Goal: Communication & Community: Answer question/provide support

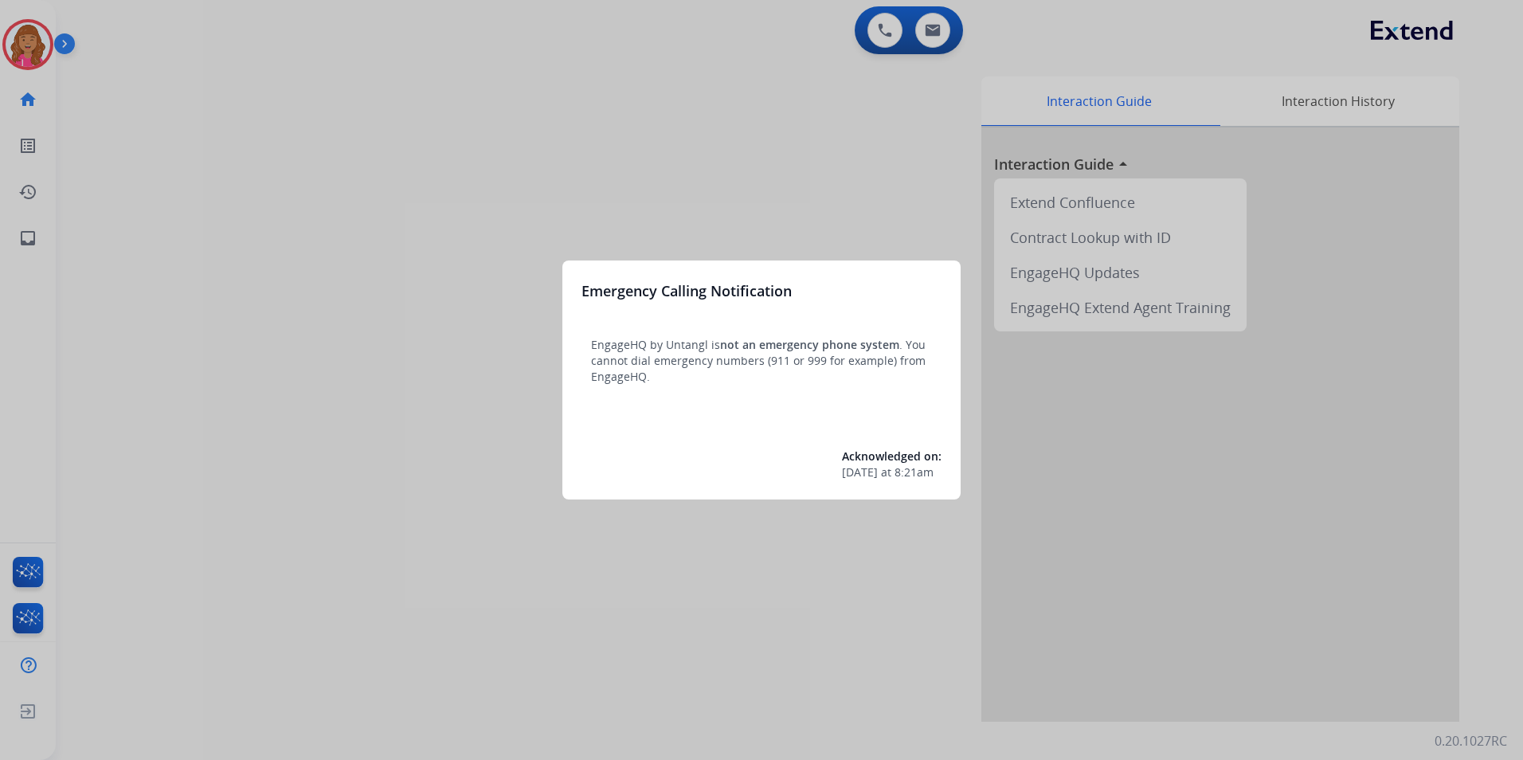
click at [640, 205] on div at bounding box center [761, 380] width 1523 height 760
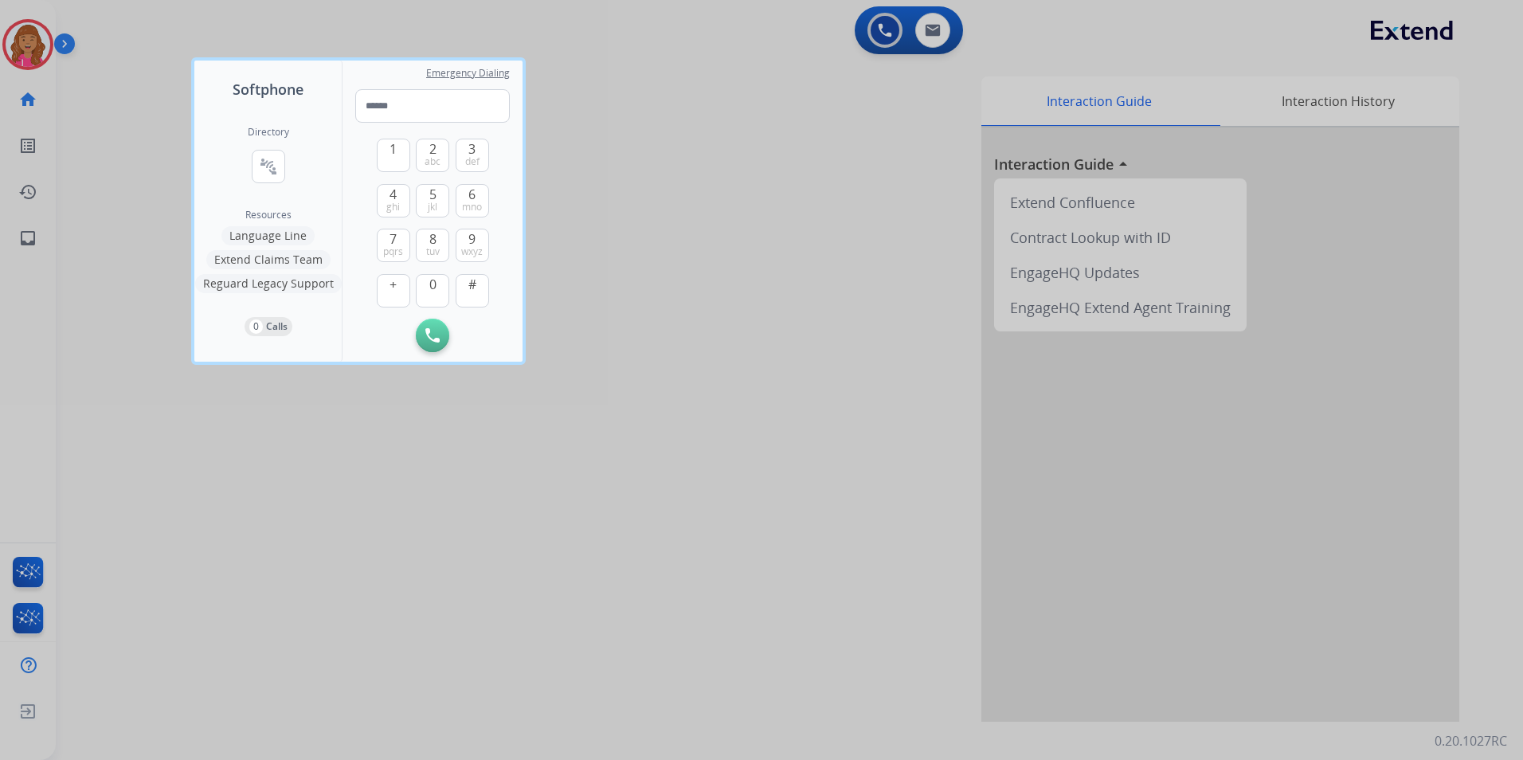
click at [753, 327] on div at bounding box center [761, 380] width 1523 height 760
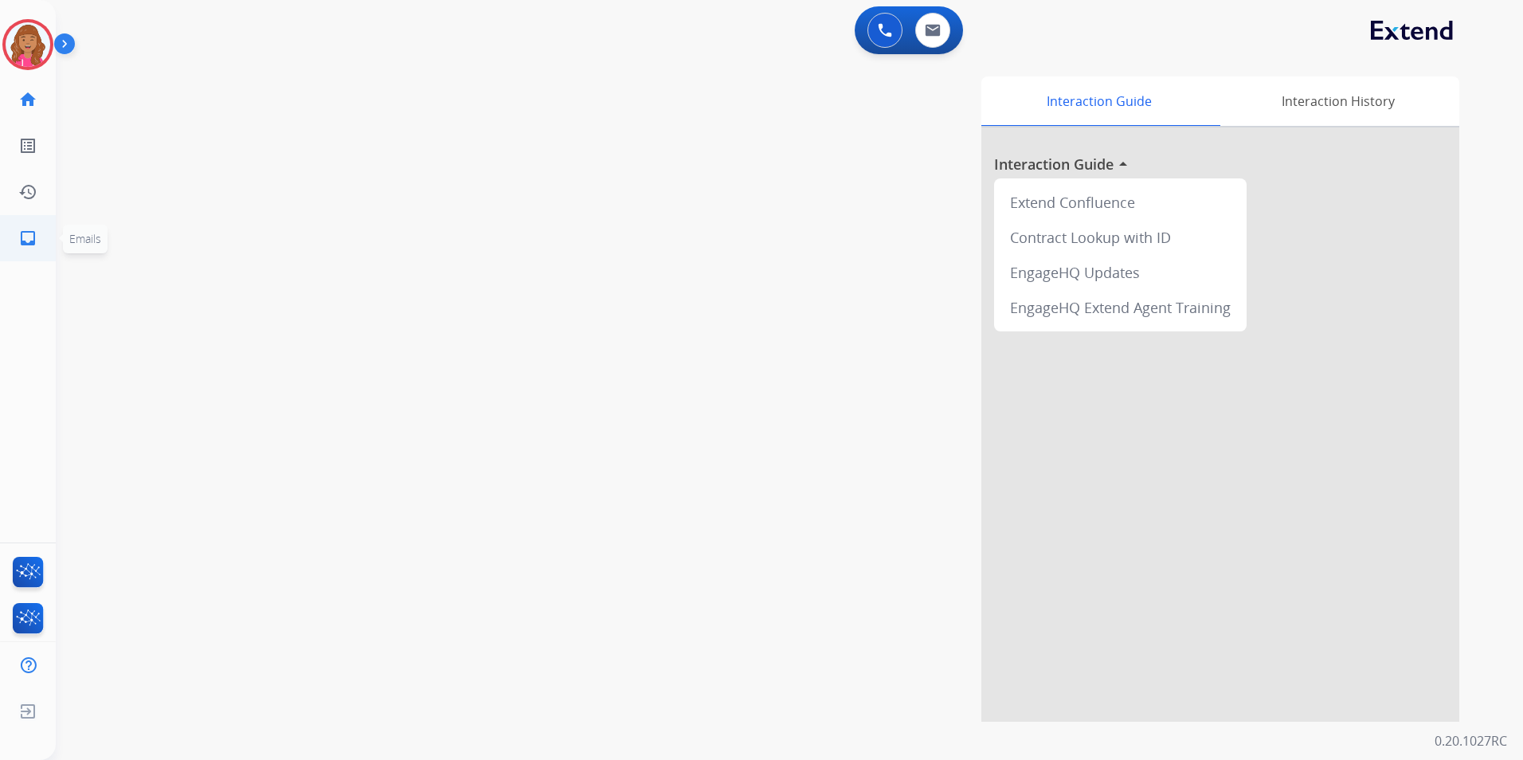
click at [26, 232] on mat-icon "inbox" at bounding box center [27, 238] width 19 height 19
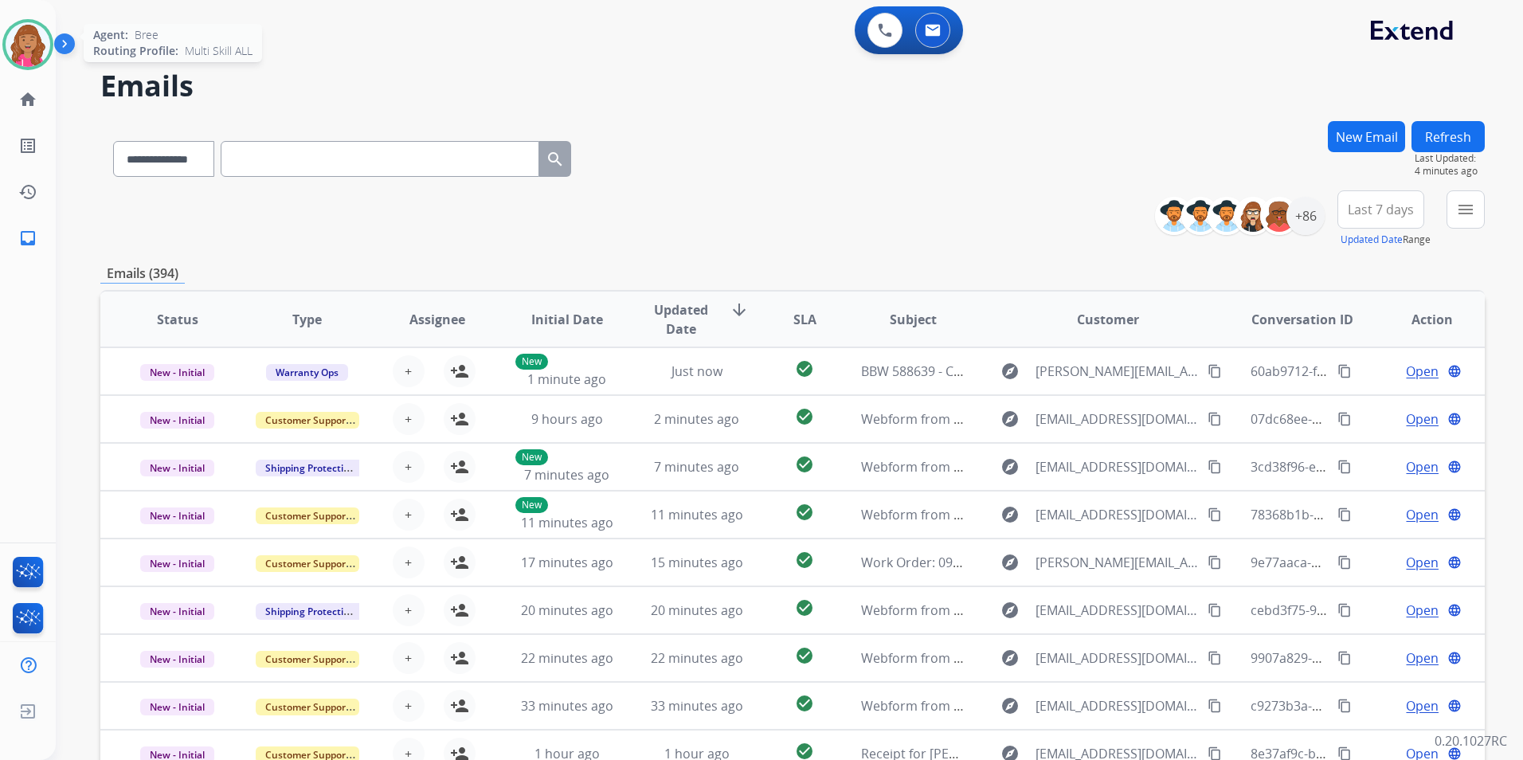
click at [18, 51] on img at bounding box center [28, 44] width 45 height 45
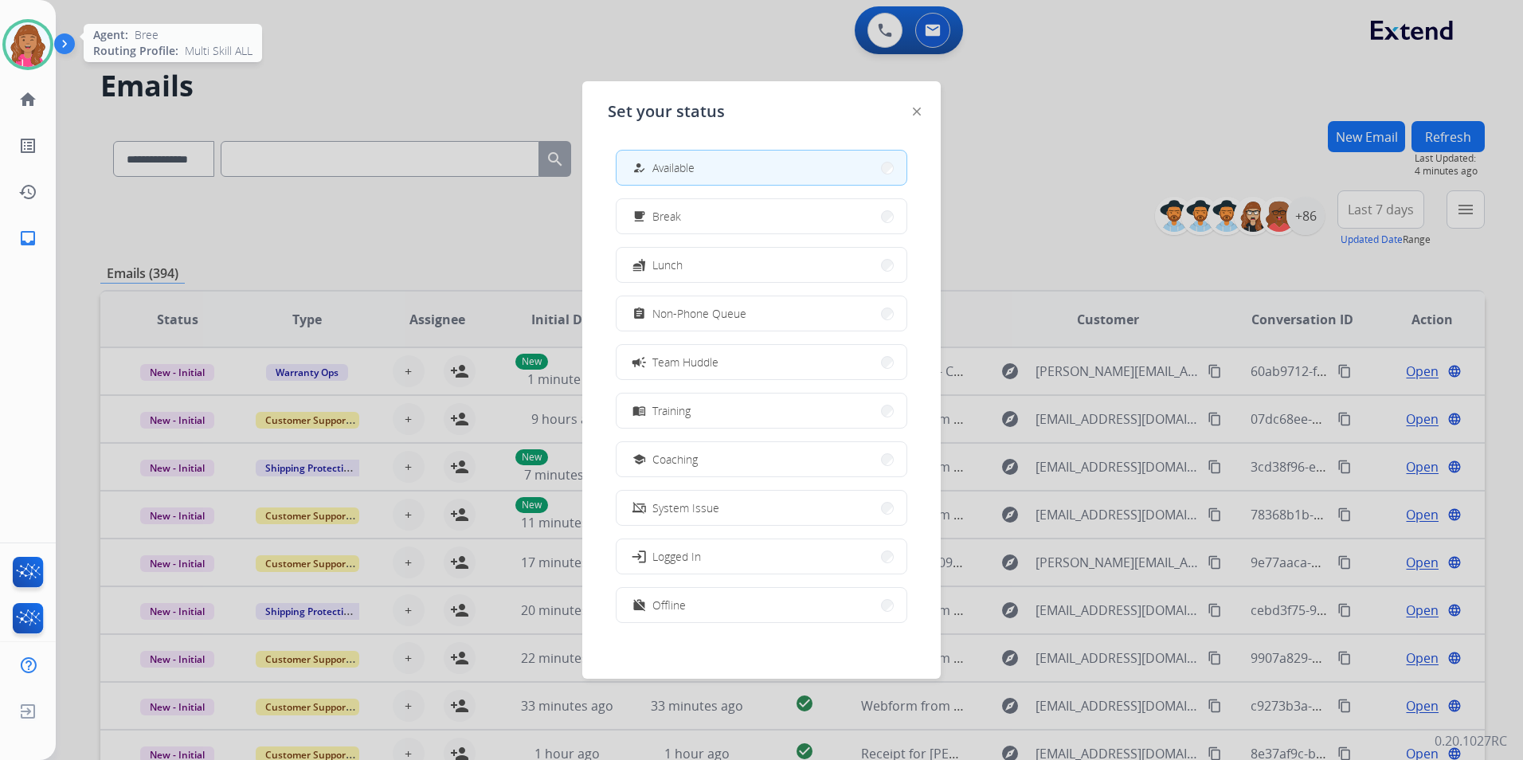
click at [18, 51] on img at bounding box center [28, 44] width 45 height 45
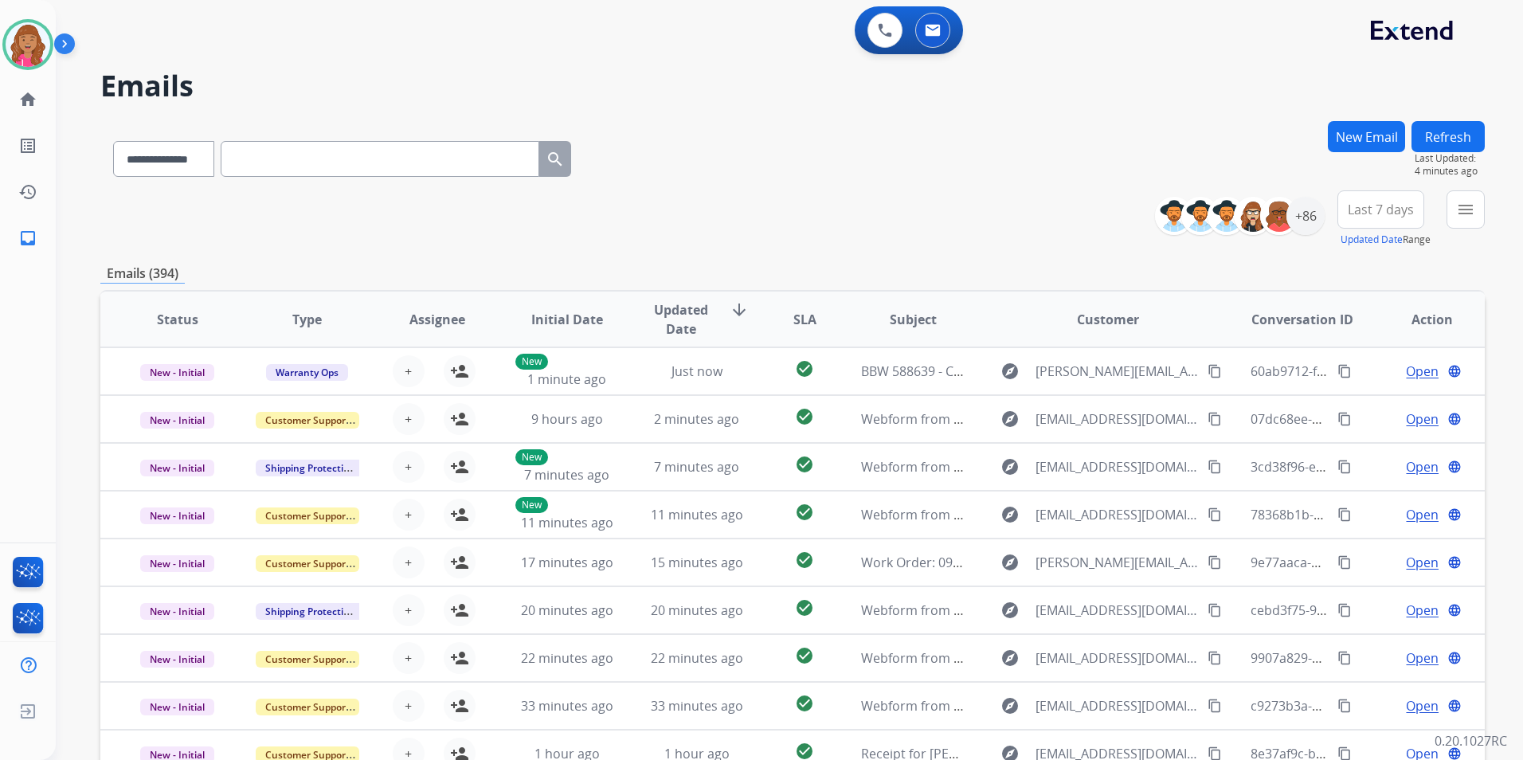
click at [215, 70] on h2 "Emails" at bounding box center [792, 86] width 1384 height 32
click at [1154, 87] on h2 "Emails" at bounding box center [792, 86] width 1384 height 32
click at [1373, 140] on button "New Email" at bounding box center [1366, 136] width 77 height 31
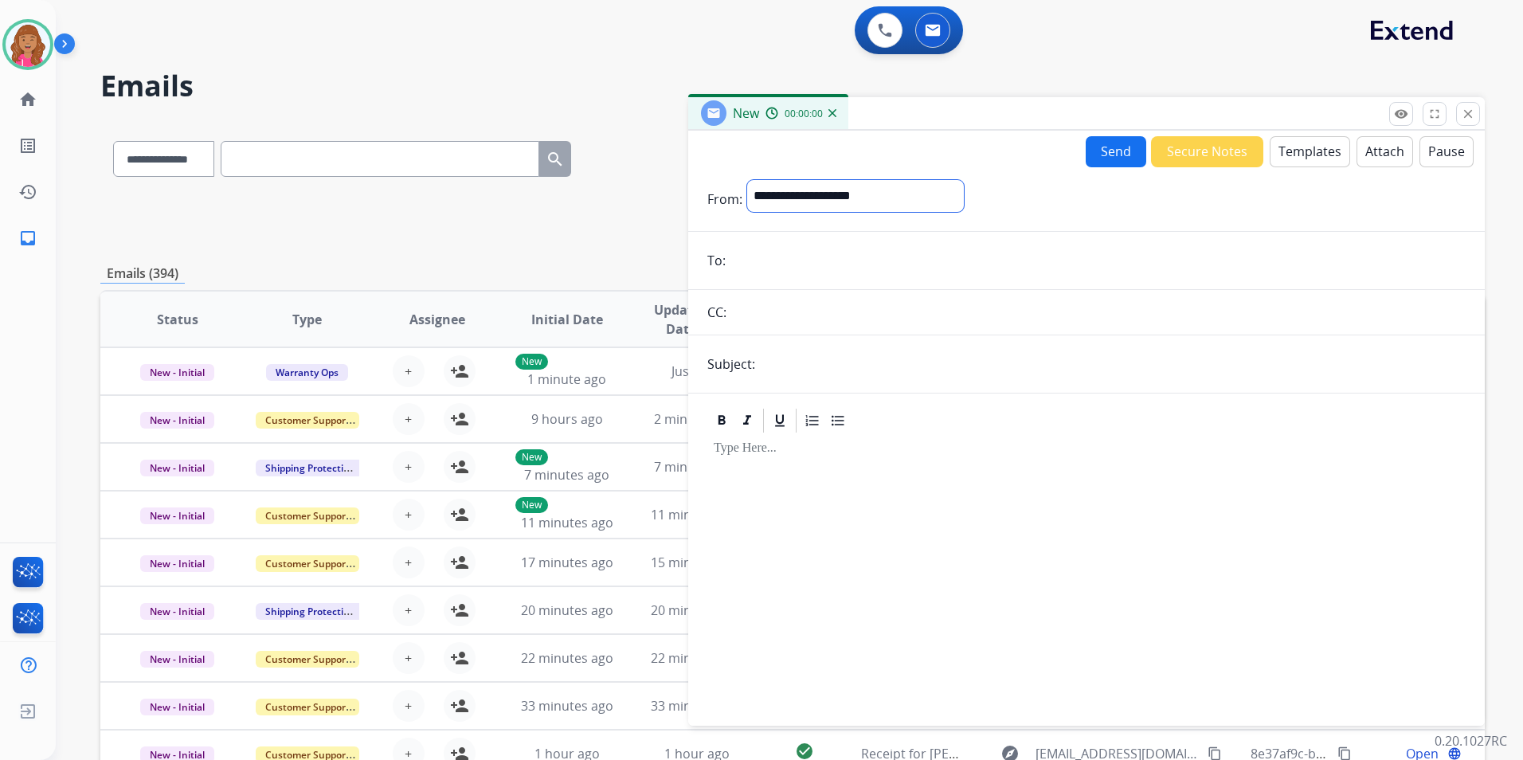
click at [914, 191] on select "**********" at bounding box center [855, 196] width 217 height 32
select select "**********"
click at [747, 180] on select "**********" at bounding box center [855, 196] width 217 height 32
click at [1299, 148] on button "Templates" at bounding box center [1310, 151] width 80 height 31
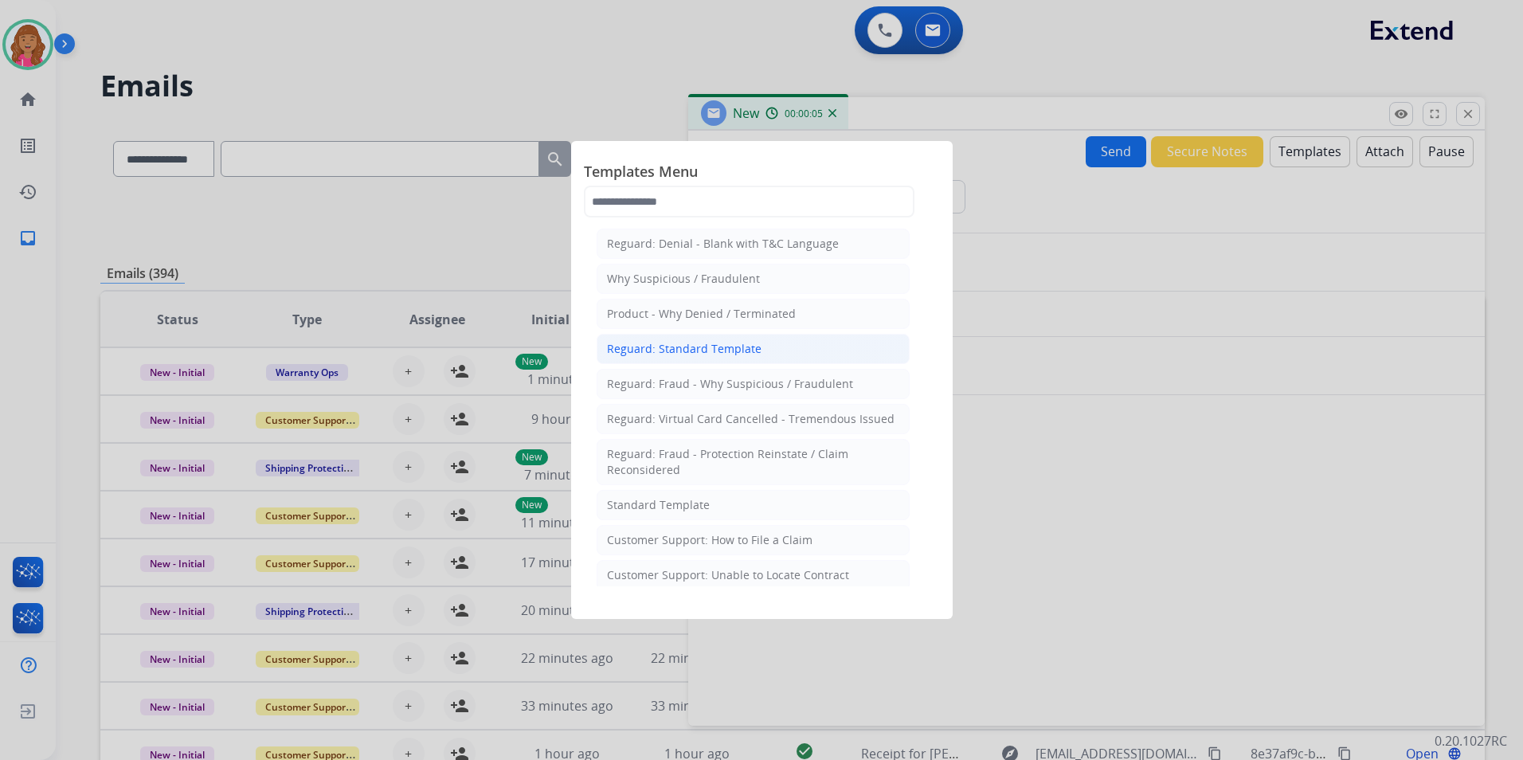
click at [702, 344] on div "Reguard: Standard Template" at bounding box center [684, 349] width 155 height 16
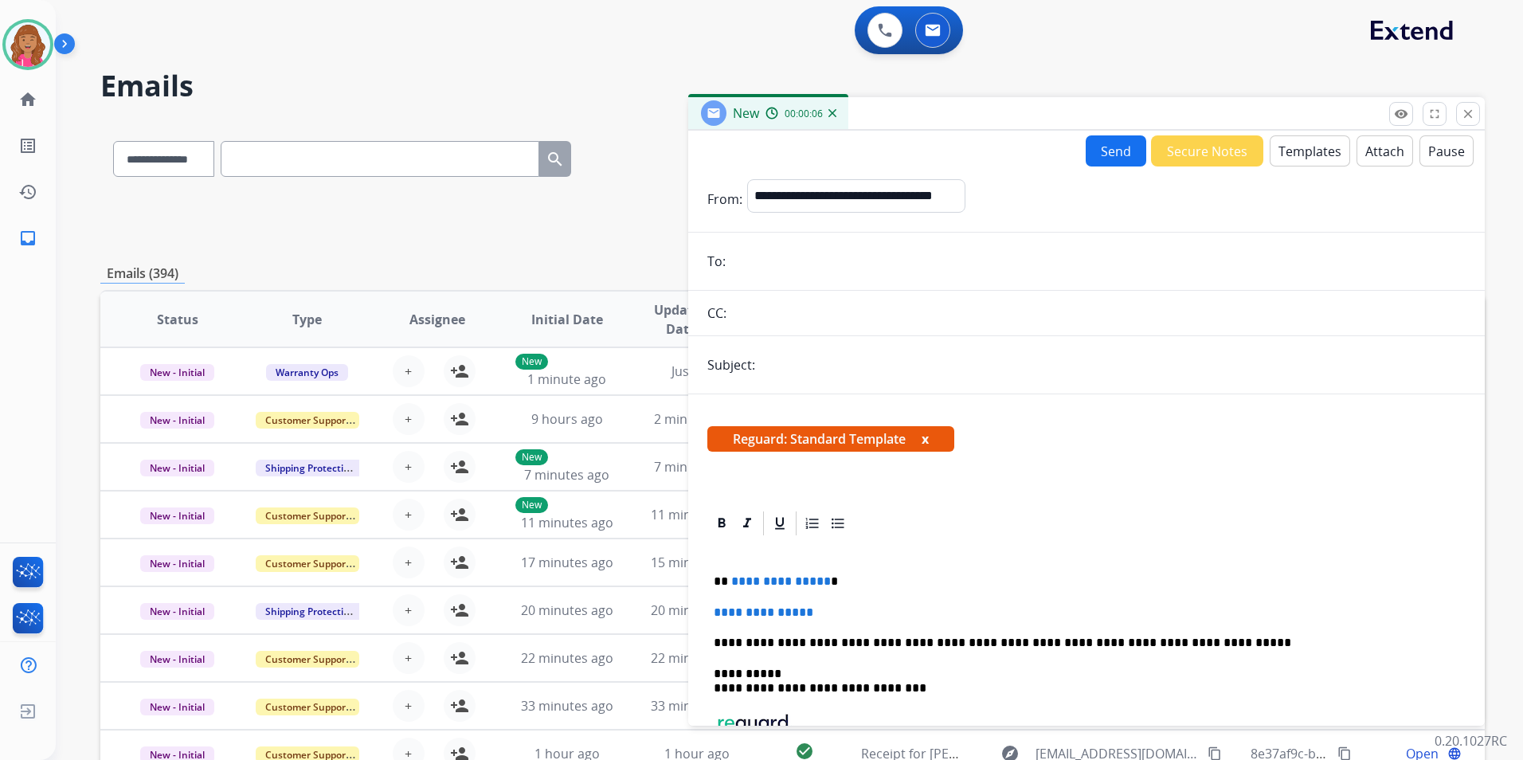
click at [800, 272] on input "email" at bounding box center [1097, 261] width 735 height 32
paste input "**********"
type input "**********"
click at [916, 385] on form "**********" at bounding box center [1086, 513] width 796 height 695
click at [917, 374] on input "text" at bounding box center [1113, 365] width 706 height 32
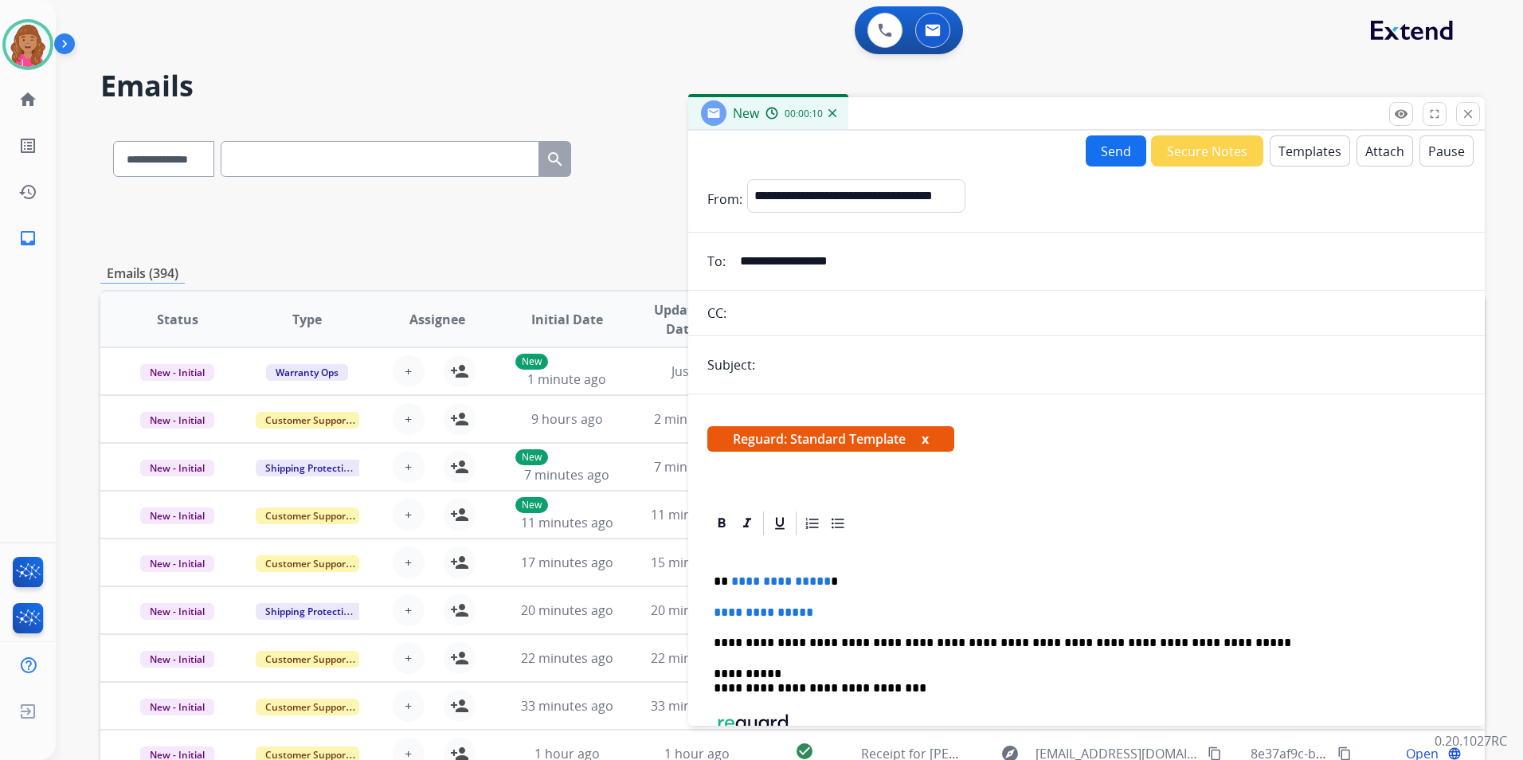
type input "**********"
click at [822, 578] on p "**********" at bounding box center [1080, 581] width 733 height 14
drag, startPoint x: 729, startPoint y: 581, endPoint x: 738, endPoint y: 592, distance: 14.1
click at [729, 581] on p "****" at bounding box center [1080, 581] width 733 height 14
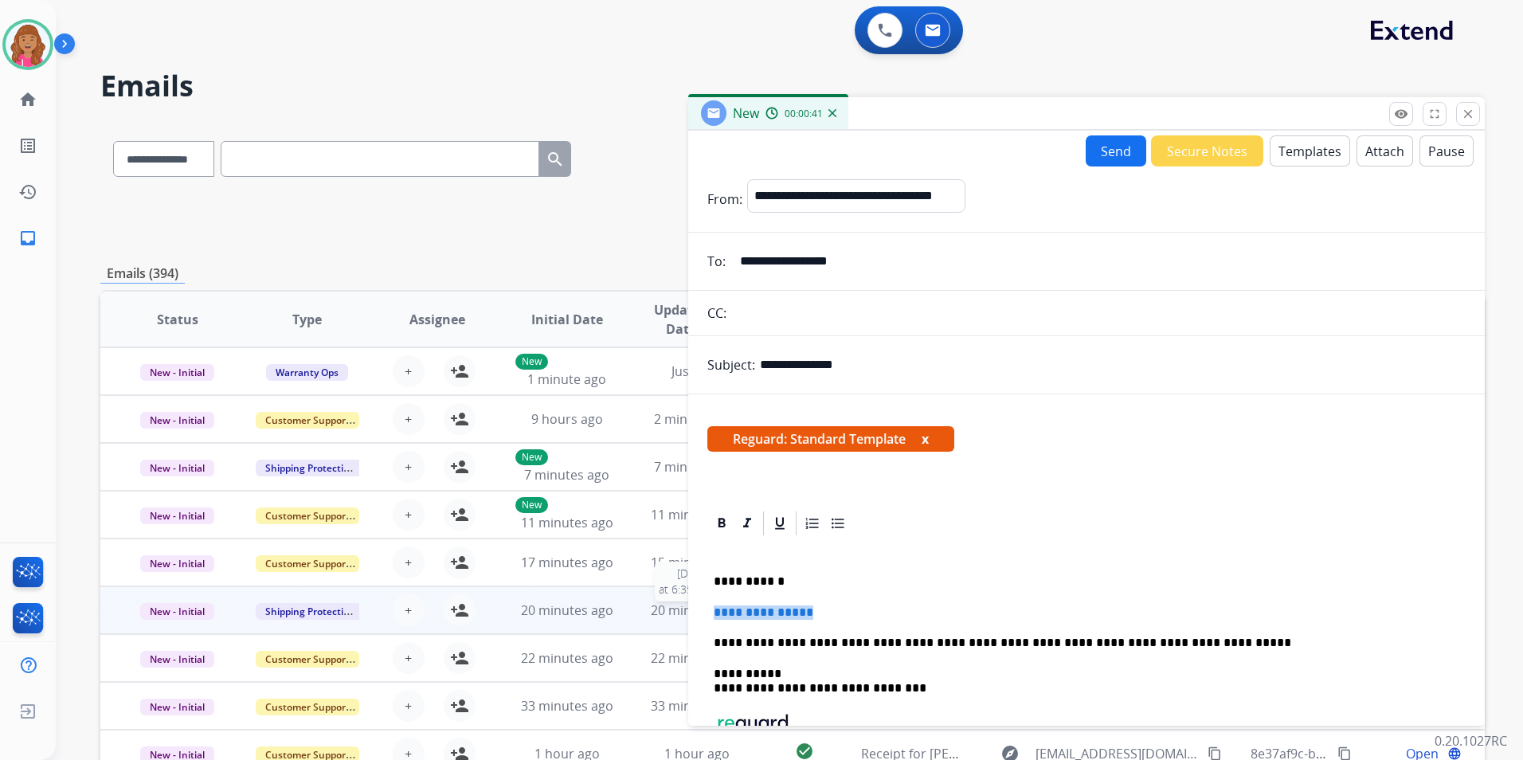
drag, startPoint x: 836, startPoint y: 609, endPoint x: 641, endPoint y: 608, distance: 195.1
click at [641, 608] on div "**********" at bounding box center [792, 513] width 1384 height 785
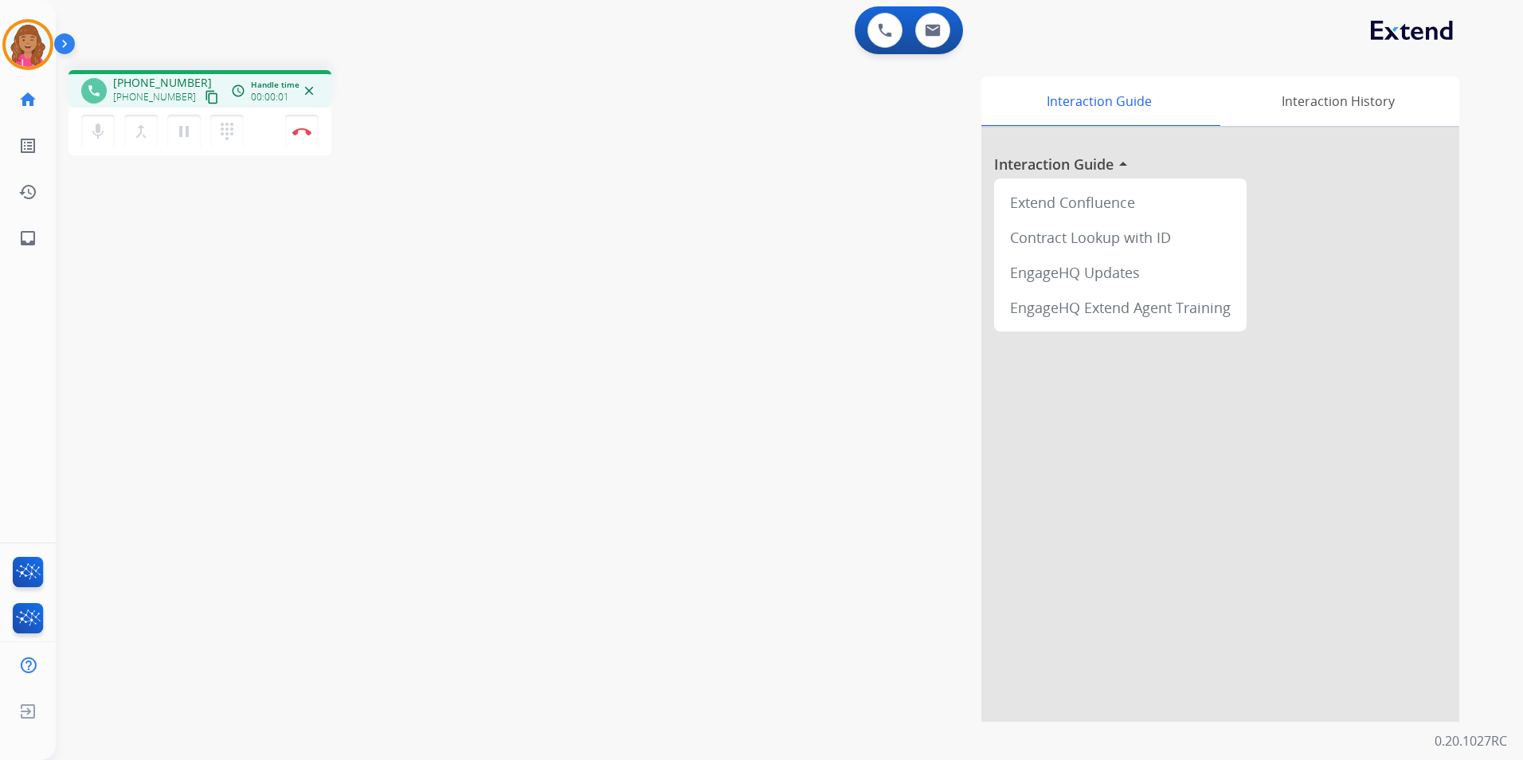
click at [205, 100] on mat-icon "content_copy" at bounding box center [212, 97] width 14 height 14
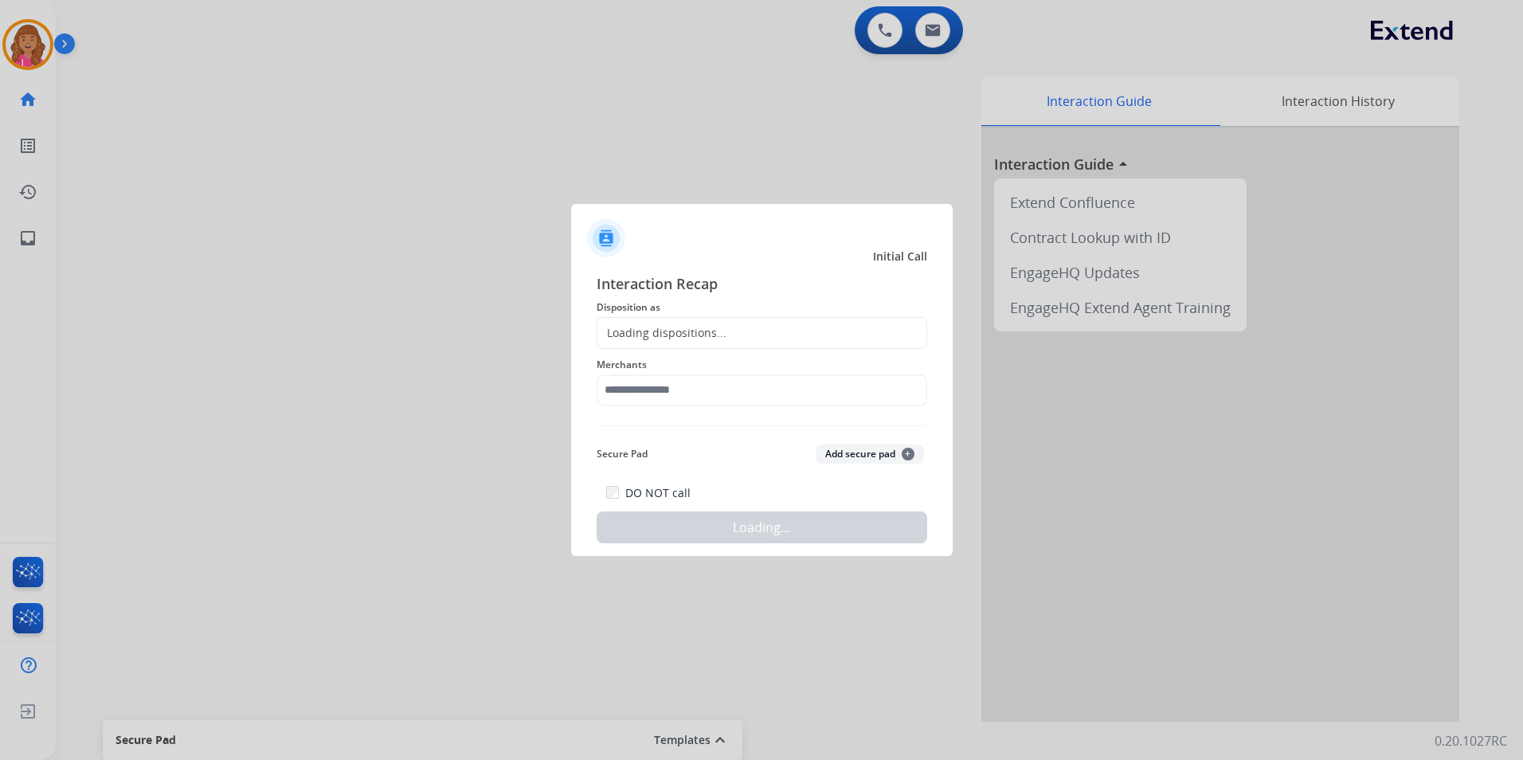
click at [307, 131] on div at bounding box center [761, 380] width 1523 height 760
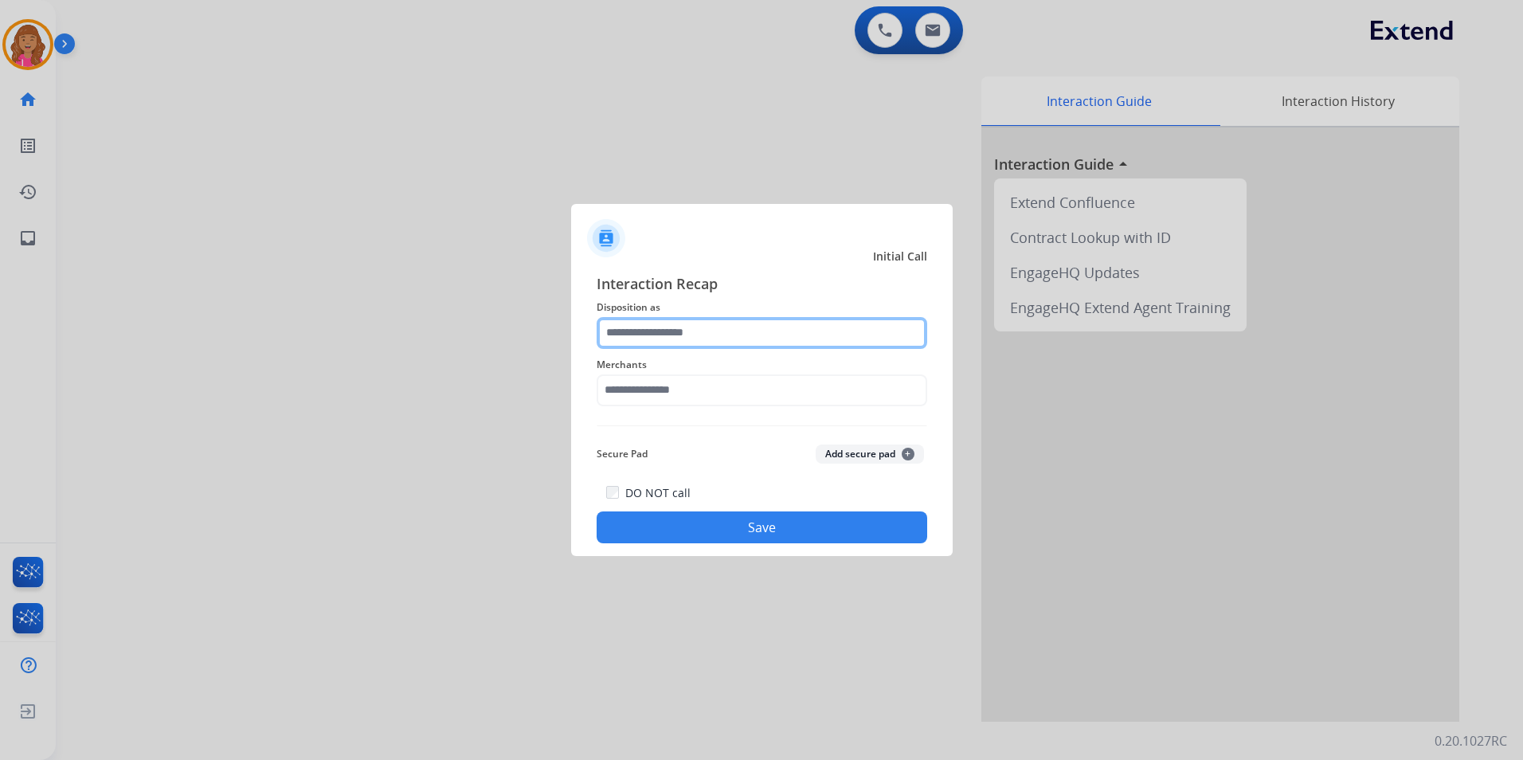
click at [762, 324] on input "text" at bounding box center [762, 333] width 331 height 32
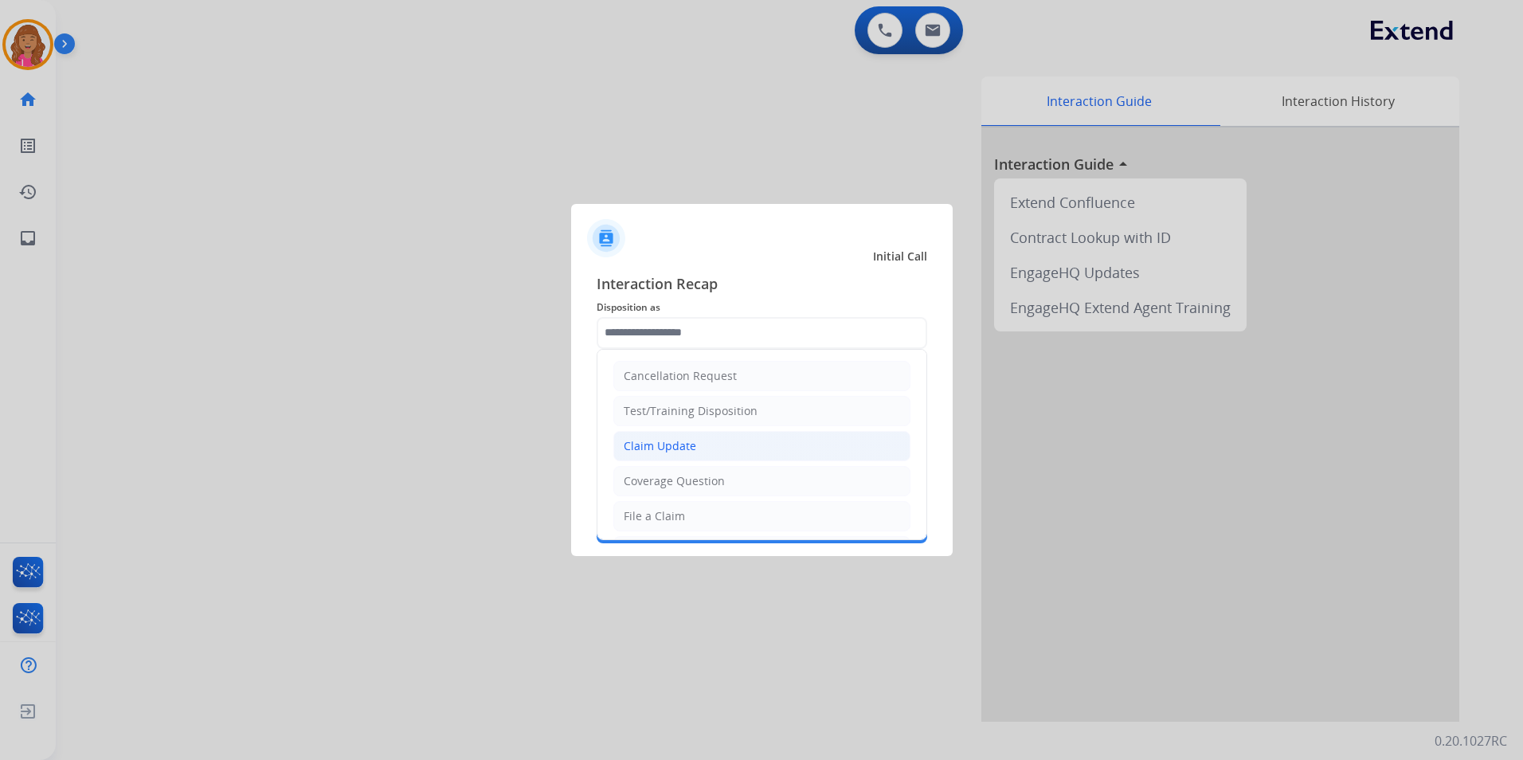
click at [657, 452] on div "Claim Update" at bounding box center [660, 446] width 72 height 16
type input "**********"
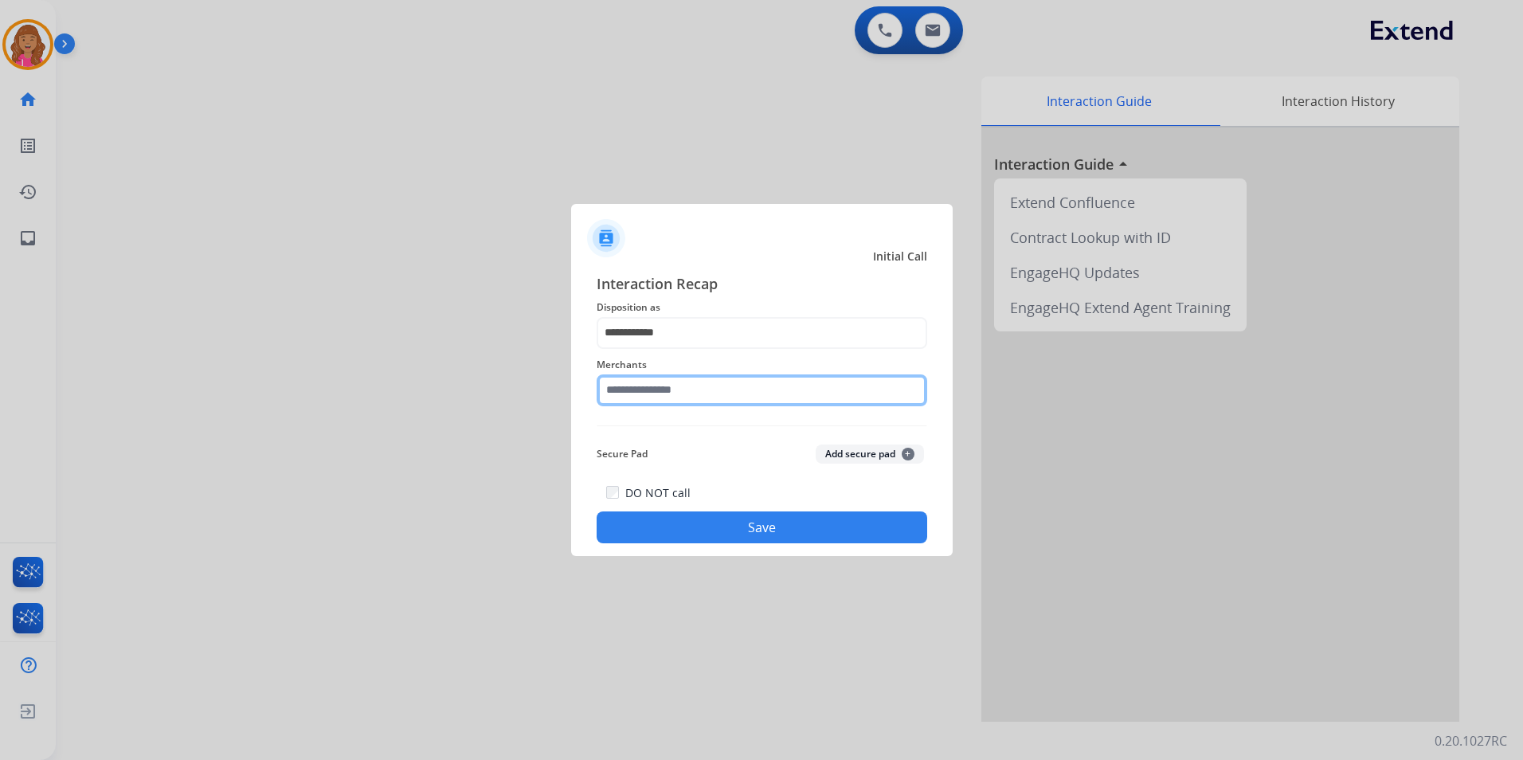
click at [647, 395] on input "text" at bounding box center [762, 390] width 331 height 32
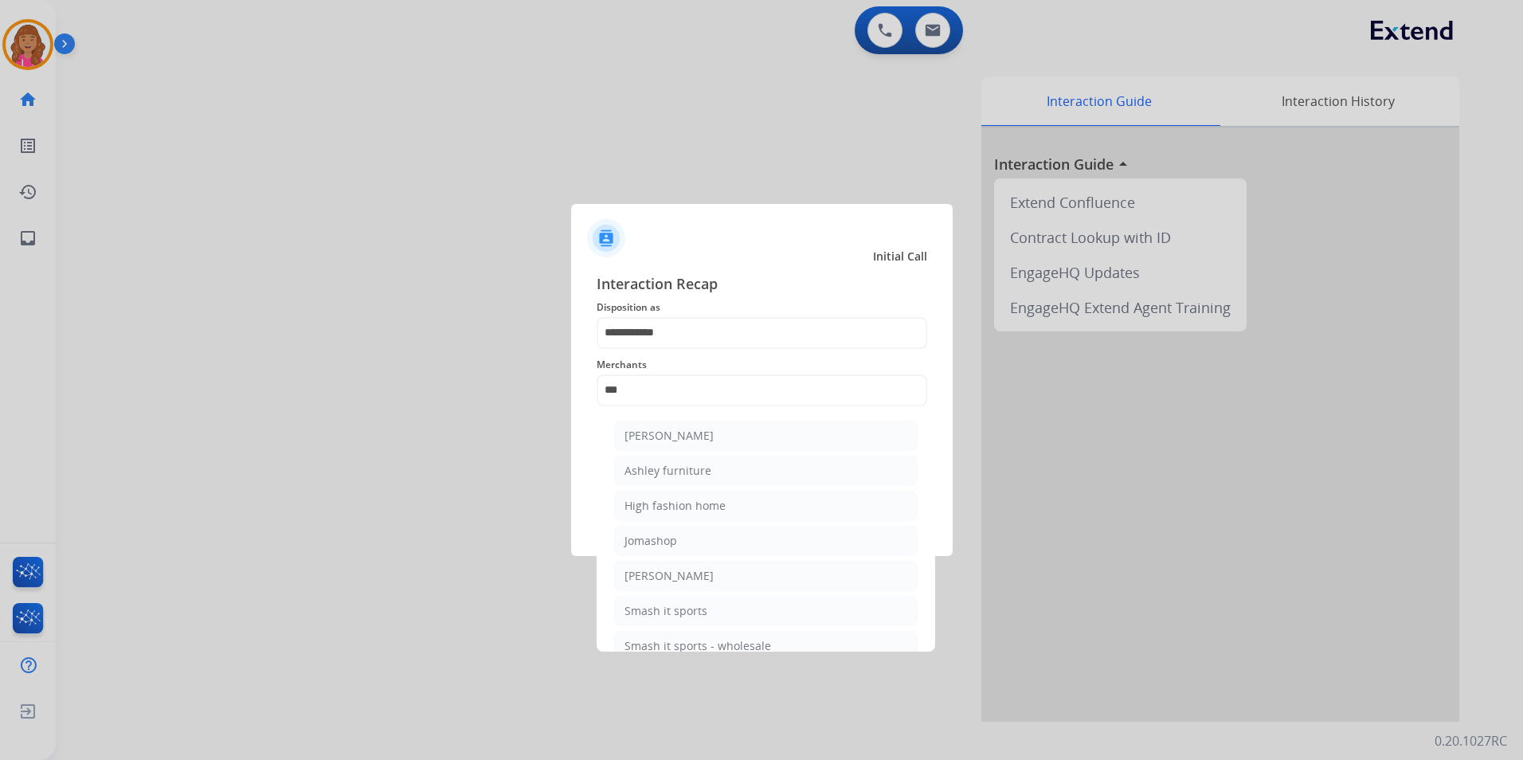
click at [742, 444] on li "[PERSON_NAME]" at bounding box center [765, 436] width 303 height 30
type input "**********"
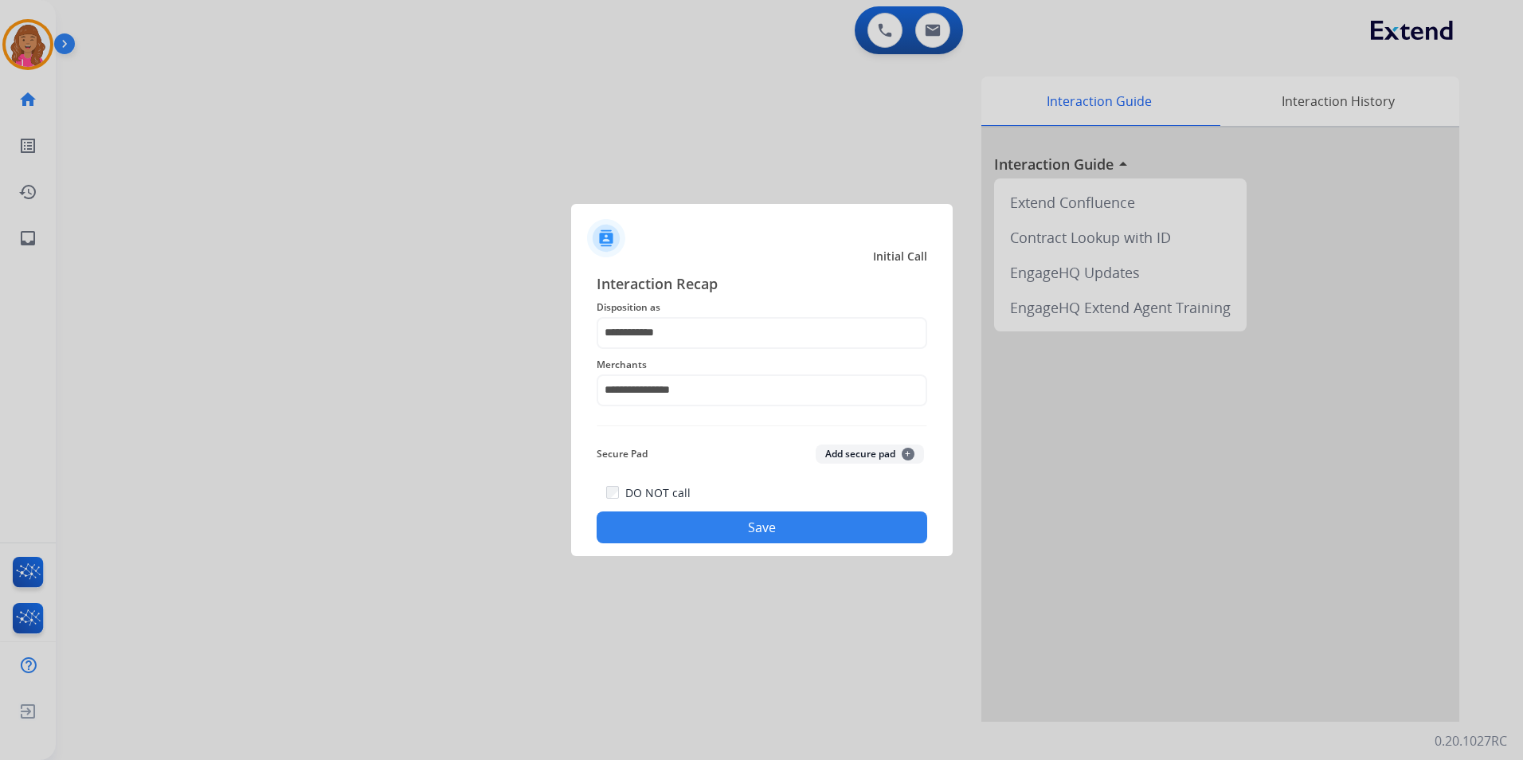
click at [737, 440] on div "Secure Pad Add secure pad +" at bounding box center [762, 454] width 331 height 32
click at [742, 523] on button "Save" at bounding box center [762, 527] width 331 height 32
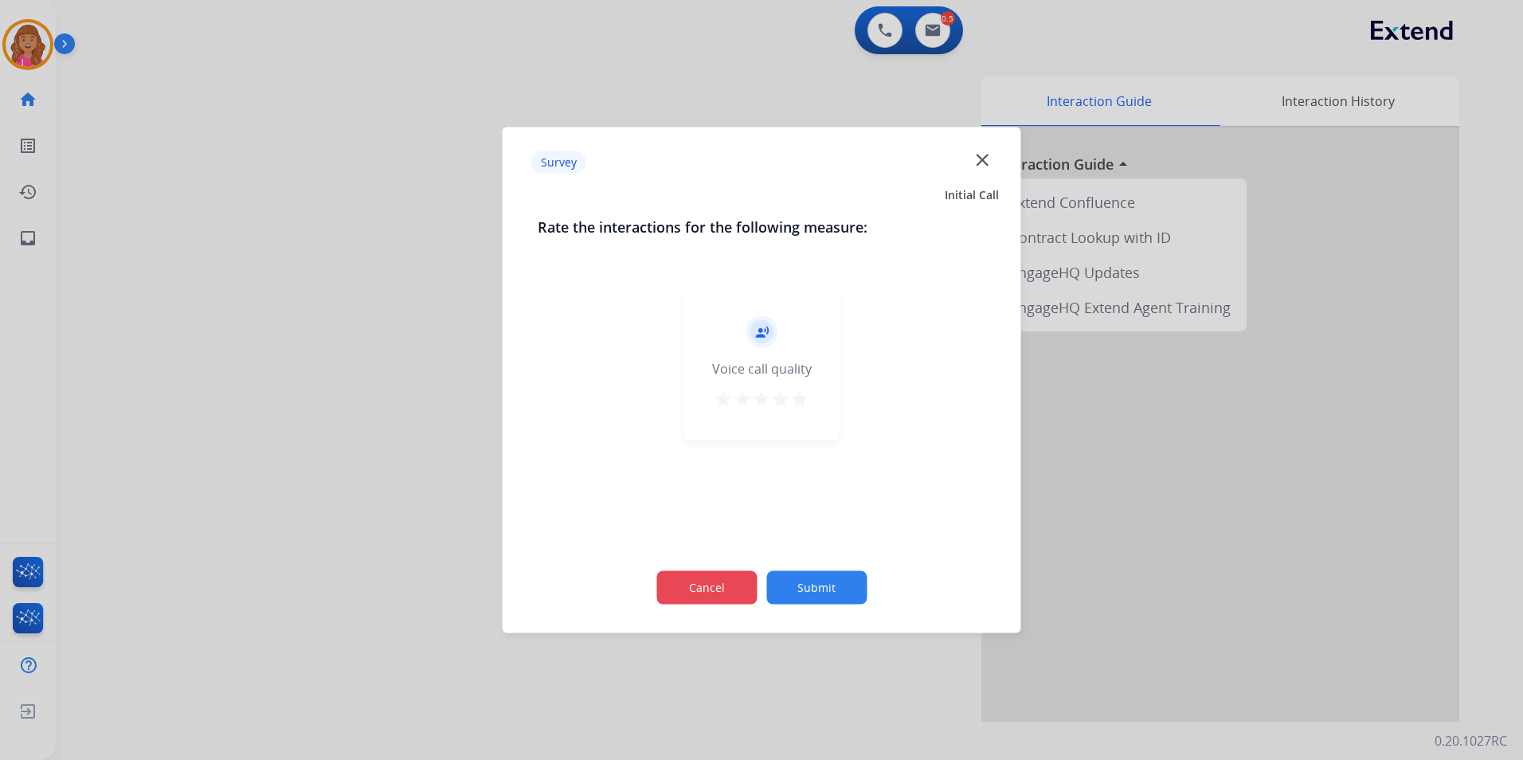
click at [718, 584] on button "Cancel" at bounding box center [706, 587] width 100 height 33
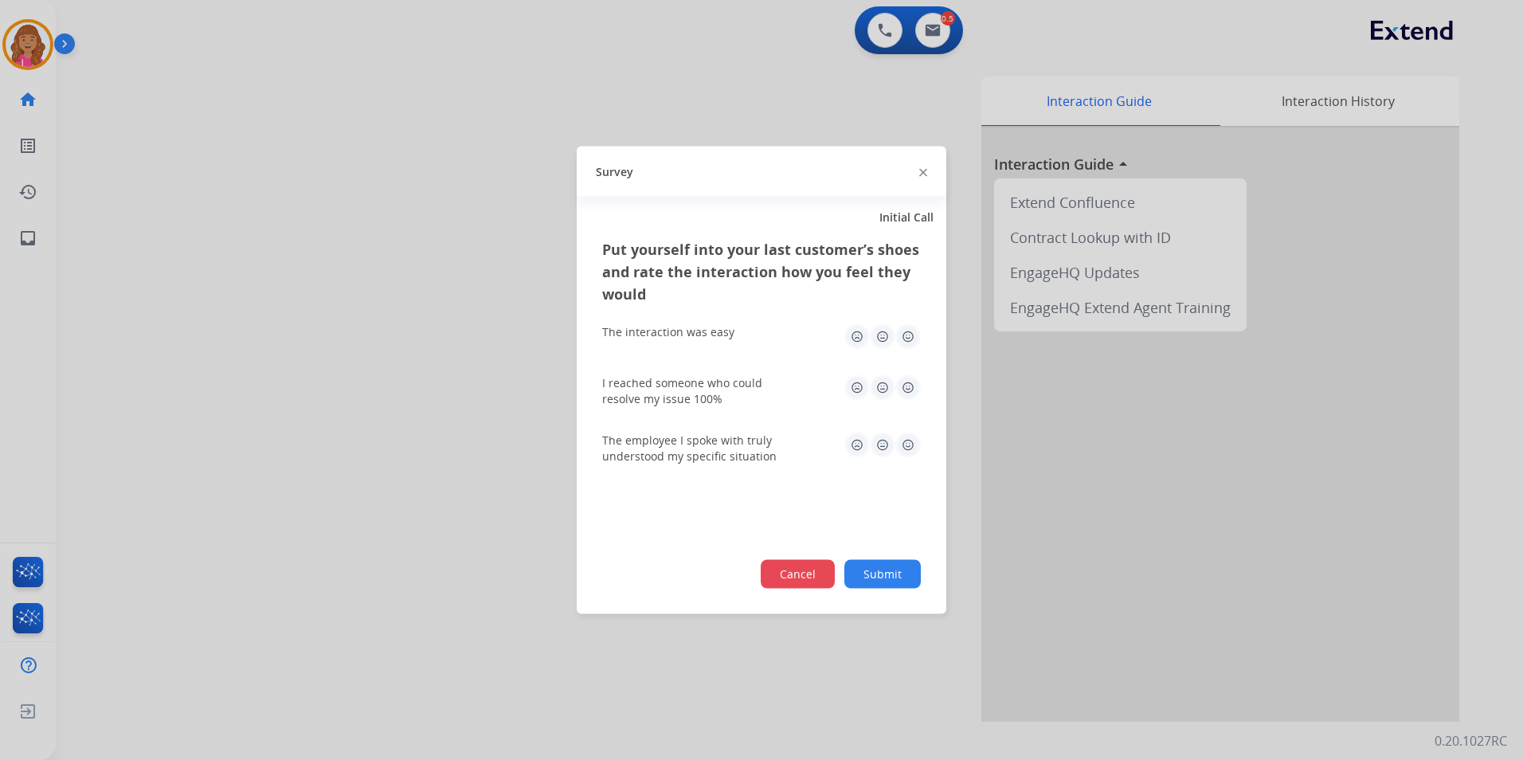
click at [815, 580] on button "Cancel" at bounding box center [798, 574] width 74 height 29
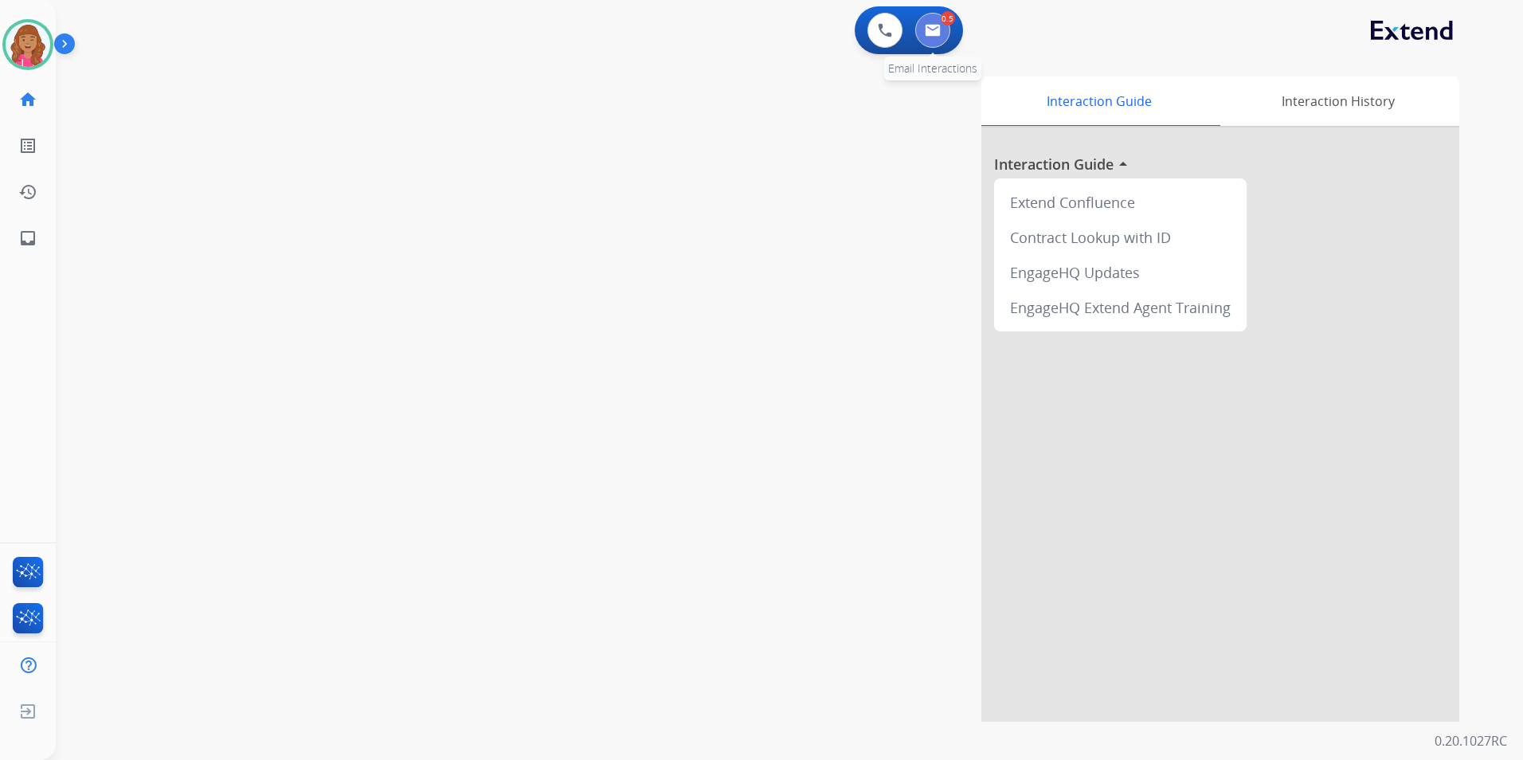
click at [941, 28] on button at bounding box center [932, 30] width 35 height 35
select select "**********"
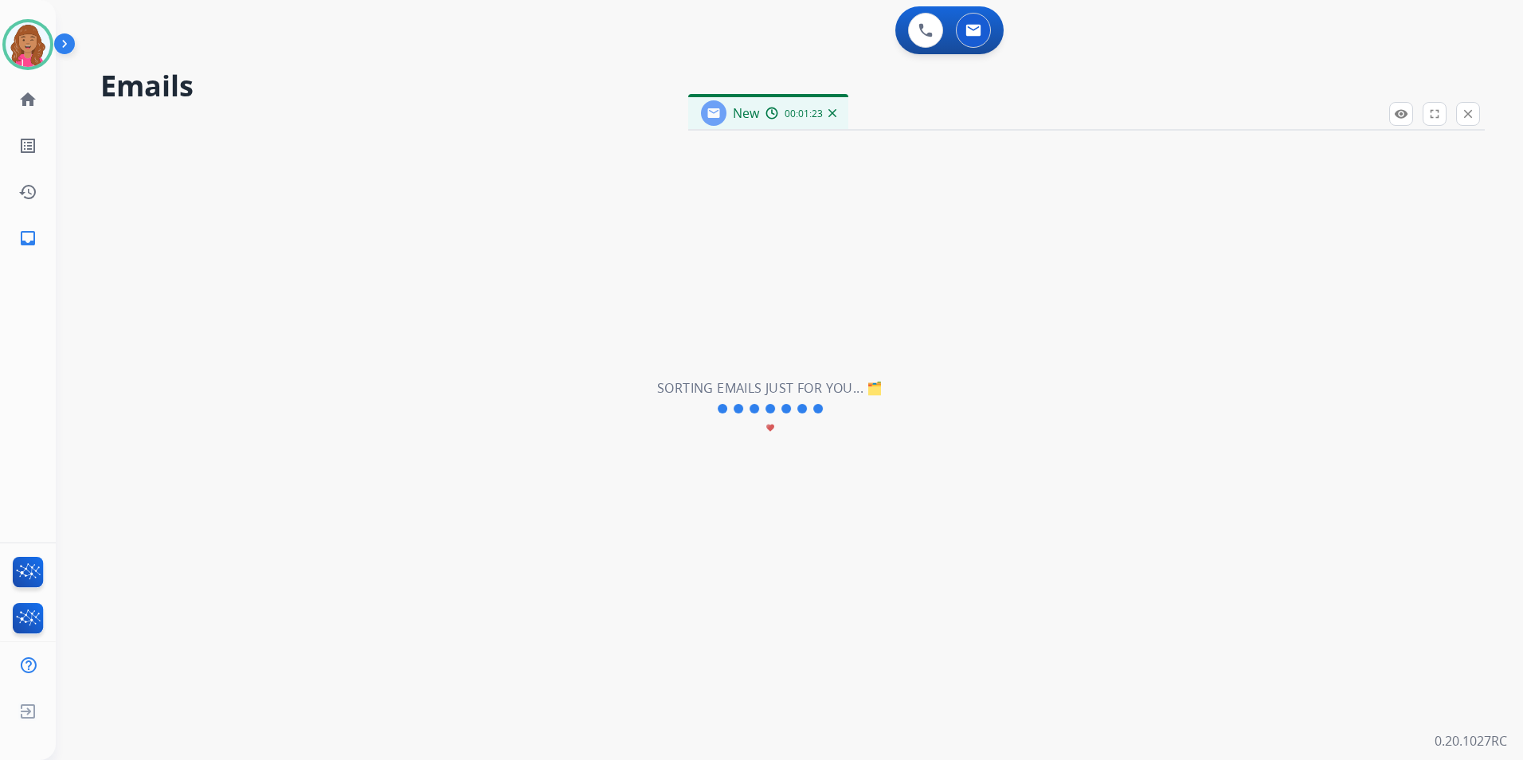
select select "**********"
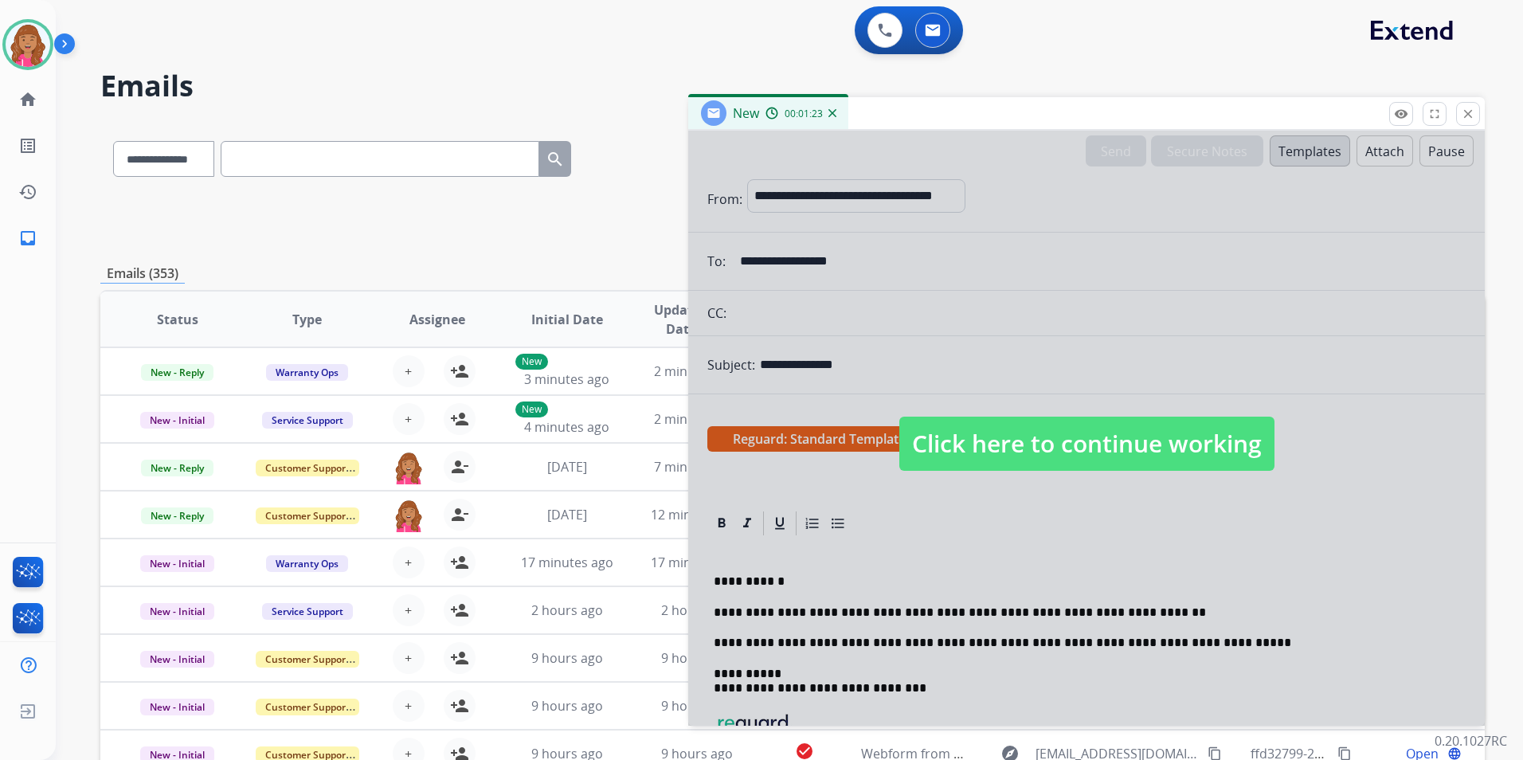
click at [958, 425] on span "Click here to continue working" at bounding box center [1086, 444] width 375 height 54
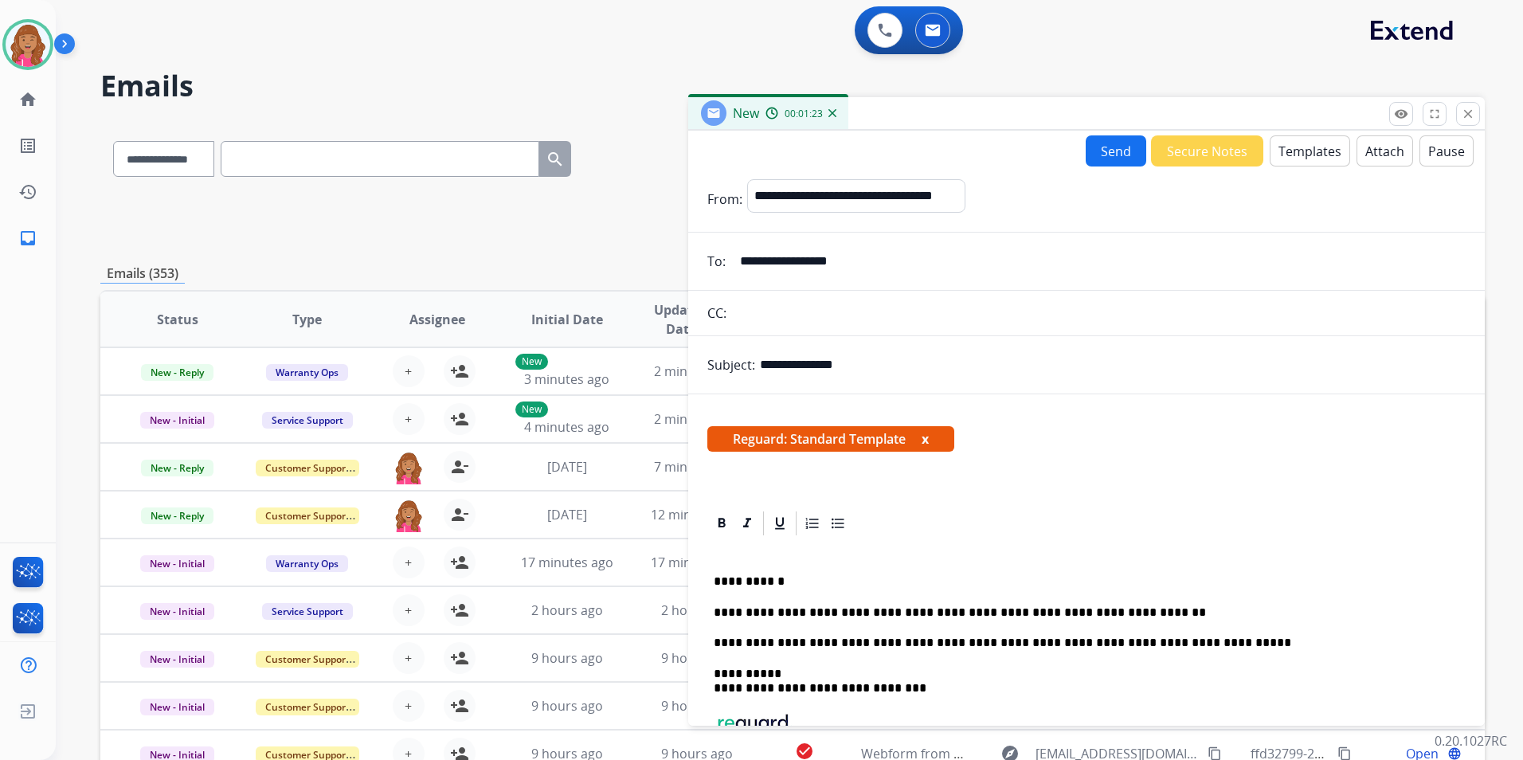
click at [1136, 585] on p "**********" at bounding box center [1080, 581] width 733 height 14
click at [1130, 600] on div "**********" at bounding box center [1086, 695] width 758 height 315
click at [1127, 618] on p "**********" at bounding box center [1080, 612] width 733 height 14
click at [1110, 152] on button "Send" at bounding box center [1116, 150] width 61 height 31
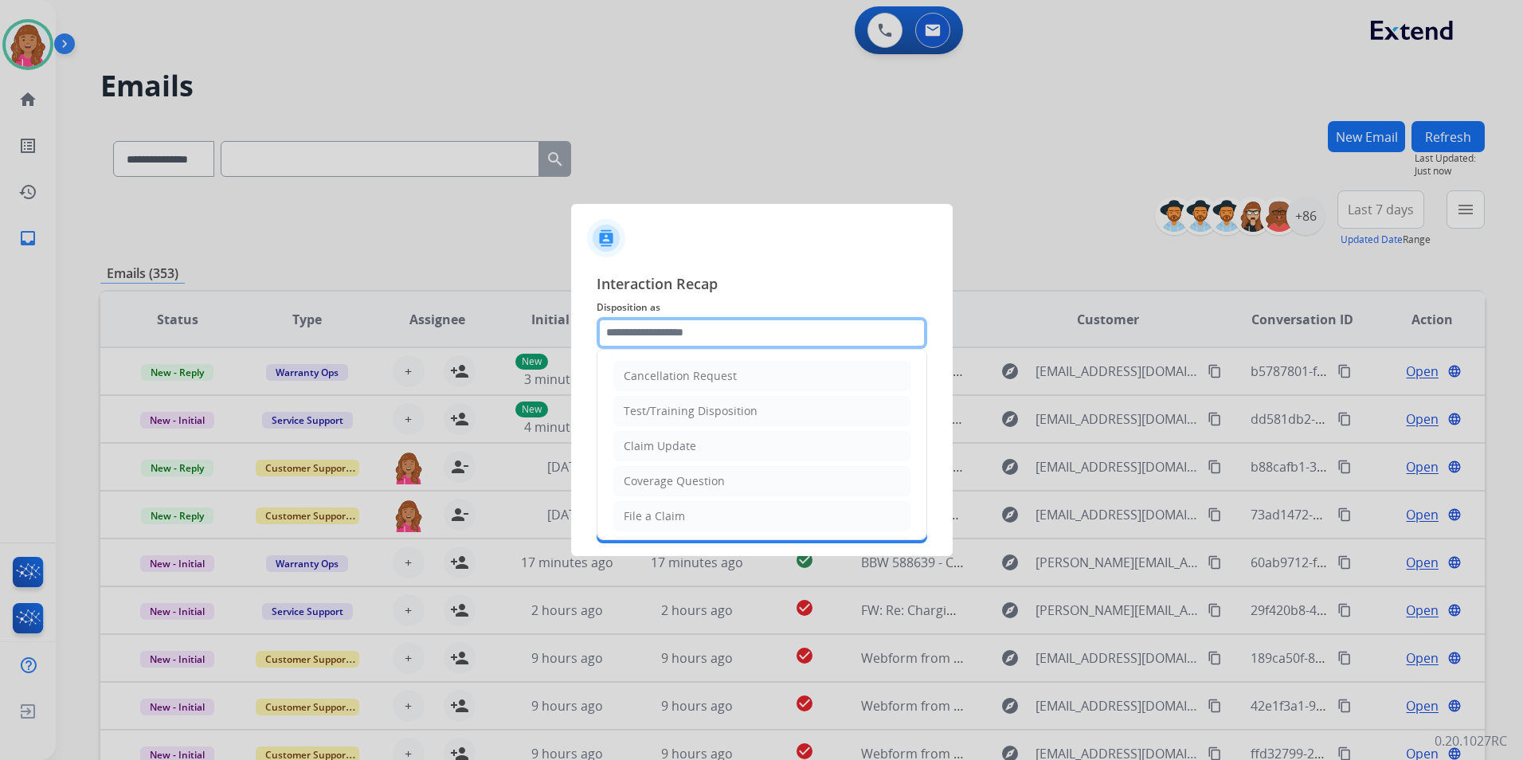
click at [768, 325] on input "text" at bounding box center [762, 333] width 331 height 32
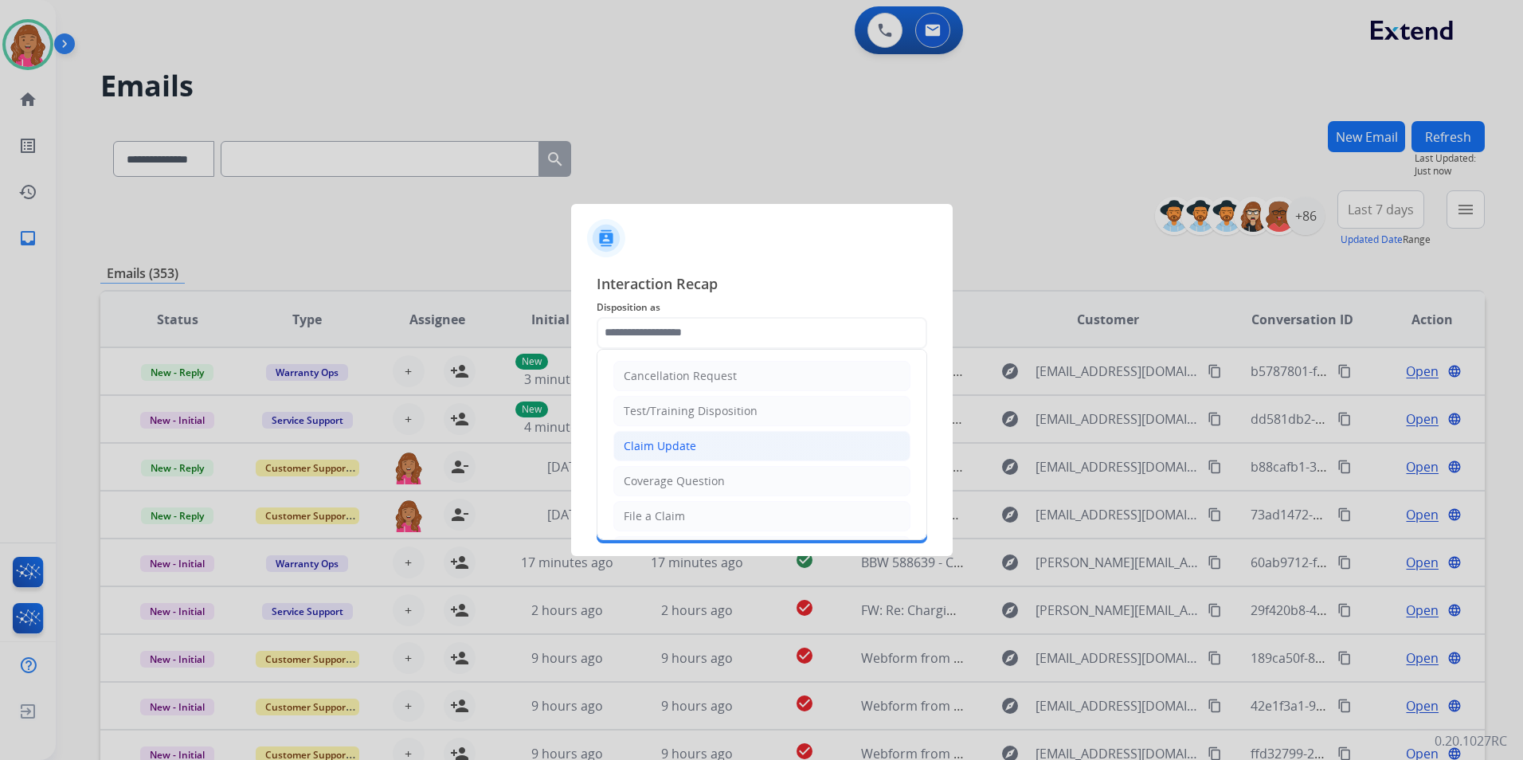
click at [702, 439] on li "Claim Update" at bounding box center [761, 446] width 297 height 30
type input "**********"
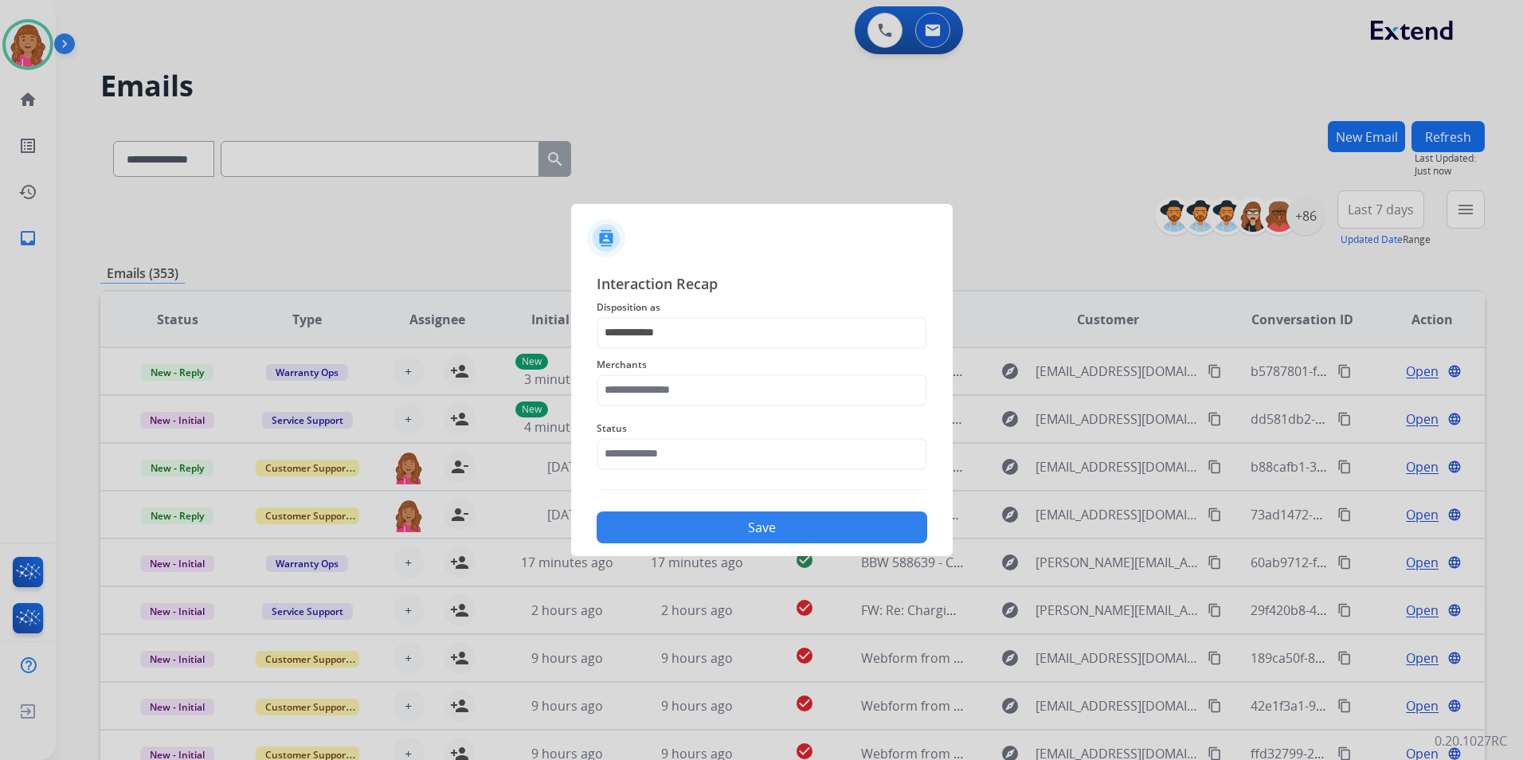
click at [698, 366] on span "Merchants" at bounding box center [762, 364] width 331 height 19
click at [688, 397] on input "text" at bounding box center [762, 390] width 331 height 32
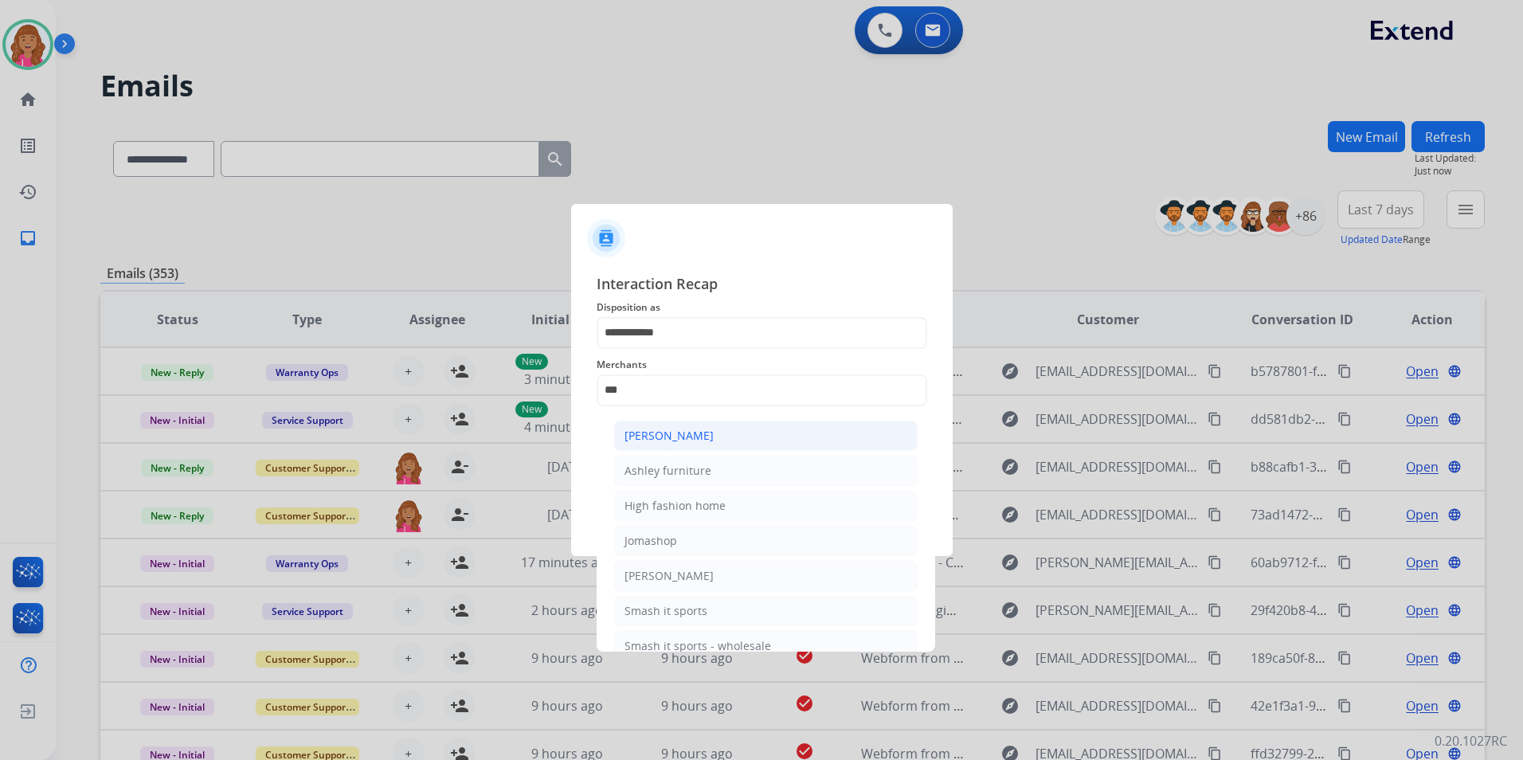
click at [752, 436] on li "[PERSON_NAME]" at bounding box center [765, 436] width 303 height 30
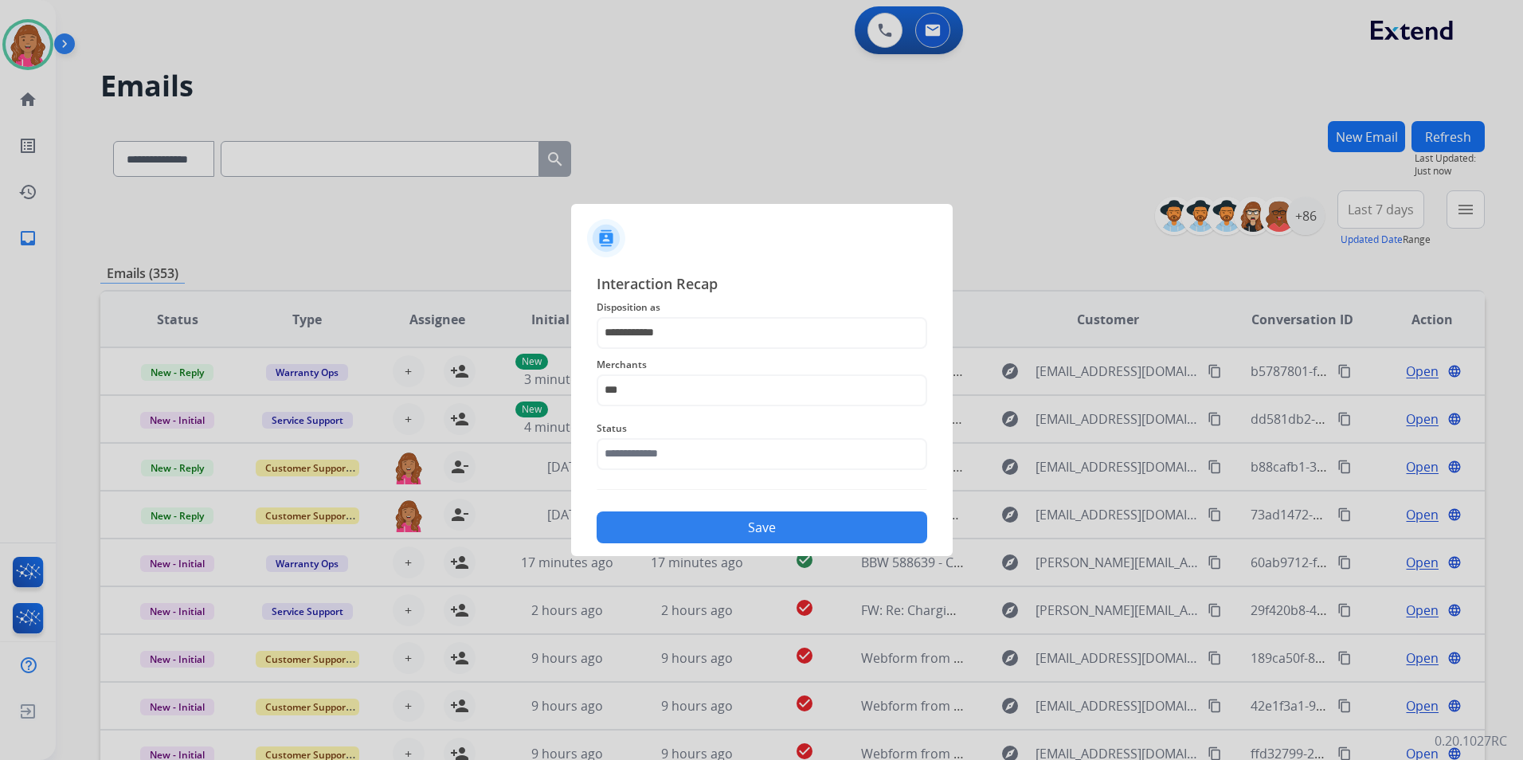
type input "**********"
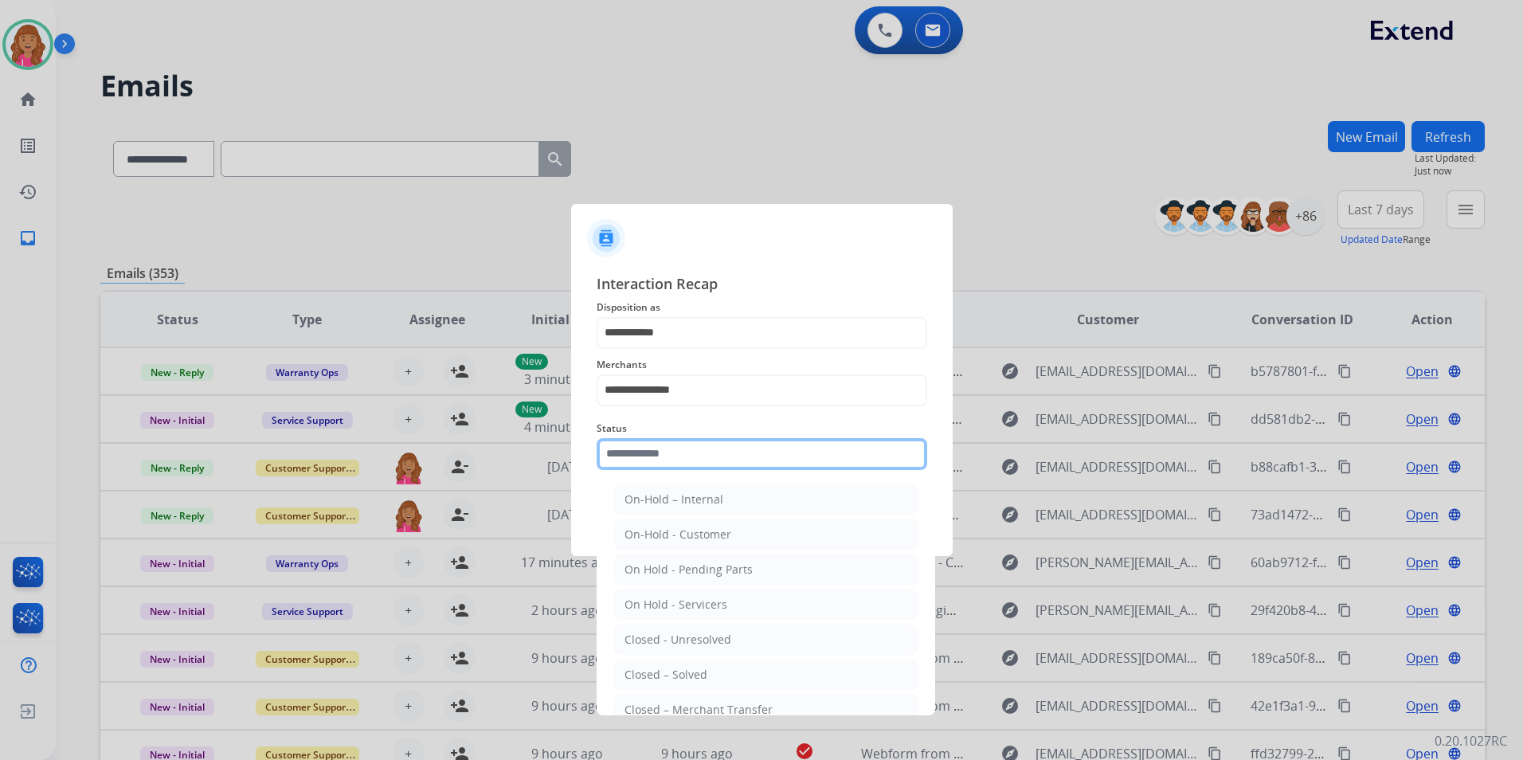
click at [719, 450] on input "text" at bounding box center [762, 454] width 331 height 32
click at [669, 686] on li "Closed – Solved" at bounding box center [765, 674] width 303 height 30
type input "**********"
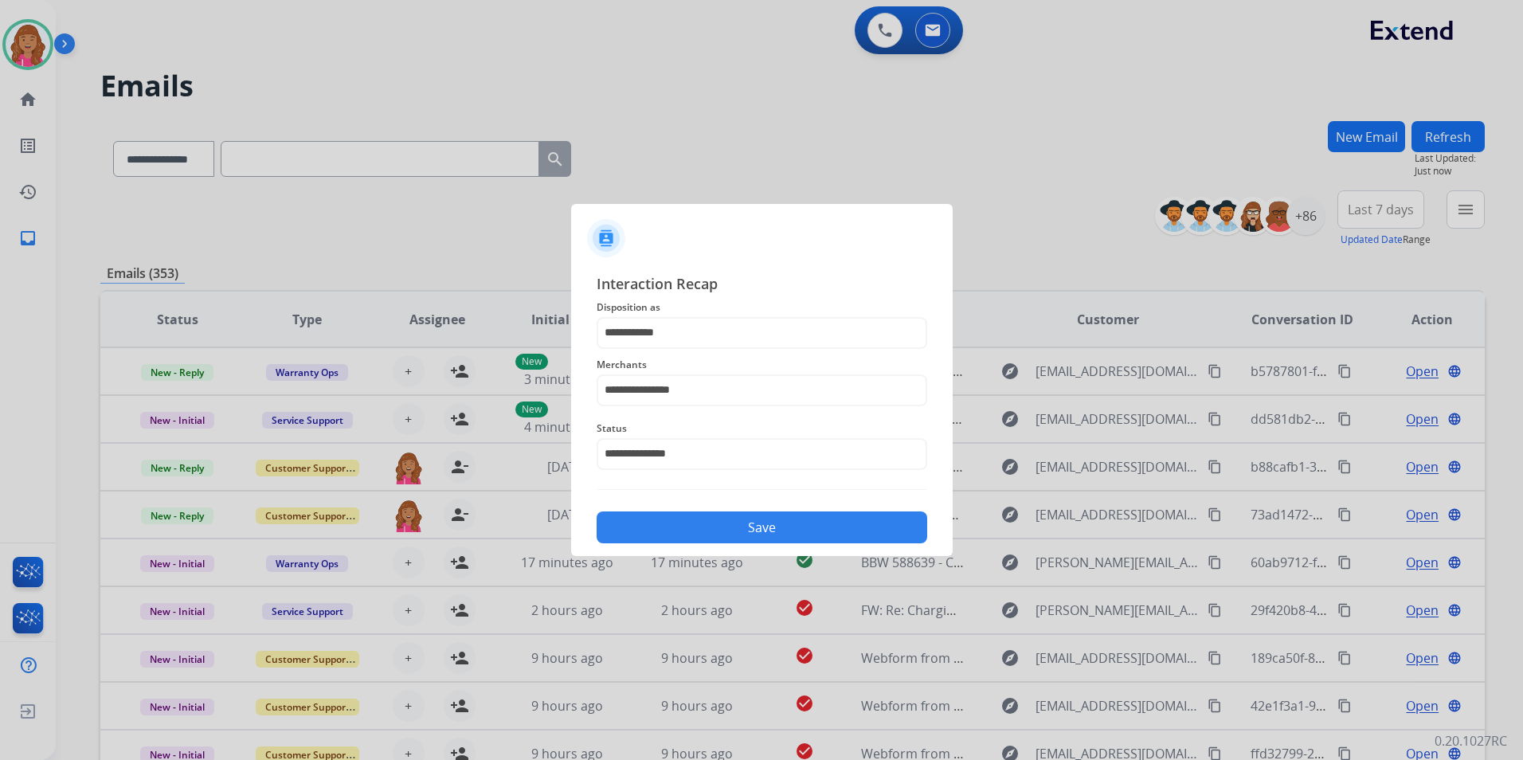
click at [653, 557] on div at bounding box center [761, 380] width 1523 height 760
click at [657, 530] on button "Save" at bounding box center [762, 527] width 331 height 32
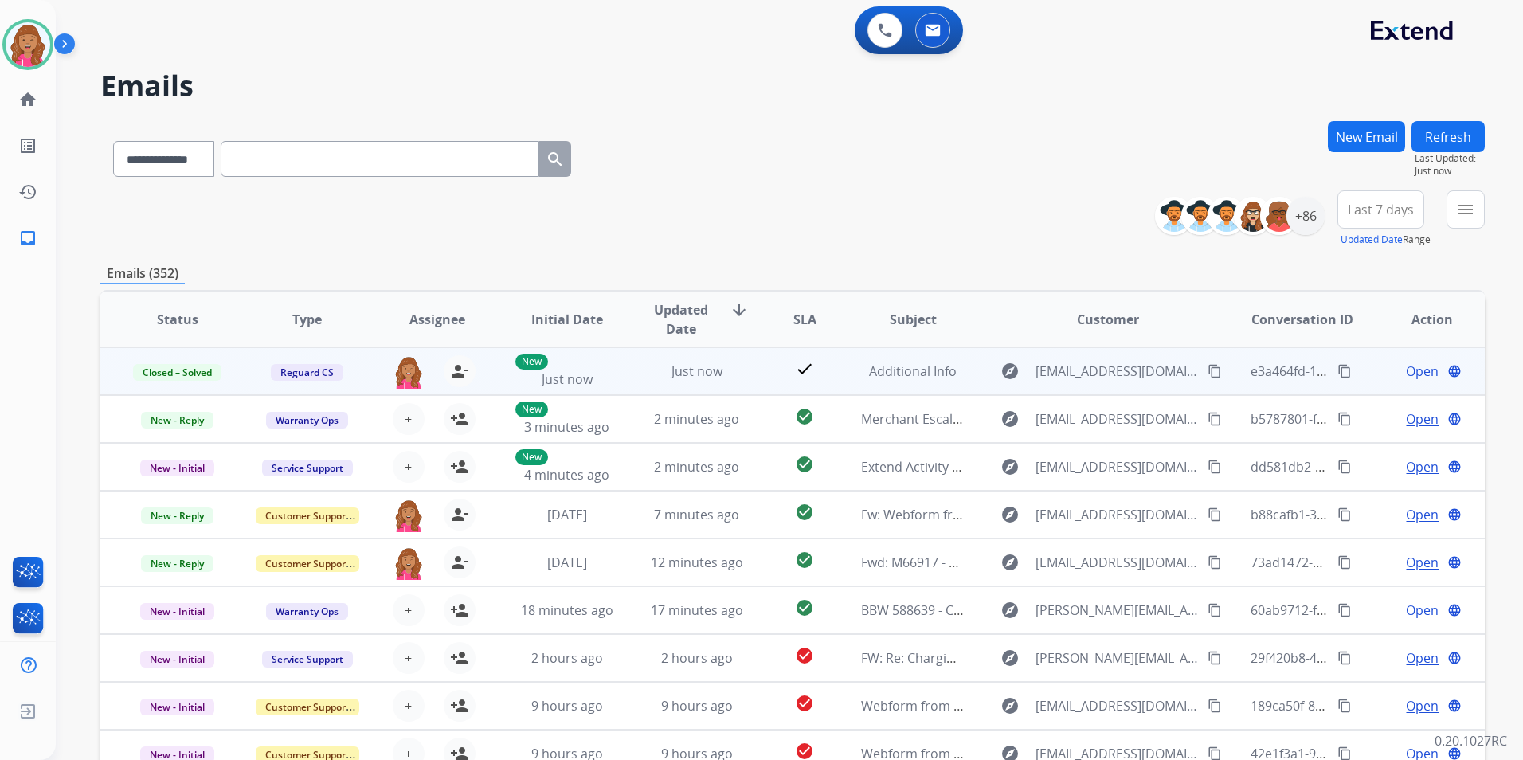
click at [1337, 370] on mat-icon "content_copy" at bounding box center [1344, 371] width 14 height 14
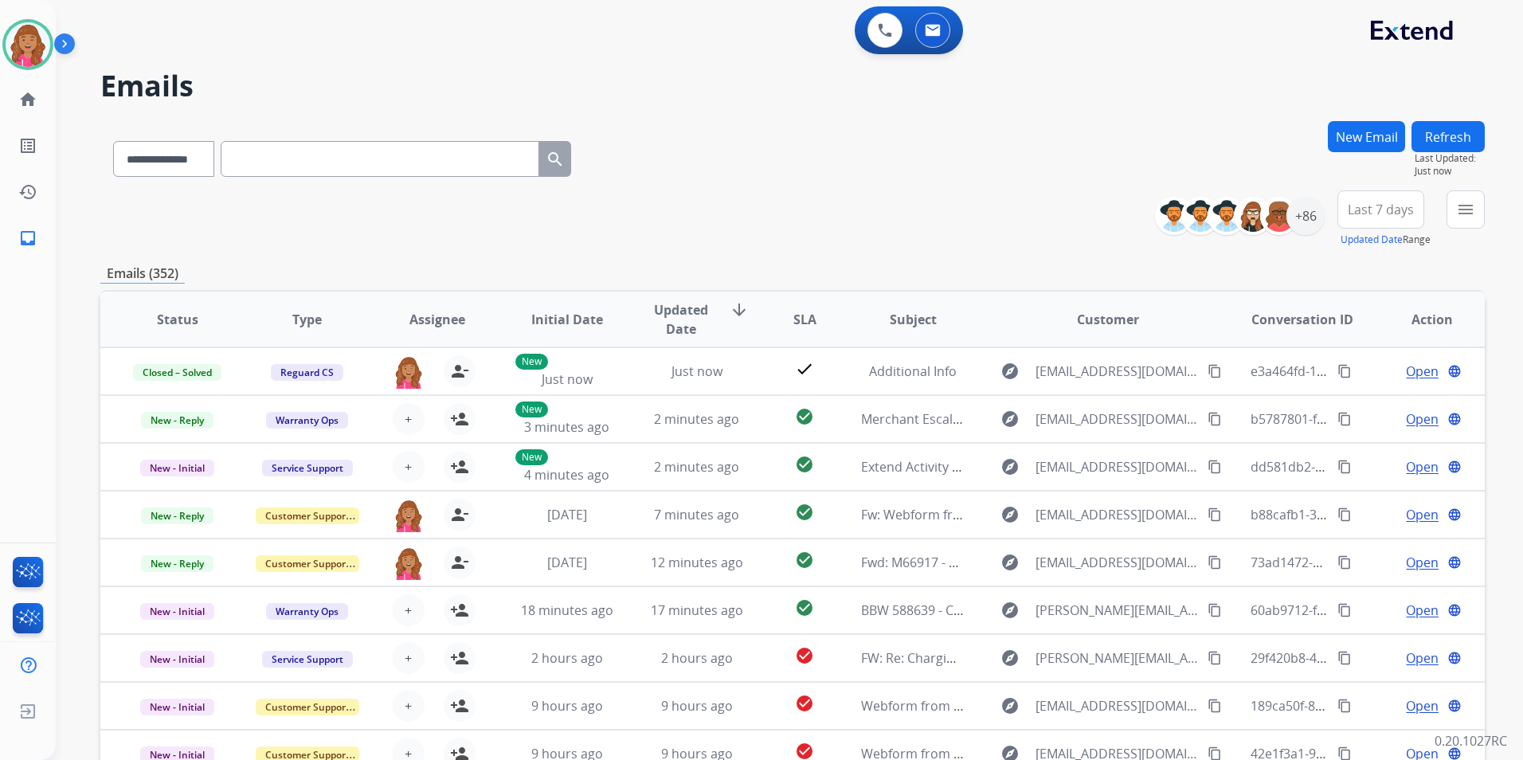
click at [904, 229] on div "**********" at bounding box center [792, 218] width 1384 height 57
click at [1470, 201] on mat-icon "menu" at bounding box center [1465, 209] width 19 height 19
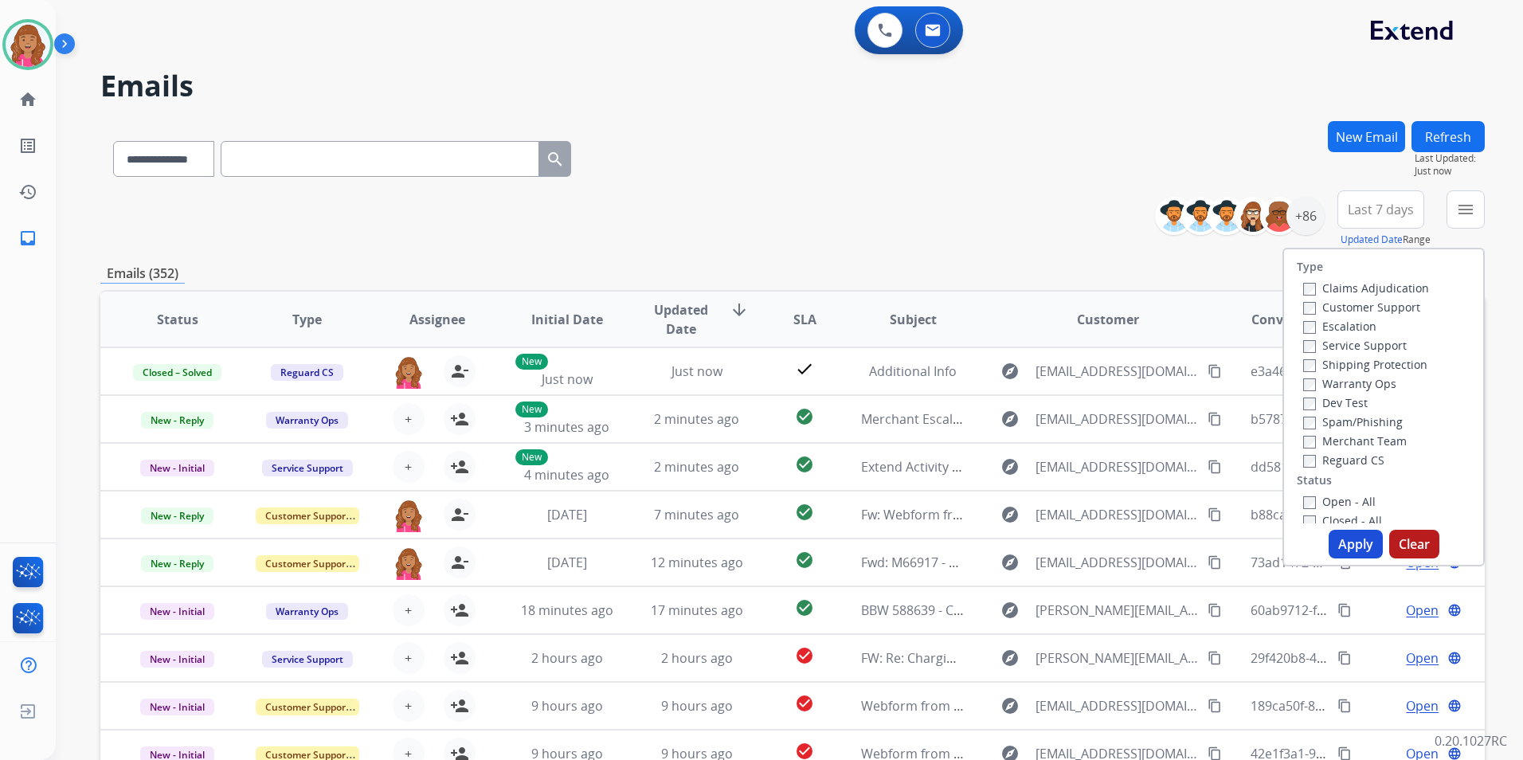
click at [1334, 497] on label "Open - All" at bounding box center [1339, 501] width 72 height 15
click at [1363, 459] on label "Reguard CS" at bounding box center [1343, 459] width 81 height 15
click at [1408, 362] on label "Shipping Protection" at bounding box center [1365, 364] width 124 height 15
click at [1399, 306] on label "Customer Support" at bounding box center [1361, 306] width 117 height 15
click at [1341, 546] on button "Apply" at bounding box center [1356, 544] width 54 height 29
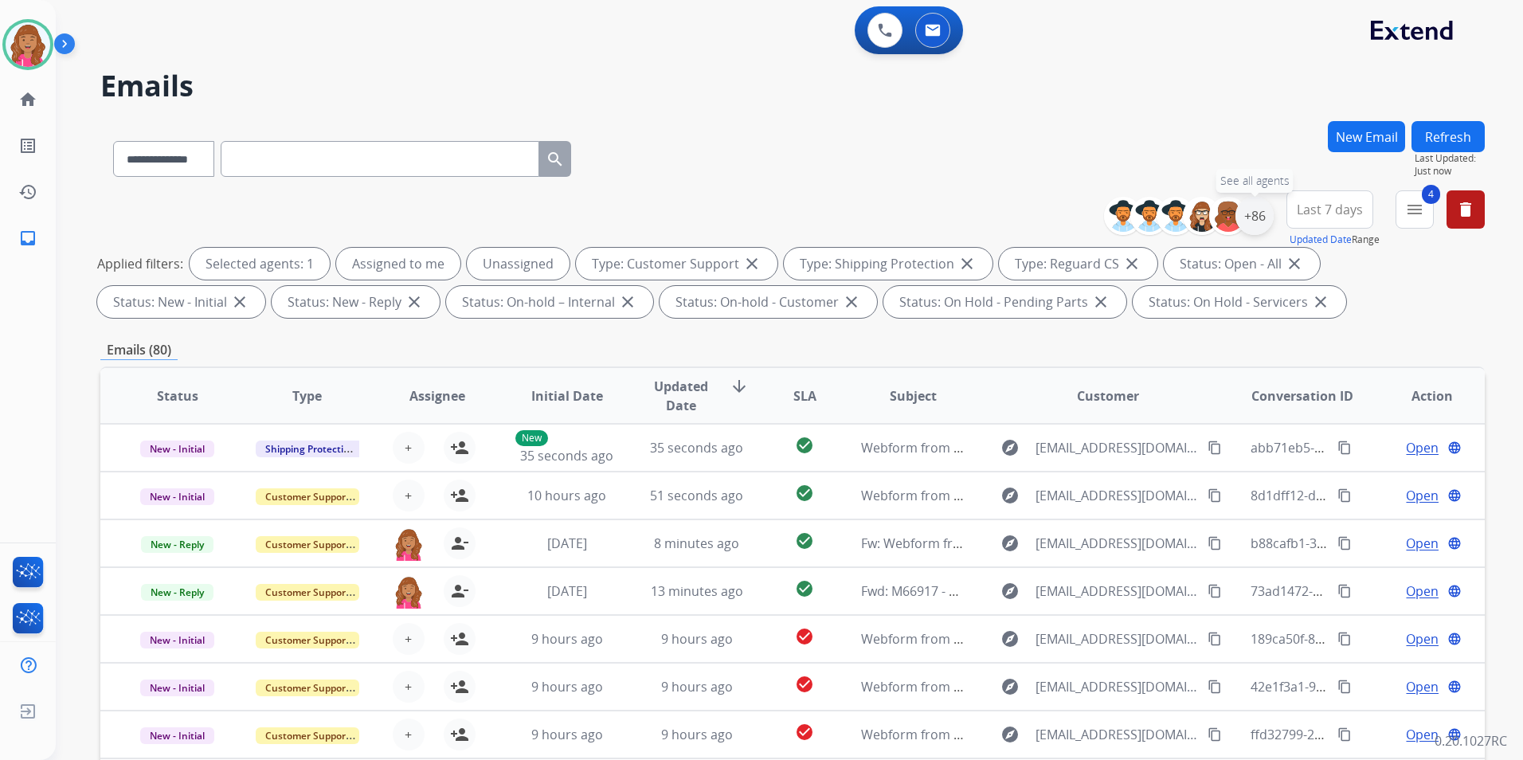
click at [1266, 209] on div "+86" at bounding box center [1254, 216] width 38 height 38
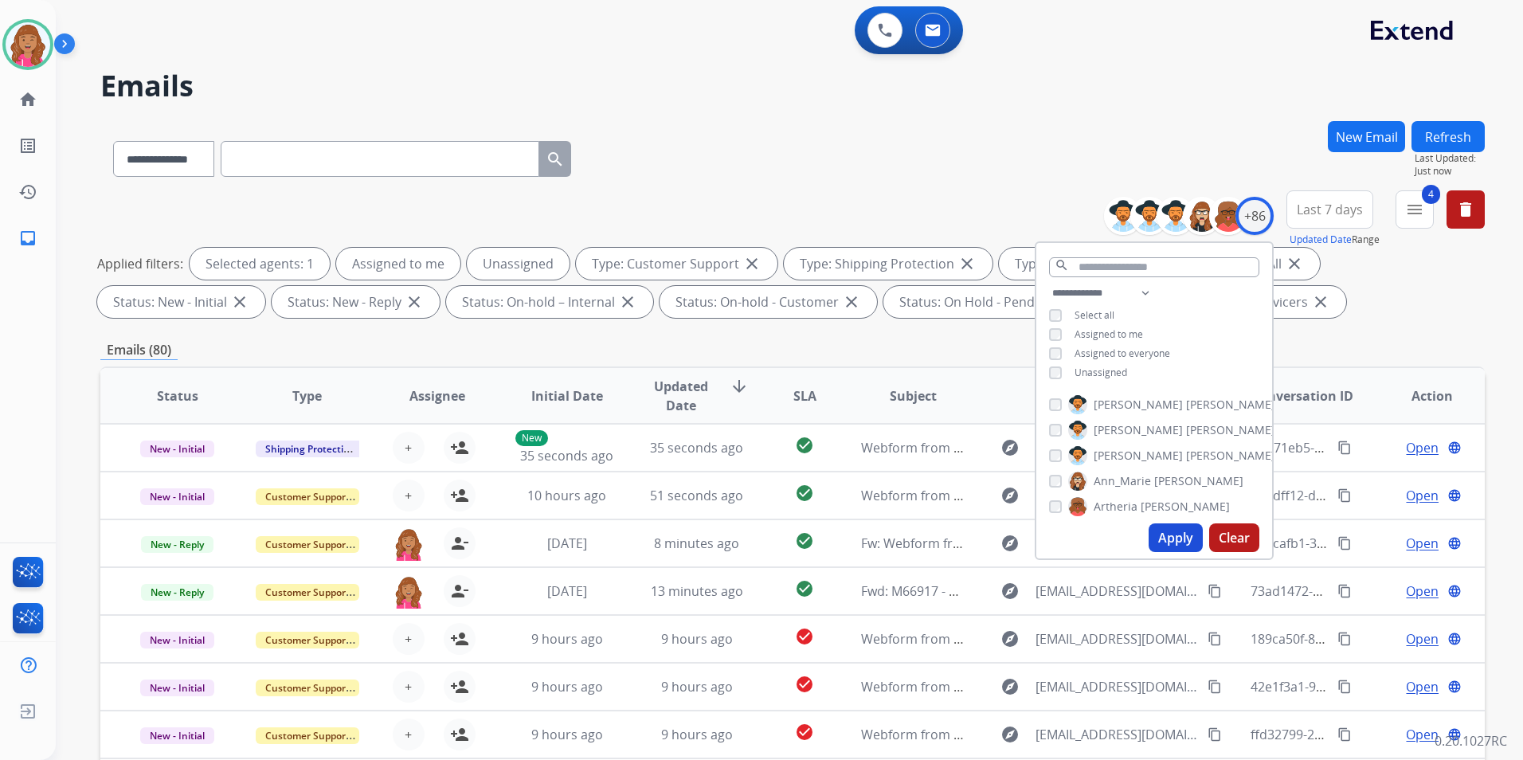
click at [1125, 370] on div "**********" at bounding box center [1154, 335] width 236 height 102
click at [1115, 372] on span "Unassigned" at bounding box center [1100, 373] width 53 height 14
click at [1146, 538] on div "Apply Clear" at bounding box center [1154, 537] width 236 height 41
click at [1151, 536] on button "Apply" at bounding box center [1176, 537] width 54 height 29
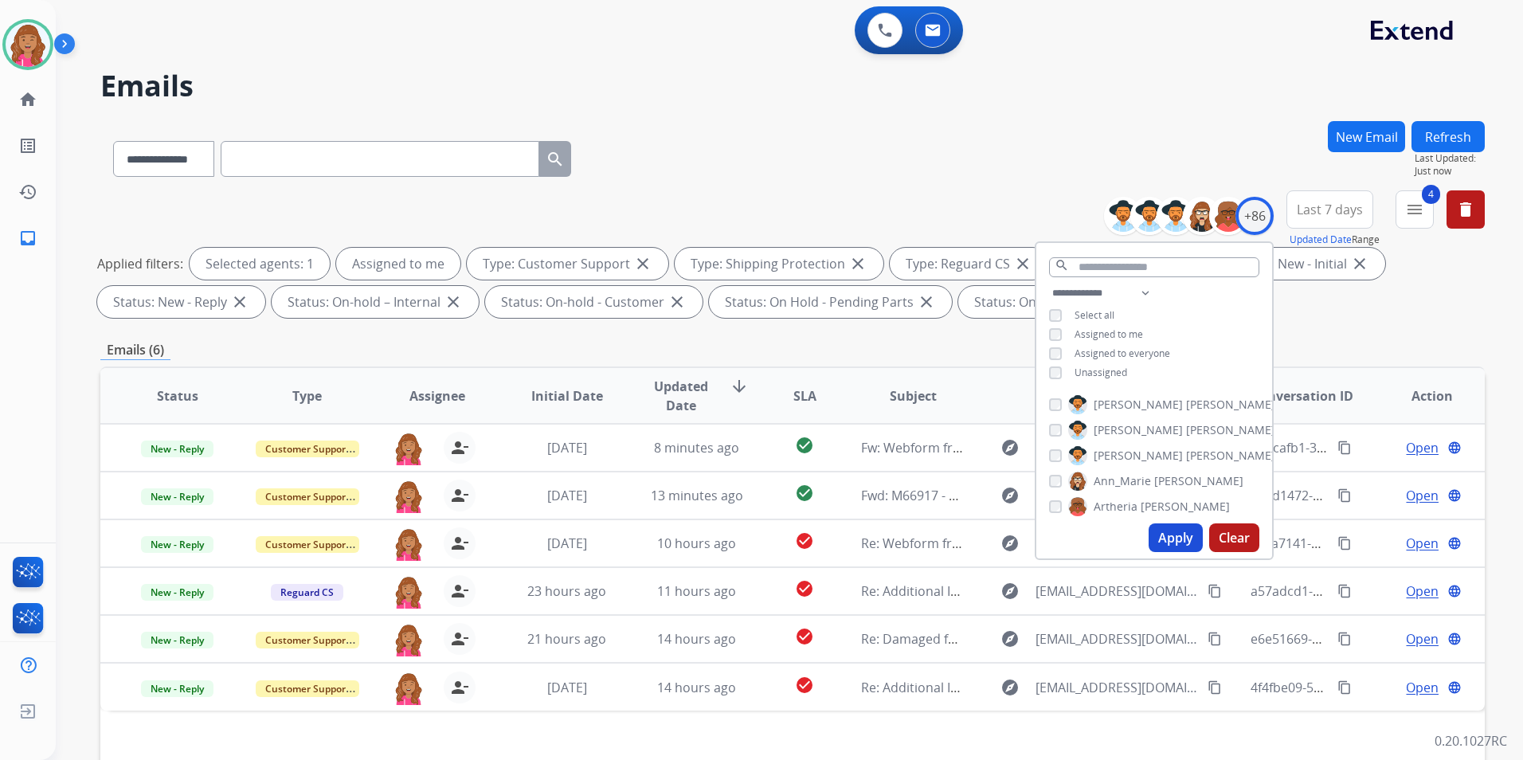
click at [982, 726] on div "Status Type Assignee Initial Date Updated Date arrow_downward SLA Subject Custo…" at bounding box center [792, 633] width 1384 height 534
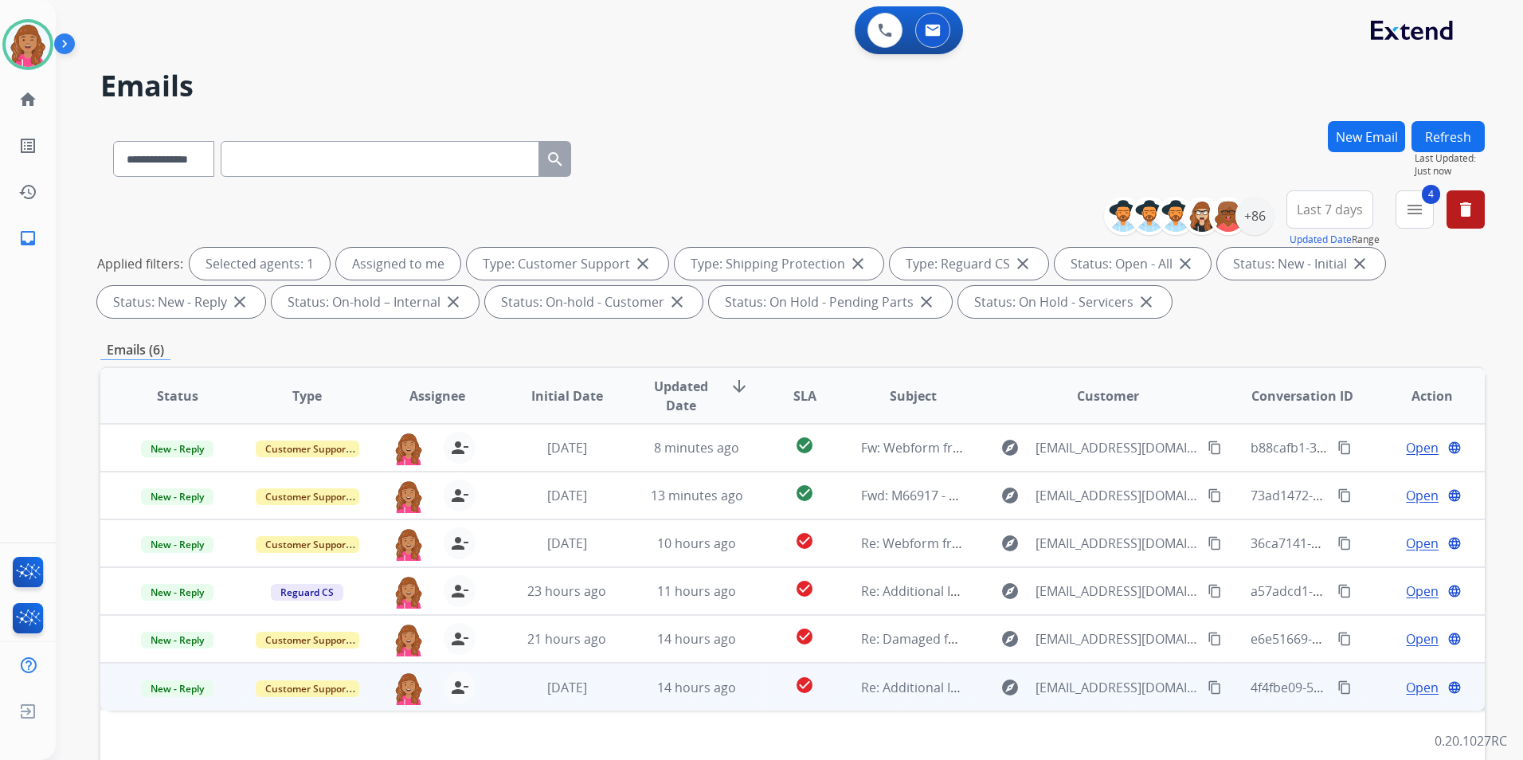
click at [1420, 684] on span "Open" at bounding box center [1422, 687] width 33 height 19
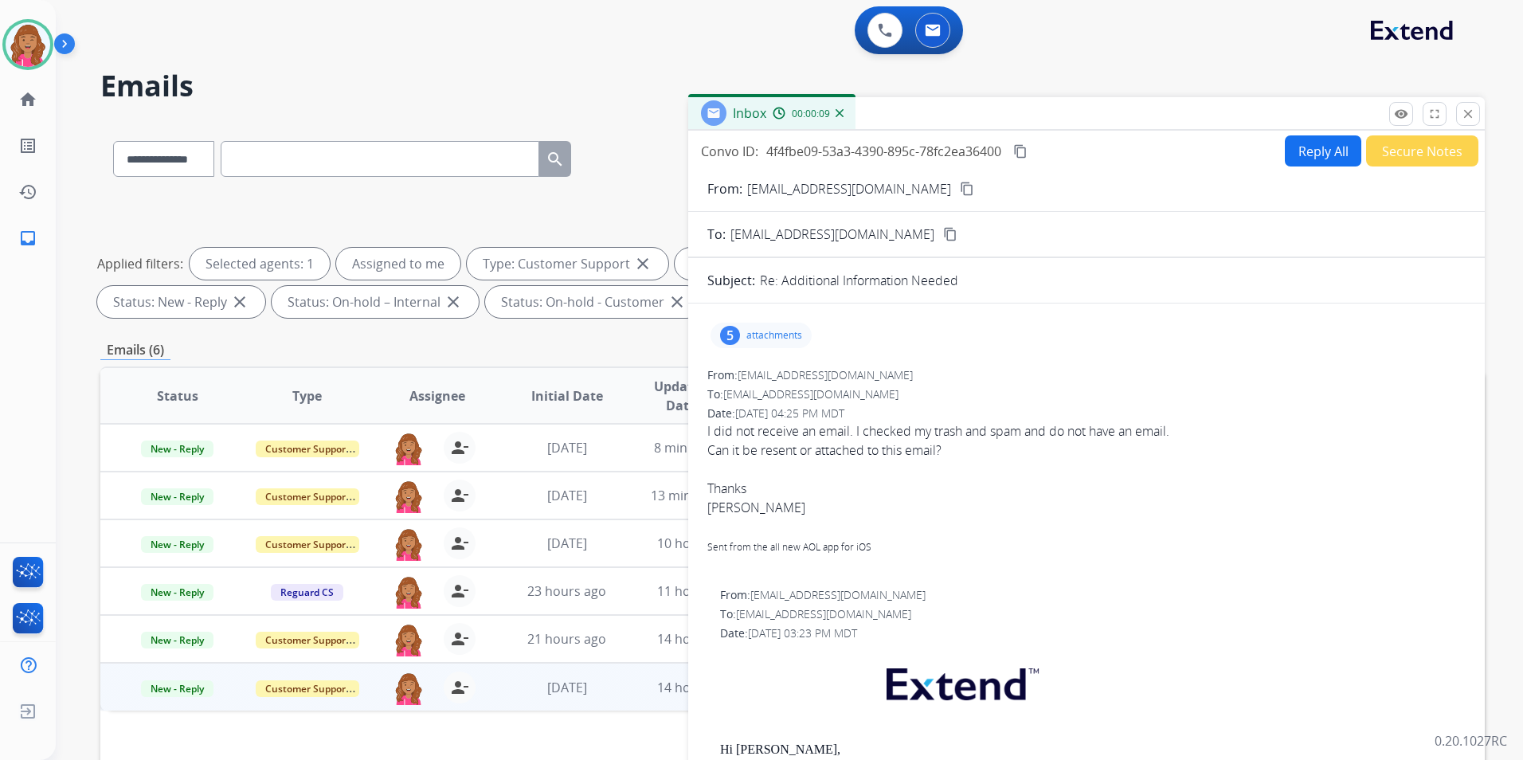
click at [764, 342] on div "5 attachments" at bounding box center [760, 335] width 101 height 25
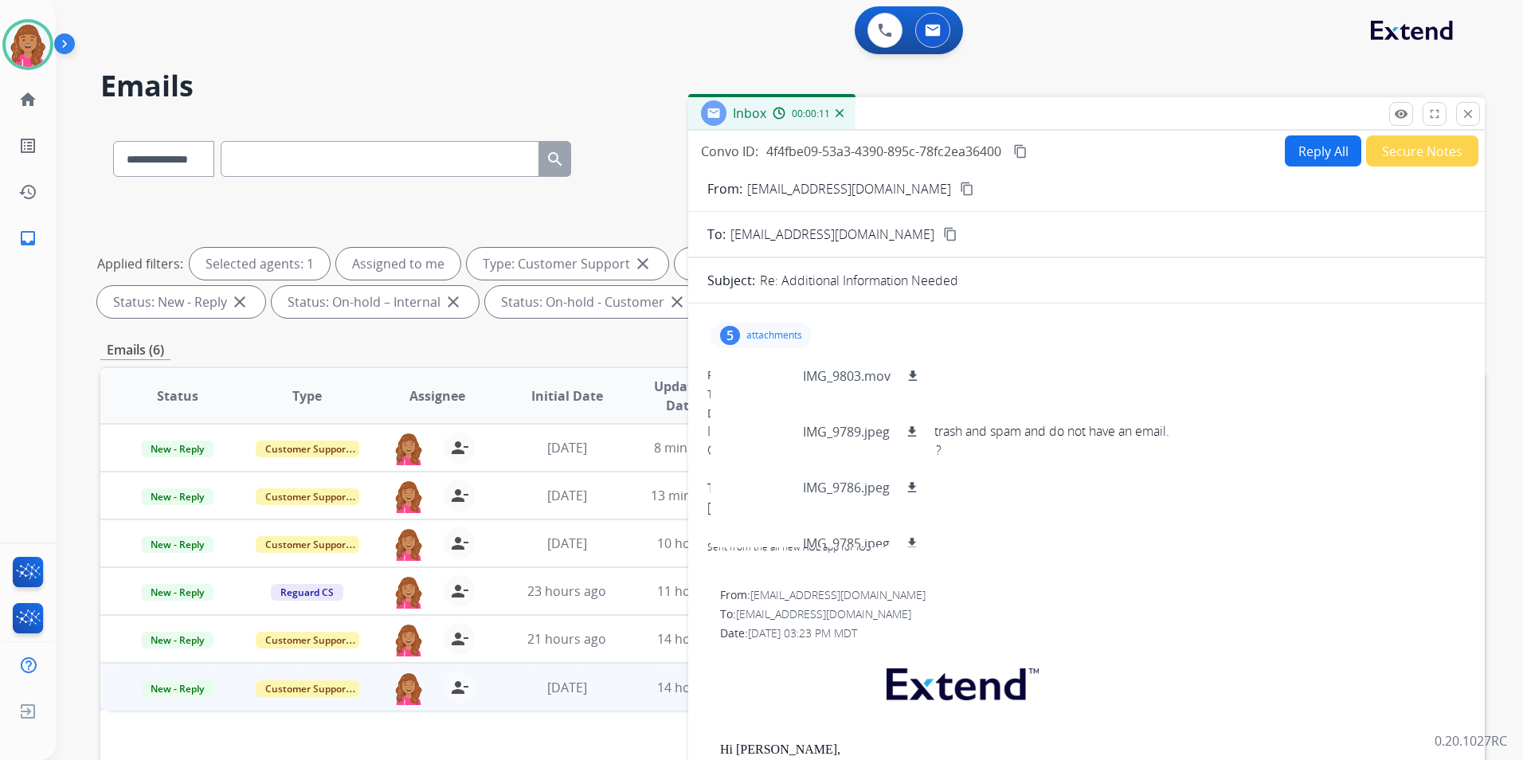
click at [764, 342] on div "5 attachments IMG_9803.mov download IMG_9789.jpeg download IMG_9786.jpeg downlo…" at bounding box center [760, 335] width 101 height 25
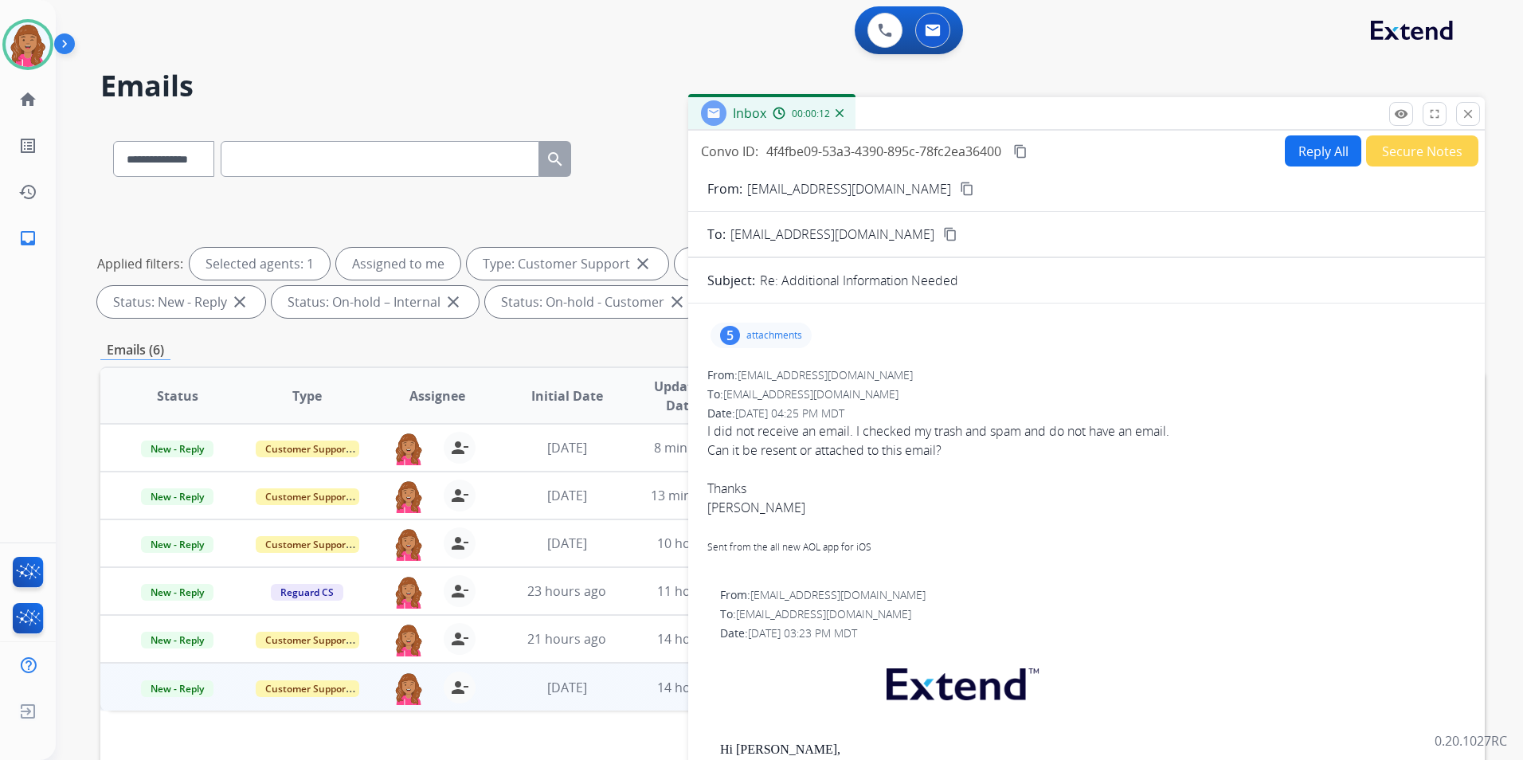
click at [1262, 163] on div "Convo ID: 4f4fbe09-53a3-4390-895c-78fc2ea36400 content_copy Reply All Secure No…" at bounding box center [1086, 150] width 796 height 31
click at [1287, 160] on button "Reply All" at bounding box center [1323, 150] width 76 height 31
select select "**********"
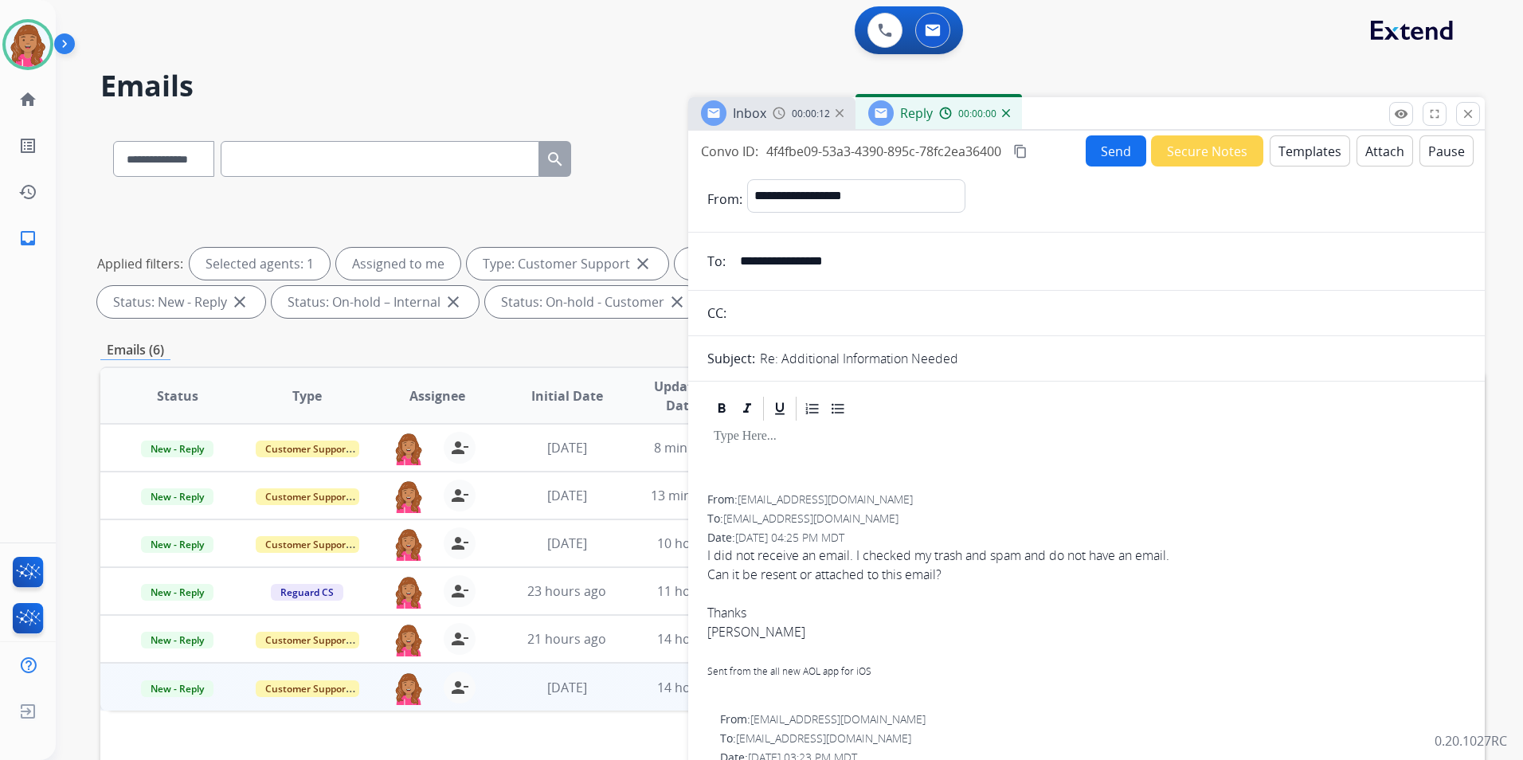
click at [1293, 159] on button "Templates" at bounding box center [1310, 150] width 80 height 31
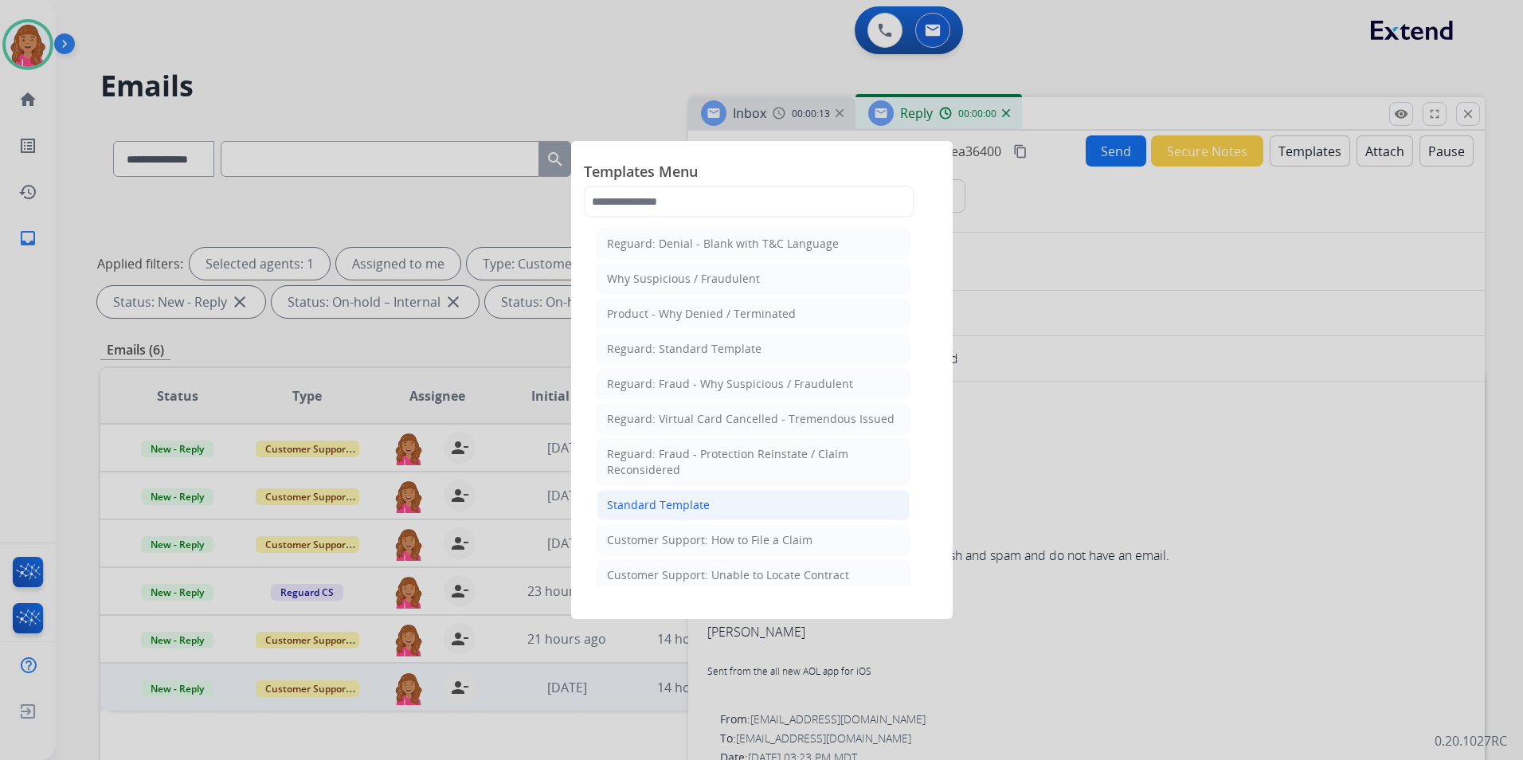
click at [781, 503] on li "Standard Template" at bounding box center [753, 505] width 313 height 30
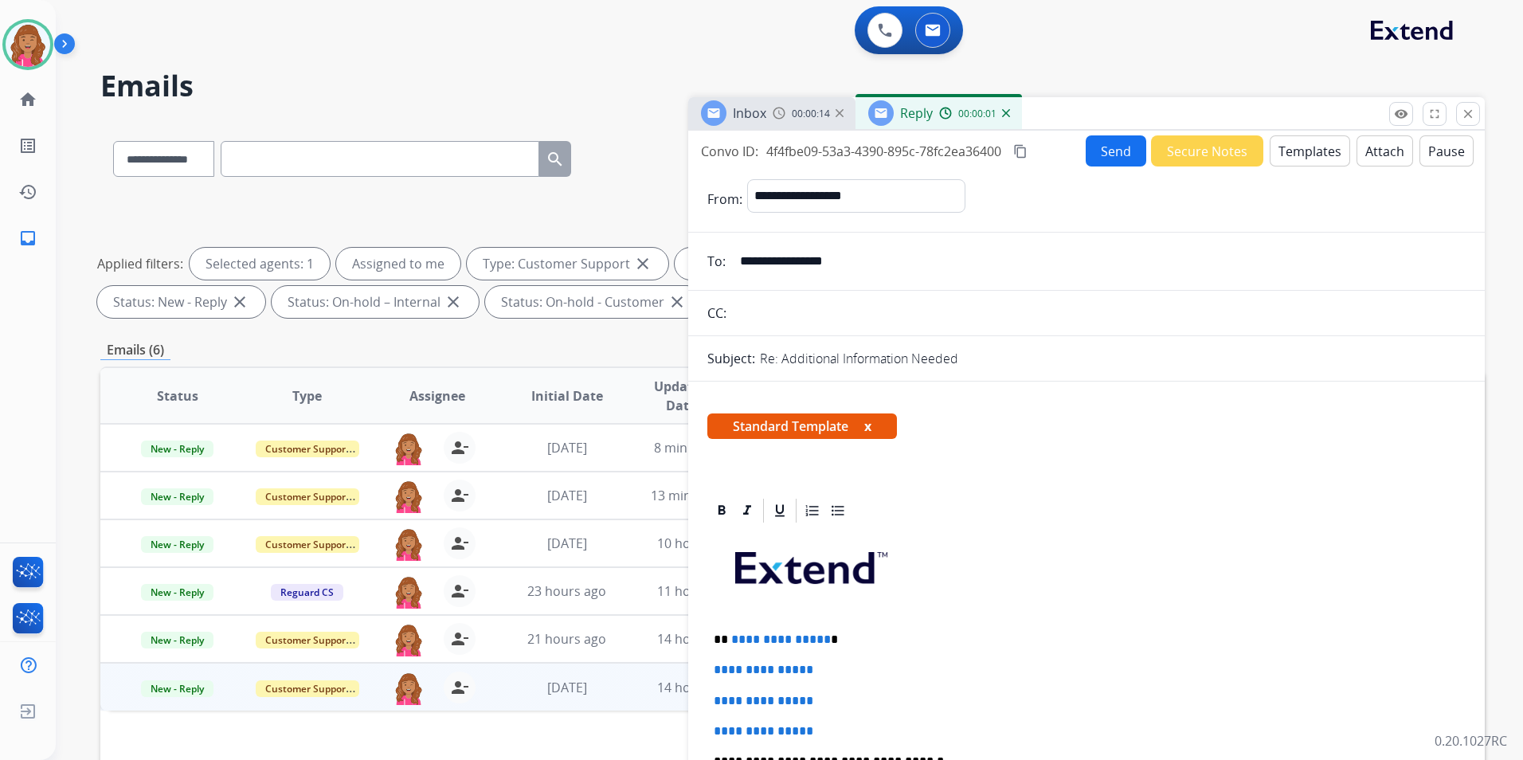
click at [822, 639] on p "**********" at bounding box center [1080, 639] width 733 height 14
drag, startPoint x: 836, startPoint y: 728, endPoint x: 695, endPoint y: 653, distance: 159.6
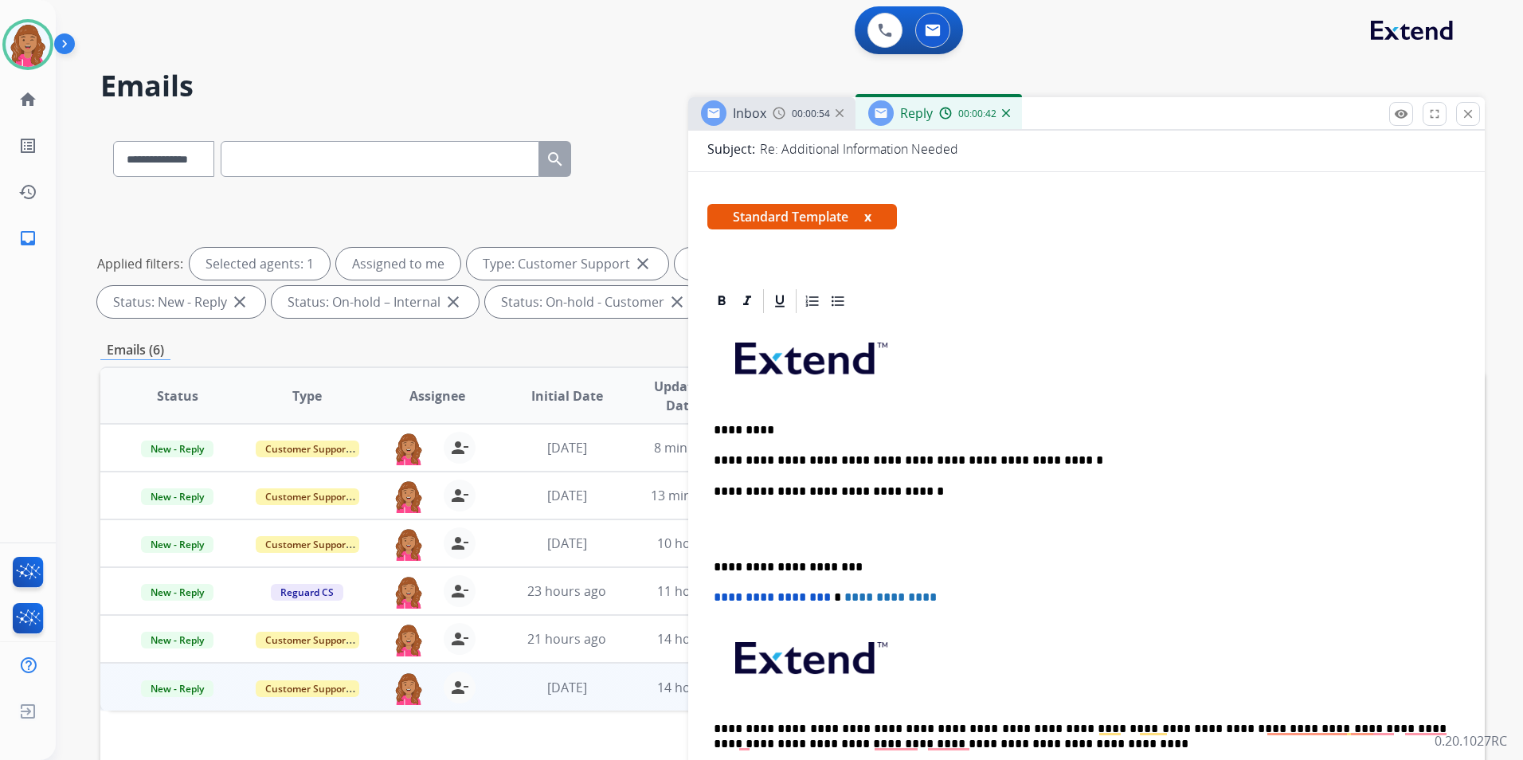
scroll to position [239, 0]
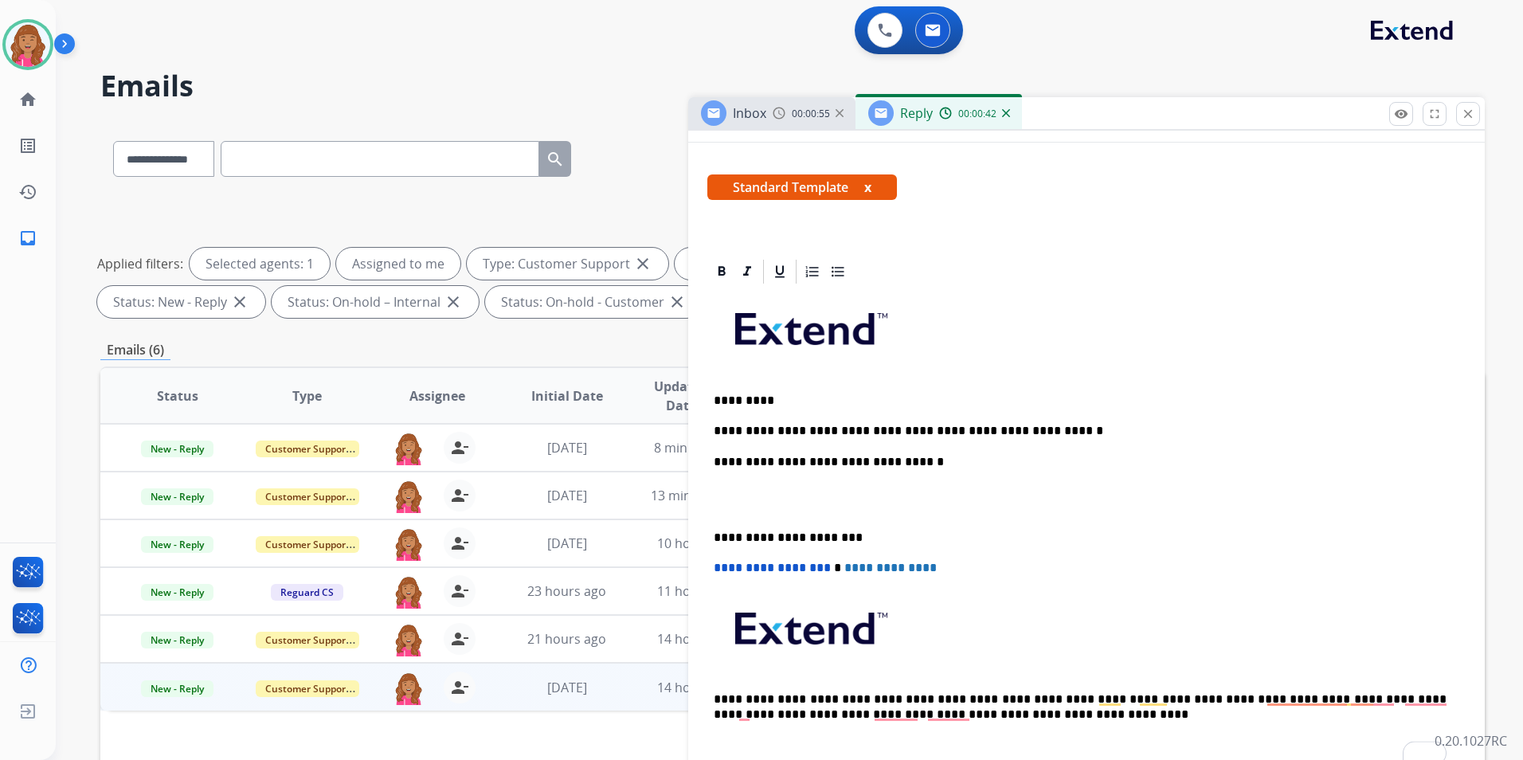
click at [734, 513] on p "To enrich screen reader interactions, please activate Accessibility in Grammarl…" at bounding box center [1087, 499] width 746 height 29
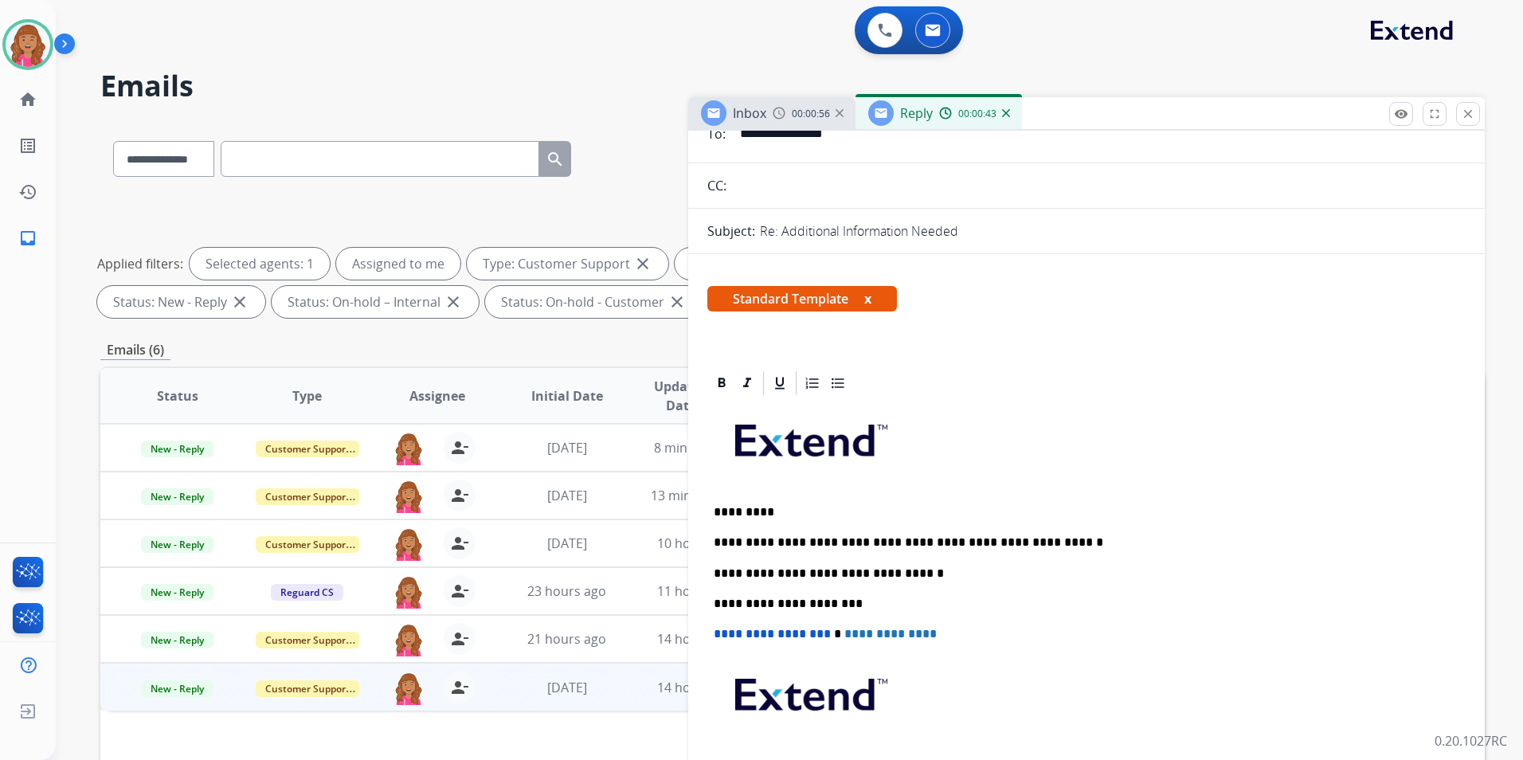
scroll to position [0, 0]
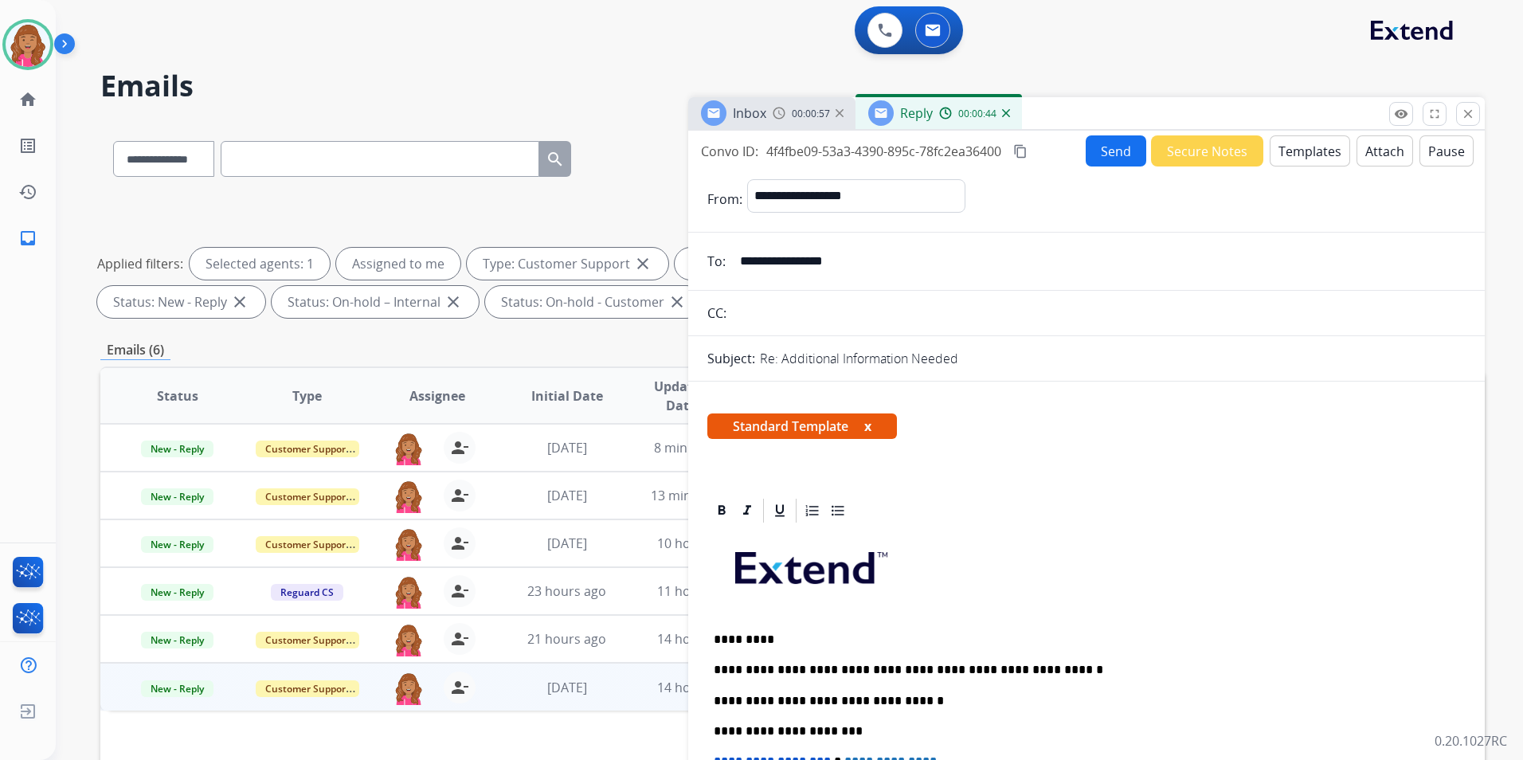
click at [1094, 147] on button "Send" at bounding box center [1116, 150] width 61 height 31
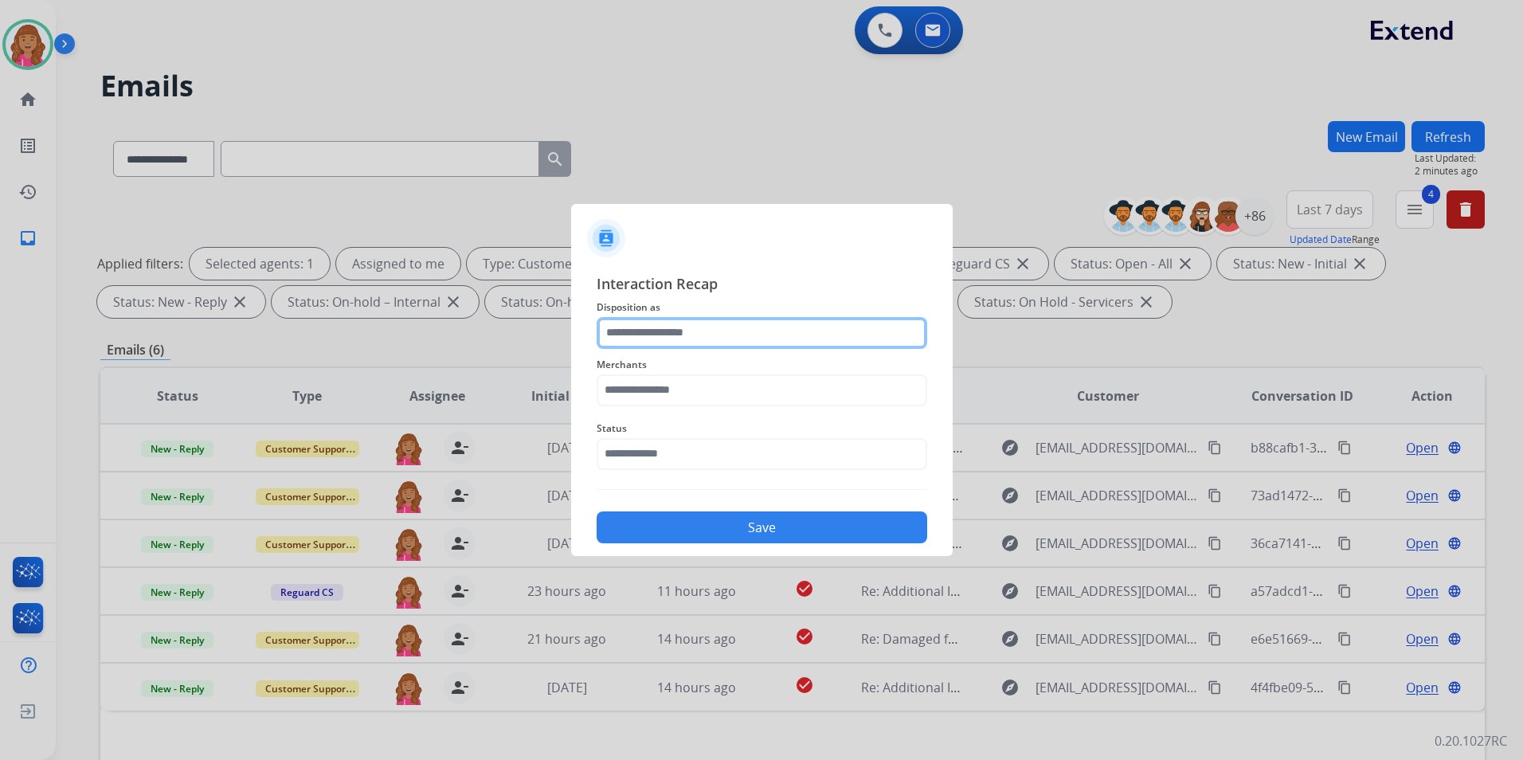
click at [723, 336] on input "text" at bounding box center [762, 333] width 331 height 32
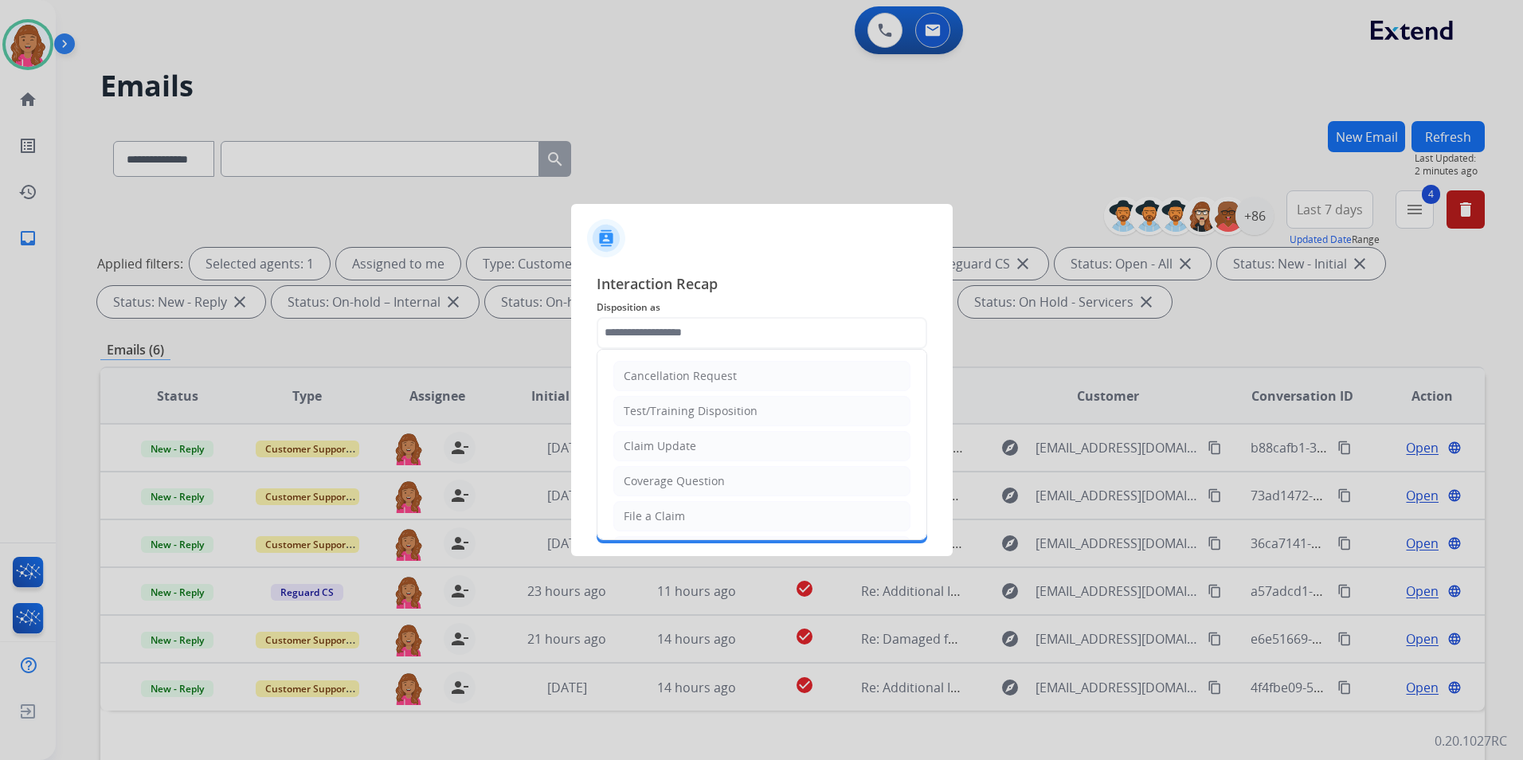
drag, startPoint x: 702, startPoint y: 455, endPoint x: 705, endPoint y: 432, distance: 23.3
click at [702, 454] on li "Claim Update" at bounding box center [761, 446] width 297 height 30
type input "**********"
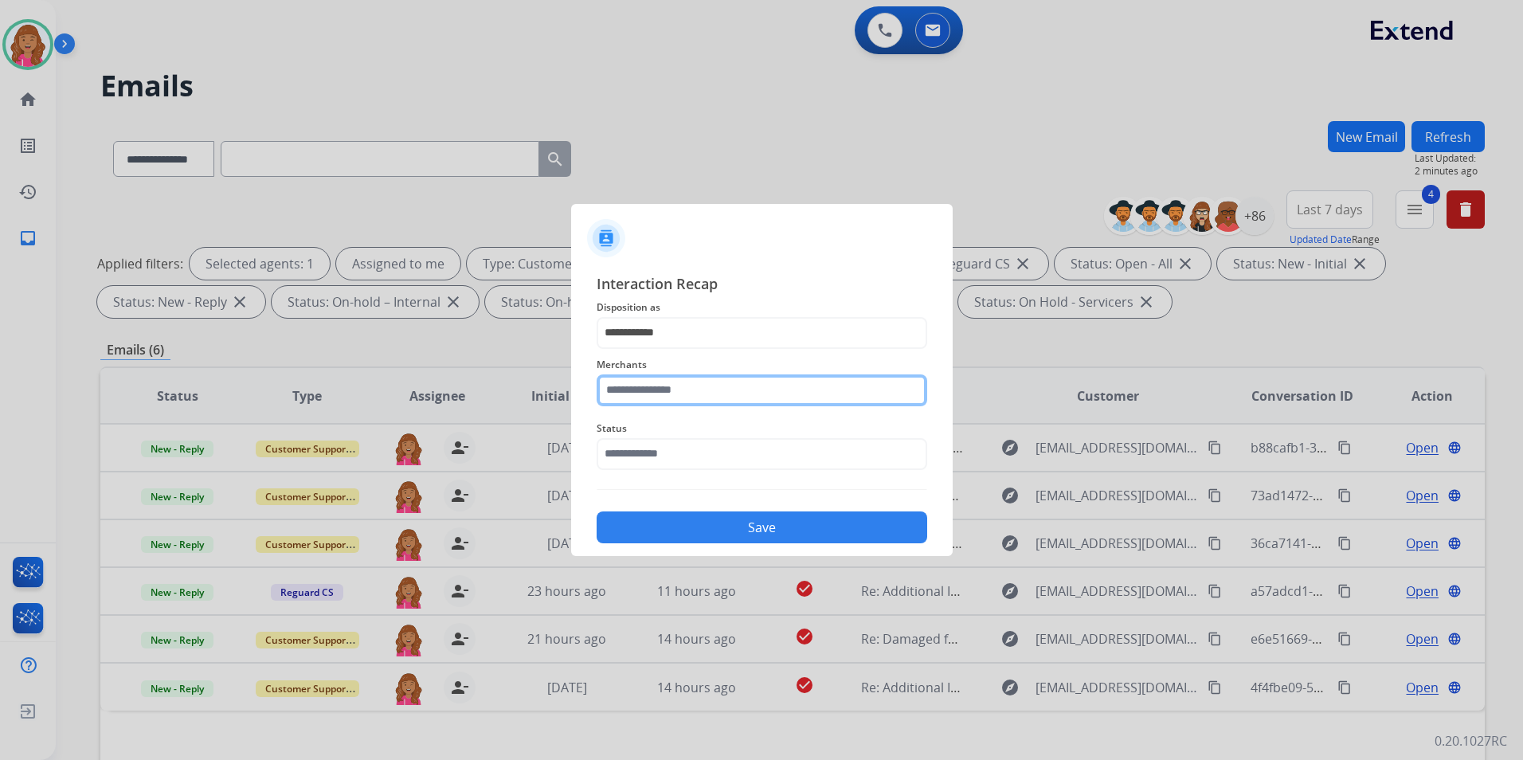
click at [699, 397] on input "text" at bounding box center [762, 390] width 331 height 32
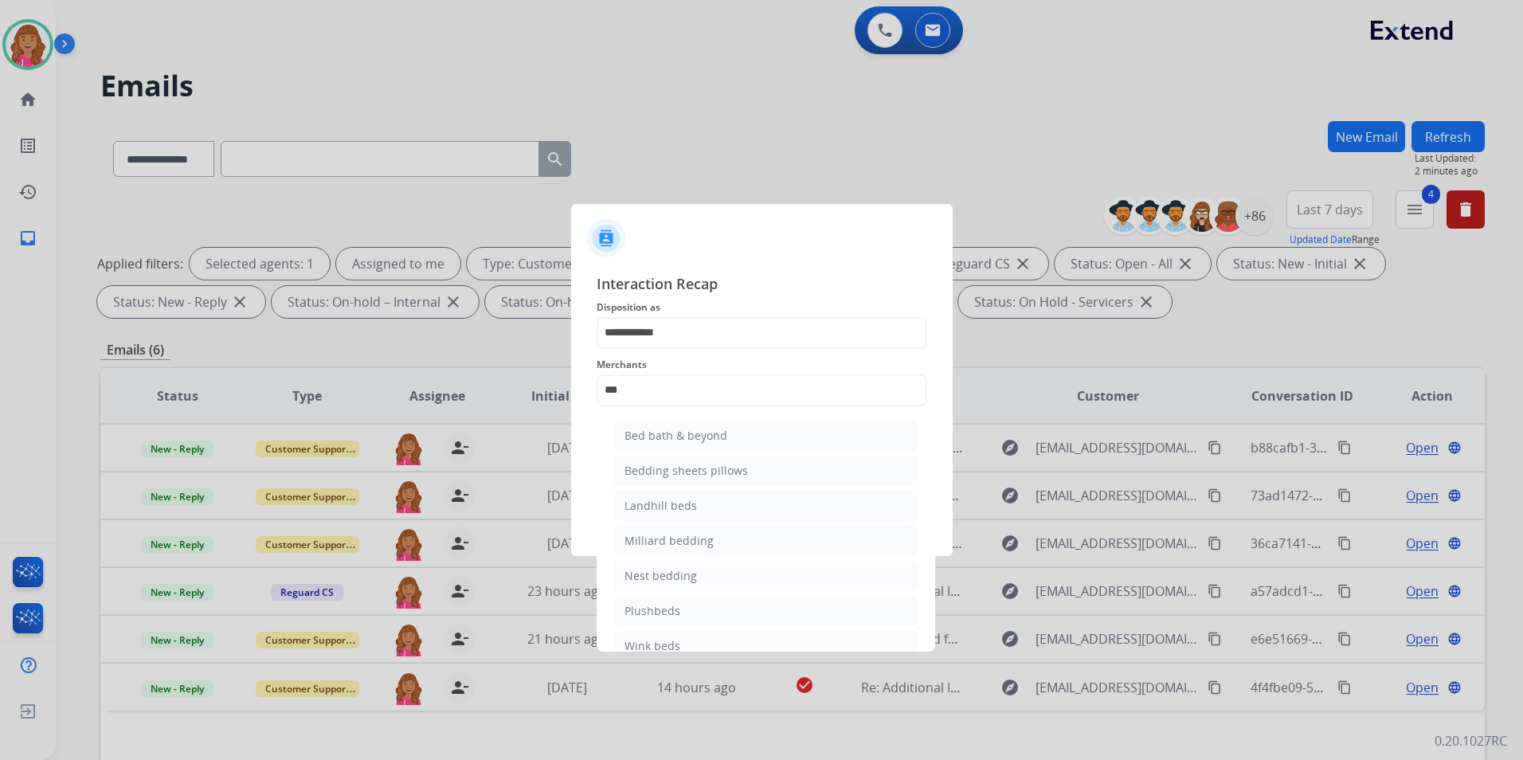
click at [724, 435] on div "Bed bath & beyond" at bounding box center [675, 436] width 103 height 16
type input "**********"
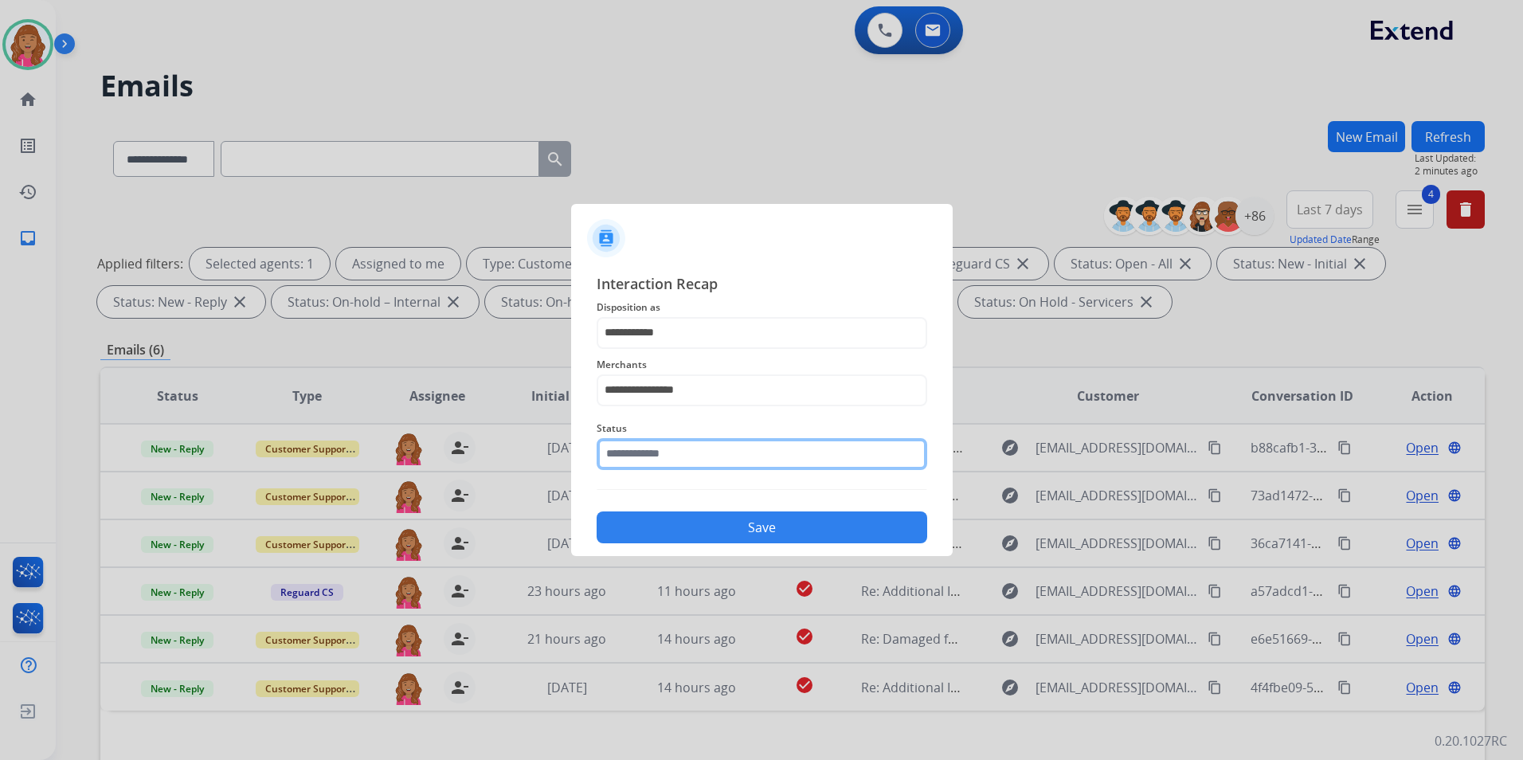
click at [705, 460] on input "text" at bounding box center [762, 454] width 331 height 32
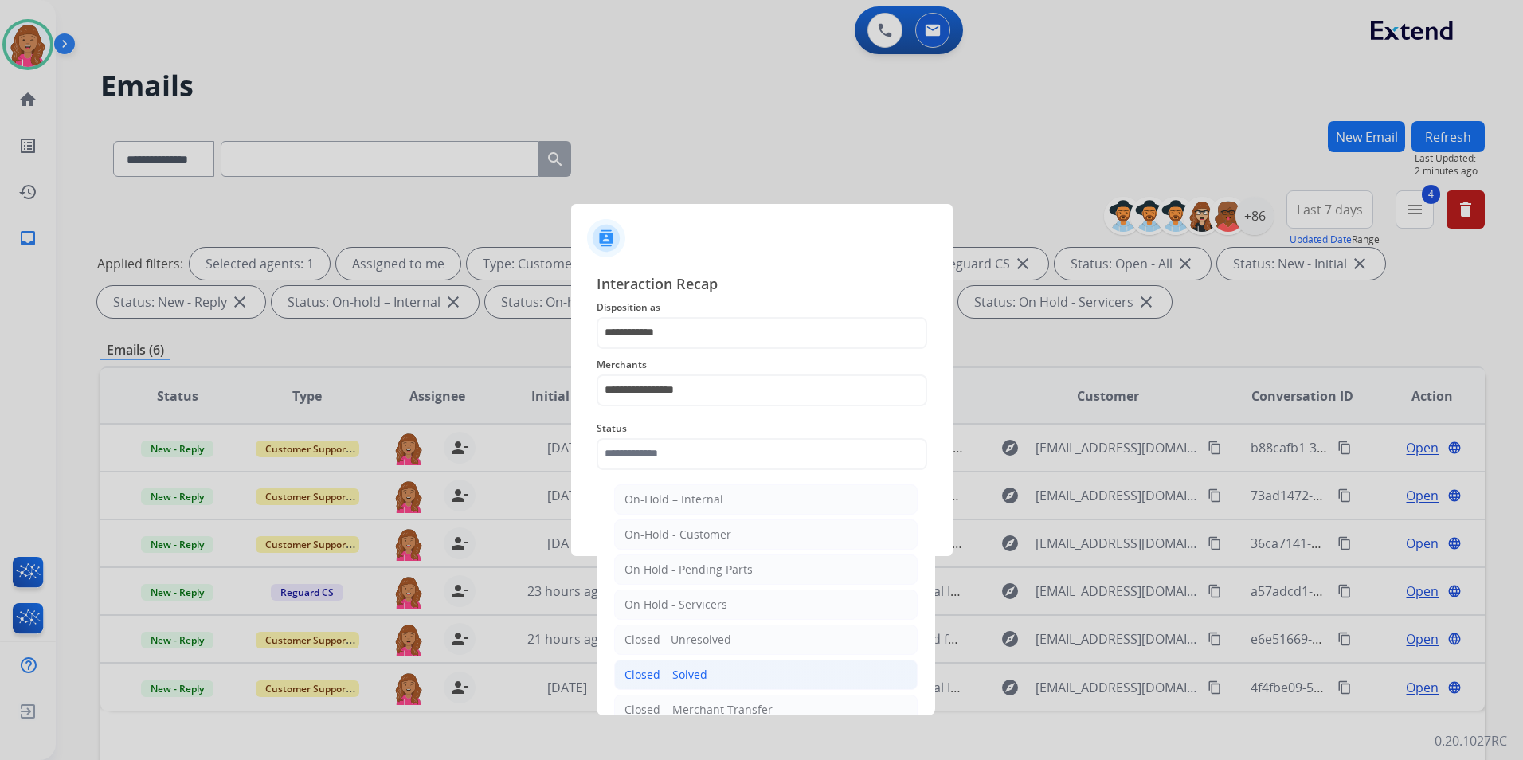
click at [704, 678] on div "Closed – Solved" at bounding box center [665, 675] width 83 height 16
type input "**********"
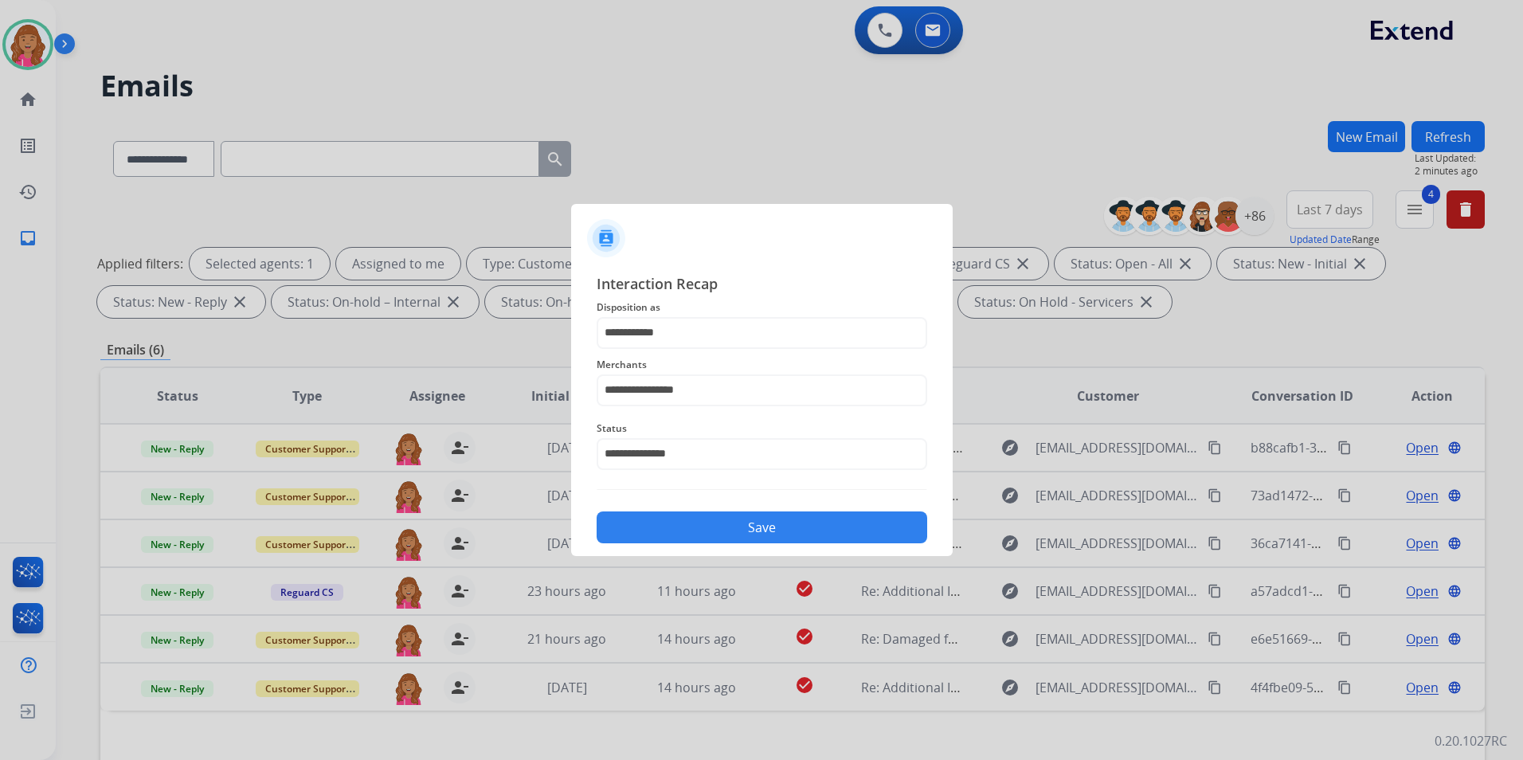
click at [695, 531] on button "Save" at bounding box center [762, 527] width 331 height 32
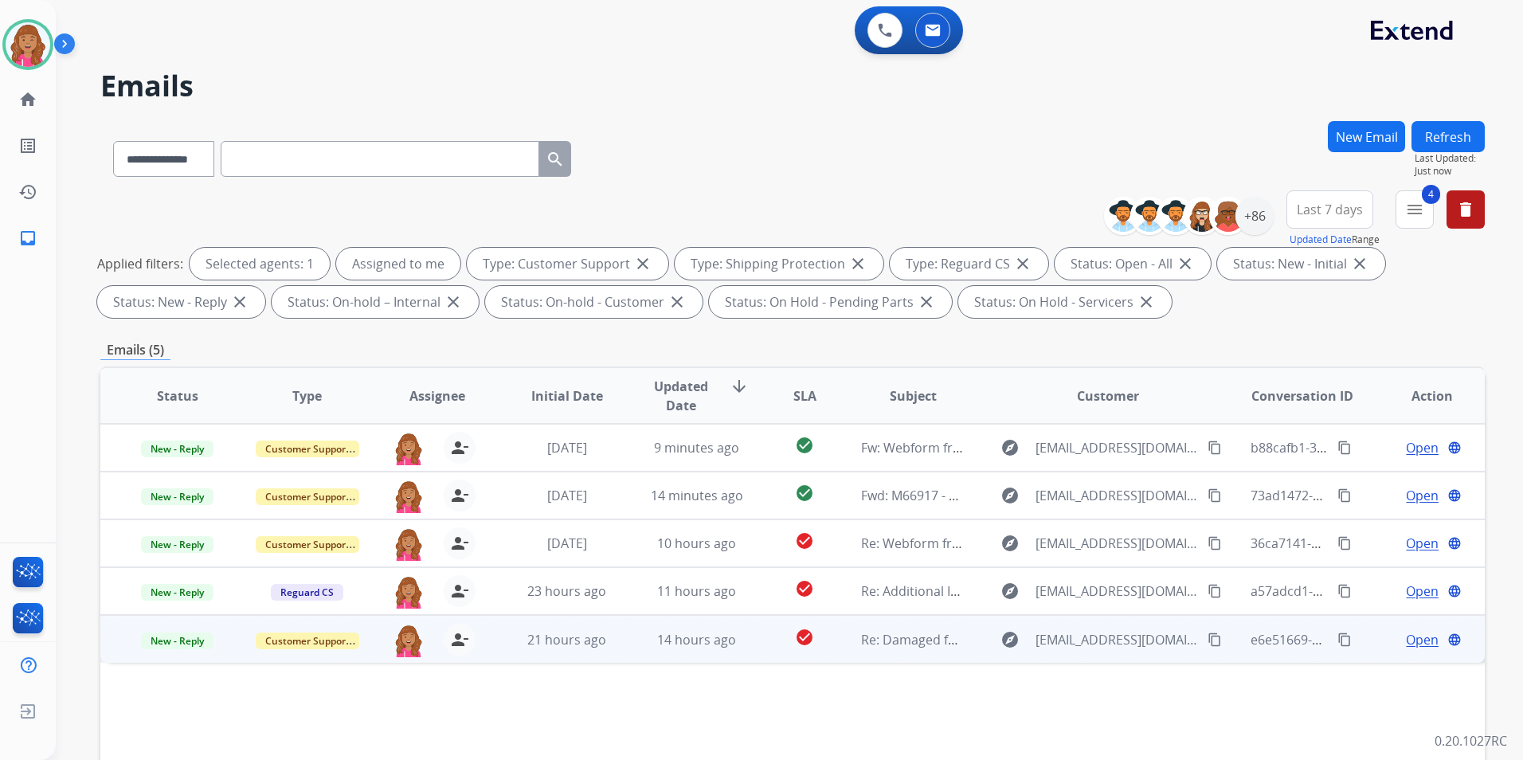
click at [1413, 637] on span "Open" at bounding box center [1422, 639] width 33 height 19
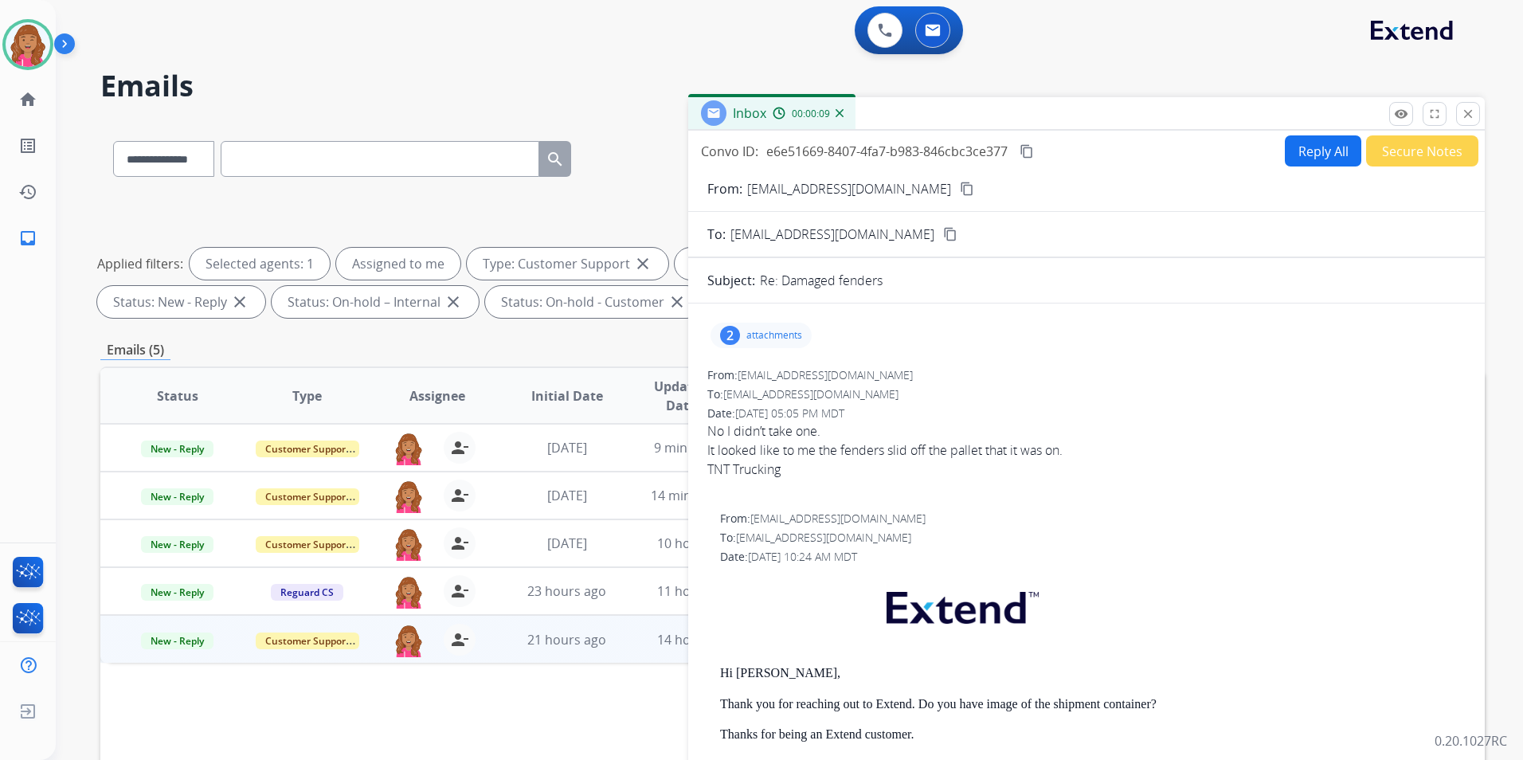
click at [763, 346] on div "2 attachments" at bounding box center [760, 335] width 101 height 25
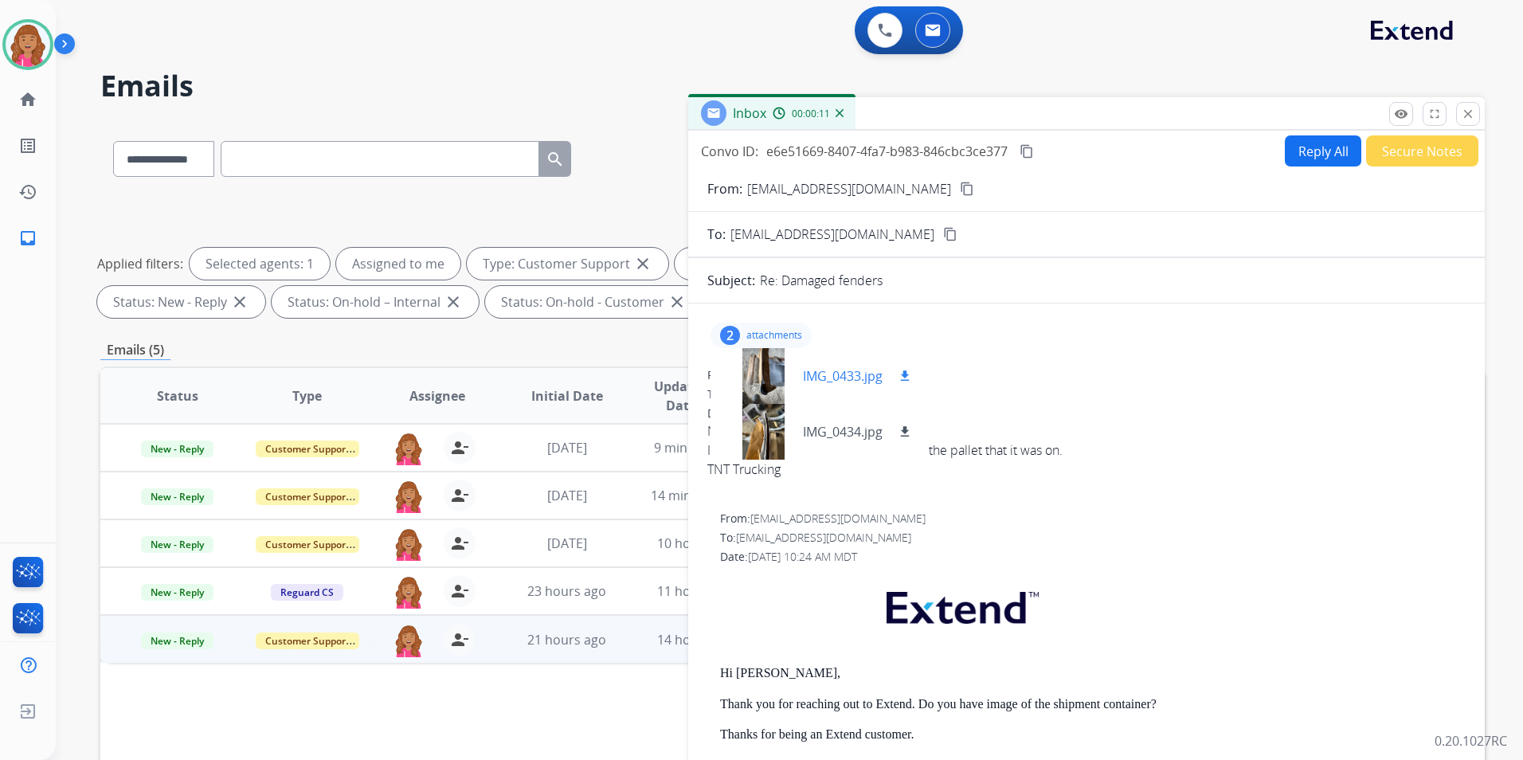
click at [750, 389] on div at bounding box center [763, 376] width 80 height 56
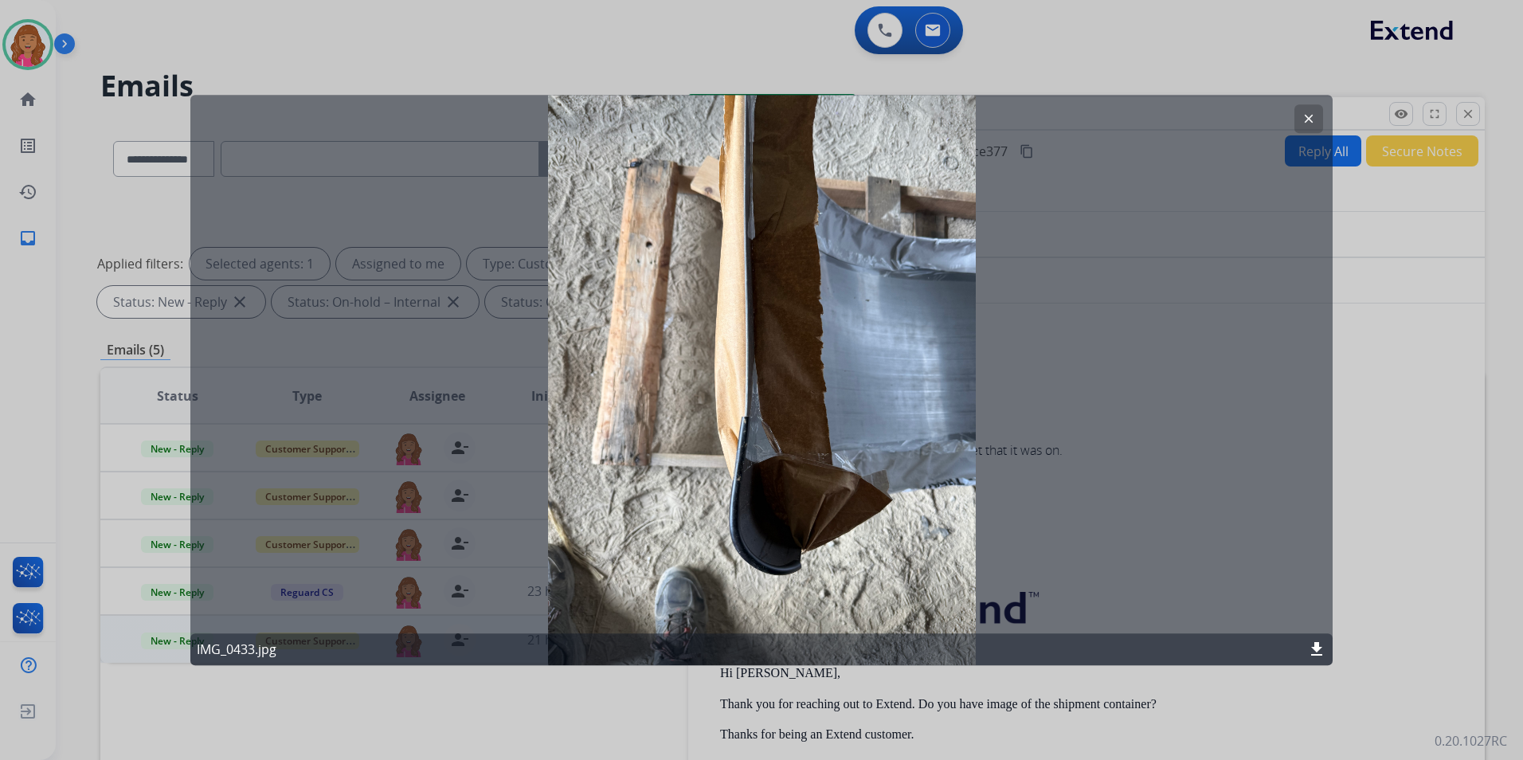
click at [1309, 111] on button "clear" at bounding box center [1308, 118] width 29 height 29
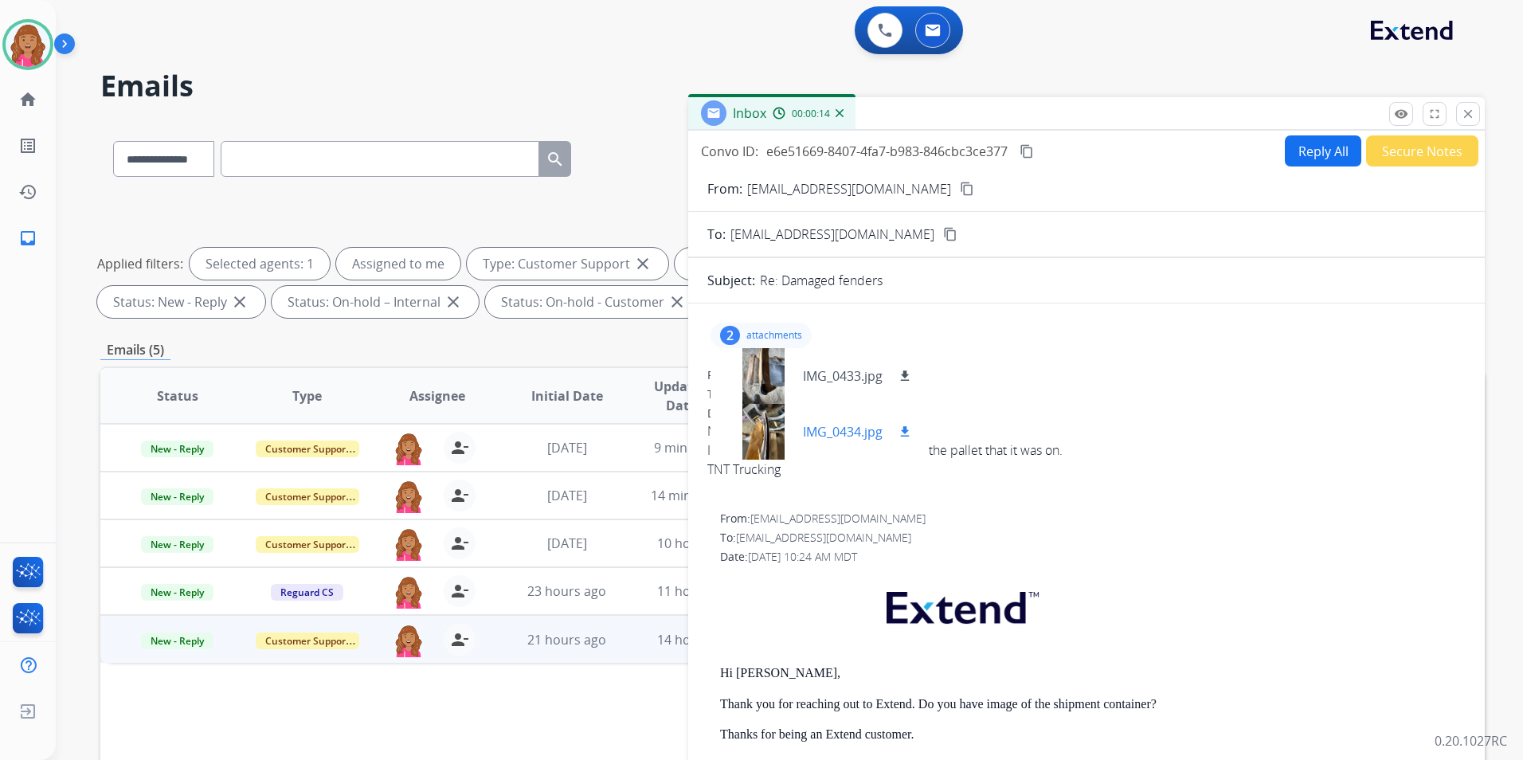
click at [767, 432] on div at bounding box center [763, 432] width 80 height 56
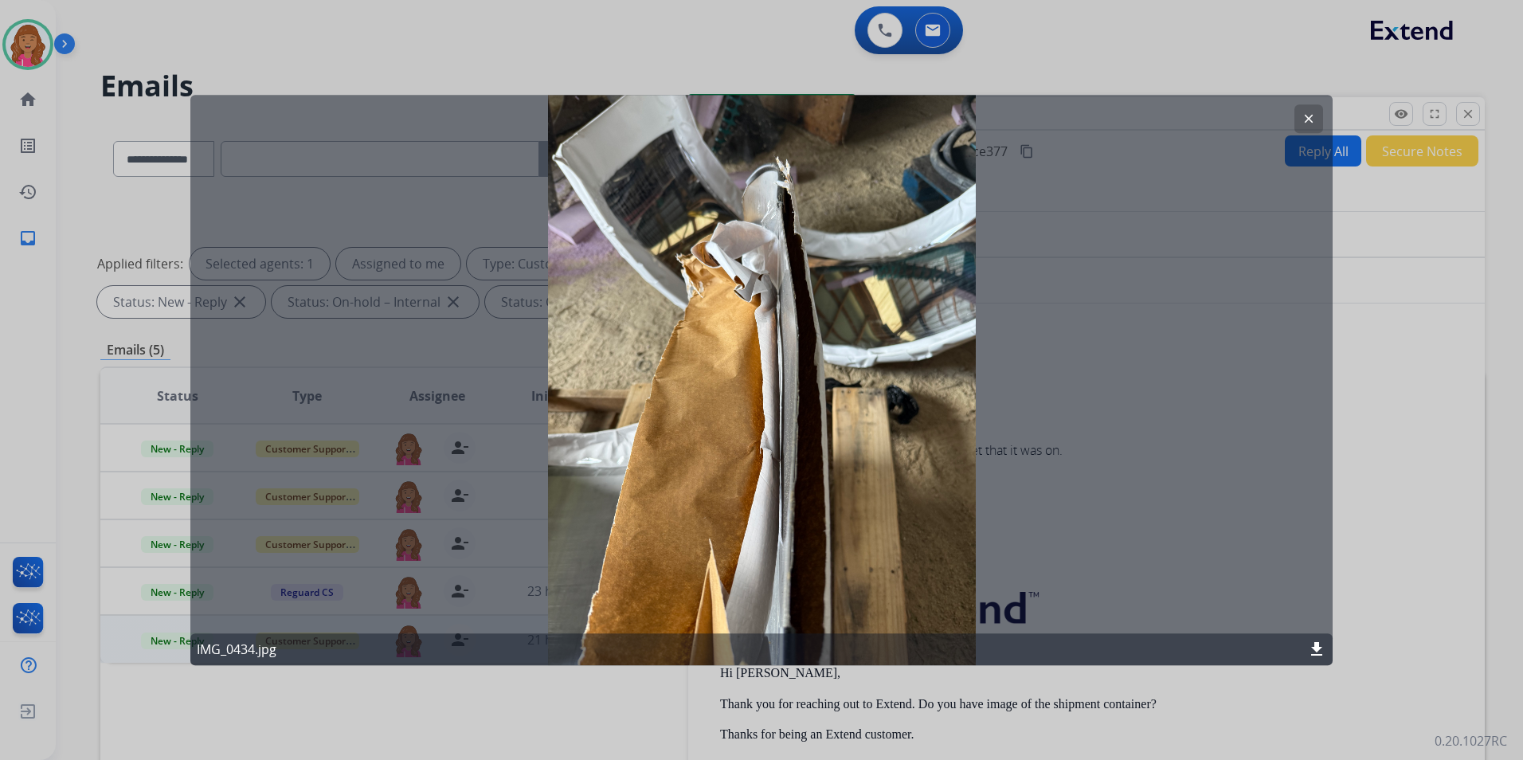
click at [1316, 111] on button "clear" at bounding box center [1308, 118] width 29 height 29
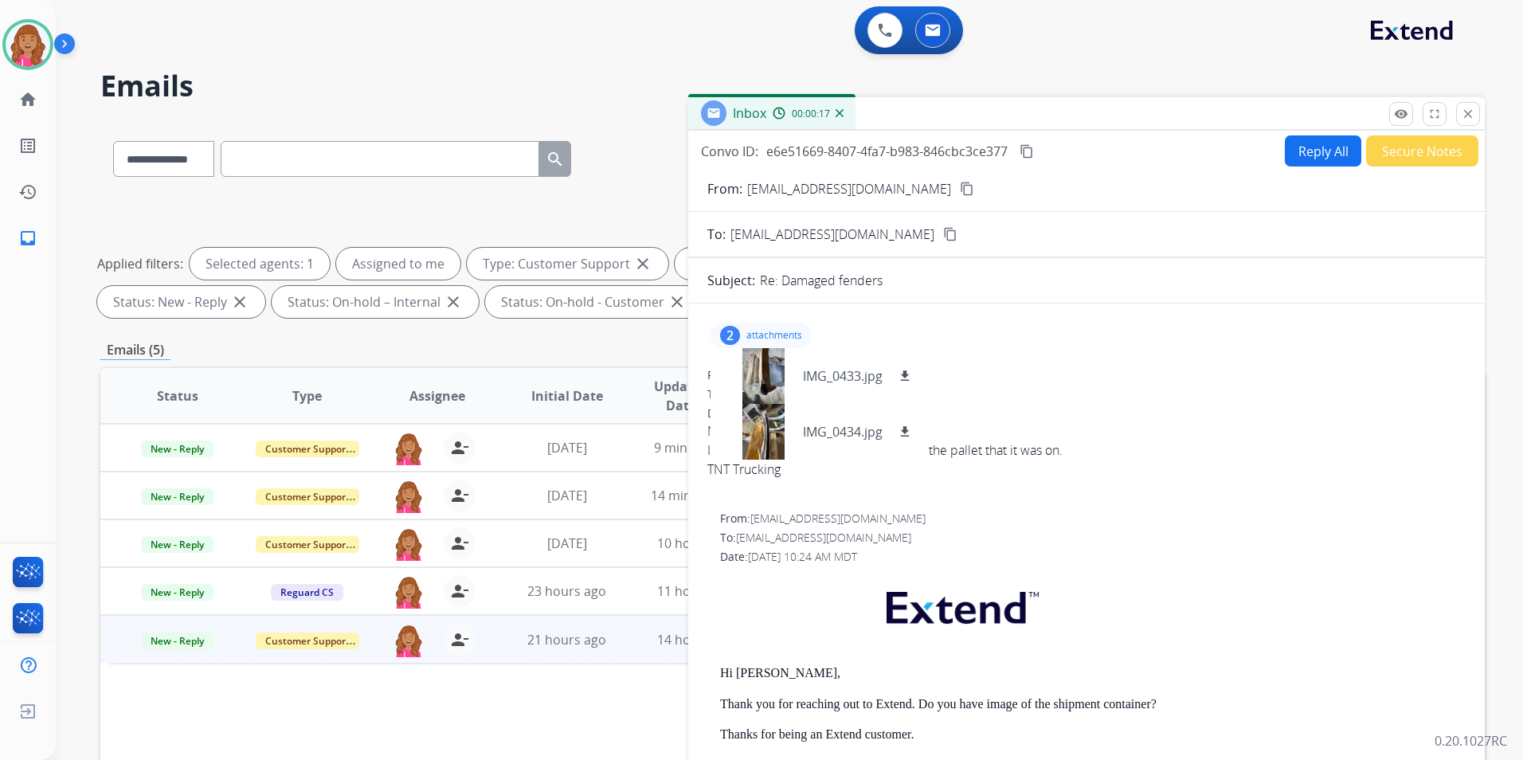
click at [1302, 163] on button "Reply All" at bounding box center [1323, 150] width 76 height 31
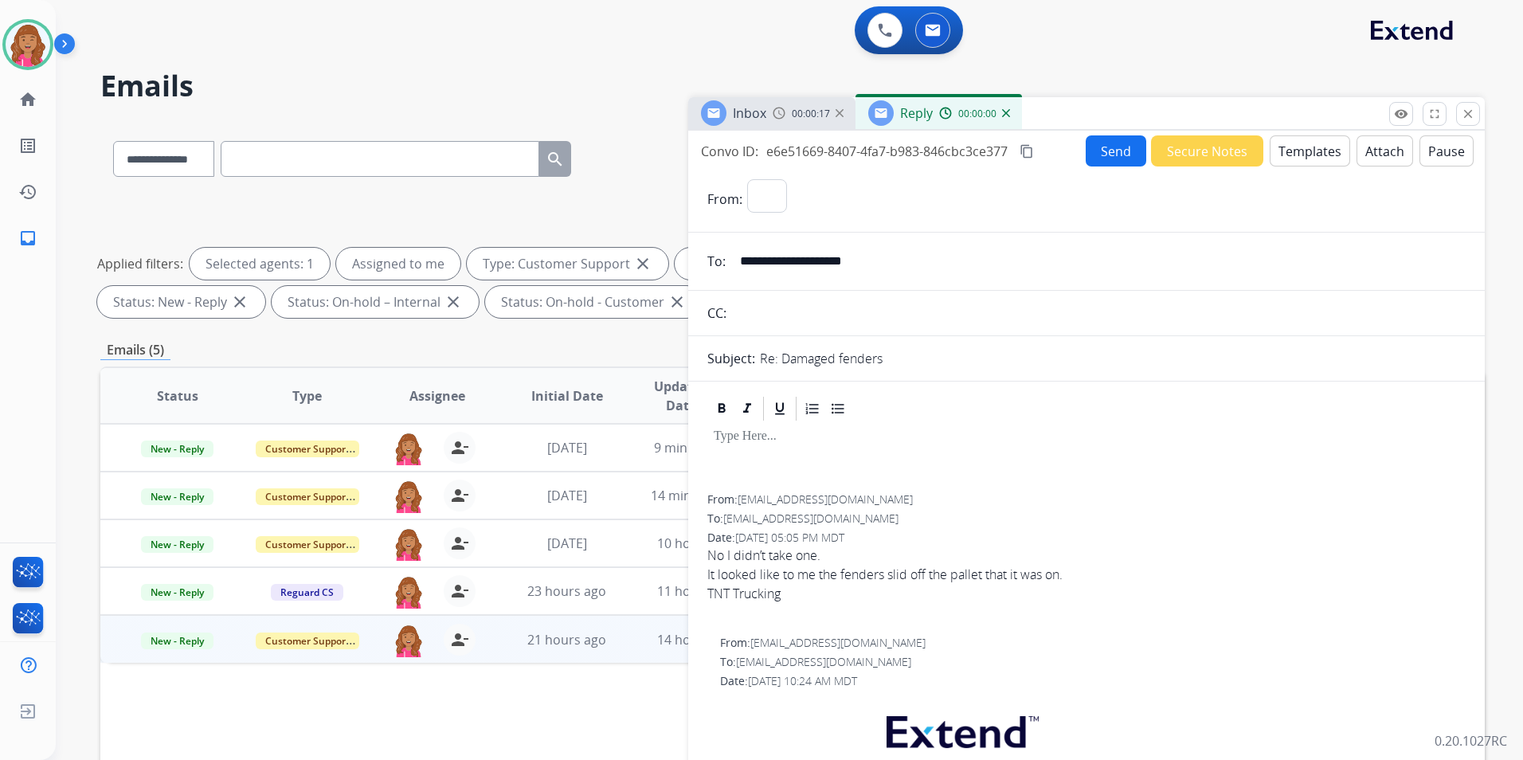
select select "**********"
click at [1314, 155] on button "Templates" at bounding box center [1310, 150] width 80 height 31
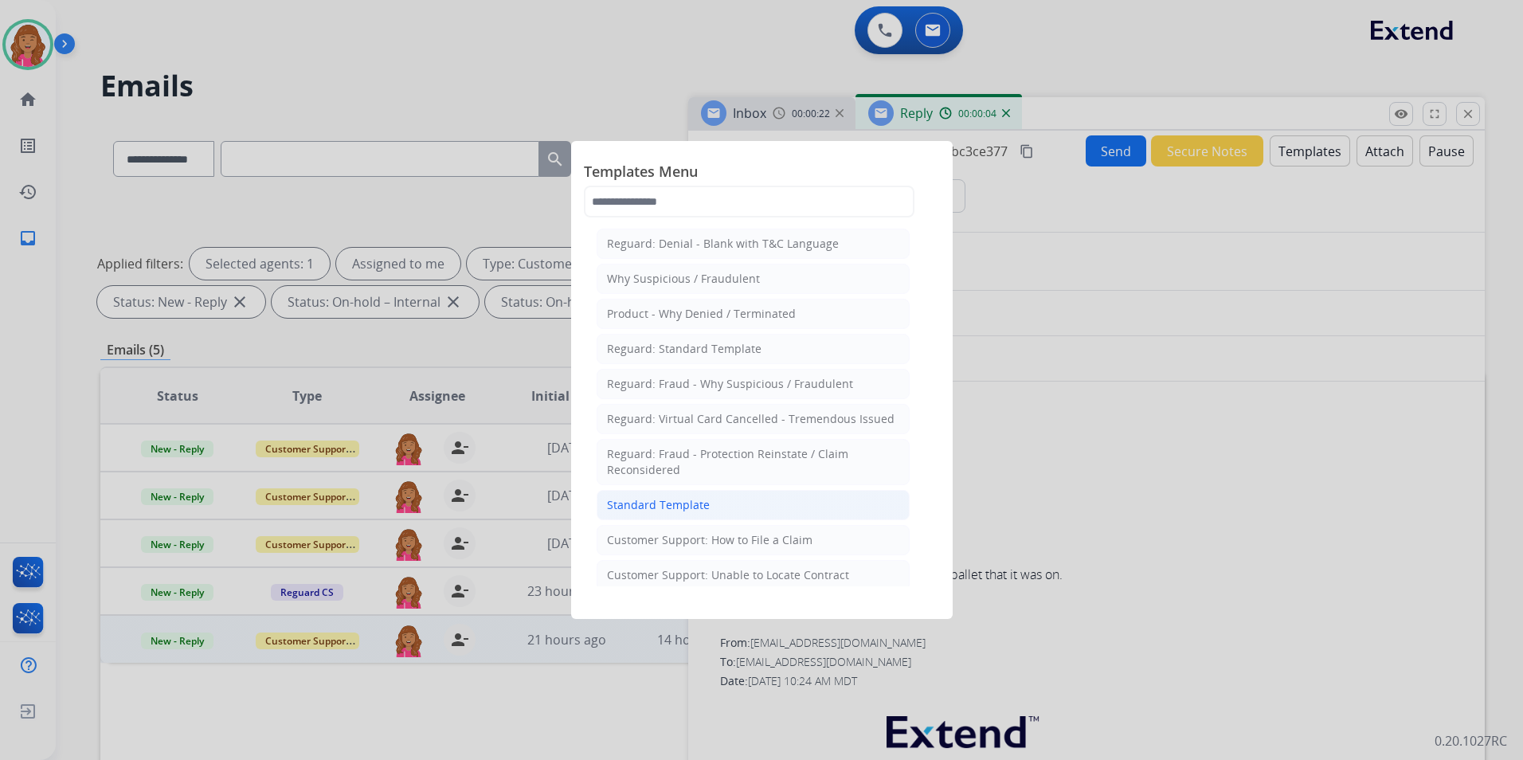
click at [723, 491] on li "Standard Template" at bounding box center [753, 505] width 313 height 30
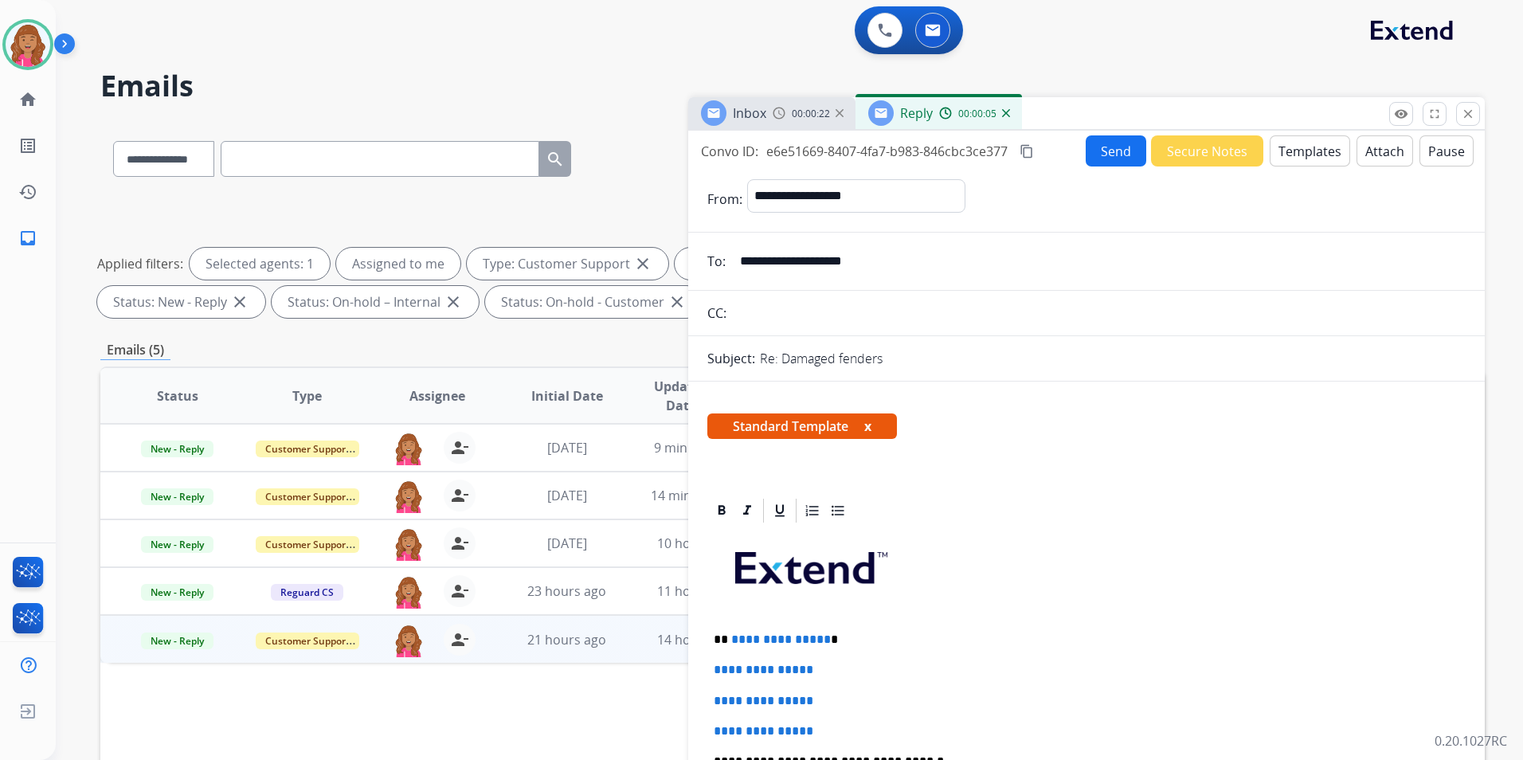
click at [822, 638] on p "**********" at bounding box center [1080, 639] width 733 height 14
drag, startPoint x: 836, startPoint y: 731, endPoint x: 705, endPoint y: 675, distance: 142.8
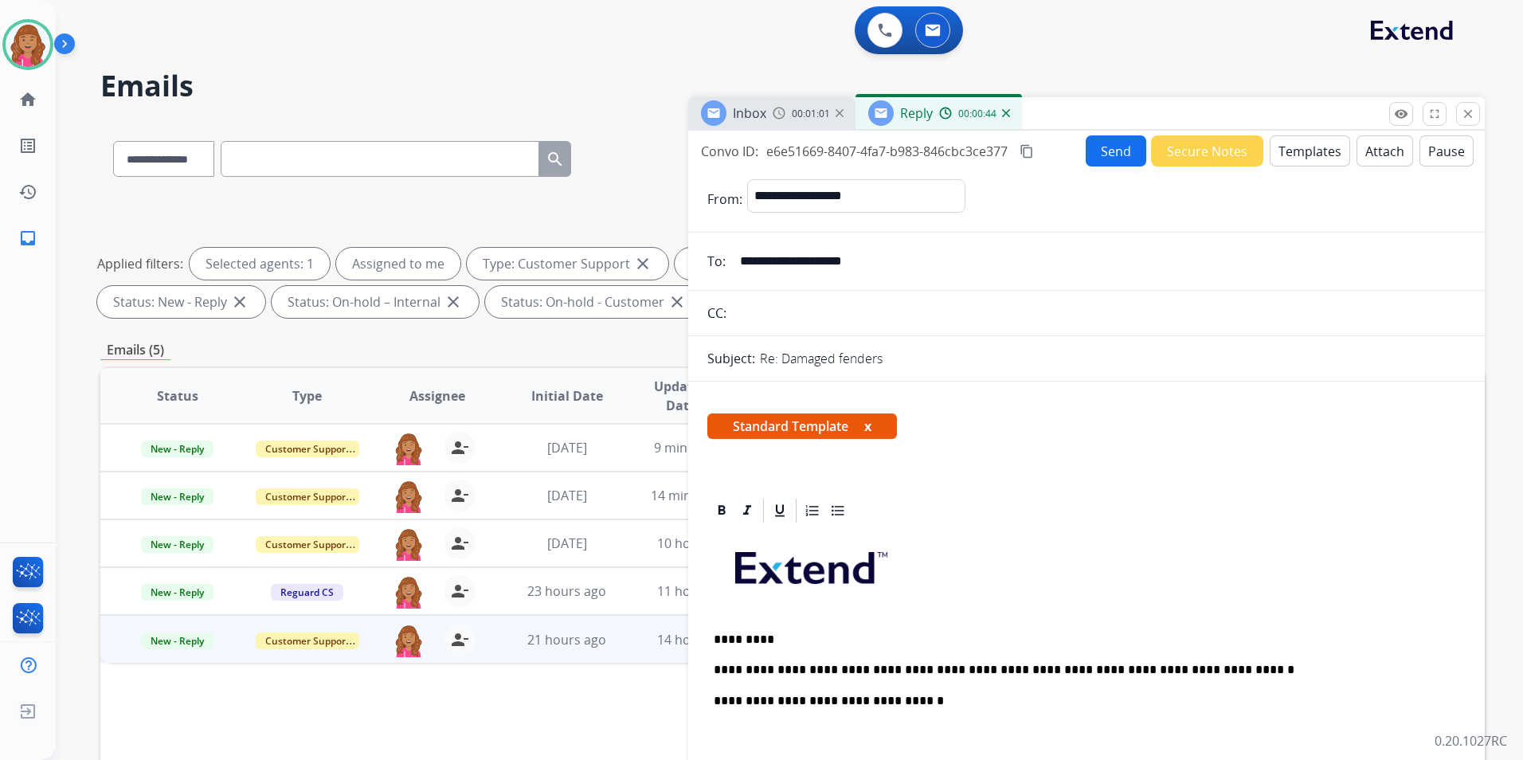
scroll to position [239, 0]
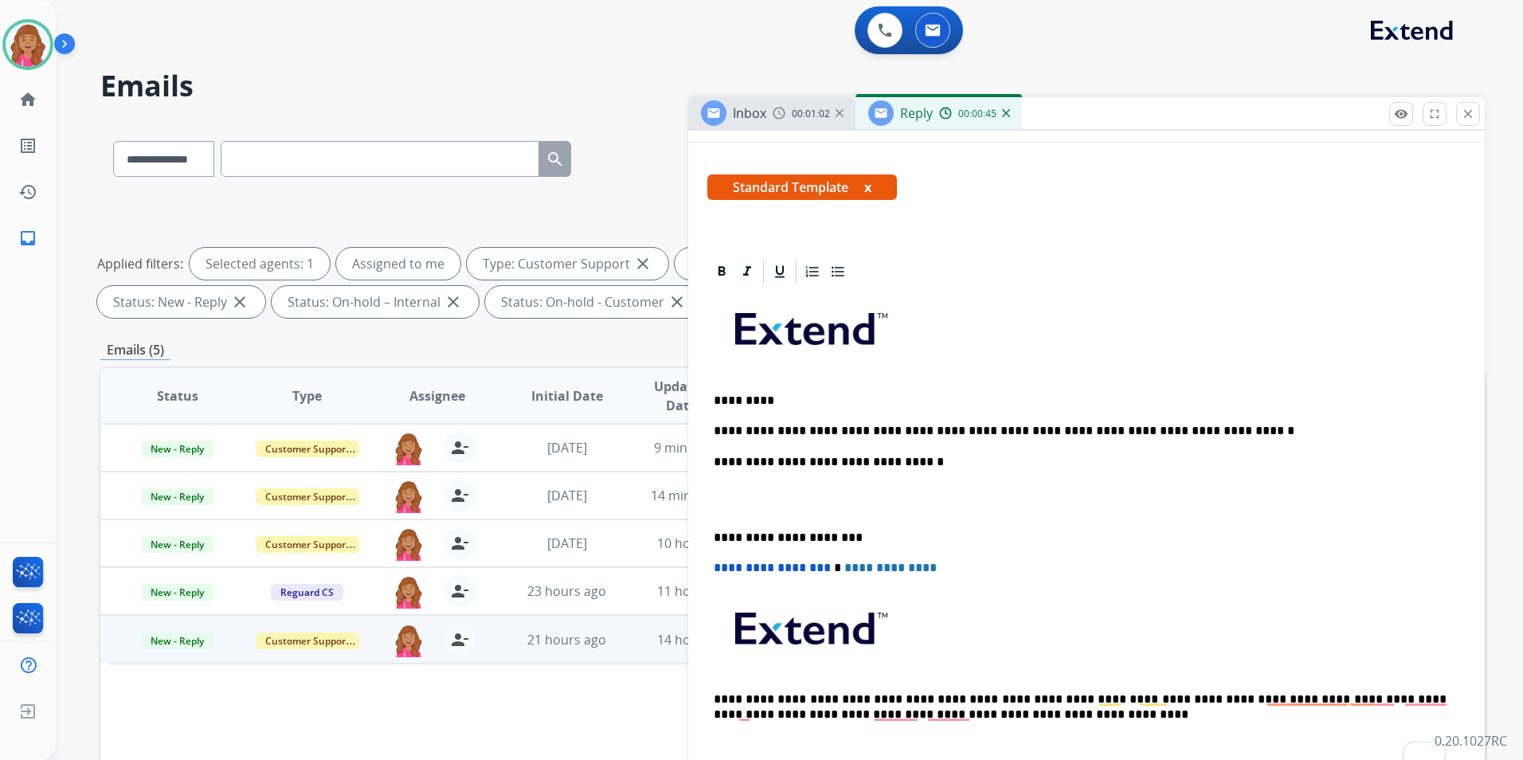
click at [757, 518] on div "**********" at bounding box center [1086, 529] width 758 height 487
click at [736, 504] on p "To enrich screen reader interactions, please activate Accessibility in Grammarl…" at bounding box center [1087, 499] width 746 height 29
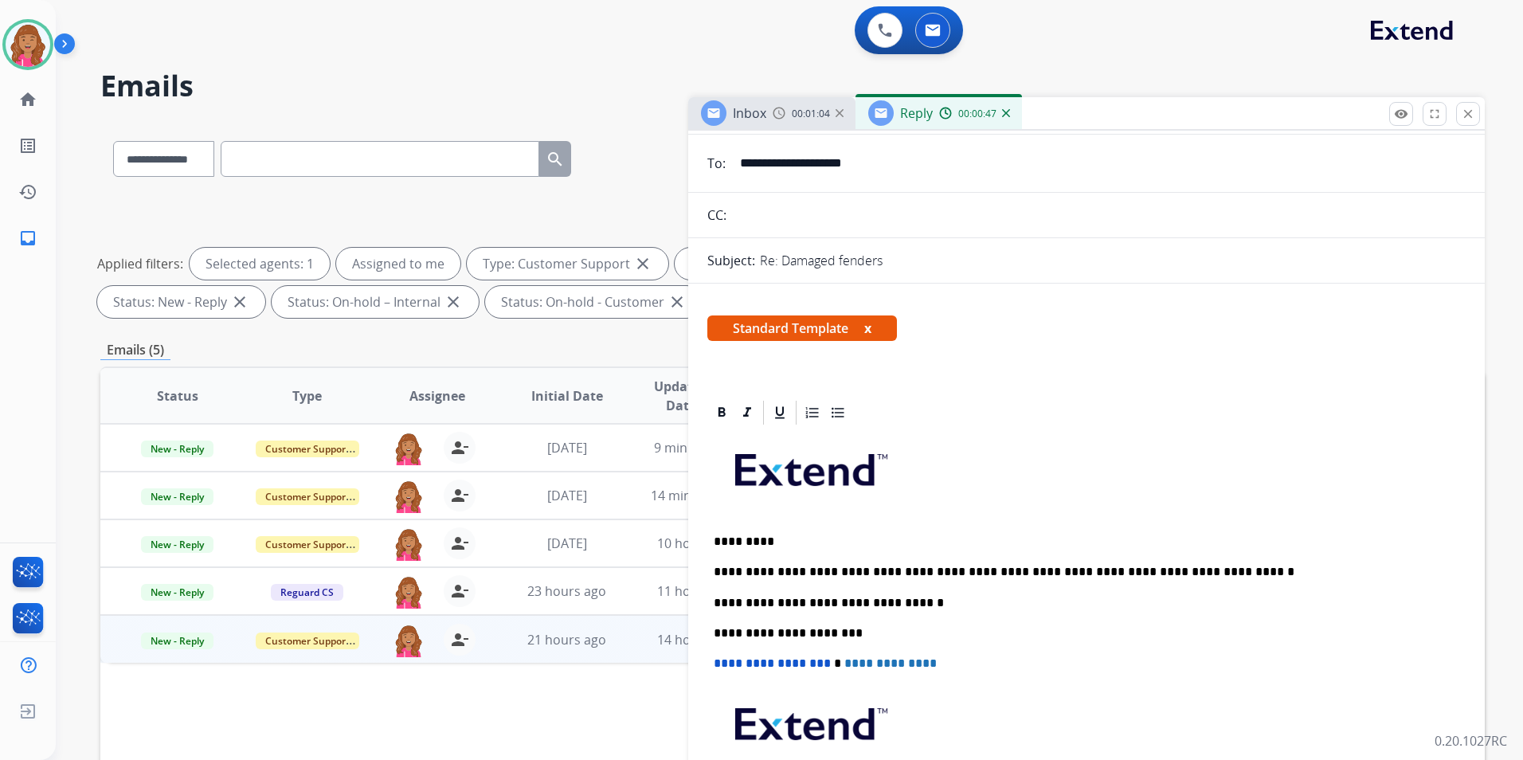
scroll to position [0, 0]
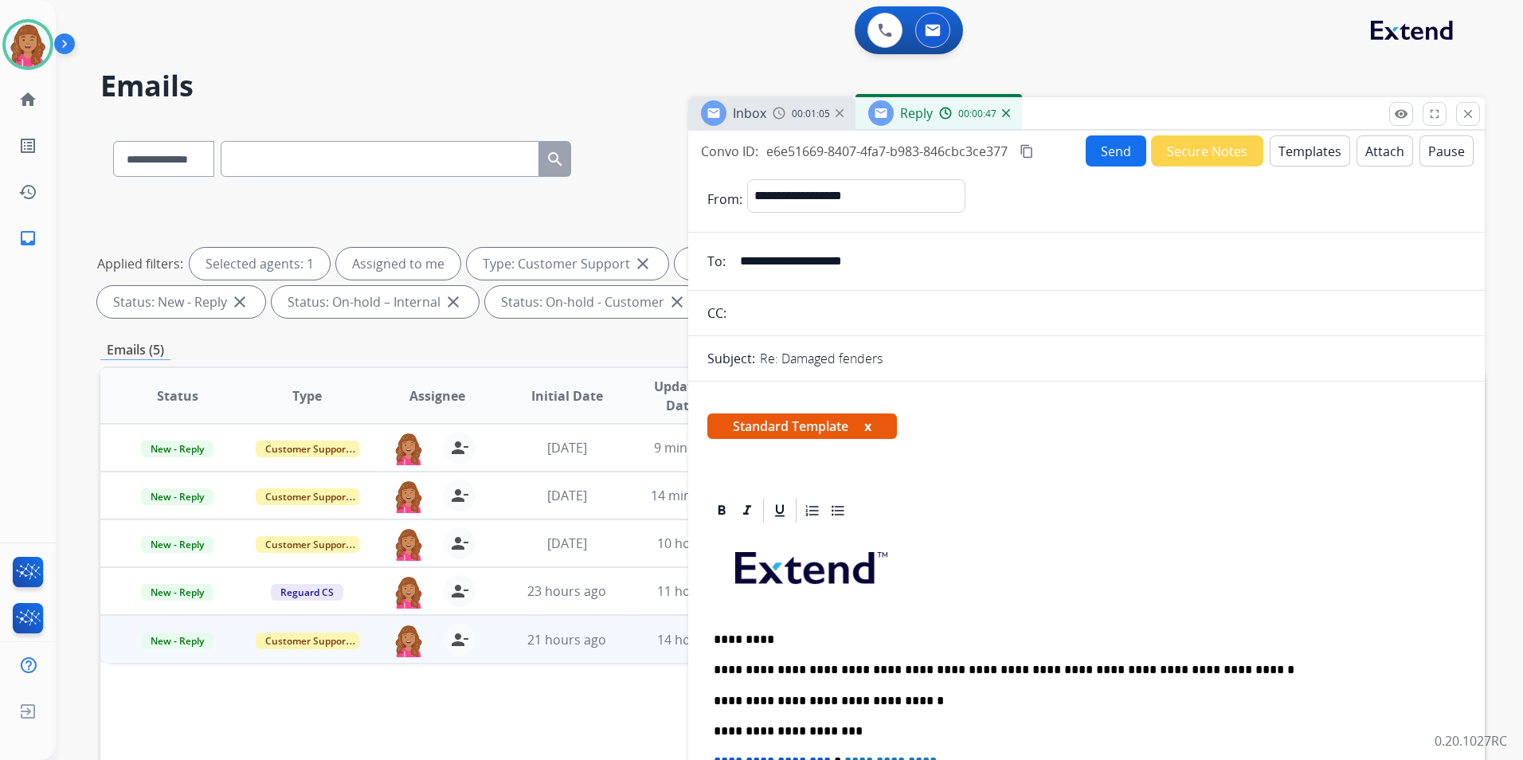
click at [1113, 135] on button "Send" at bounding box center [1116, 150] width 61 height 31
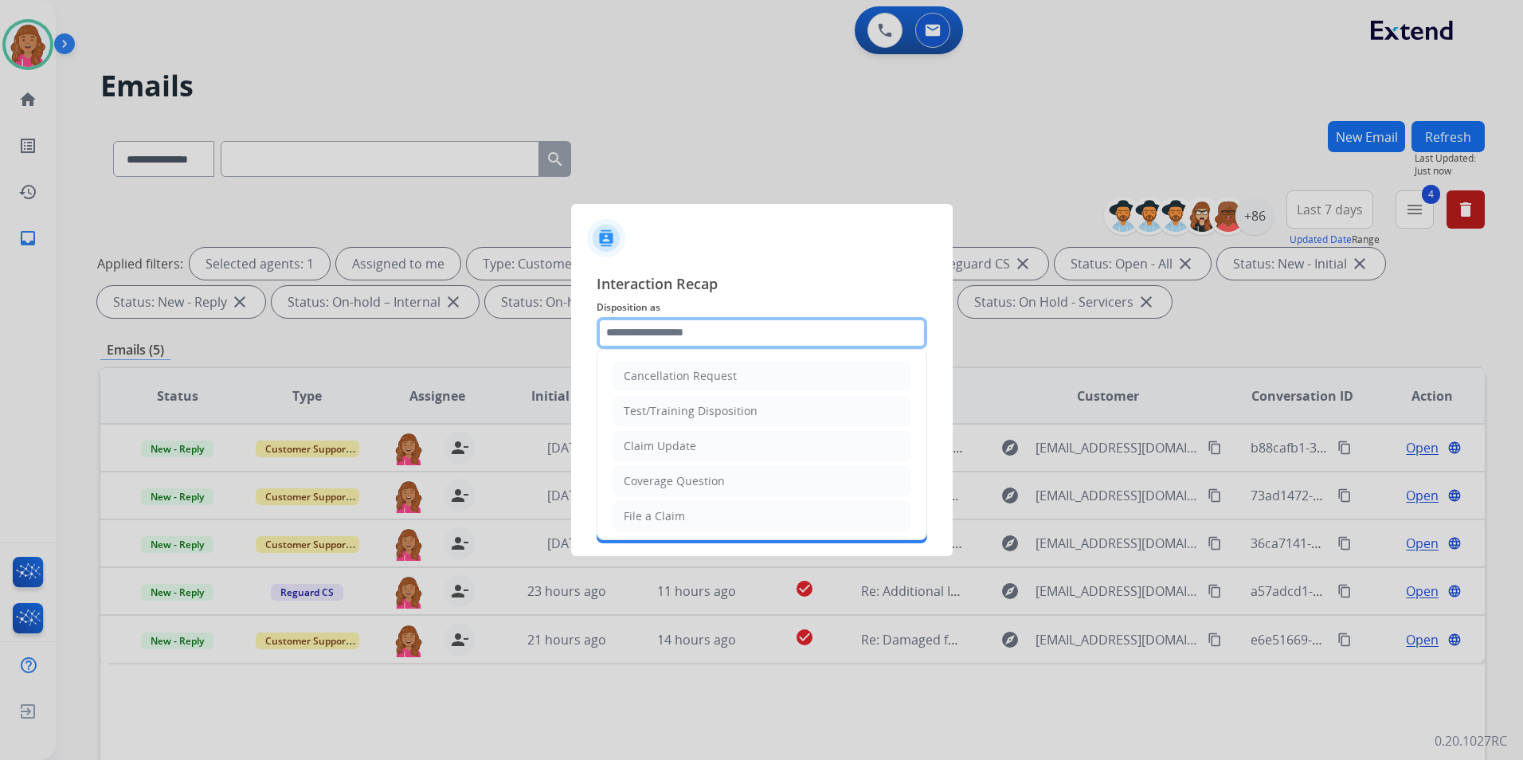
click at [743, 346] on input "text" at bounding box center [762, 333] width 331 height 32
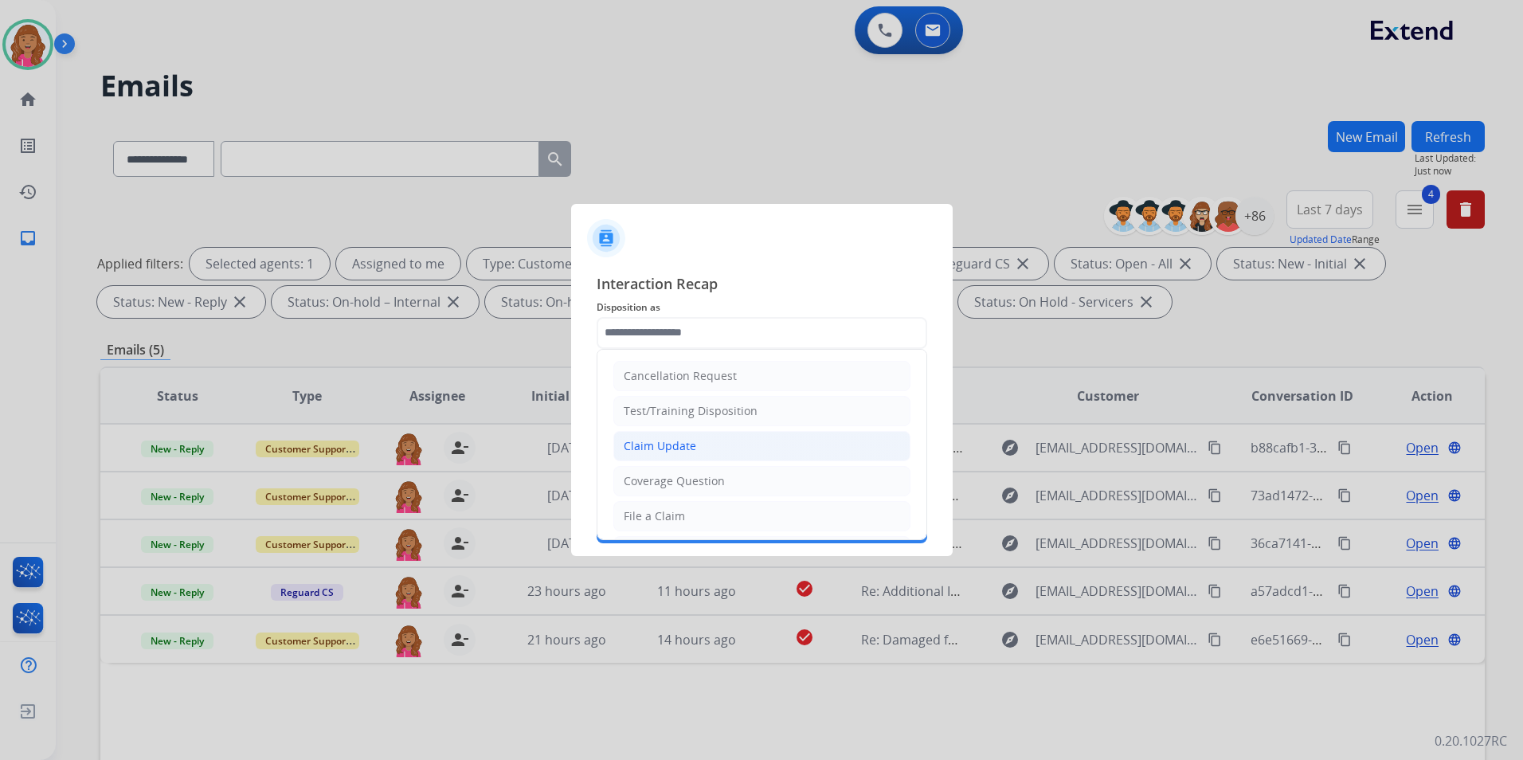
click at [695, 439] on li "Claim Update" at bounding box center [761, 446] width 297 height 30
type input "**********"
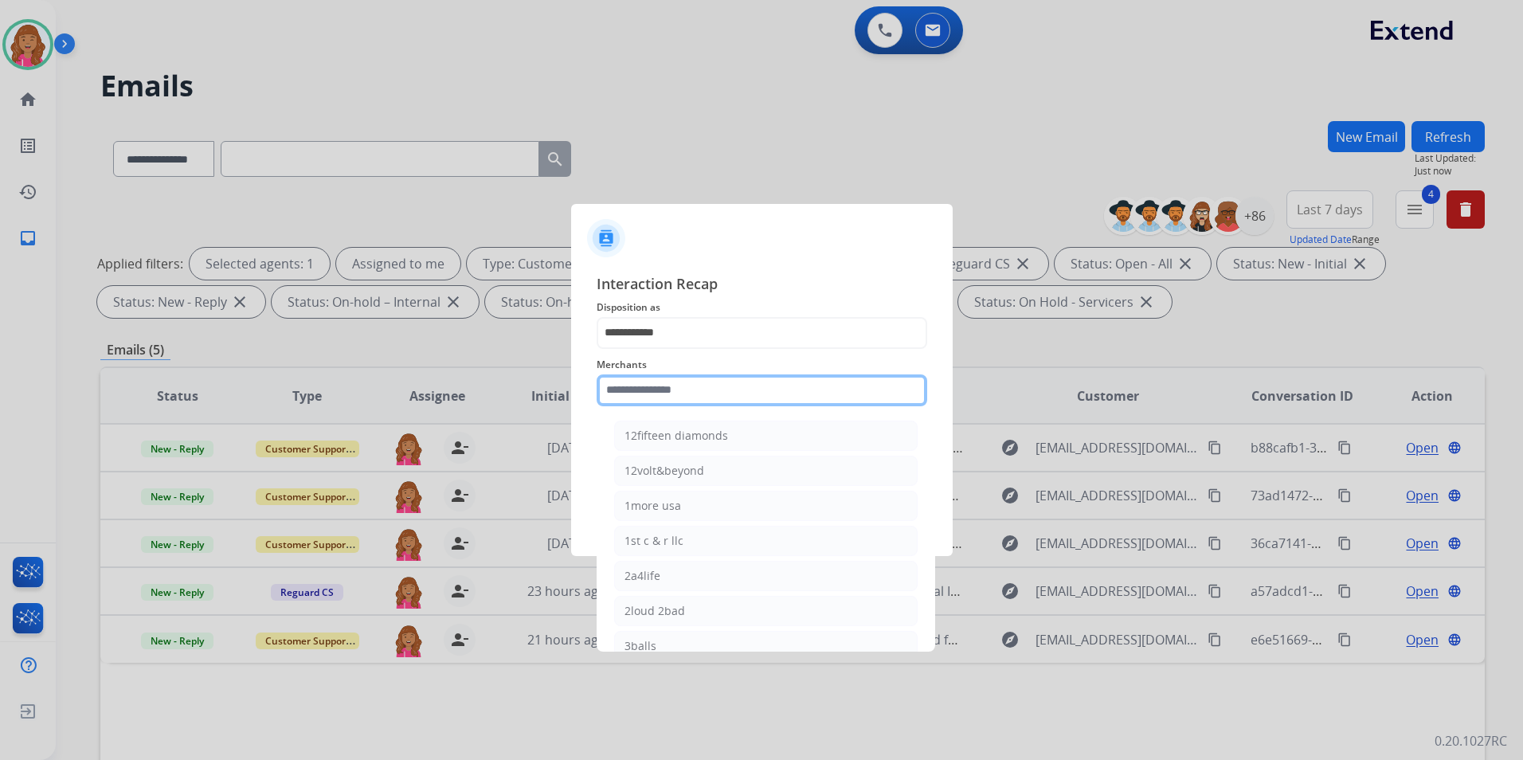
click at [703, 385] on input "text" at bounding box center [762, 390] width 331 height 32
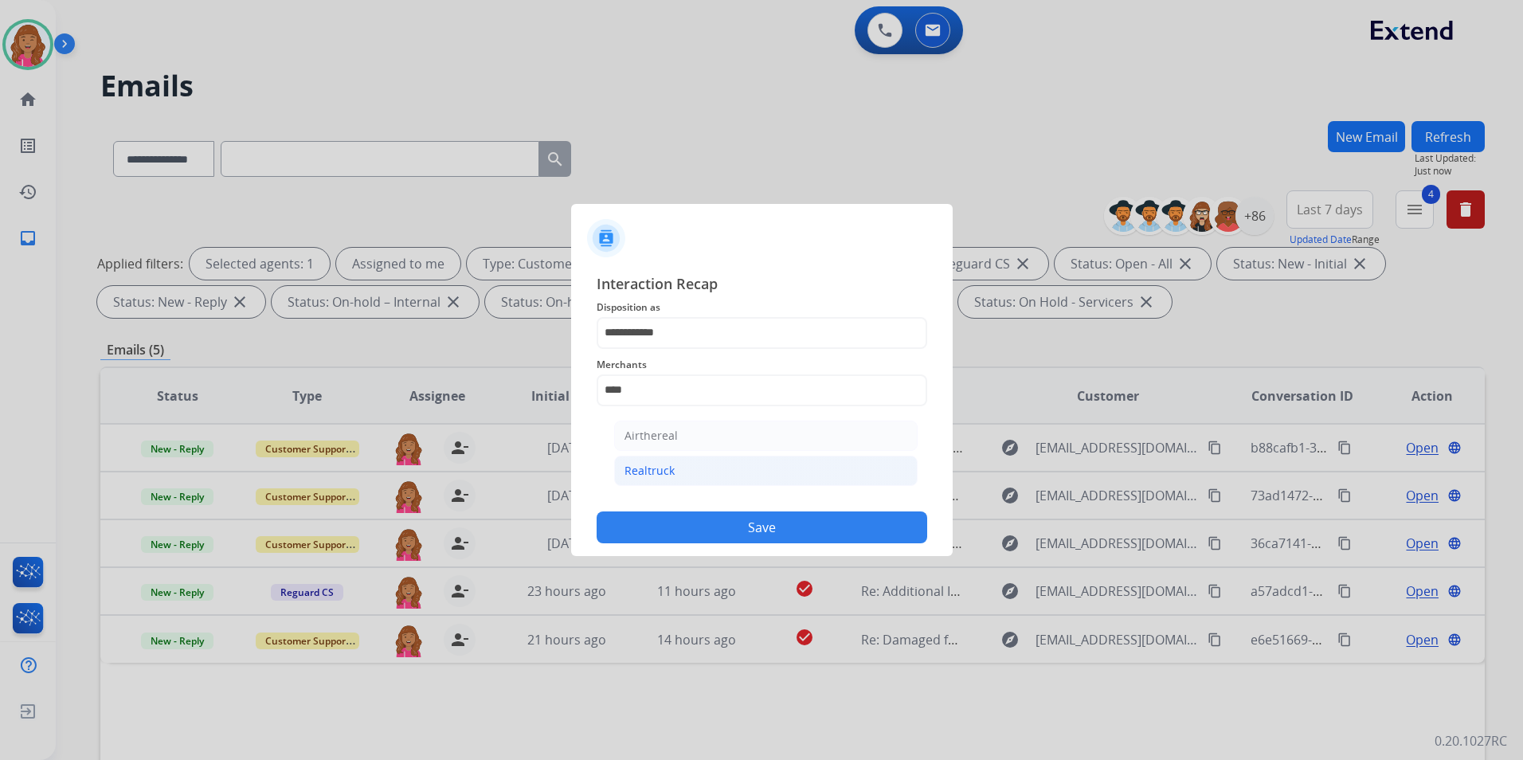
click at [729, 468] on li "Realtruck" at bounding box center [765, 471] width 303 height 30
type input "*********"
drag, startPoint x: 715, startPoint y: 459, endPoint x: 714, endPoint y: 468, distance: 9.7
click at [715, 458] on input "text" at bounding box center [762, 454] width 331 height 32
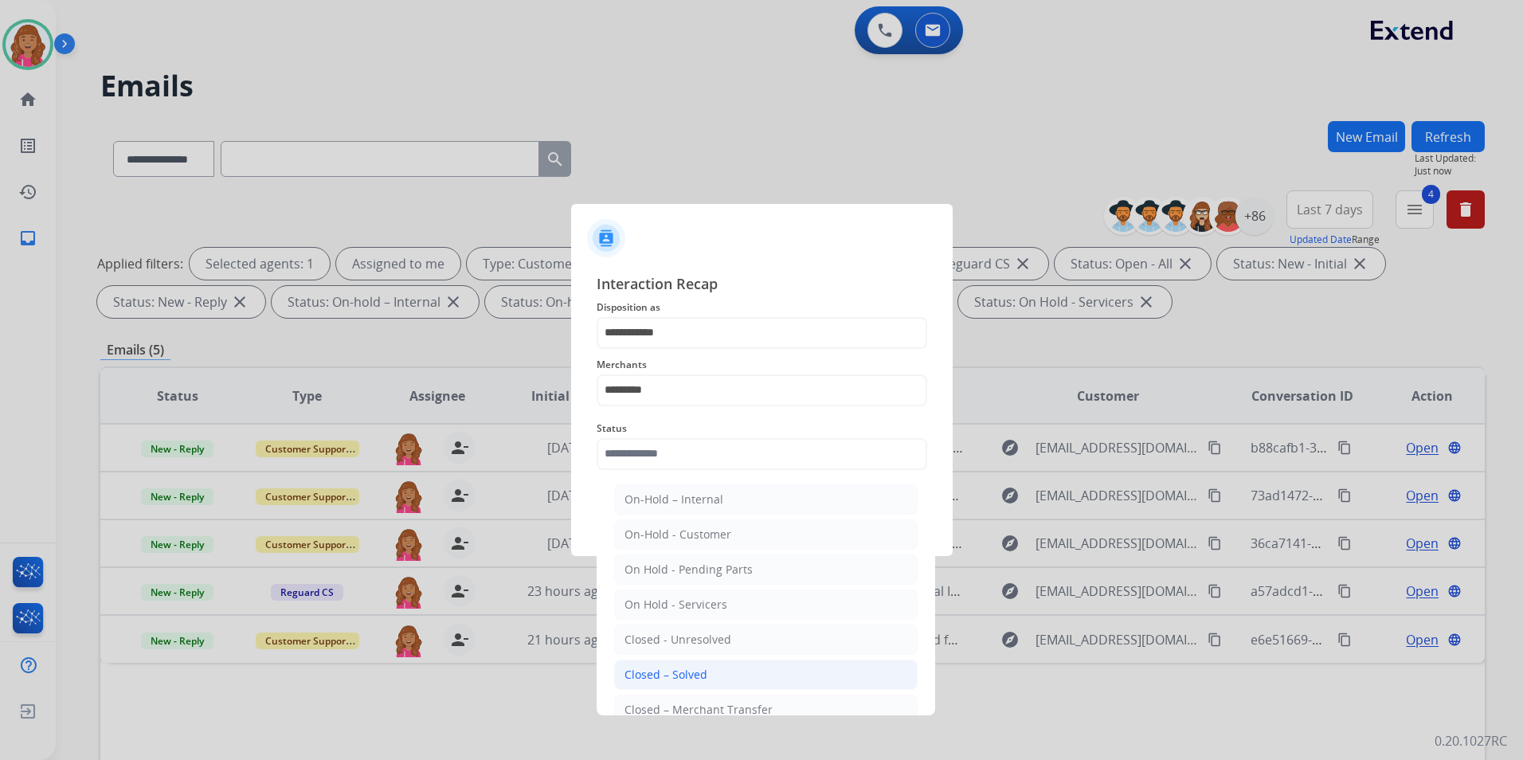
click at [718, 675] on li "Closed – Solved" at bounding box center [765, 674] width 303 height 30
type input "**********"
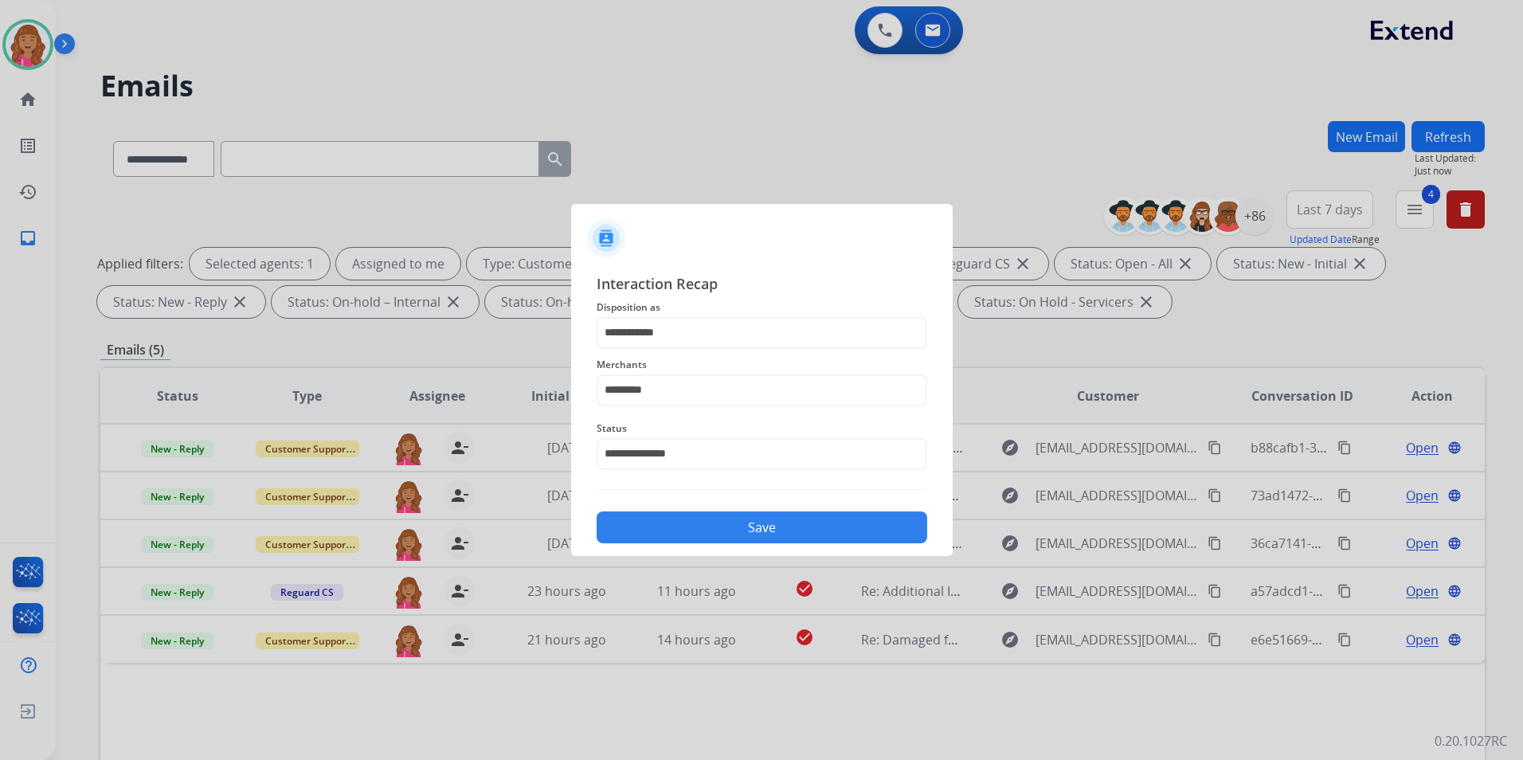
click at [717, 546] on div "**********" at bounding box center [762, 408] width 382 height 297
click at [717, 538] on button "Save" at bounding box center [762, 527] width 331 height 32
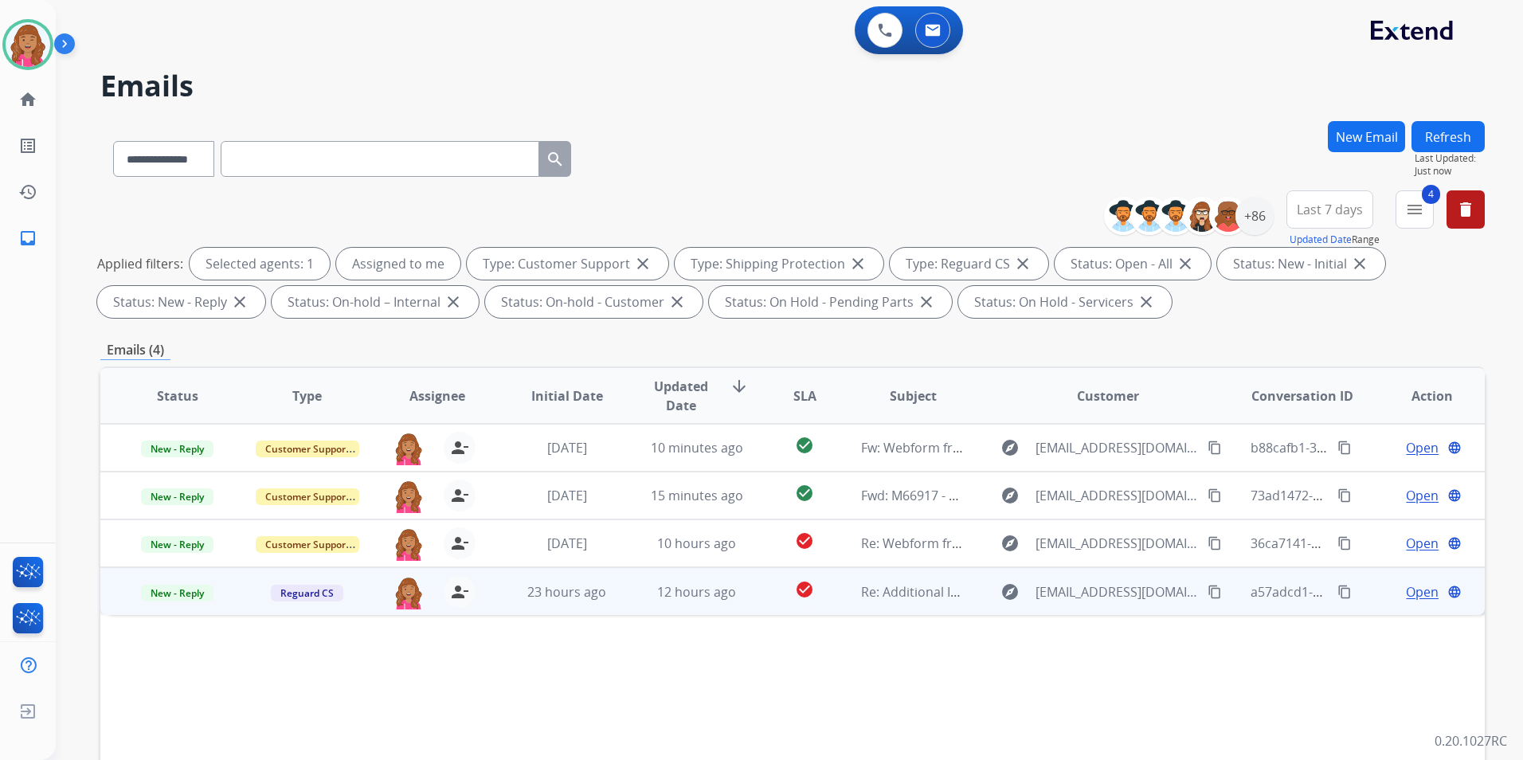
click at [1406, 589] on span "Open" at bounding box center [1422, 591] width 33 height 19
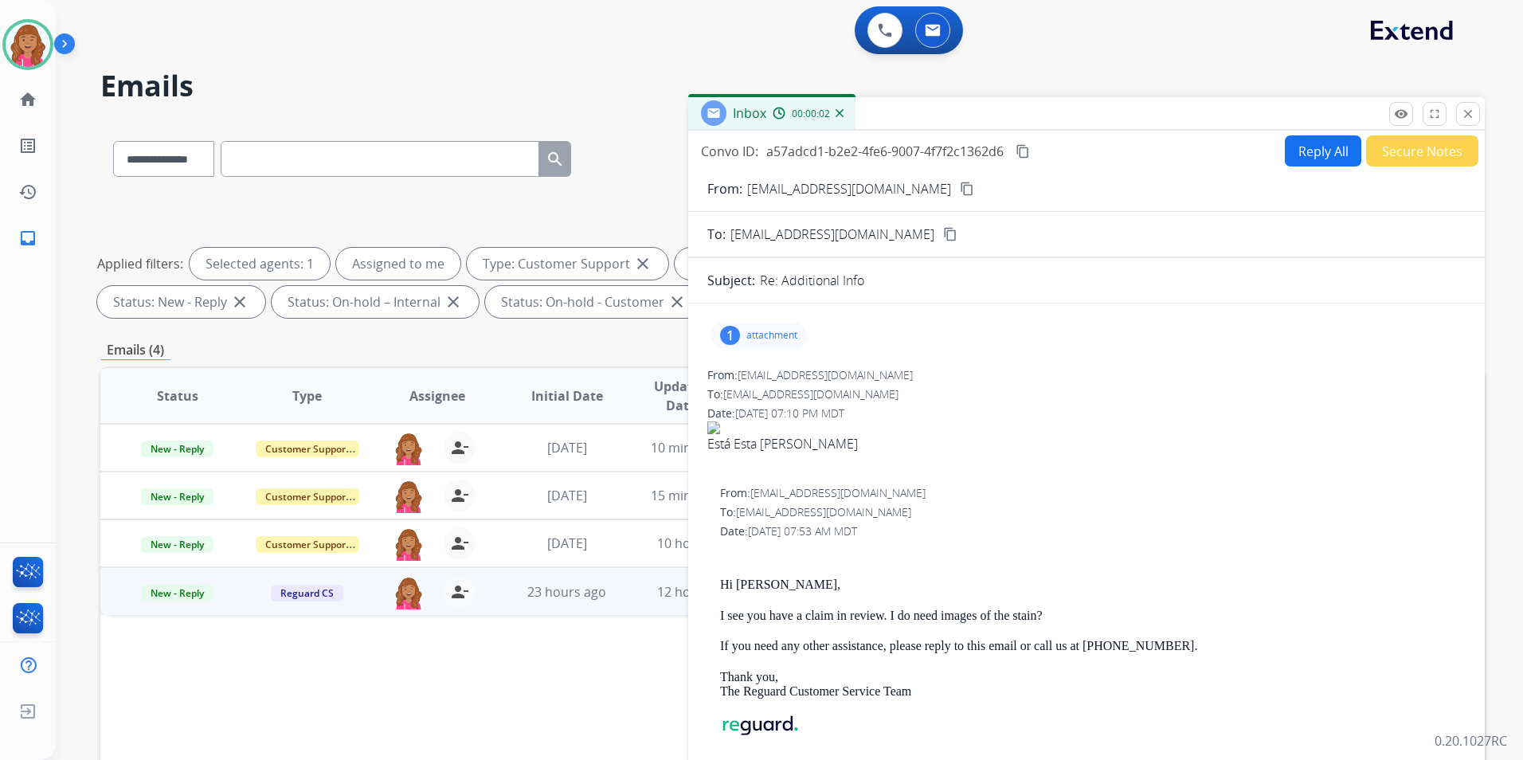
drag, startPoint x: 800, startPoint y: 452, endPoint x: 744, endPoint y: 448, distance: 56.7
drag, startPoint x: 744, startPoint y: 448, endPoint x: 695, endPoint y: 451, distance: 48.7
click at [695, 451] on div "1 attachment From: karinauc0203@gmail.com To: customerservice@reguardprotection…" at bounding box center [1086, 575] width 796 height 519
click at [829, 442] on div "Está Esta es la mancha" at bounding box center [1086, 443] width 758 height 19
drag, startPoint x: 829, startPoint y: 442, endPoint x: 858, endPoint y: 448, distance: 29.4
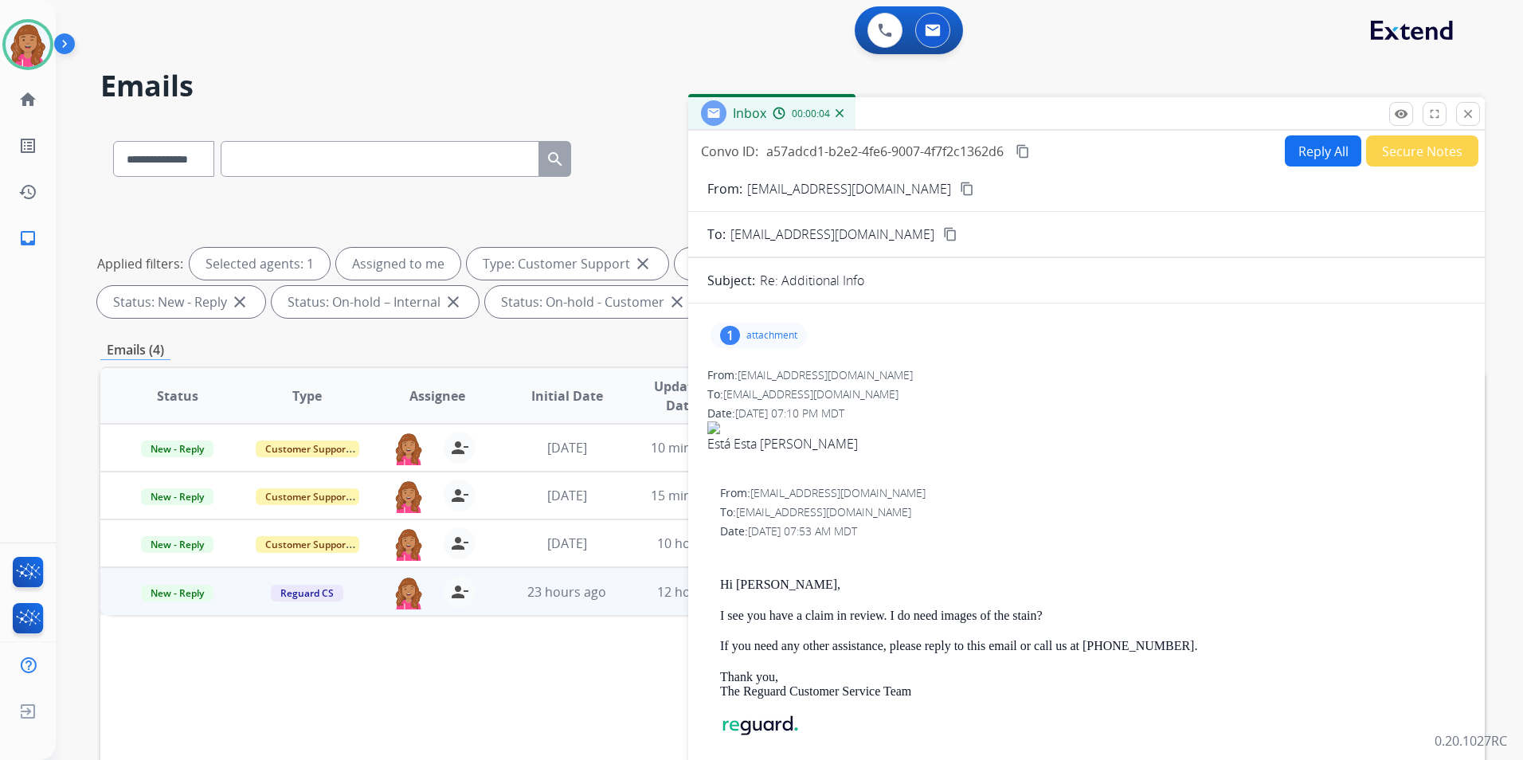
click at [846, 448] on div "Está Esta es la mancha" at bounding box center [1086, 443] width 758 height 19
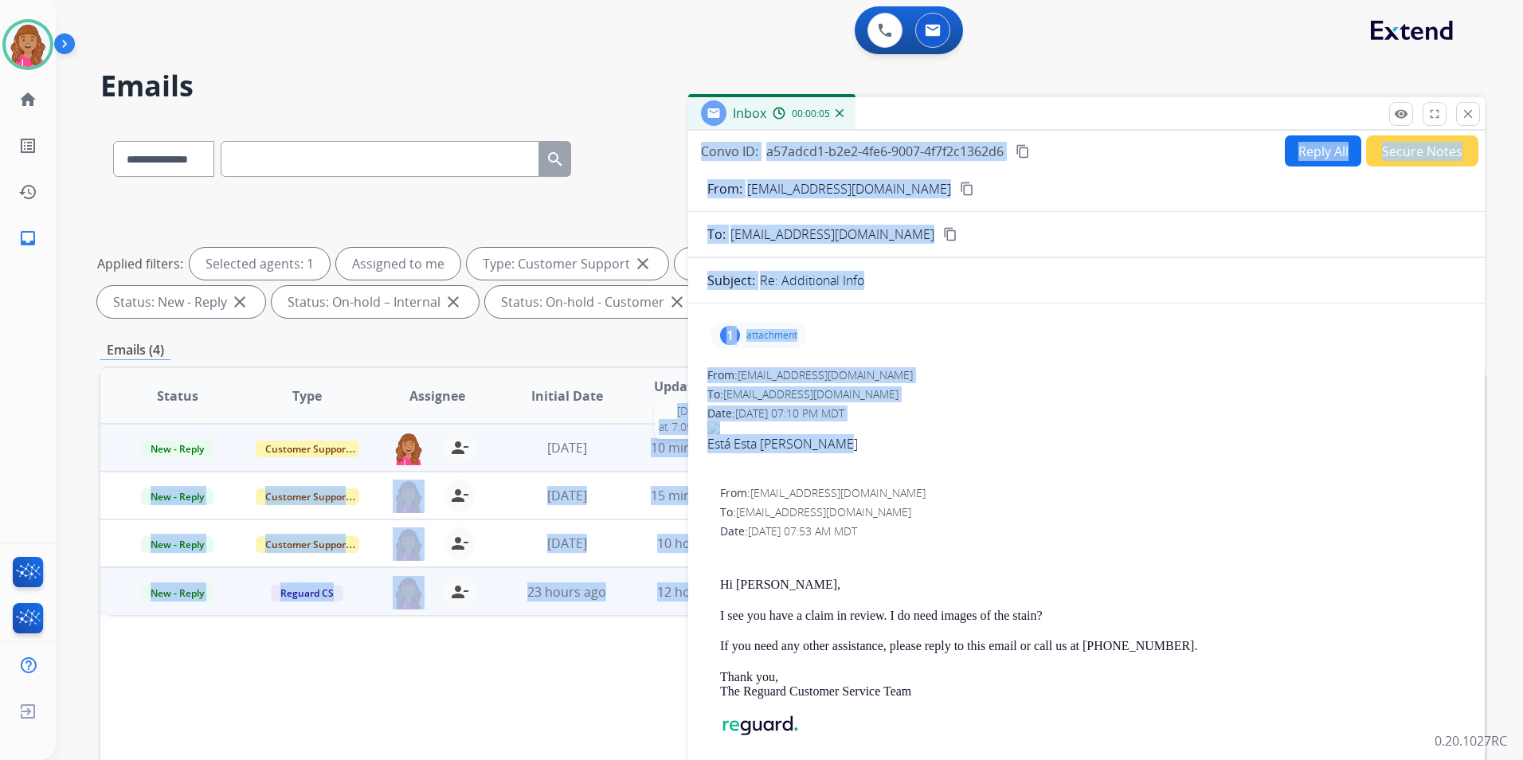
drag, startPoint x: 864, startPoint y: 448, endPoint x: 640, endPoint y: 452, distance: 223.8
click at [640, 452] on div "**********" at bounding box center [792, 552] width 1384 height 862
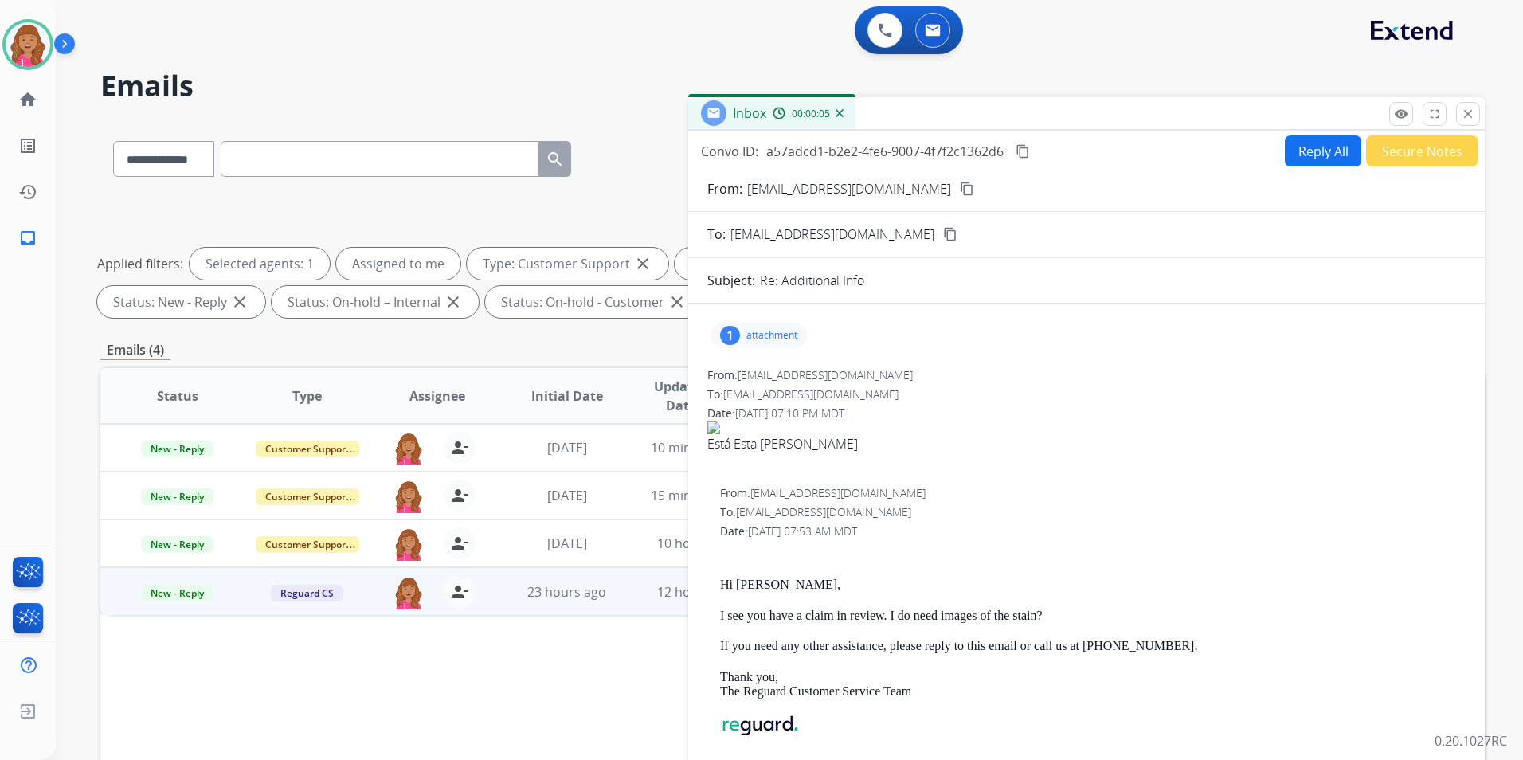
drag, startPoint x: 640, startPoint y: 452, endPoint x: 918, endPoint y: 466, distance: 278.3
click at [918, 467] on div at bounding box center [1086, 462] width 758 height 19
click at [44, 39] on img at bounding box center [28, 44] width 45 height 45
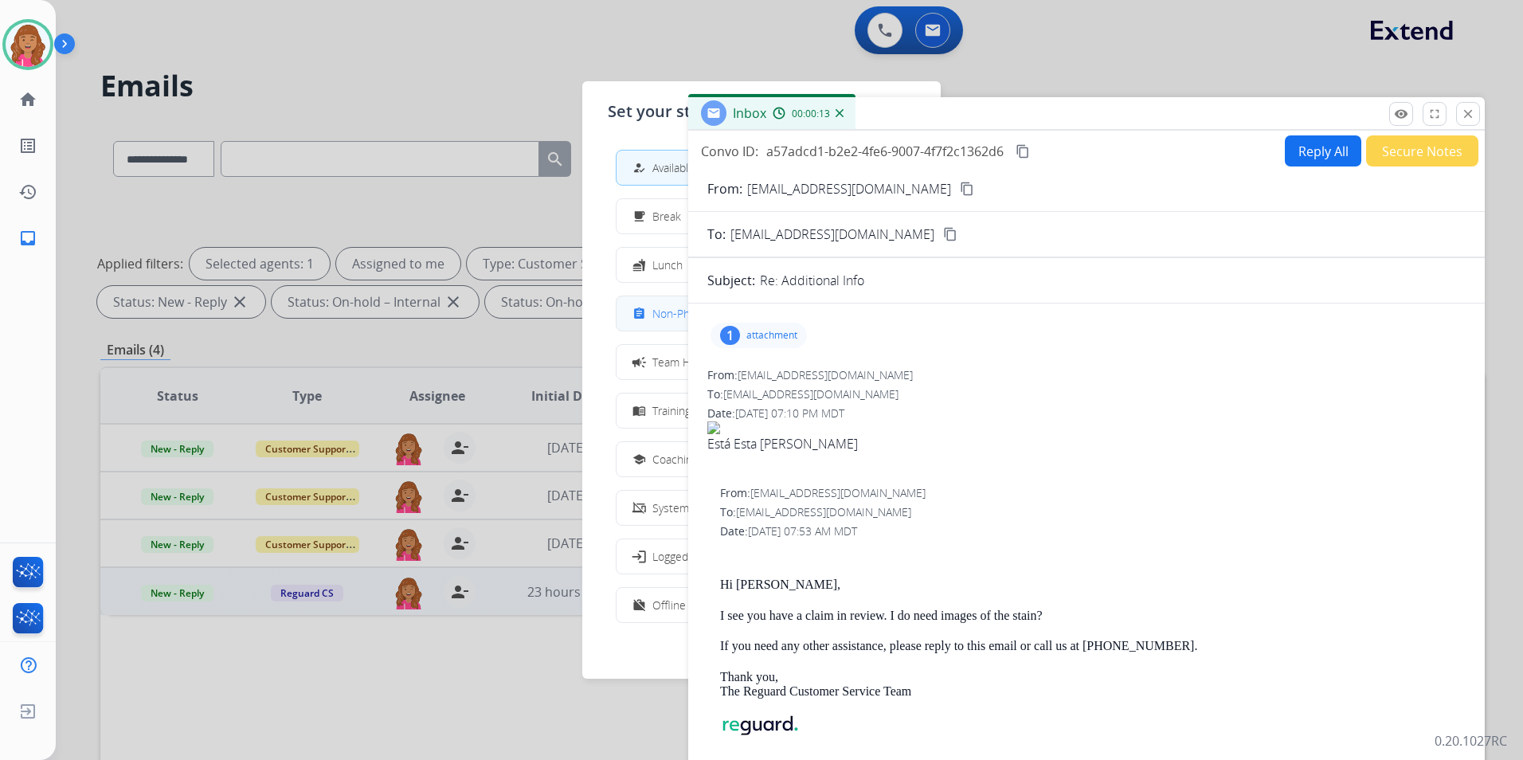
click at [643, 302] on button "assignment Non-Phone Queue" at bounding box center [761, 313] width 290 height 34
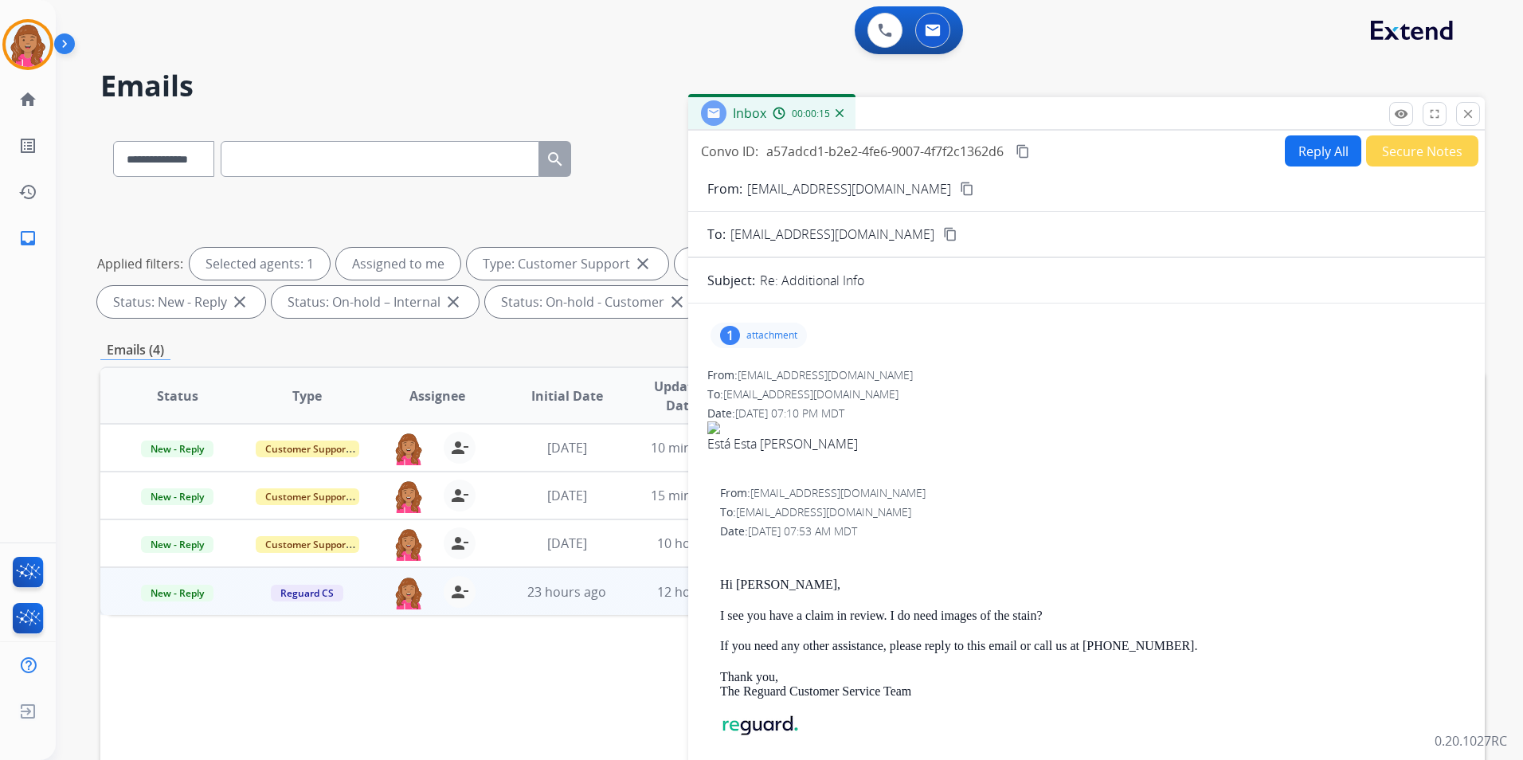
click at [1113, 74] on h2 "Emails" at bounding box center [792, 86] width 1384 height 32
click at [26, 61] on img at bounding box center [28, 44] width 45 height 45
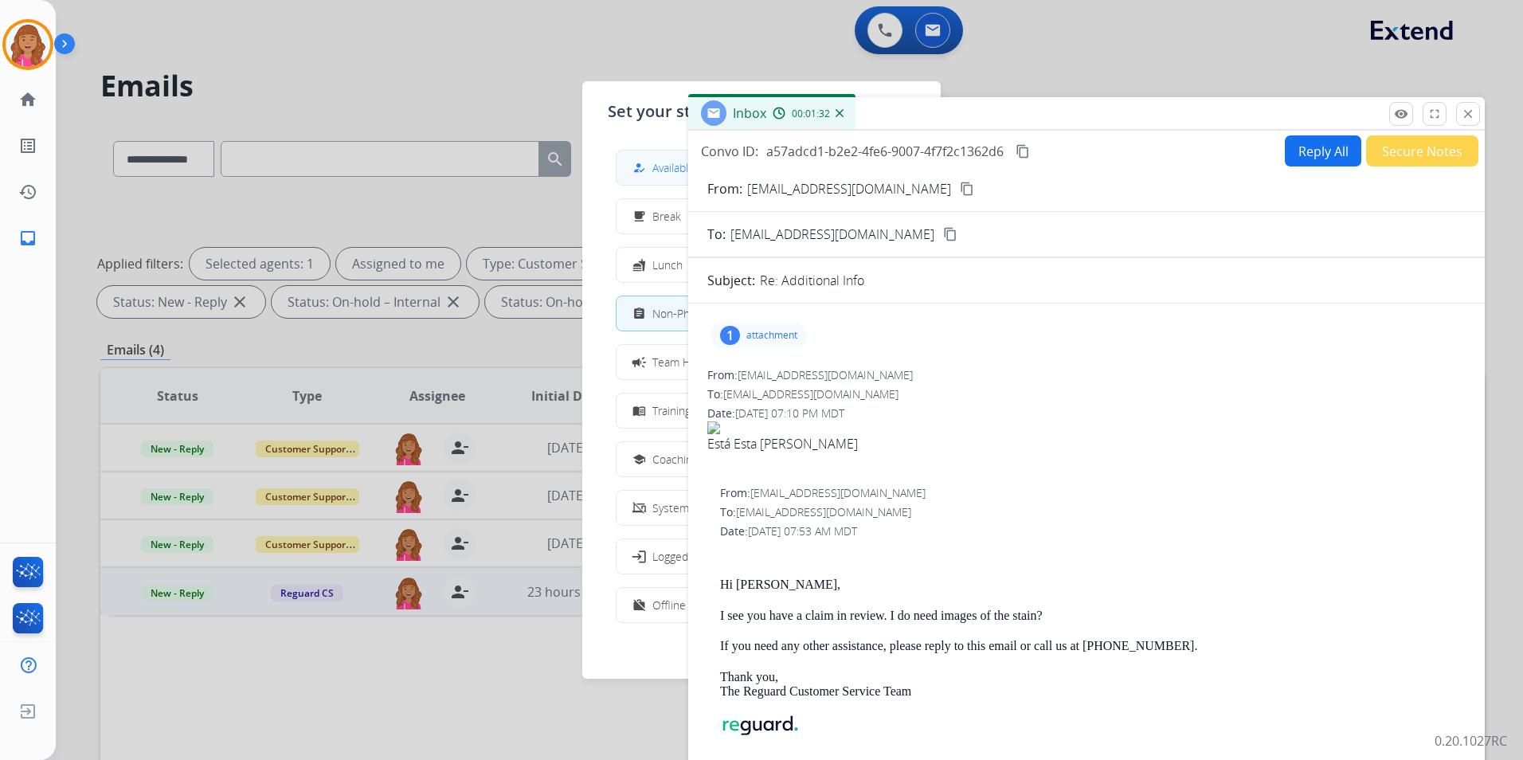
click at [633, 180] on button "how_to_reg Available" at bounding box center [761, 168] width 290 height 34
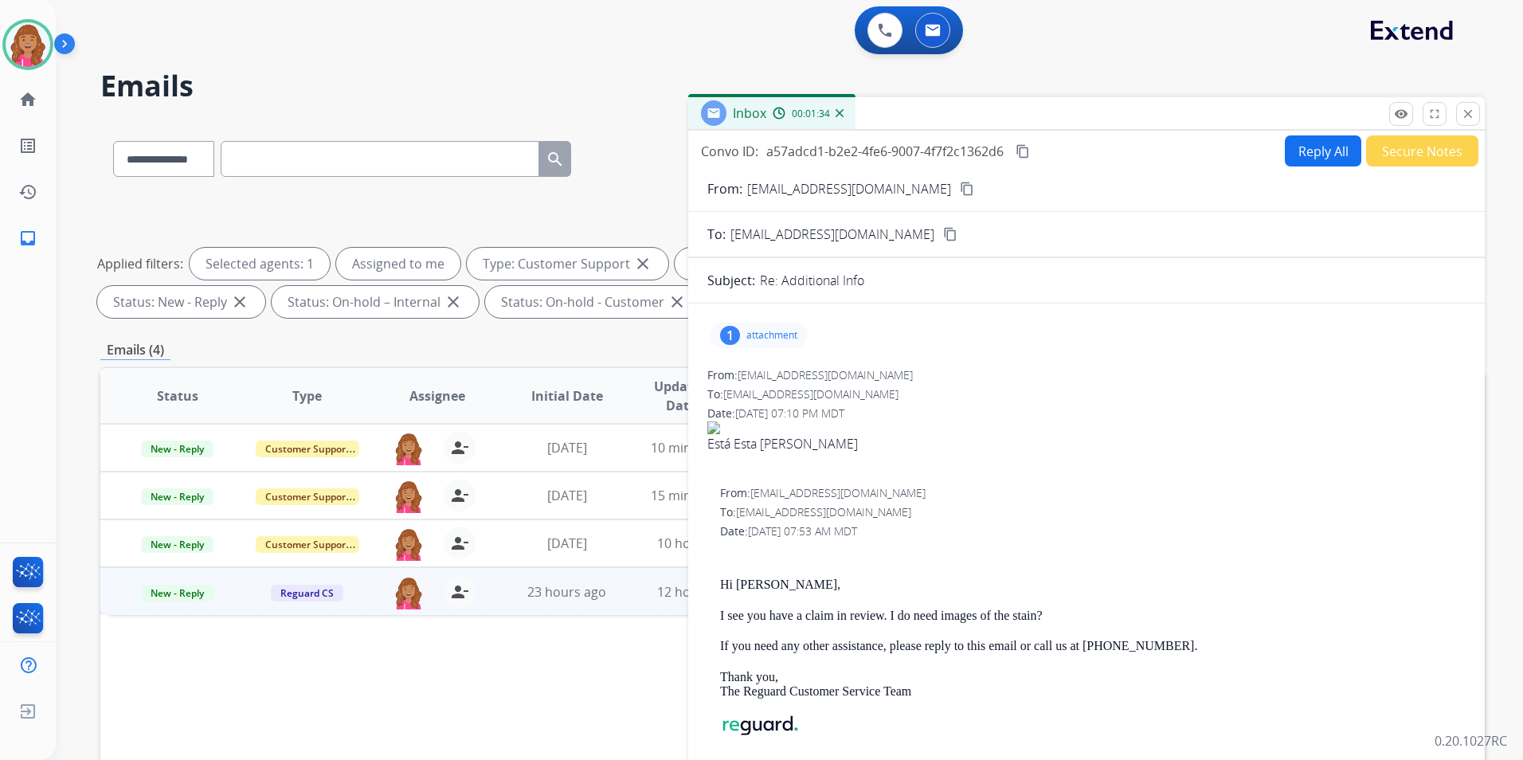
drag, startPoint x: 821, startPoint y: 444, endPoint x: 788, endPoint y: 464, distance: 38.9
click at [790, 464] on div at bounding box center [1086, 462] width 758 height 19
click at [715, 452] on div "Está Esta es la mancha" at bounding box center [1086, 443] width 758 height 19
drag, startPoint x: 704, startPoint y: 445, endPoint x: 877, endPoint y: 444, distance: 172.8
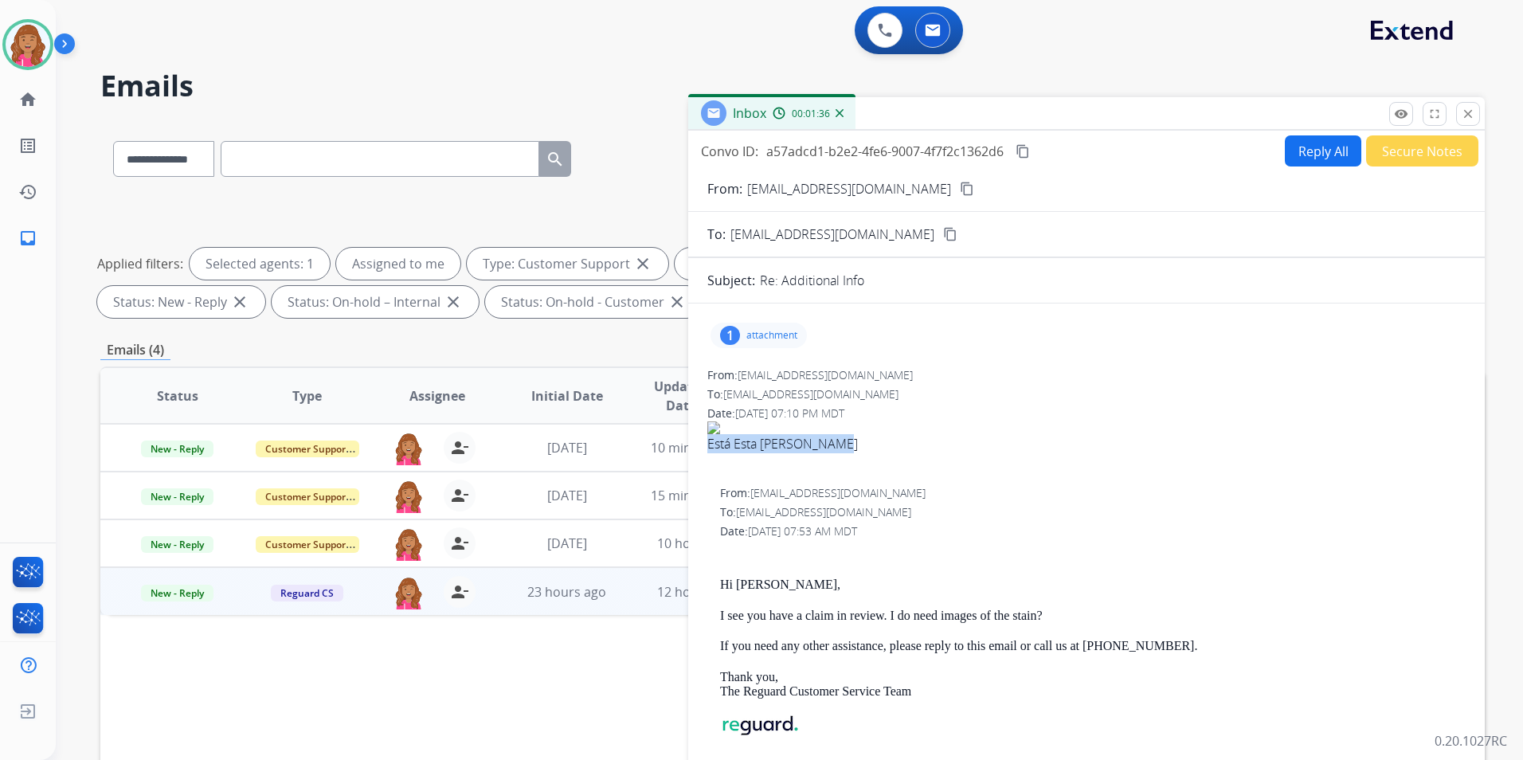
click at [877, 444] on div "1 attachment From: karinauc0203@gmail.com To: customerservice@reguardprotection…" at bounding box center [1086, 575] width 796 height 519
drag, startPoint x: 877, startPoint y: 444, endPoint x: 804, endPoint y: 439, distance: 72.6
click at [754, 336] on p "attachment" at bounding box center [771, 335] width 51 height 13
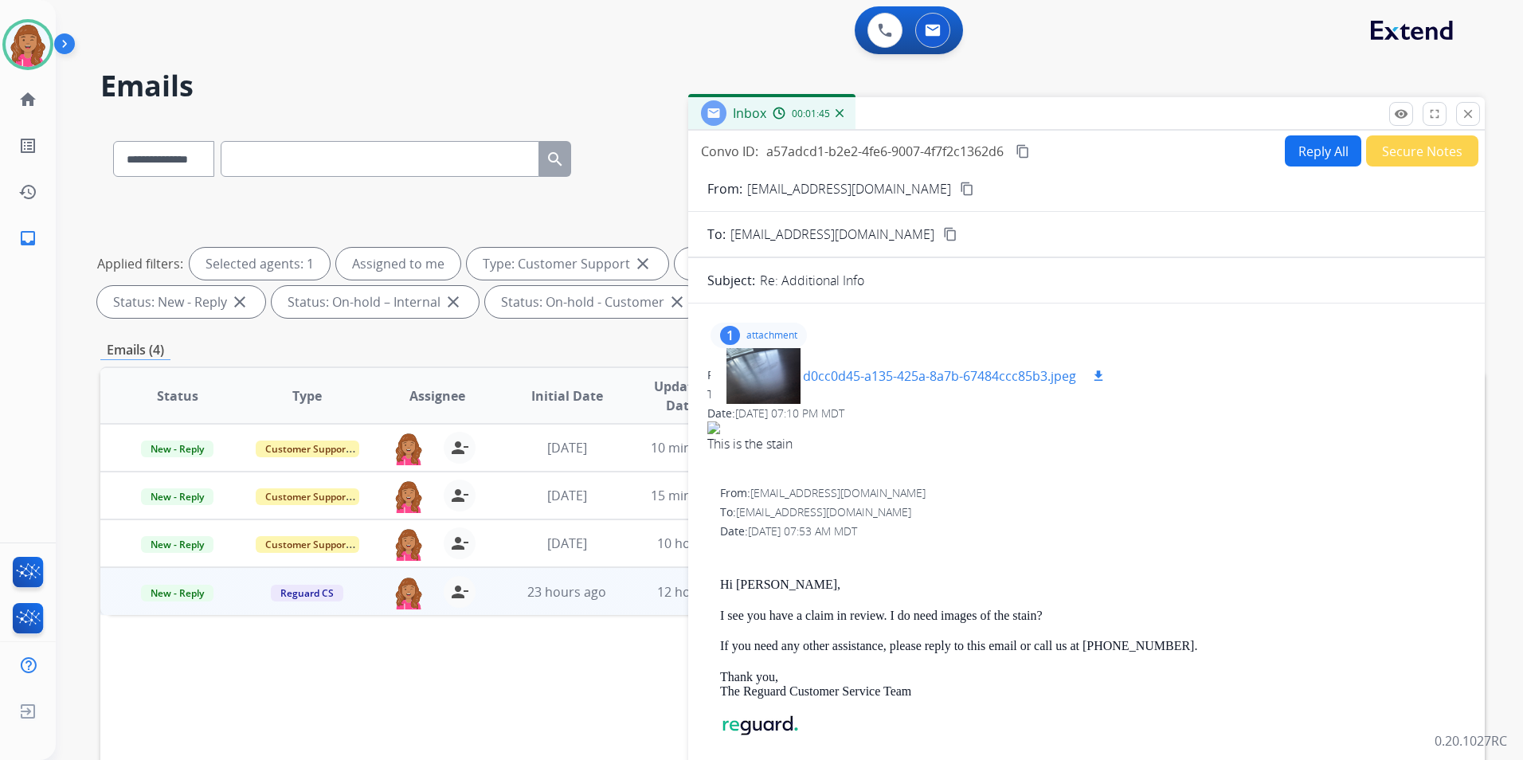
click at [774, 389] on div at bounding box center [763, 376] width 80 height 56
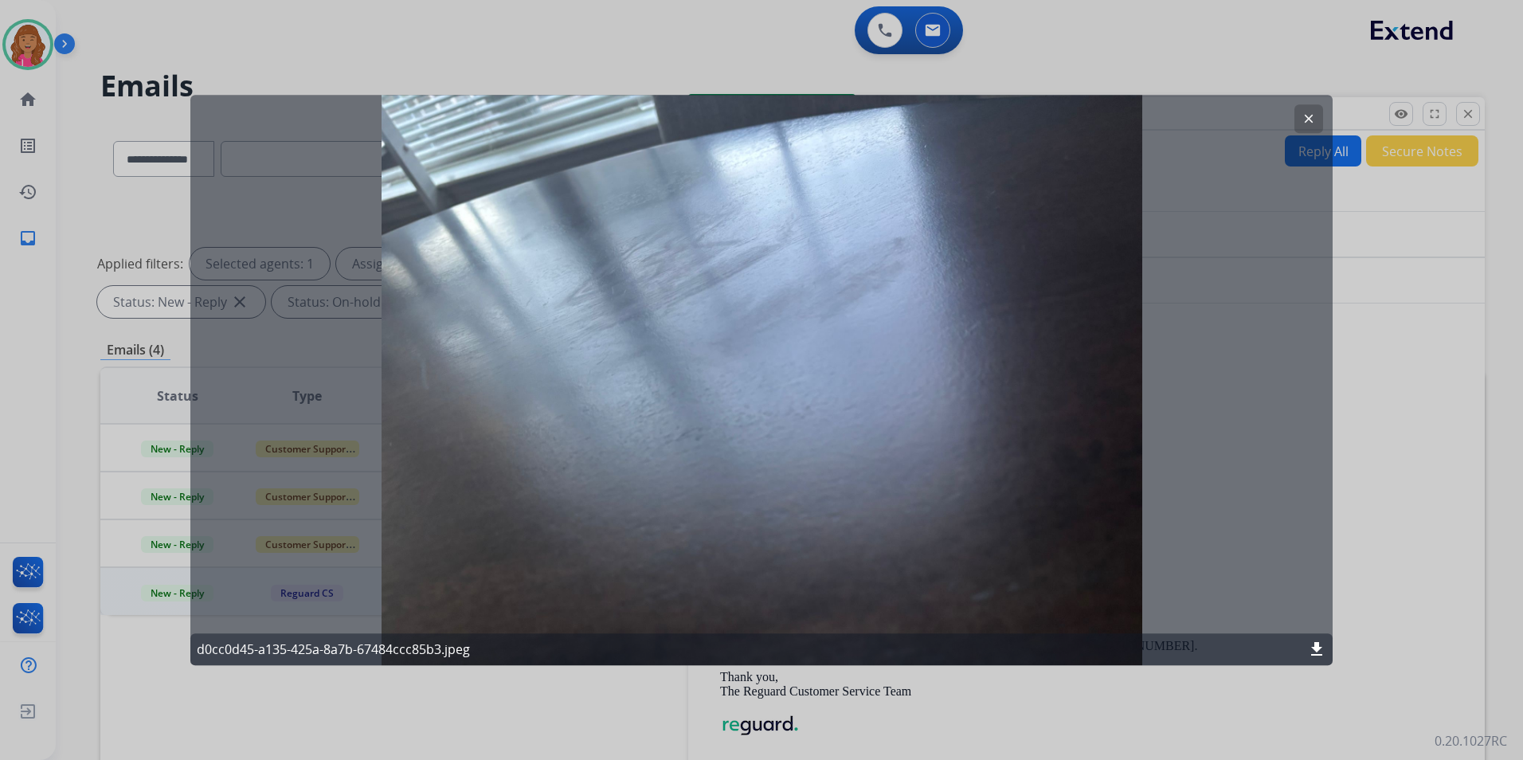
click at [1303, 113] on mat-icon "clear" at bounding box center [1308, 119] width 14 height 14
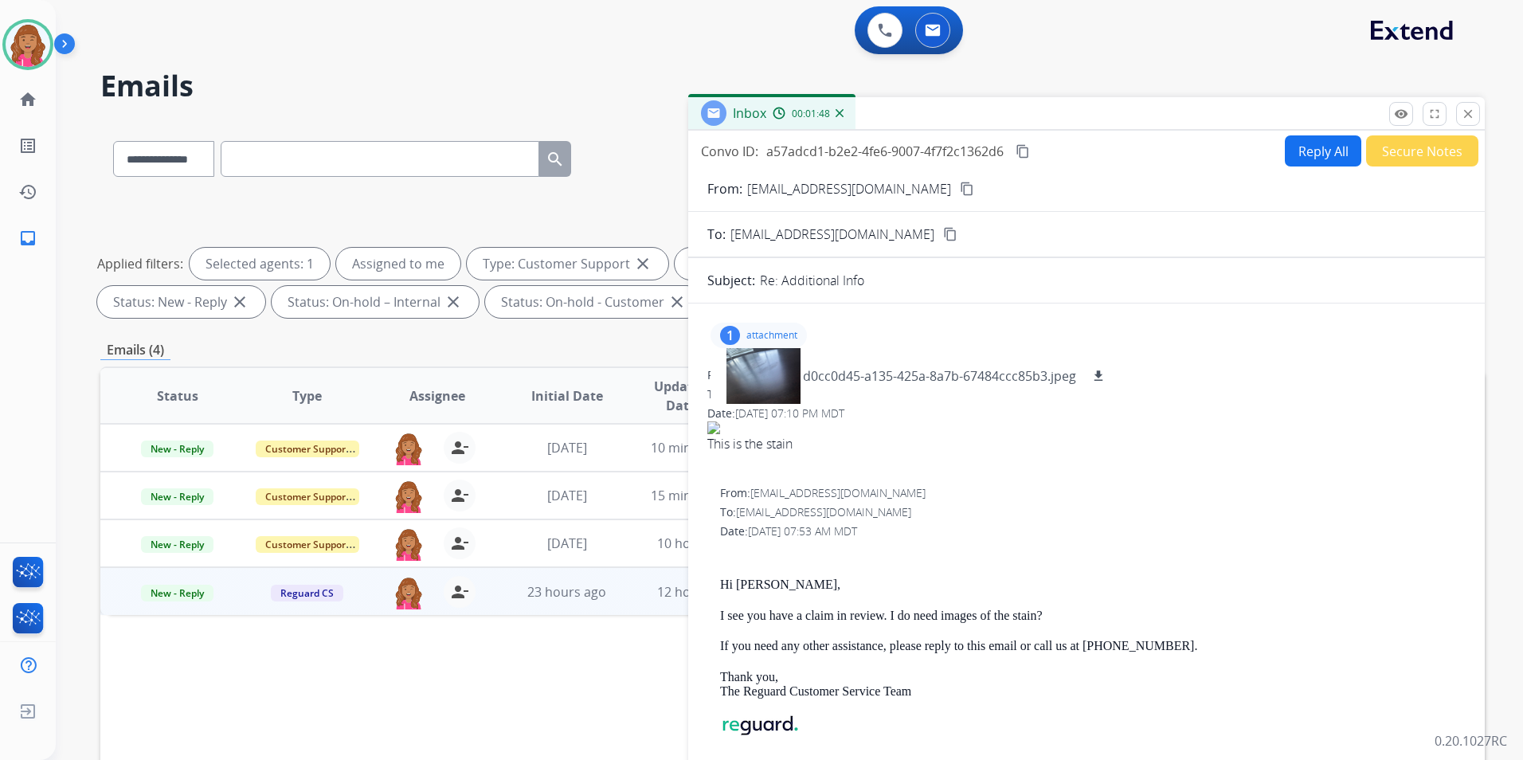
click at [960, 186] on mat-icon "content_copy" at bounding box center [967, 189] width 14 height 14
click at [750, 364] on div at bounding box center [763, 376] width 80 height 56
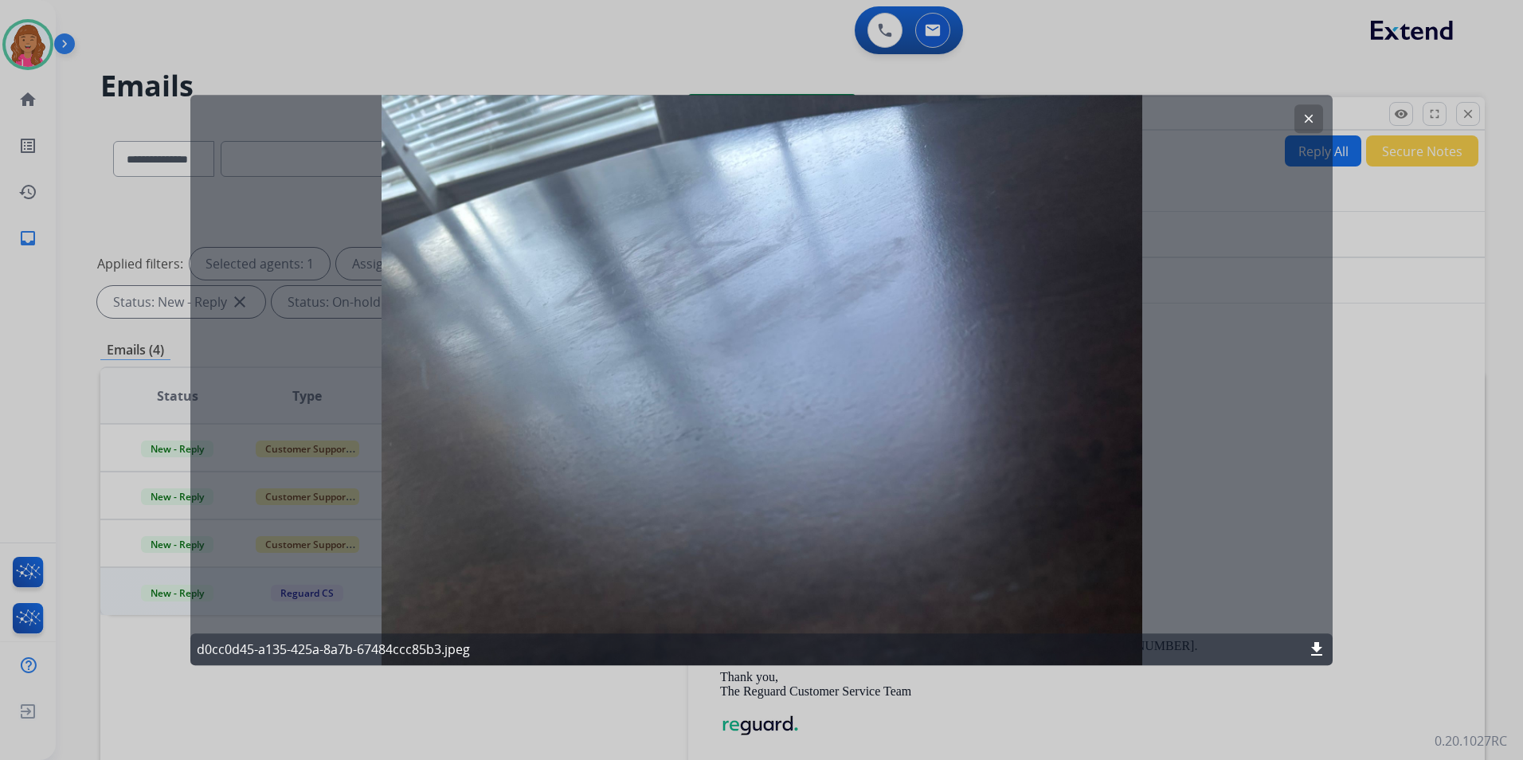
click at [1318, 650] on mat-icon "download" at bounding box center [1316, 649] width 19 height 19
click at [941, 726] on div at bounding box center [761, 380] width 1523 height 760
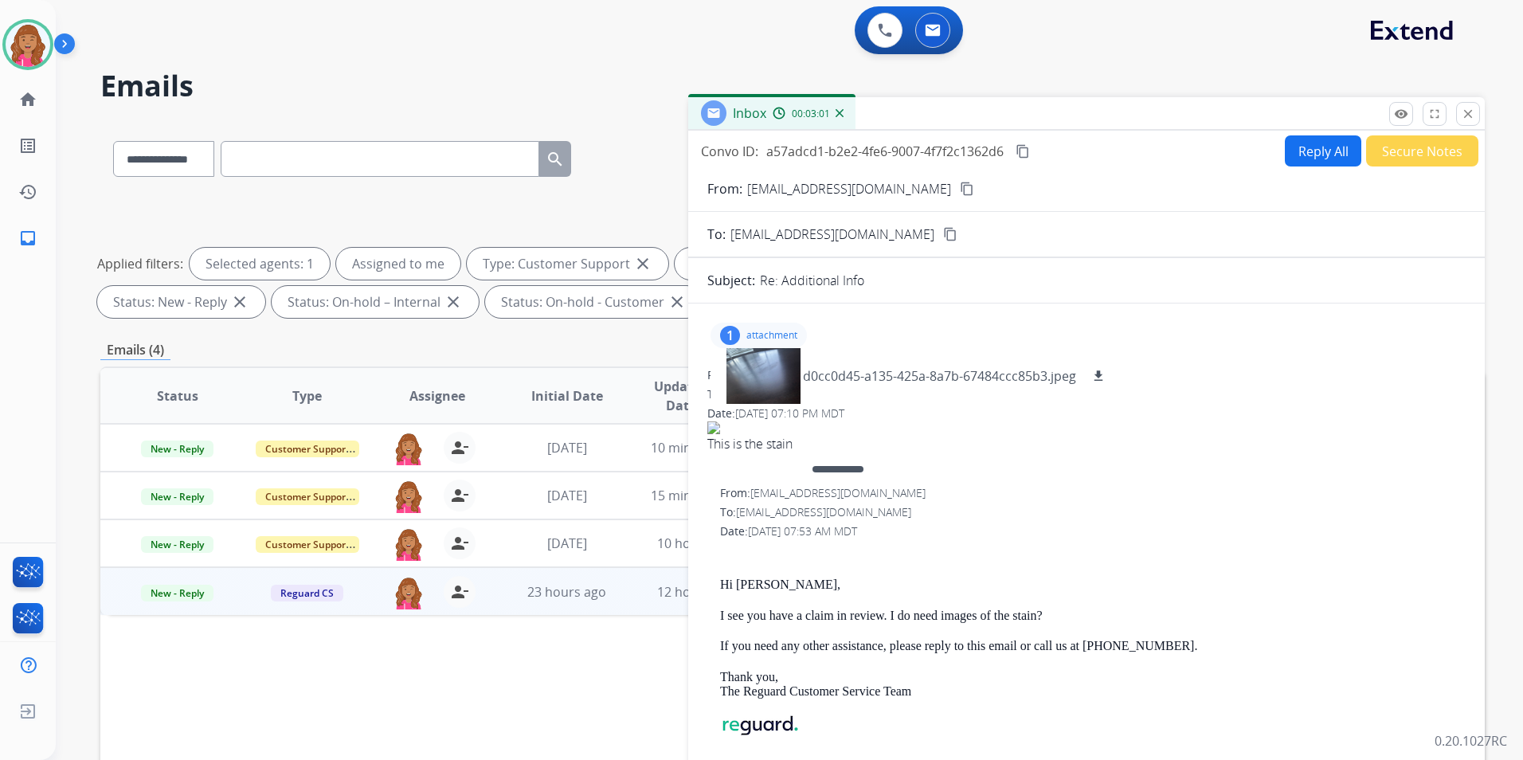
click at [1173, 485] on div "From: customerservice@reguardprotection.com" at bounding box center [1093, 493] width 746 height 16
click at [1286, 161] on button "Reply All" at bounding box center [1323, 150] width 76 height 31
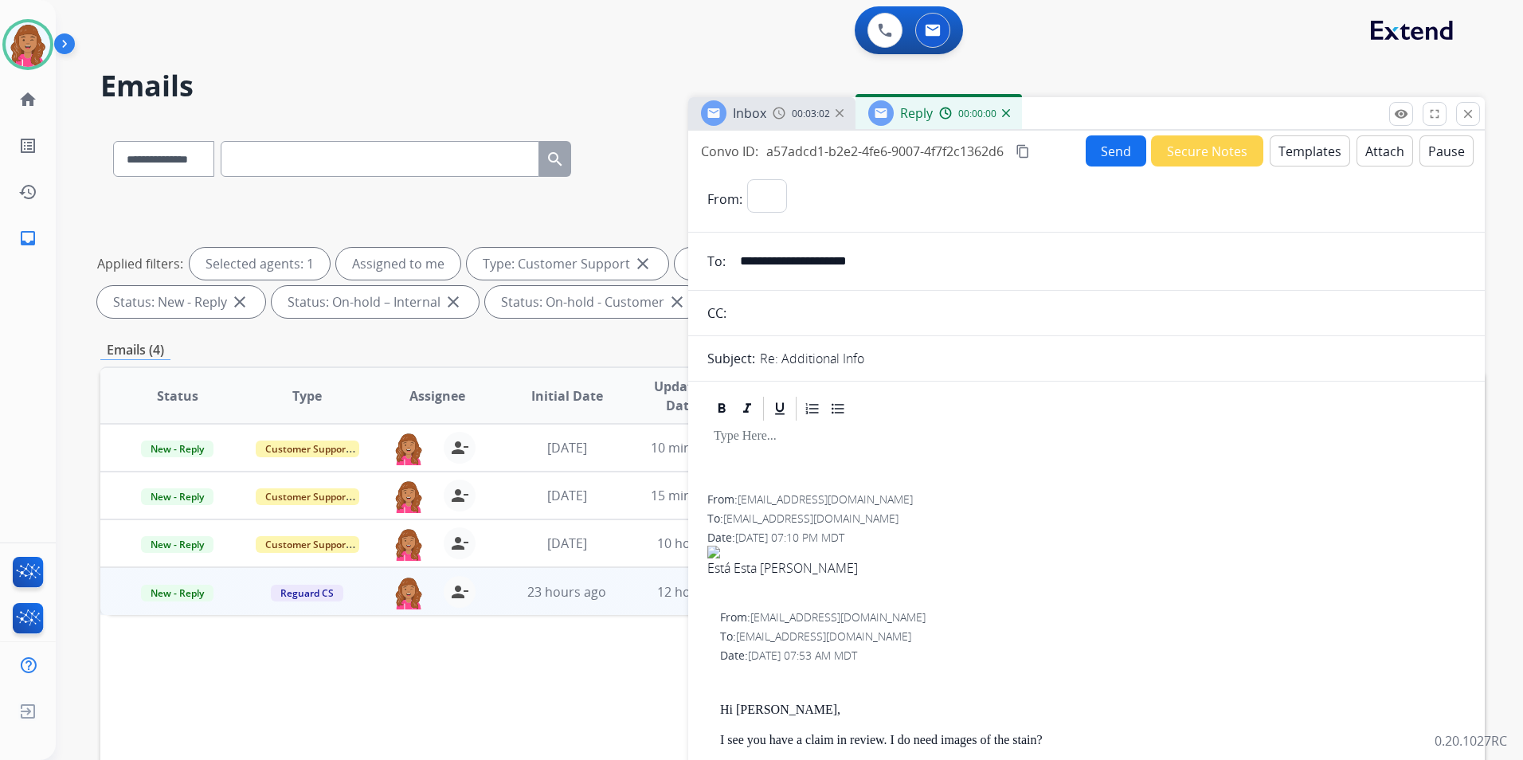
click at [1286, 161] on button "Templates" at bounding box center [1310, 150] width 80 height 31
select select "**********"
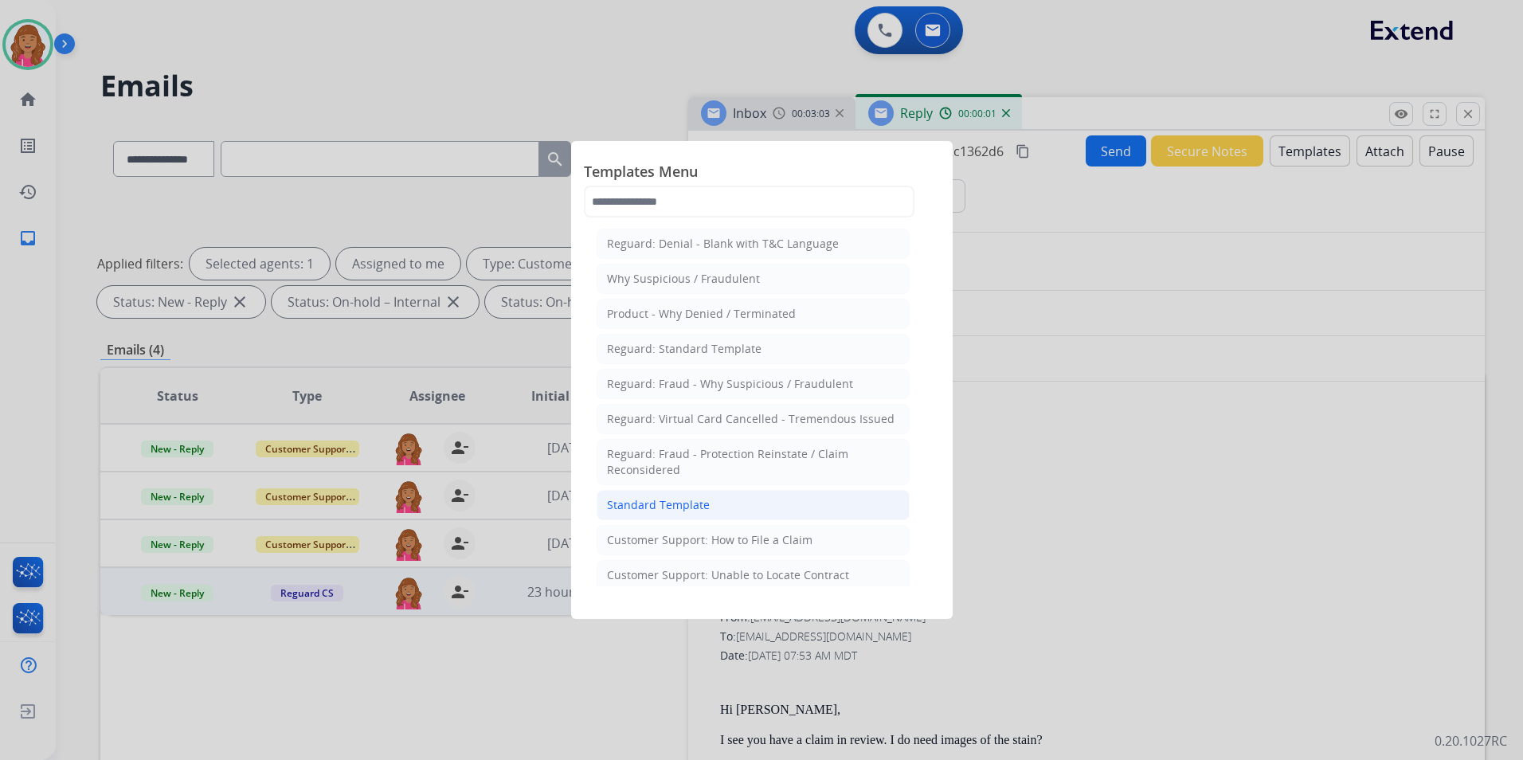
click at [772, 494] on li "Standard Template" at bounding box center [753, 505] width 313 height 30
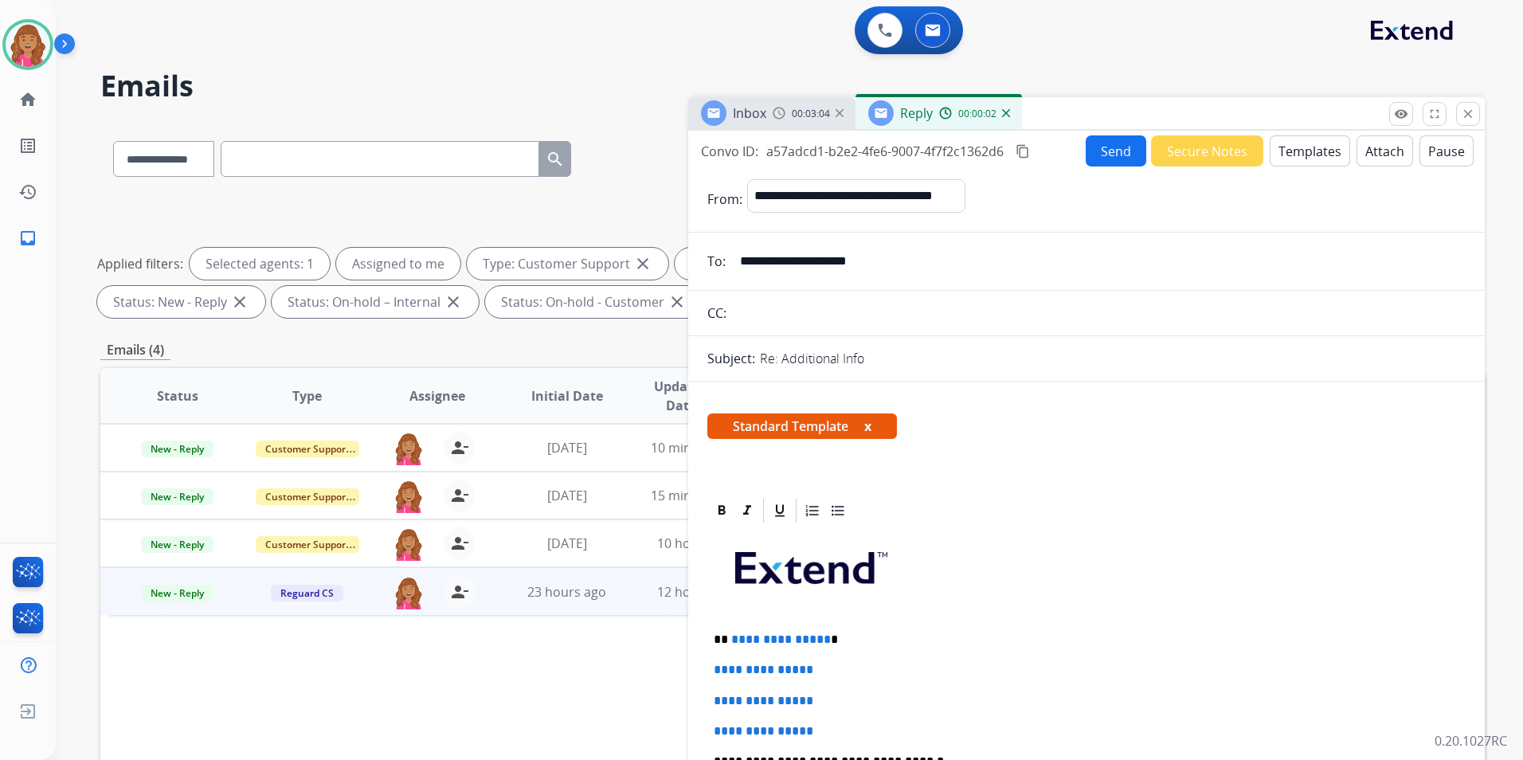
click at [825, 638] on p "**********" at bounding box center [1080, 639] width 733 height 14
click at [821, 639] on p "**********" at bounding box center [1080, 639] width 733 height 14
drag, startPoint x: 830, startPoint y: 720, endPoint x: 705, endPoint y: 671, distance: 134.2
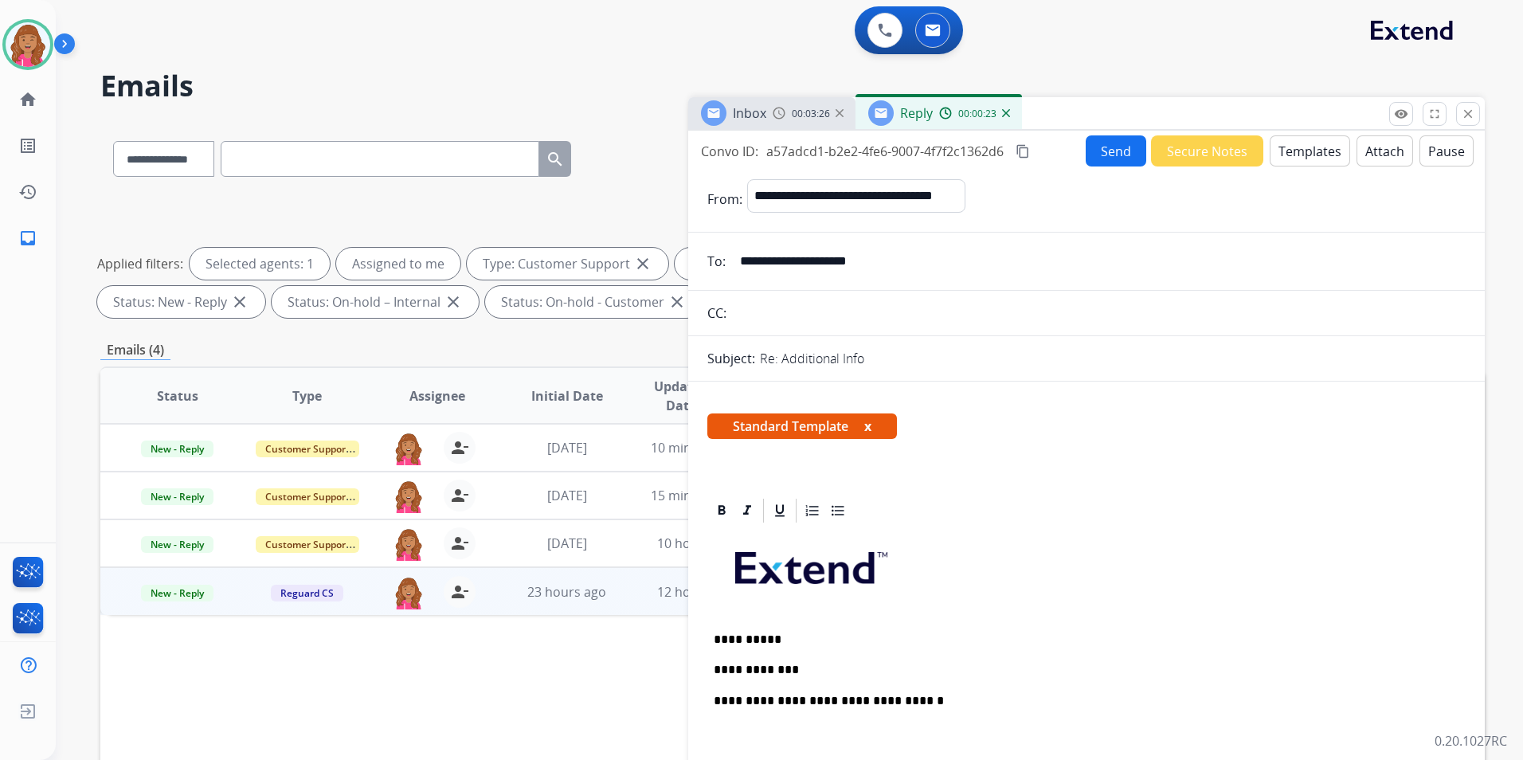
click at [1270, 158] on button "Templates" at bounding box center [1310, 150] width 80 height 31
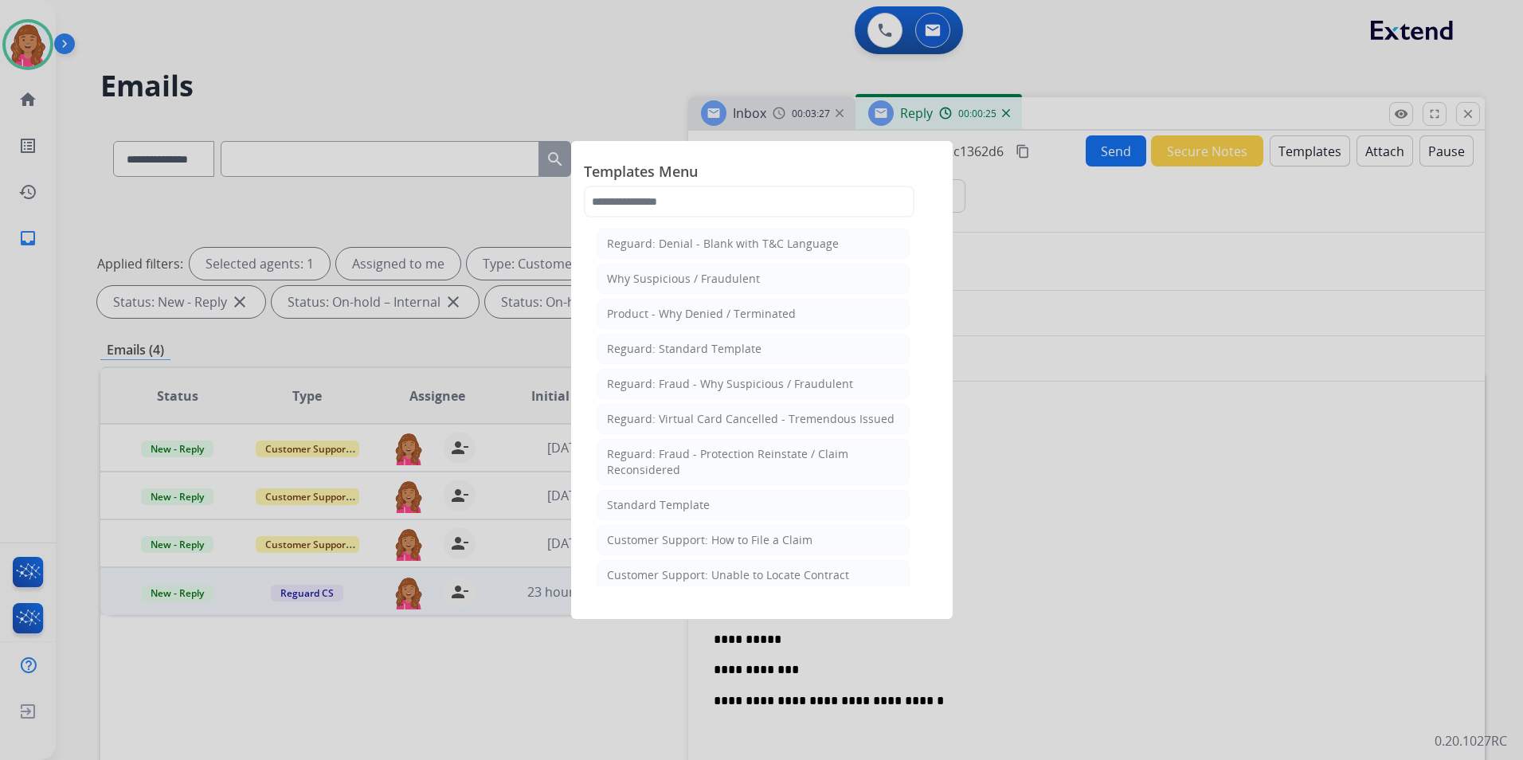
click at [763, 350] on li "Reguard: Standard Template" at bounding box center [753, 349] width 313 height 30
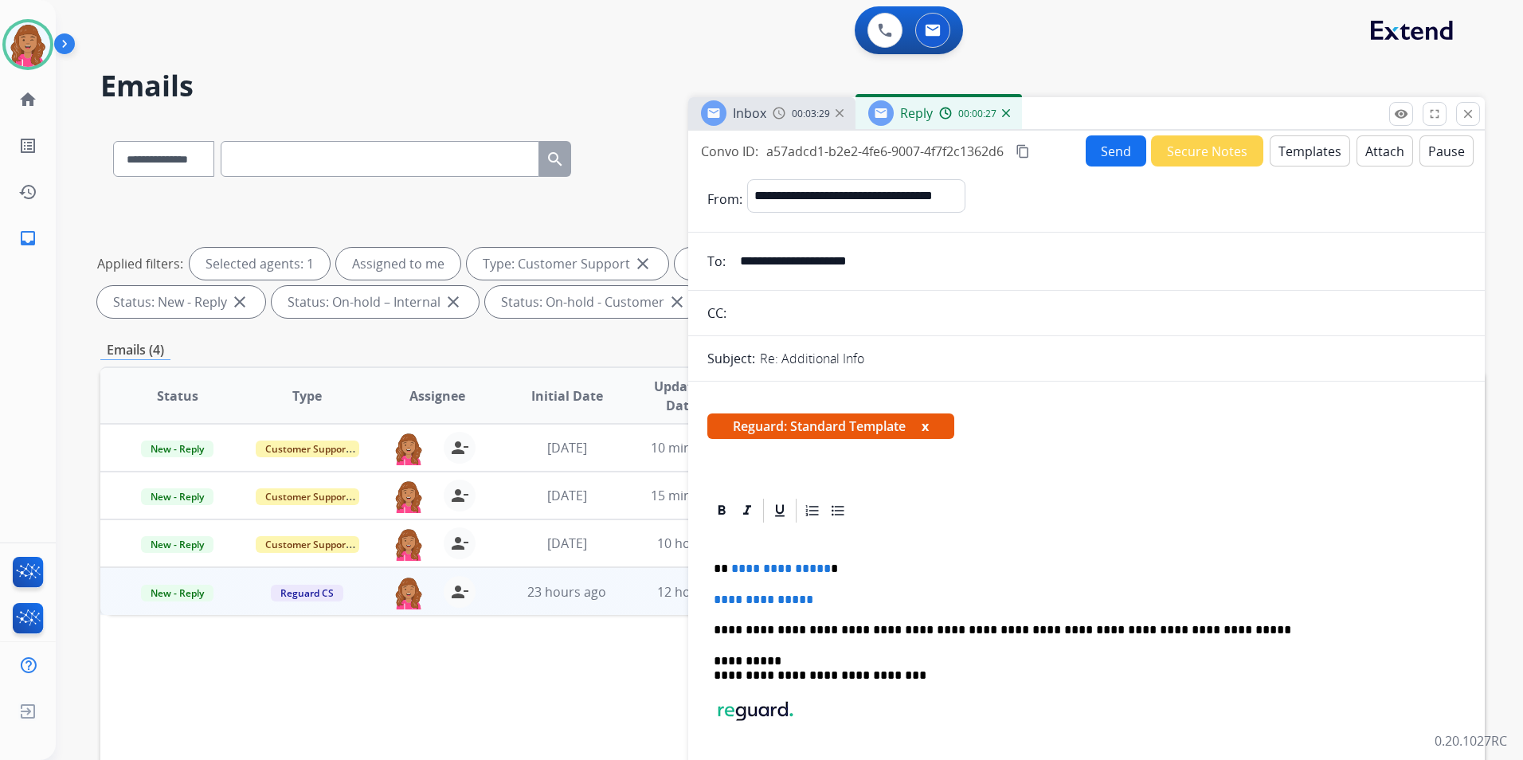
click at [820, 566] on span "**********" at bounding box center [781, 568] width 100 height 12
drag, startPoint x: 804, startPoint y: 598, endPoint x: 597, endPoint y: 605, distance: 207.2
click at [597, 605] on div "**********" at bounding box center [792, 552] width 1384 height 862
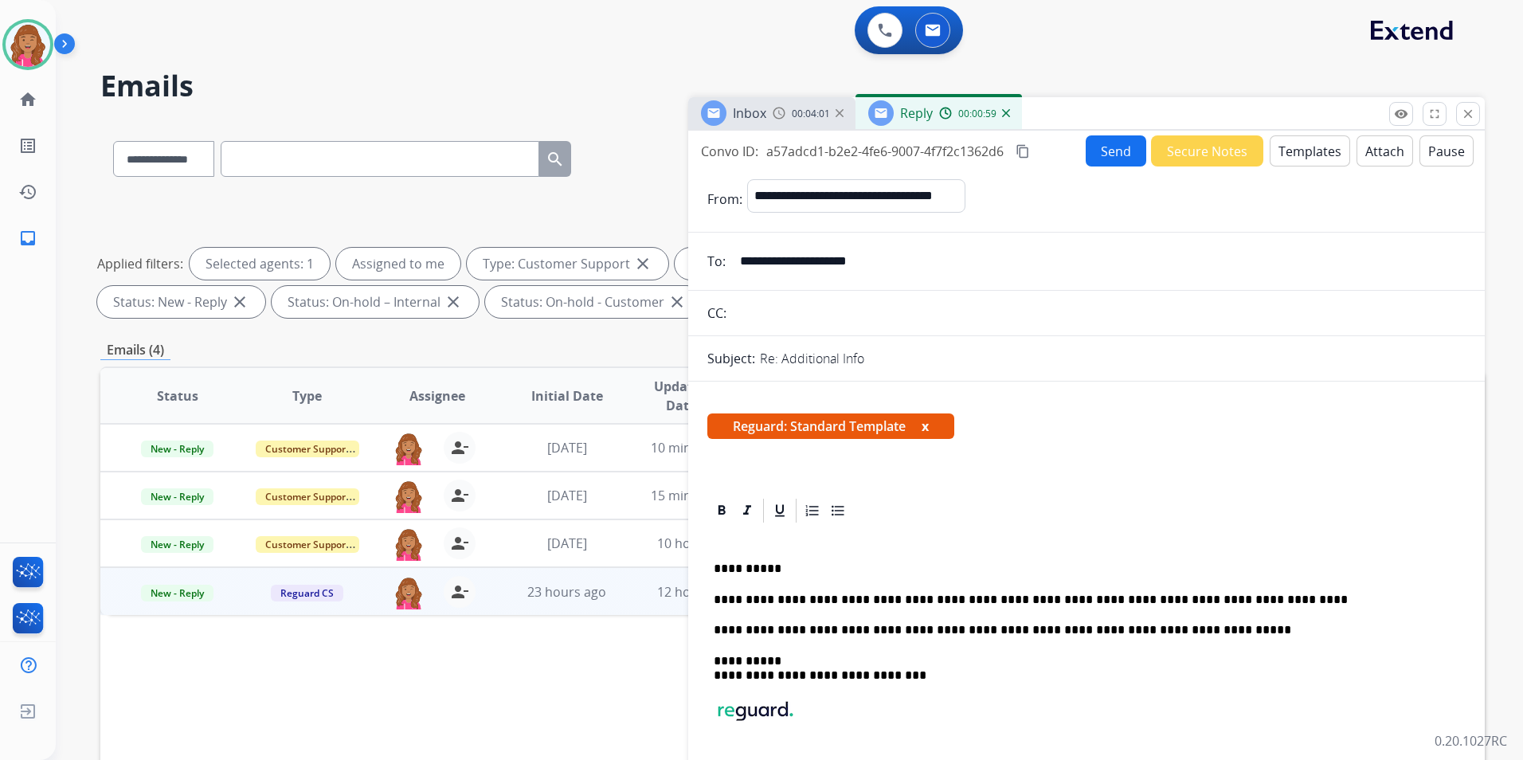
click at [1027, 148] on mat-icon "content_copy" at bounding box center [1023, 151] width 14 height 14
click at [1094, 145] on button "Send" at bounding box center [1116, 150] width 61 height 31
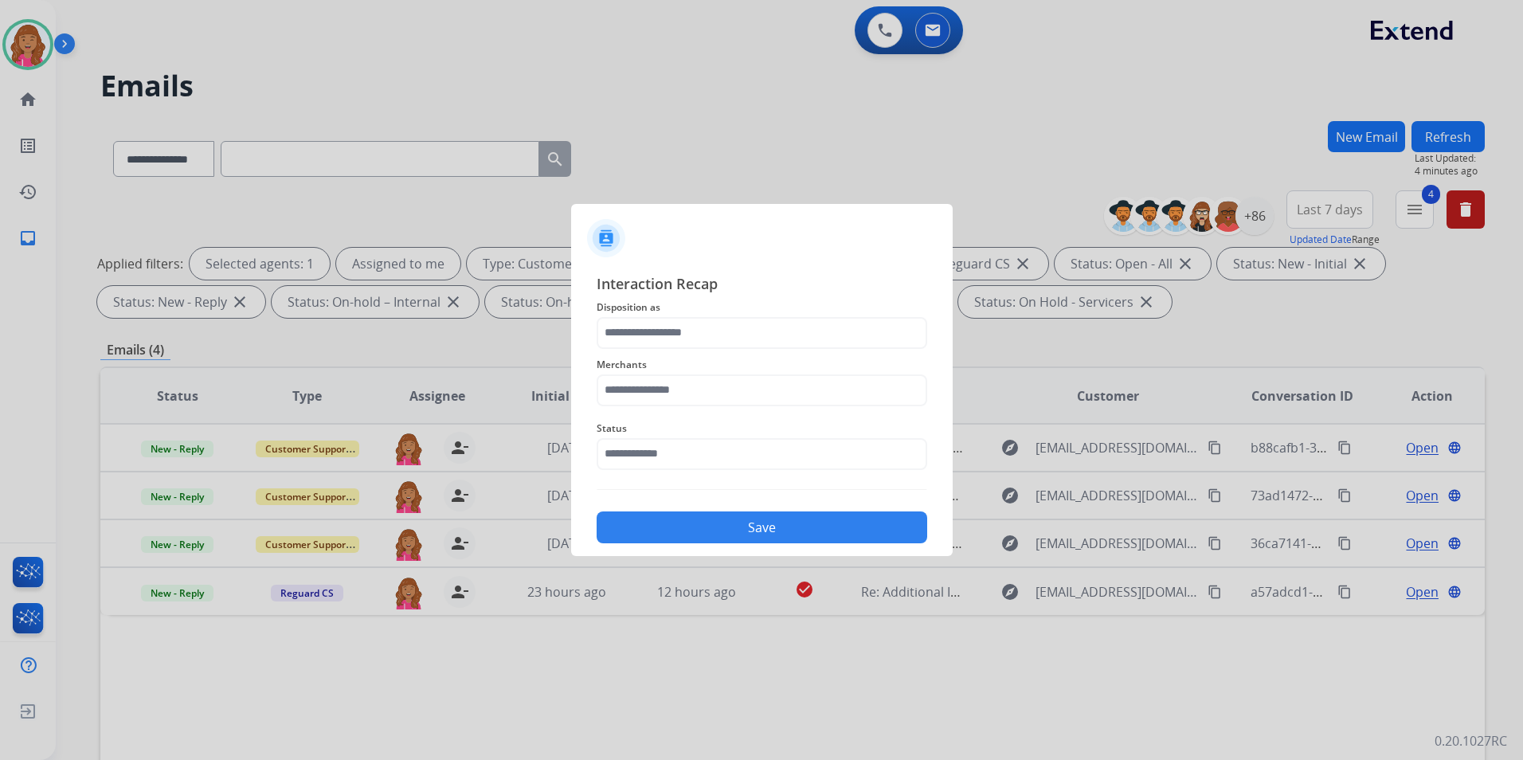
click at [937, 338] on div "Interaction Recap Disposition as Merchants Status Save" at bounding box center [762, 408] width 382 height 297
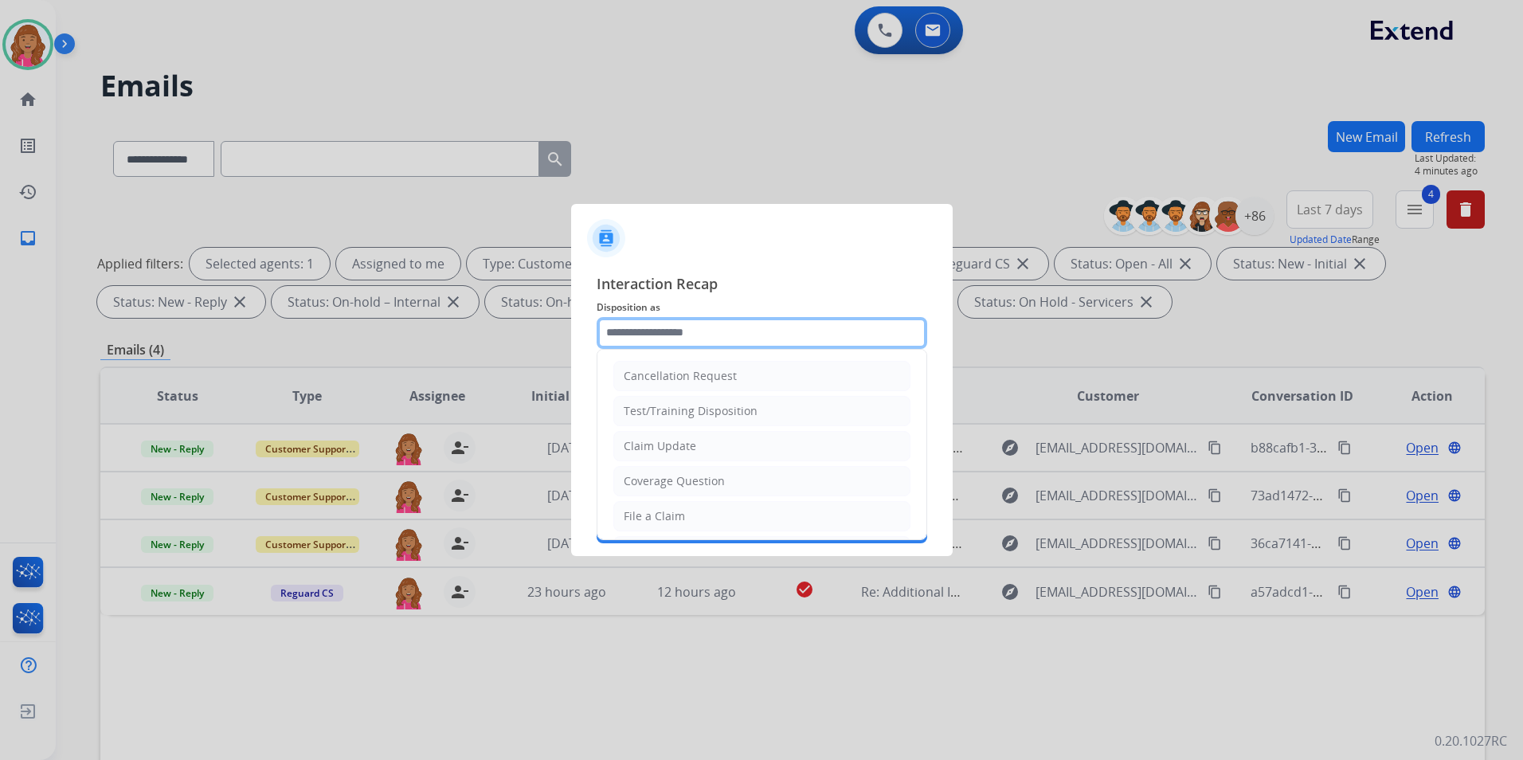
click at [884, 337] on input "text" at bounding box center [762, 333] width 331 height 32
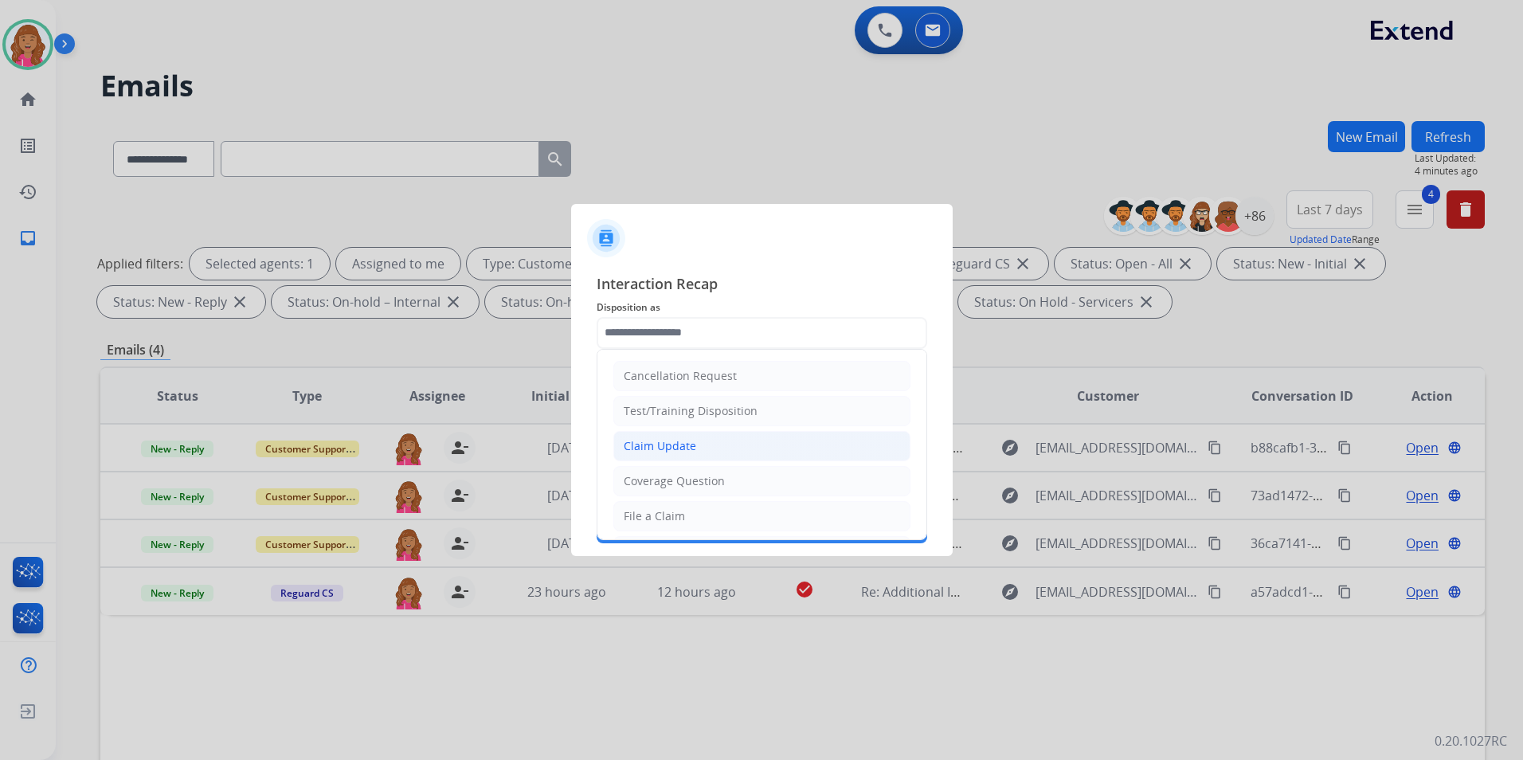
click at [678, 436] on li "Claim Update" at bounding box center [761, 446] width 297 height 30
type input "**********"
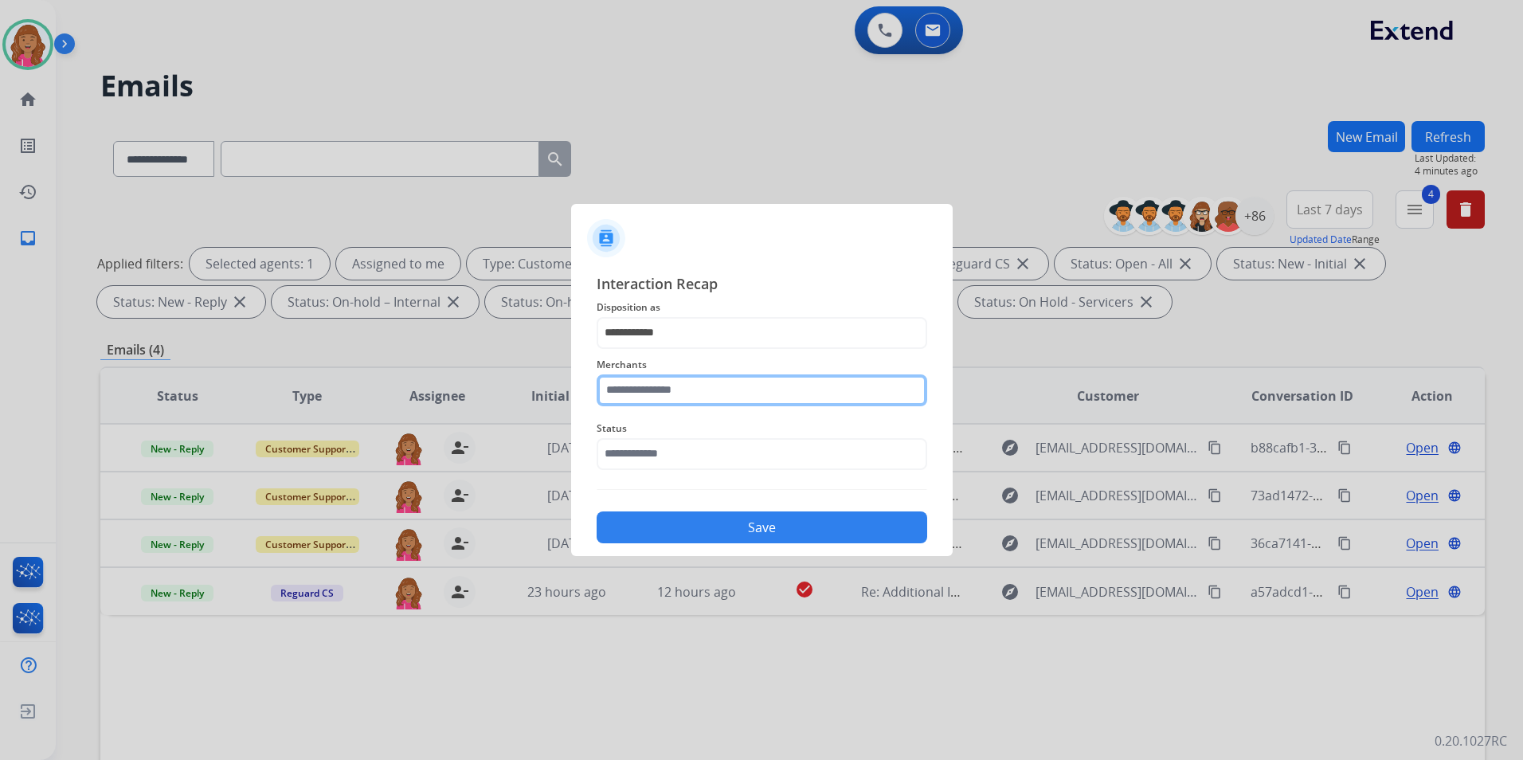
click at [679, 388] on input "text" at bounding box center [762, 390] width 331 height 32
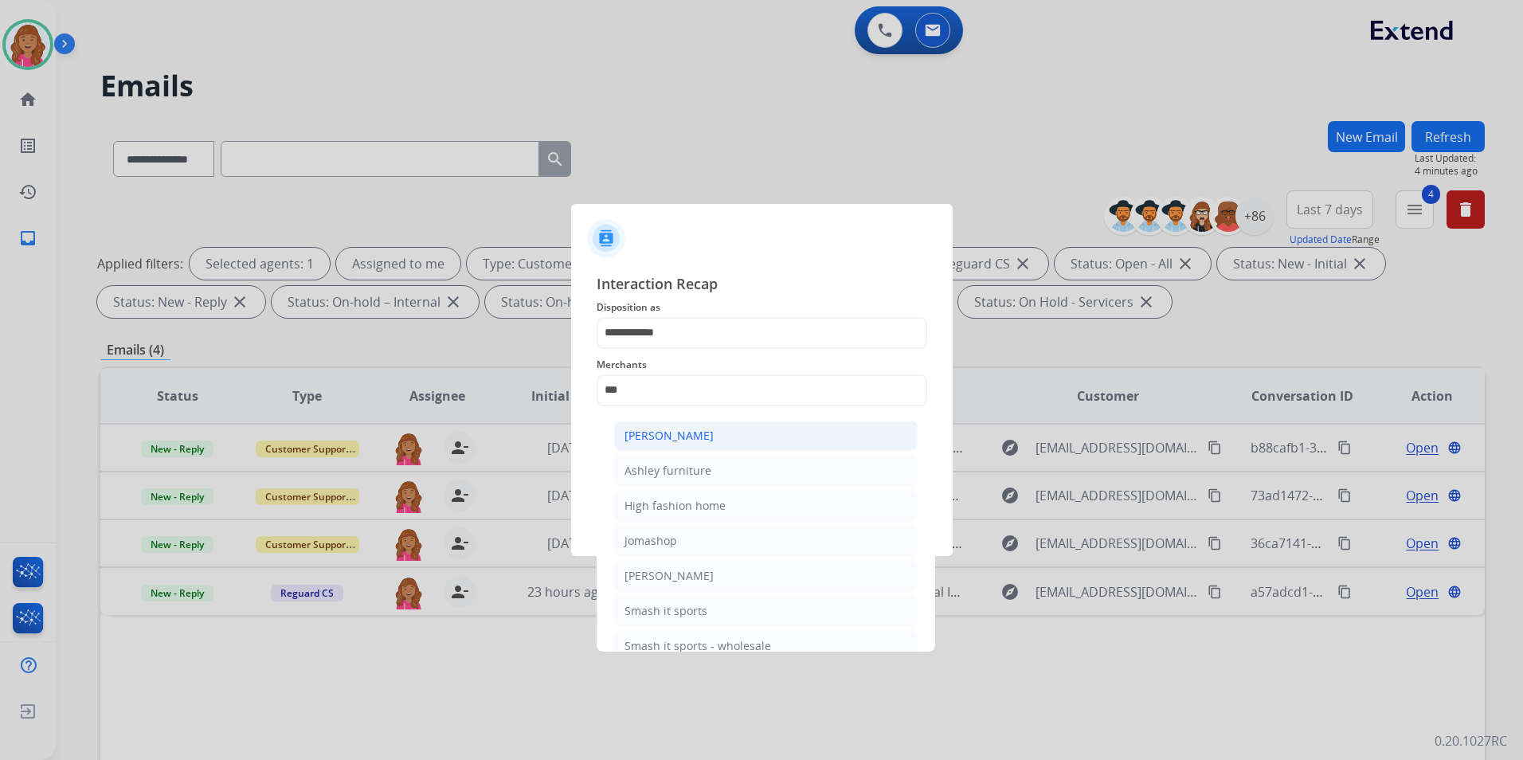
click at [704, 432] on div "Ashley - Reguard" at bounding box center [668, 436] width 89 height 16
type input "**********"
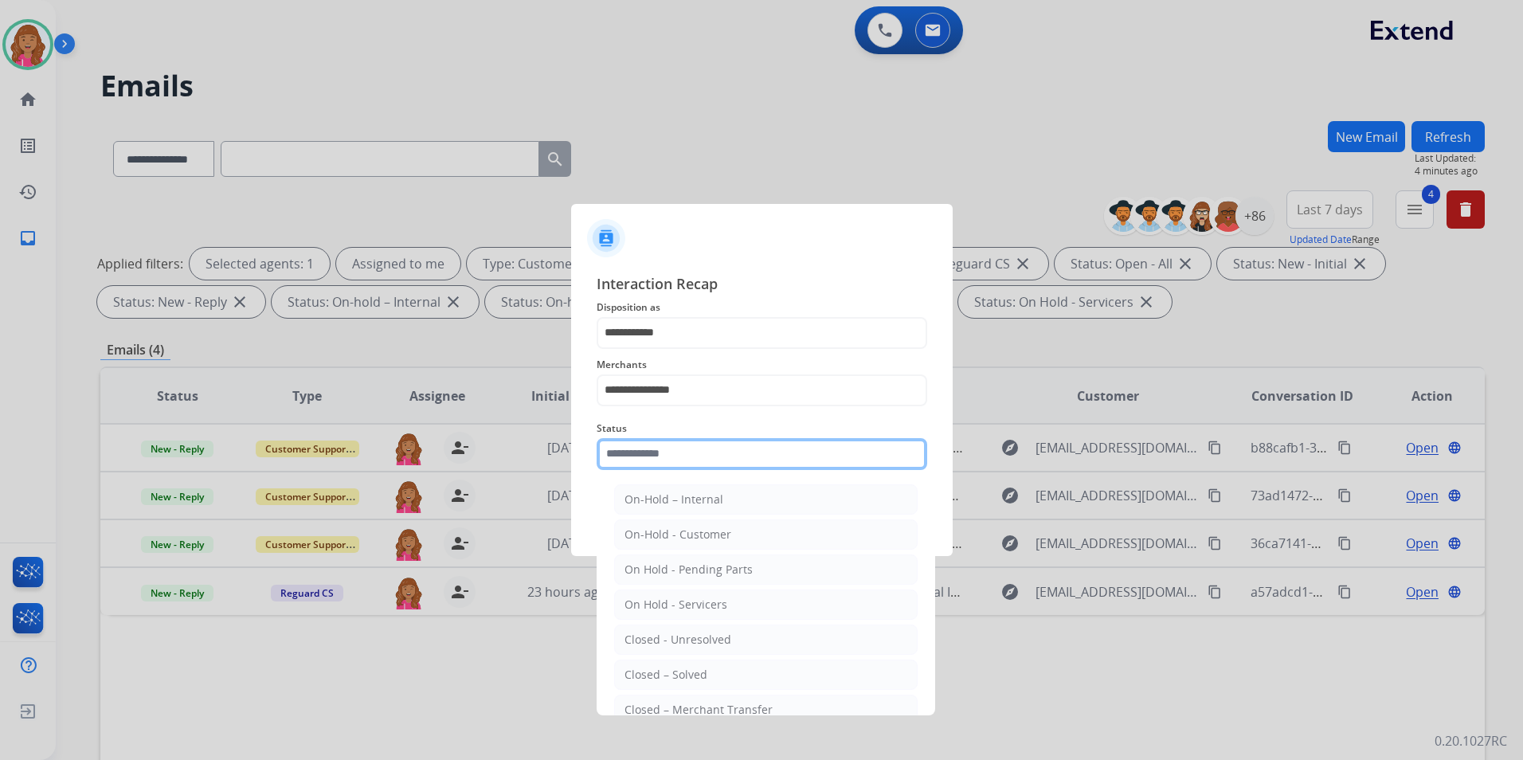
click at [693, 438] on input "text" at bounding box center [762, 454] width 331 height 32
click at [678, 663] on li "Closed – Solved" at bounding box center [765, 674] width 303 height 30
type input "**********"
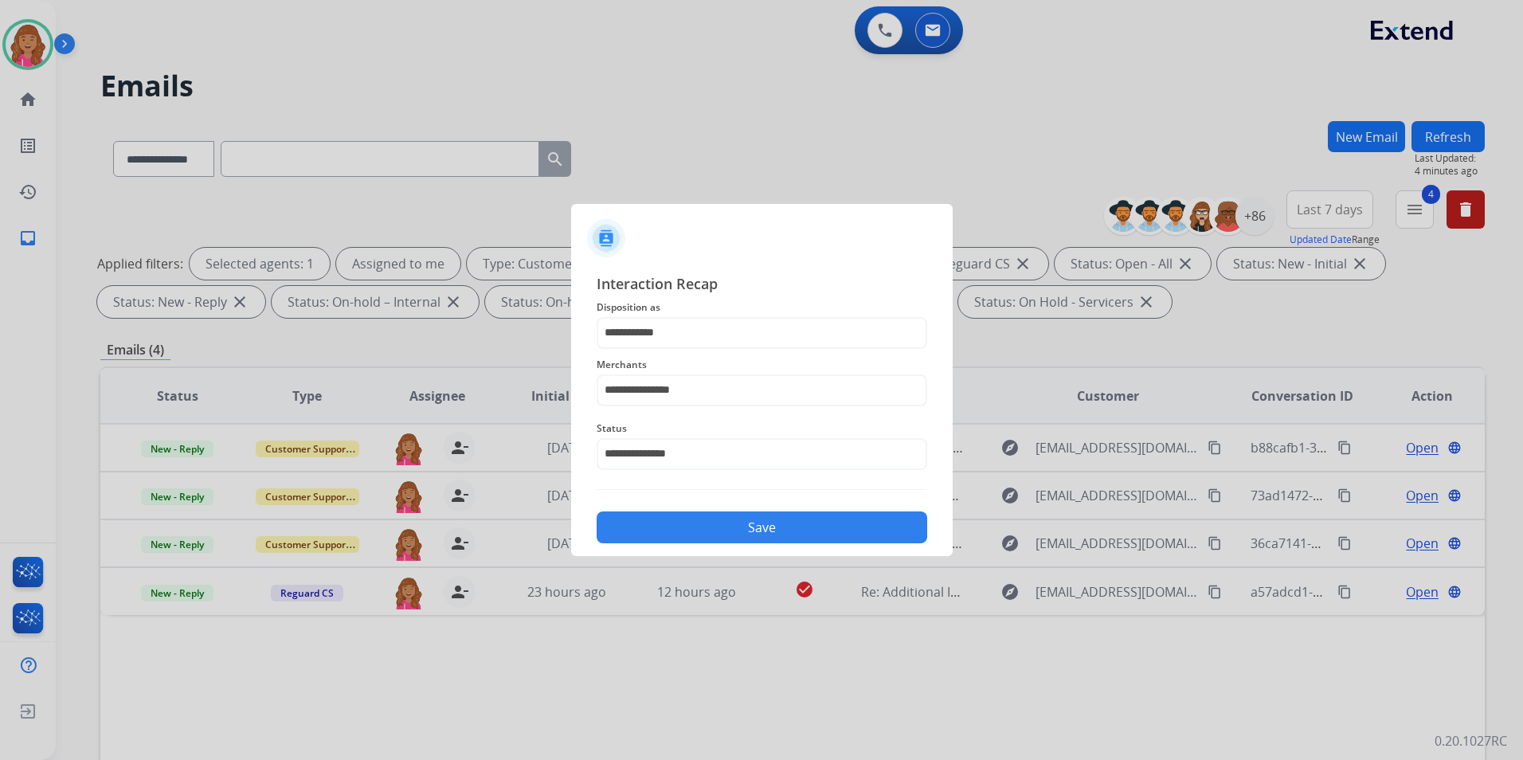
click at [632, 512] on button "Save" at bounding box center [762, 527] width 331 height 32
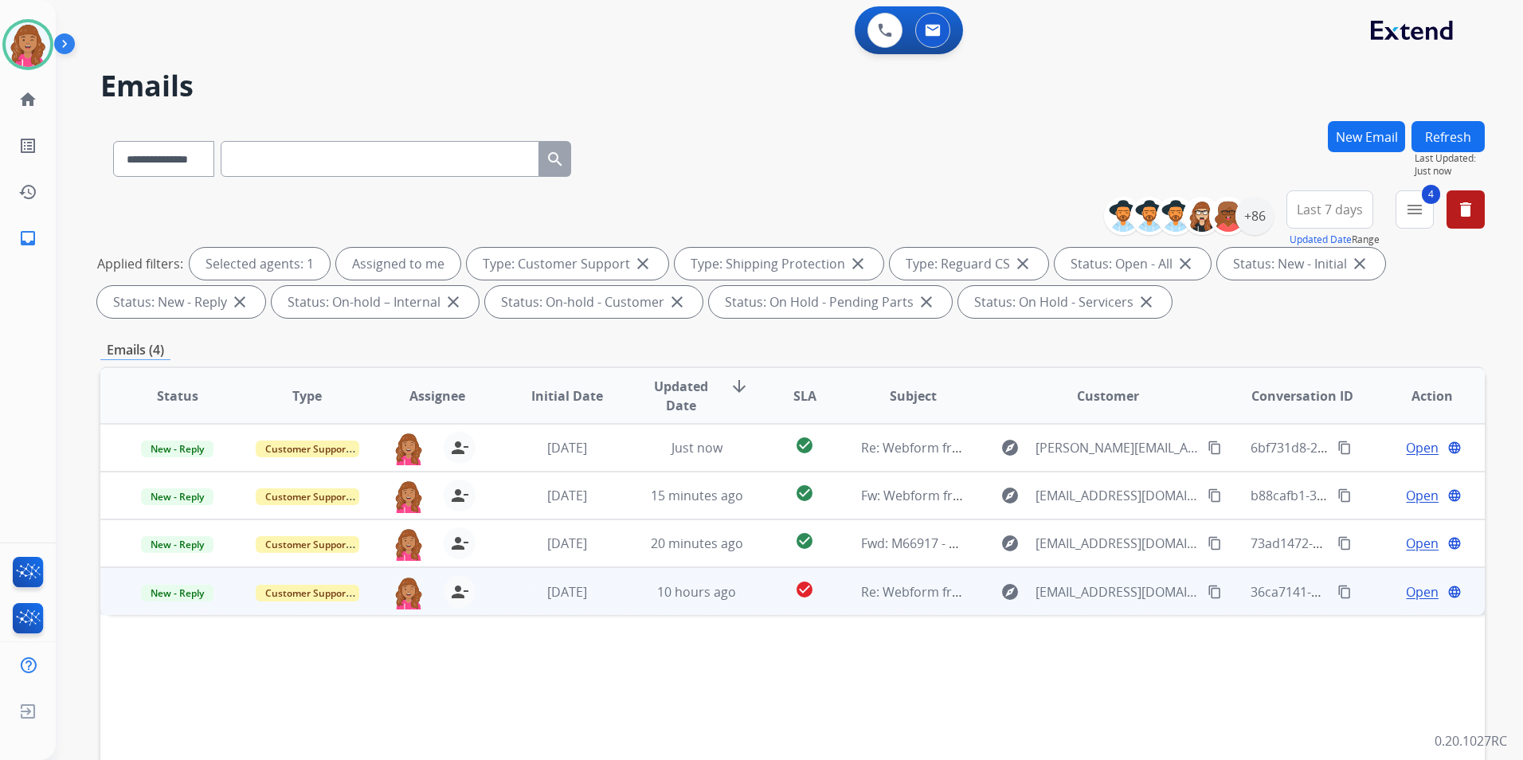
click at [1406, 588] on span "Open" at bounding box center [1422, 591] width 33 height 19
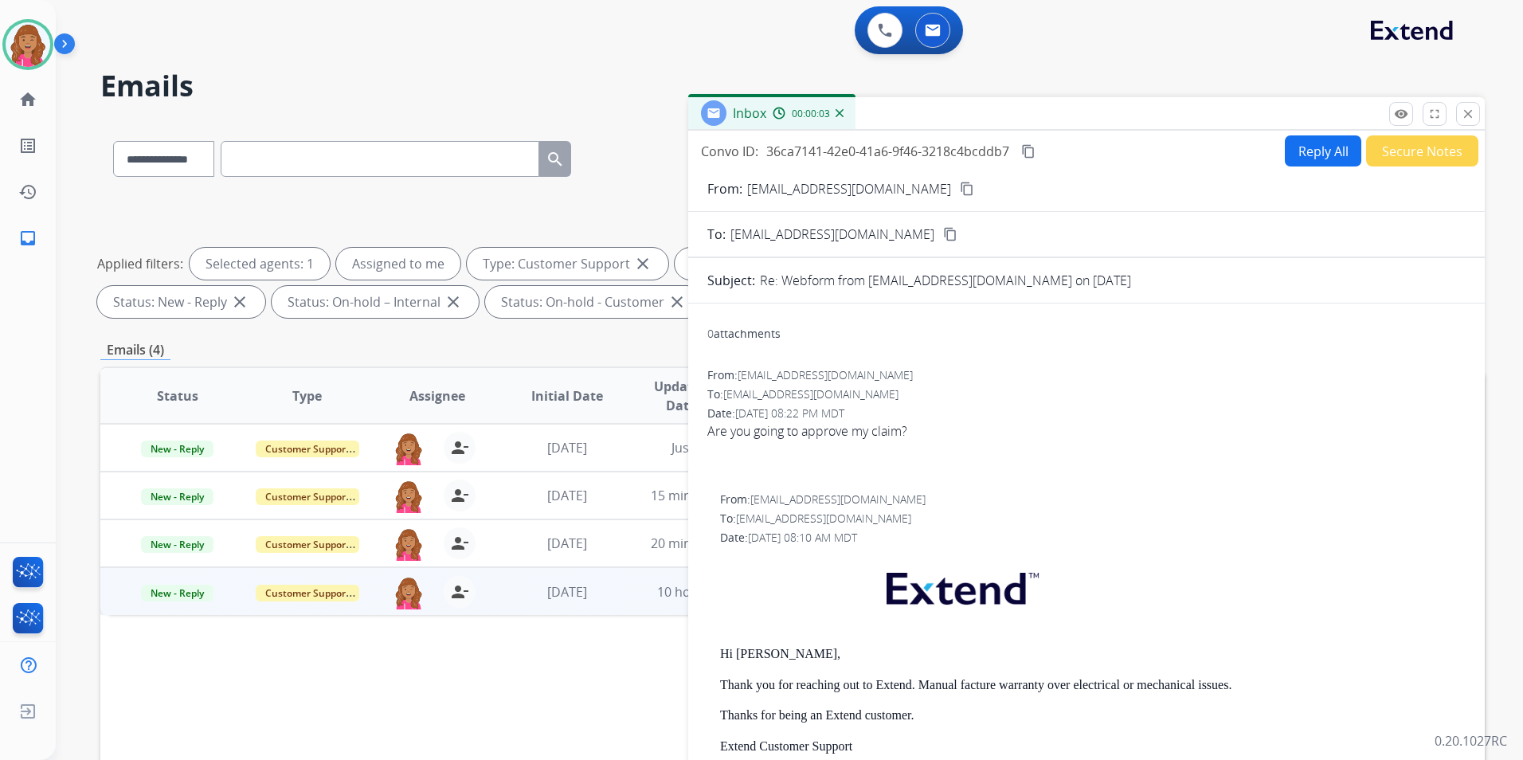
click at [936, 192] on div "From: melissatapias10@gmail.com content_copy" at bounding box center [1086, 188] width 796 height 19
drag, startPoint x: 919, startPoint y: 185, endPoint x: 828, endPoint y: 199, distance: 92.7
click at [960, 185] on mat-icon "content_copy" at bounding box center [967, 189] width 14 height 14
click at [1285, 144] on button "Reply All" at bounding box center [1323, 150] width 76 height 31
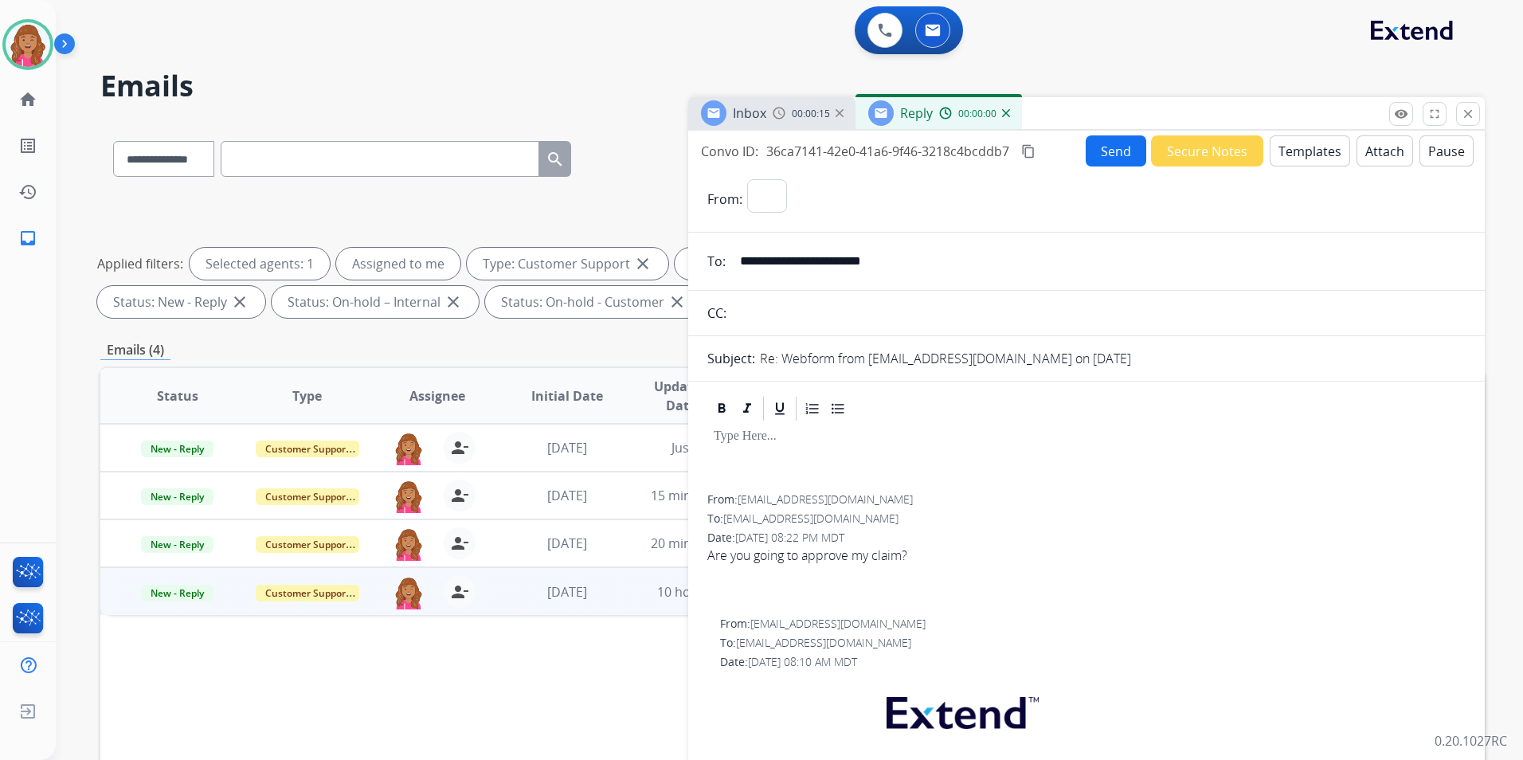
click at [1284, 144] on button "Templates" at bounding box center [1310, 150] width 80 height 31
select select "**********"
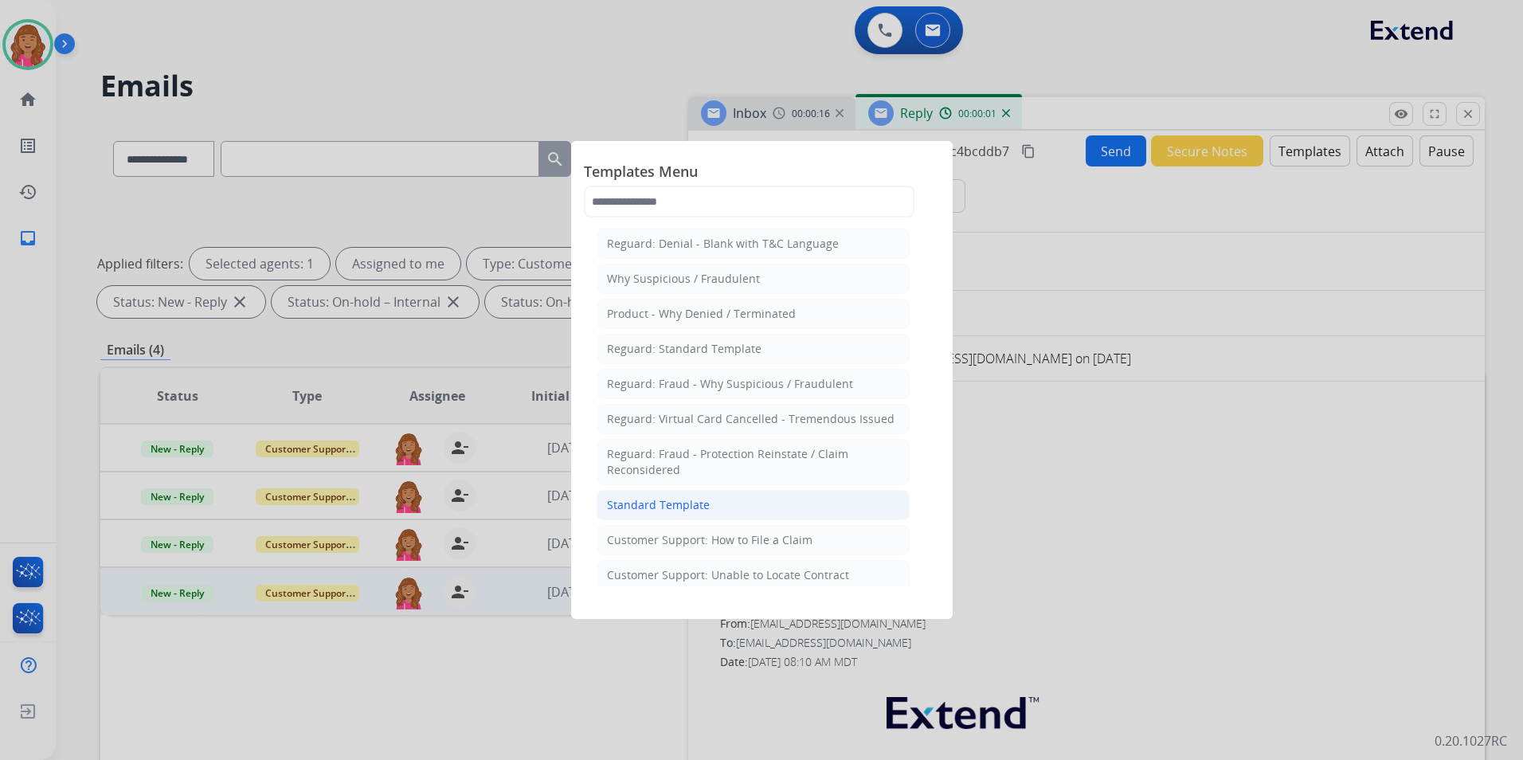
click at [715, 497] on li "Standard Template" at bounding box center [753, 505] width 313 height 30
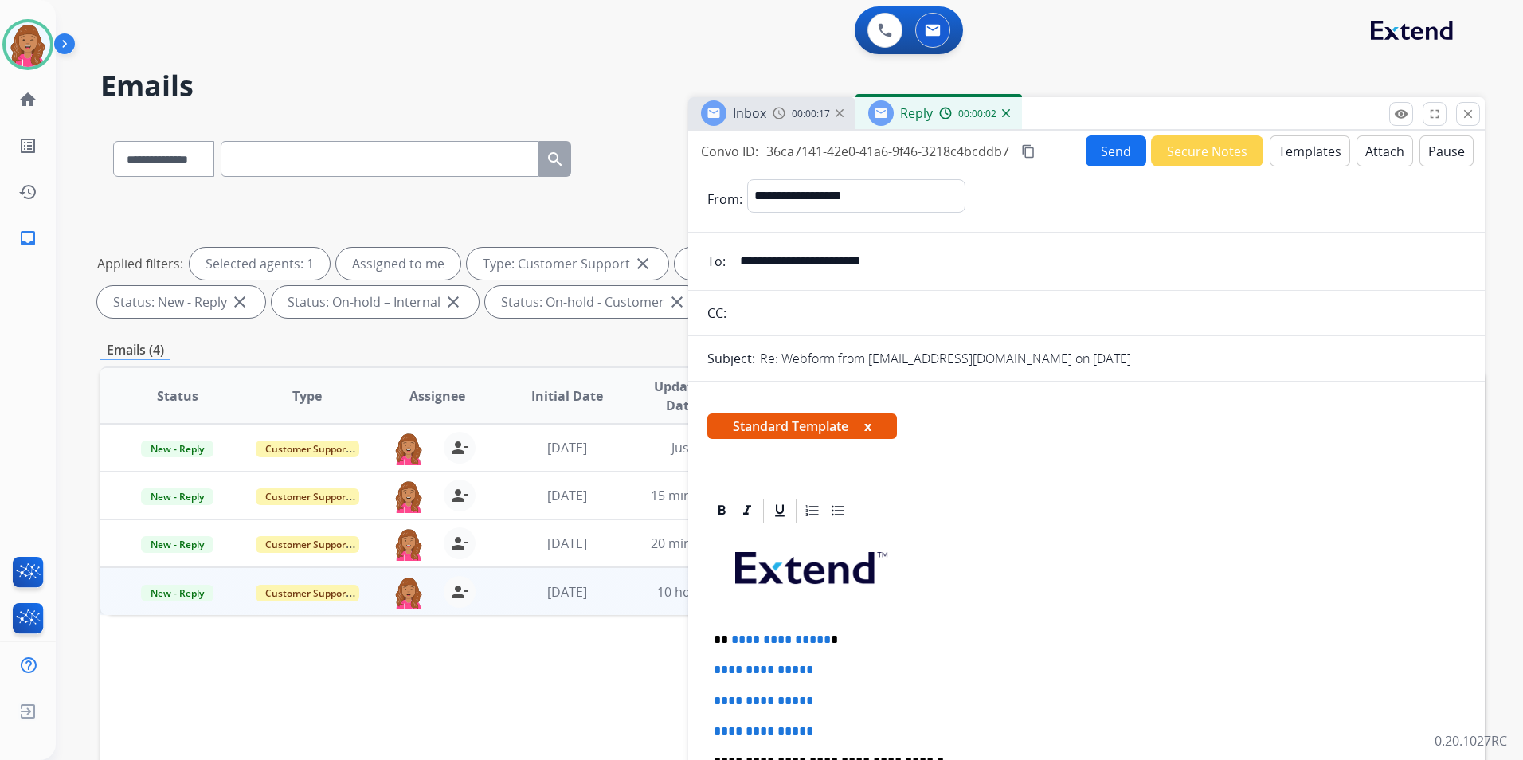
click at [822, 638] on p "**********" at bounding box center [1080, 639] width 733 height 14
click at [1037, 155] on button "content_copy" at bounding box center [1028, 151] width 19 height 19
click at [1023, 429] on div "Standard Template x" at bounding box center [1086, 432] width 758 height 38
click at [824, 635] on p "**********" at bounding box center [1080, 639] width 733 height 14
drag, startPoint x: 840, startPoint y: 729, endPoint x: 626, endPoint y: 656, distance: 226.4
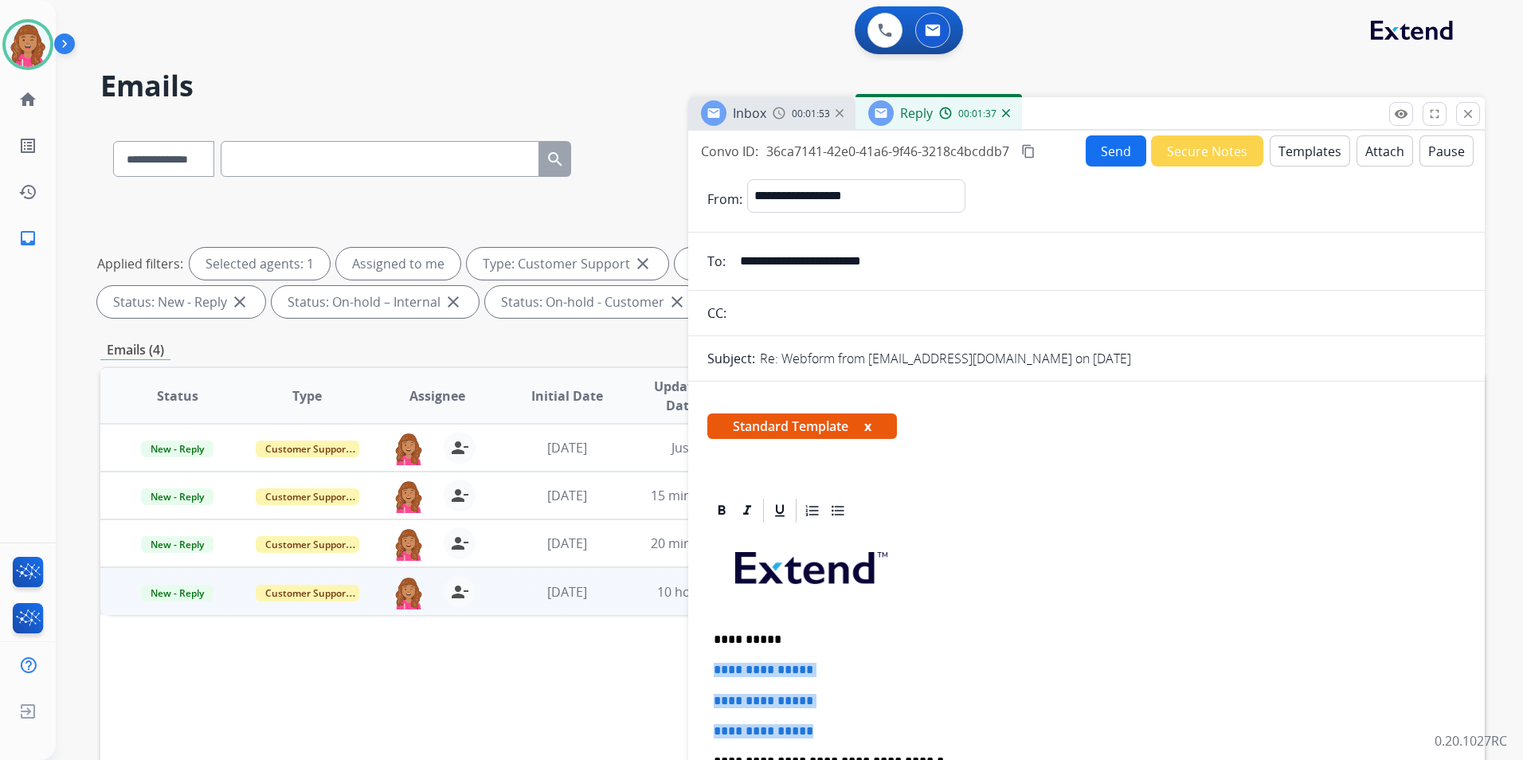
click at [626, 656] on div "**********" at bounding box center [792, 552] width 1384 height 862
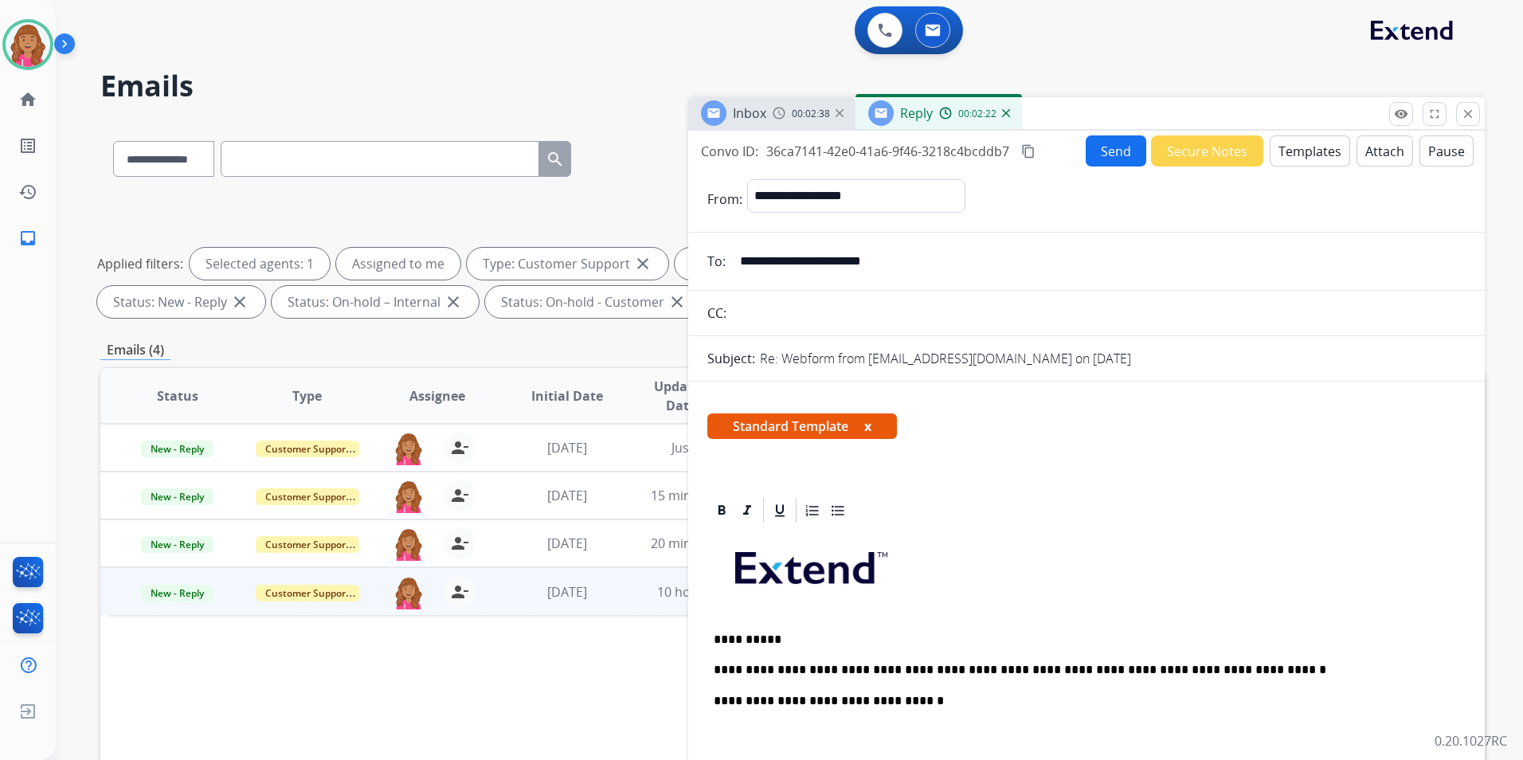
click at [1097, 669] on p "**********" at bounding box center [1080, 670] width 733 height 14
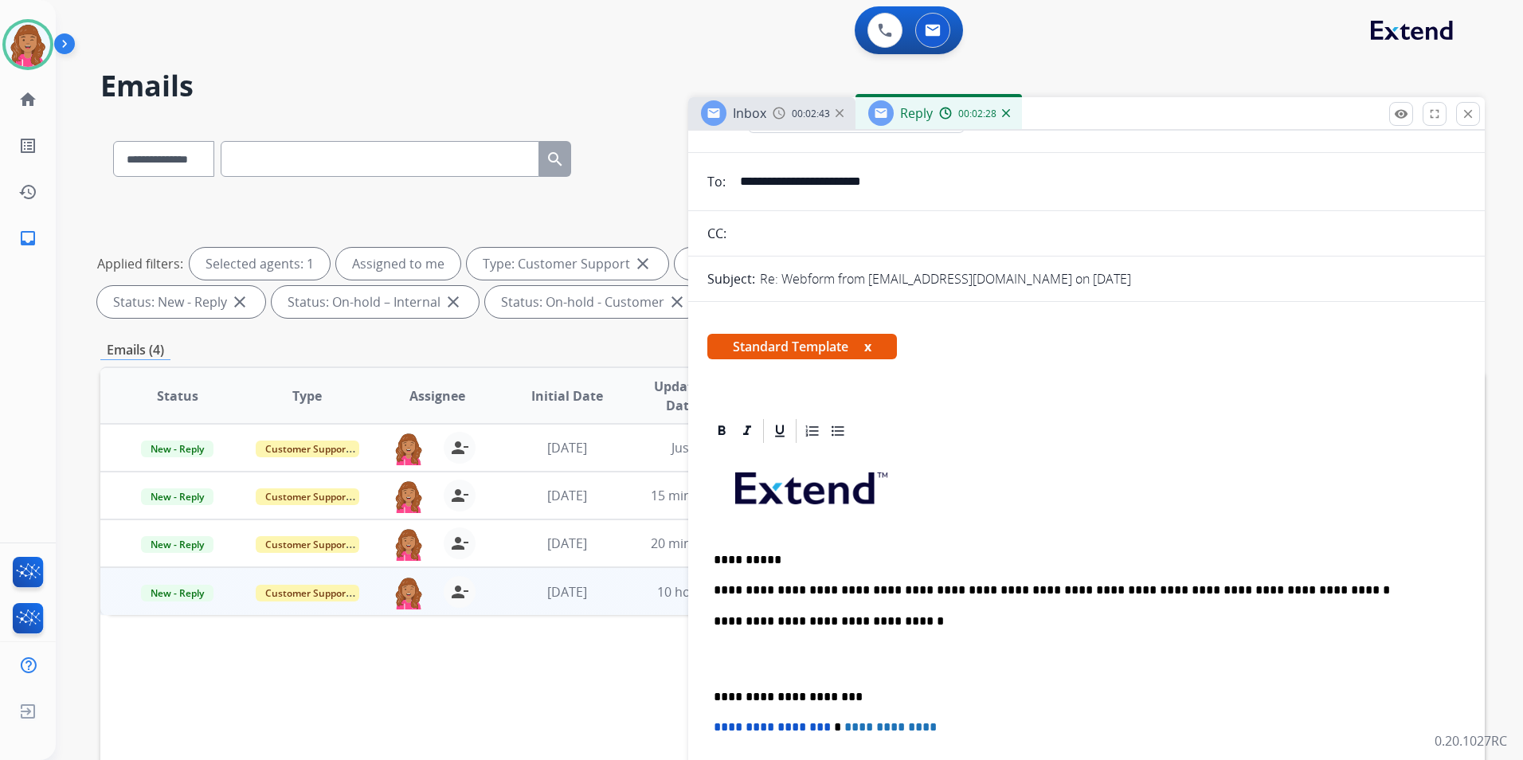
click at [738, 662] on p at bounding box center [1087, 658] width 746 height 29
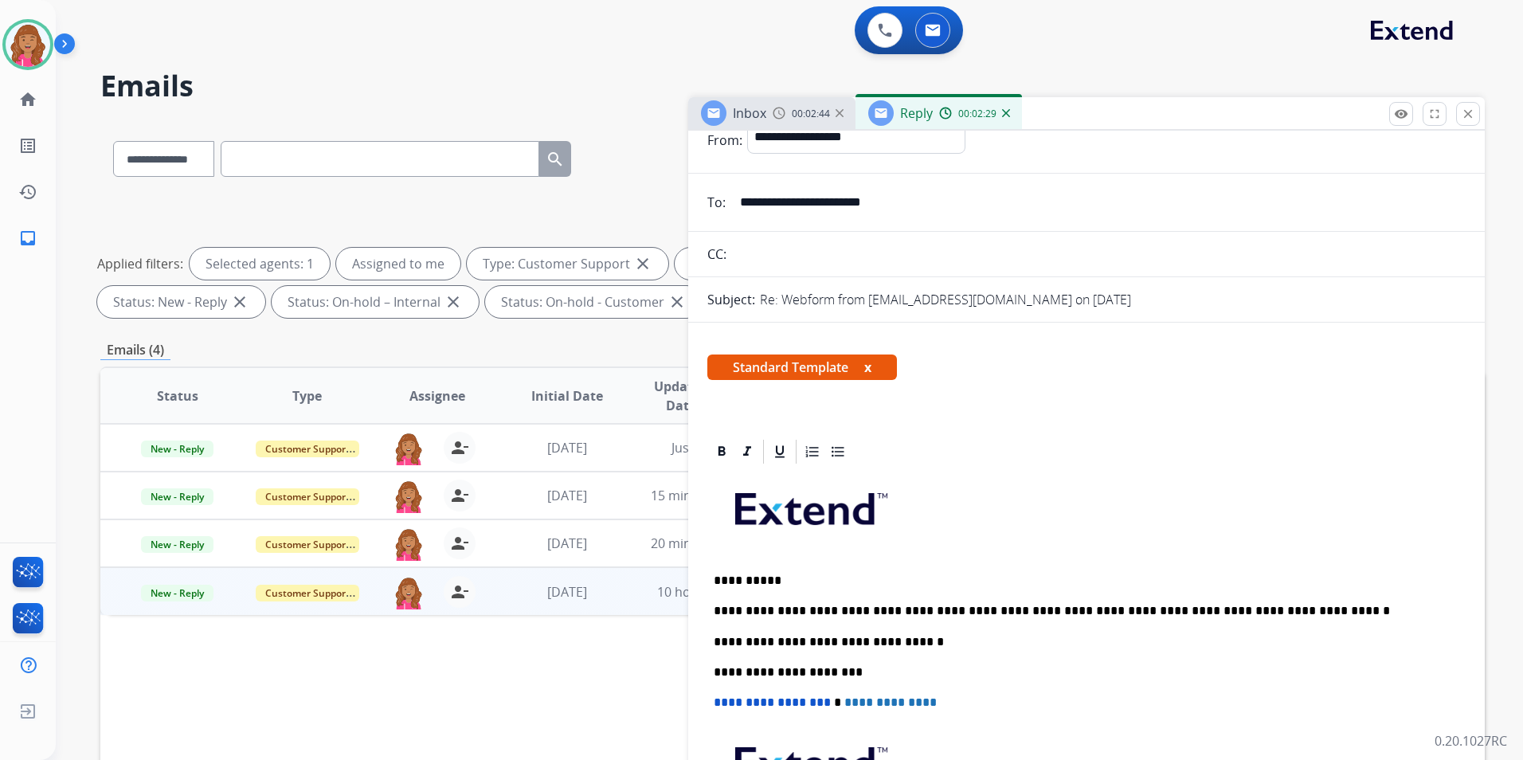
scroll to position [0, 0]
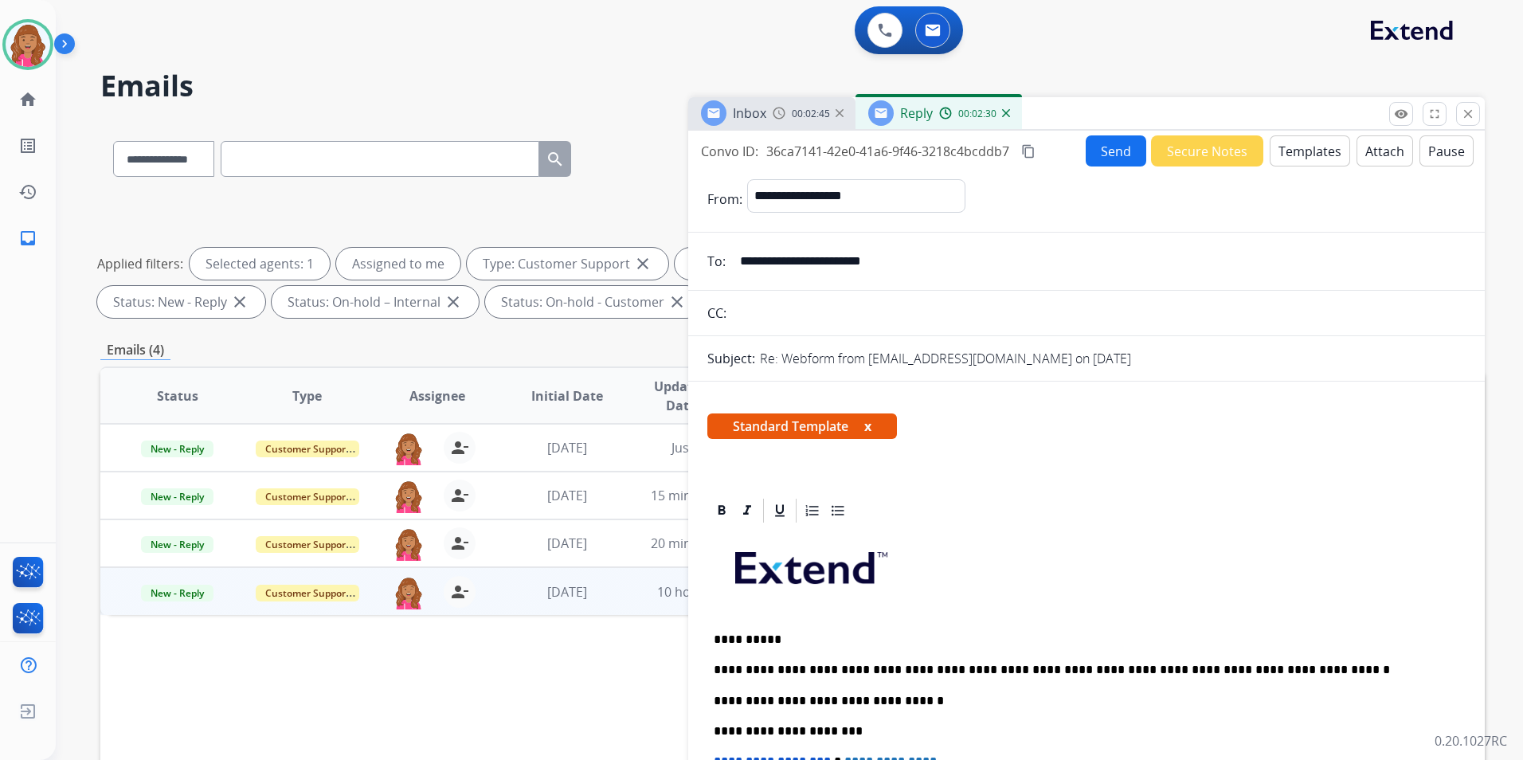
click at [1114, 152] on button "Send" at bounding box center [1116, 150] width 61 height 31
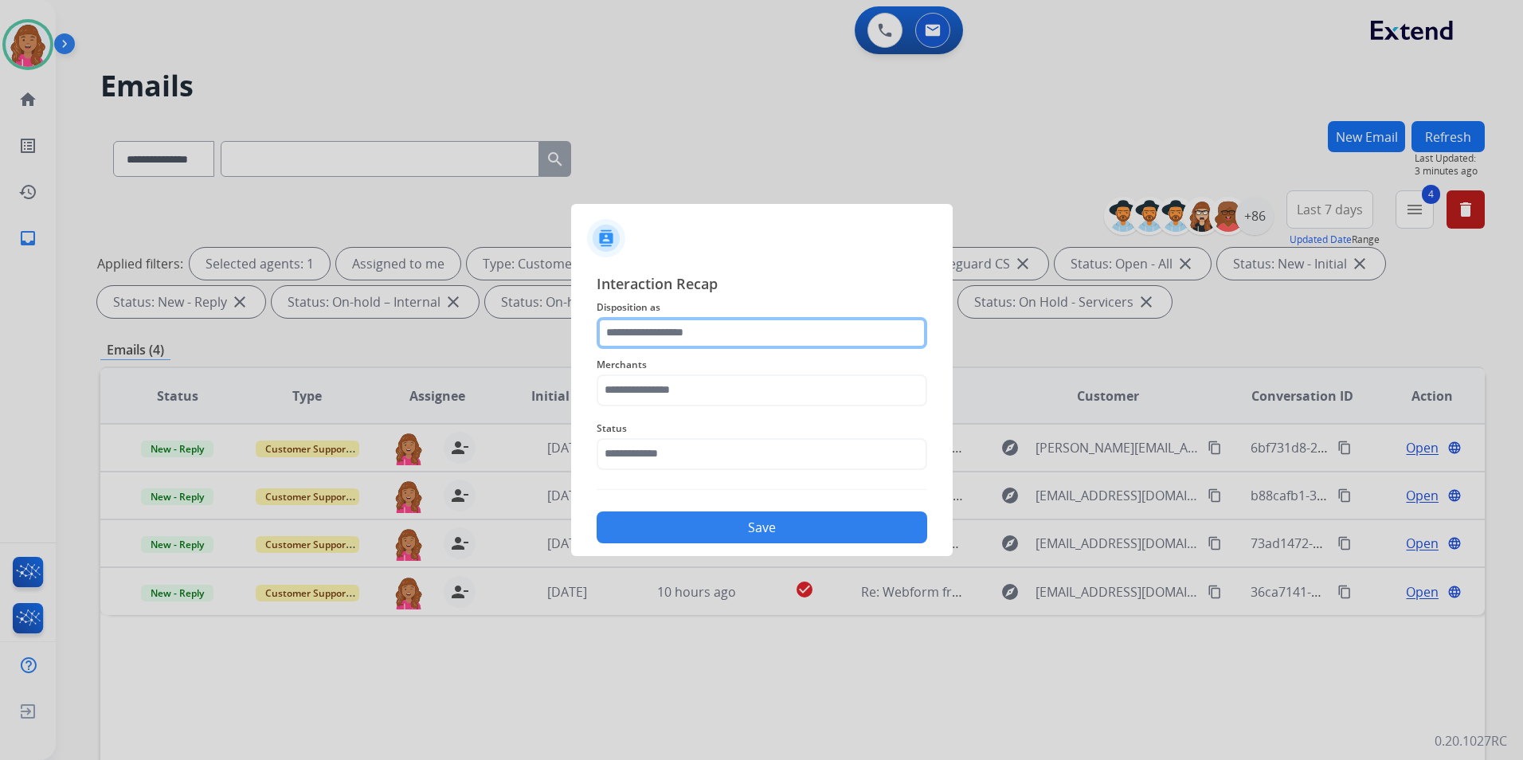
click at [751, 339] on input "text" at bounding box center [762, 333] width 331 height 32
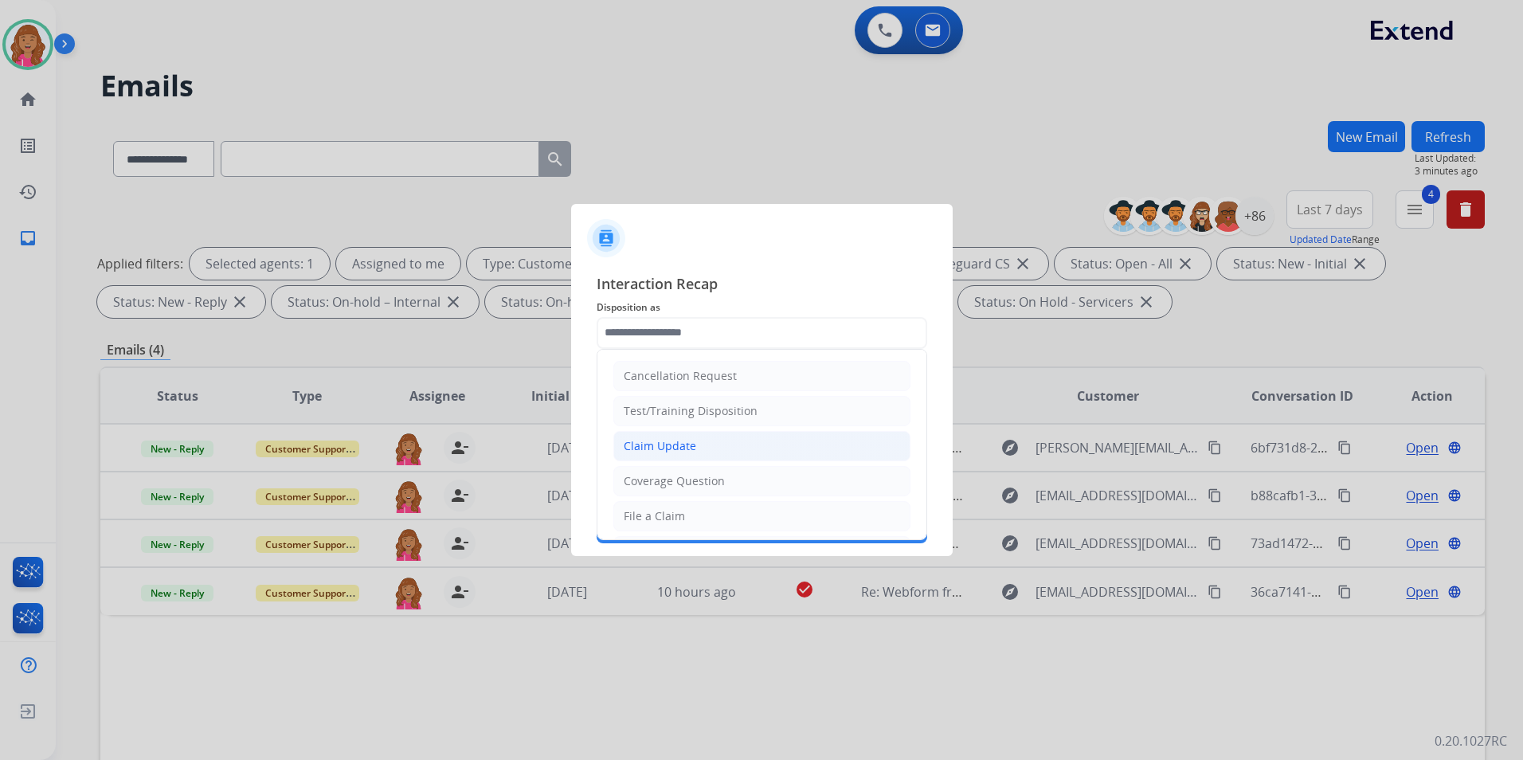
click at [776, 445] on li "Claim Update" at bounding box center [761, 446] width 297 height 30
type input "**********"
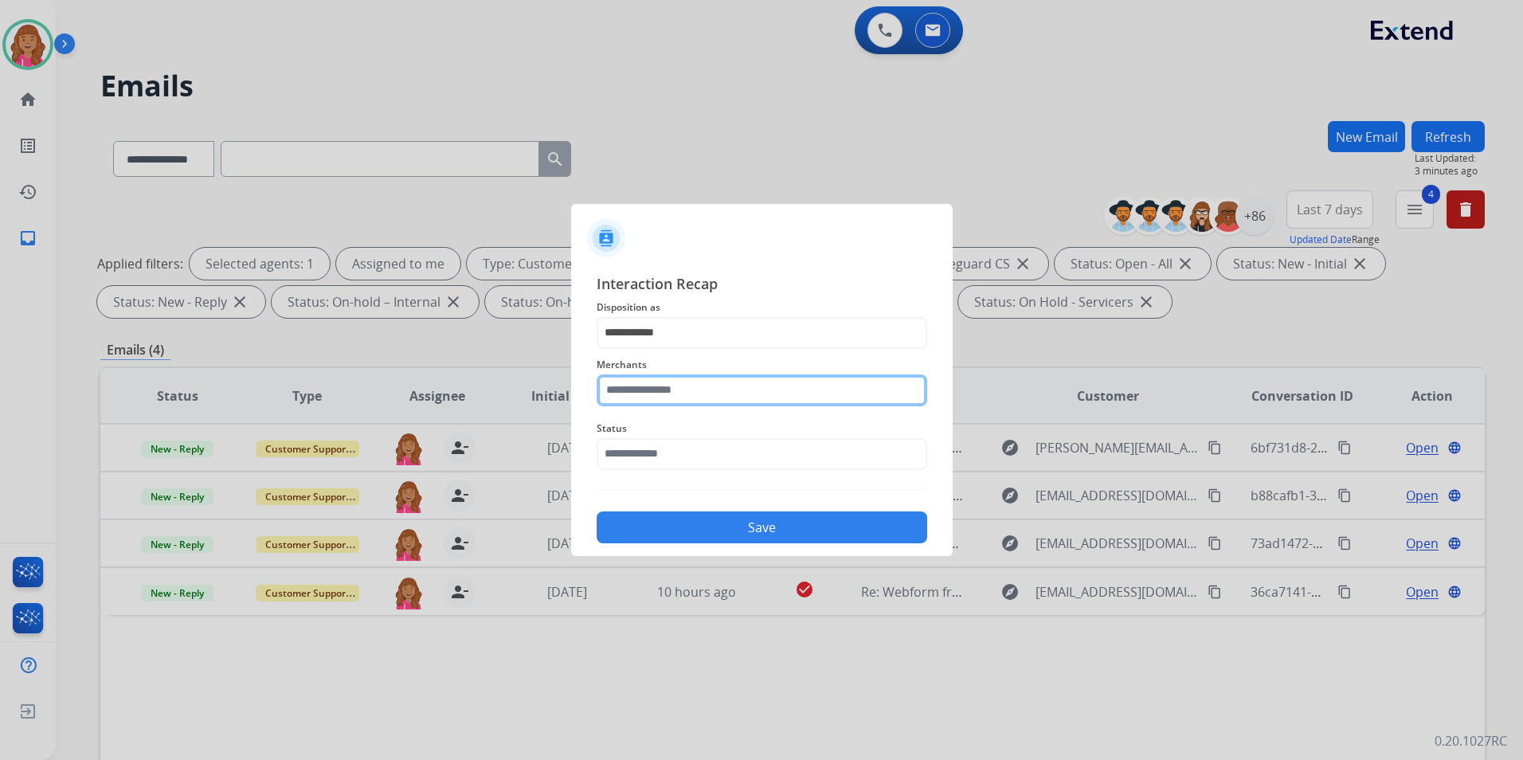
click at [726, 398] on input "text" at bounding box center [762, 390] width 331 height 32
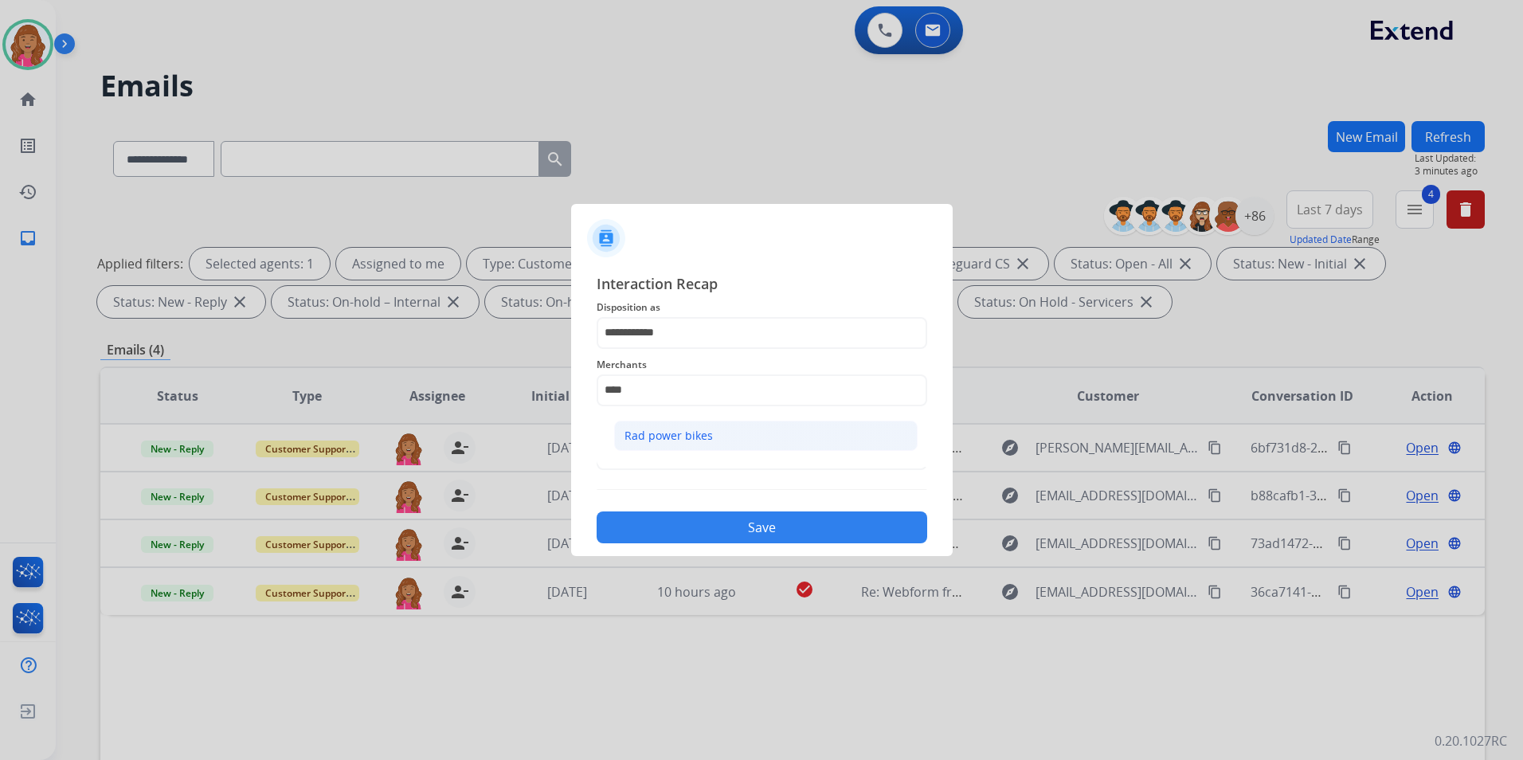
click at [706, 436] on div "Rad power bikes" at bounding box center [668, 436] width 88 height 16
type input "**********"
click at [714, 472] on div "Status" at bounding box center [762, 445] width 331 height 64
click at [713, 462] on input "text" at bounding box center [762, 454] width 331 height 32
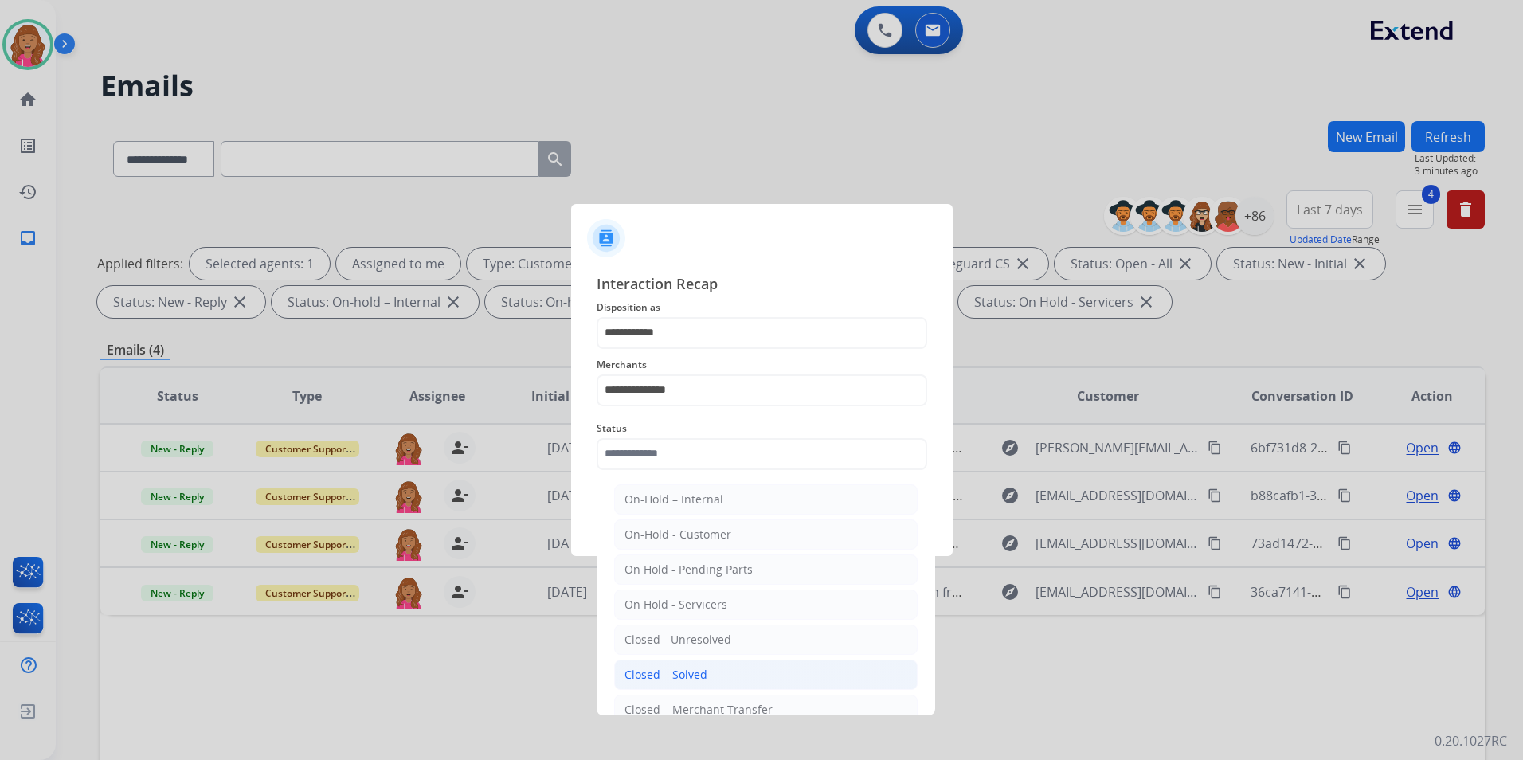
click at [724, 670] on li "Closed – Solved" at bounding box center [765, 674] width 303 height 30
type input "**********"
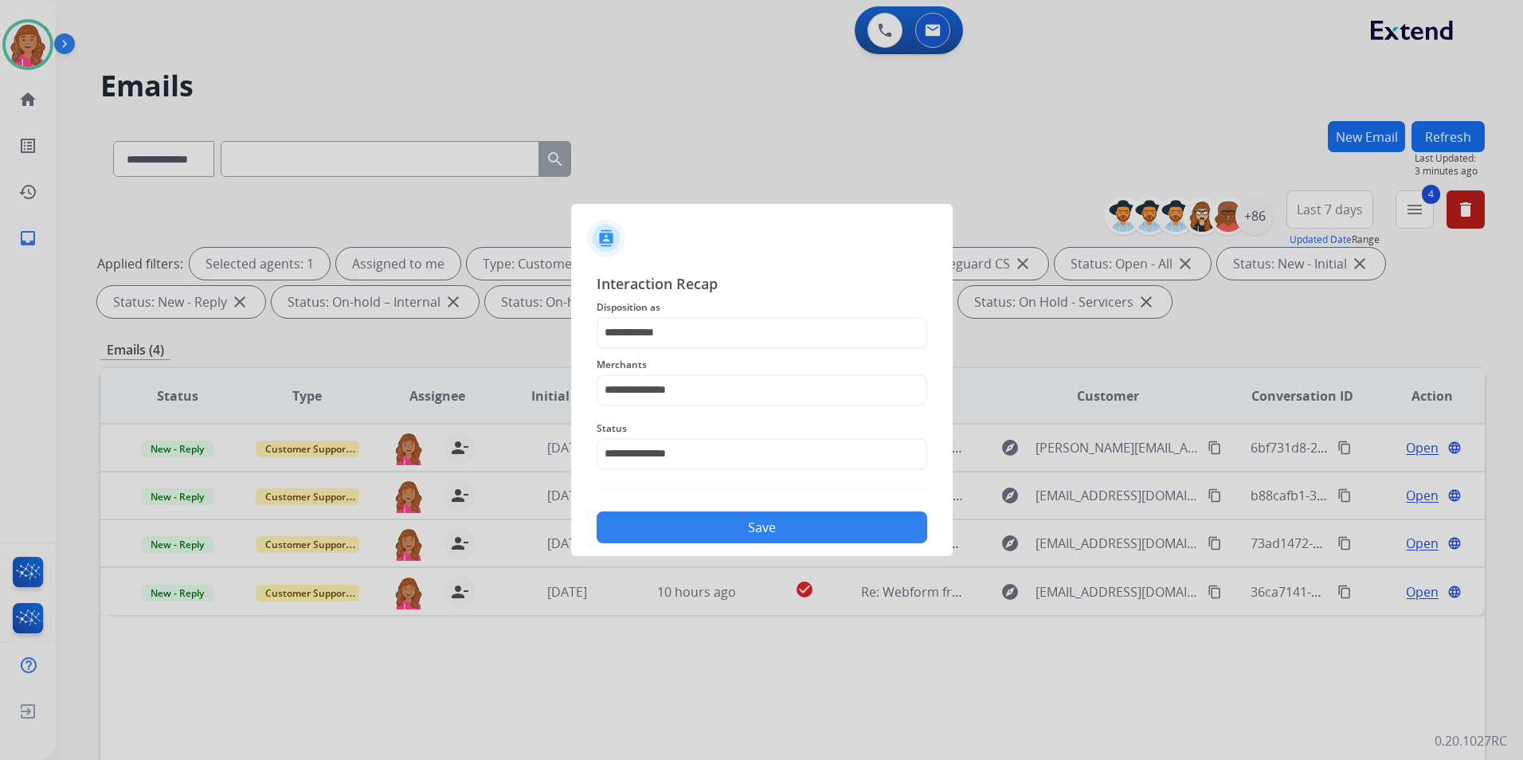
click at [751, 532] on button "Save" at bounding box center [762, 527] width 331 height 32
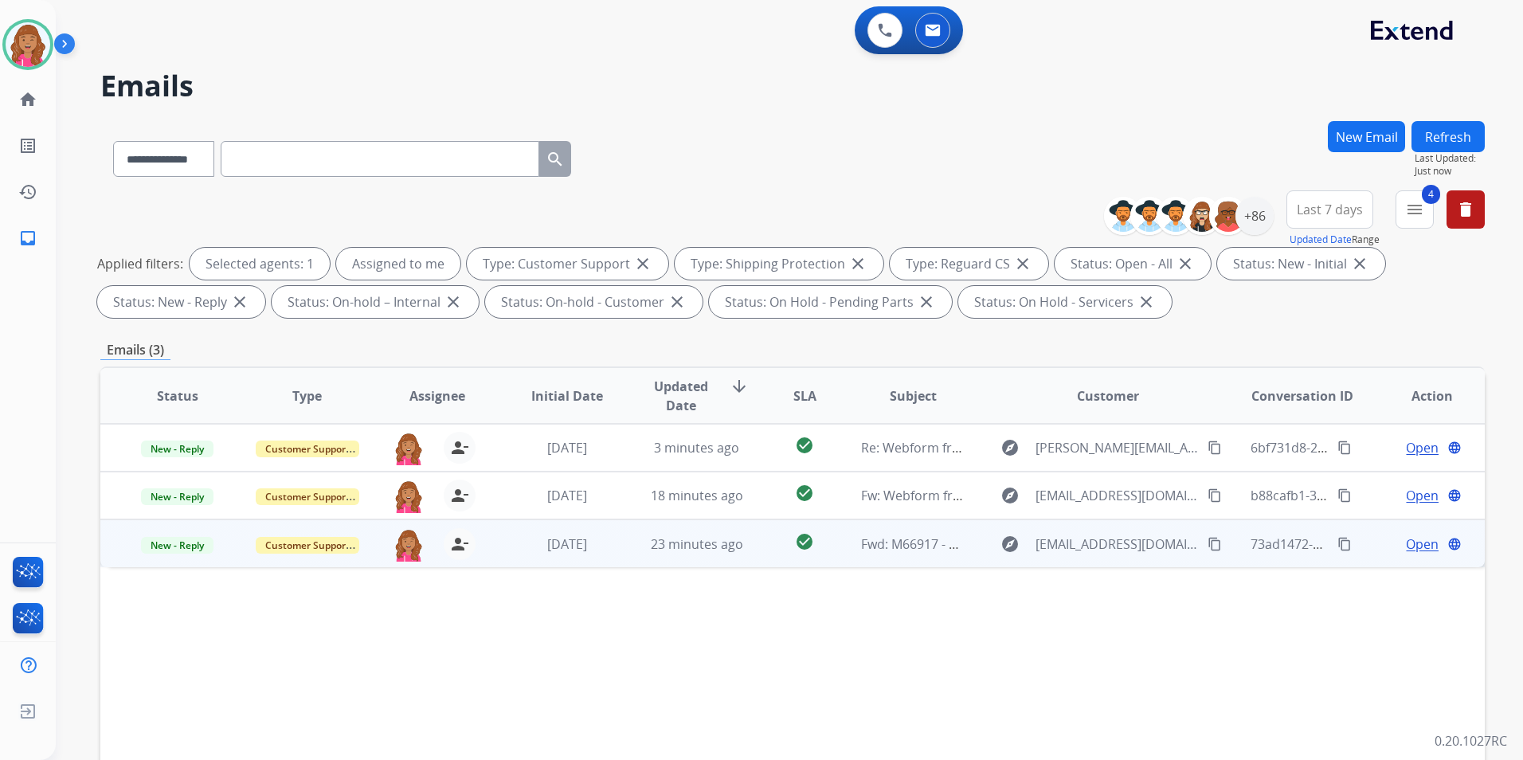
click at [1393, 539] on div "Open language" at bounding box center [1432, 543] width 104 height 19
click at [1406, 538] on span "Open" at bounding box center [1422, 543] width 33 height 19
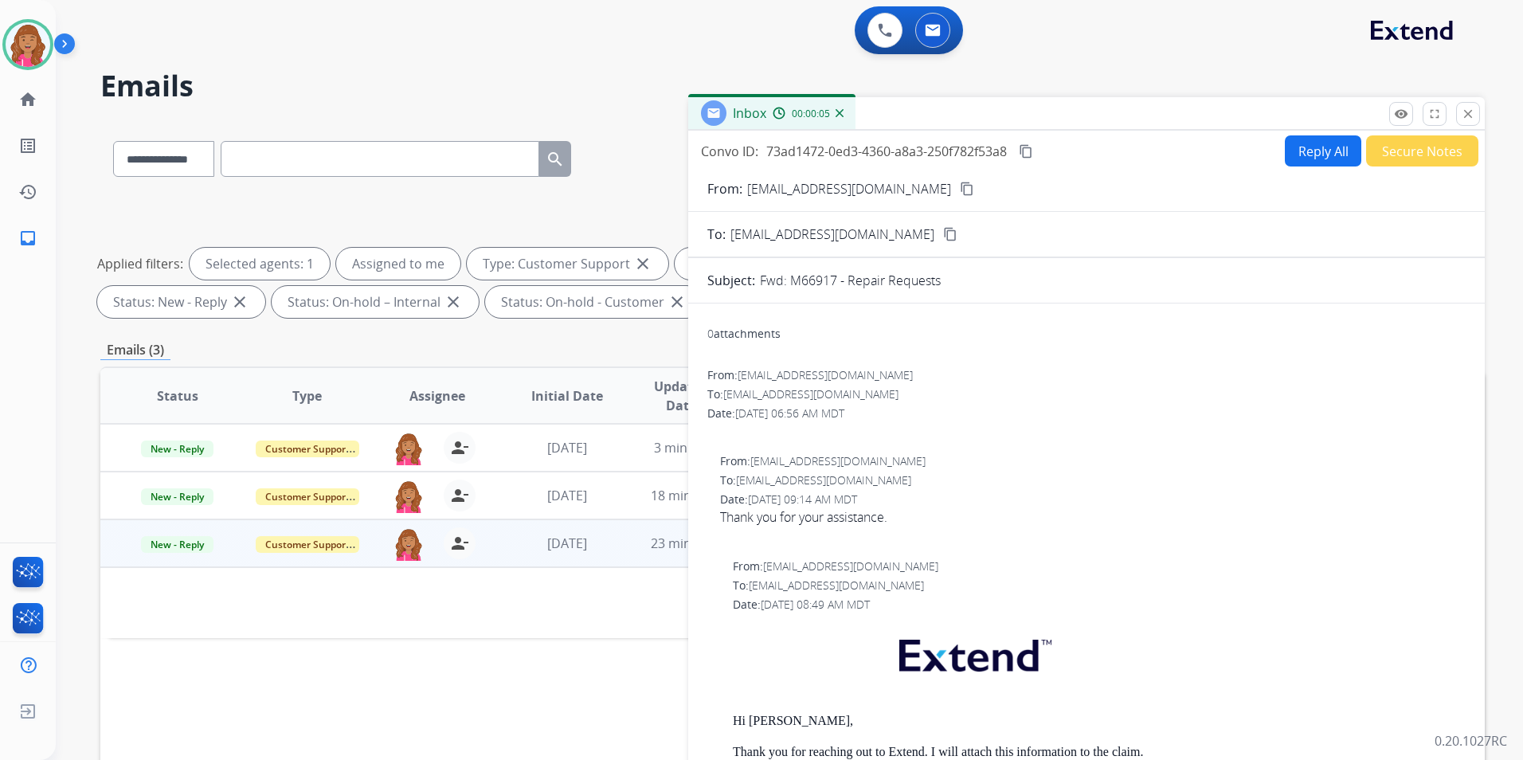
click at [1455, 117] on div "remove_red_eye Logs fullscreen Expand close Close" at bounding box center [1434, 114] width 91 height 24
click at [1458, 119] on button "close Close" at bounding box center [1468, 114] width 24 height 24
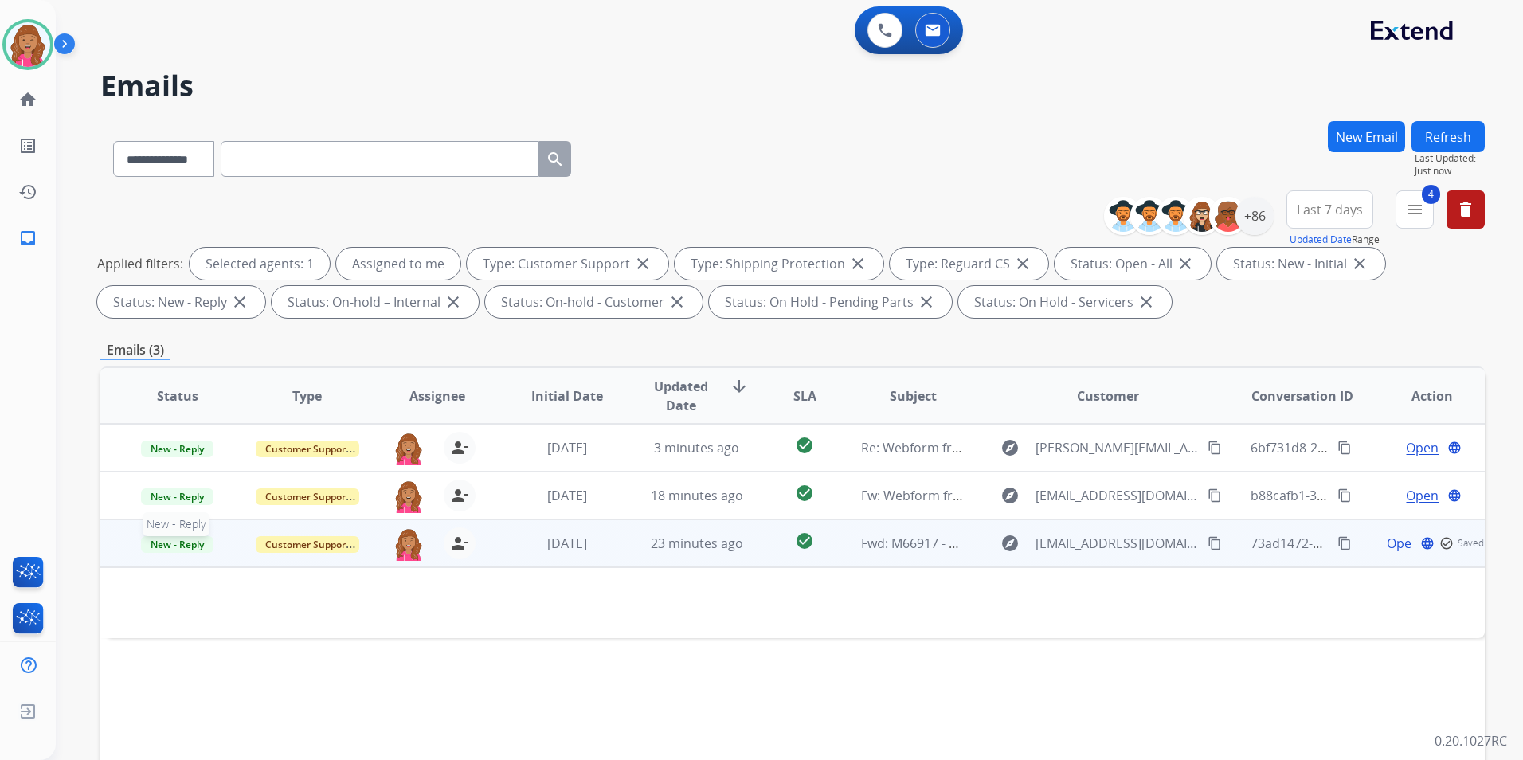
click at [187, 539] on span "New - Reply" at bounding box center [177, 544] width 72 height 17
click at [288, 687] on p "Closed – Solved" at bounding box center [263, 693] width 92 height 22
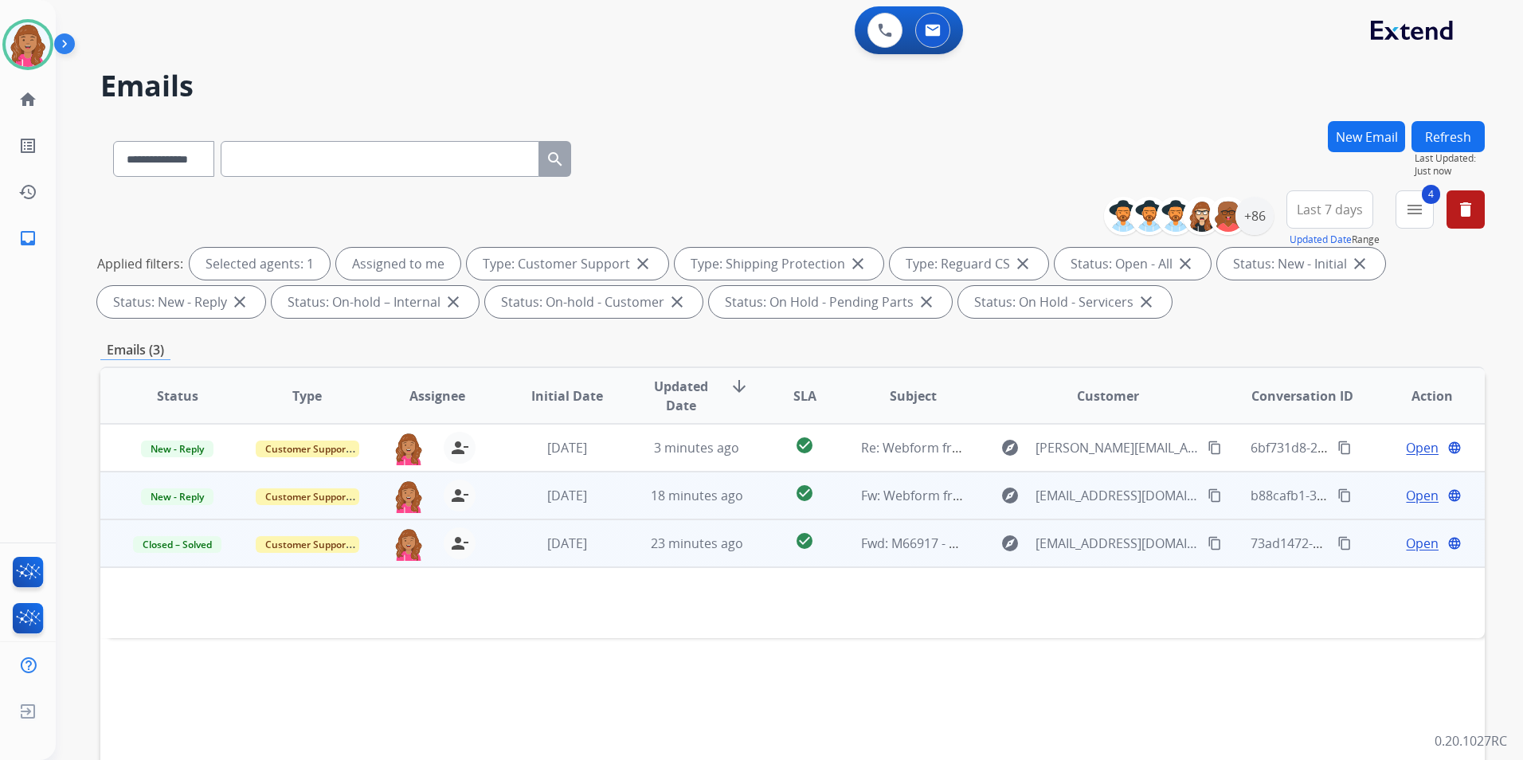
click at [1409, 495] on span "Open" at bounding box center [1422, 495] width 33 height 19
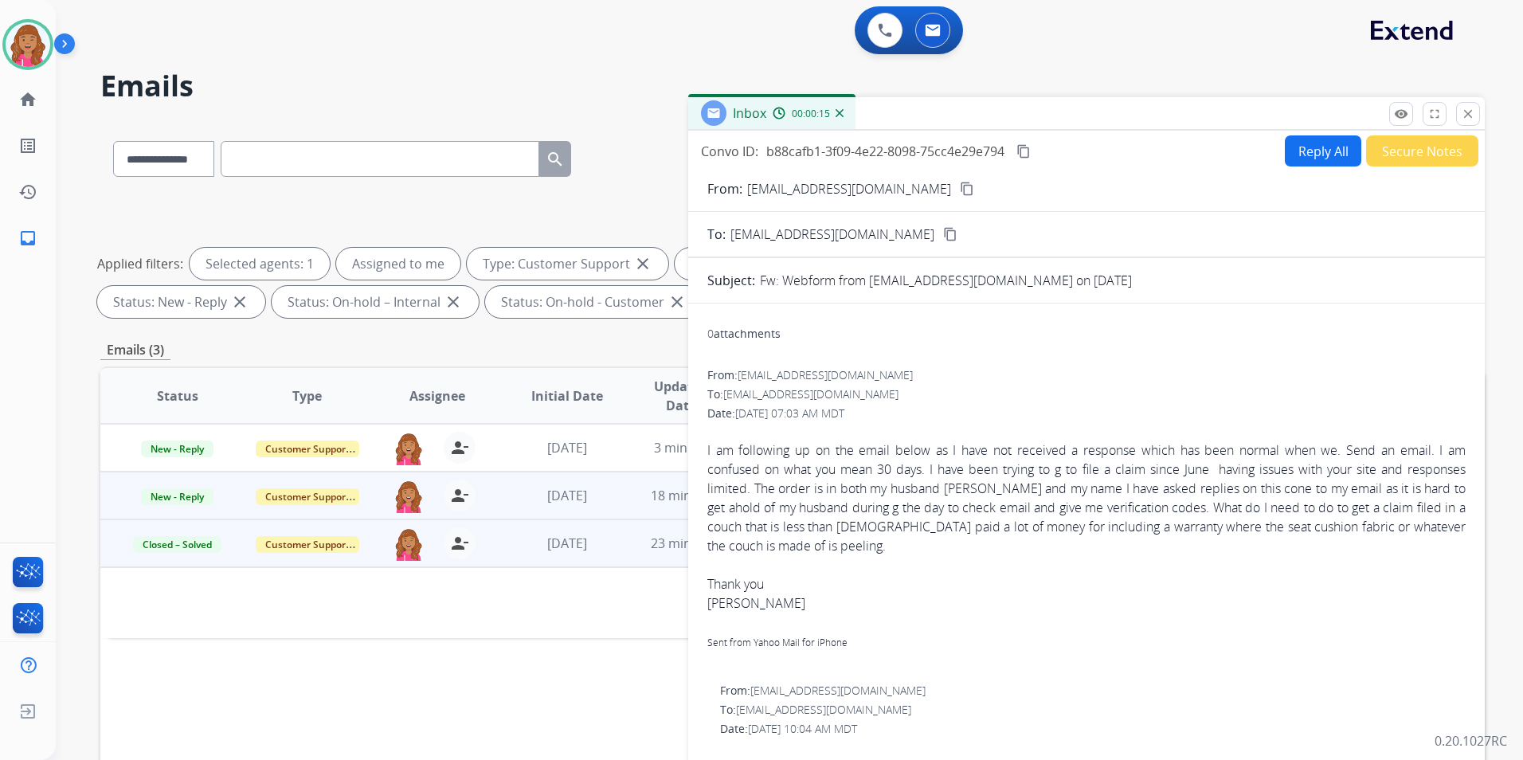
click at [960, 188] on mat-icon "content_copy" at bounding box center [967, 189] width 14 height 14
click at [1317, 154] on button "Reply All" at bounding box center [1323, 150] width 76 height 31
select select "**********"
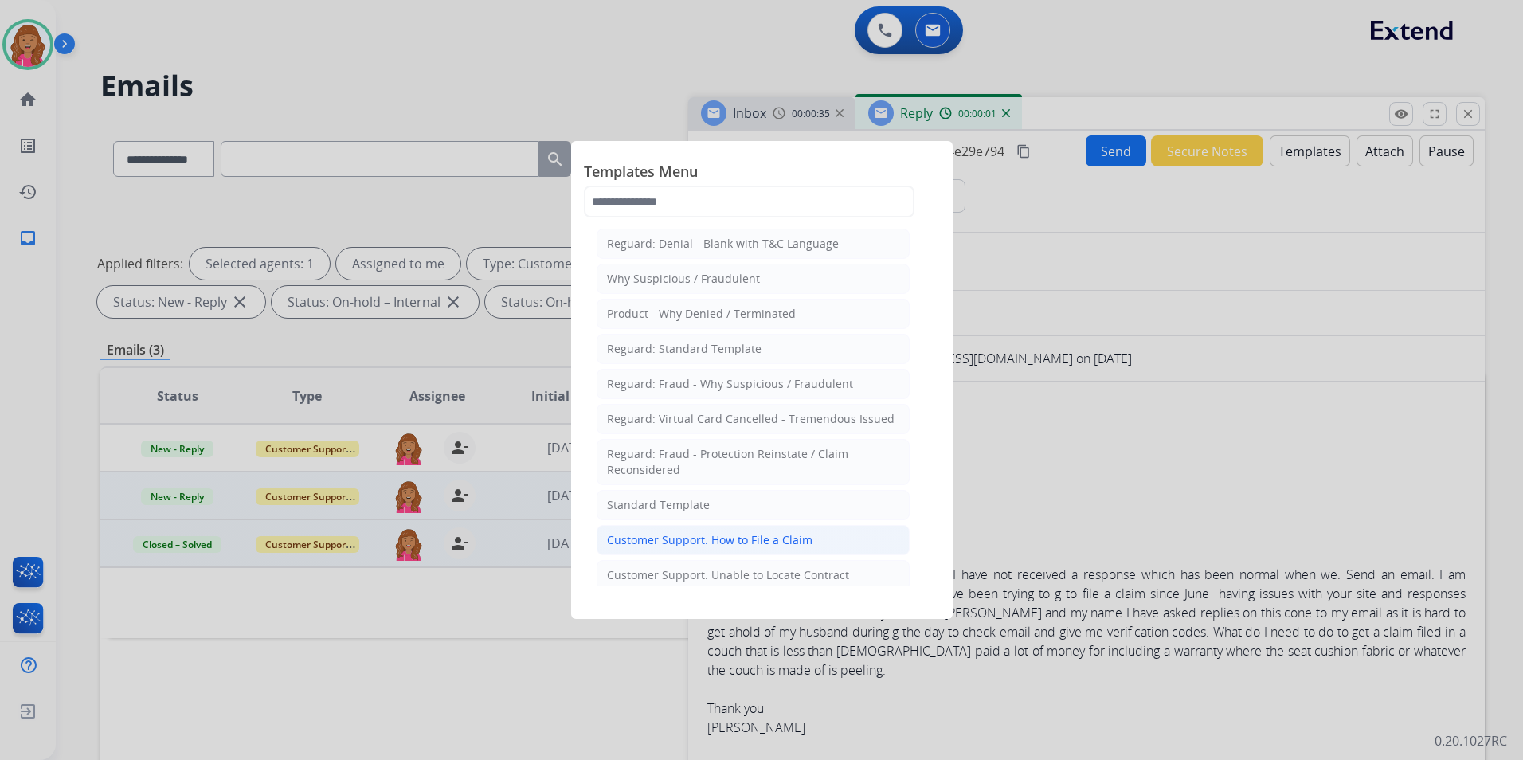
click at [781, 529] on li "Customer Support: How to File a Claim" at bounding box center [753, 540] width 313 height 30
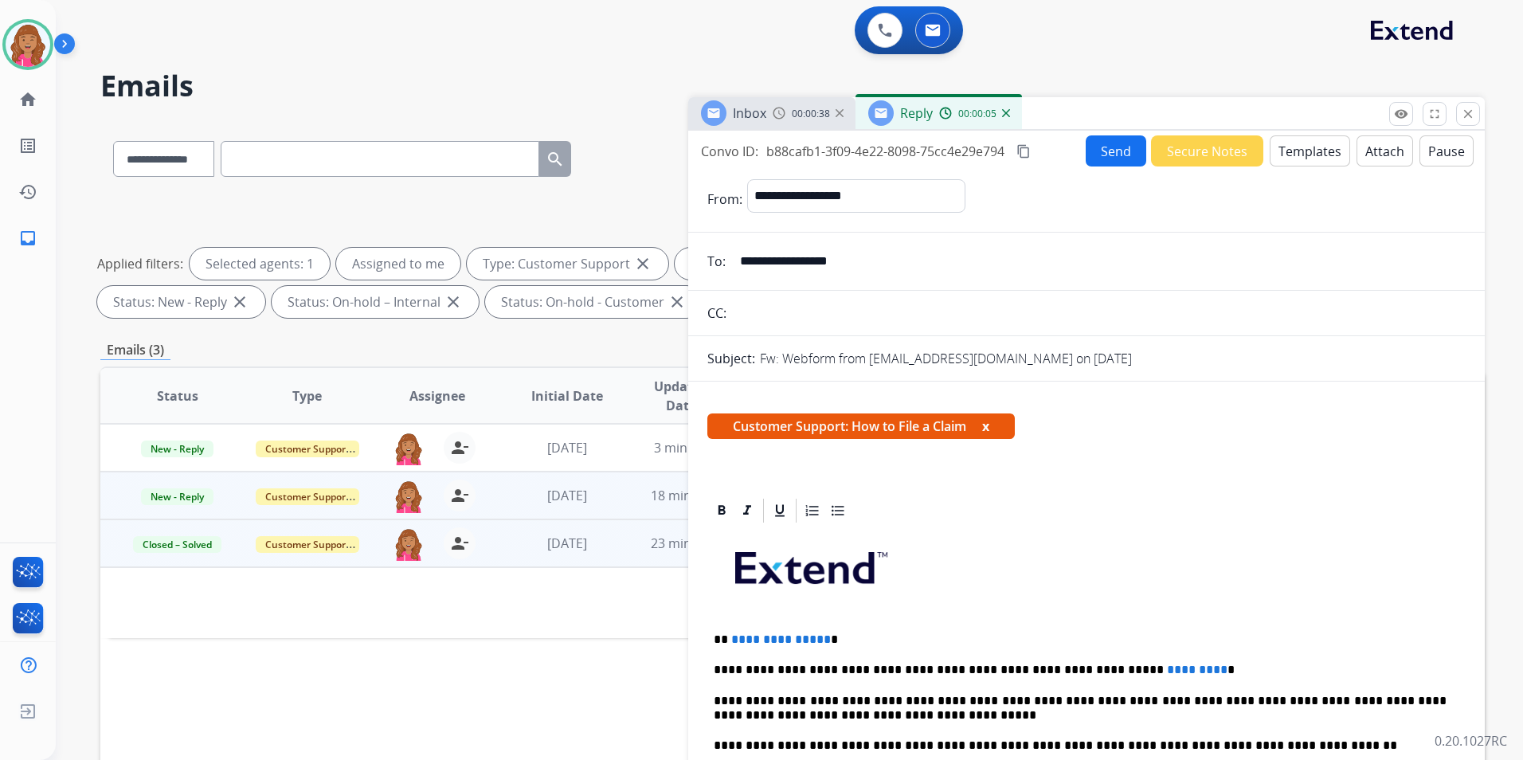
click at [820, 638] on span "**********" at bounding box center [781, 639] width 100 height 12
drag, startPoint x: 1146, startPoint y: 671, endPoint x: 1106, endPoint y: 670, distance: 39.8
click at [1167, 670] on span "*********" at bounding box center [1197, 669] width 61 height 12
drag, startPoint x: 1079, startPoint y: 667, endPoint x: 1094, endPoint y: 671, distance: 15.6
click at [1079, 667] on p "**********" at bounding box center [1080, 670] width 733 height 14
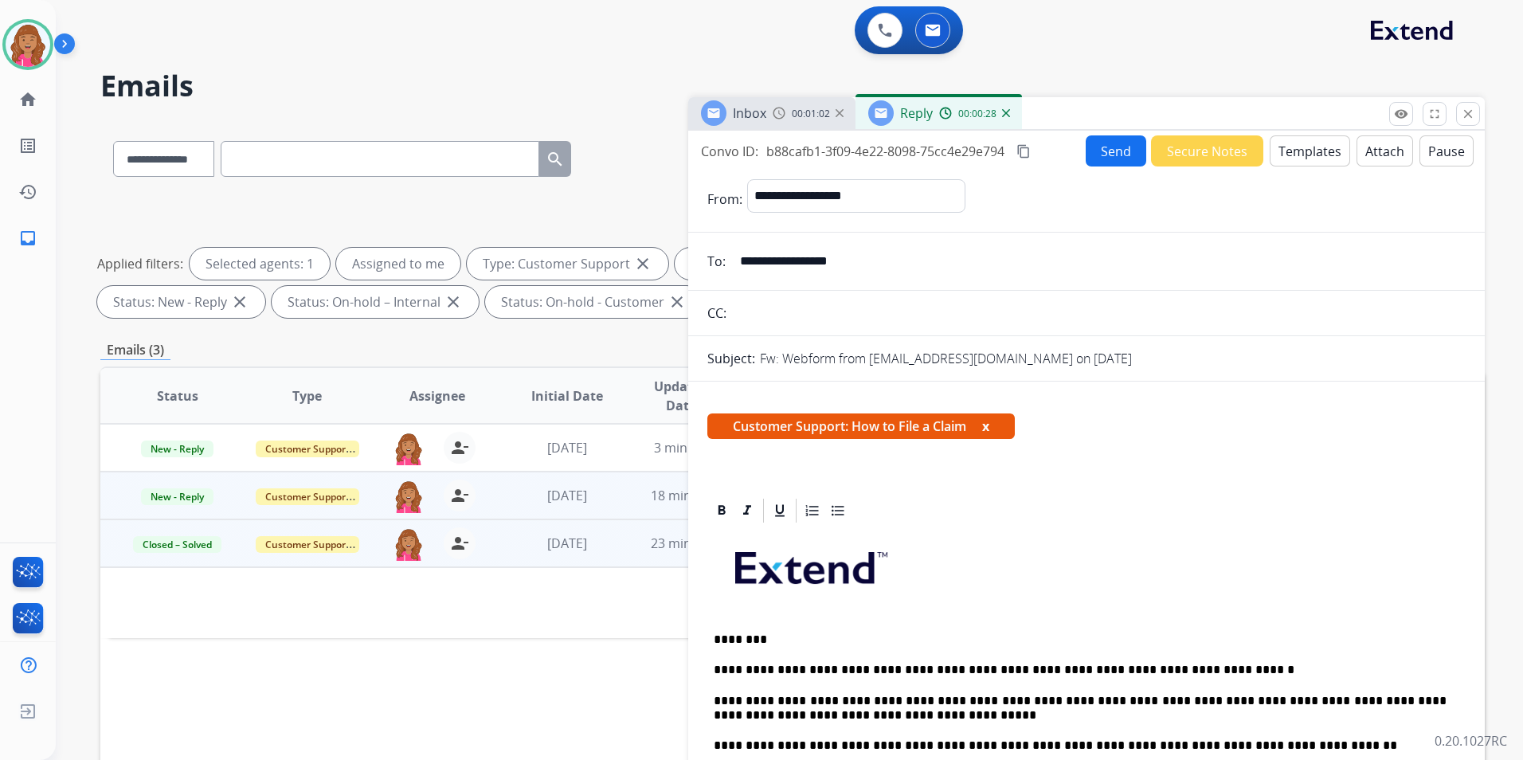
click at [1024, 150] on mat-icon "content_copy" at bounding box center [1023, 151] width 14 height 14
click at [1090, 155] on button "Send" at bounding box center [1116, 150] width 61 height 31
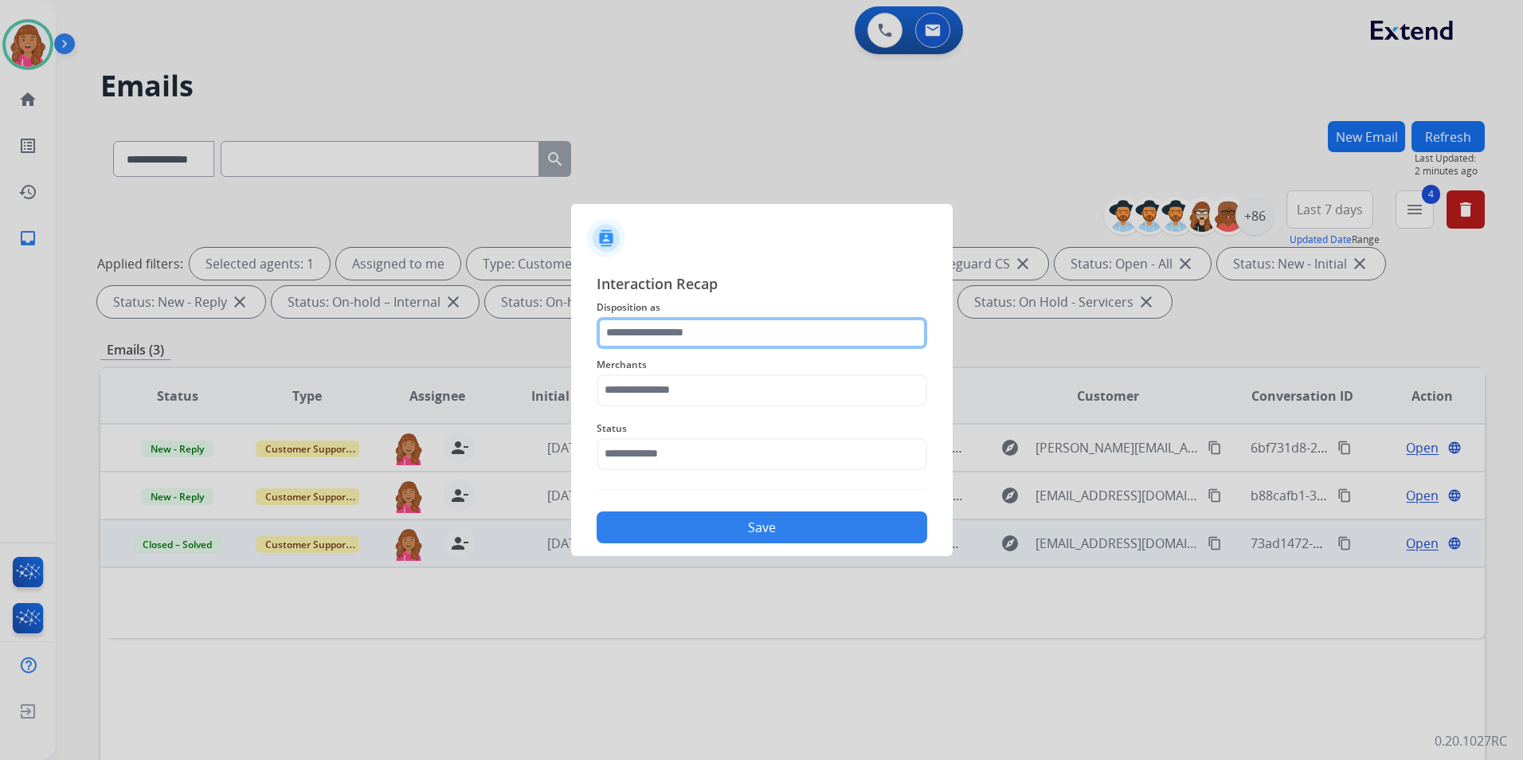
click at [880, 344] on input "text" at bounding box center [762, 333] width 331 height 32
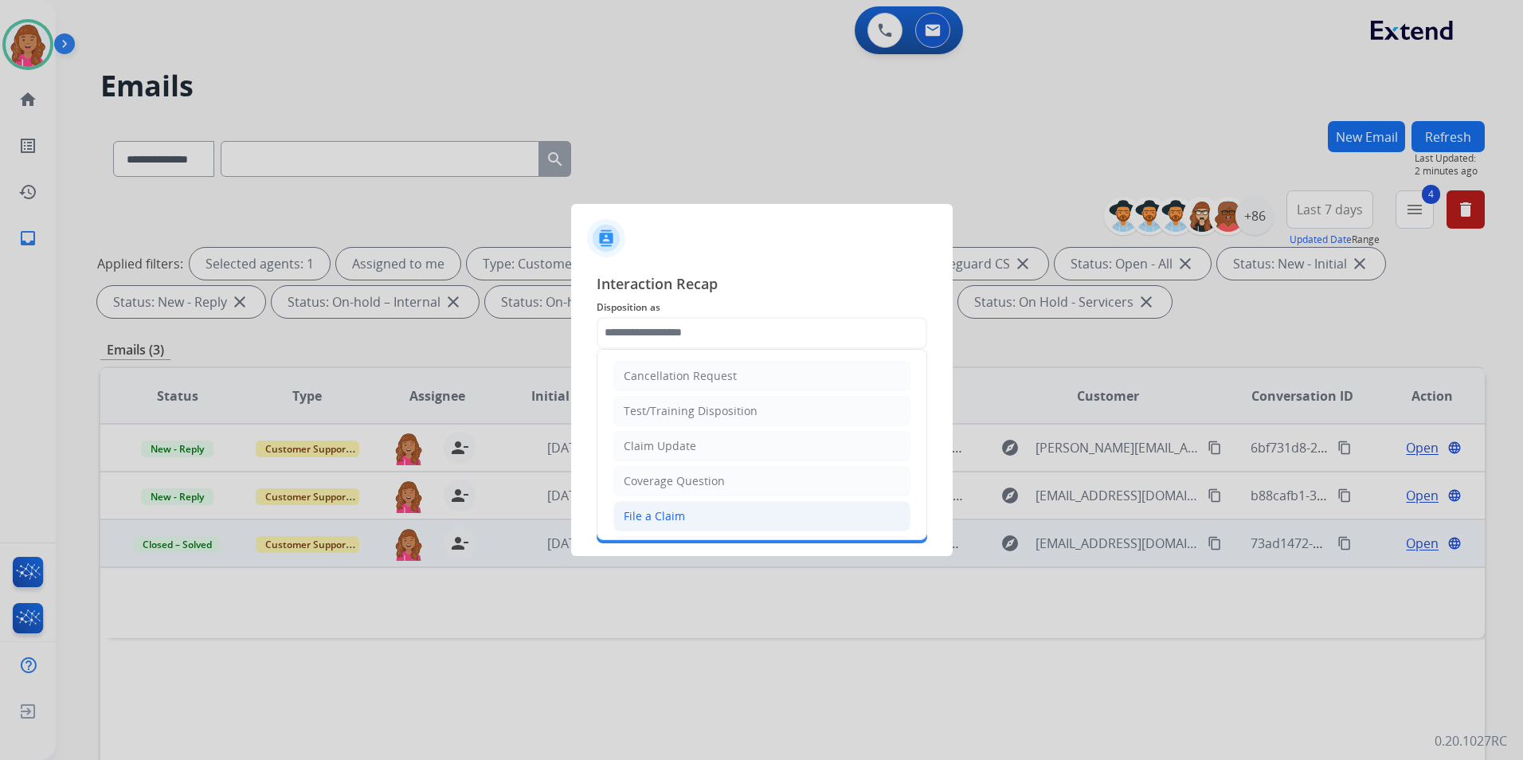
click at [711, 503] on li "File a Claim" at bounding box center [761, 516] width 297 height 30
type input "**********"
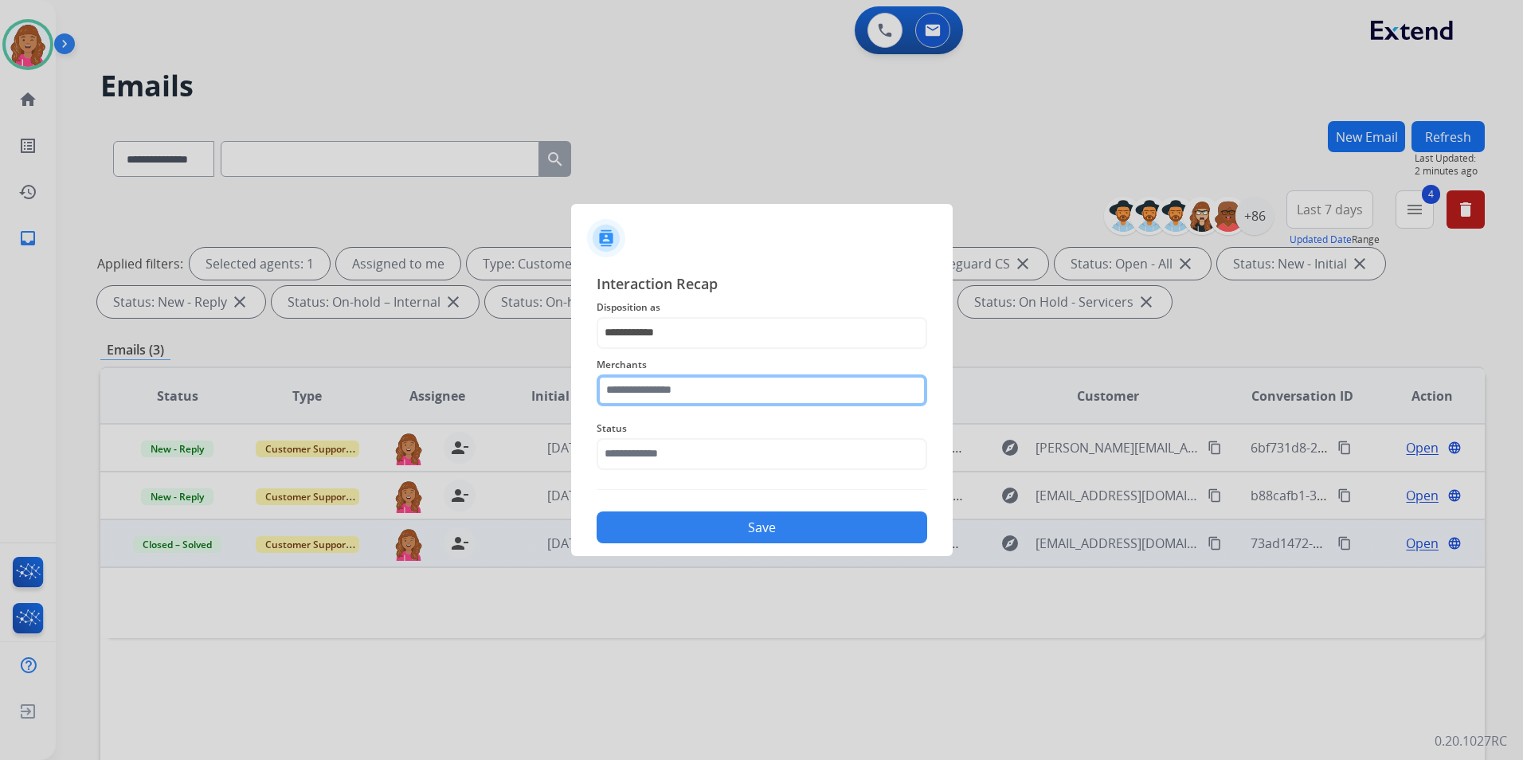
click at [692, 393] on input "text" at bounding box center [762, 390] width 331 height 32
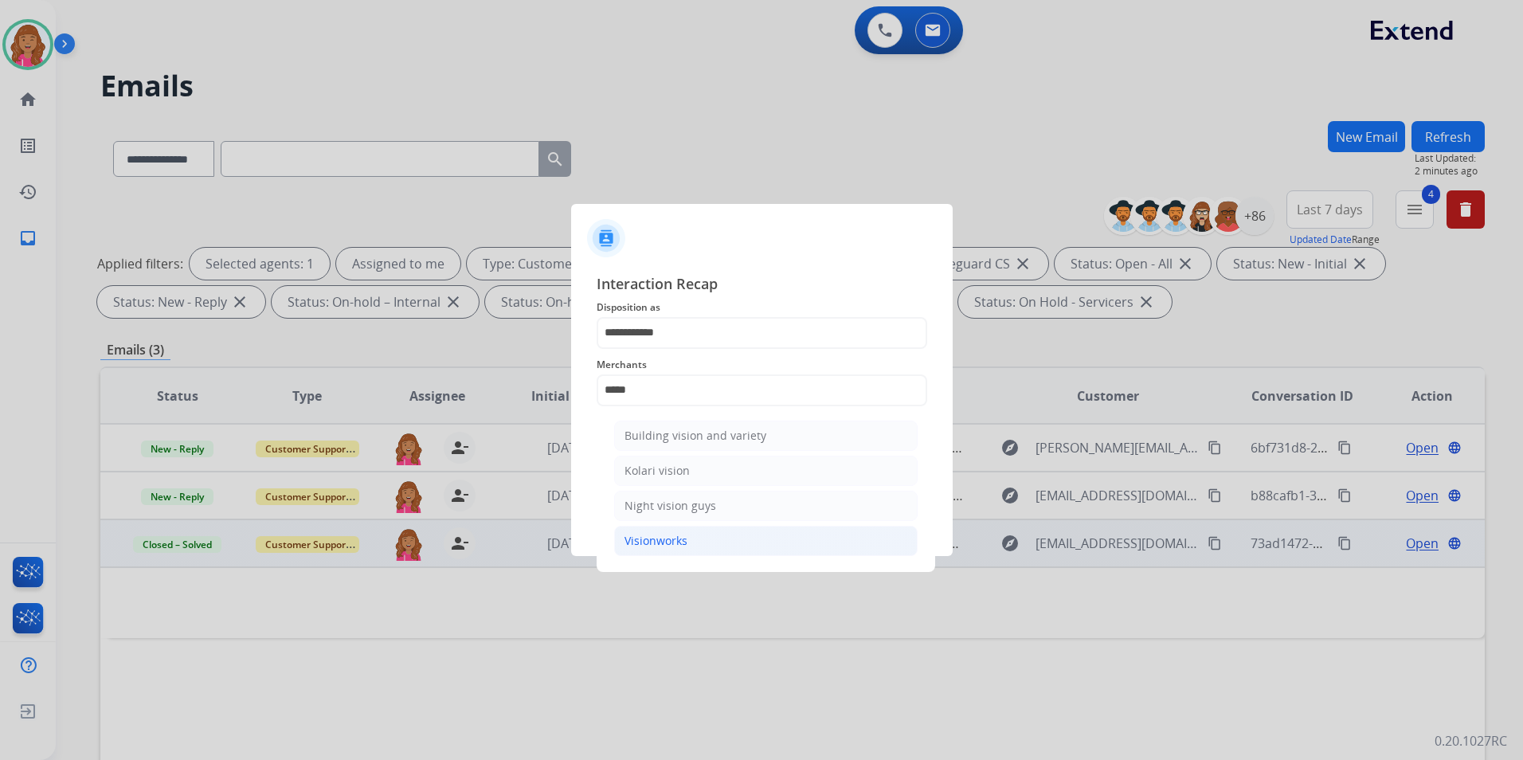
click at [726, 528] on li "Visionworks" at bounding box center [765, 541] width 303 height 30
type input "**********"
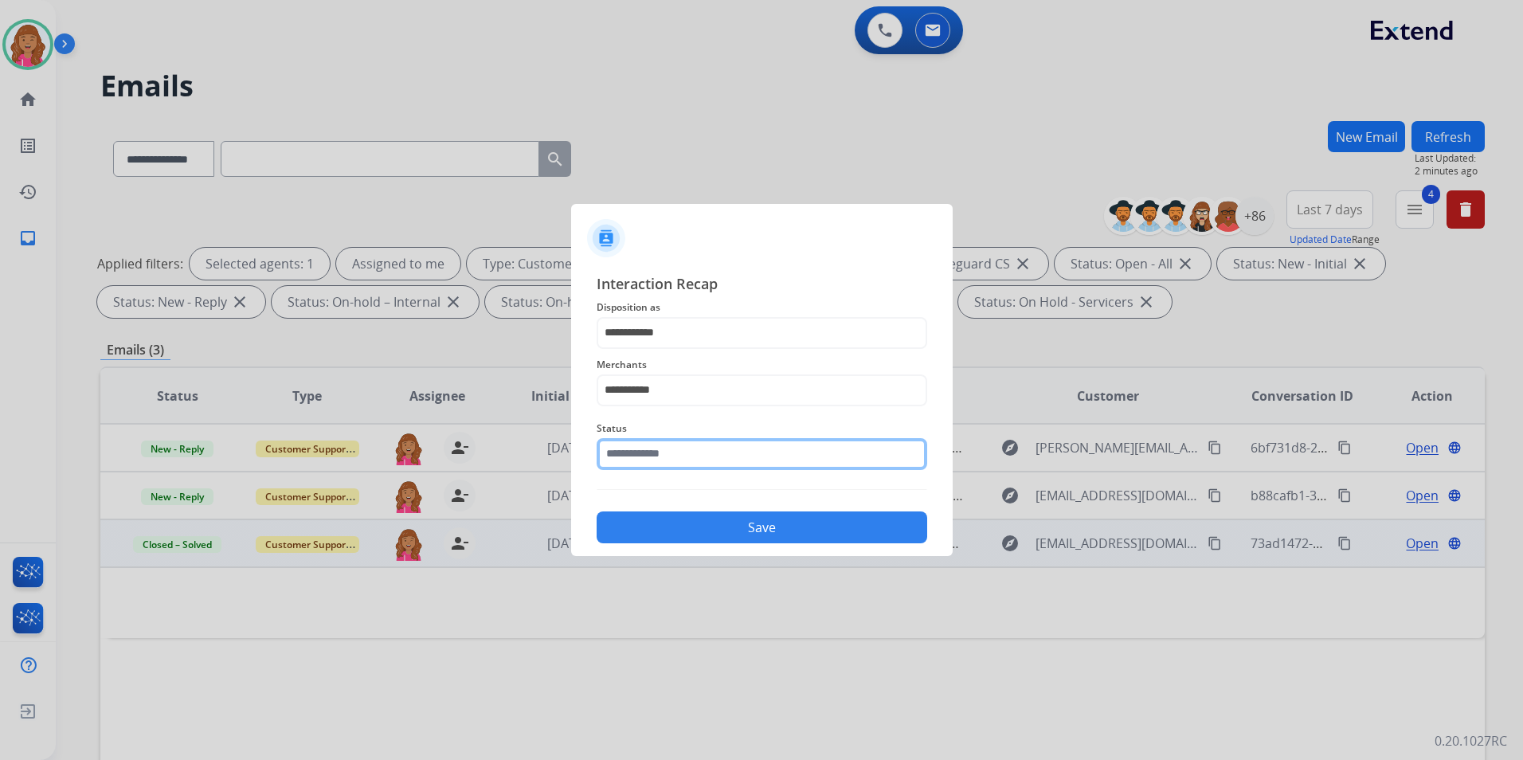
click at [712, 449] on input "text" at bounding box center [762, 454] width 331 height 32
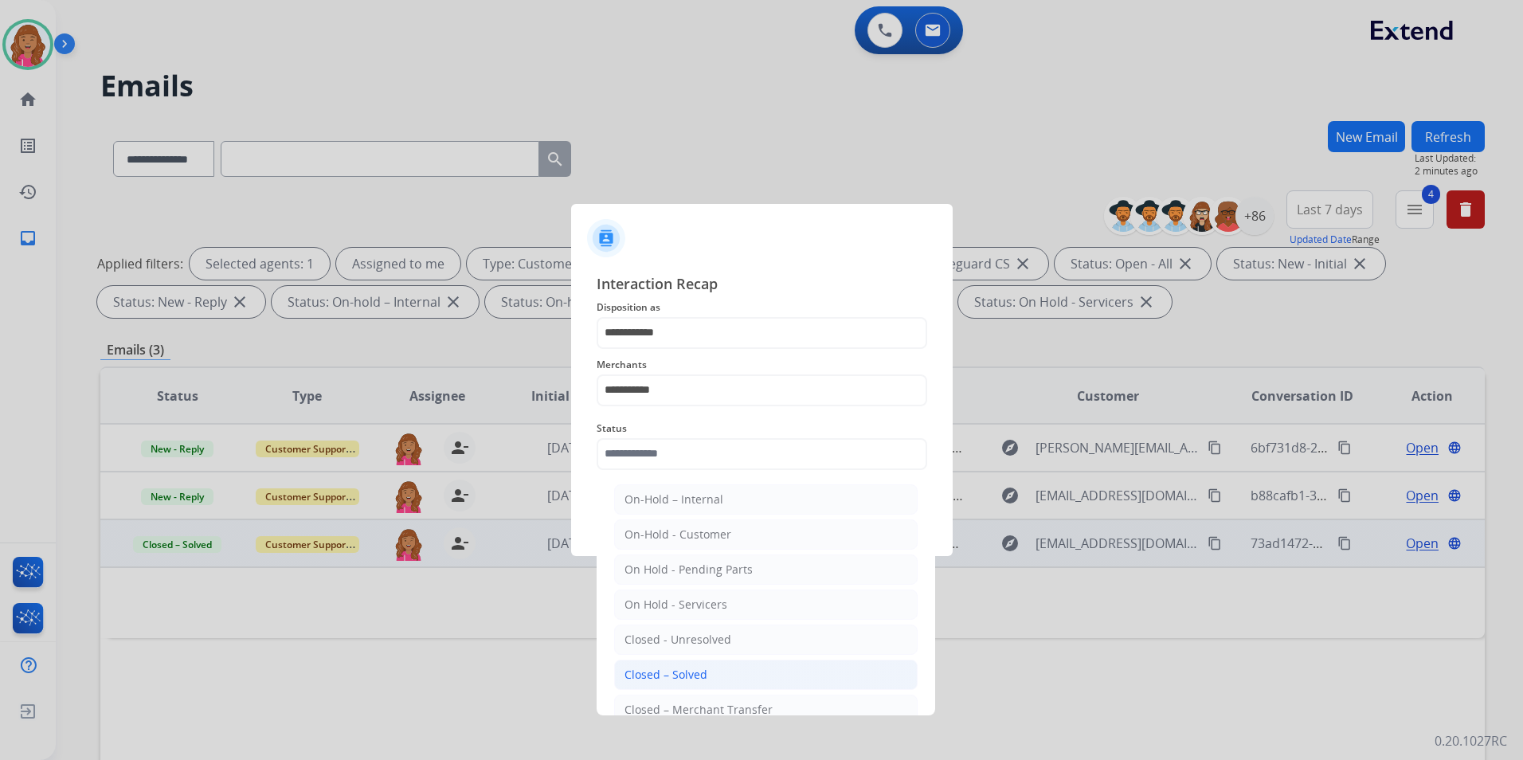
click at [701, 675] on div "Closed – Solved" at bounding box center [665, 675] width 83 height 16
type input "**********"
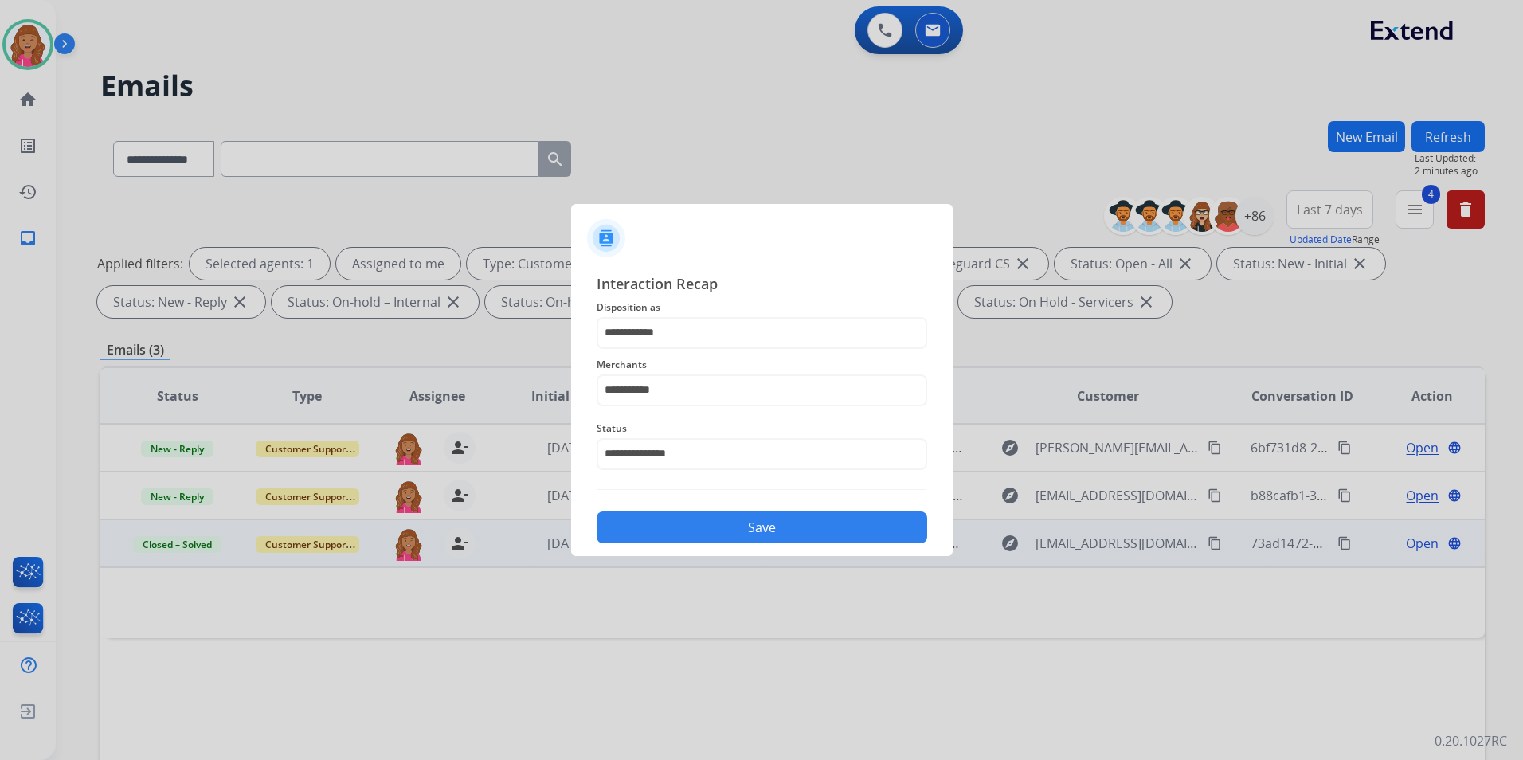
click at [706, 539] on button "Save" at bounding box center [762, 527] width 331 height 32
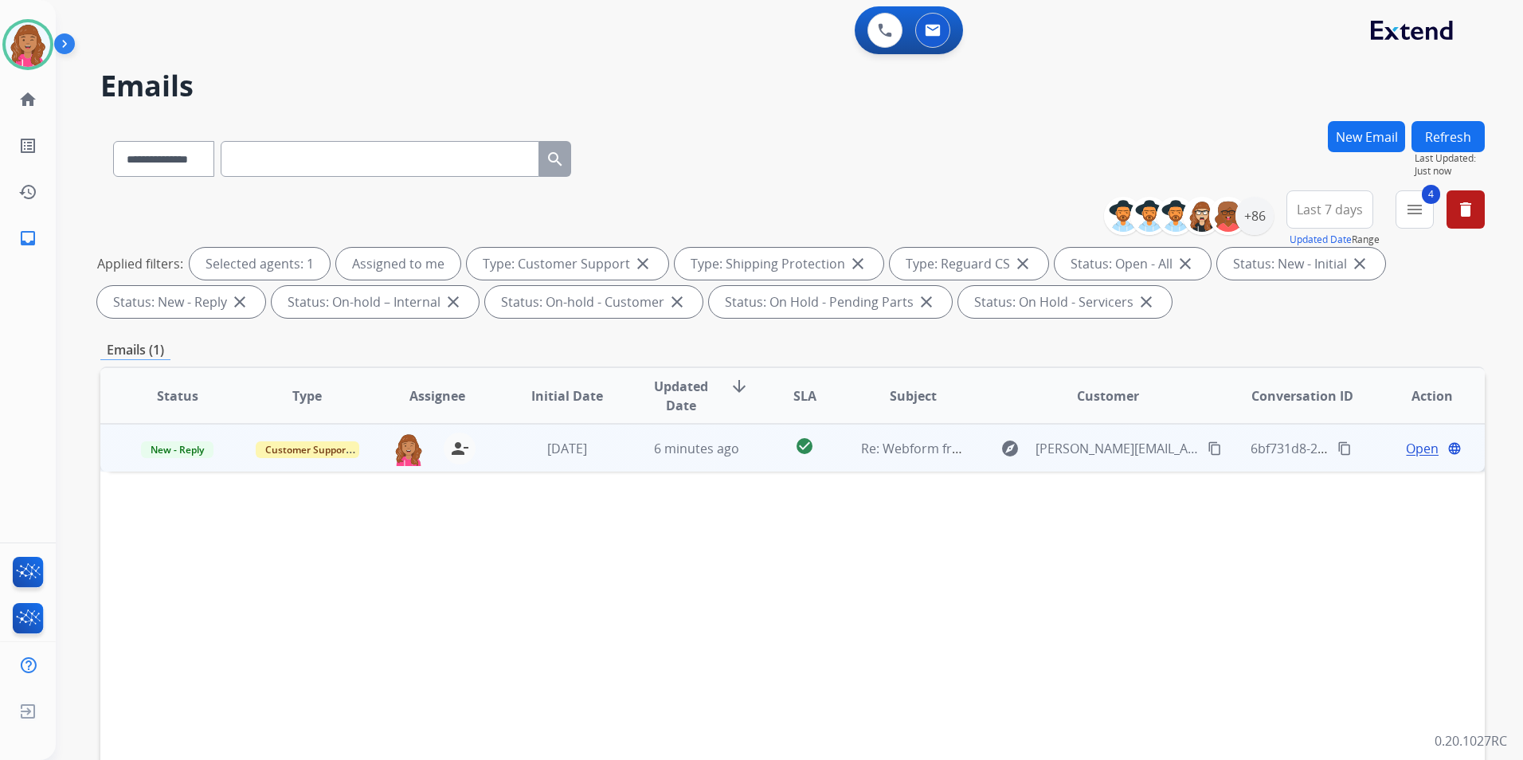
click at [1406, 447] on span "Open" at bounding box center [1422, 448] width 33 height 19
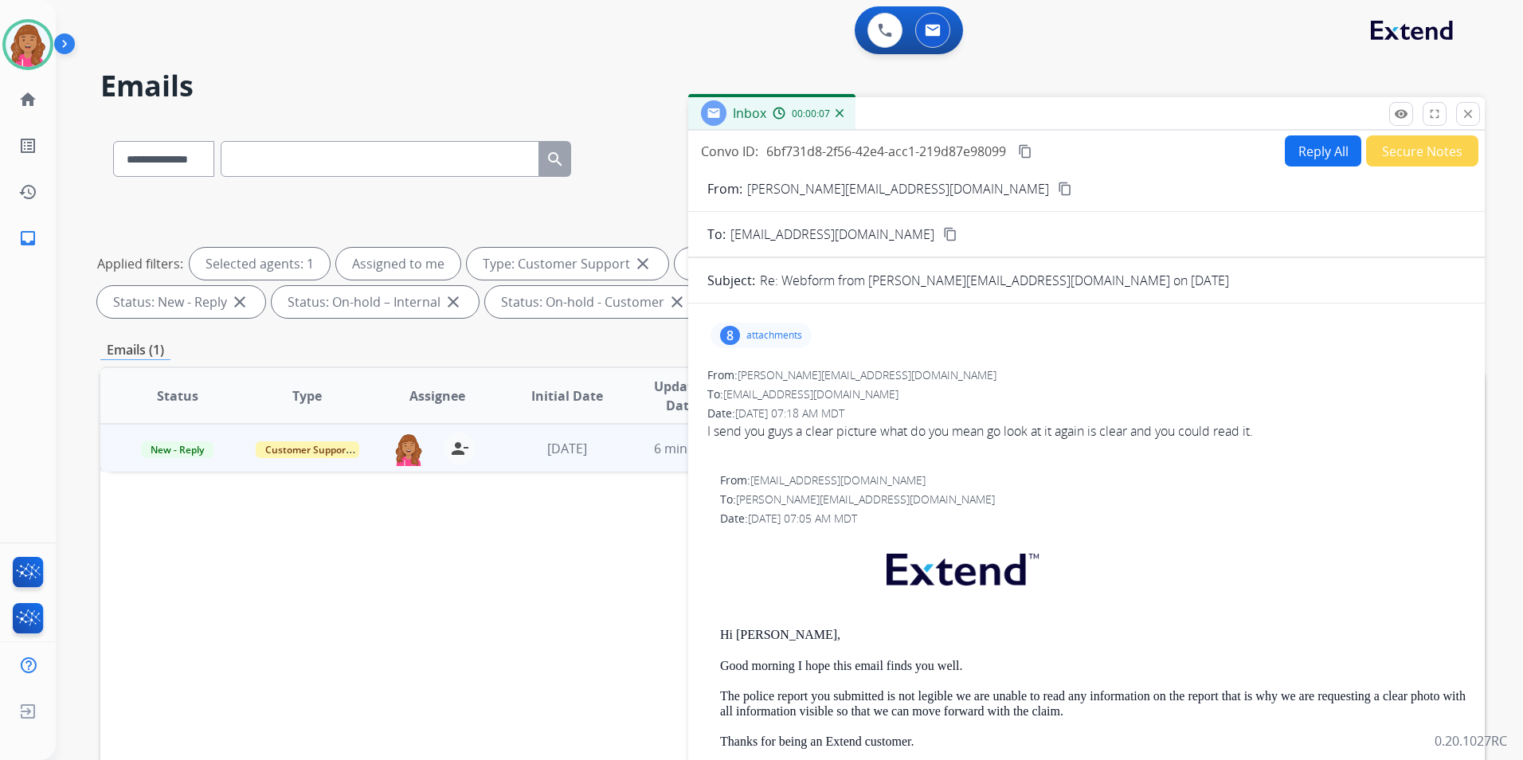
click at [794, 336] on p "attachments" at bounding box center [774, 335] width 56 height 13
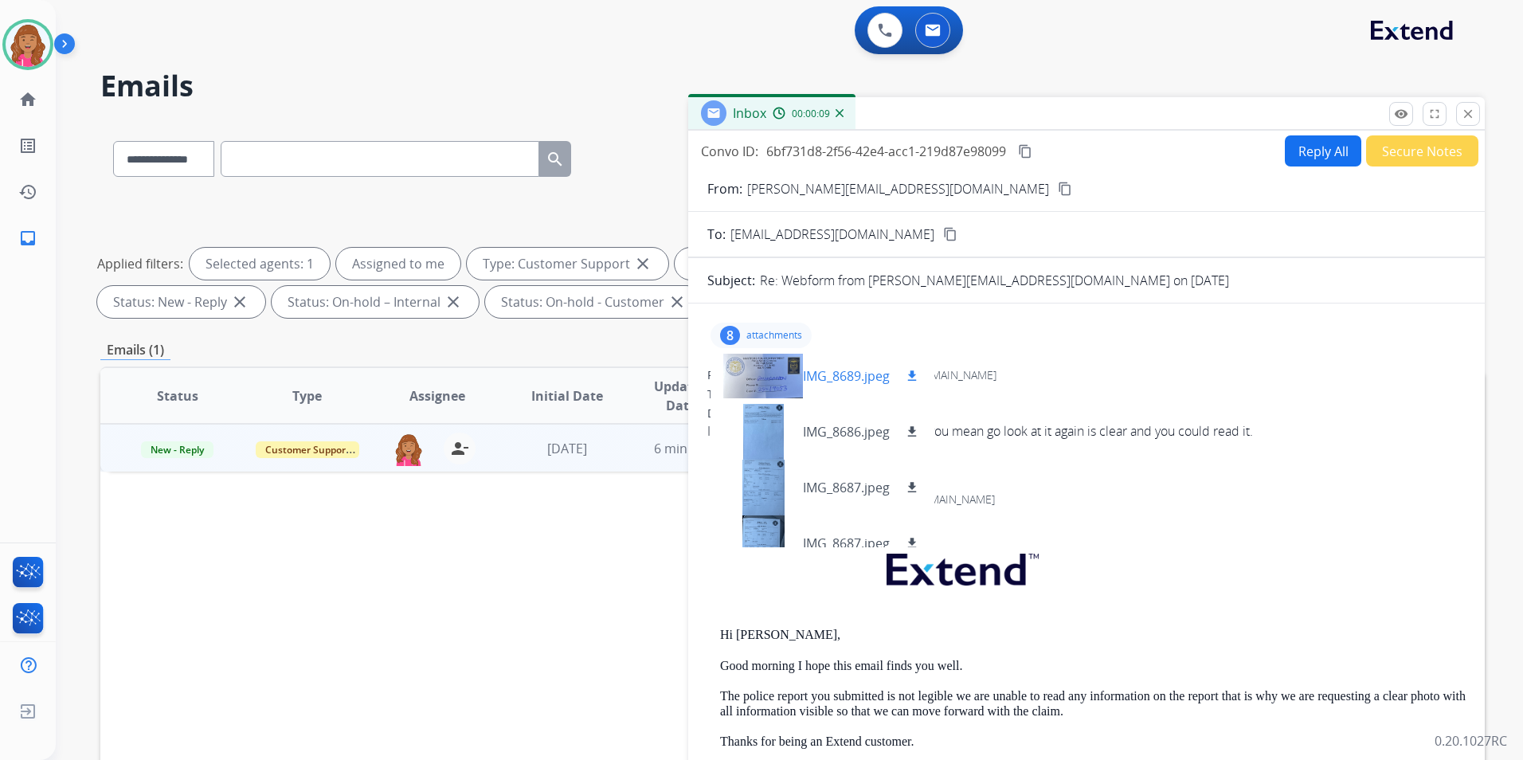
click at [786, 374] on div at bounding box center [763, 376] width 80 height 56
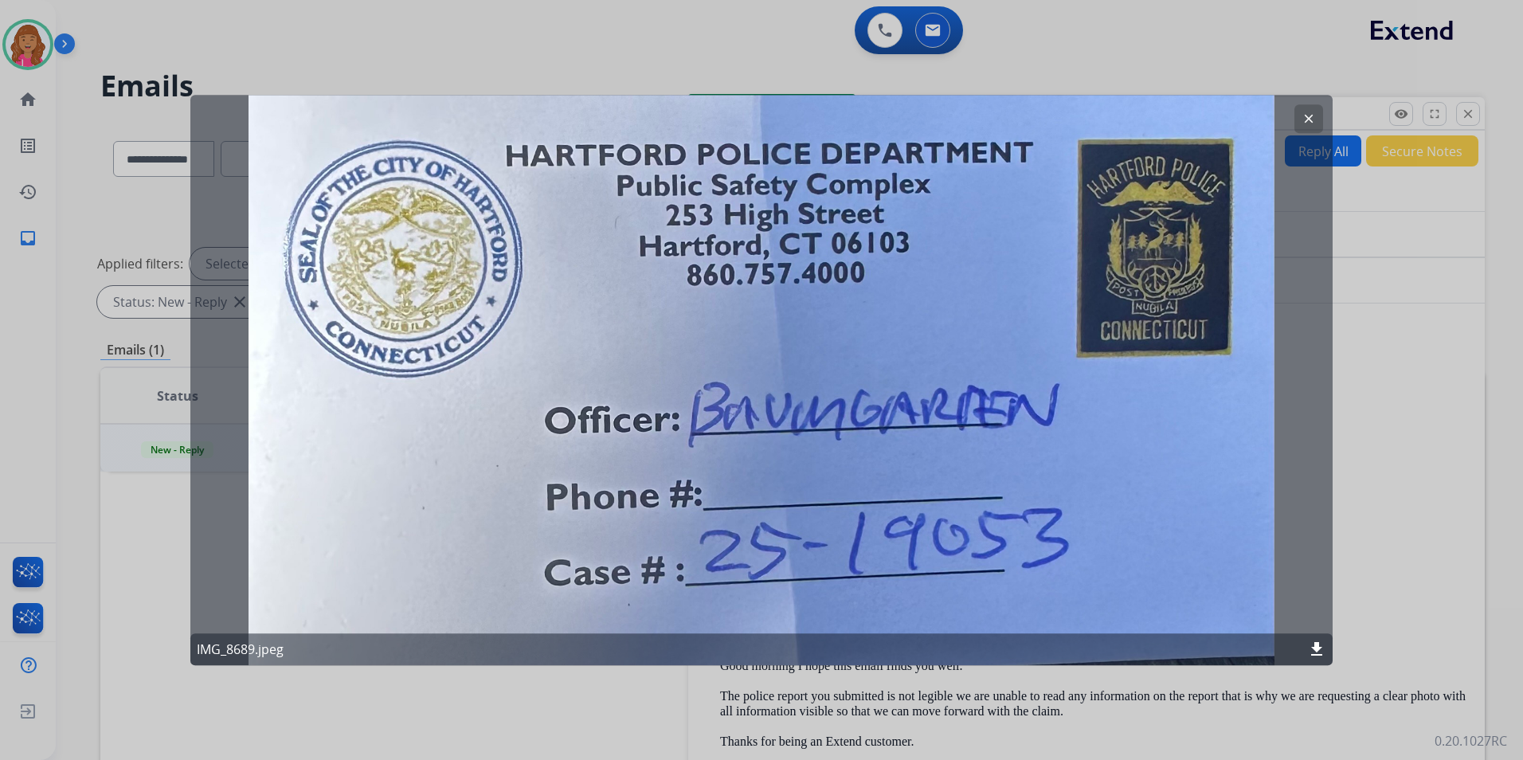
click at [1313, 122] on mat-icon "clear" at bounding box center [1308, 119] width 14 height 14
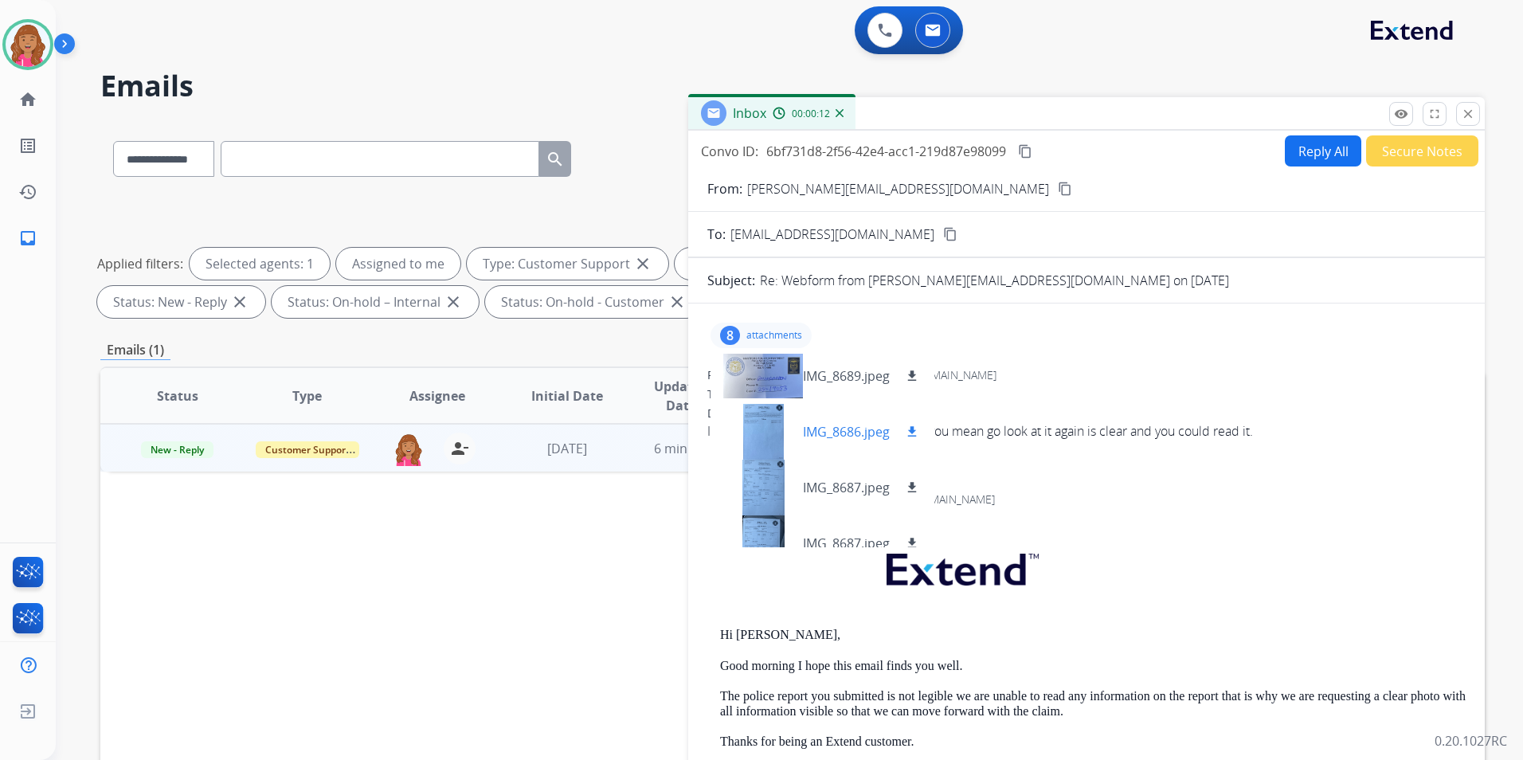
click at [832, 429] on p "IMG_8686.jpeg" at bounding box center [846, 431] width 87 height 19
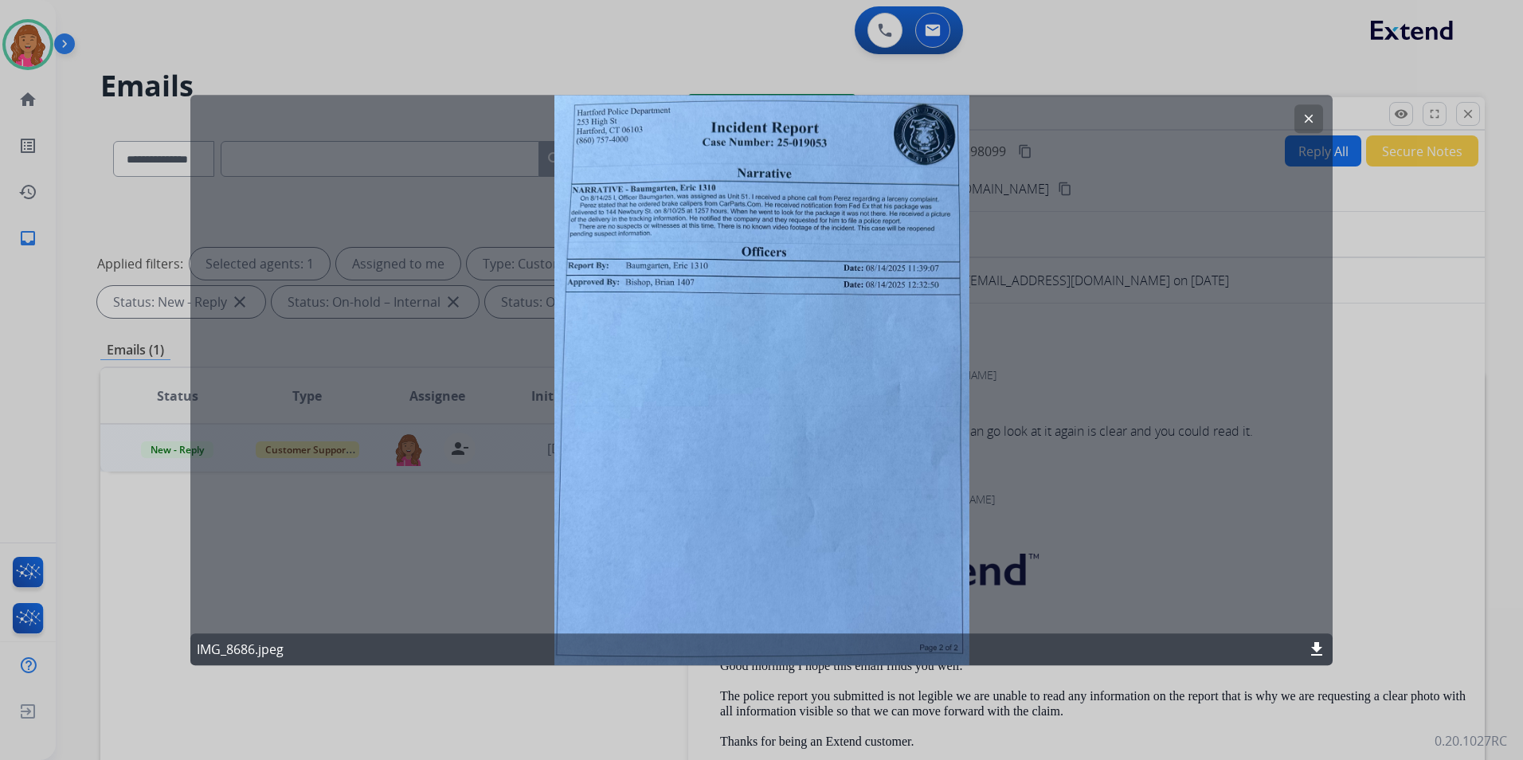
click at [1303, 132] on button "clear" at bounding box center [1308, 118] width 29 height 29
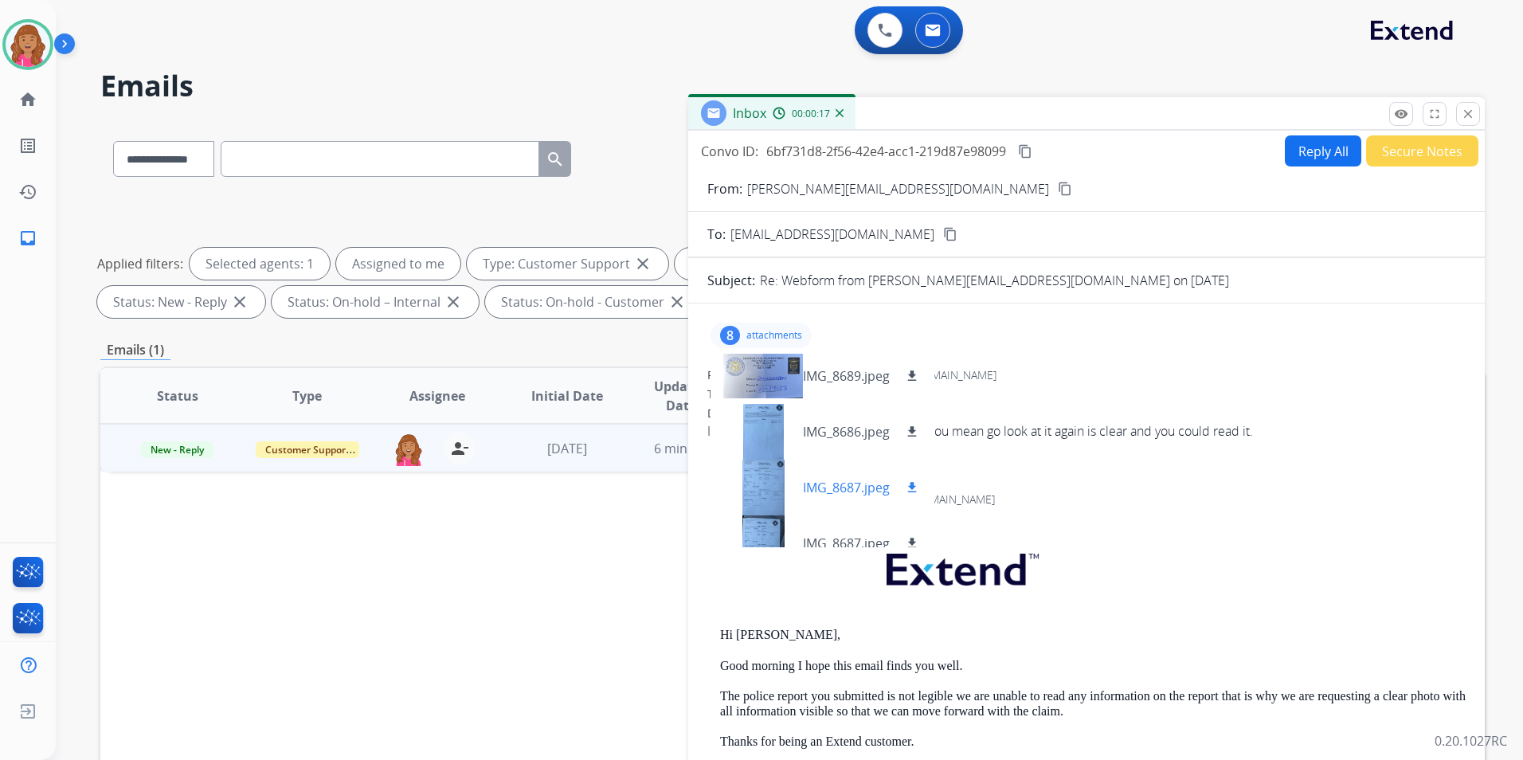
click at [822, 479] on p "IMG_8687.jpeg" at bounding box center [846, 487] width 87 height 19
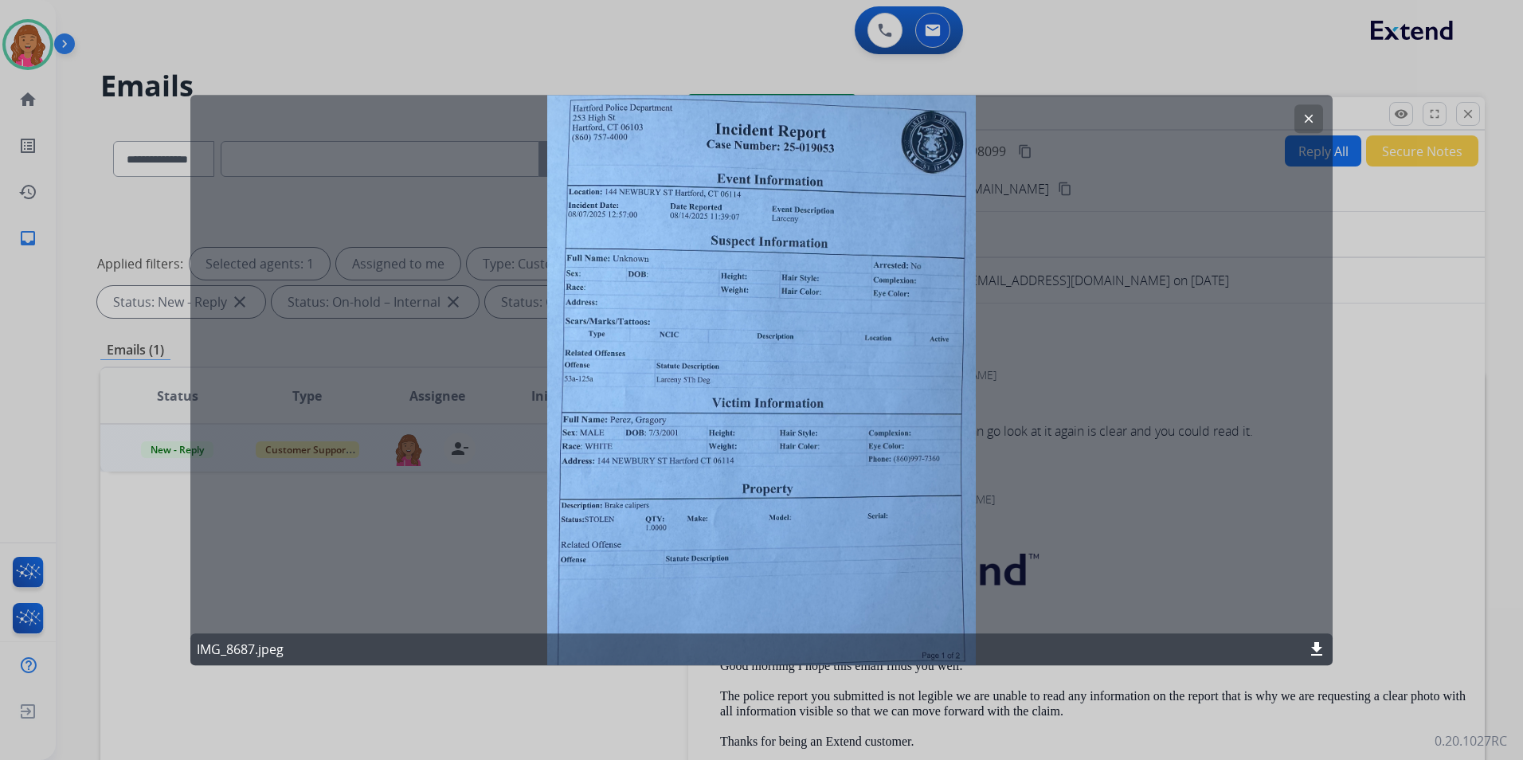
click at [1308, 118] on mat-icon "clear" at bounding box center [1308, 119] width 14 height 14
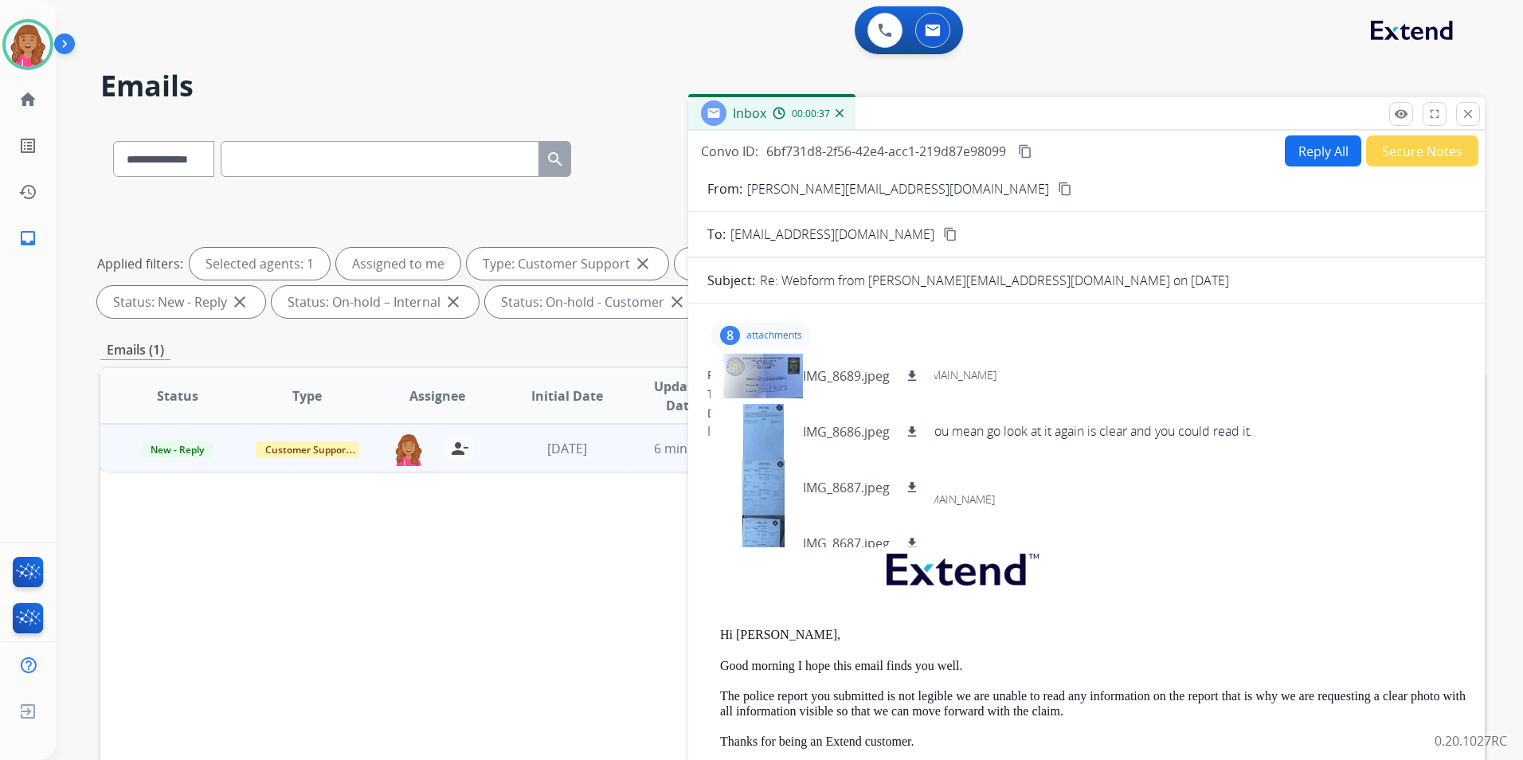
click at [1058, 190] on mat-icon "content_copy" at bounding box center [1065, 189] width 14 height 14
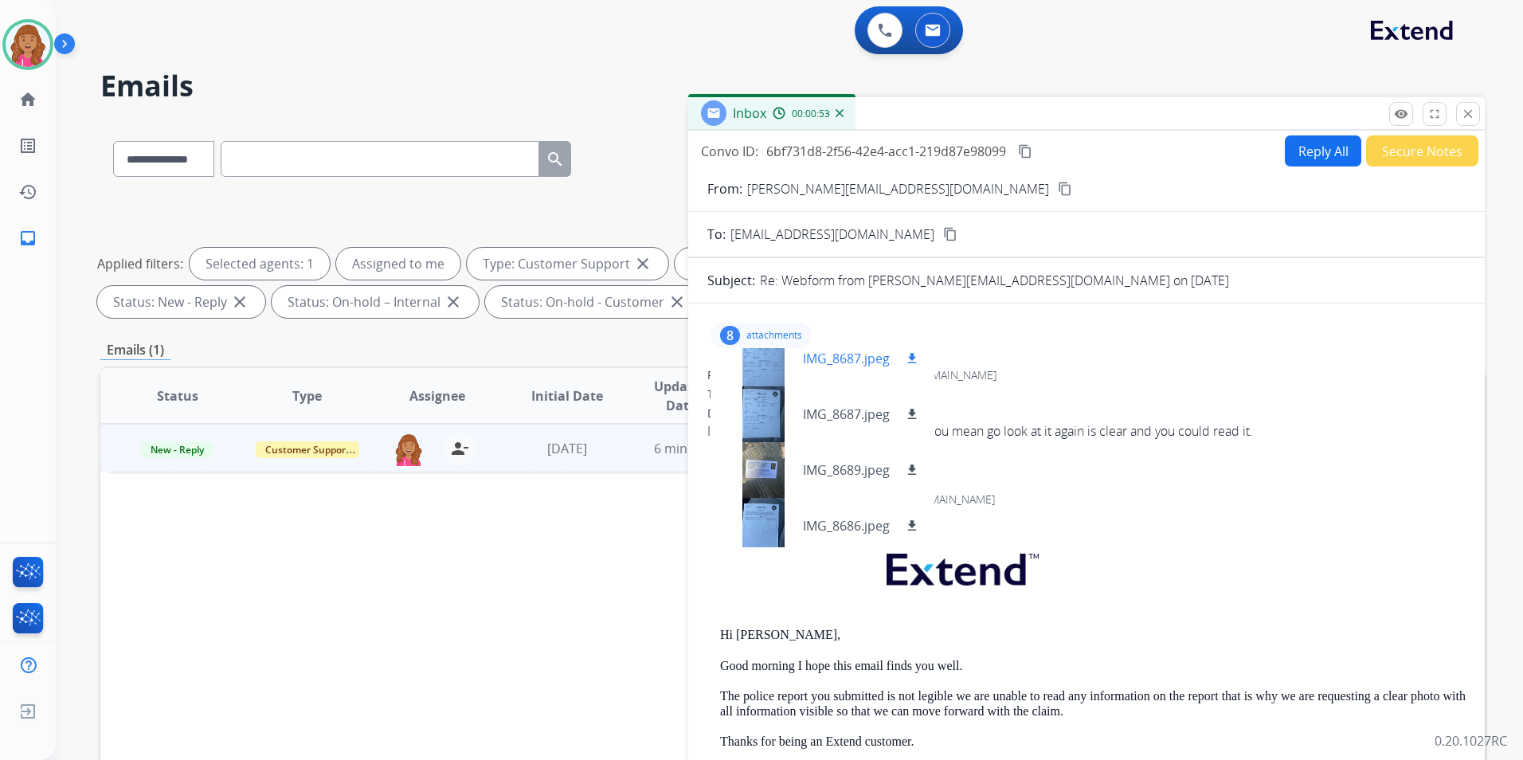
scroll to position [239, 0]
click at [813, 471] on p "IMG_8685.jpeg" at bounding box center [846, 471] width 87 height 19
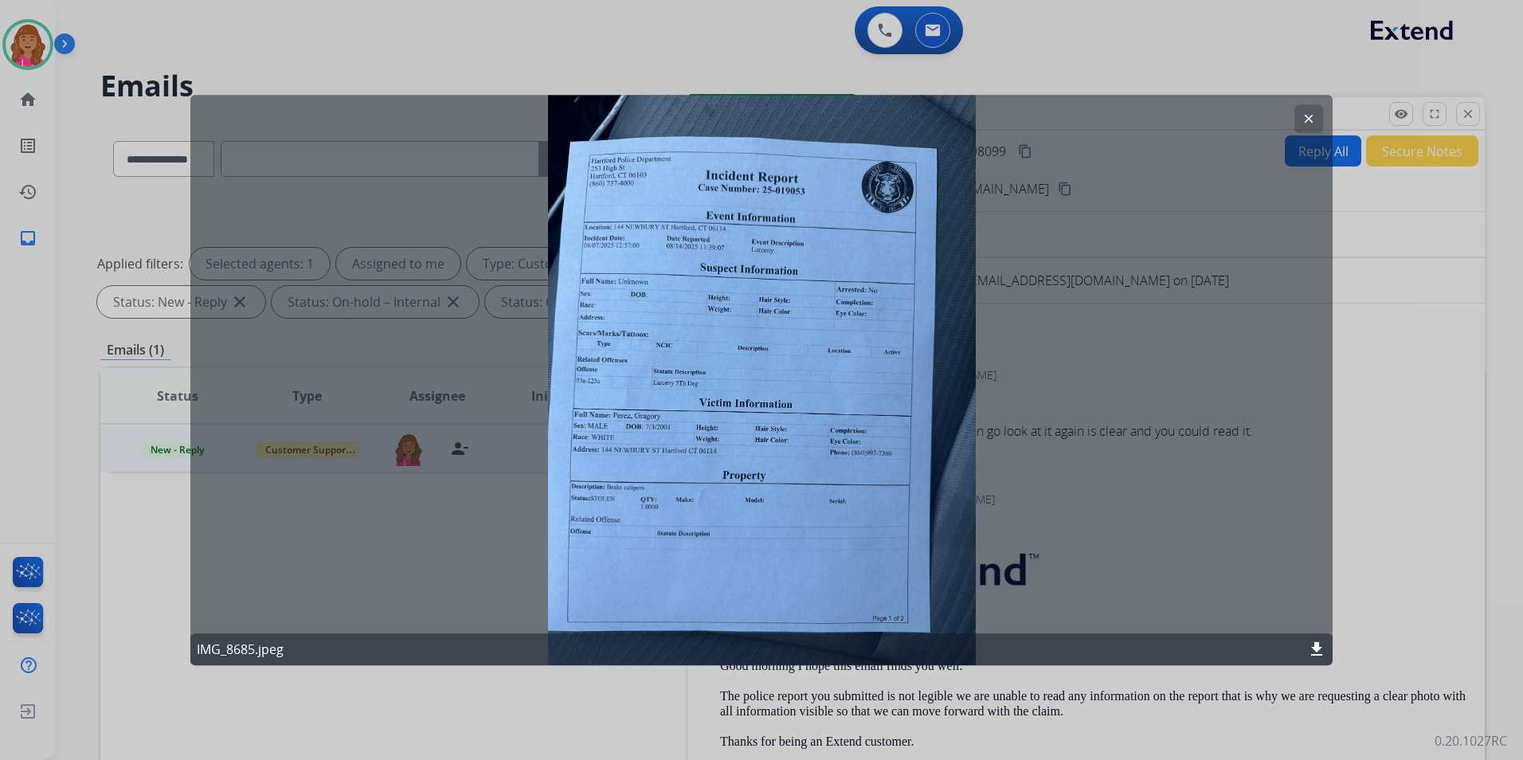
click at [1315, 117] on mat-icon "clear" at bounding box center [1308, 119] width 14 height 14
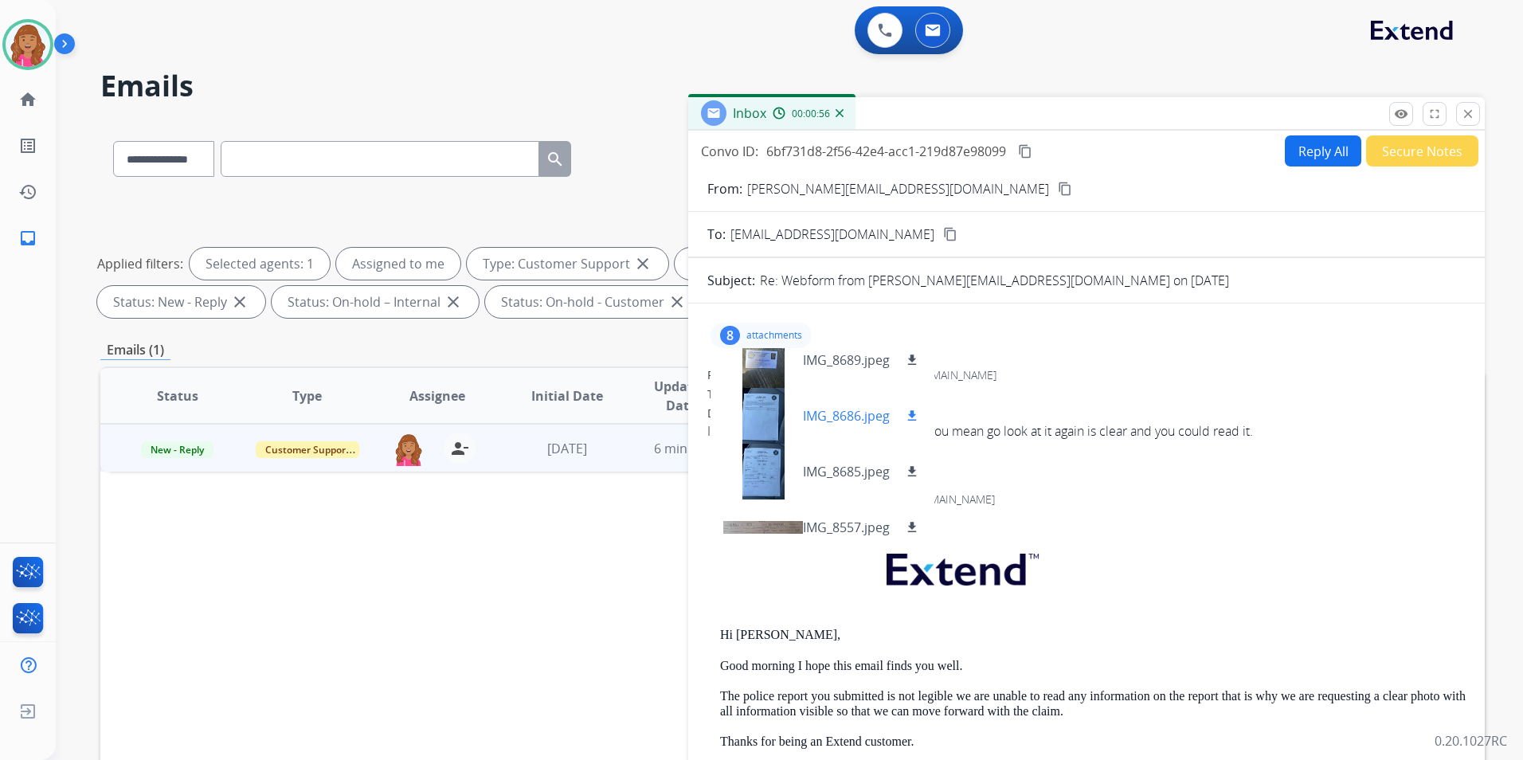
click at [816, 430] on div "IMG_8686.jpeg download" at bounding box center [822, 416] width 224 height 56
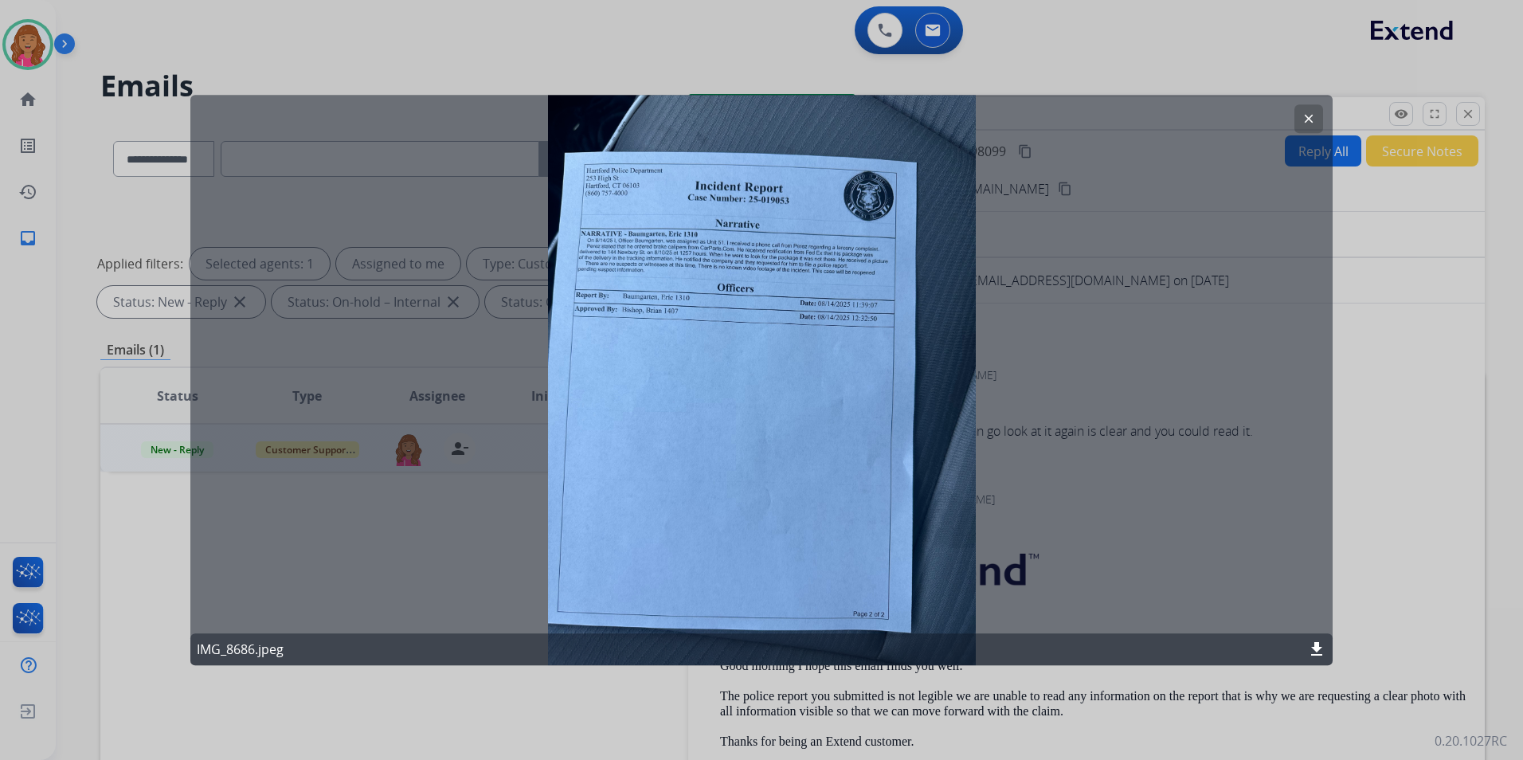
click at [1308, 115] on mat-icon "clear" at bounding box center [1308, 119] width 14 height 14
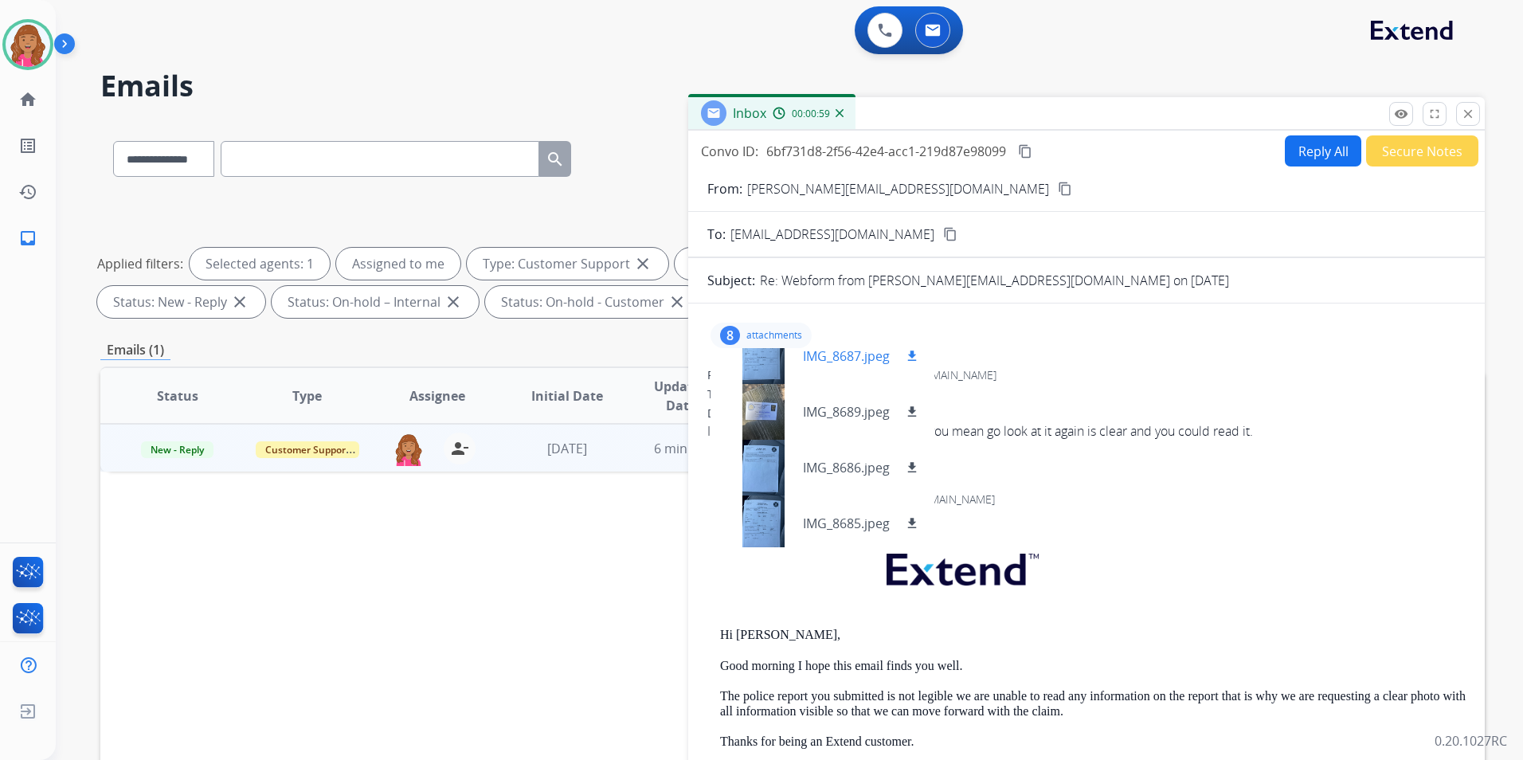
scroll to position [159, 0]
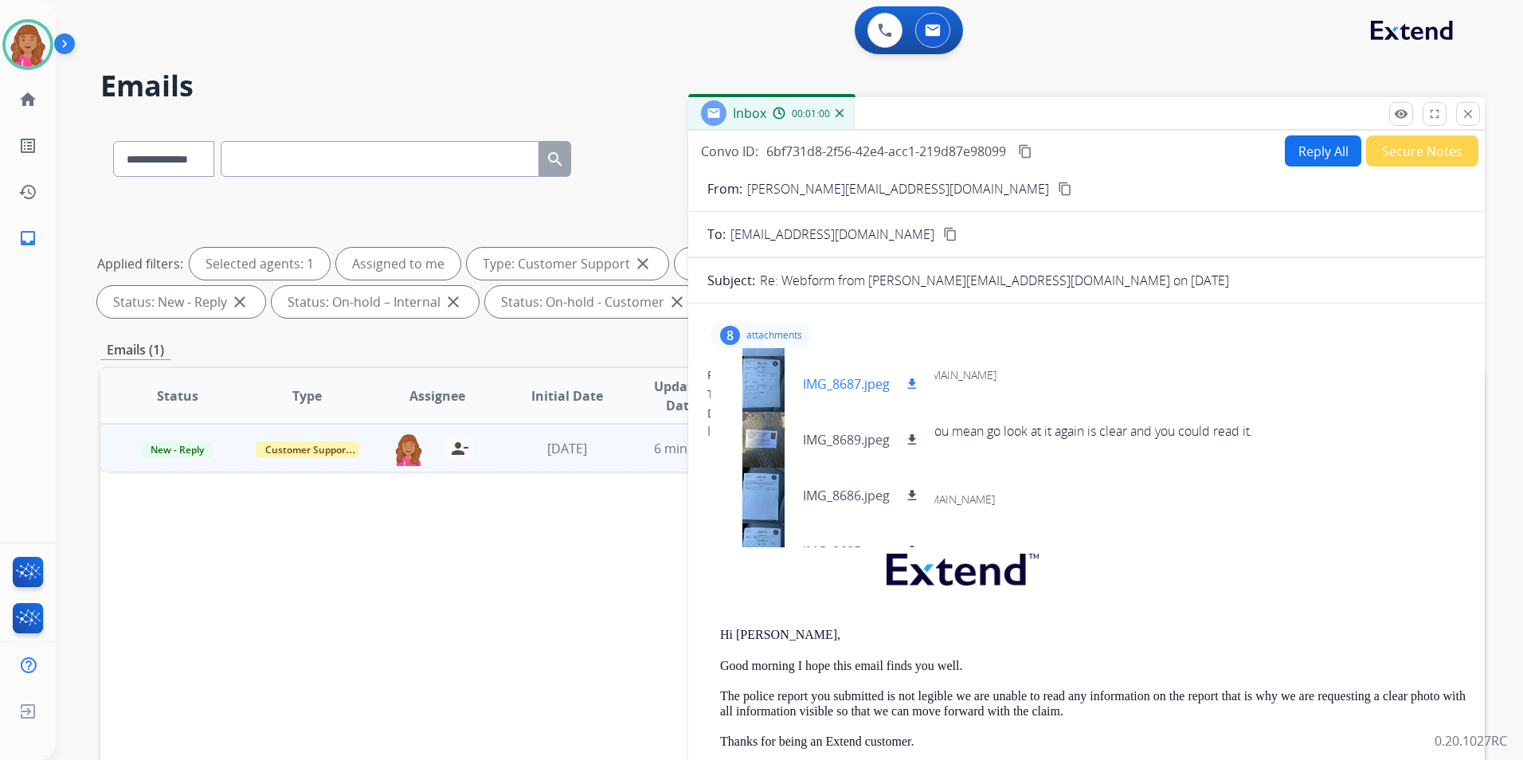
click at [833, 390] on p "IMG_8687.jpeg" at bounding box center [846, 383] width 87 height 19
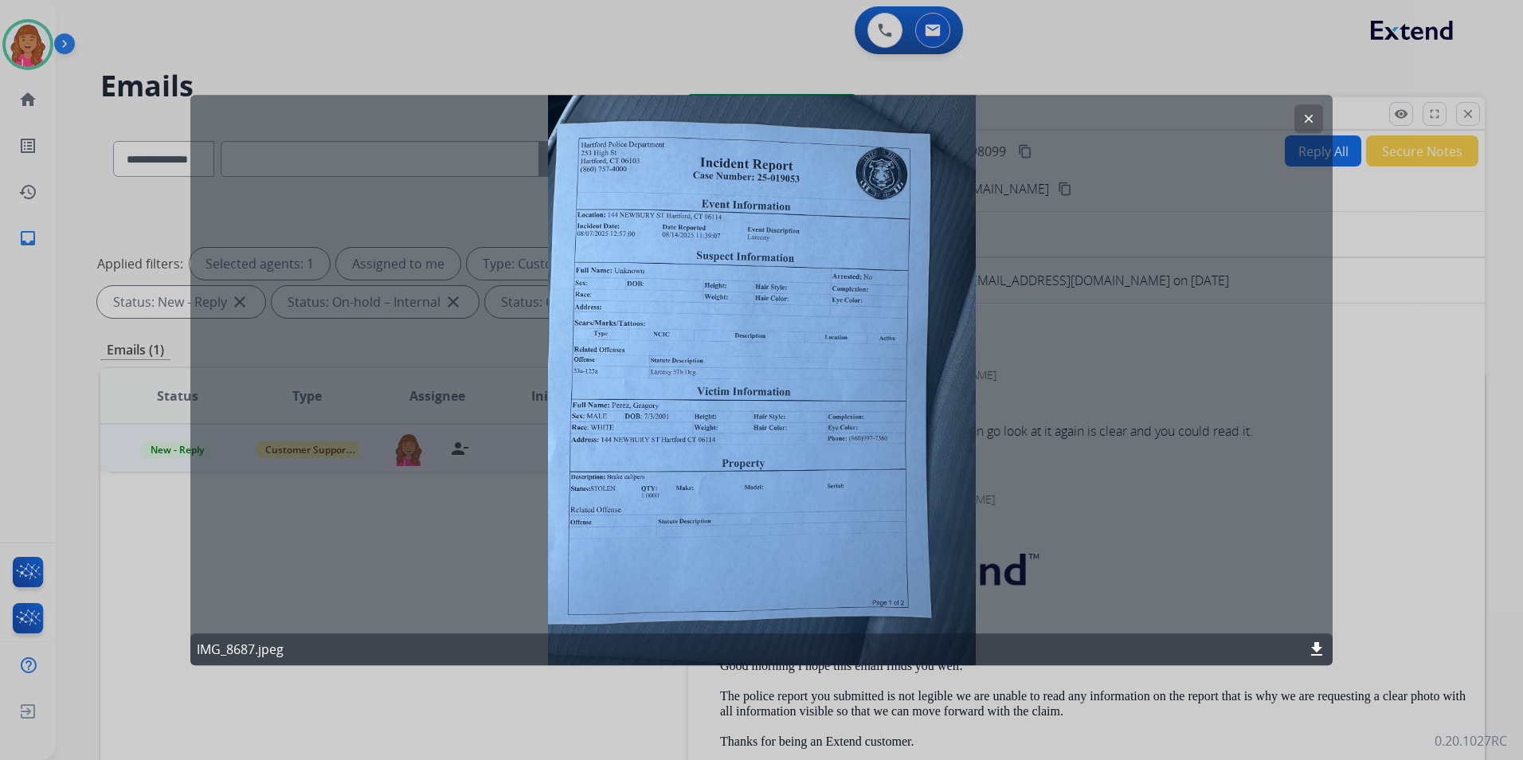
drag, startPoint x: 1309, startPoint y: 119, endPoint x: 1243, endPoint y: 166, distance: 80.5
click at [1308, 119] on mat-icon "clear" at bounding box center [1308, 119] width 14 height 14
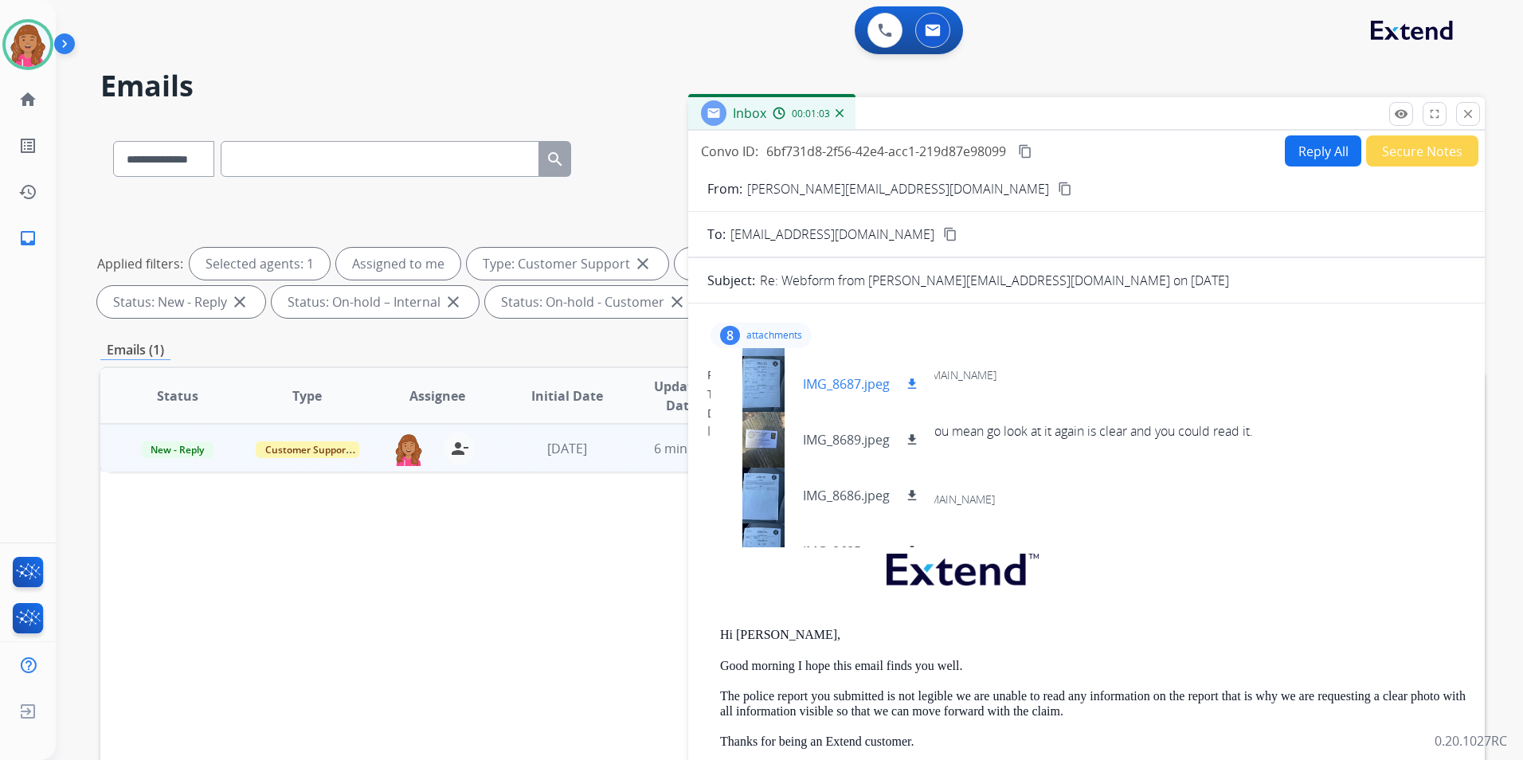
click at [787, 381] on div at bounding box center [763, 384] width 80 height 56
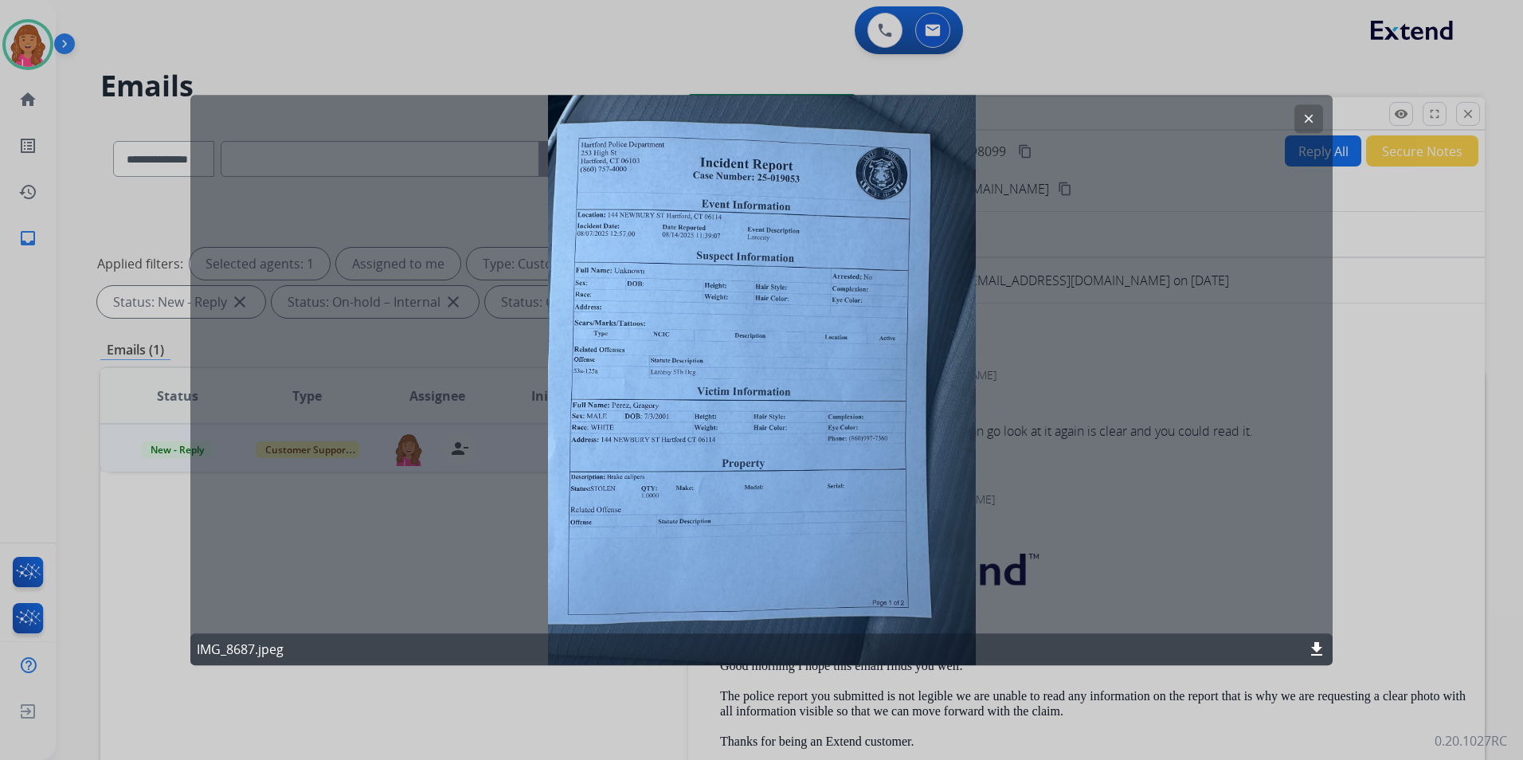
click at [1308, 644] on mat-icon "download" at bounding box center [1316, 649] width 19 height 19
click at [1403, 533] on div at bounding box center [761, 380] width 1523 height 760
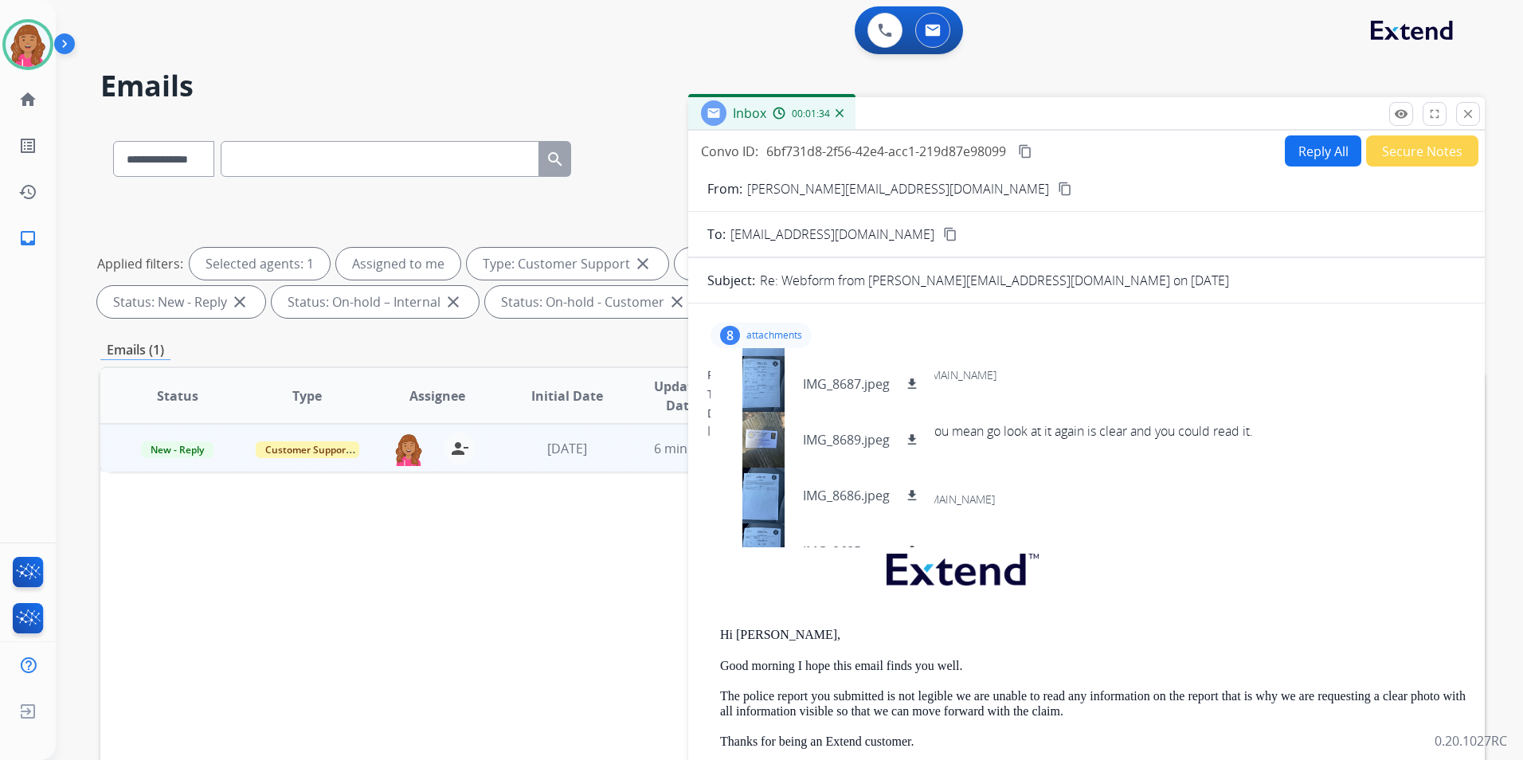
click at [1299, 155] on button "Reply All" at bounding box center [1323, 150] width 76 height 31
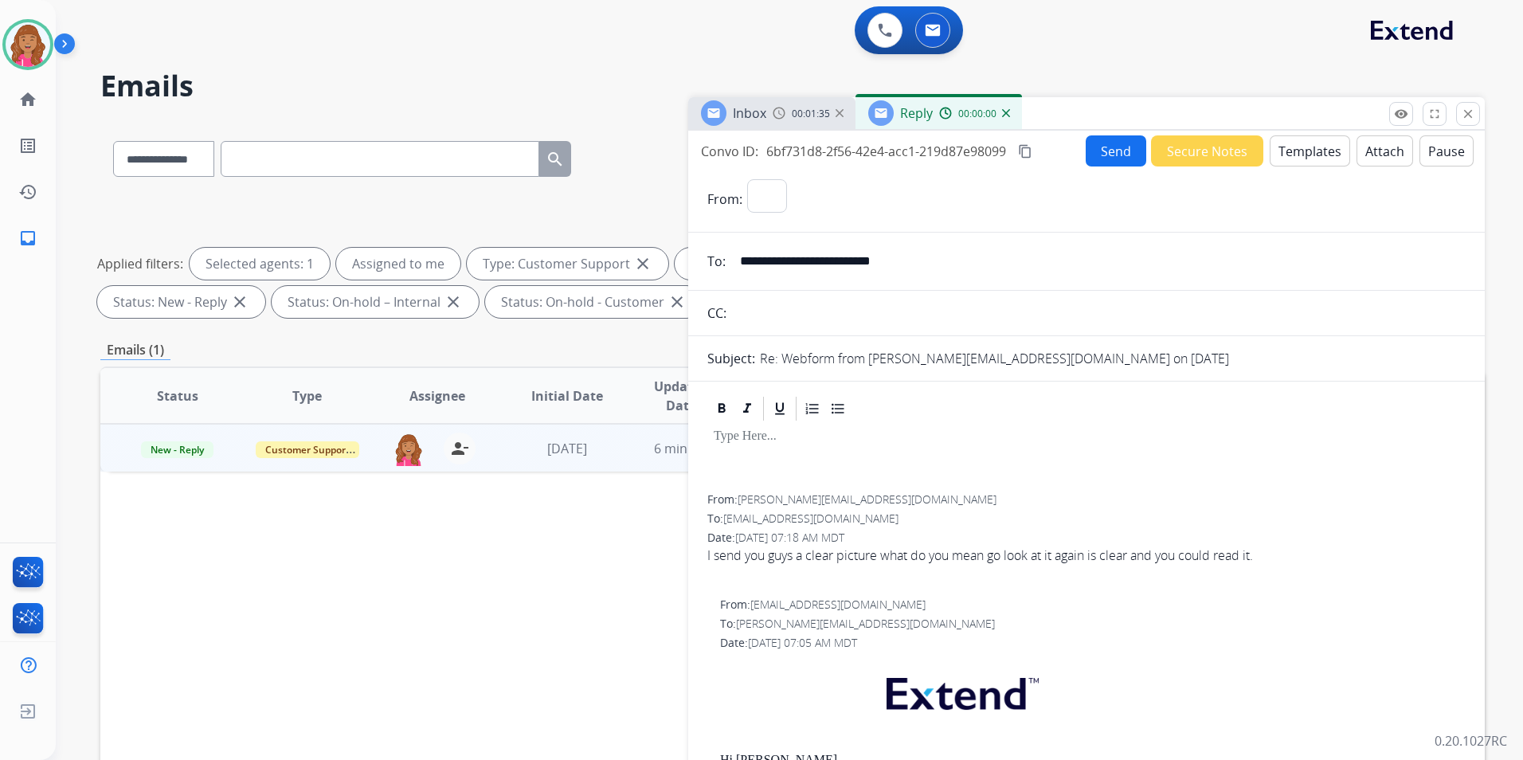
click at [1299, 155] on button "Templates" at bounding box center [1310, 150] width 80 height 31
select select "**********"
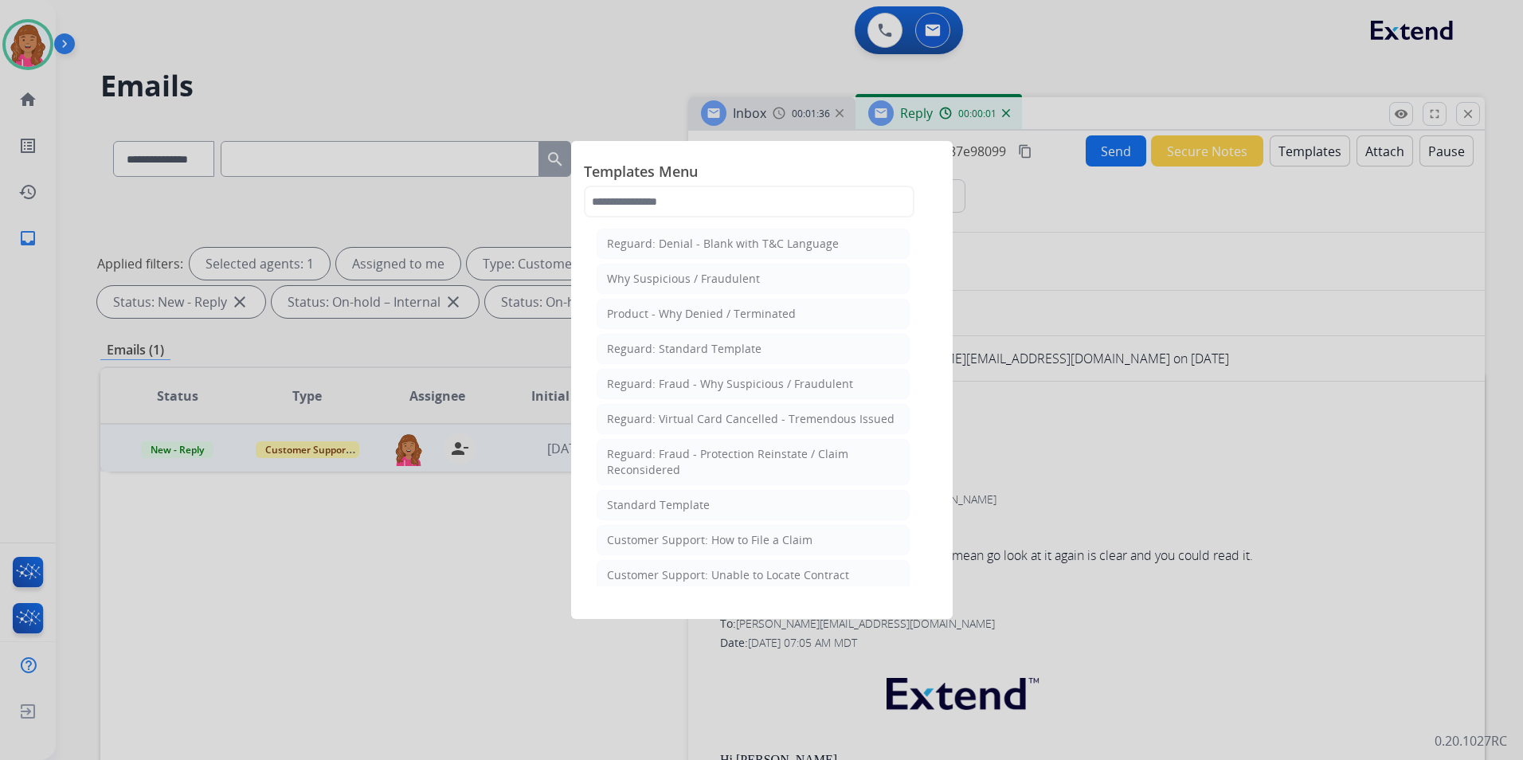
click at [748, 507] on li "Standard Template" at bounding box center [753, 505] width 313 height 30
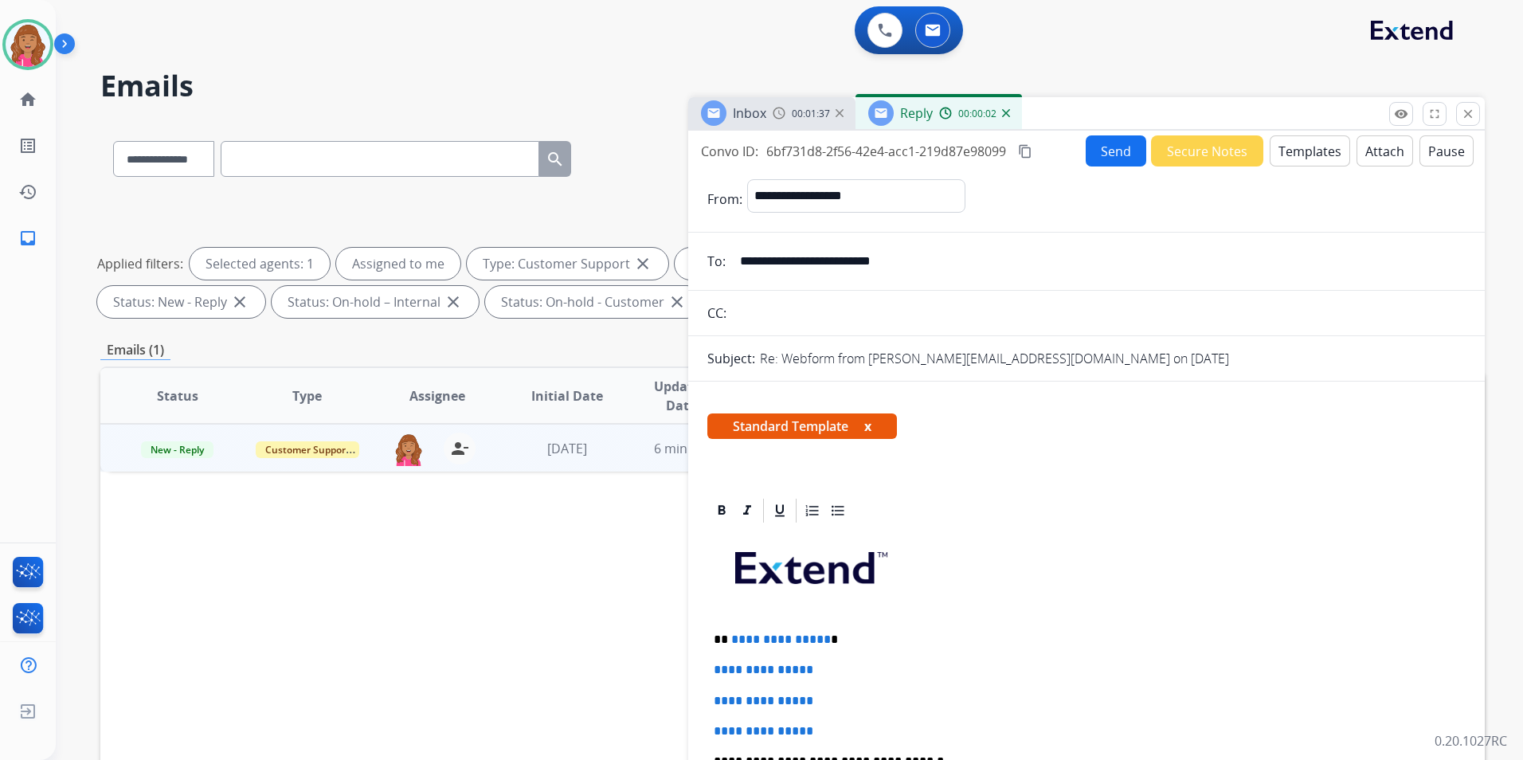
click at [822, 636] on p "**********" at bounding box center [1080, 639] width 733 height 14
drag, startPoint x: 808, startPoint y: 723, endPoint x: 676, endPoint y: 671, distance: 141.2
click at [676, 671] on div "**********" at bounding box center [792, 552] width 1384 height 862
drag, startPoint x: 852, startPoint y: 728, endPoint x: 656, endPoint y: 658, distance: 208.8
click at [656, 658] on div "**********" at bounding box center [792, 552] width 1384 height 862
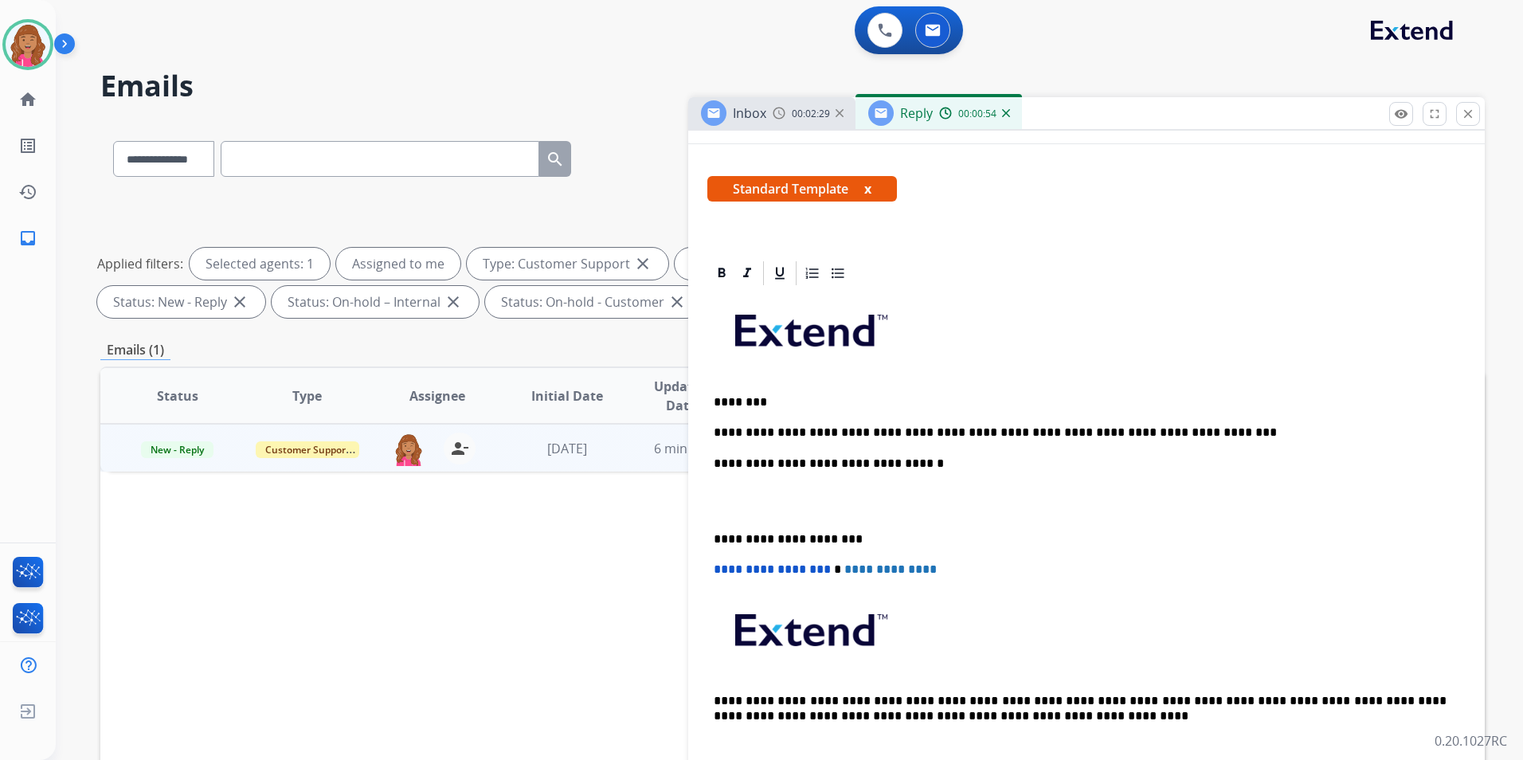
scroll to position [239, 0]
click at [803, 496] on p at bounding box center [1087, 499] width 746 height 29
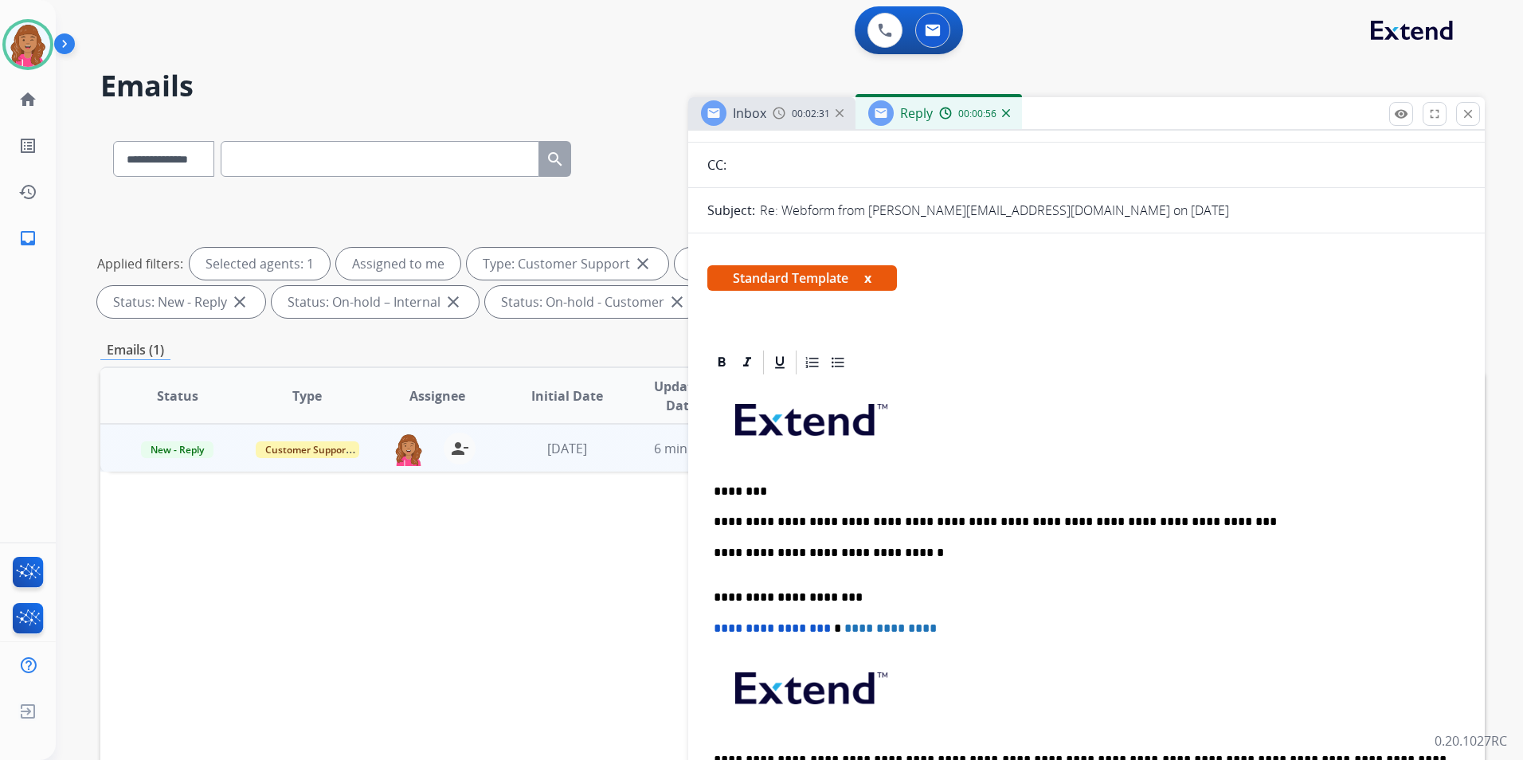
scroll to position [0, 0]
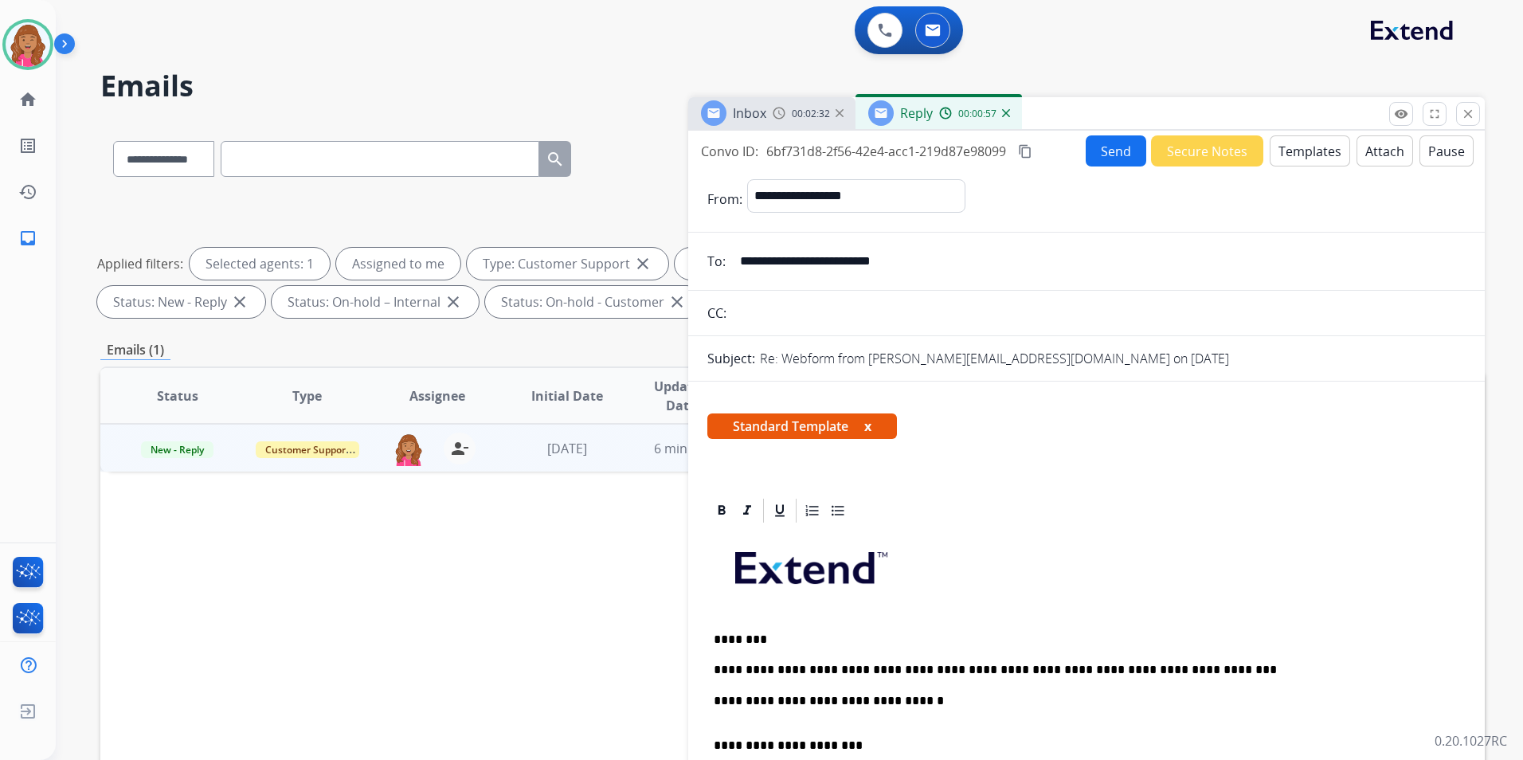
click at [1090, 145] on button "Send" at bounding box center [1116, 150] width 61 height 31
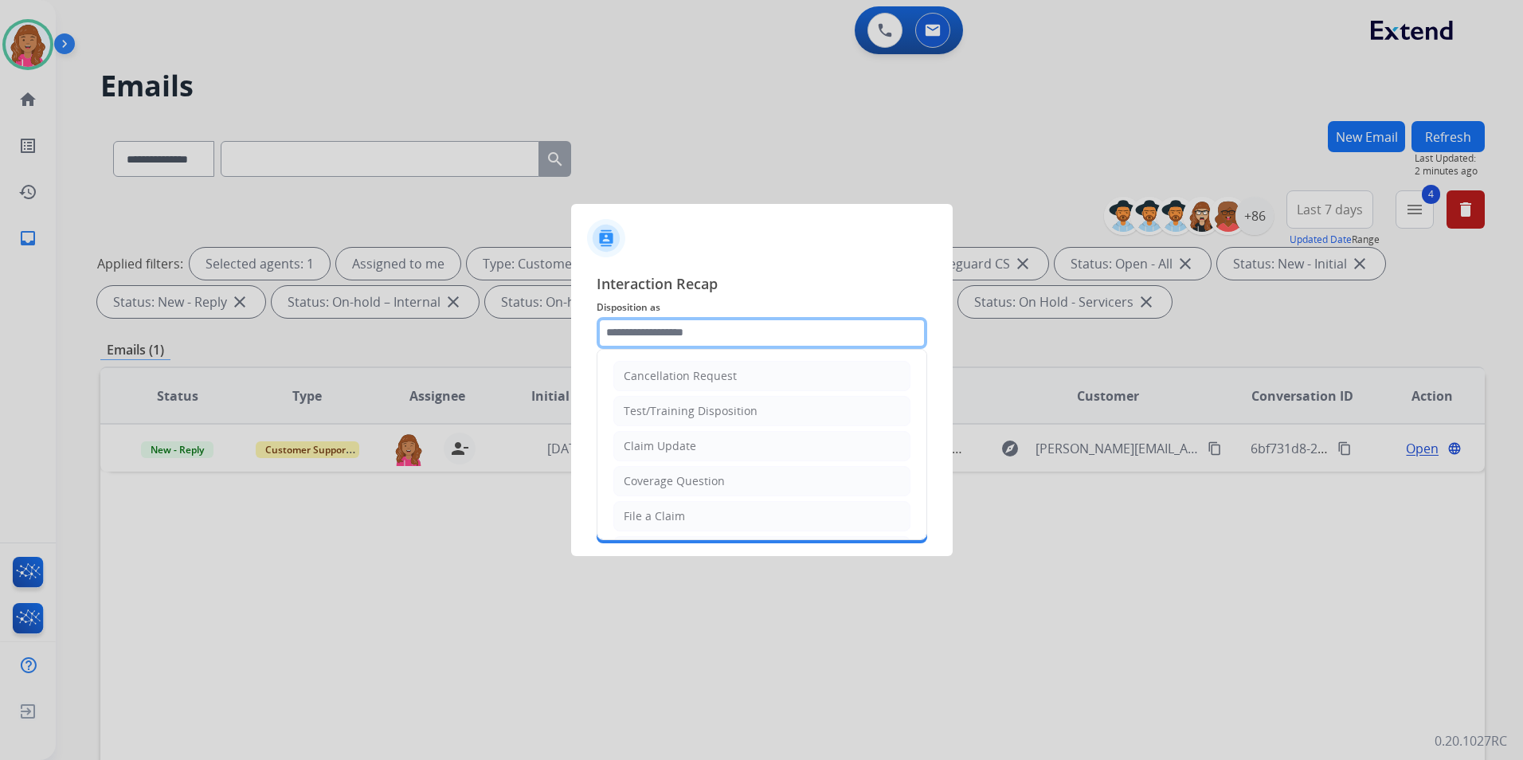
click at [761, 331] on input "text" at bounding box center [762, 333] width 331 height 32
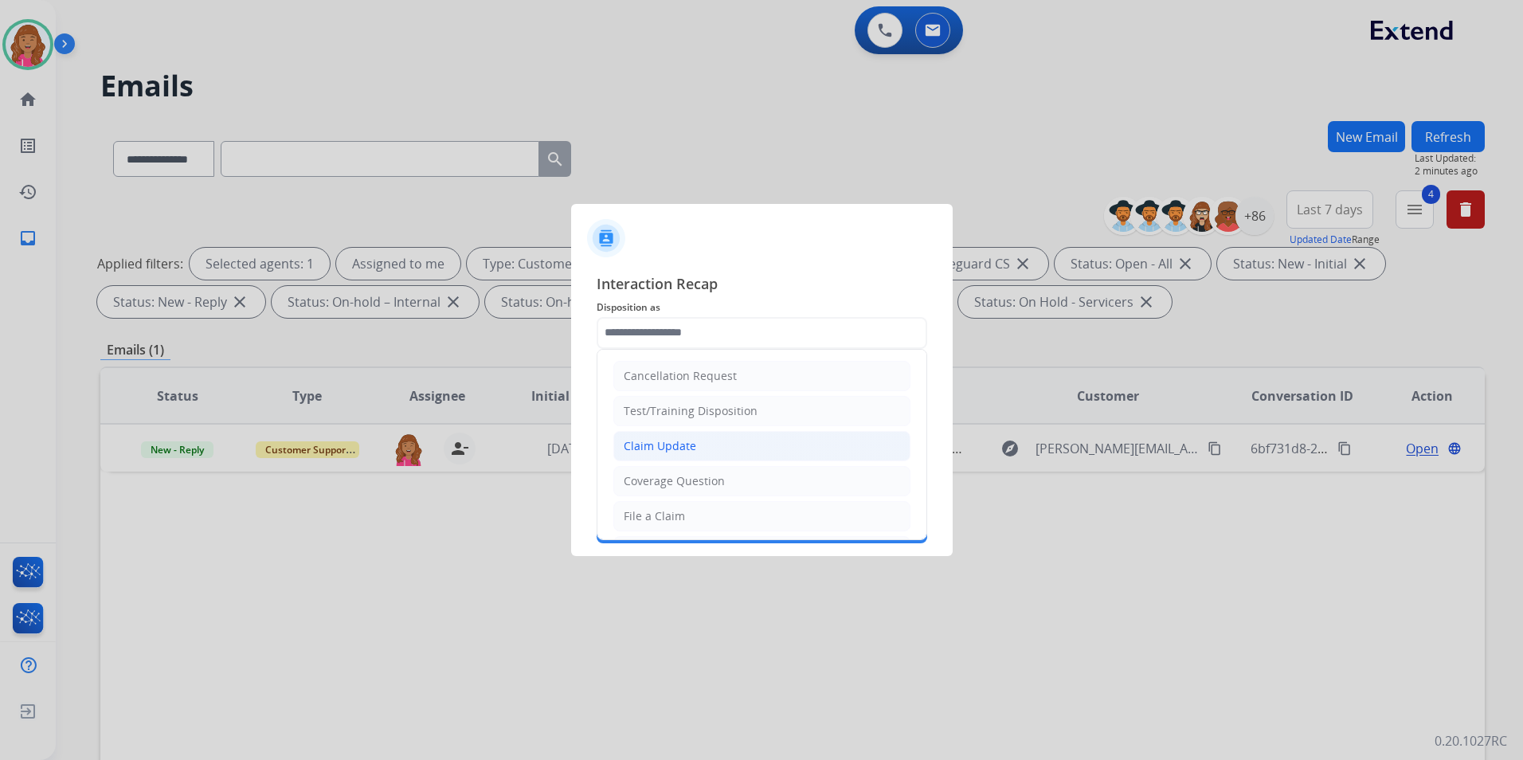
click at [688, 445] on div "Claim Update" at bounding box center [660, 446] width 72 height 16
type input "**********"
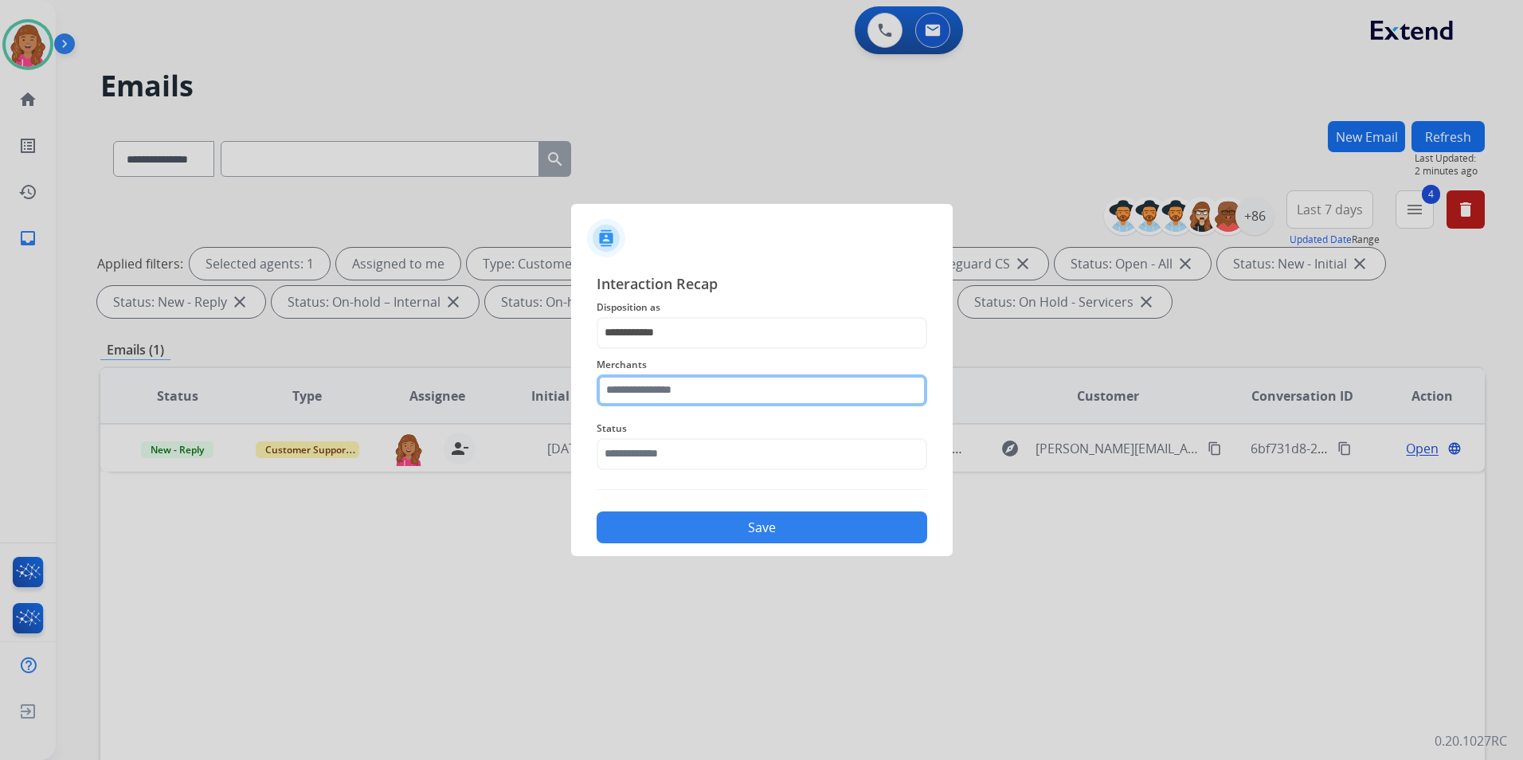
click at [687, 391] on input "text" at bounding box center [762, 390] width 331 height 32
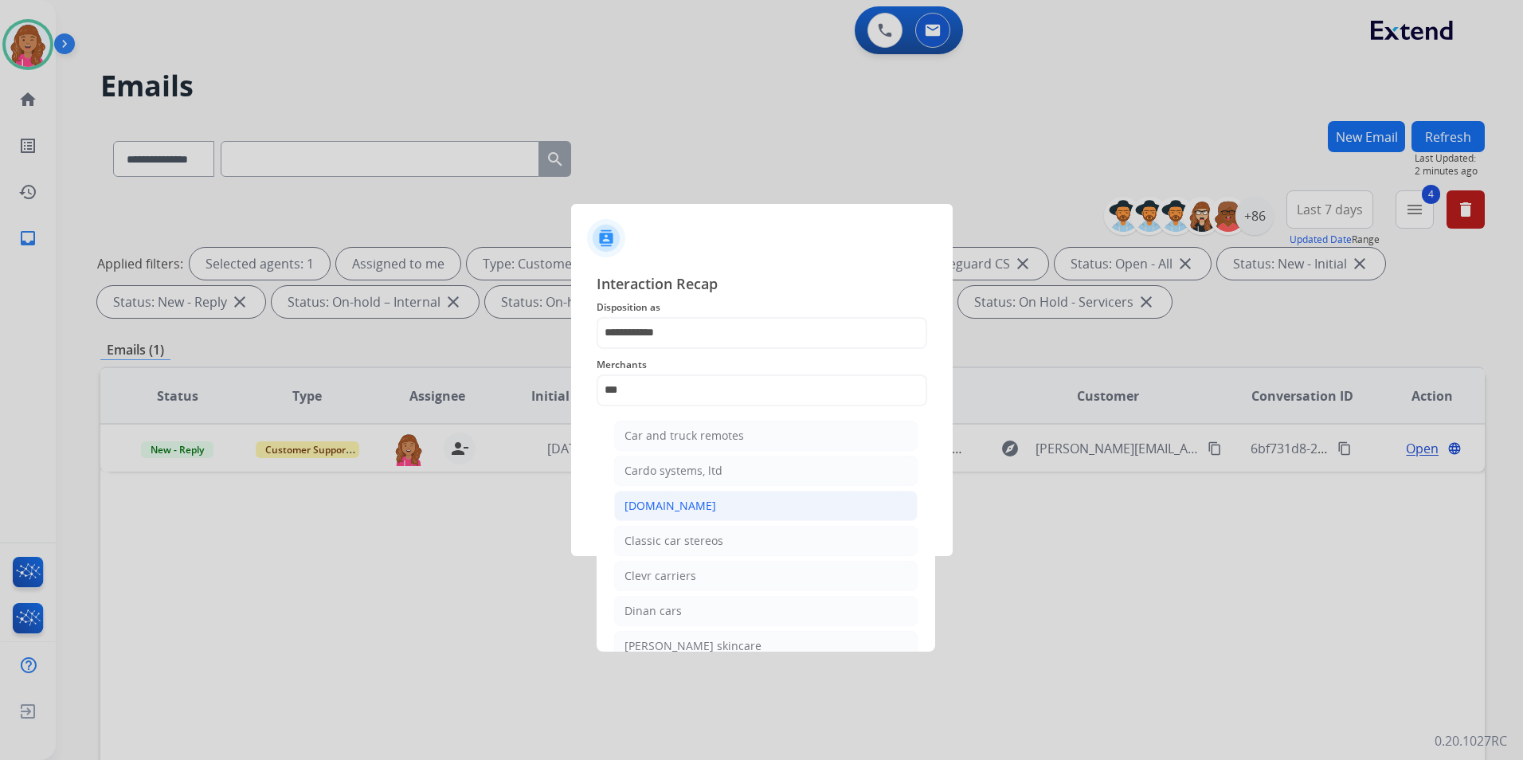
click at [702, 495] on li "Carparts.com" at bounding box center [765, 506] width 303 height 30
type input "**********"
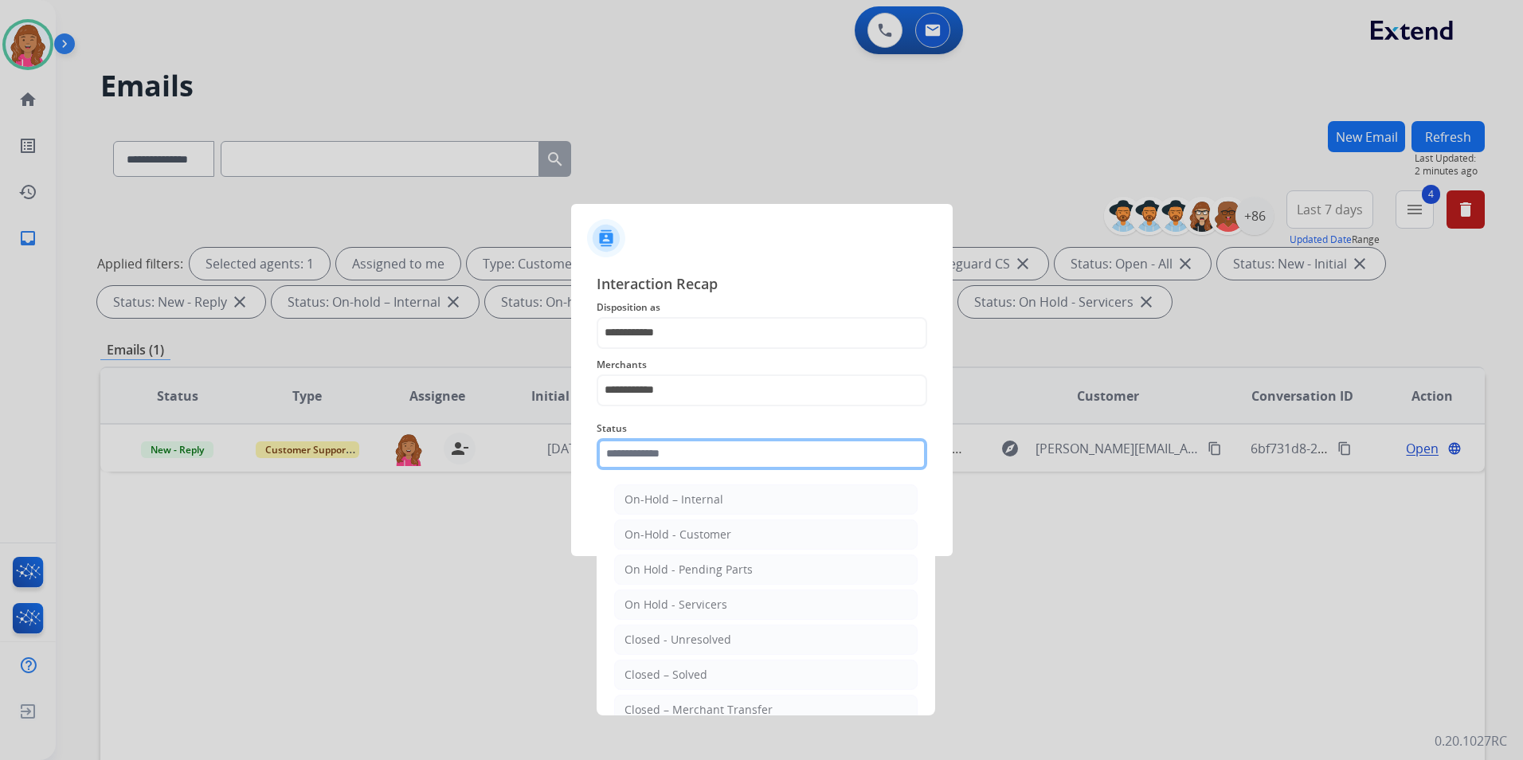
click at [692, 458] on input "text" at bounding box center [762, 454] width 331 height 32
click at [679, 668] on div "Closed – Solved" at bounding box center [665, 675] width 83 height 16
type input "**********"
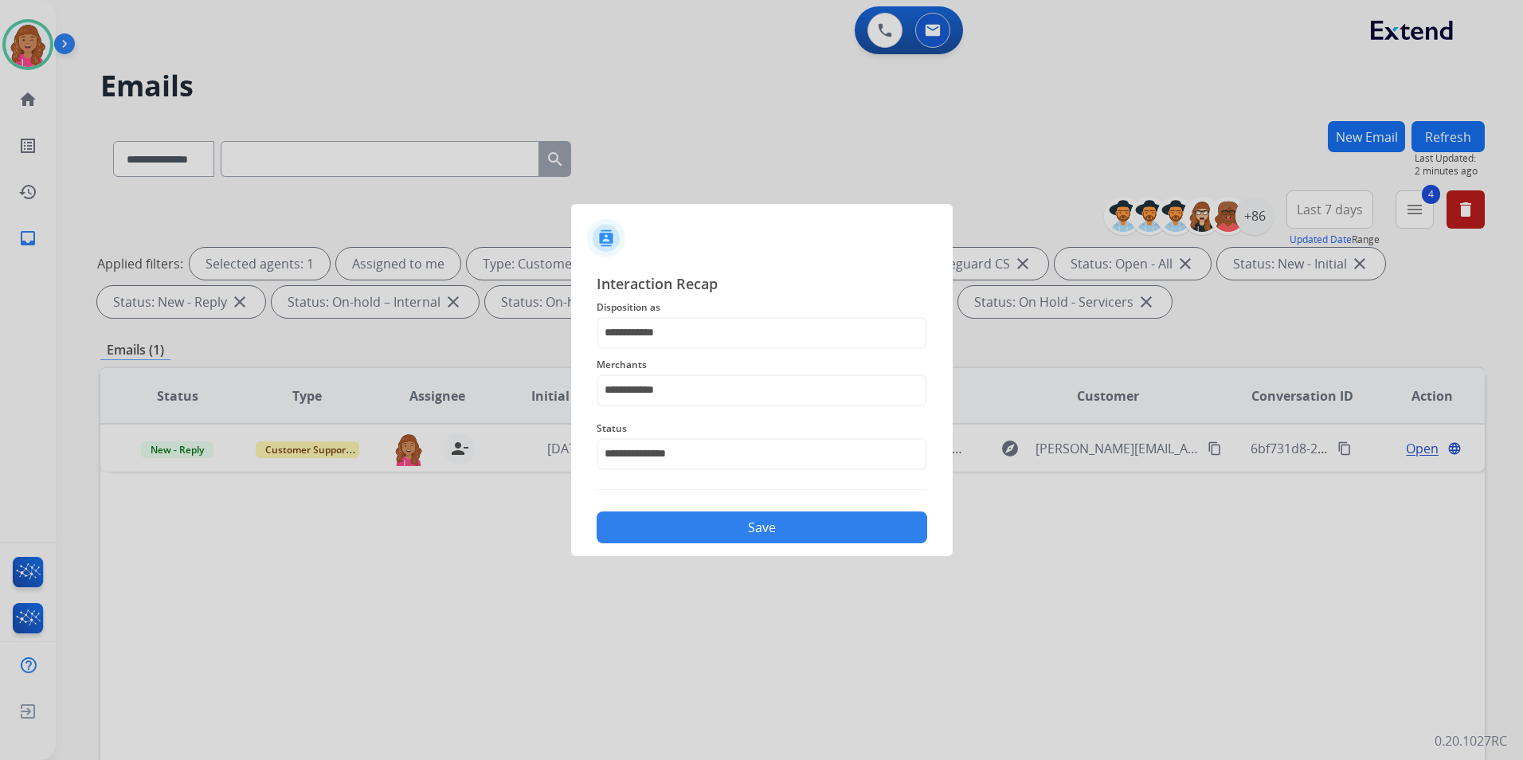
click at [692, 537] on button "Save" at bounding box center [762, 527] width 331 height 32
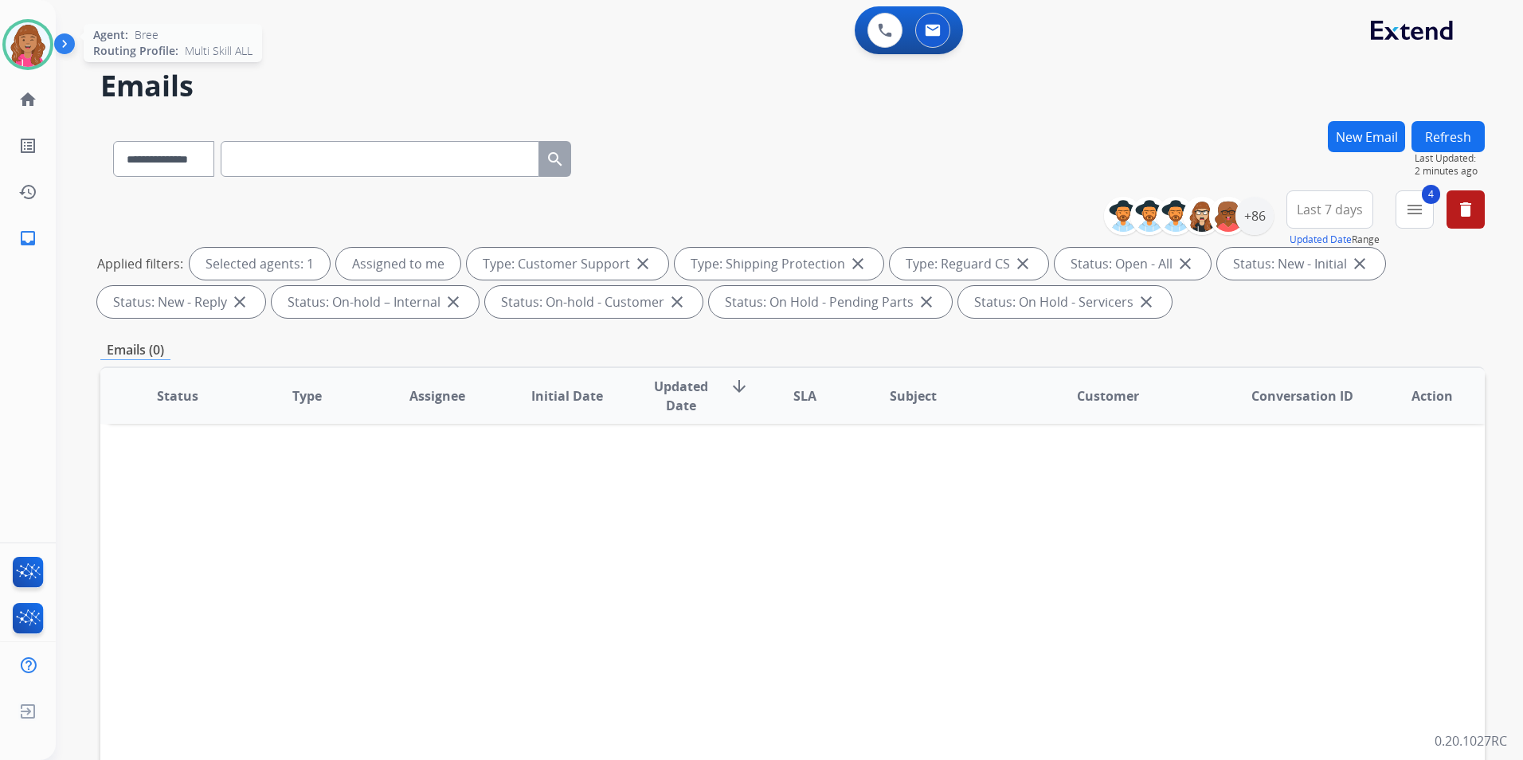
click at [36, 49] on img at bounding box center [28, 44] width 45 height 45
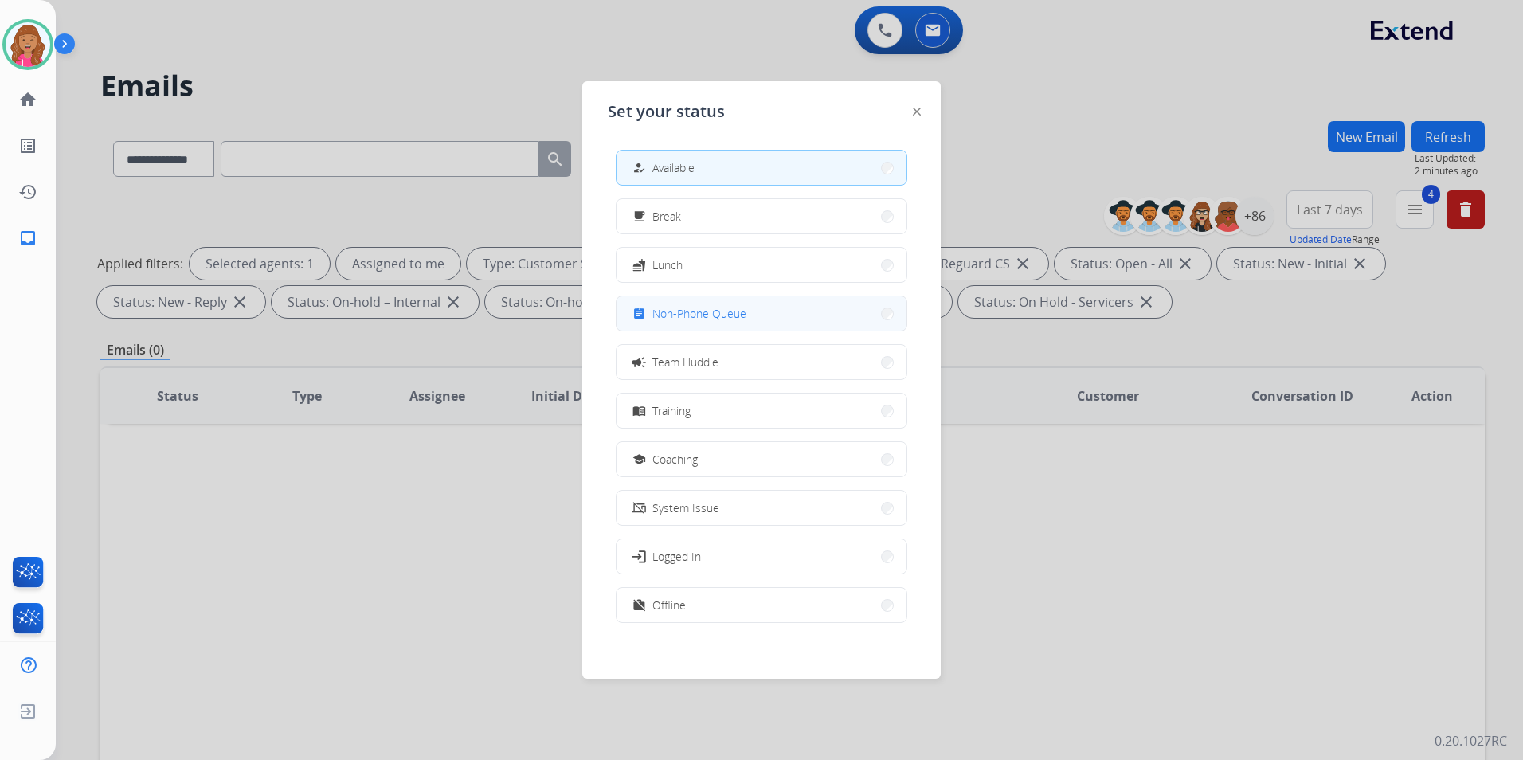
click at [695, 308] on span "Non-Phone Queue" at bounding box center [699, 313] width 94 height 17
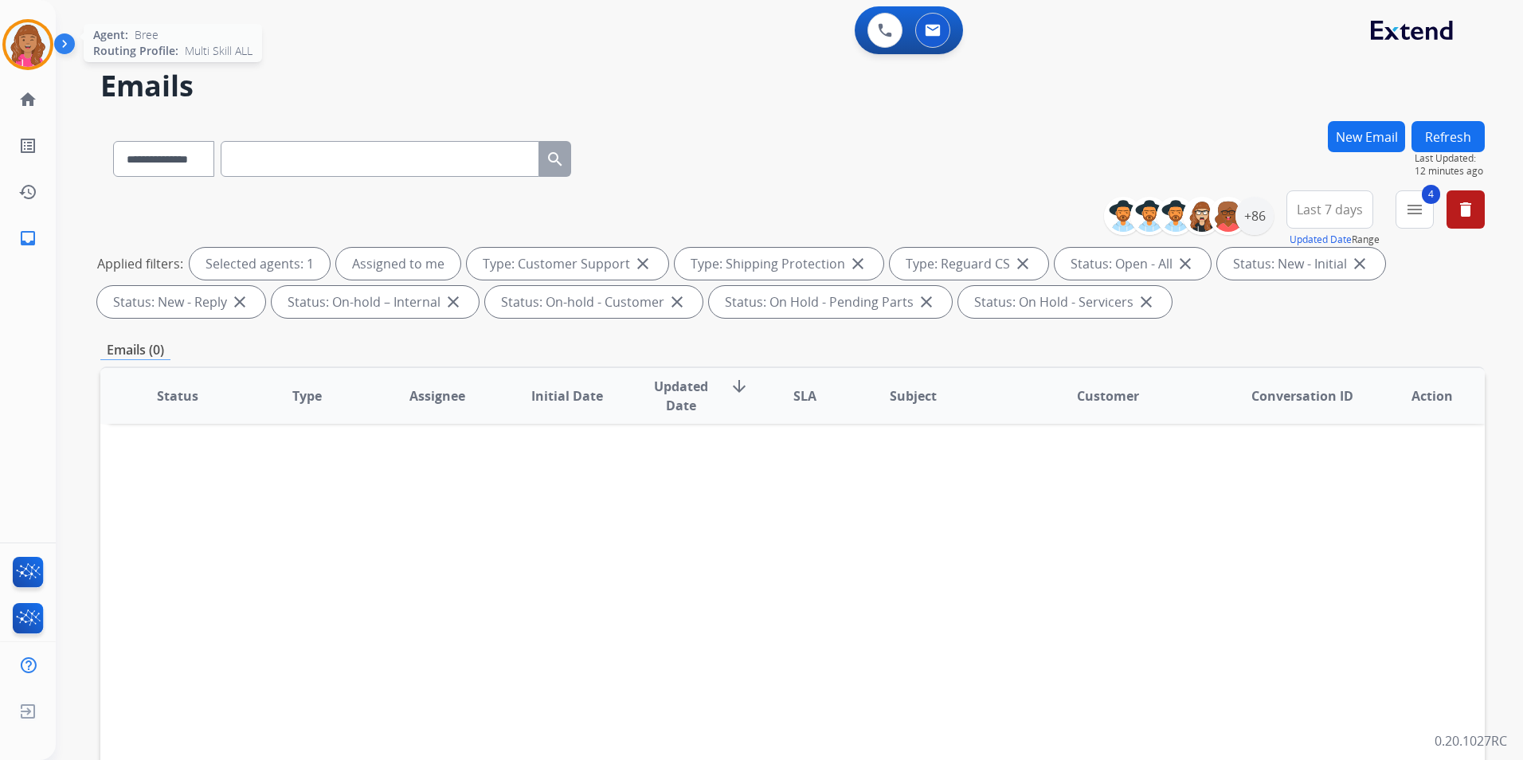
click at [34, 48] on img at bounding box center [28, 44] width 45 height 45
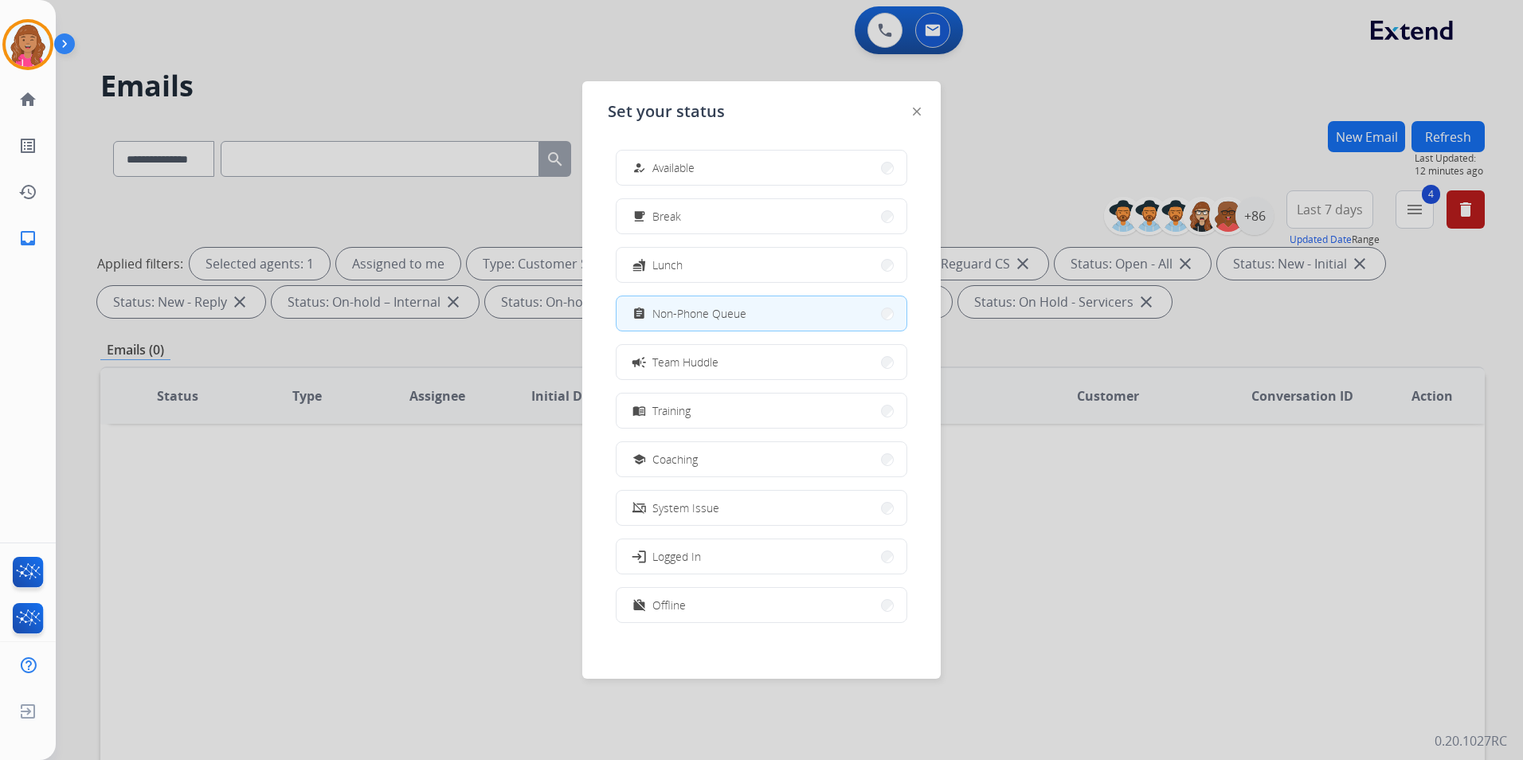
click at [704, 163] on button "how_to_reg Available" at bounding box center [761, 168] width 290 height 34
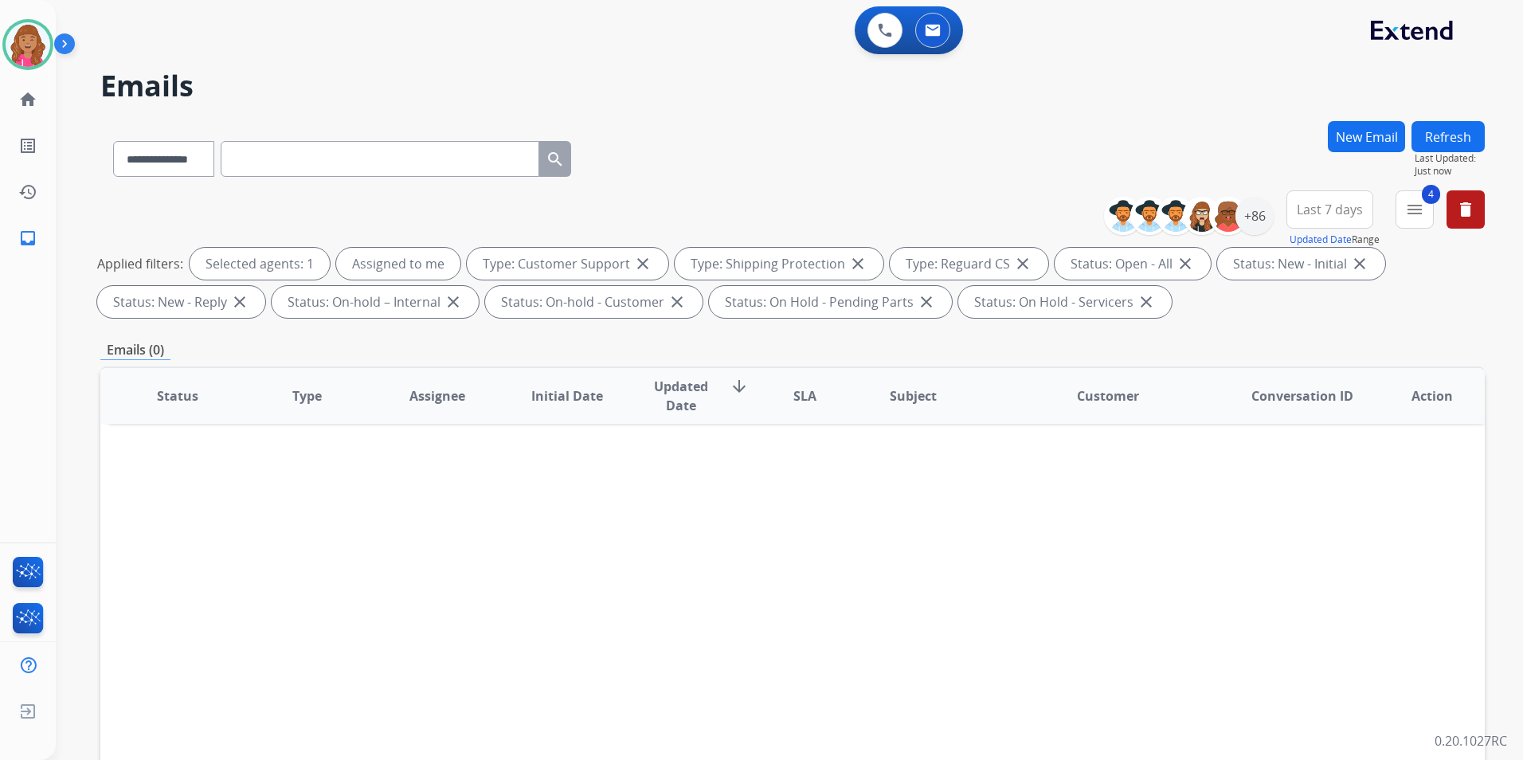
drag, startPoint x: 1196, startPoint y: 535, endPoint x: 1200, endPoint y: 526, distance: 10.1
click at [1199, 528] on div "Status Type Assignee Initial Date Updated Date arrow_downward SLA Subject Custo…" at bounding box center [792, 633] width 1384 height 534
click at [1376, 141] on button "New Email" at bounding box center [1366, 136] width 77 height 31
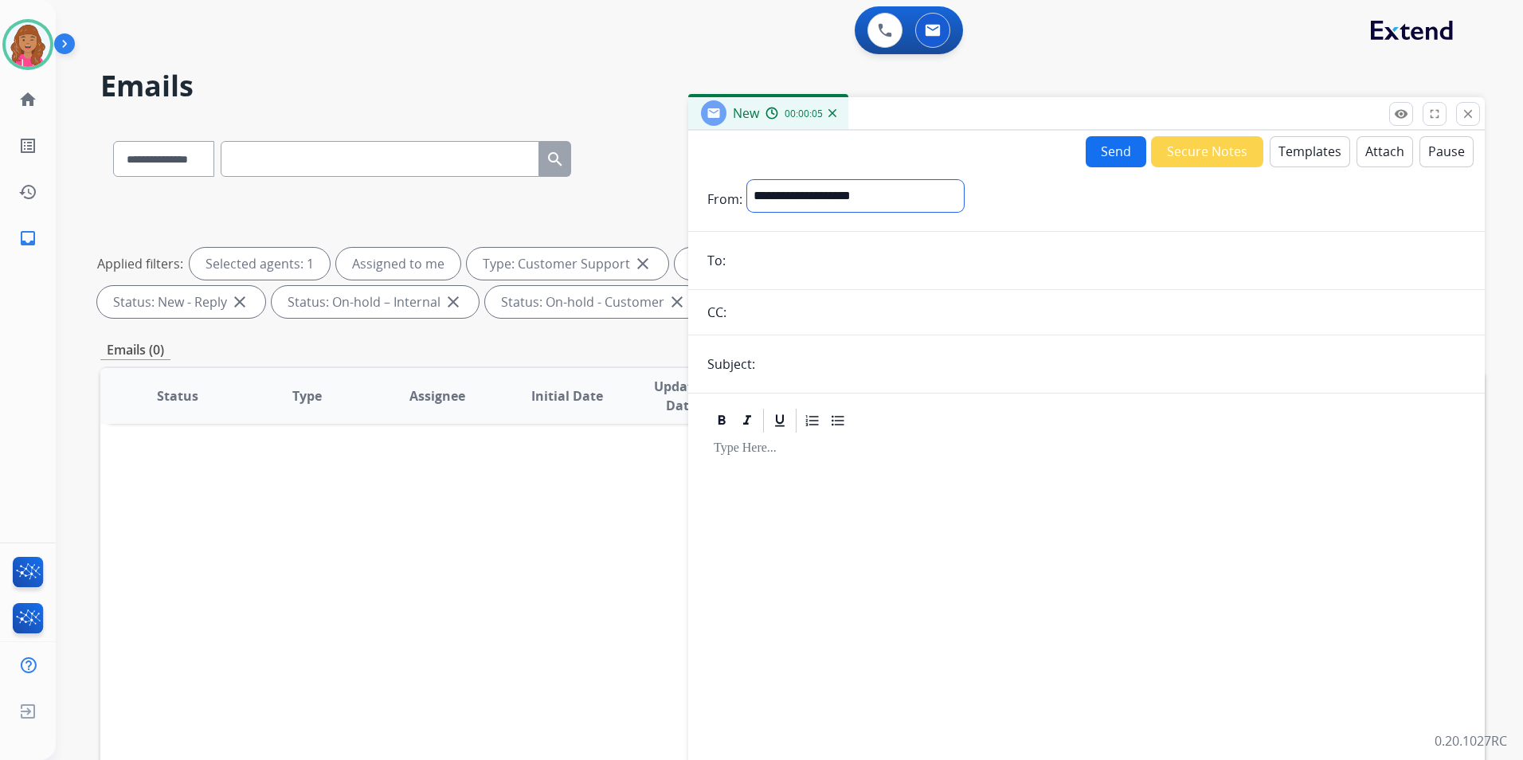
click at [939, 198] on select "**********" at bounding box center [855, 196] width 217 height 32
select select "**********"
click at [747, 180] on select "**********" at bounding box center [855, 196] width 217 height 32
click at [791, 264] on input "email" at bounding box center [1097, 262] width 735 height 32
paste input "**********"
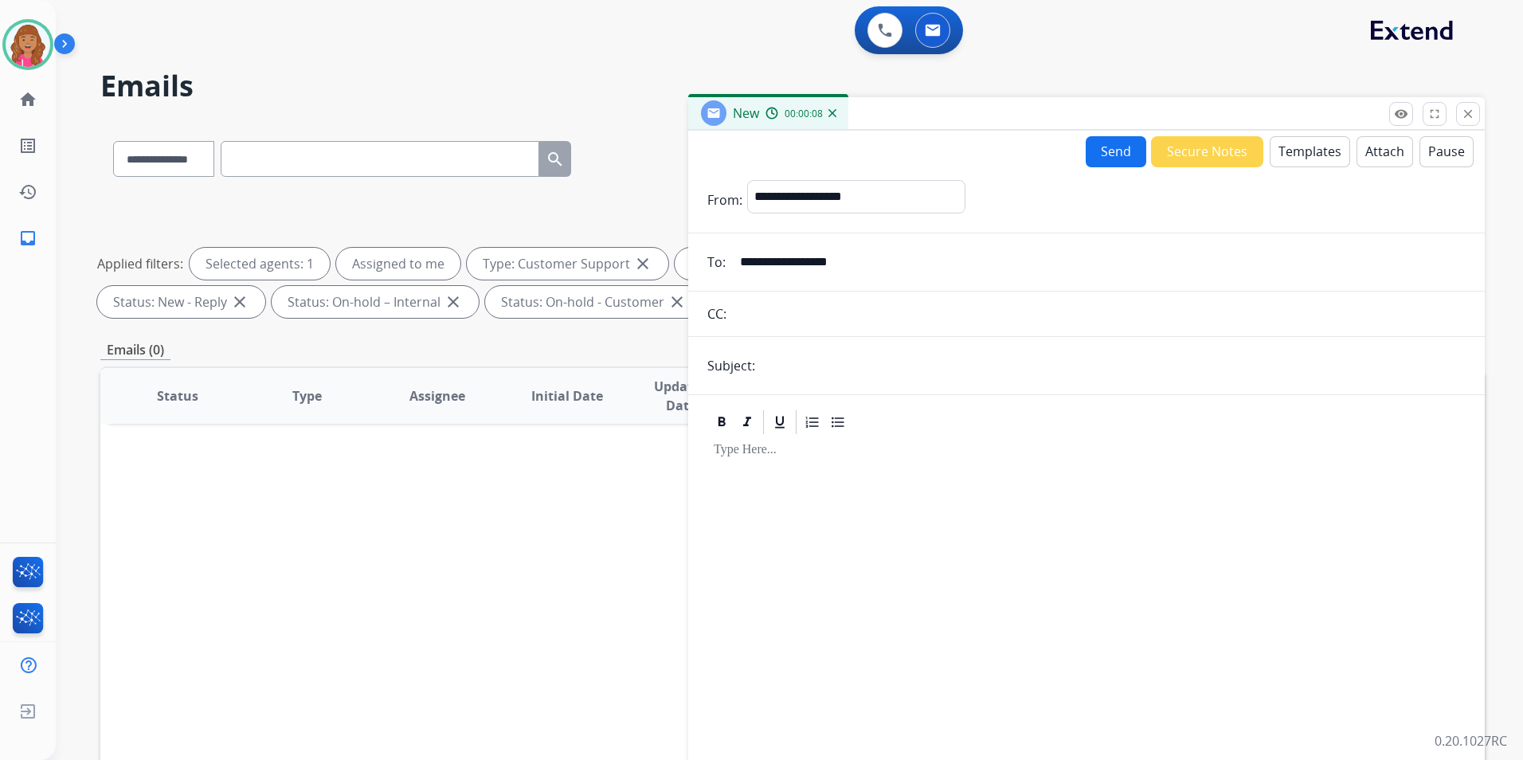
type input "**********"
click at [1288, 149] on button "Templates" at bounding box center [1310, 151] width 80 height 31
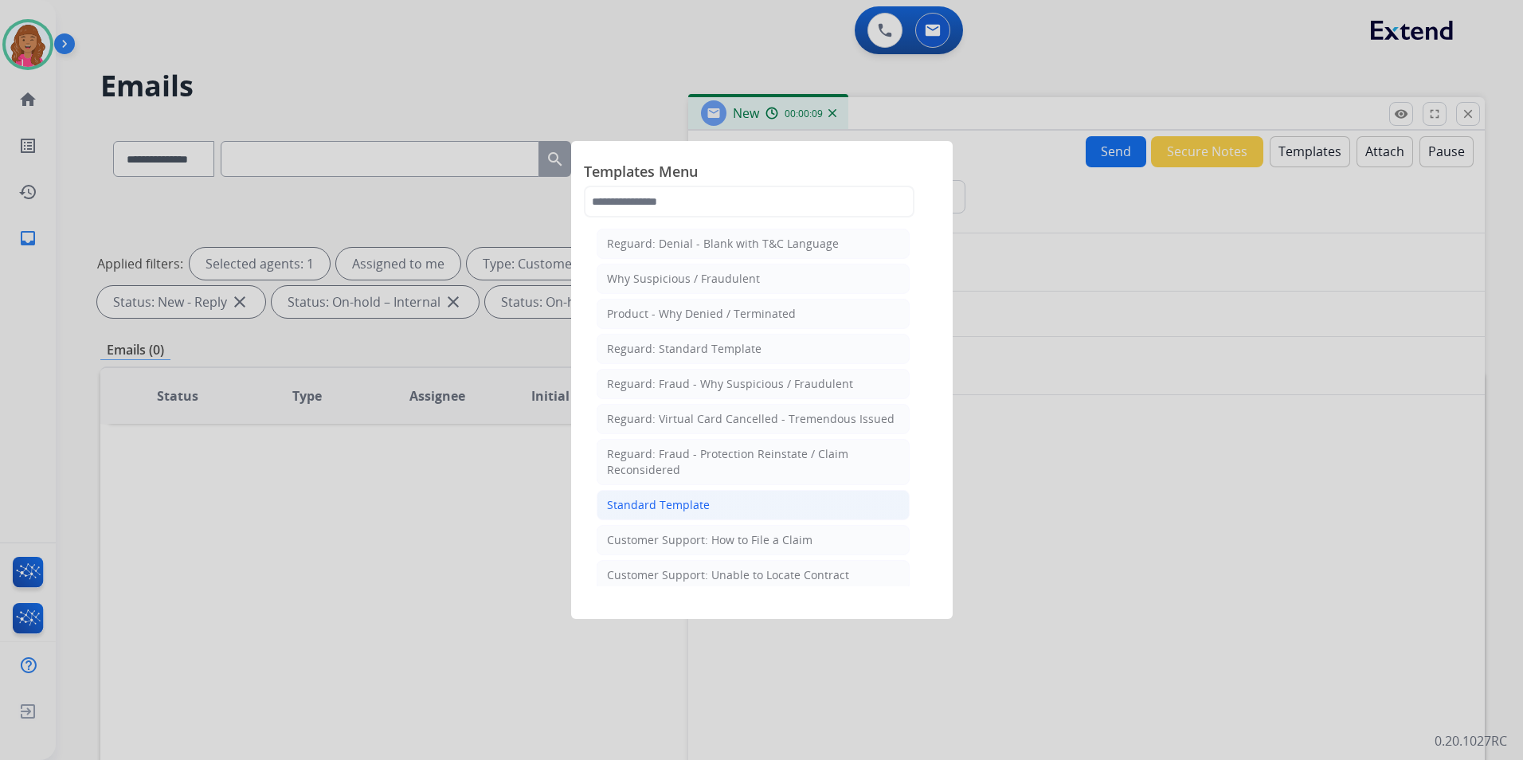
click at [800, 504] on li "Standard Template" at bounding box center [753, 505] width 313 height 30
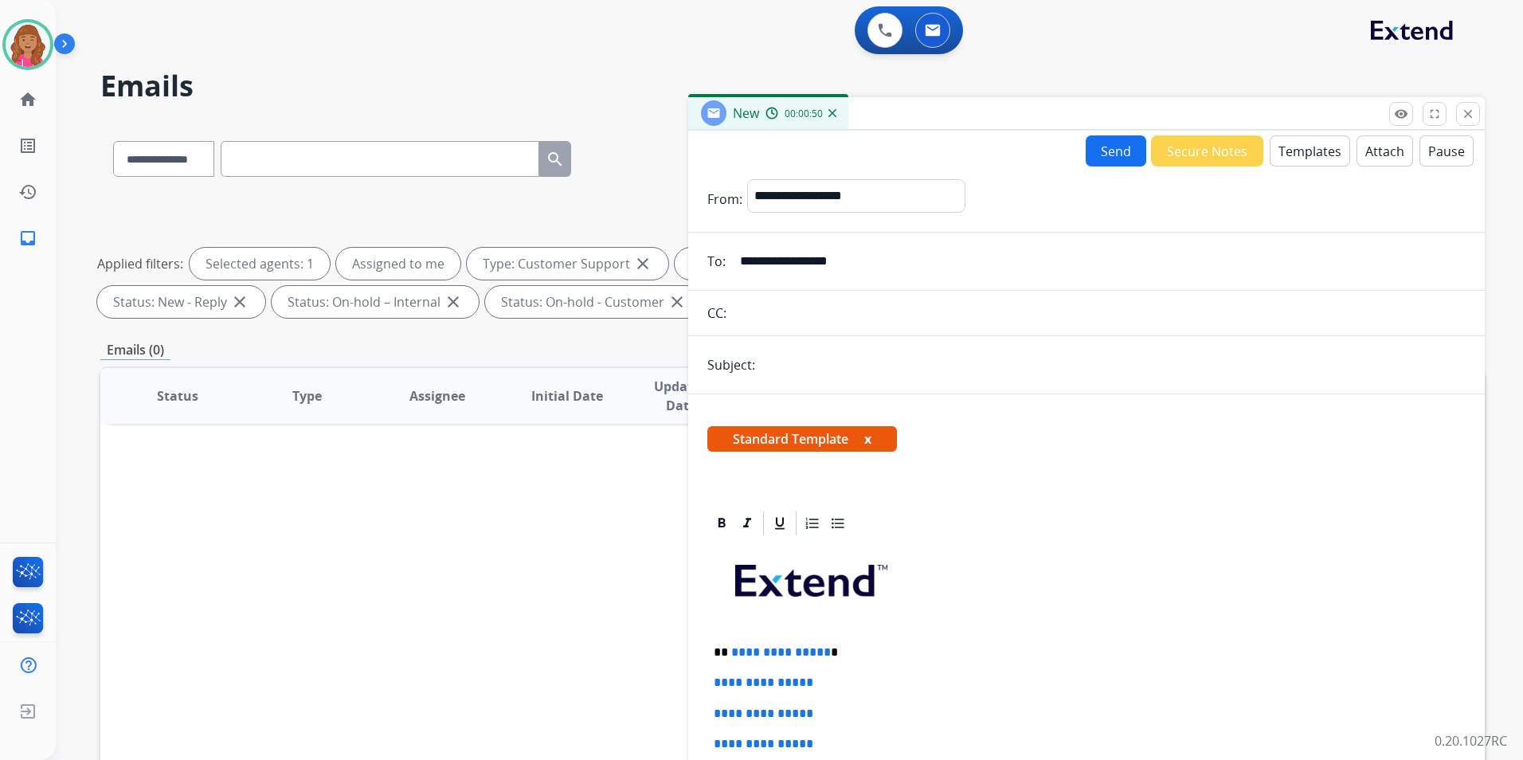
click at [824, 654] on p "**********" at bounding box center [1080, 652] width 733 height 14
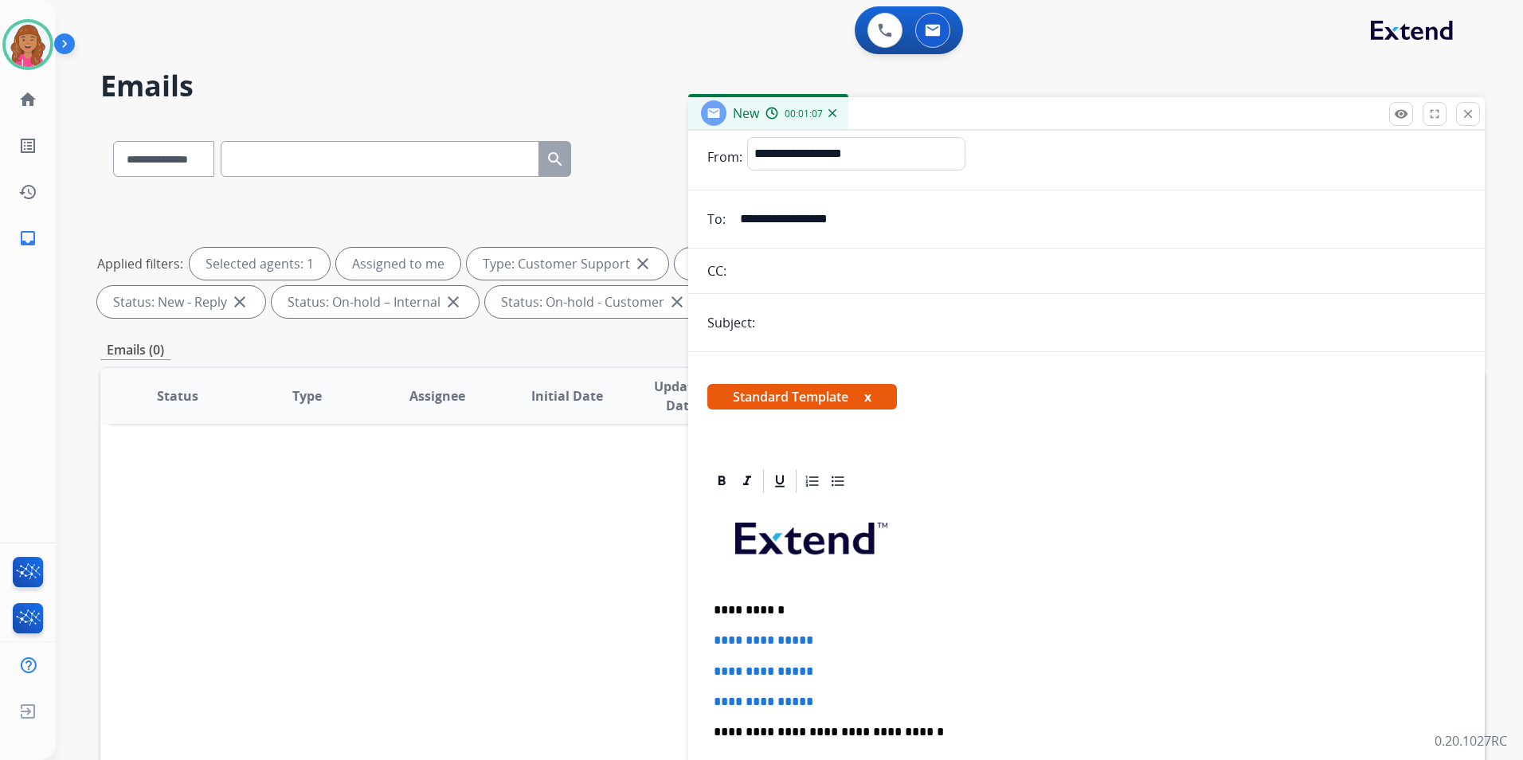
scroll to position [80, 0]
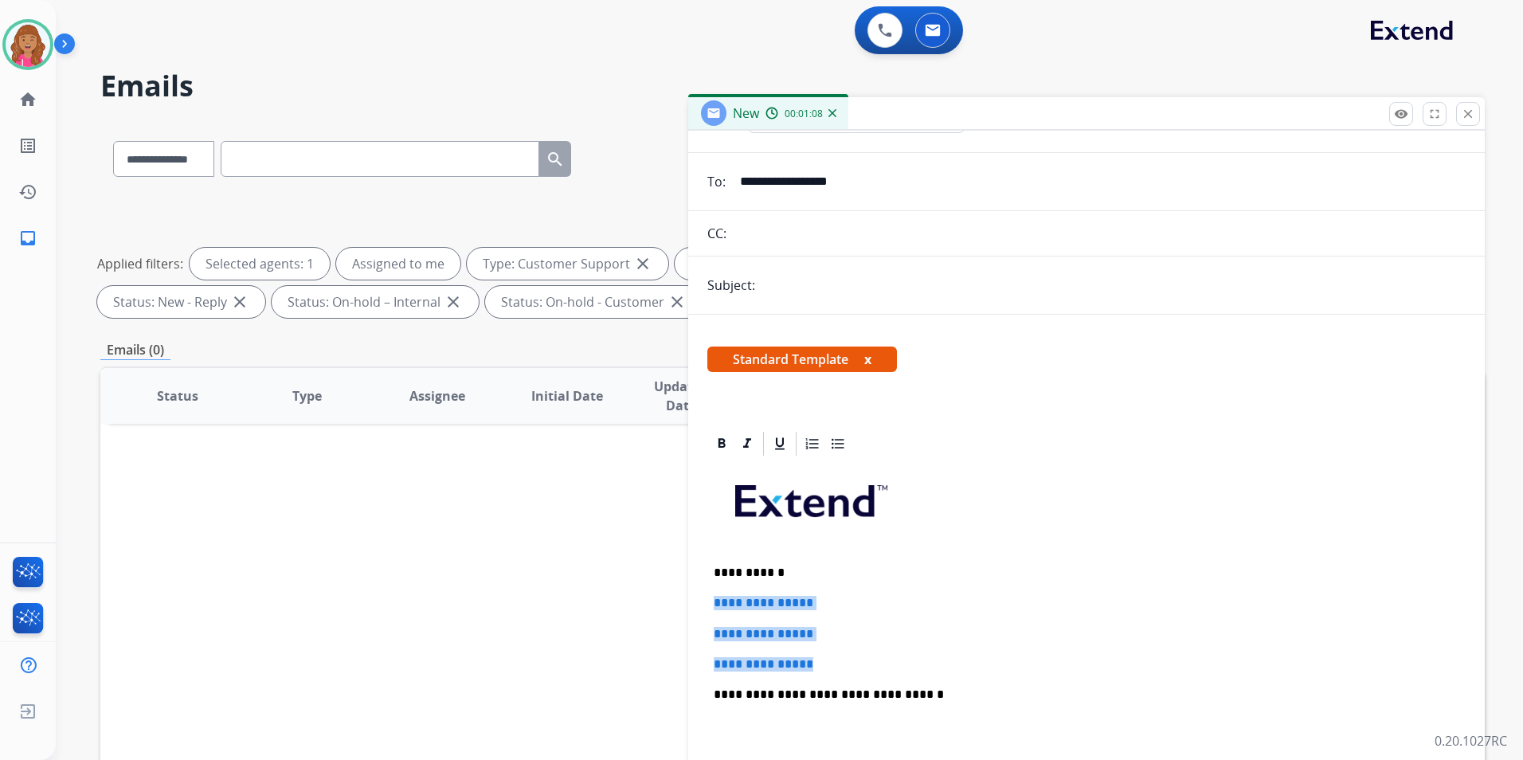
drag, startPoint x: 828, startPoint y: 652, endPoint x: 679, endPoint y: 595, distance: 159.6
click at [679, 595] on div "**********" at bounding box center [792, 552] width 1384 height 862
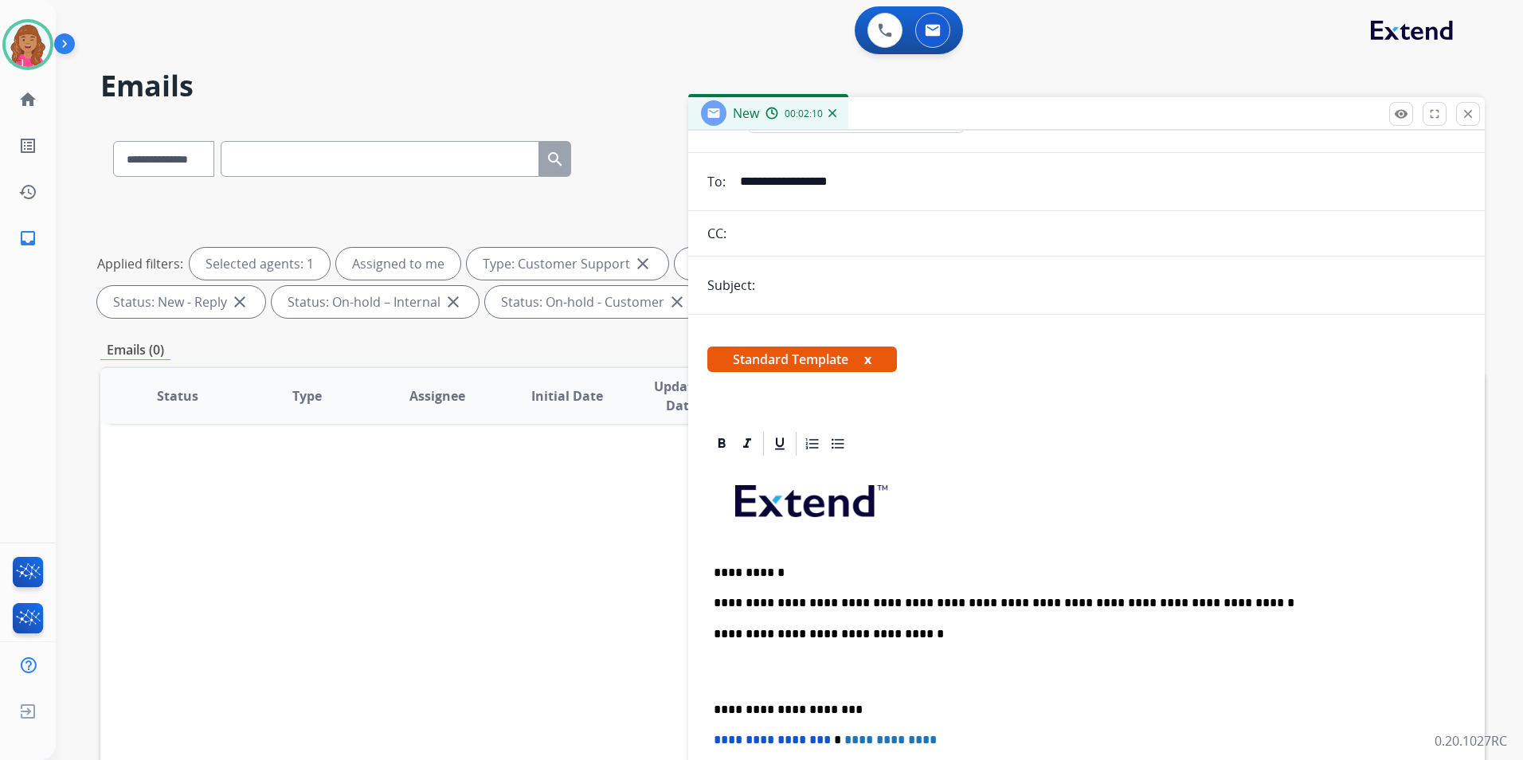
click at [781, 672] on p at bounding box center [1087, 671] width 746 height 29
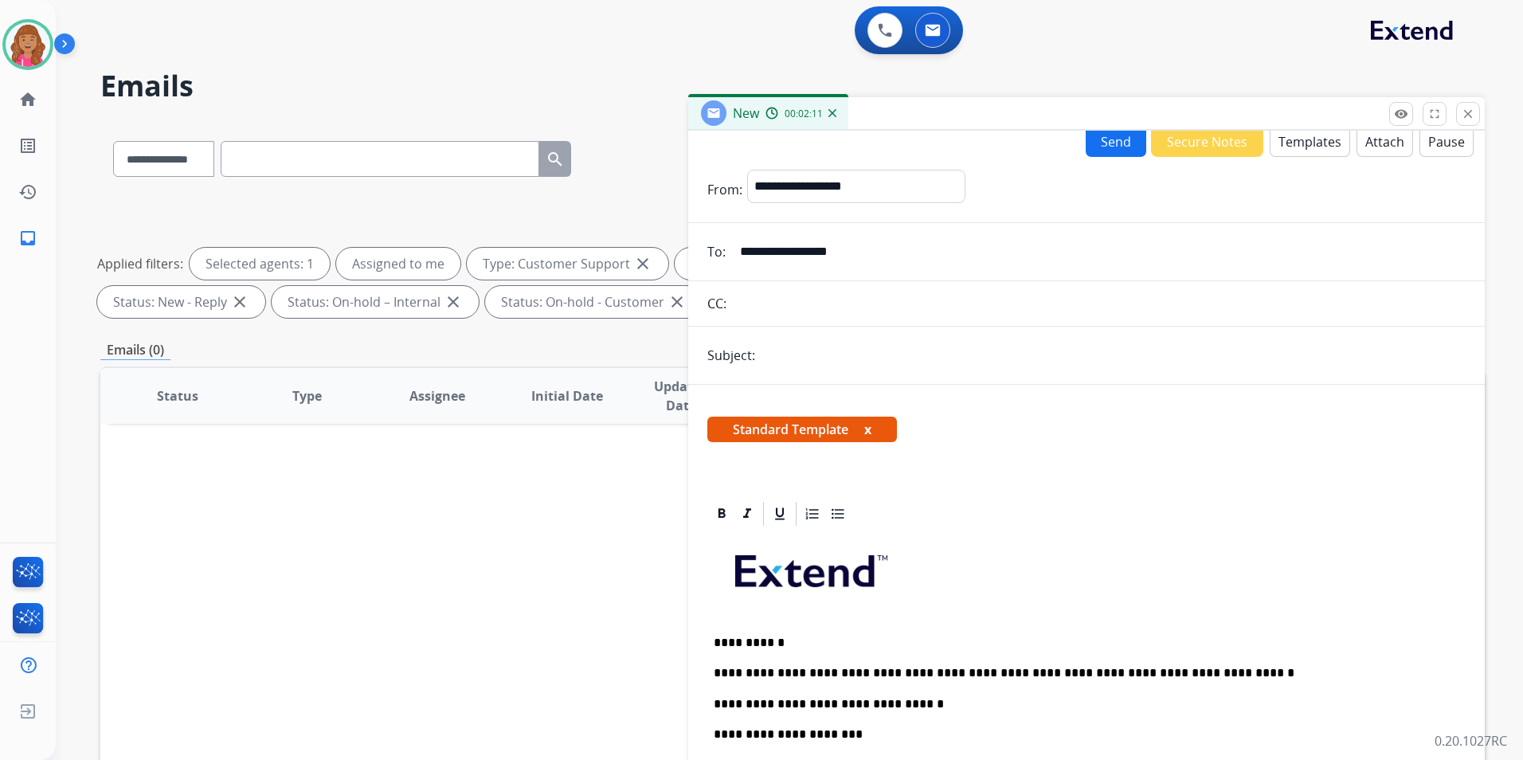
scroll to position [0, 0]
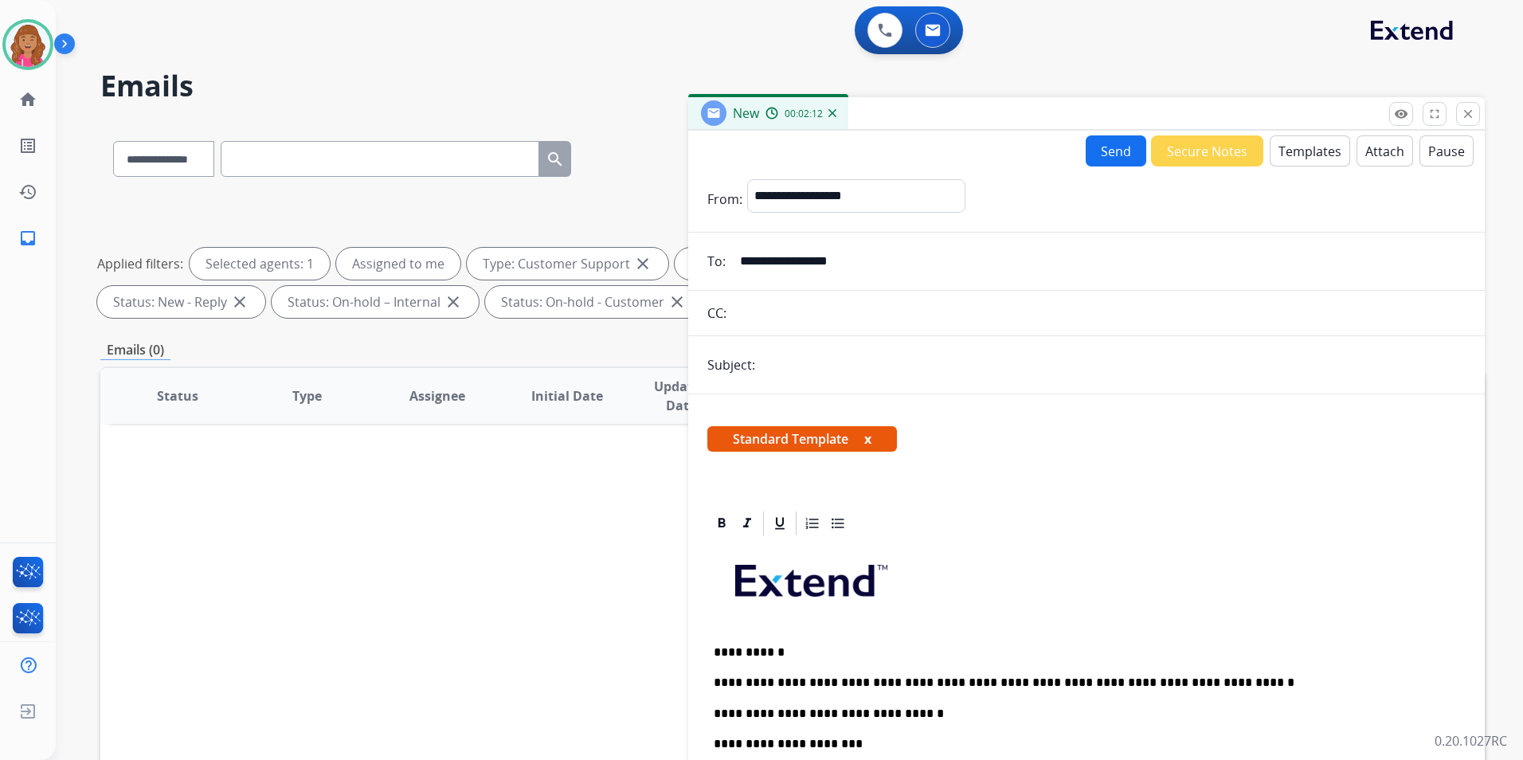
click at [1094, 148] on button "Send" at bounding box center [1116, 150] width 61 height 31
click at [839, 358] on input "text" at bounding box center [1113, 365] width 706 height 33
type input "**********"
click at [1086, 154] on button "Send" at bounding box center [1116, 150] width 61 height 31
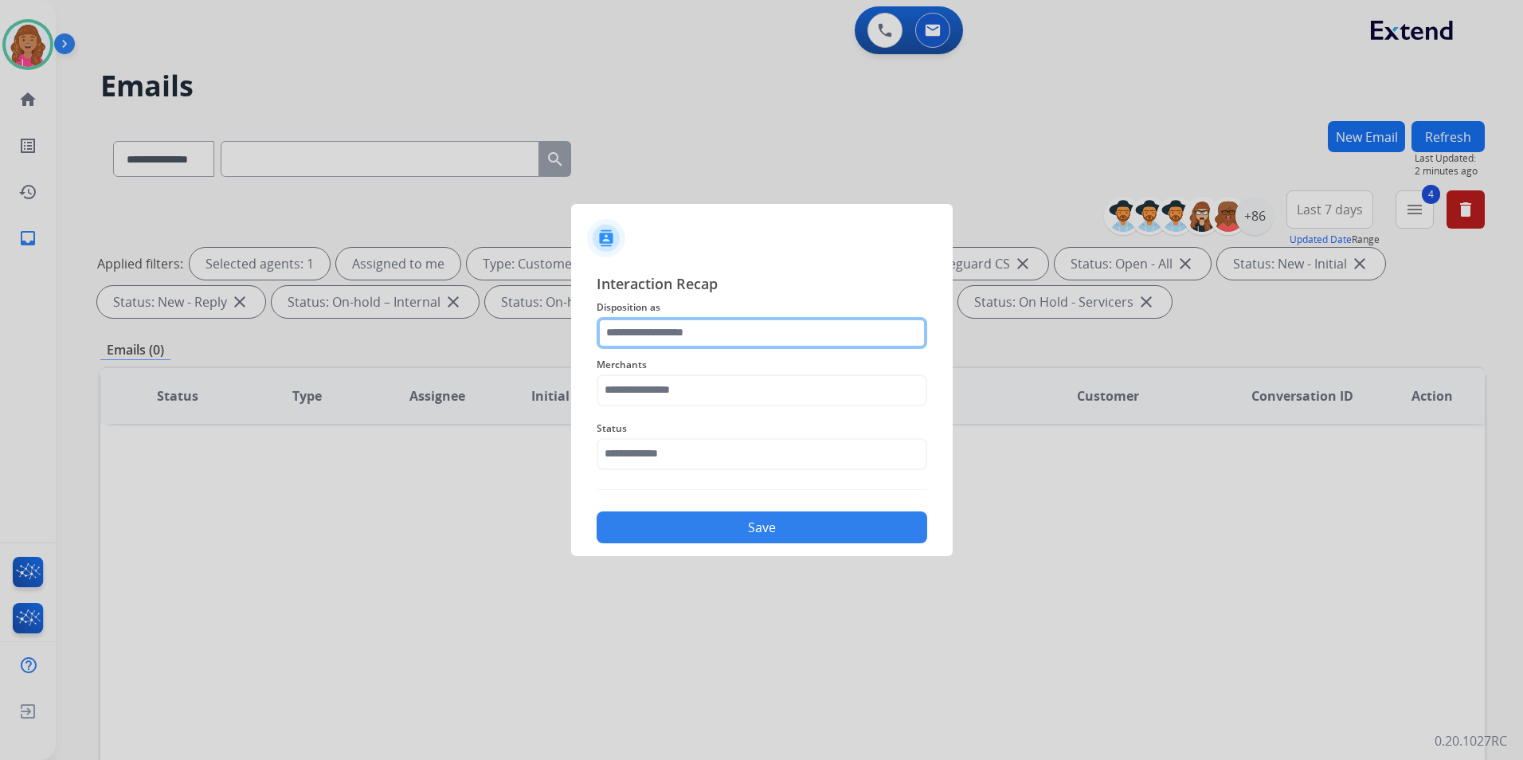
click at [697, 332] on input "text" at bounding box center [762, 333] width 331 height 32
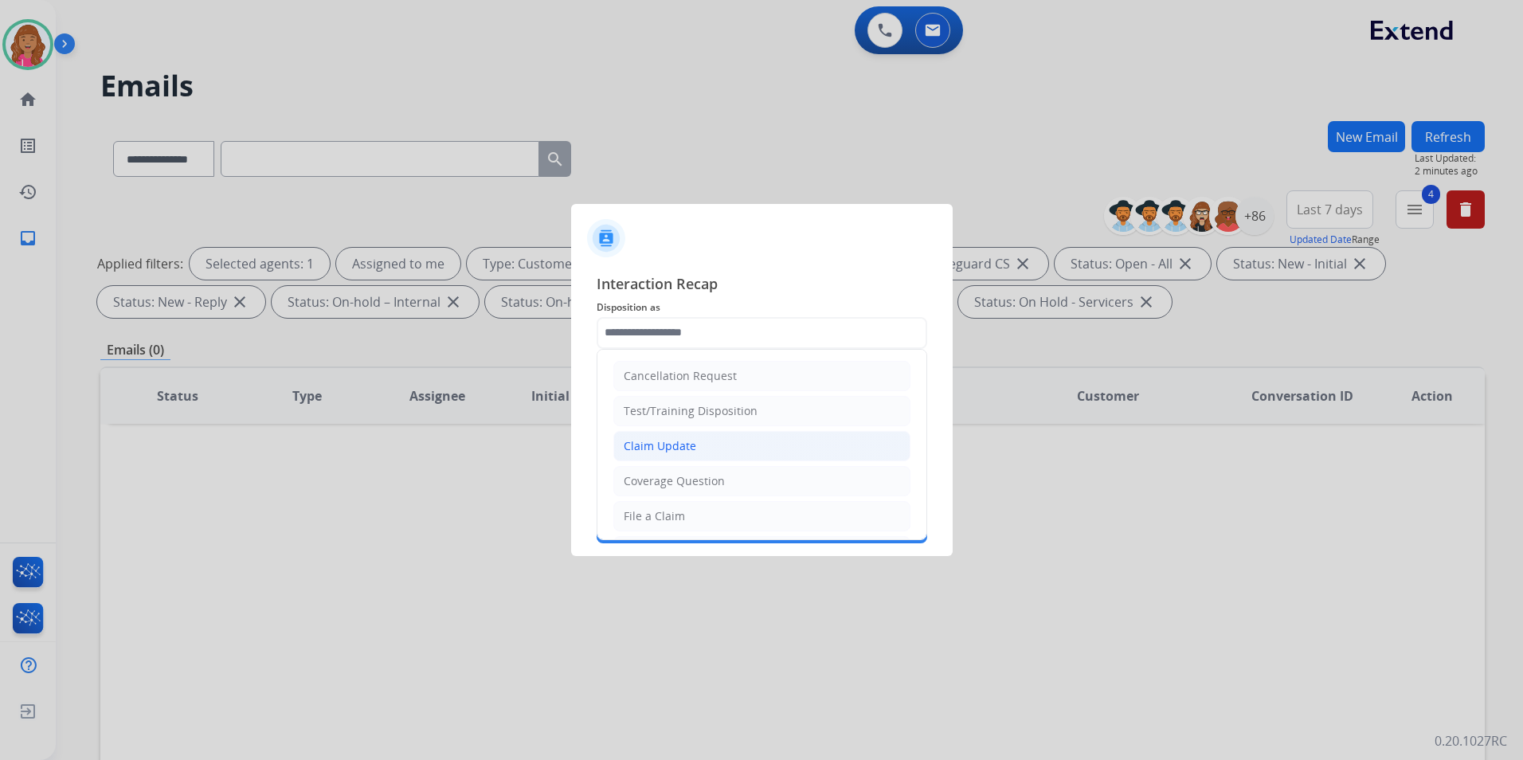
click at [667, 440] on div "Claim Update" at bounding box center [660, 446] width 72 height 16
type input "**********"
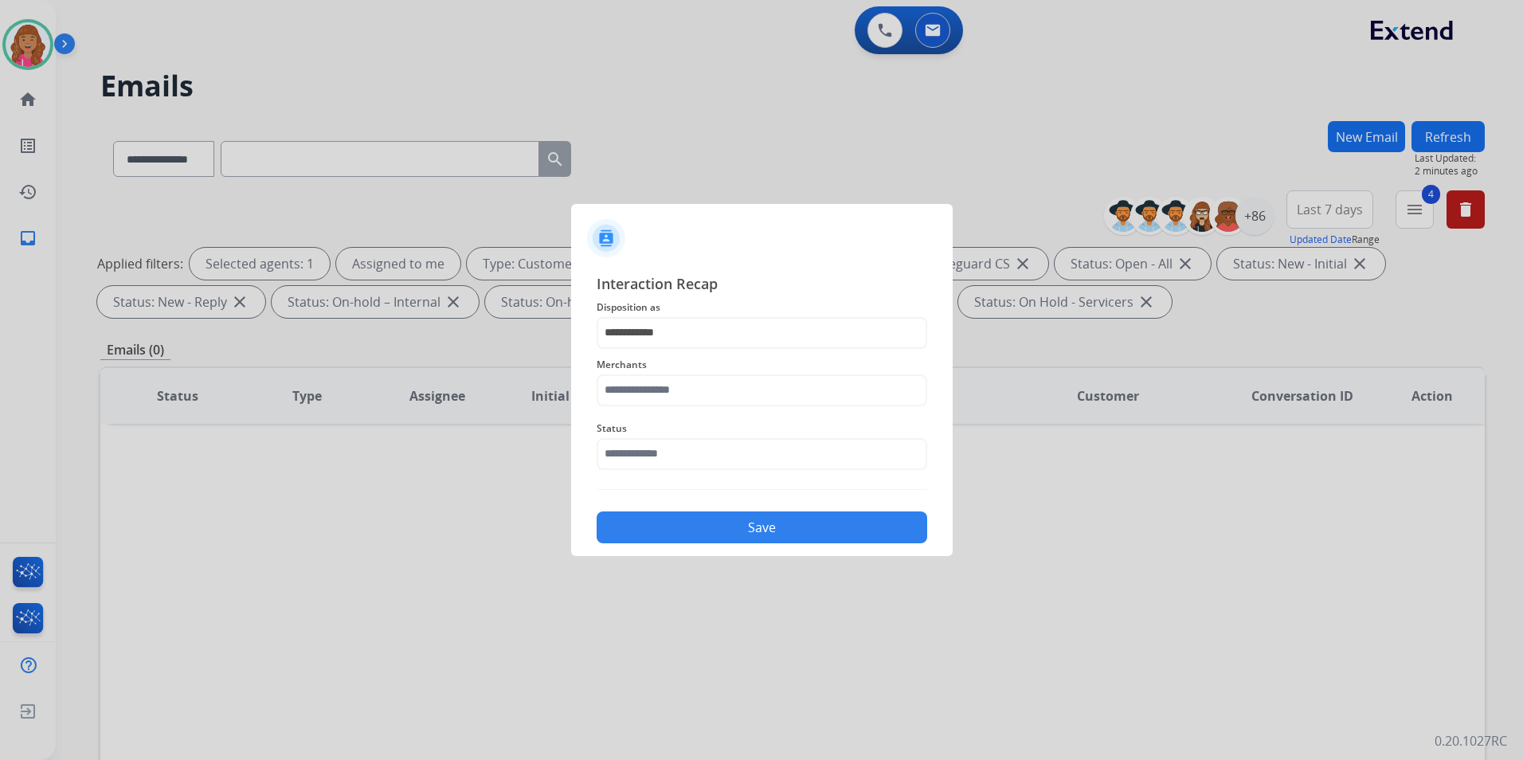
click at [641, 373] on span "Merchants" at bounding box center [762, 364] width 331 height 19
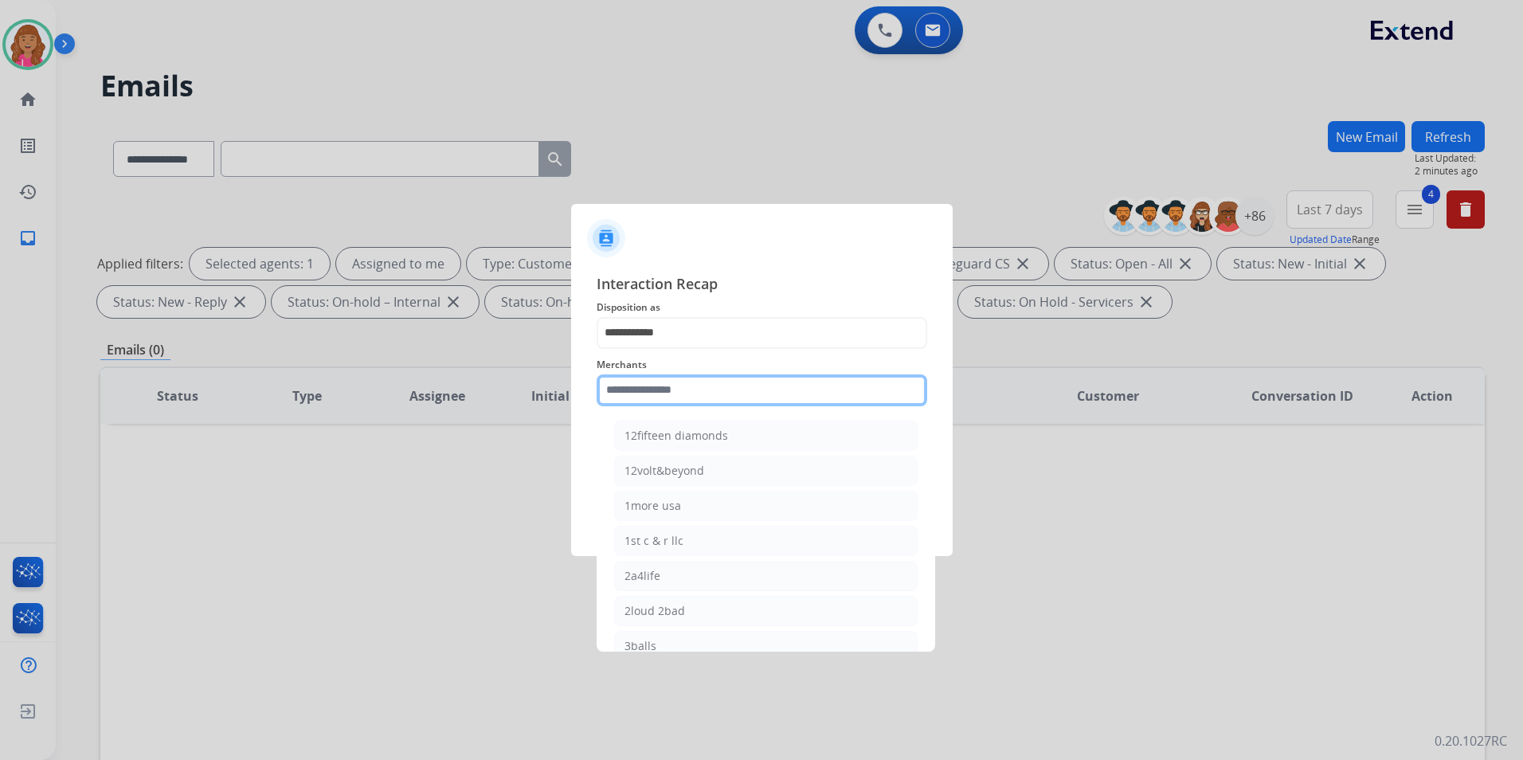
click at [636, 384] on input "text" at bounding box center [762, 390] width 331 height 32
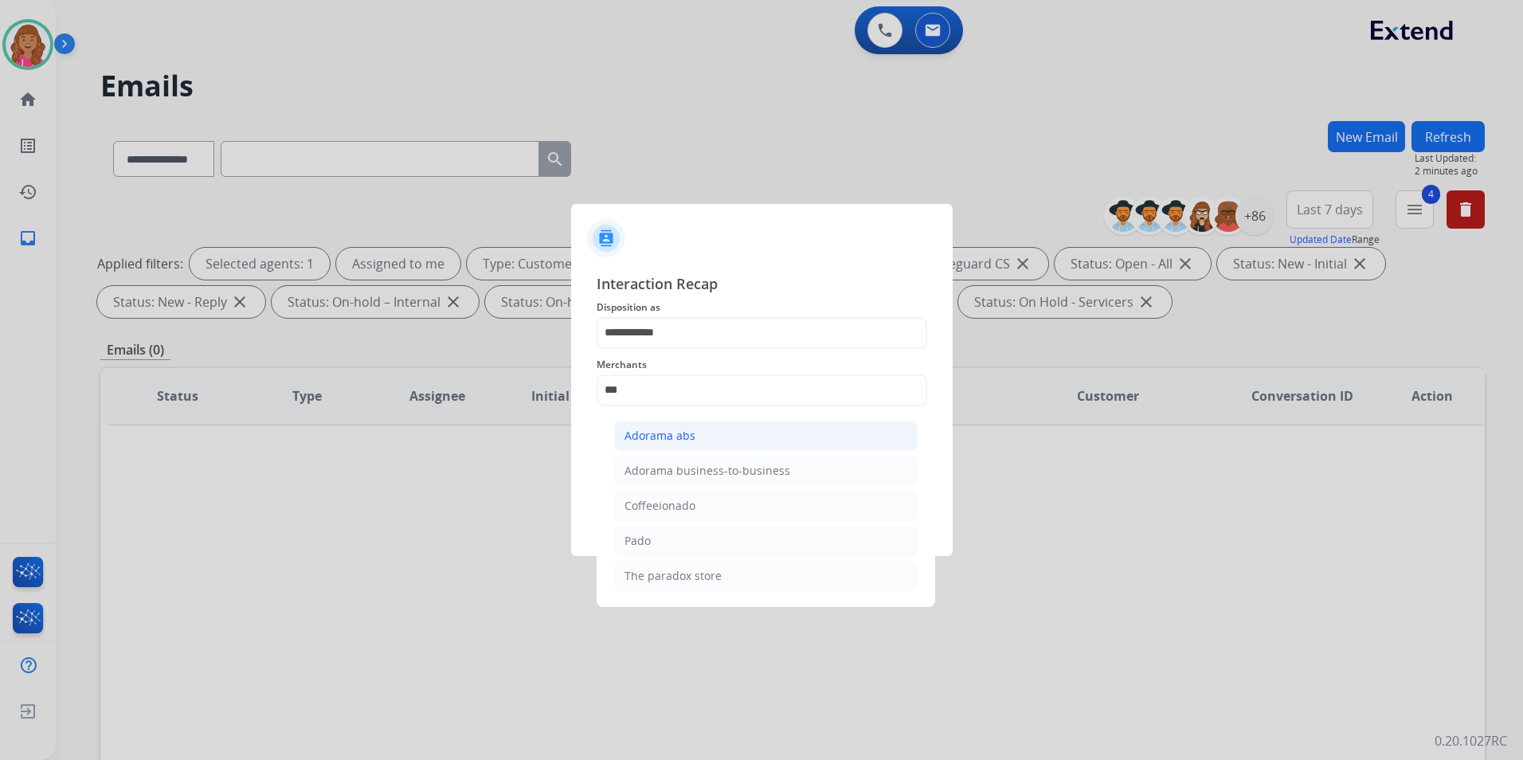
click at [652, 433] on div "Adorama abs" at bounding box center [659, 436] width 71 height 16
type input "**********"
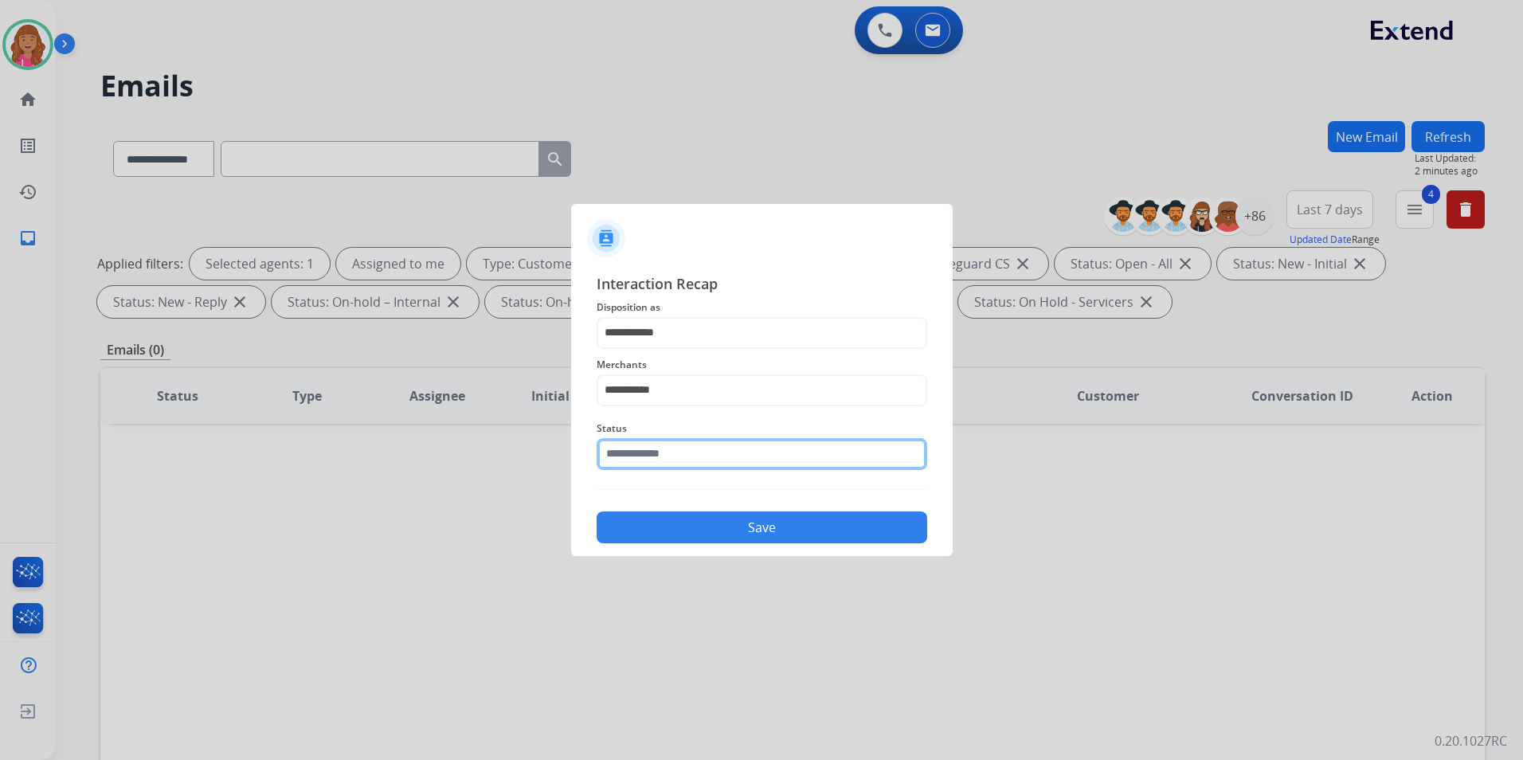
click at [650, 446] on input "text" at bounding box center [762, 454] width 331 height 32
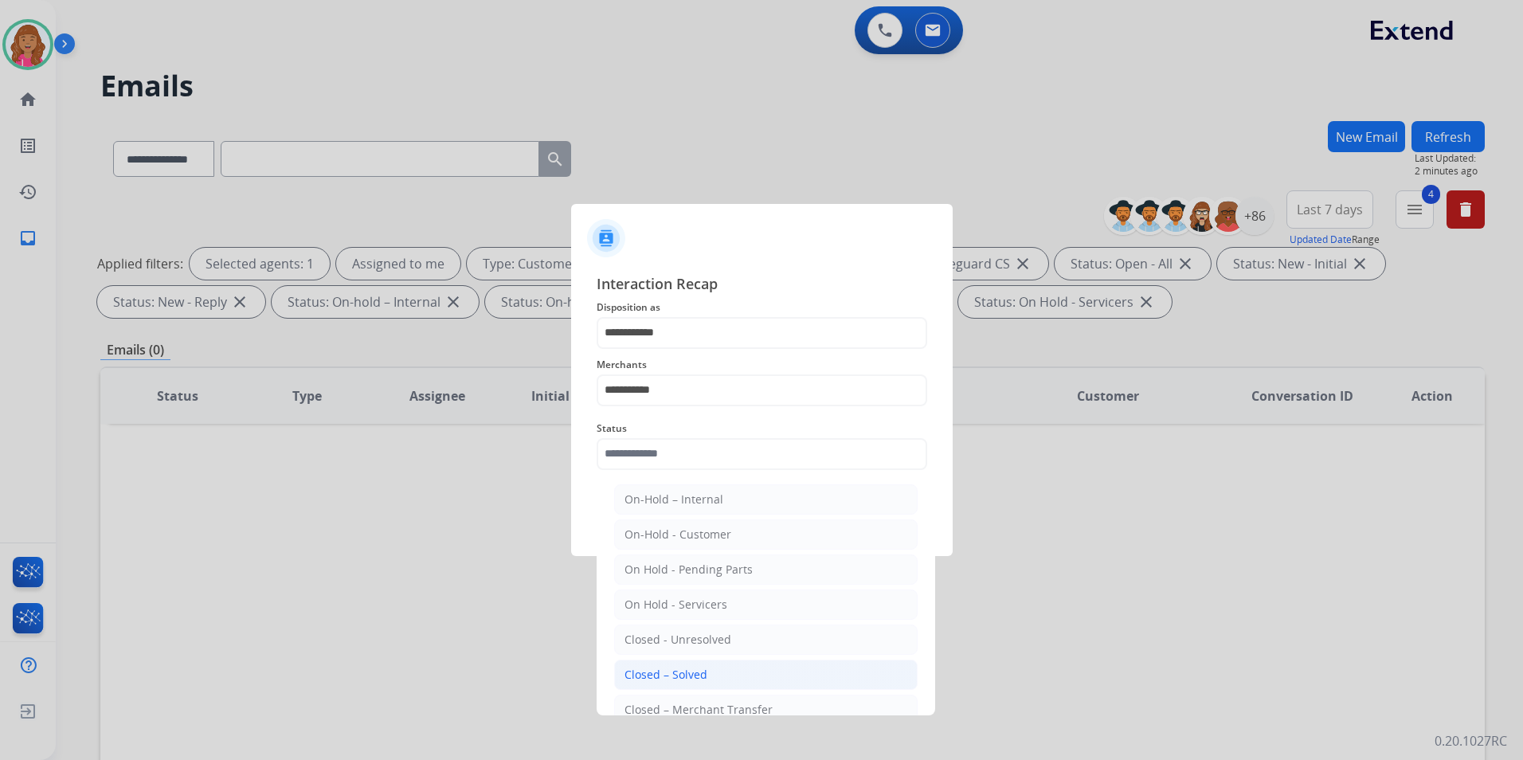
click at [660, 663] on li "Closed – Solved" at bounding box center [765, 674] width 303 height 30
type input "**********"
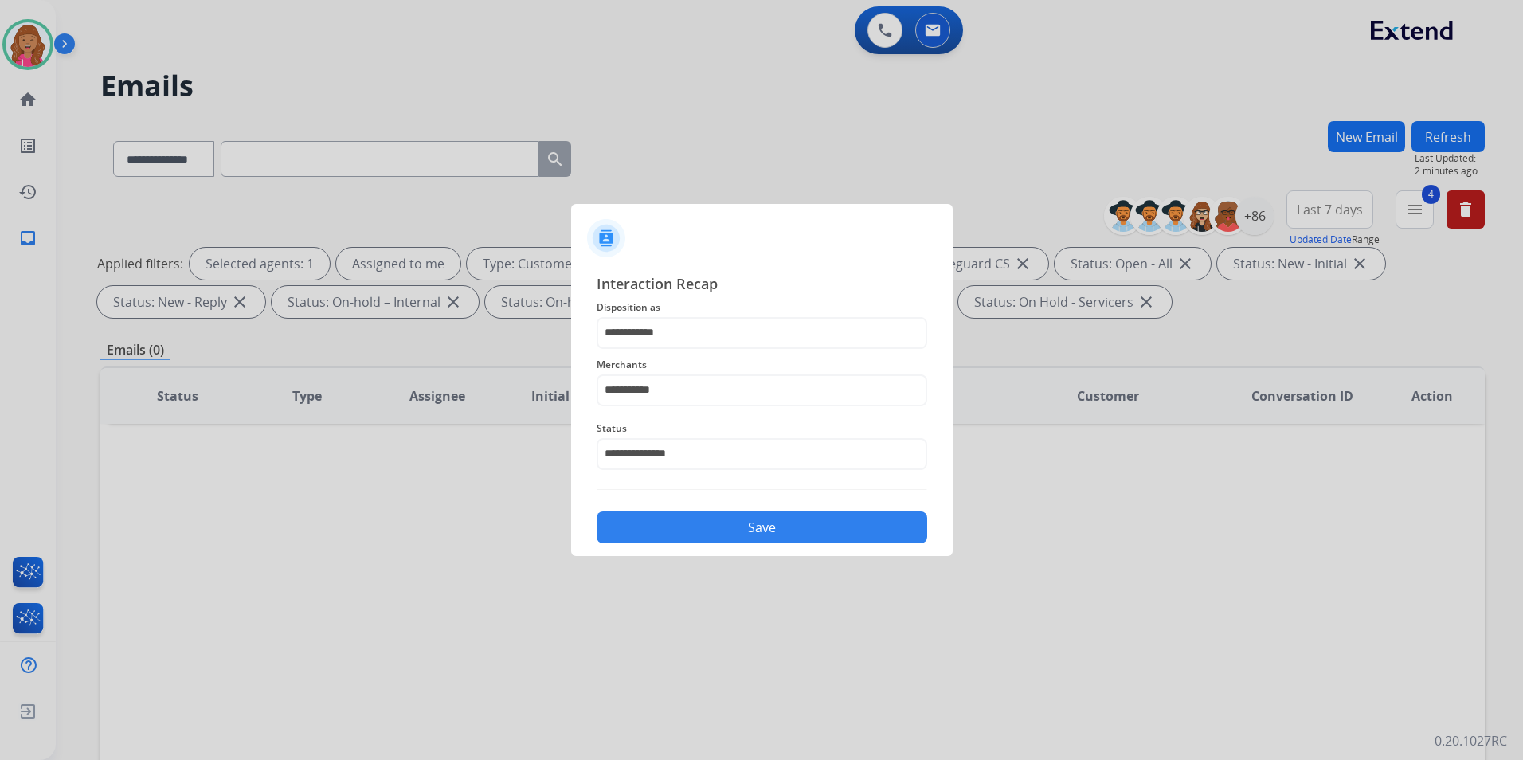
click at [643, 538] on button "Save" at bounding box center [762, 527] width 331 height 32
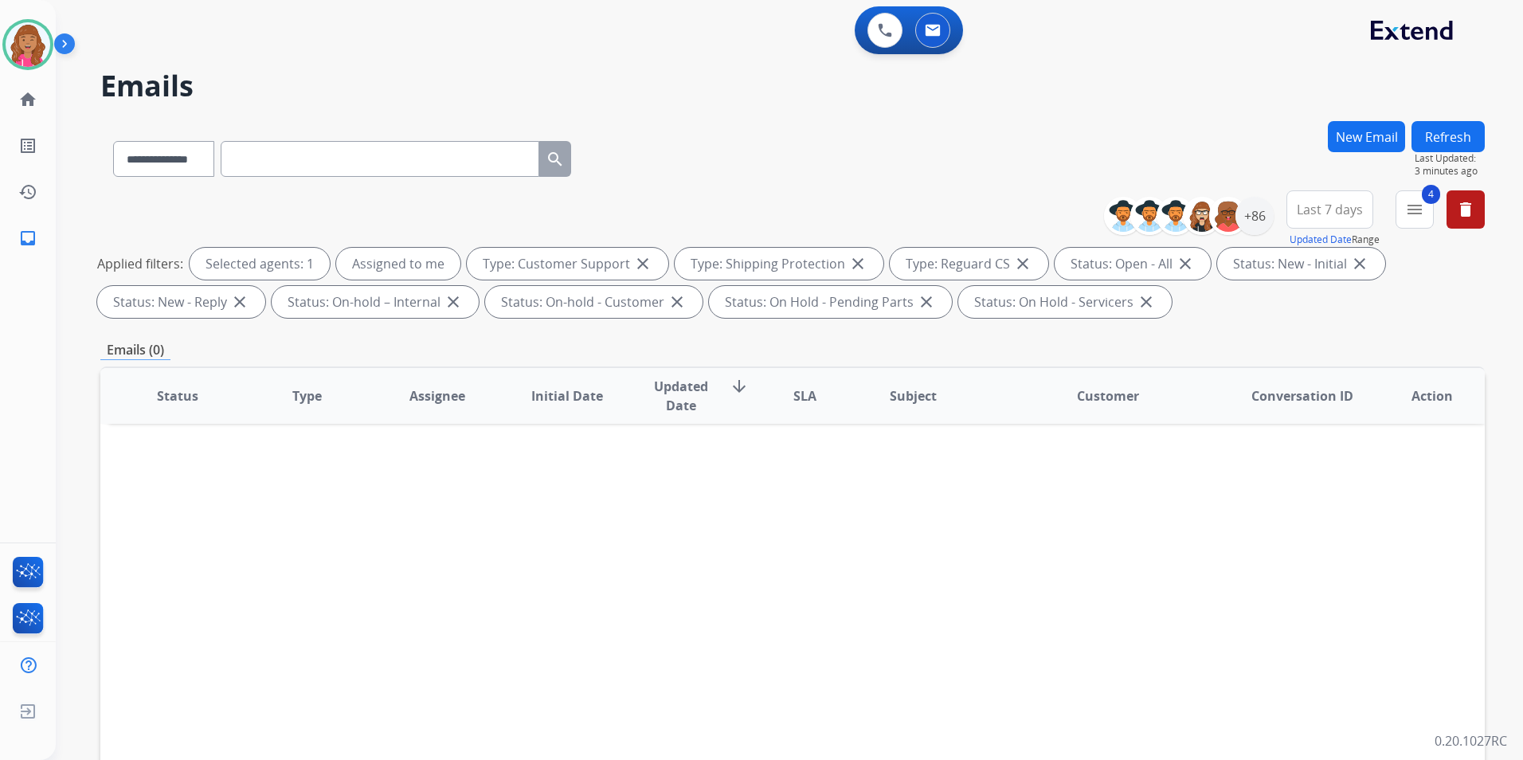
click at [1454, 139] on button "Refresh" at bounding box center [1447, 136] width 73 height 31
click at [1258, 221] on div "+86" at bounding box center [1254, 216] width 38 height 38
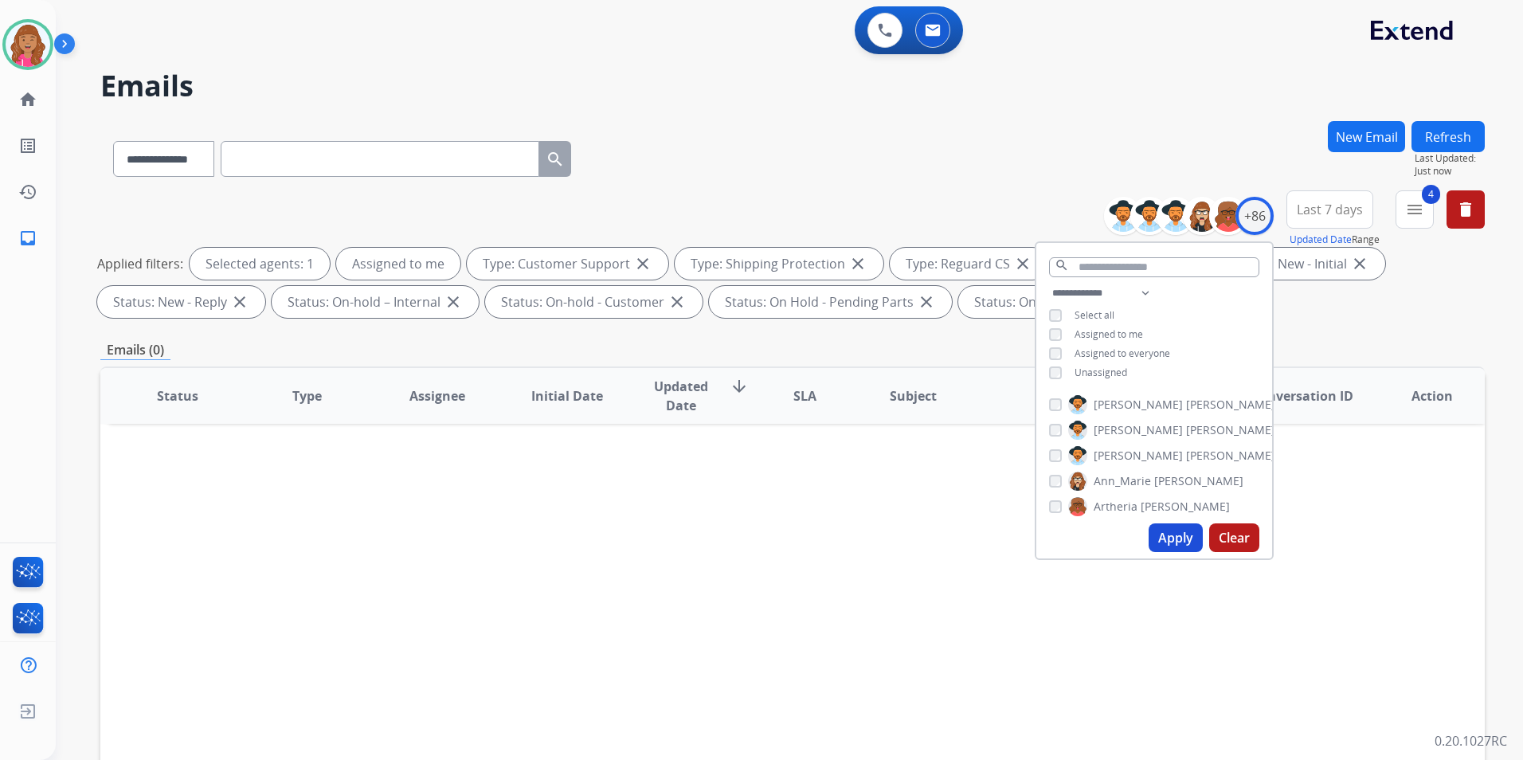
click at [1097, 382] on div "**********" at bounding box center [1154, 335] width 236 height 102
click at [1100, 378] on div "**********" at bounding box center [1154, 335] width 236 height 102
click at [1118, 383] on div "**********" at bounding box center [1154, 335] width 236 height 102
click at [1115, 374] on span "Unassigned" at bounding box center [1100, 373] width 53 height 14
click at [1171, 548] on button "Apply" at bounding box center [1176, 537] width 54 height 29
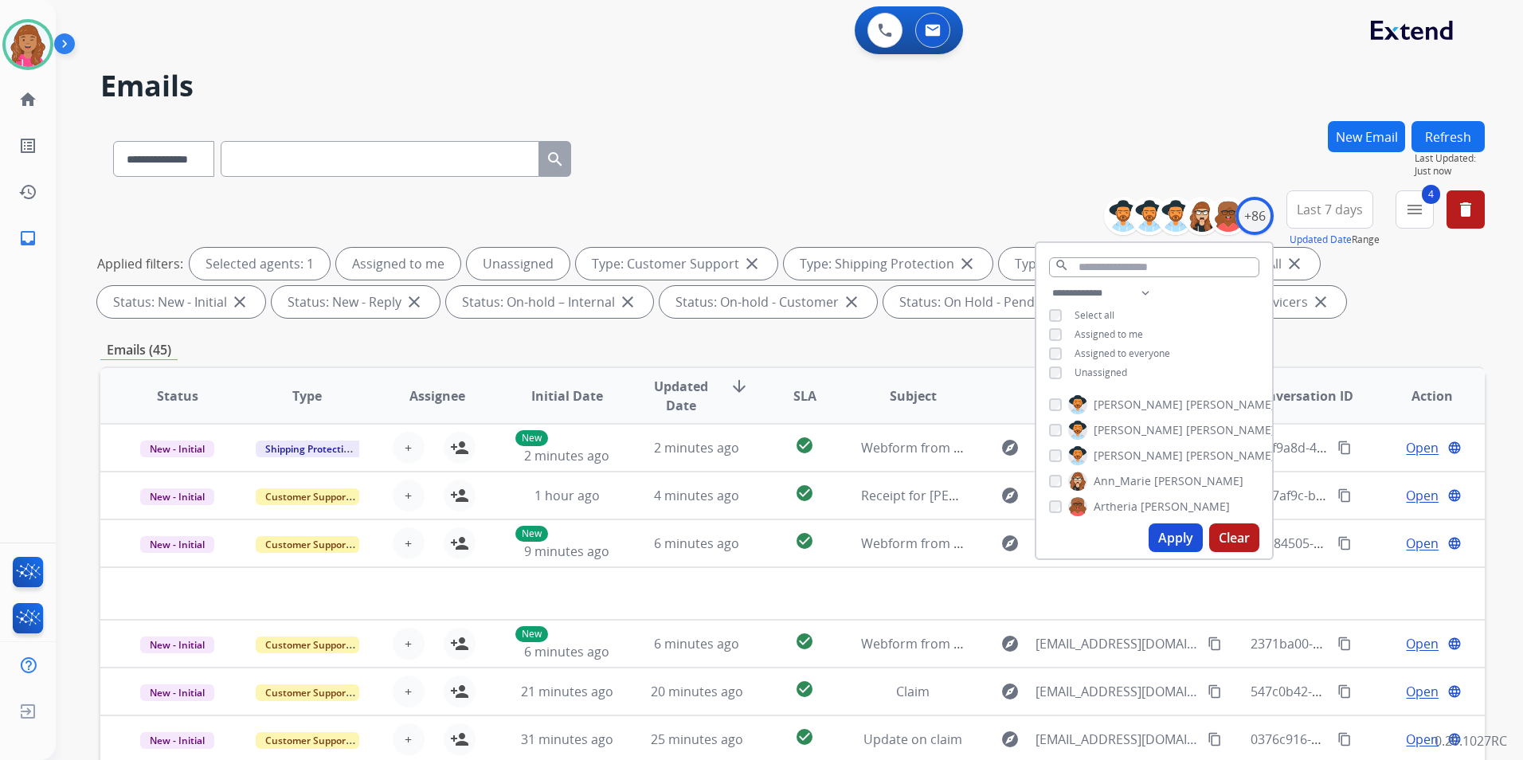
click at [1042, 175] on div "**********" at bounding box center [792, 155] width 1384 height 69
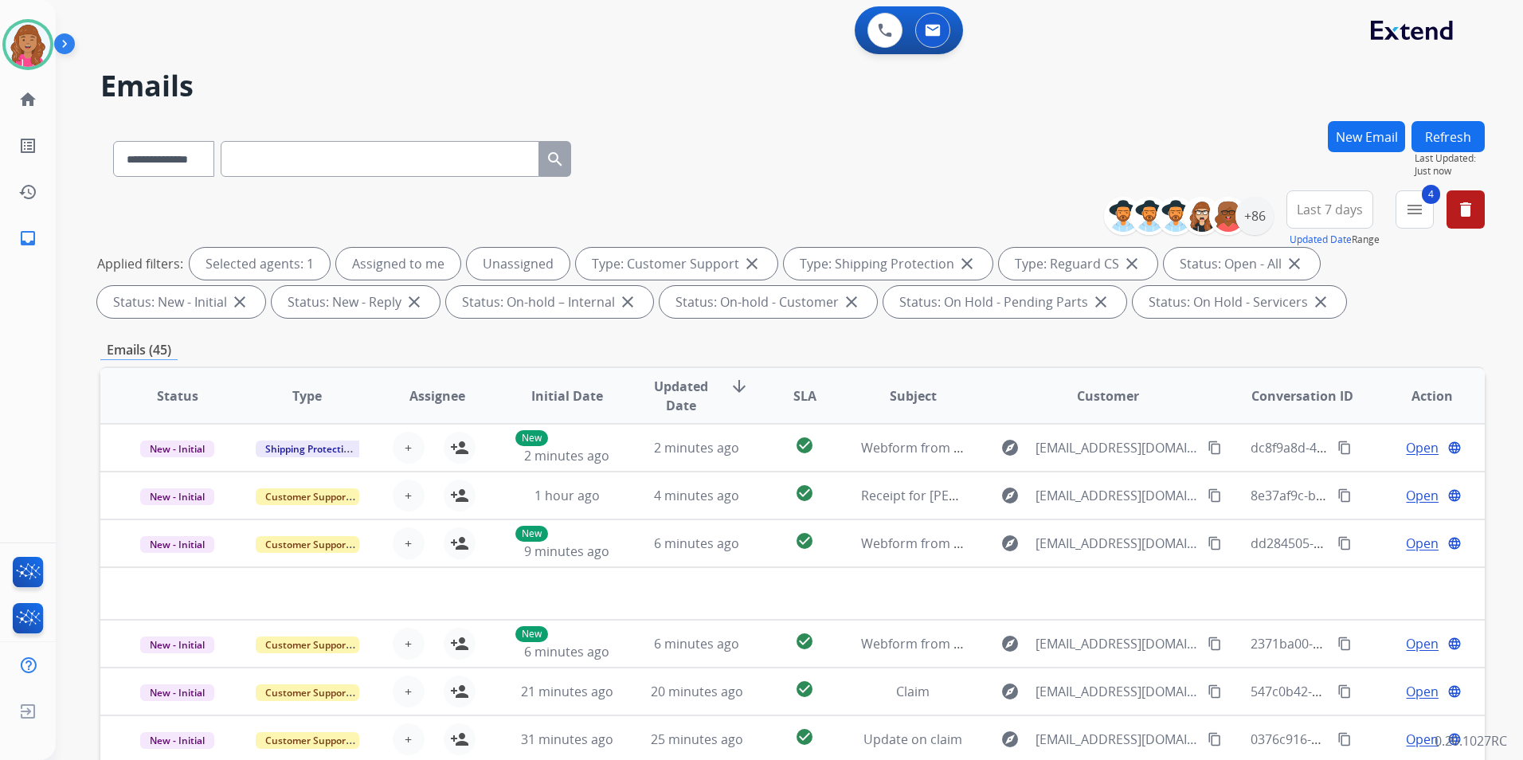
click at [1366, 148] on button "New Email" at bounding box center [1366, 136] width 77 height 31
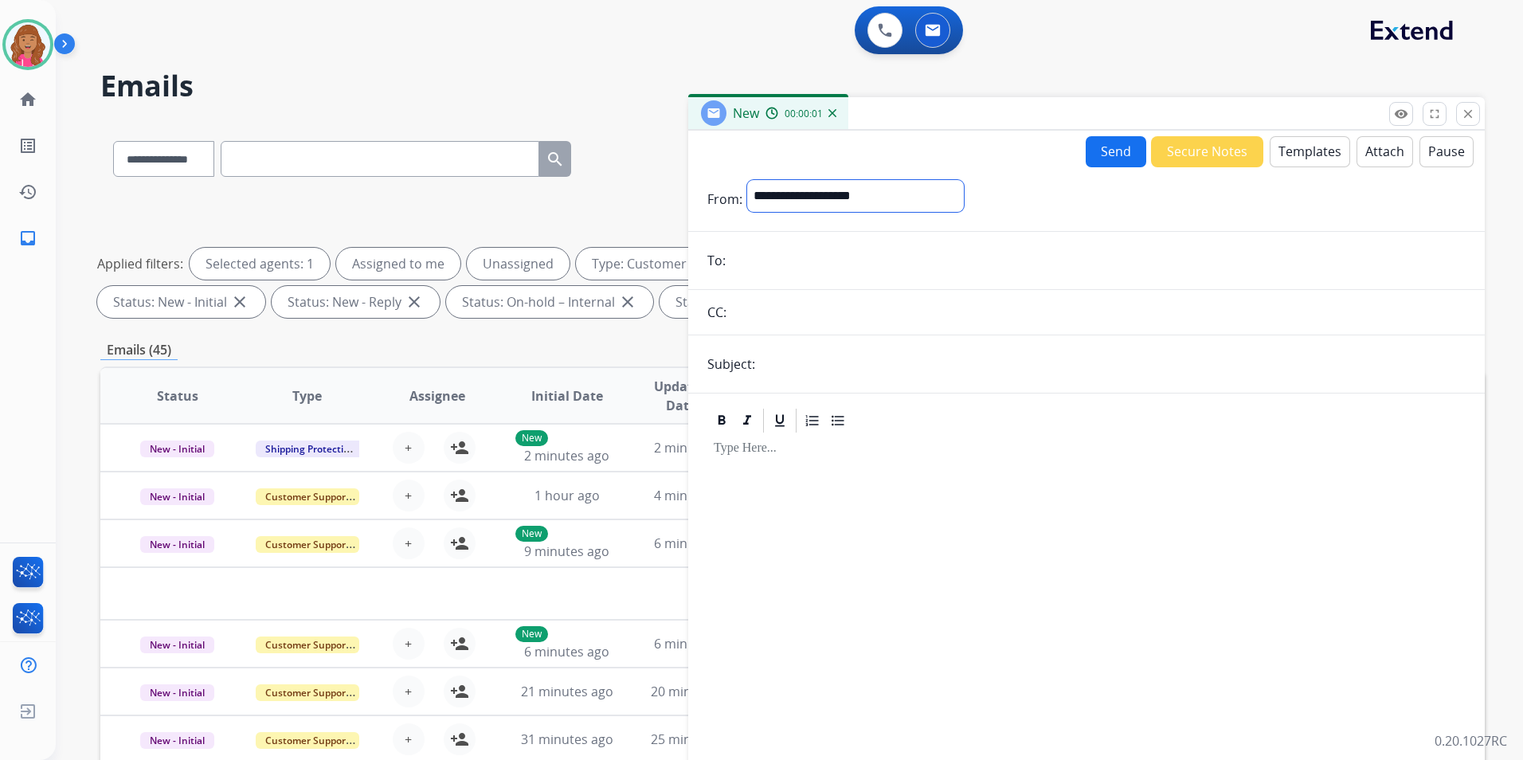
drag, startPoint x: 875, startPoint y: 200, endPoint x: 879, endPoint y: 212, distance: 12.6
click at [875, 200] on select "**********" at bounding box center [855, 196] width 217 height 32
select select "**********"
click at [747, 180] on select "**********" at bounding box center [855, 196] width 217 height 32
click at [824, 287] on form "**********" at bounding box center [1086, 473] width 796 height 613
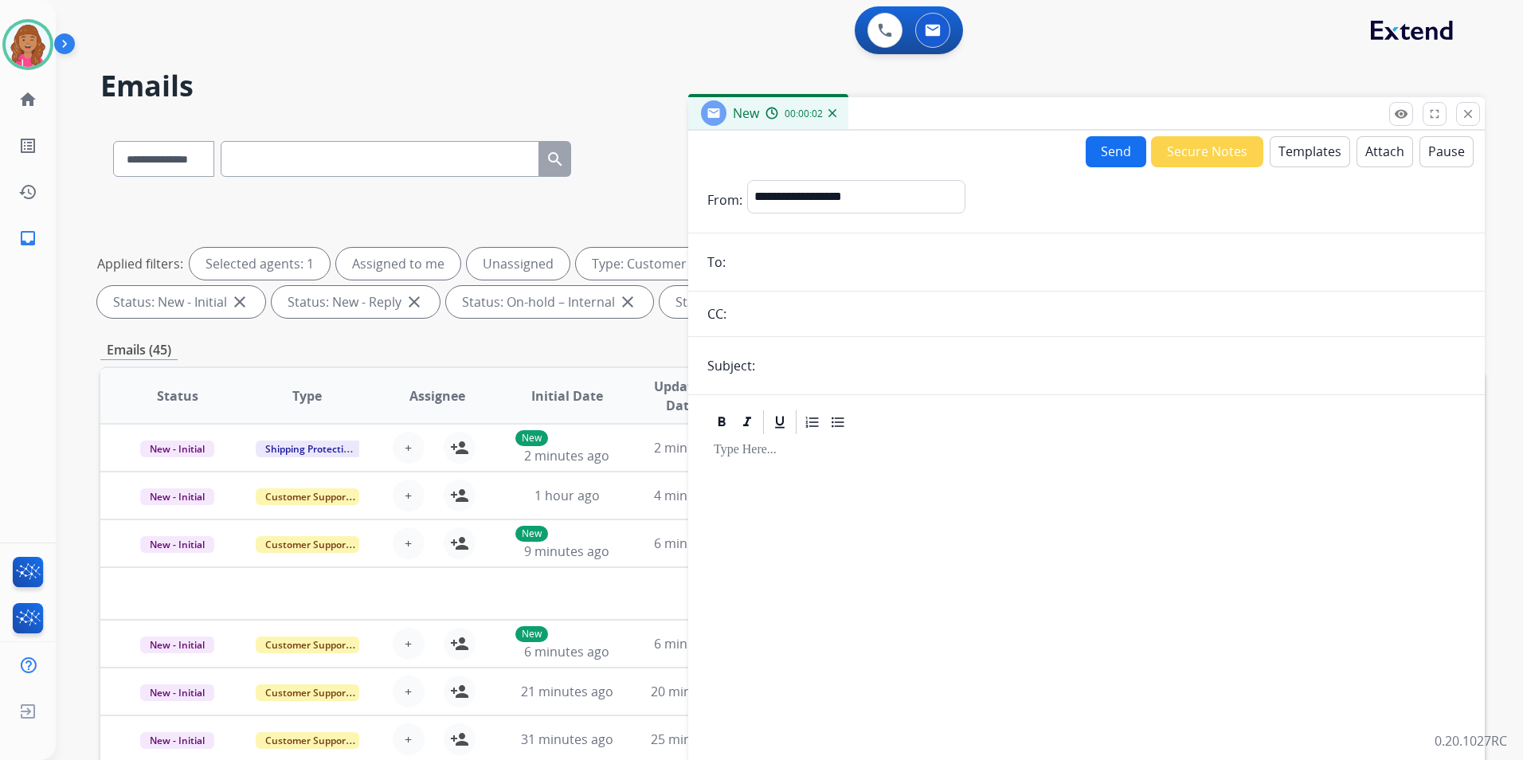
click at [824, 268] on input "email" at bounding box center [1097, 262] width 735 height 32
paste input "**********"
type input "**********"
drag, startPoint x: 1406, startPoint y: 273, endPoint x: 653, endPoint y: 298, distance: 753.1
click at [653, 298] on div "**********" at bounding box center [792, 552] width 1384 height 862
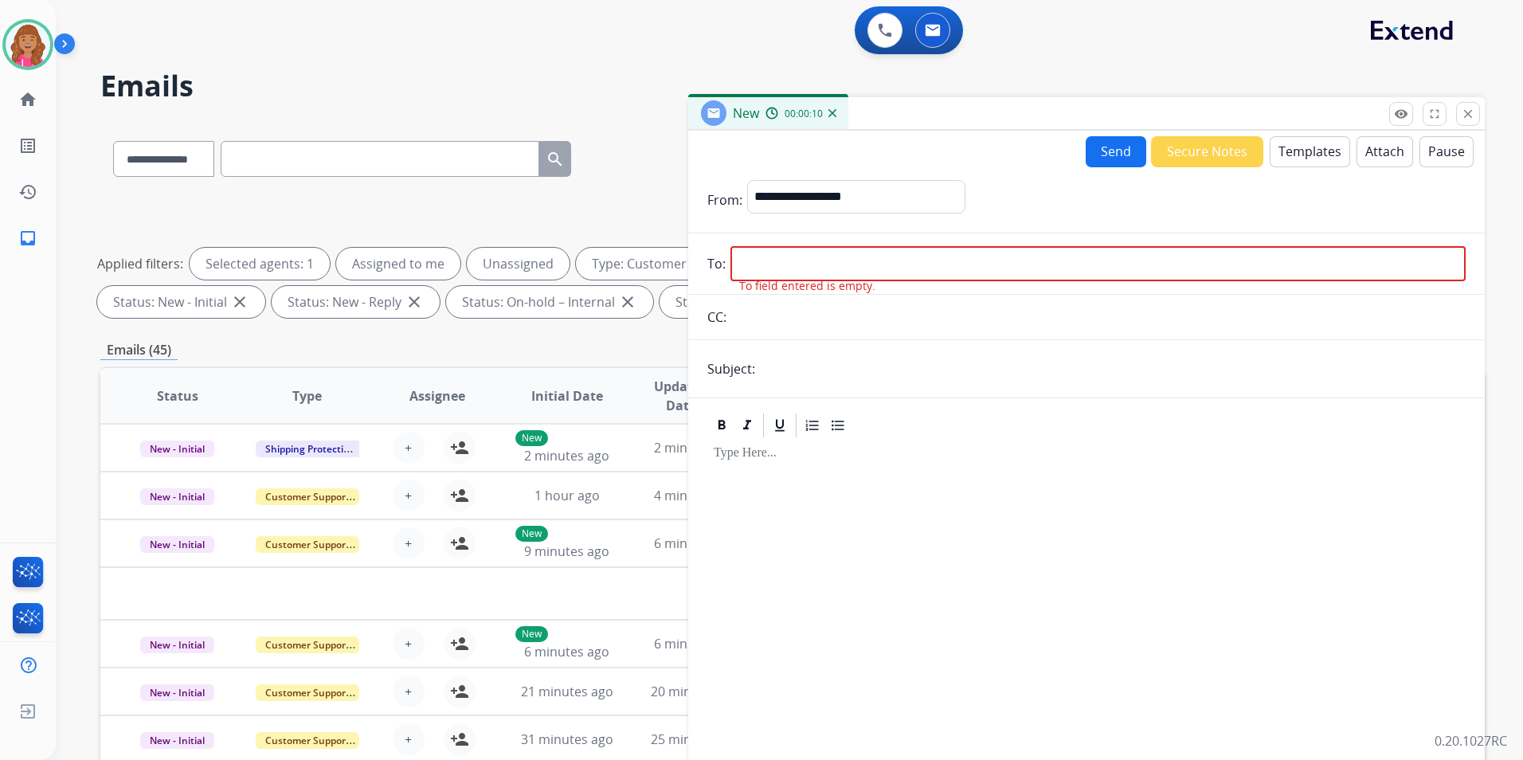
click at [787, 271] on input "email" at bounding box center [1097, 263] width 735 height 35
paste input "**********"
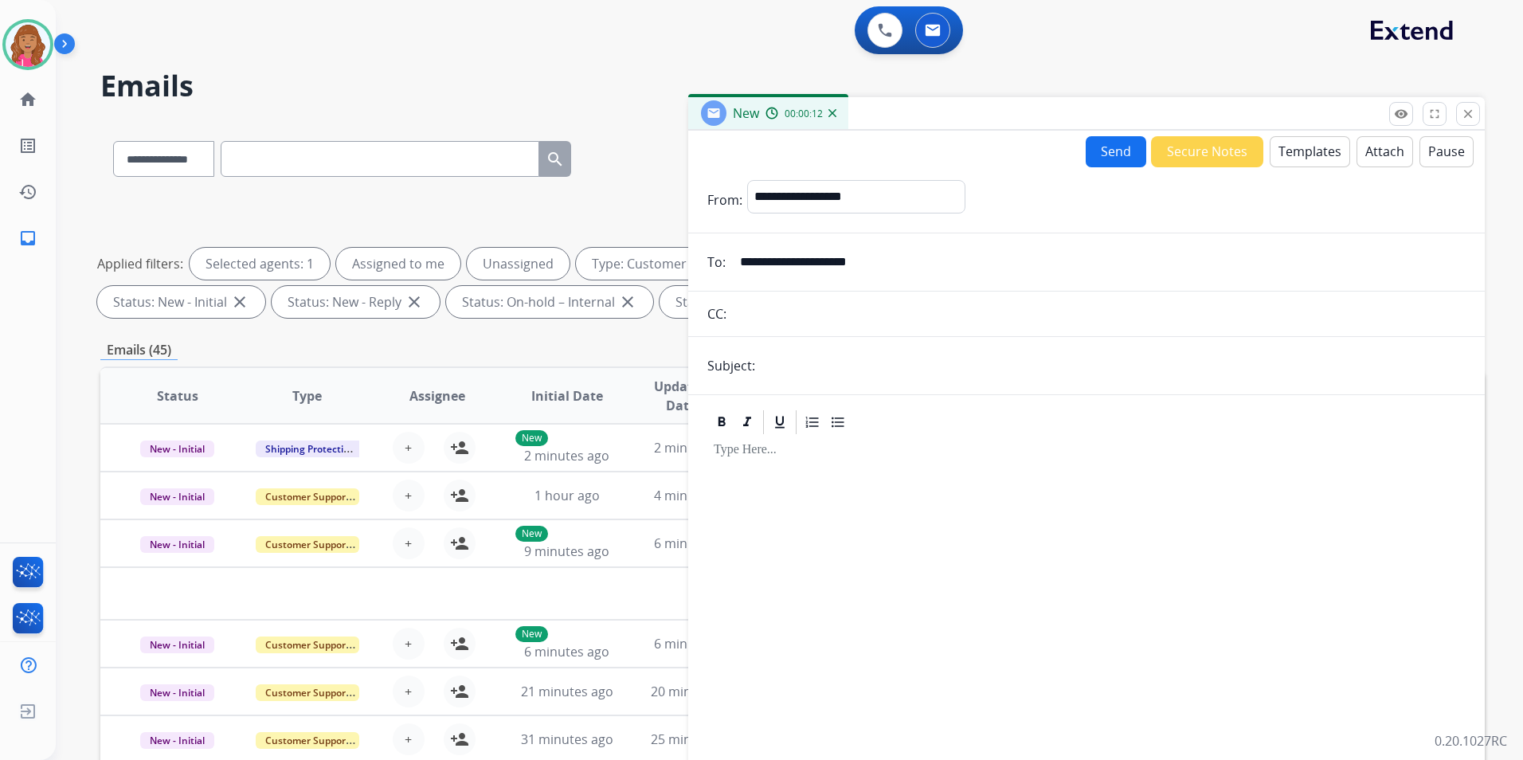
type input "**********"
click at [833, 501] on div at bounding box center [1086, 603] width 758 height 335
click at [1290, 156] on button "Templates" at bounding box center [1310, 151] width 80 height 31
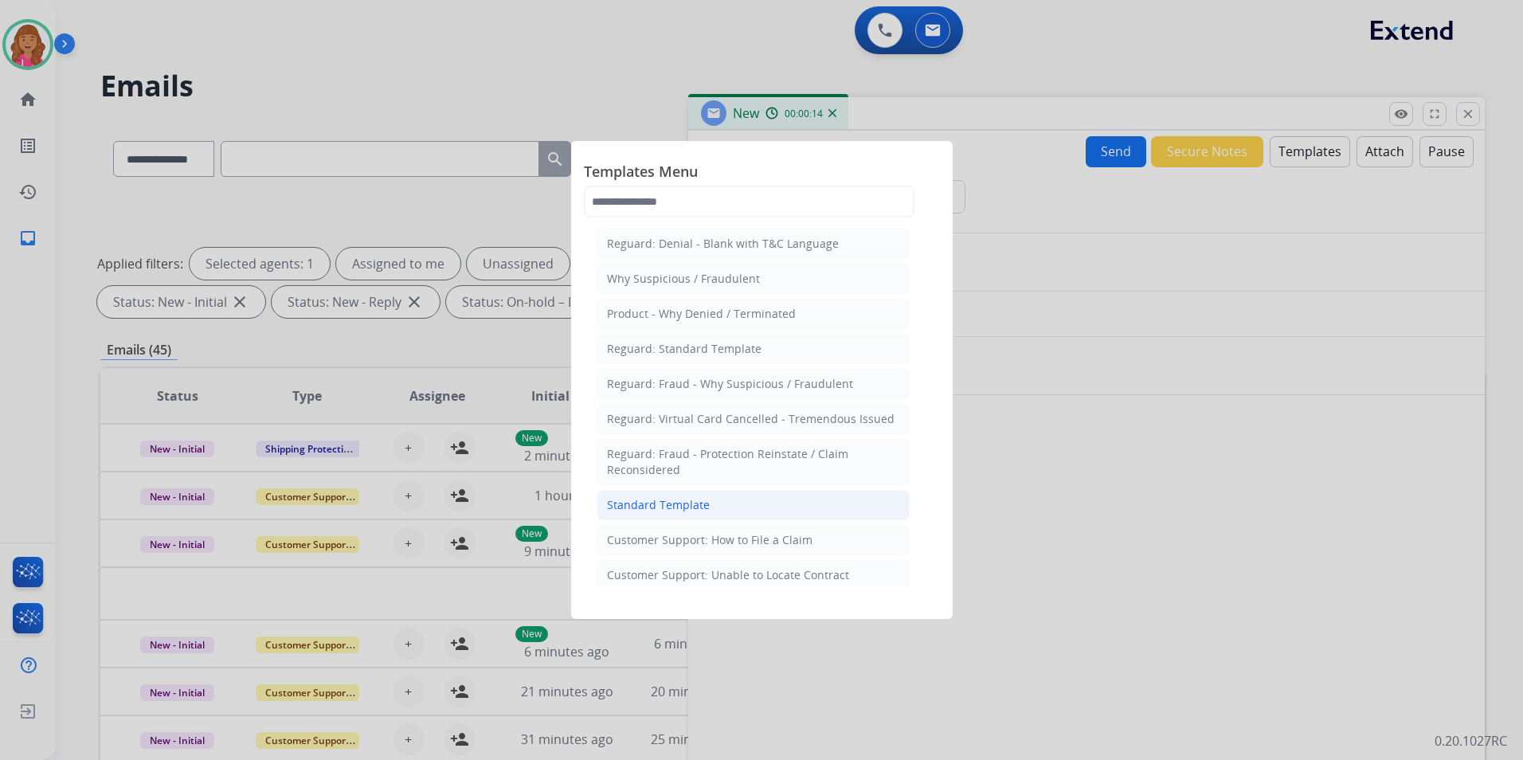
click at [760, 508] on li "Standard Template" at bounding box center [753, 505] width 313 height 30
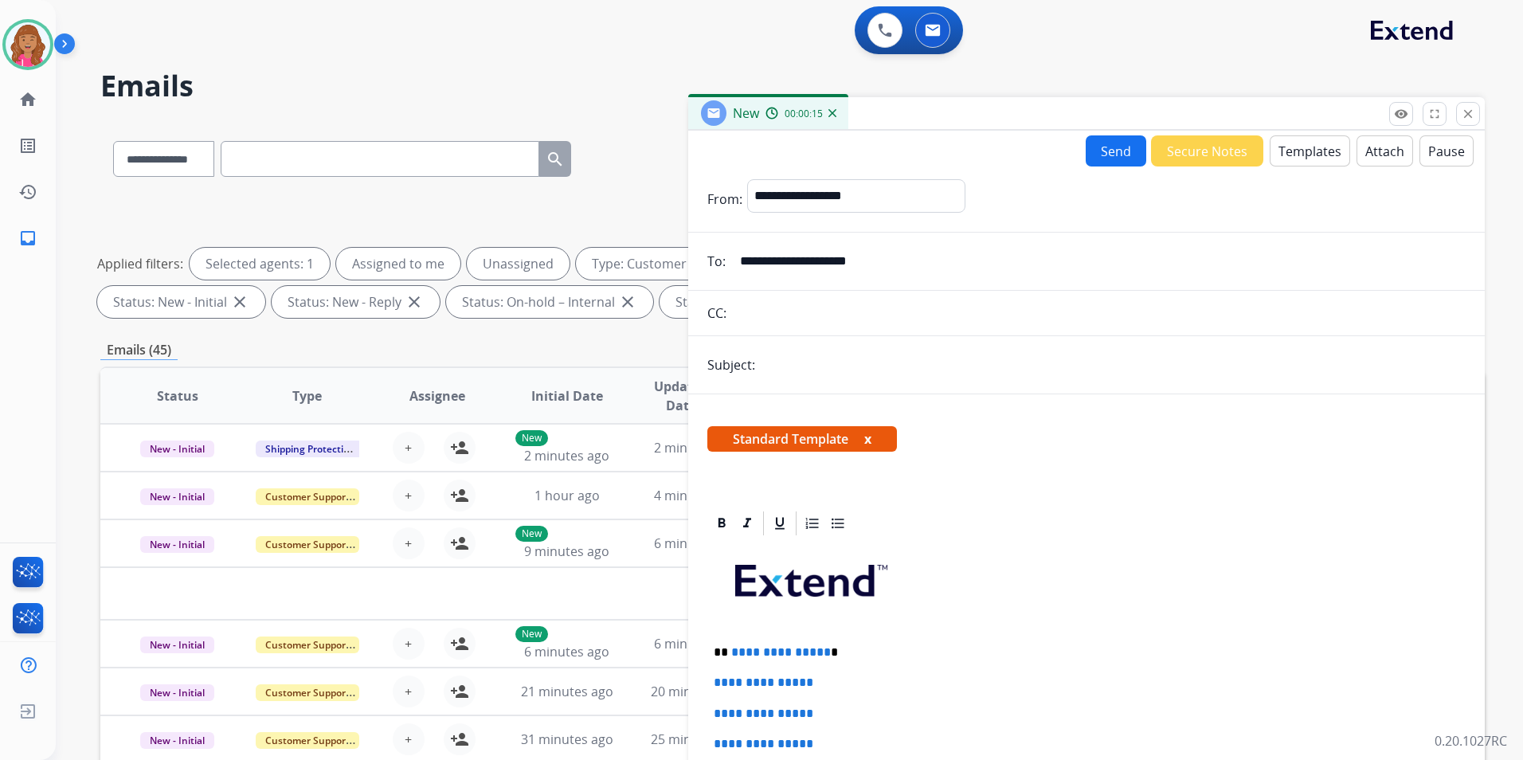
click at [823, 645] on p "**********" at bounding box center [1080, 652] width 733 height 14
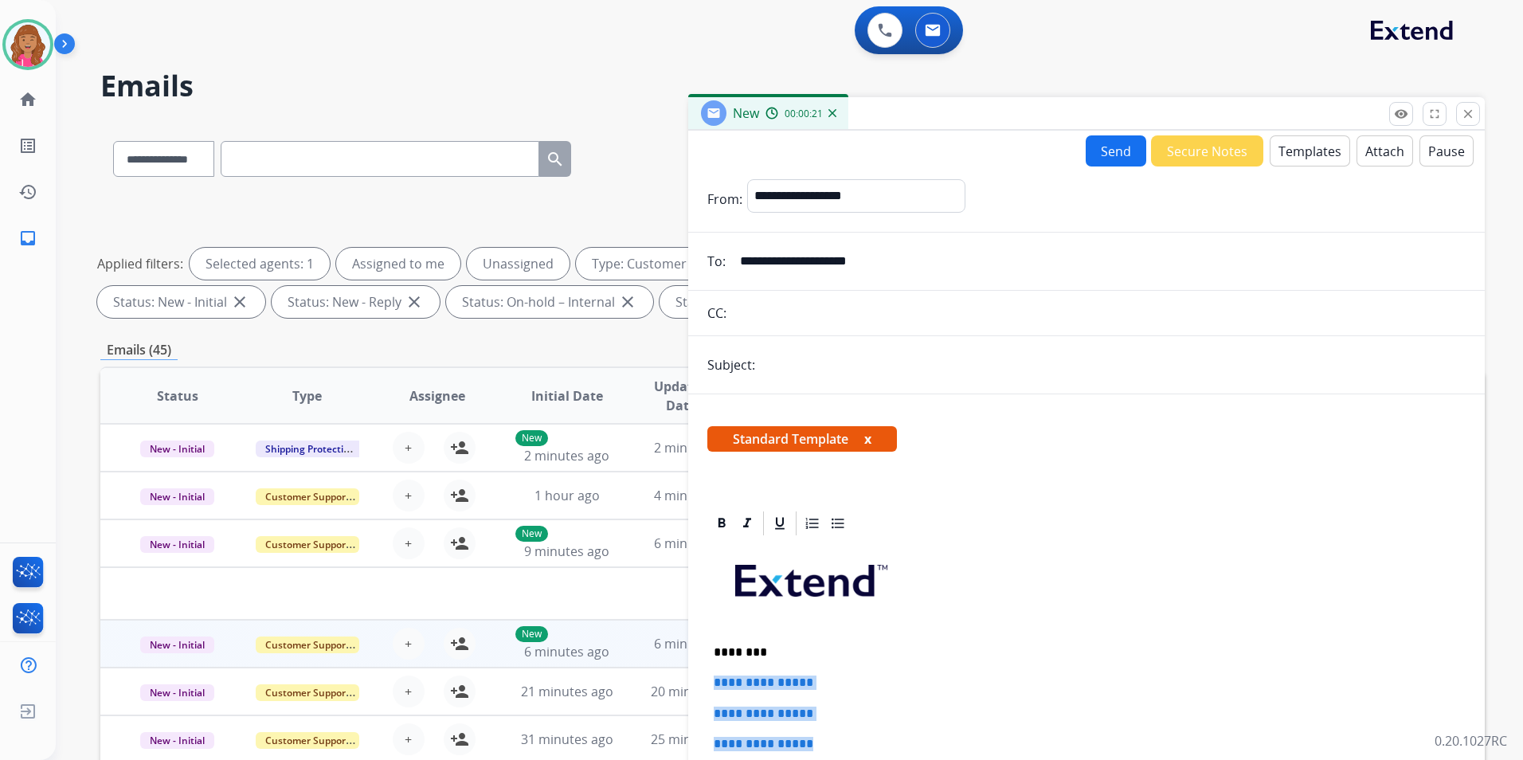
drag, startPoint x: 841, startPoint y: 726, endPoint x: 671, endPoint y: 665, distance: 180.9
click at [671, 665] on div "**********" at bounding box center [792, 552] width 1384 height 862
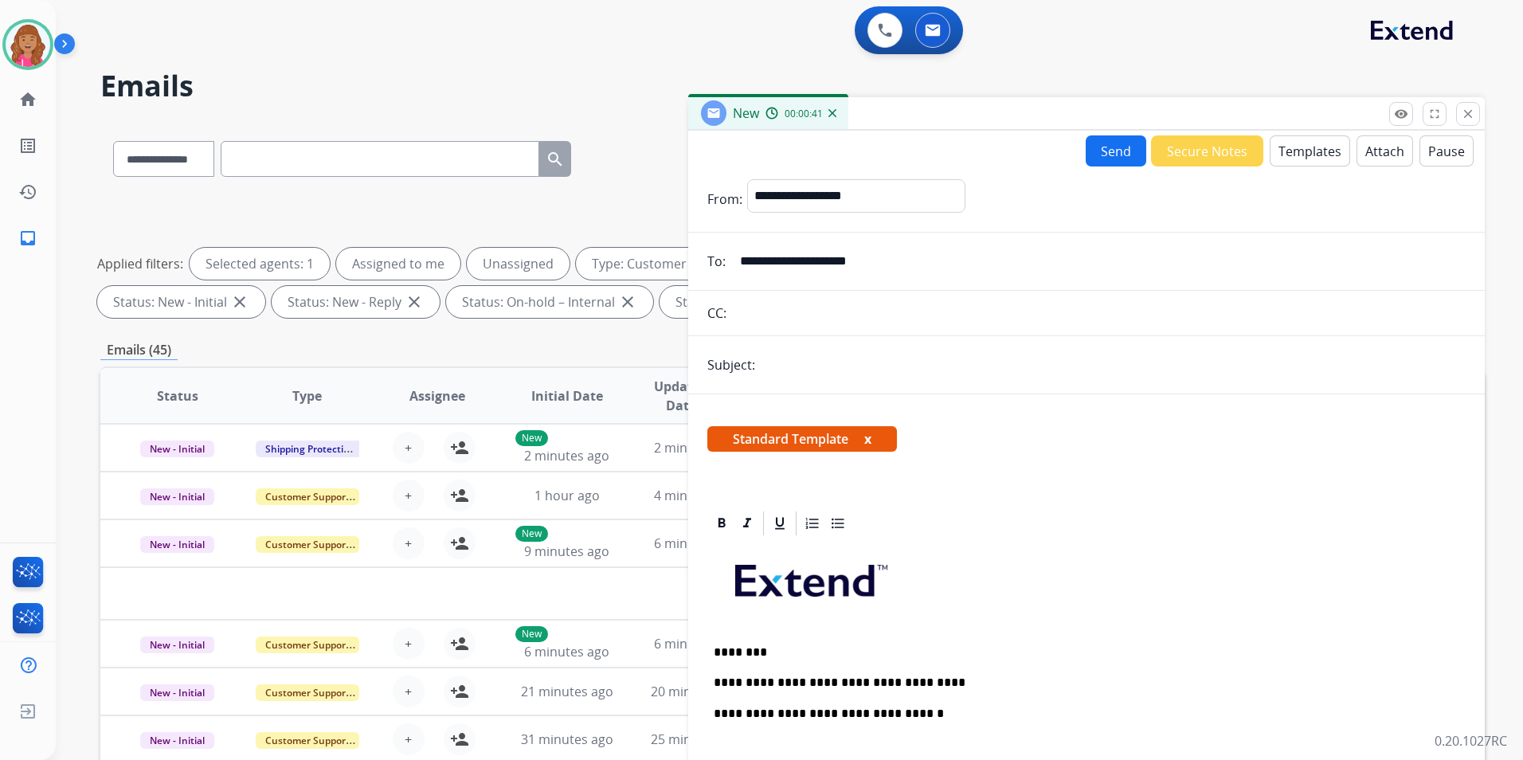
scroll to position [245, 0]
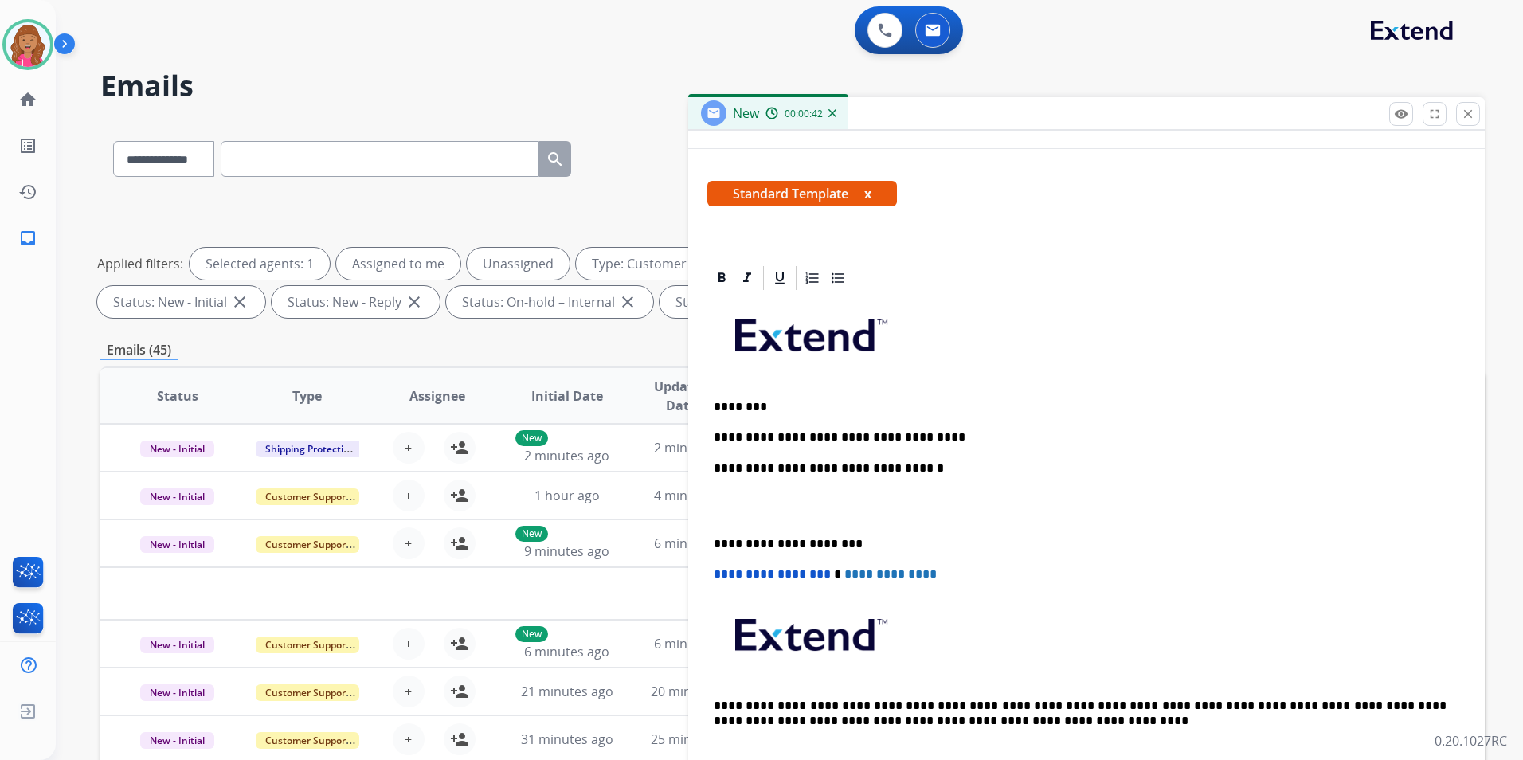
click at [777, 512] on p at bounding box center [1087, 505] width 746 height 29
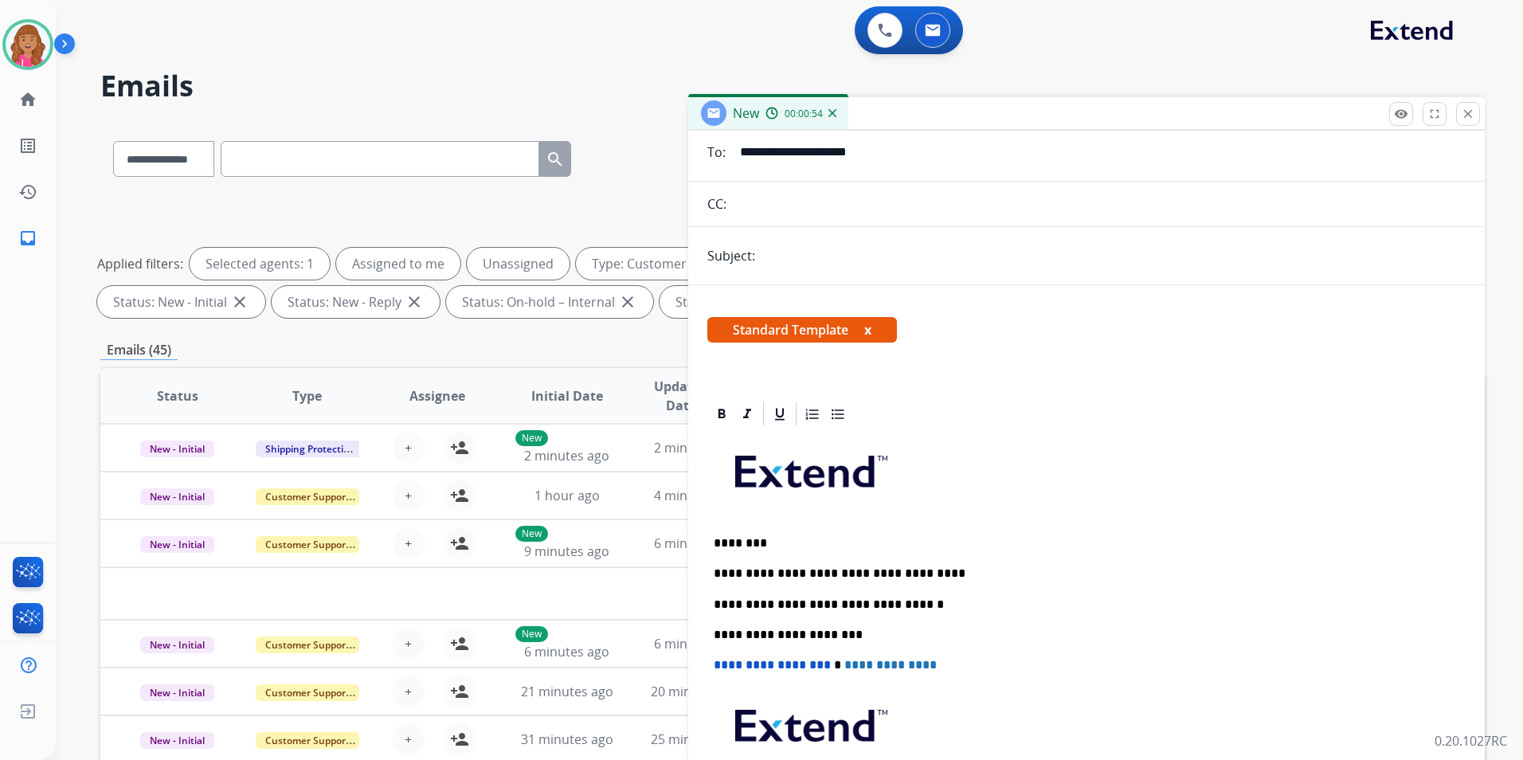
scroll to position [0, 0]
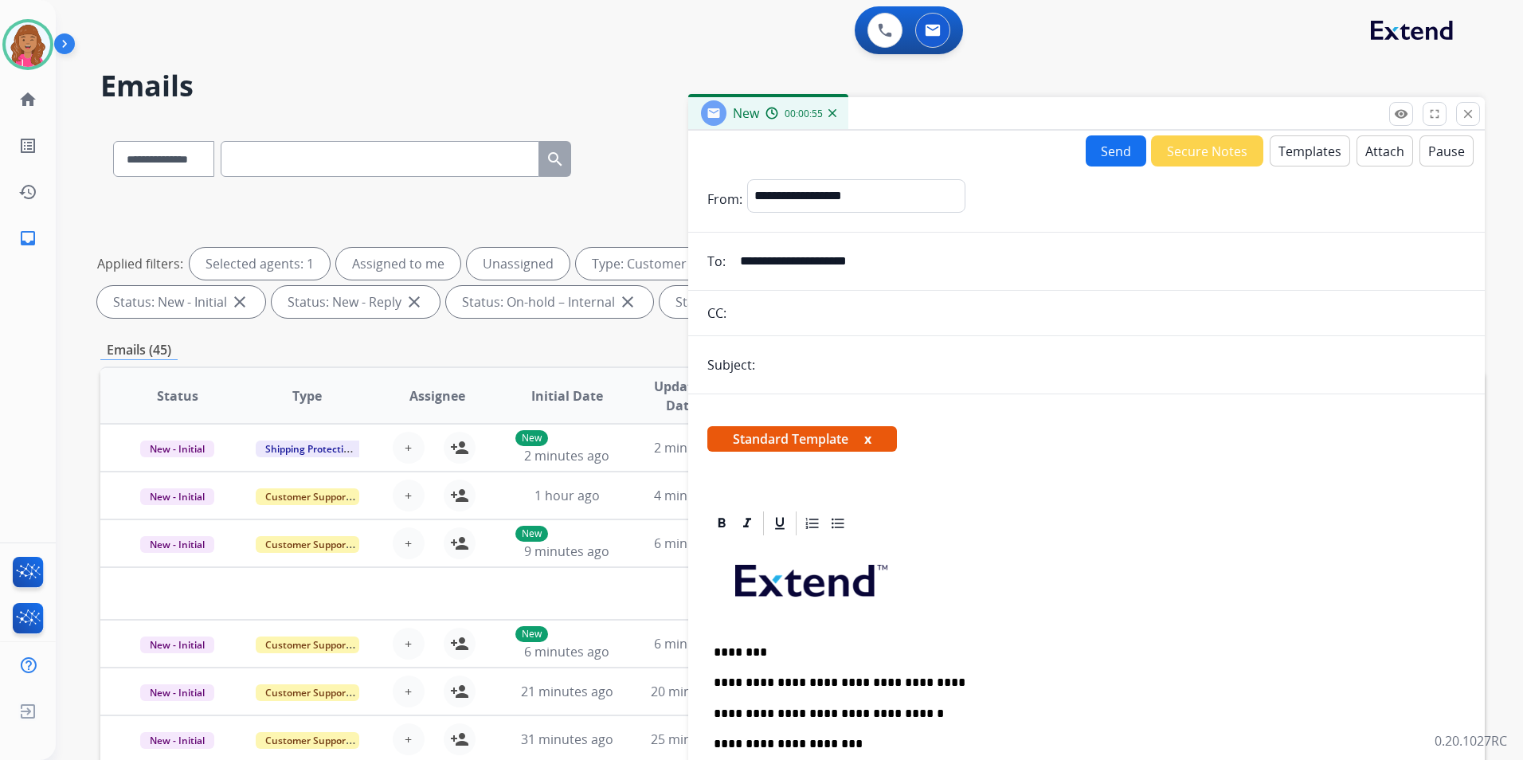
click at [1126, 137] on button "Send" at bounding box center [1116, 150] width 61 height 31
click at [1014, 354] on input "text" at bounding box center [1113, 365] width 706 height 33
type input "**********"
click at [1105, 151] on button "Send" at bounding box center [1116, 150] width 61 height 31
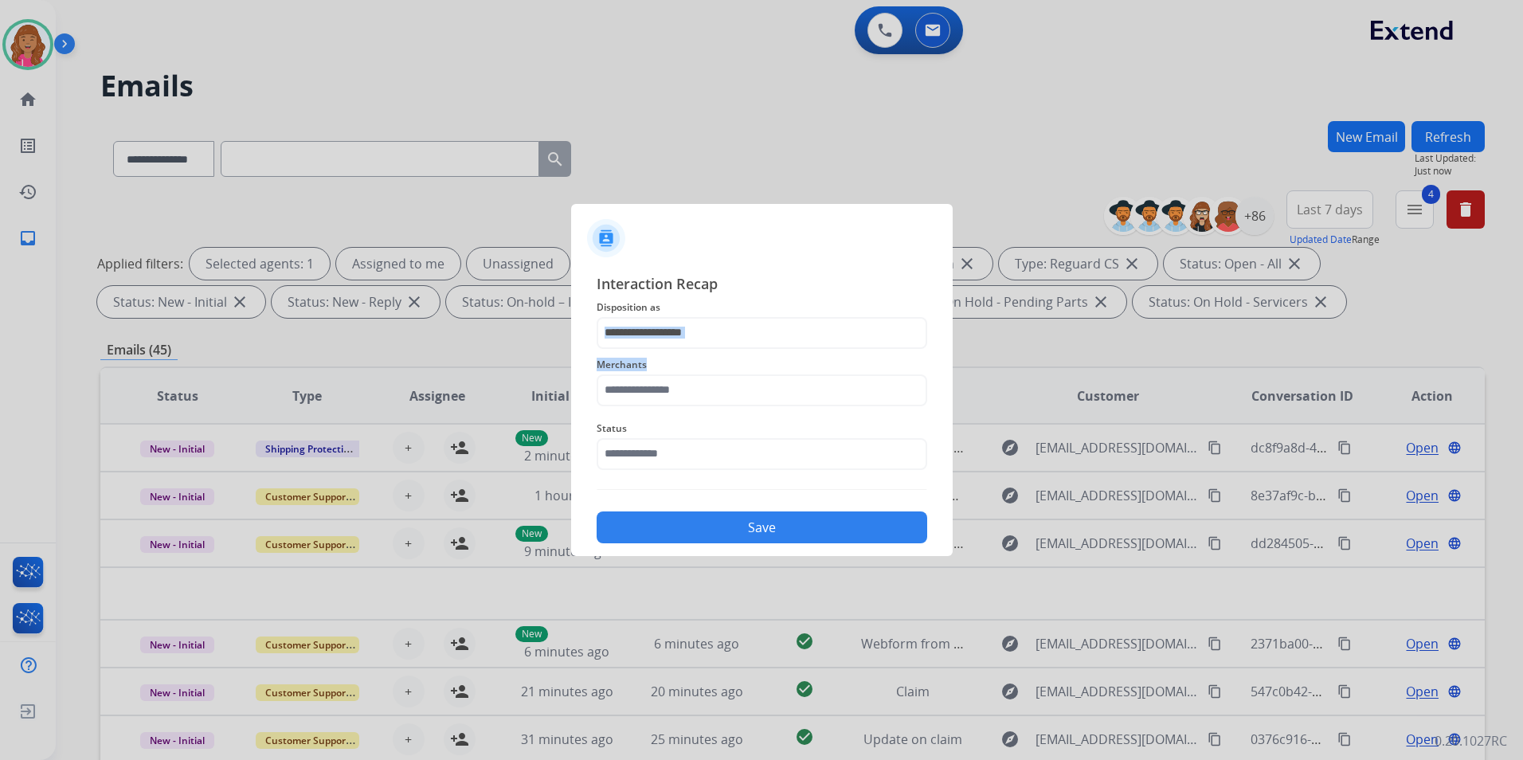
click at [805, 348] on div "Interaction Recap Disposition as Merchants Status Save" at bounding box center [762, 408] width 331 height 272
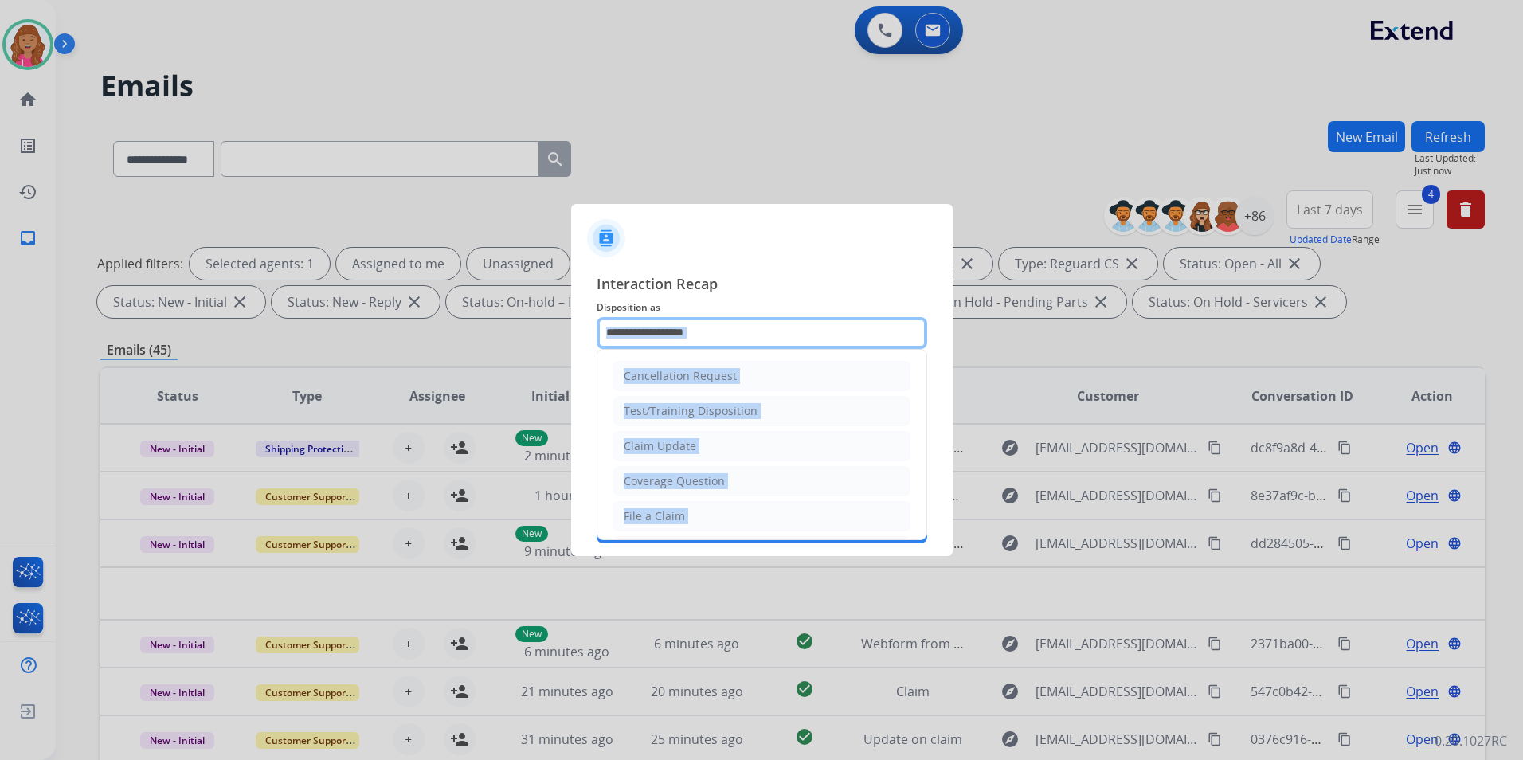
click at [720, 315] on div "Interaction Recap Disposition as Cancellation Request Test/Training Disposition…" at bounding box center [762, 408] width 331 height 272
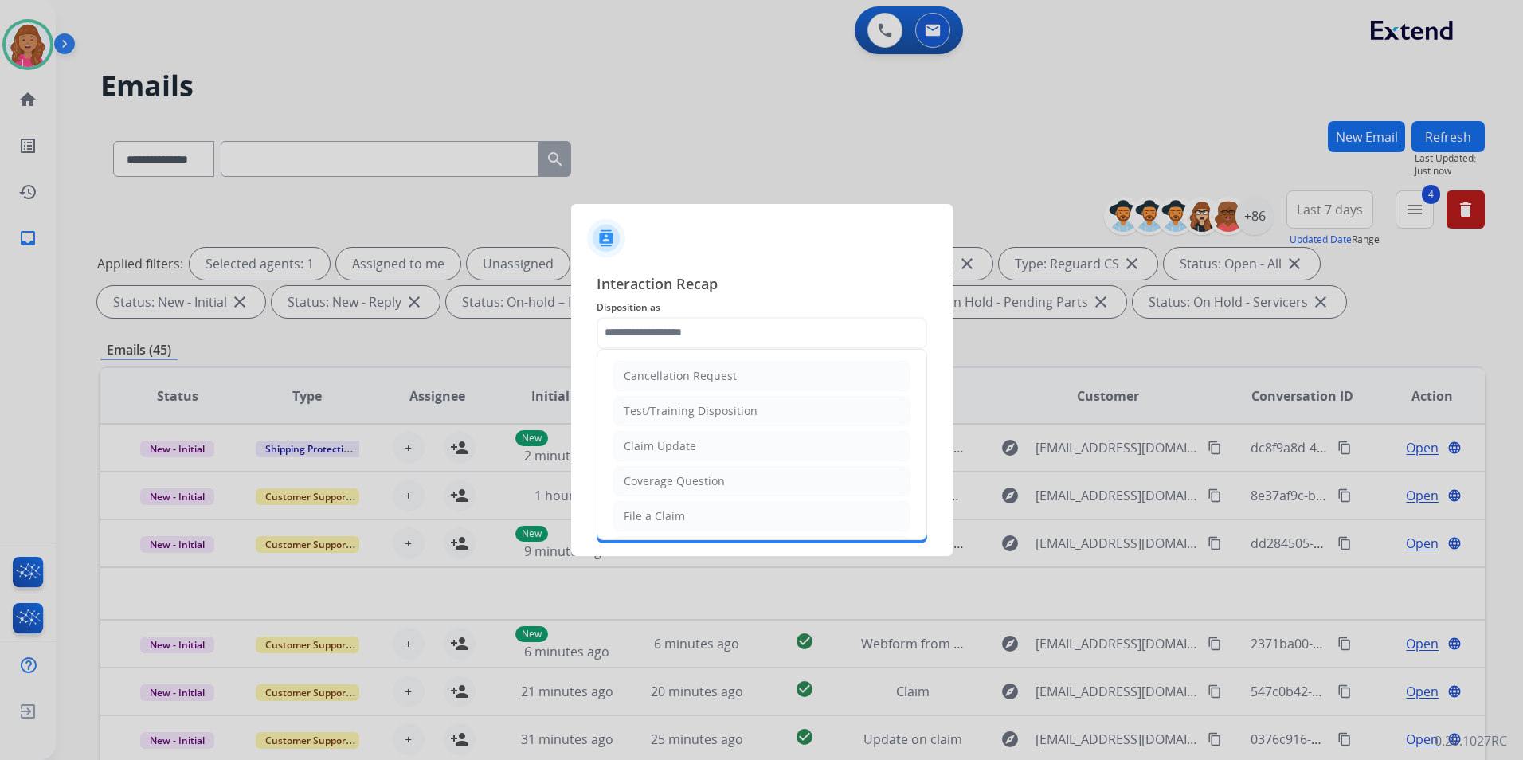
click at [721, 557] on div at bounding box center [761, 380] width 1523 height 760
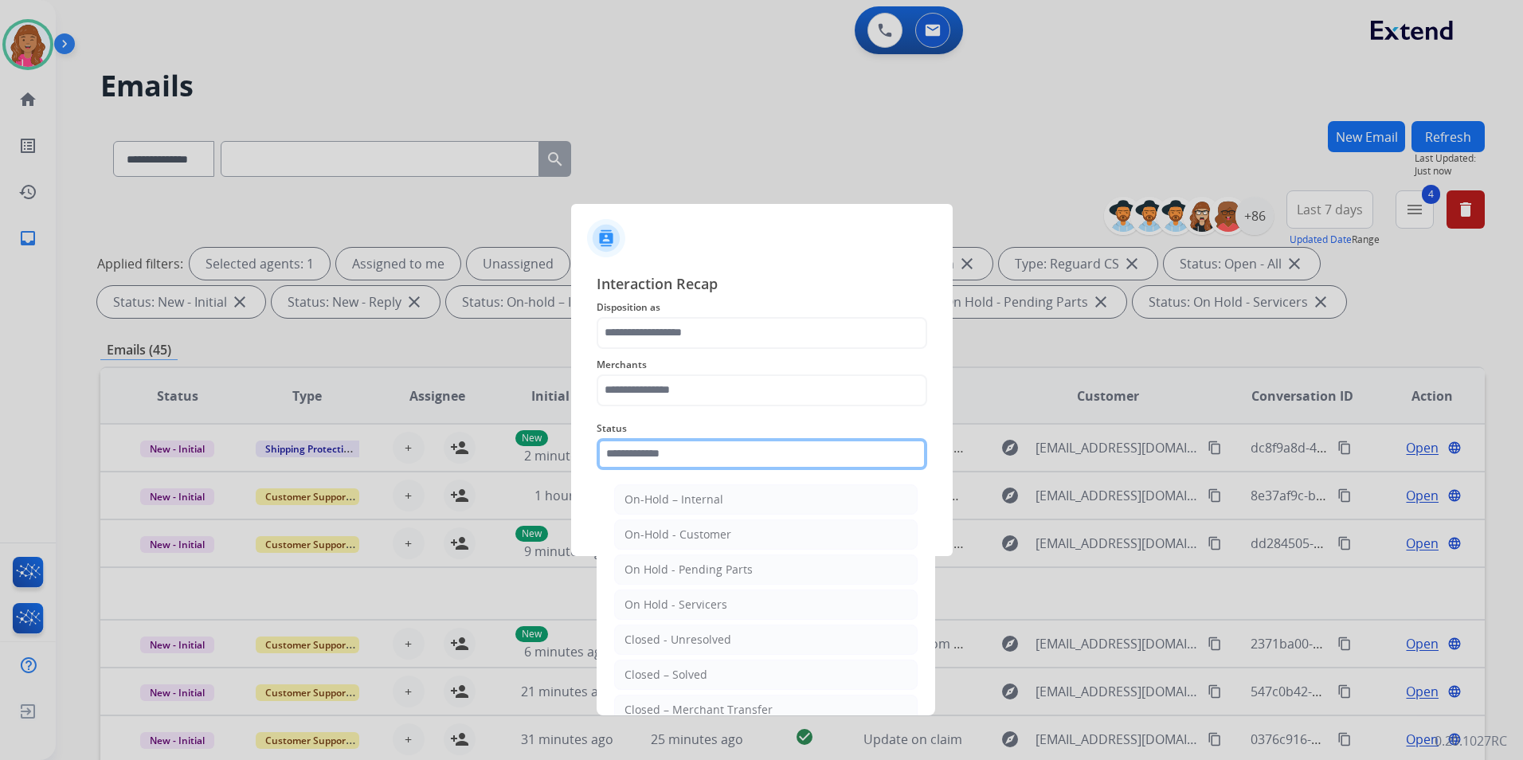
drag, startPoint x: 711, startPoint y: 454, endPoint x: 708, endPoint y: 441, distance: 13.1
click at [710, 452] on input "text" at bounding box center [762, 454] width 331 height 32
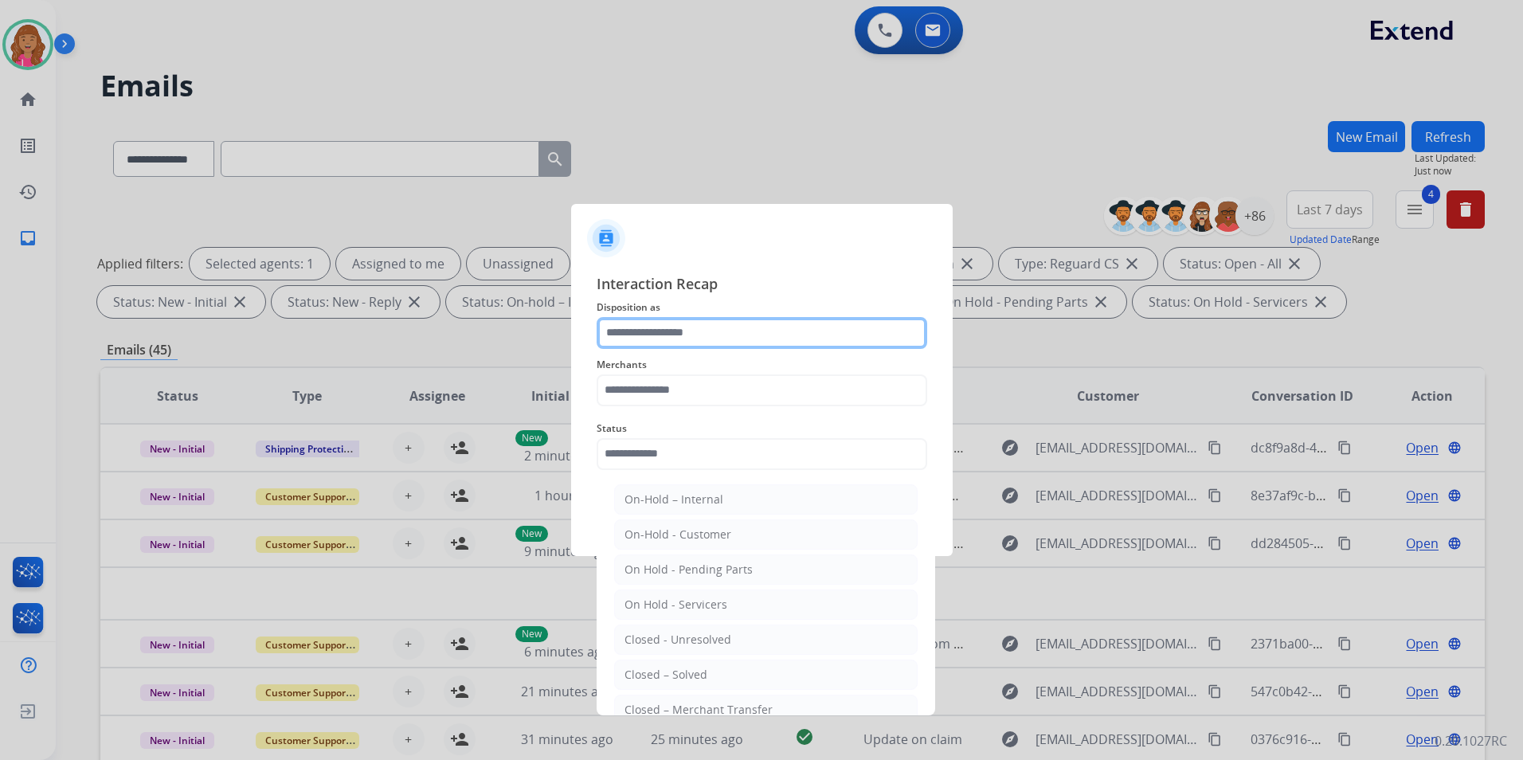
click at [721, 343] on input "text" at bounding box center [762, 333] width 331 height 32
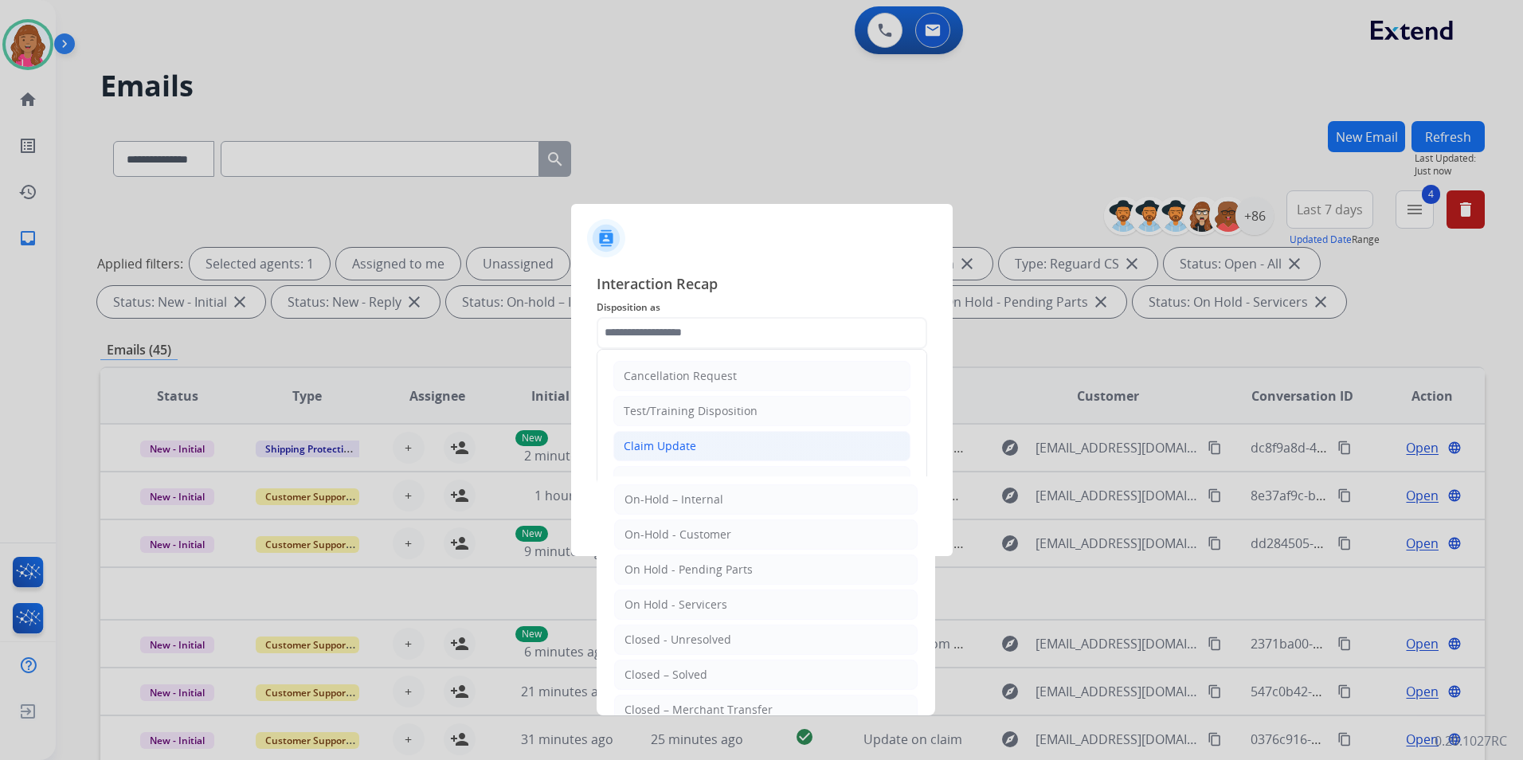
click at [682, 440] on div "Claim Update" at bounding box center [660, 446] width 72 height 16
type input "**********"
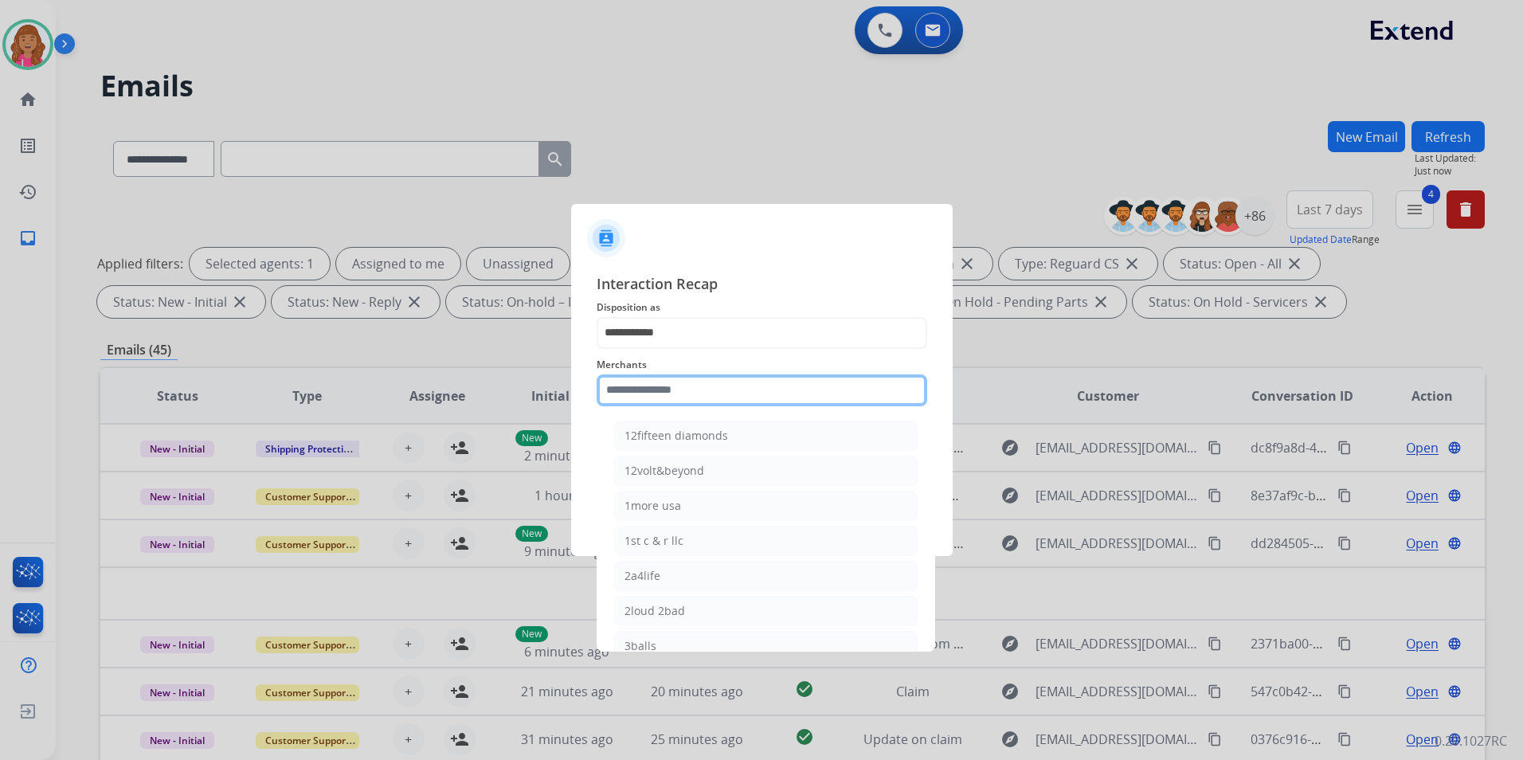
click at [675, 381] on input "text" at bounding box center [762, 390] width 331 height 32
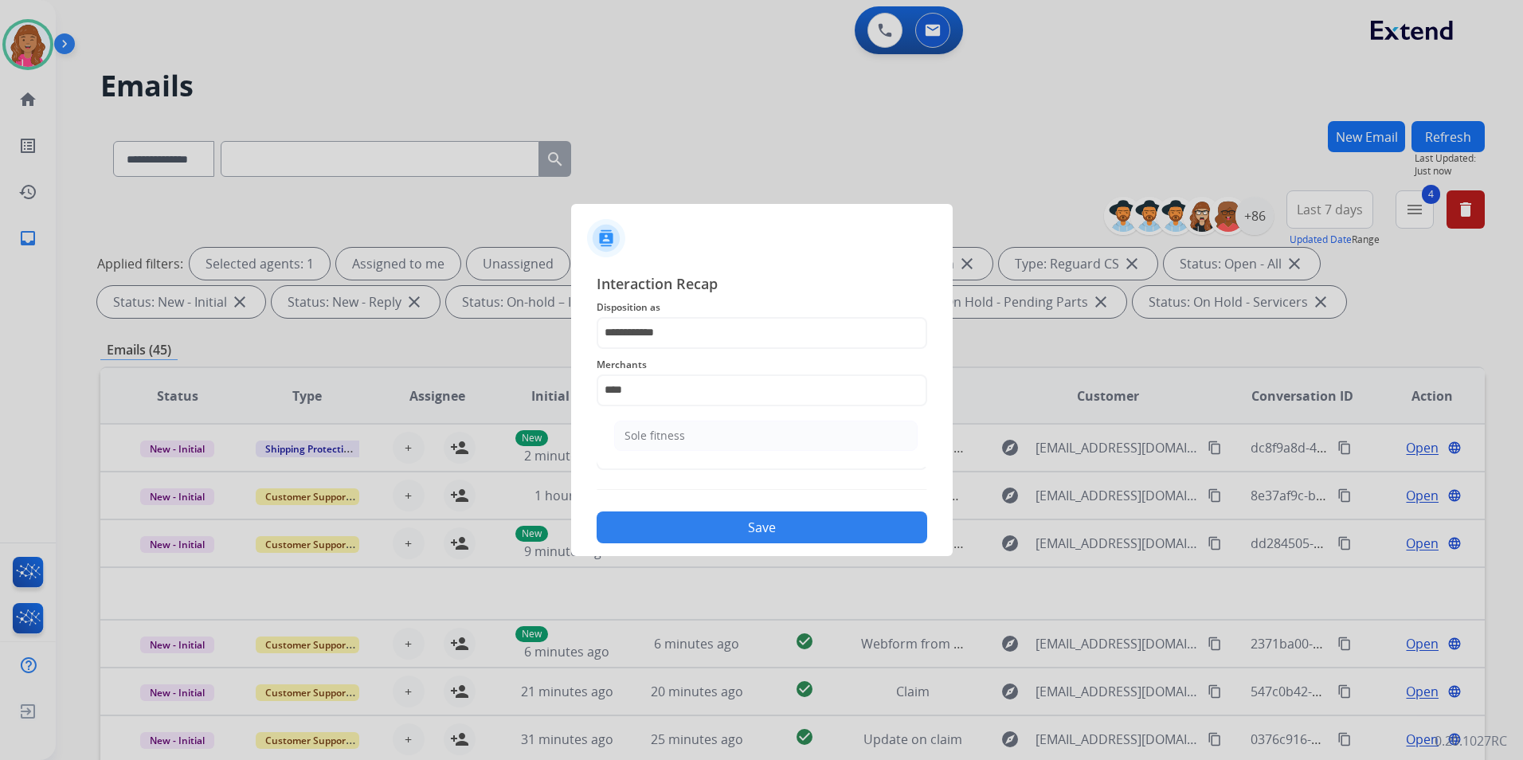
click at [672, 414] on ul "Sole fitness" at bounding box center [765, 440] width 313 height 54
click at [674, 429] on div "Sole fitness" at bounding box center [654, 436] width 61 height 16
type input "**********"
click at [666, 483] on div "**********" at bounding box center [762, 408] width 331 height 272
click at [667, 464] on input "text" at bounding box center [762, 454] width 331 height 32
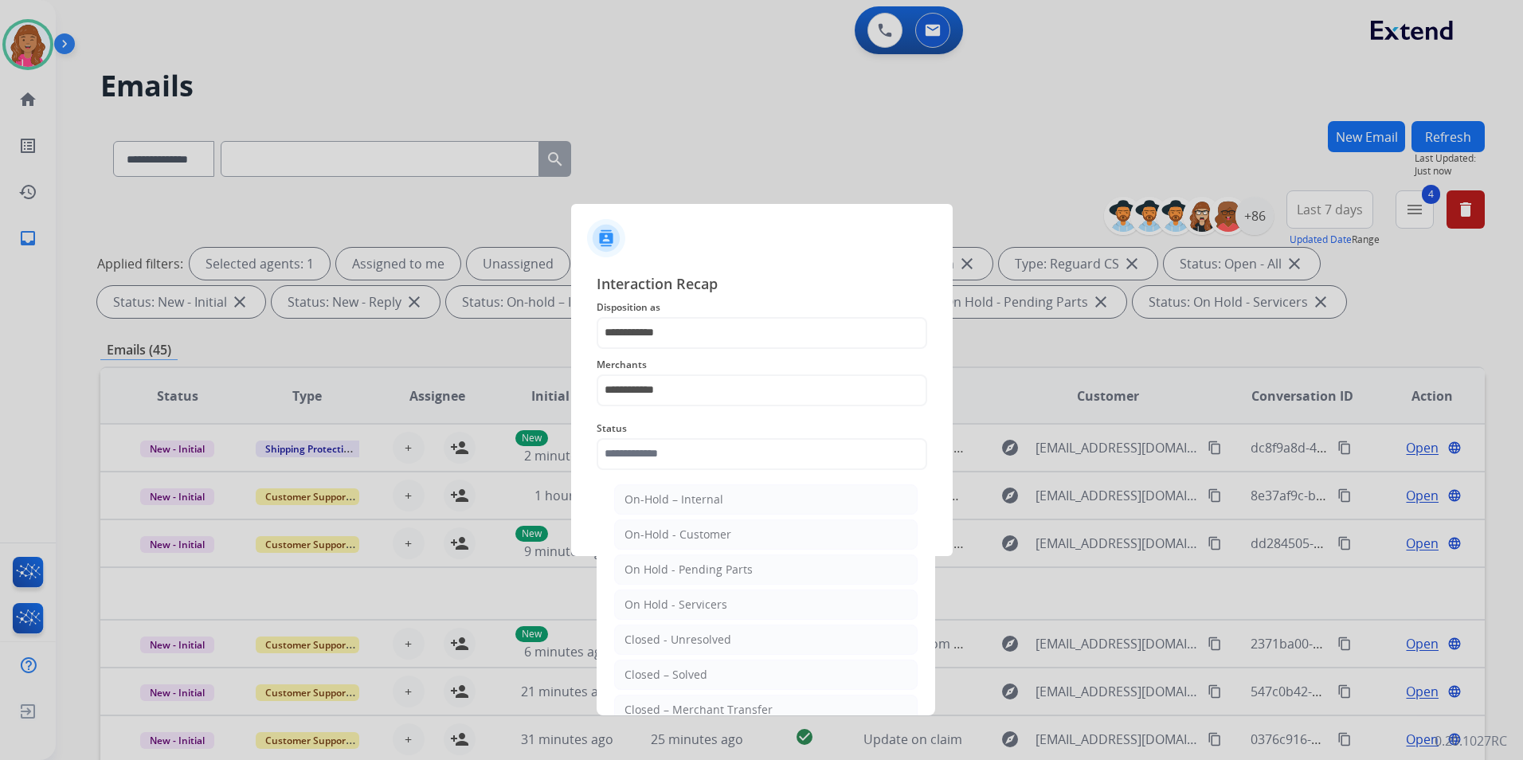
click at [700, 678] on div "Closed – Solved" at bounding box center [665, 675] width 83 height 16
type input "**********"
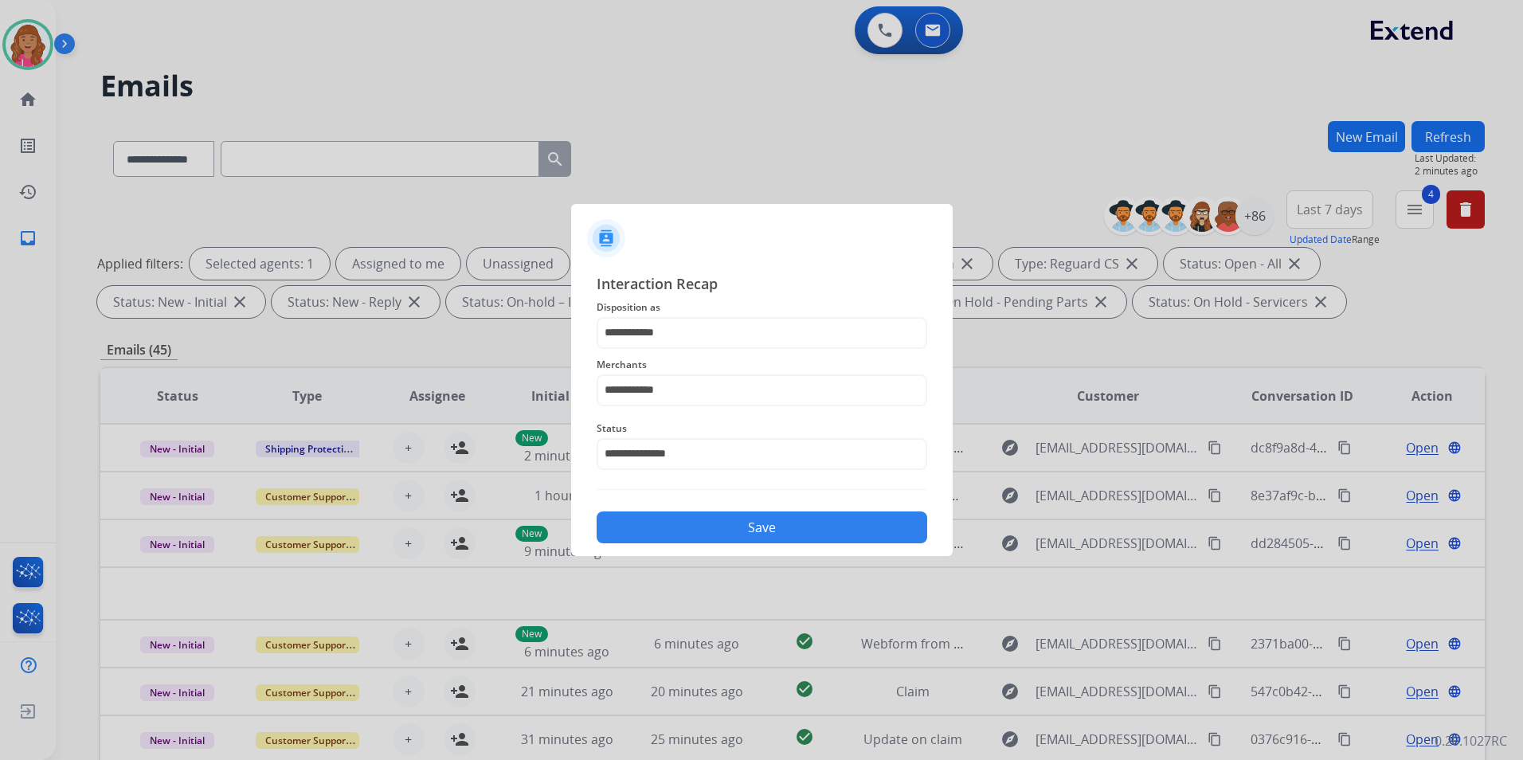
click at [676, 531] on button "Save" at bounding box center [762, 527] width 331 height 32
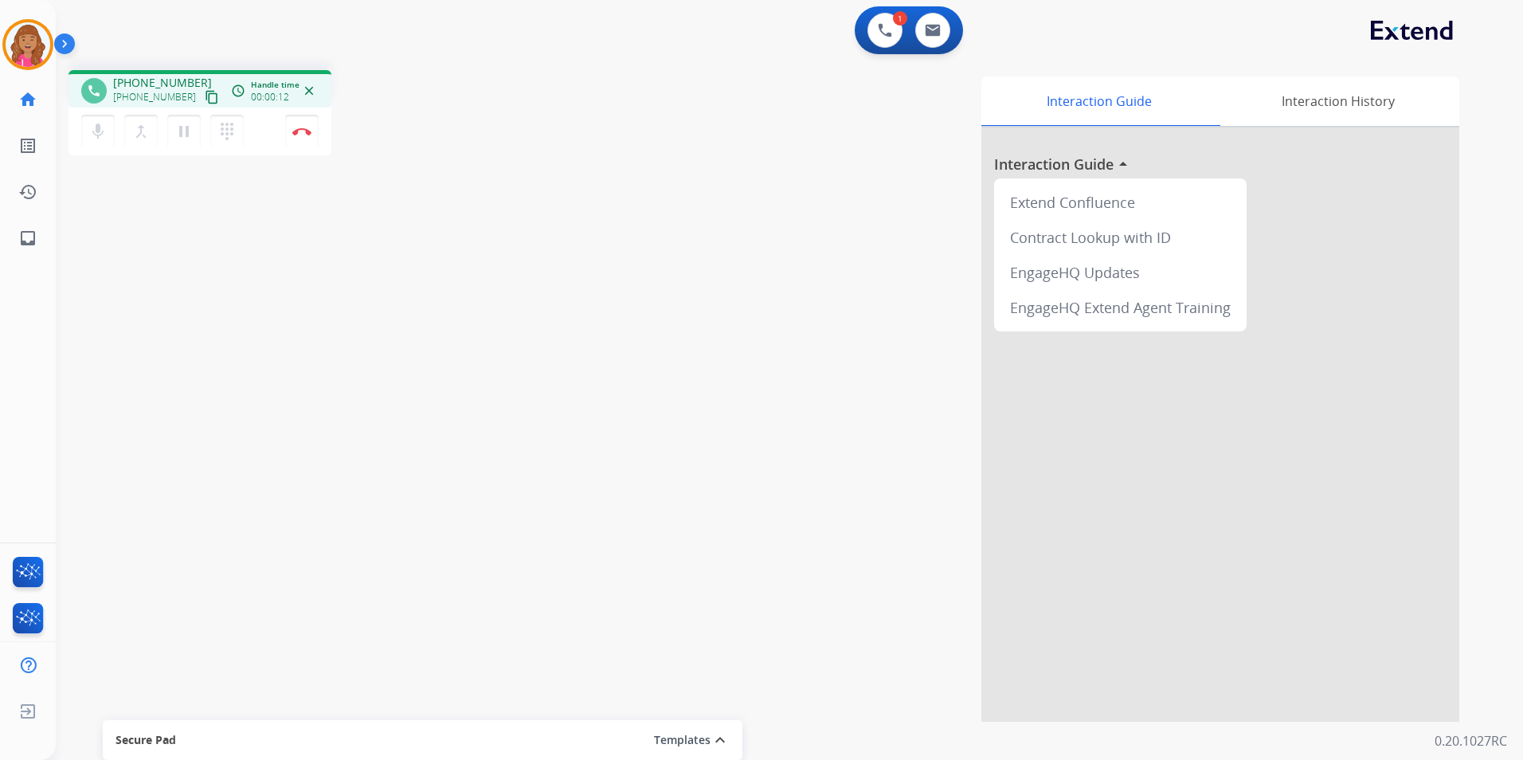
click at [205, 96] on mat-icon "content_copy" at bounding box center [212, 97] width 14 height 14
click at [925, 21] on button at bounding box center [932, 30] width 35 height 35
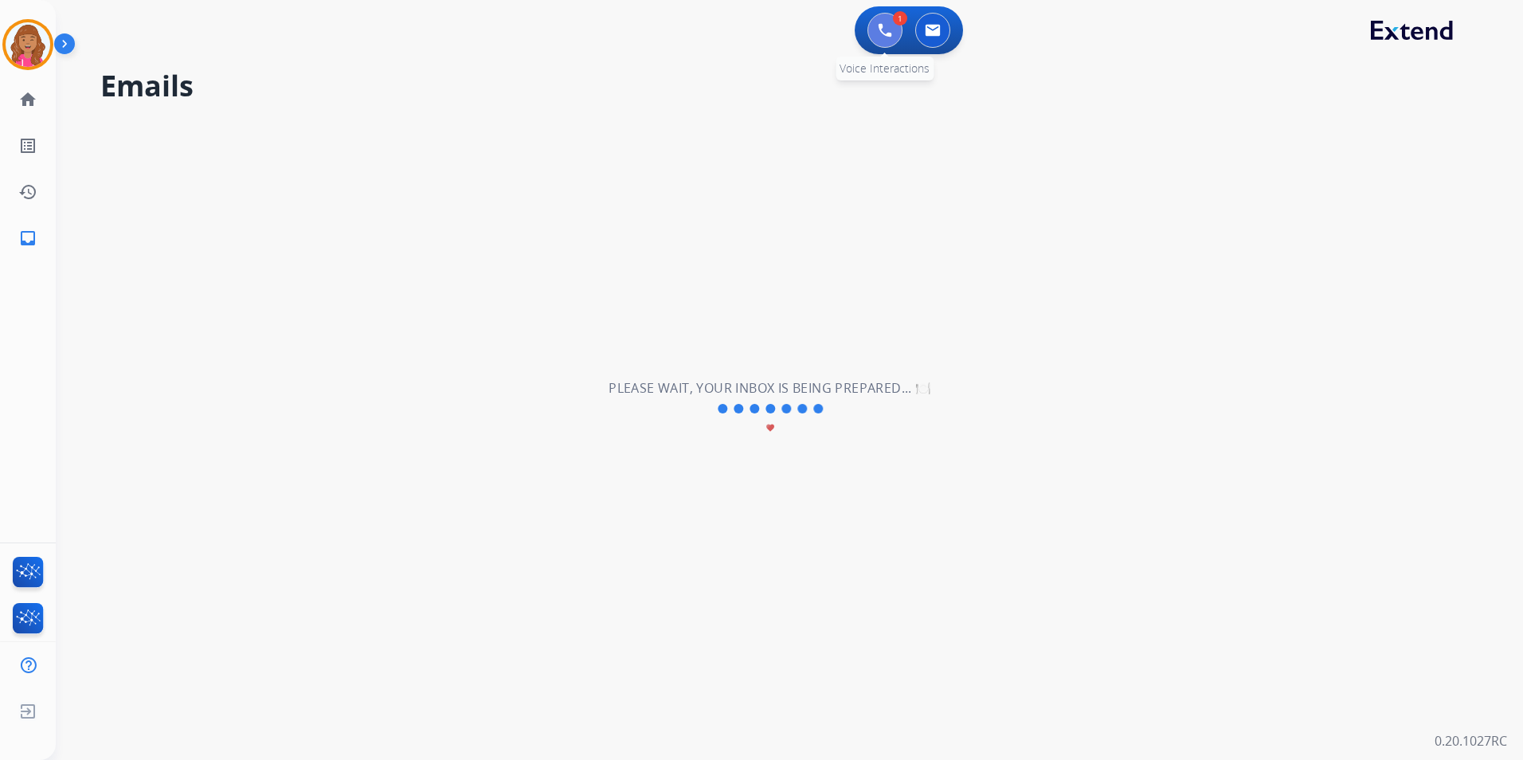
click at [869, 31] on button at bounding box center [884, 30] width 35 height 35
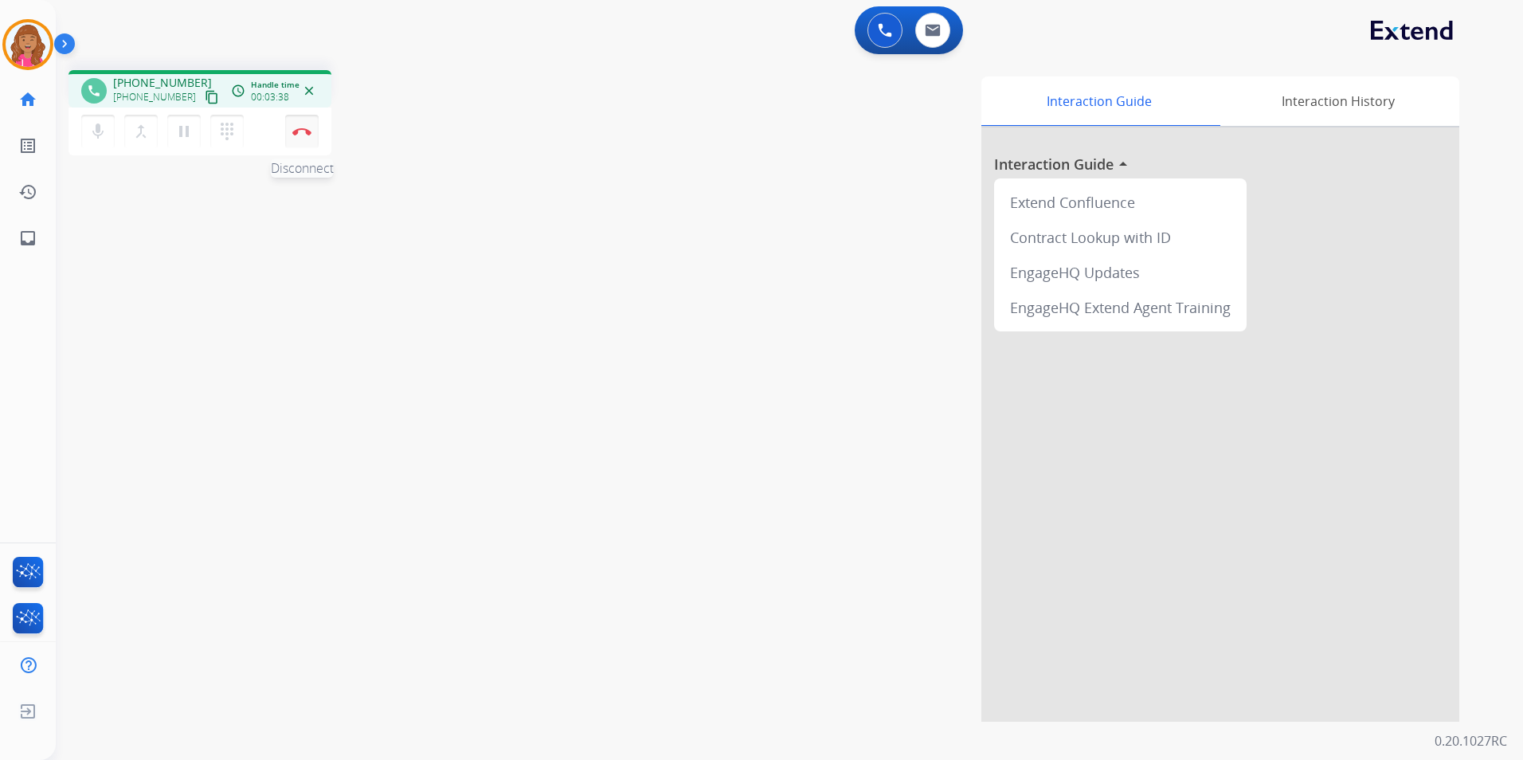
click at [289, 137] on button "Disconnect" at bounding box center [301, 131] width 33 height 33
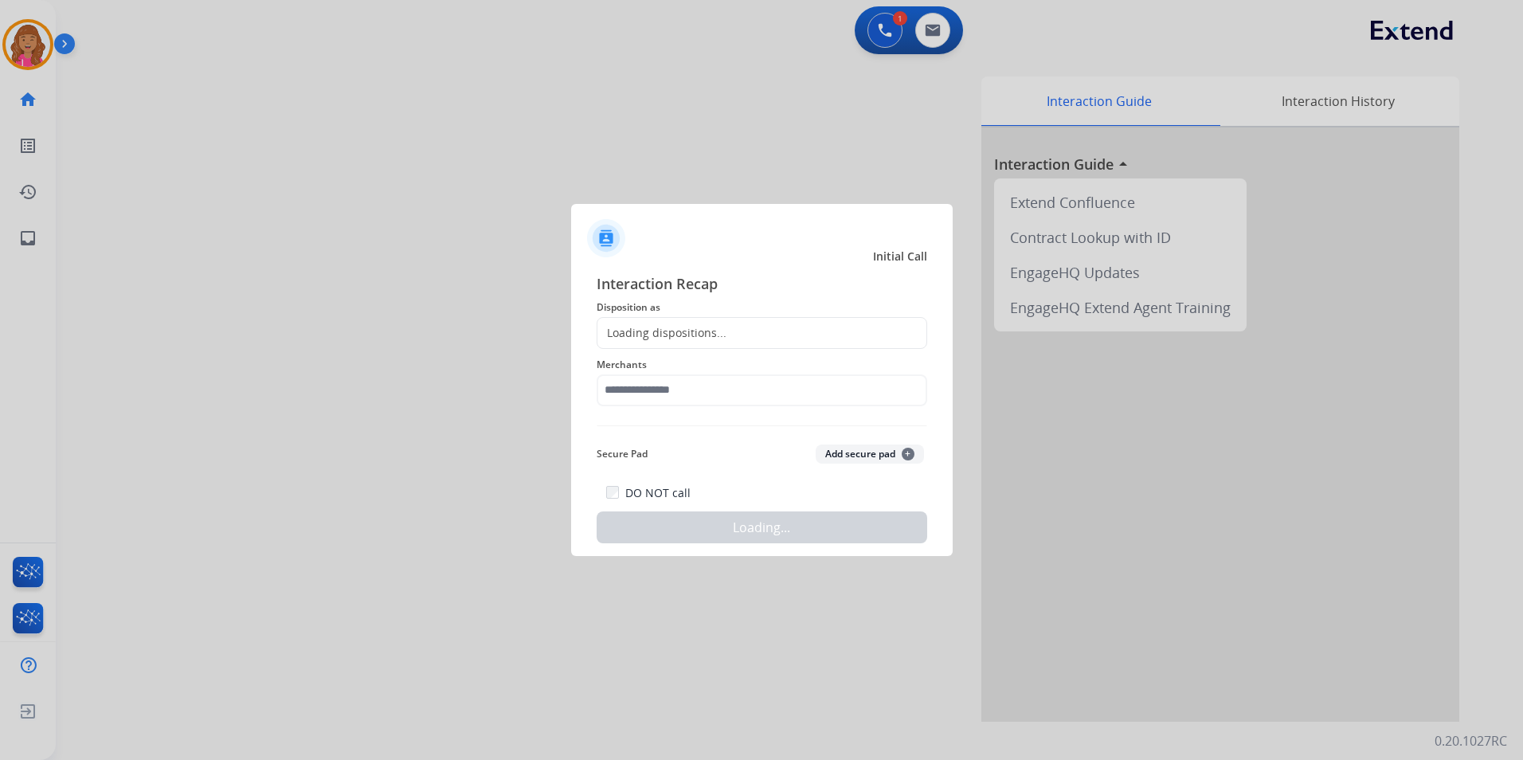
click at [754, 331] on div "Loading dispositions..." at bounding box center [762, 333] width 331 height 32
click at [721, 328] on div "Loading dispositions..." at bounding box center [661, 333] width 129 height 16
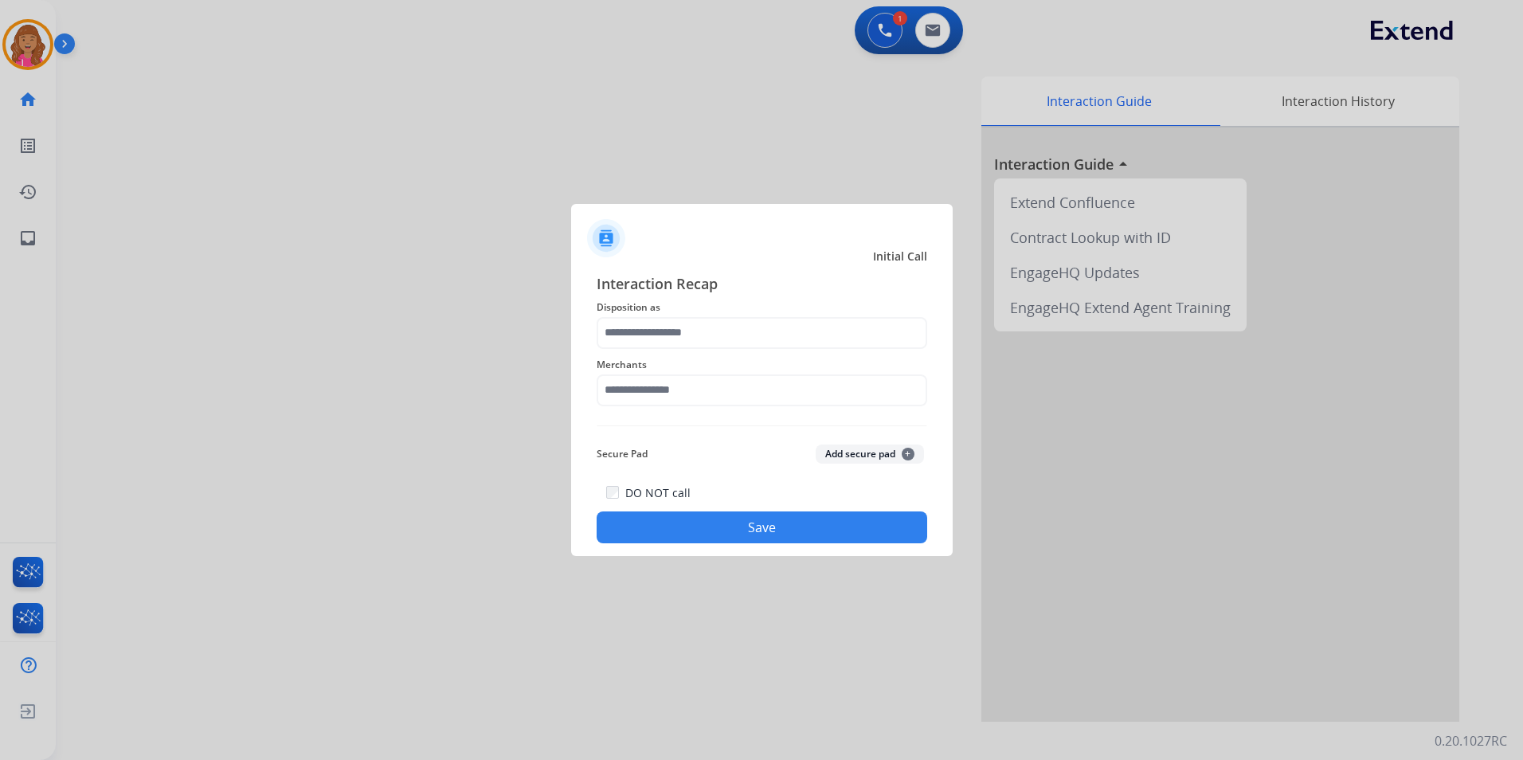
drag, startPoint x: 721, startPoint y: 328, endPoint x: 680, endPoint y: 409, distance: 90.8
click at [680, 409] on div "Merchants" at bounding box center [762, 381] width 331 height 64
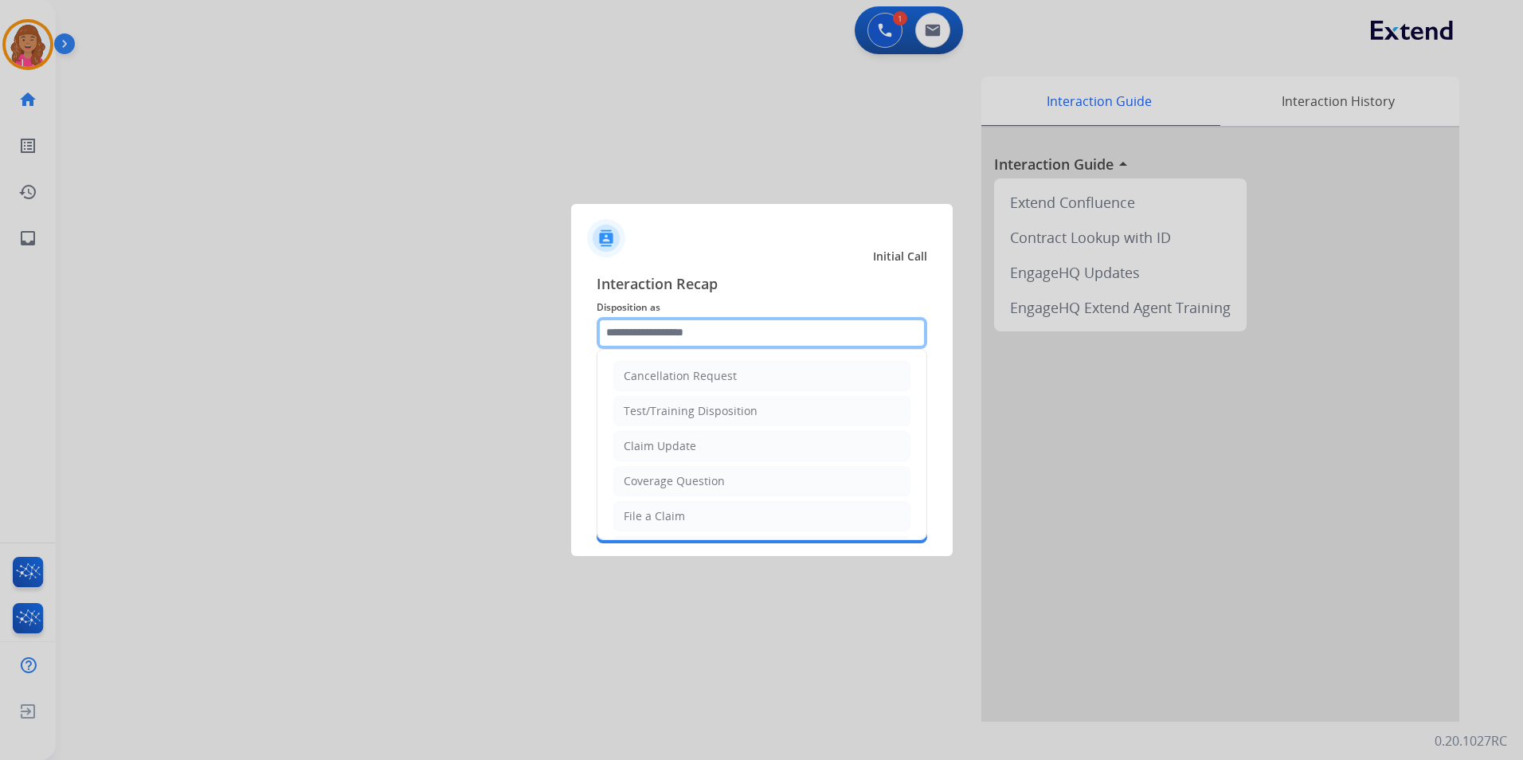
click at [710, 326] on input "text" at bounding box center [762, 333] width 331 height 32
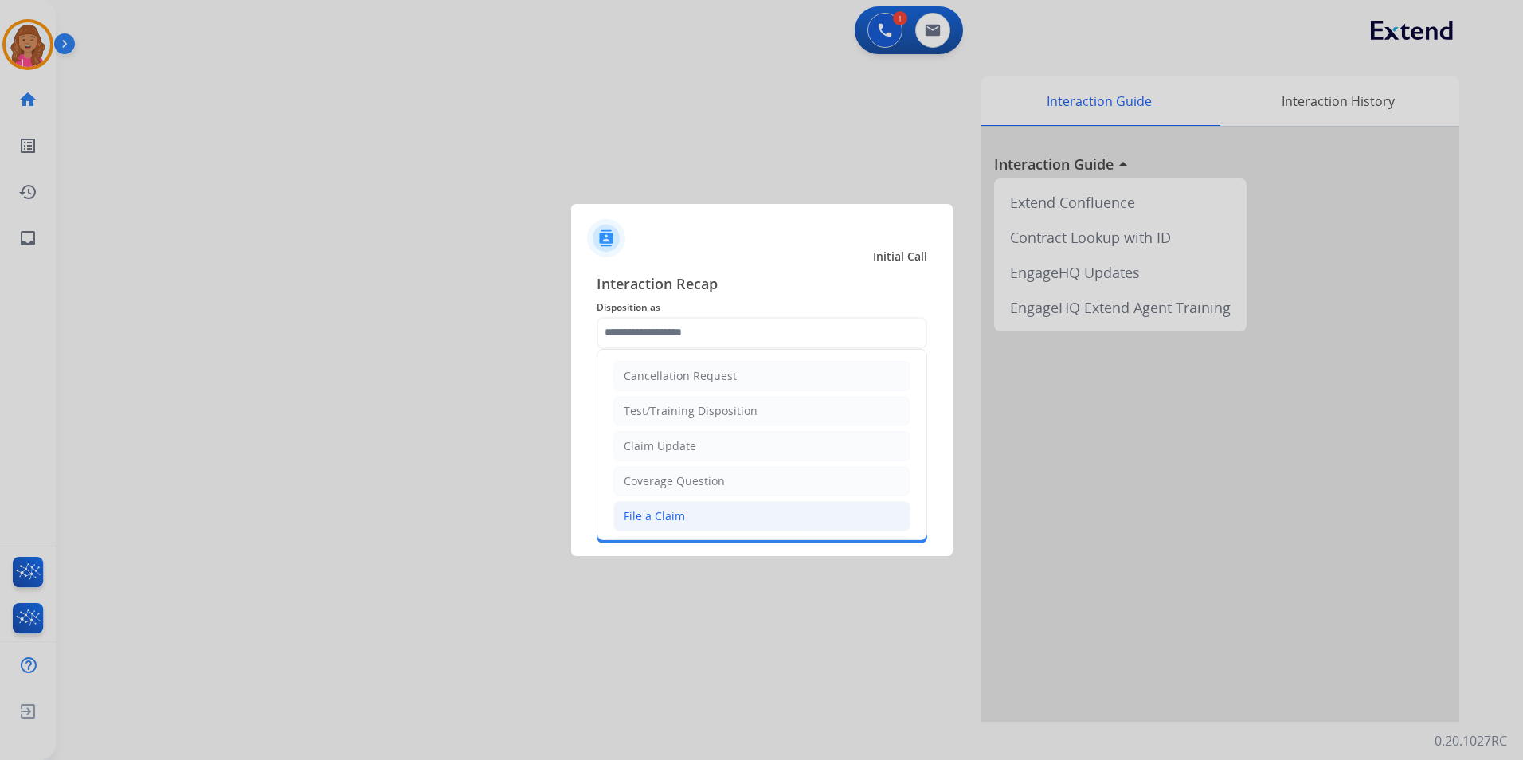
click at [659, 501] on li "File a Claim" at bounding box center [761, 516] width 297 height 30
type input "**********"
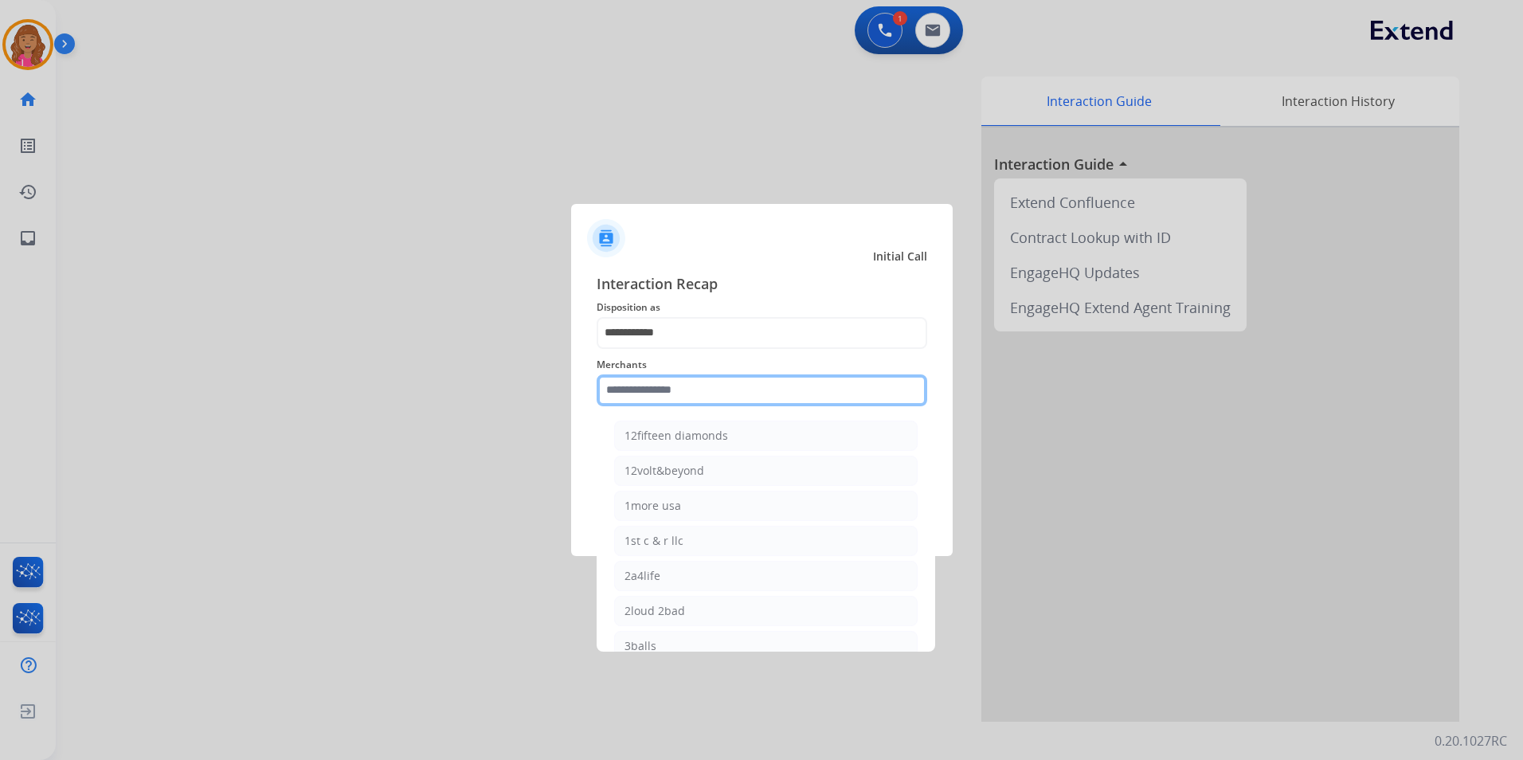
click at [666, 397] on input "text" at bounding box center [762, 390] width 331 height 32
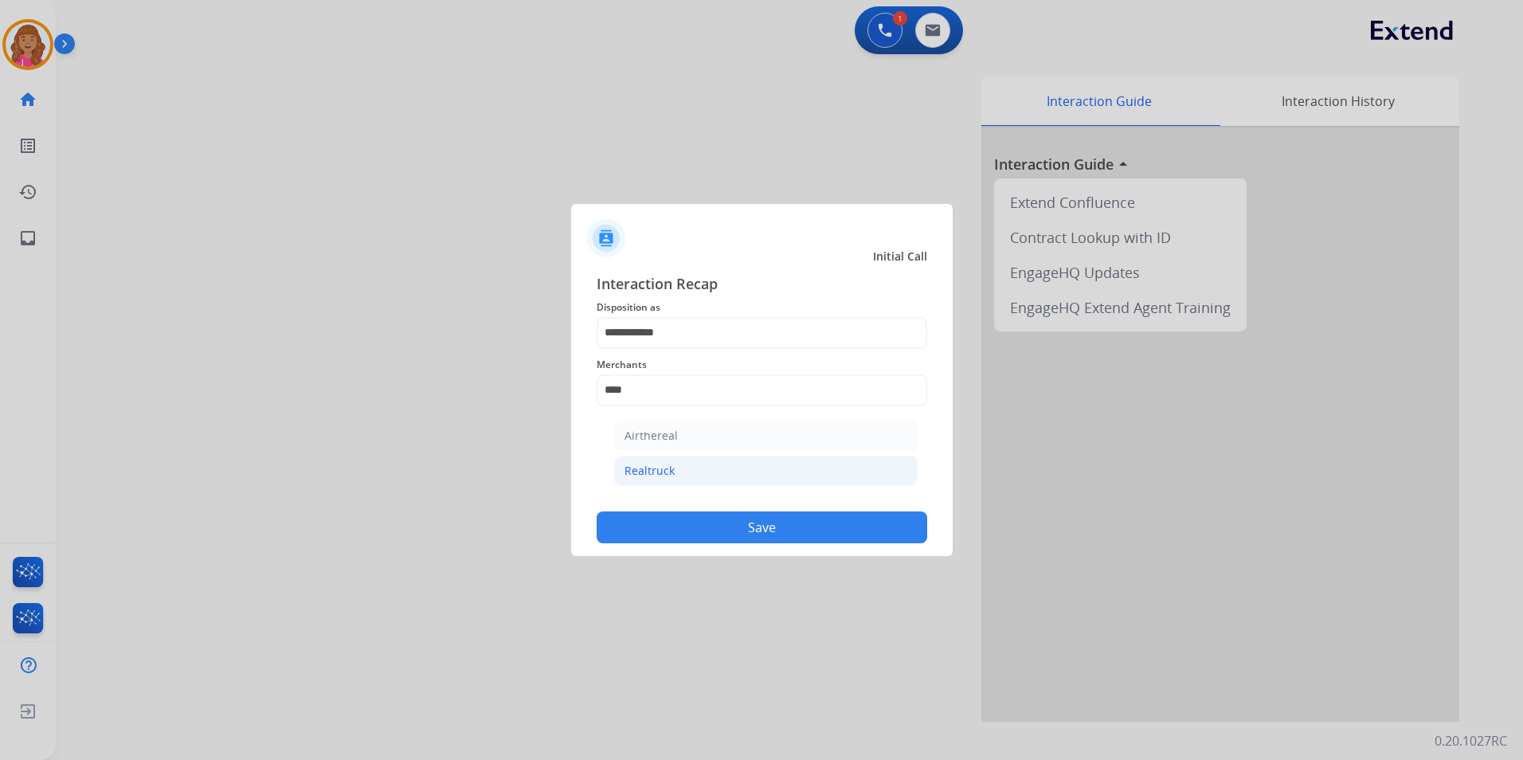
click at [679, 464] on li "Realtruck" at bounding box center [765, 471] width 303 height 30
type input "*********"
click at [683, 522] on button "Save" at bounding box center [762, 527] width 331 height 32
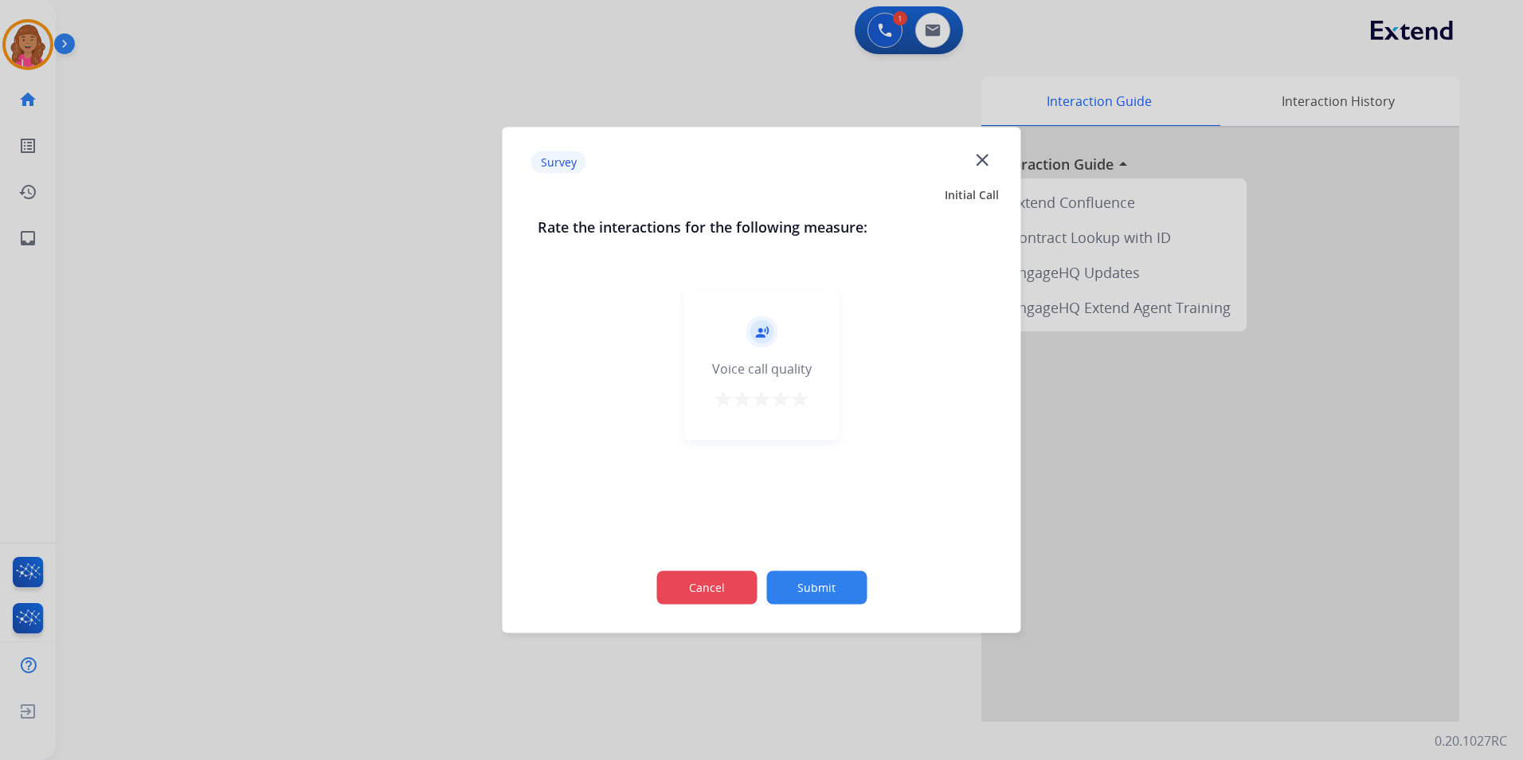
click at [706, 590] on button "Cancel" at bounding box center [706, 587] width 100 height 33
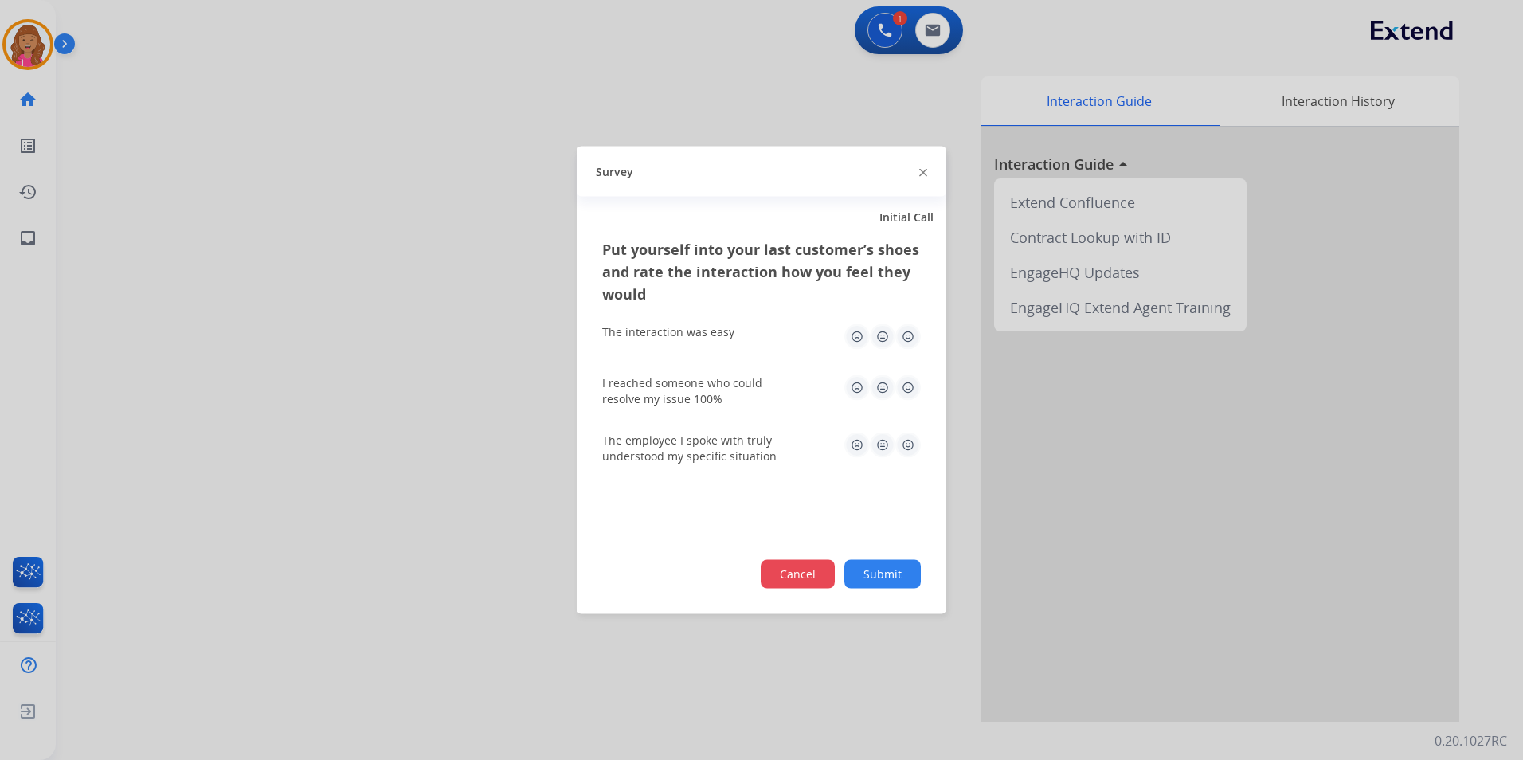
click at [771, 581] on button "Cancel" at bounding box center [798, 574] width 74 height 29
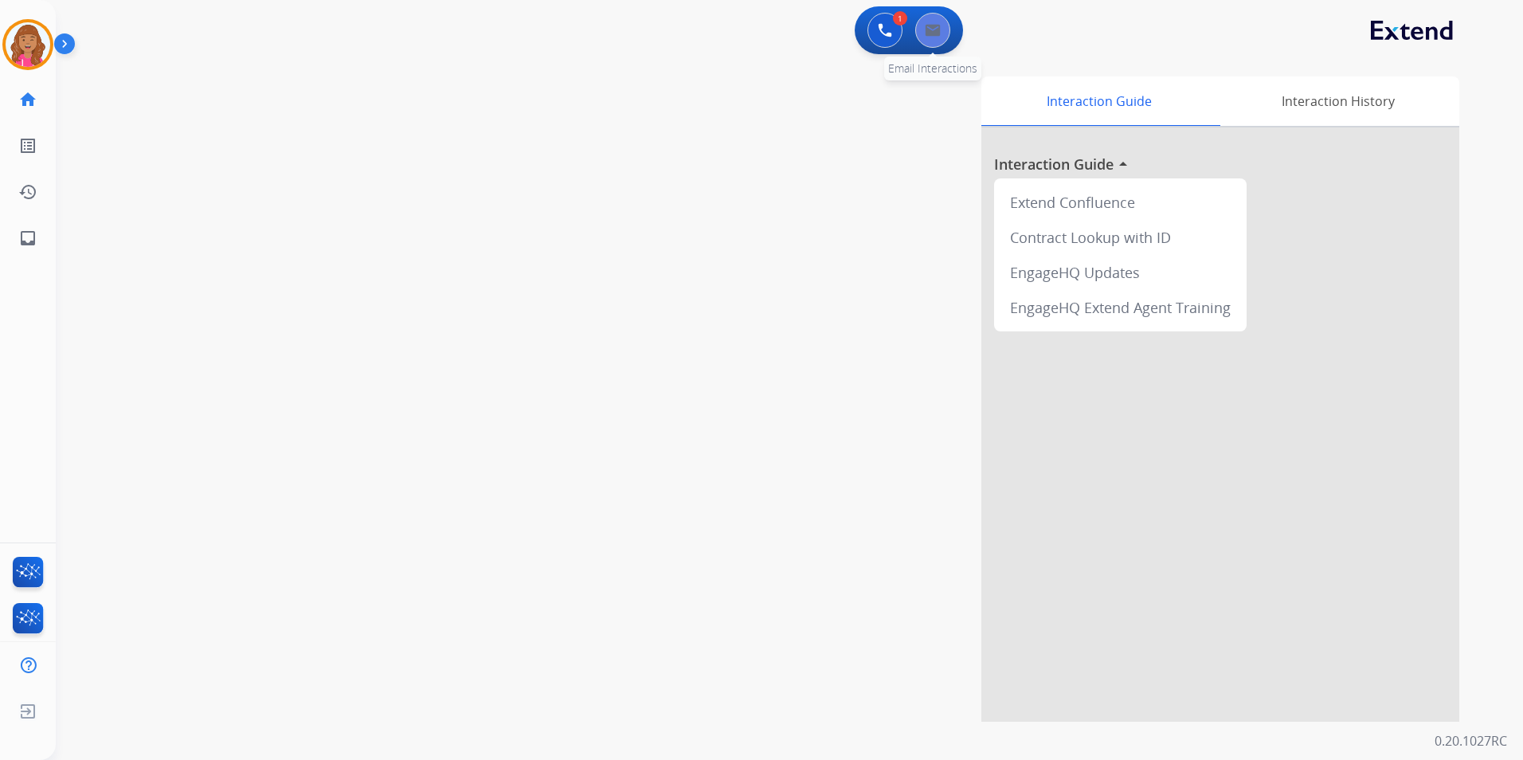
click at [943, 28] on button at bounding box center [932, 30] width 35 height 35
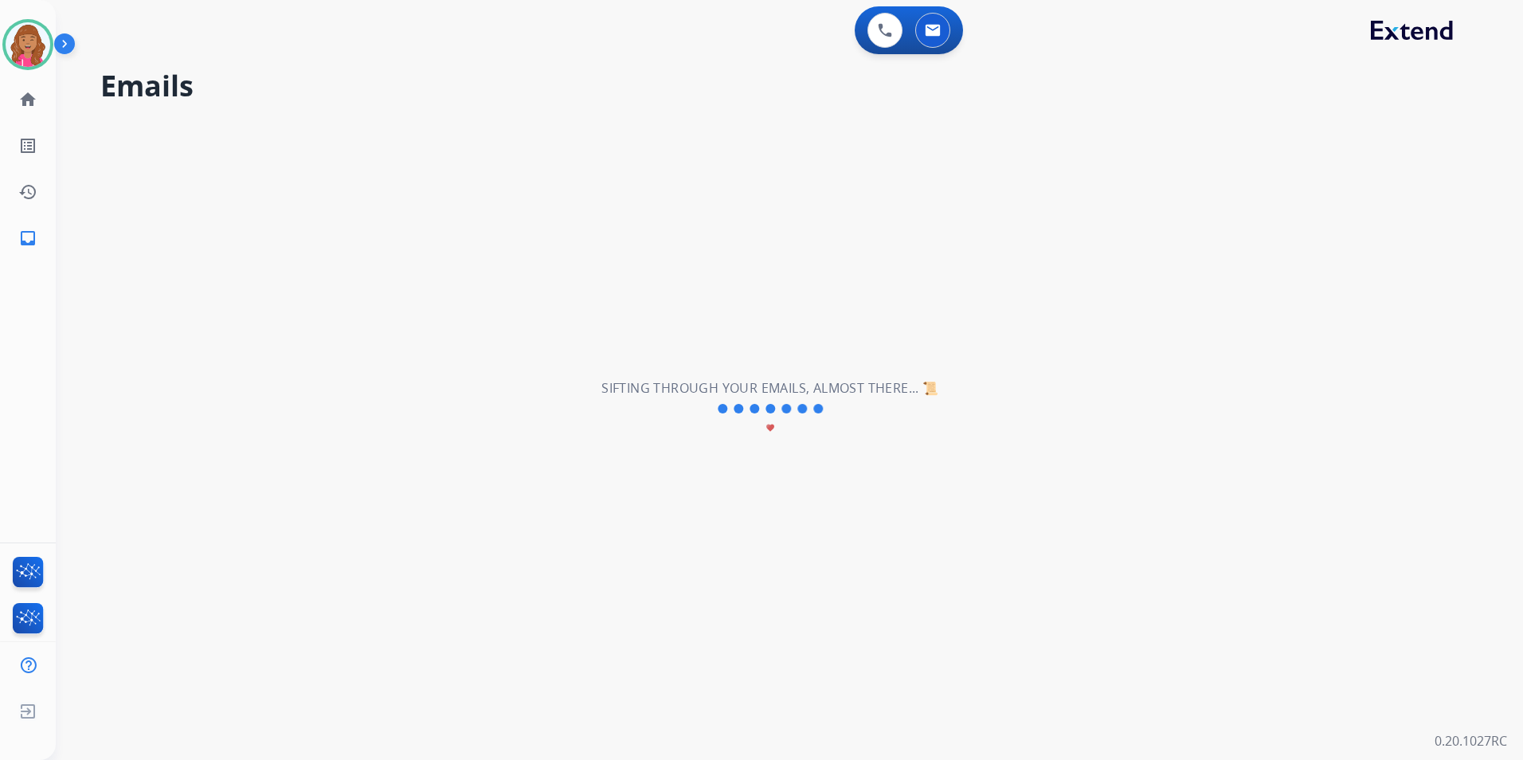
click at [1003, 328] on div "**********" at bounding box center [770, 408] width 1429 height 702
click at [16, 101] on link "home Home" at bounding box center [28, 99] width 45 height 45
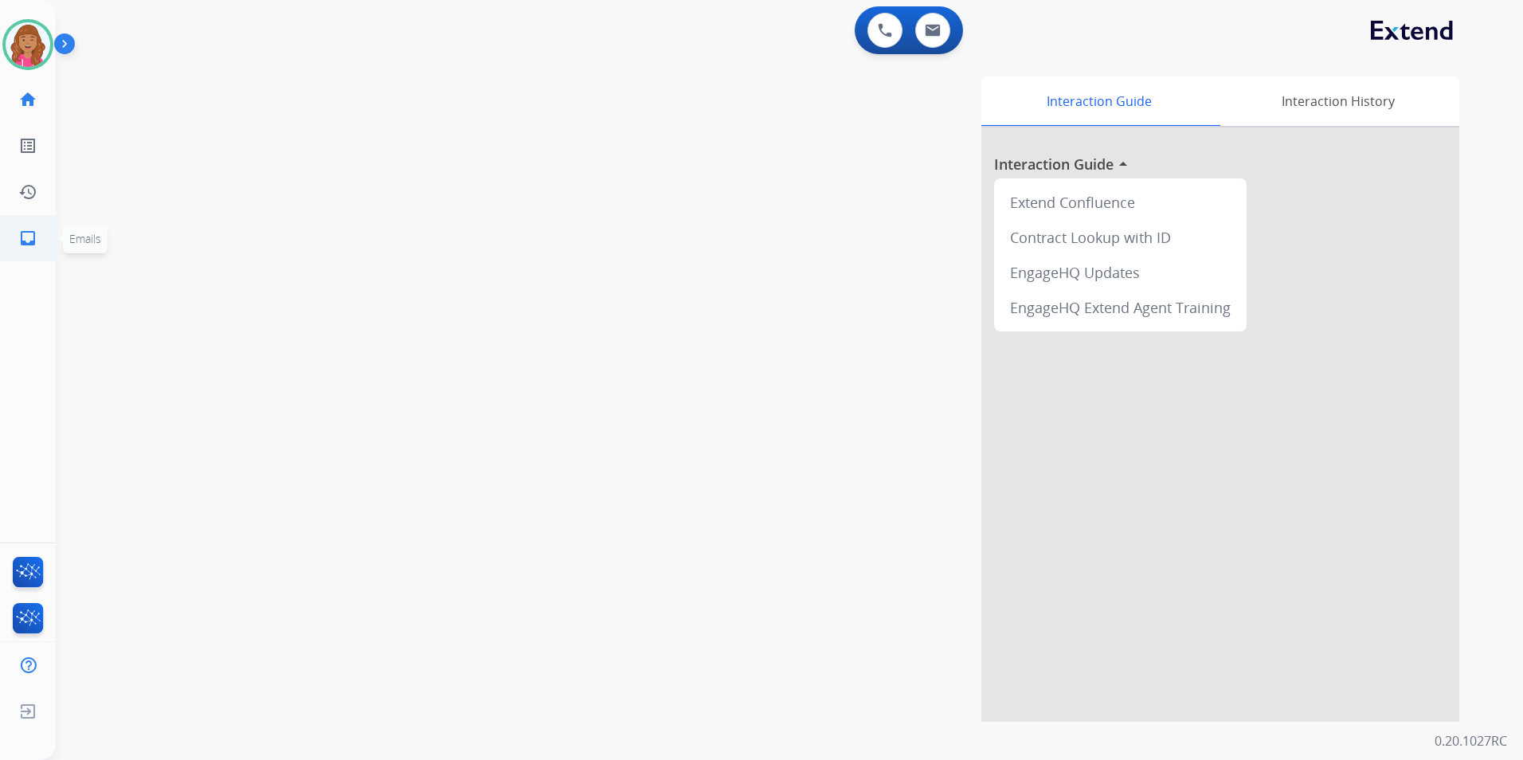
drag, startPoint x: 6, startPoint y: 260, endPoint x: 13, endPoint y: 256, distance: 8.2
click at [6, 260] on ul "inbox Emails Emails" at bounding box center [28, 238] width 56 height 46
click at [36, 230] on mat-icon "inbox" at bounding box center [27, 238] width 19 height 19
select select "**********"
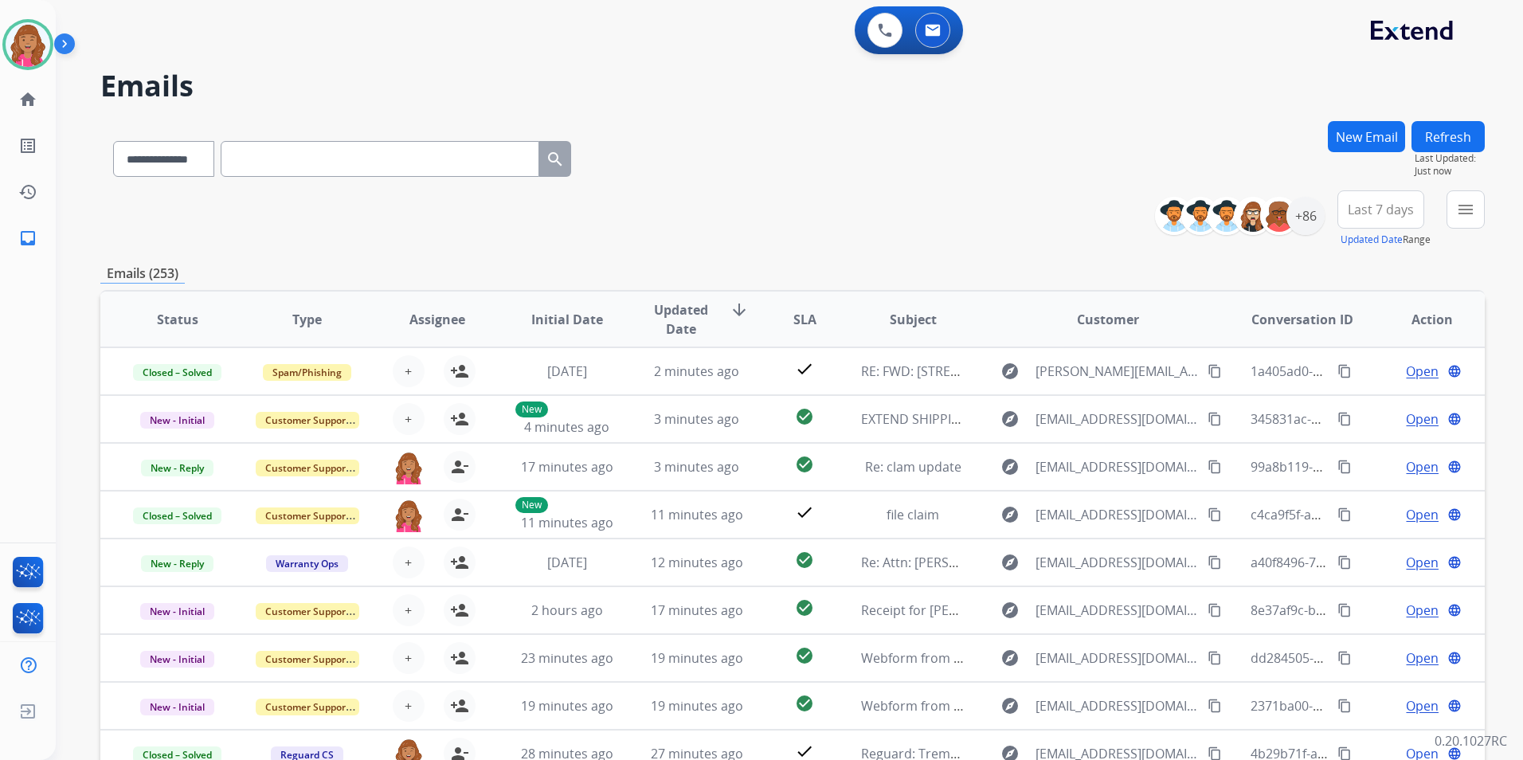
click at [1376, 149] on button "New Email" at bounding box center [1366, 136] width 77 height 31
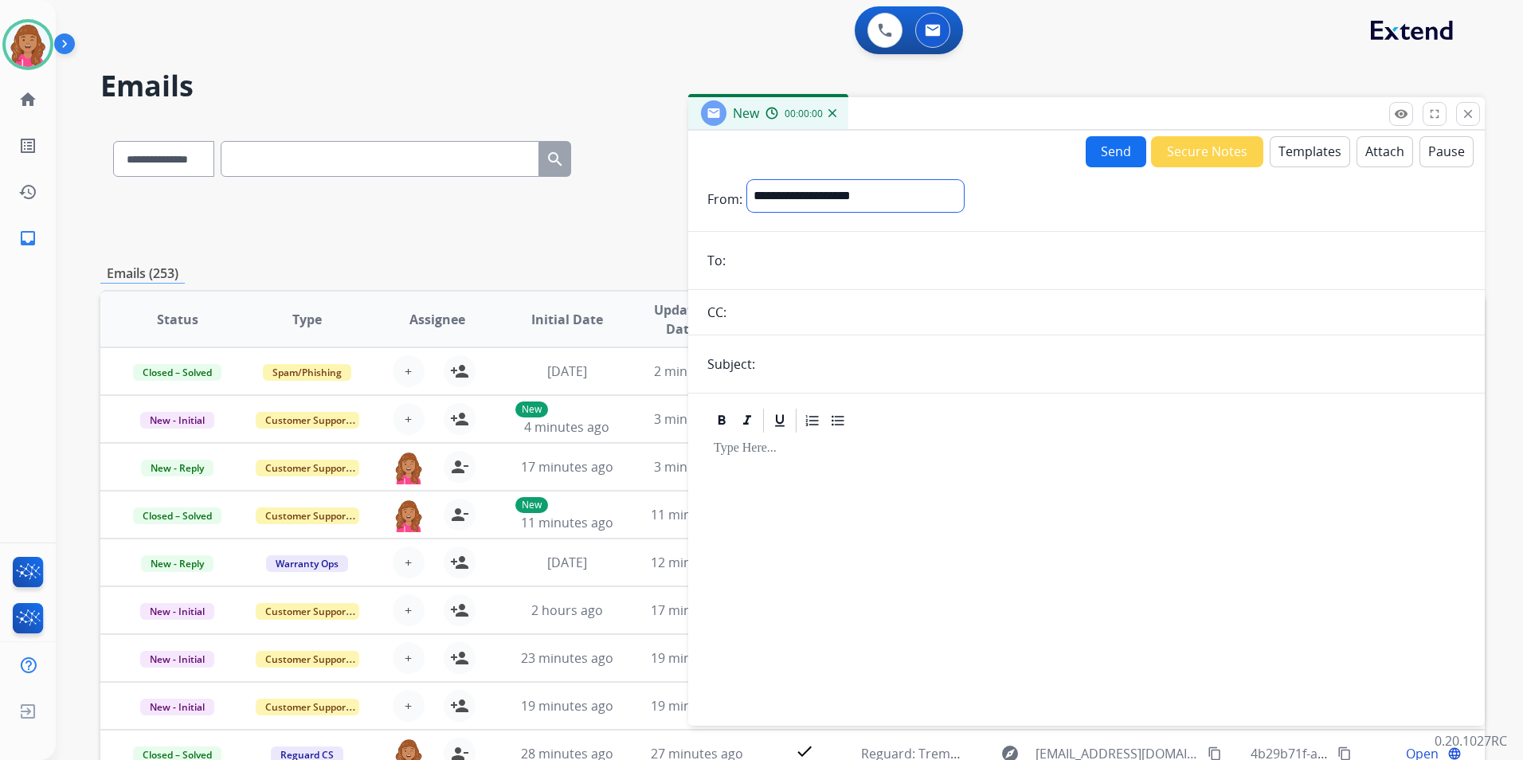
click at [764, 205] on select "**********" at bounding box center [855, 196] width 217 height 32
select select "**********"
click at [747, 180] on select "**********" at bounding box center [855, 196] width 217 height 32
click at [793, 253] on input "email" at bounding box center [1097, 262] width 735 height 32
paste input "**********"
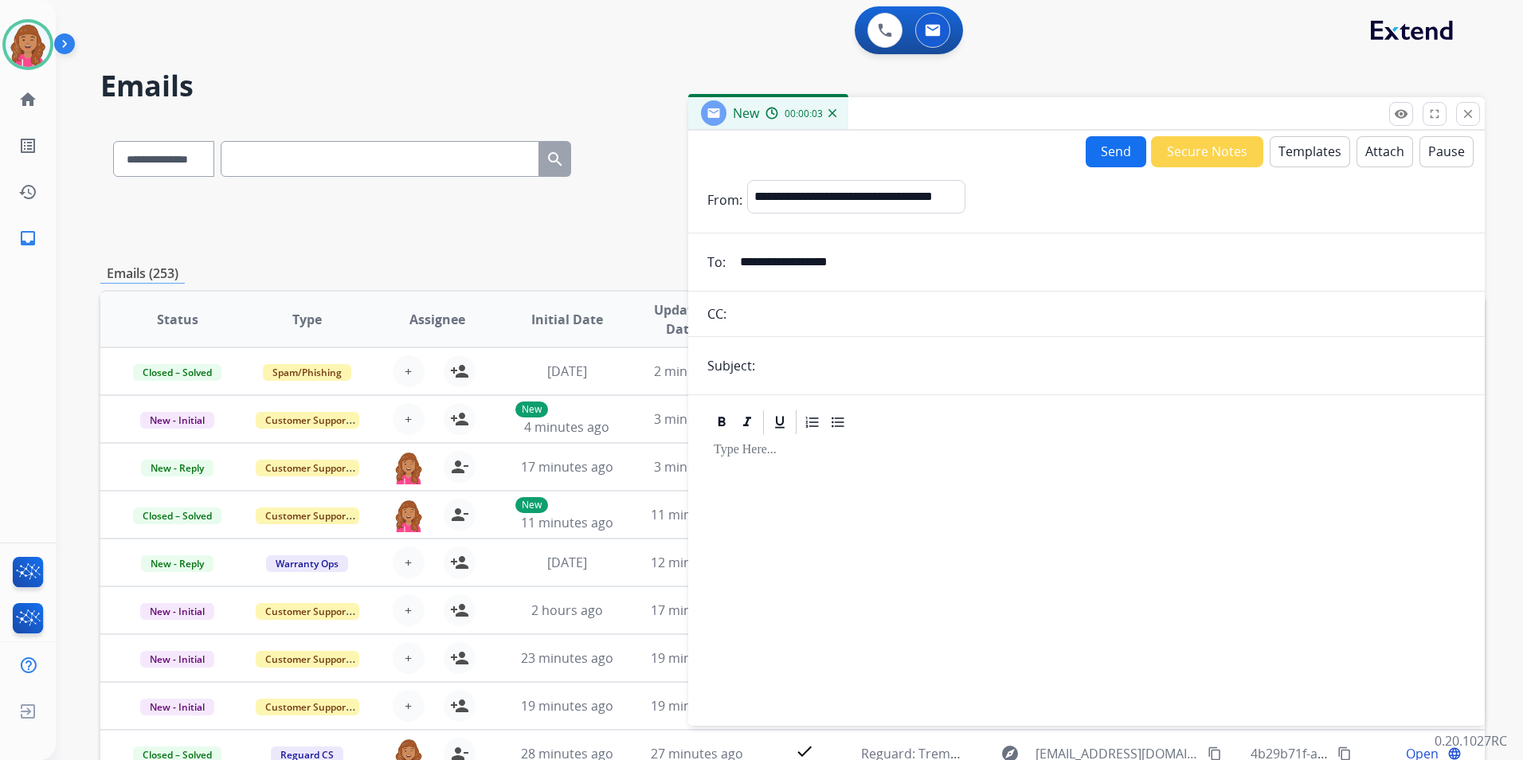
type input "**********"
click at [1305, 155] on button "Templates" at bounding box center [1310, 151] width 80 height 31
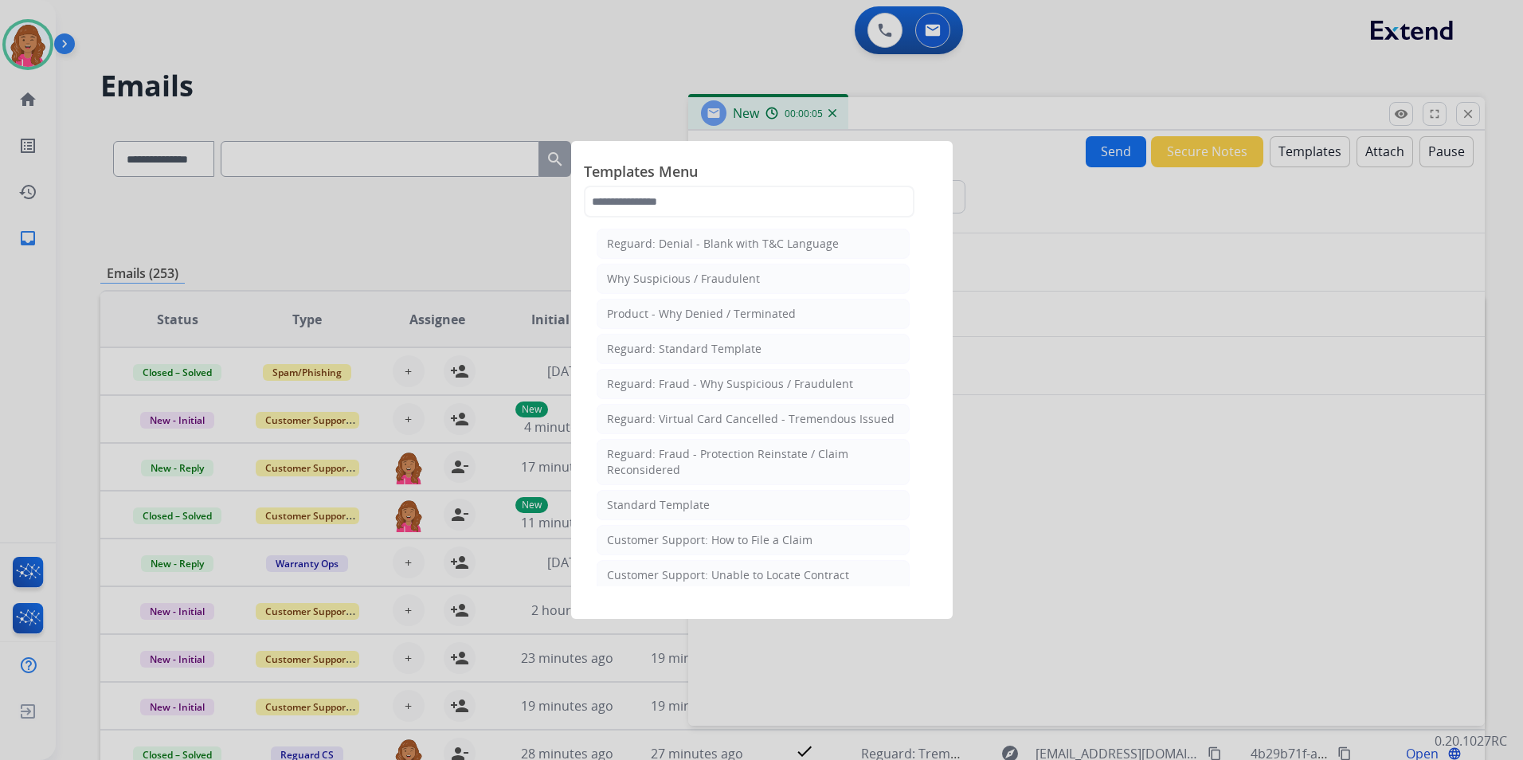
drag, startPoint x: 713, startPoint y: 350, endPoint x: 753, endPoint y: 386, distance: 54.2
click at [713, 350] on div "Reguard: Standard Template" at bounding box center [684, 349] width 155 height 16
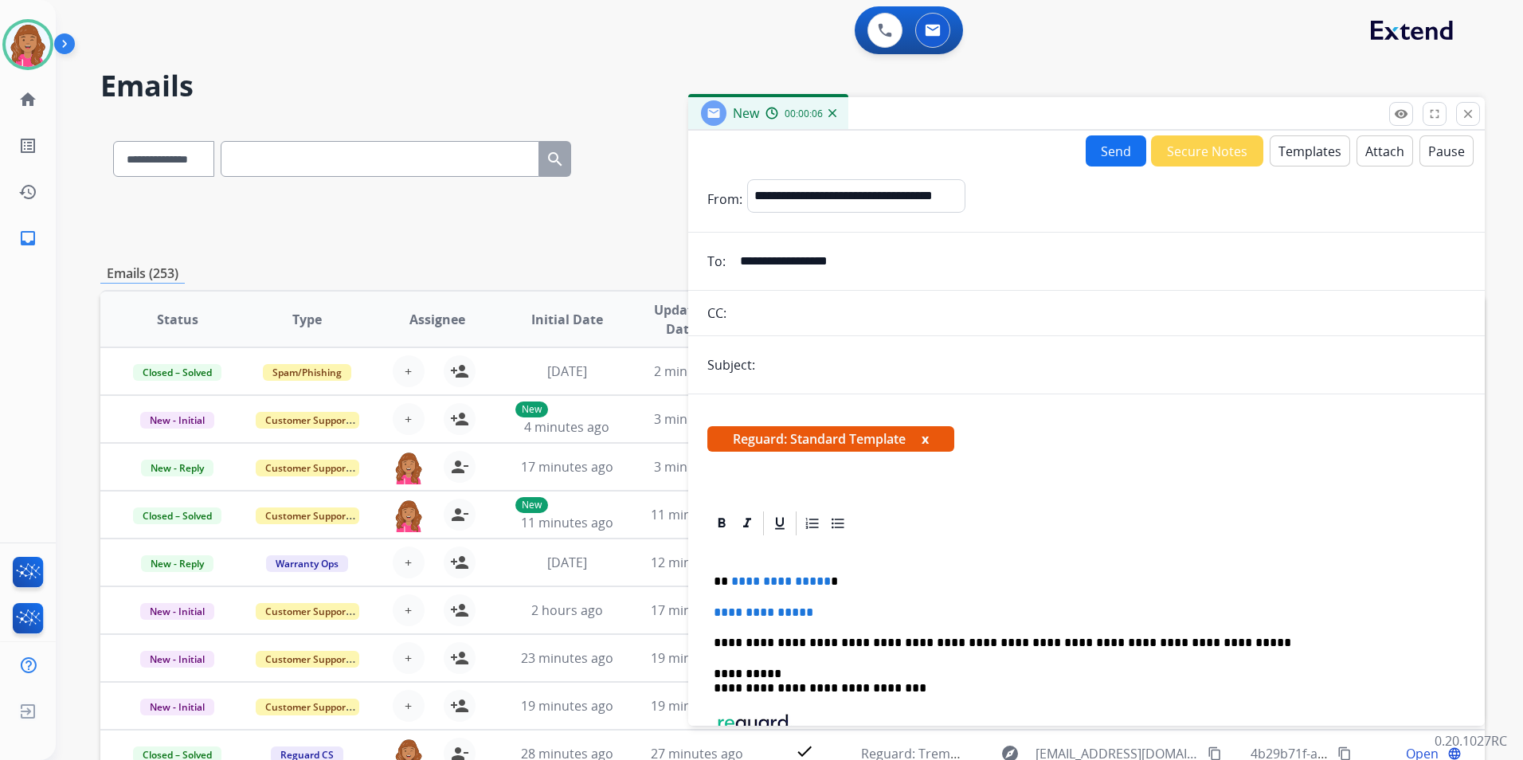
click at [817, 582] on span "**********" at bounding box center [781, 581] width 100 height 12
click at [819, 579] on span "**********" at bounding box center [781, 581] width 100 height 12
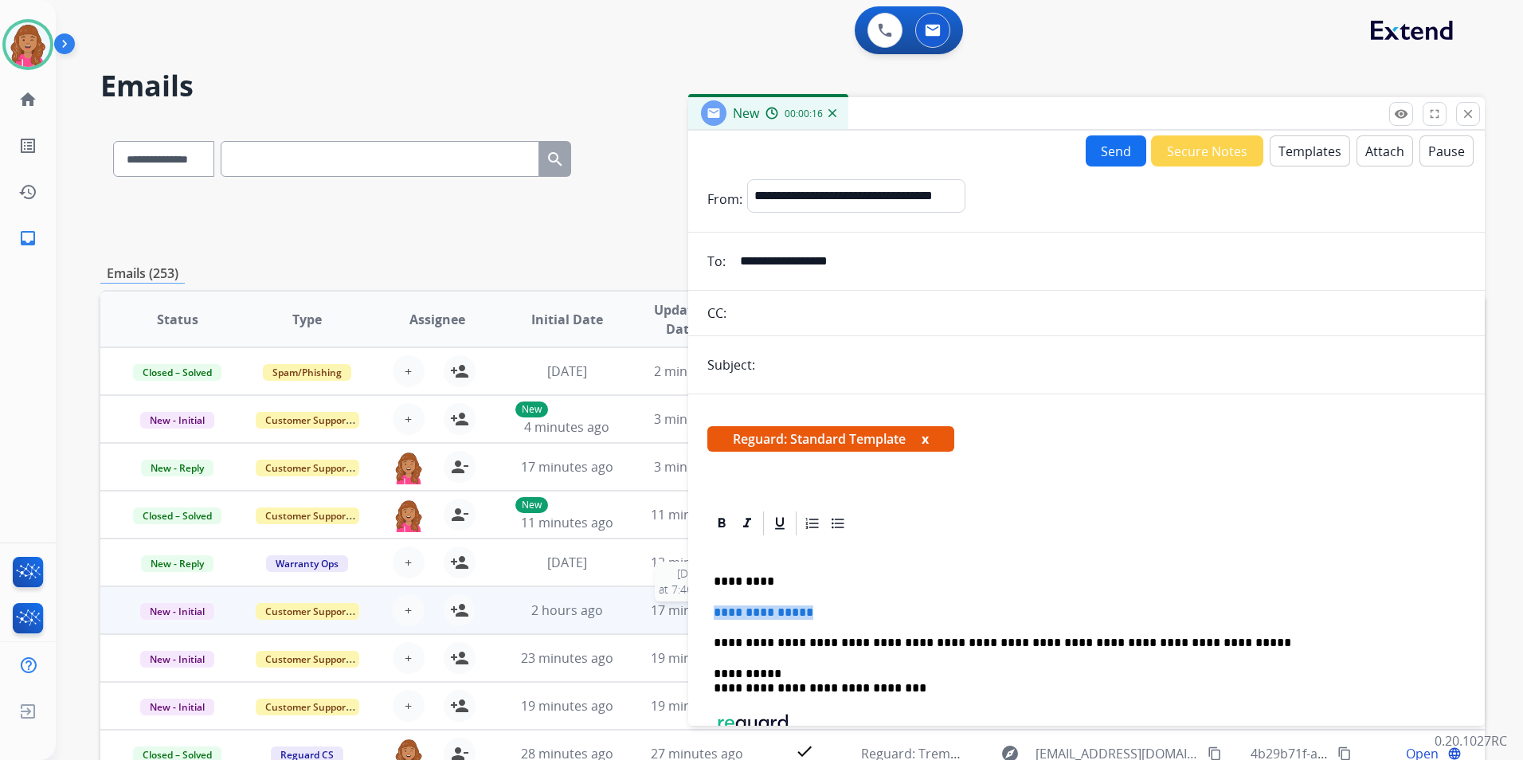
drag, startPoint x: 868, startPoint y: 601, endPoint x: 677, endPoint y: 607, distance: 191.3
click at [677, 607] on div "**********" at bounding box center [792, 513] width 1384 height 785
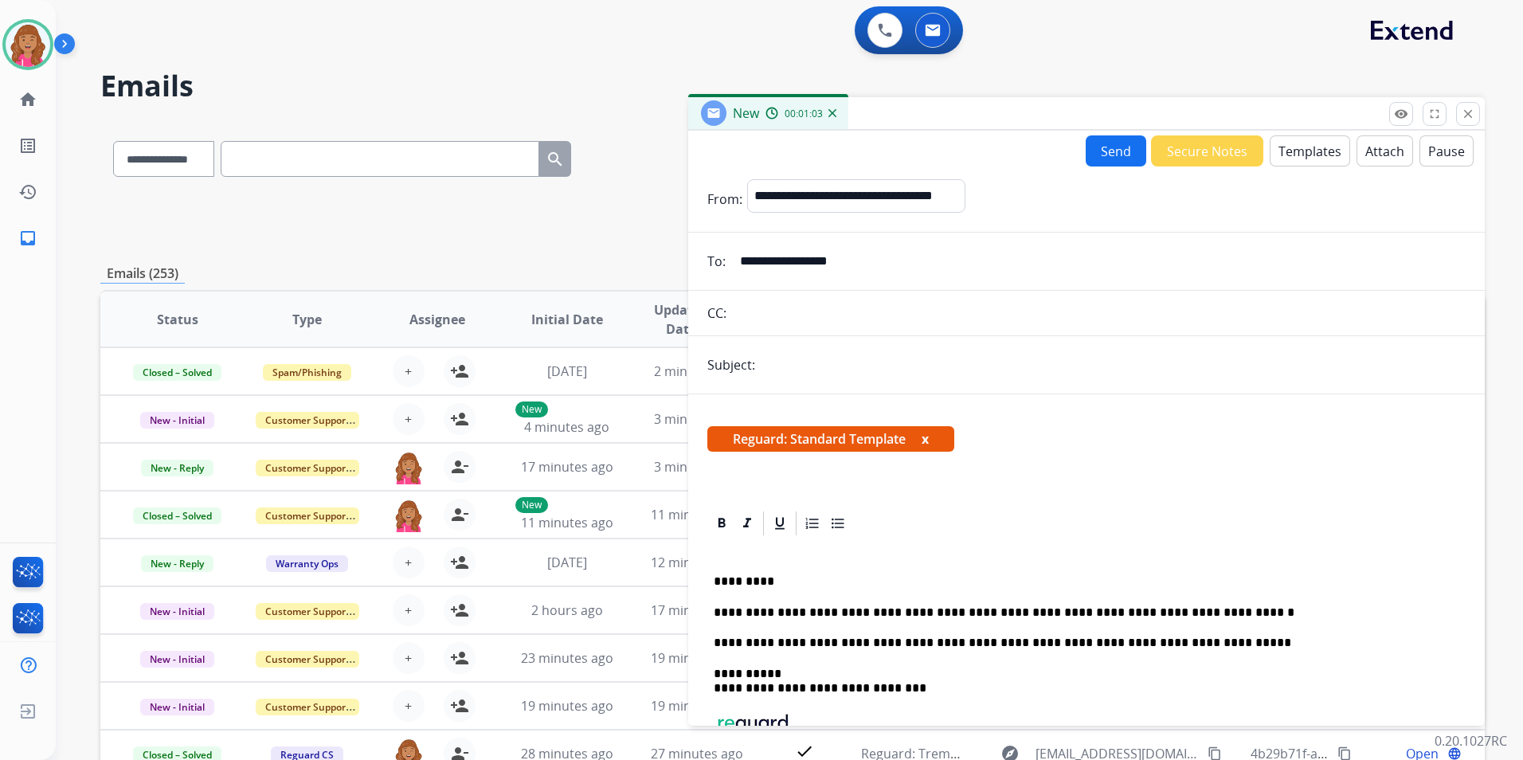
click at [1107, 151] on button "Send" at bounding box center [1116, 150] width 61 height 31
click at [802, 364] on input "text" at bounding box center [1113, 365] width 706 height 33
type input "**********"
click at [1106, 151] on button "Send" at bounding box center [1116, 150] width 61 height 31
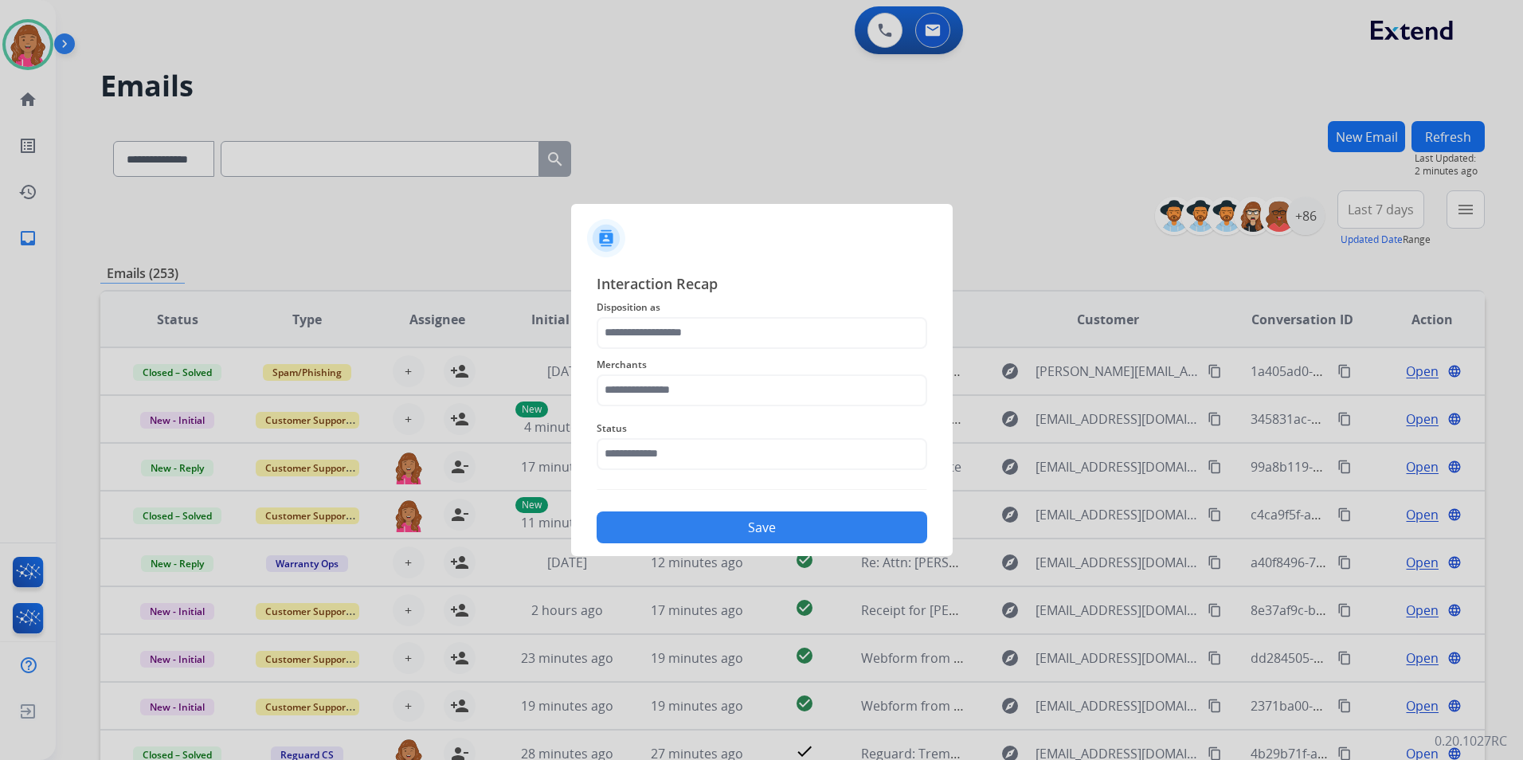
drag, startPoint x: 1018, startPoint y: 239, endPoint x: 1009, endPoint y: 252, distance: 15.5
click at [1018, 239] on div at bounding box center [761, 380] width 1523 height 760
click at [878, 322] on input "text" at bounding box center [762, 333] width 331 height 32
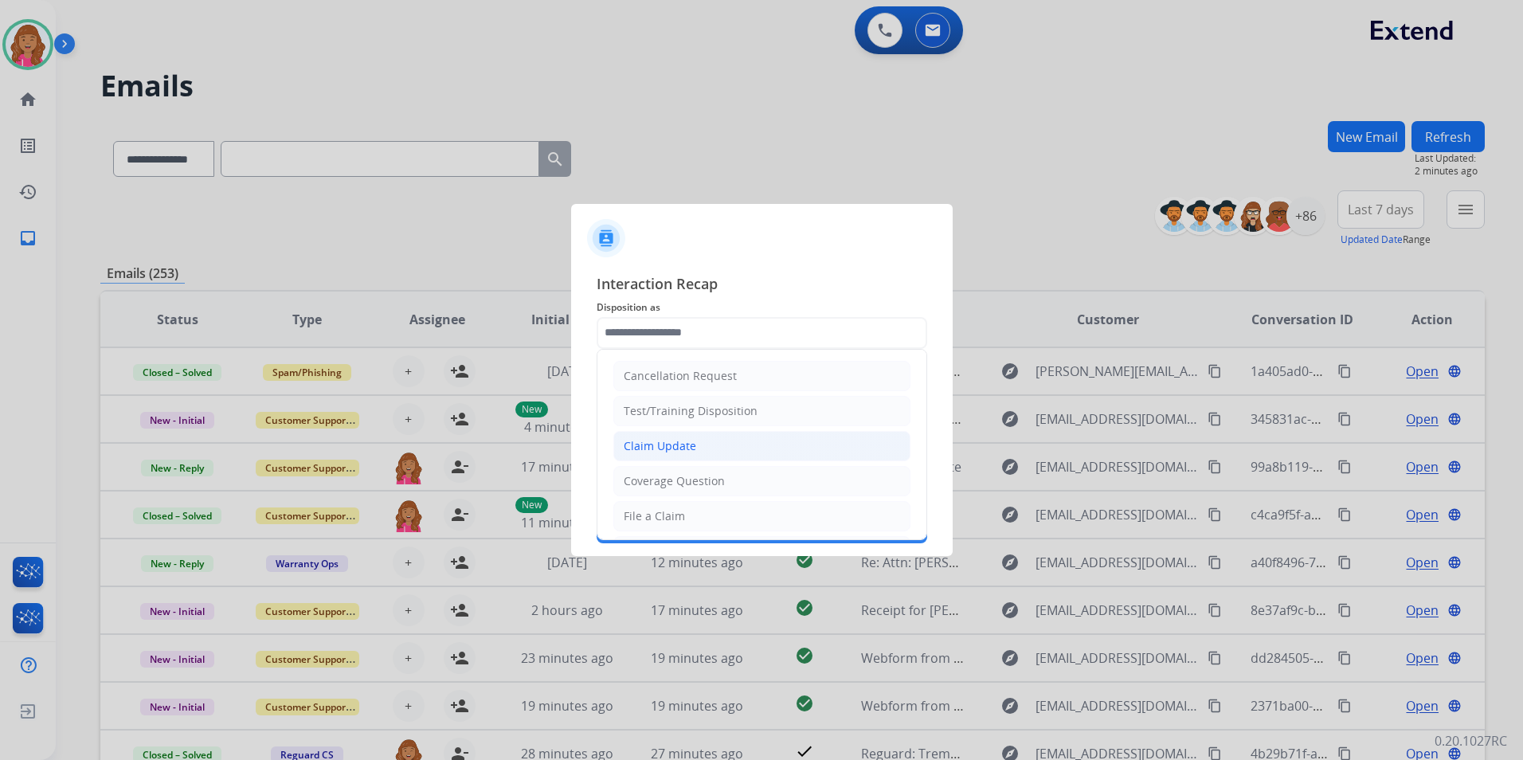
click at [753, 452] on li "Claim Update" at bounding box center [761, 446] width 297 height 30
type input "**********"
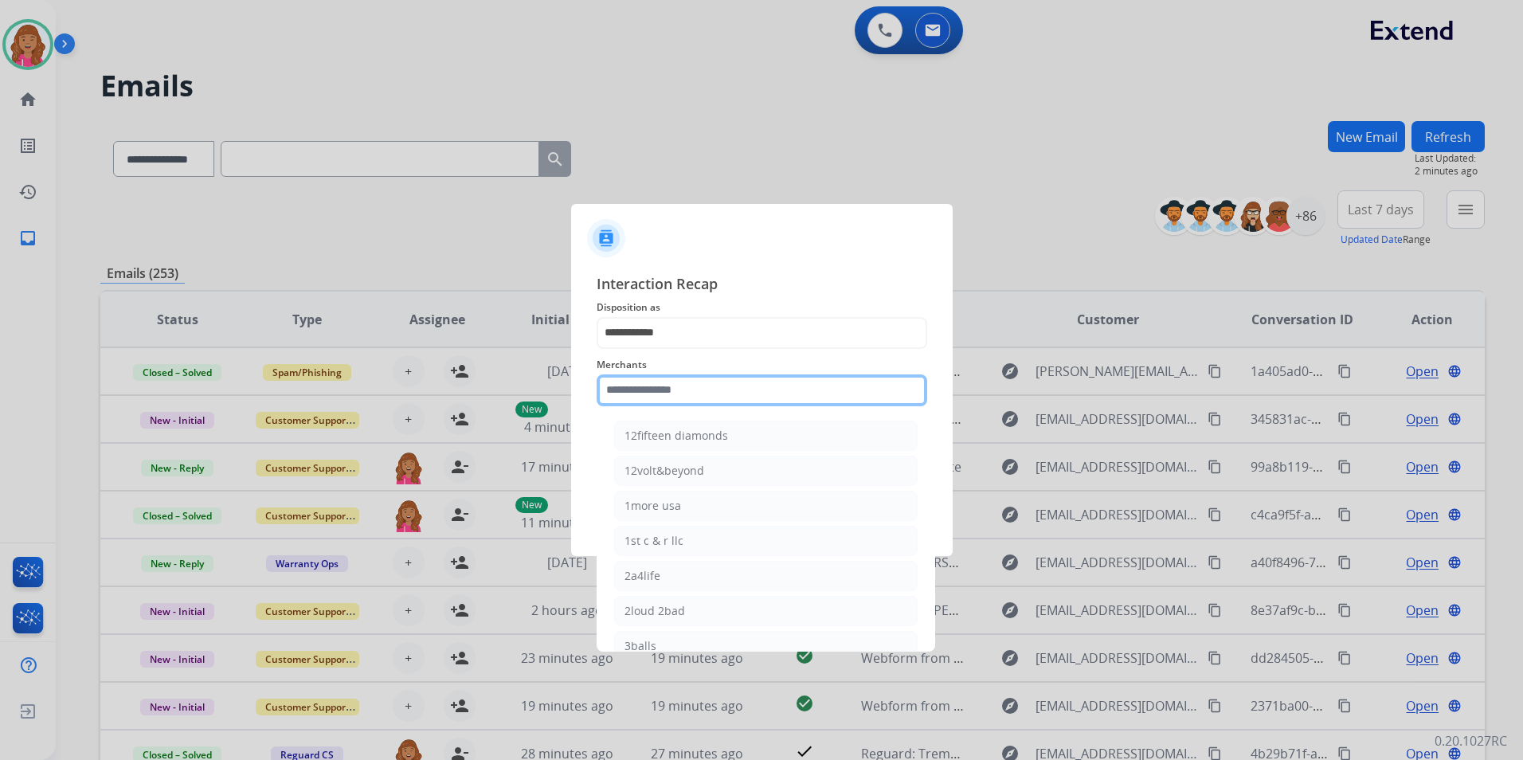
click at [752, 387] on input "text" at bounding box center [762, 390] width 331 height 32
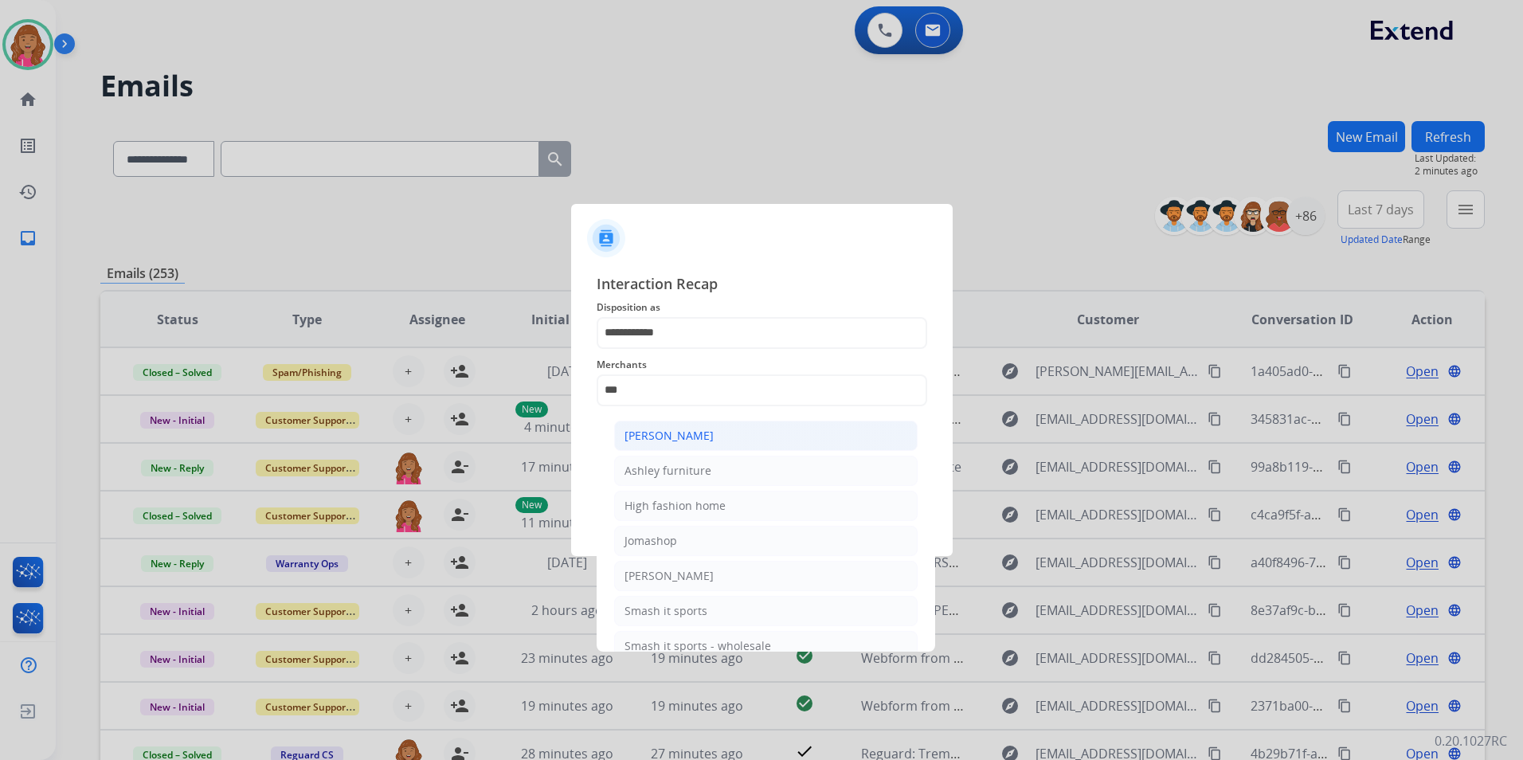
click at [738, 425] on li "Ashley - Reguard" at bounding box center [765, 436] width 303 height 30
type input "**********"
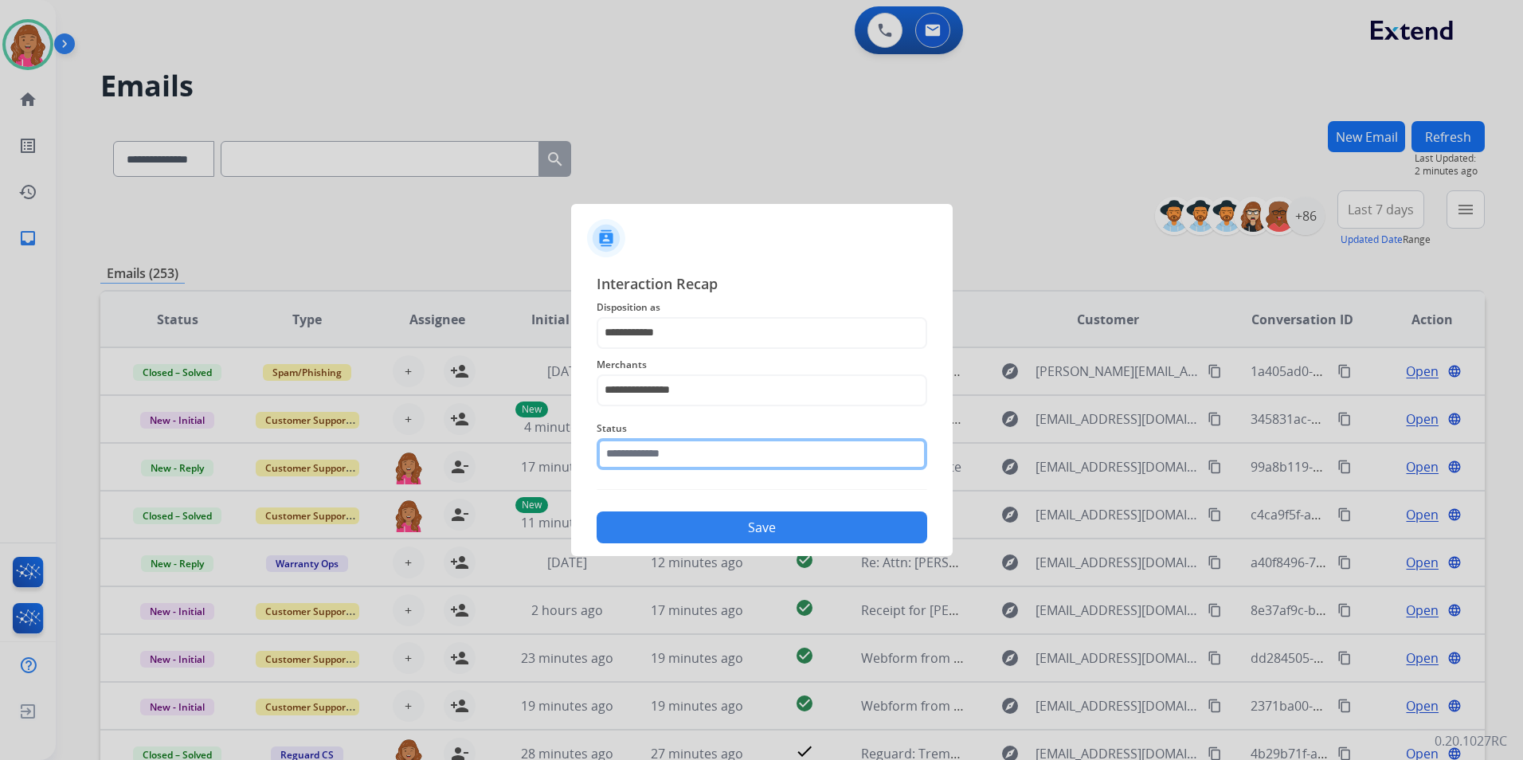
click at [736, 452] on input "text" at bounding box center [762, 454] width 331 height 32
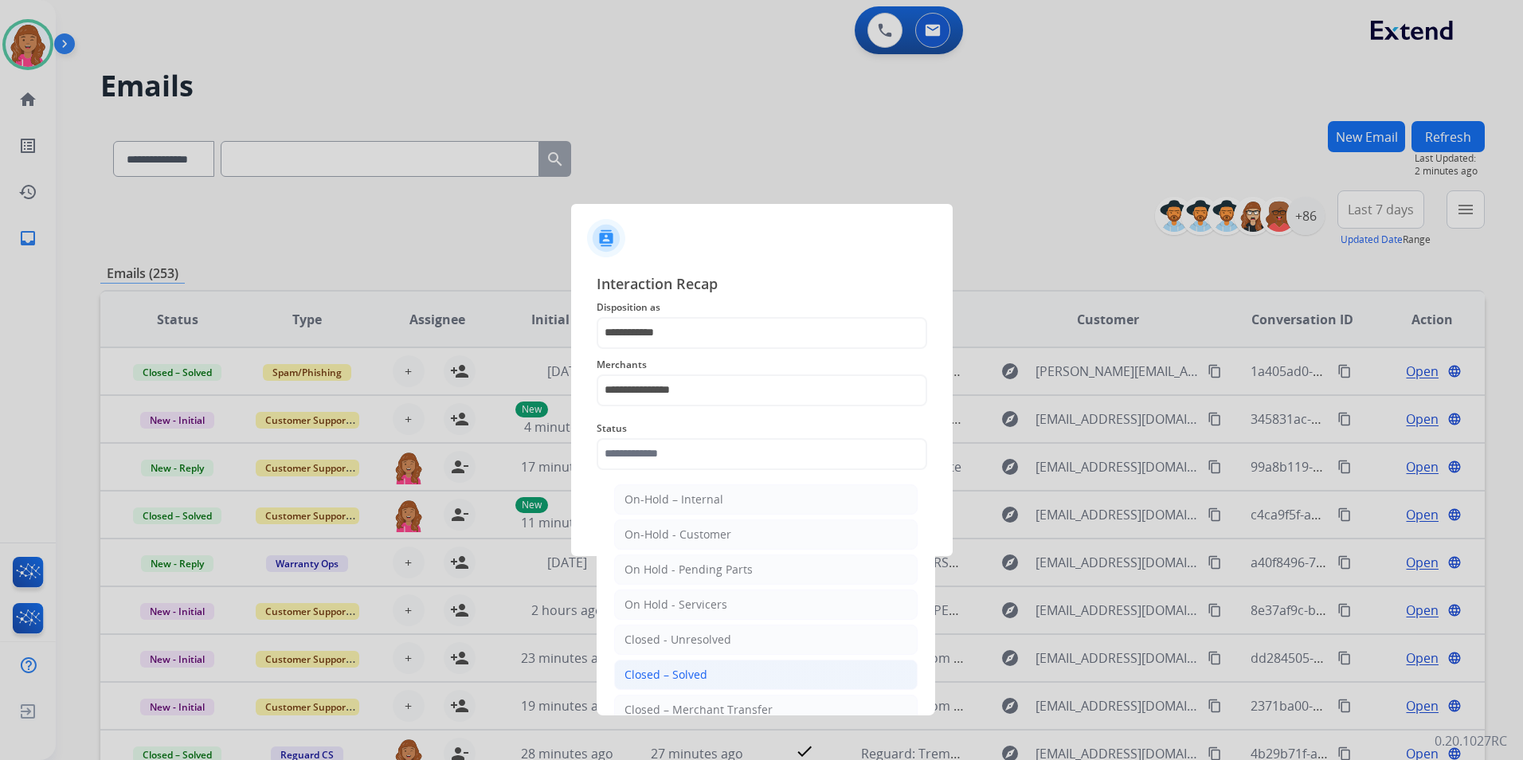
click at [698, 673] on div "Closed – Solved" at bounding box center [665, 675] width 83 height 16
type input "**********"
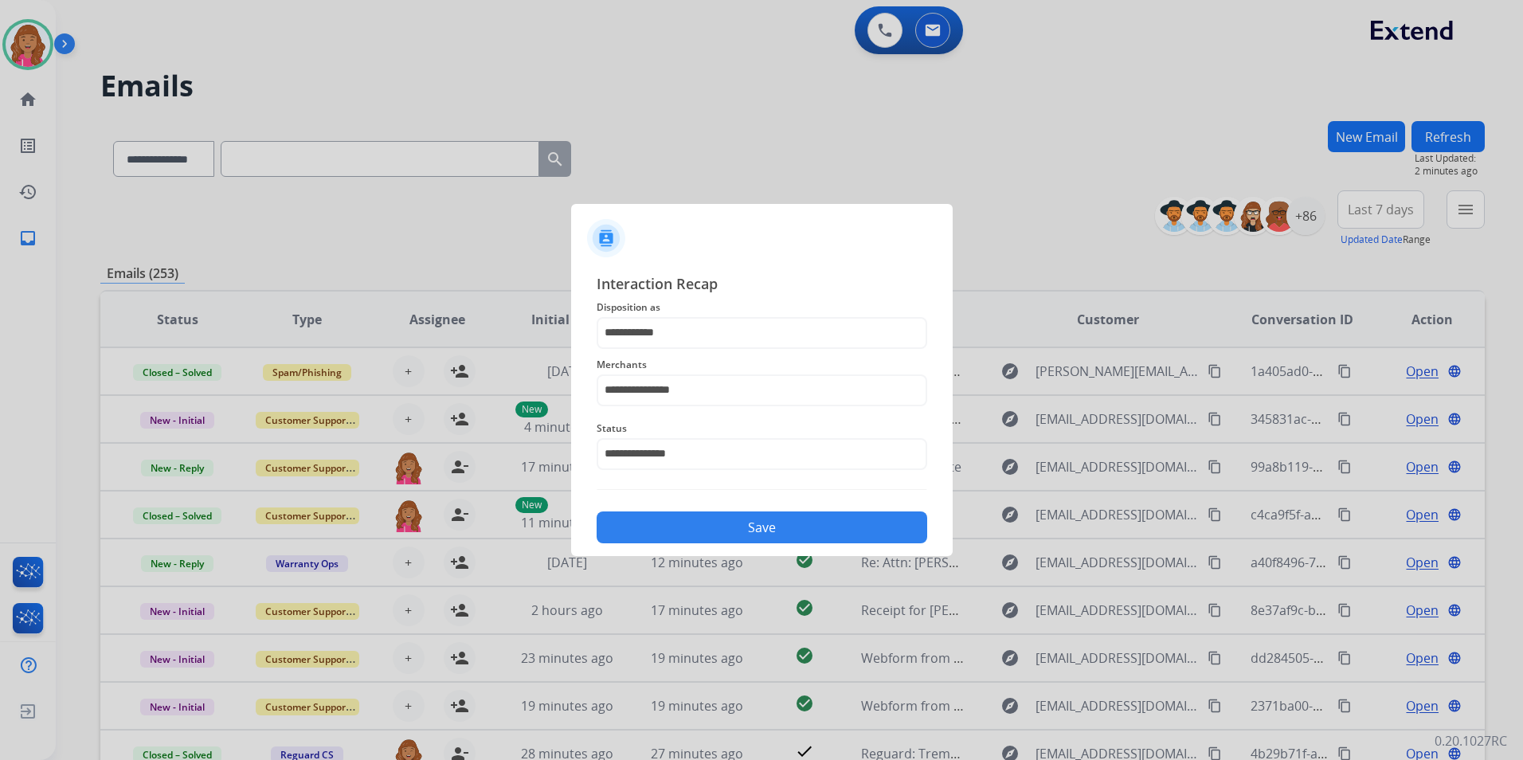
click at [699, 531] on button "Save" at bounding box center [762, 527] width 331 height 32
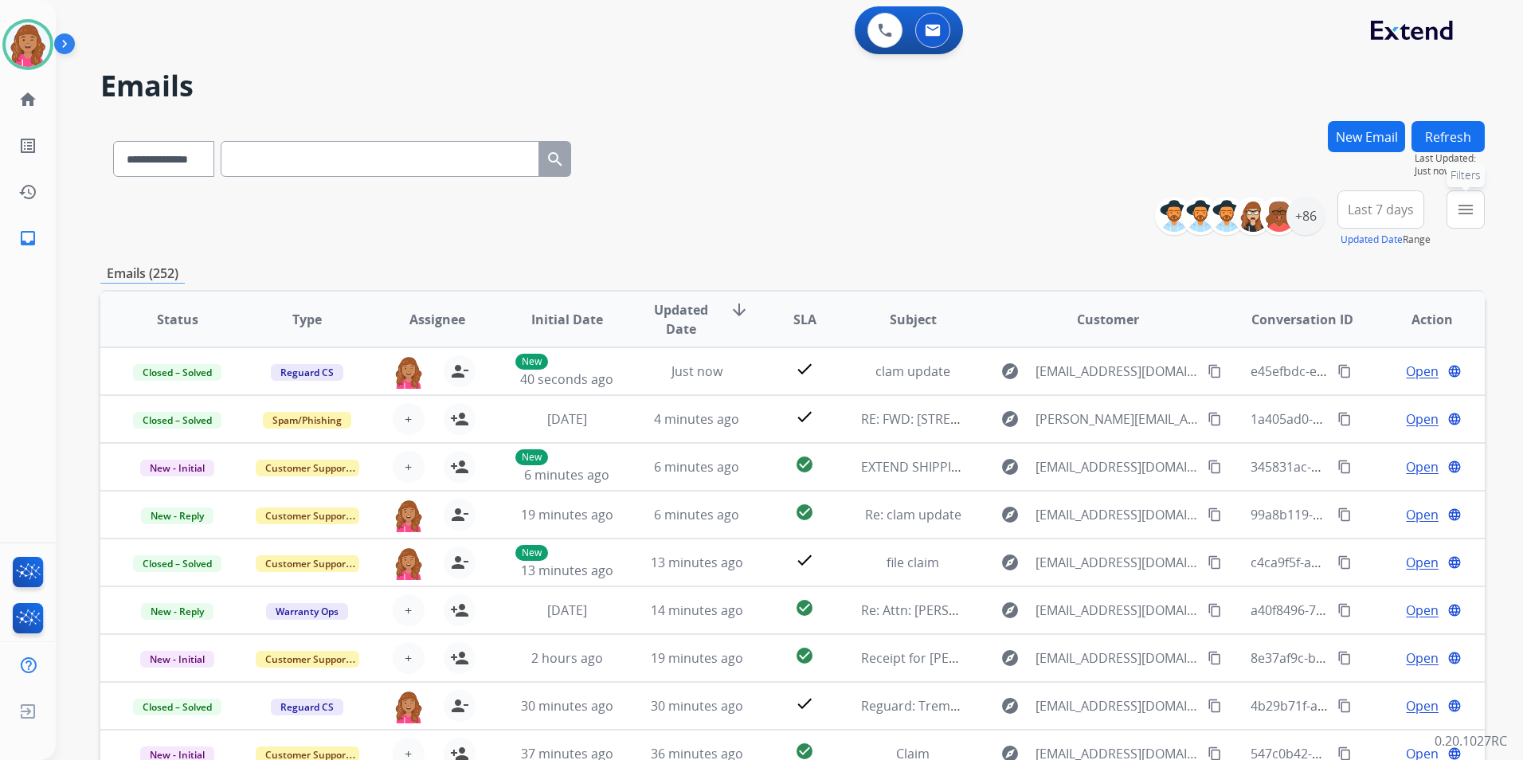
click at [1454, 213] on button "menu Filters" at bounding box center [1465, 209] width 38 height 38
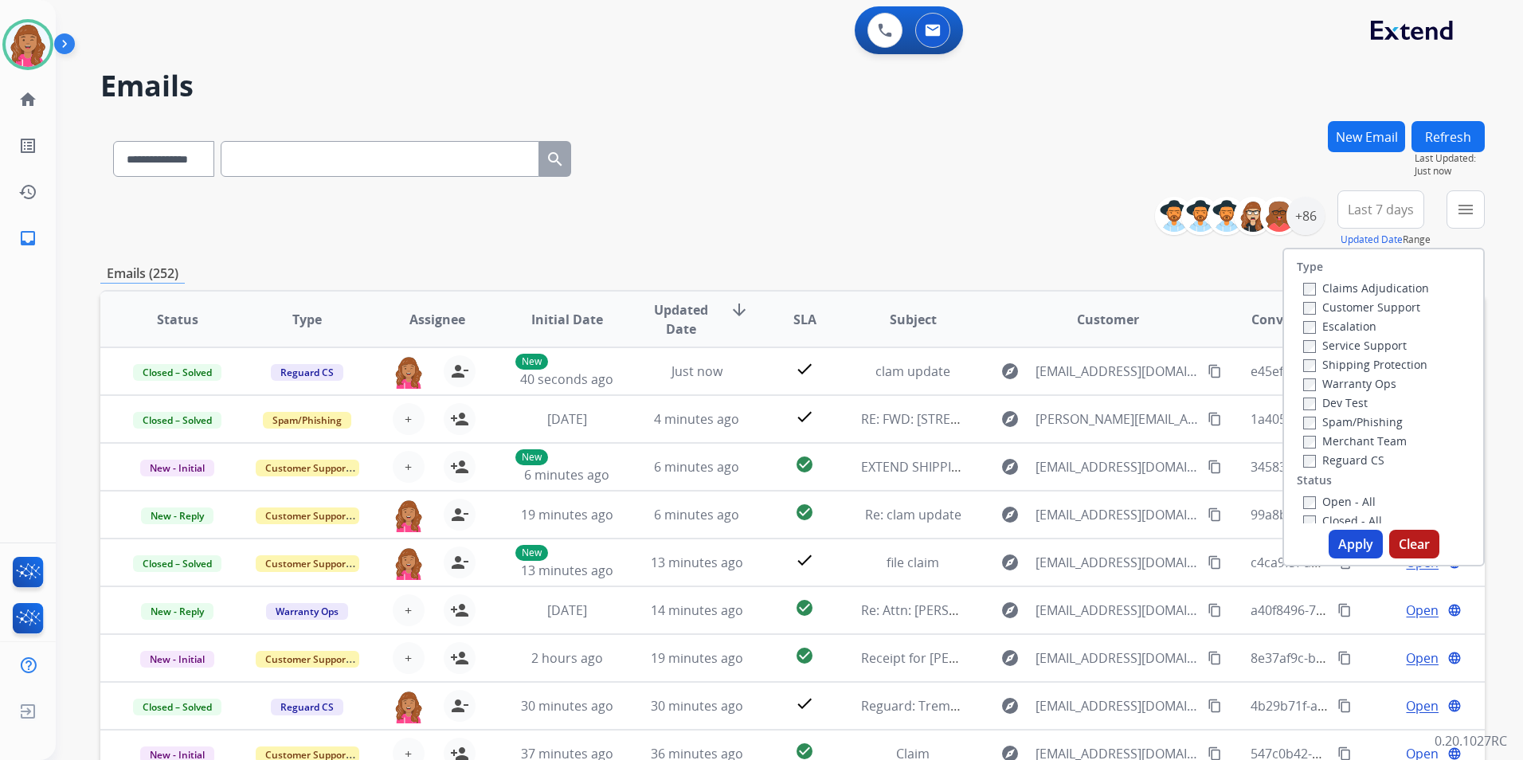
drag, startPoint x: 1353, startPoint y: 499, endPoint x: 1348, endPoint y: 490, distance: 10.4
click at [1352, 499] on label "Open - All" at bounding box center [1339, 501] width 72 height 15
click at [1344, 467] on div "Reguard CS" at bounding box center [1366, 459] width 126 height 19
click at [1342, 463] on label "Reguard CS" at bounding box center [1343, 459] width 81 height 15
click at [1391, 368] on label "Shipping Protection" at bounding box center [1365, 364] width 124 height 15
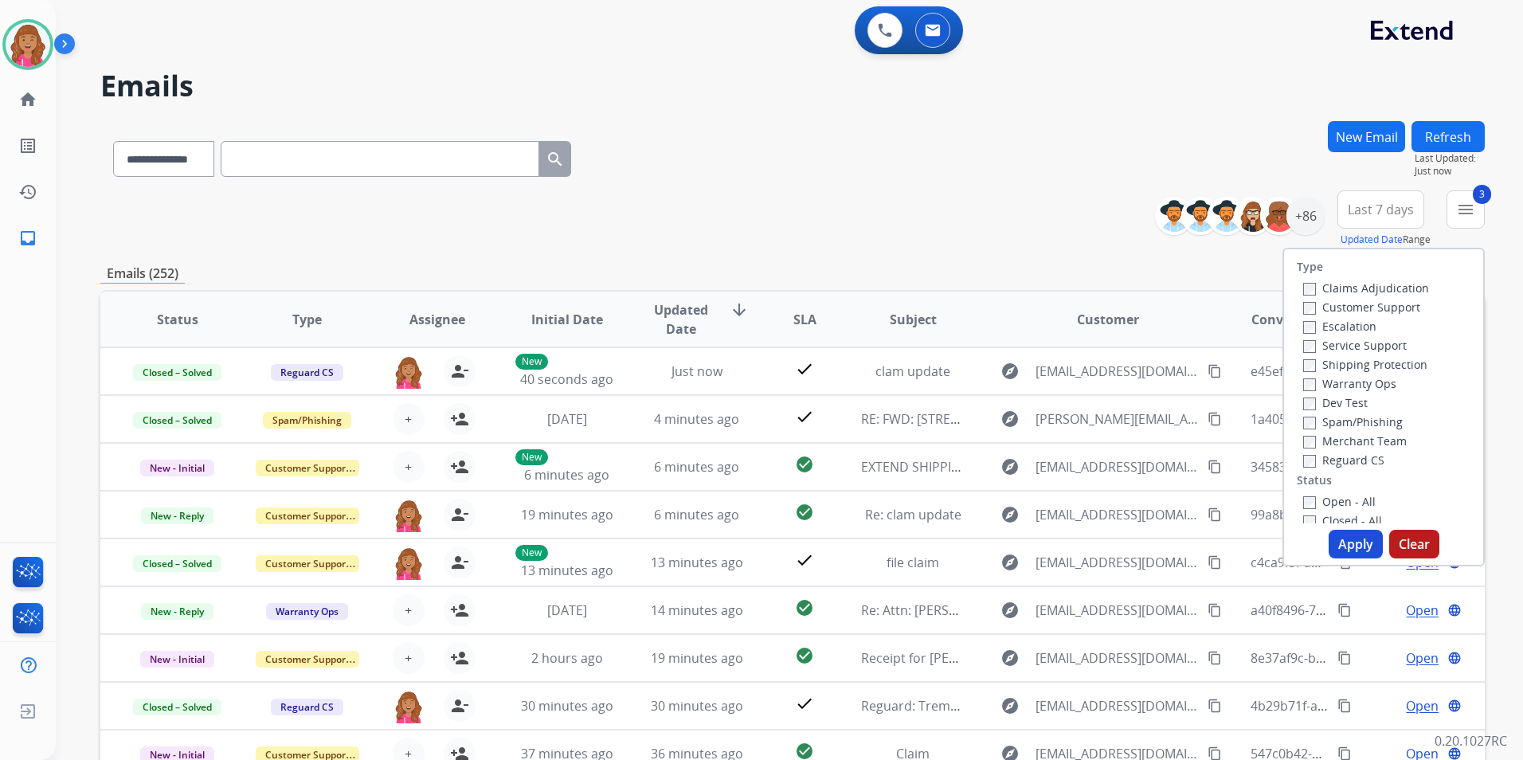
click at [1377, 304] on label "Customer Support" at bounding box center [1361, 306] width 117 height 15
click at [1337, 545] on button "Apply" at bounding box center [1356, 544] width 54 height 29
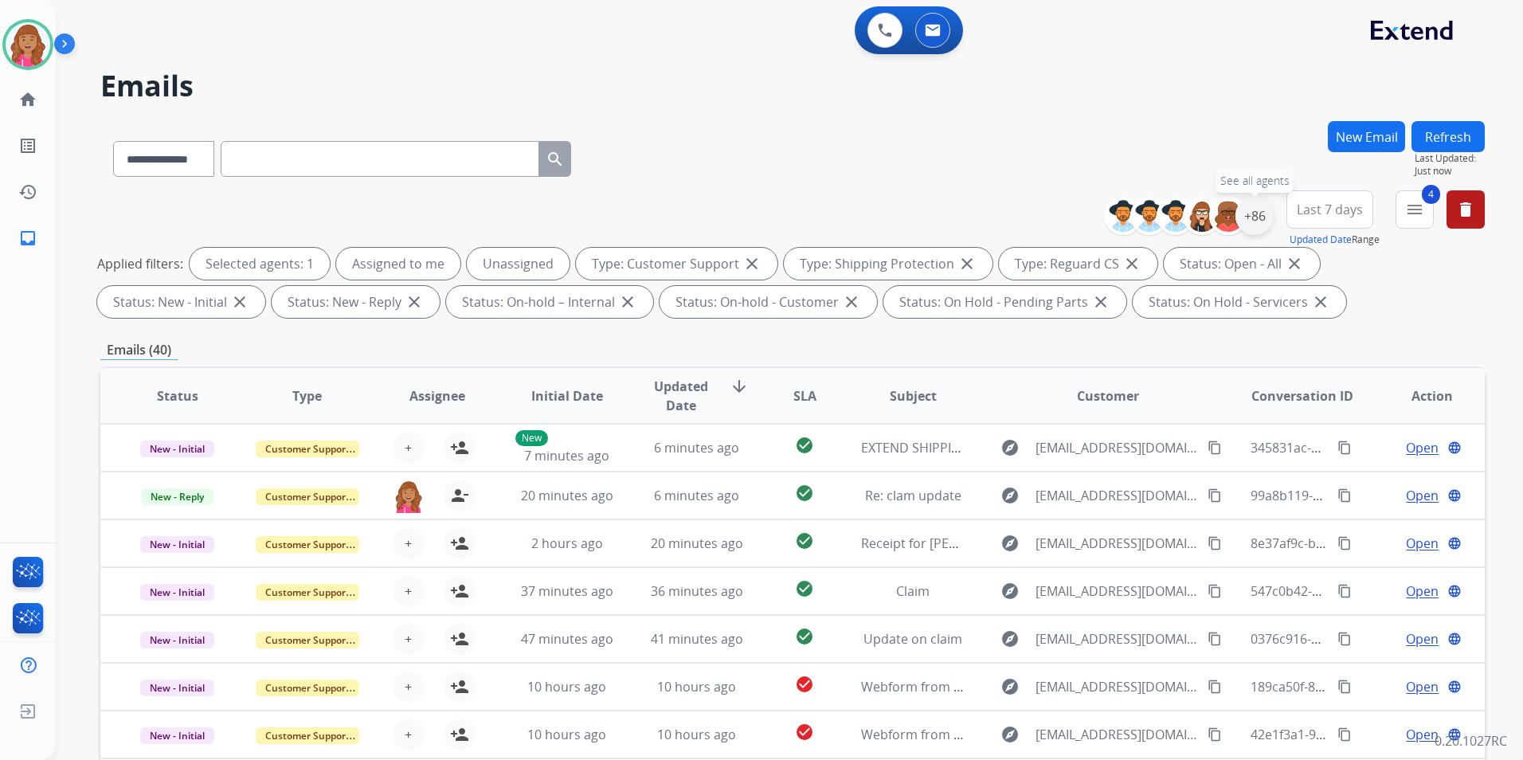
click at [1250, 226] on div "+86" at bounding box center [1254, 216] width 38 height 38
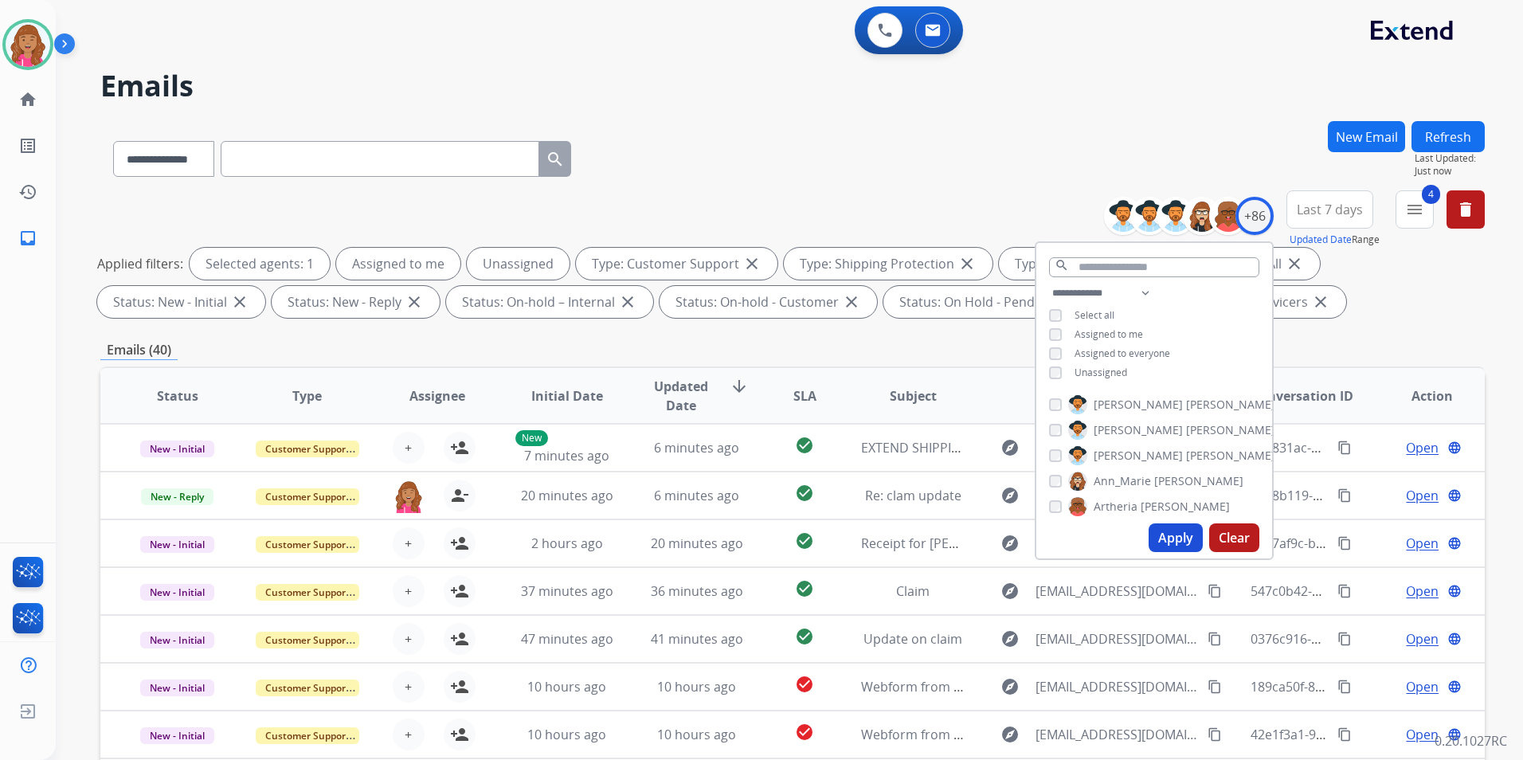
click at [1106, 372] on span "Unassigned" at bounding box center [1100, 373] width 53 height 14
click at [1180, 533] on button "Apply" at bounding box center [1176, 537] width 54 height 29
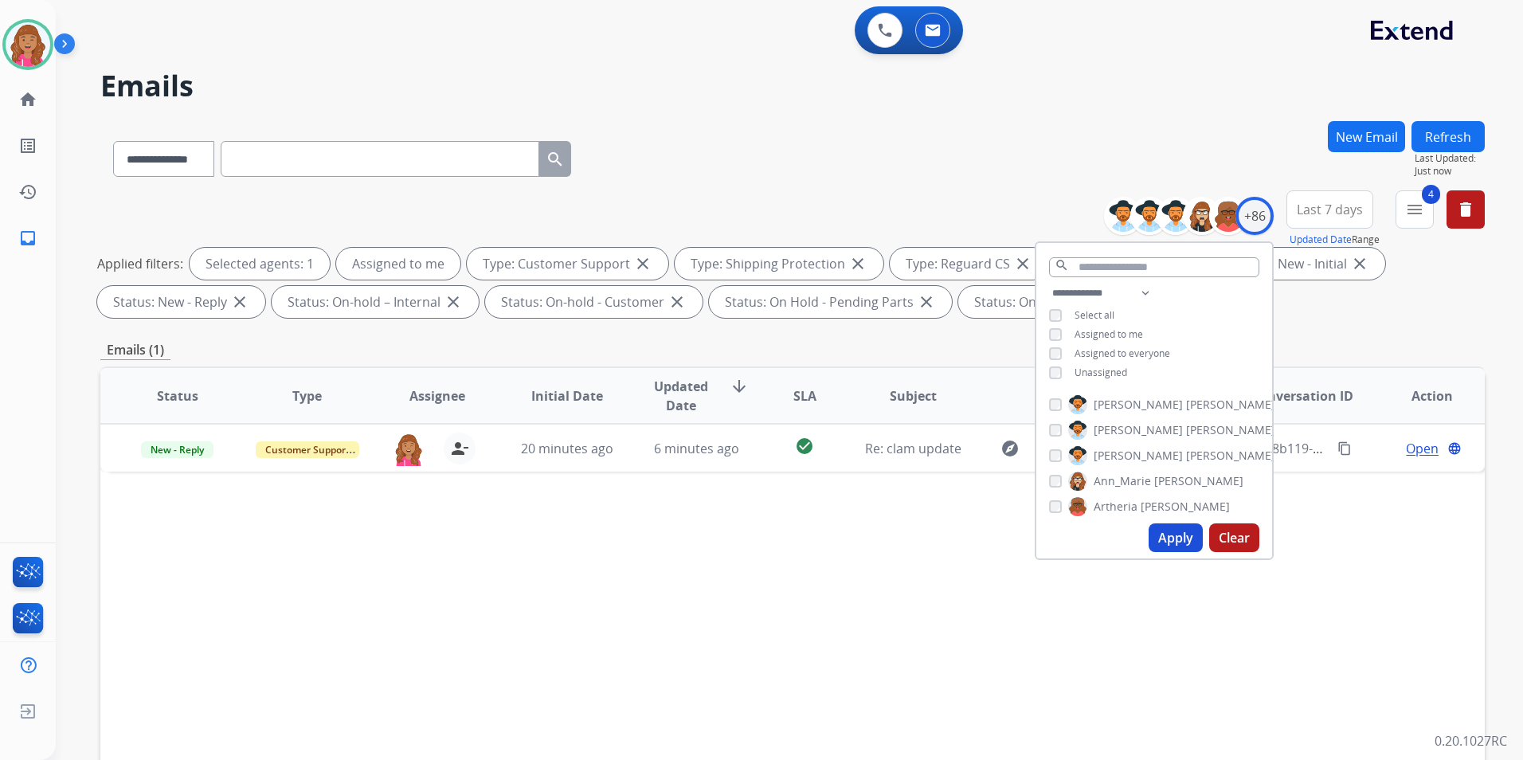
click at [1286, 667] on div "Status Type Assignee Initial Date Updated Date arrow_downward SLA Subject Custo…" at bounding box center [792, 633] width 1384 height 534
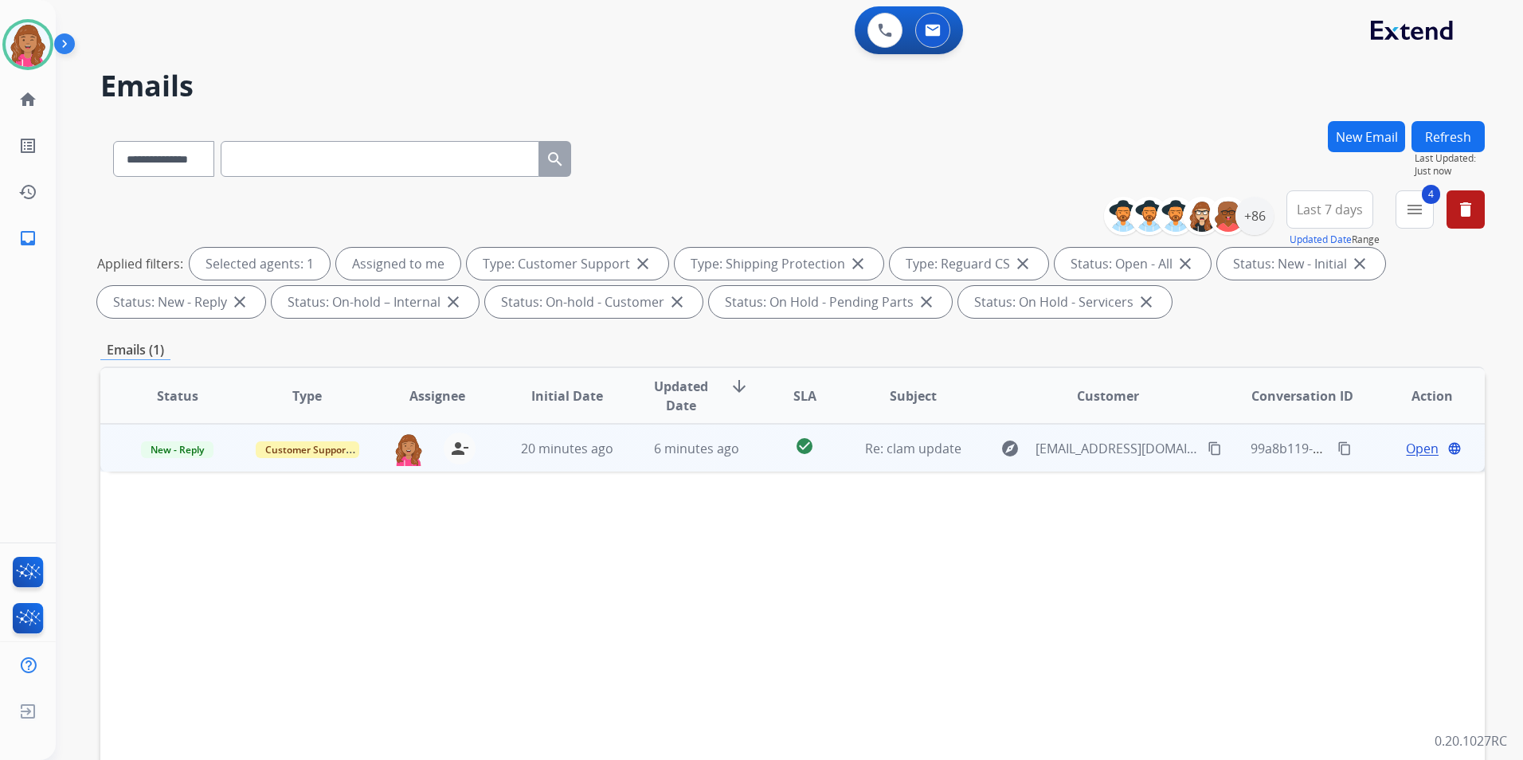
click at [1406, 457] on span "Open" at bounding box center [1422, 448] width 33 height 19
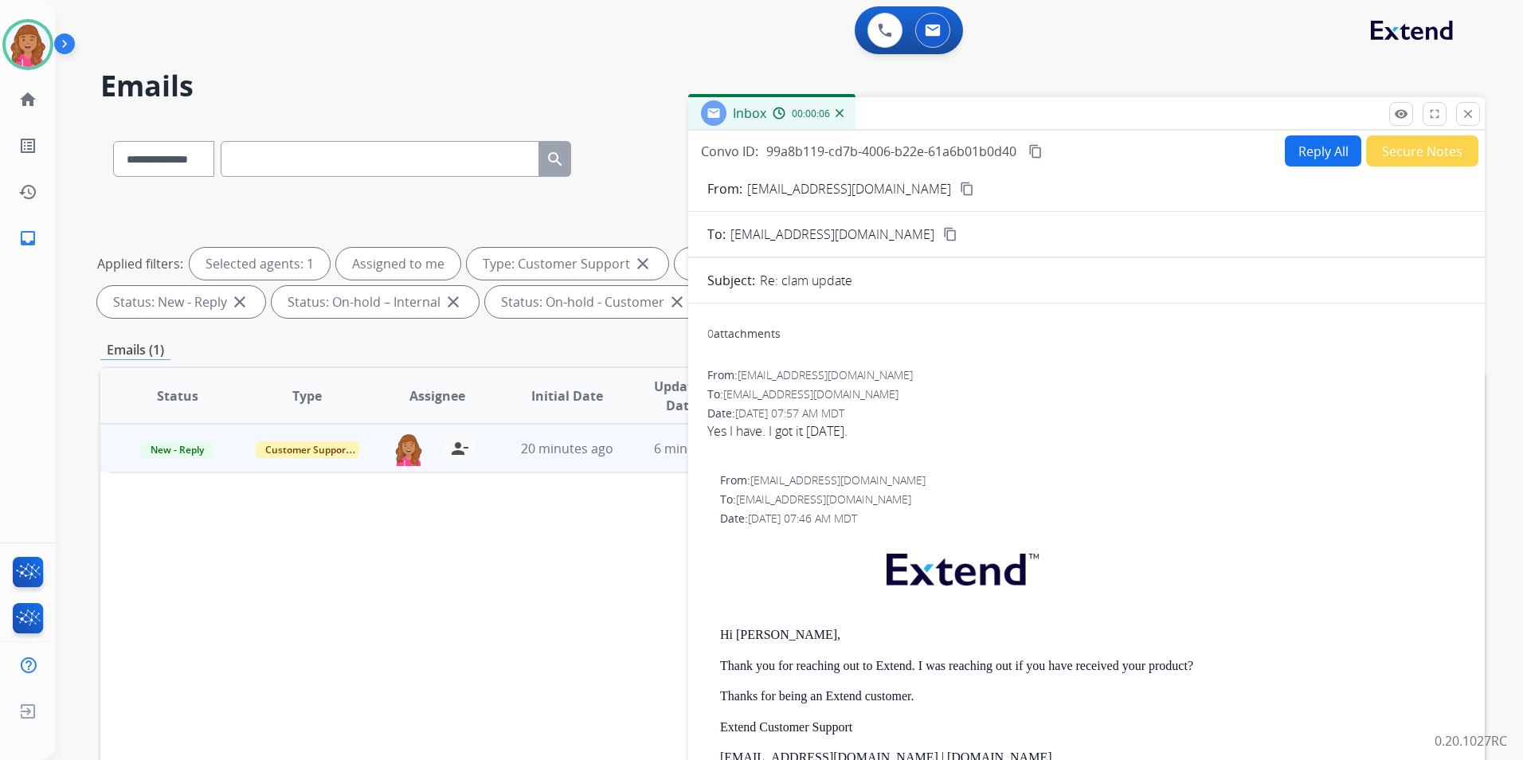
click at [960, 184] on mat-icon "content_copy" at bounding box center [967, 189] width 14 height 14
click at [1290, 168] on form "From: khazeley@gmail.com content_copy To: support@extend.com content_copy Subje…" at bounding box center [1086, 560] width 796 height 789
click at [1292, 158] on button "Reply All" at bounding box center [1323, 150] width 76 height 31
select select "**********"
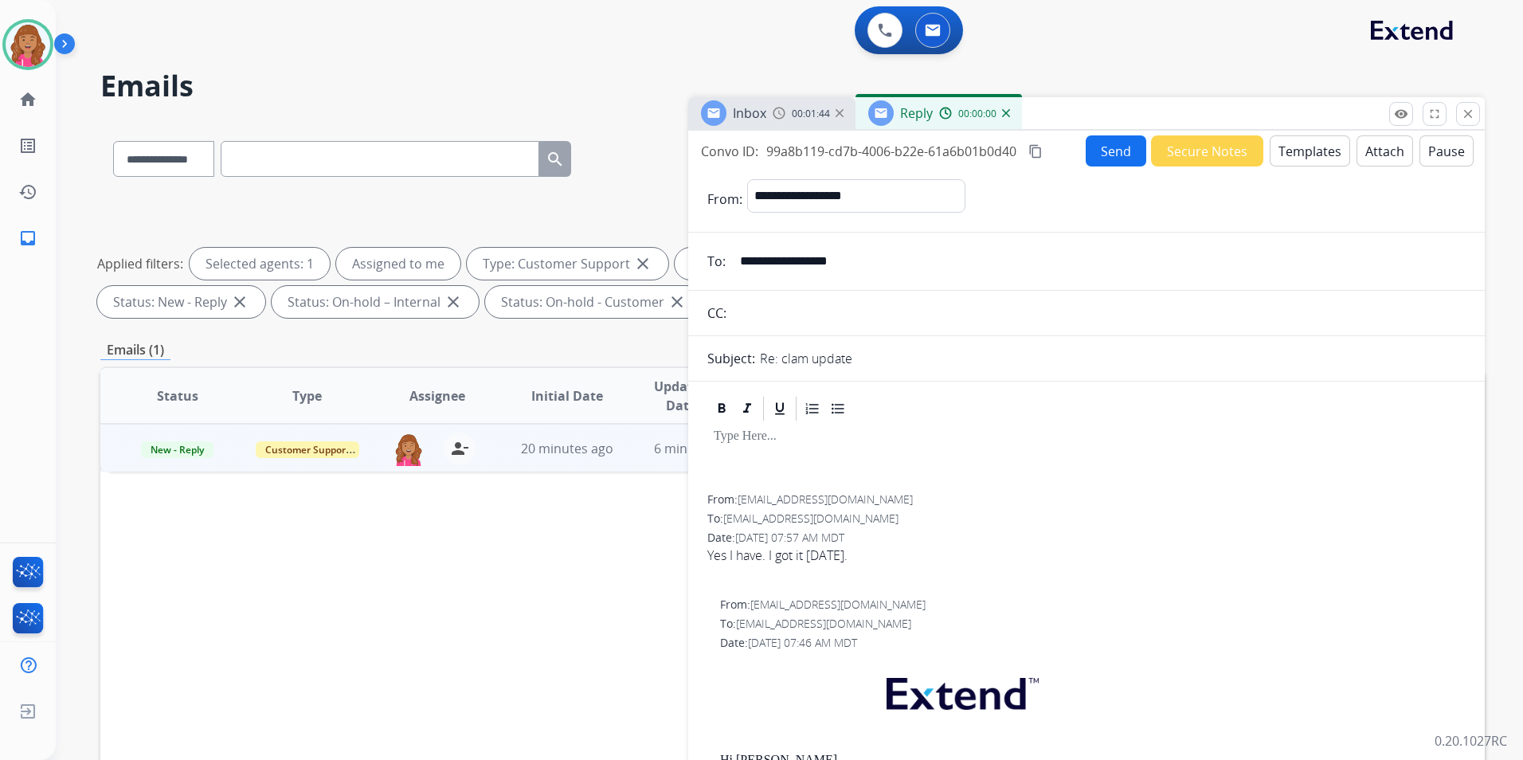
click at [1291, 158] on button "Templates" at bounding box center [1310, 150] width 80 height 31
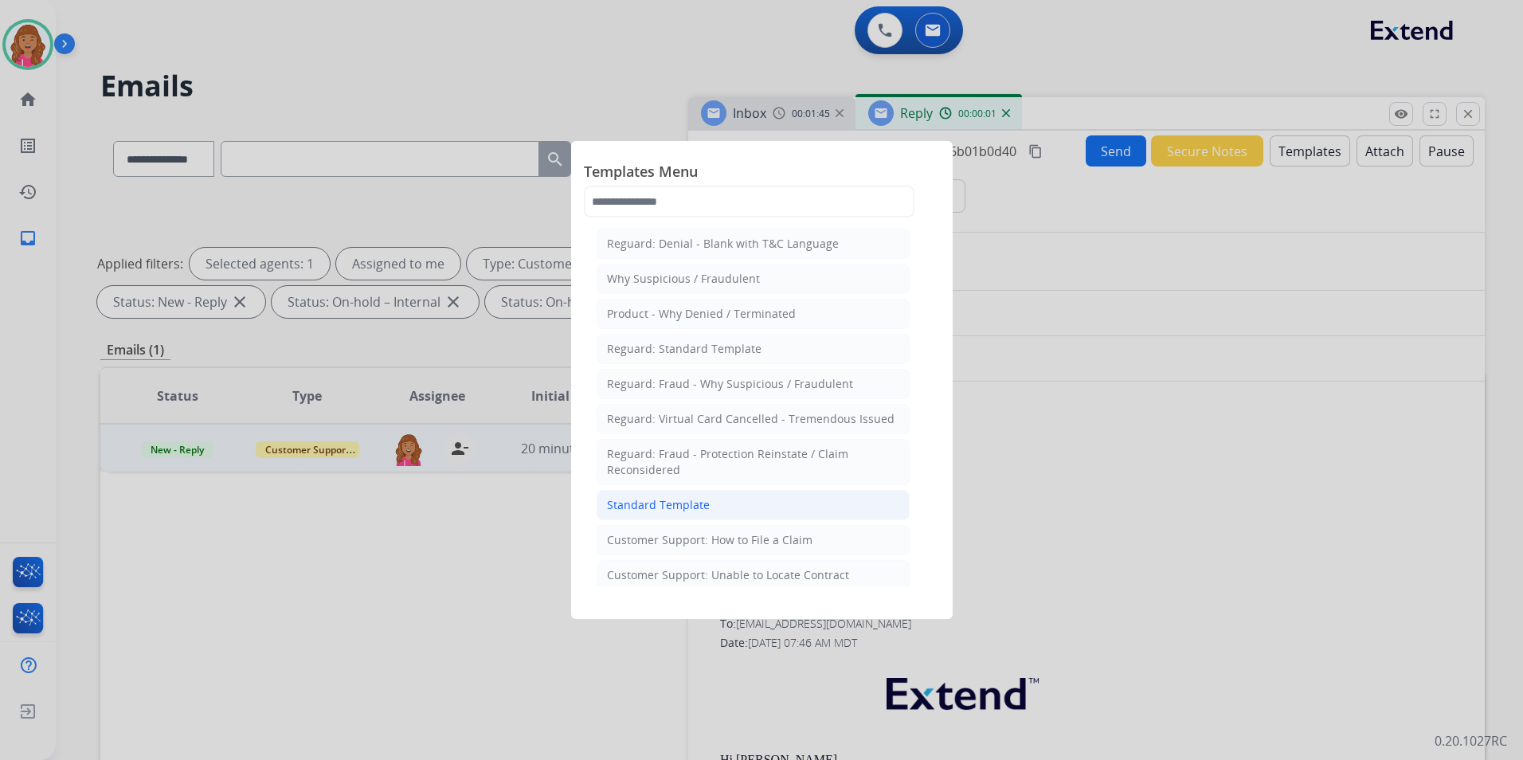
click at [738, 499] on li "Standard Template" at bounding box center [753, 505] width 313 height 30
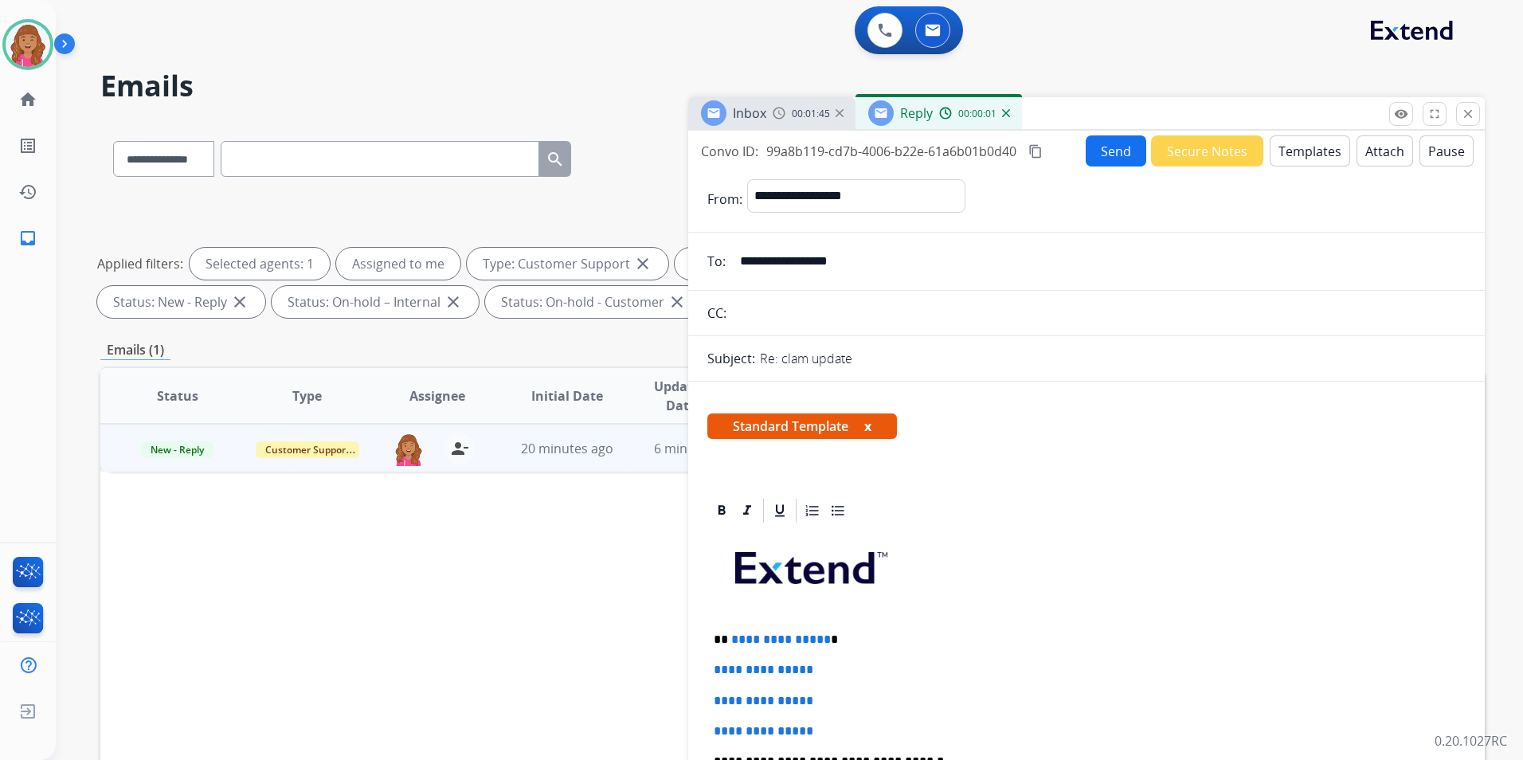
click at [824, 641] on p "**********" at bounding box center [1080, 639] width 733 height 14
drag, startPoint x: 697, startPoint y: 697, endPoint x: 667, endPoint y: 674, distance: 38.1
click at [667, 674] on div "**********" at bounding box center [792, 552] width 1384 height 862
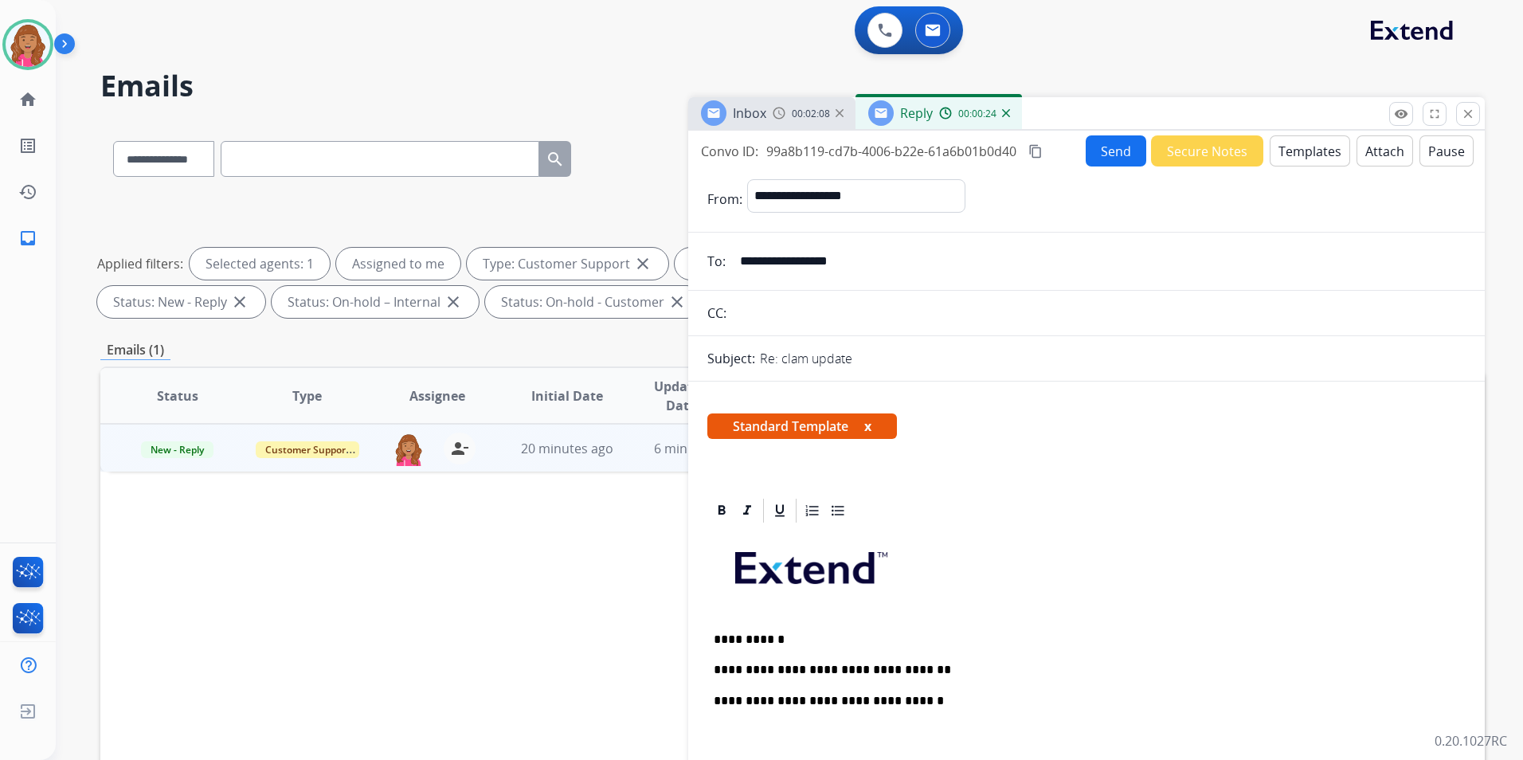
click at [784, 746] on p at bounding box center [1087, 738] width 746 height 29
click at [1041, 153] on mat-icon "content_copy" at bounding box center [1035, 151] width 14 height 14
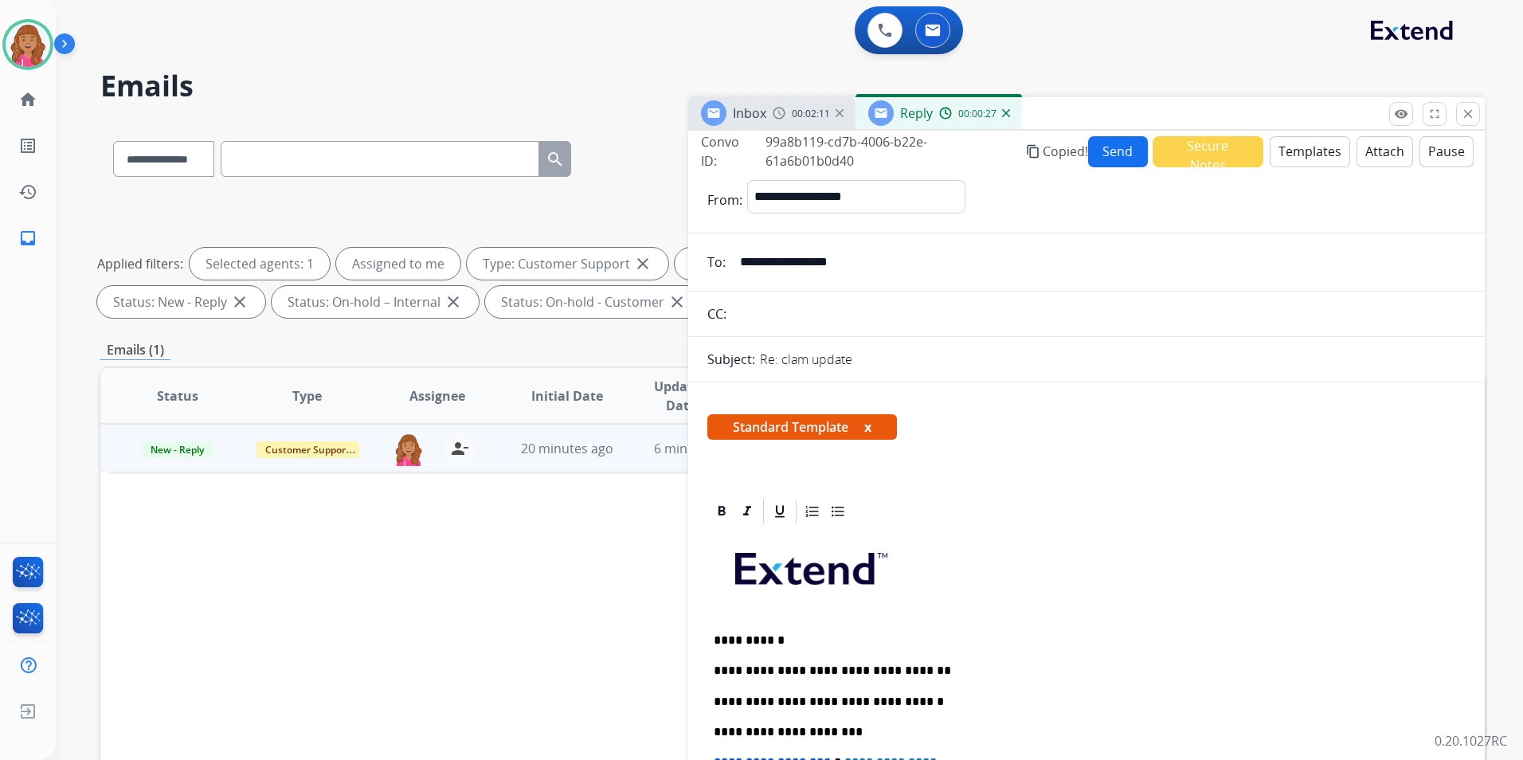
click at [1125, 145] on button "Send" at bounding box center [1118, 151] width 60 height 31
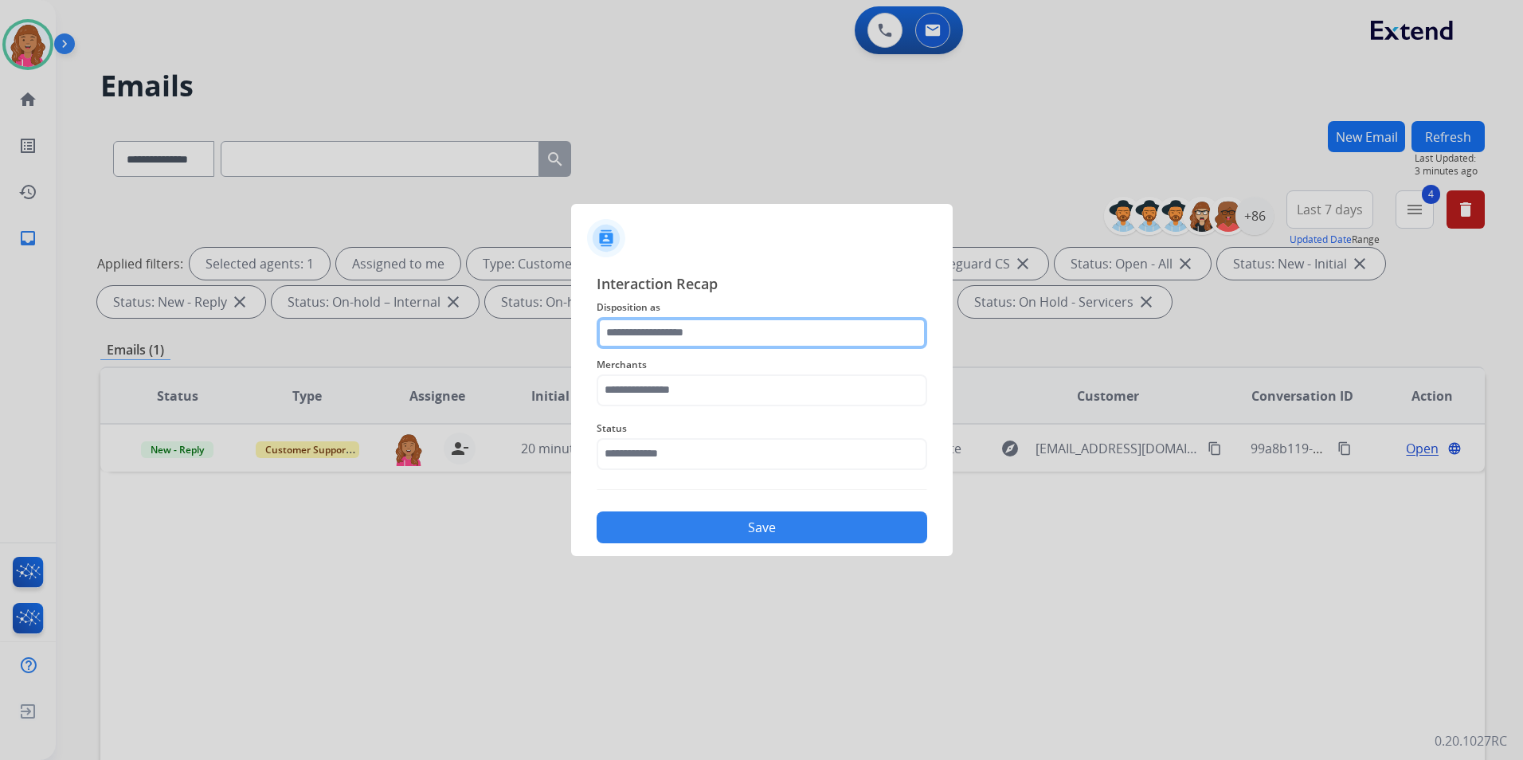
click at [919, 338] on input "text" at bounding box center [762, 333] width 331 height 32
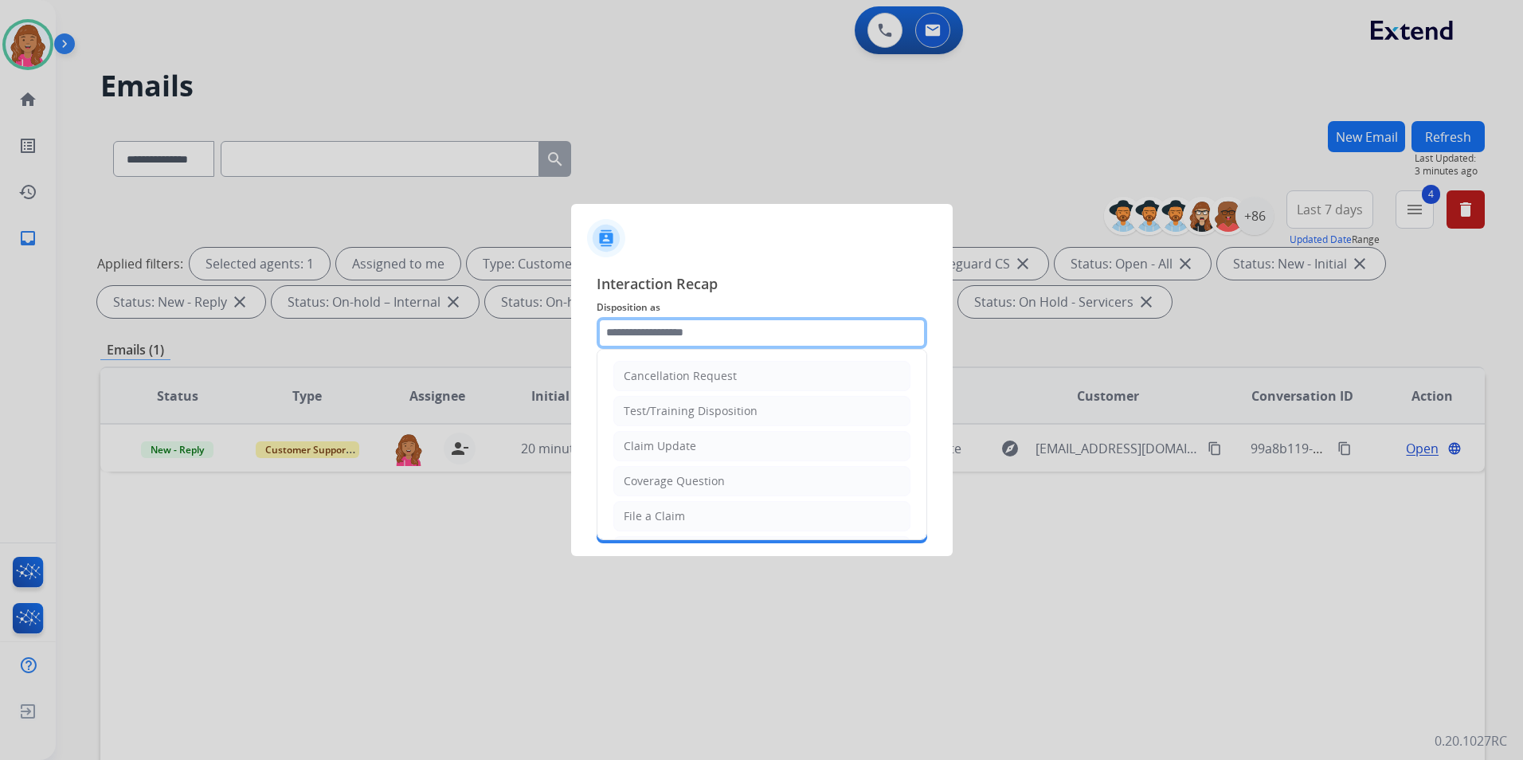
click at [898, 339] on input "text" at bounding box center [762, 333] width 331 height 32
click at [692, 446] on div "Claim Update" at bounding box center [660, 446] width 72 height 16
type input "**********"
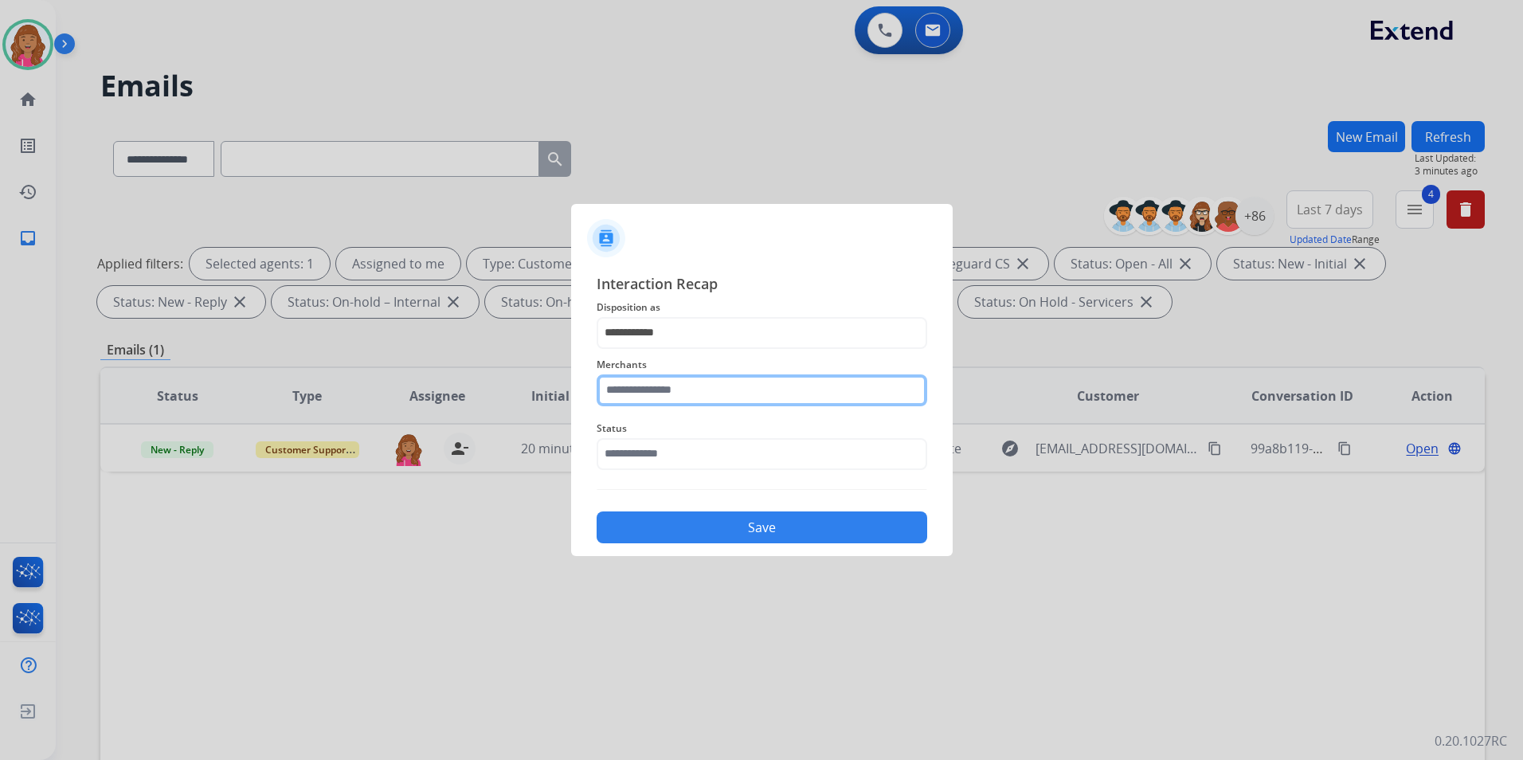
click at [689, 393] on input "text" at bounding box center [762, 390] width 331 height 32
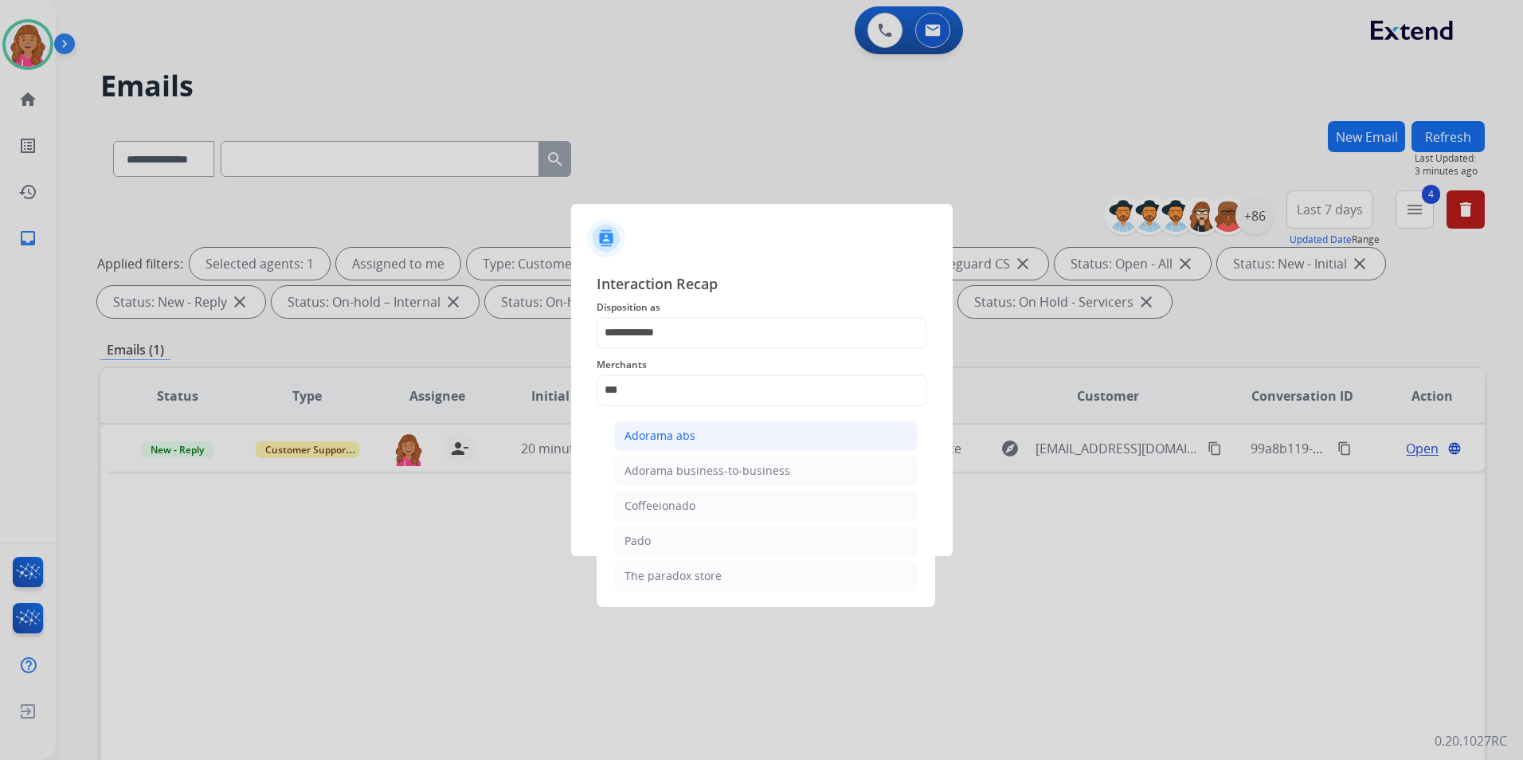
click at [696, 436] on li "Adorama abs" at bounding box center [765, 436] width 303 height 30
type input "**********"
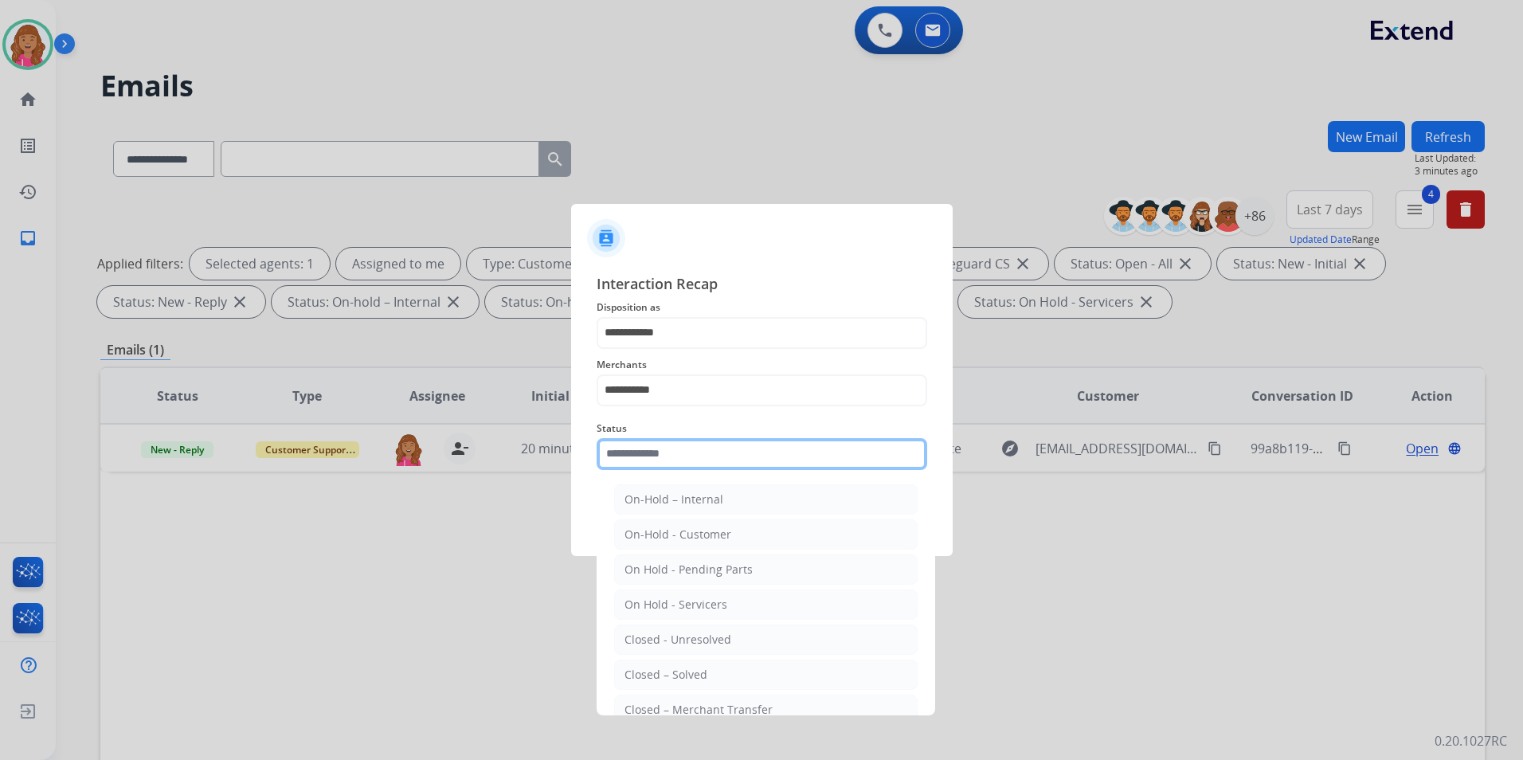
click at [695, 451] on input "text" at bounding box center [762, 454] width 331 height 32
click at [673, 662] on li "Closed – Solved" at bounding box center [765, 674] width 303 height 30
type input "**********"
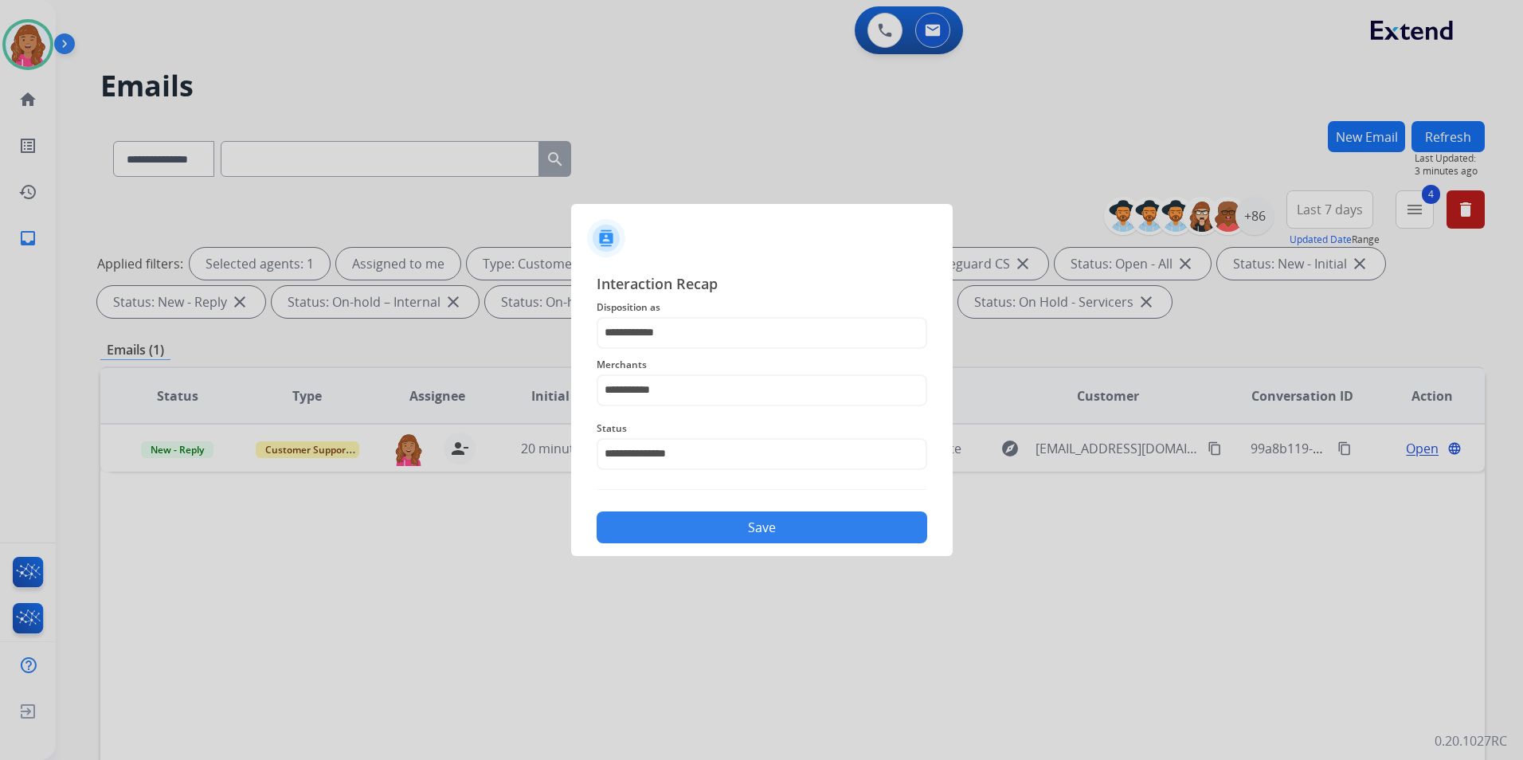
click at [664, 520] on button "Save" at bounding box center [762, 527] width 331 height 32
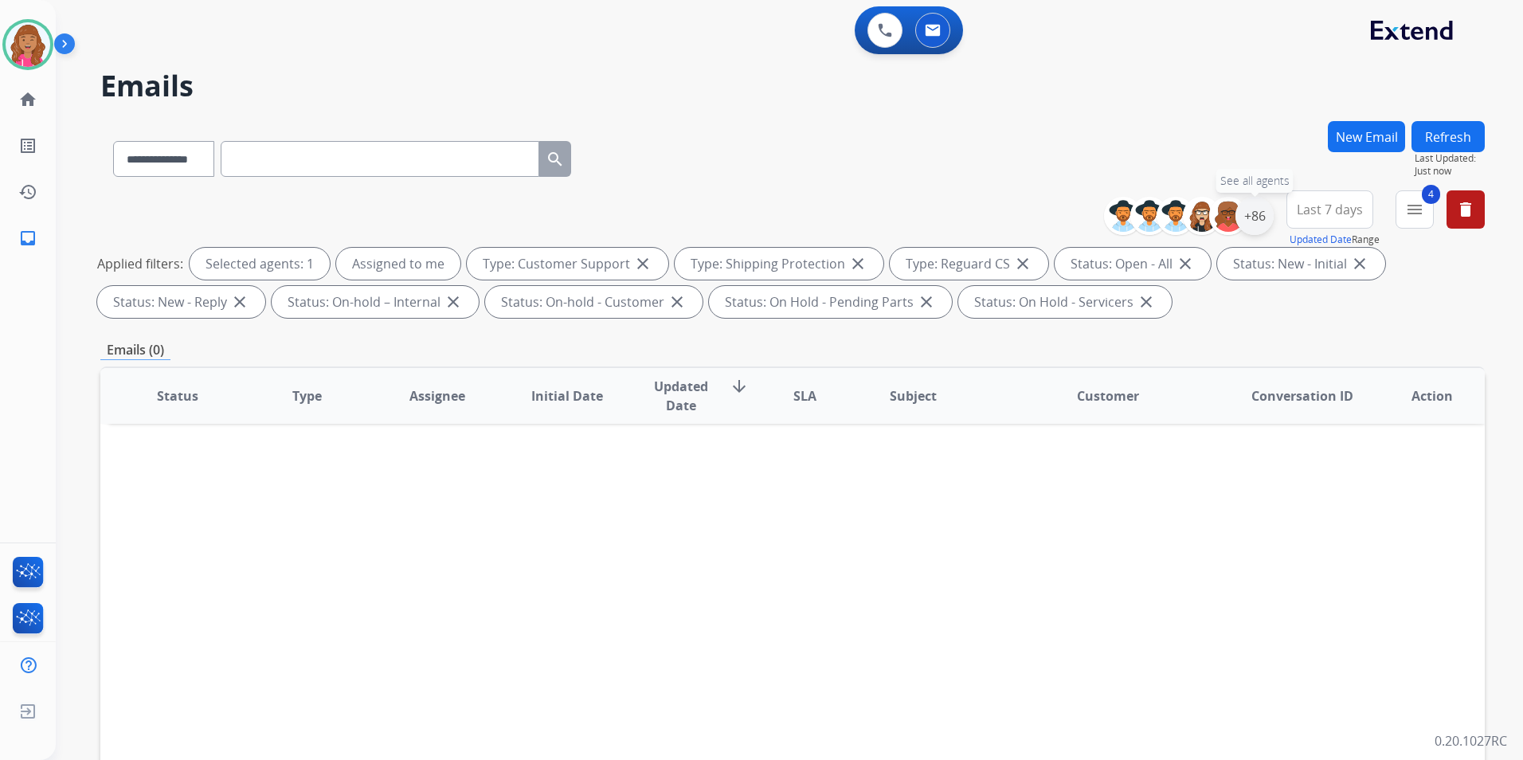
click at [1255, 213] on div "+86" at bounding box center [1254, 216] width 38 height 38
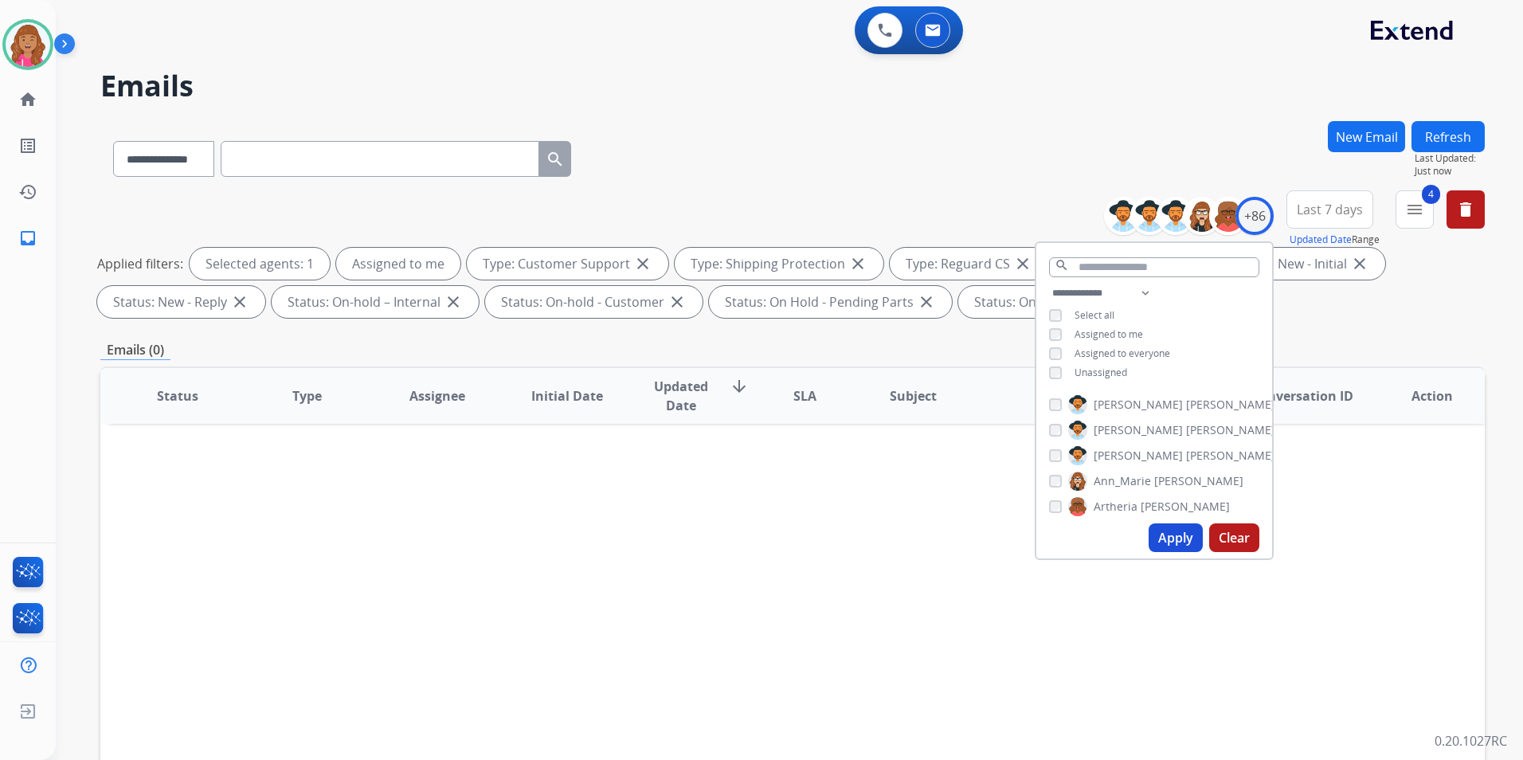
click at [1094, 370] on span "Unassigned" at bounding box center [1100, 373] width 53 height 14
click at [1164, 533] on button "Apply" at bounding box center [1176, 537] width 54 height 29
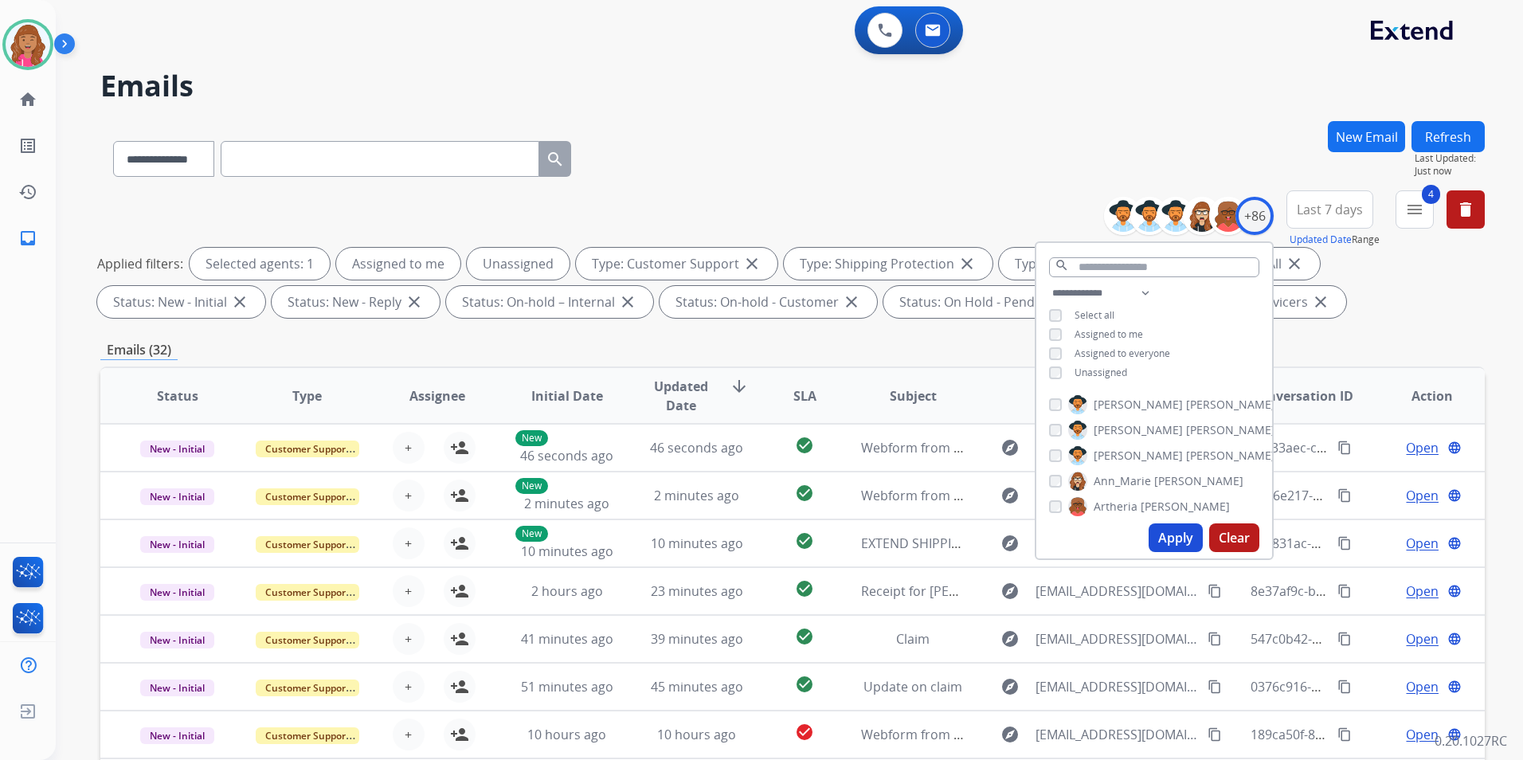
click at [886, 173] on div "**********" at bounding box center [792, 155] width 1384 height 69
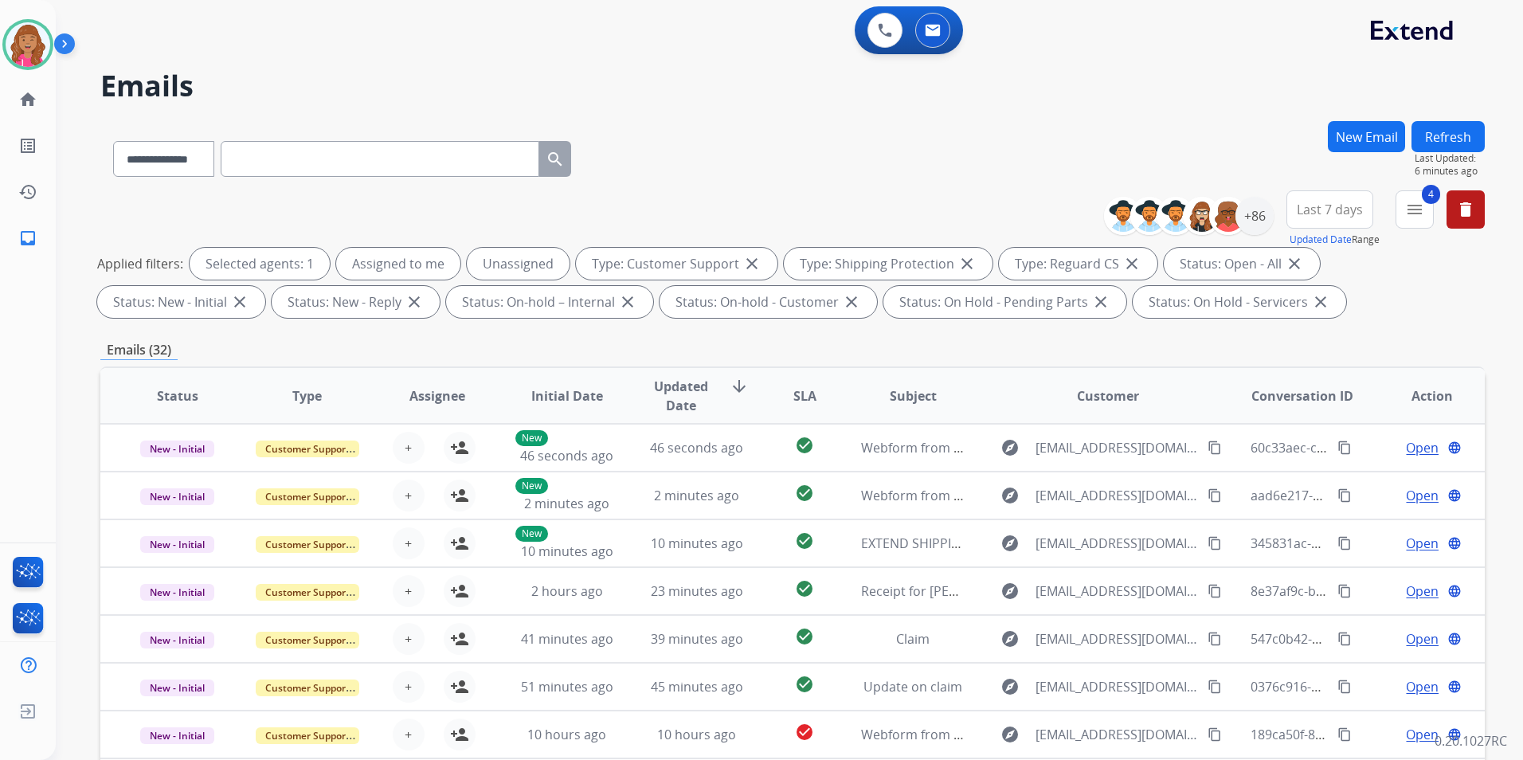
click at [1454, 121] on button "Refresh" at bounding box center [1447, 136] width 73 height 31
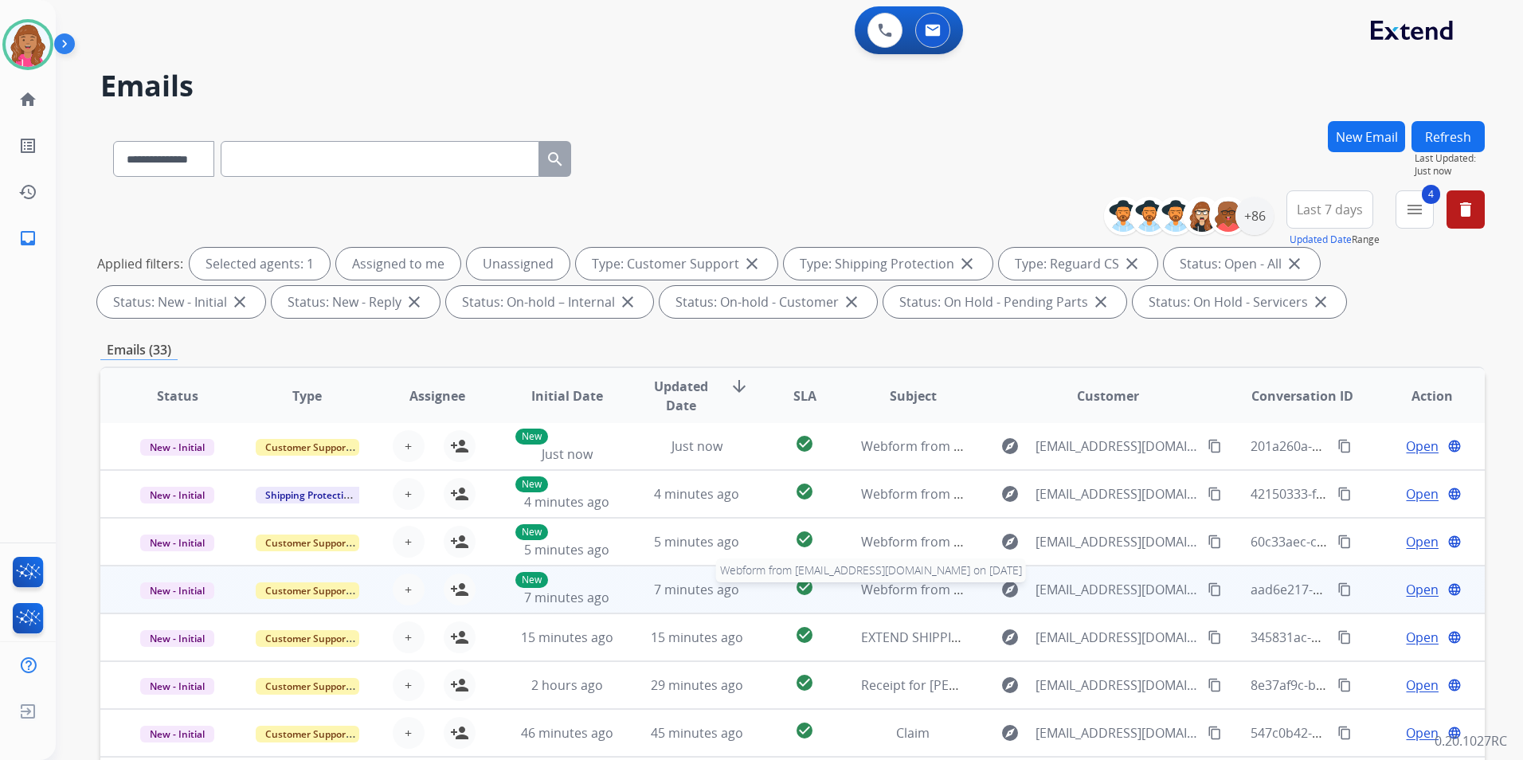
scroll to position [223, 0]
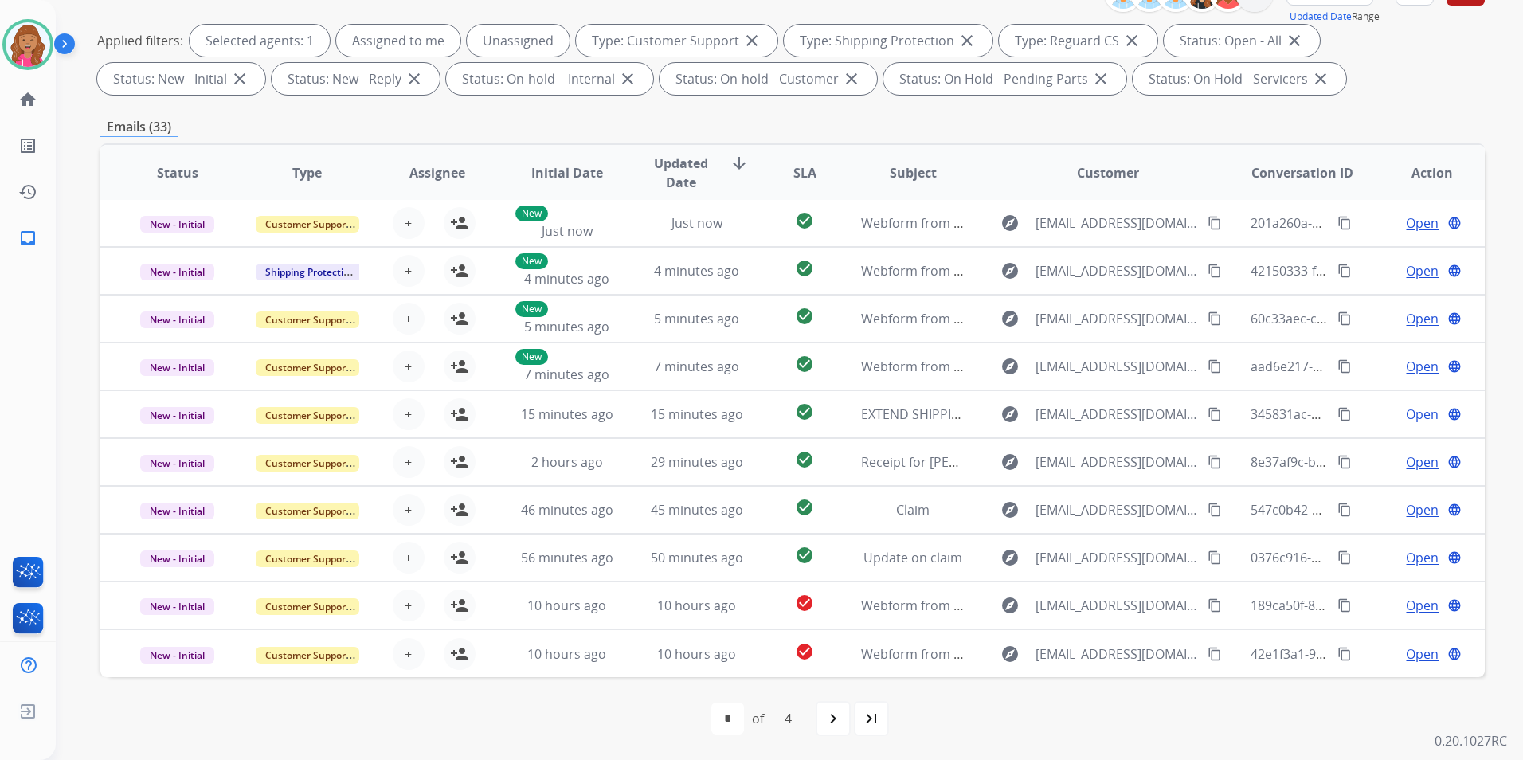
click at [878, 708] on div "last_page" at bounding box center [871, 718] width 35 height 35
select select "*"
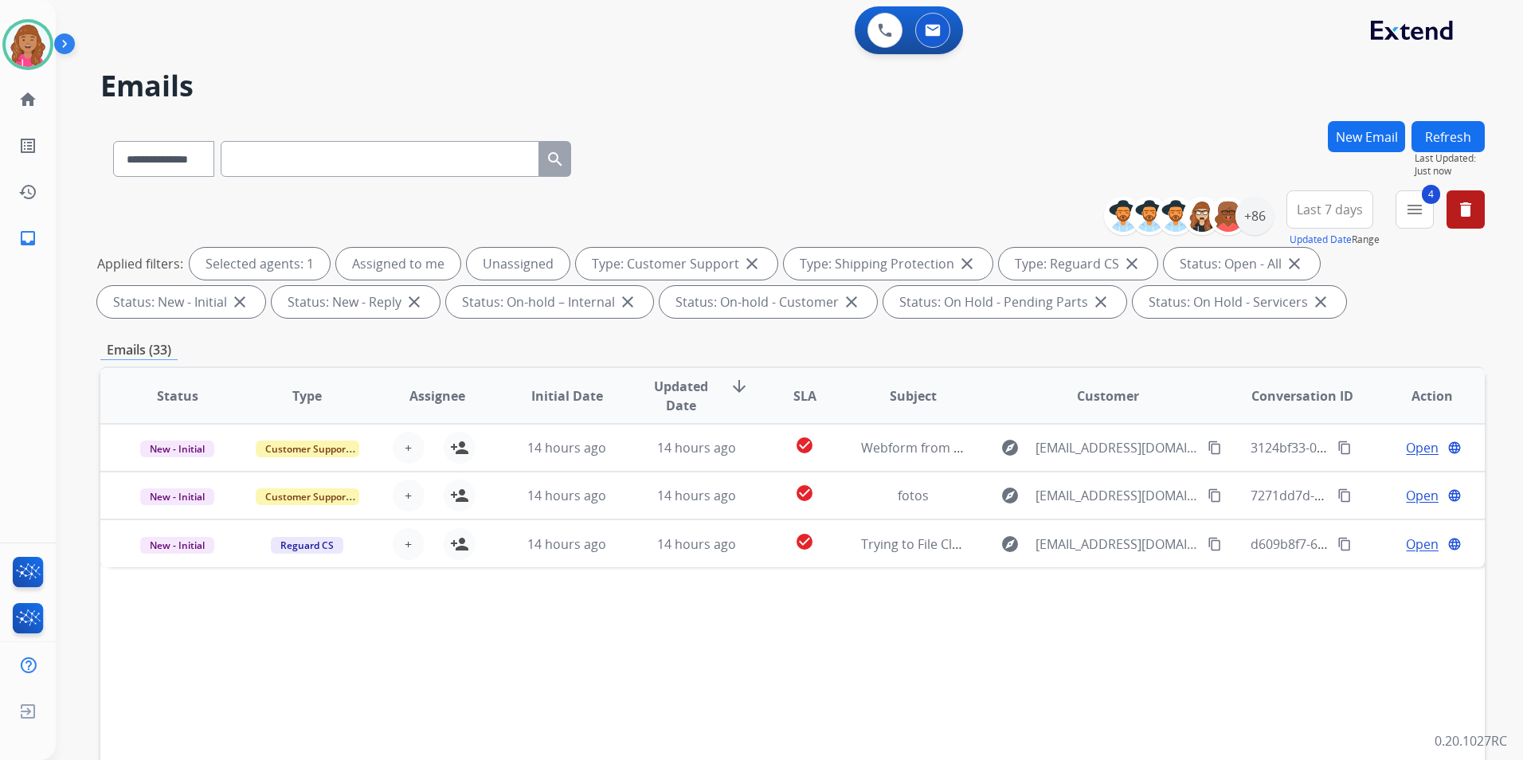
scroll to position [0, 0]
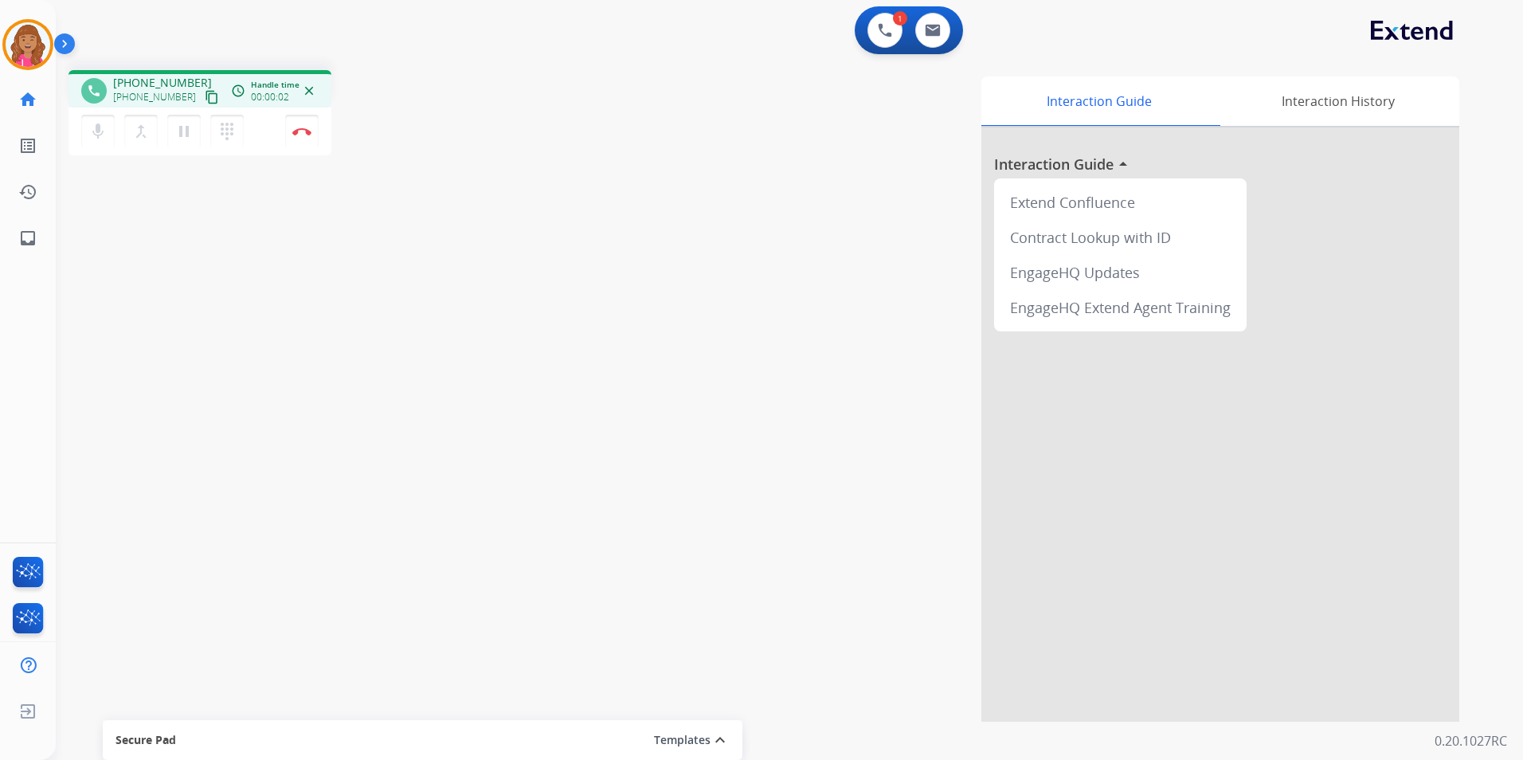
click at [205, 96] on mat-icon "content_copy" at bounding box center [212, 97] width 14 height 14
click at [295, 127] on img at bounding box center [301, 131] width 19 height 8
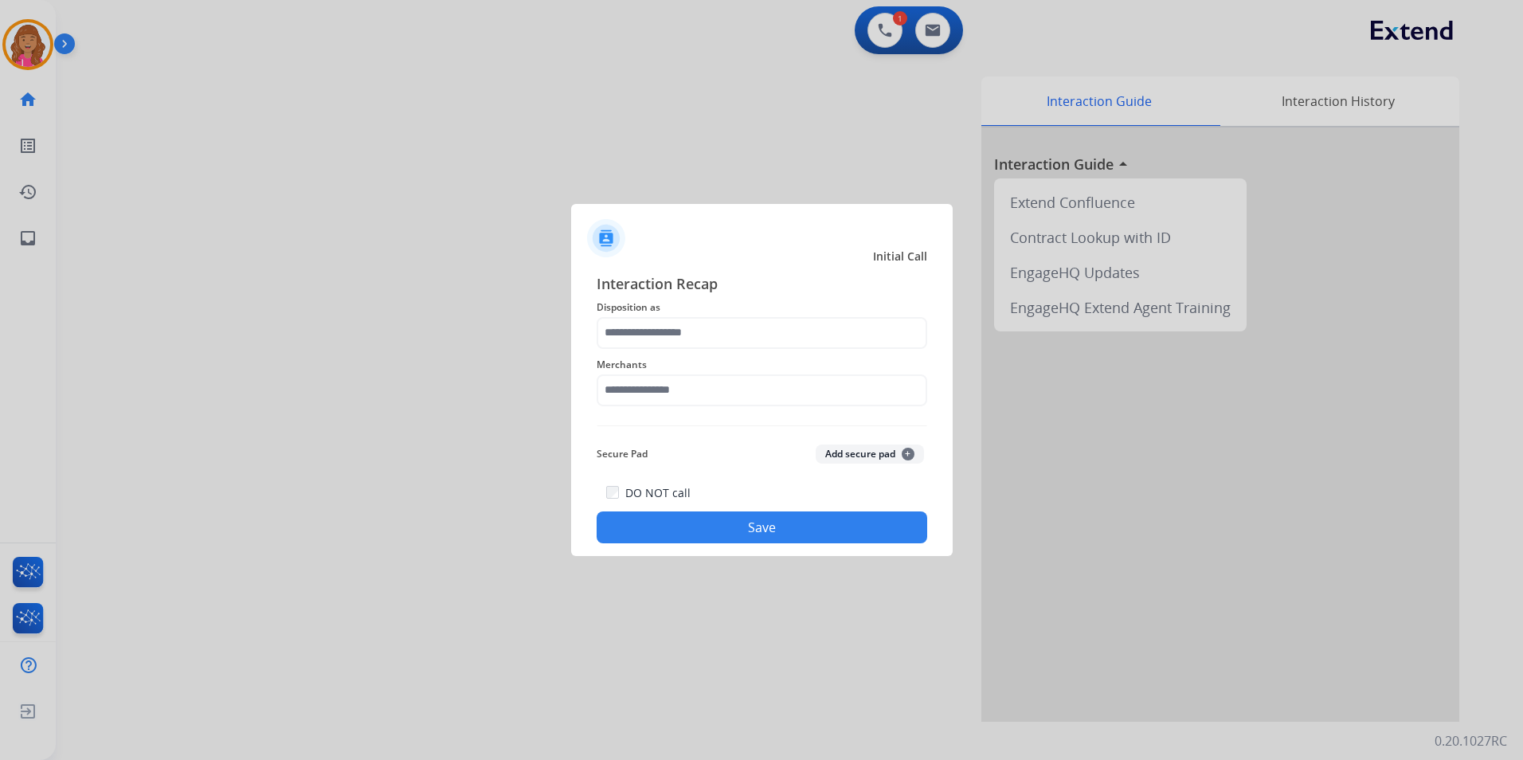
click at [752, 360] on span "Merchants" at bounding box center [762, 364] width 331 height 19
click at [749, 350] on div "Merchants" at bounding box center [762, 381] width 331 height 64
click at [695, 323] on input "text" at bounding box center [762, 333] width 331 height 32
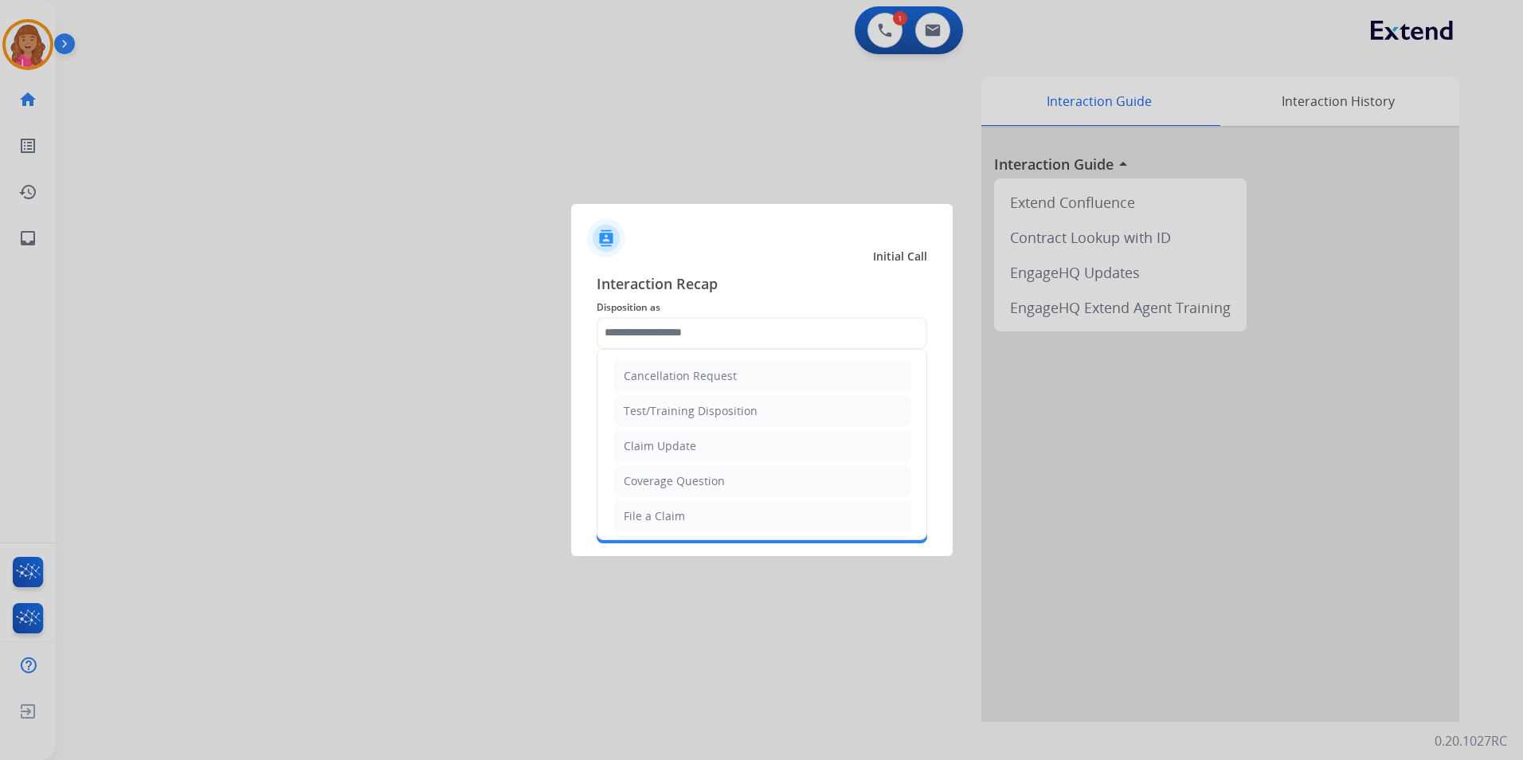
drag, startPoint x: 685, startPoint y: 439, endPoint x: 681, endPoint y: 430, distance: 9.6
click at [684, 438] on div "Claim Update" at bounding box center [660, 446] width 72 height 16
type input "**********"
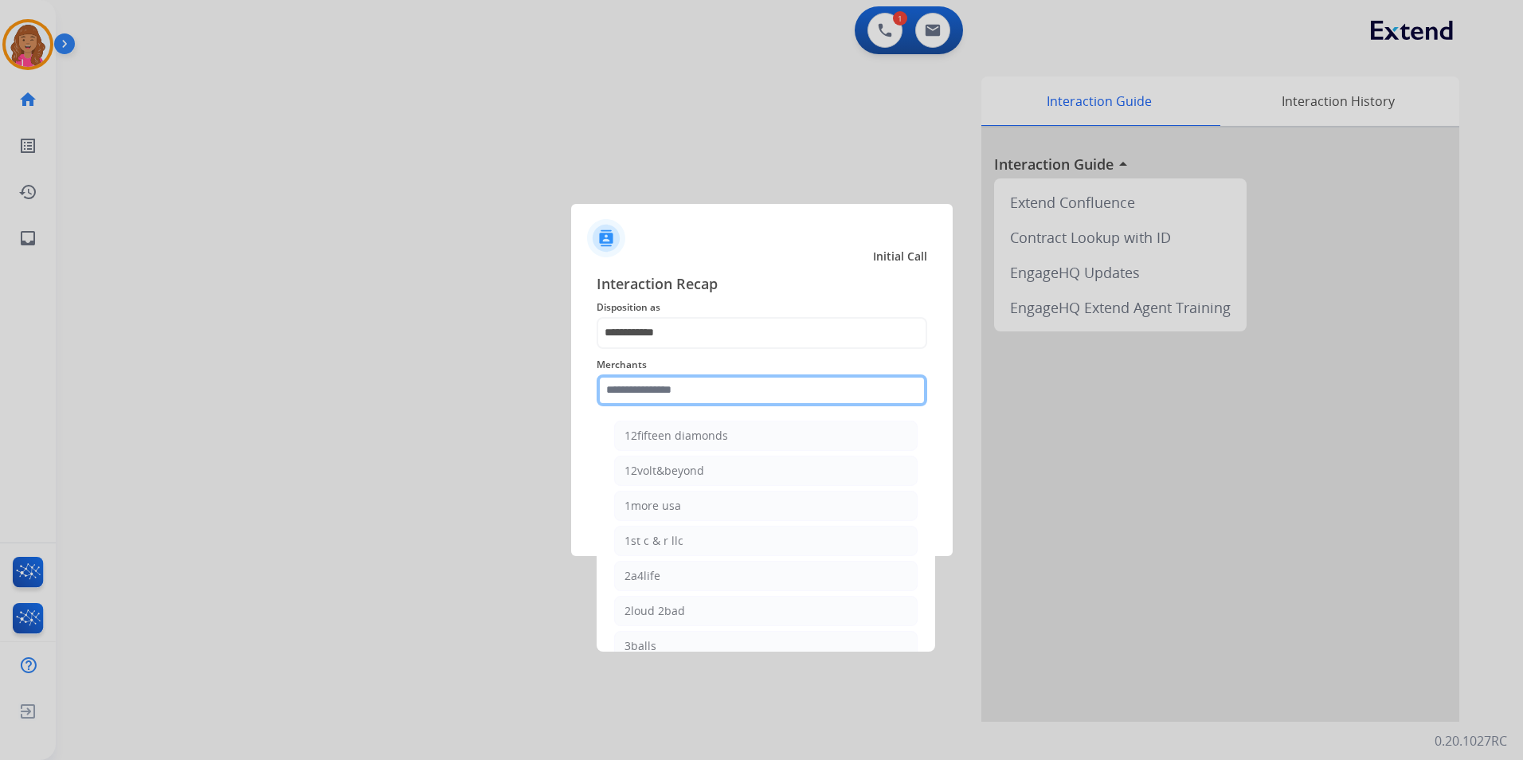
click at [683, 391] on input "text" at bounding box center [762, 390] width 331 height 32
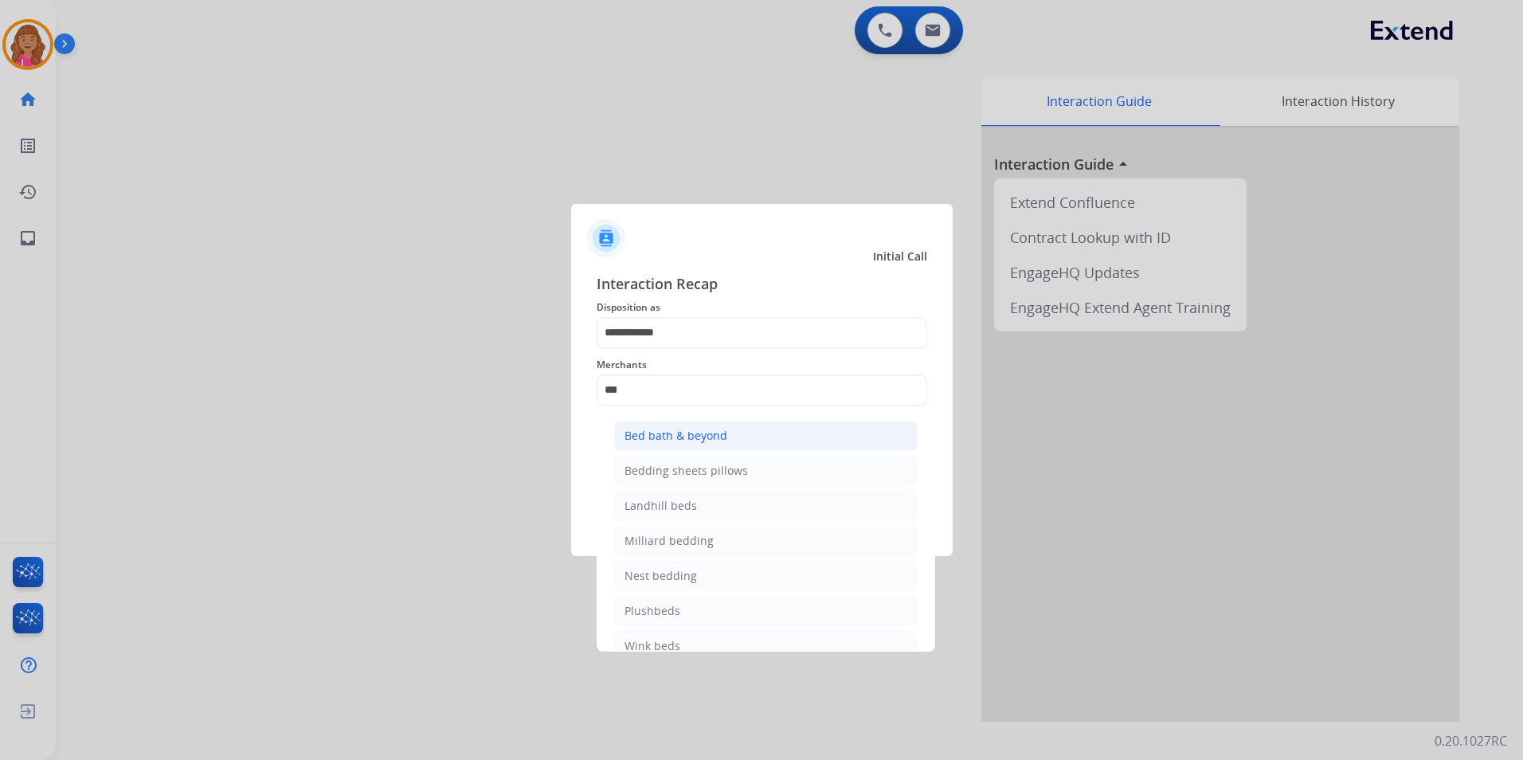
click at [680, 433] on div "Bed bath & beyond" at bounding box center [675, 436] width 103 height 16
type input "**********"
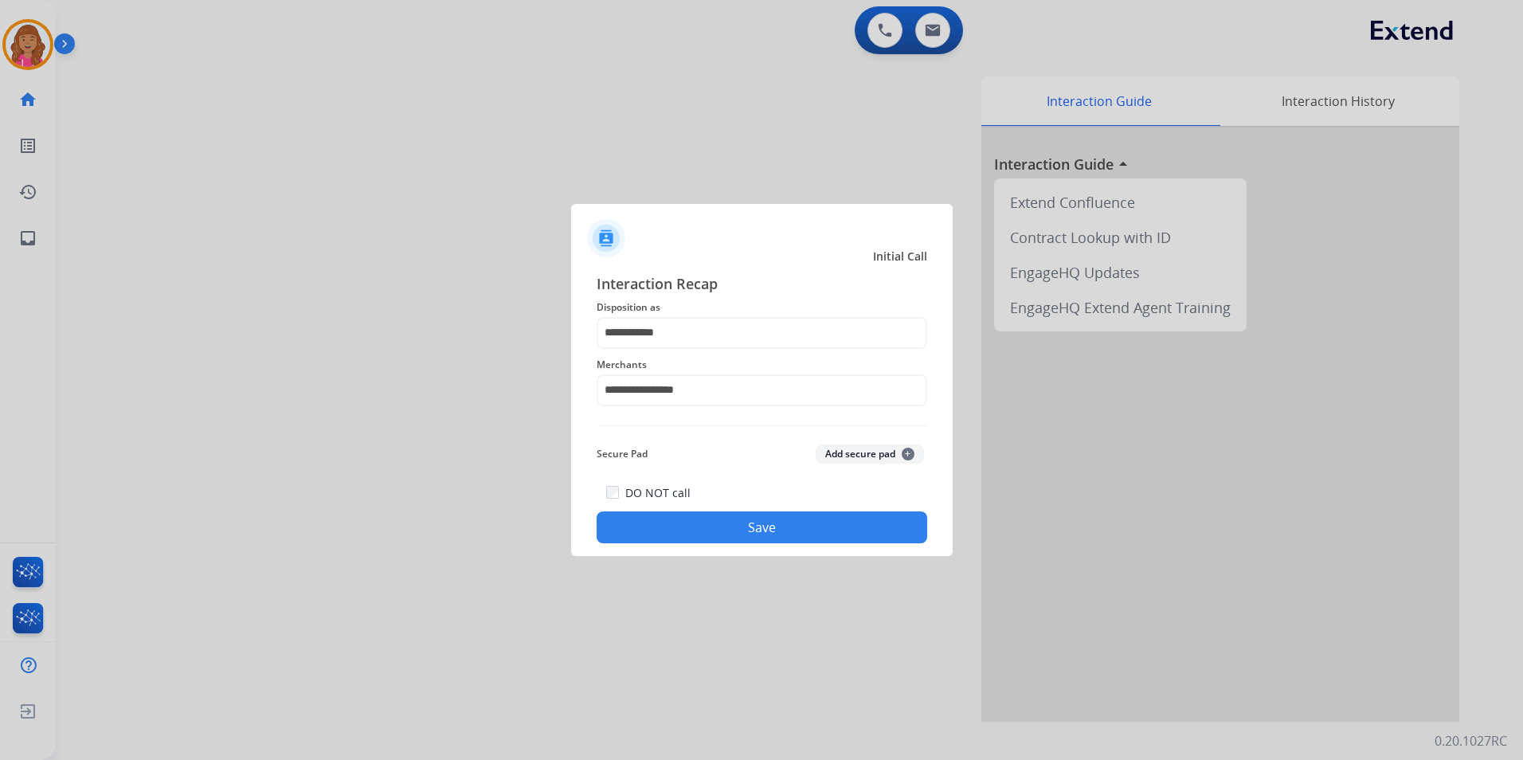
click at [679, 439] on div "Secure Pad Add secure pad +" at bounding box center [762, 454] width 331 height 32
click at [685, 520] on button "Save" at bounding box center [762, 527] width 331 height 32
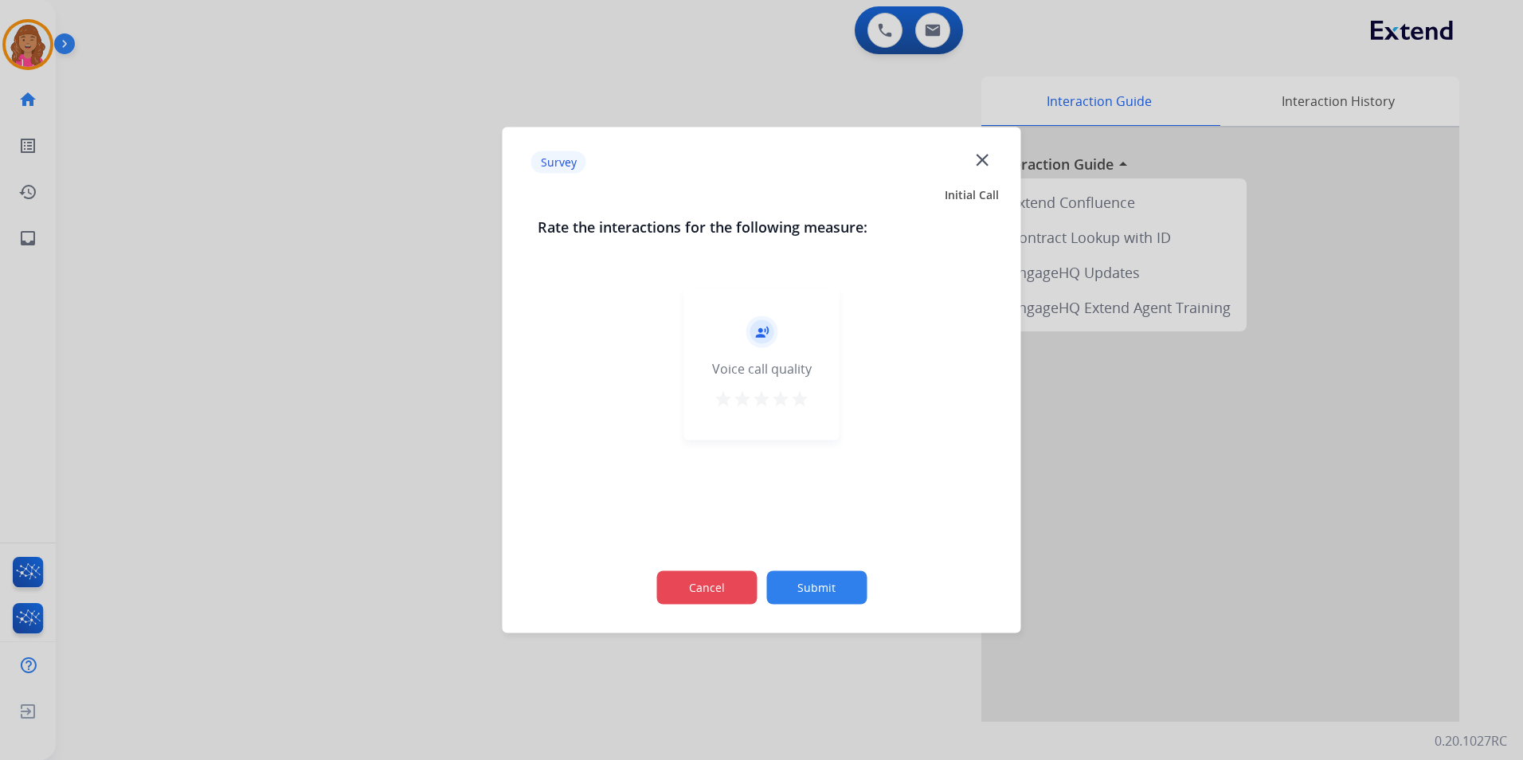
click at [720, 572] on div "Cancel Submit" at bounding box center [762, 588] width 448 height 72
click at [751, 582] on button "Cancel" at bounding box center [706, 587] width 100 height 33
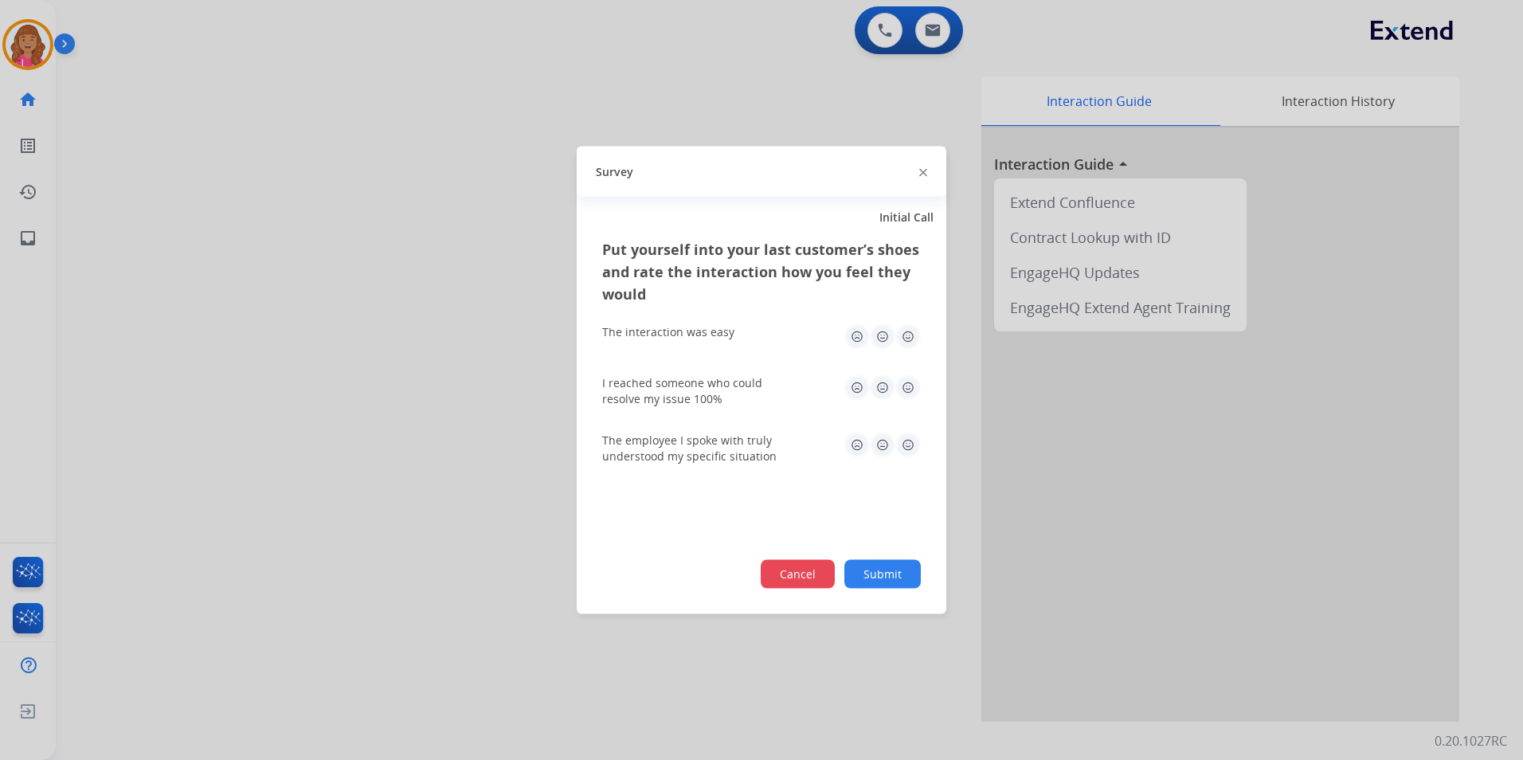
click at [808, 585] on button "Cancel" at bounding box center [798, 574] width 74 height 29
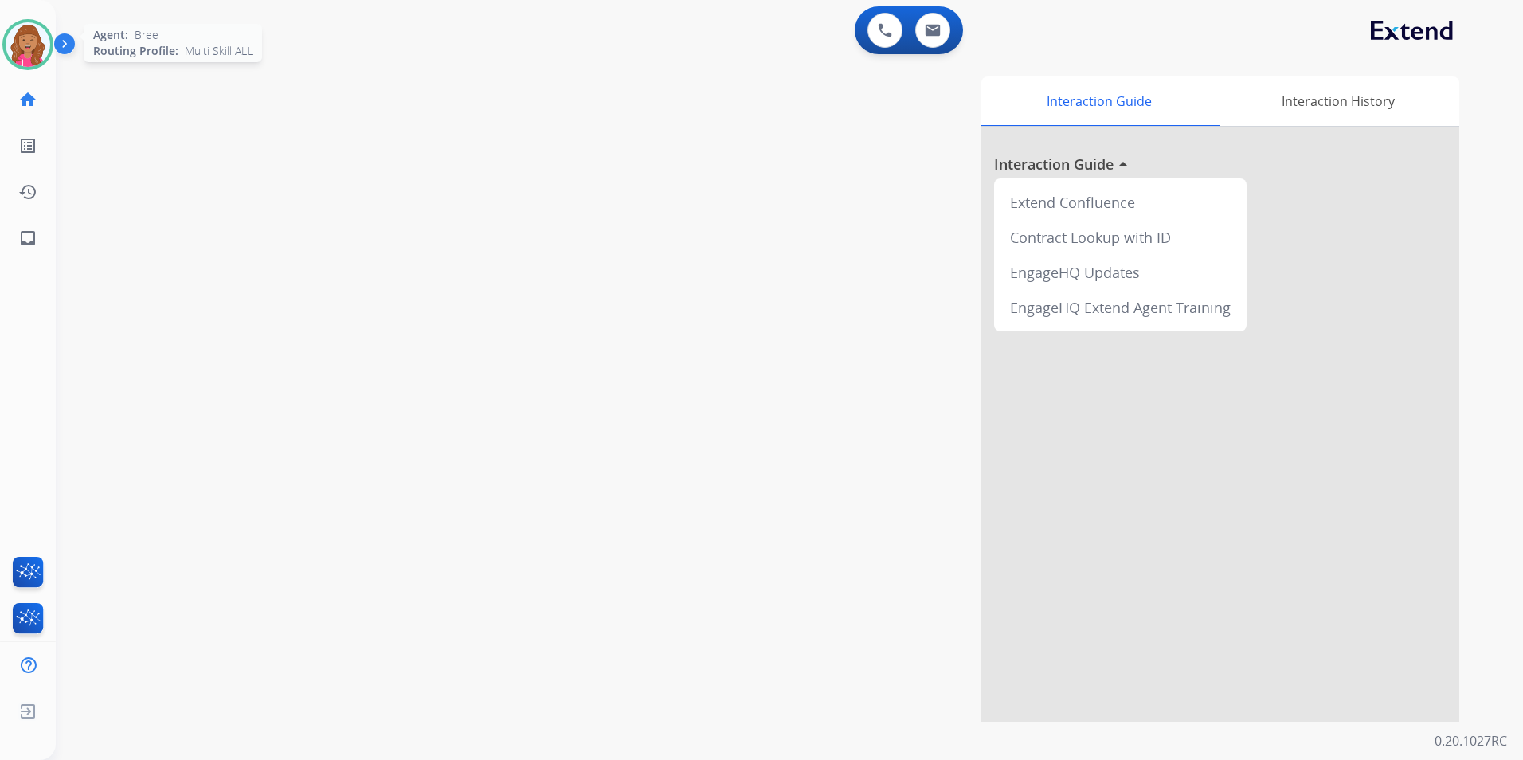
click at [45, 43] on img at bounding box center [28, 44] width 45 height 45
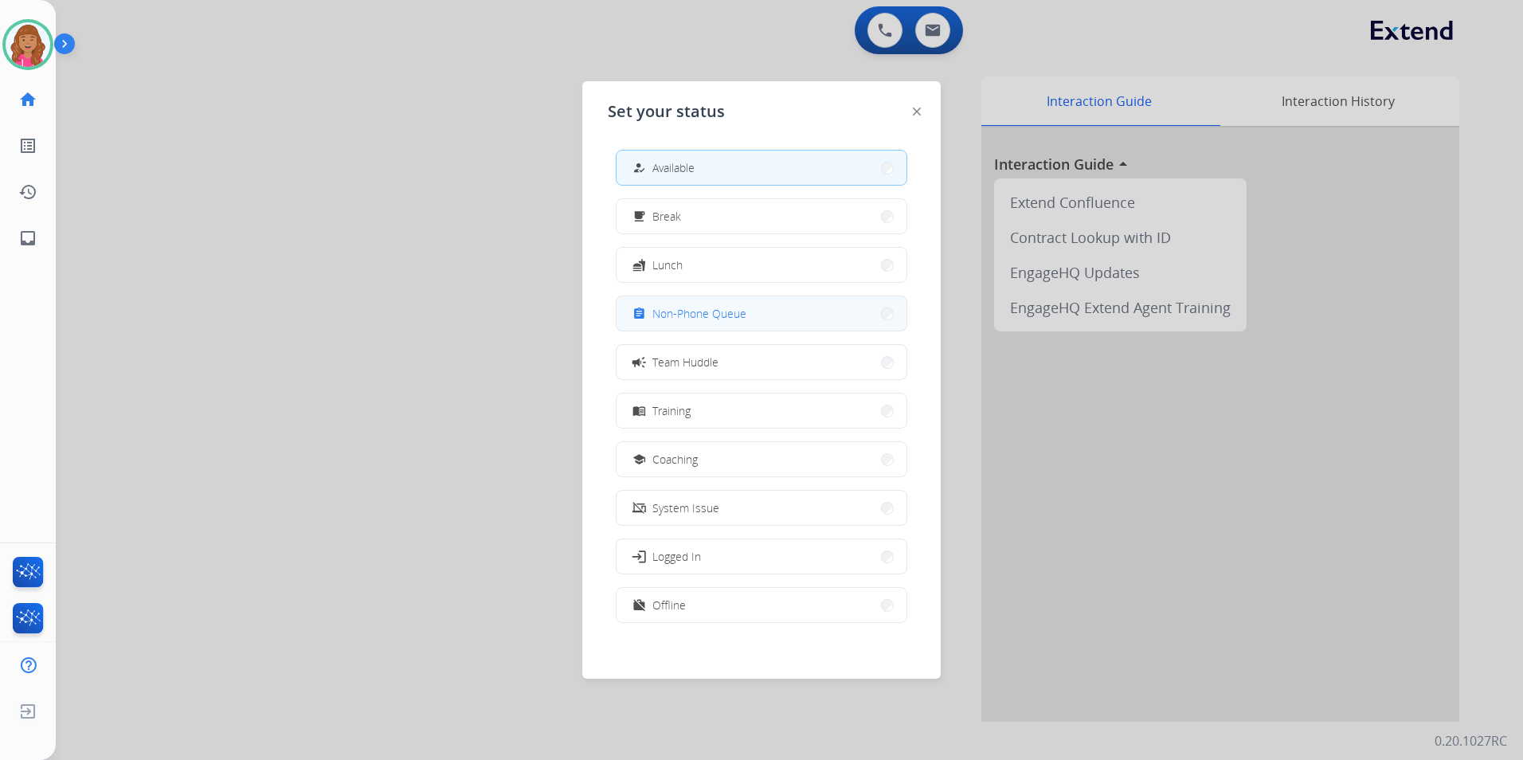
click at [739, 316] on span "Non-Phone Queue" at bounding box center [699, 313] width 94 height 17
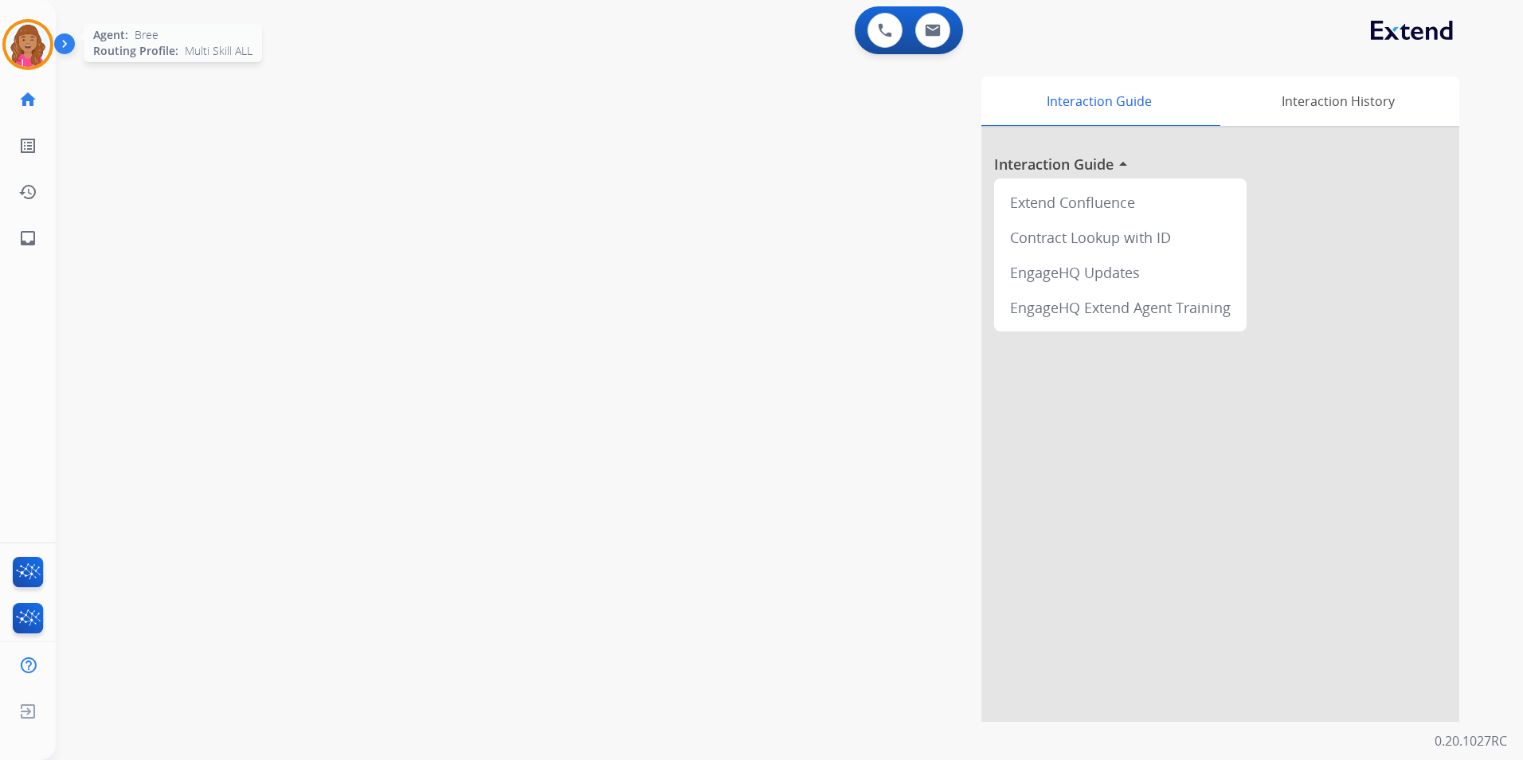
click at [18, 45] on img at bounding box center [28, 44] width 45 height 45
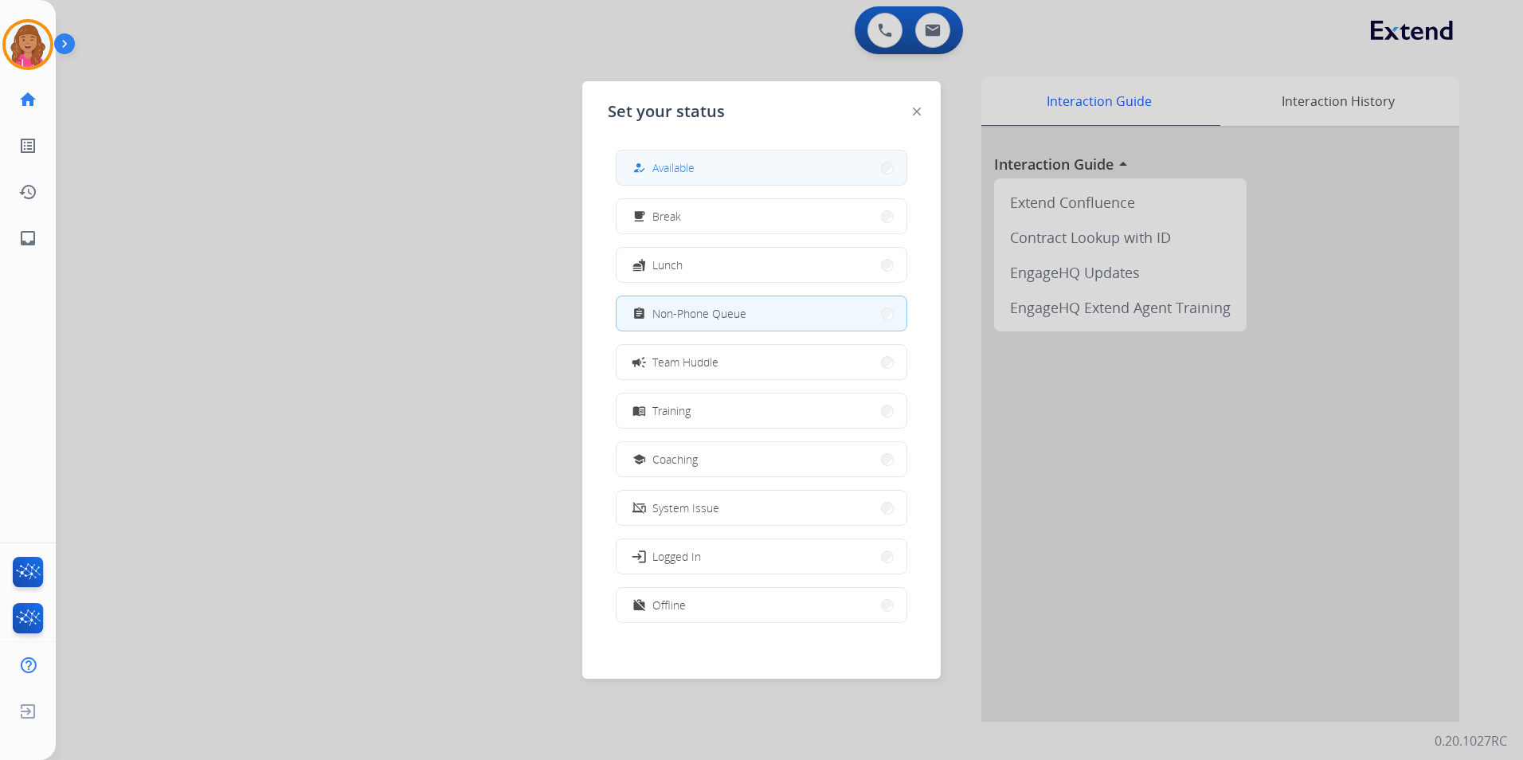
click at [752, 160] on button "how_to_reg Available" at bounding box center [761, 168] width 290 height 34
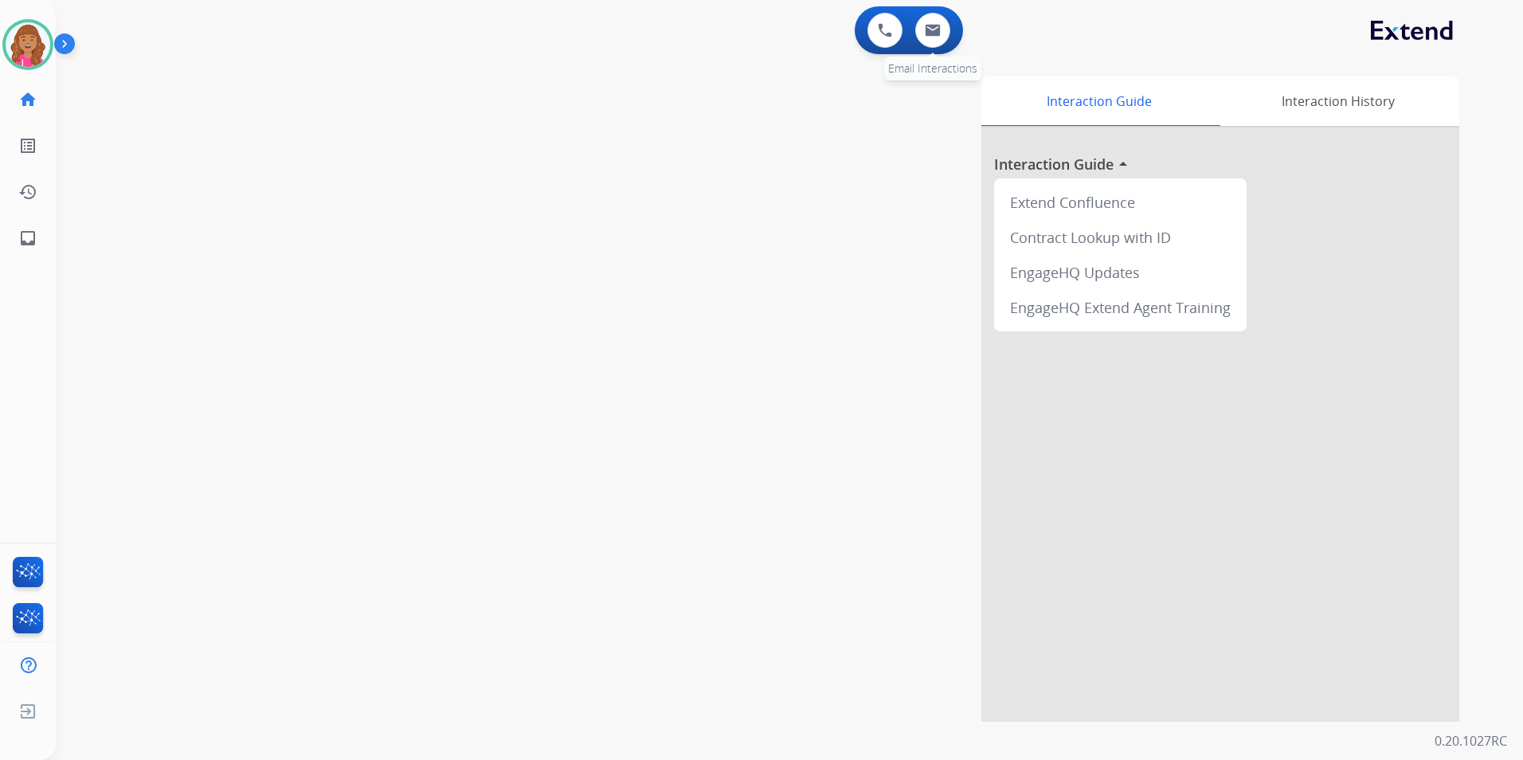
click at [917, 41] on div "0 Email Interactions" at bounding box center [933, 30] width 48 height 35
click at [930, 35] on img at bounding box center [933, 30] width 16 height 13
select select "**********"
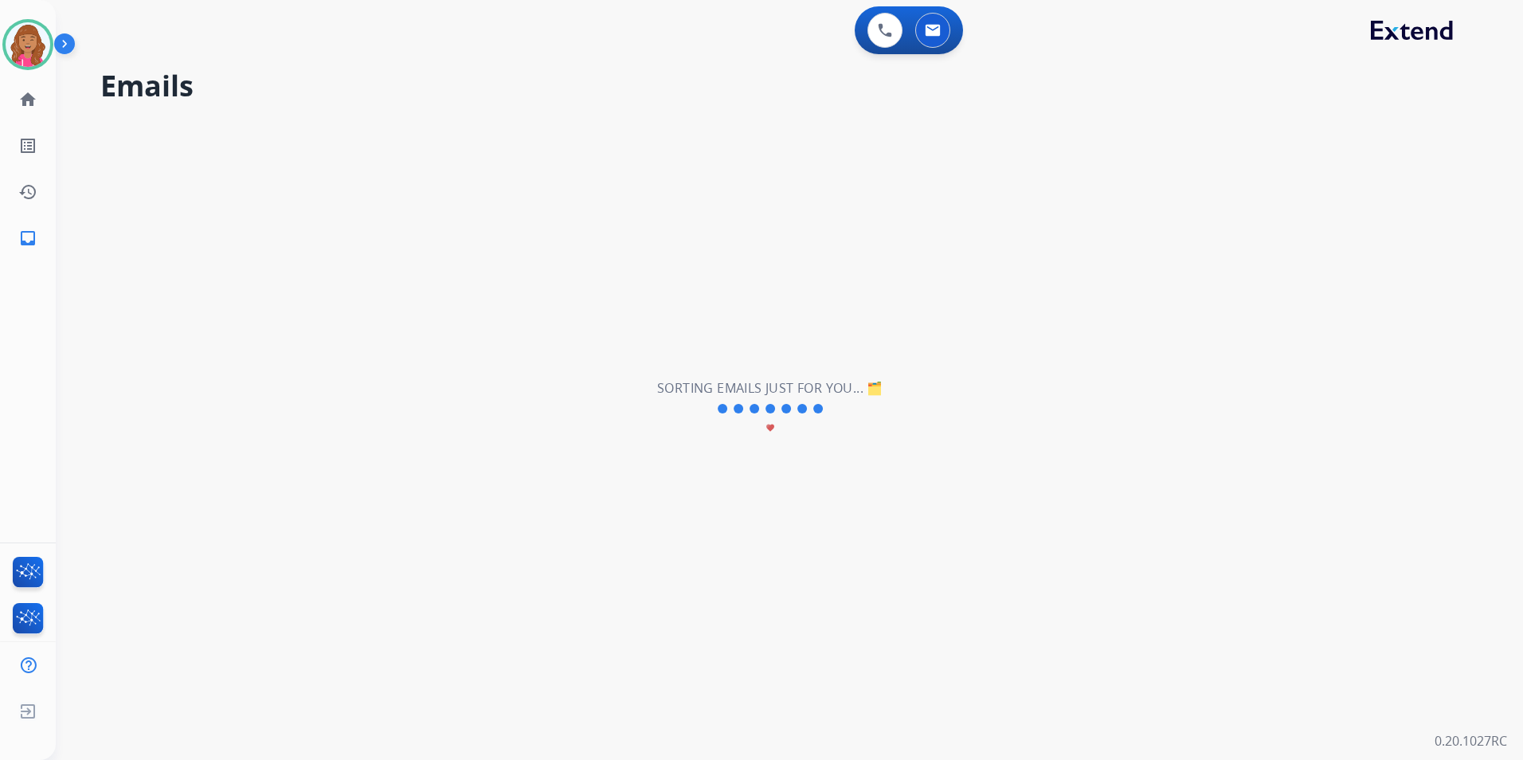
drag, startPoint x: 758, startPoint y: 151, endPoint x: 660, endPoint y: 33, distance: 153.9
click at [757, 151] on div "**********" at bounding box center [770, 408] width 1429 height 702
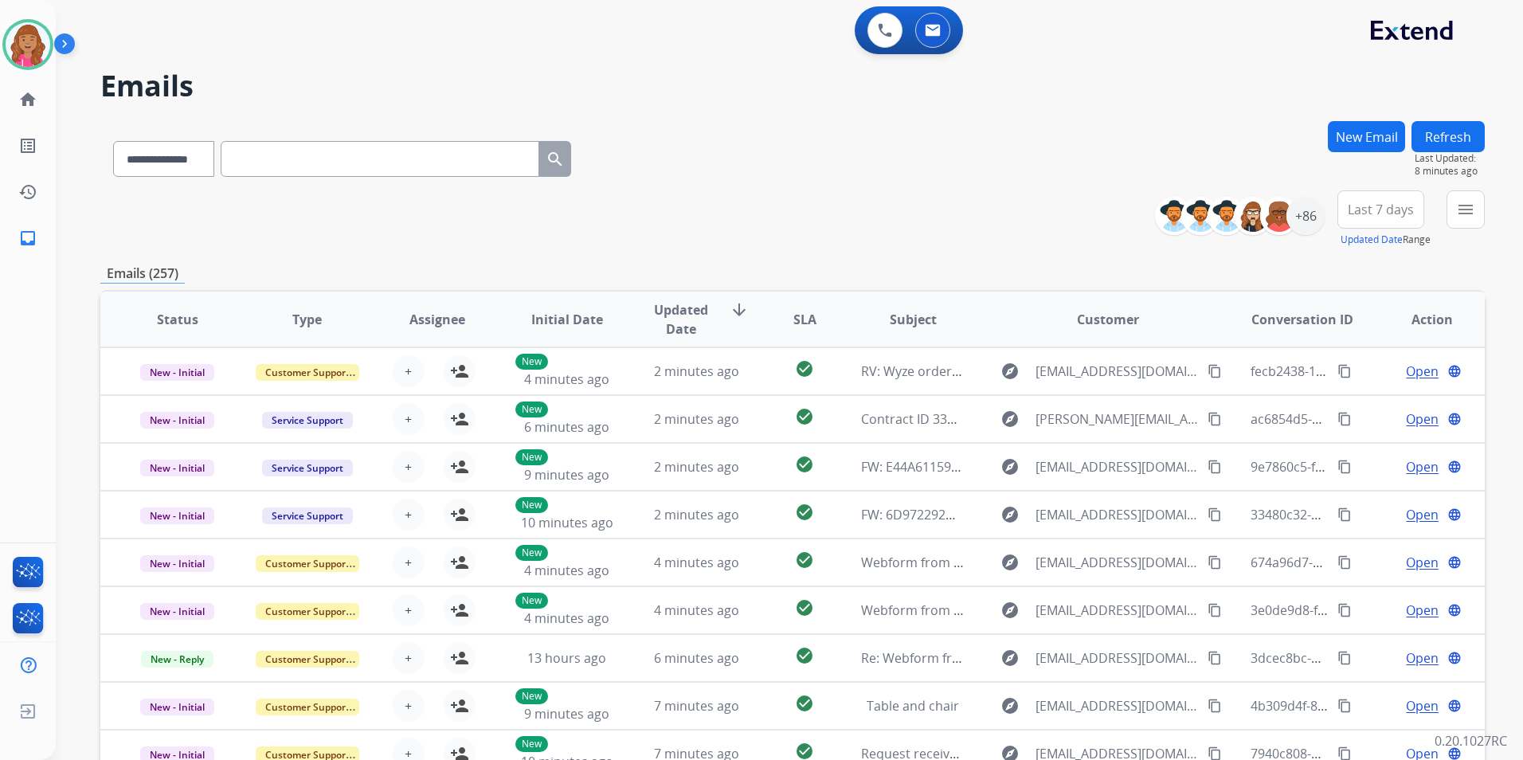
drag, startPoint x: 749, startPoint y: 138, endPoint x: 739, endPoint y: 143, distance: 11.1
drag, startPoint x: 739, startPoint y: 143, endPoint x: 660, endPoint y: 221, distance: 110.4
click at [660, 221] on div "**********" at bounding box center [792, 218] width 1384 height 57
click at [19, 33] on img at bounding box center [28, 44] width 45 height 45
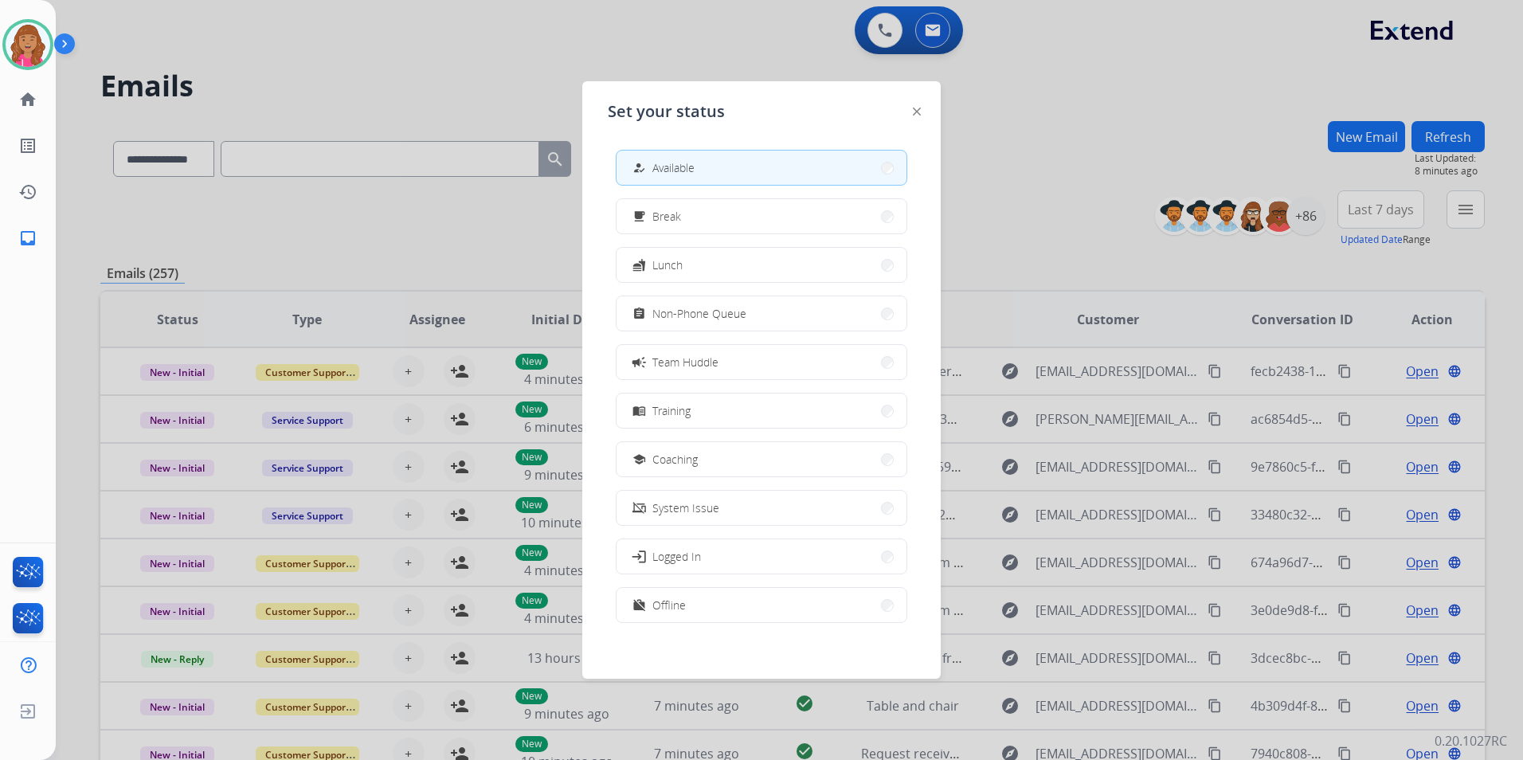
click at [405, 30] on div at bounding box center [761, 380] width 1523 height 760
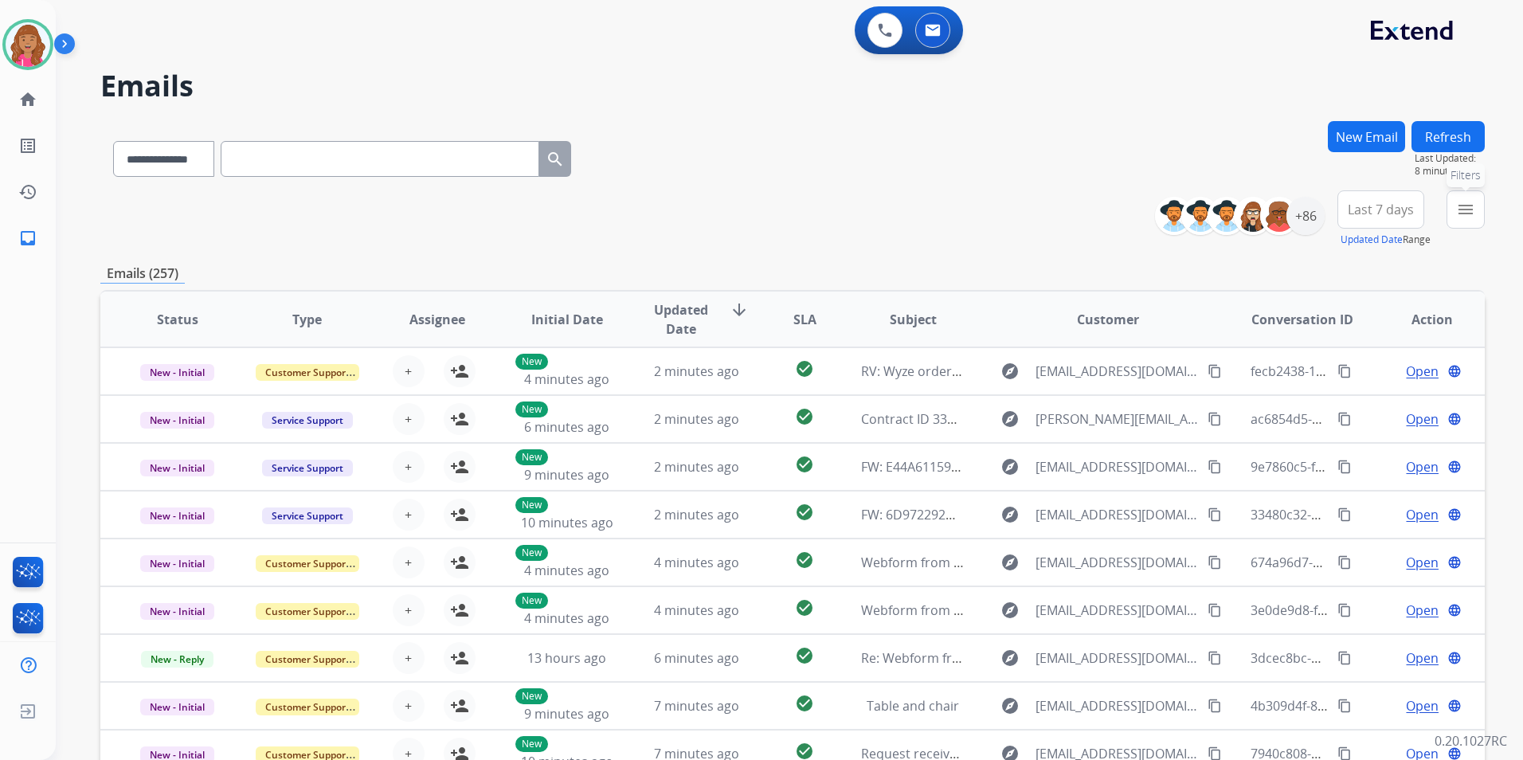
click at [1472, 210] on mat-icon "menu" at bounding box center [1465, 209] width 19 height 19
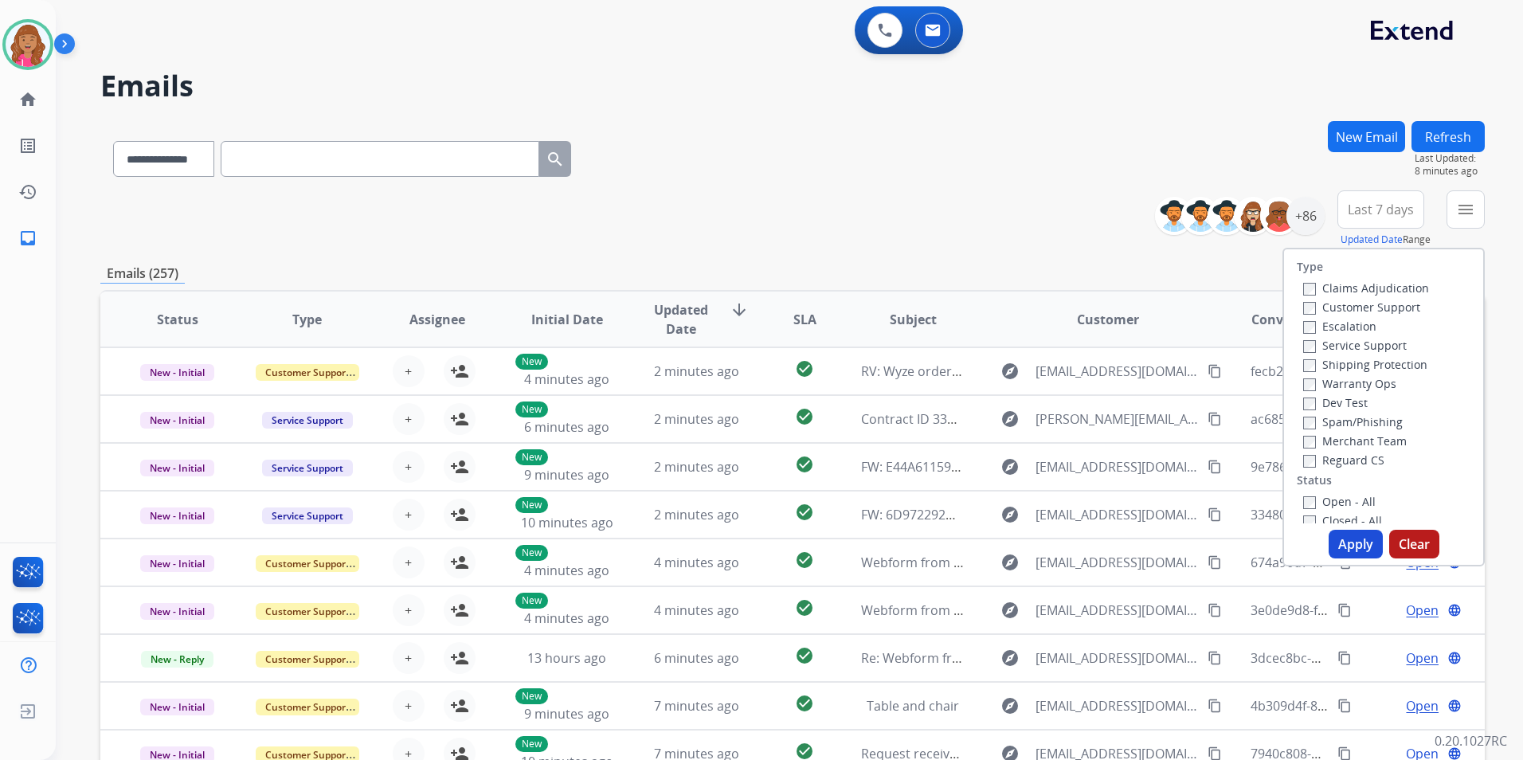
click at [1341, 503] on label "Open - All" at bounding box center [1339, 501] width 72 height 15
click at [1341, 460] on label "Reguard CS" at bounding box center [1343, 459] width 81 height 15
click at [1394, 365] on label "Shipping Protection" at bounding box center [1365, 364] width 124 height 15
click at [1395, 299] on div "Customer Support" at bounding box center [1366, 306] width 126 height 19
click at [1372, 305] on label "Customer Support" at bounding box center [1361, 306] width 117 height 15
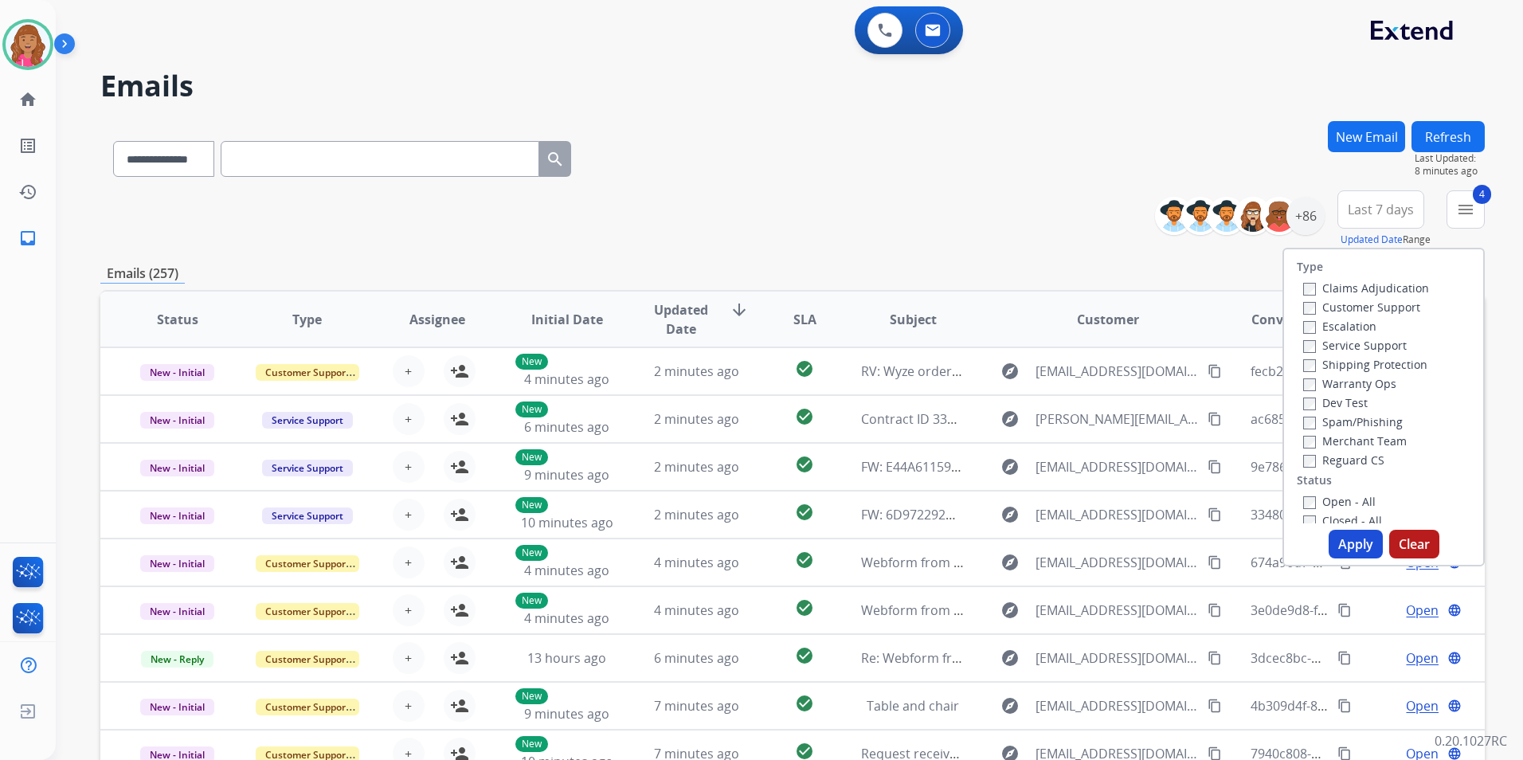
click at [1362, 537] on button "Apply" at bounding box center [1356, 544] width 54 height 29
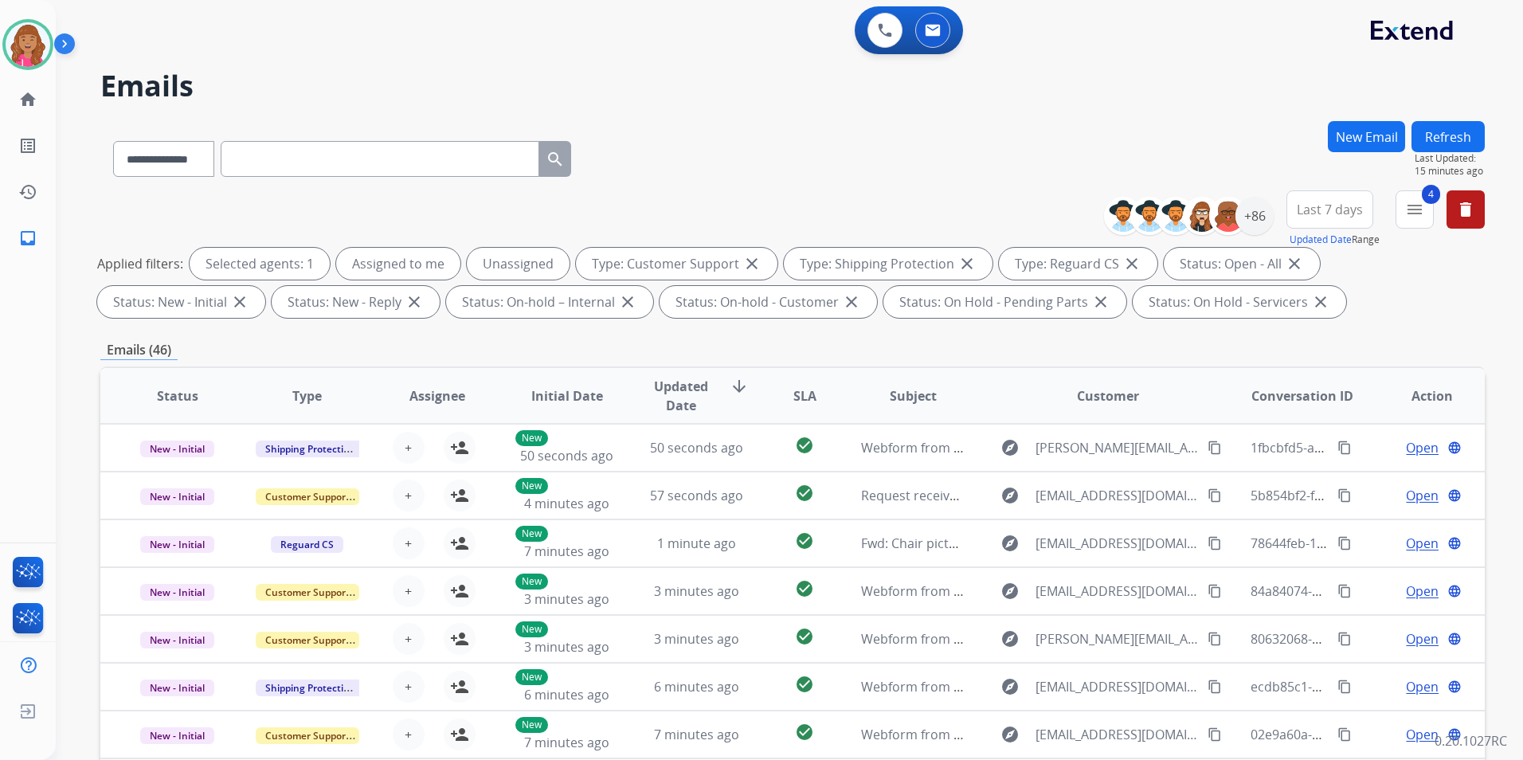
drag, startPoint x: 700, startPoint y: 167, endPoint x: 650, endPoint y: 176, distance: 50.9
click at [665, 172] on div "**********" at bounding box center [792, 155] width 1384 height 69
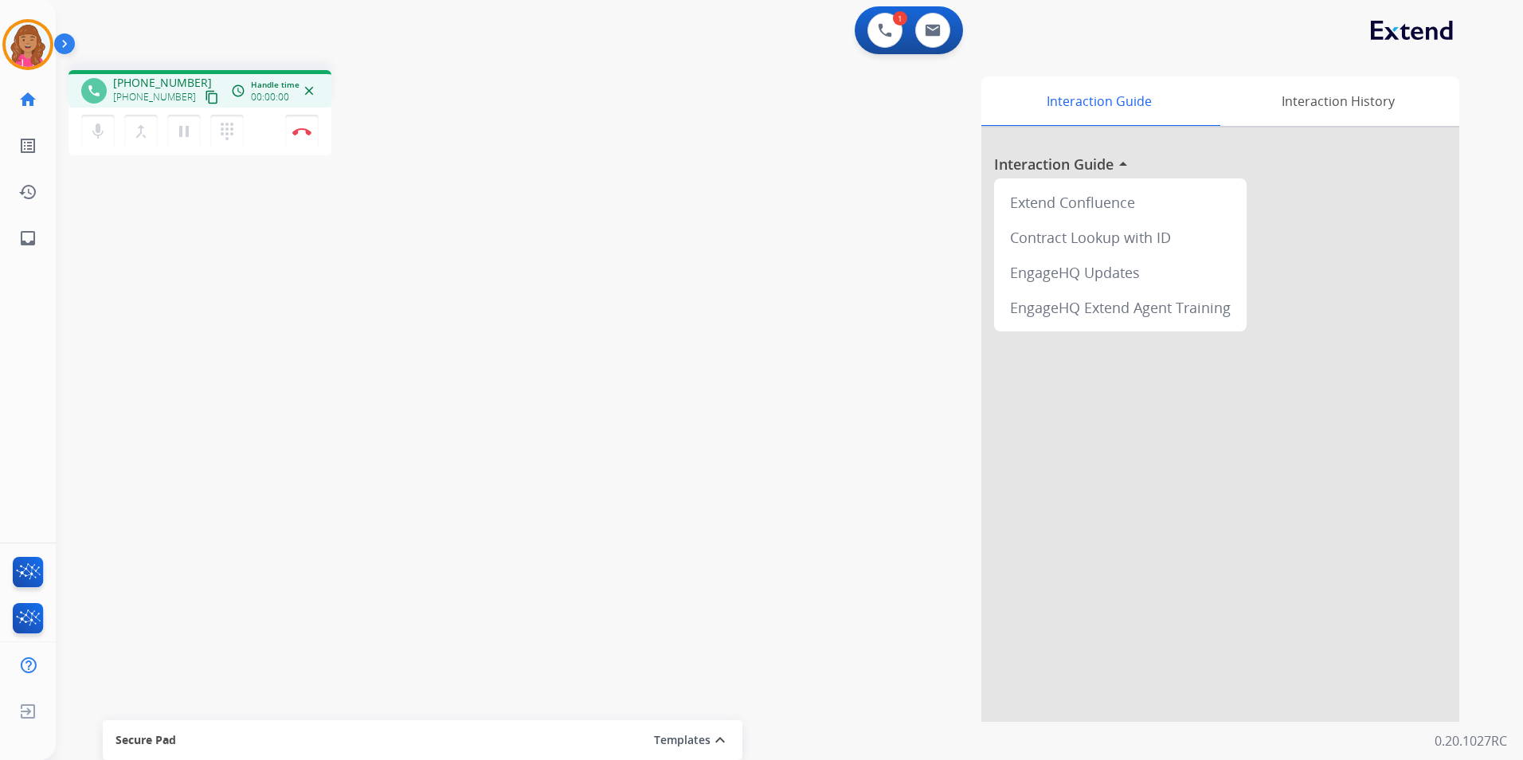
click at [202, 98] on button "content_copy" at bounding box center [211, 97] width 19 height 19
click at [202, 97] on button "content_copy" at bounding box center [211, 97] width 19 height 19
click at [205, 98] on mat-icon "content_copy" at bounding box center [212, 97] width 14 height 14
click at [304, 138] on button "Disconnect" at bounding box center [301, 131] width 33 height 33
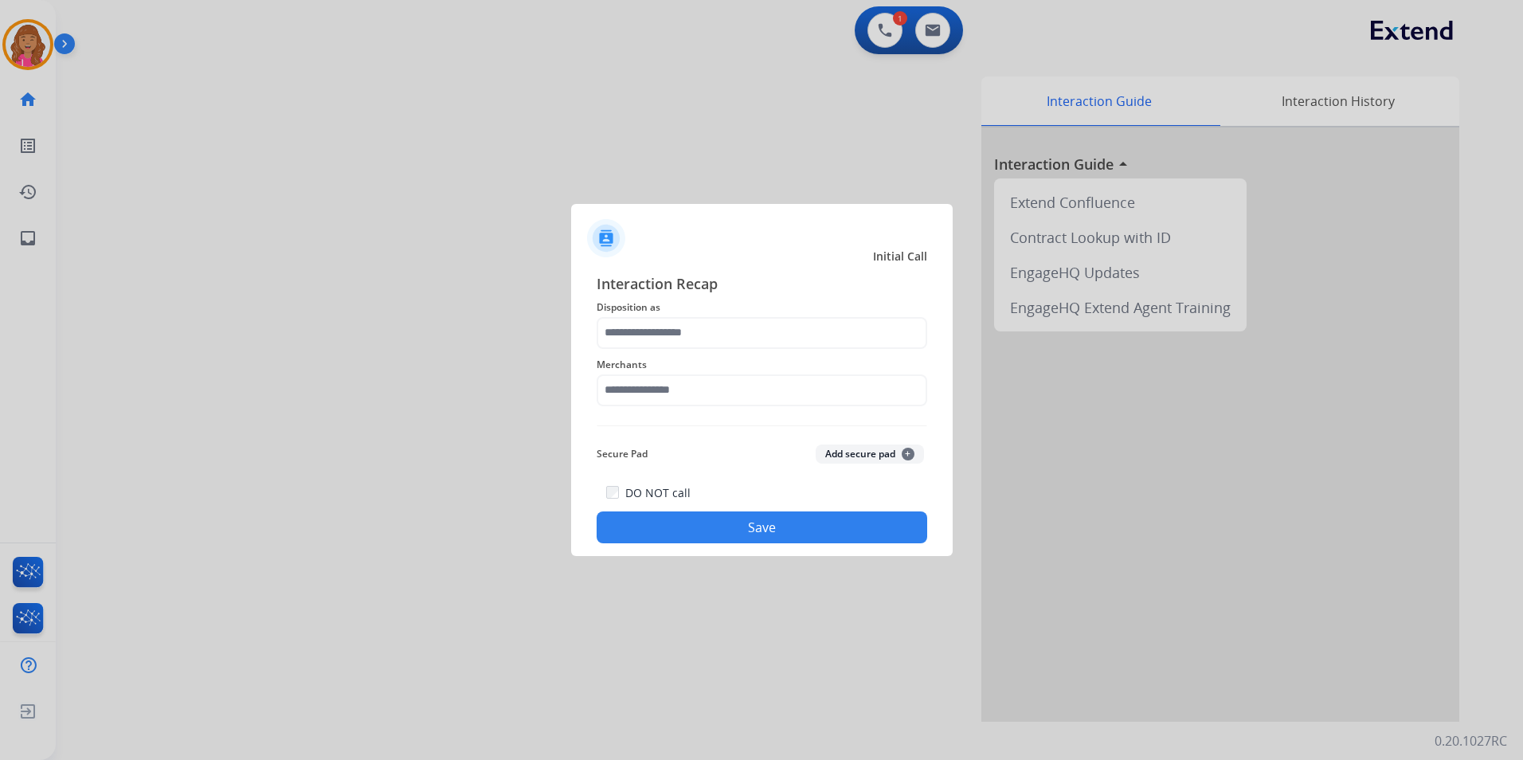
click at [672, 355] on span "Merchants" at bounding box center [762, 364] width 331 height 19
click at [673, 342] on input "text" at bounding box center [762, 333] width 331 height 32
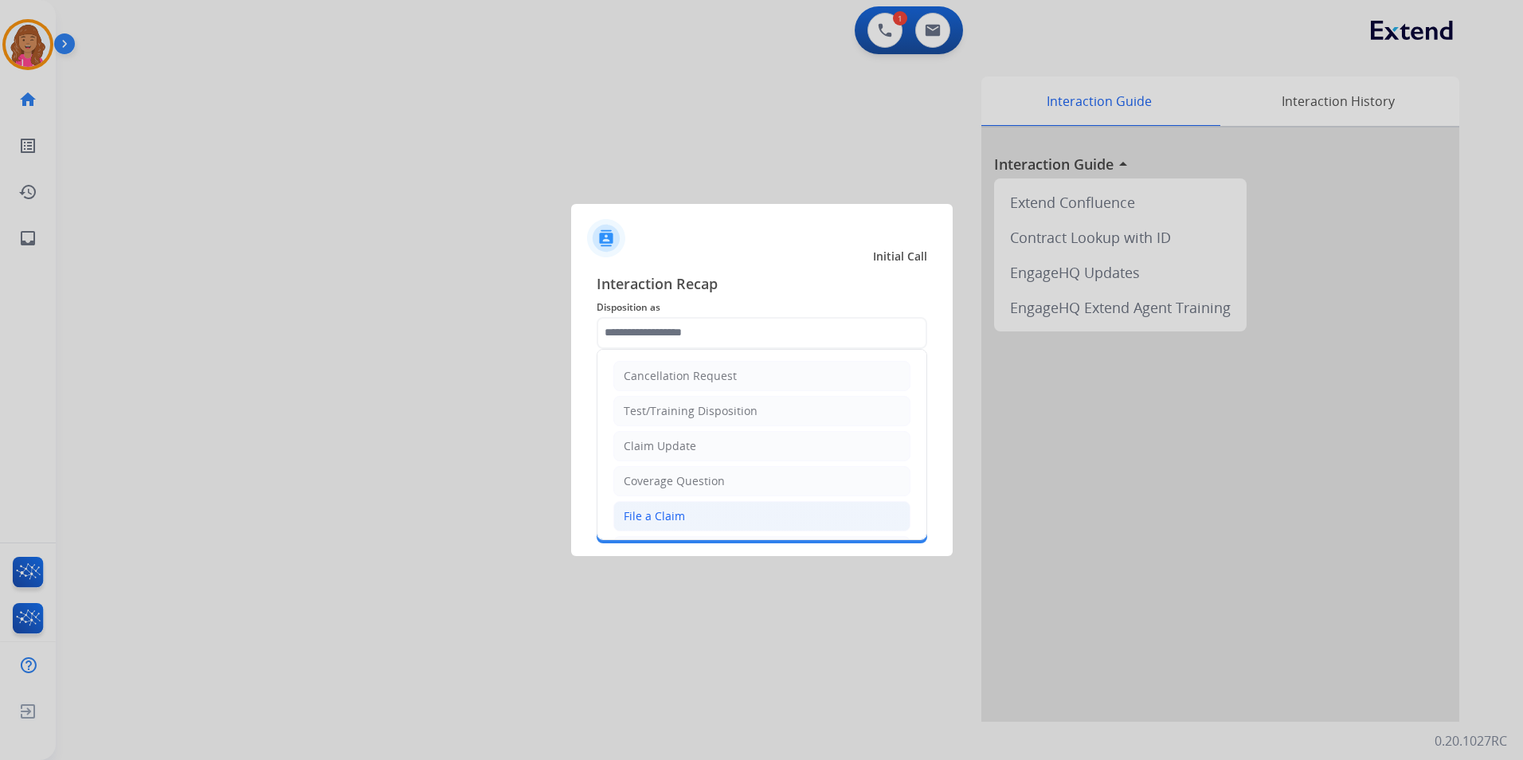
drag, startPoint x: 661, startPoint y: 507, endPoint x: 658, endPoint y: 496, distance: 11.6
click at [659, 507] on li "File a Claim" at bounding box center [761, 516] width 297 height 30
type input "**********"
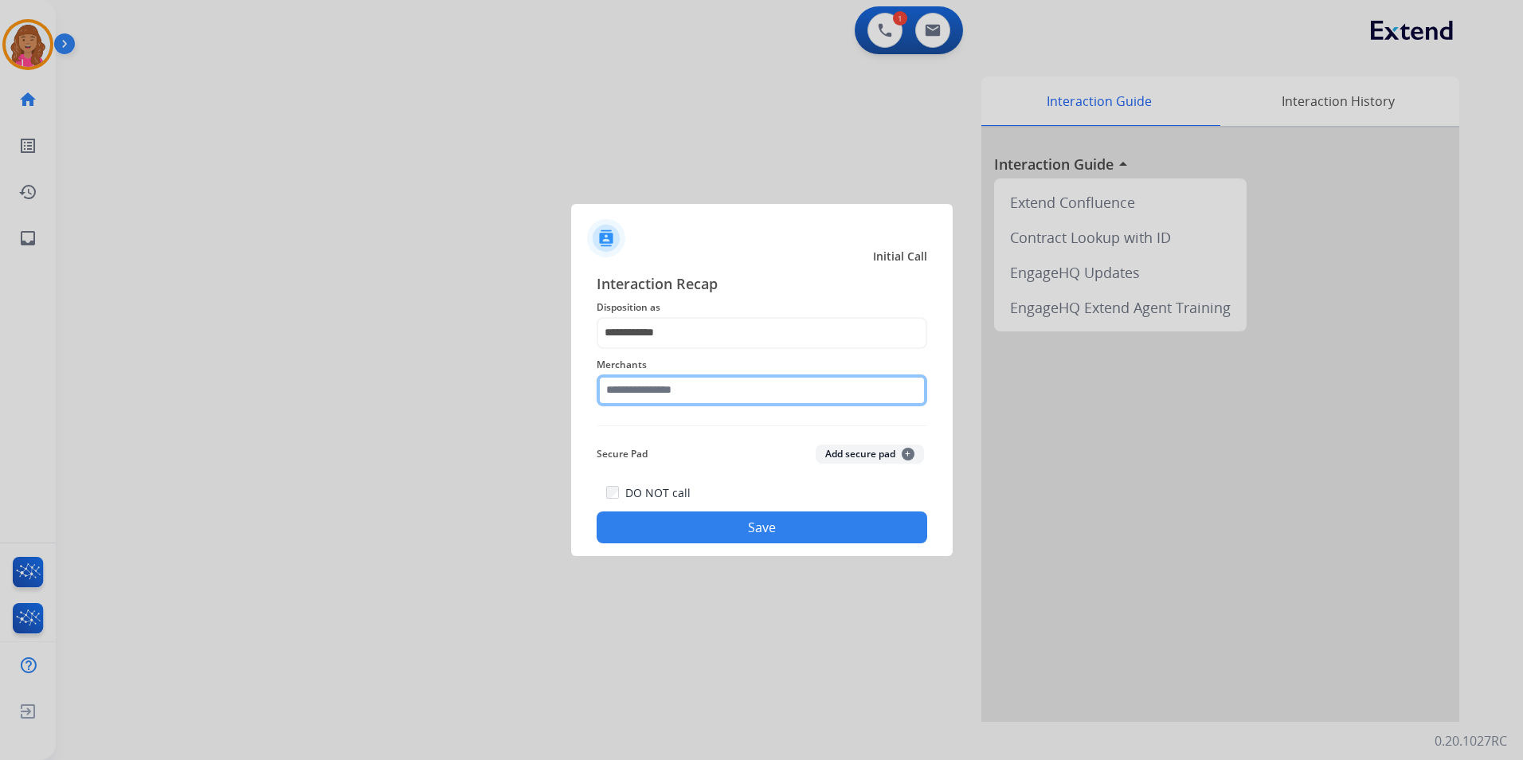
click at [683, 398] on input "text" at bounding box center [762, 390] width 331 height 32
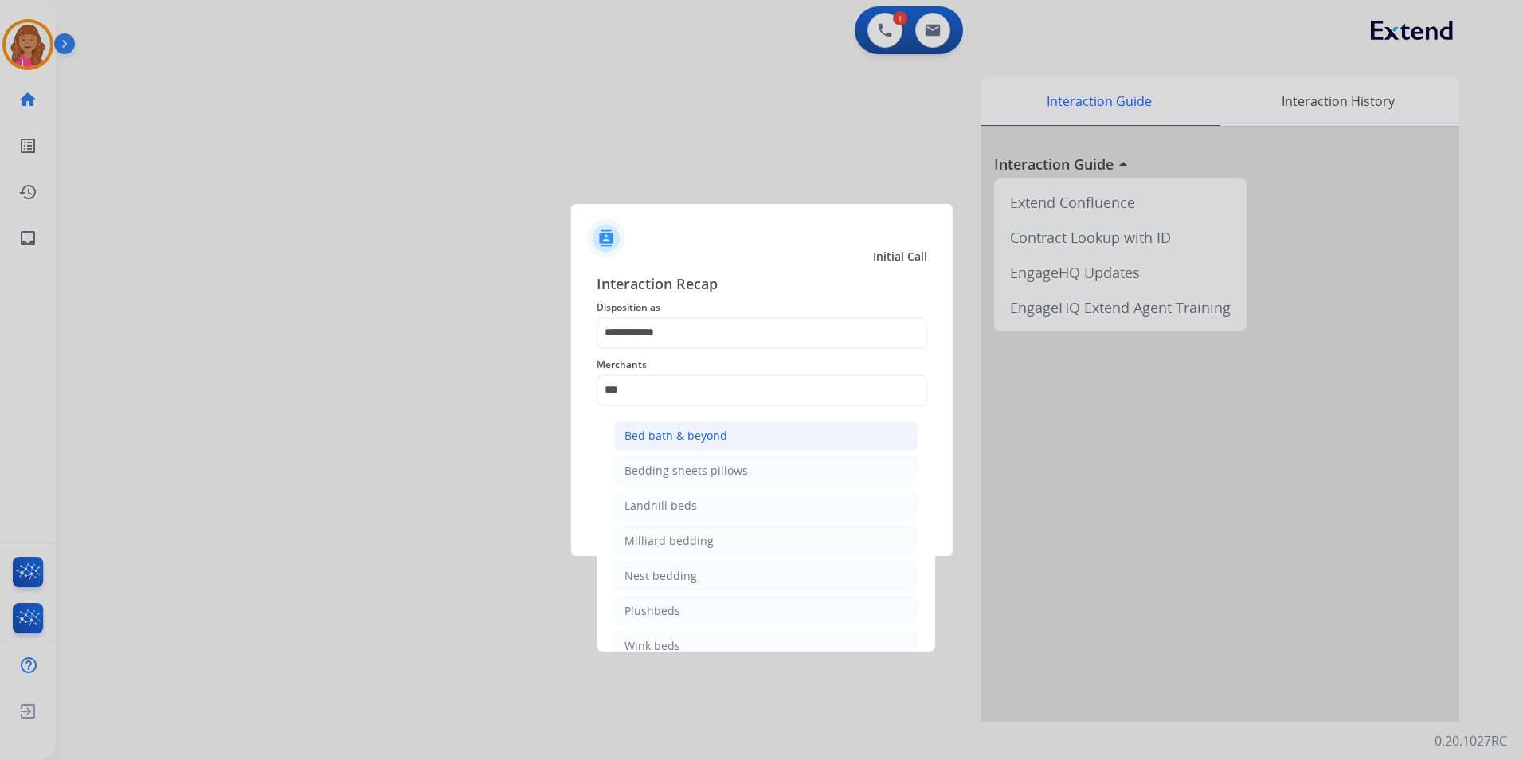
click at [688, 430] on div "Bed bath & beyond" at bounding box center [675, 436] width 103 height 16
type input "**********"
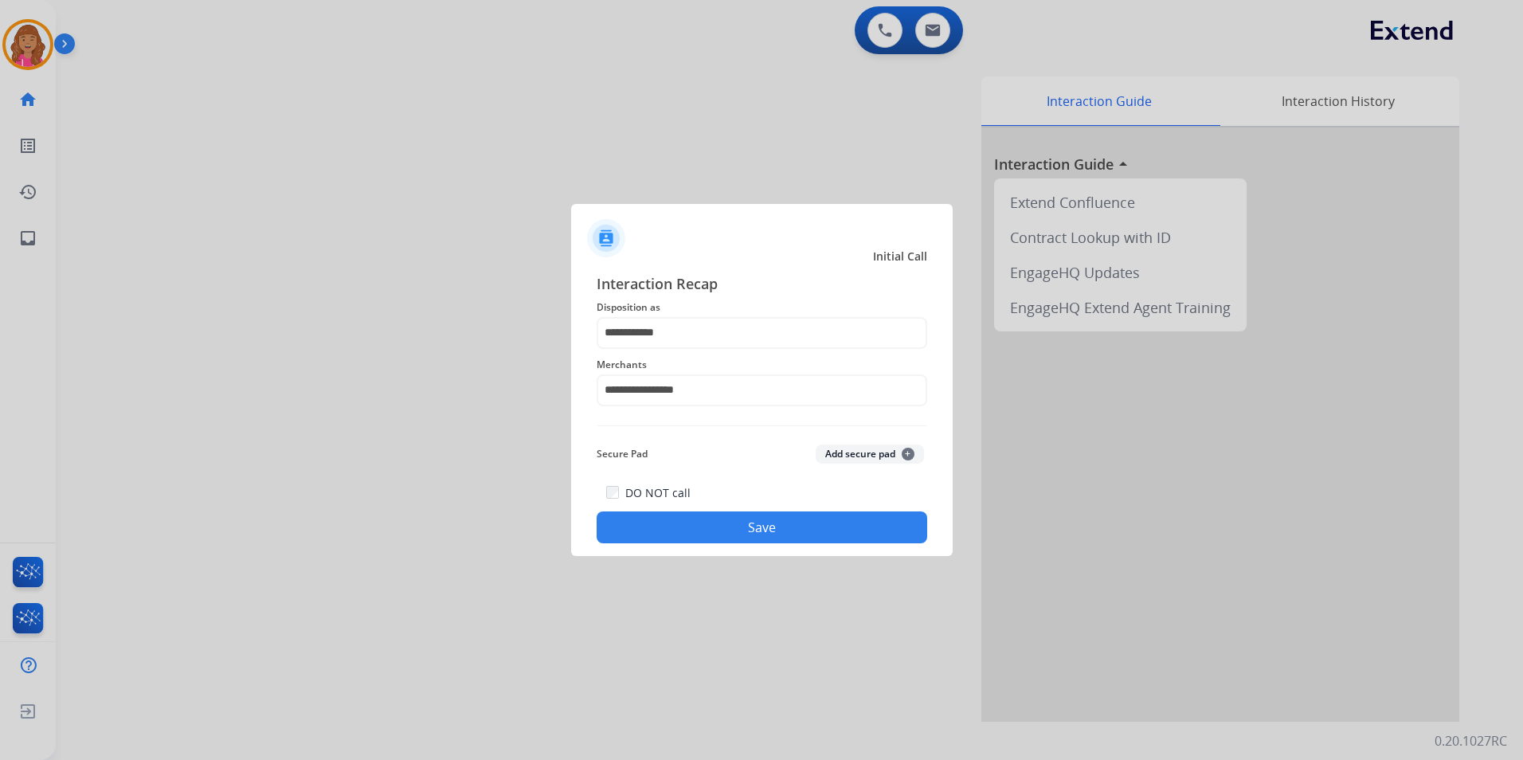
drag, startPoint x: 814, startPoint y: 540, endPoint x: 815, endPoint y: 529, distance: 11.2
click at [815, 529] on button "Save" at bounding box center [762, 527] width 331 height 32
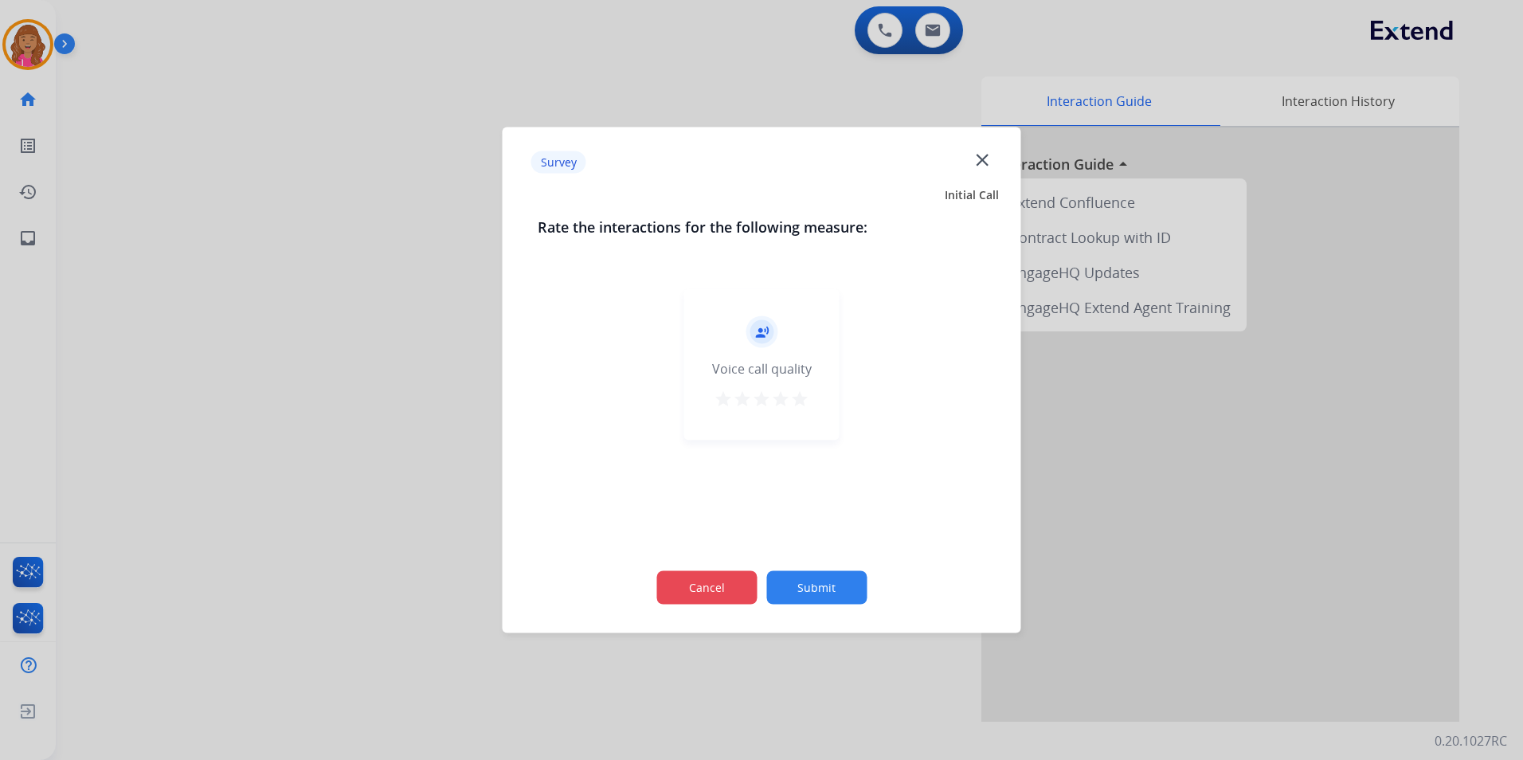
click at [725, 581] on button "Cancel" at bounding box center [706, 587] width 100 height 33
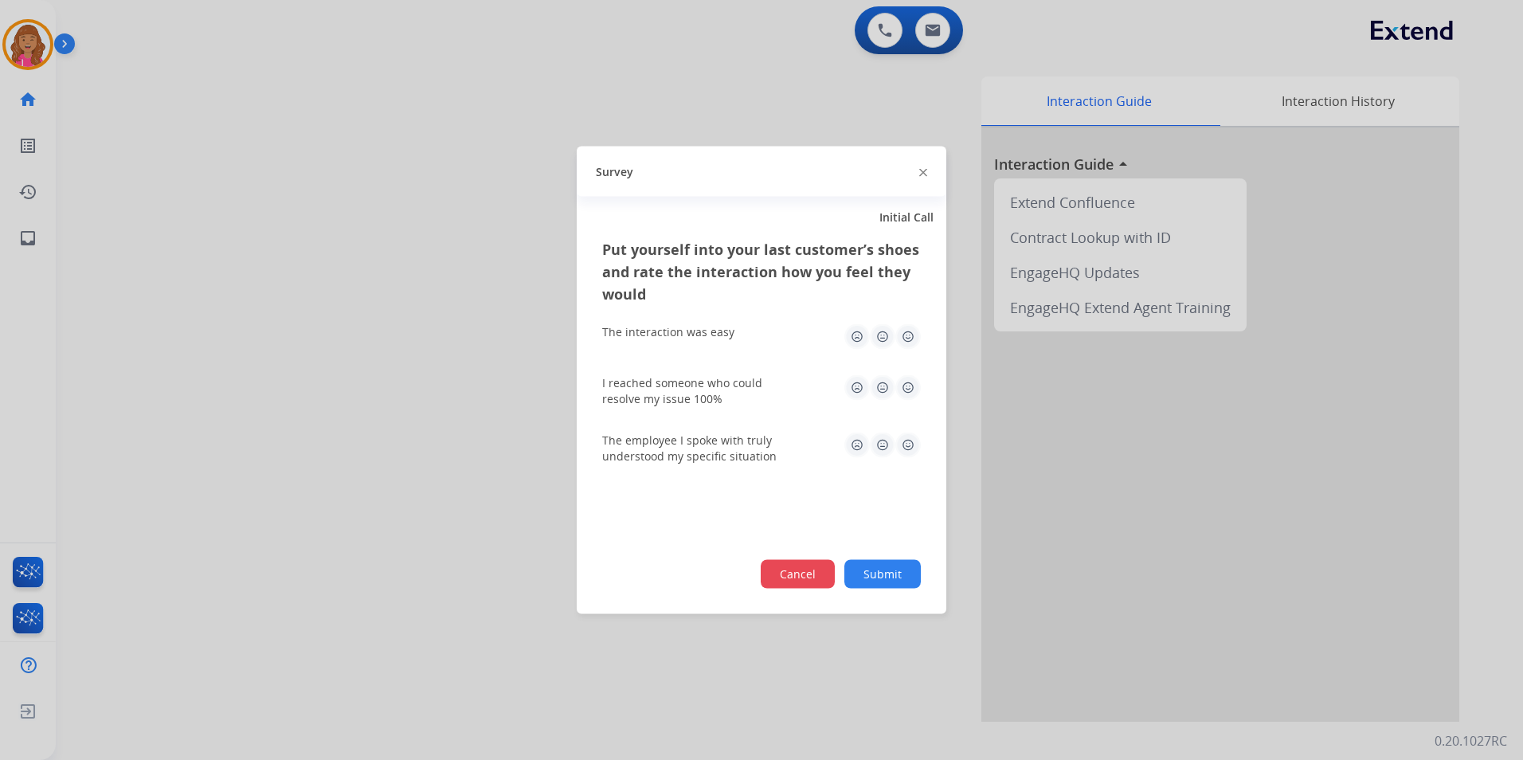
click at [818, 574] on button "Cancel" at bounding box center [798, 574] width 74 height 29
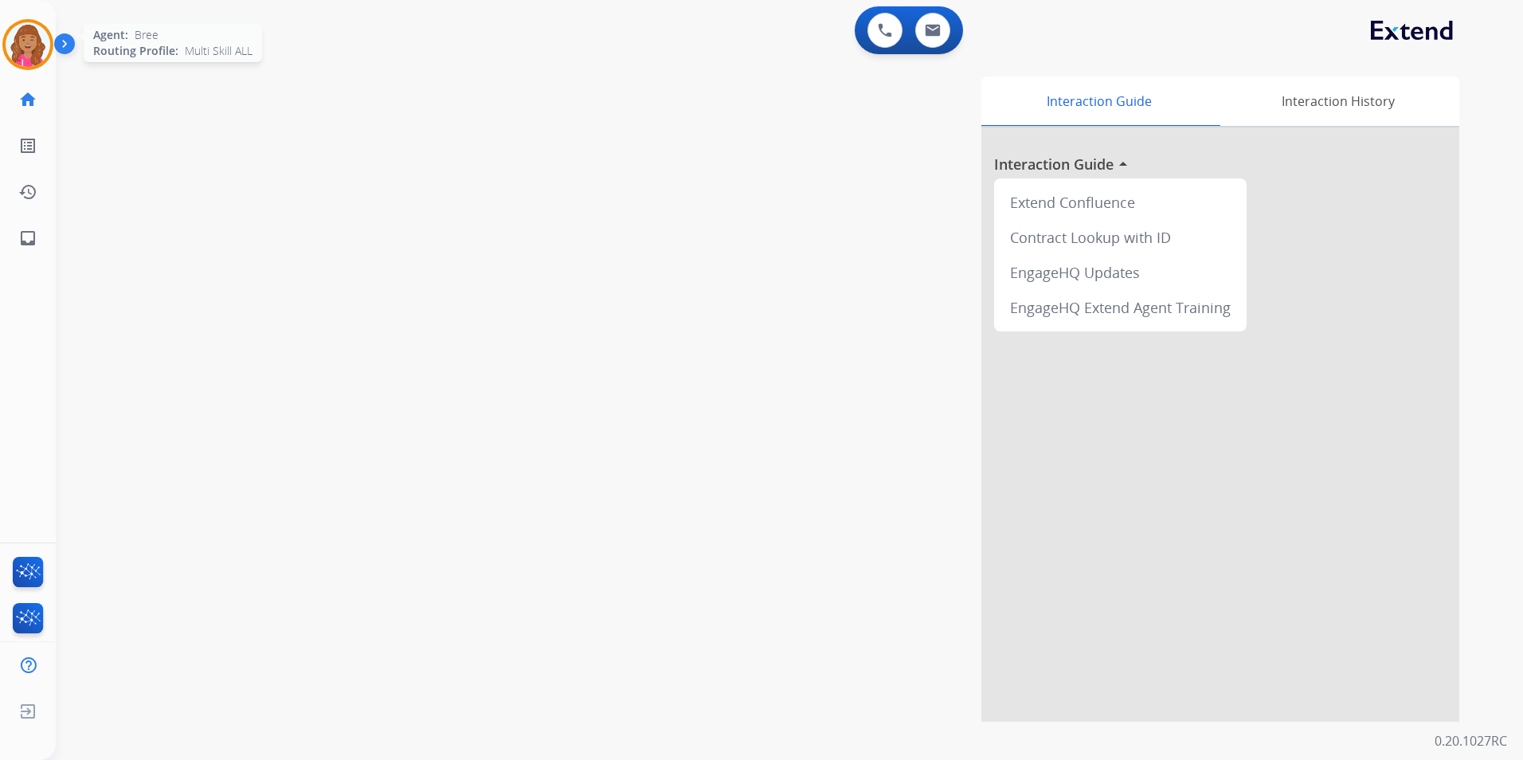
click at [25, 56] on img at bounding box center [28, 44] width 45 height 45
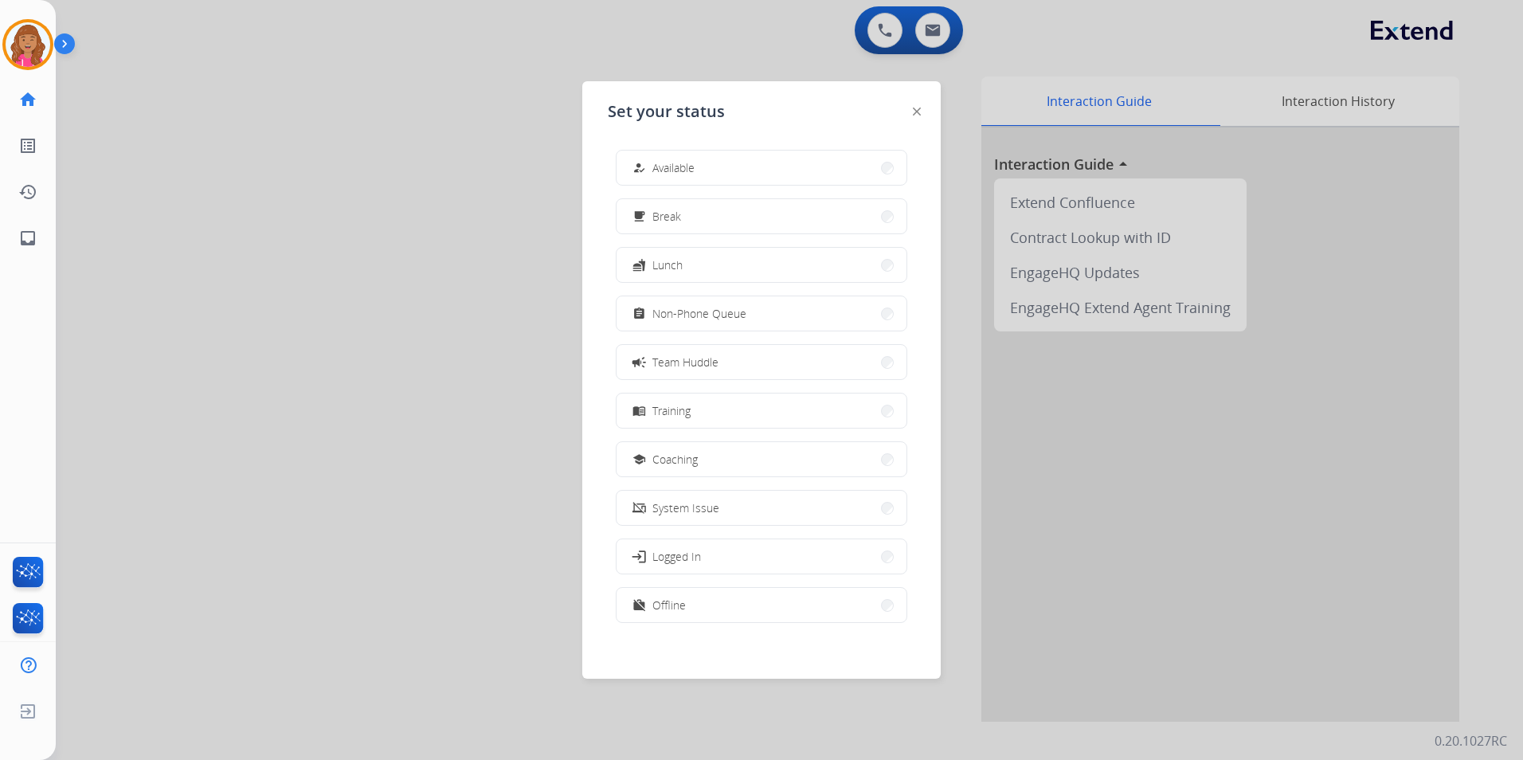
click at [325, 207] on div at bounding box center [761, 380] width 1523 height 760
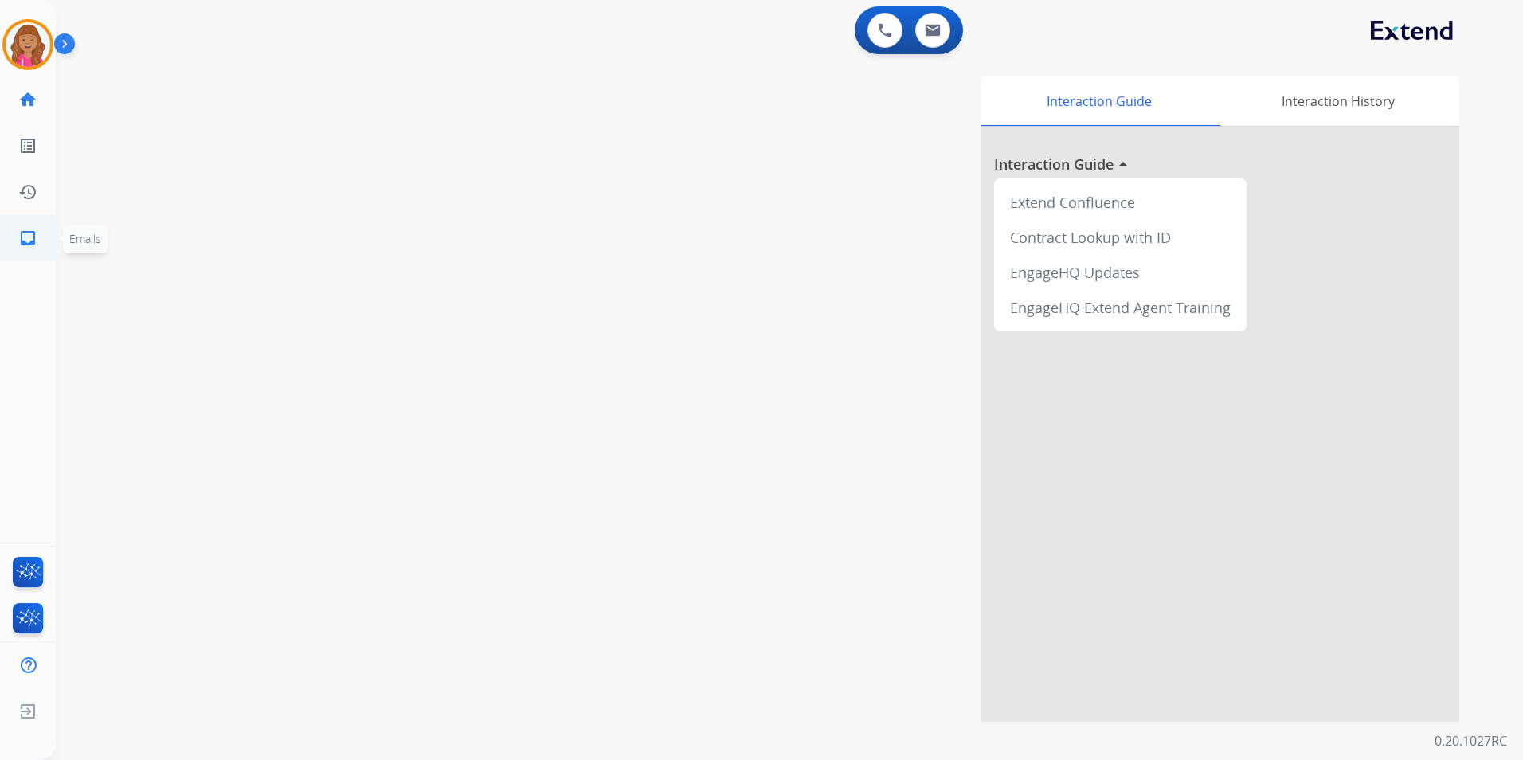
click at [22, 247] on link "inbox Emails" at bounding box center [28, 238] width 45 height 45
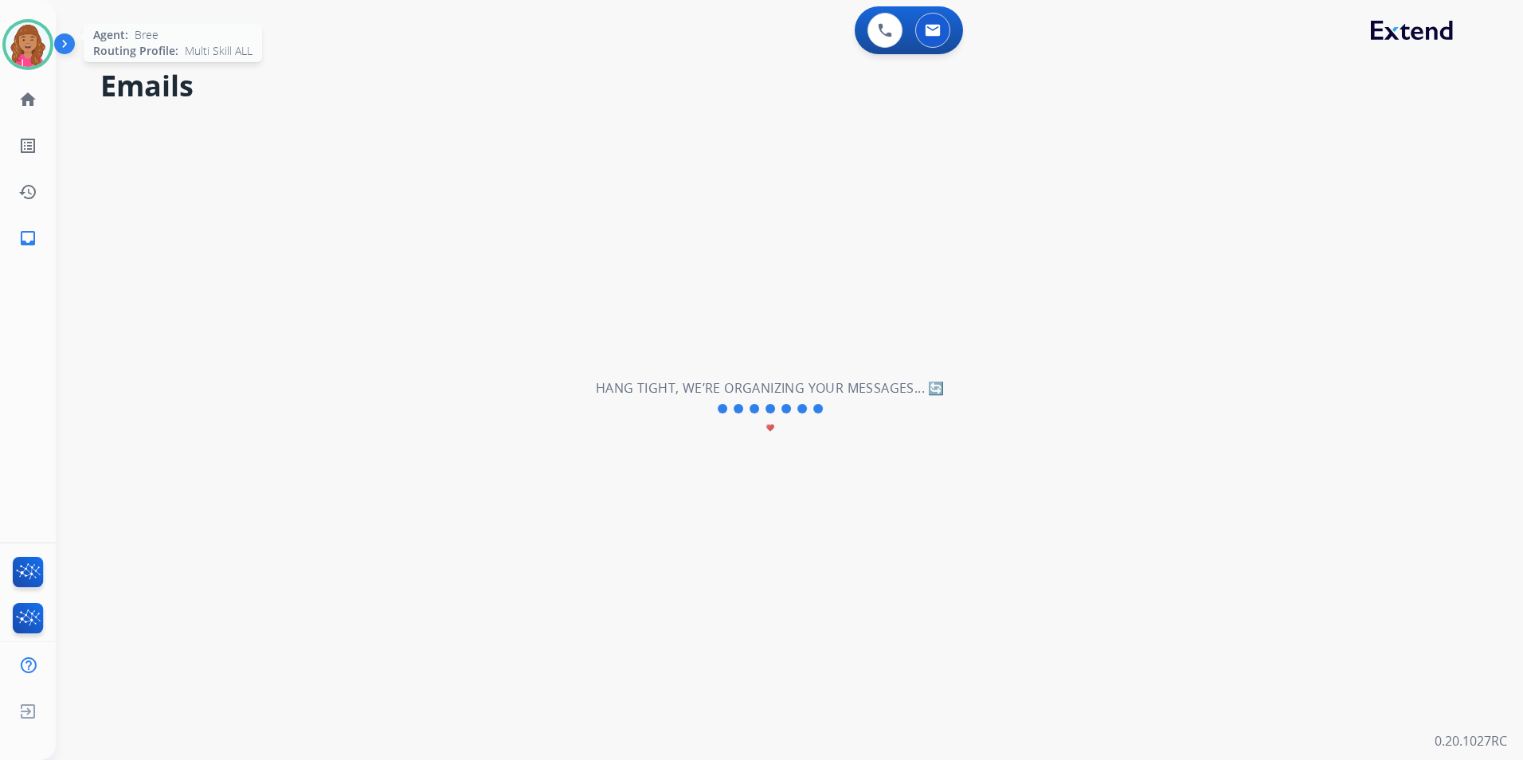
click at [34, 36] on img at bounding box center [28, 44] width 45 height 45
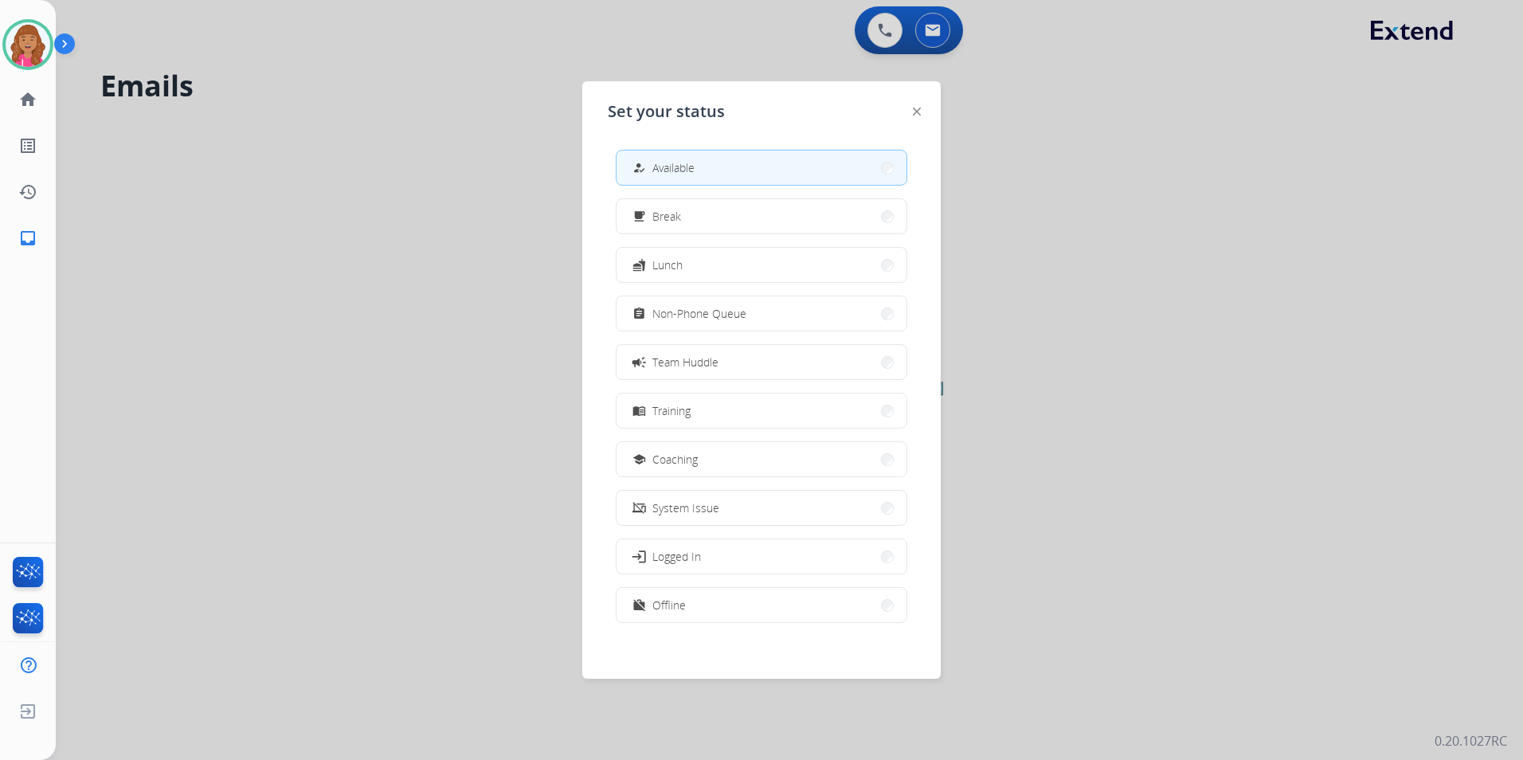
click at [393, 230] on div at bounding box center [761, 380] width 1523 height 760
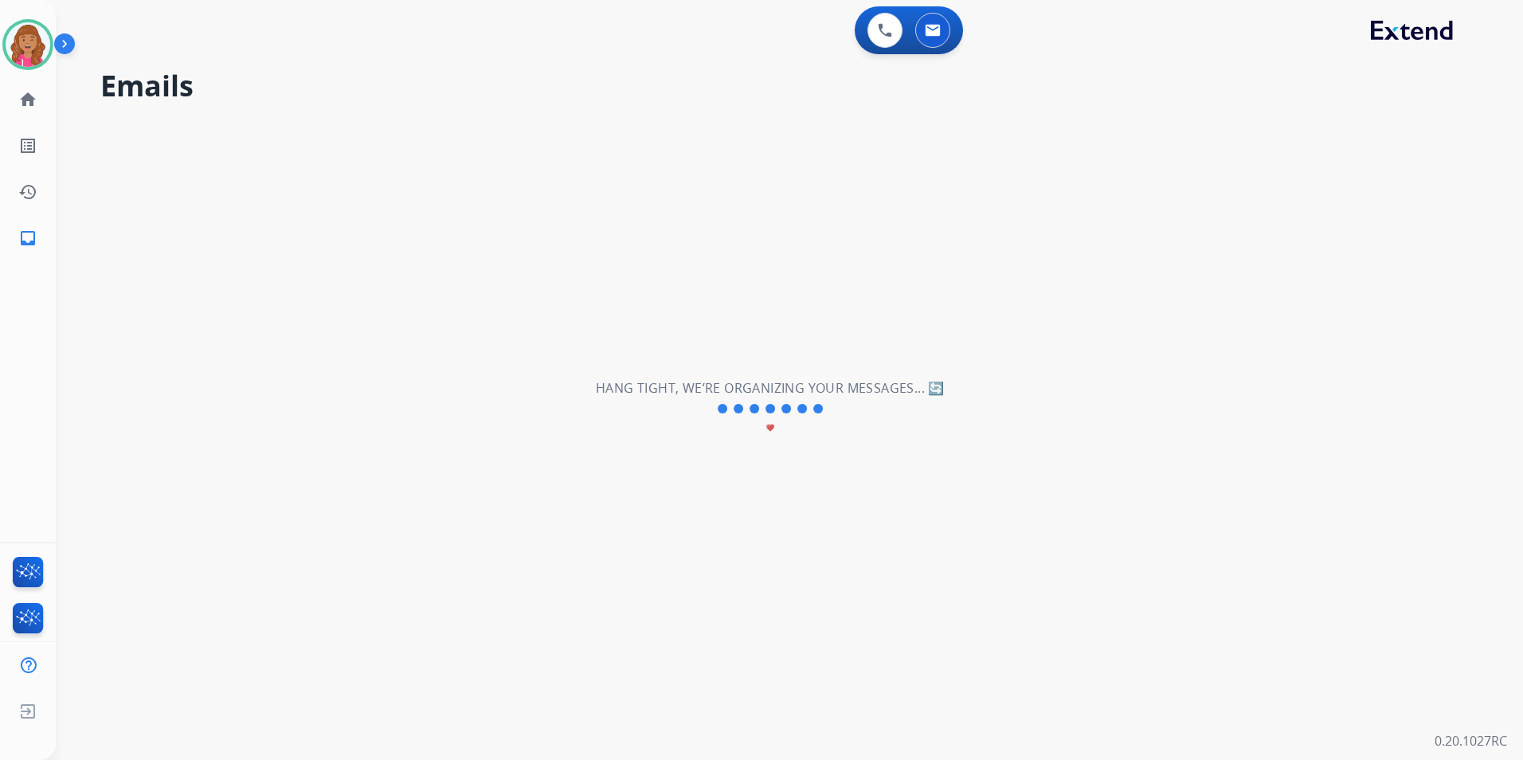
click at [1243, 162] on div "**********" at bounding box center [770, 408] width 1429 height 702
click at [29, 95] on mat-icon "home" at bounding box center [27, 99] width 19 height 19
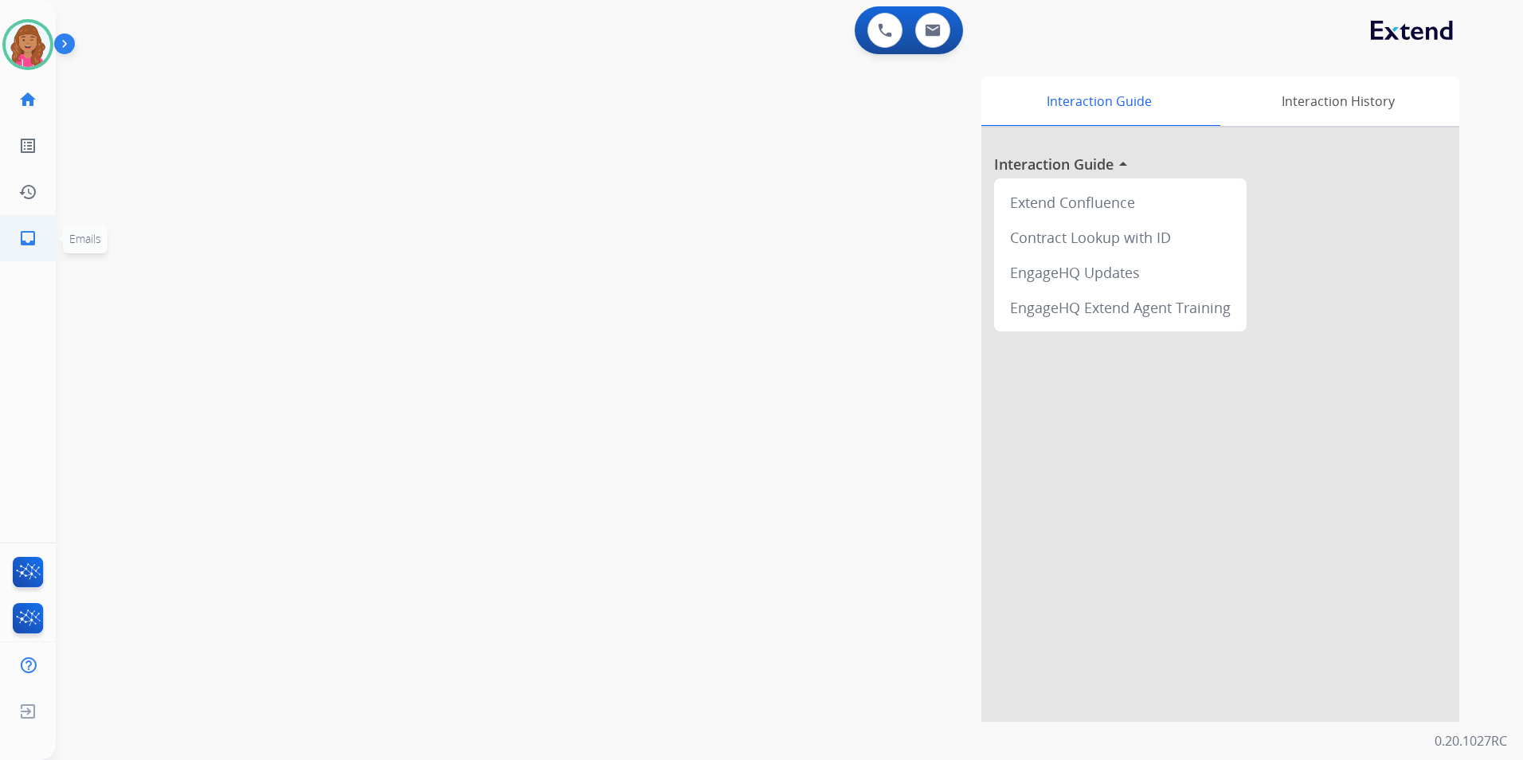
click at [47, 234] on link "inbox Emails" at bounding box center [28, 238] width 45 height 45
select select "**********"
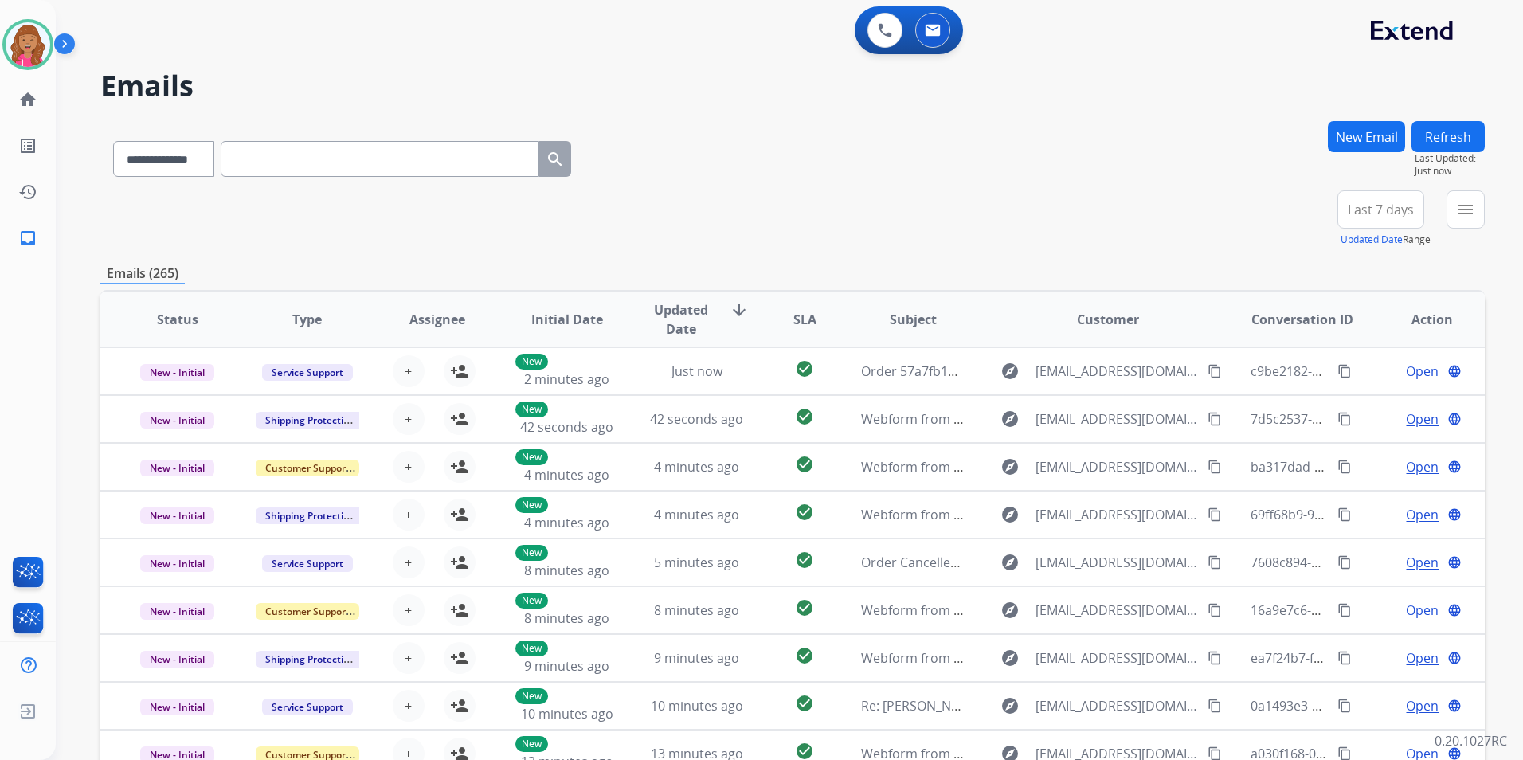
click at [1458, 211] on mat-icon "menu" at bounding box center [1465, 209] width 19 height 19
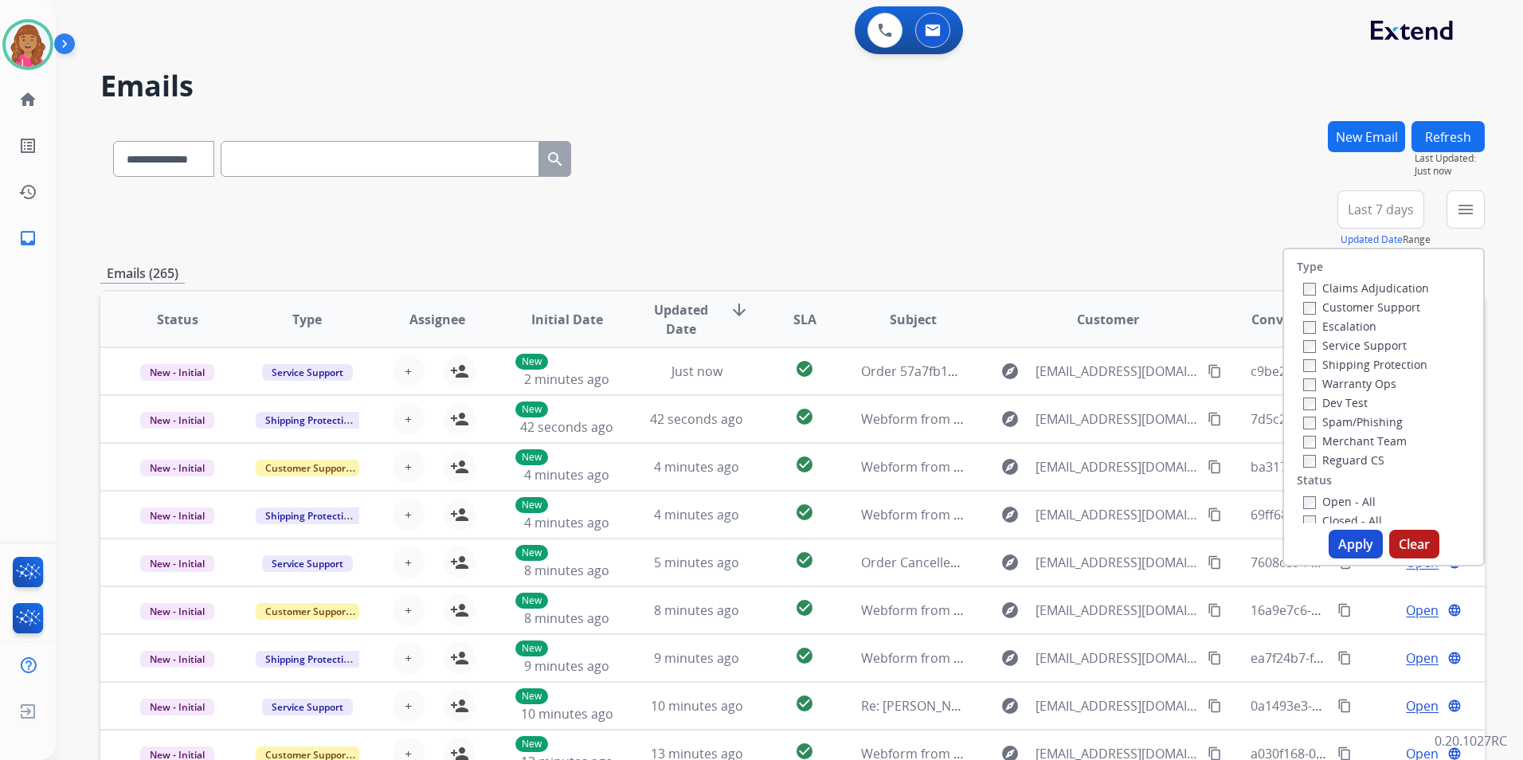
click at [1352, 501] on label "Open - All" at bounding box center [1339, 501] width 72 height 15
click at [1356, 454] on label "Reguard CS" at bounding box center [1343, 459] width 81 height 15
click at [1392, 362] on label "Shipping Protection" at bounding box center [1365, 364] width 124 height 15
click at [1391, 304] on label "Customer Support" at bounding box center [1361, 306] width 117 height 15
click at [1345, 530] on button "Apply" at bounding box center [1356, 544] width 54 height 29
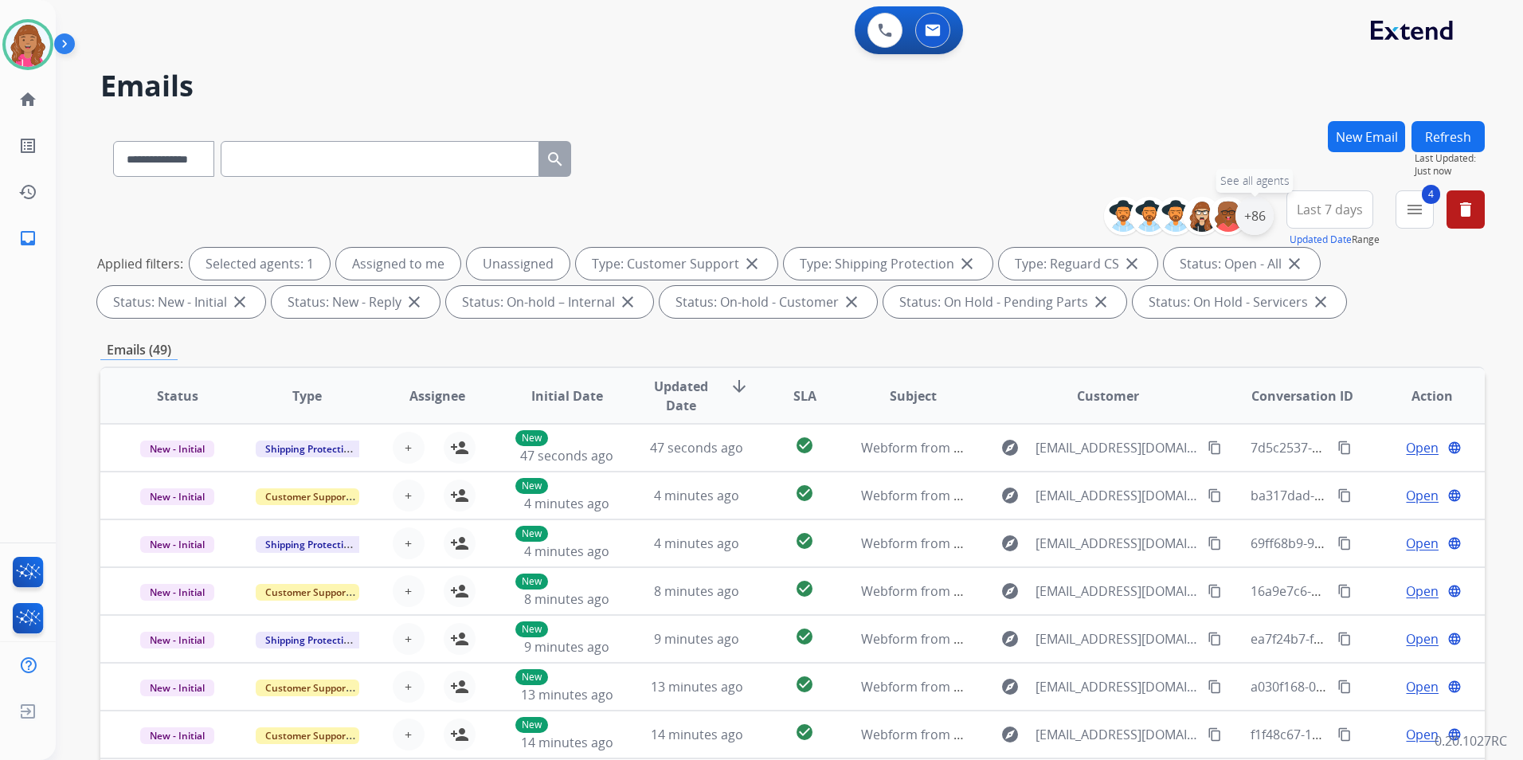
click at [1256, 205] on div "+86" at bounding box center [1254, 216] width 38 height 38
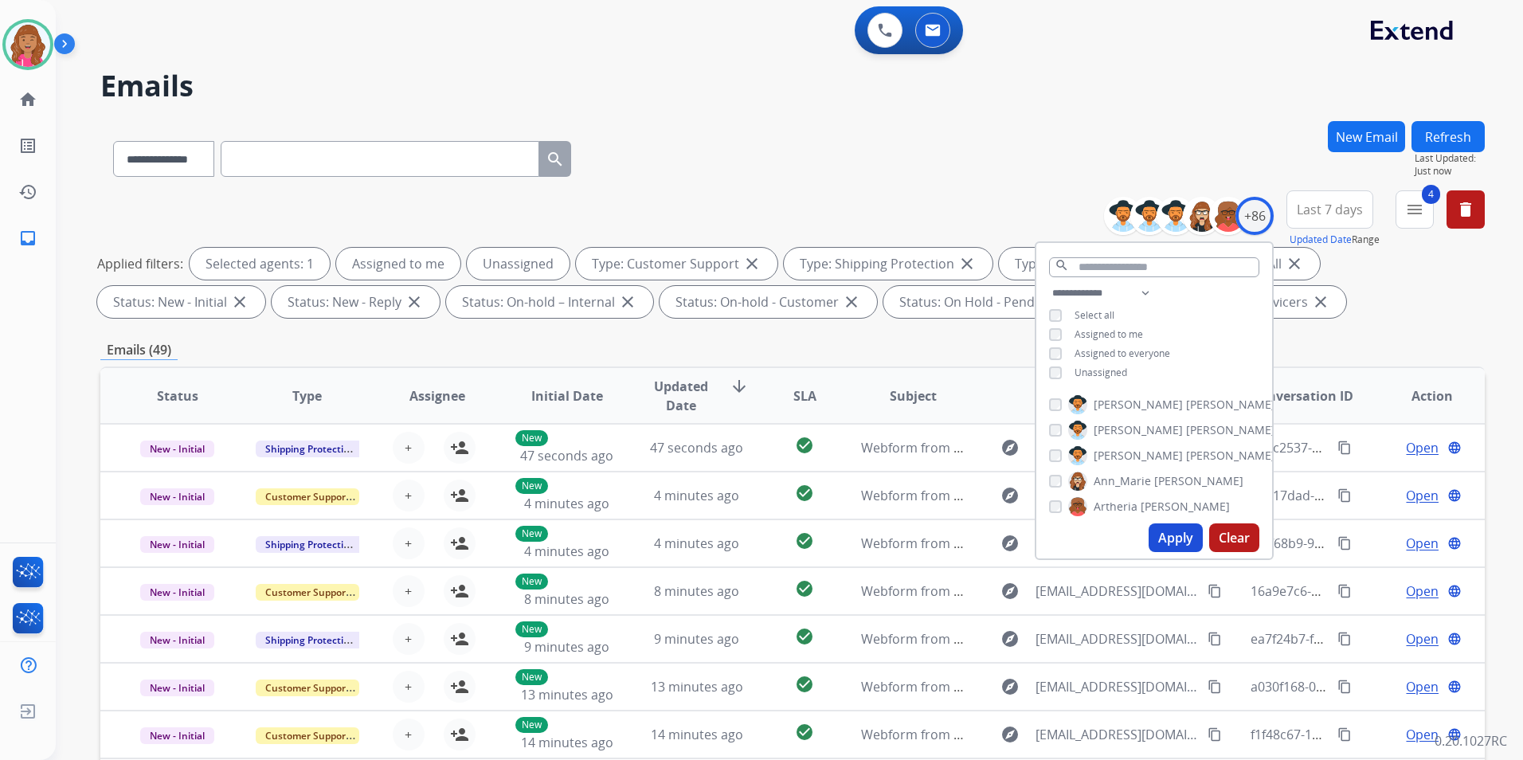
click at [1079, 370] on span "Unassigned" at bounding box center [1100, 373] width 53 height 14
click at [1195, 543] on button "Apply" at bounding box center [1176, 537] width 54 height 29
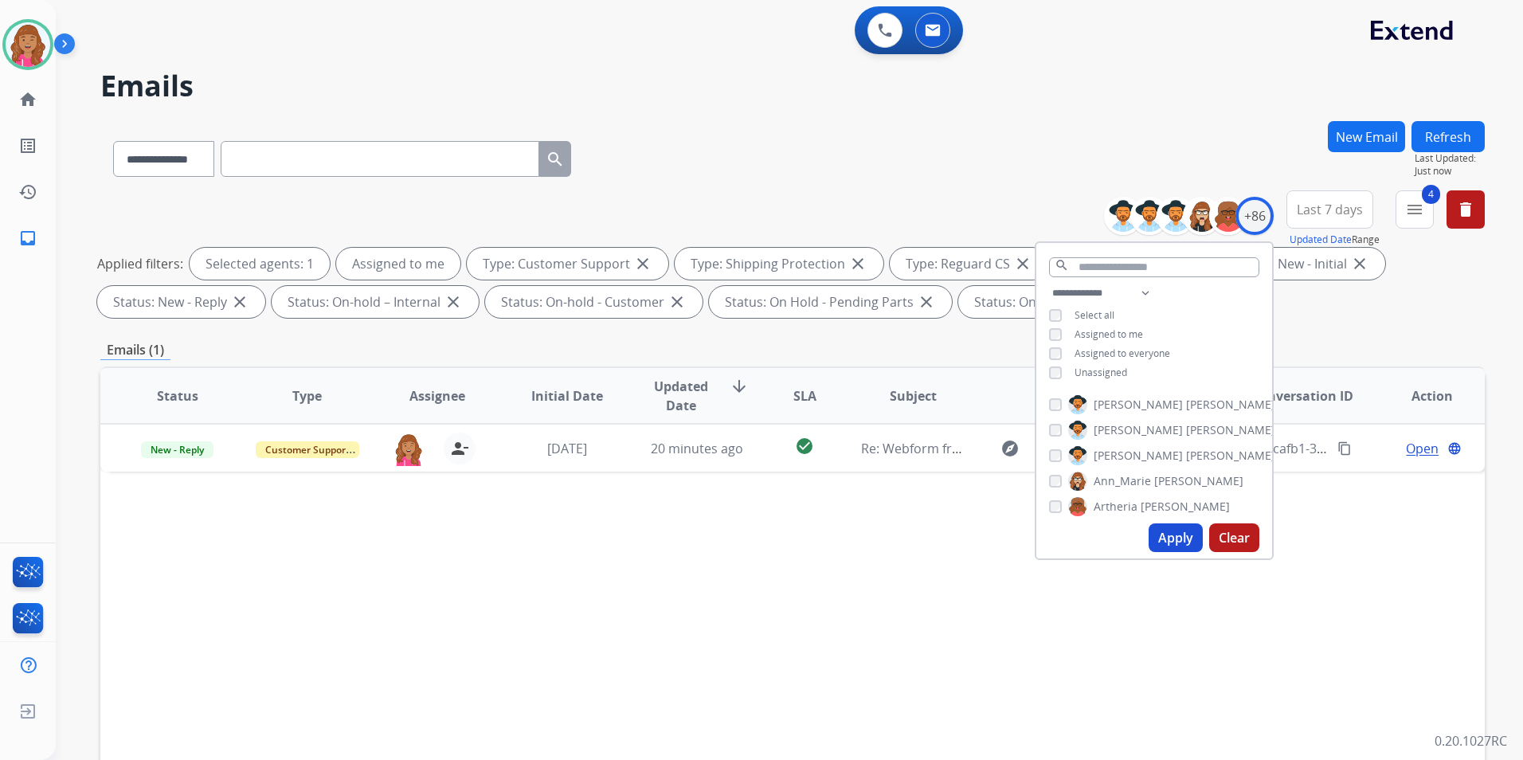
drag, startPoint x: 826, startPoint y: 573, endPoint x: 879, endPoint y: 562, distance: 54.5
click at [824, 573] on div "Status Type Assignee Initial Date Updated Date arrow_downward SLA Subject Custo…" at bounding box center [792, 633] width 1384 height 534
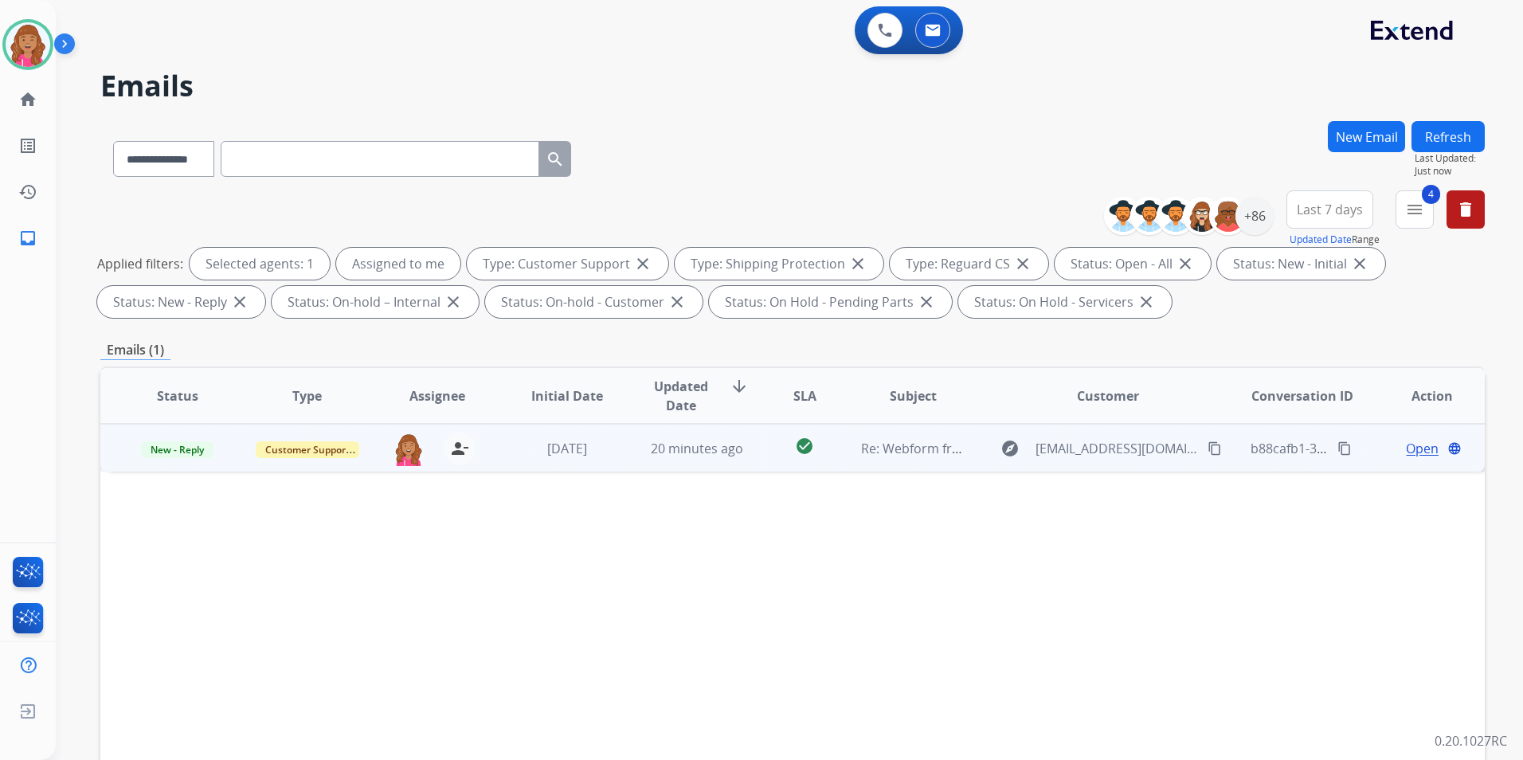
click at [1406, 451] on span "Open" at bounding box center [1422, 448] width 33 height 19
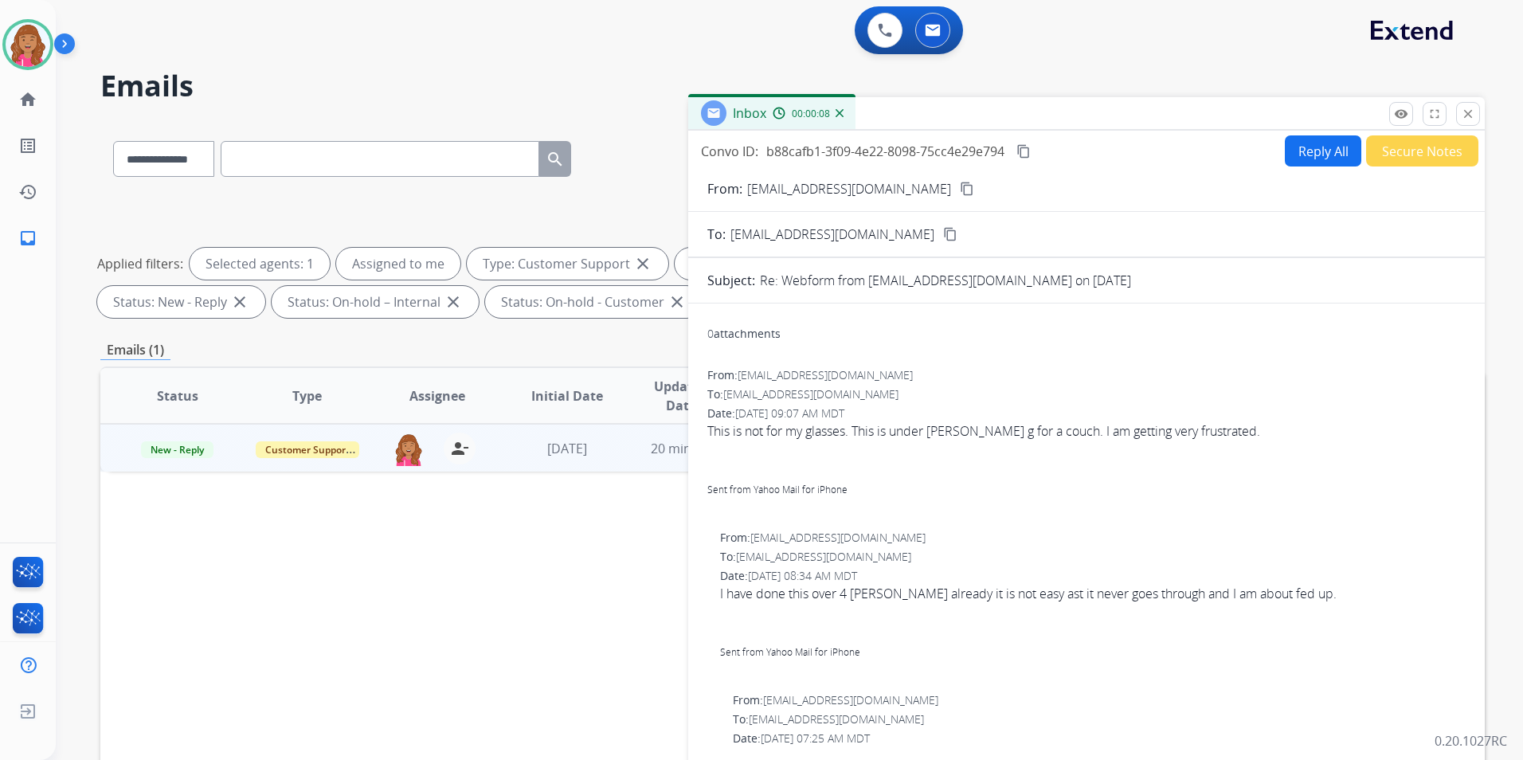
click at [960, 190] on mat-icon "content_copy" at bounding box center [967, 189] width 14 height 14
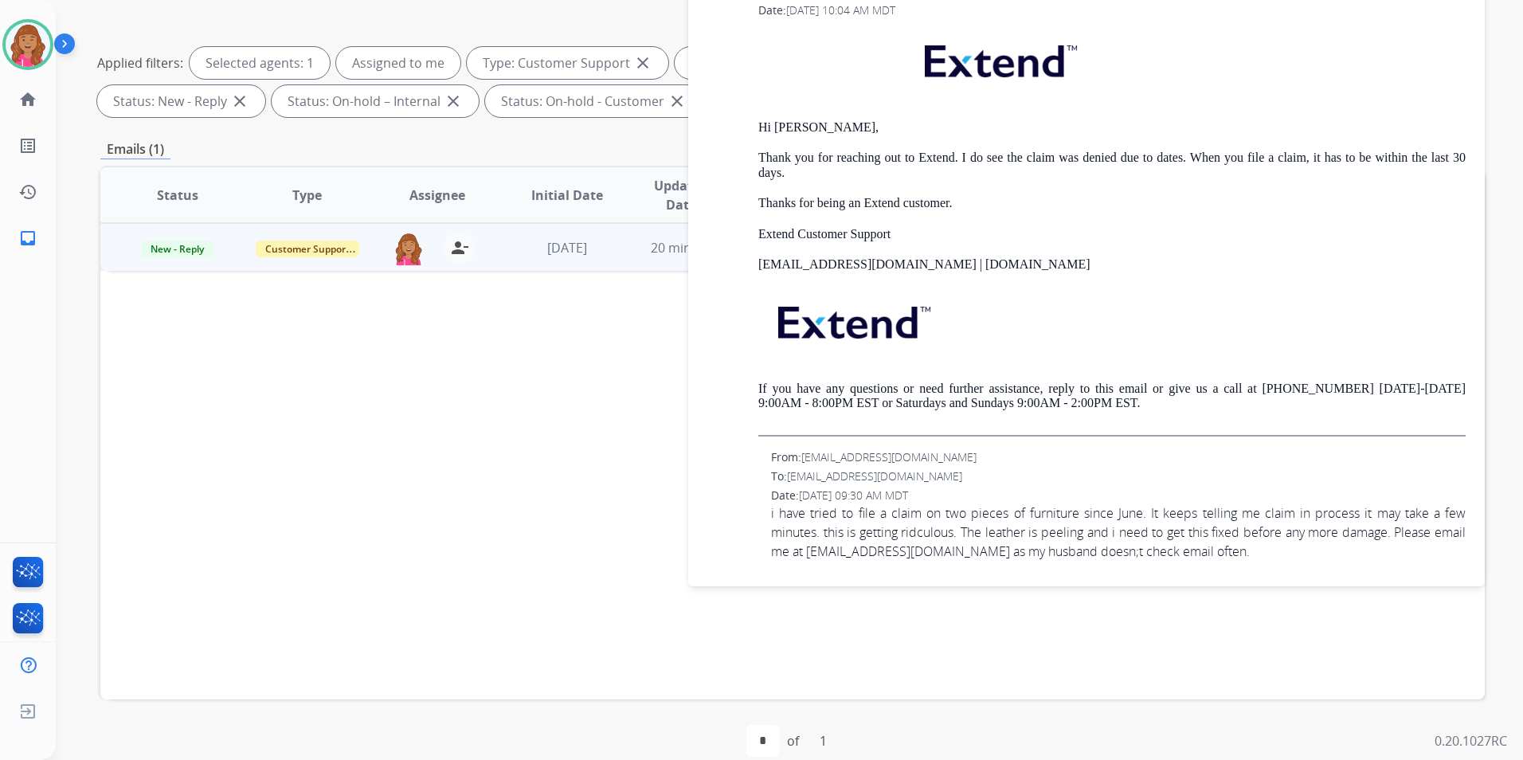
scroll to position [223, 0]
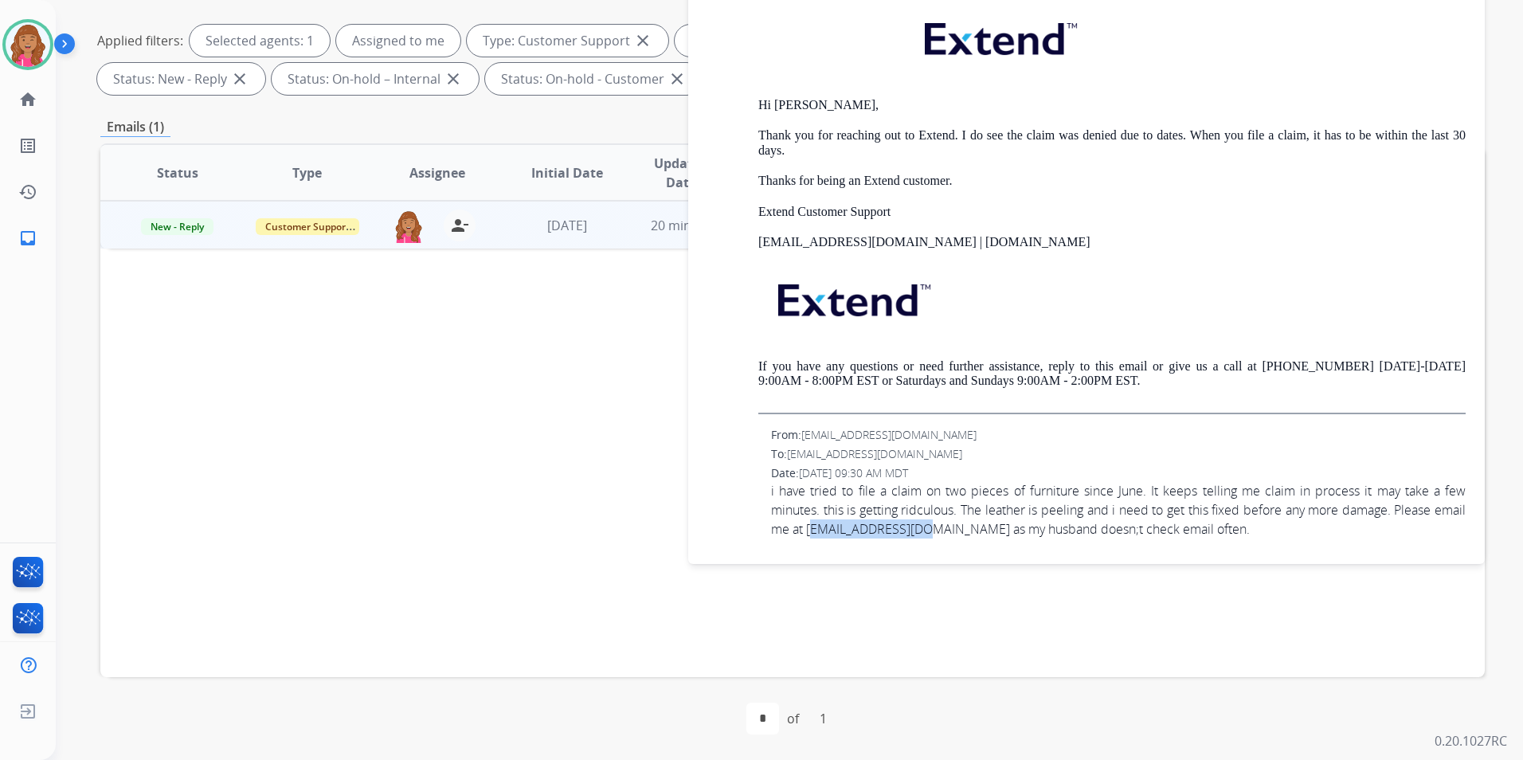
drag, startPoint x: 976, startPoint y: 531, endPoint x: 844, endPoint y: 534, distance: 131.5
click at [844, 534] on span "i have tried to file a claim on two pieces of furniture since June. It keeps te…" at bounding box center [1118, 509] width 695 height 57
drag, startPoint x: 839, startPoint y: 530, endPoint x: 976, endPoint y: 539, distance: 137.3
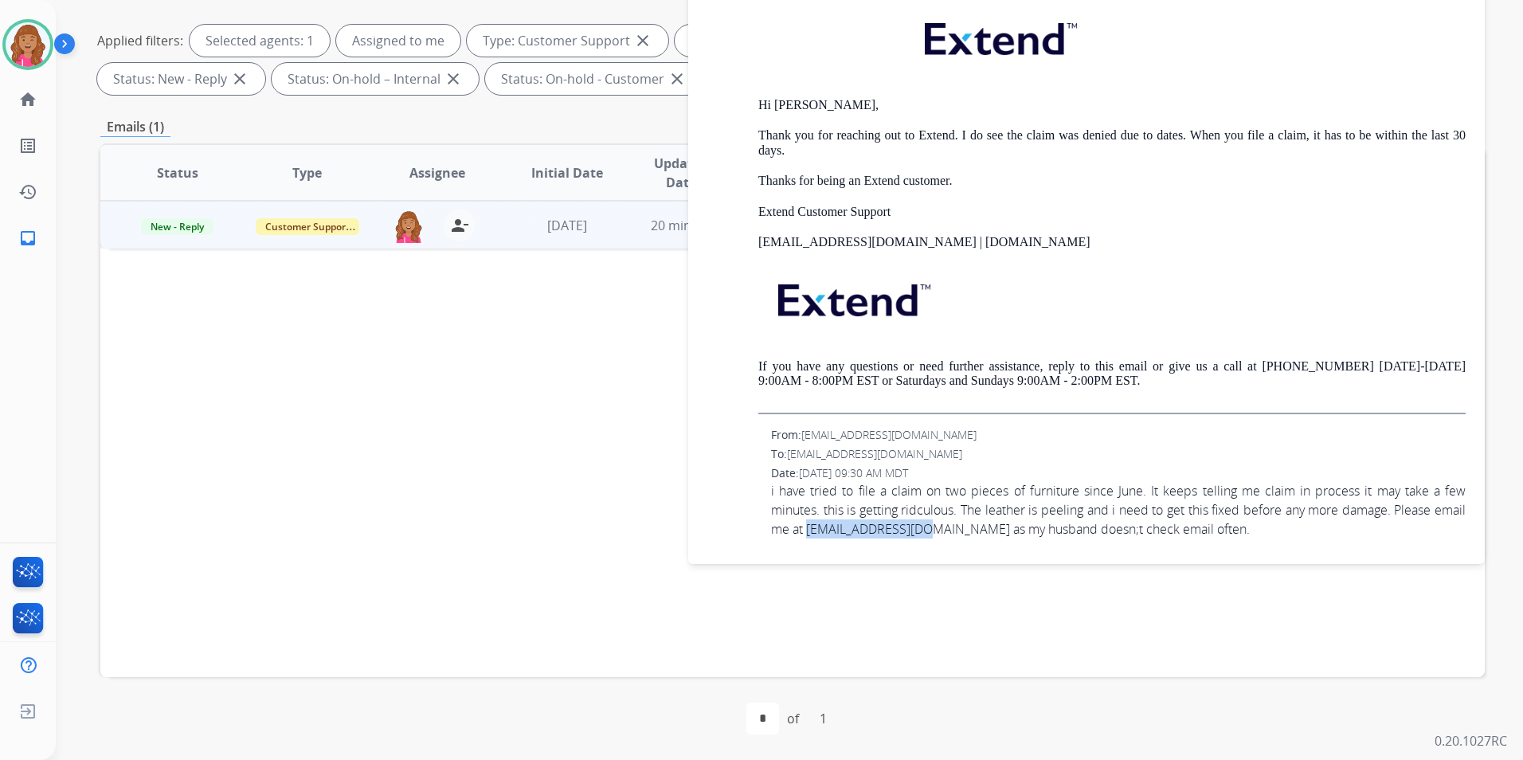
copy span "lmemming@yahoo.com"
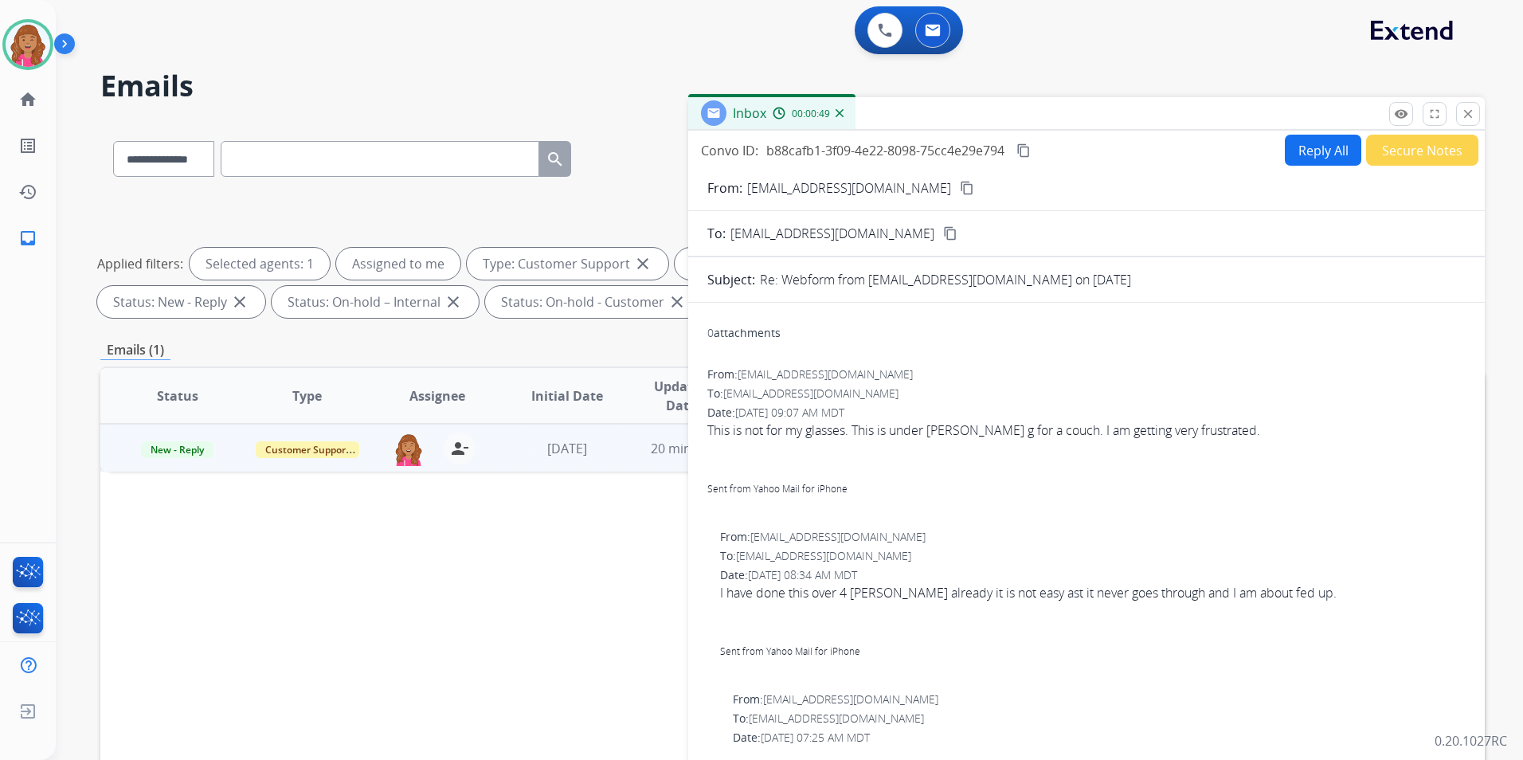
scroll to position [0, 0]
click at [1332, 154] on button "Reply All" at bounding box center [1323, 150] width 76 height 31
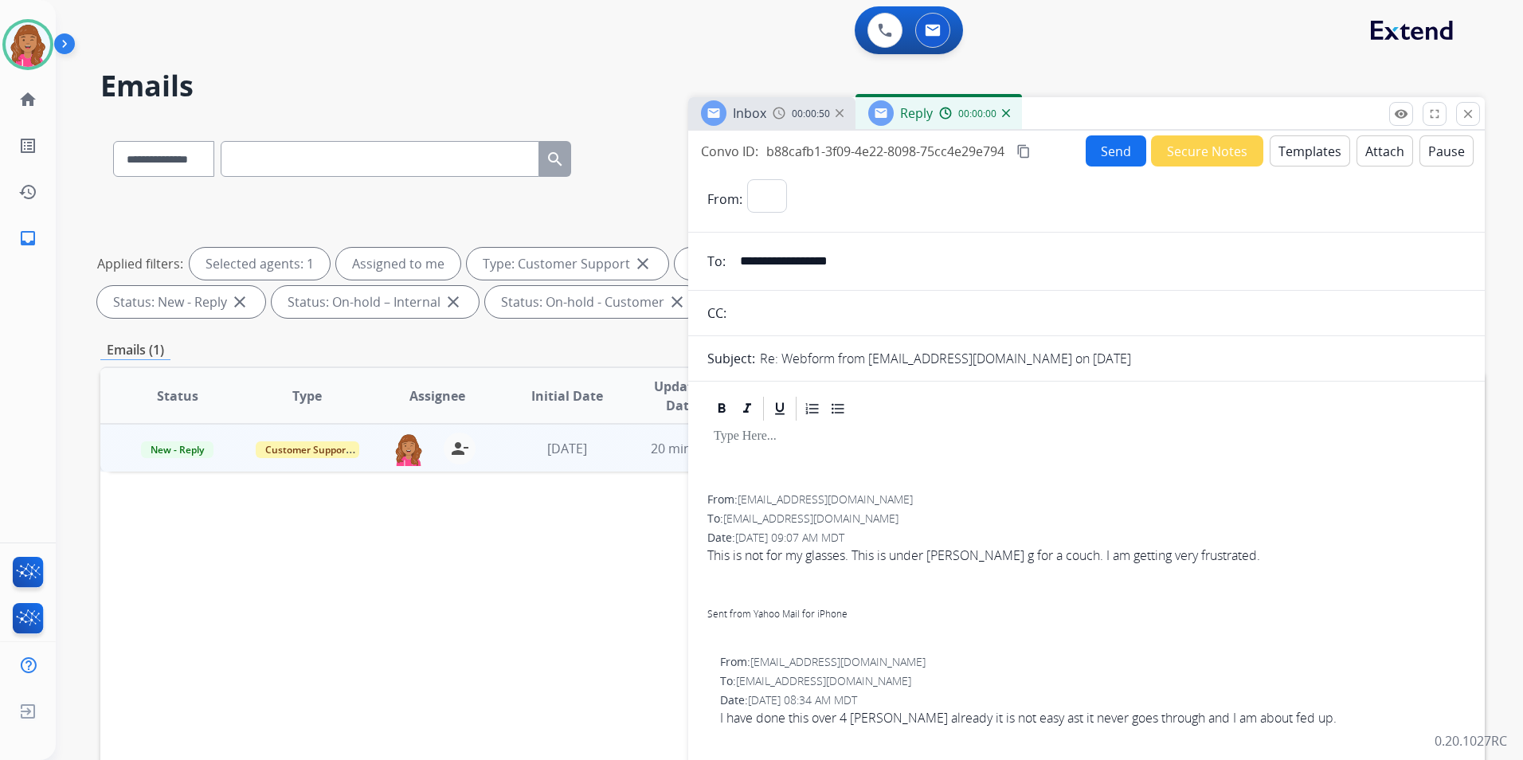
click at [1332, 154] on button "Templates" at bounding box center [1310, 150] width 80 height 31
select select "**********"
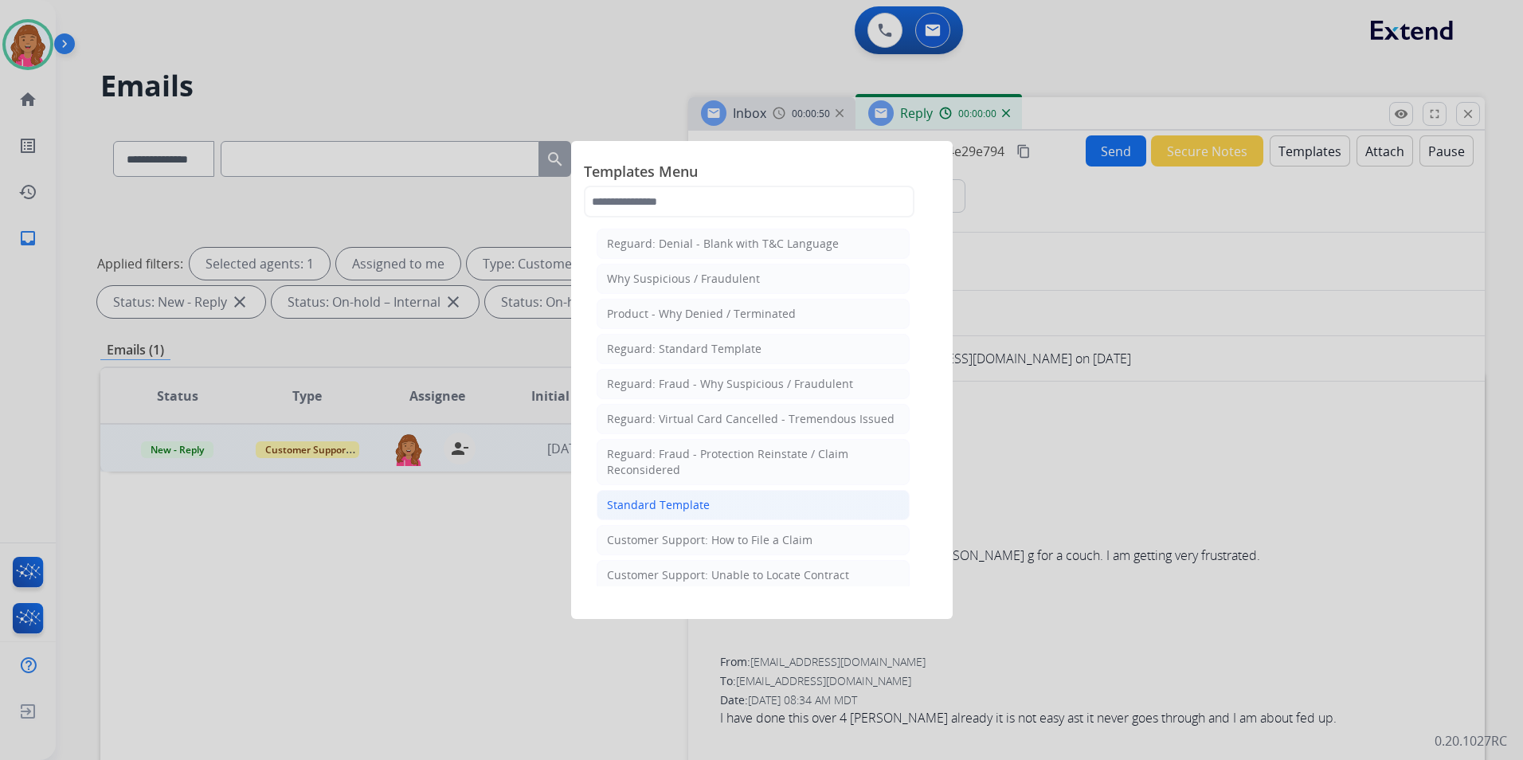
click at [747, 502] on li "Standard Template" at bounding box center [753, 505] width 313 height 30
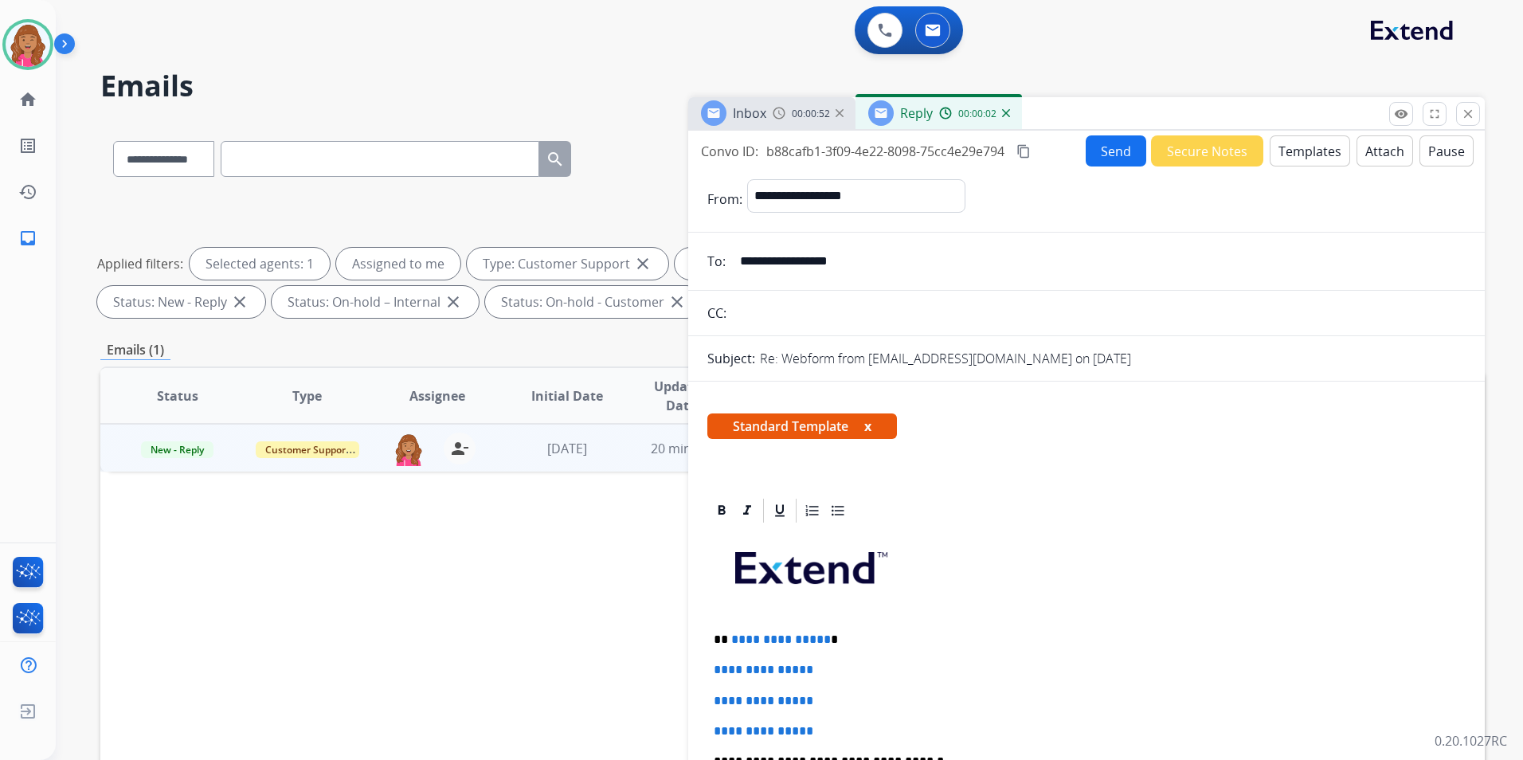
click at [824, 638] on p "**********" at bounding box center [1080, 639] width 733 height 14
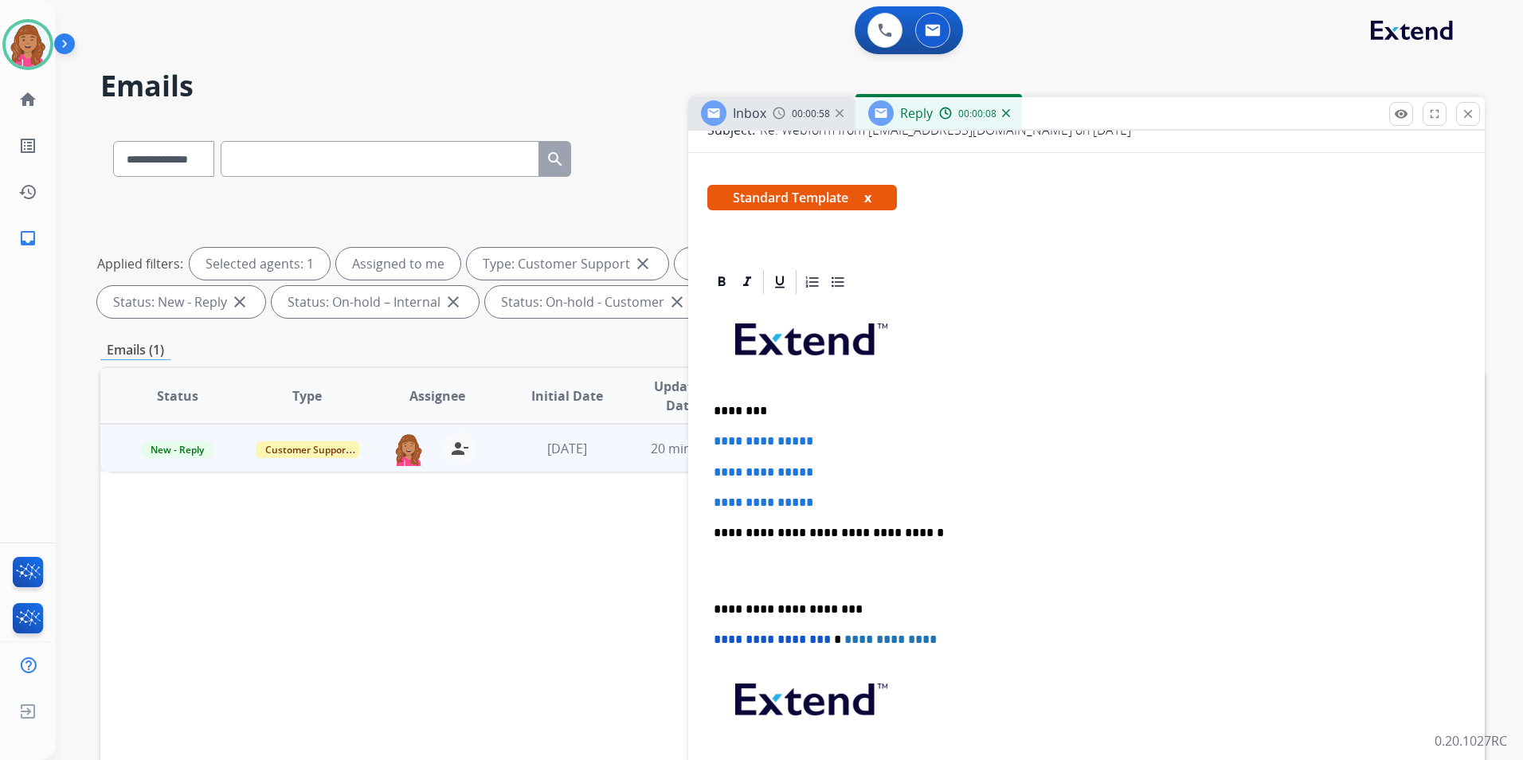
scroll to position [478, 0]
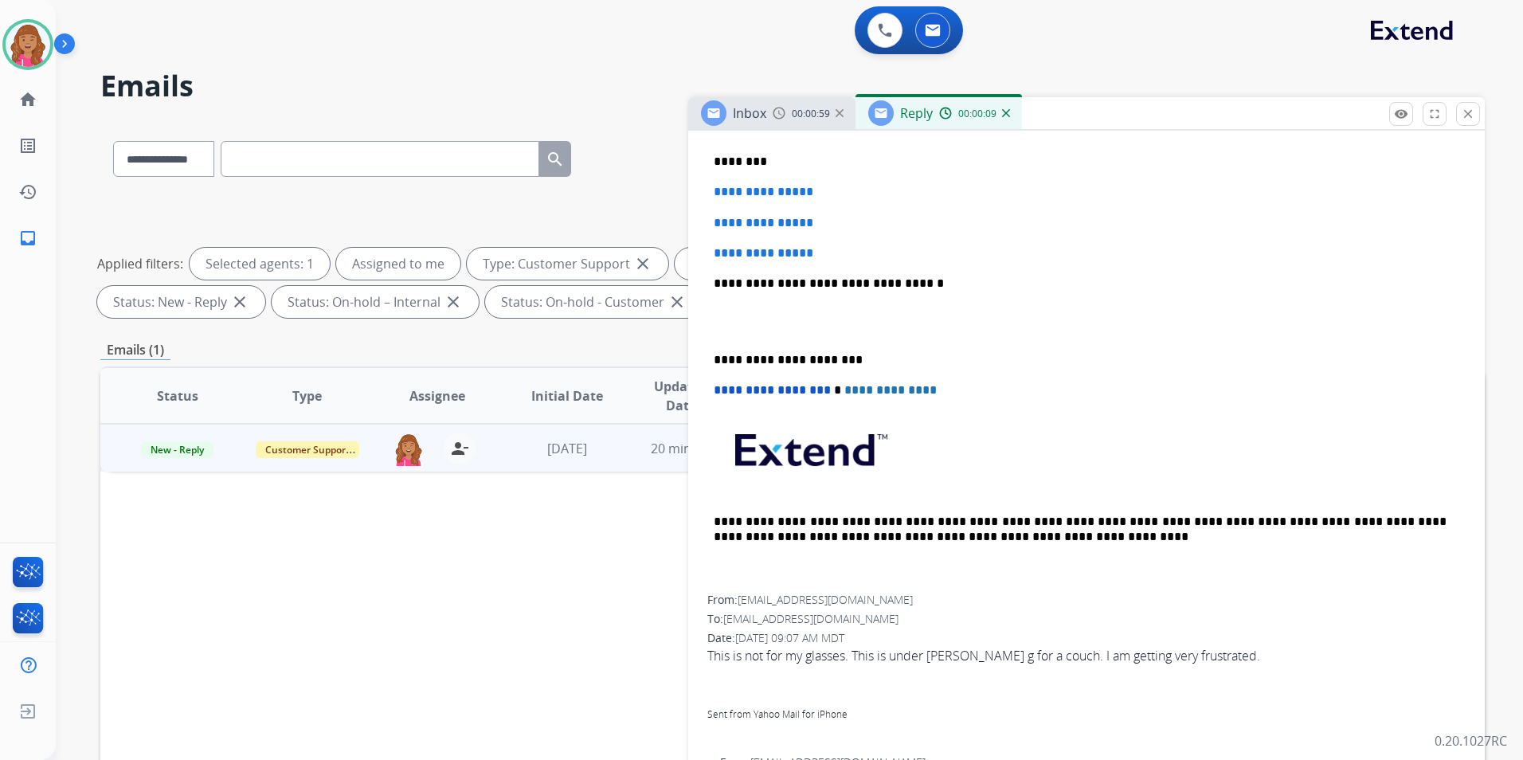
click at [954, 606] on div "From: lmemming@yahoo.com To: support@extend.com Date: 08/19/2025 - 09:07 AM MDT…" at bounding box center [1086, 667] width 758 height 150
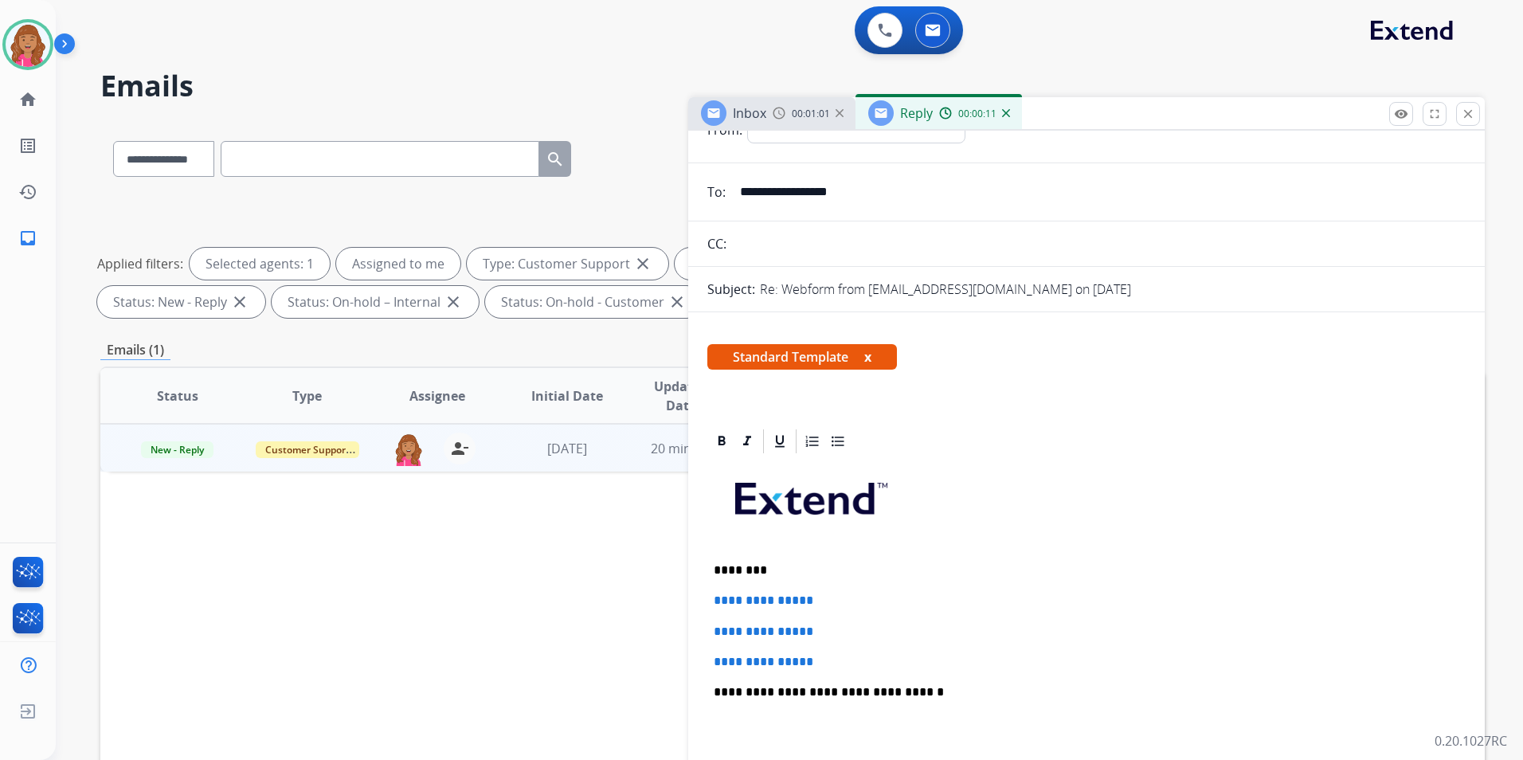
scroll to position [0, 0]
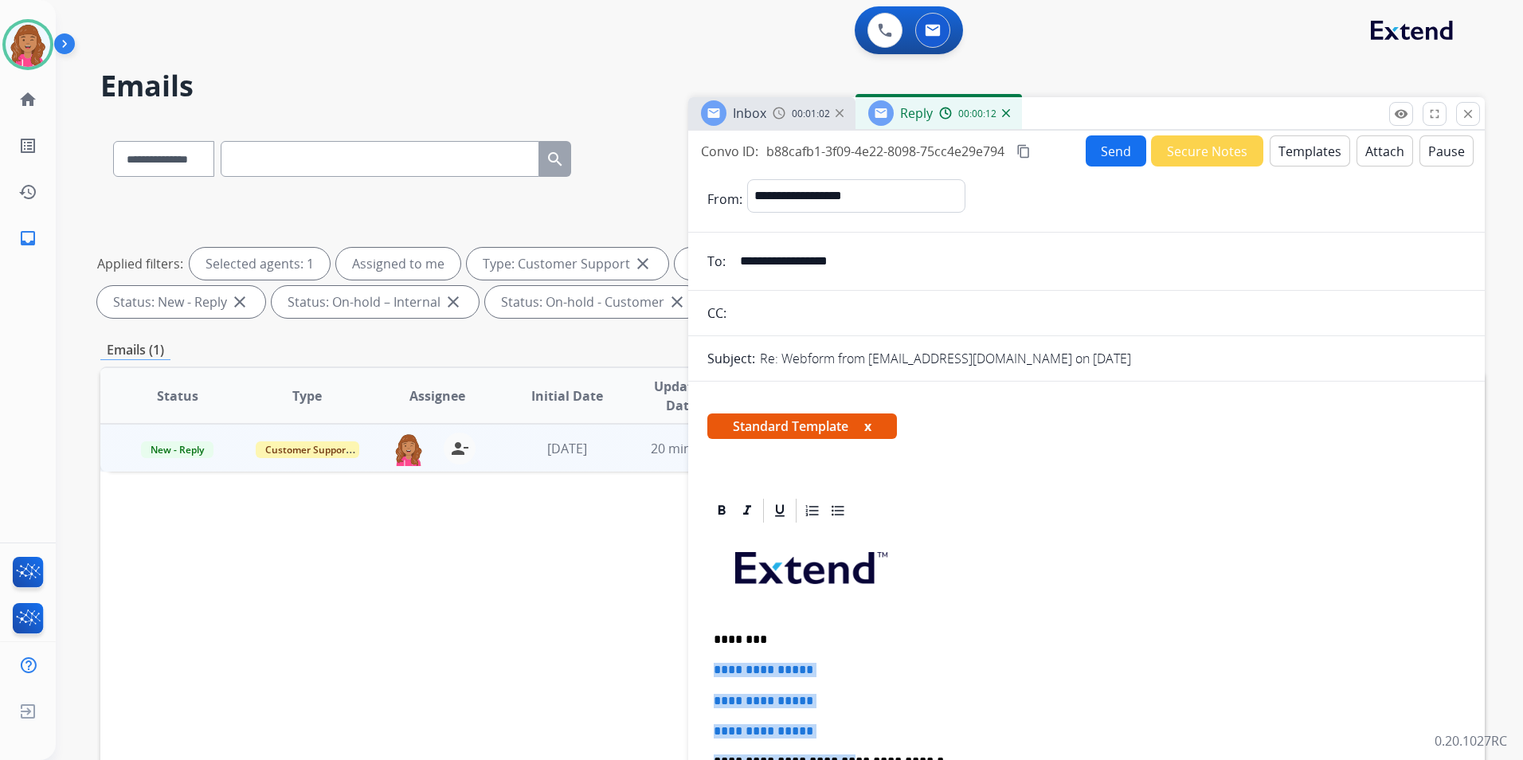
drag, startPoint x: 745, startPoint y: 699, endPoint x: 692, endPoint y: 667, distance: 61.1
click at [869, 725] on p "**********" at bounding box center [1087, 731] width 746 height 14
drag, startPoint x: 859, startPoint y: 722, endPoint x: 702, endPoint y: 670, distance: 165.2
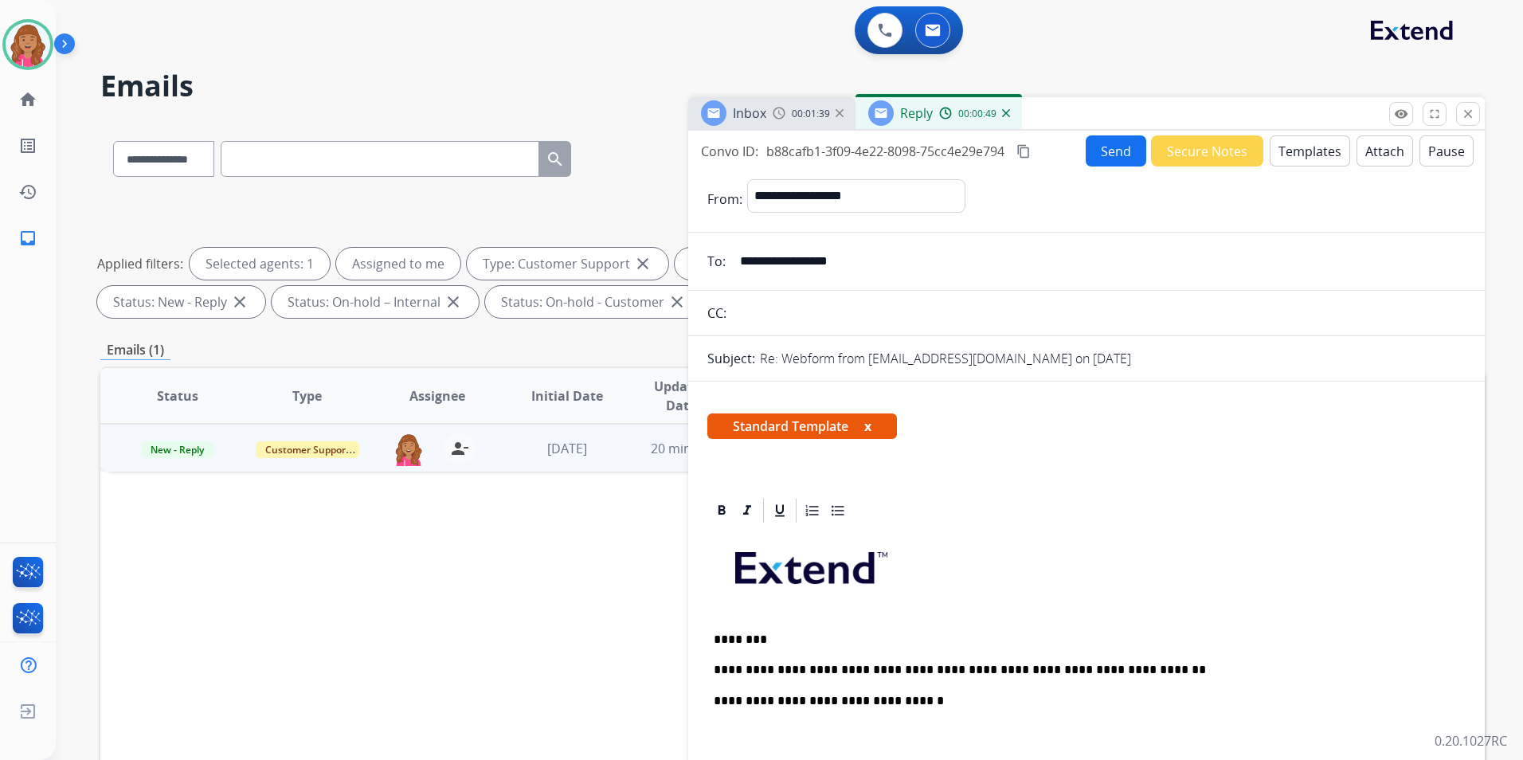
click at [803, 734] on p at bounding box center [1087, 738] width 746 height 29
click at [1111, 143] on button "Send" at bounding box center [1116, 150] width 61 height 31
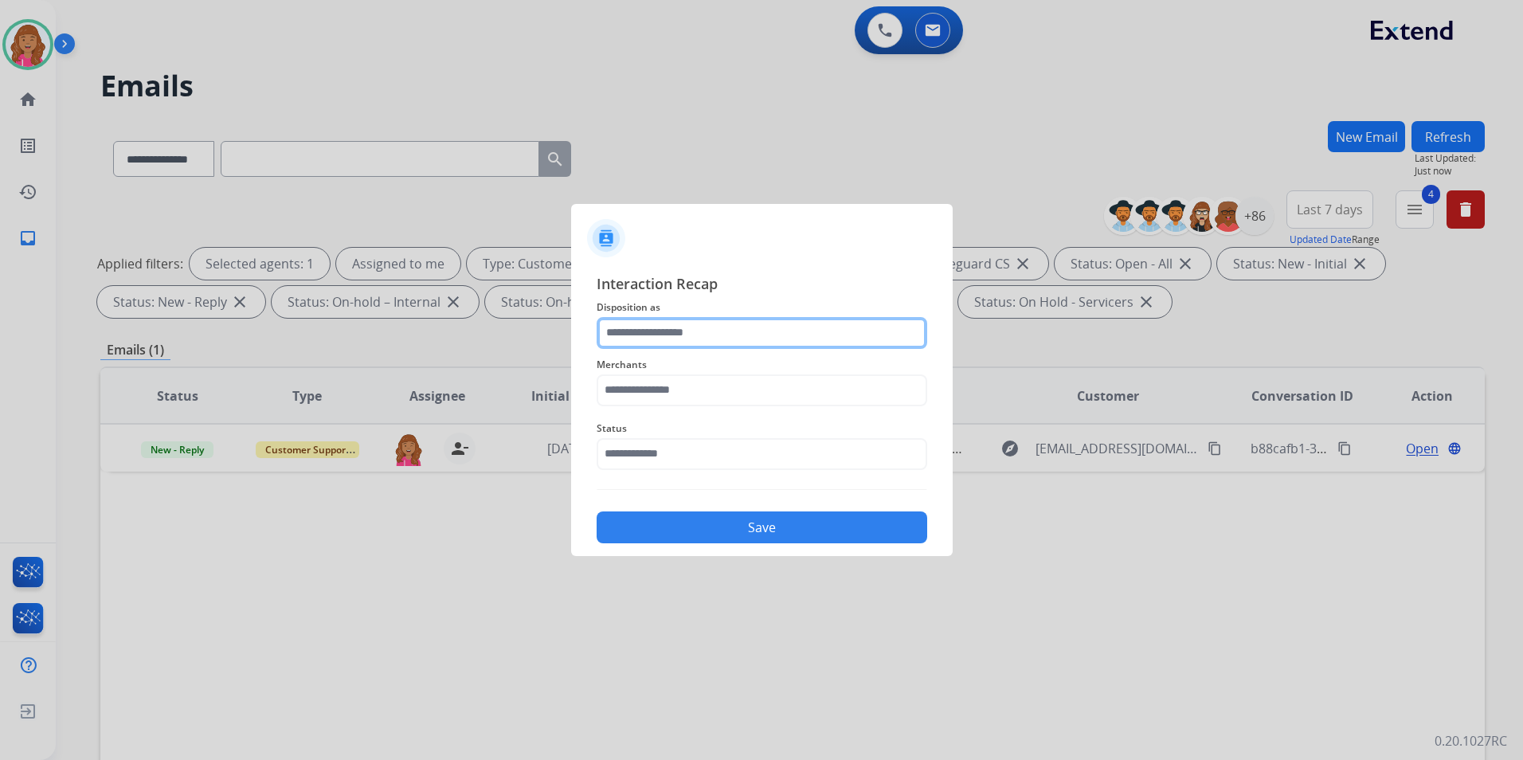
click at [741, 330] on input "text" at bounding box center [762, 333] width 331 height 32
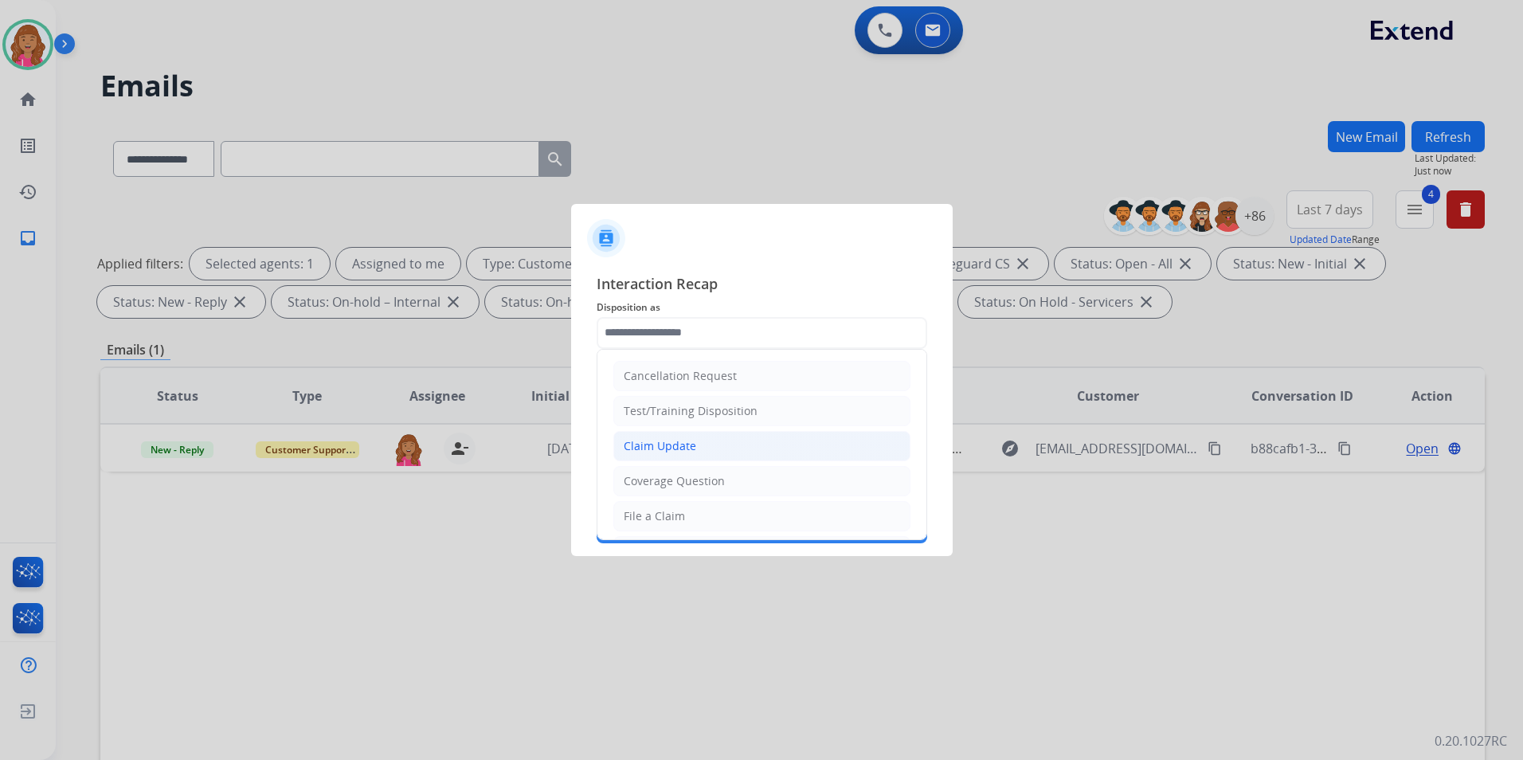
click at [686, 440] on div "Claim Update" at bounding box center [660, 446] width 72 height 16
type input "**********"
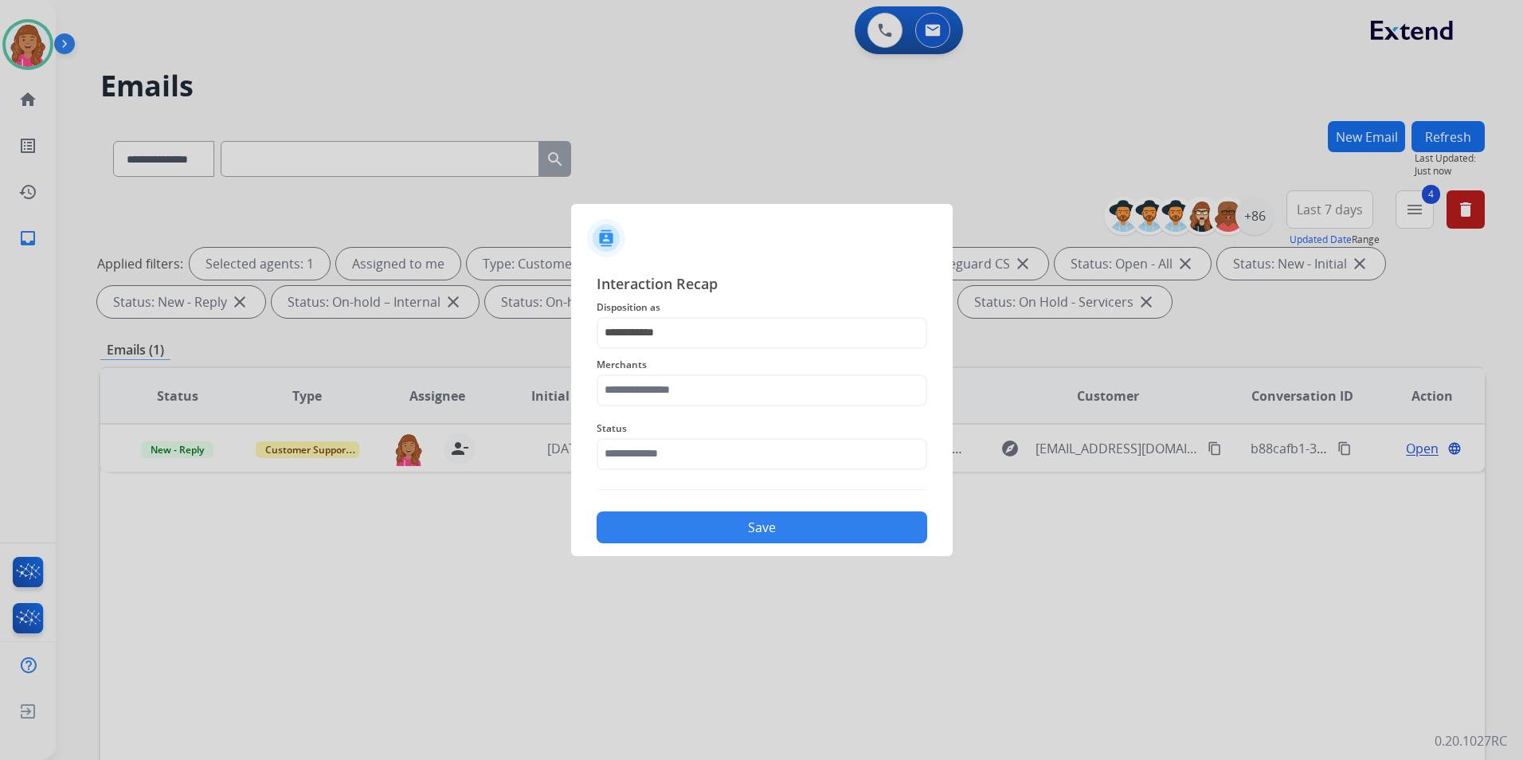
click at [671, 413] on div "Status" at bounding box center [762, 445] width 331 height 64
click at [680, 388] on input "text" at bounding box center [762, 390] width 331 height 32
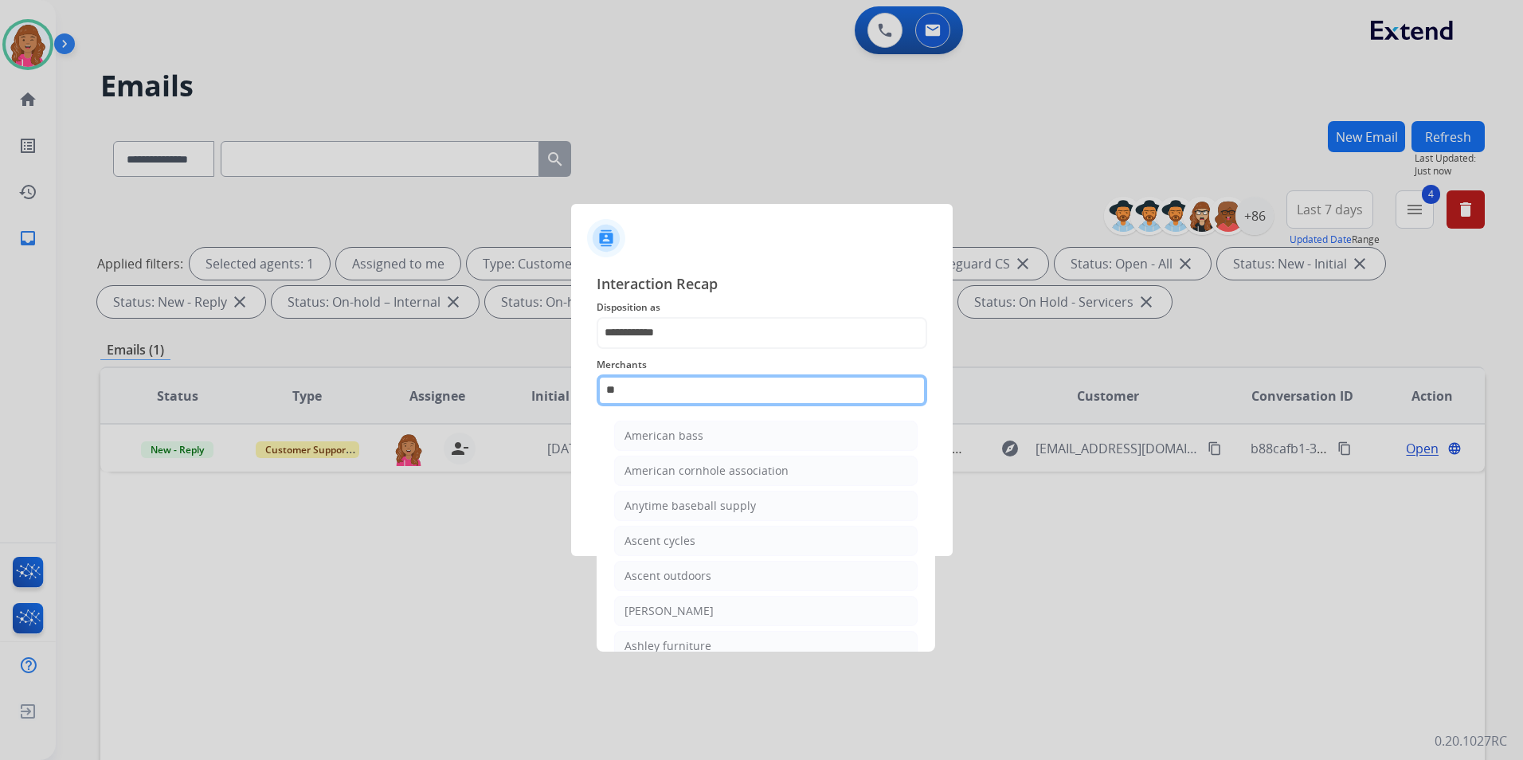
type input "*"
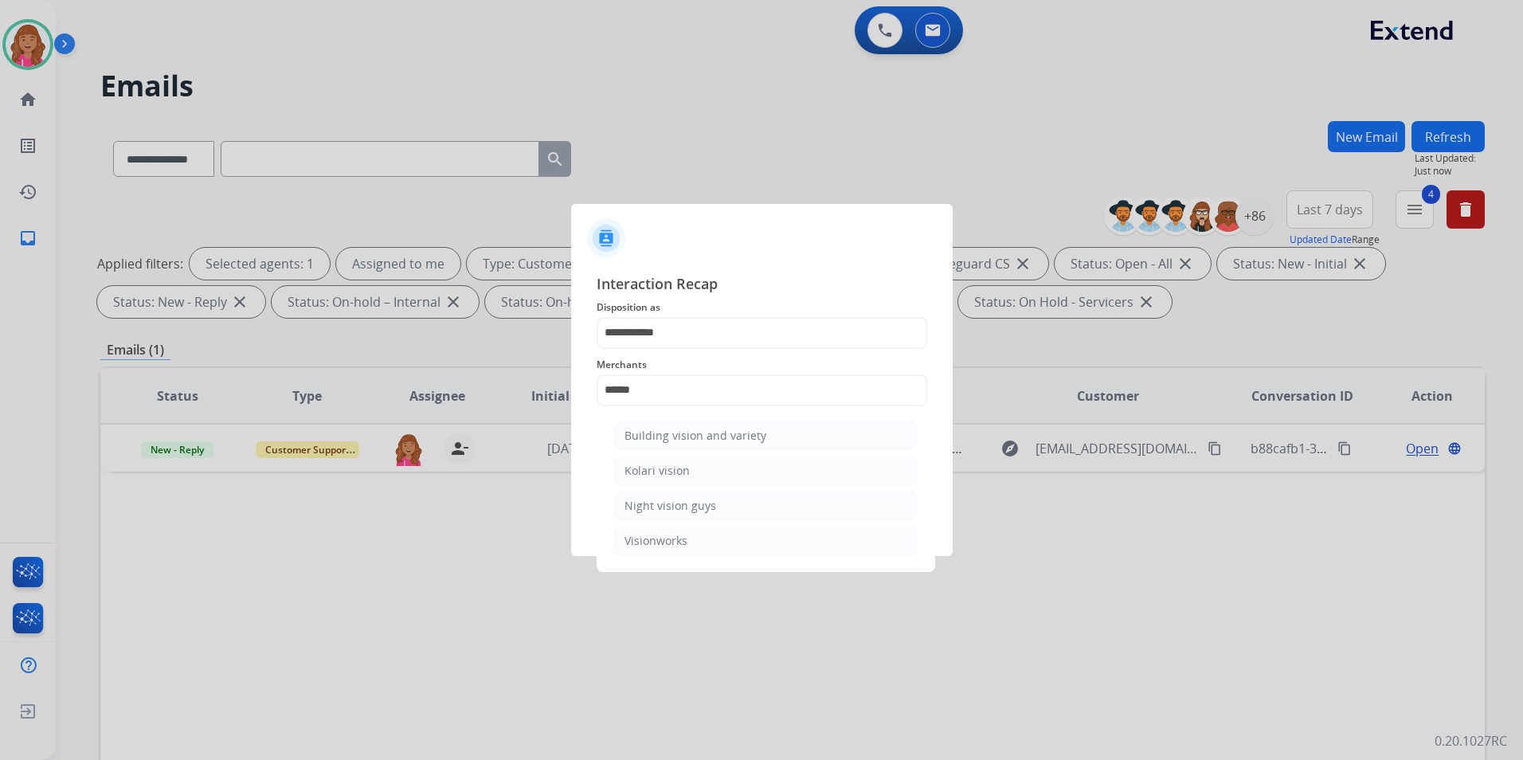
click at [665, 557] on ul "Building vision and variety Kolari vision Night vision guys Visionworks" at bounding box center [765, 492] width 313 height 159
click at [659, 534] on div "Visionworks" at bounding box center [655, 541] width 63 height 16
type input "**********"
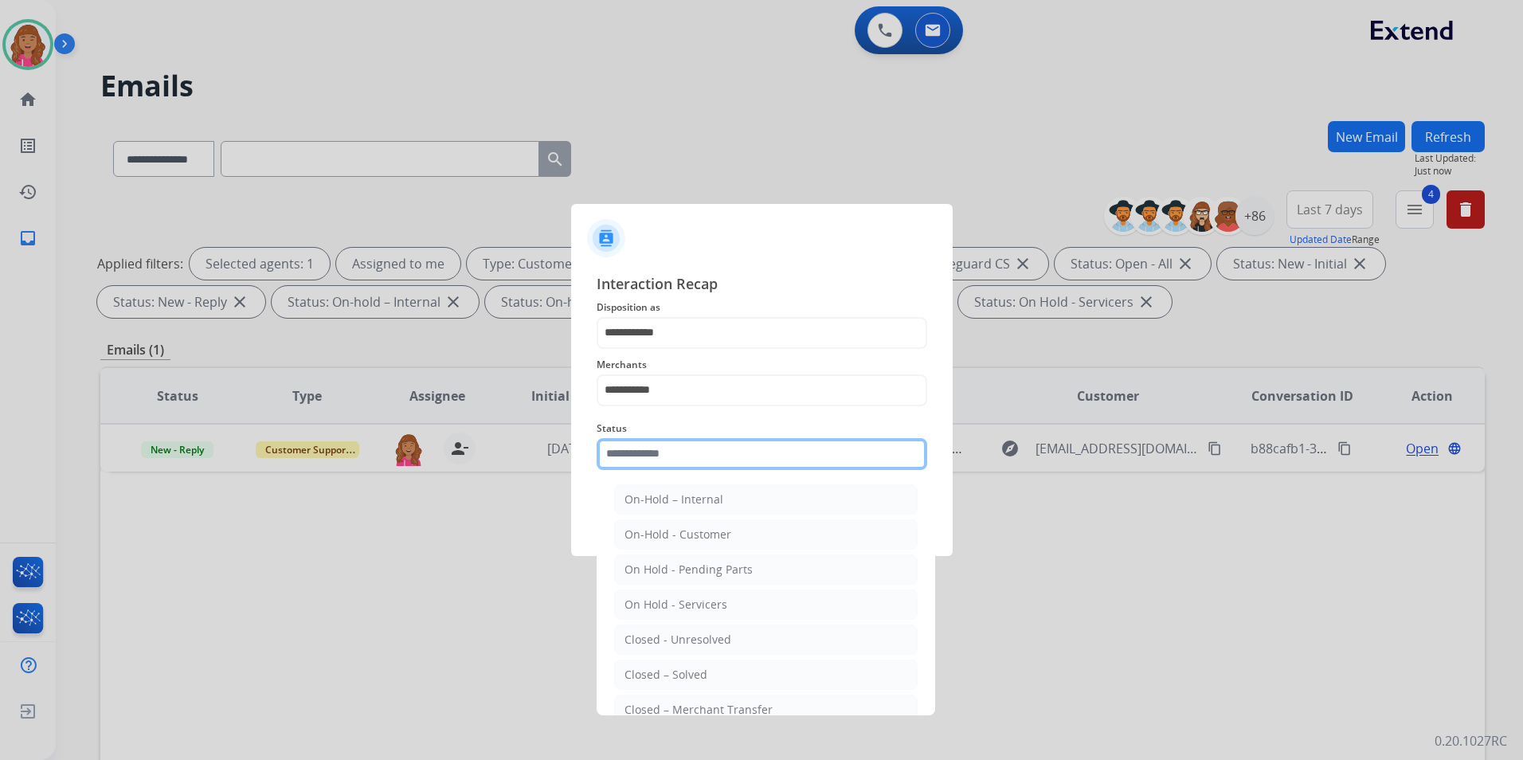
click at [666, 466] on input "text" at bounding box center [762, 454] width 331 height 32
click at [685, 671] on div "Closed – Solved" at bounding box center [665, 675] width 83 height 16
type input "**********"
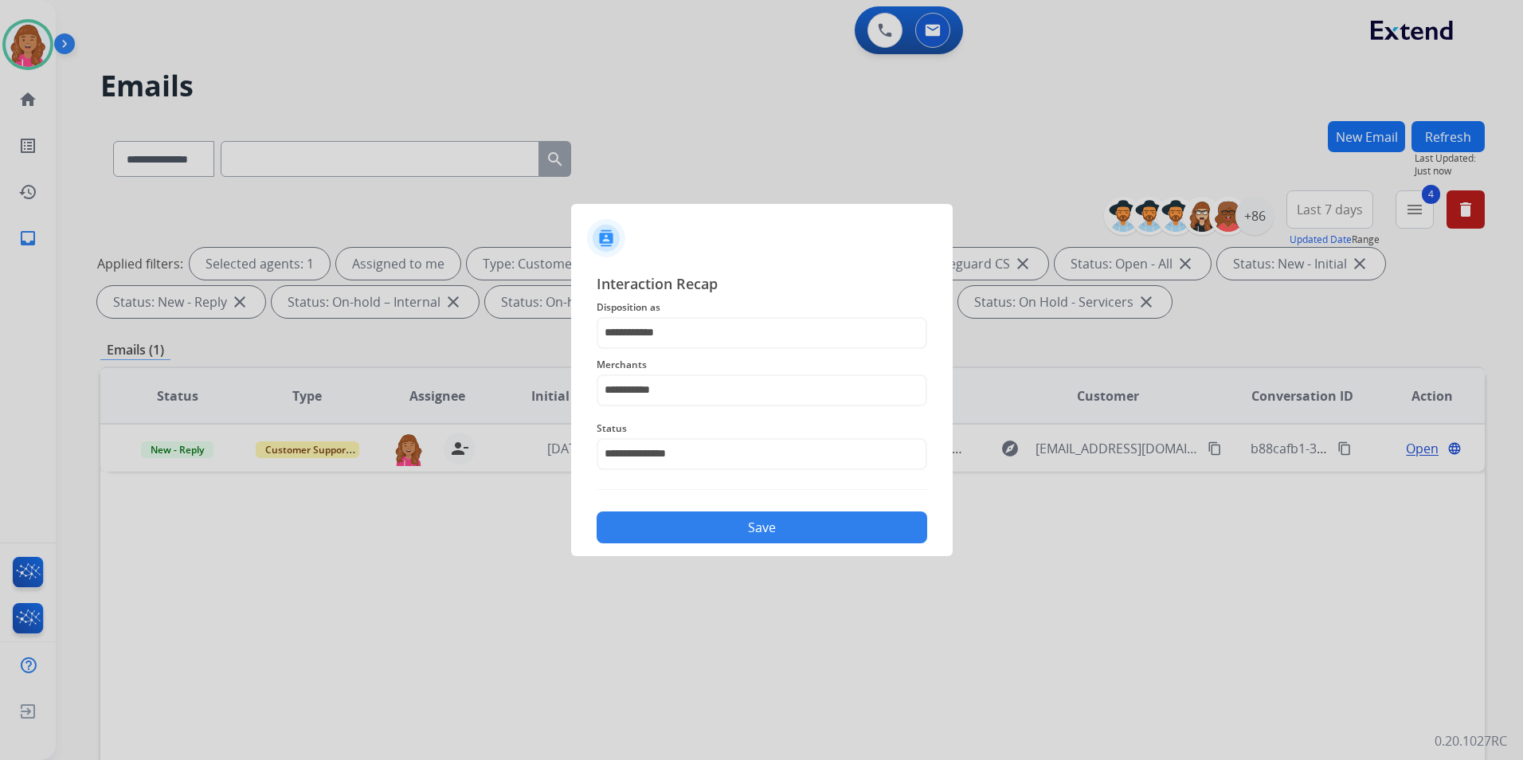
click at [659, 530] on button "Save" at bounding box center [762, 527] width 331 height 32
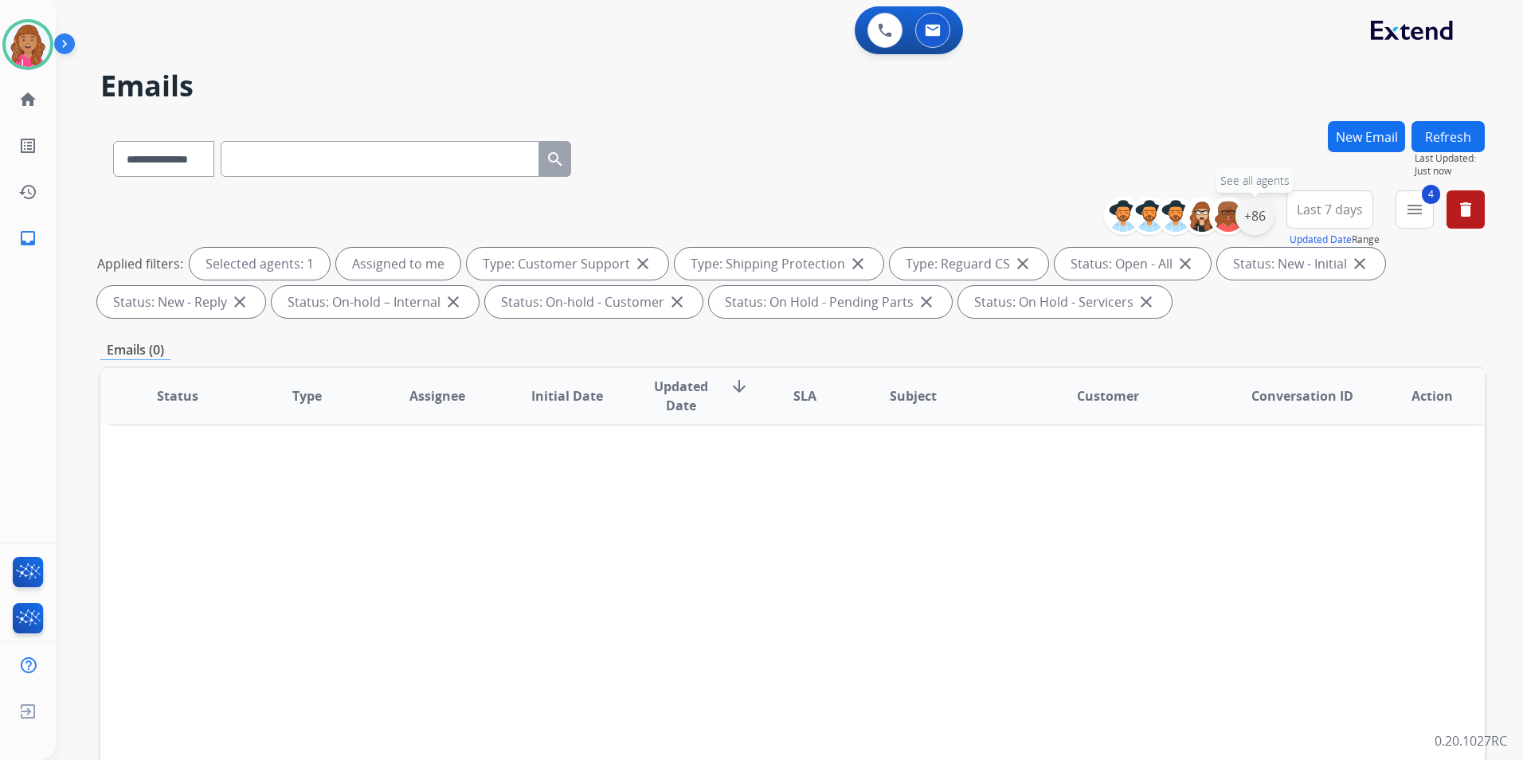
click at [1243, 223] on div "+86" at bounding box center [1254, 216] width 38 height 38
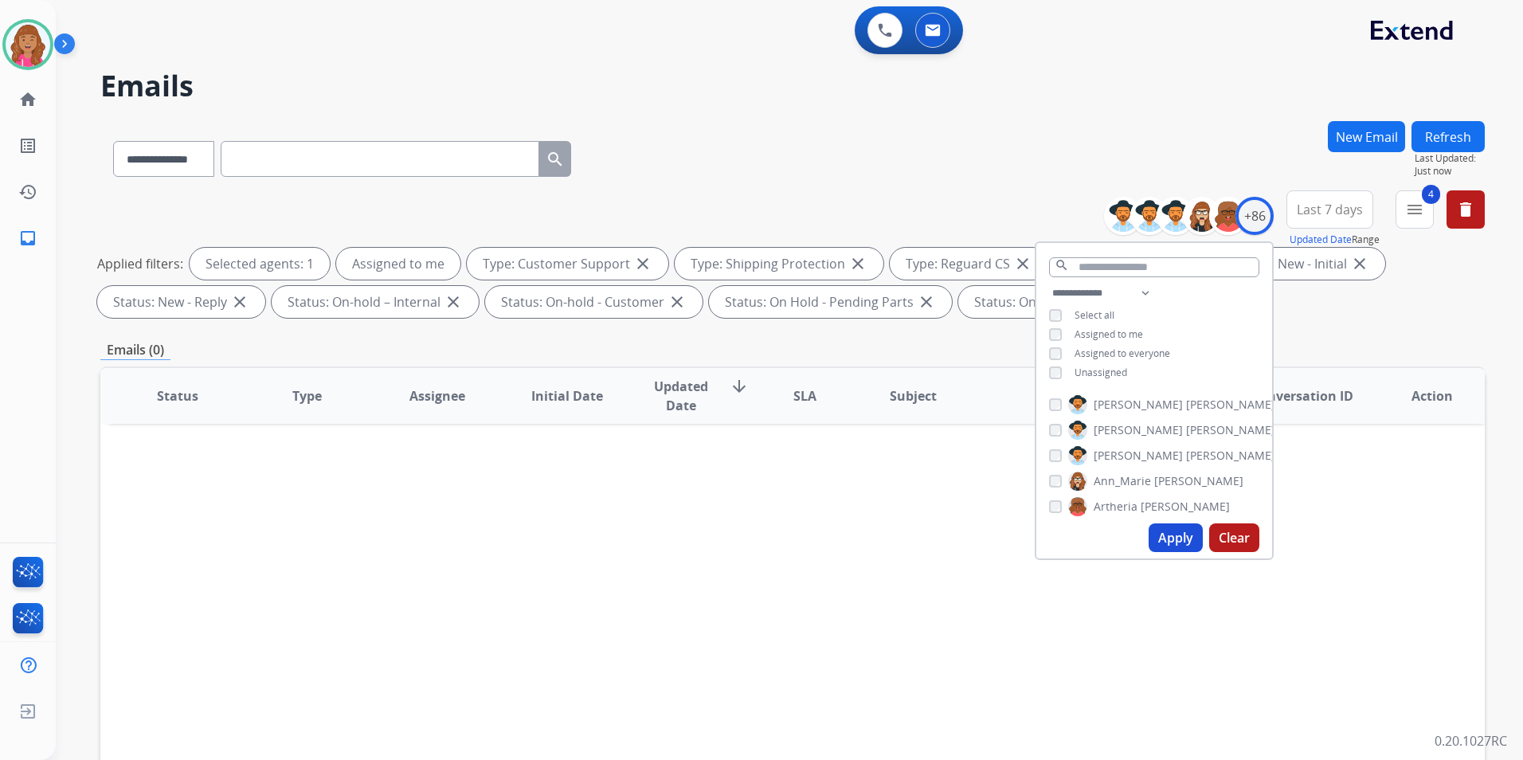
click at [1102, 370] on span "Unassigned" at bounding box center [1100, 373] width 53 height 14
click at [1172, 534] on button "Apply" at bounding box center [1176, 537] width 54 height 29
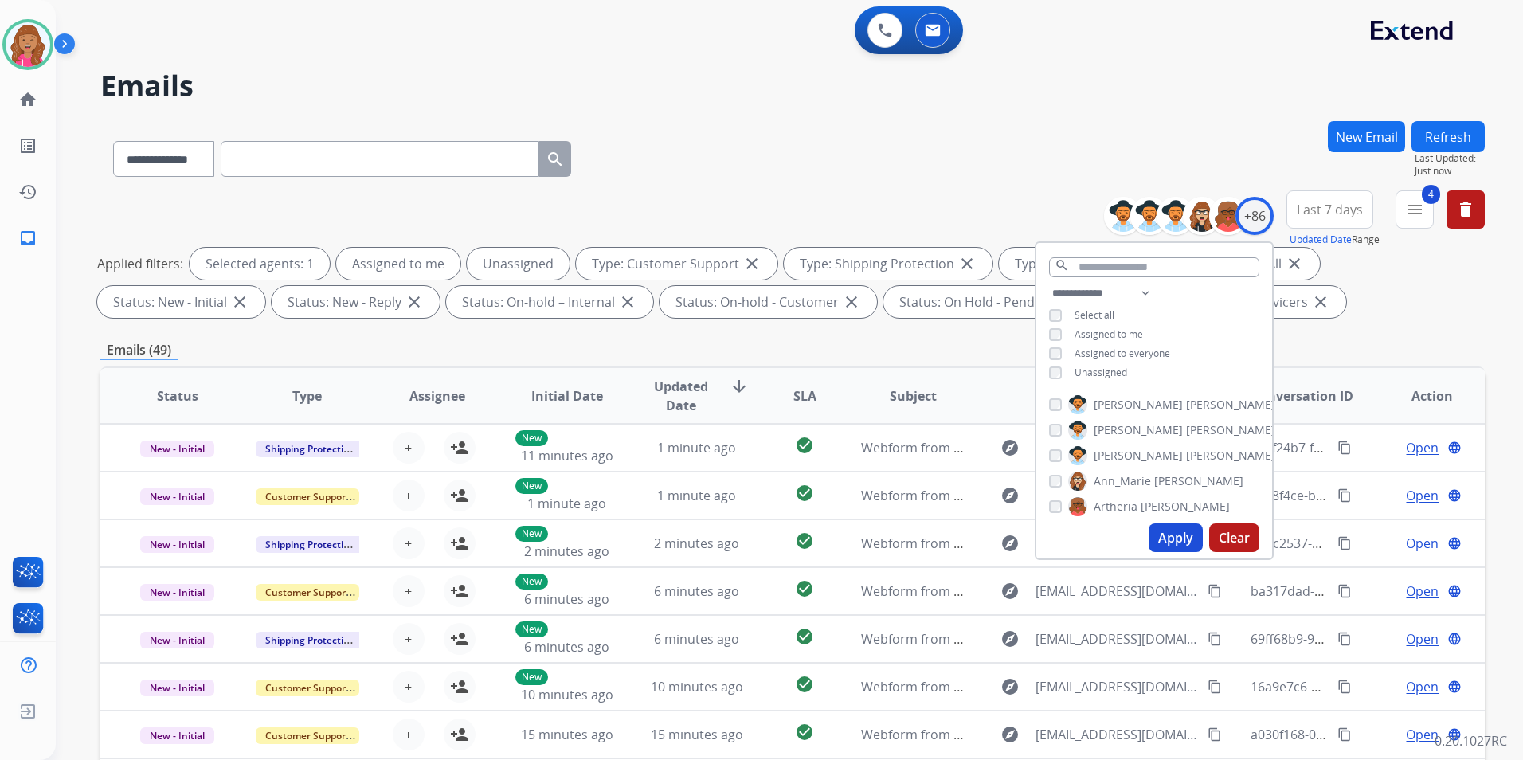
click at [886, 359] on div "Emails (49)" at bounding box center [792, 350] width 1384 height 20
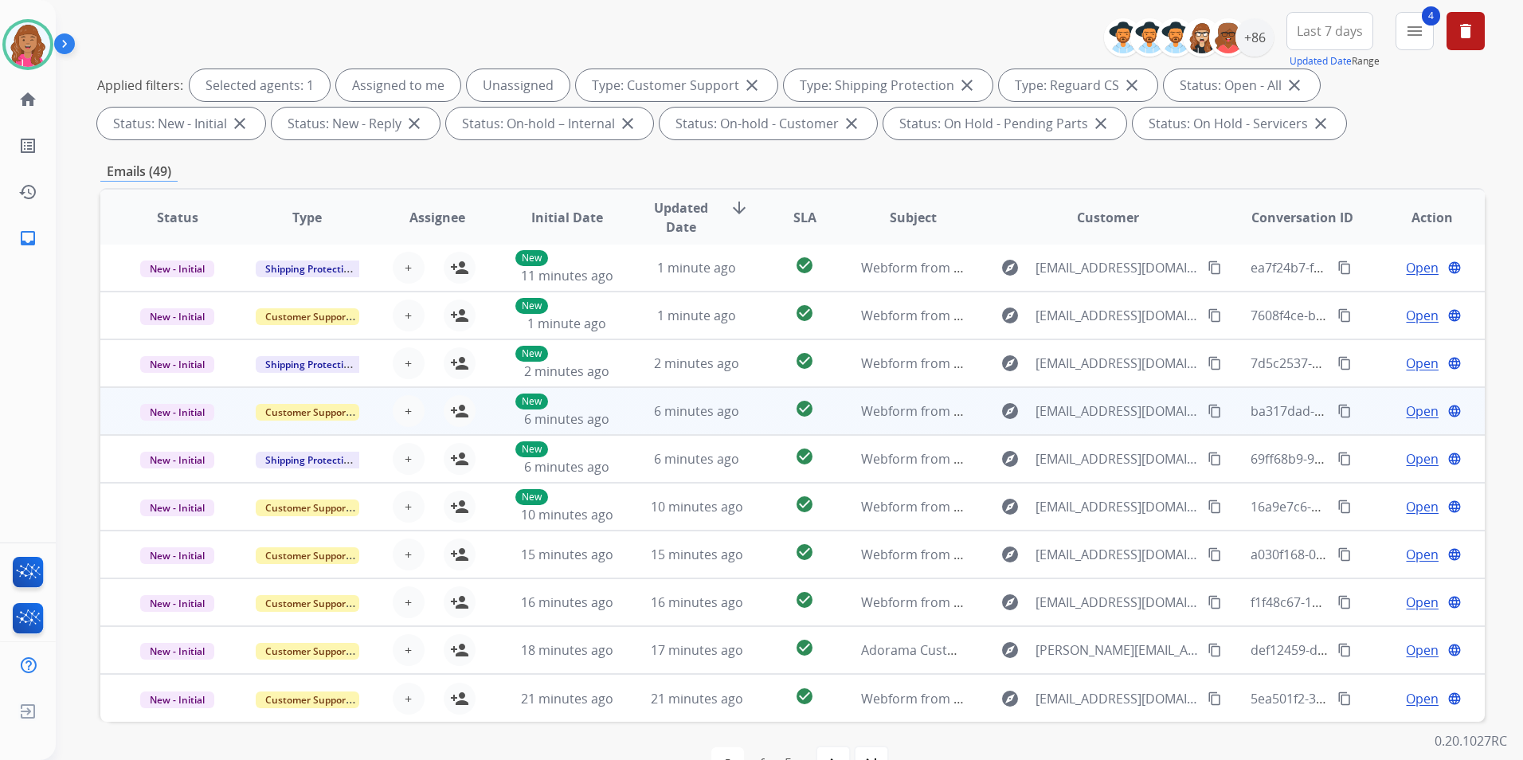
scroll to position [223, 0]
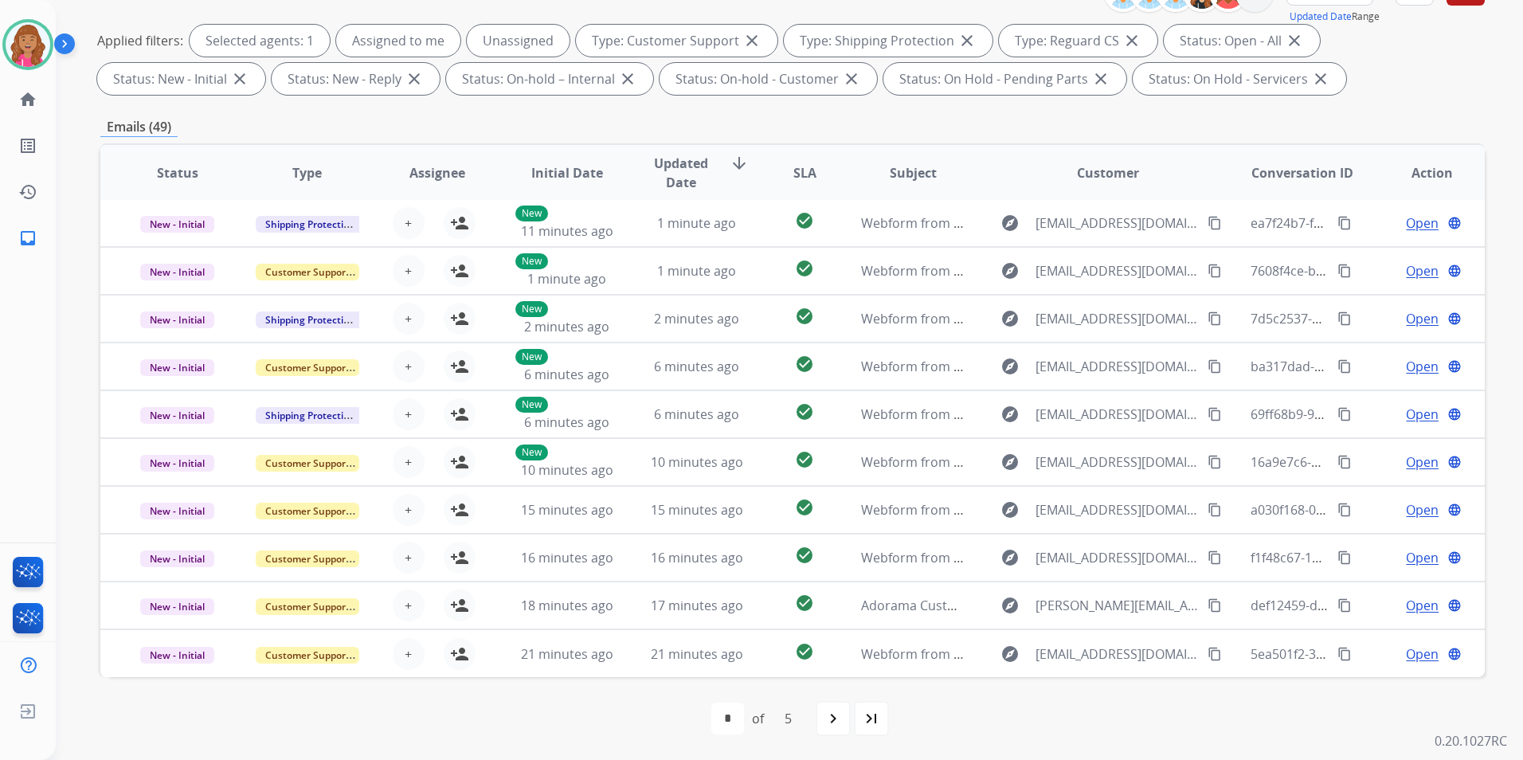
click at [859, 726] on div "last_page" at bounding box center [871, 718] width 35 height 35
select select "*"
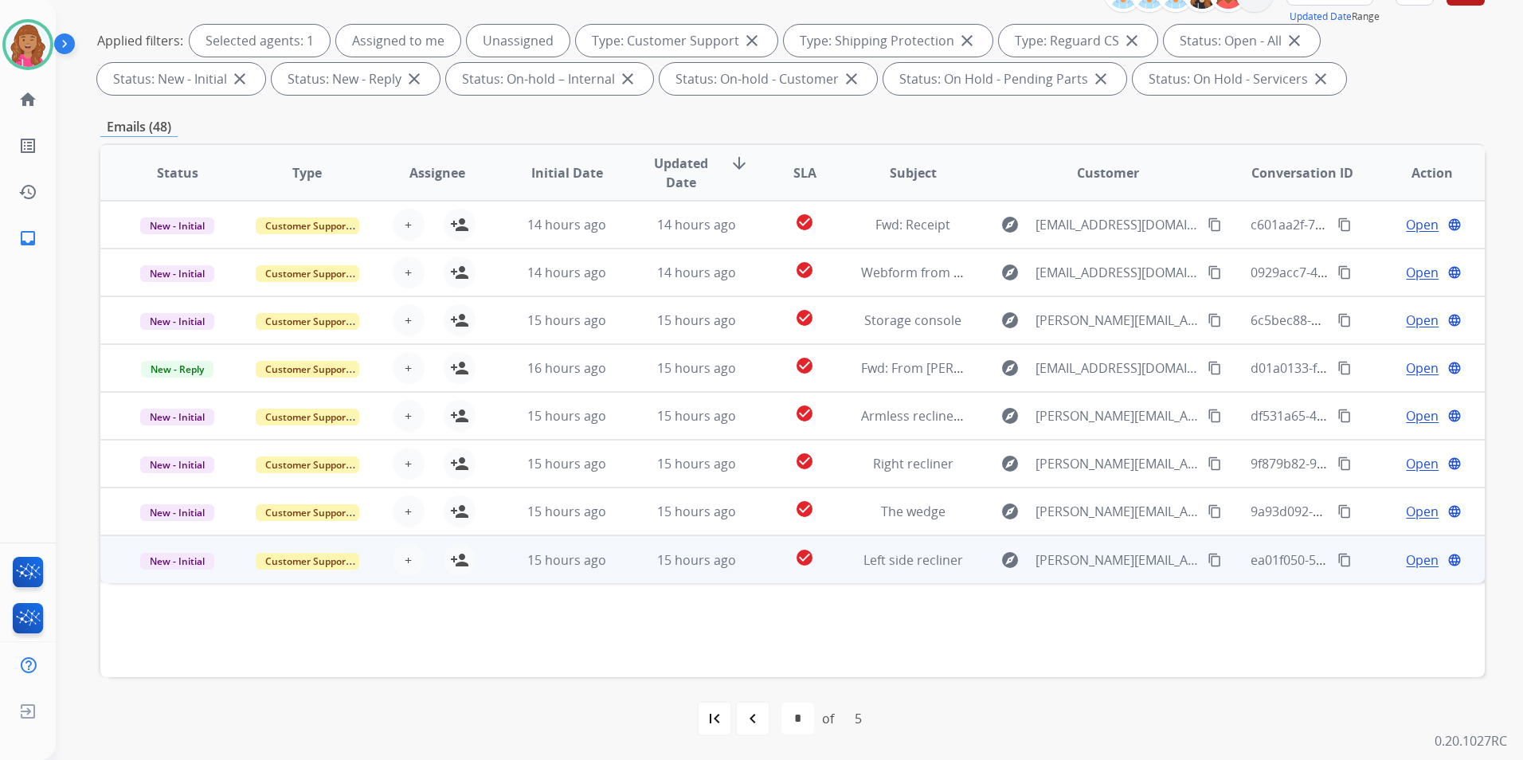
click at [1407, 561] on span "Open" at bounding box center [1422, 559] width 33 height 19
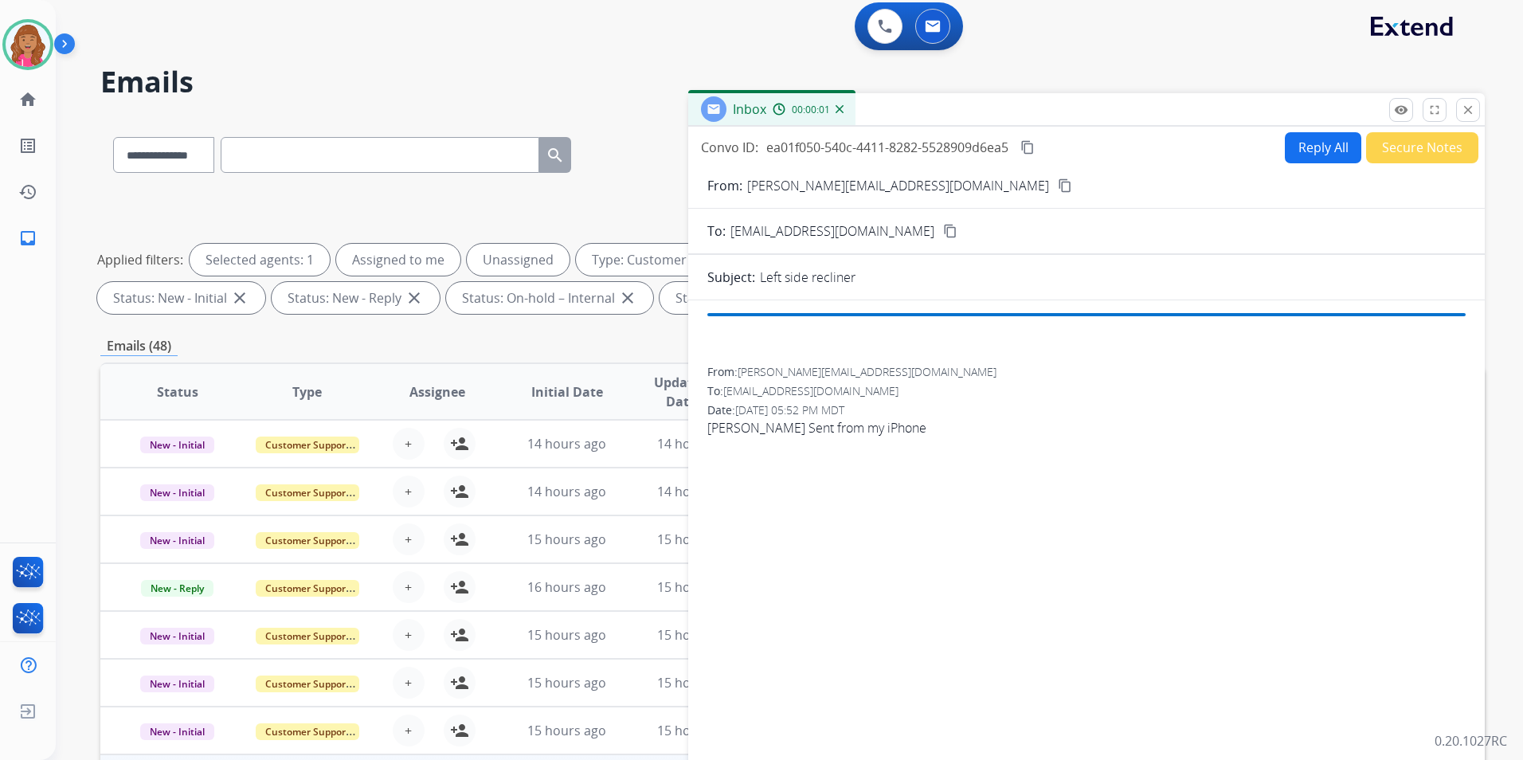
scroll to position [0, 0]
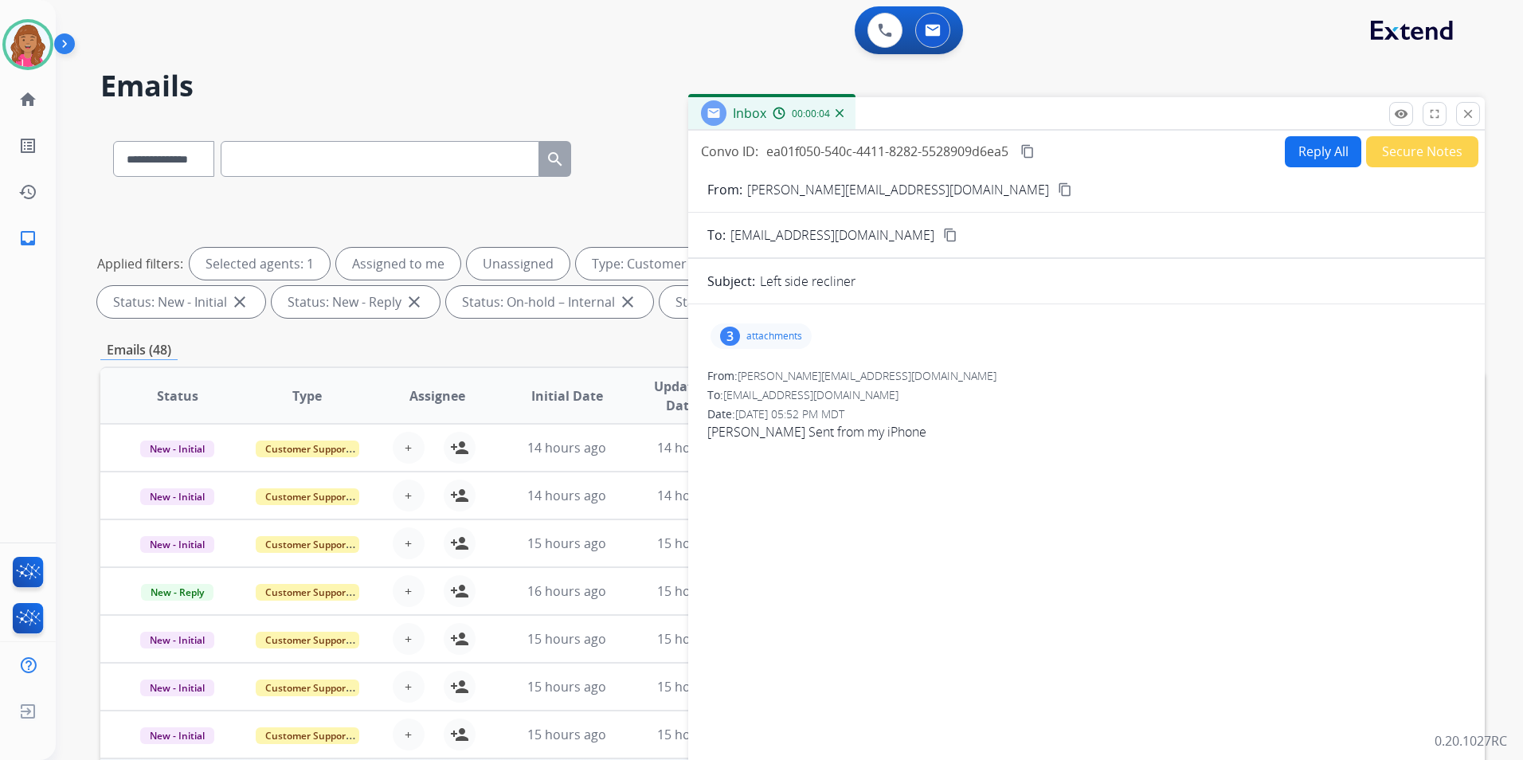
click at [1058, 190] on mat-icon "content_copy" at bounding box center [1065, 189] width 14 height 14
click at [769, 323] on div "3 attachments" at bounding box center [1086, 336] width 758 height 38
click at [773, 330] on p "attachments" at bounding box center [774, 336] width 56 height 13
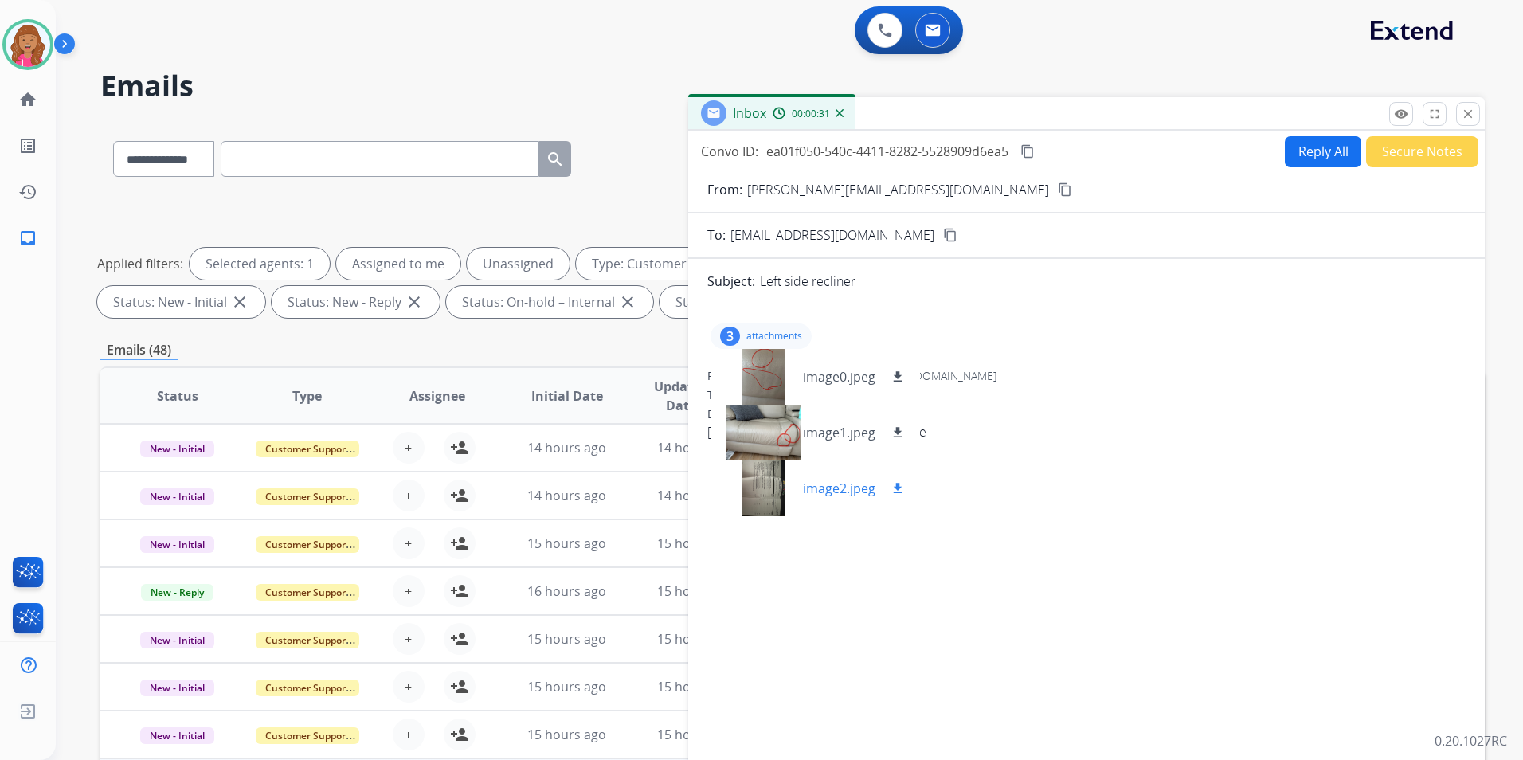
click at [898, 488] on mat-icon "download" at bounding box center [897, 488] width 14 height 14
click at [898, 425] on button "download" at bounding box center [897, 432] width 19 height 19
click at [894, 378] on mat-icon "download" at bounding box center [897, 377] width 14 height 14
click at [1020, 656] on div "3 attachments image0.jpeg download image1.jpeg download image2.jpeg download Fr…" at bounding box center [1086, 542] width 796 height 451
click at [1312, 136] on button "Reply All" at bounding box center [1323, 151] width 76 height 31
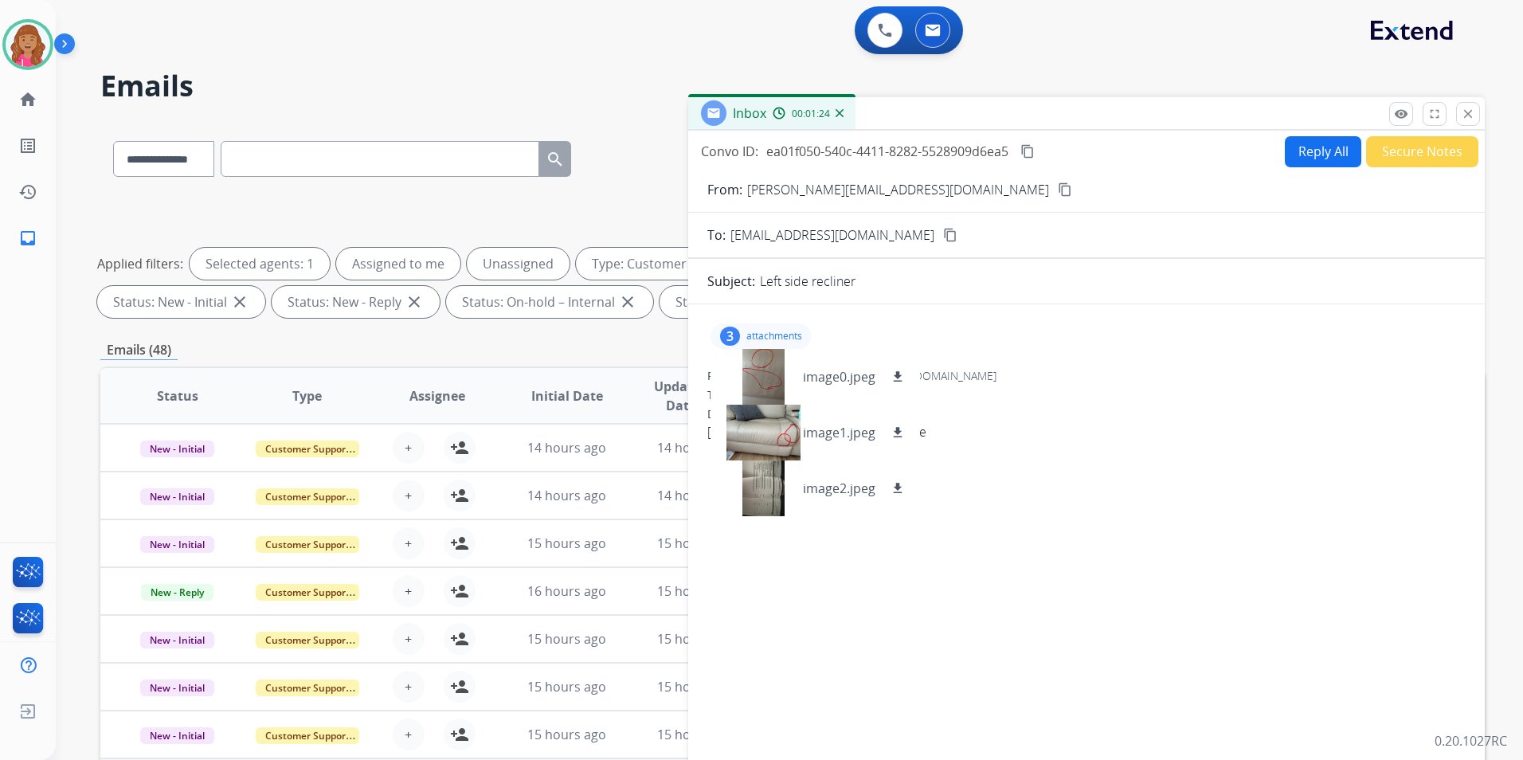
select select "**********"
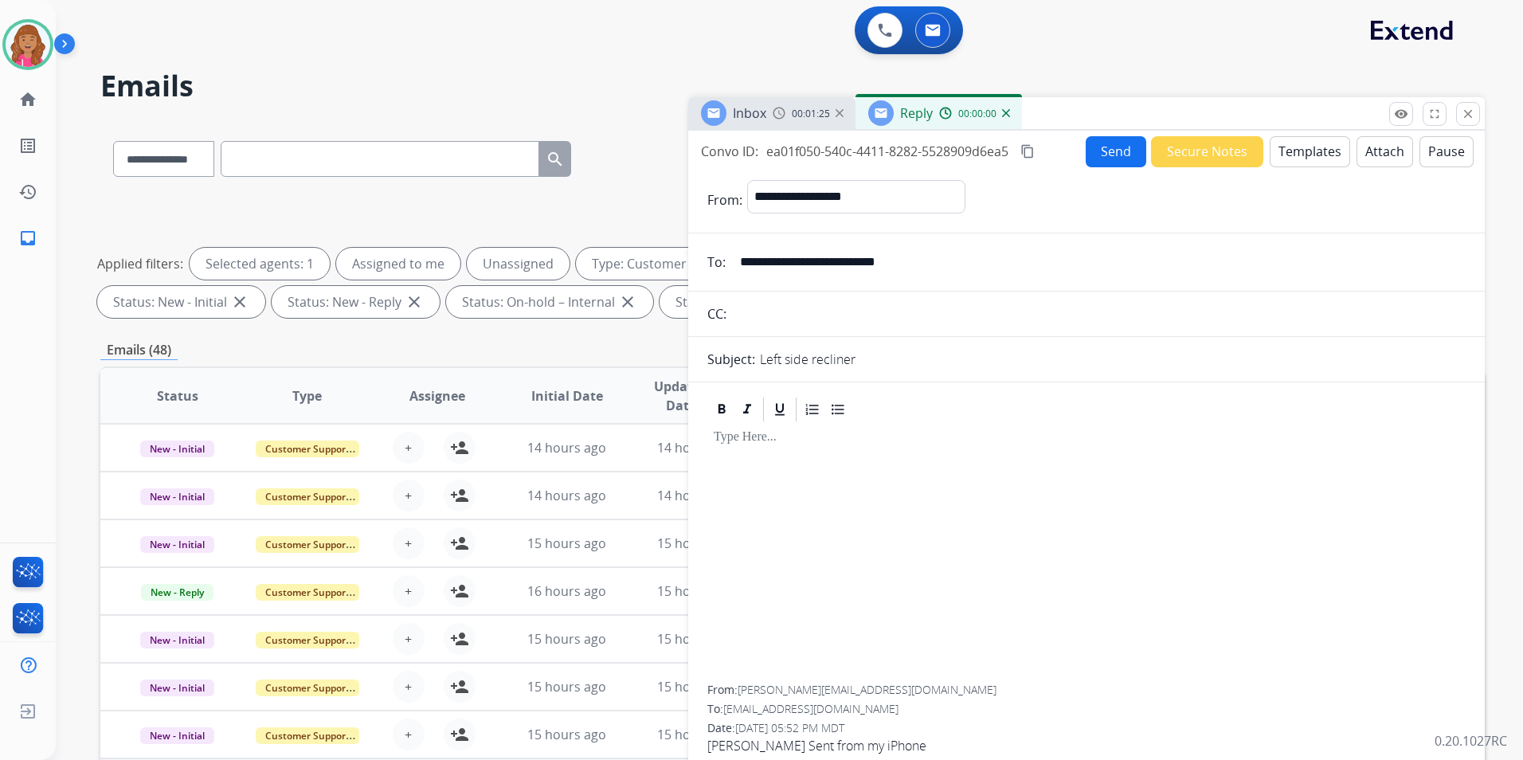
click at [1311, 136] on button "Templates" at bounding box center [1310, 151] width 80 height 31
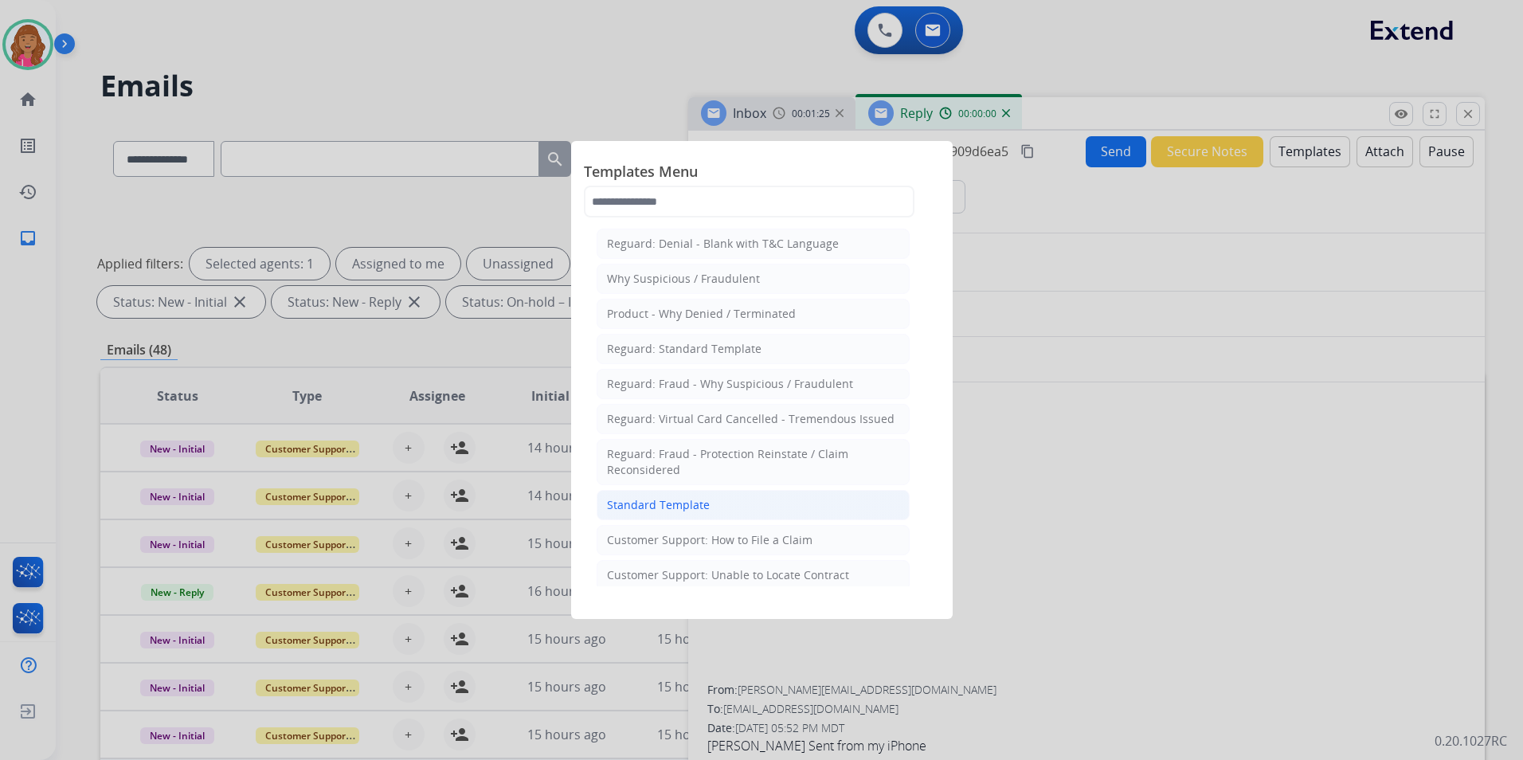
click at [804, 490] on li "Standard Template" at bounding box center [753, 505] width 313 height 30
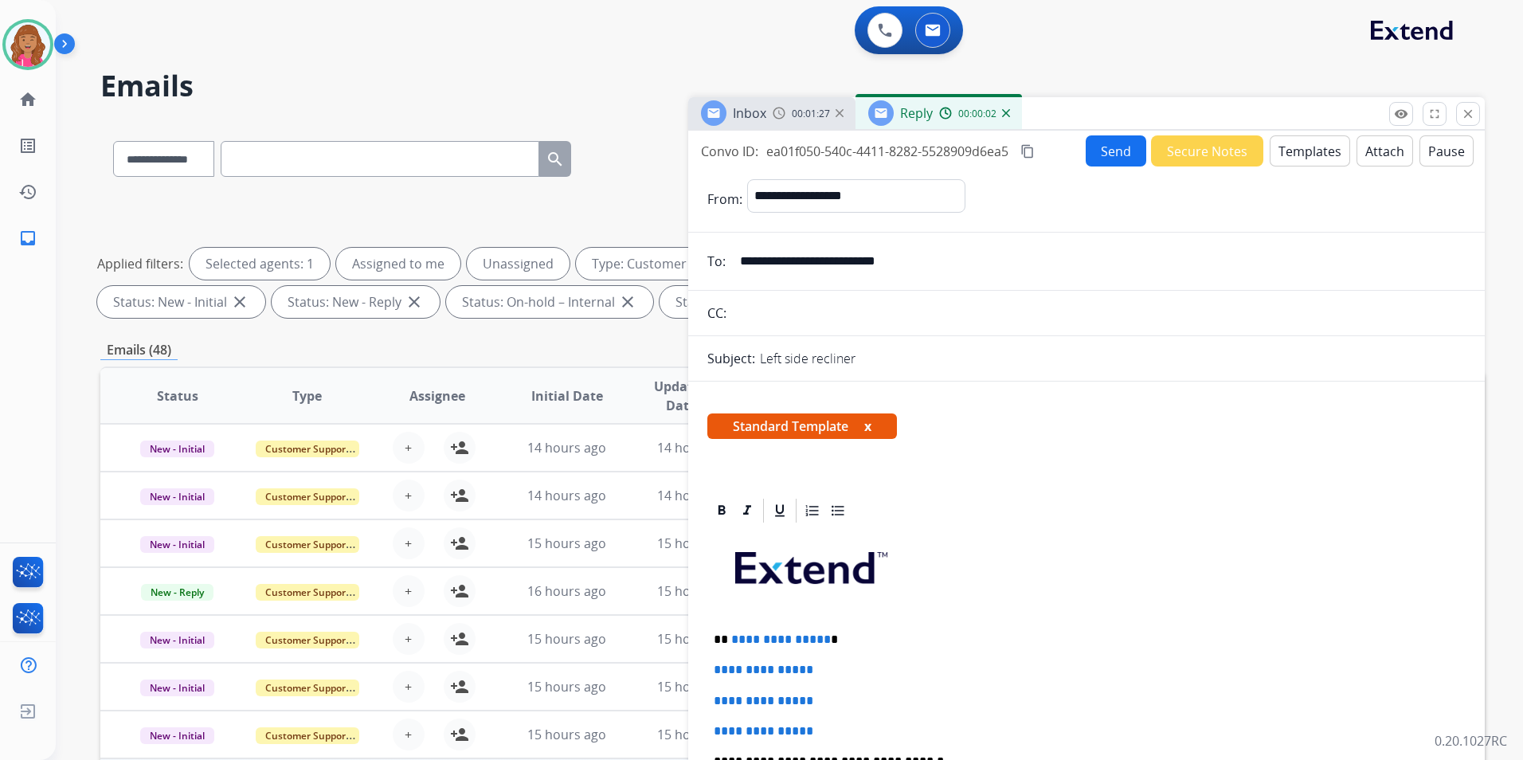
click at [818, 639] on span "**********" at bounding box center [781, 639] width 100 height 12
drag, startPoint x: 840, startPoint y: 718, endPoint x: 692, endPoint y: 654, distance: 161.6
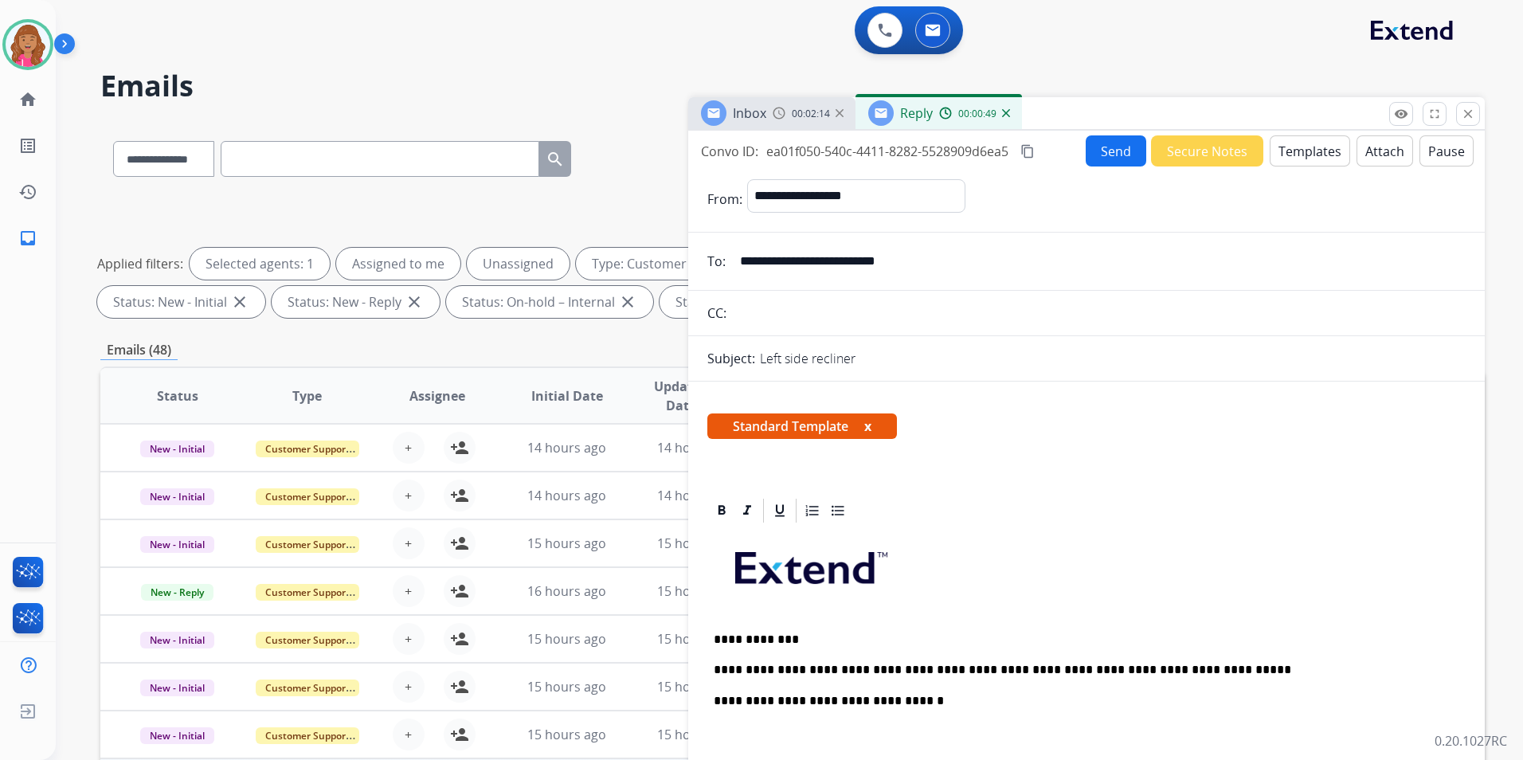
click at [814, 732] on p at bounding box center [1087, 738] width 746 height 29
drag, startPoint x: 1019, startPoint y: 143, endPoint x: 1063, endPoint y: 154, distance: 44.2
click at [1019, 143] on div "Convo ID: ea01f050-540c-4411-8282-5528909d6ea5 content_copy" at bounding box center [869, 151] width 336 height 19
click at [1023, 155] on mat-icon "content_copy" at bounding box center [1027, 151] width 14 height 14
click at [1108, 156] on button "Send" at bounding box center [1116, 150] width 61 height 31
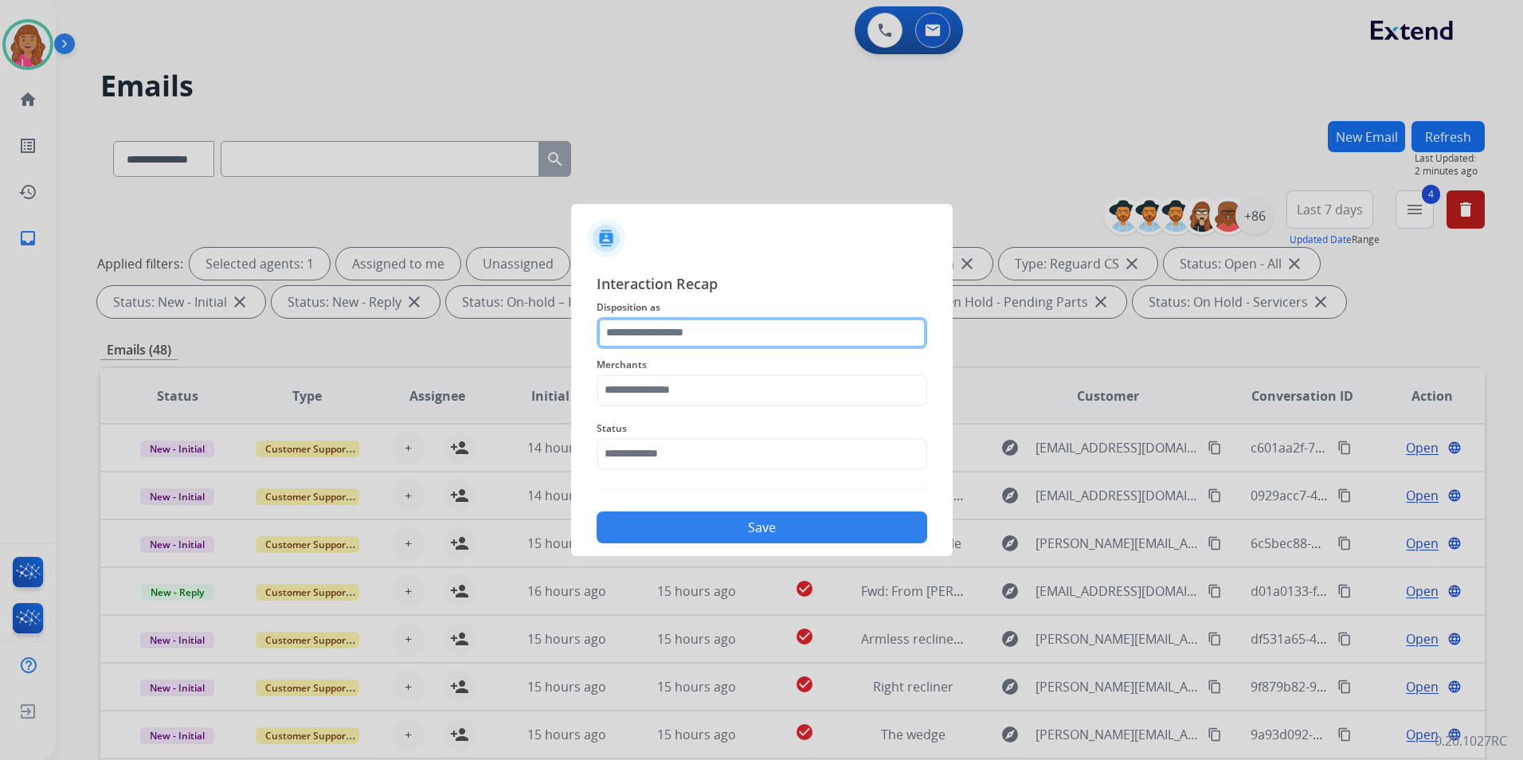
click at [697, 331] on input "text" at bounding box center [762, 333] width 331 height 32
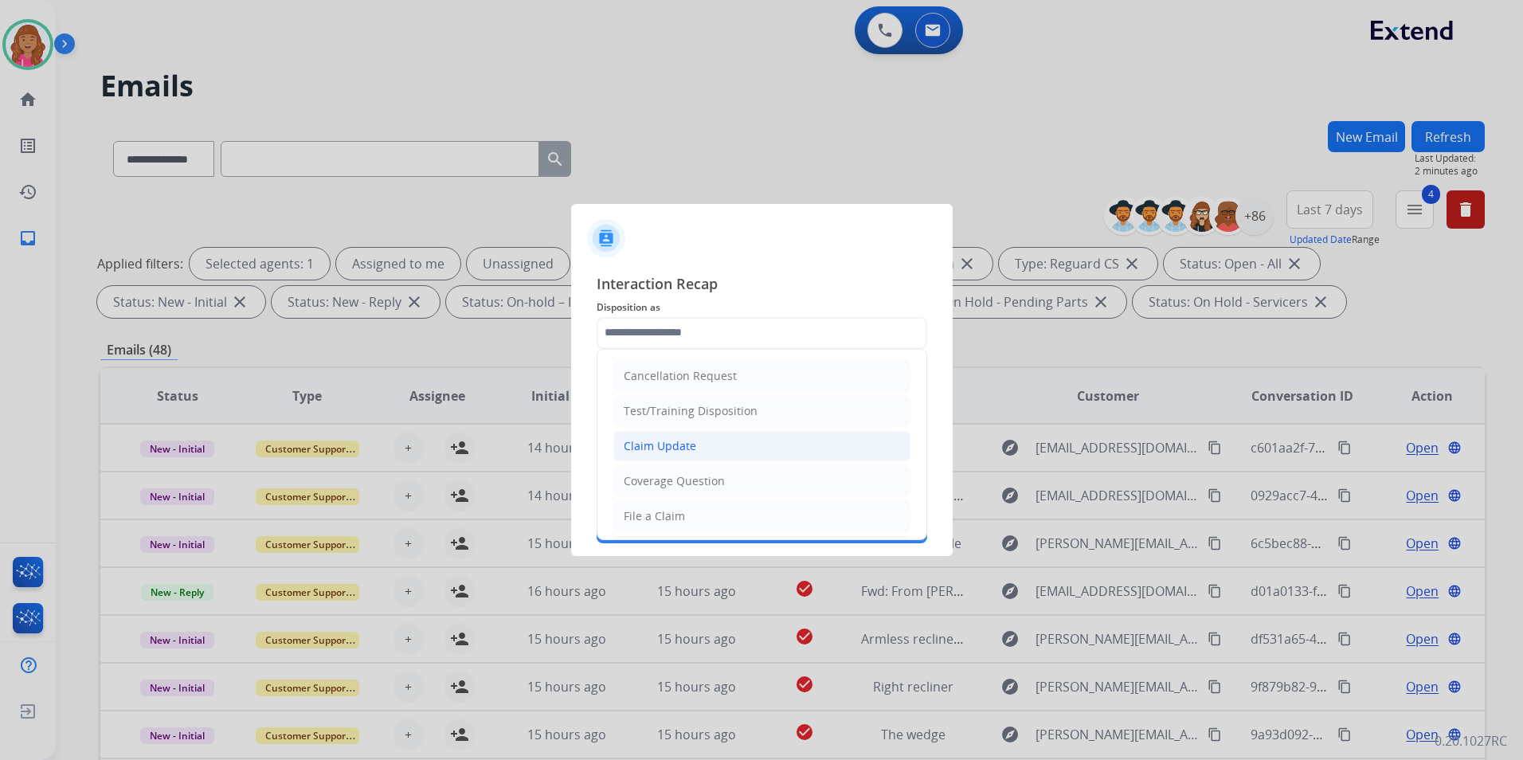
click at [695, 437] on li "Claim Update" at bounding box center [761, 446] width 297 height 30
type input "**********"
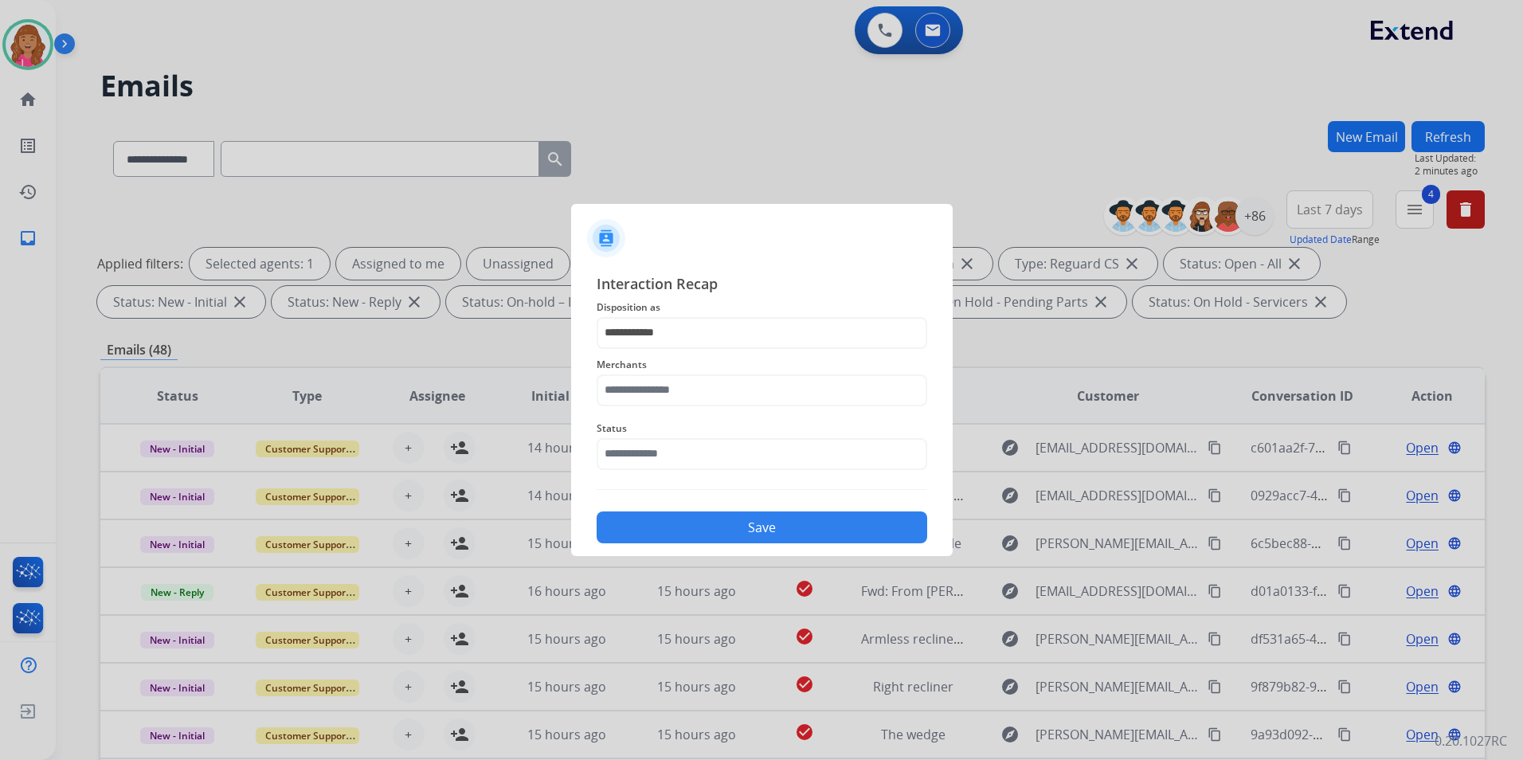
click at [684, 366] on span "Merchants" at bounding box center [762, 364] width 331 height 19
click at [683, 398] on input "text" at bounding box center [762, 390] width 331 height 32
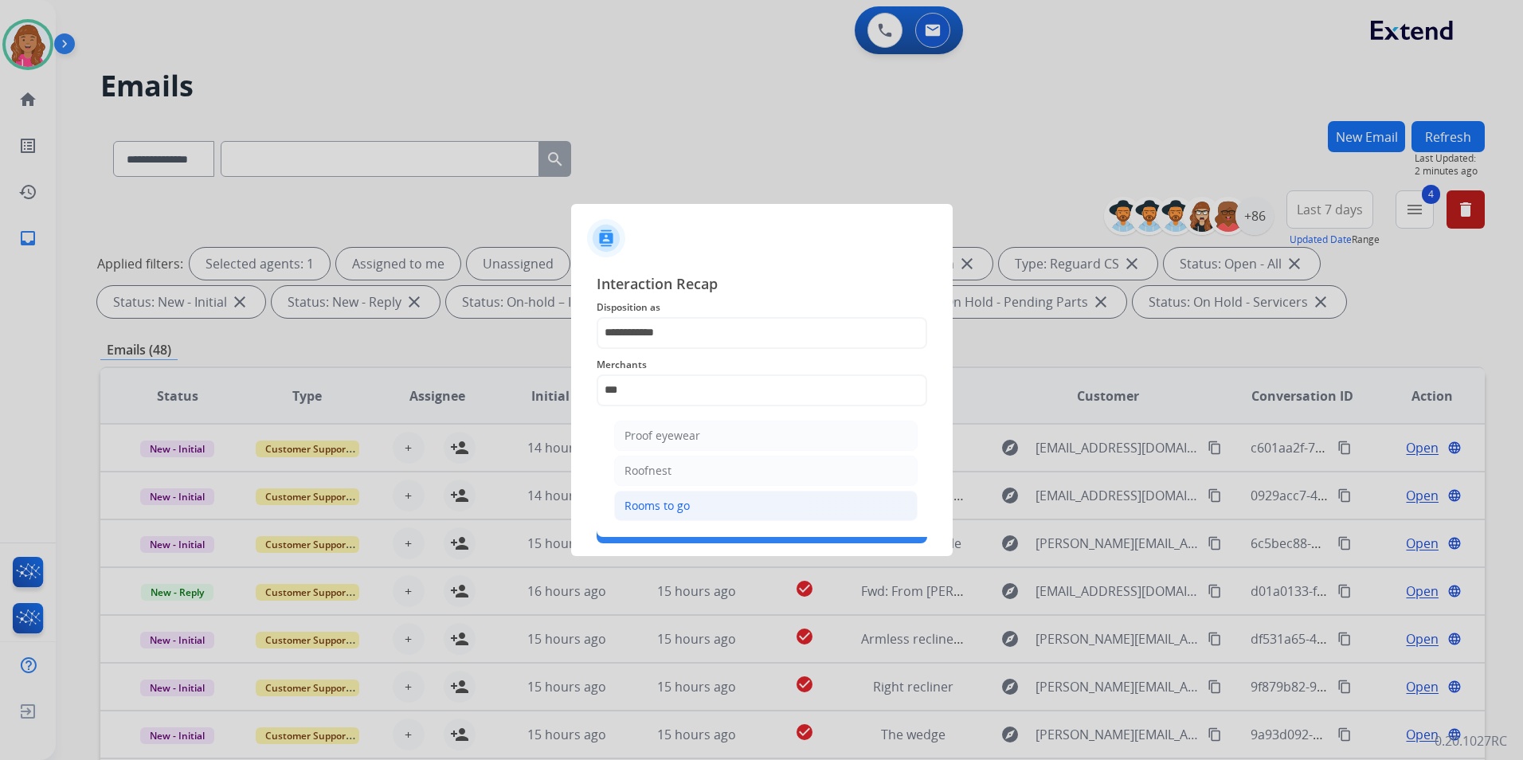
click at [688, 514] on li "Rooms to go" at bounding box center [765, 506] width 303 height 30
type input "**********"
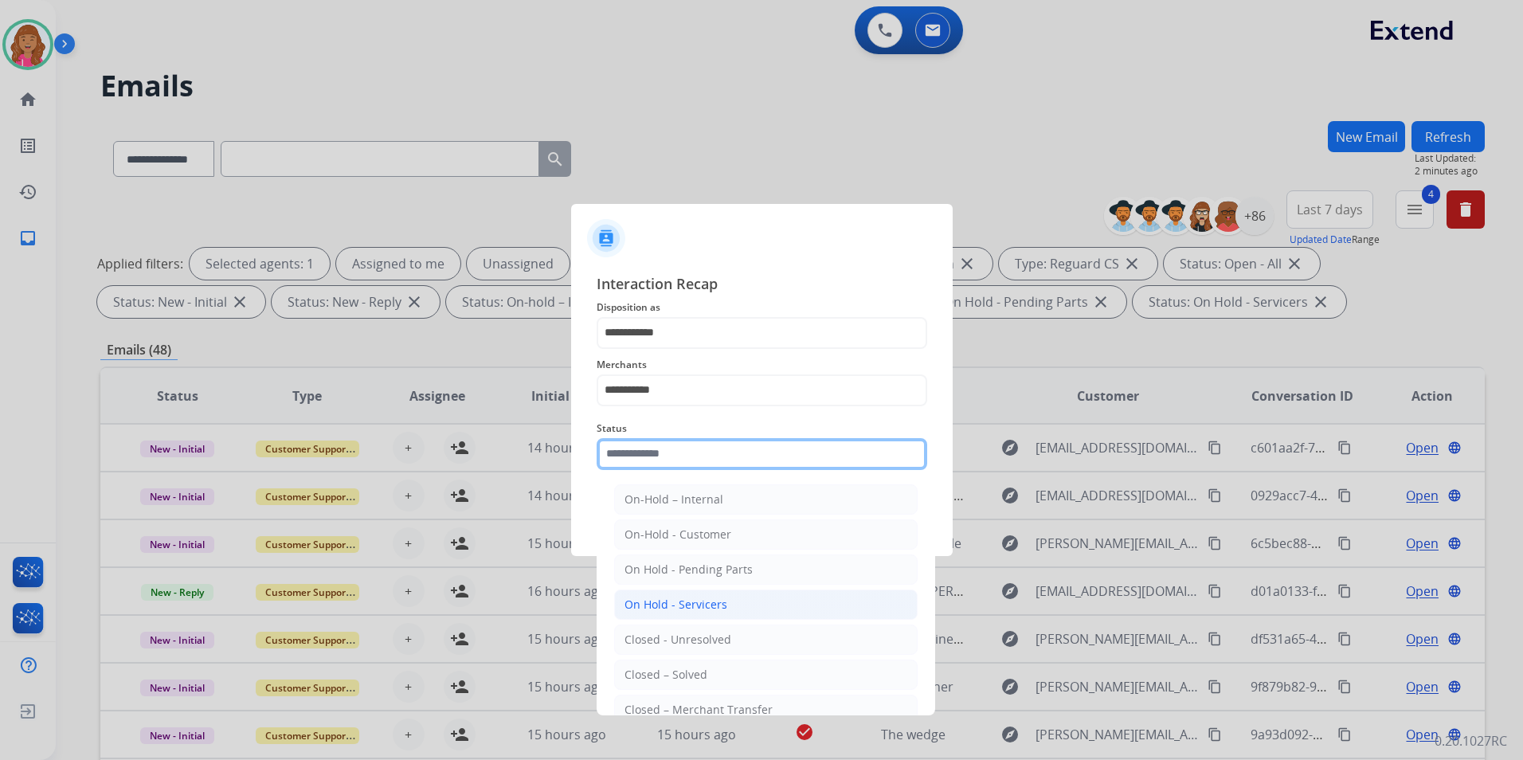
drag, startPoint x: 702, startPoint y: 458, endPoint x: 702, endPoint y: 599, distance: 141.0
click at [702, 457] on input "text" at bounding box center [762, 454] width 331 height 32
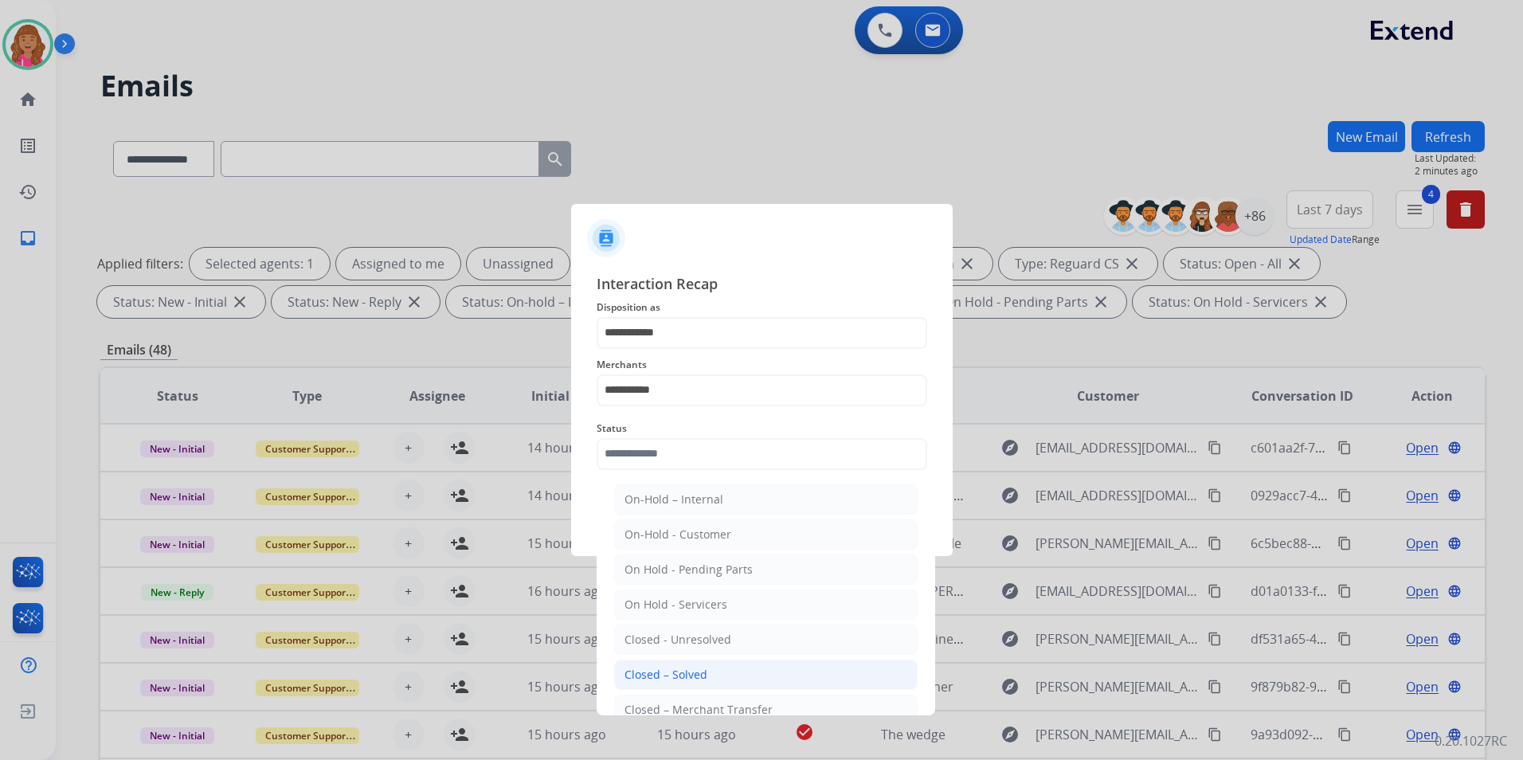
click at [694, 678] on div "Closed – Solved" at bounding box center [665, 675] width 83 height 16
type input "**********"
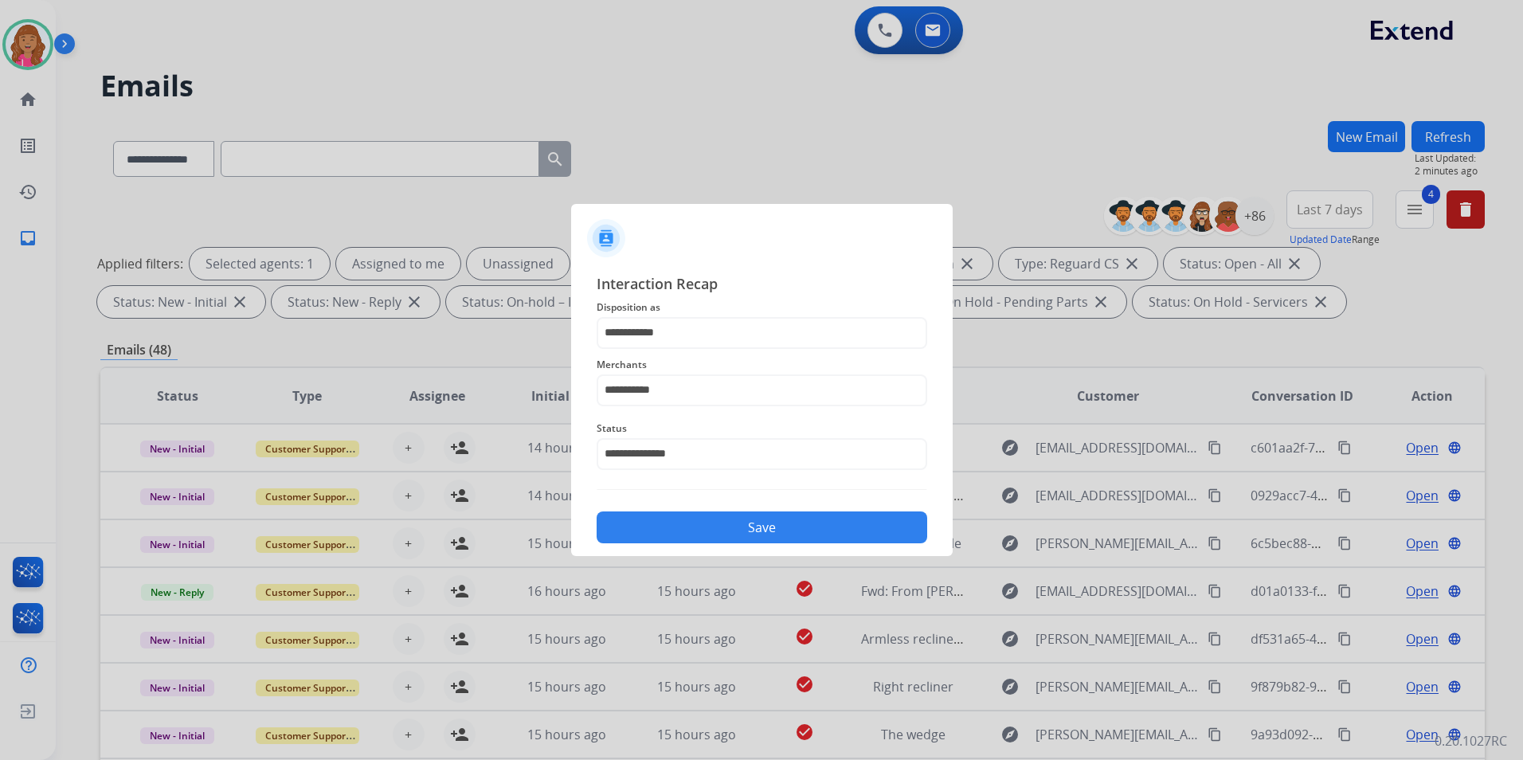
click at [694, 522] on button "Save" at bounding box center [762, 527] width 331 height 32
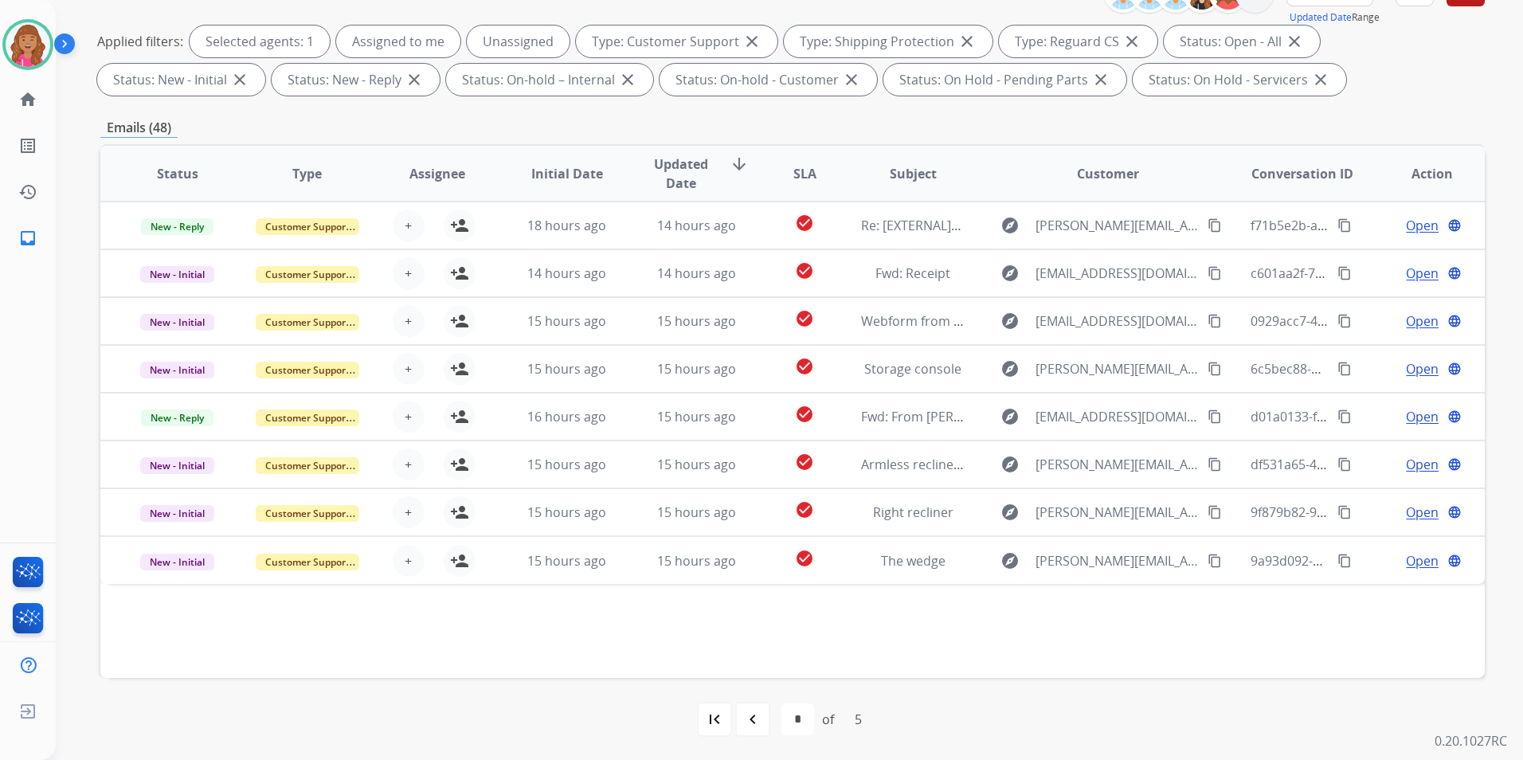
scroll to position [223, 0]
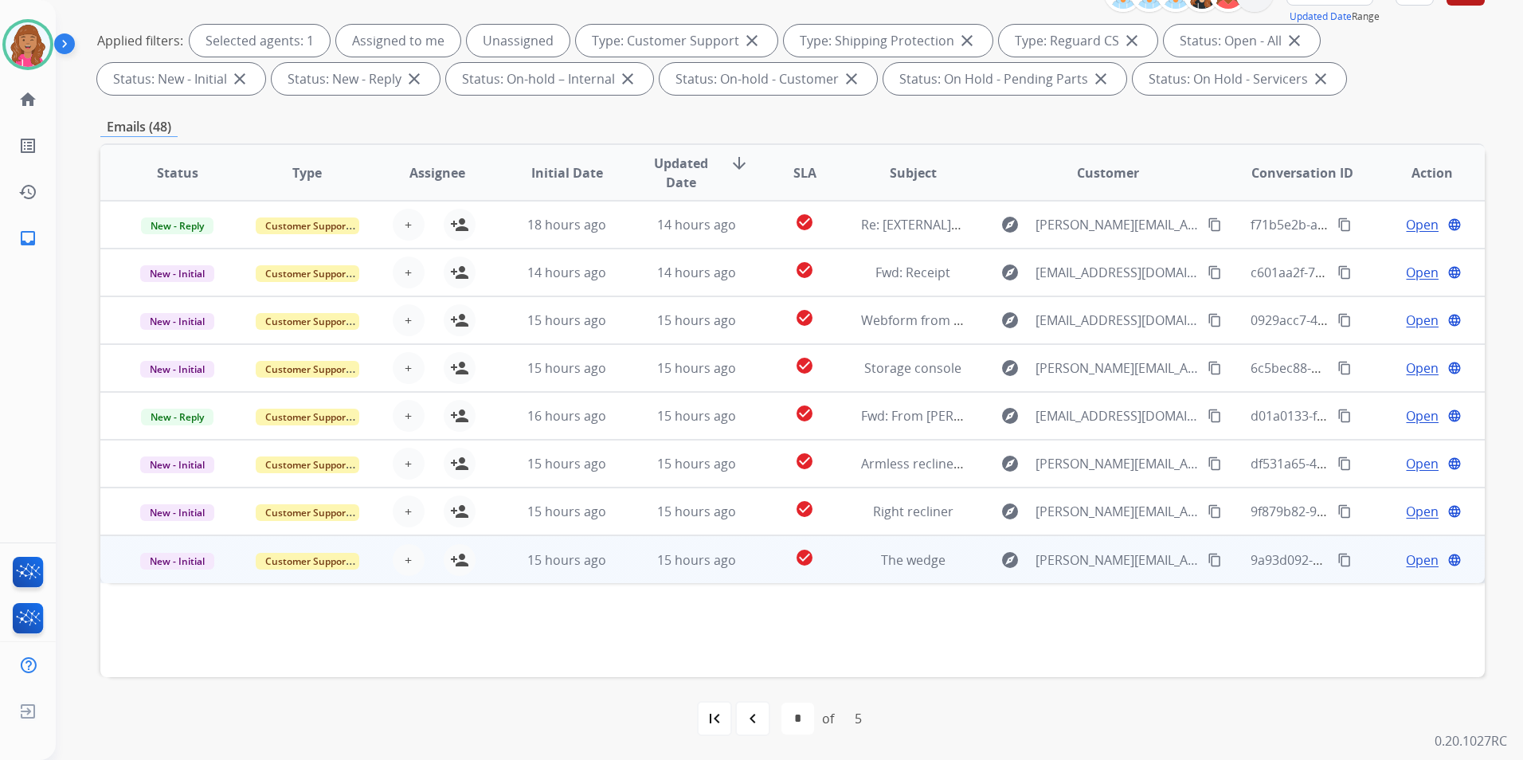
click at [1411, 550] on span "Open" at bounding box center [1422, 559] width 33 height 19
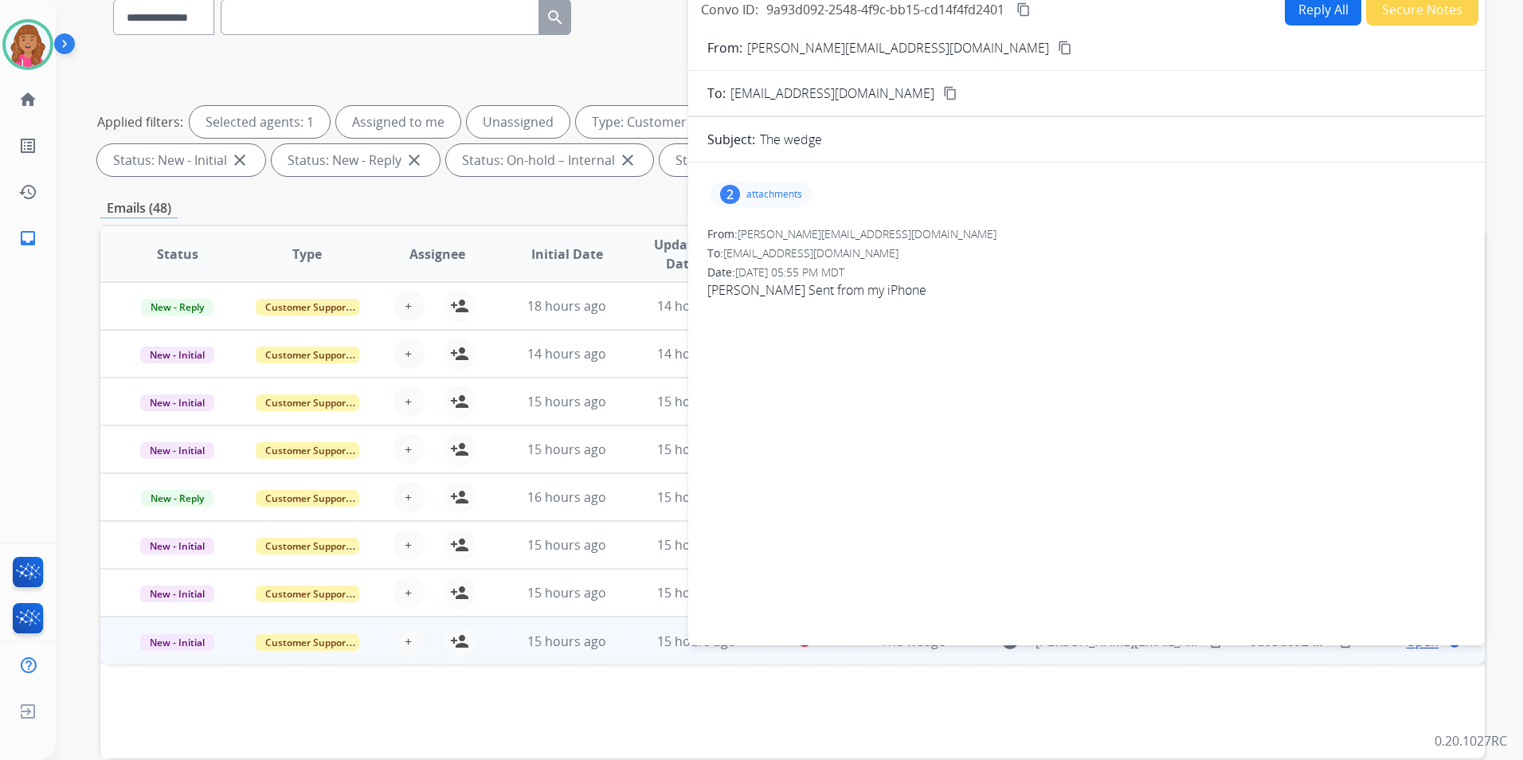
scroll to position [0, 0]
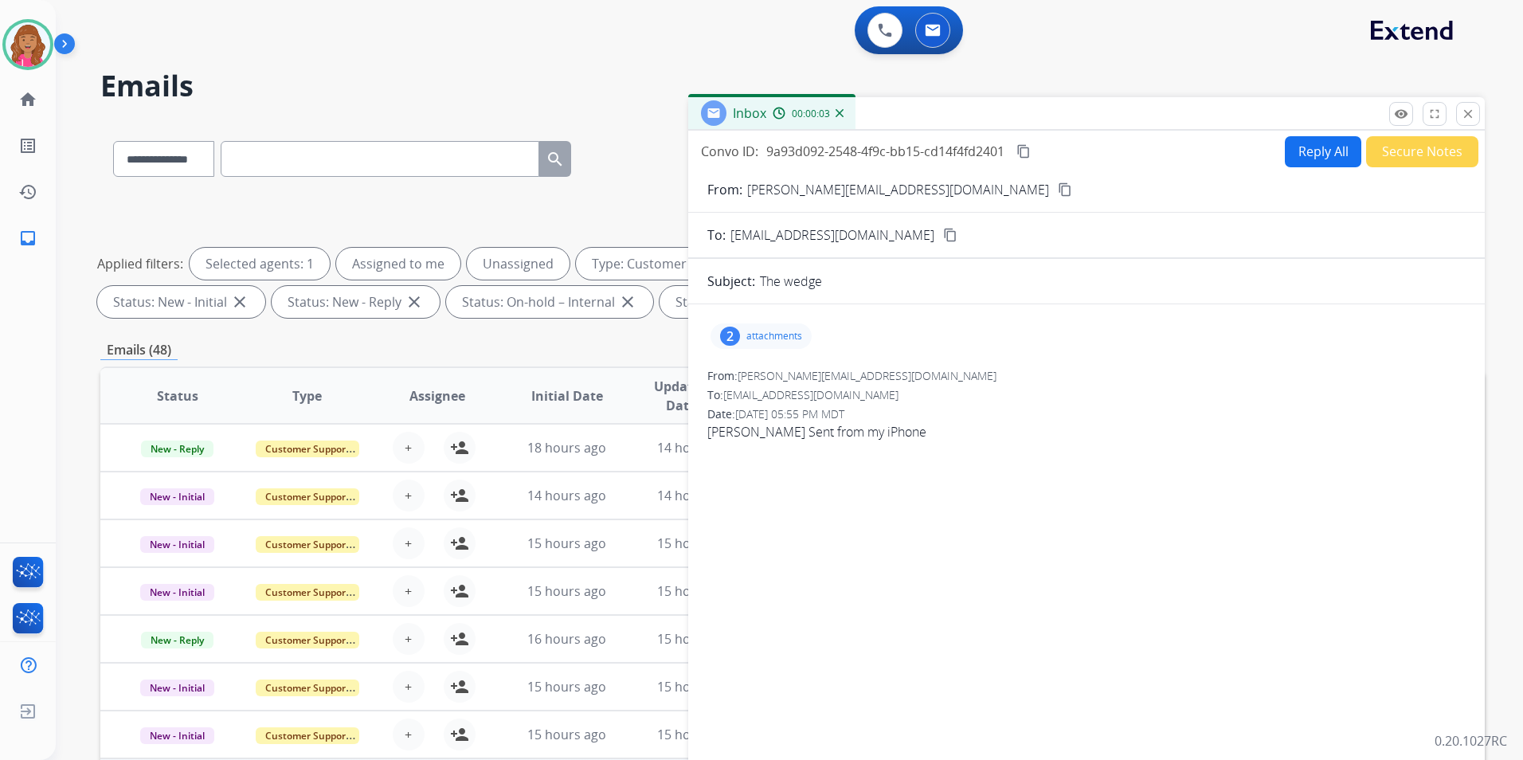
click at [1058, 190] on mat-icon "content_copy" at bounding box center [1065, 189] width 14 height 14
click at [781, 327] on div "2 attachments" at bounding box center [760, 335] width 101 height 25
click at [902, 425] on button "download" at bounding box center [897, 432] width 19 height 19
click at [902, 369] on button "download" at bounding box center [897, 376] width 19 height 19
click at [898, 378] on mat-icon "download" at bounding box center [897, 377] width 14 height 14
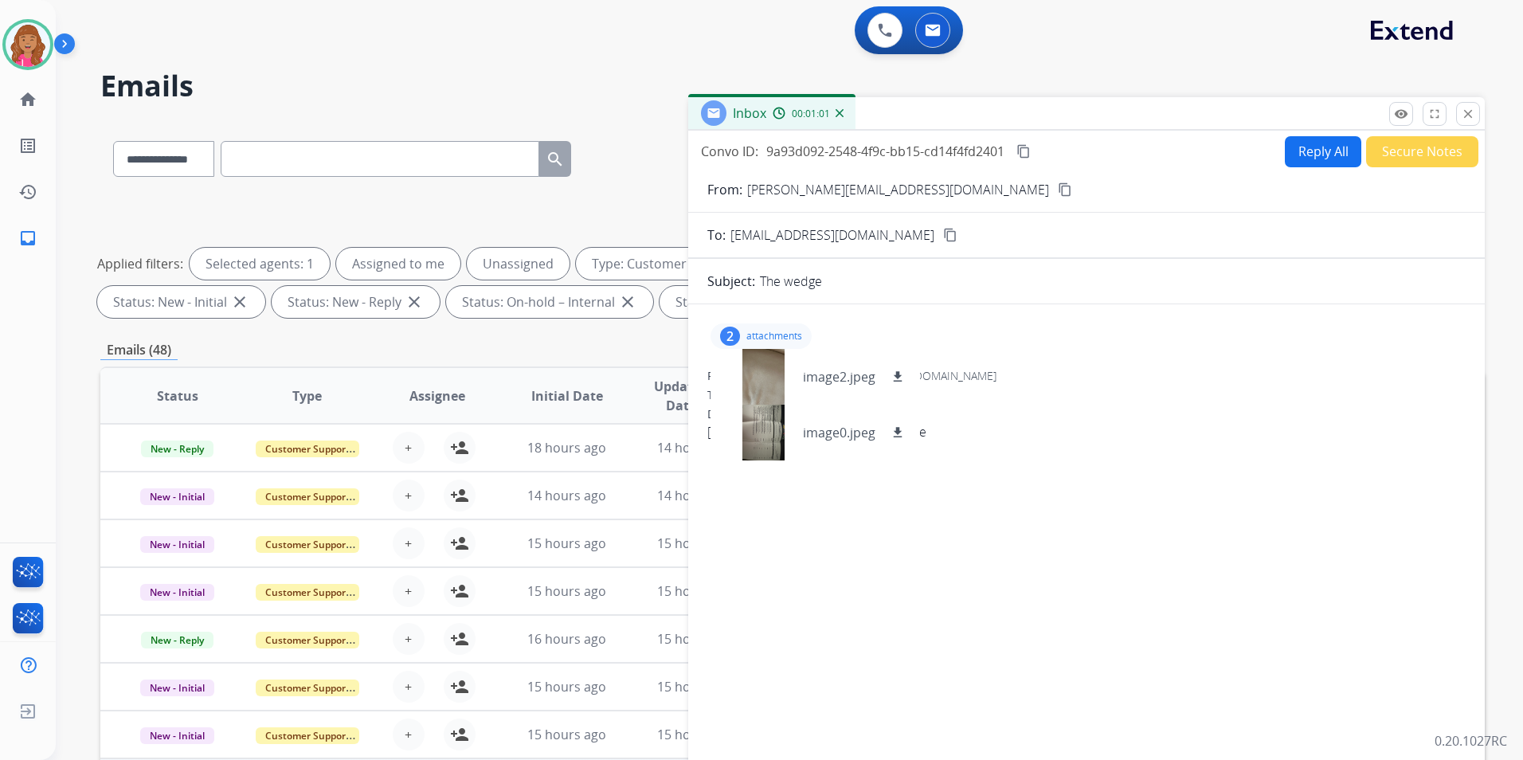
click at [1069, 307] on div "2 attachments image2.jpeg download image0.jpeg download From: stephanie.snyder6…" at bounding box center [1086, 542] width 796 height 476
click at [1311, 146] on button "Reply All" at bounding box center [1323, 151] width 76 height 31
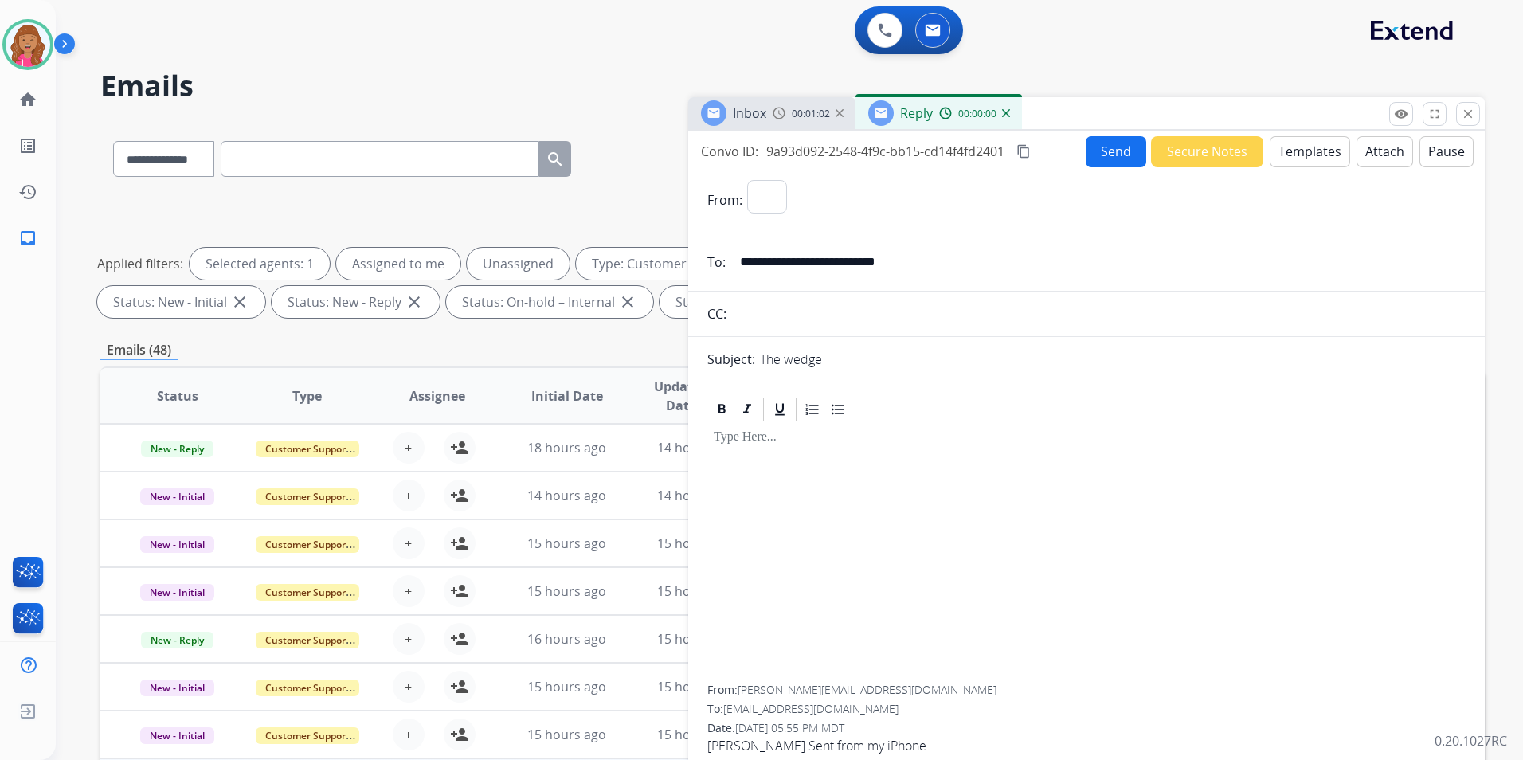
click at [1310, 145] on button "Templates" at bounding box center [1310, 151] width 80 height 31
select select "**********"
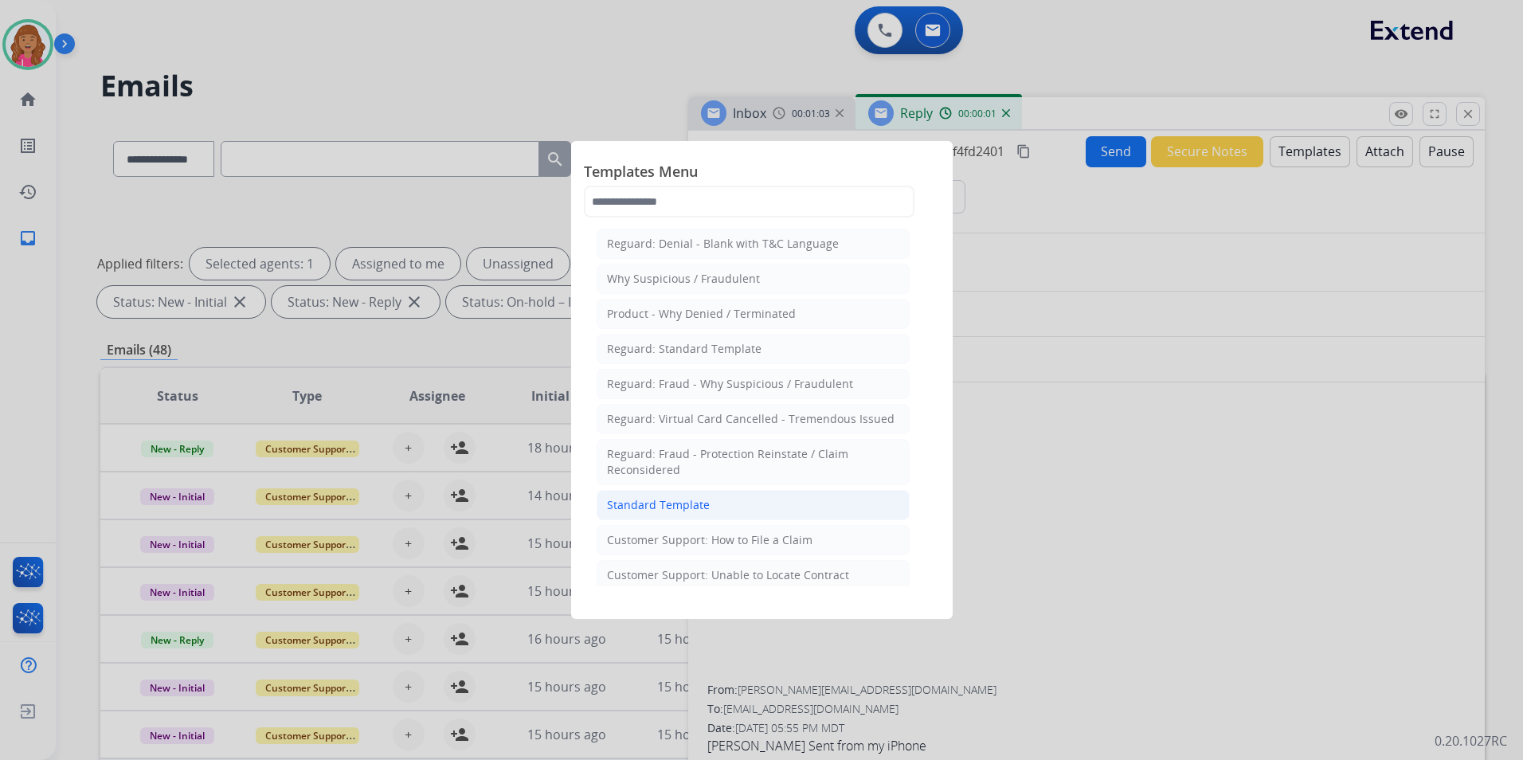
click at [773, 502] on li "Standard Template" at bounding box center [753, 505] width 313 height 30
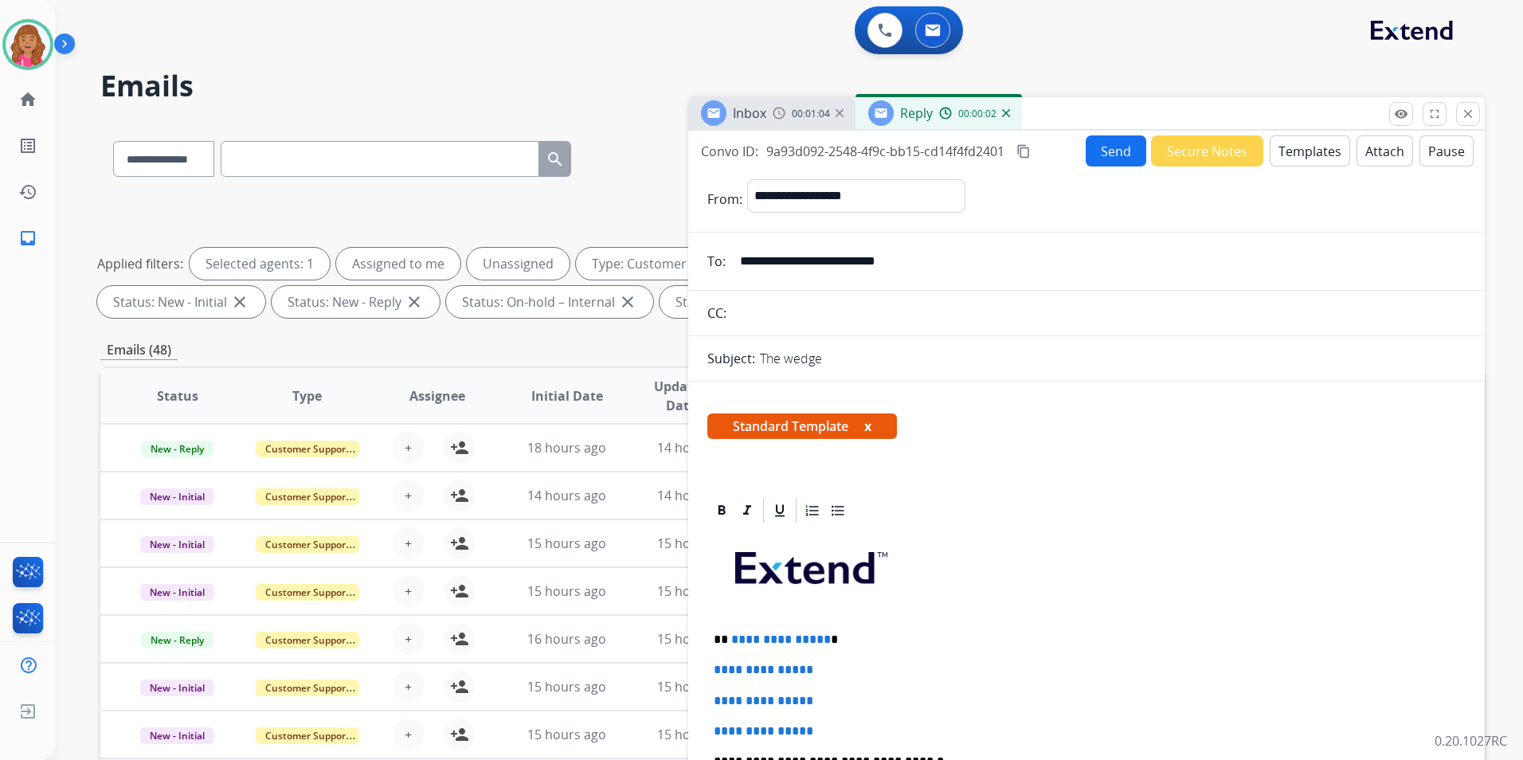
click at [820, 640] on span "**********" at bounding box center [781, 639] width 100 height 12
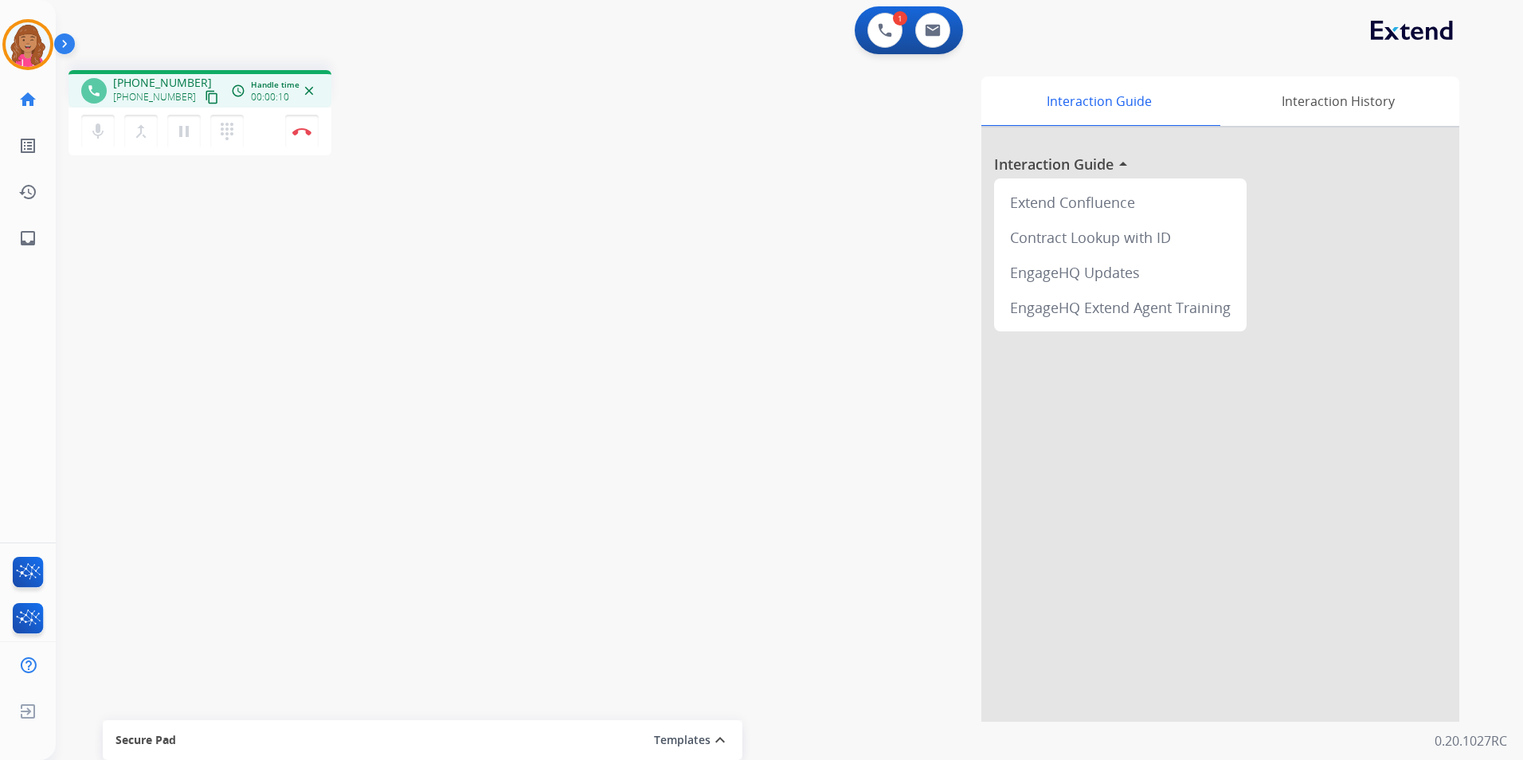
click at [205, 97] on mat-icon "content_copy" at bounding box center [212, 97] width 14 height 14
click at [923, 37] on button at bounding box center [932, 30] width 35 height 35
select select "**********"
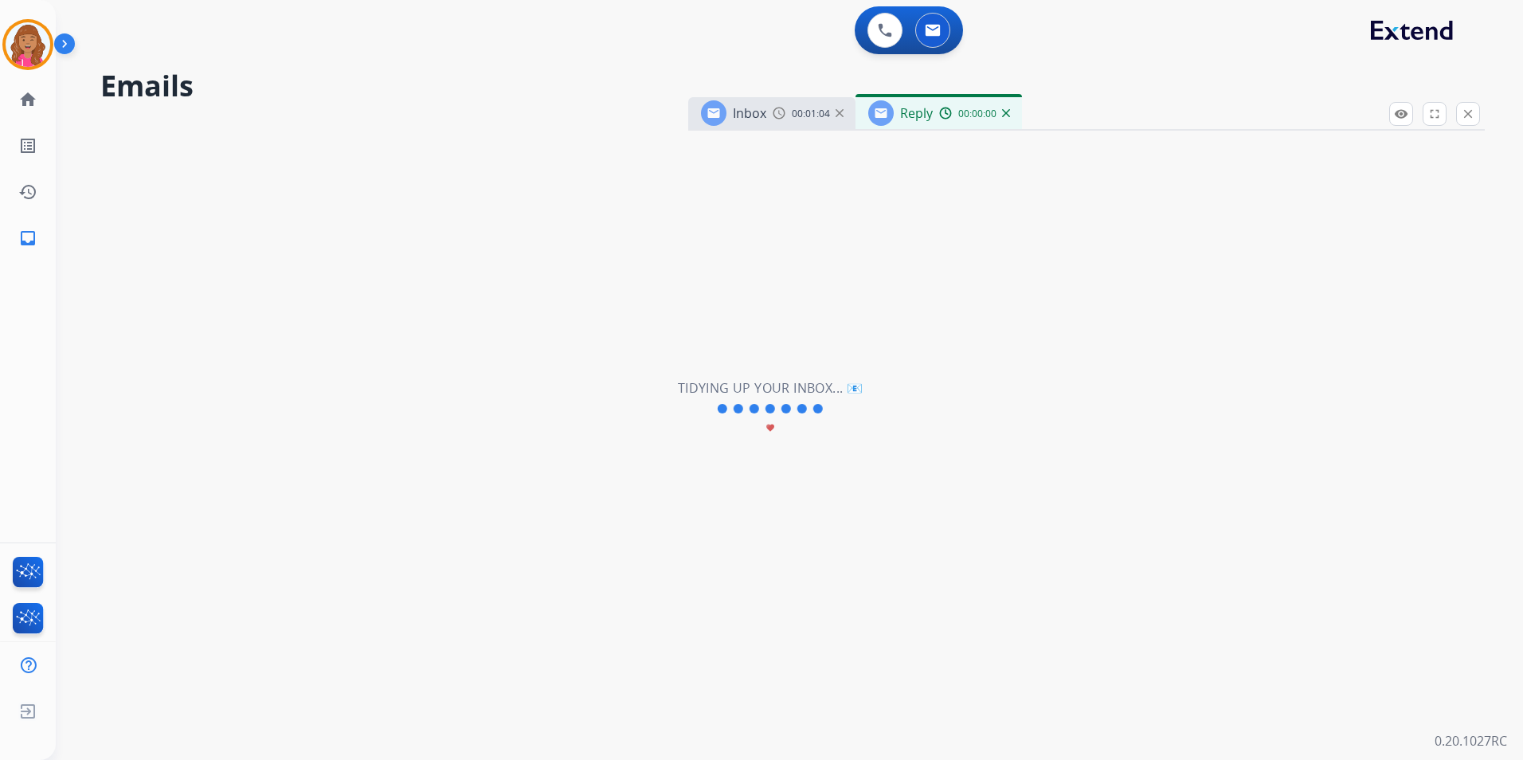
select select "**********"
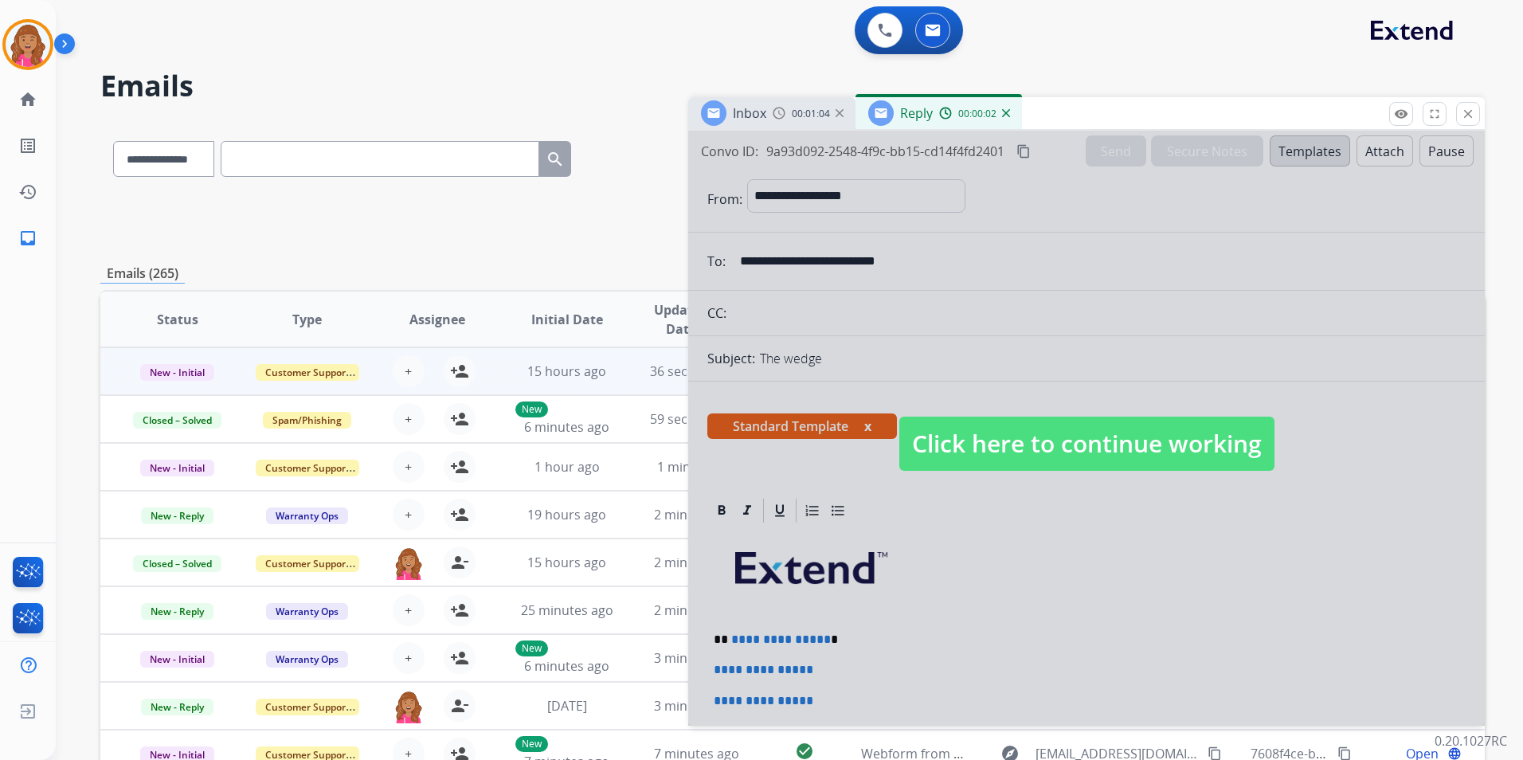
click at [1072, 434] on span "Click here to continue working" at bounding box center [1086, 444] width 375 height 54
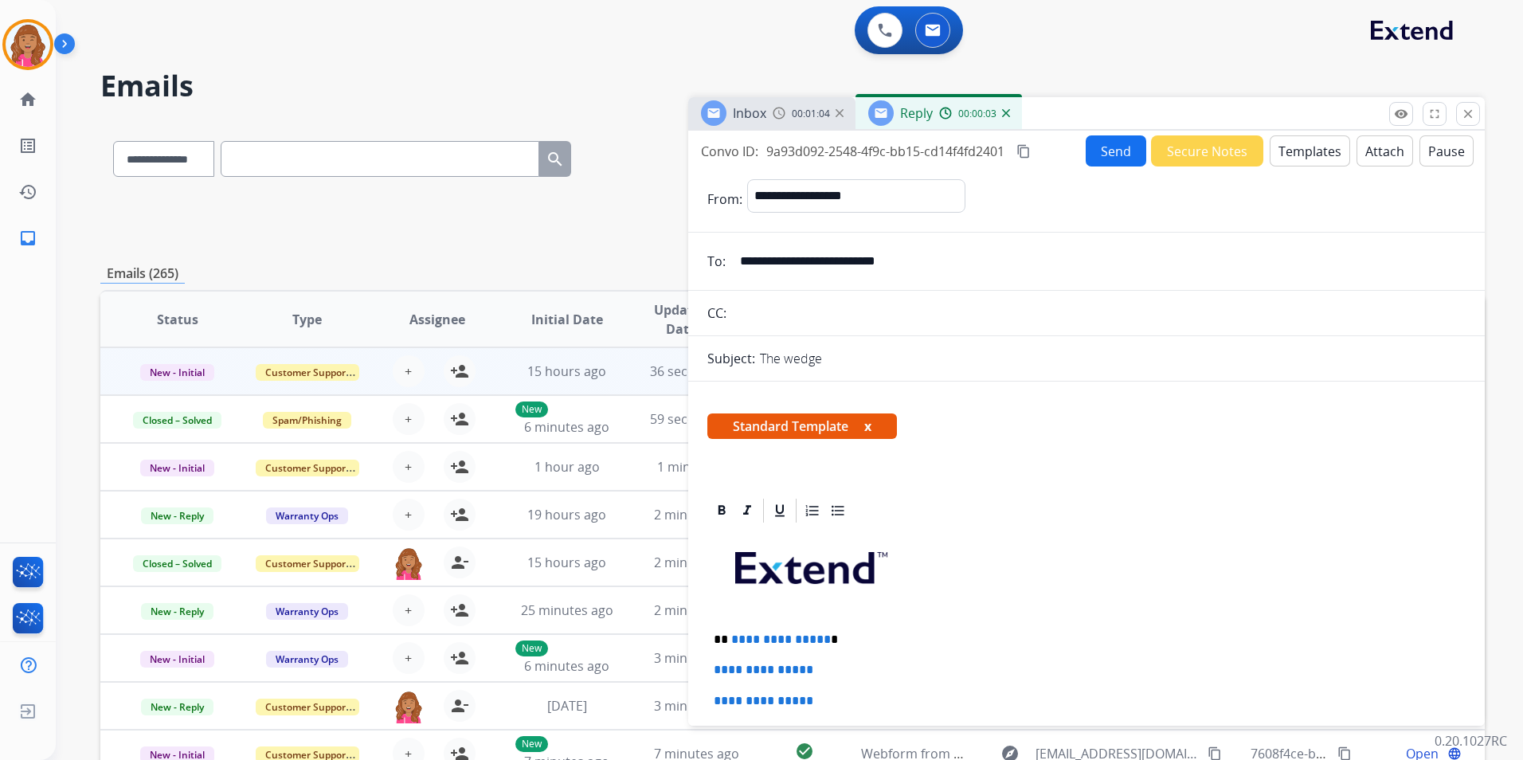
click at [786, 112] on div "00:01:04" at bounding box center [808, 113] width 70 height 14
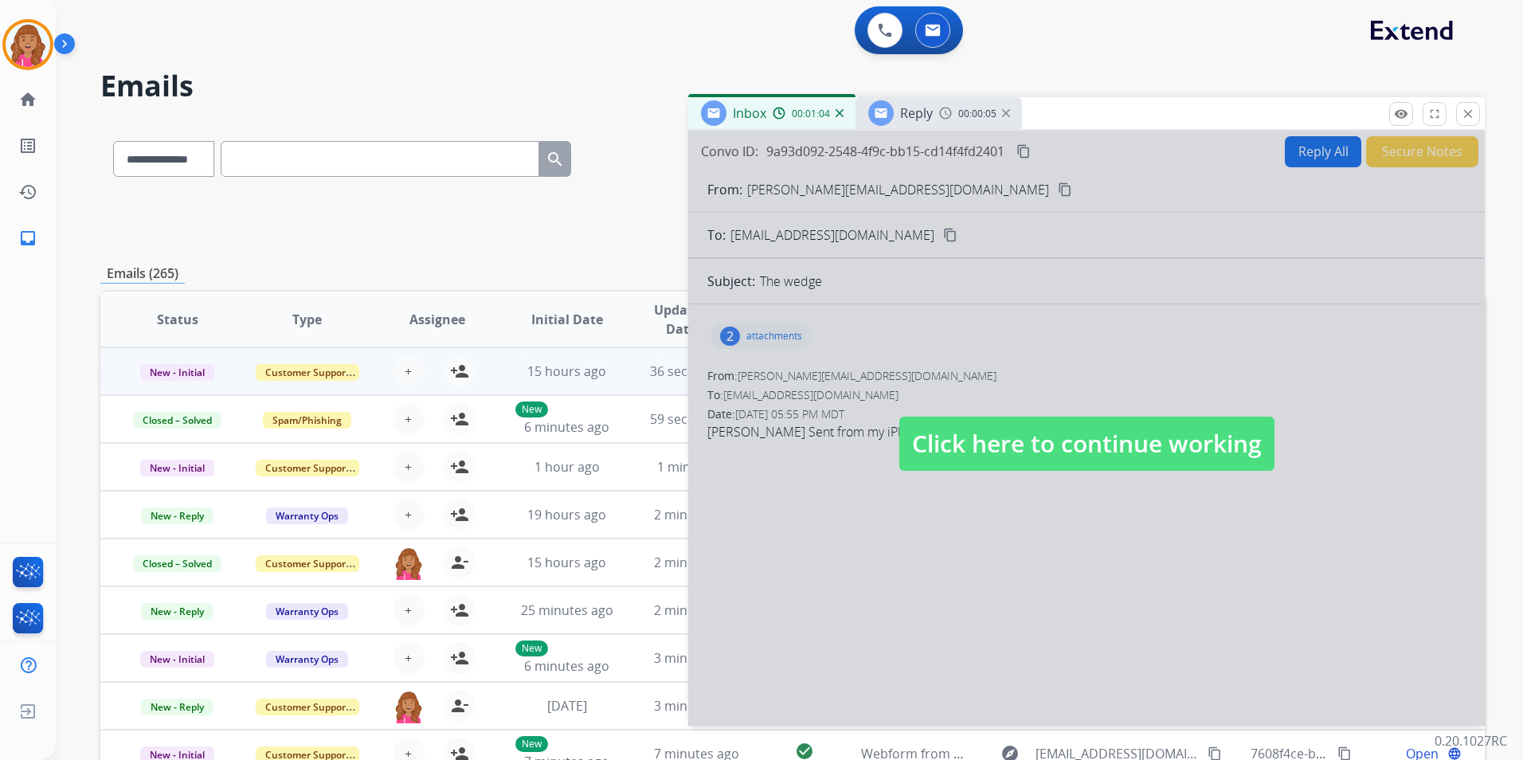
click at [771, 336] on div at bounding box center [1086, 428] width 796 height 595
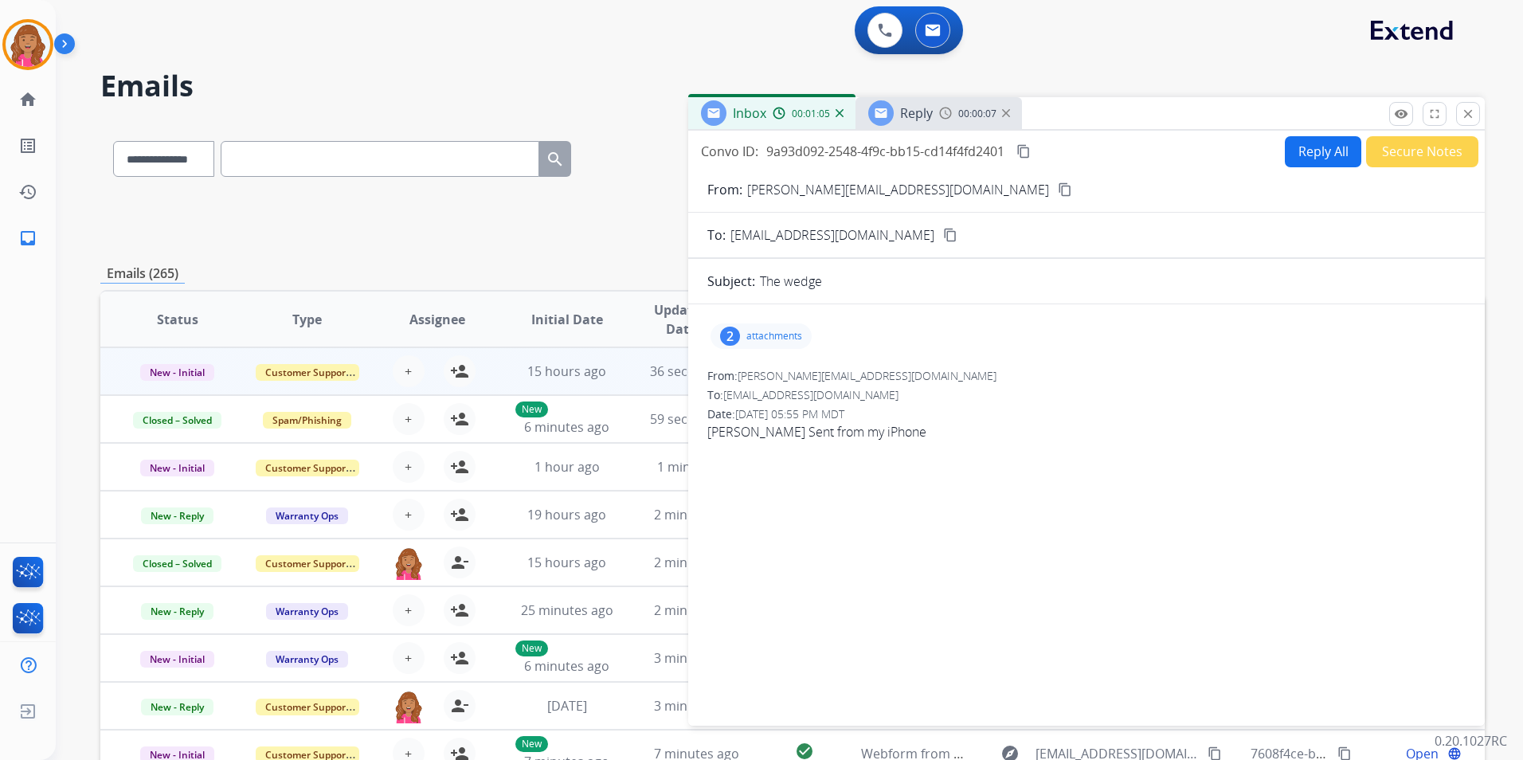
click at [758, 329] on div "2 attachments" at bounding box center [760, 335] width 101 height 25
click at [1309, 164] on button "Reply All" at bounding box center [1323, 151] width 76 height 31
click at [0, 0] on button "Templates" at bounding box center [0, 0] width 0 height 0
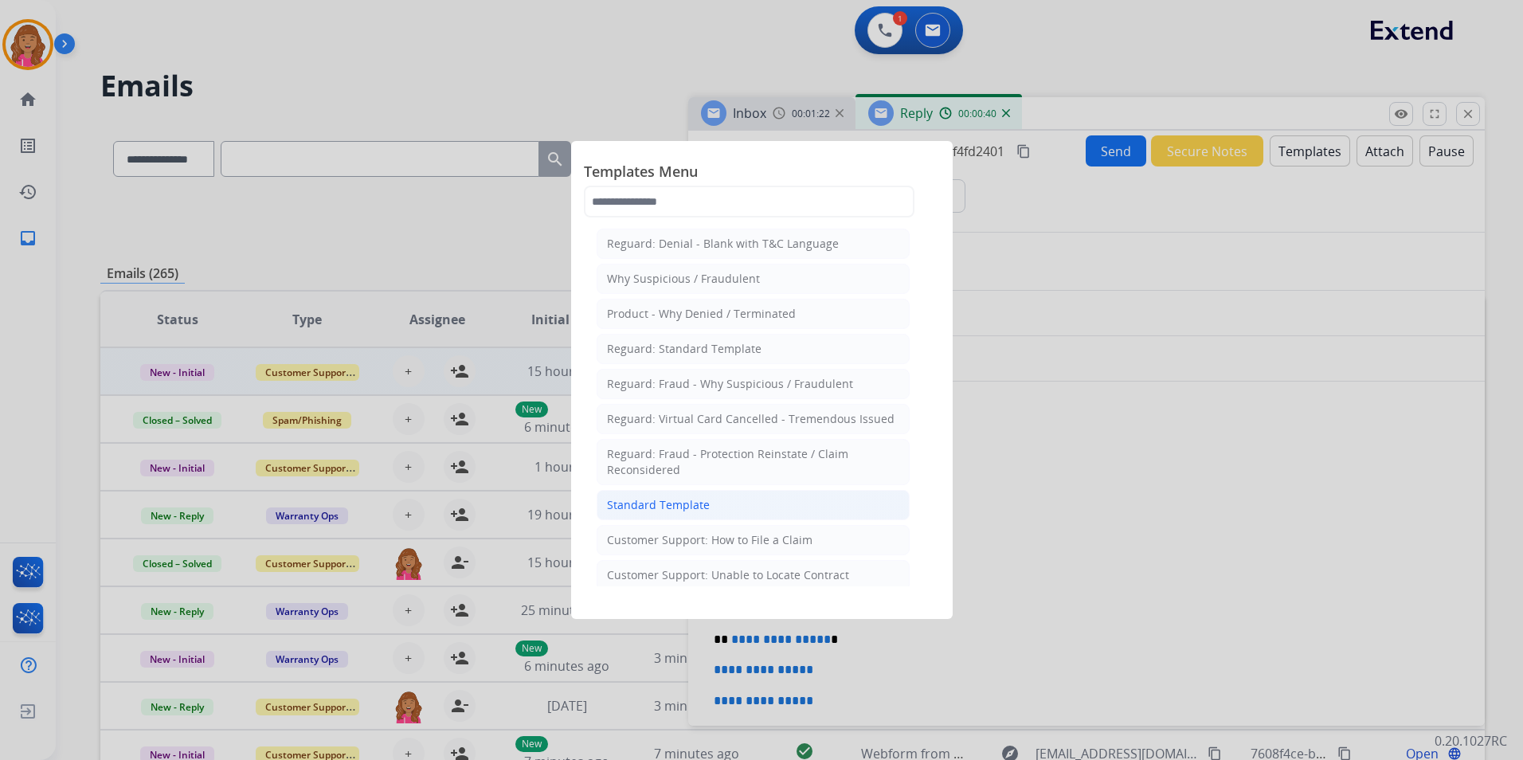
click at [792, 501] on li "Standard Template" at bounding box center [753, 505] width 313 height 30
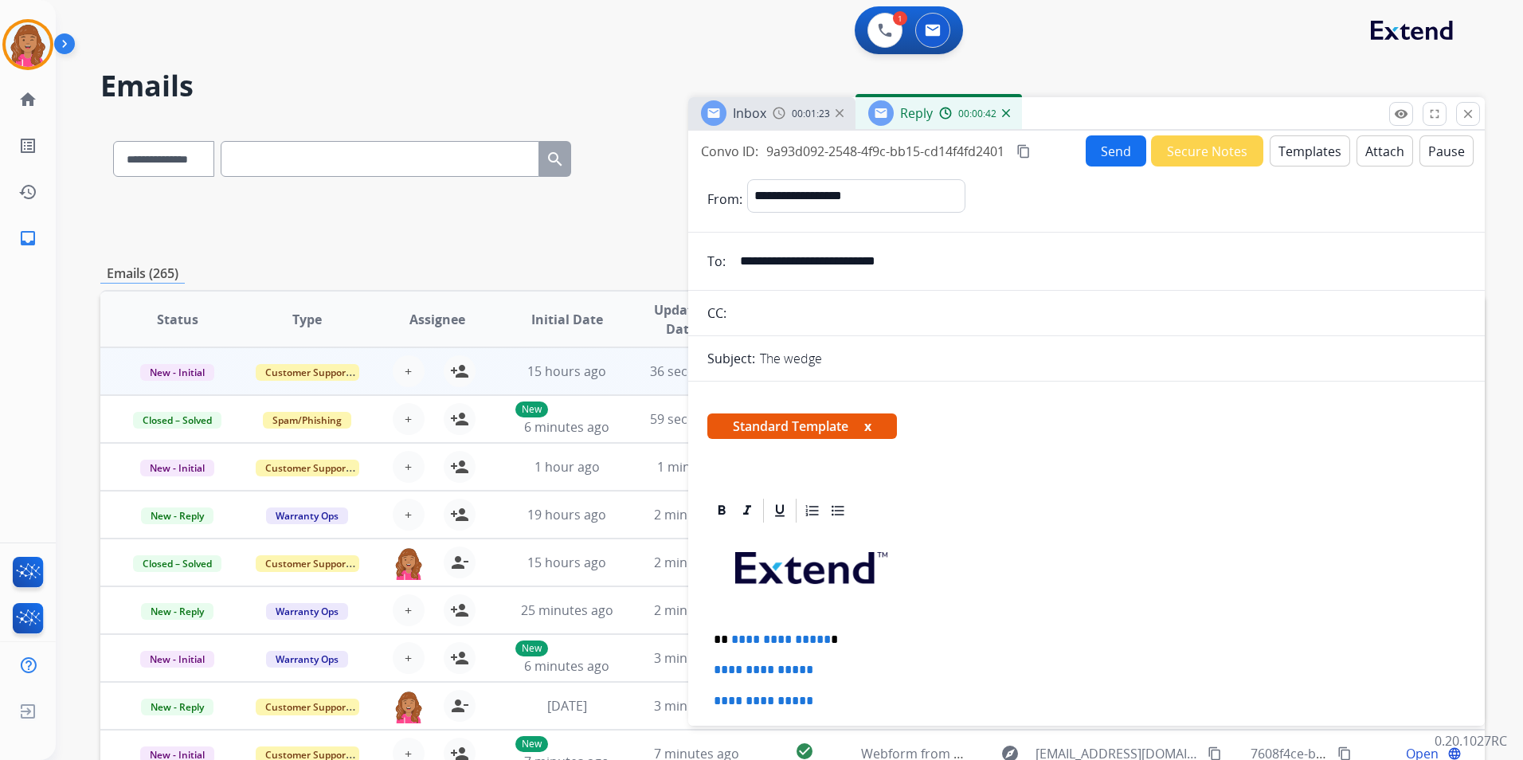
click at [820, 635] on span "**********" at bounding box center [781, 639] width 100 height 12
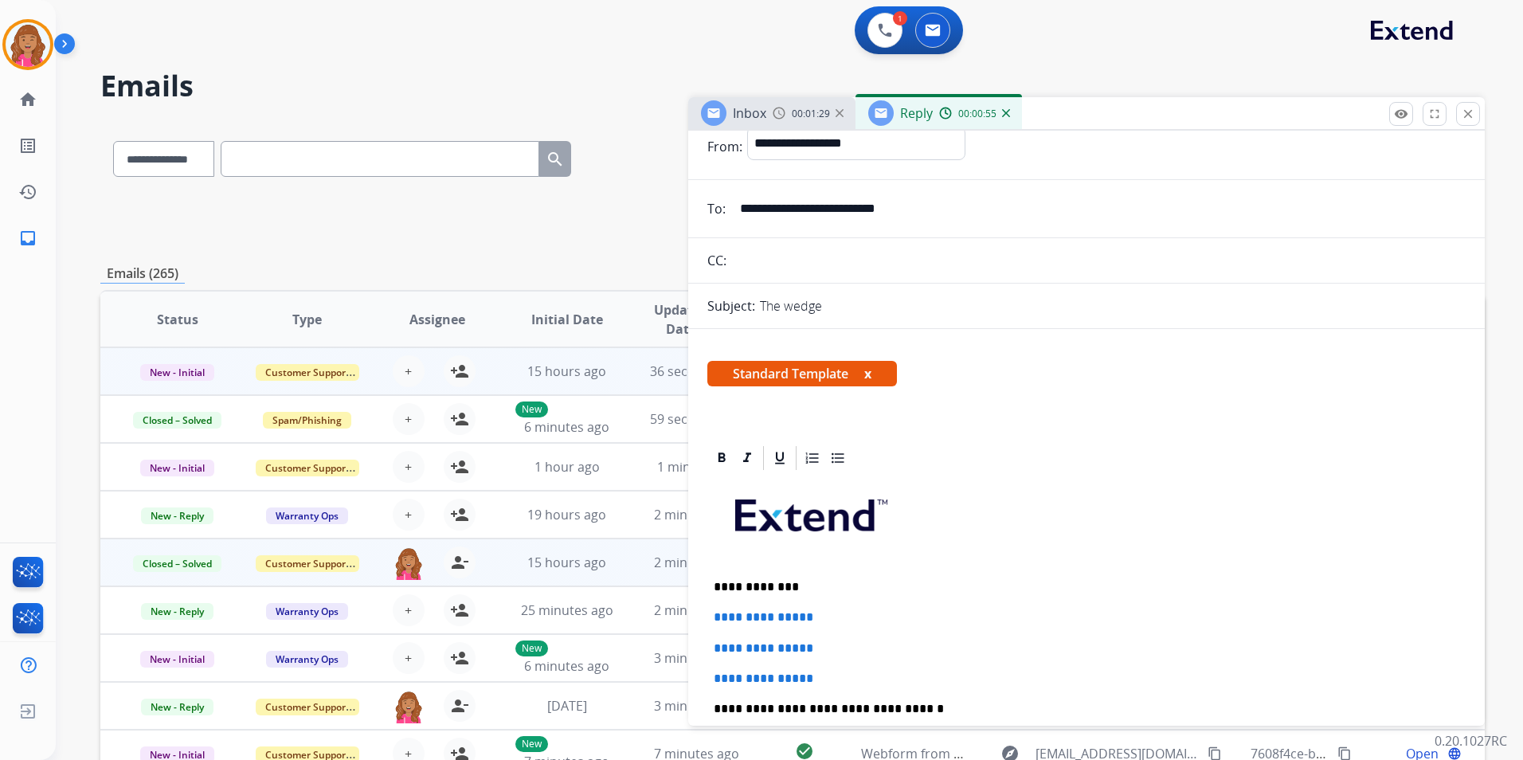
scroll to position [159, 0]
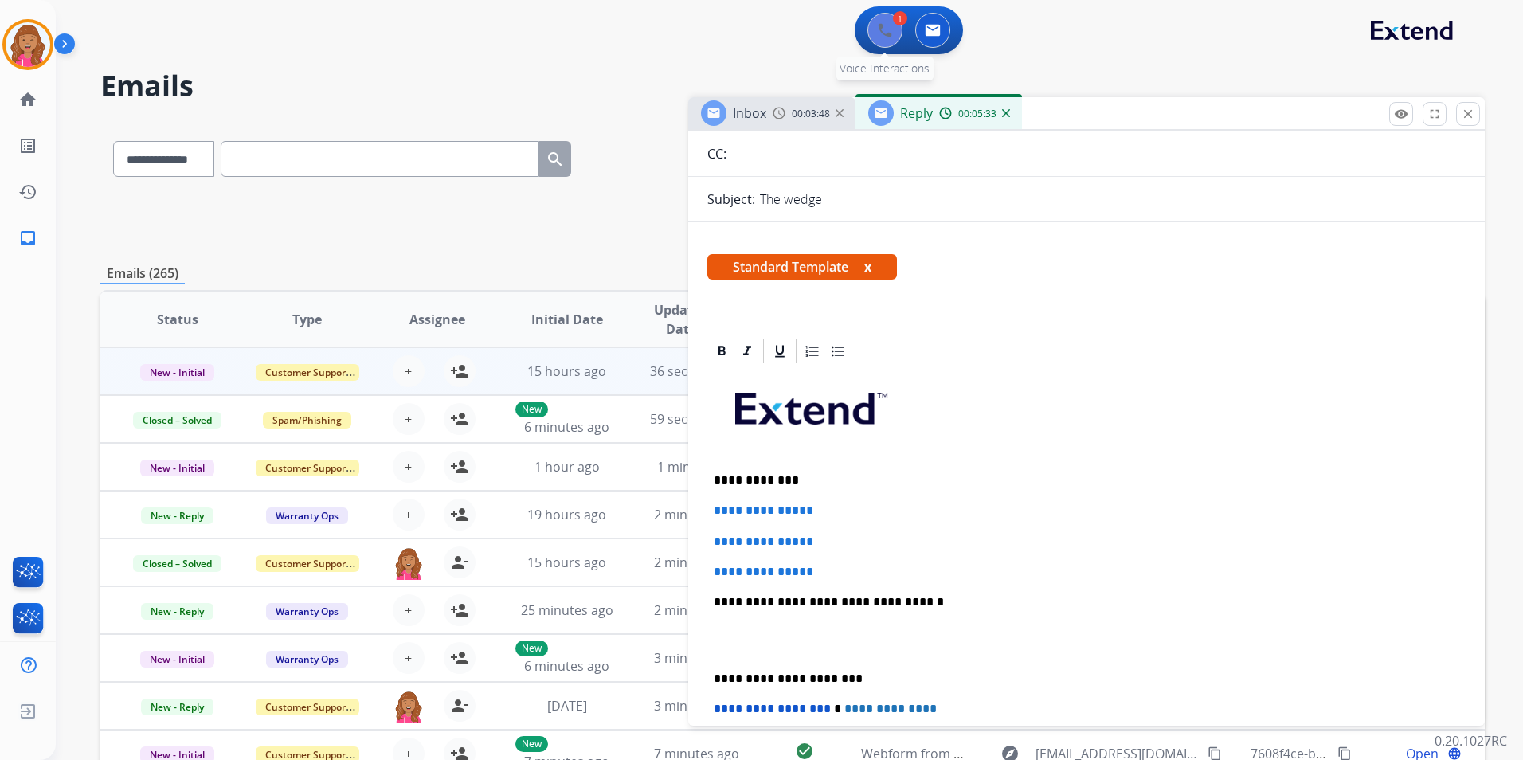
click at [878, 34] on img at bounding box center [885, 30] width 14 height 14
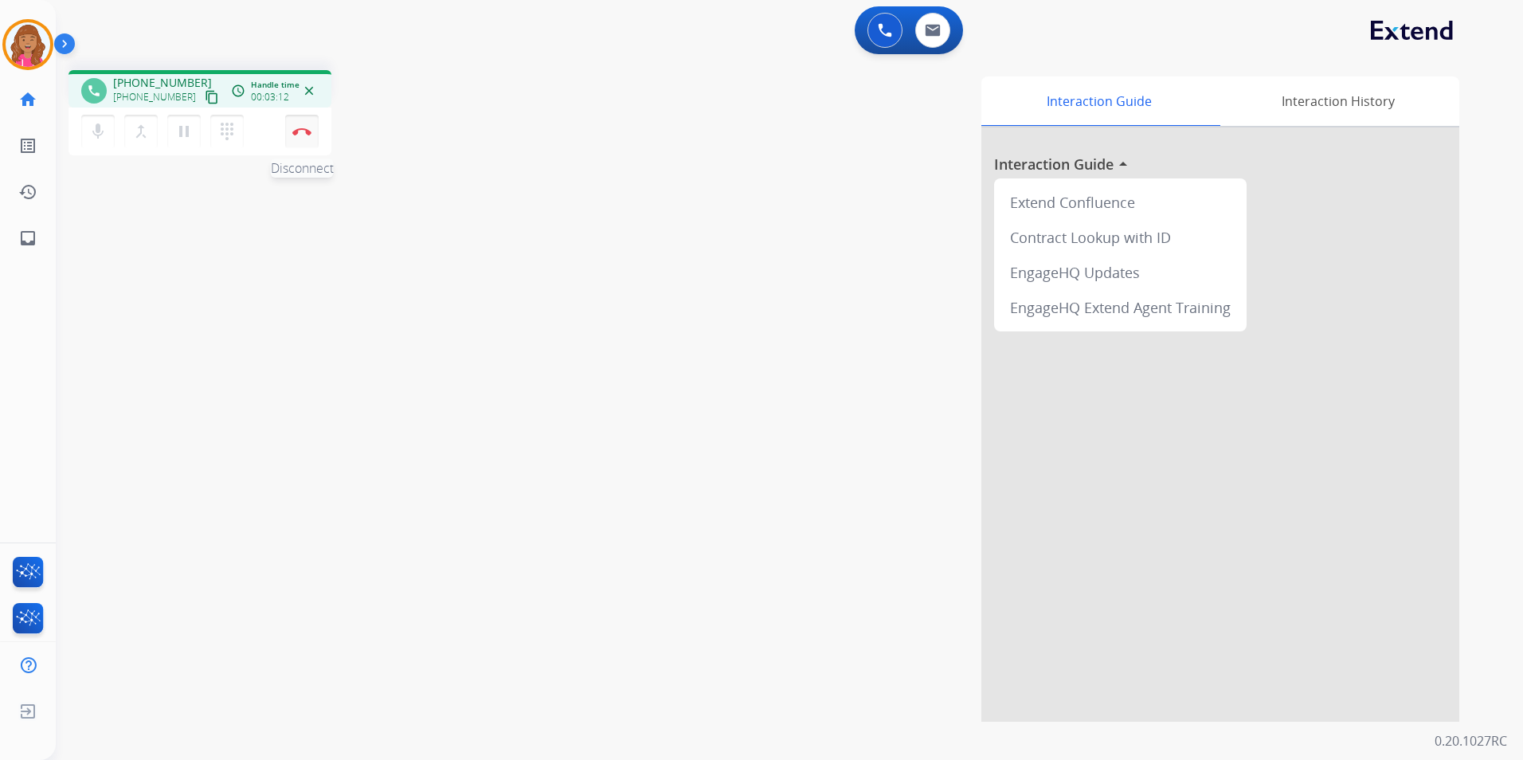
click at [307, 131] on img at bounding box center [301, 131] width 19 height 8
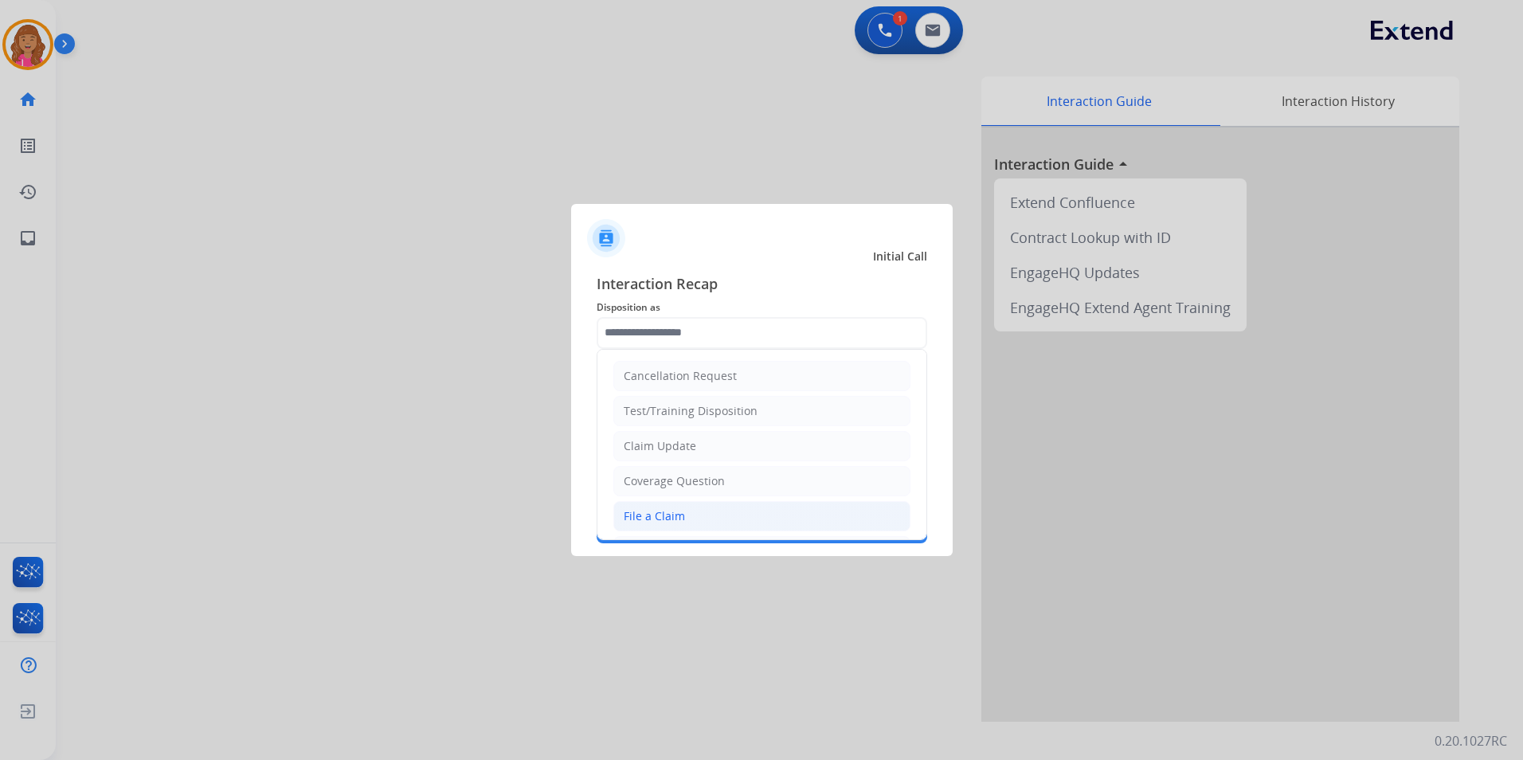
click at [661, 506] on li "File a Claim" at bounding box center [761, 516] width 297 height 30
type input "**********"
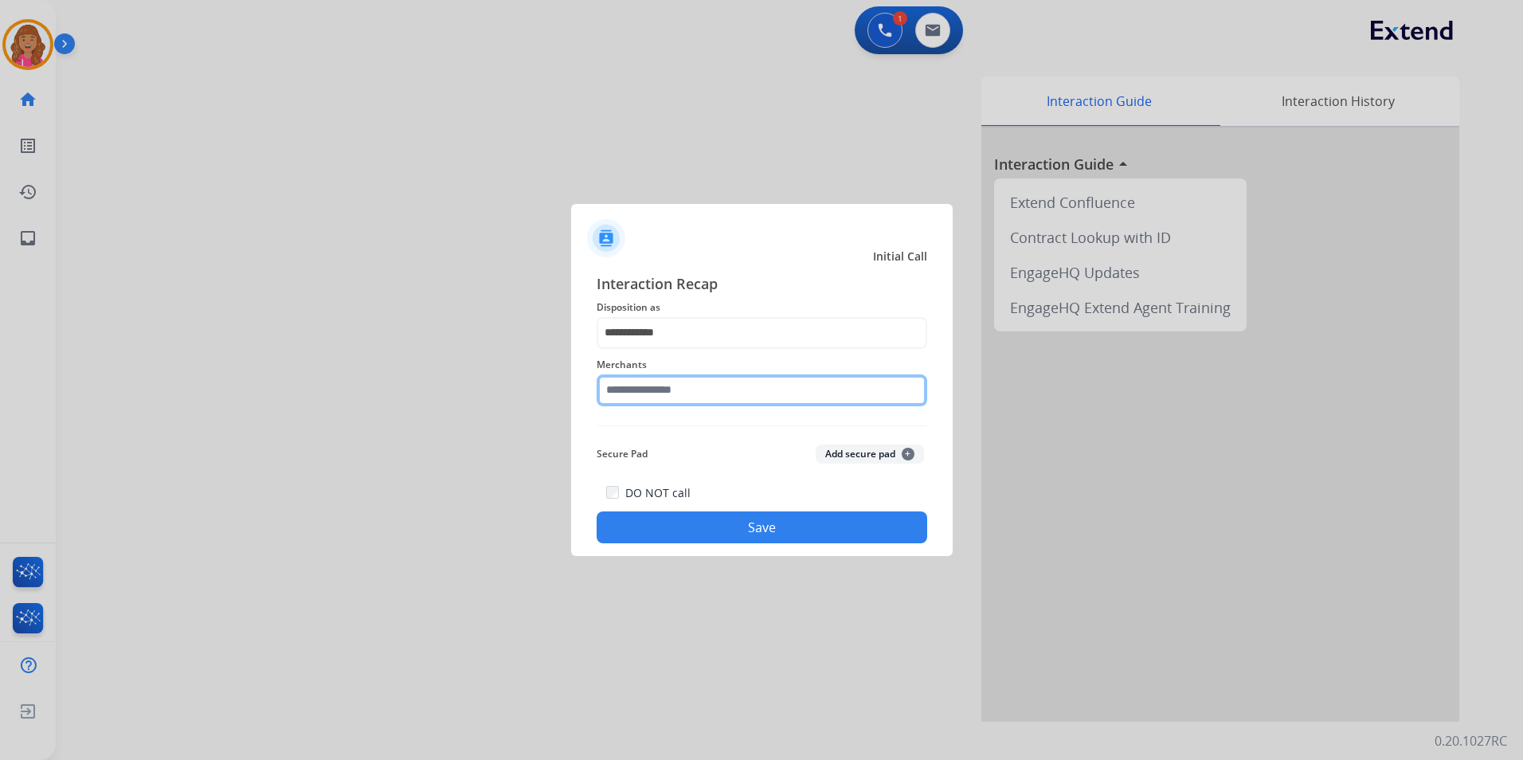
click at [679, 390] on input "text" at bounding box center [762, 390] width 331 height 32
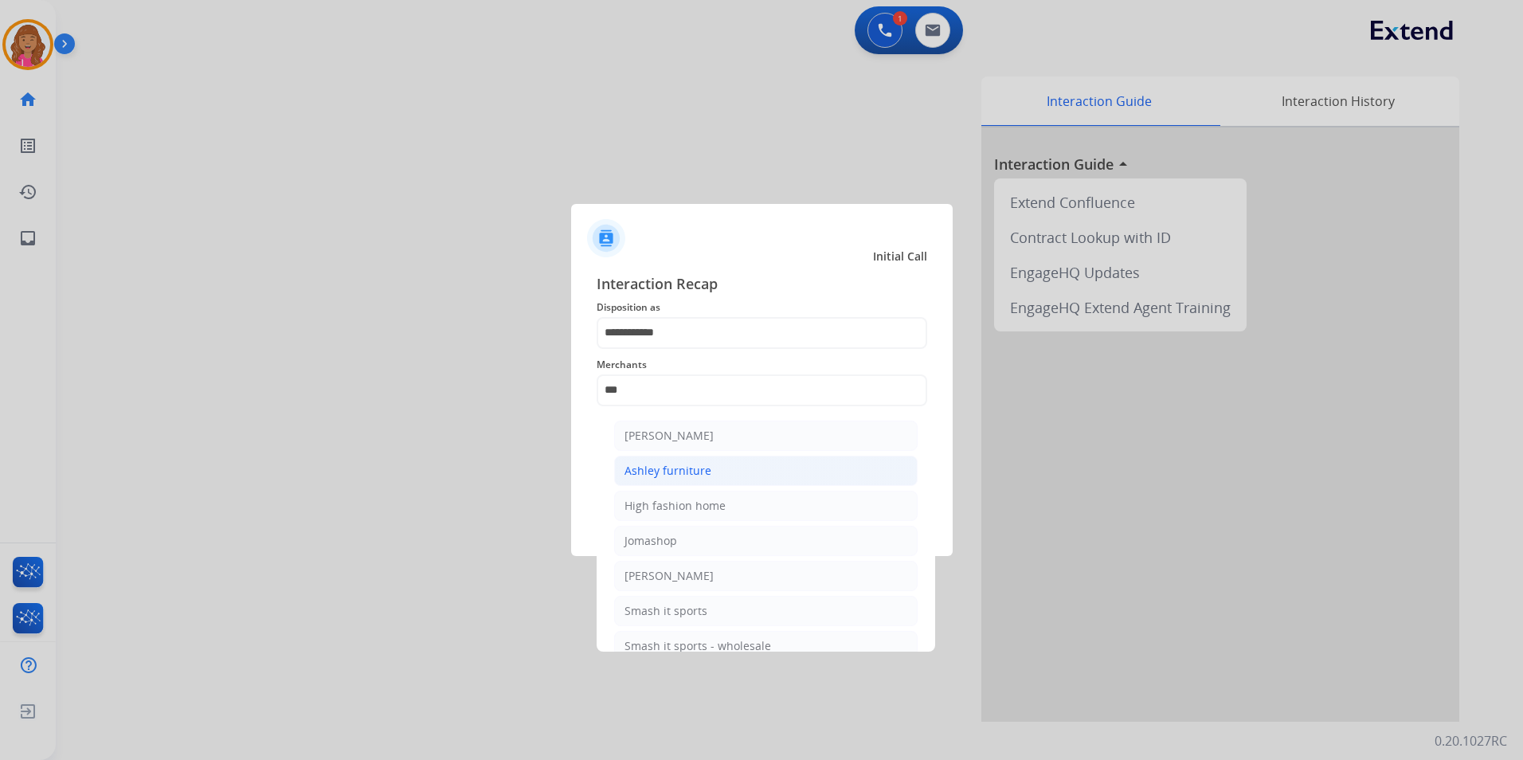
click at [774, 469] on li "Ashley furniture" at bounding box center [765, 471] width 303 height 30
type input "**********"
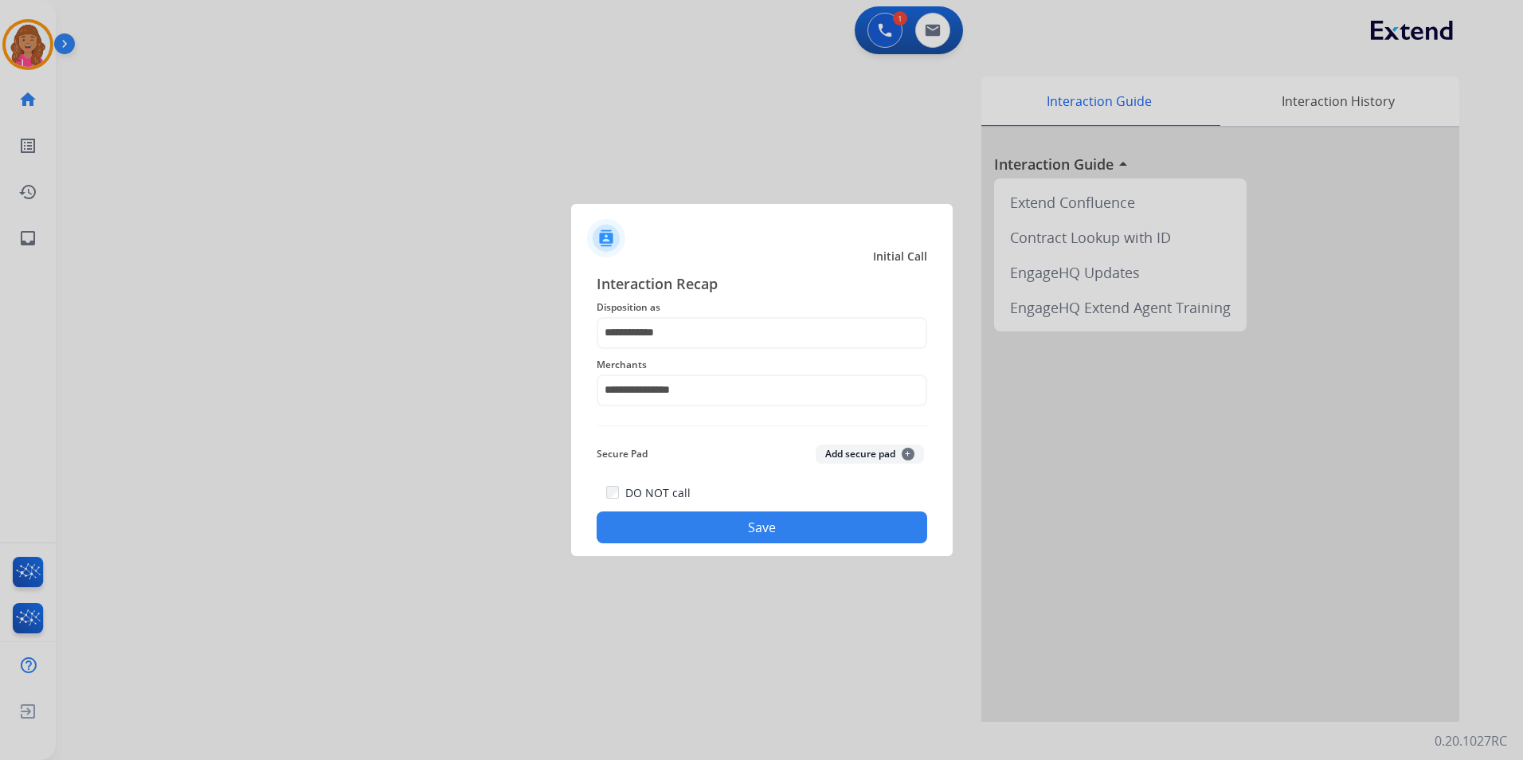
click at [671, 534] on button "Save" at bounding box center [762, 527] width 331 height 32
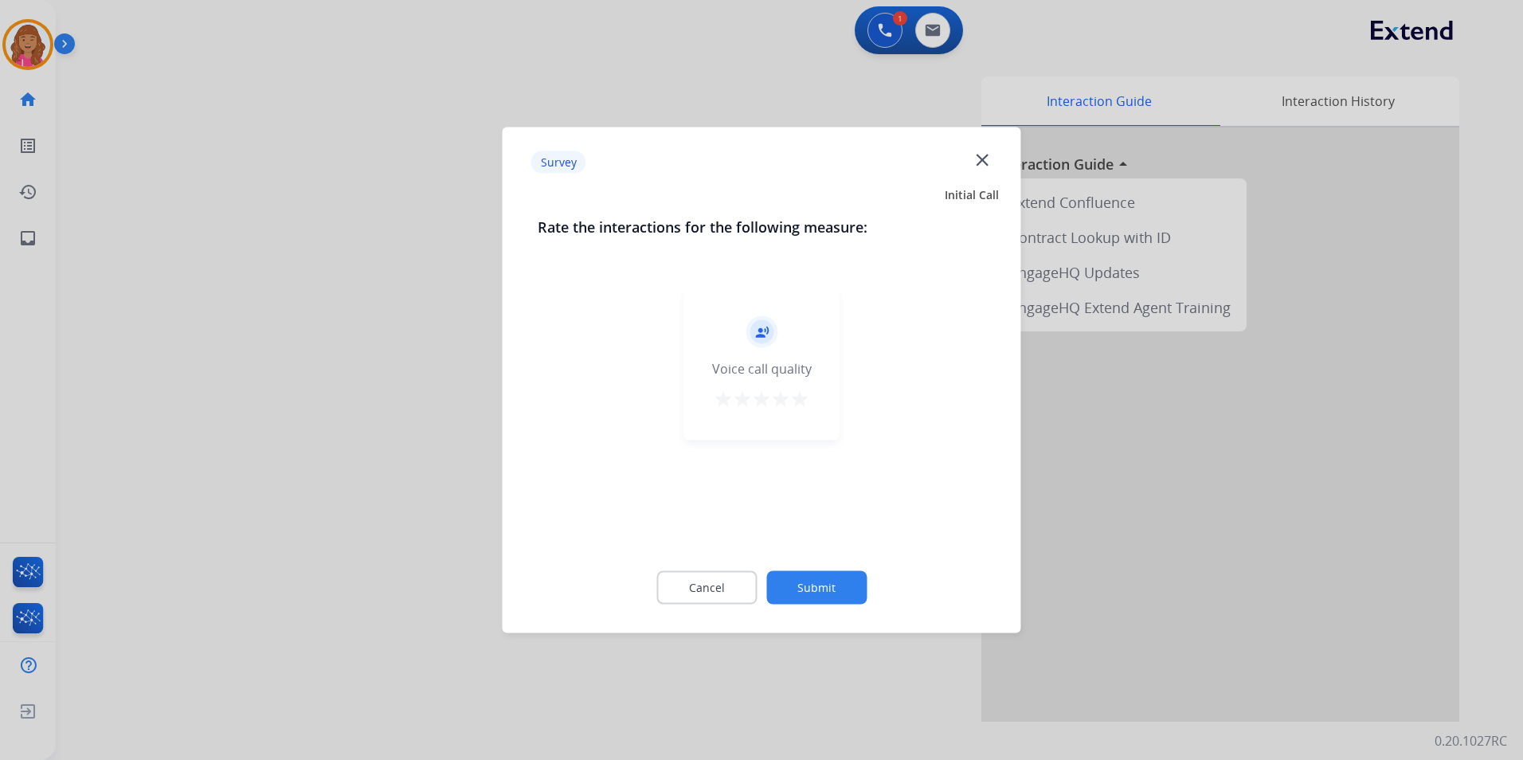
click at [704, 533] on div "record_voice_over Voice call quality star star star star star" at bounding box center [762, 414] width 448 height 276
click at [704, 567] on div "Cancel Submit" at bounding box center [762, 588] width 448 height 72
click at [763, 577] on div "Cancel Submit" at bounding box center [762, 588] width 448 height 72
click at [746, 573] on button "Cancel" at bounding box center [706, 587] width 100 height 33
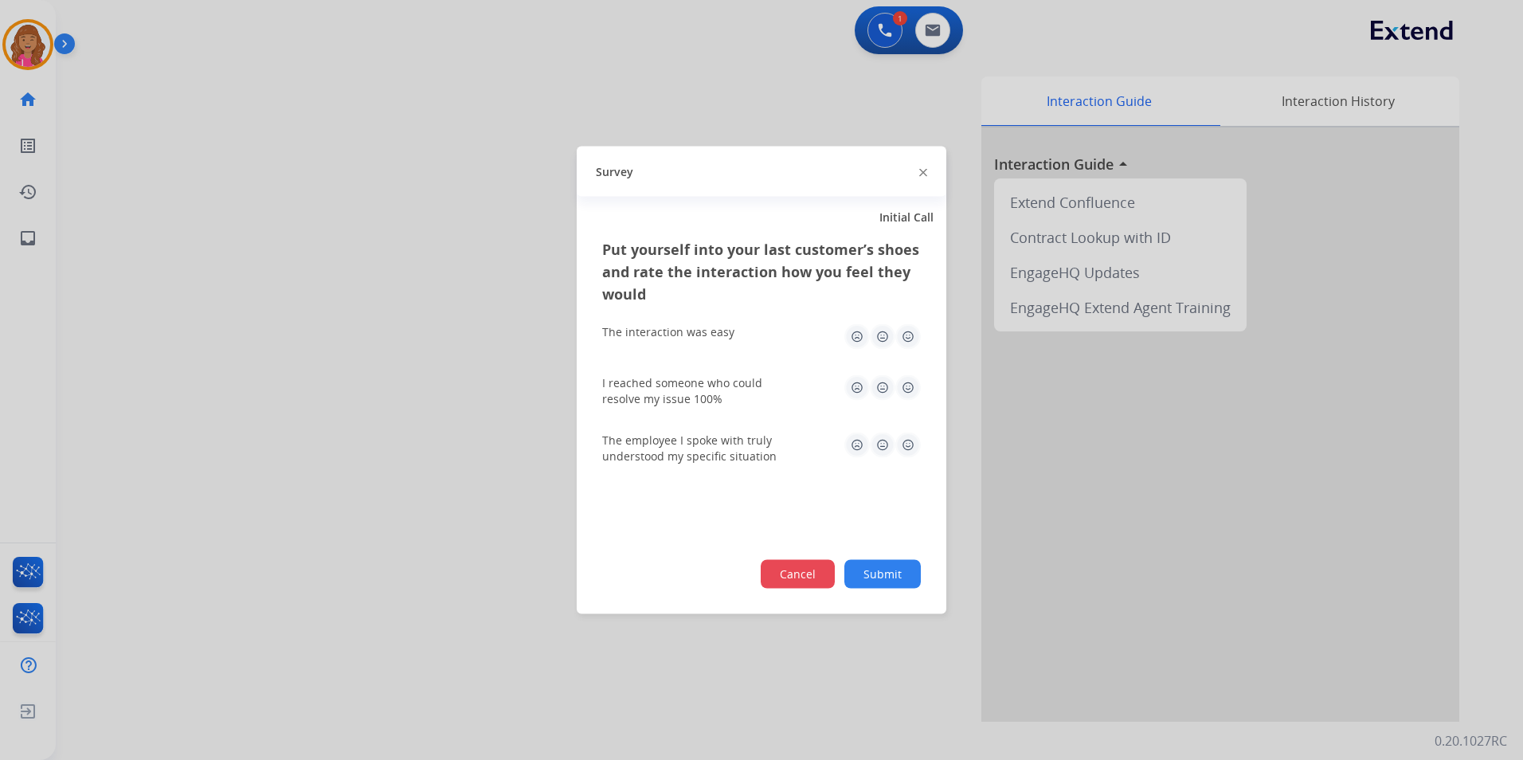
click at [776, 571] on button "Cancel" at bounding box center [798, 574] width 74 height 29
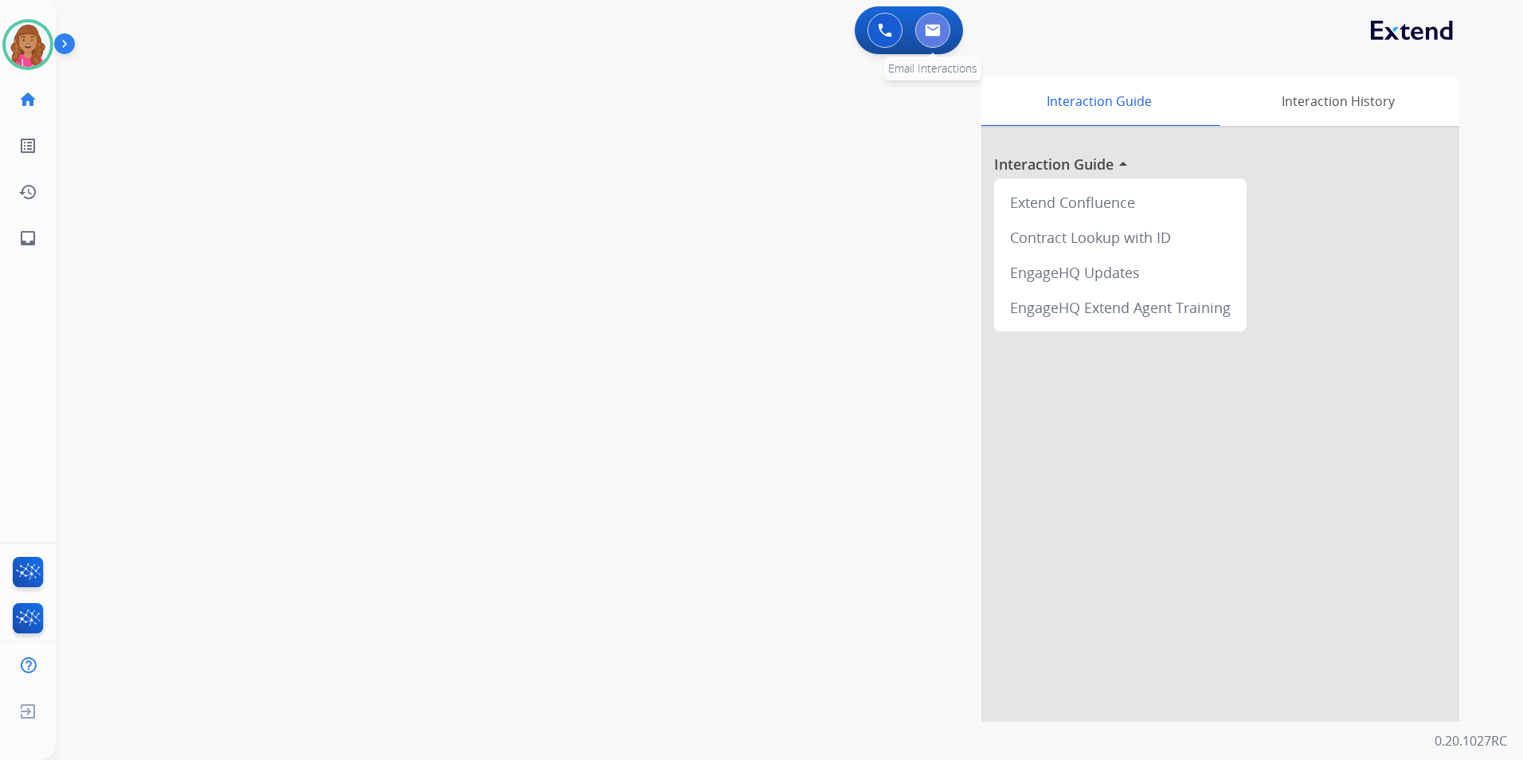
click at [943, 26] on button at bounding box center [932, 30] width 35 height 35
select select "**********"
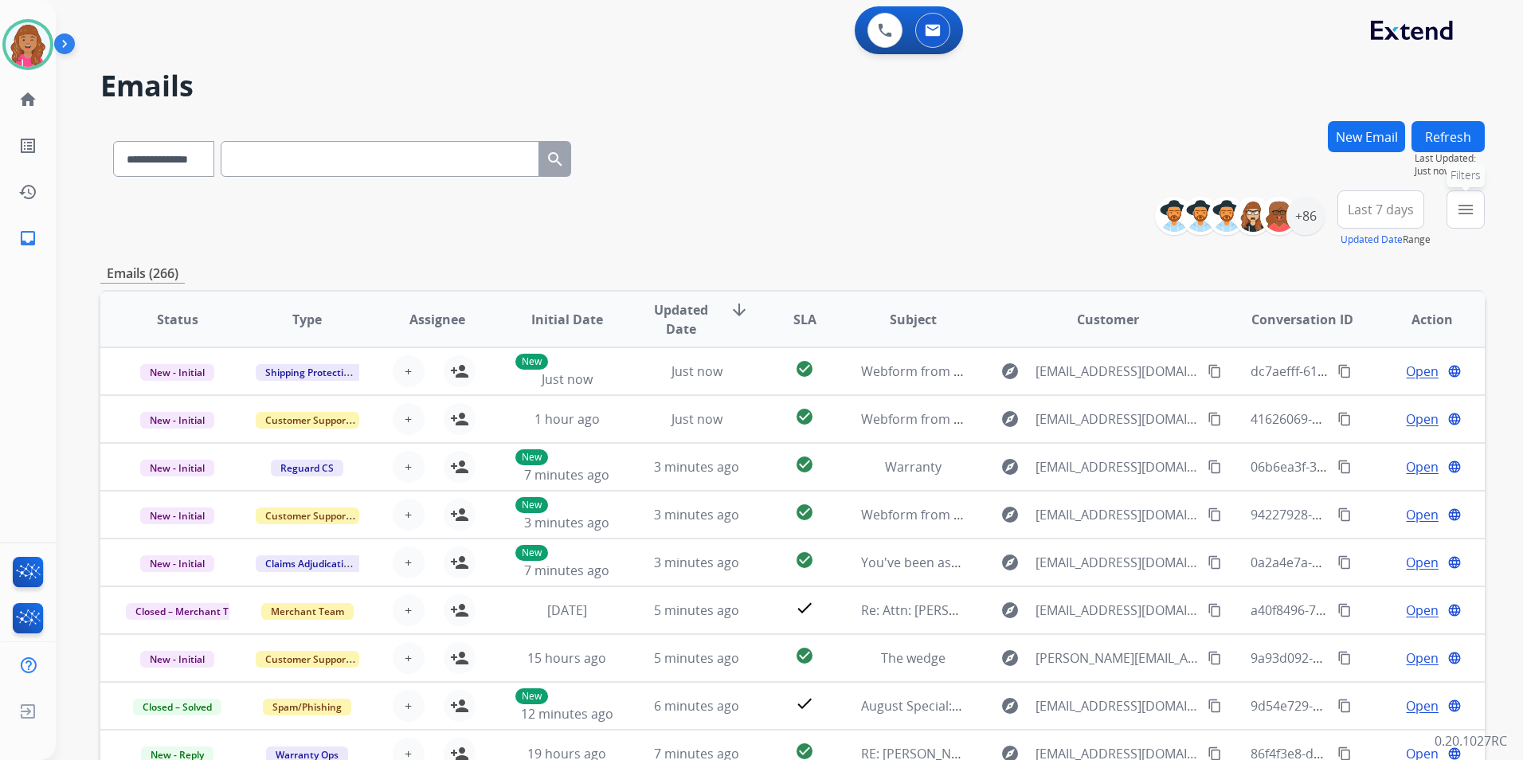
click at [1474, 212] on mat-icon "menu" at bounding box center [1465, 209] width 19 height 19
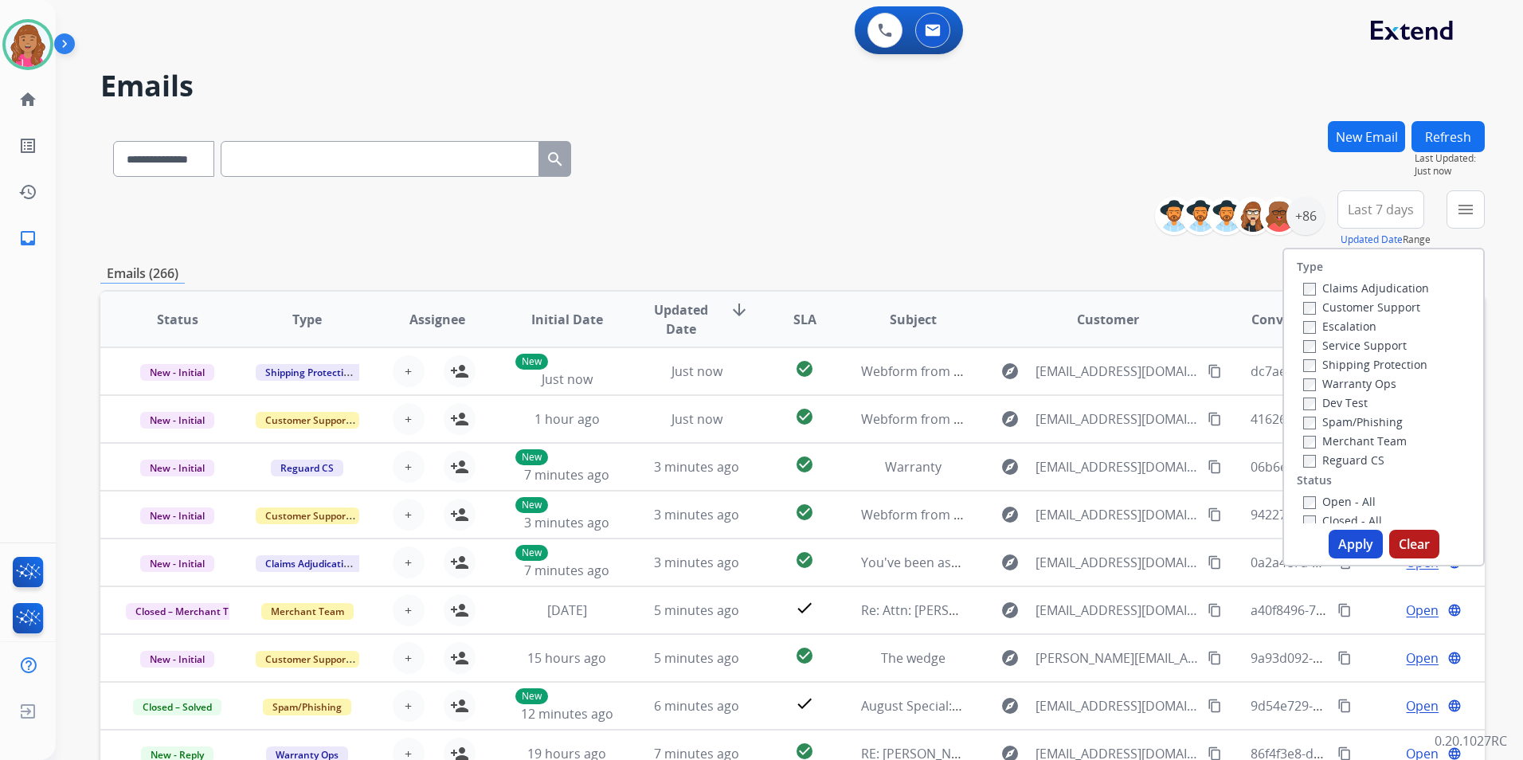
click at [1344, 503] on label "Open - All" at bounding box center [1339, 501] width 72 height 15
click at [1371, 460] on label "Reguard CS" at bounding box center [1343, 459] width 81 height 15
click at [1391, 370] on label "Shipping Protection" at bounding box center [1365, 364] width 124 height 15
click at [1392, 306] on label "Customer Support" at bounding box center [1361, 306] width 117 height 15
click at [1367, 547] on button "Apply" at bounding box center [1356, 544] width 54 height 29
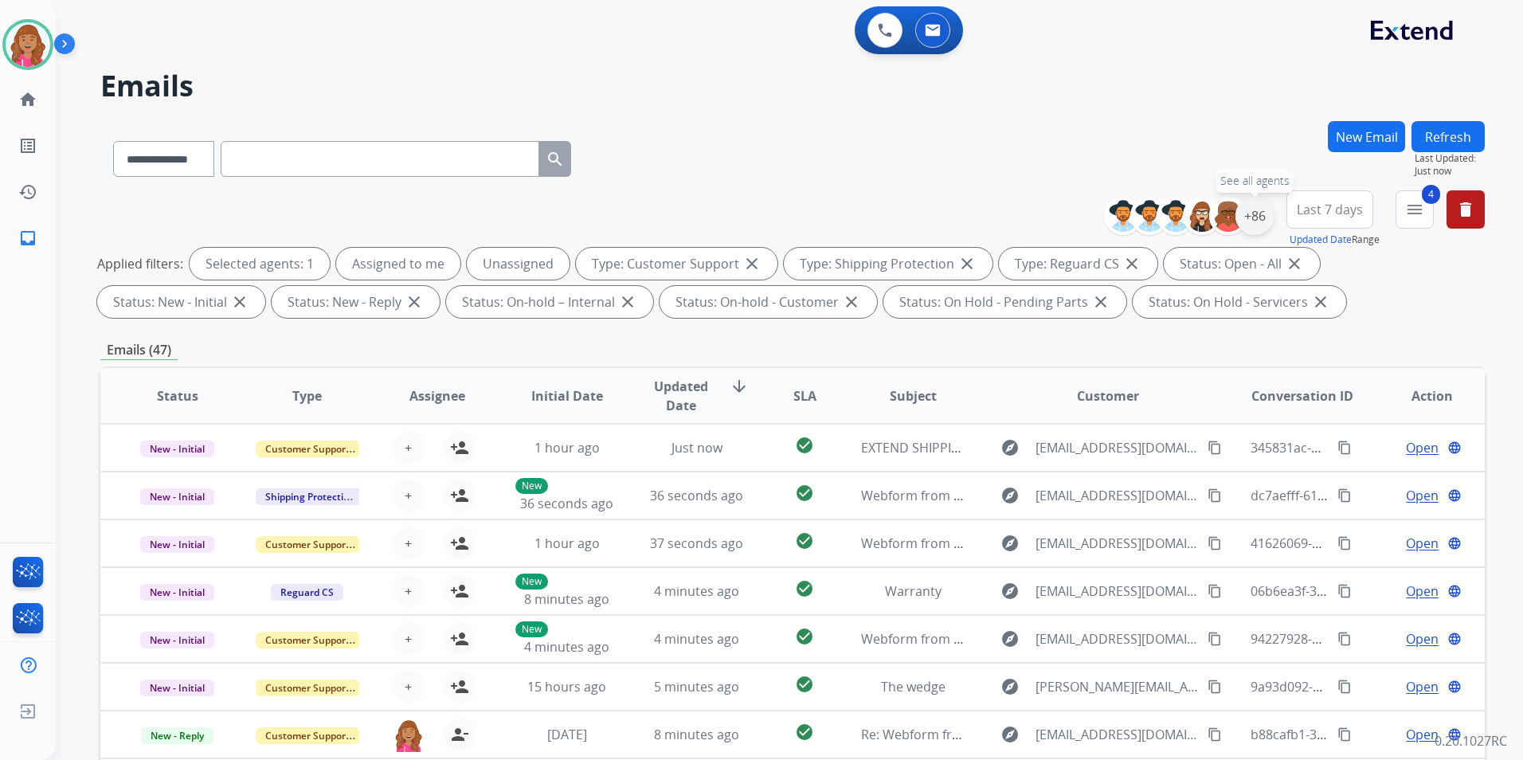
click at [1263, 208] on div "+86" at bounding box center [1254, 216] width 38 height 38
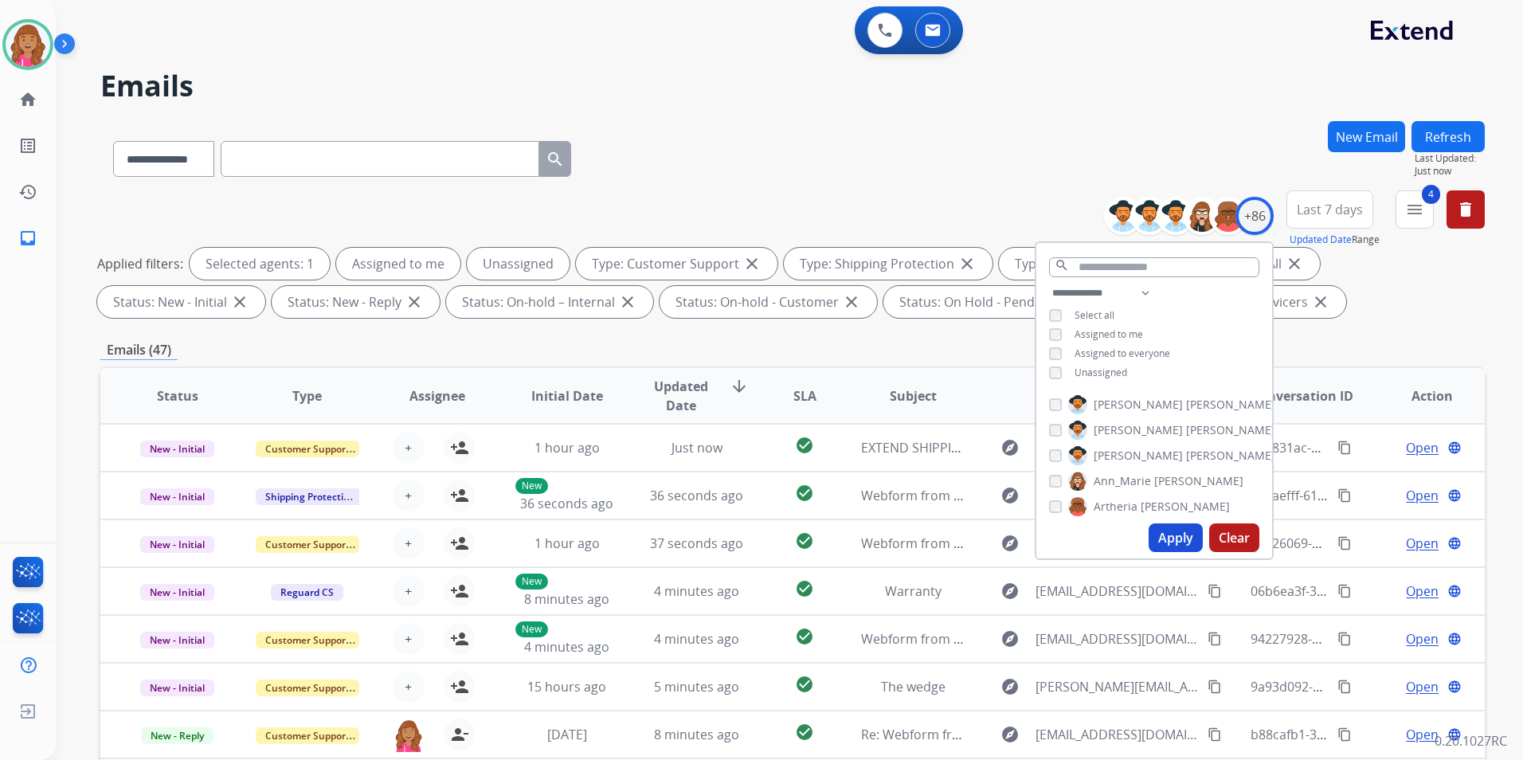
click at [1094, 363] on div "**********" at bounding box center [1154, 335] width 236 height 102
click at [1104, 366] on span "Unassigned" at bounding box center [1100, 373] width 53 height 14
click at [1157, 530] on button "Apply" at bounding box center [1176, 537] width 54 height 29
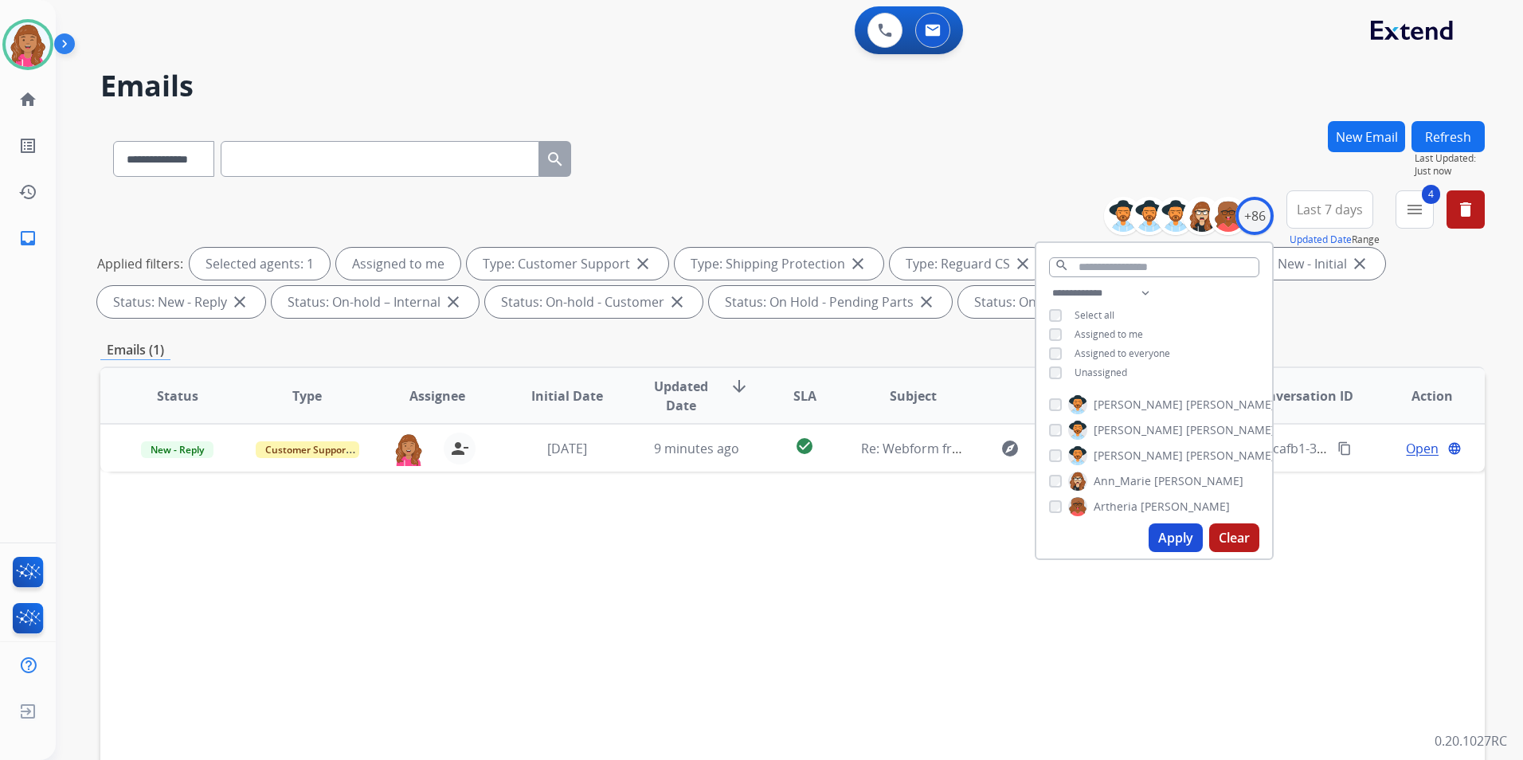
click at [956, 564] on div "Status Type Assignee Initial Date Updated Date arrow_downward SLA Subject Custo…" at bounding box center [792, 633] width 1384 height 534
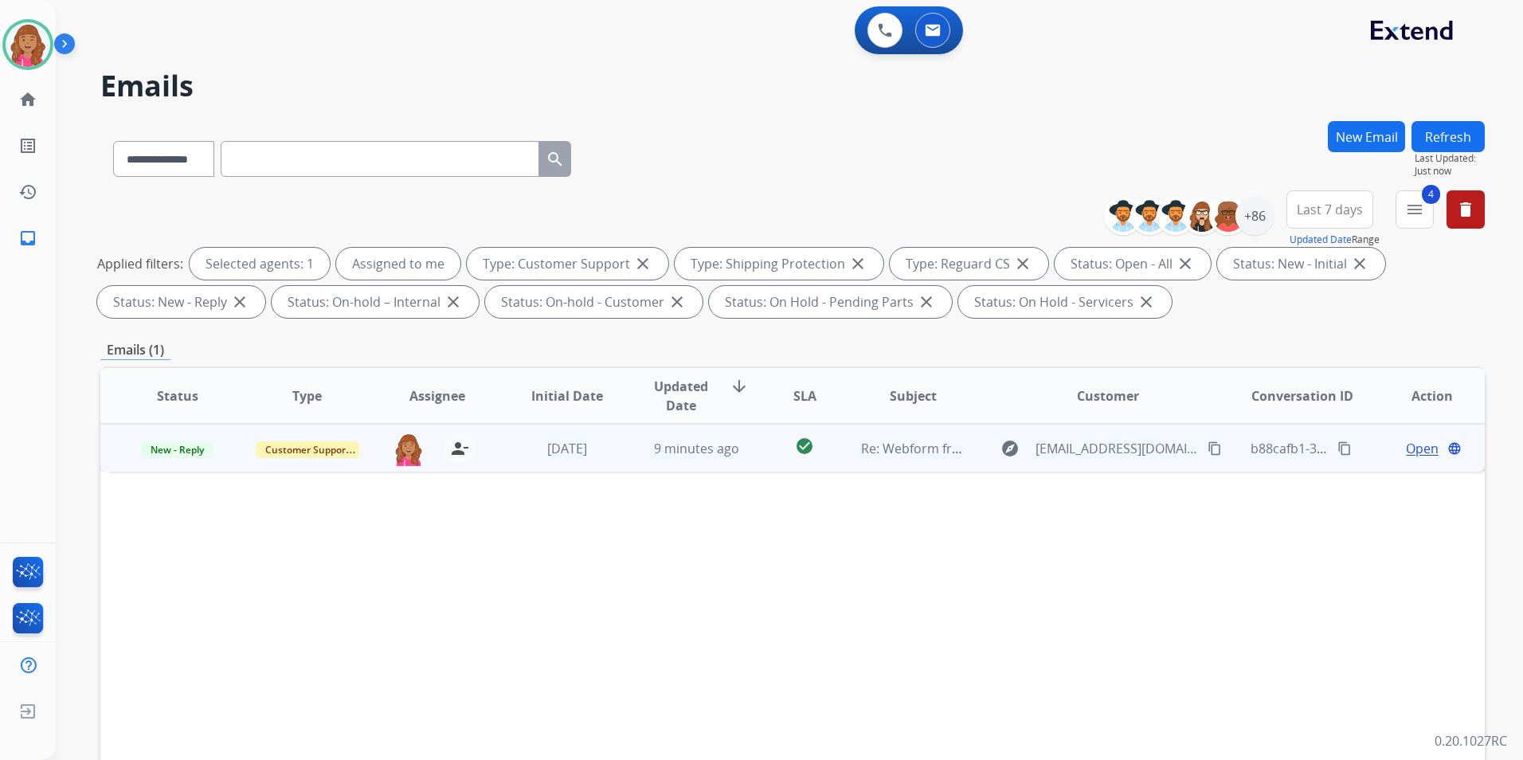
click at [1415, 444] on span "Open" at bounding box center [1422, 448] width 33 height 19
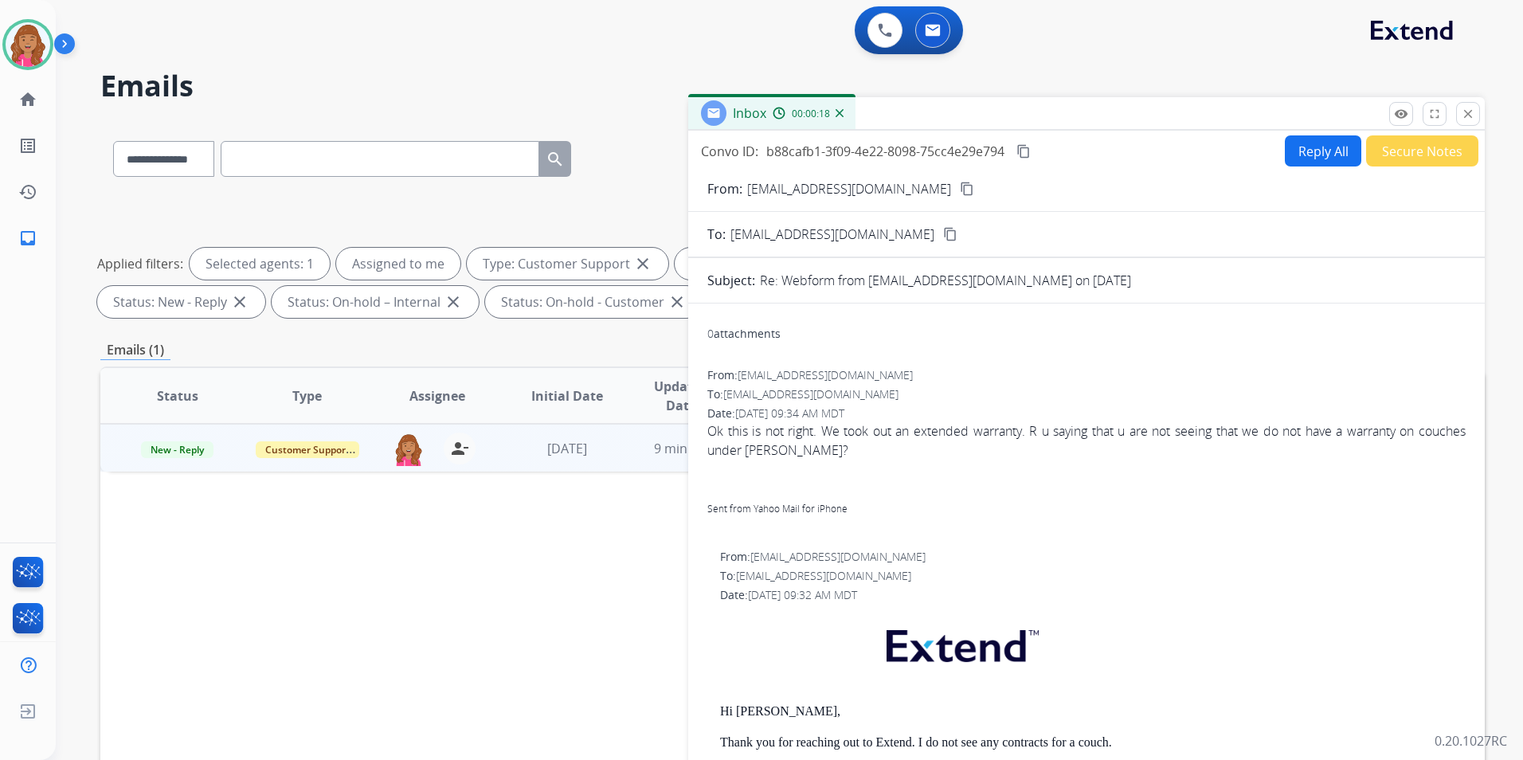
click at [1299, 130] on div "Inbox 00:00:18" at bounding box center [1086, 113] width 796 height 33
click at [1297, 149] on button "Reply All" at bounding box center [1323, 150] width 76 height 31
select select "**********"
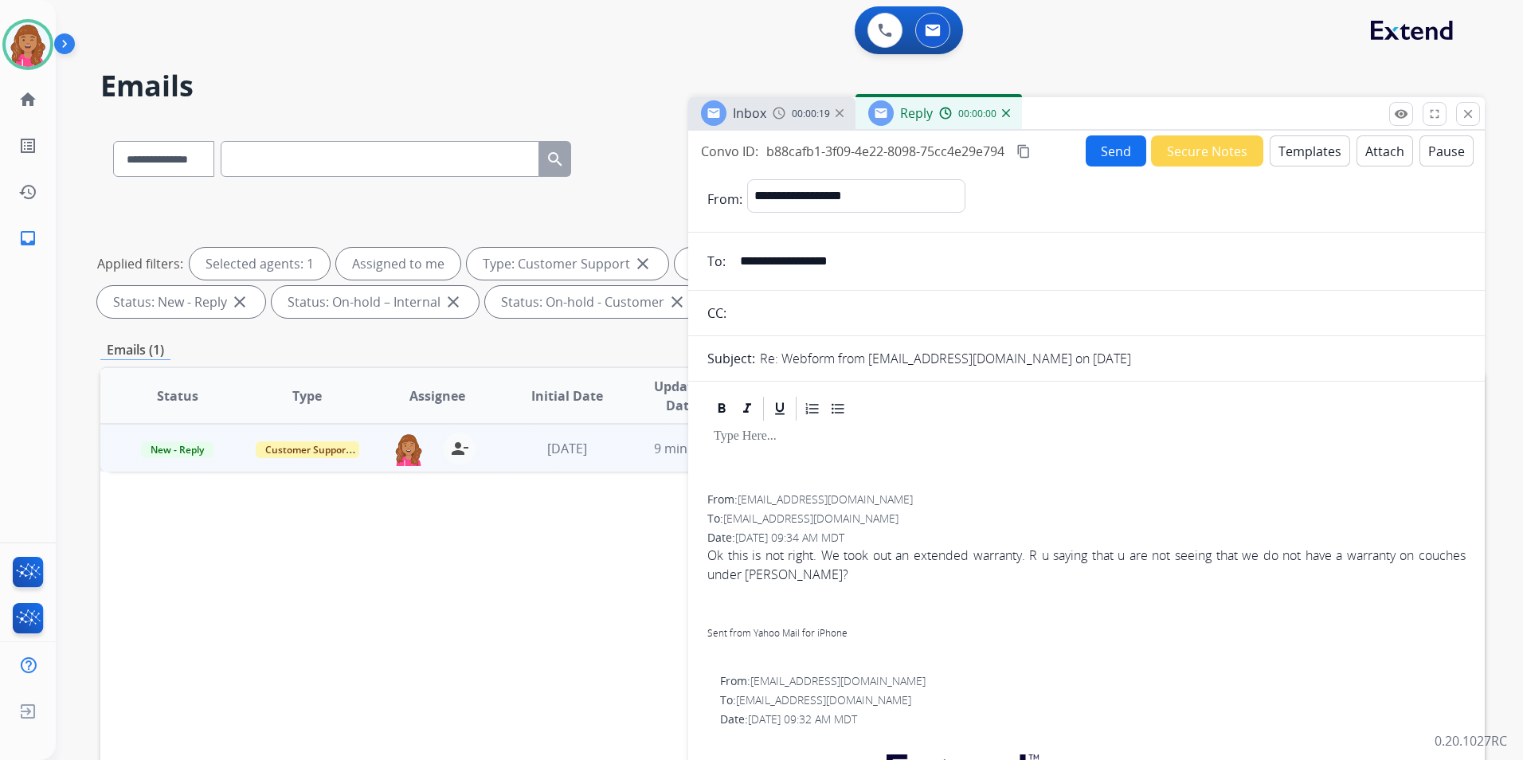
click at [1297, 149] on button "Templates" at bounding box center [1310, 150] width 80 height 31
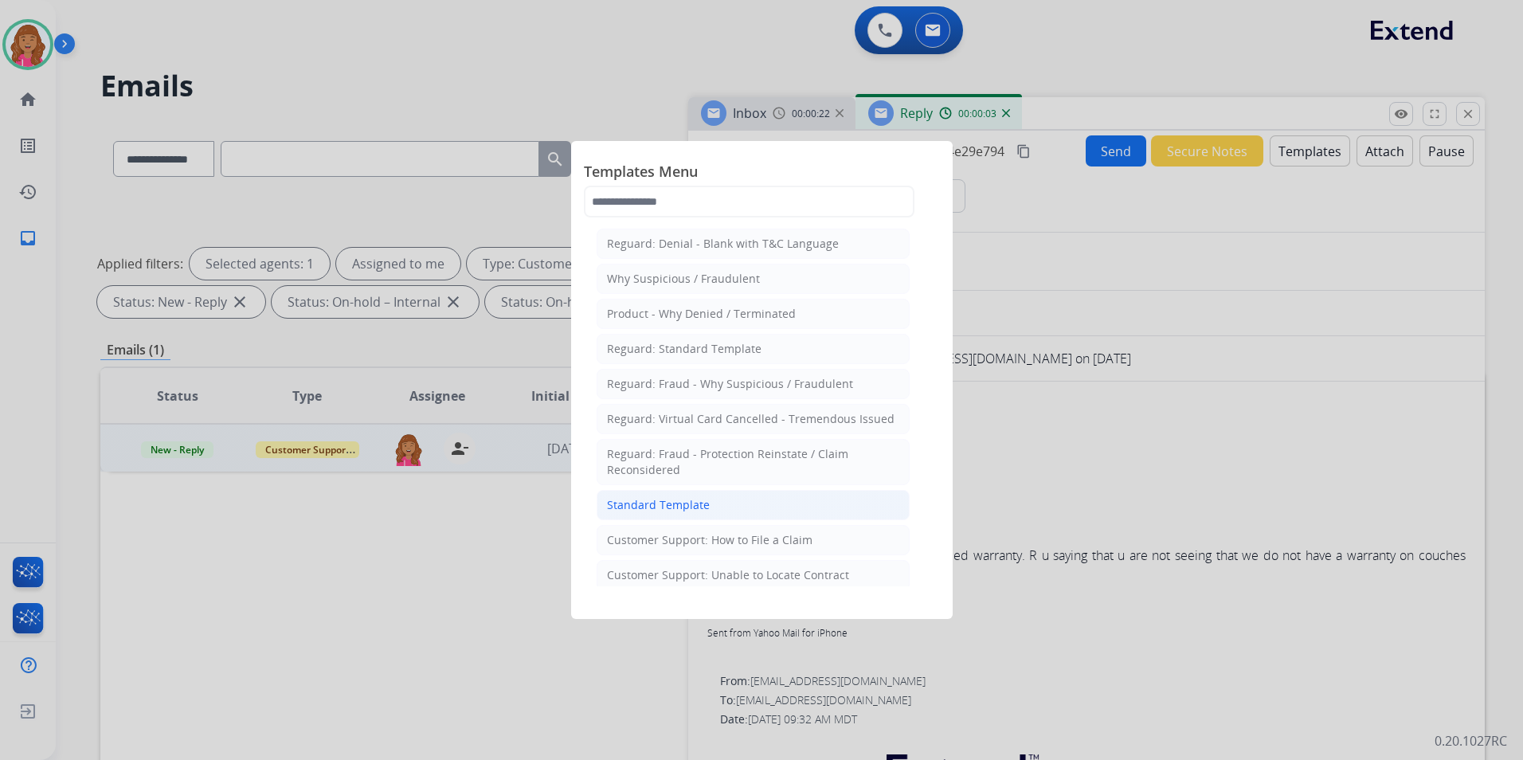
click at [722, 507] on li "Standard Template" at bounding box center [753, 505] width 313 height 30
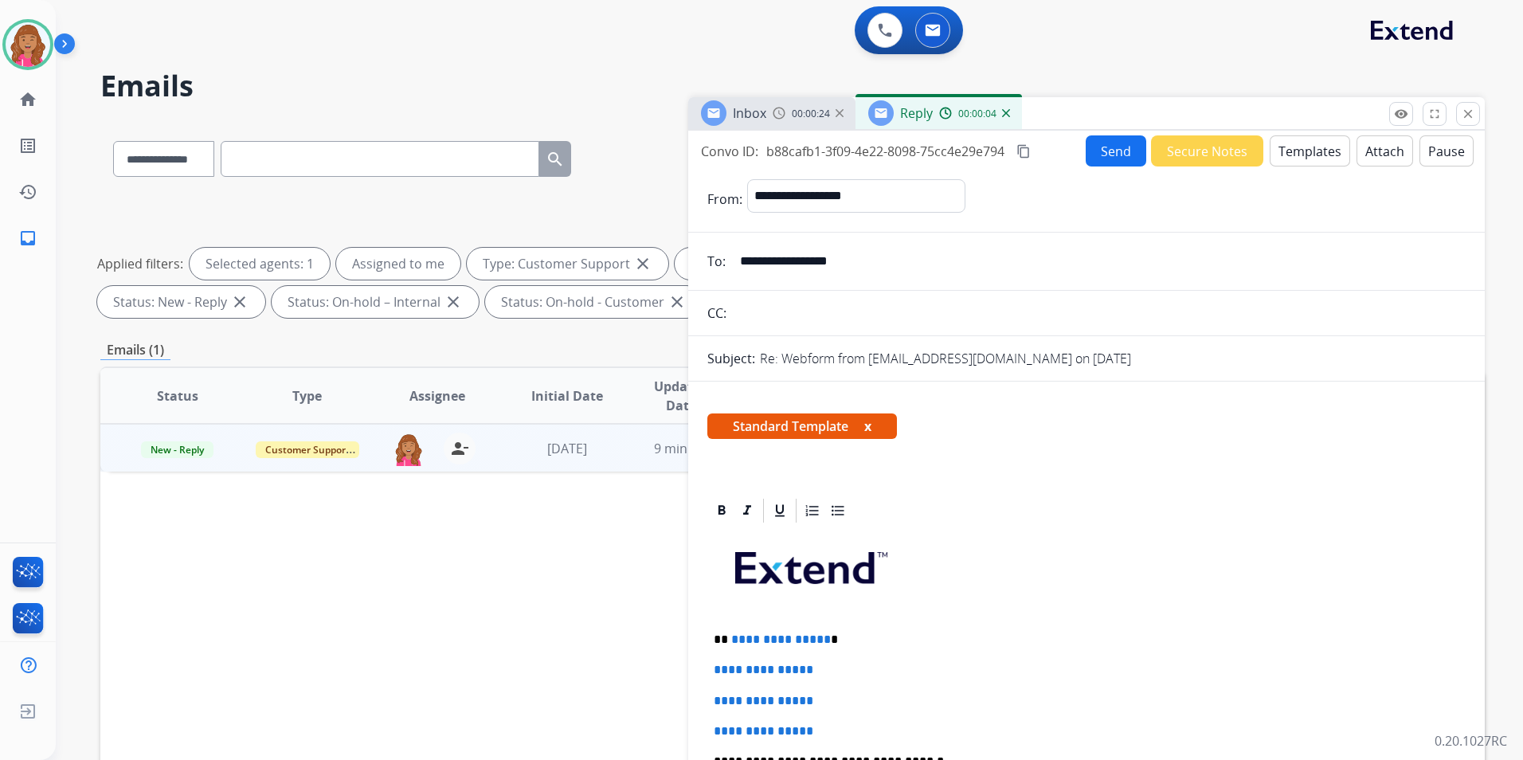
click at [820, 641] on span "**********" at bounding box center [781, 639] width 100 height 12
drag, startPoint x: 843, startPoint y: 723, endPoint x: 655, endPoint y: 655, distance: 200.8
click at [655, 655] on div "**********" at bounding box center [792, 552] width 1384 height 862
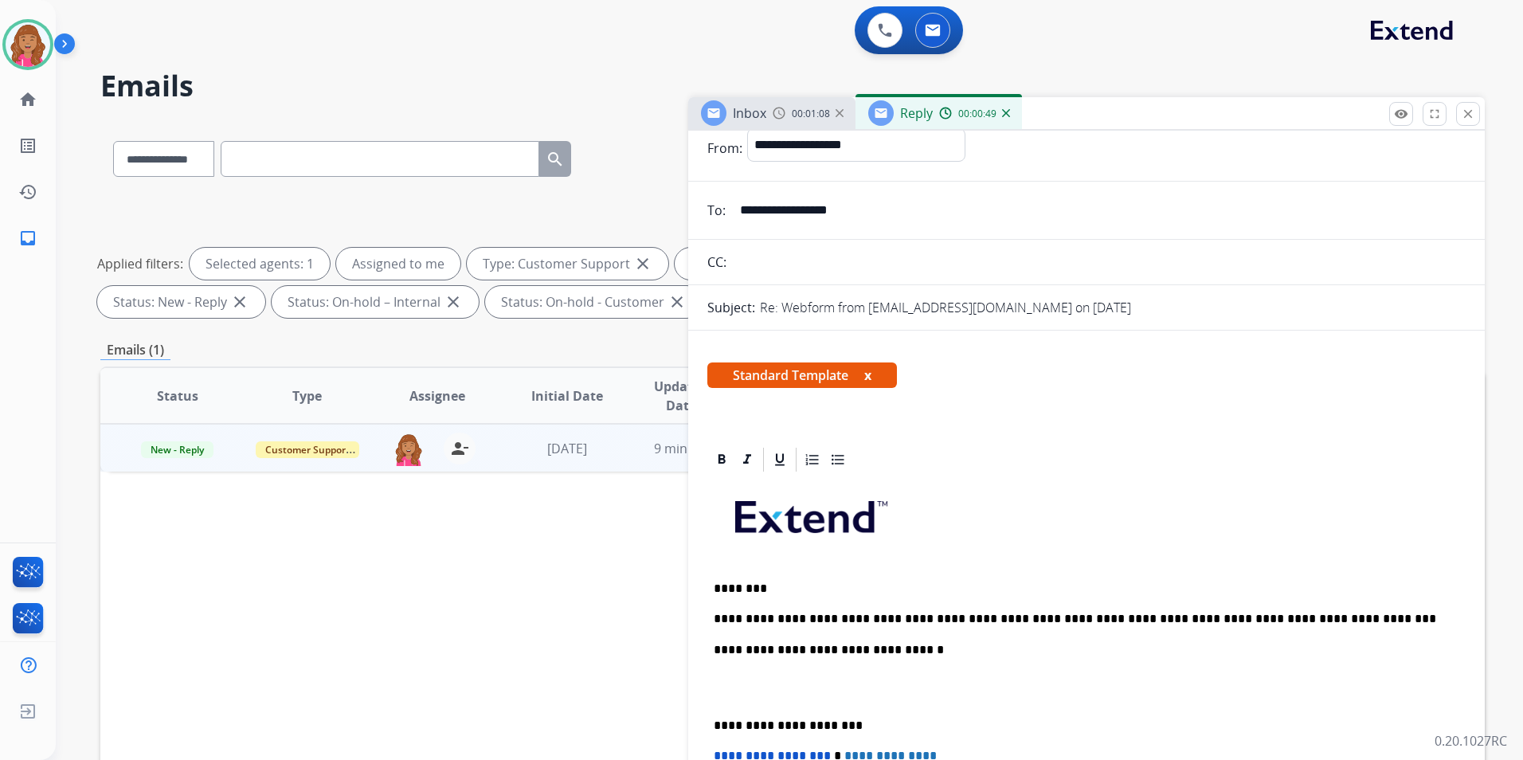
scroll to position [319, 0]
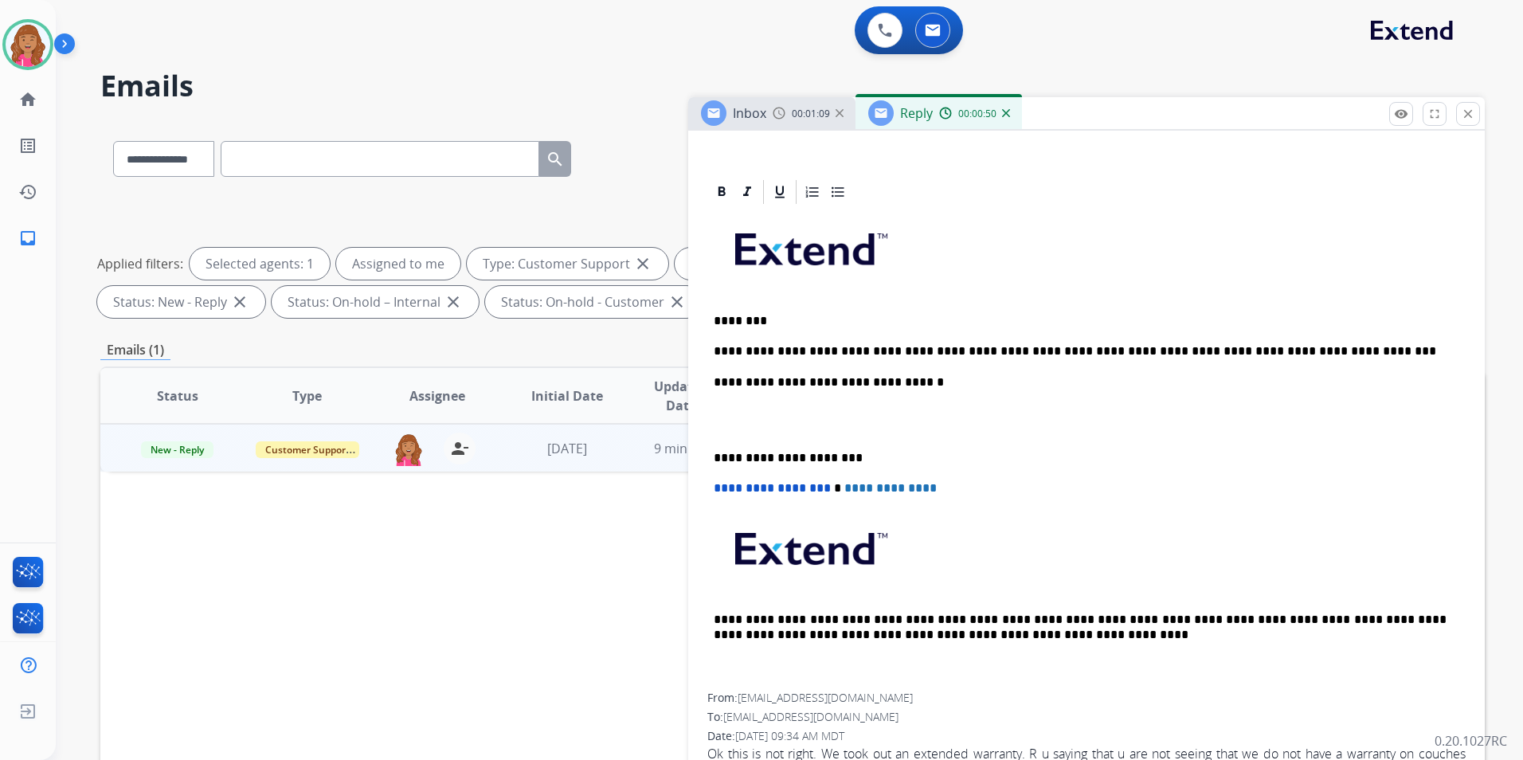
click at [770, 426] on p at bounding box center [1087, 419] width 746 height 29
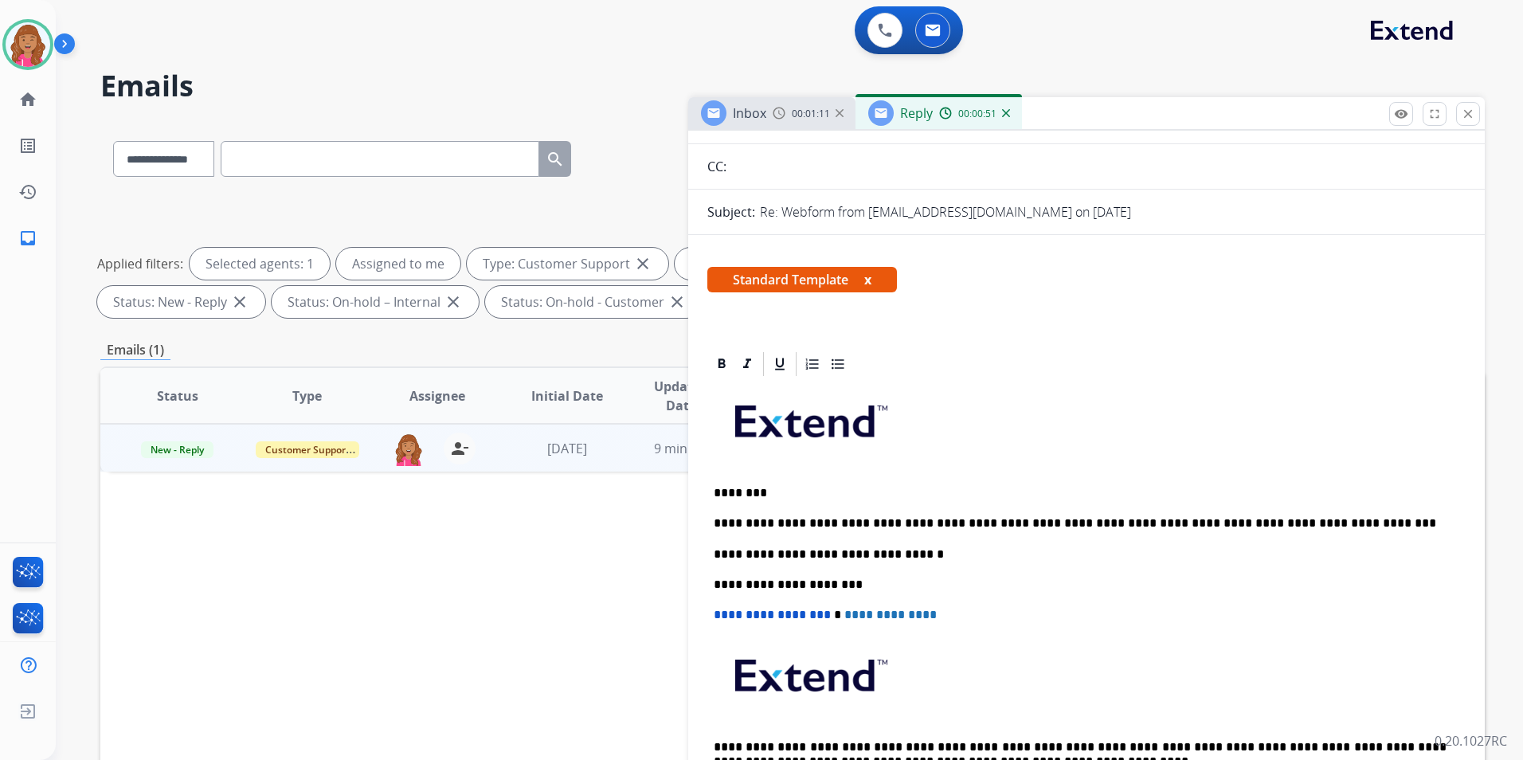
scroll to position [0, 0]
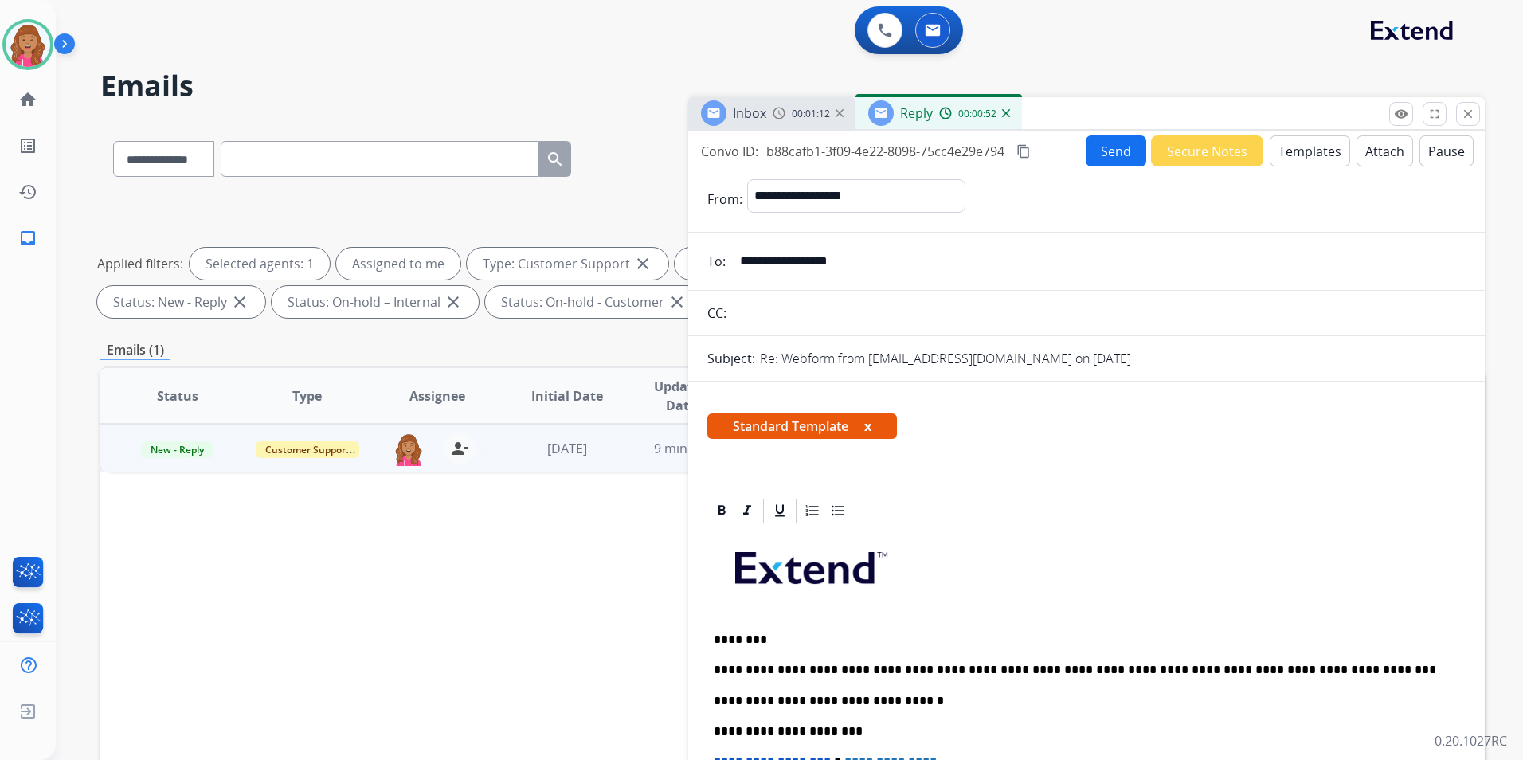
click at [1090, 159] on button "Send" at bounding box center [1116, 150] width 61 height 31
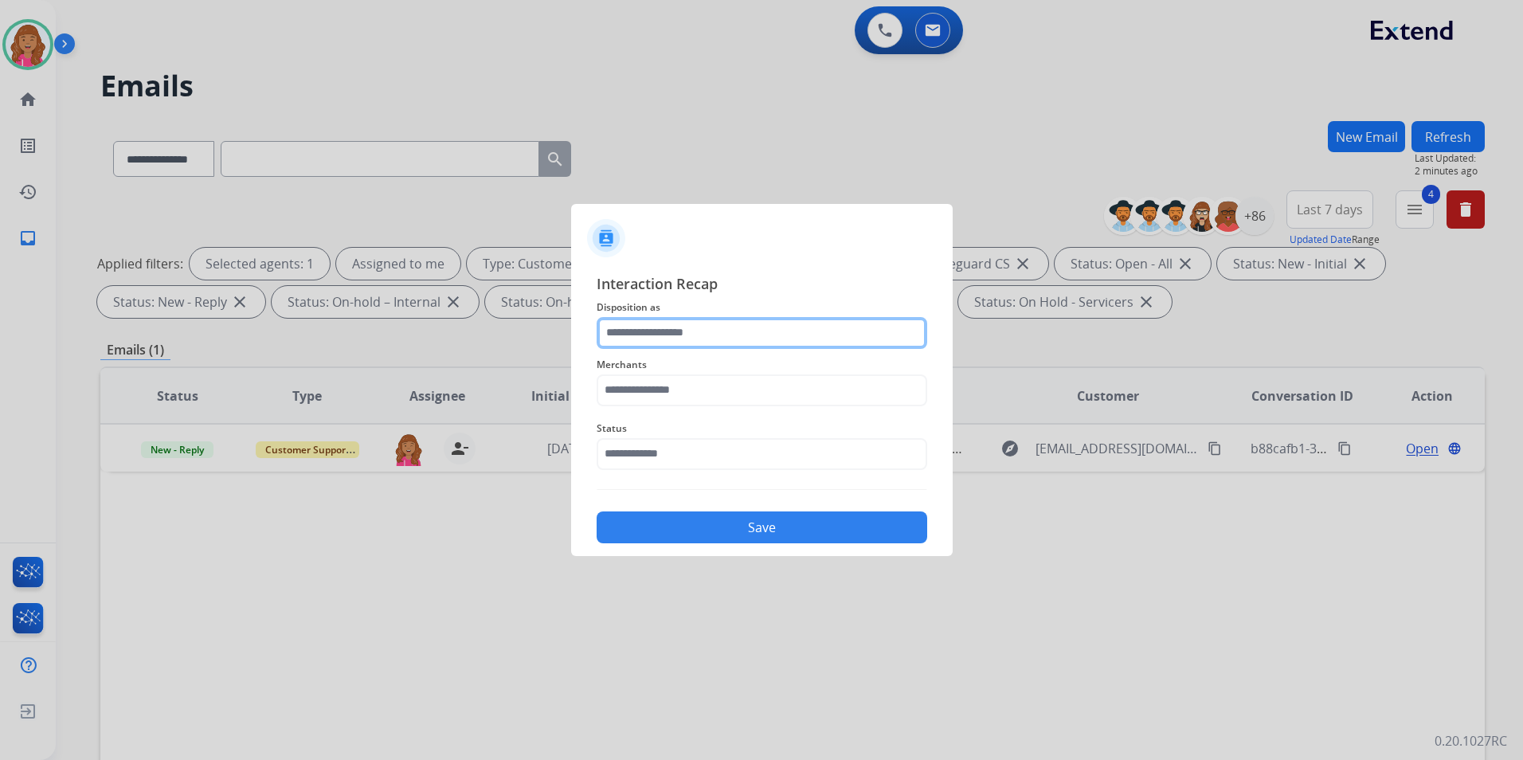
click at [737, 329] on input "text" at bounding box center [762, 333] width 331 height 32
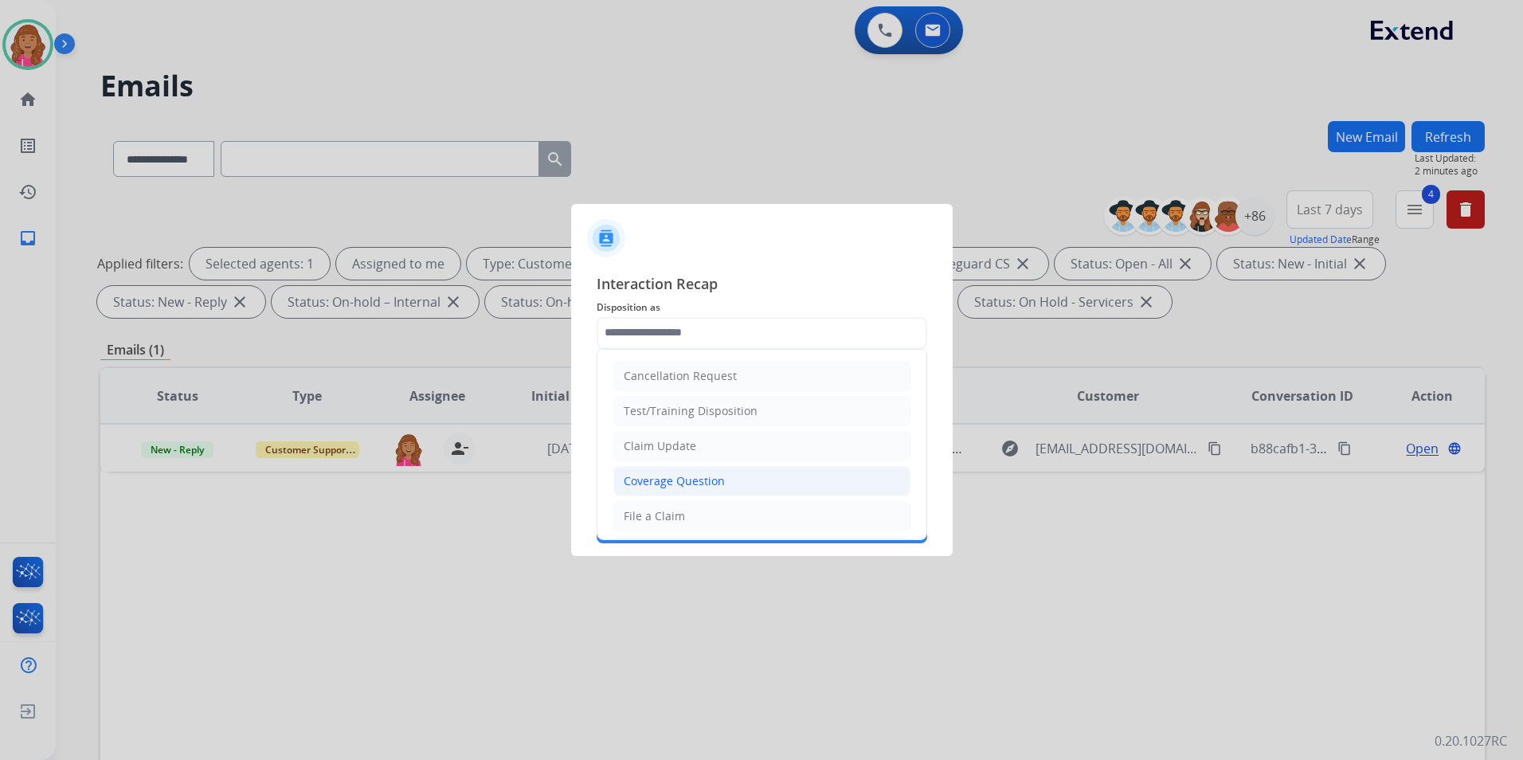
click at [719, 490] on li "Coverage Question" at bounding box center [761, 481] width 297 height 30
type input "**********"
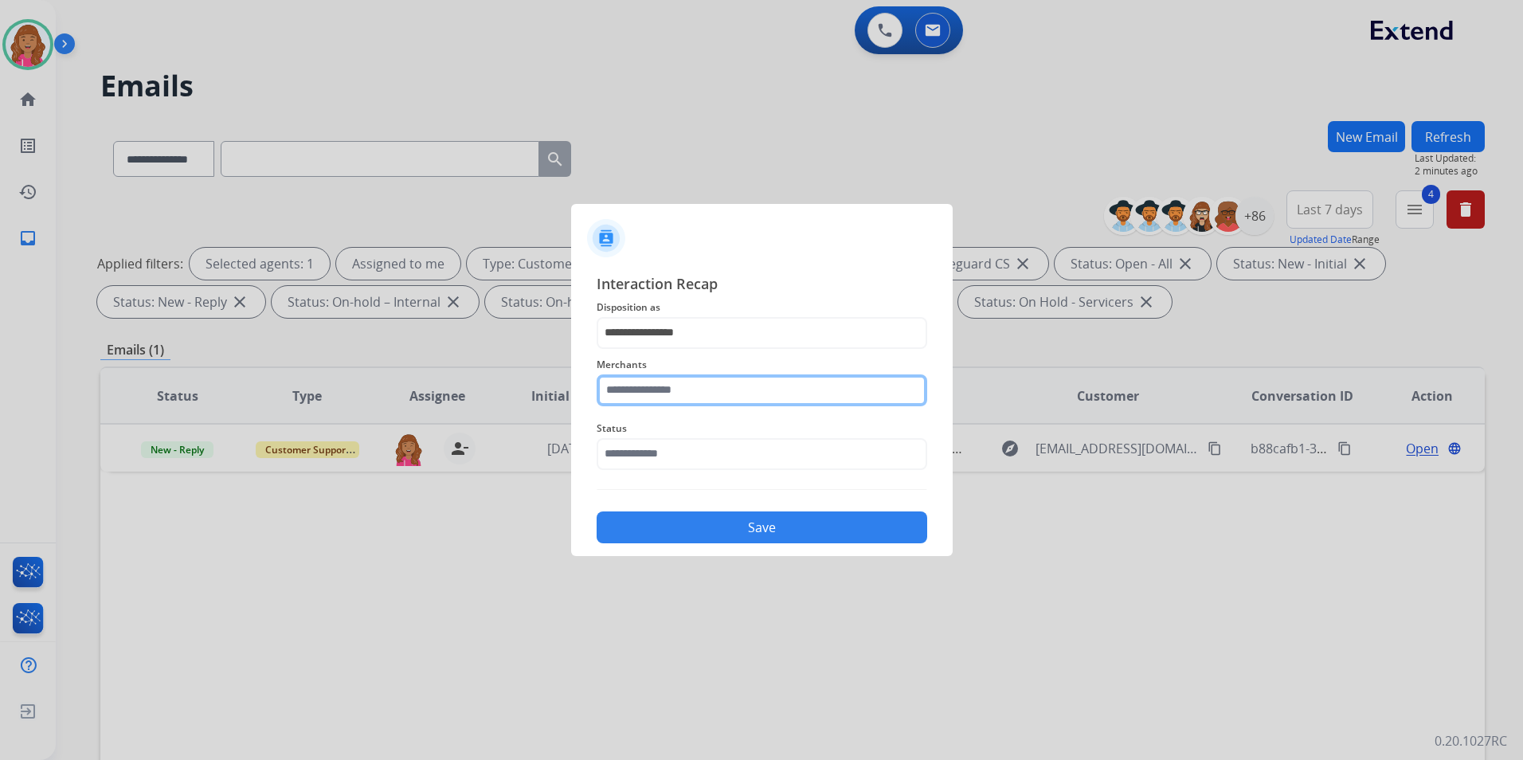
click at [682, 385] on input "text" at bounding box center [762, 390] width 331 height 32
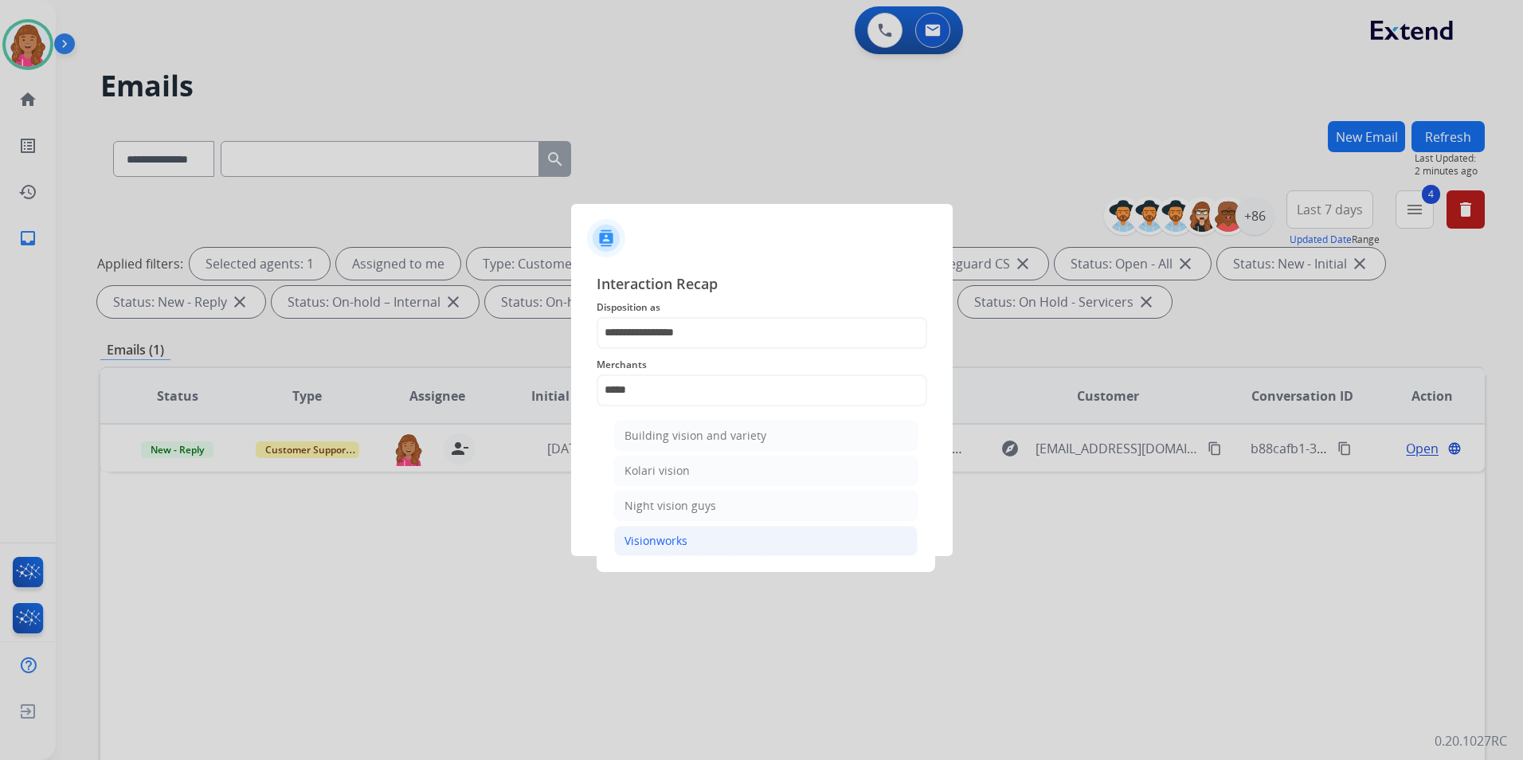
click at [624, 542] on div "Visionworks" at bounding box center [655, 541] width 63 height 16
type input "**********"
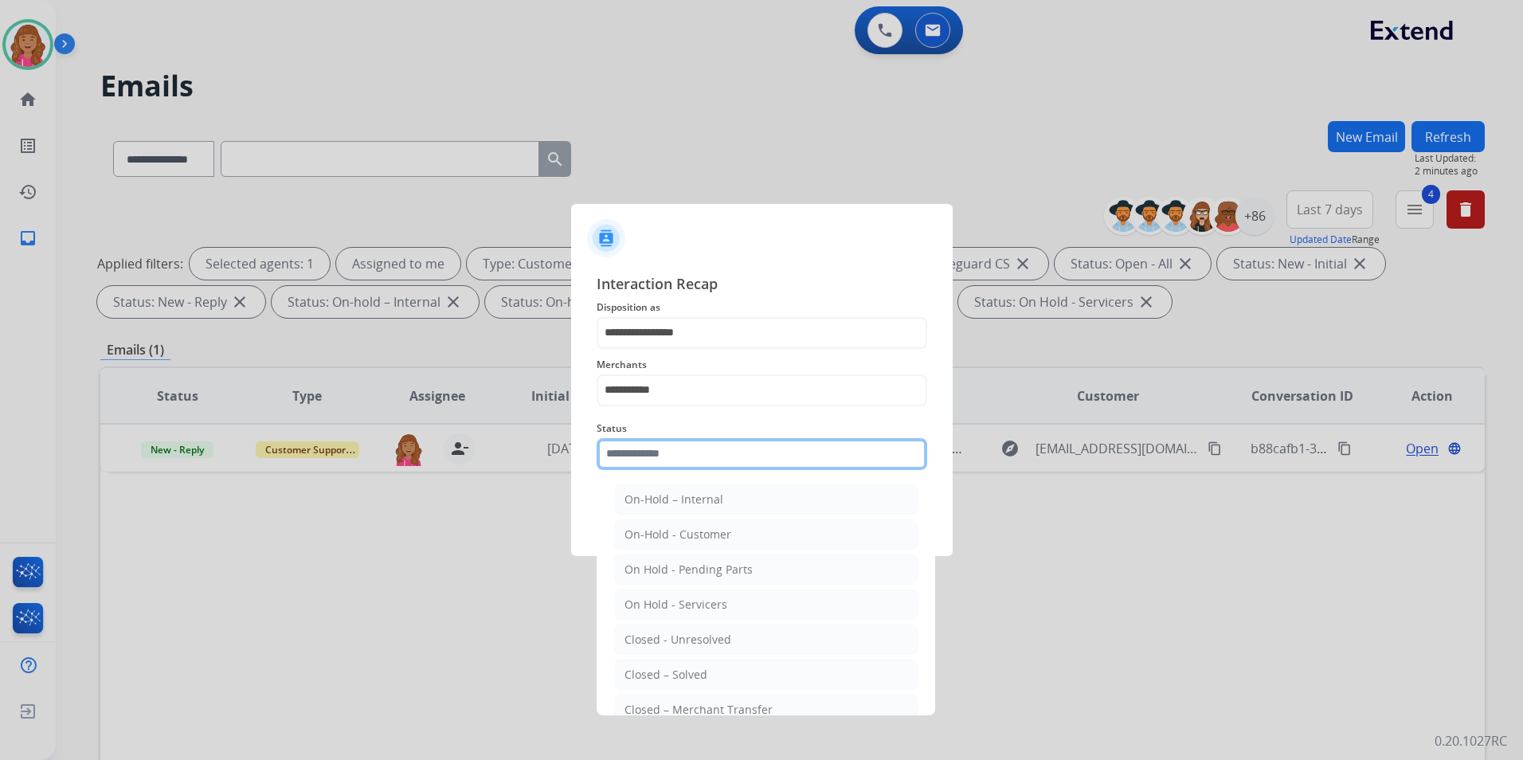
click at [681, 457] on input "text" at bounding box center [762, 454] width 331 height 32
drag, startPoint x: 669, startPoint y: 667, endPoint x: 671, endPoint y: 620, distance: 46.3
click at [668, 667] on div "Closed – Solved" at bounding box center [665, 675] width 83 height 16
type input "**********"
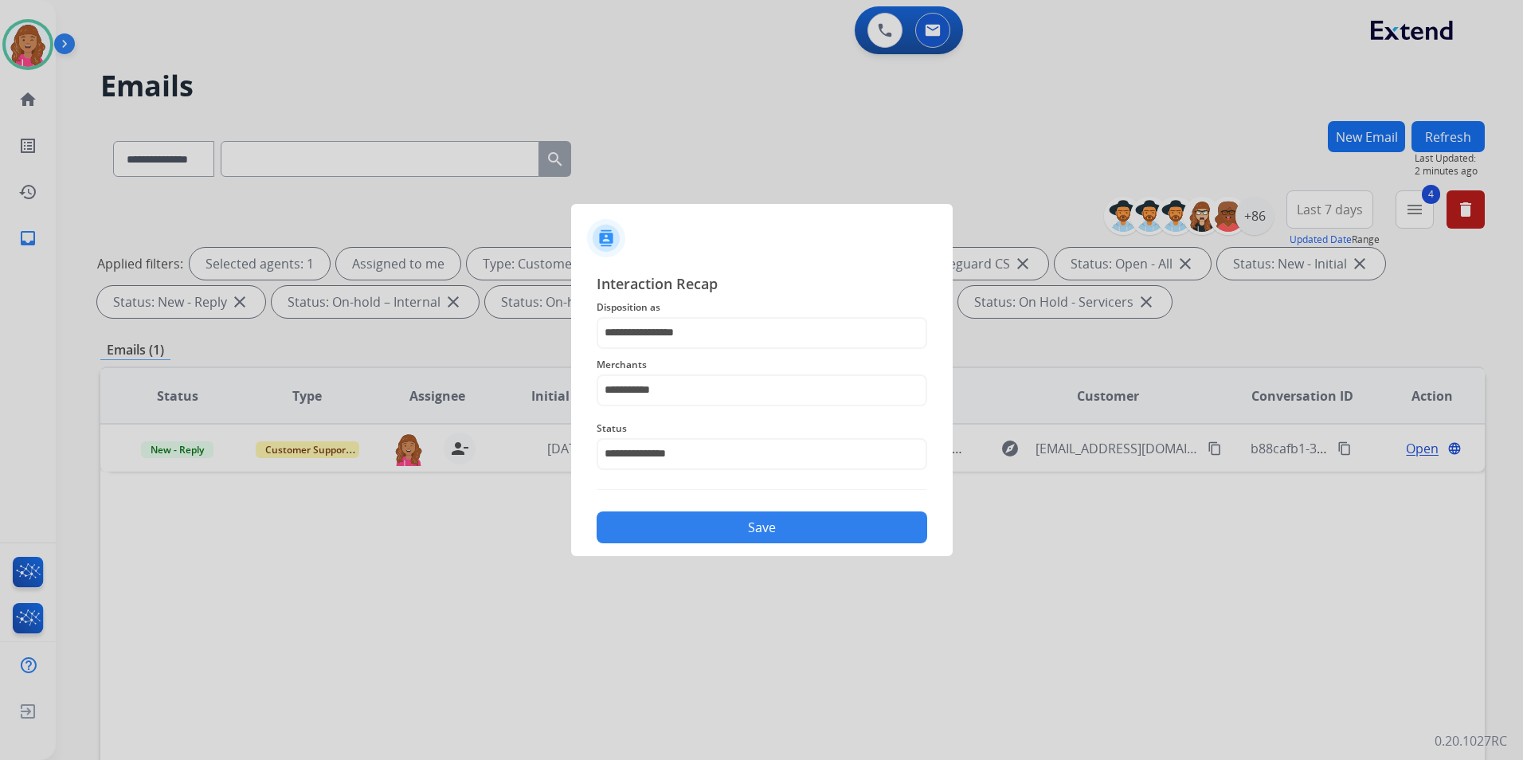
click at [689, 527] on button "Save" at bounding box center [762, 527] width 331 height 32
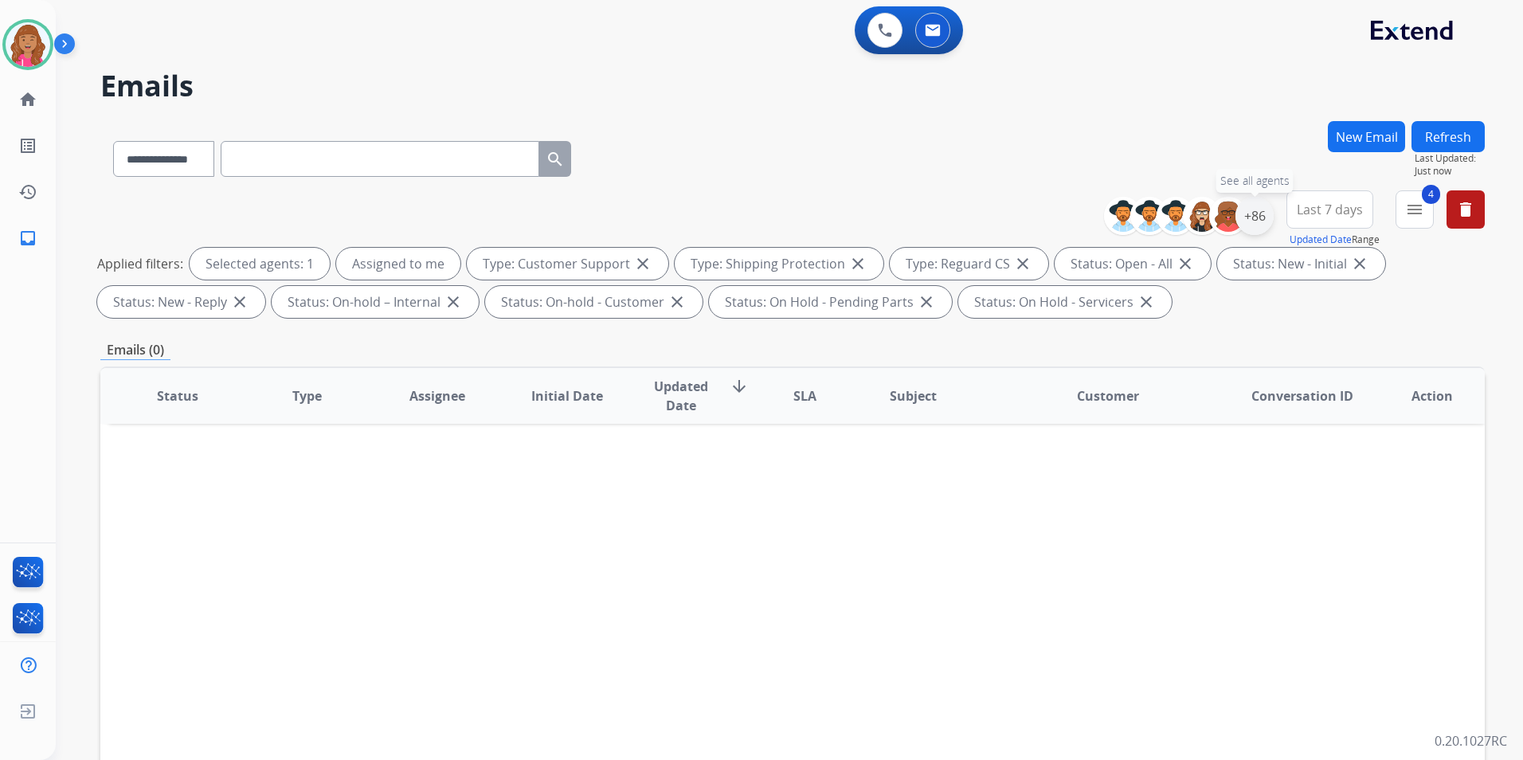
click at [1249, 217] on div "+86" at bounding box center [1254, 216] width 38 height 38
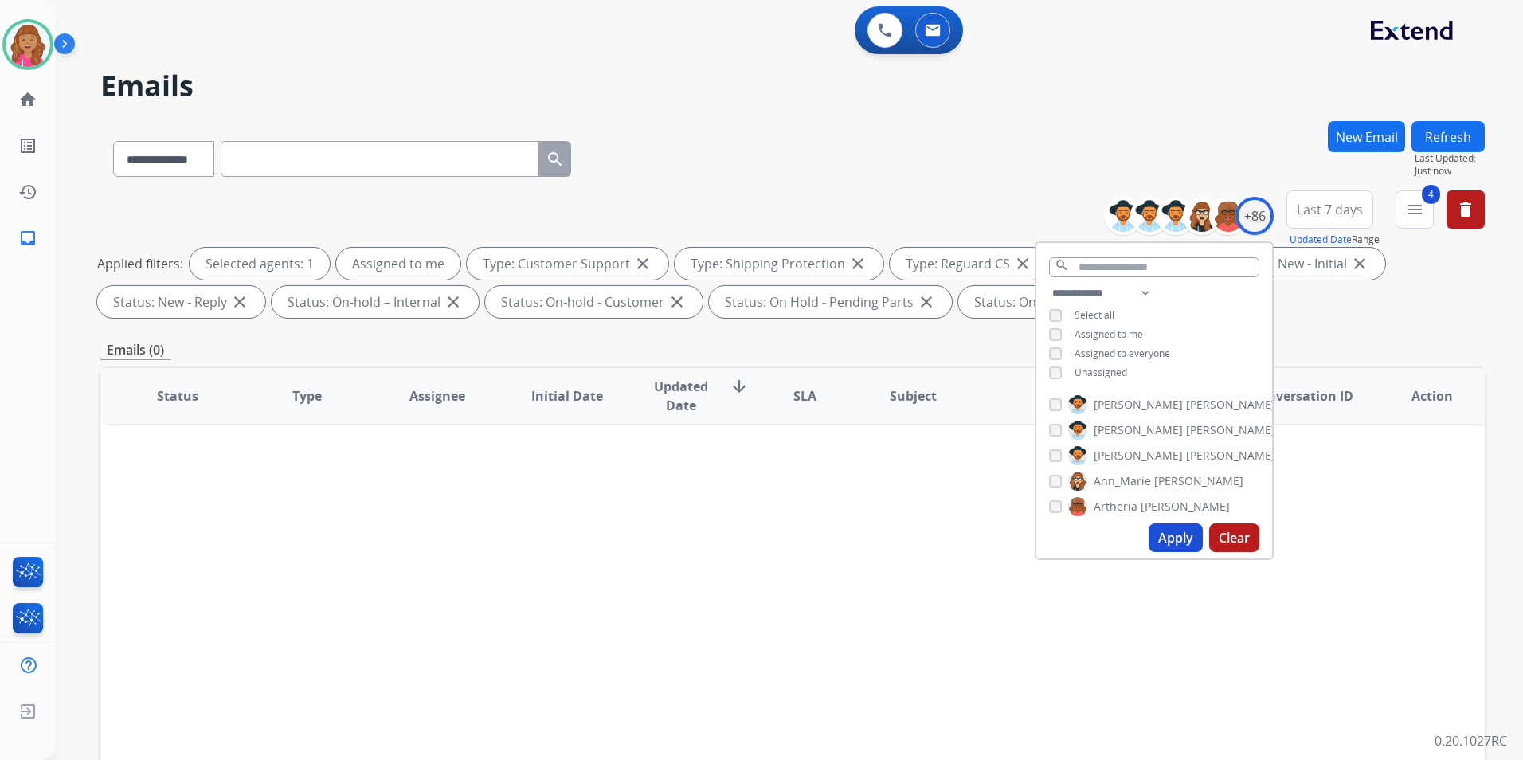
drag, startPoint x: 1089, startPoint y: 367, endPoint x: 1102, endPoint y: 382, distance: 19.2
click at [1090, 367] on span "Unassigned" at bounding box center [1100, 373] width 53 height 14
click at [1184, 535] on button "Apply" at bounding box center [1176, 537] width 54 height 29
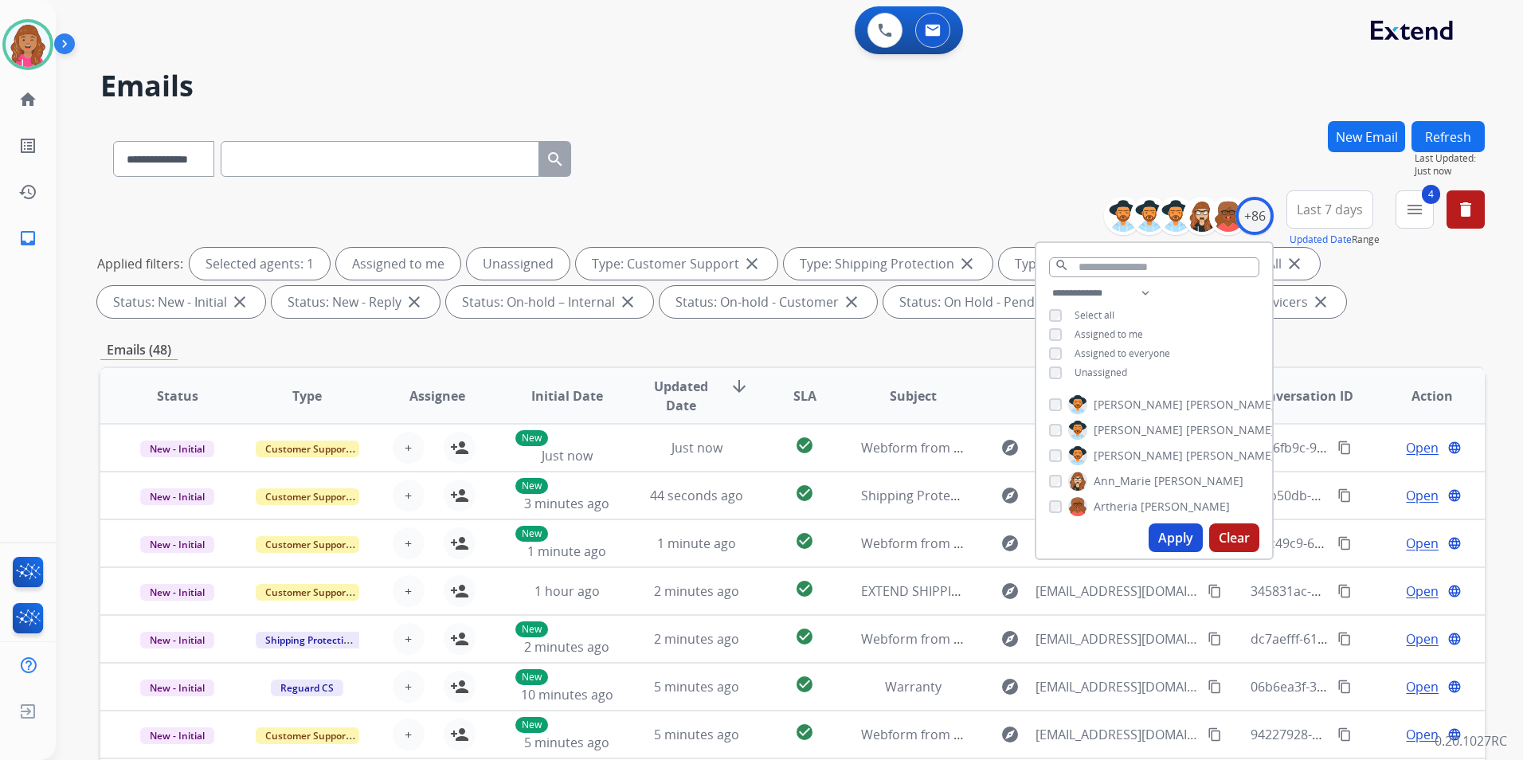
click at [644, 349] on div "Emails (48)" at bounding box center [792, 350] width 1384 height 20
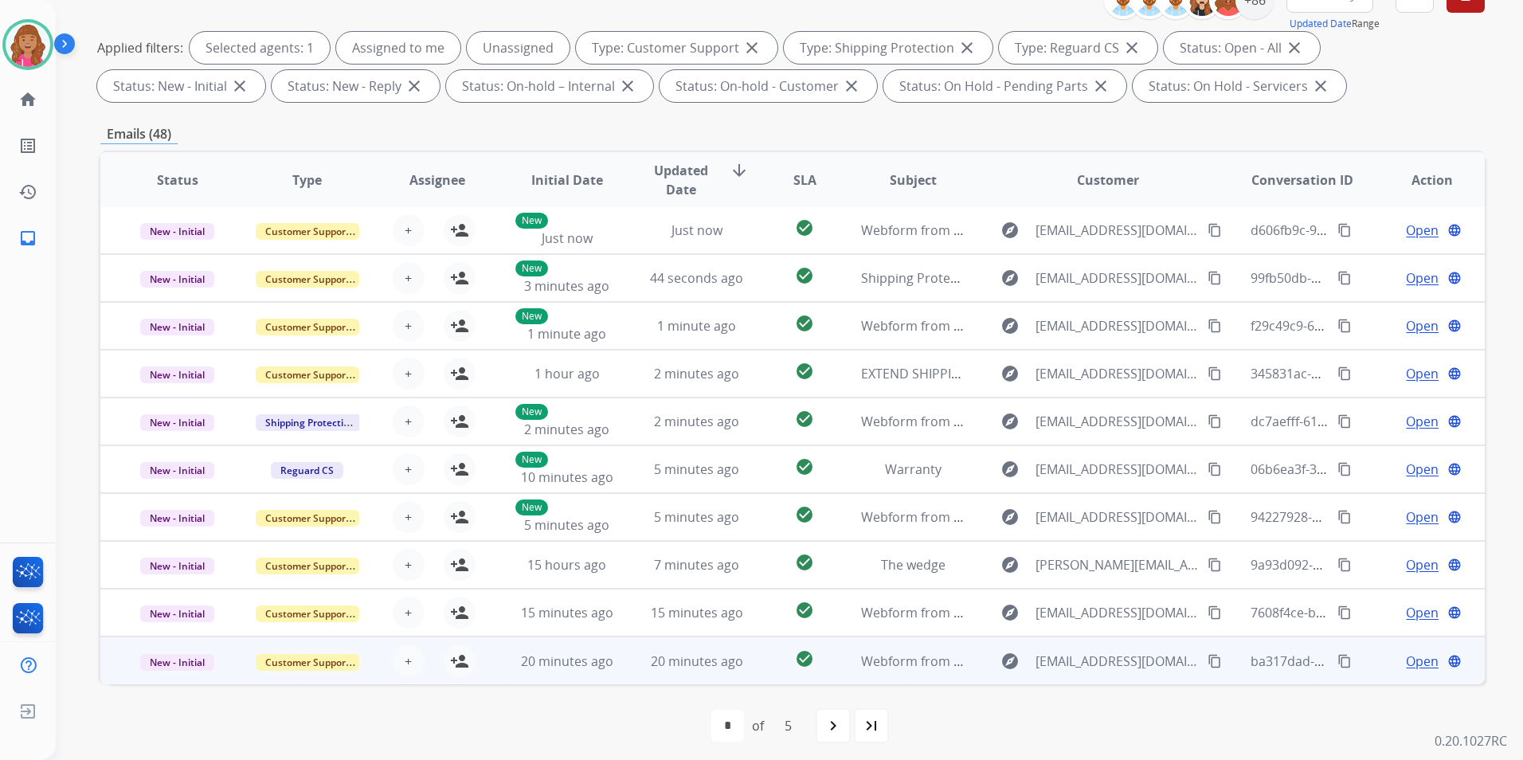
scroll to position [223, 0]
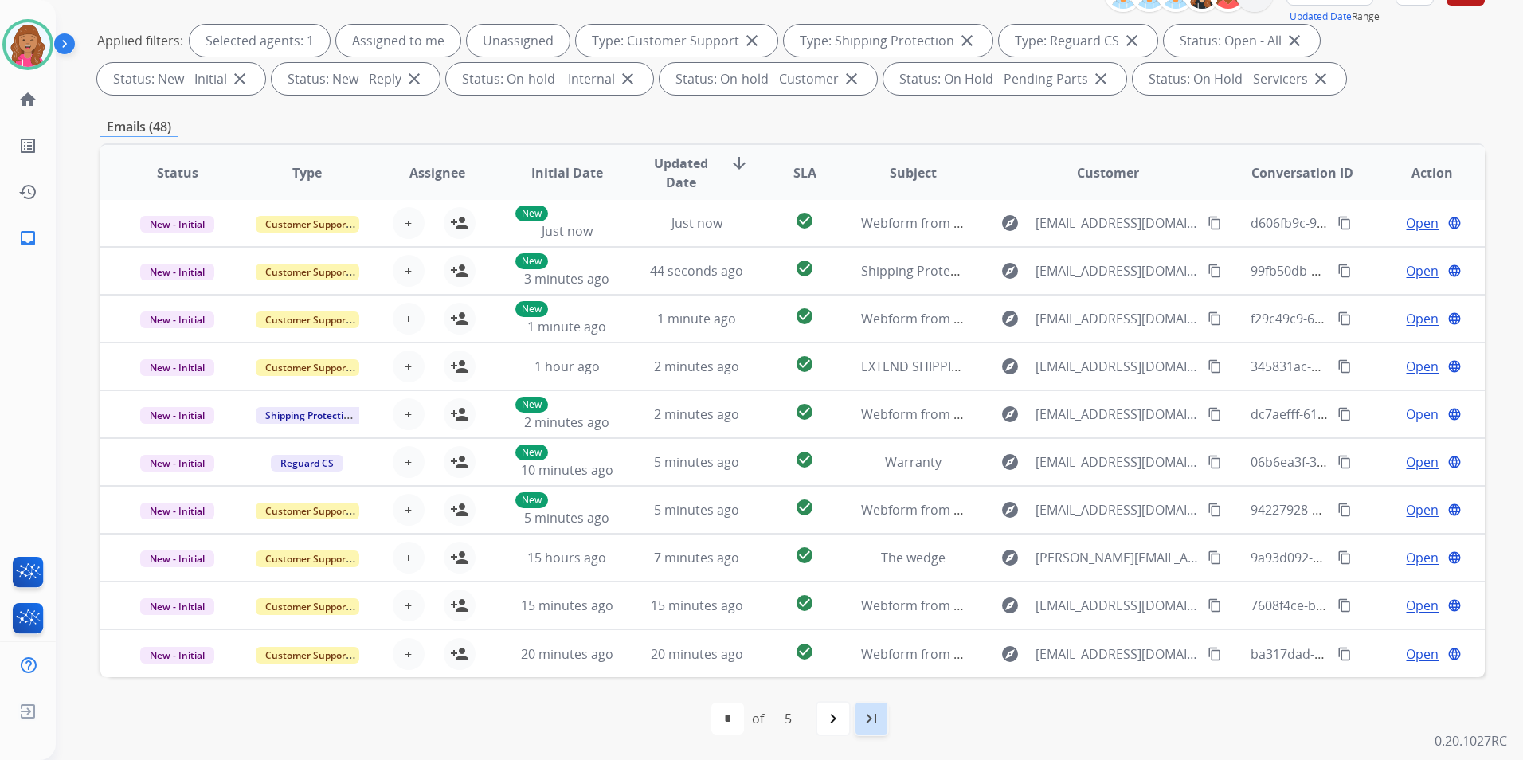
click at [870, 721] on mat-icon "last_page" at bounding box center [871, 718] width 19 height 19
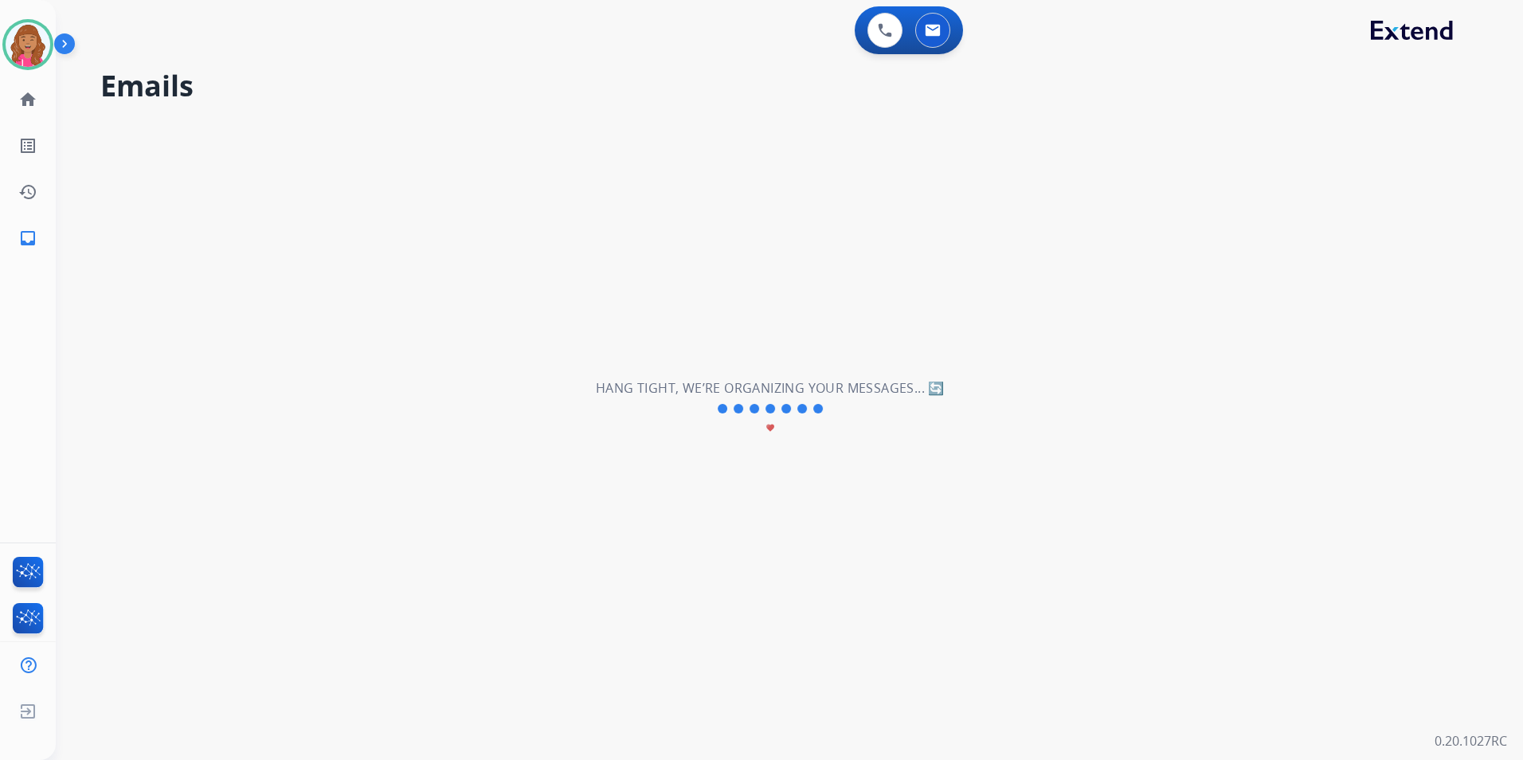
scroll to position [0, 0]
select select "**********"
select select "*"
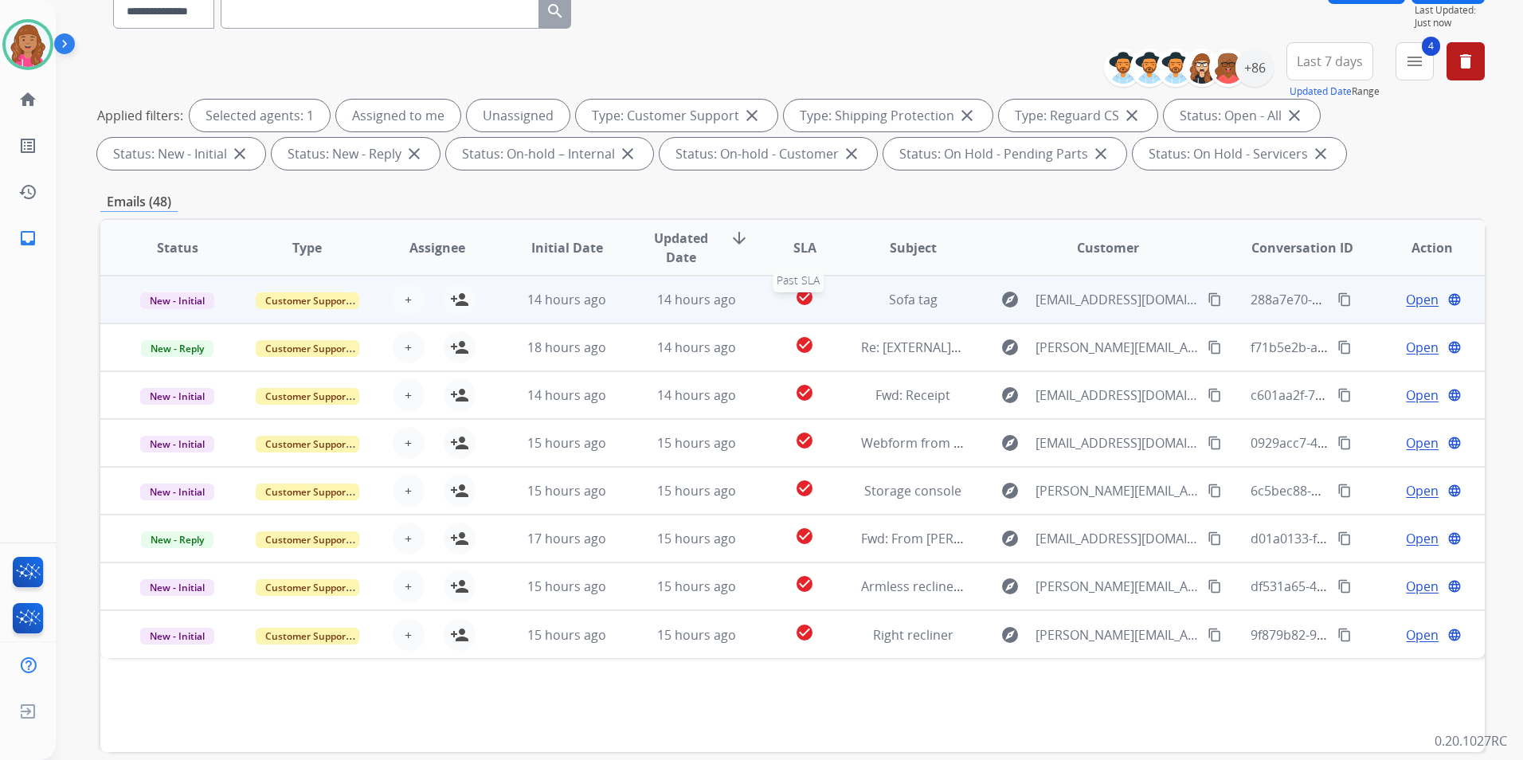
scroll to position [223, 0]
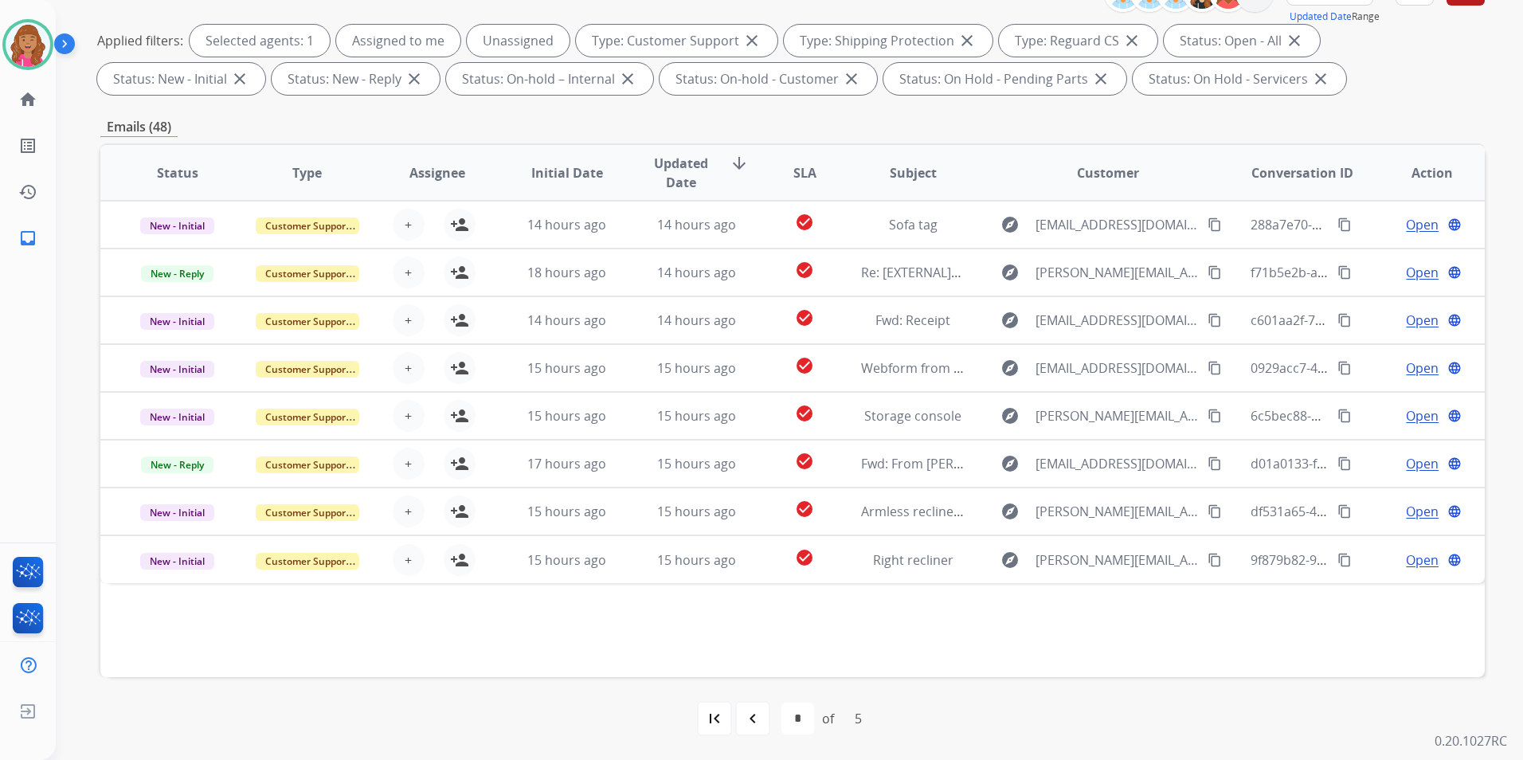
click at [376, 41] on div "Assigned to me" at bounding box center [398, 41] width 124 height 32
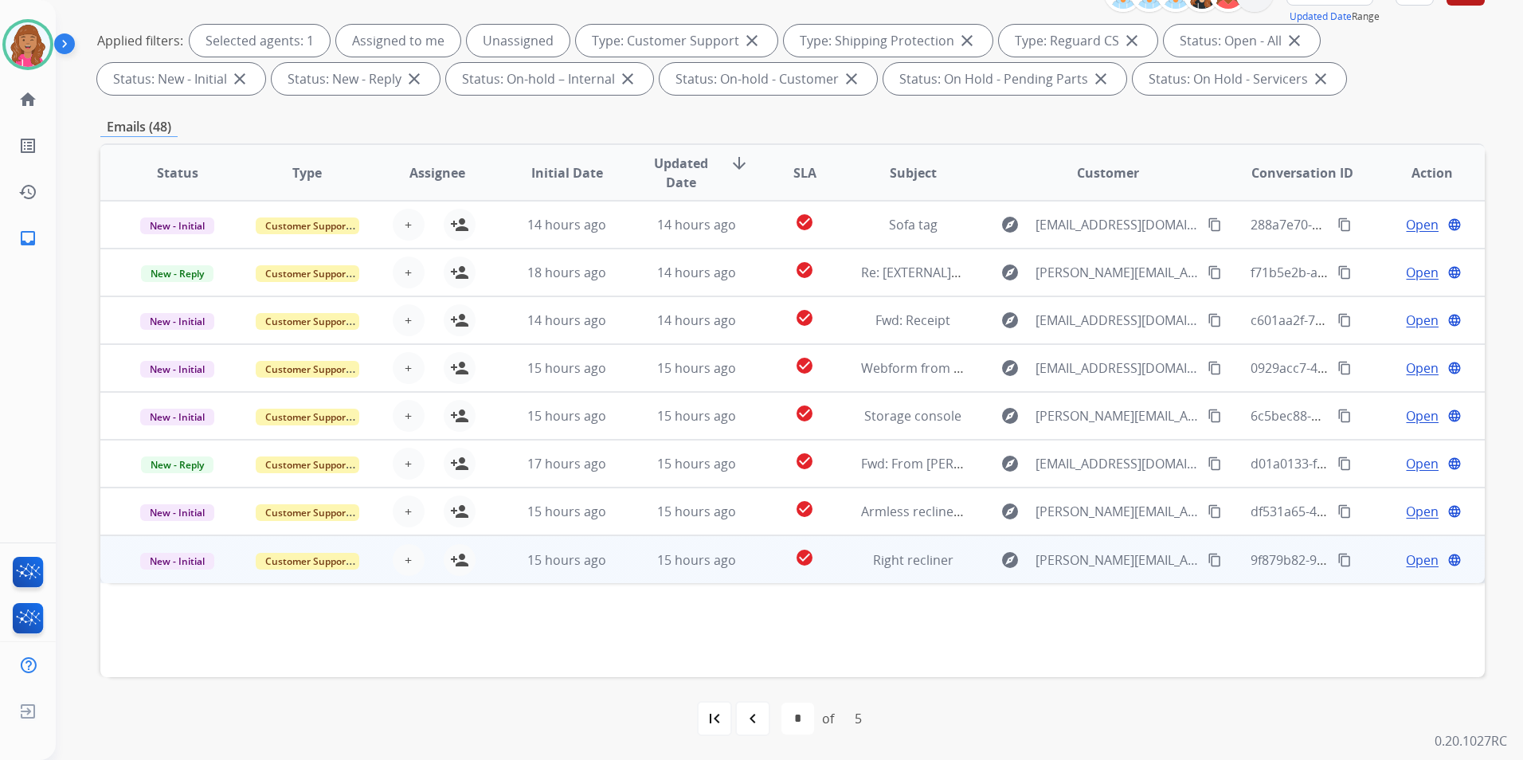
click at [1414, 558] on span "Open" at bounding box center [1422, 559] width 33 height 19
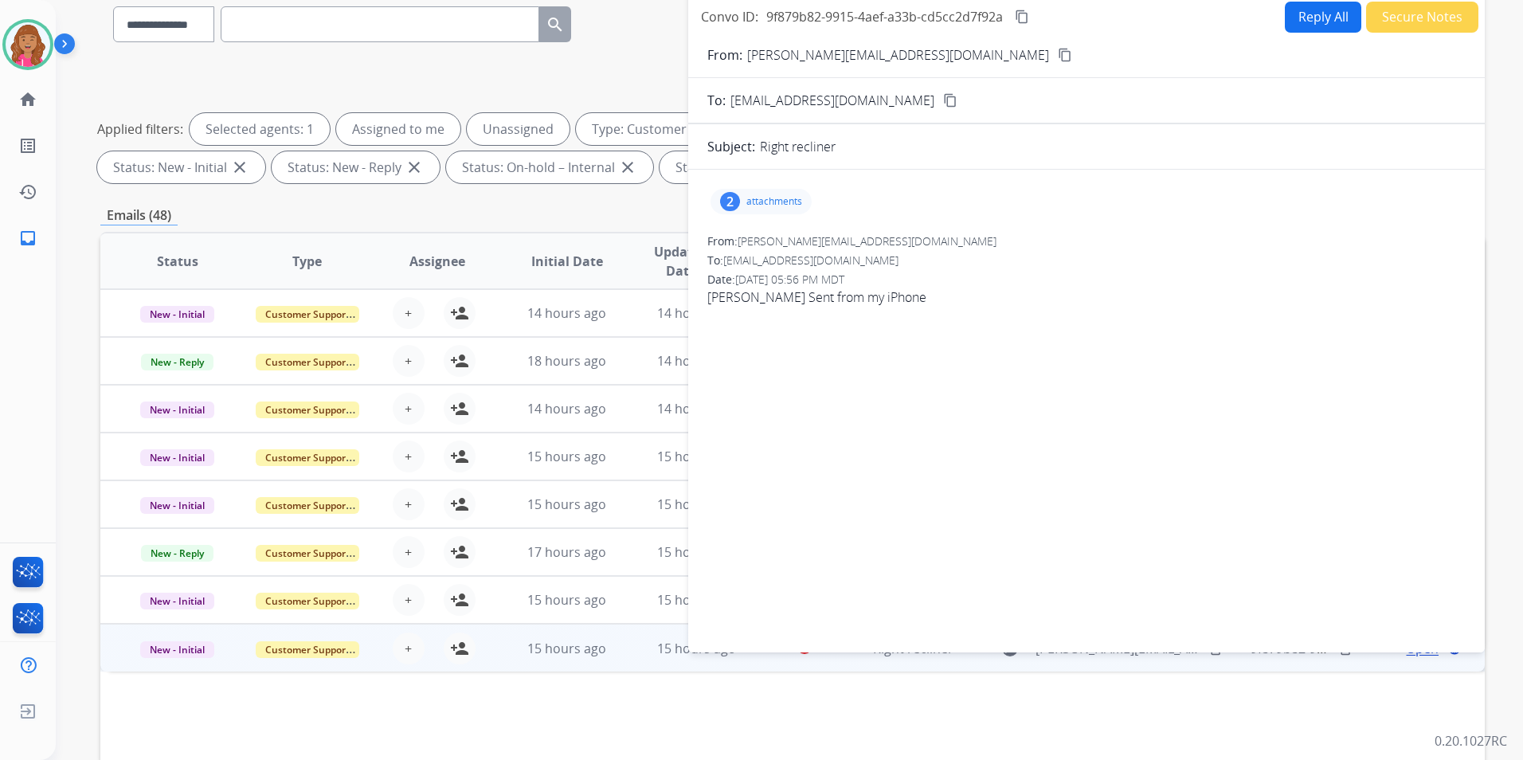
scroll to position [64, 0]
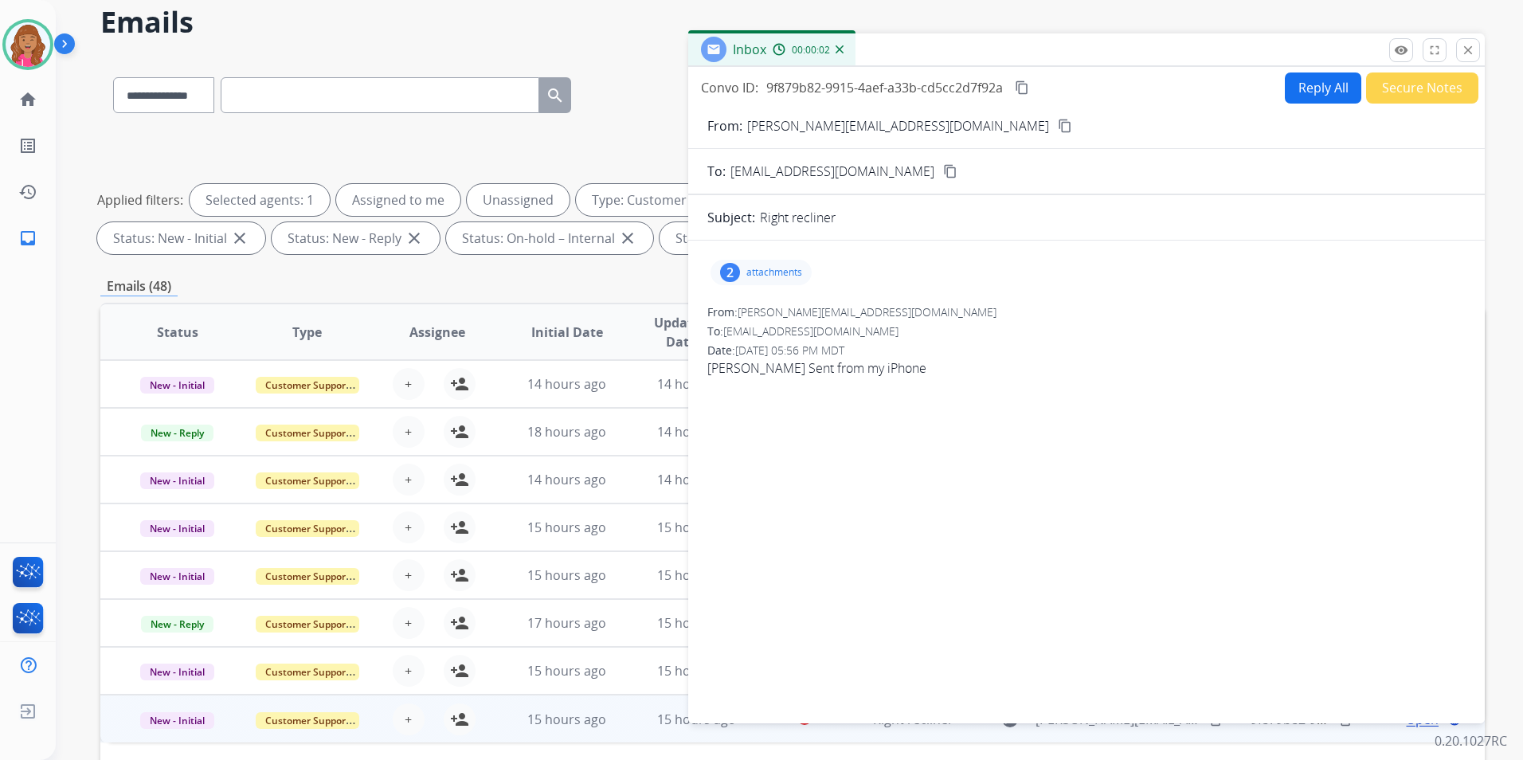
click at [789, 290] on div "2 attachments" at bounding box center [1086, 272] width 758 height 38
click at [785, 280] on div "2 attachments" at bounding box center [760, 272] width 101 height 25
click at [1471, 46] on mat-icon "close" at bounding box center [1468, 50] width 14 height 14
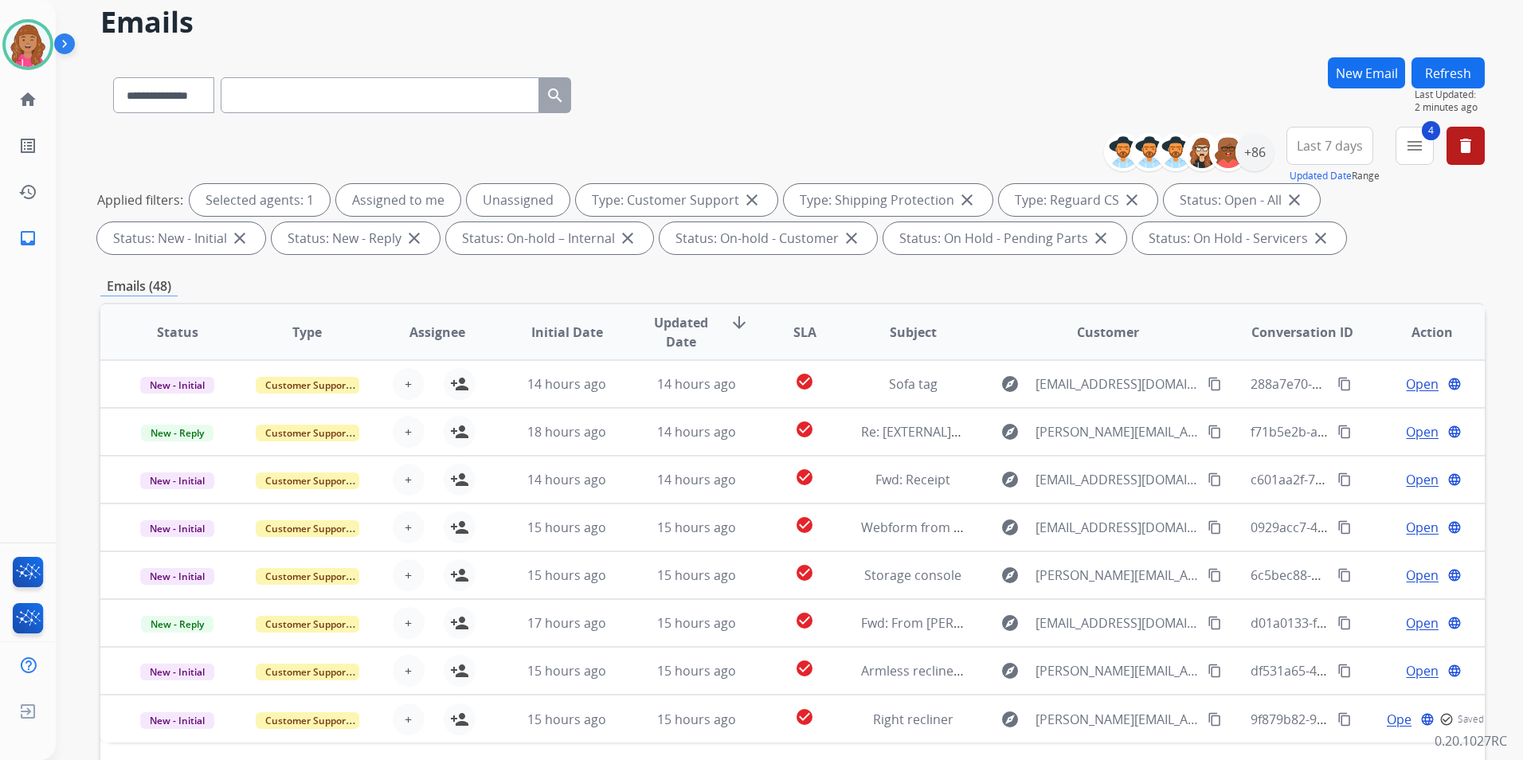
click at [1451, 47] on div "**********" at bounding box center [770, 374] width 1429 height 760
click at [1444, 58] on button "Refresh" at bounding box center [1447, 72] width 73 height 31
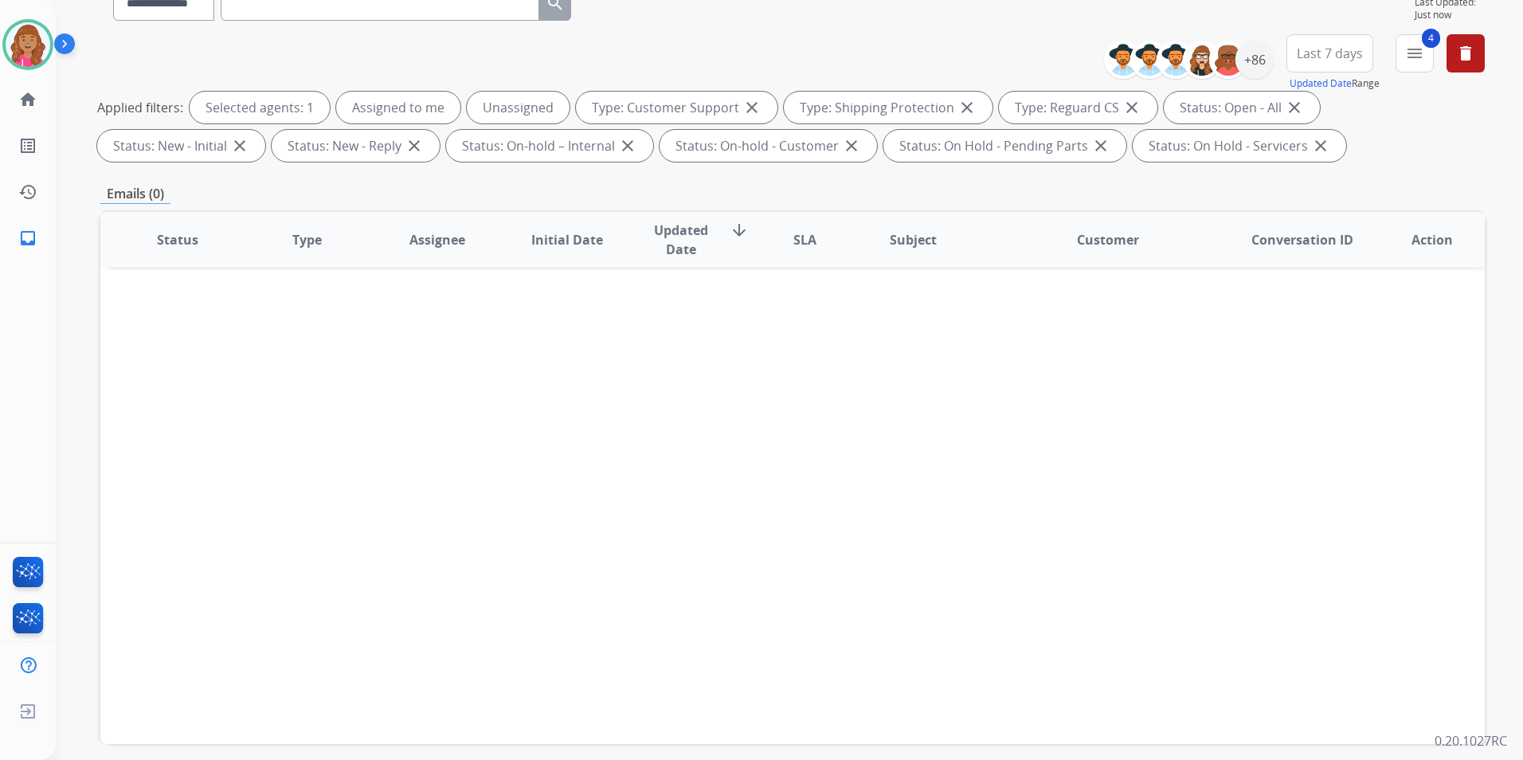
scroll to position [223, 0]
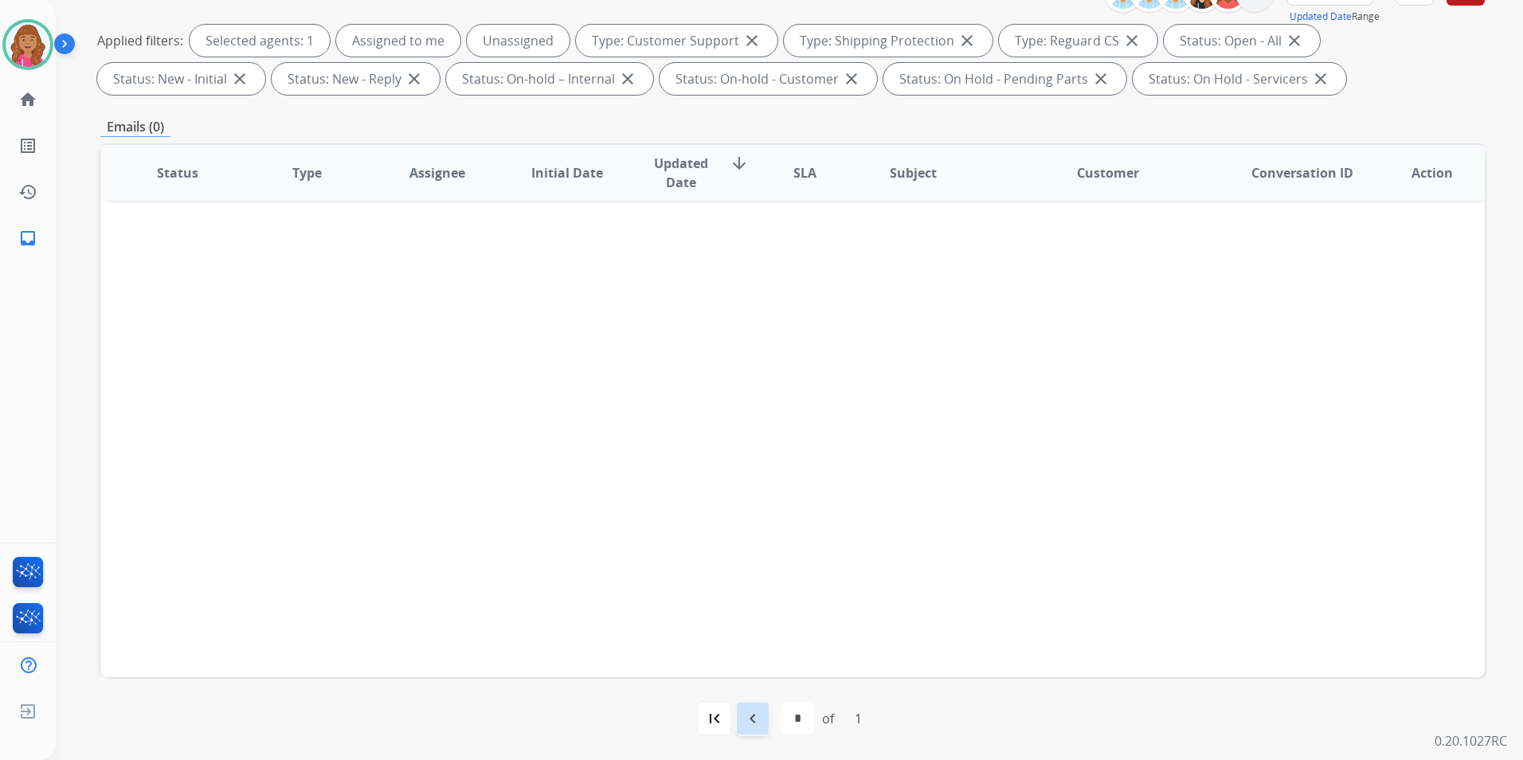
click at [746, 726] on mat-icon "navigate_before" at bounding box center [752, 718] width 19 height 19
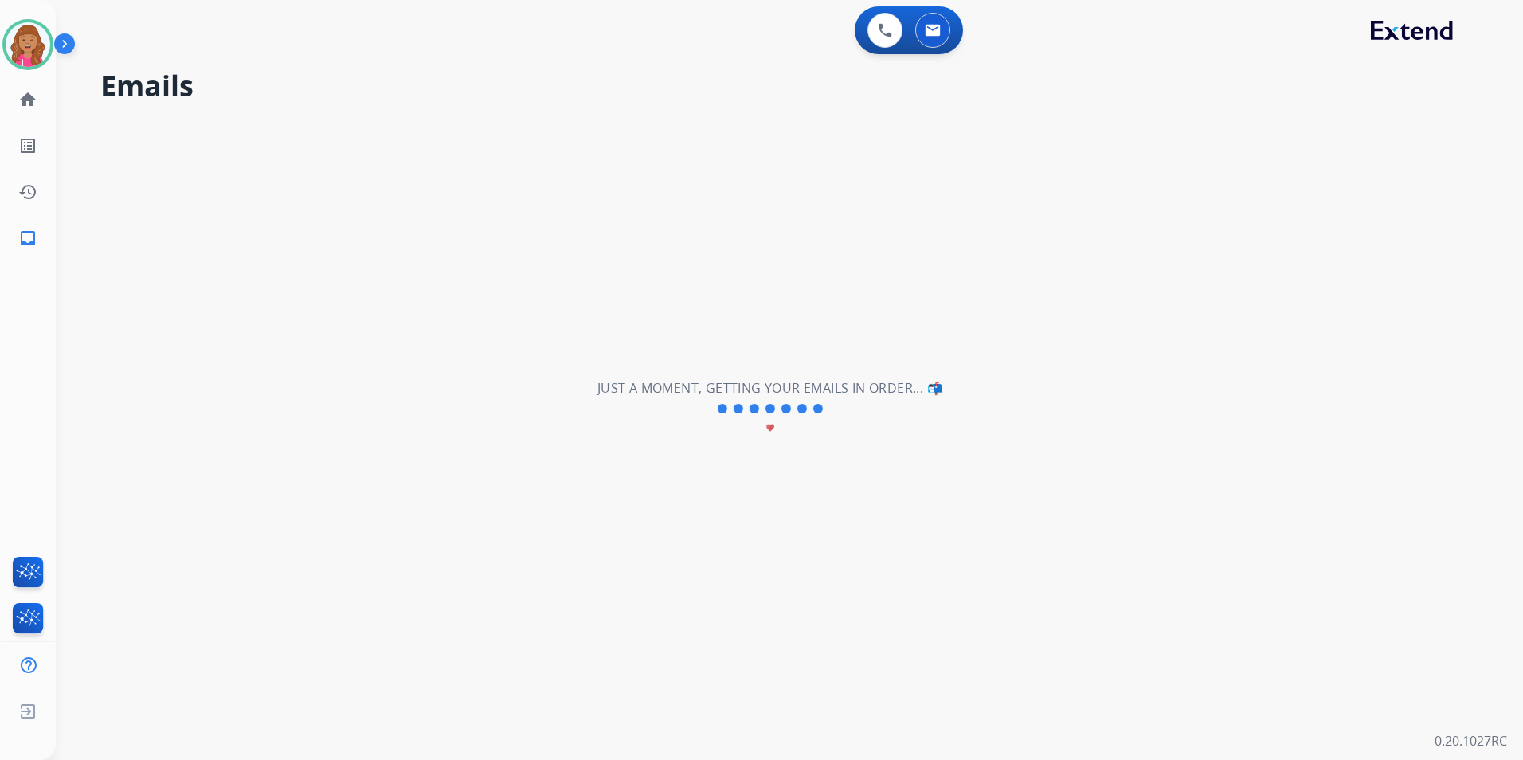
select select "*"
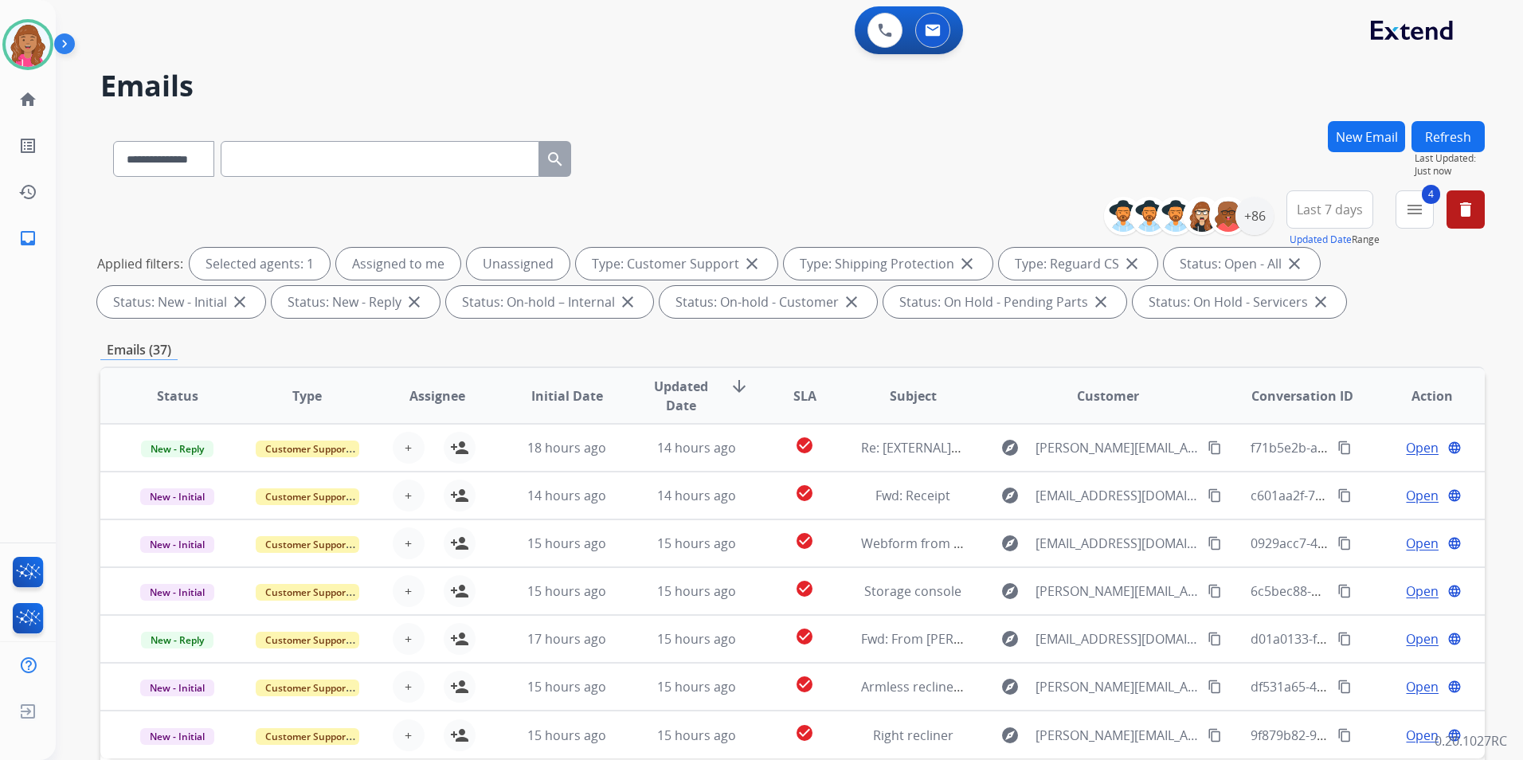
click at [1443, 138] on button "Refresh" at bounding box center [1447, 136] width 73 height 31
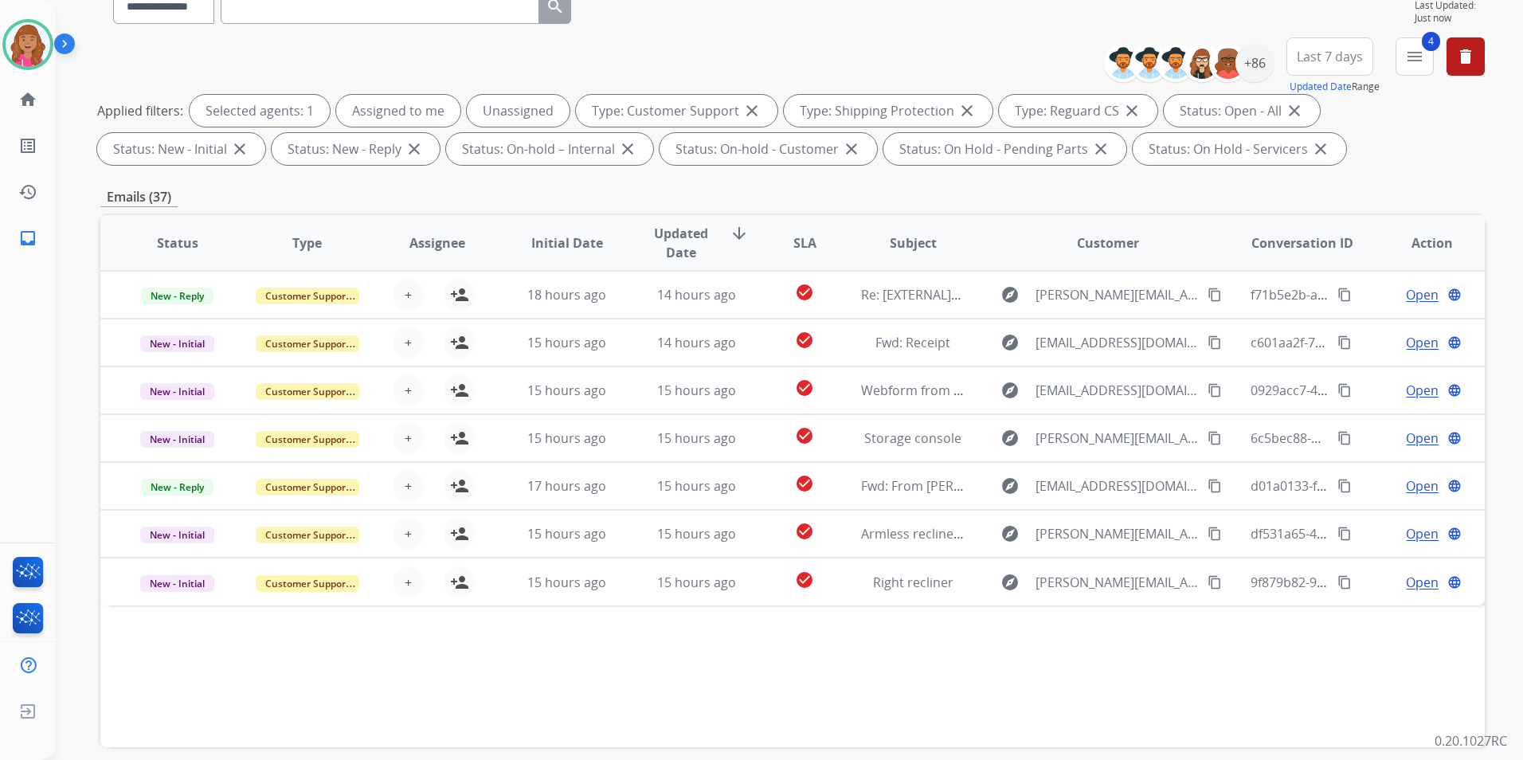
scroll to position [223, 0]
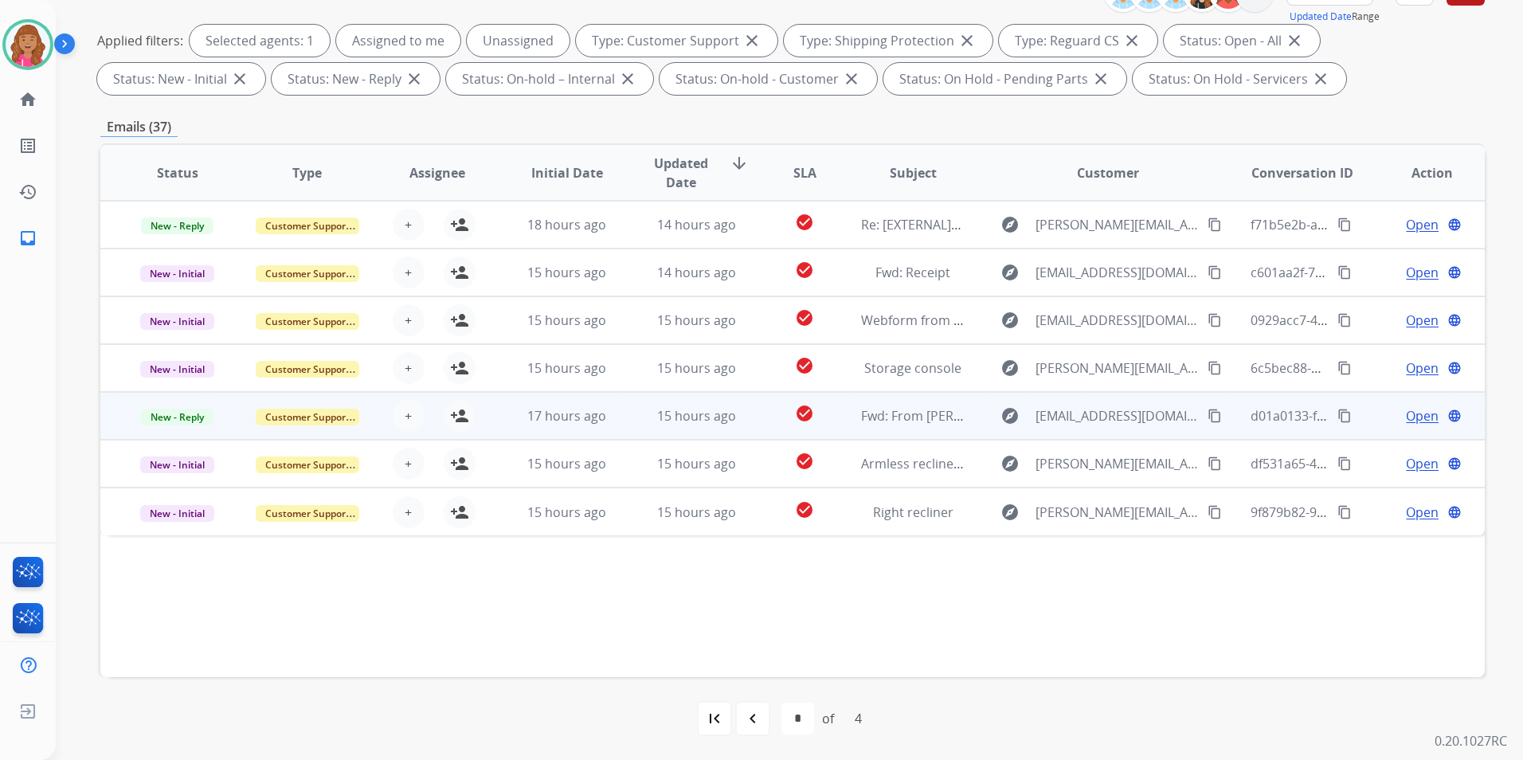
click at [1408, 418] on span "Open" at bounding box center [1422, 415] width 33 height 19
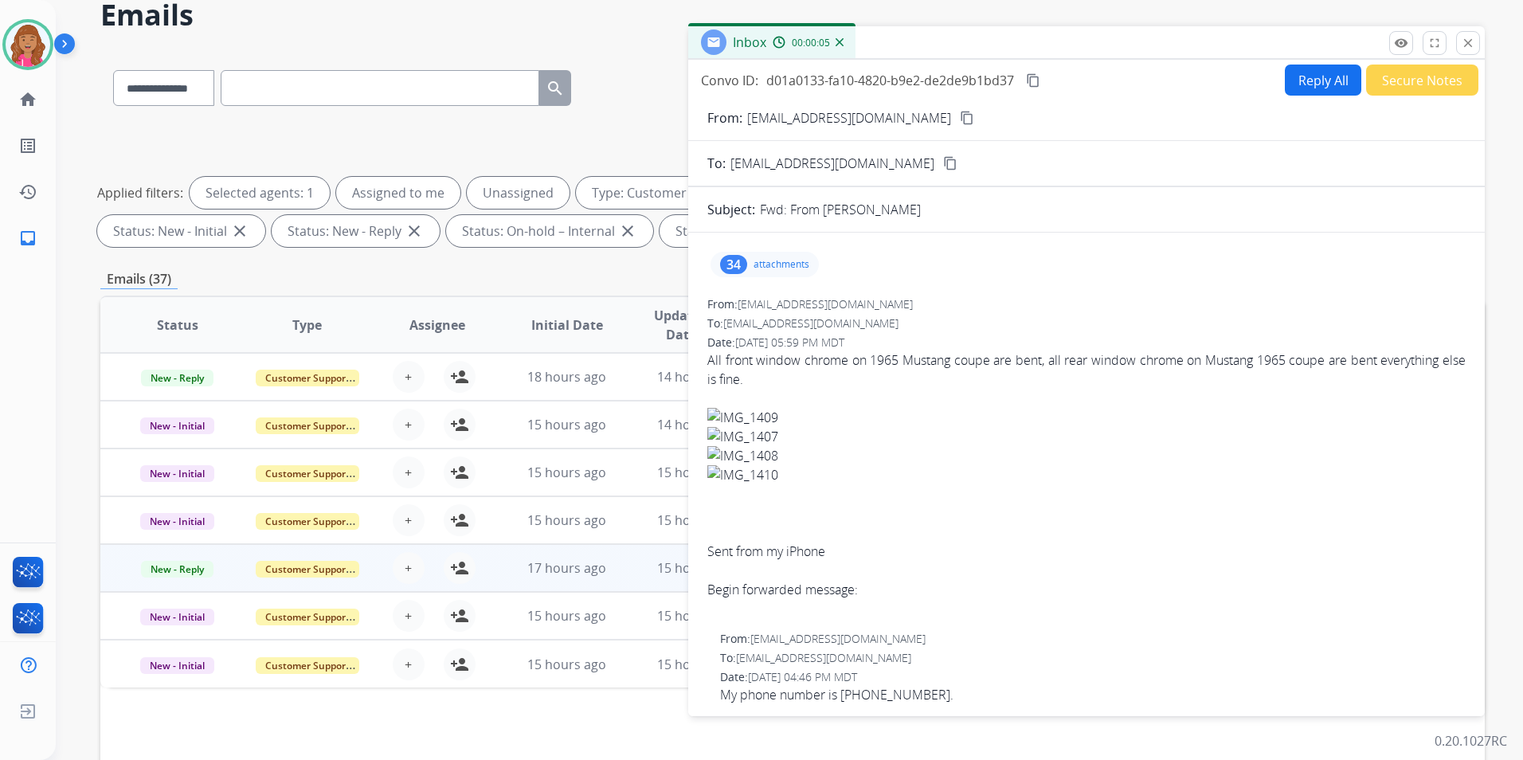
scroll to position [0, 0]
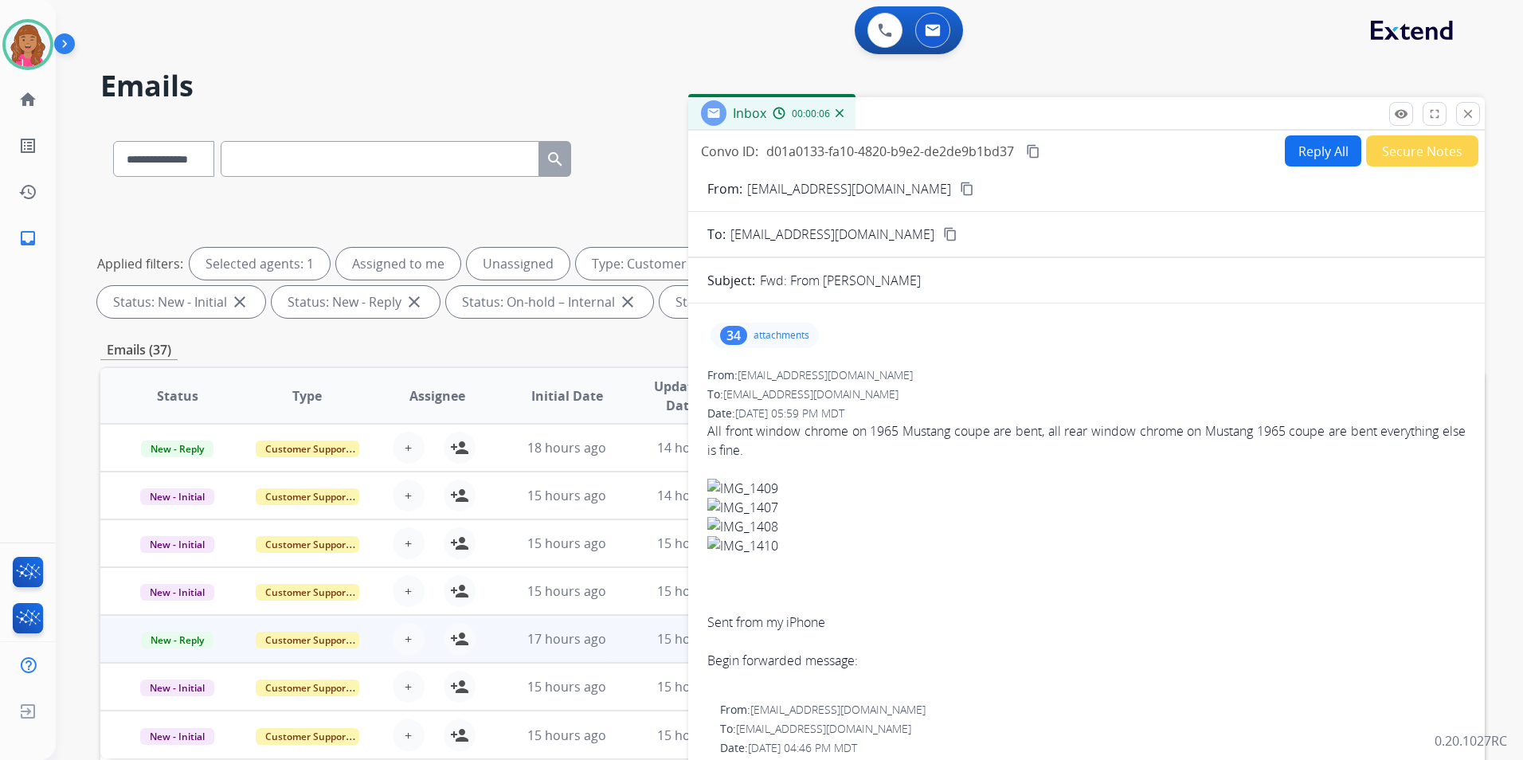
click at [960, 192] on mat-icon "content_copy" at bounding box center [967, 189] width 14 height 14
click at [760, 337] on p "attachments" at bounding box center [781, 335] width 56 height 13
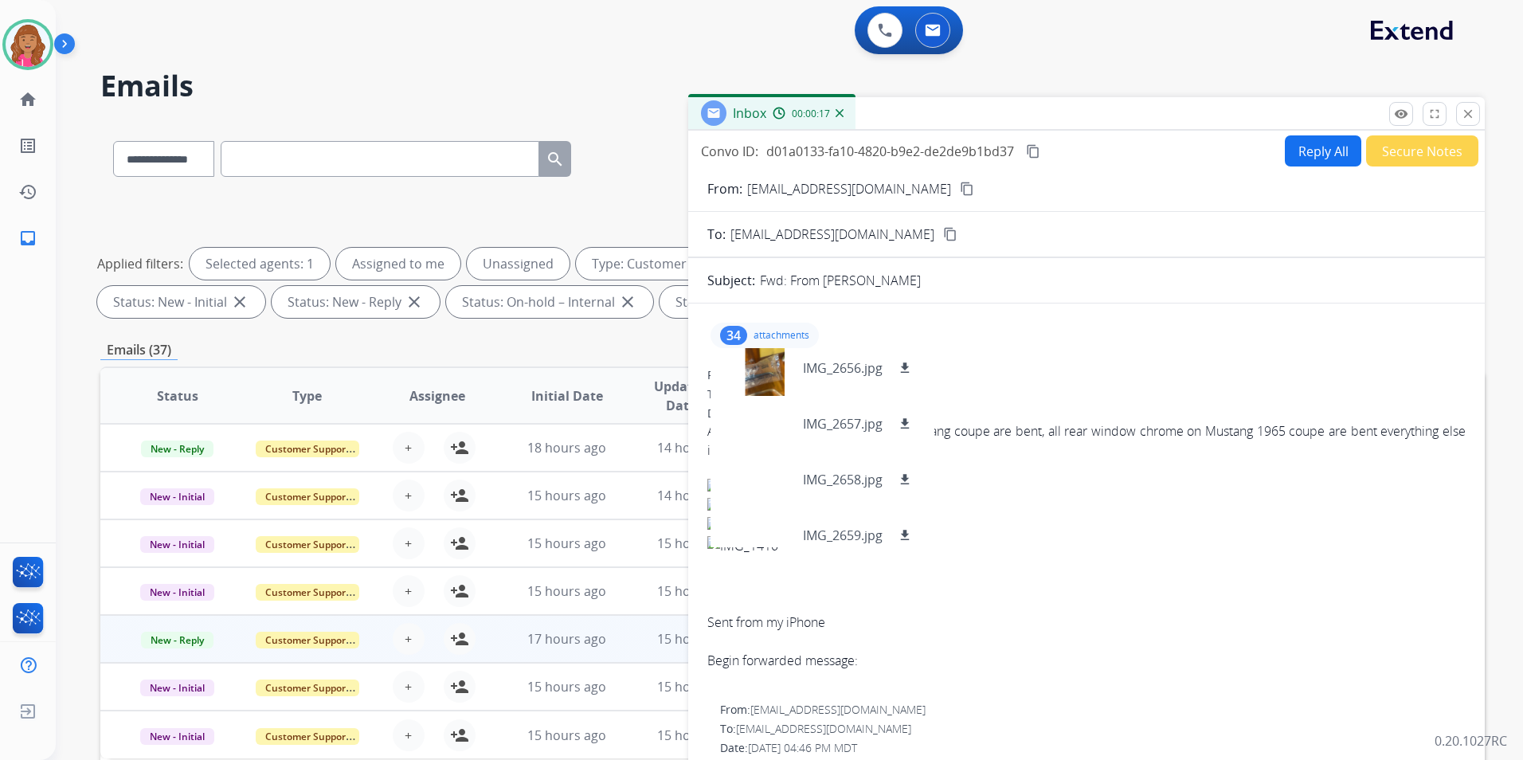
scroll to position [1697, 0]
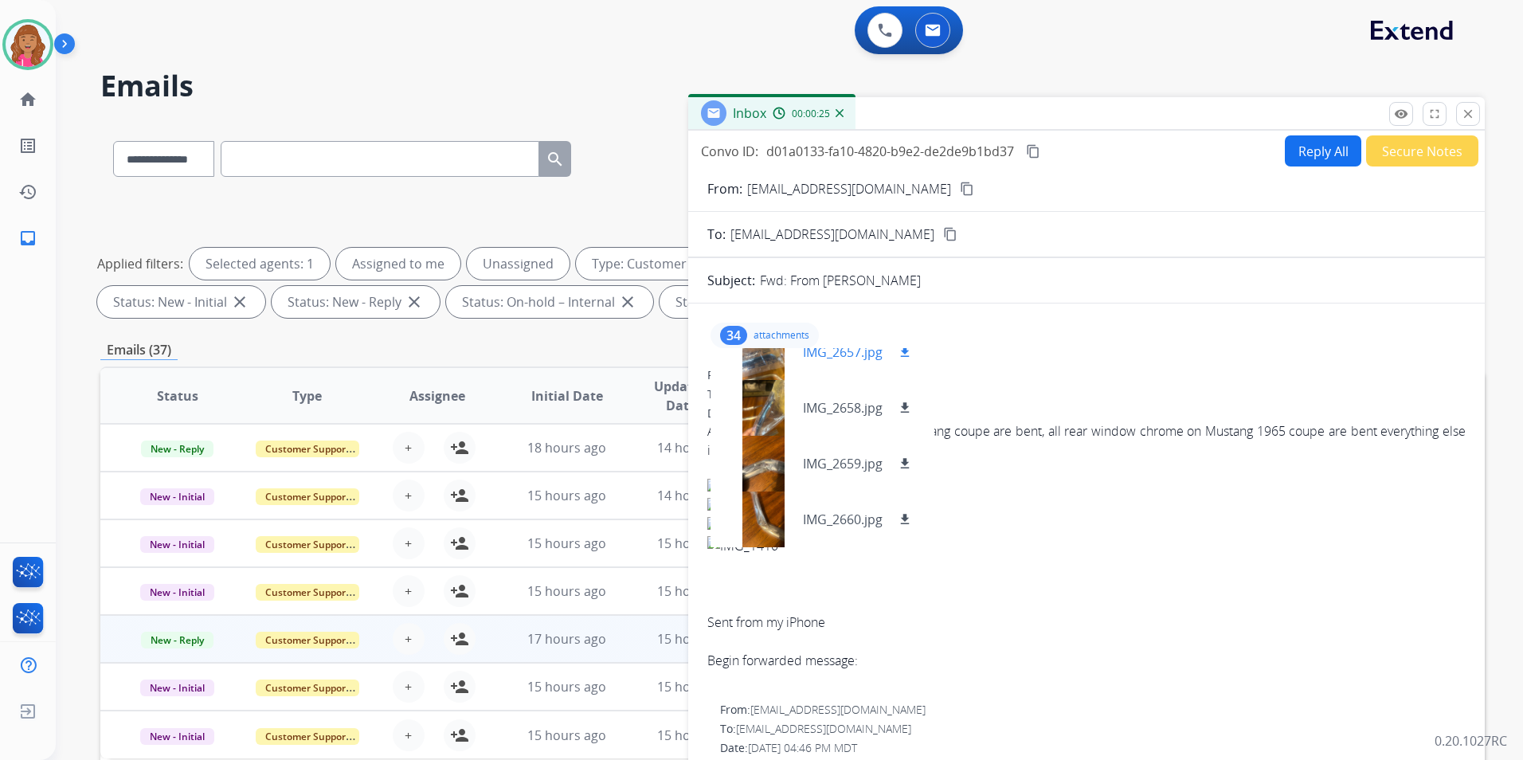
click at [748, 362] on div at bounding box center [763, 352] width 80 height 56
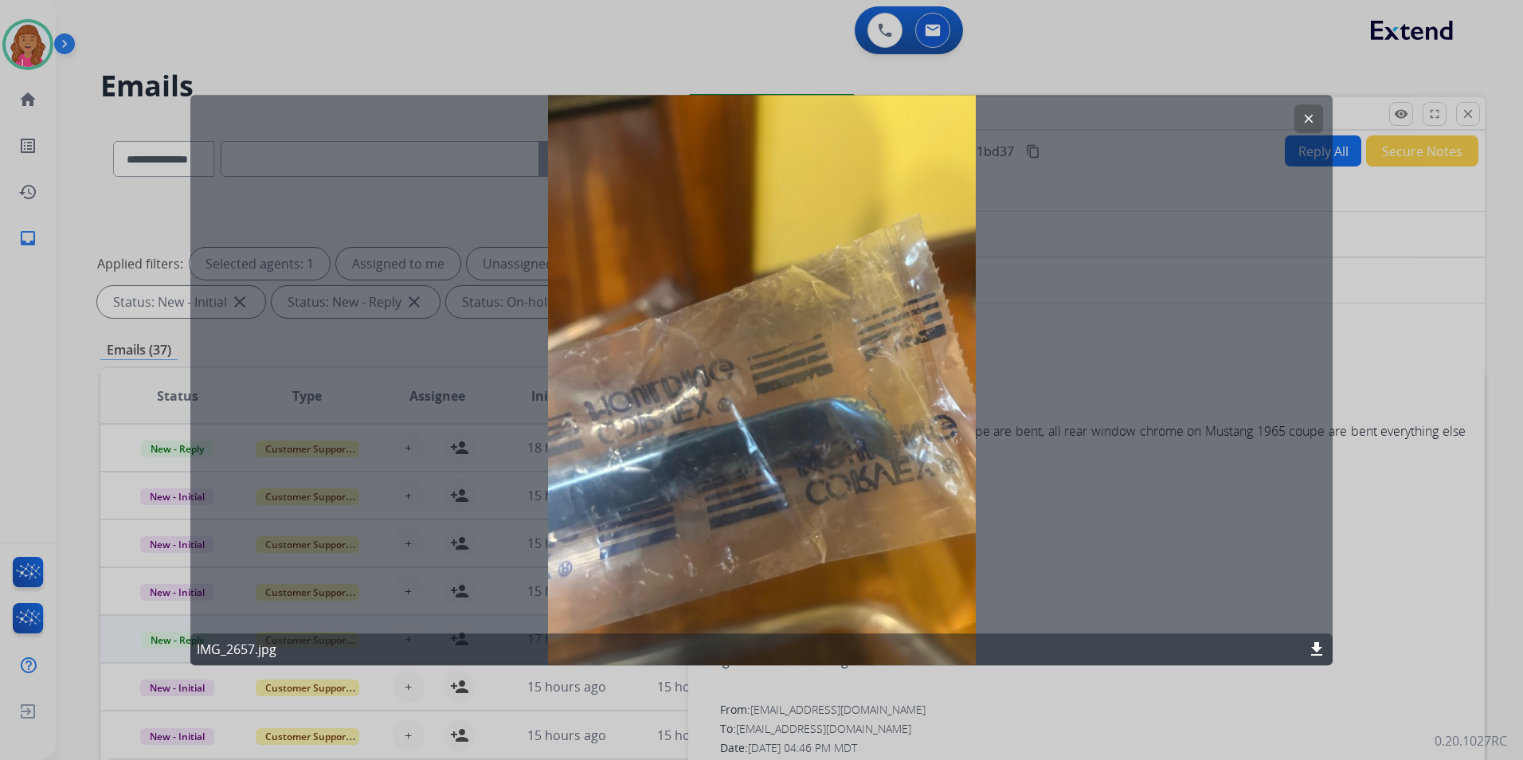
click at [1312, 108] on button "clear" at bounding box center [1308, 118] width 29 height 29
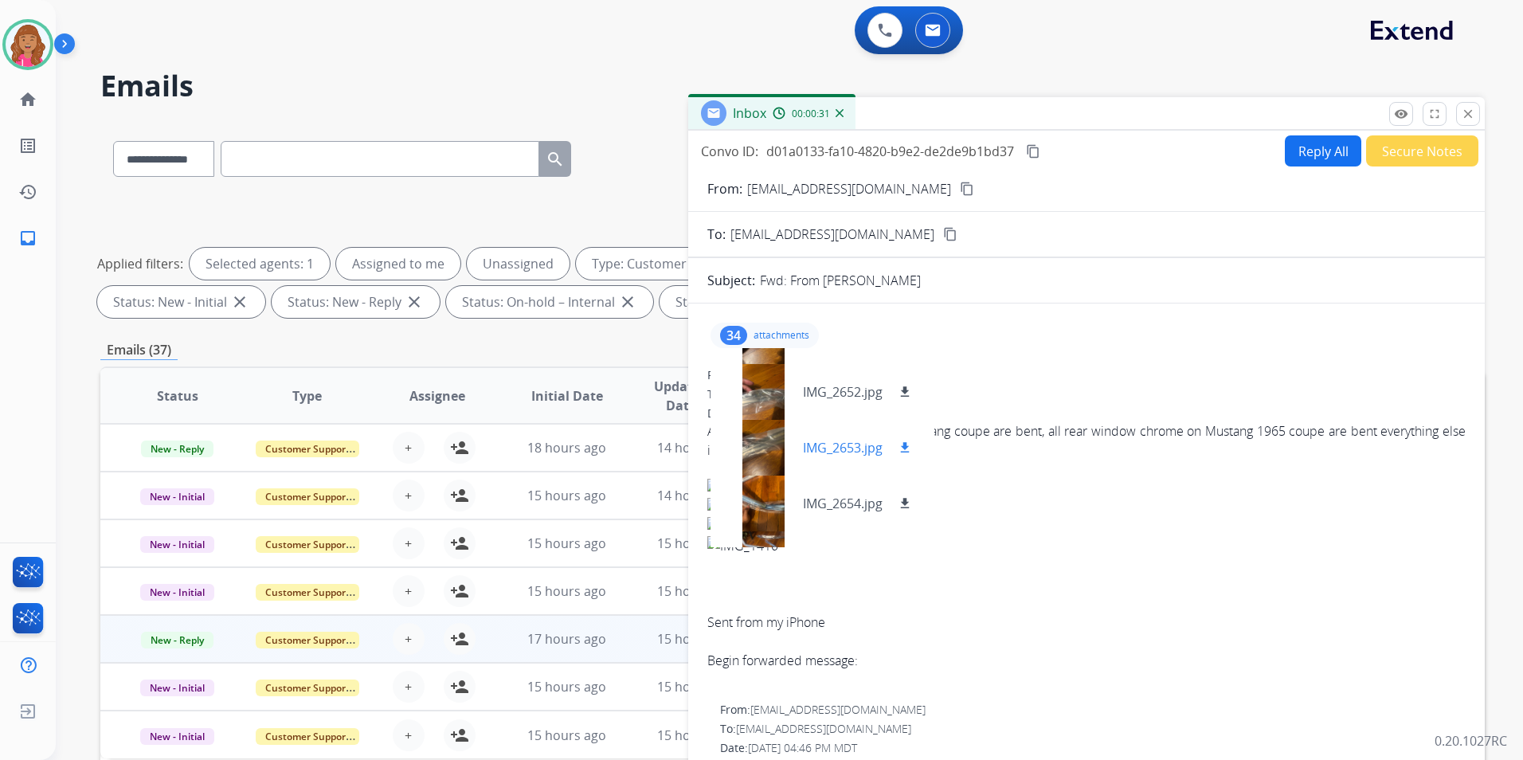
scroll to position [0, 0]
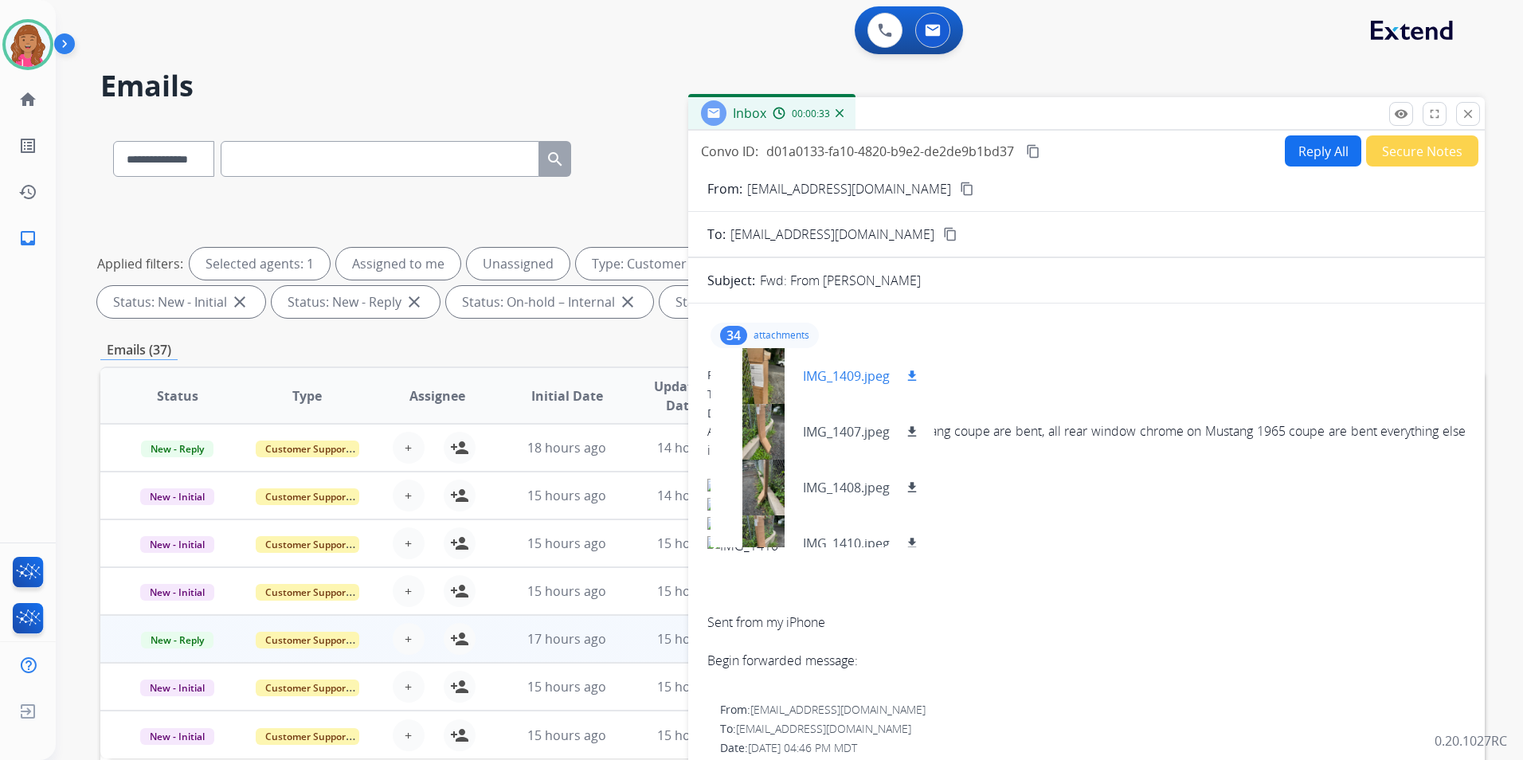
click at [763, 376] on div at bounding box center [763, 376] width 80 height 56
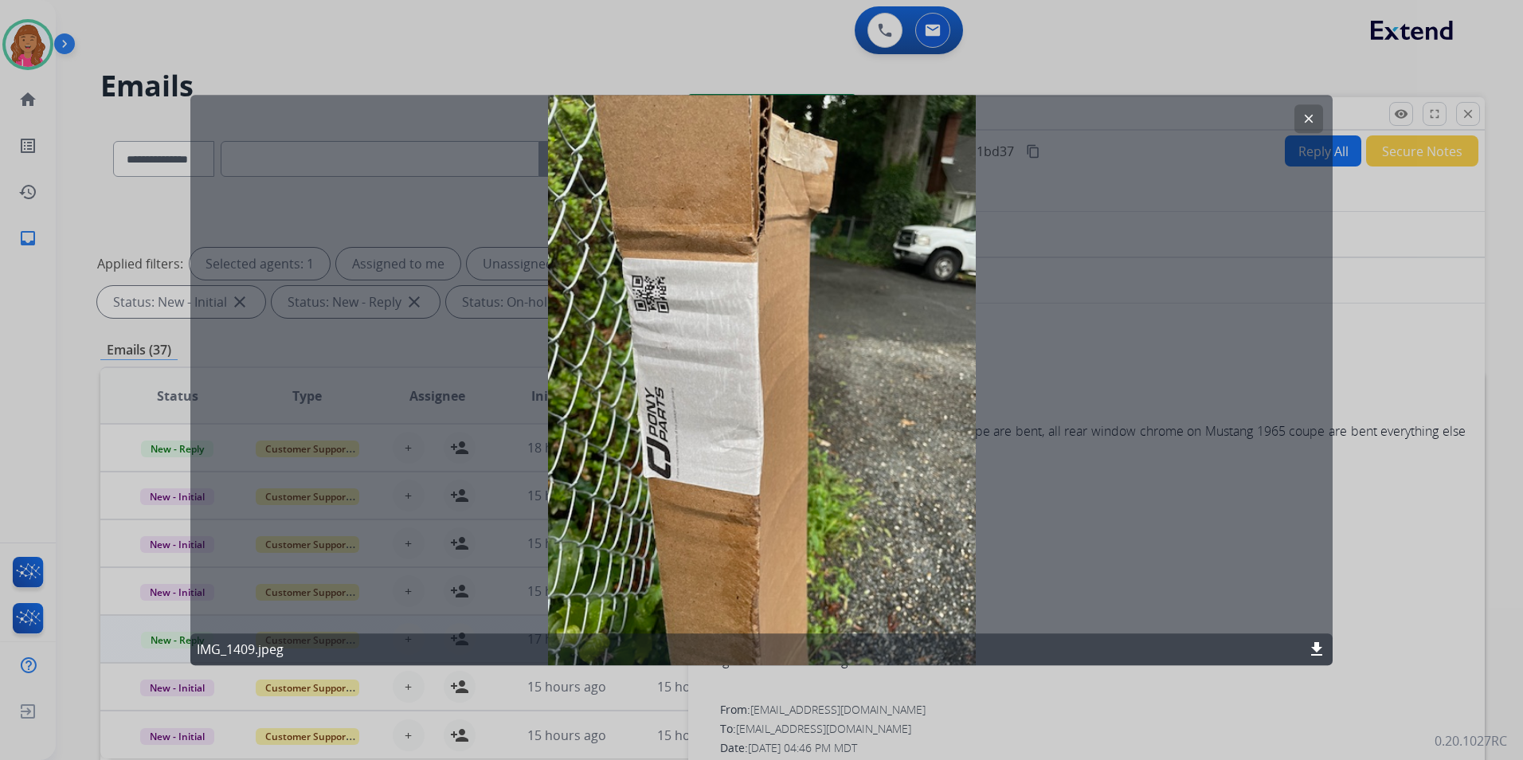
click at [1301, 124] on button "clear" at bounding box center [1308, 118] width 29 height 29
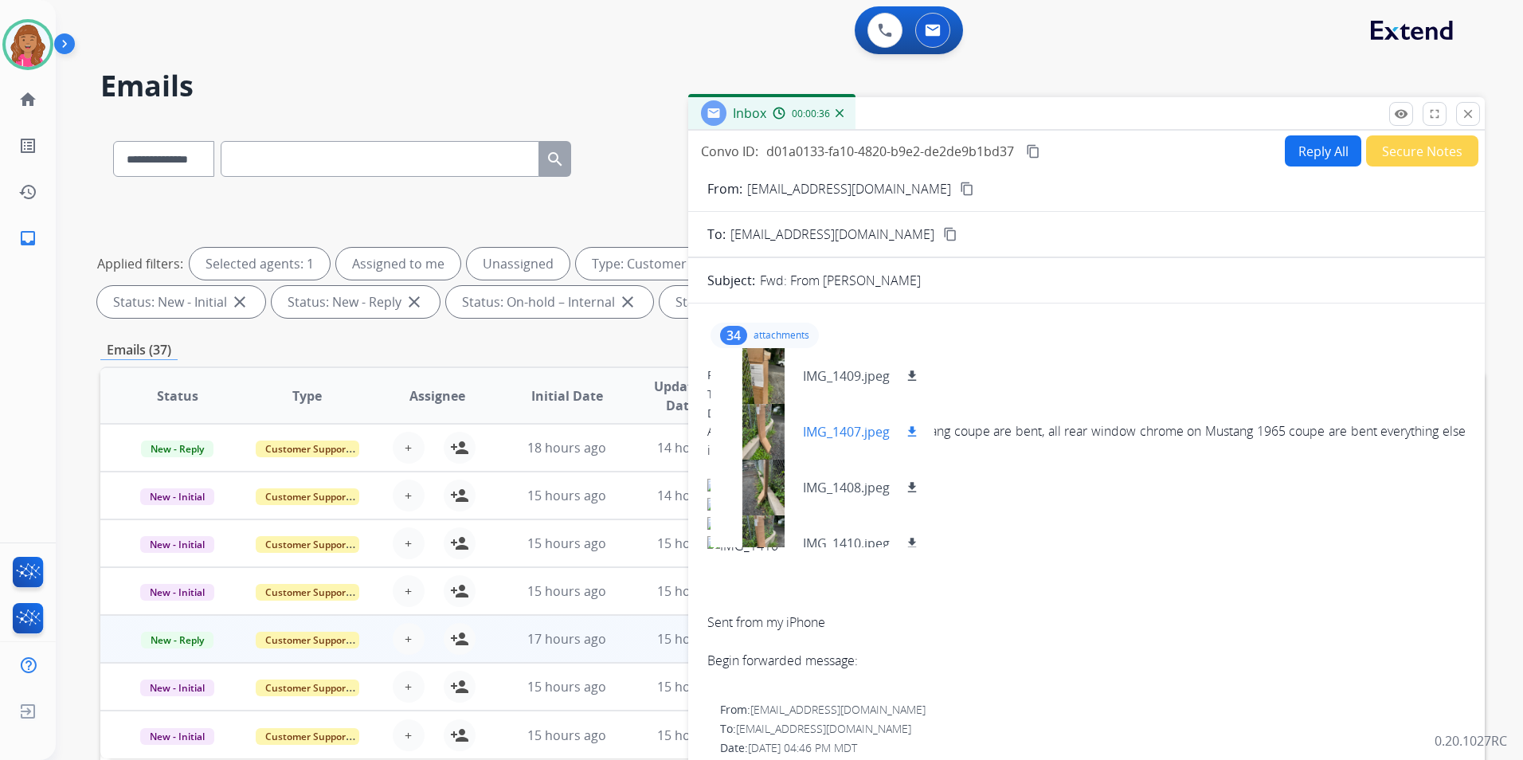
click at [785, 426] on div at bounding box center [763, 432] width 80 height 56
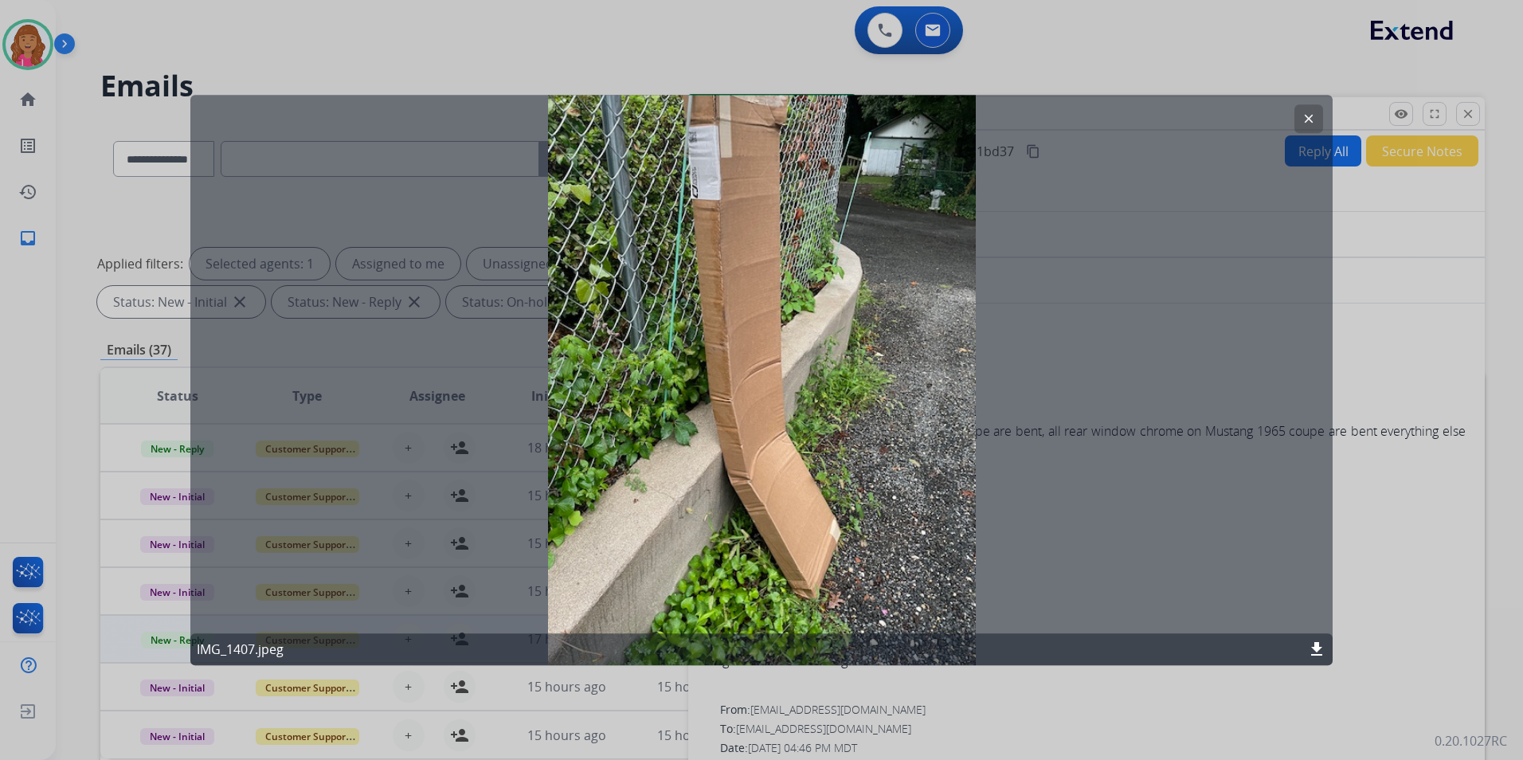
click at [1323, 644] on mat-icon "download" at bounding box center [1316, 649] width 19 height 19
click at [962, 693] on div at bounding box center [761, 380] width 1523 height 760
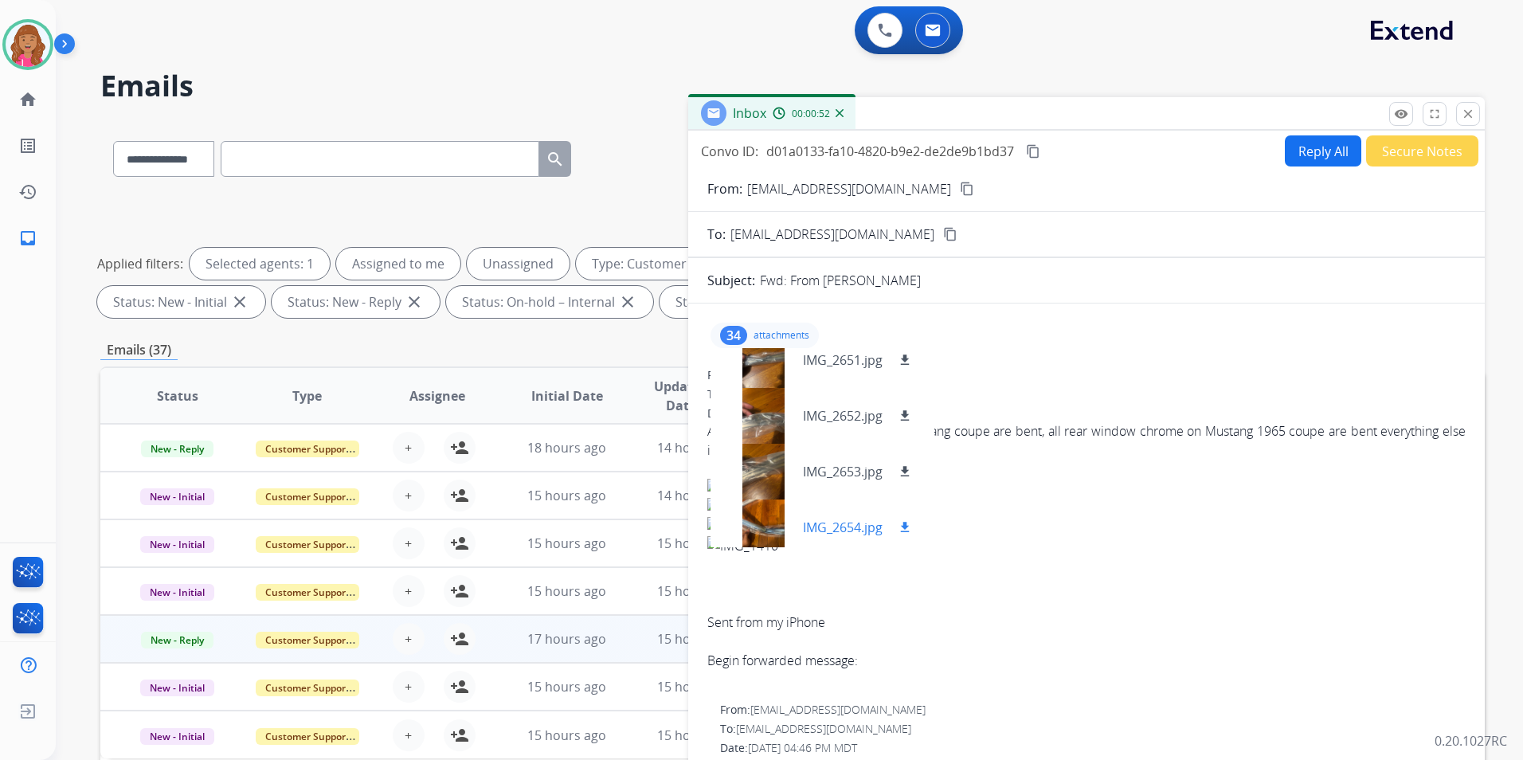
scroll to position [319, 0]
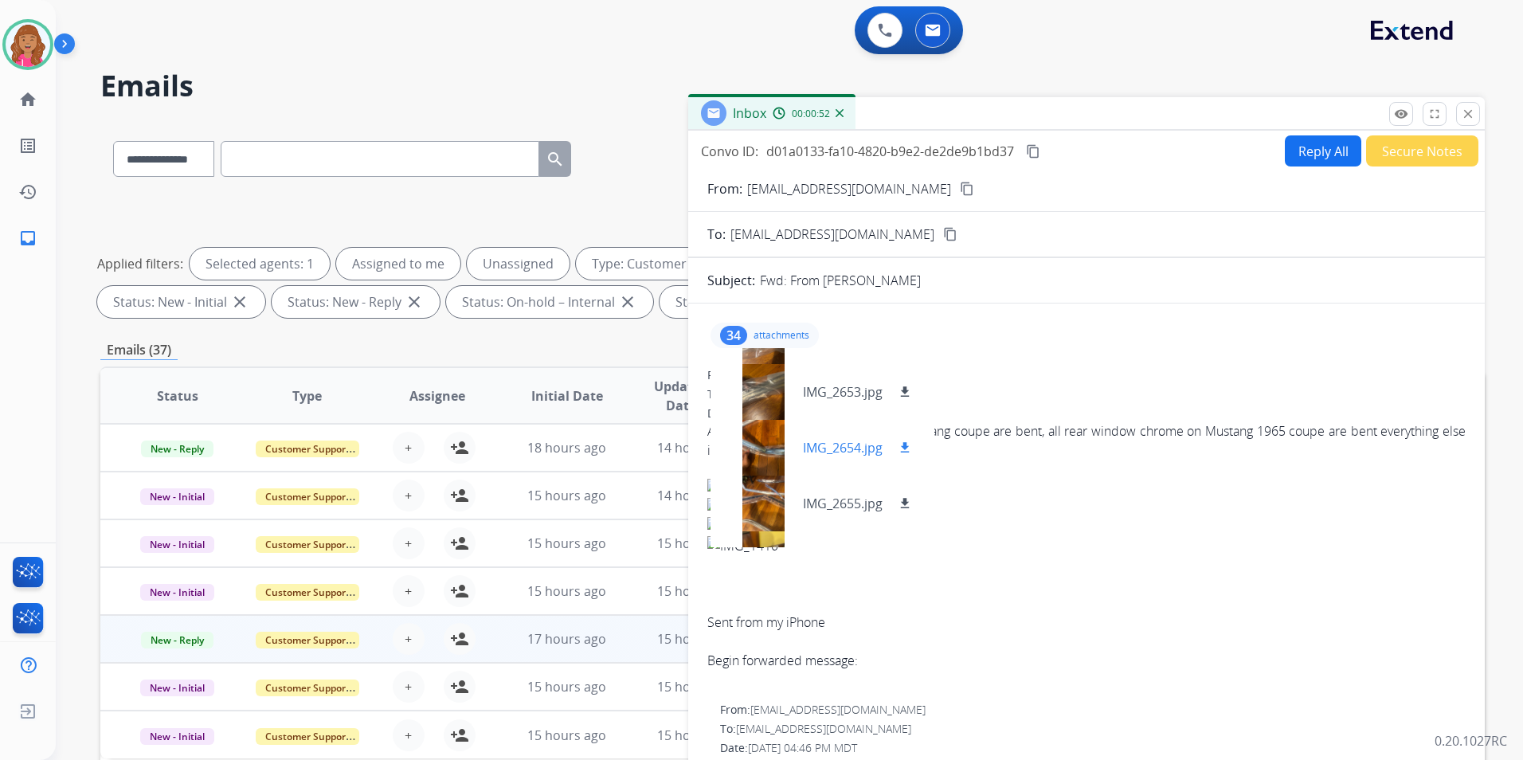
click at [781, 440] on div at bounding box center [763, 448] width 80 height 56
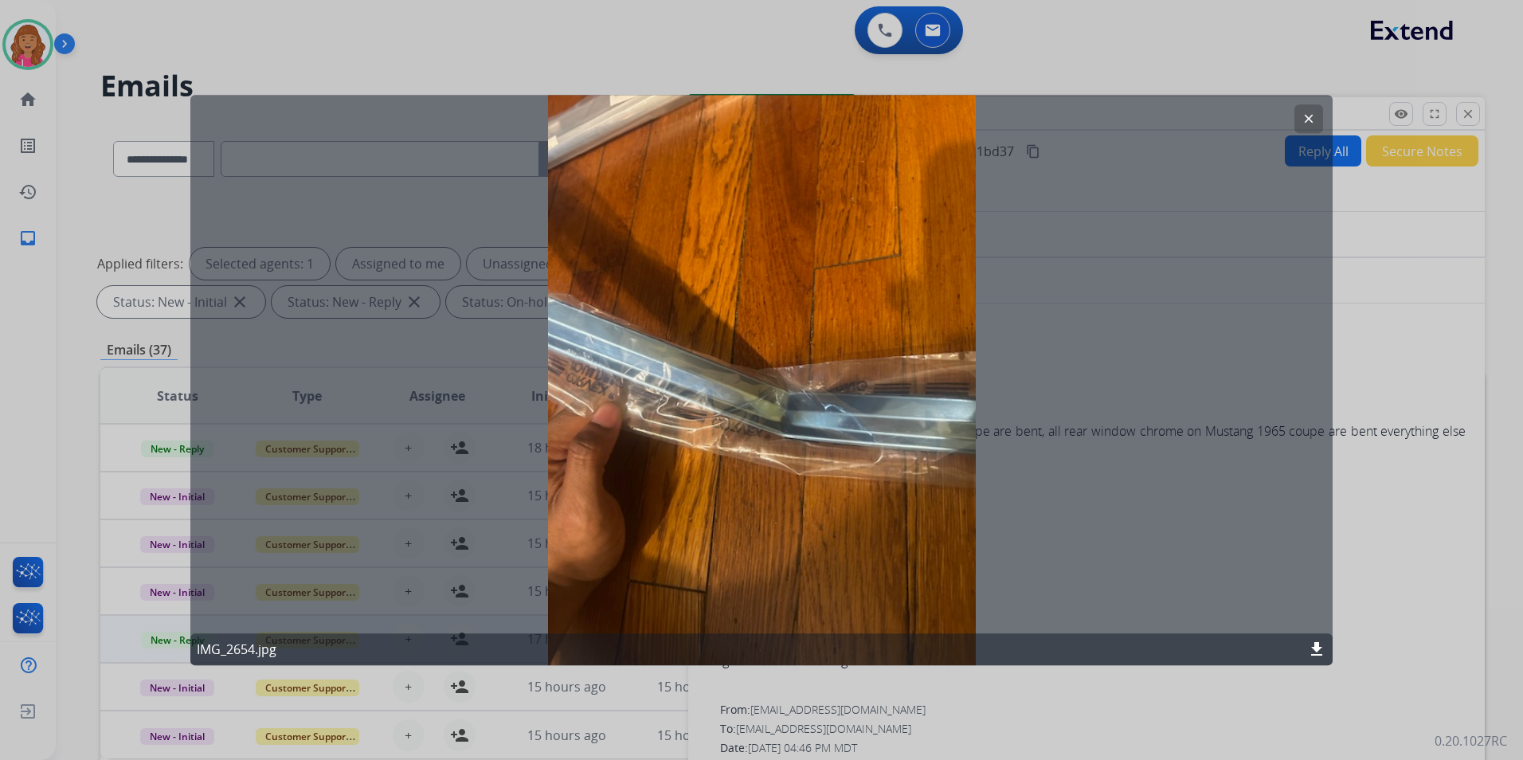
click at [1295, 124] on button "clear" at bounding box center [1308, 118] width 29 height 29
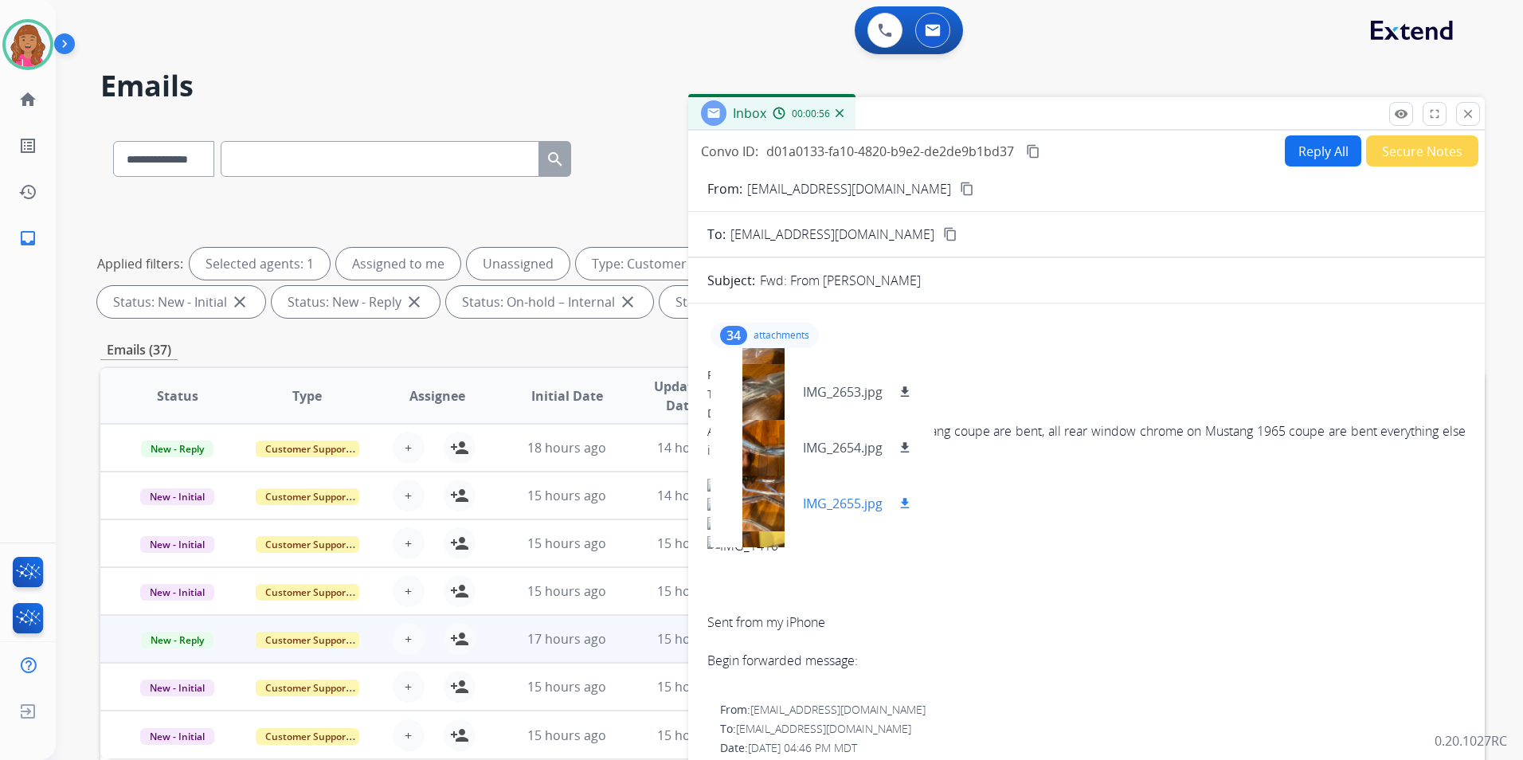
click at [777, 493] on div at bounding box center [763, 503] width 80 height 56
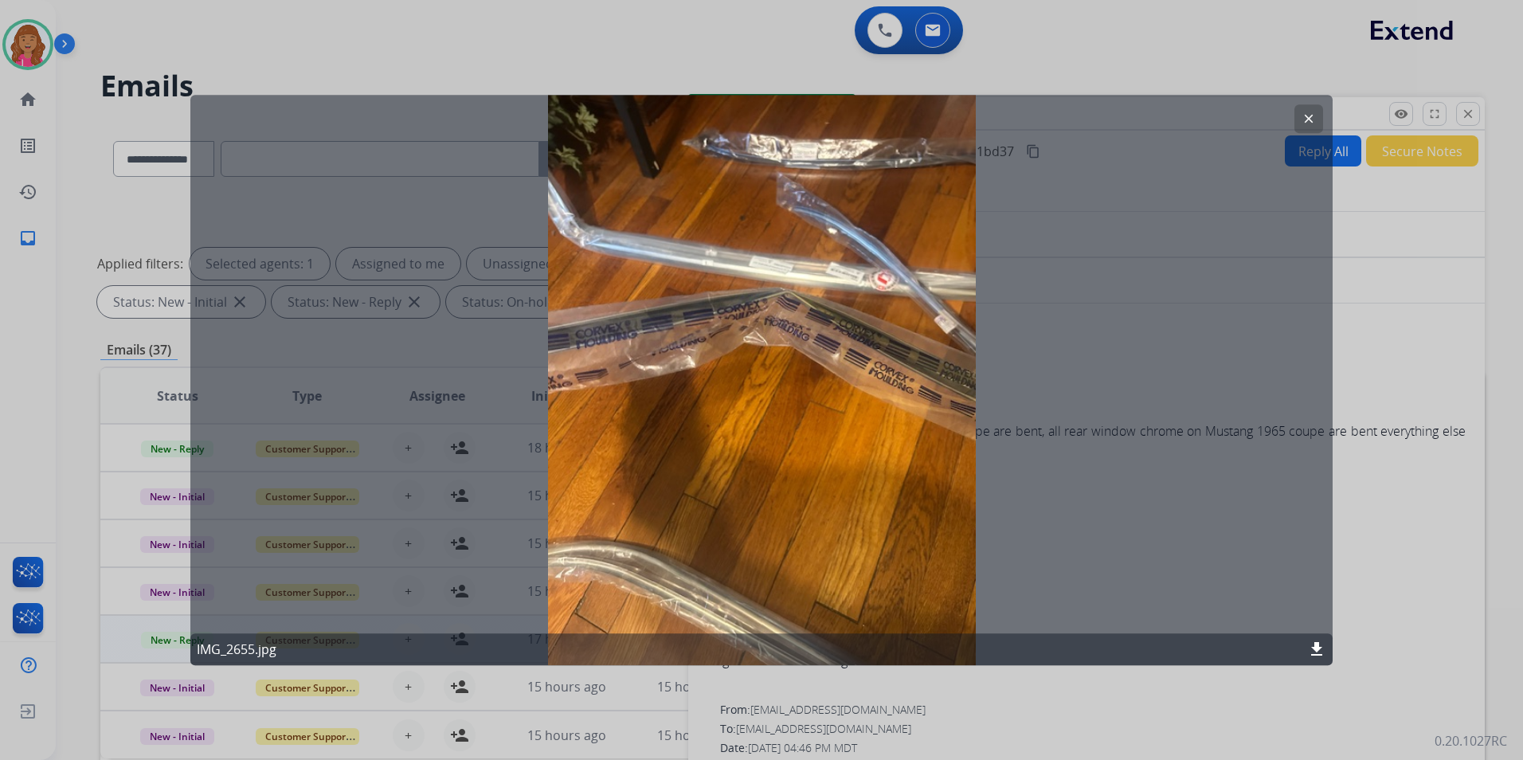
click at [1313, 642] on mat-icon "download" at bounding box center [1316, 649] width 19 height 19
click at [1380, 658] on div at bounding box center [761, 380] width 1523 height 760
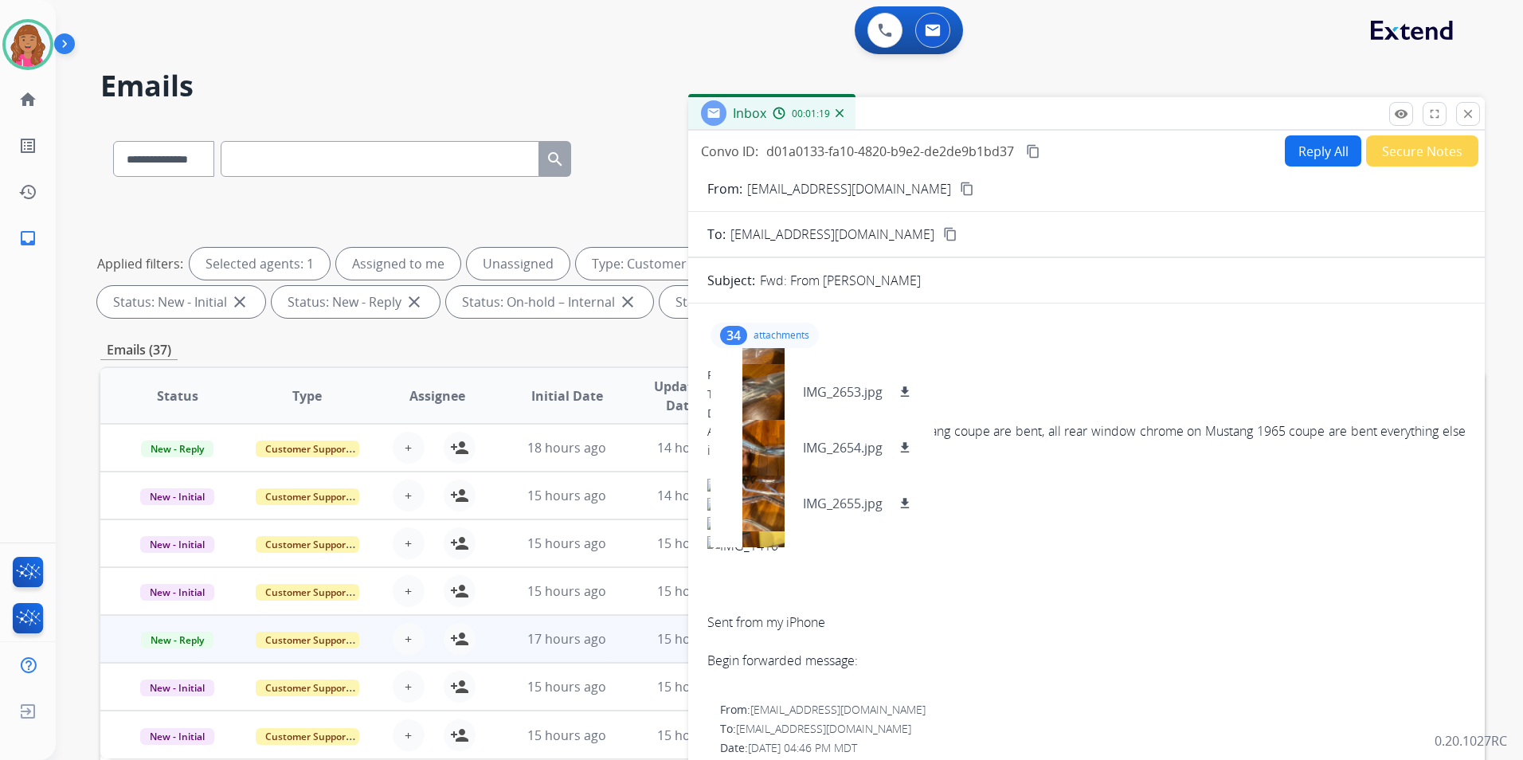
click at [1317, 158] on button "Reply All" at bounding box center [1323, 150] width 76 height 31
select select "**********"
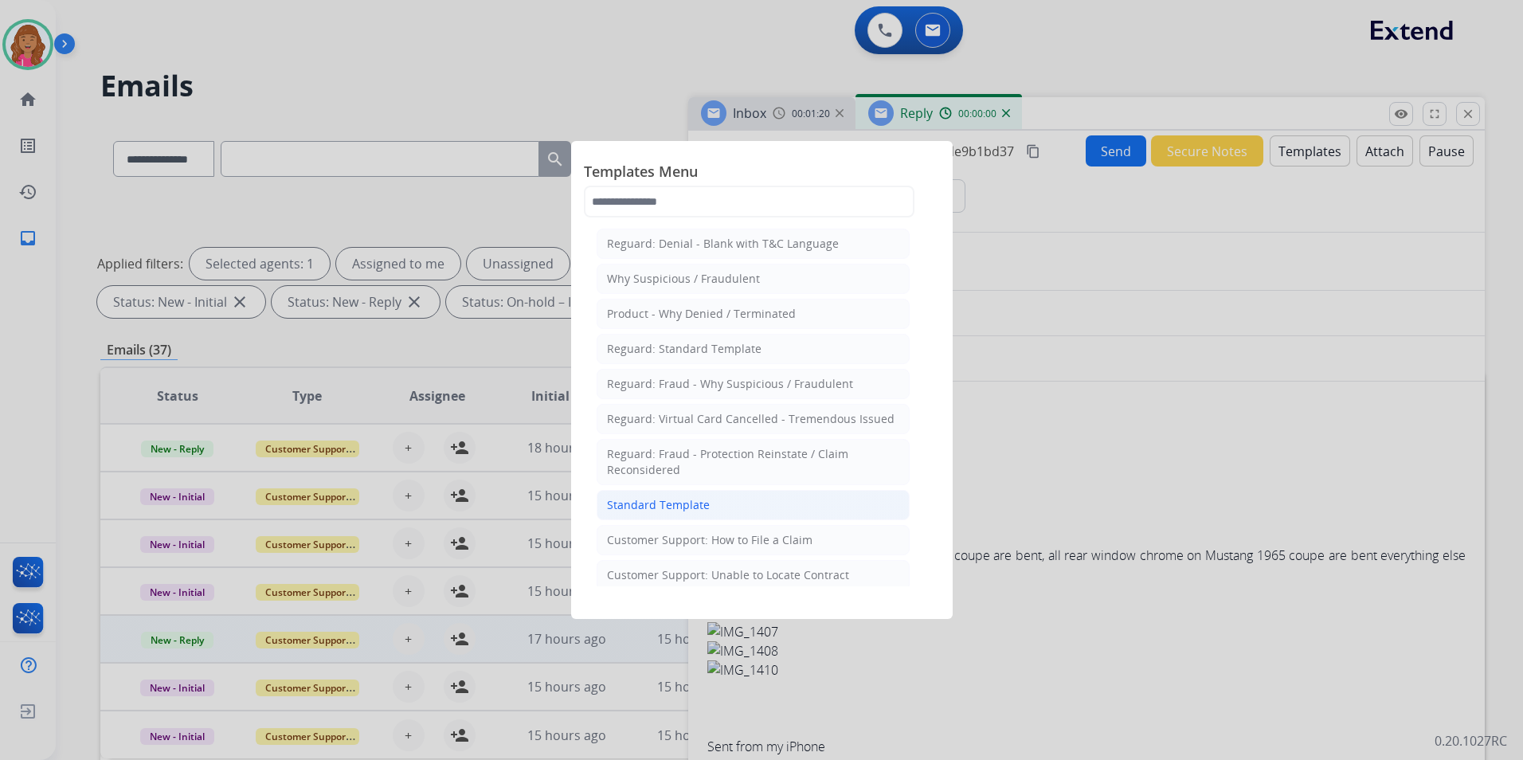
click at [808, 498] on li "Standard Template" at bounding box center [753, 505] width 313 height 30
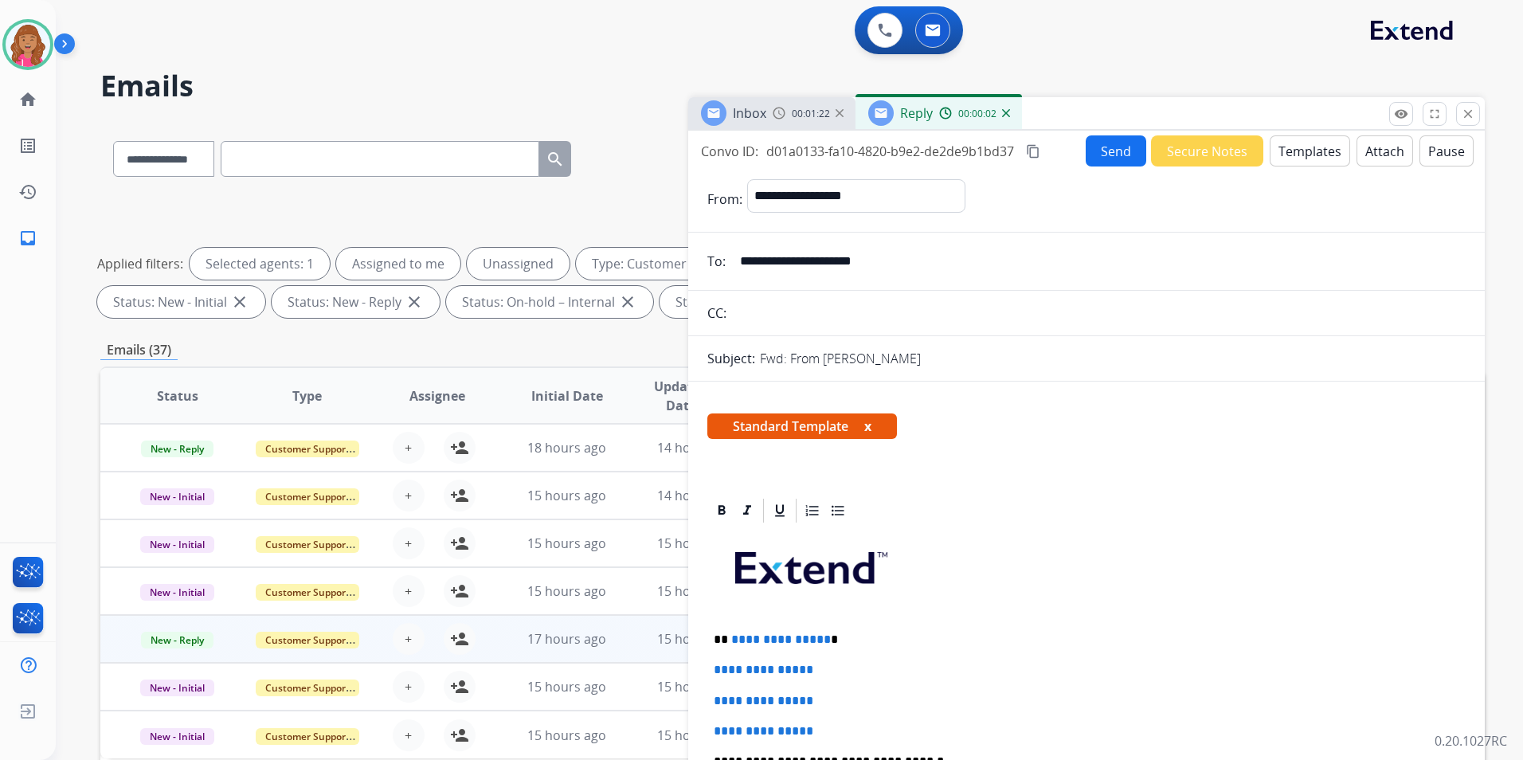
click at [820, 639] on span "**********" at bounding box center [781, 639] width 100 height 12
drag, startPoint x: 826, startPoint y: 711, endPoint x: 698, endPoint y: 666, distance: 136.0
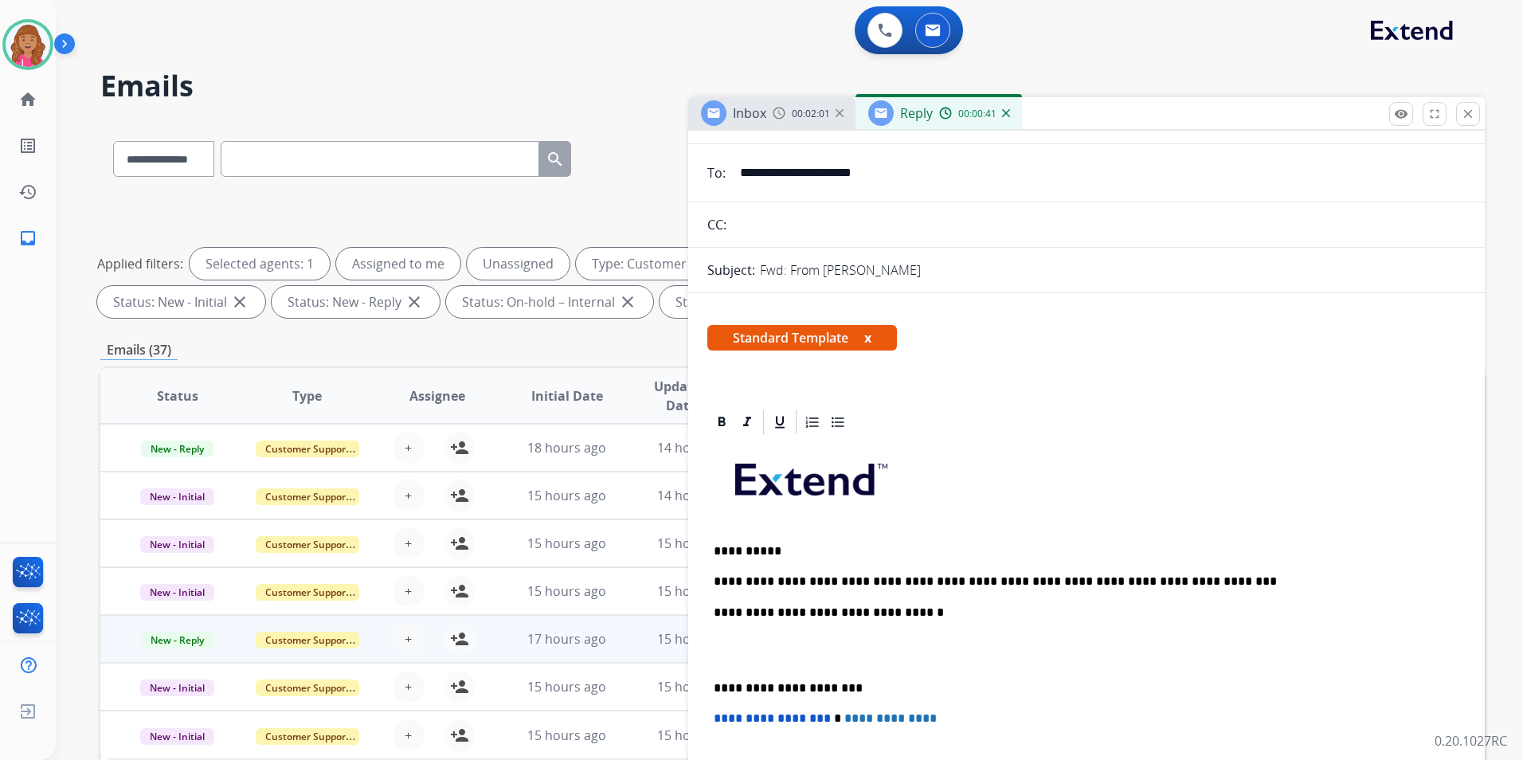
scroll to position [159, 0]
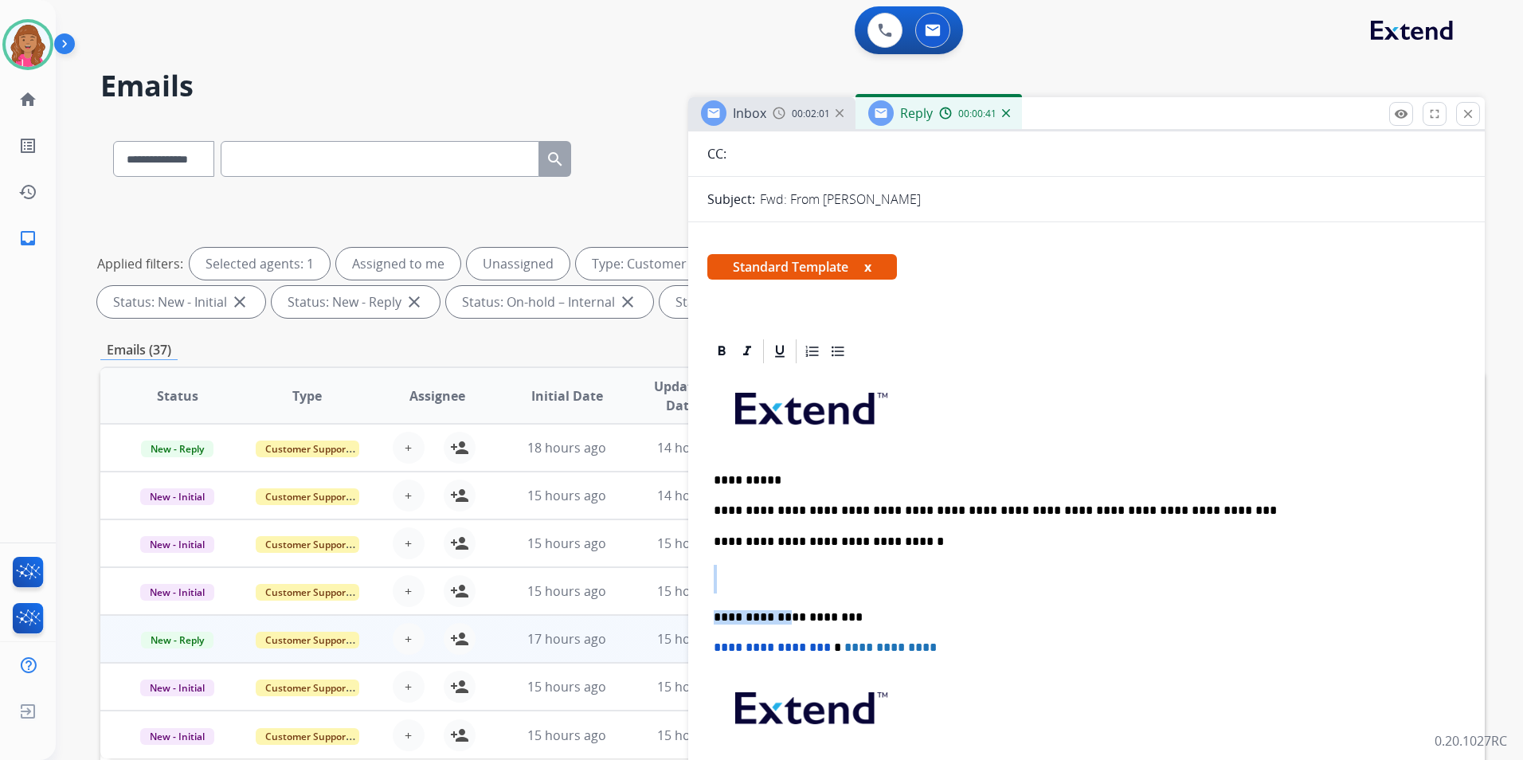
click at [782, 593] on div "**********" at bounding box center [1086, 609] width 758 height 487
click at [805, 558] on div "**********" at bounding box center [1086, 609] width 758 height 487
click at [786, 573] on p at bounding box center [1087, 579] width 746 height 29
click at [753, 580] on p at bounding box center [1087, 579] width 746 height 29
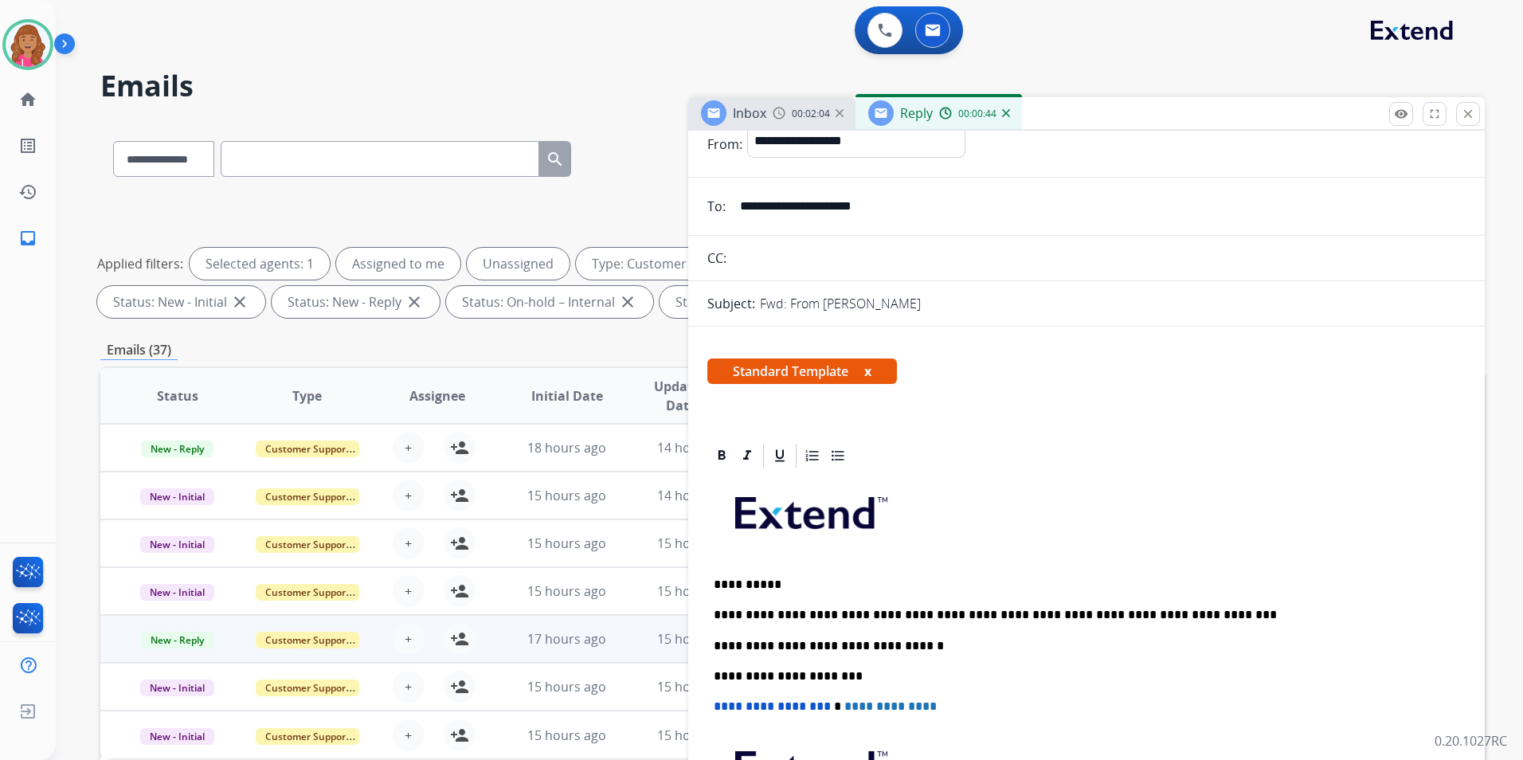
scroll to position [0, 0]
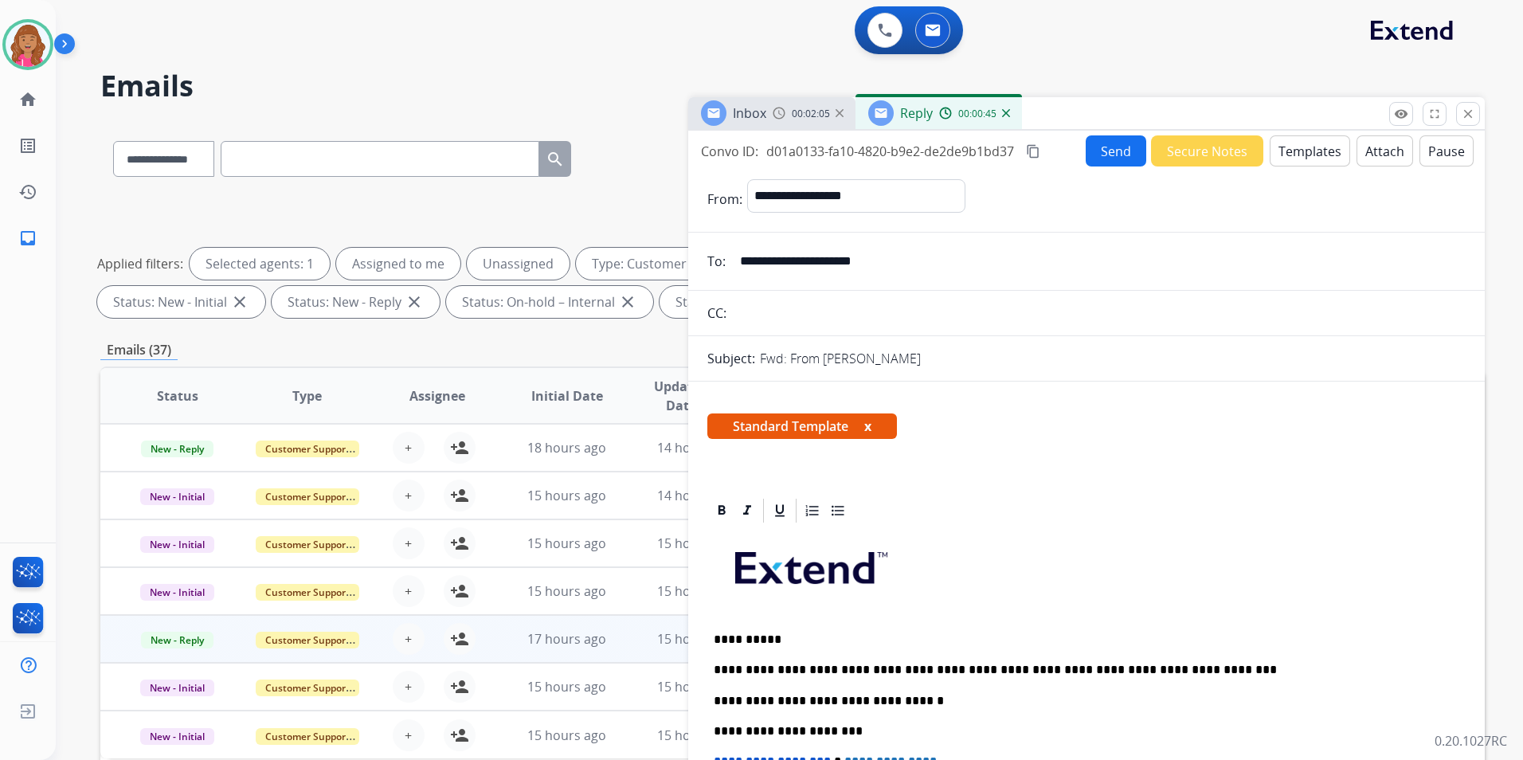
click at [1035, 148] on mat-icon "content_copy" at bounding box center [1033, 151] width 14 height 14
click at [1092, 153] on button "Send" at bounding box center [1117, 151] width 60 height 31
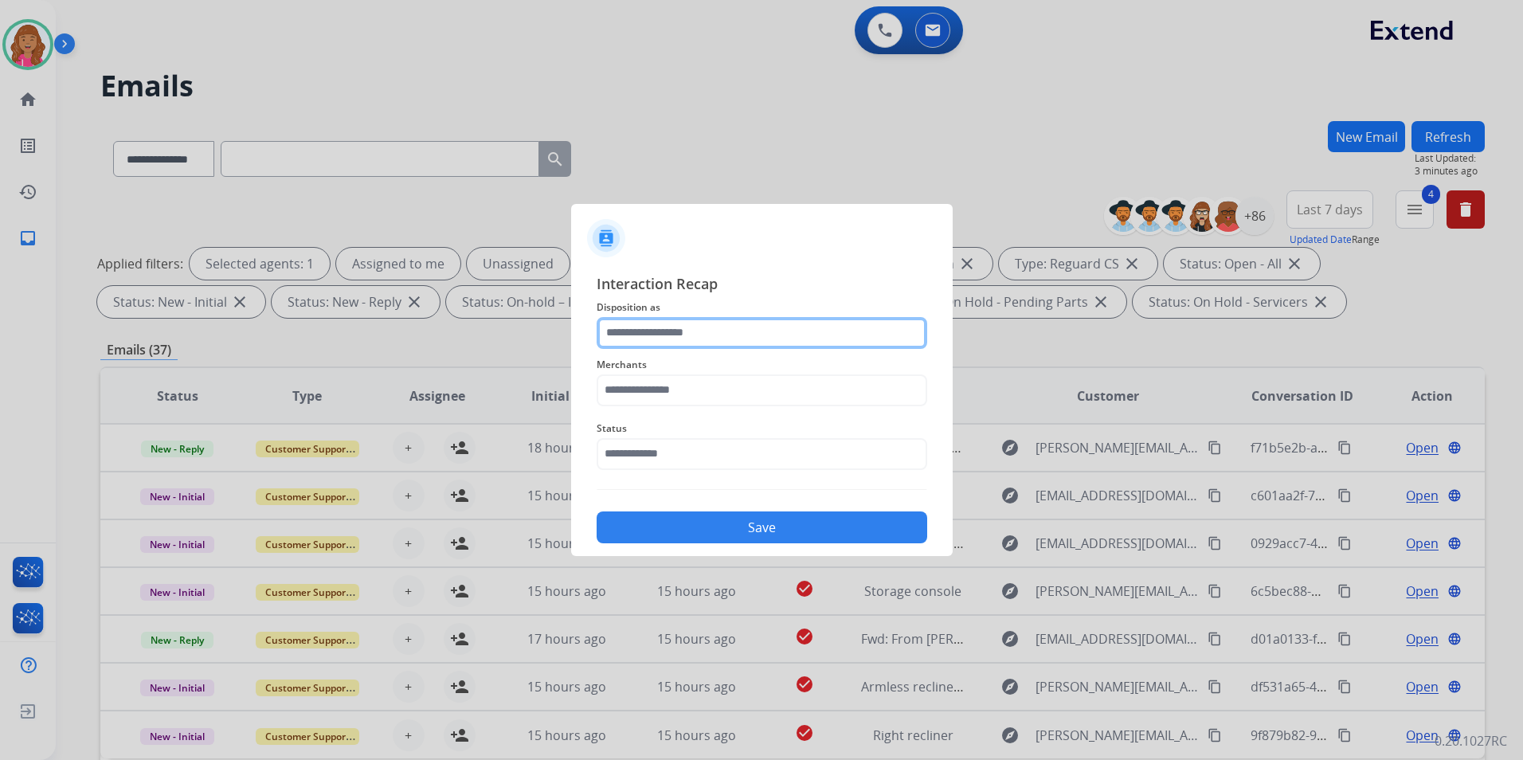
click at [790, 322] on input "text" at bounding box center [762, 333] width 331 height 32
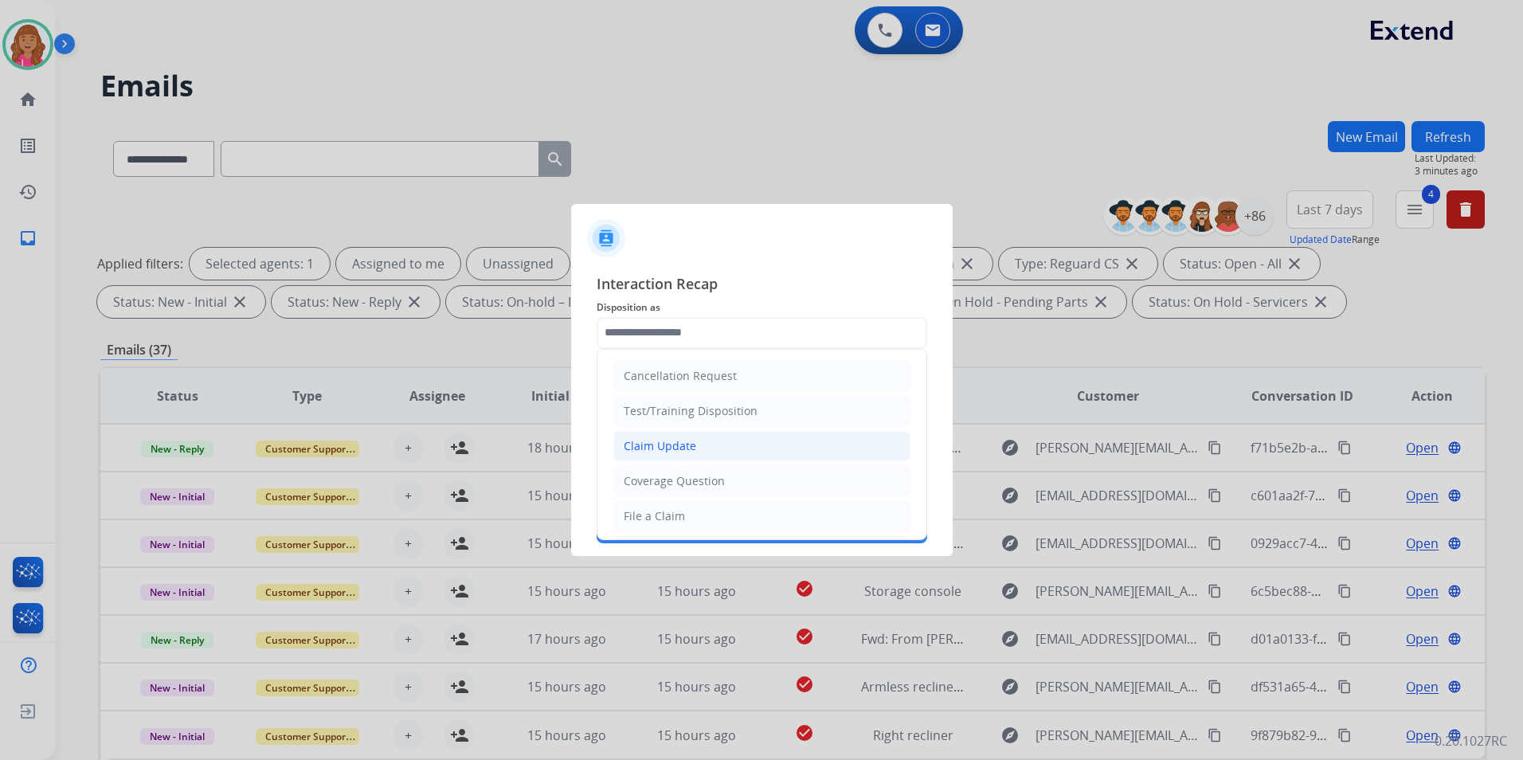
click at [702, 449] on li "Claim Update" at bounding box center [761, 446] width 297 height 30
type input "**********"
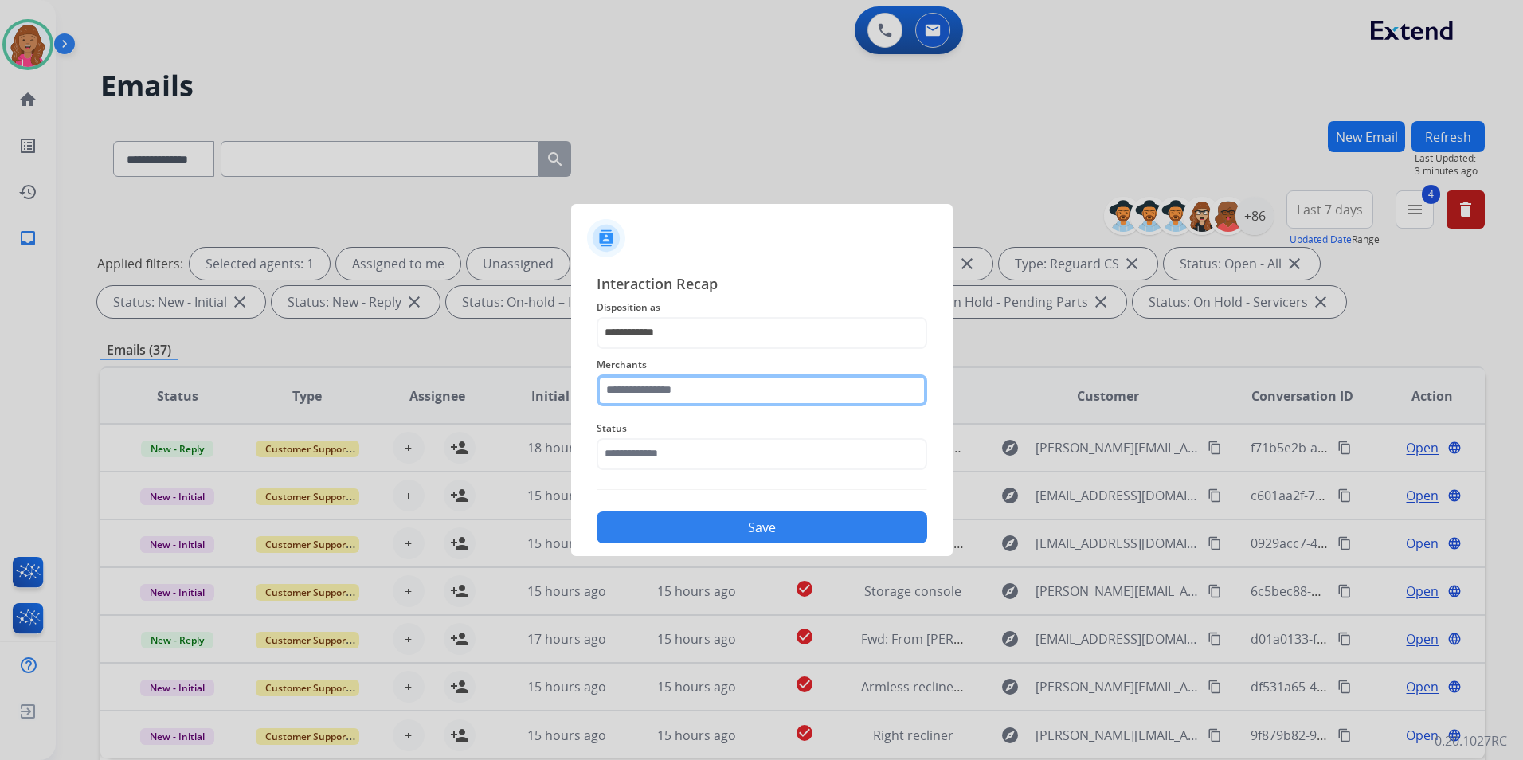
click at [702, 396] on input "text" at bounding box center [762, 390] width 331 height 32
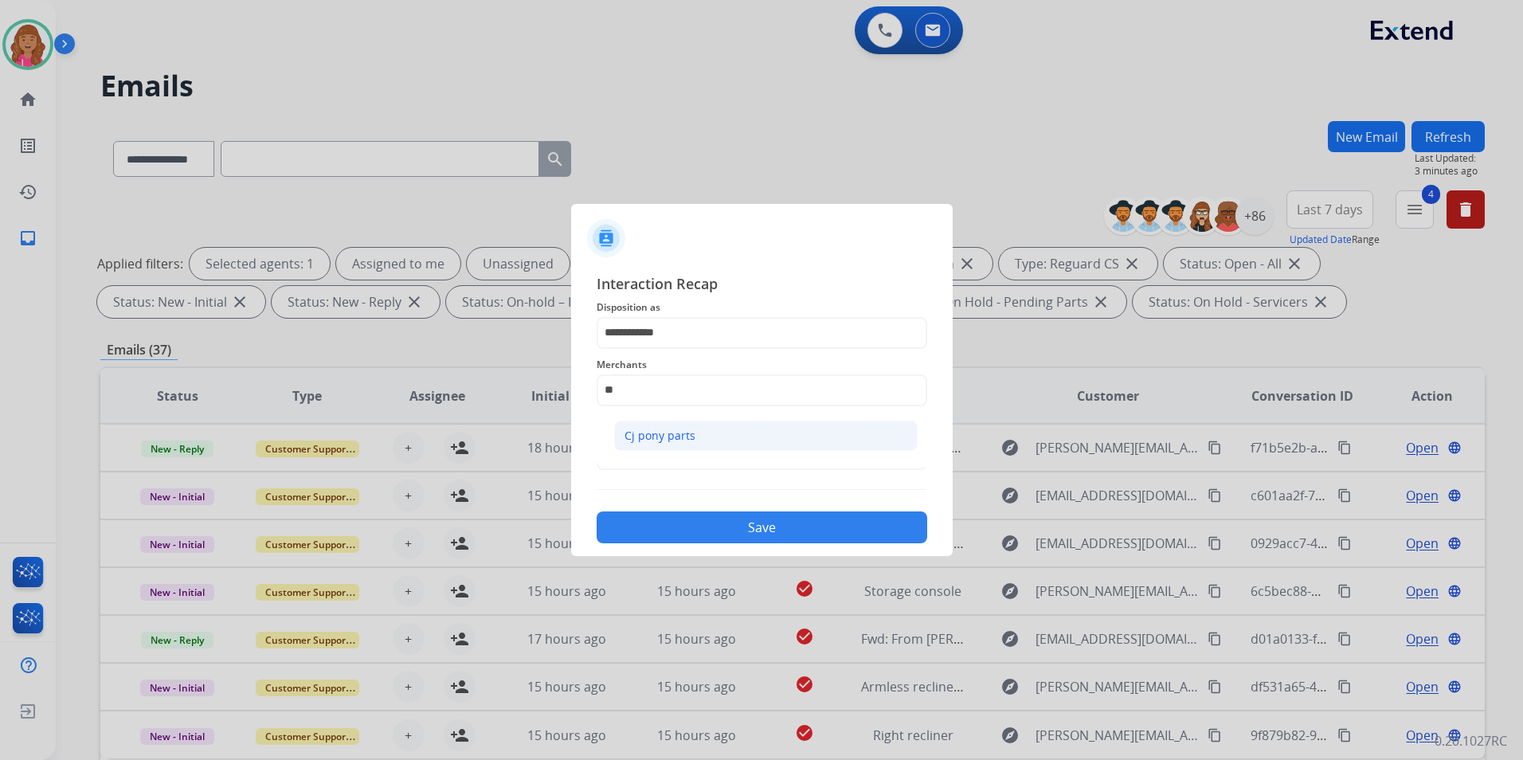
click at [789, 434] on li "Cj pony parts" at bounding box center [765, 436] width 303 height 30
type input "**********"
click at [749, 457] on input "text" at bounding box center [762, 454] width 331 height 32
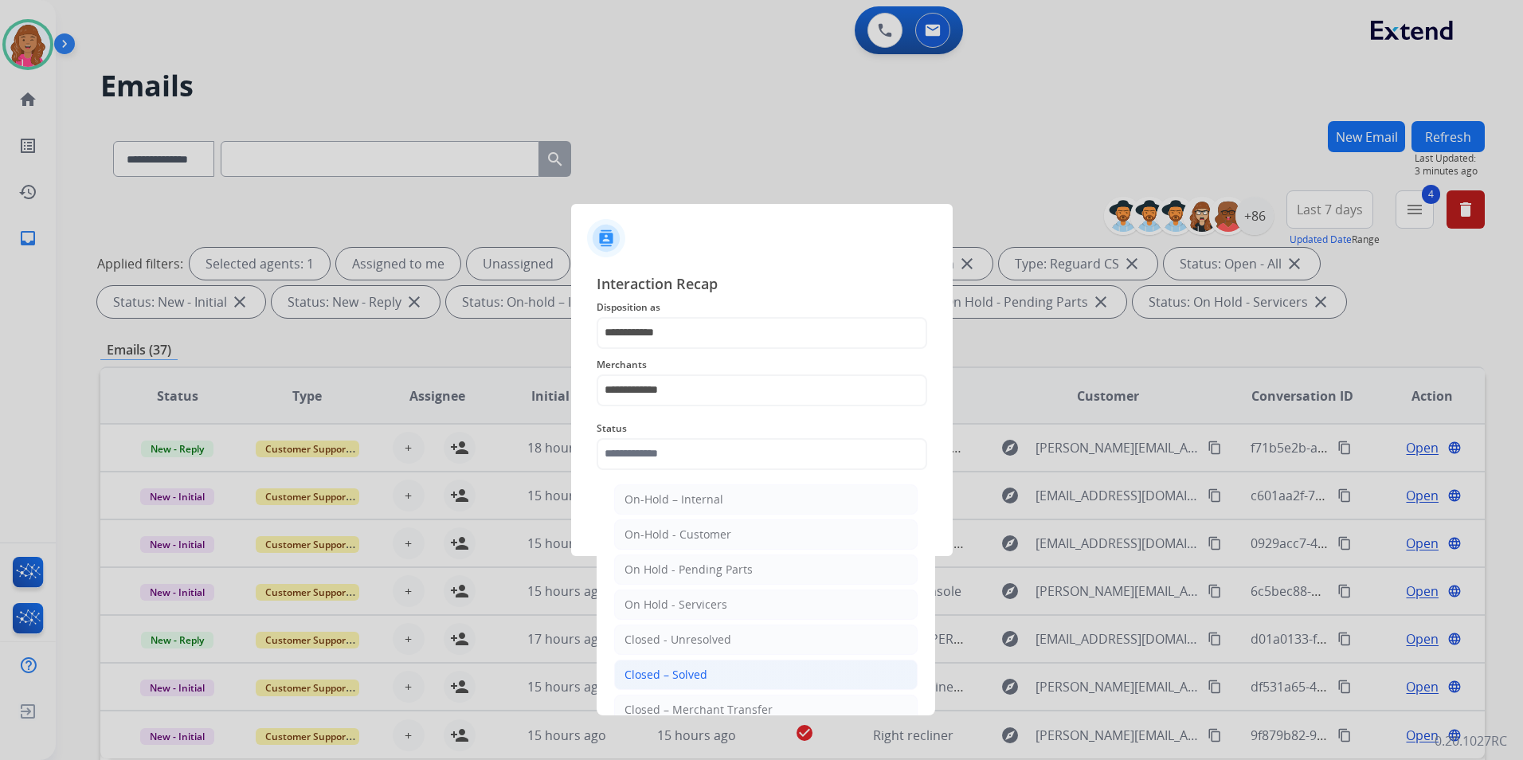
click at [683, 672] on div "Closed – Solved" at bounding box center [665, 675] width 83 height 16
type input "**********"
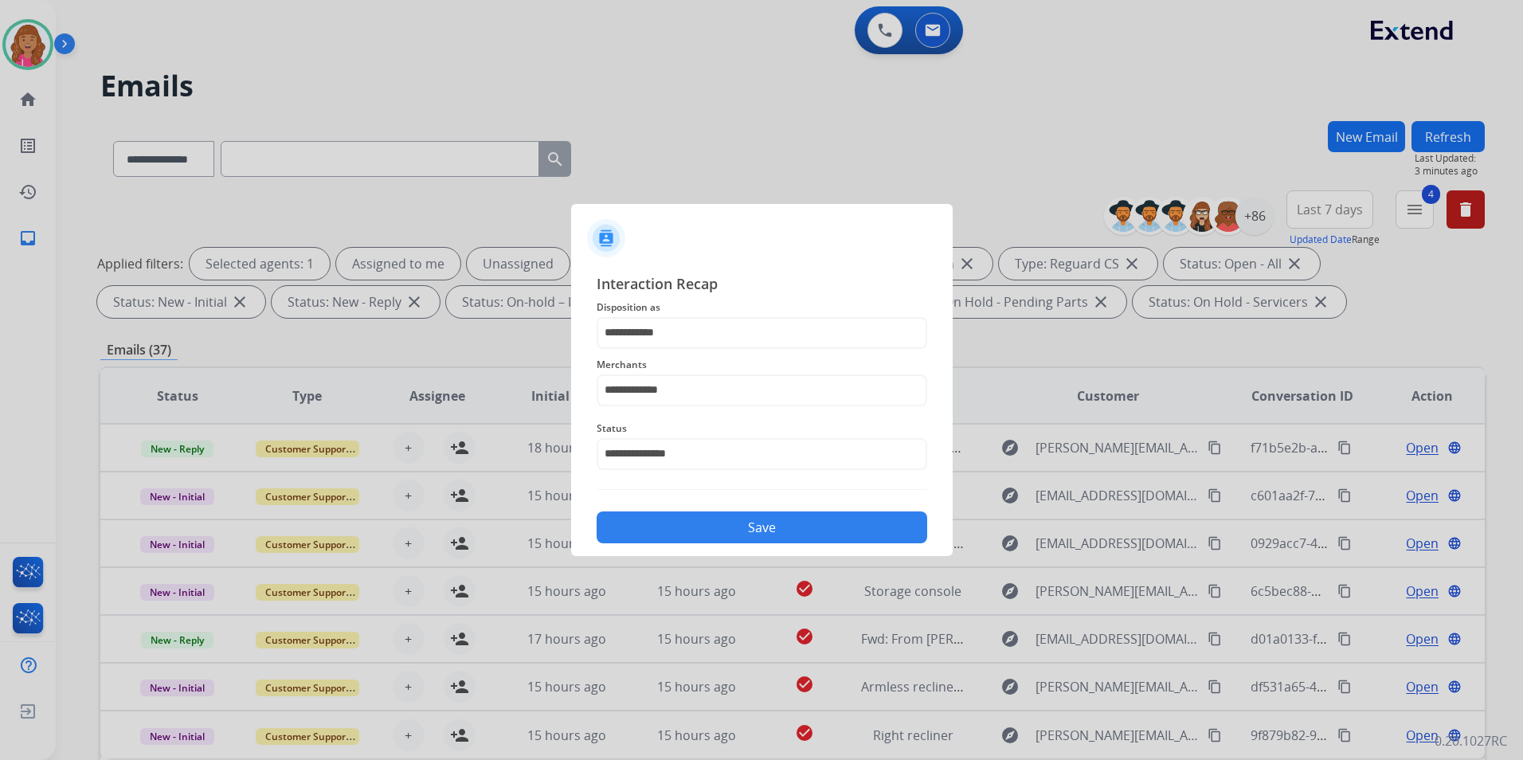
click at [695, 516] on button "Save" at bounding box center [762, 527] width 331 height 32
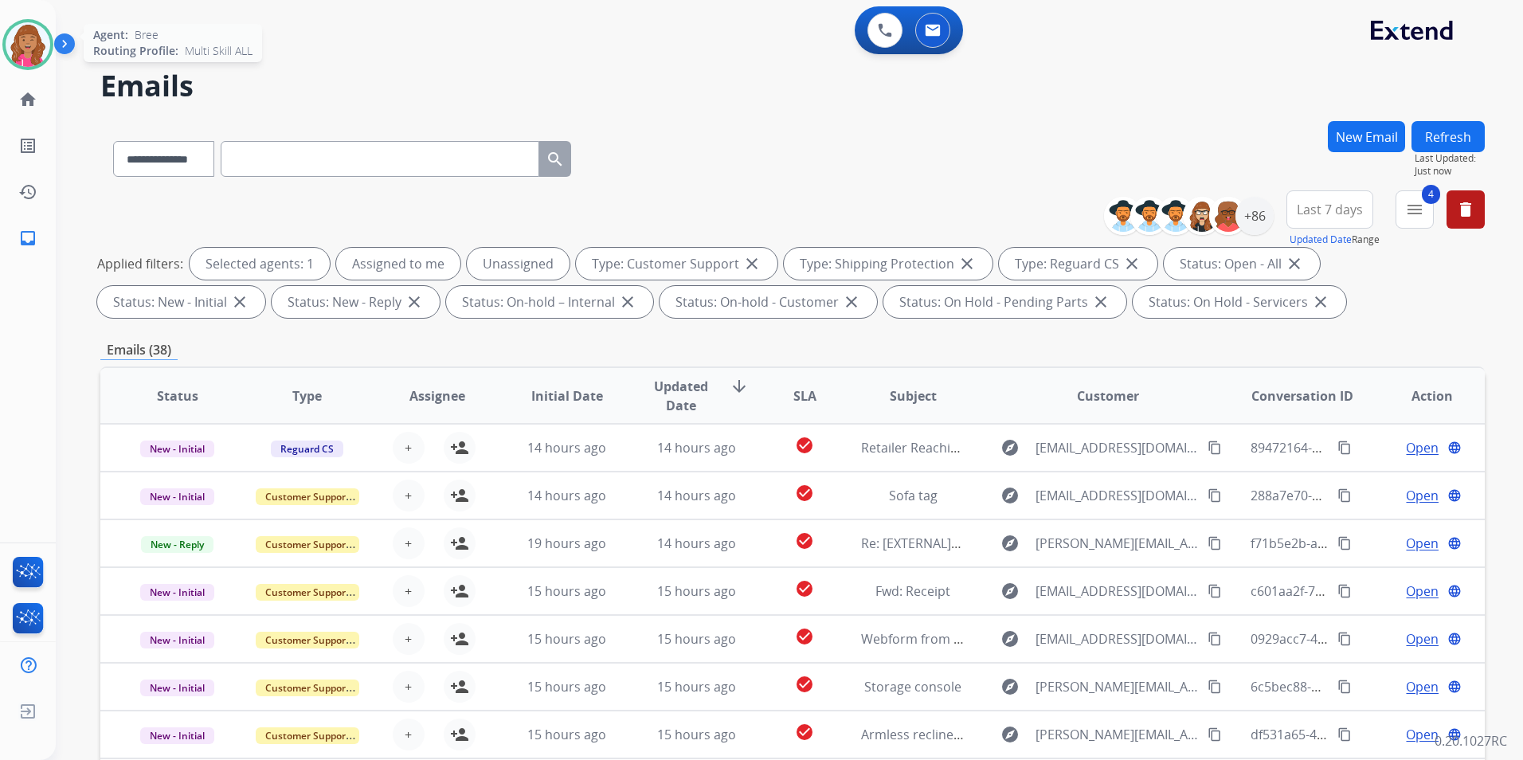
click at [22, 57] on img at bounding box center [28, 44] width 45 height 45
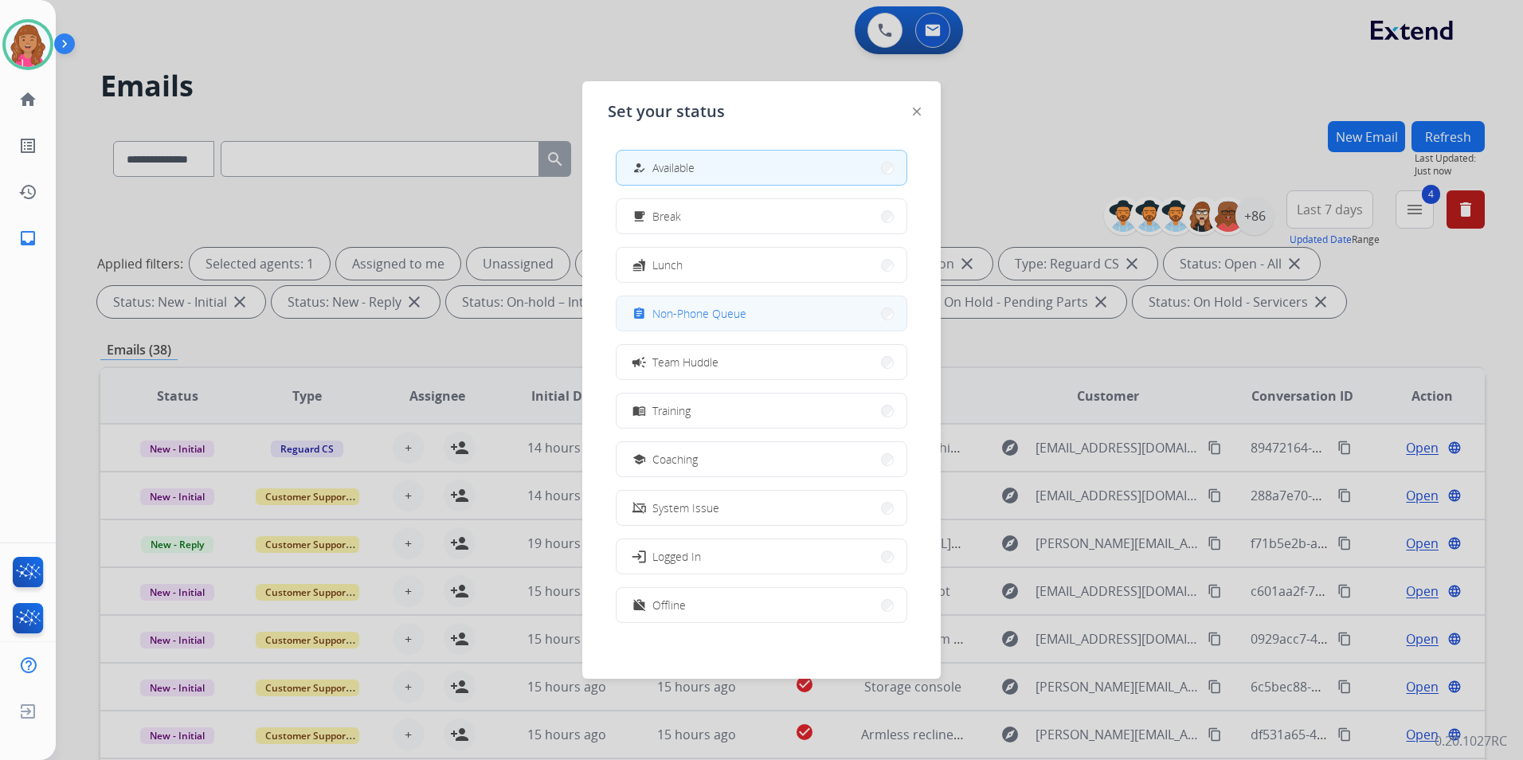
click at [742, 321] on span "Non-Phone Queue" at bounding box center [699, 313] width 94 height 17
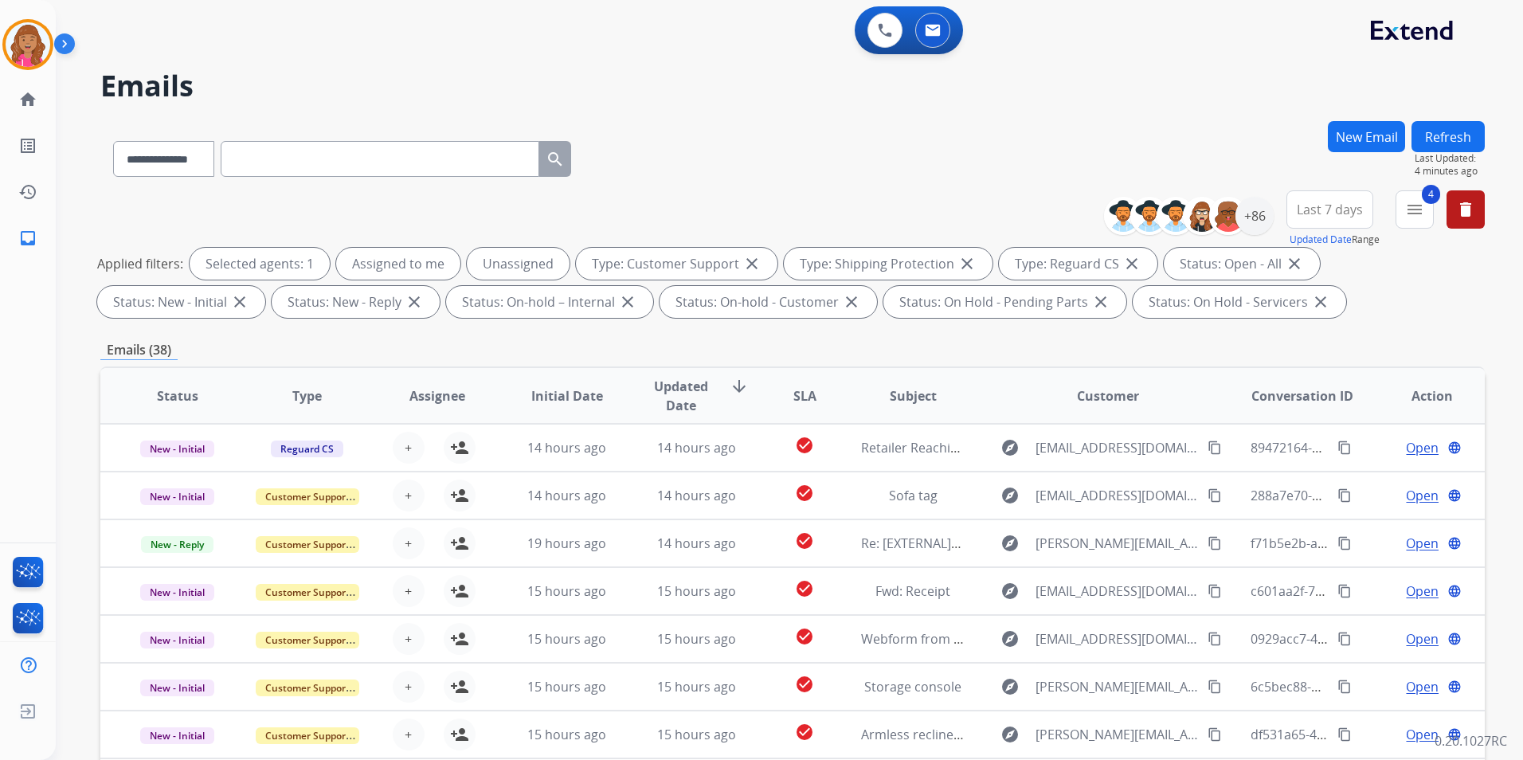
click at [1432, 130] on button "Refresh" at bounding box center [1447, 136] width 73 height 31
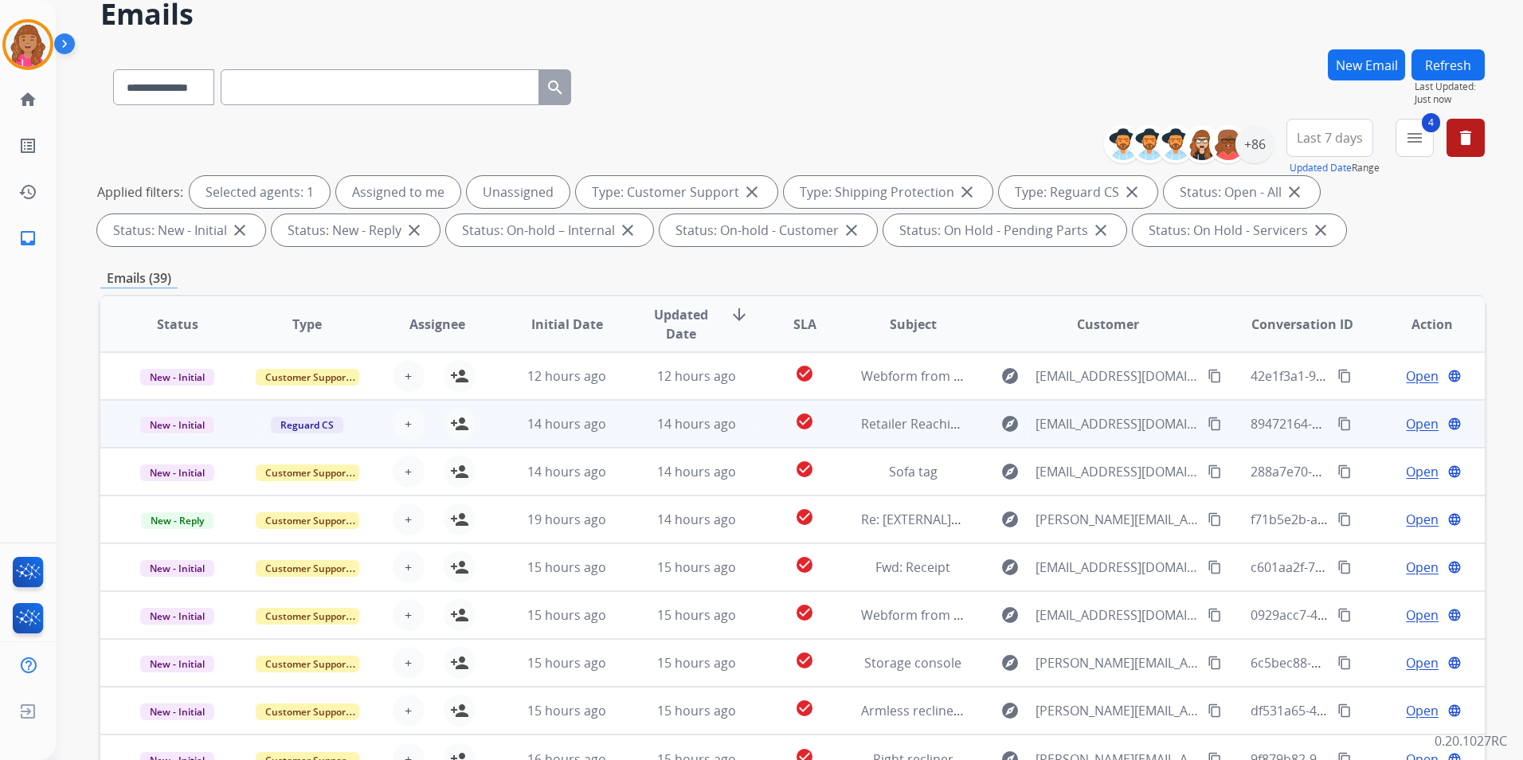
scroll to position [223, 0]
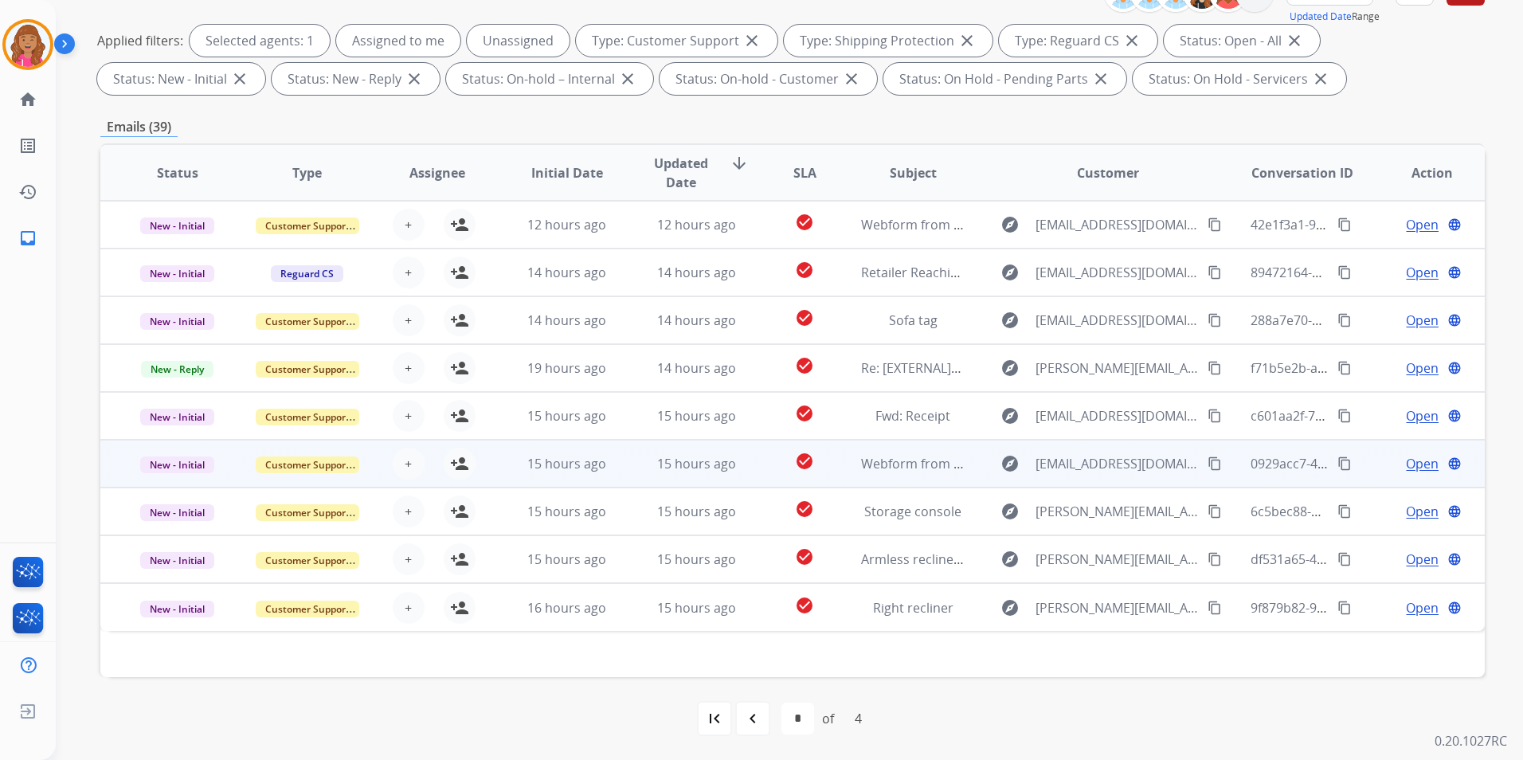
click at [1406, 457] on span "Open" at bounding box center [1422, 463] width 33 height 19
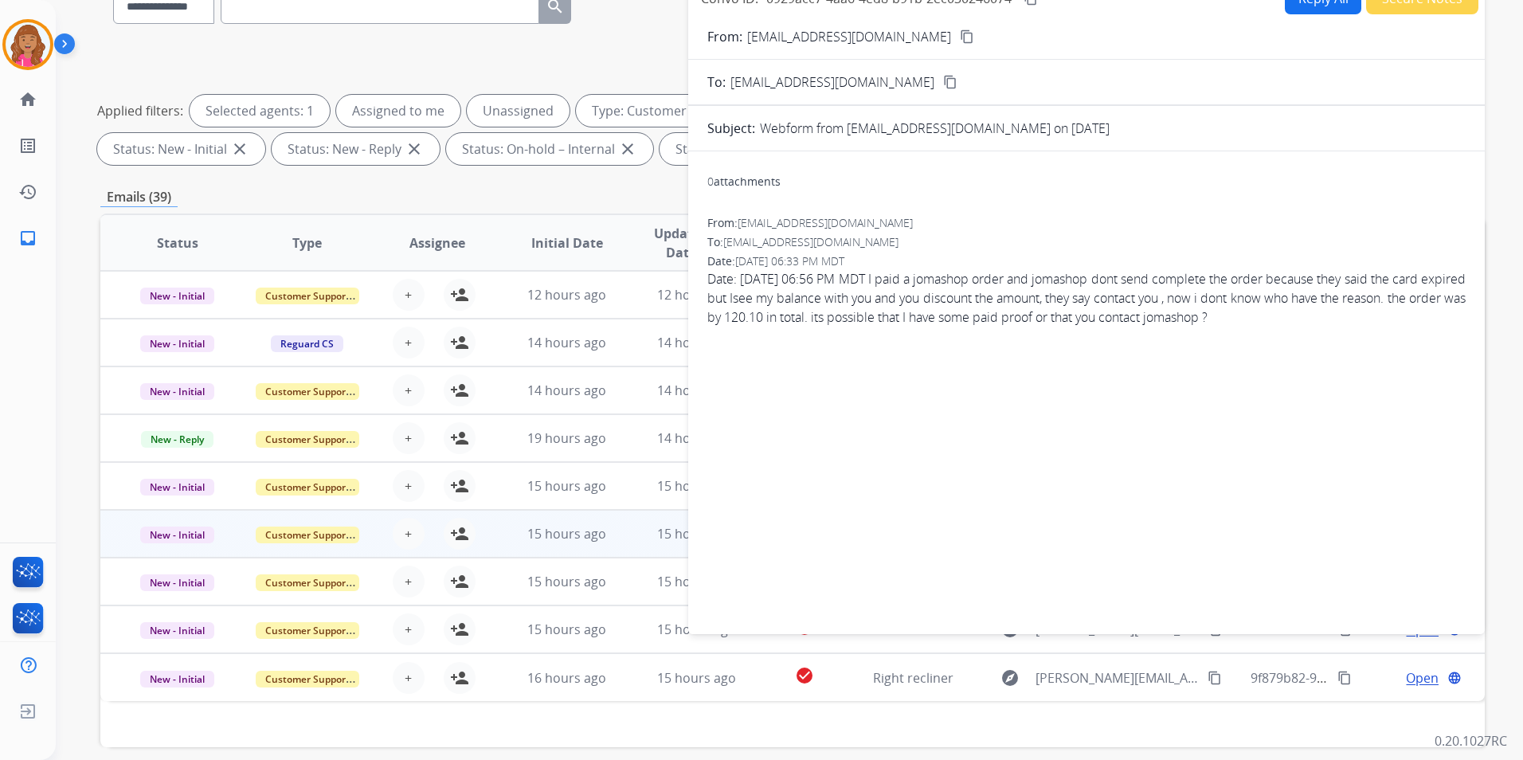
scroll to position [0, 0]
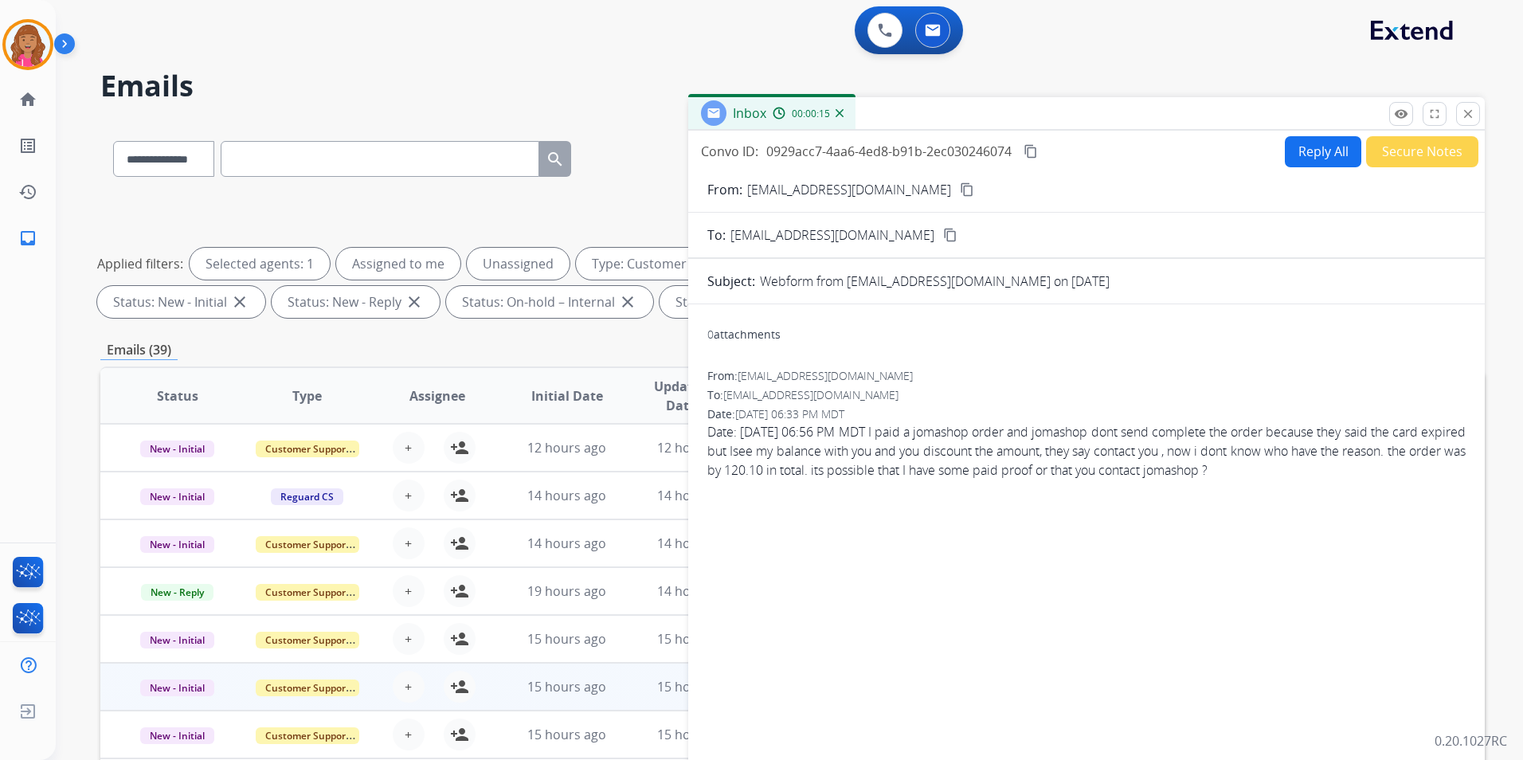
click at [960, 186] on mat-icon "content_copy" at bounding box center [967, 189] width 14 height 14
click at [1318, 165] on button "Reply All" at bounding box center [1323, 151] width 76 height 31
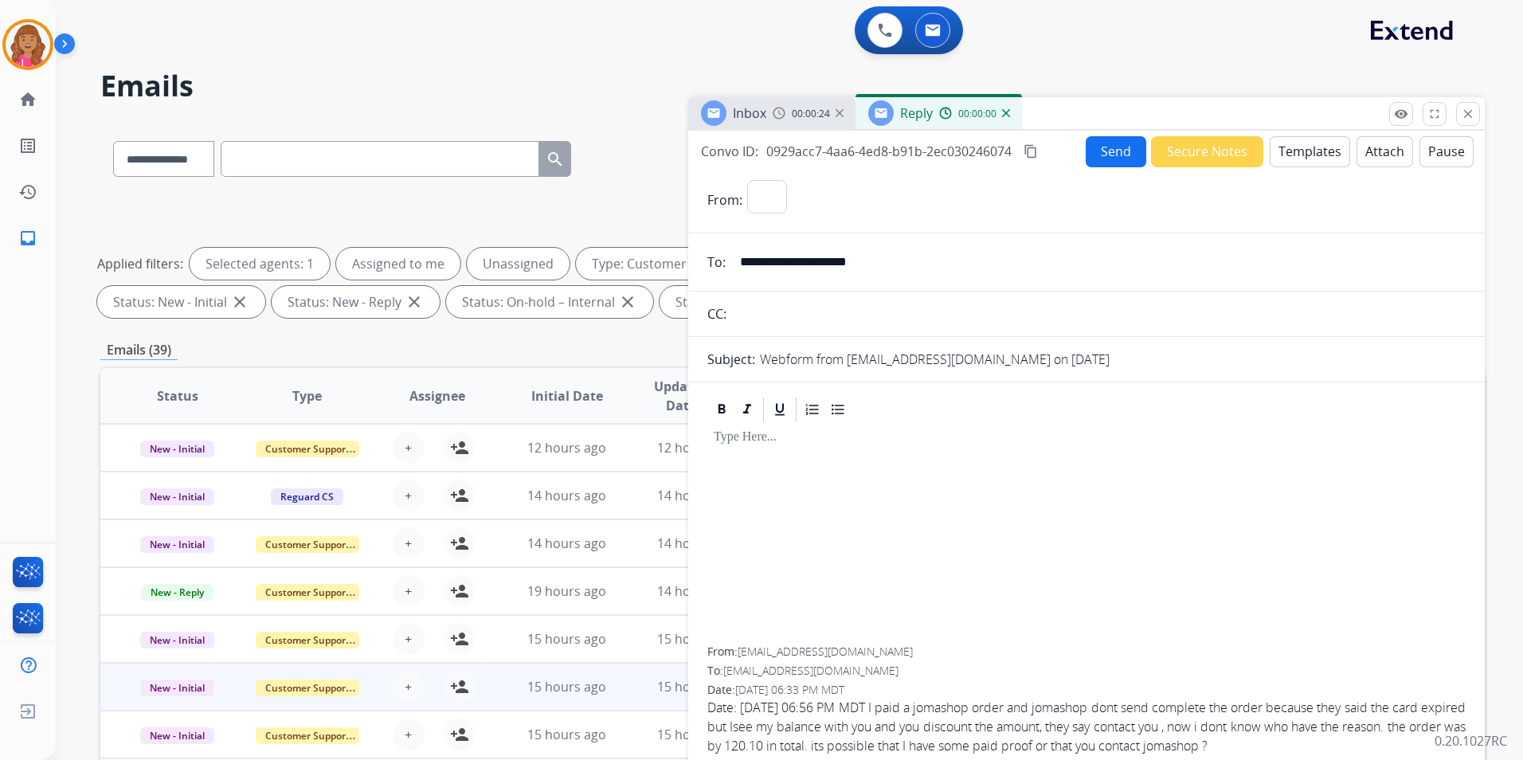
click at [1318, 165] on button "Templates" at bounding box center [1310, 151] width 80 height 31
select select "**********"
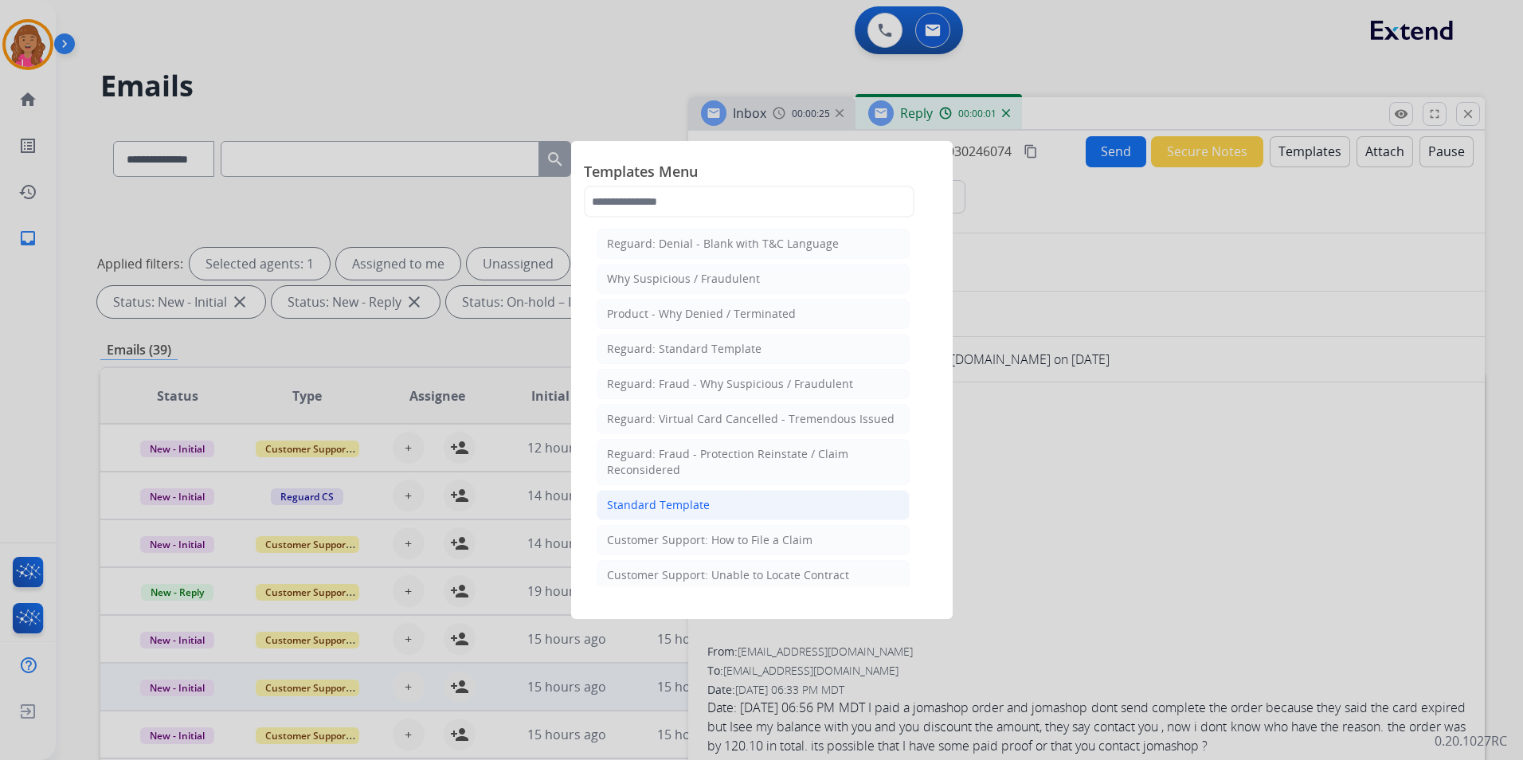
drag, startPoint x: 640, startPoint y: 503, endPoint x: 691, endPoint y: 529, distance: 57.4
click at [640, 502] on div "Standard Template" at bounding box center [658, 505] width 103 height 16
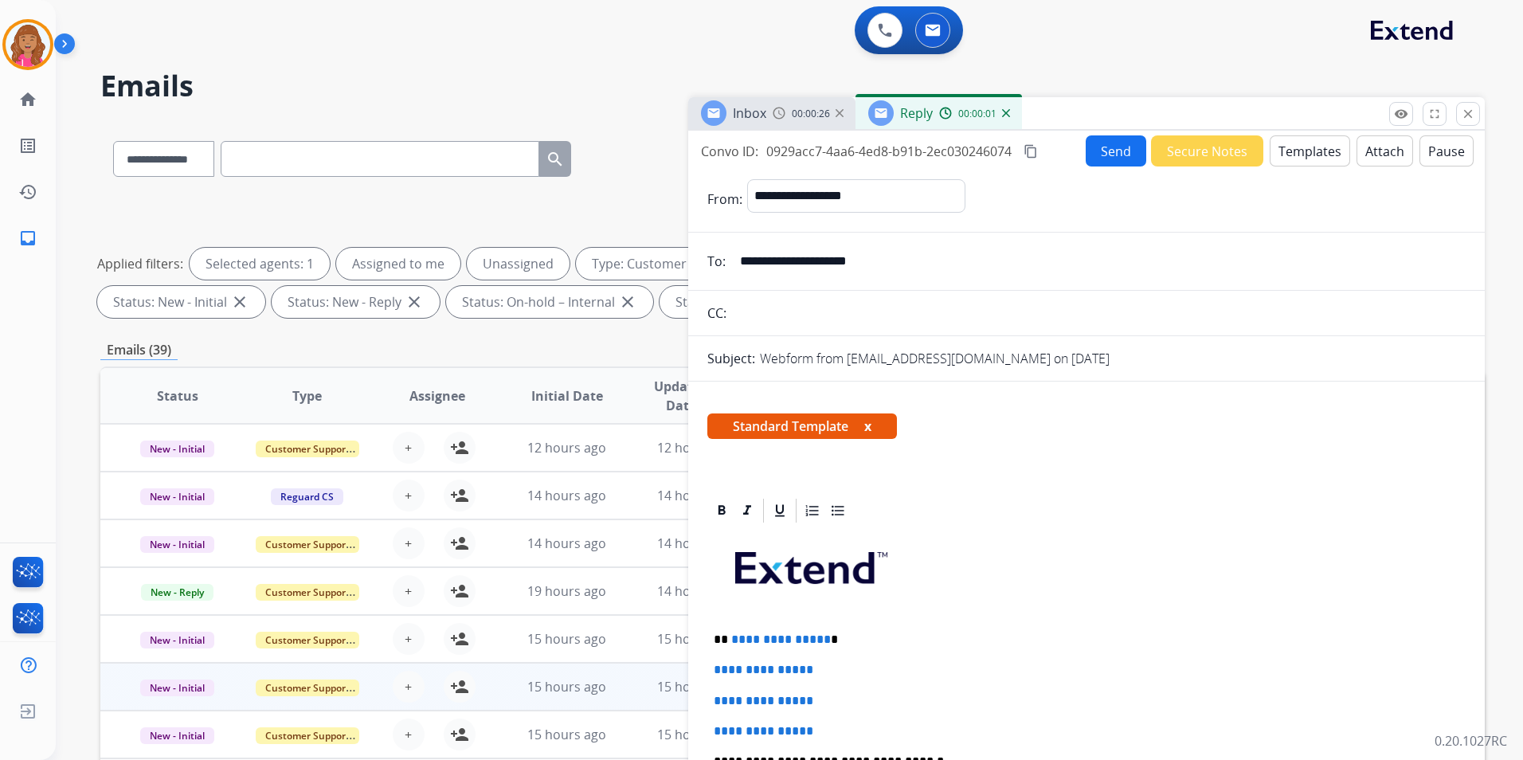
click at [826, 636] on p "**********" at bounding box center [1080, 639] width 733 height 14
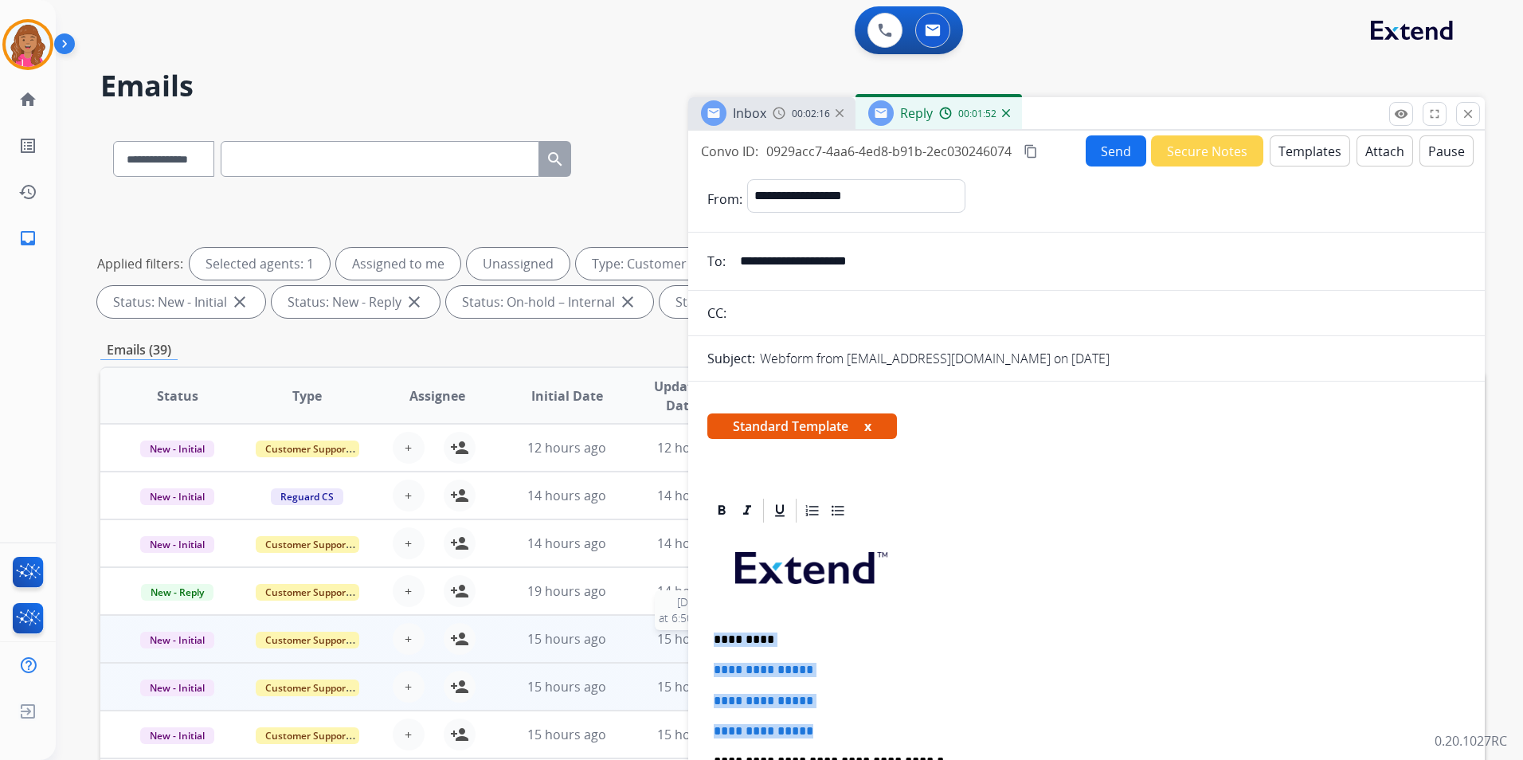
drag, startPoint x: 842, startPoint y: 720, endPoint x: 678, endPoint y: 641, distance: 182.0
click at [678, 641] on div "**********" at bounding box center [792, 552] width 1384 height 862
drag, startPoint x: 1004, startPoint y: 681, endPoint x: 955, endPoint y: 683, distance: 48.6
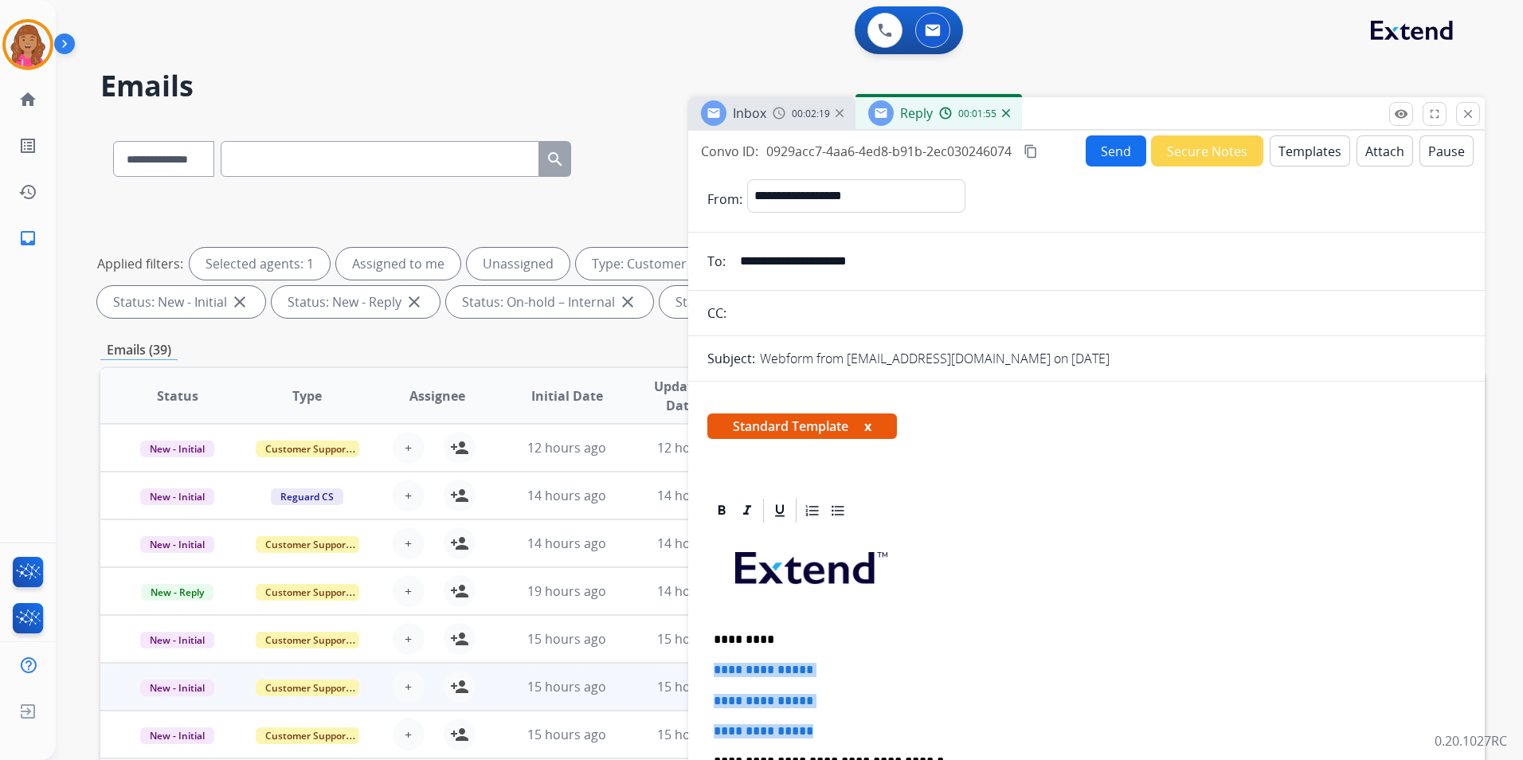
drag, startPoint x: 819, startPoint y: 727, endPoint x: 689, endPoint y: 656, distance: 148.3
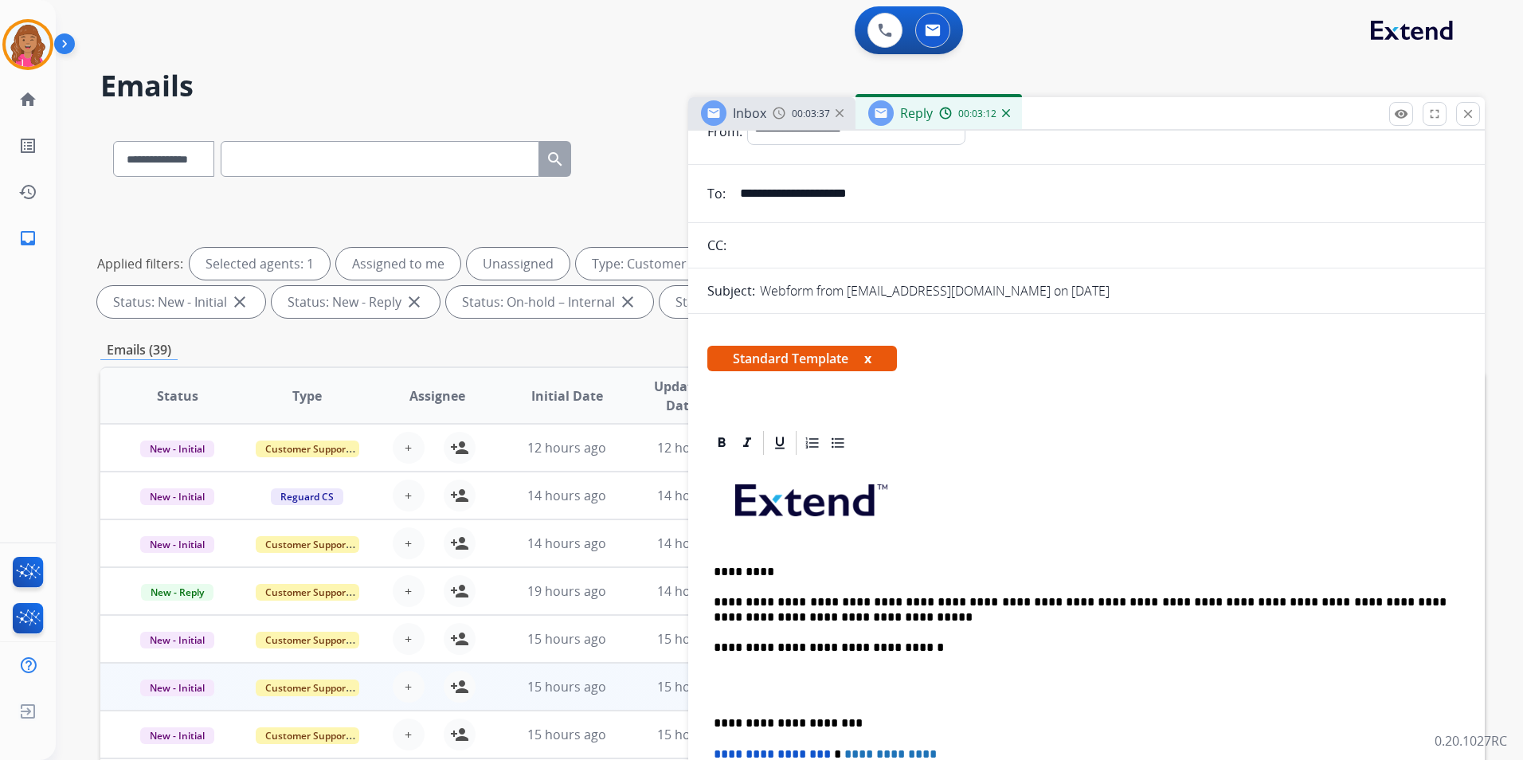
scroll to position [159, 0]
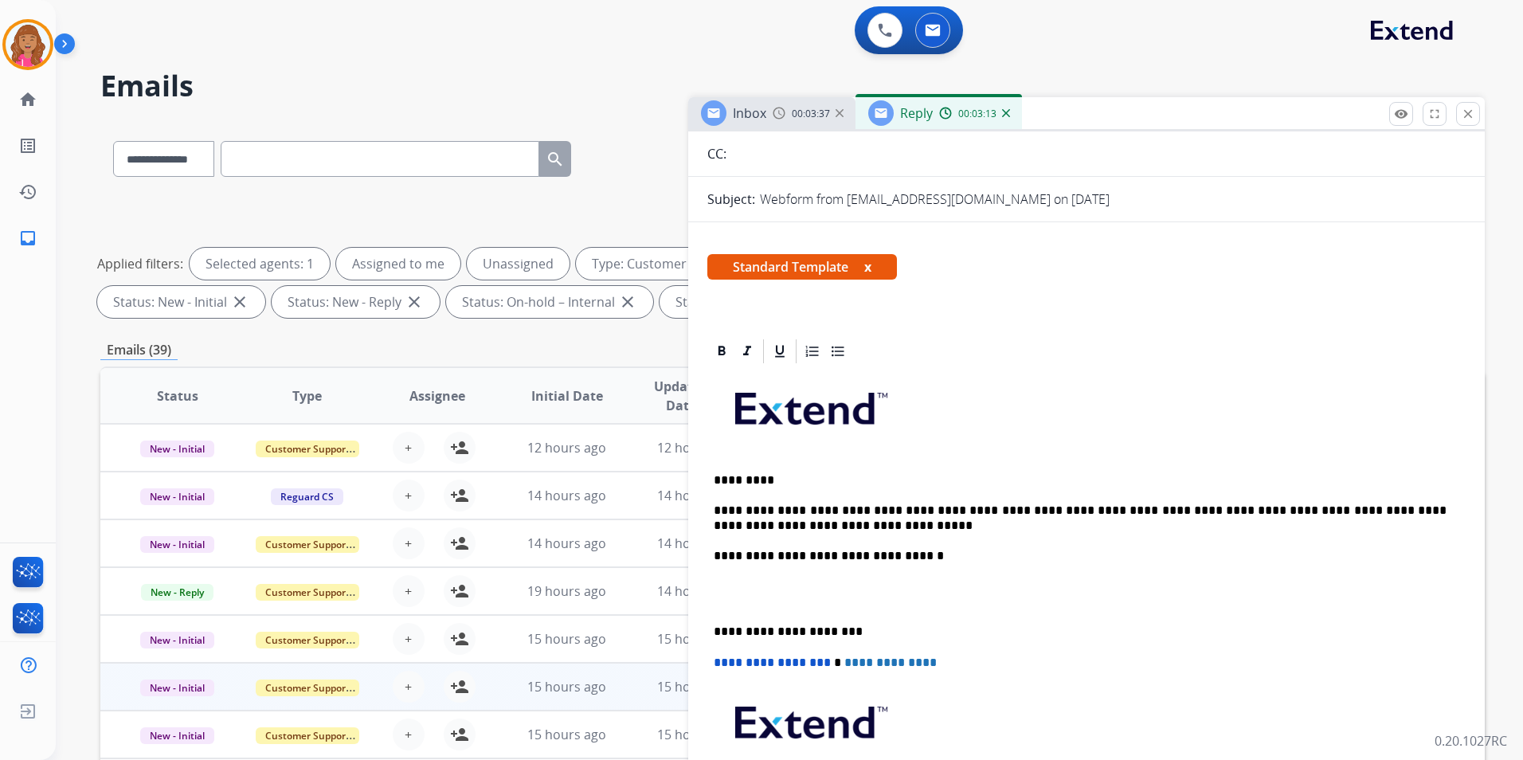
click at [755, 596] on p at bounding box center [1087, 593] width 746 height 29
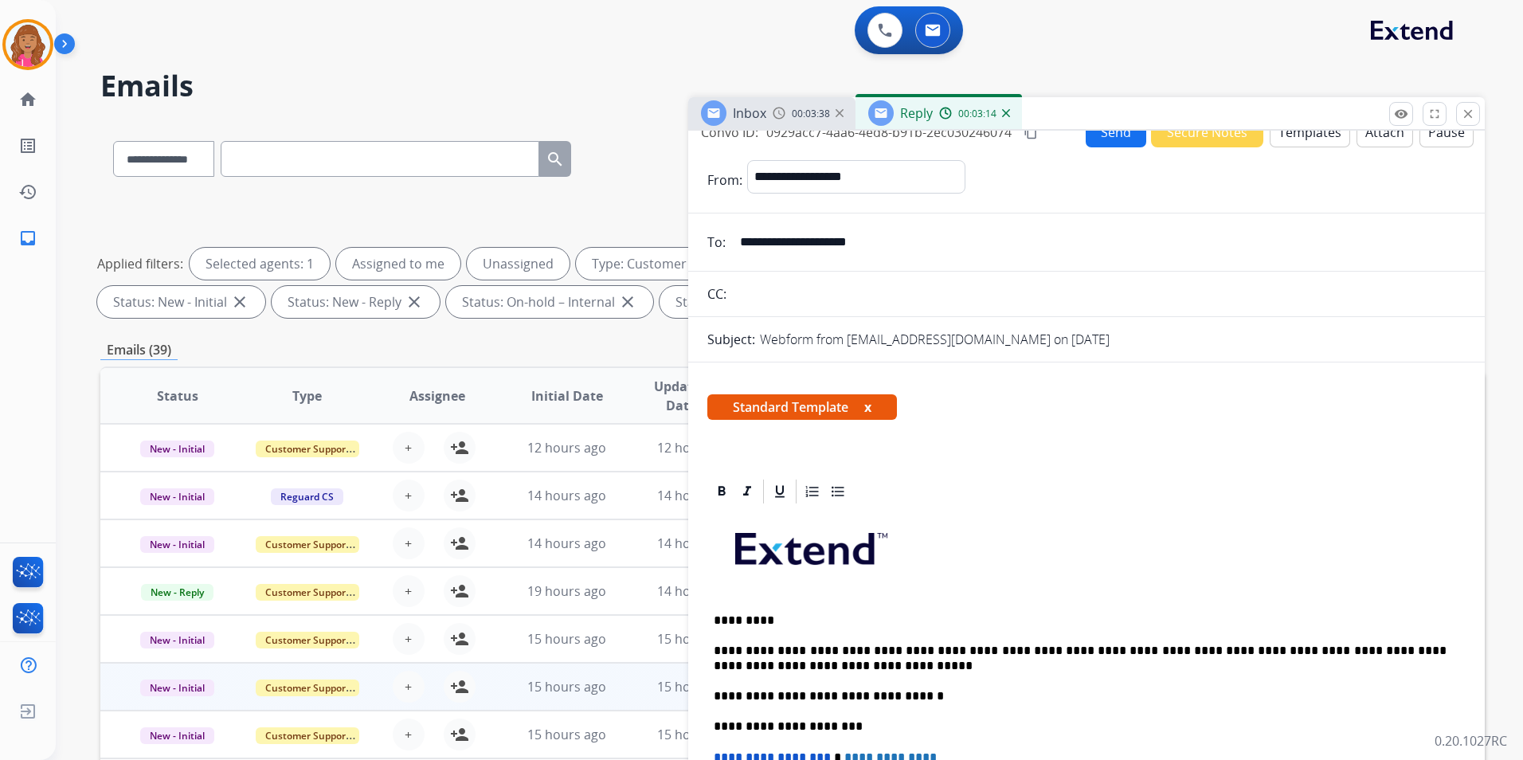
scroll to position [0, 0]
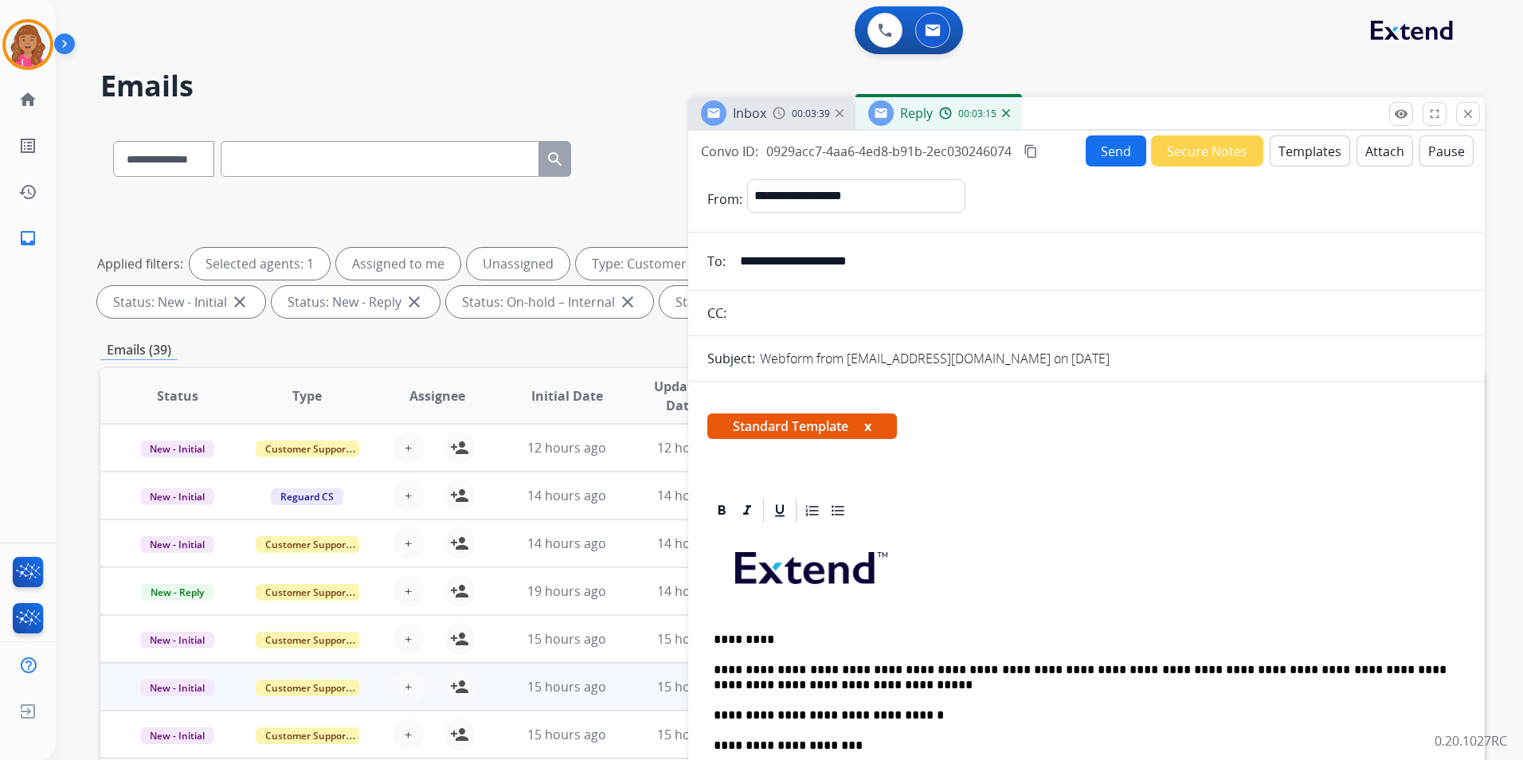
click at [1029, 147] on mat-icon "content_copy" at bounding box center [1030, 151] width 14 height 14
click at [1103, 159] on button "Send" at bounding box center [1116, 150] width 61 height 31
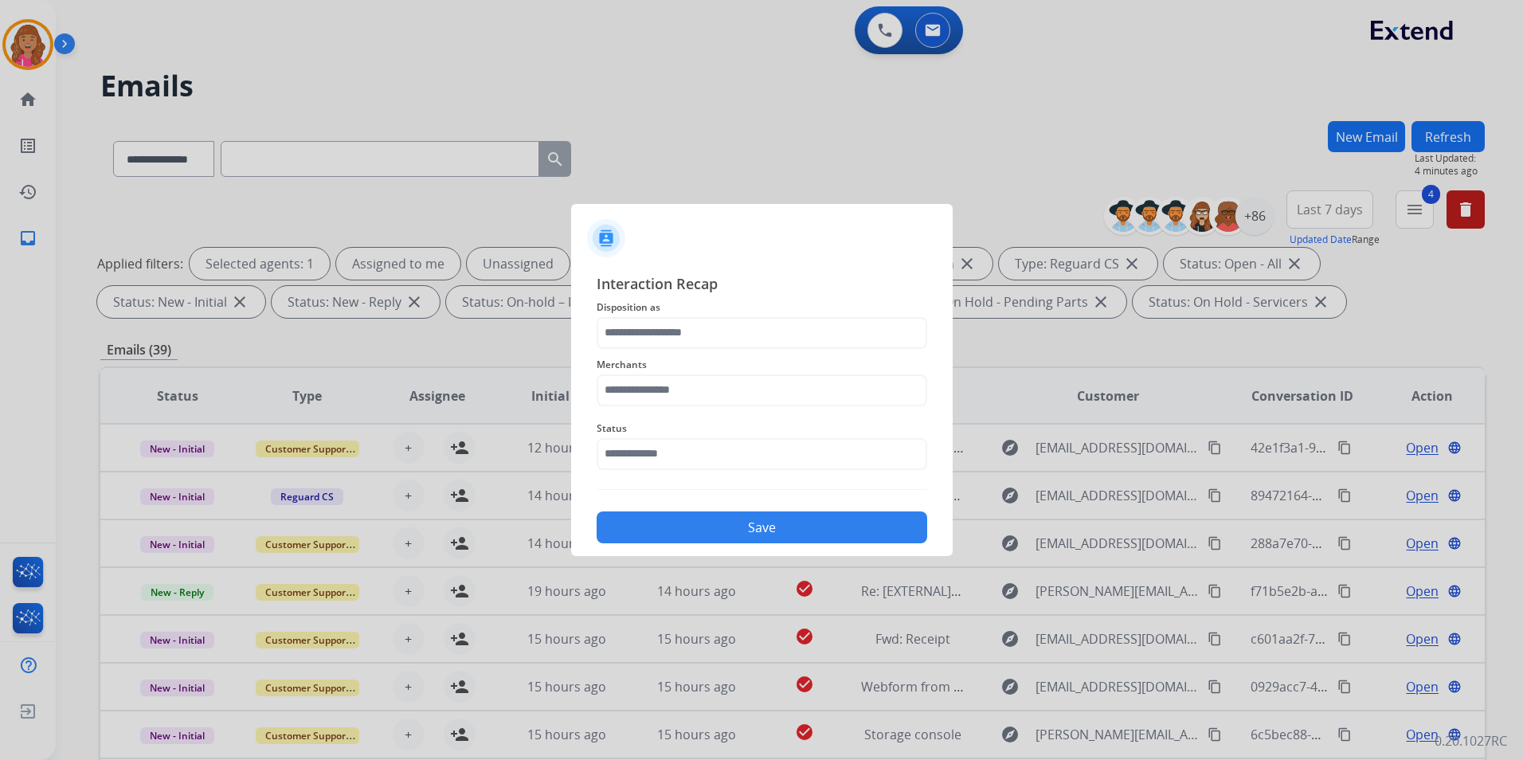
click at [792, 354] on div "Merchants" at bounding box center [762, 381] width 331 height 64
click at [792, 341] on input "text" at bounding box center [762, 333] width 331 height 32
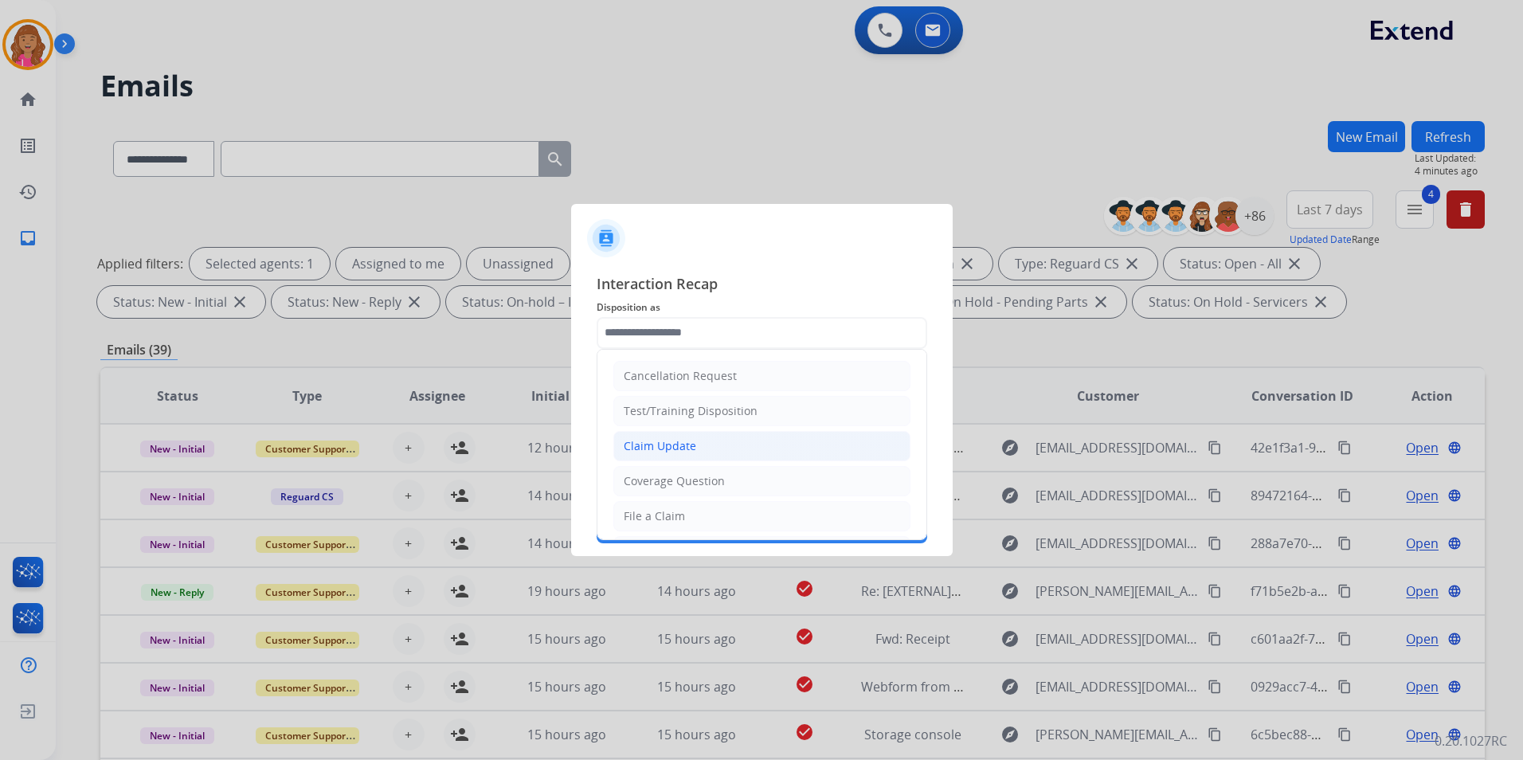
click at [696, 441] on li "Claim Update" at bounding box center [761, 446] width 297 height 30
type input "**********"
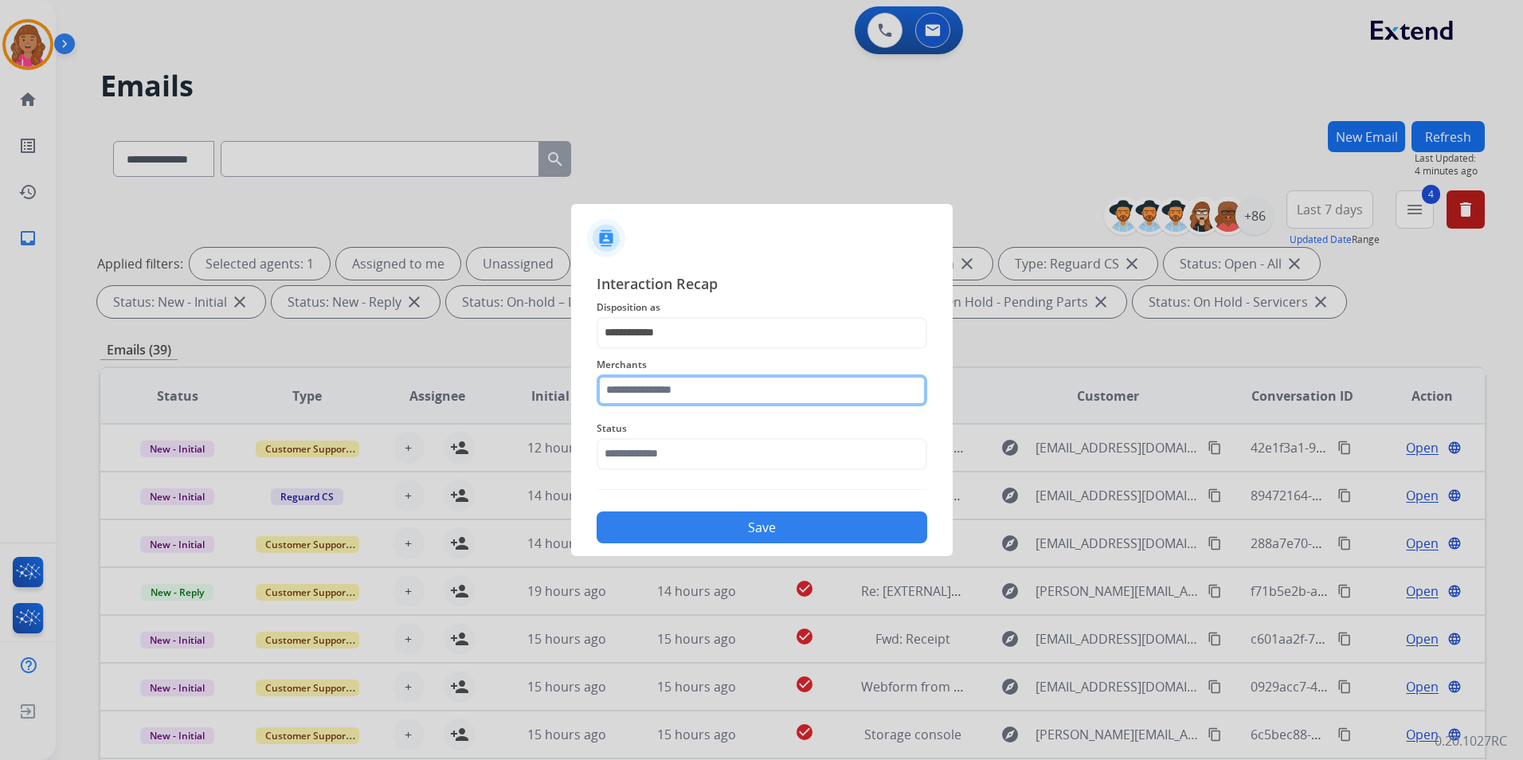
click at [695, 405] on input "text" at bounding box center [762, 390] width 331 height 32
drag, startPoint x: 726, startPoint y: 438, endPoint x: 712, endPoint y: 438, distance: 14.3
click at [717, 438] on li "Jomashop" at bounding box center [765, 436] width 303 height 30
type input "********"
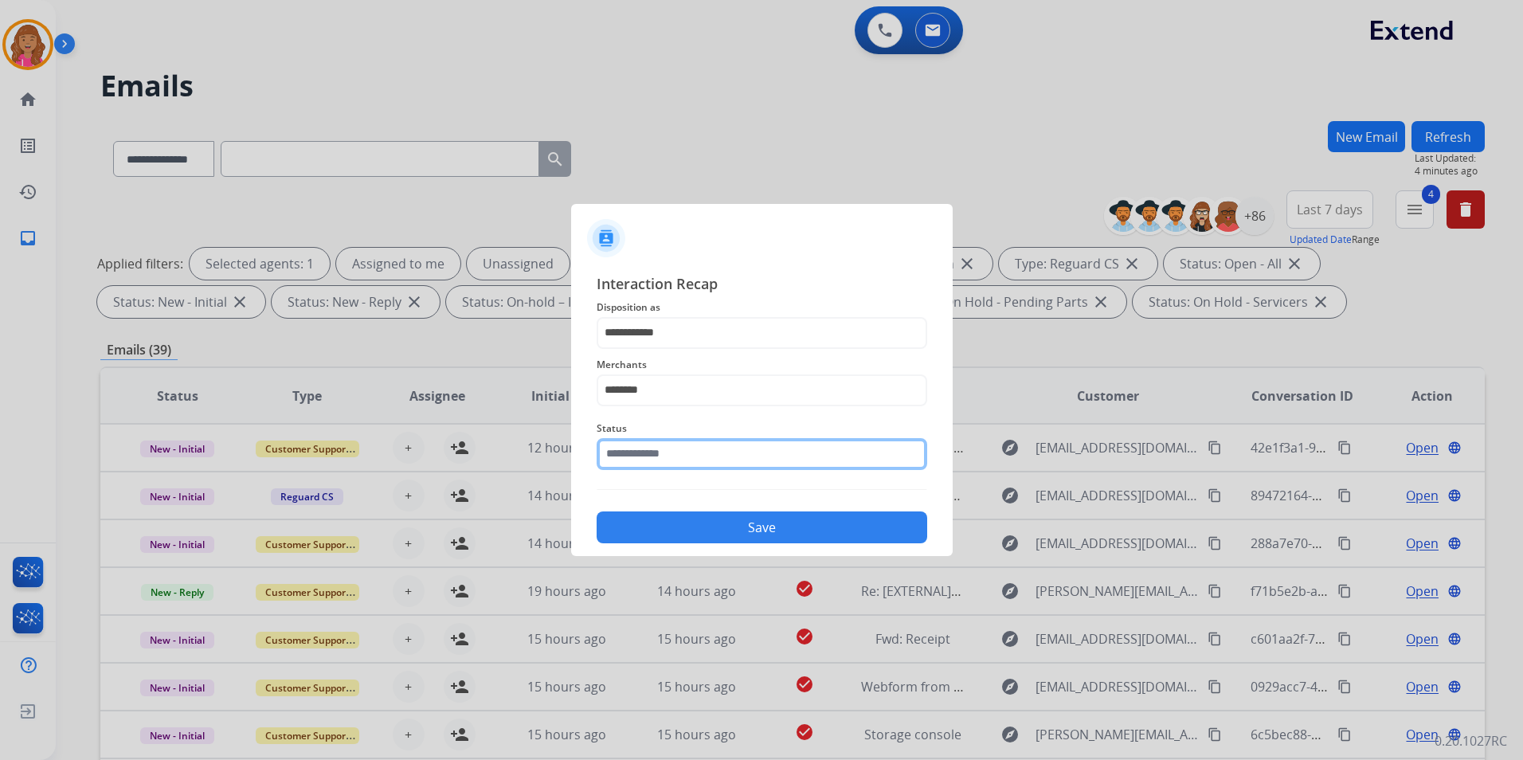
click at [698, 440] on input "text" at bounding box center [762, 454] width 331 height 32
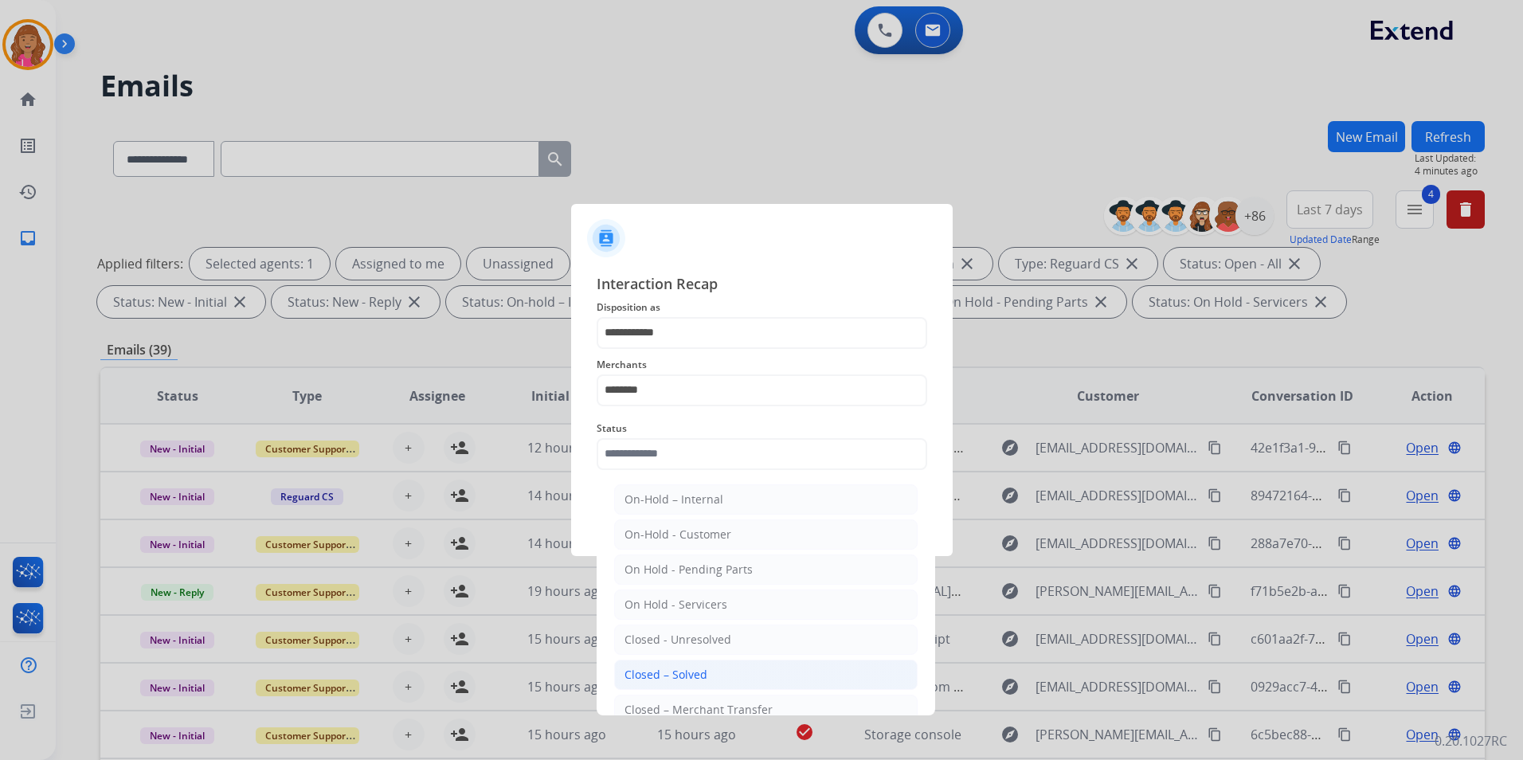
click at [688, 668] on div "Closed – Solved" at bounding box center [665, 675] width 83 height 16
type input "**********"
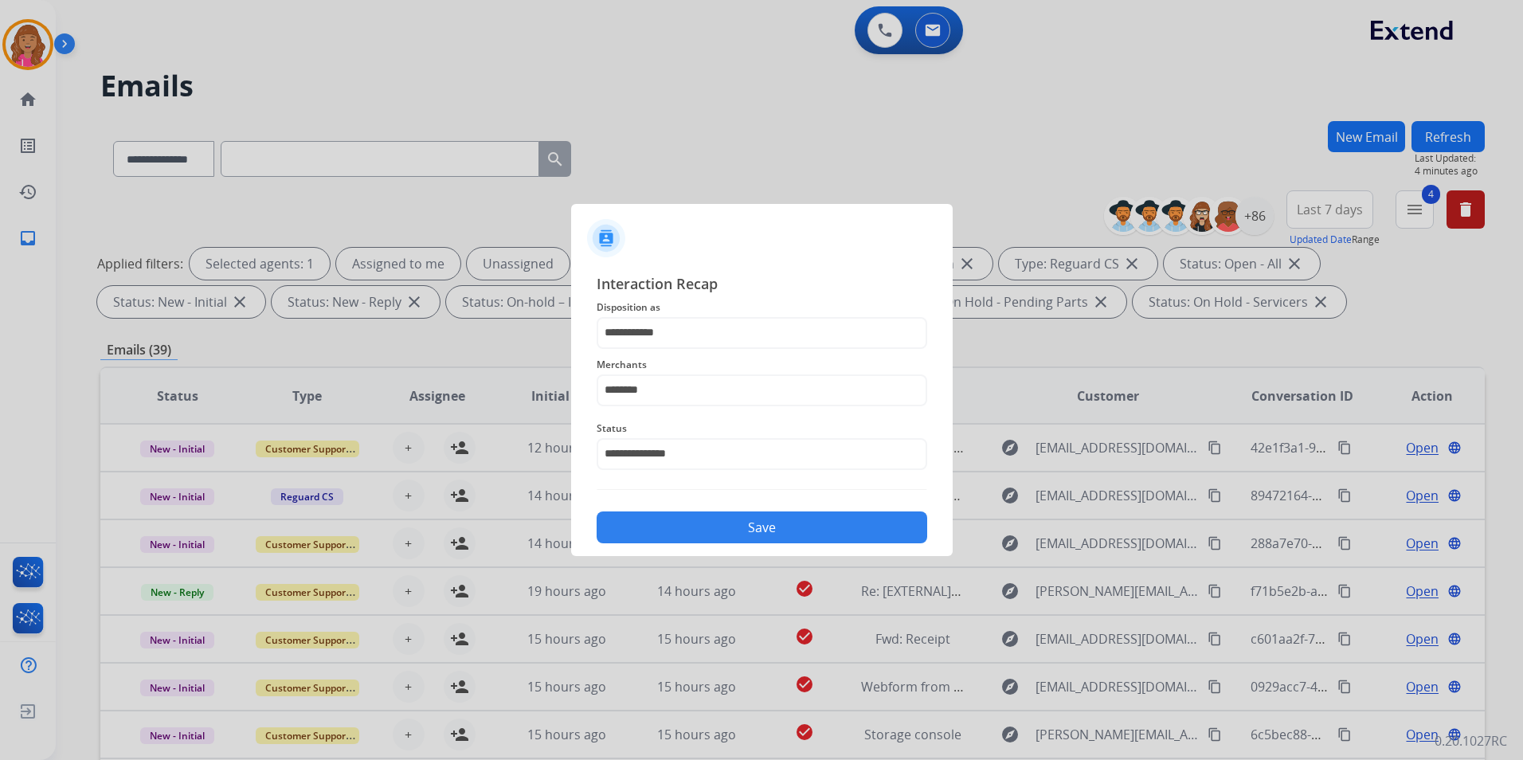
click at [691, 517] on button "Save" at bounding box center [762, 527] width 331 height 32
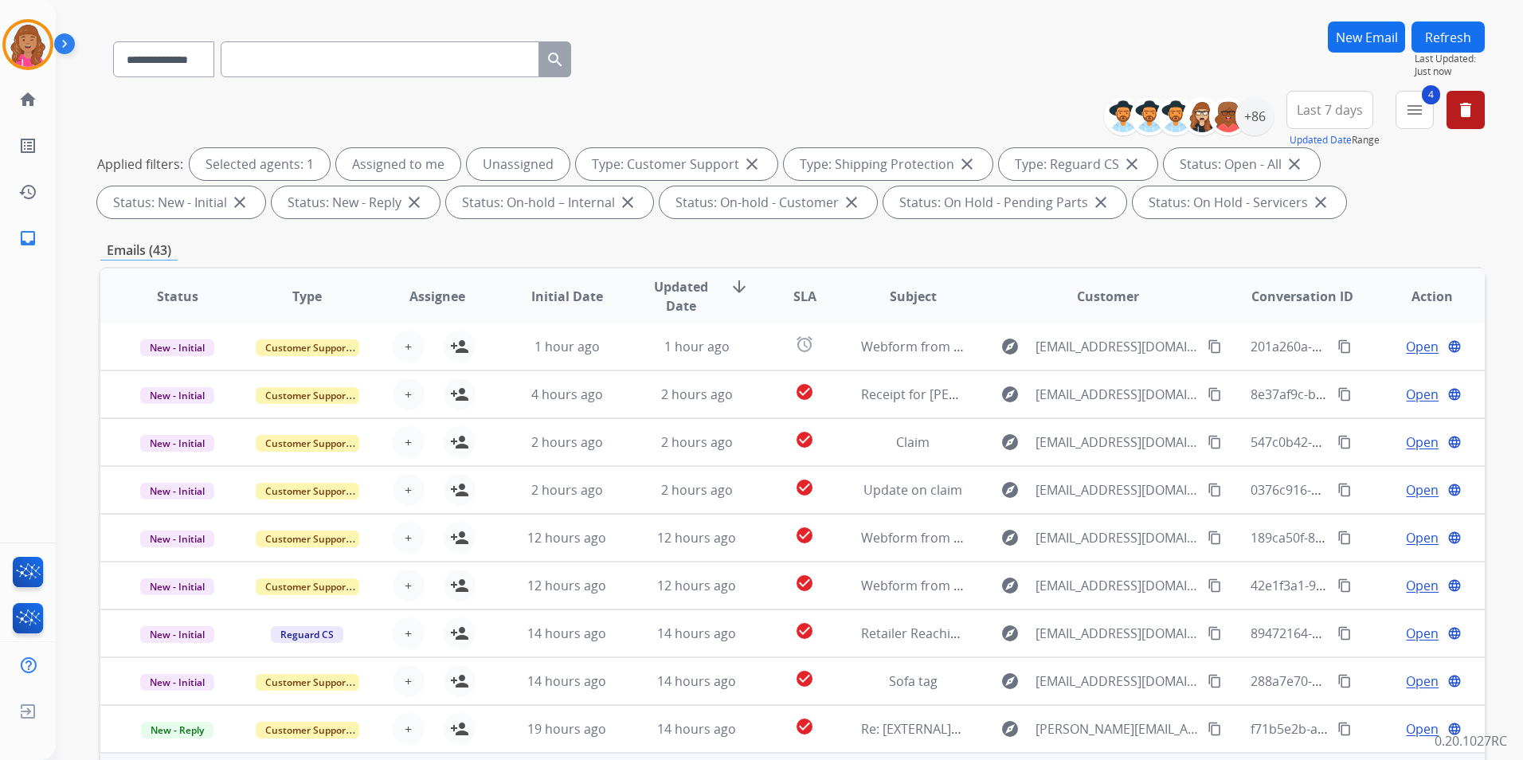
scroll to position [223, 0]
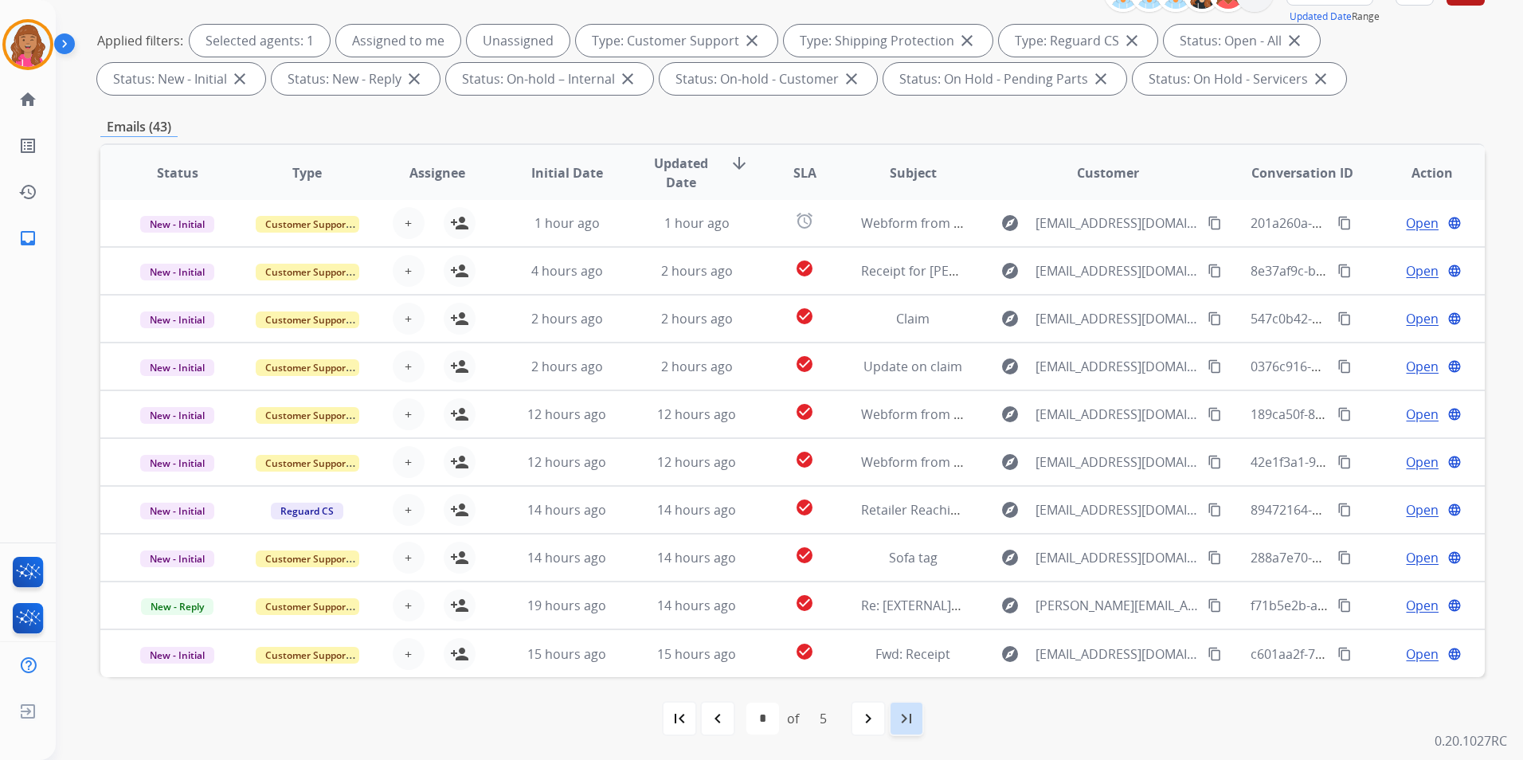
click at [903, 726] on mat-icon "last_page" at bounding box center [906, 718] width 19 height 19
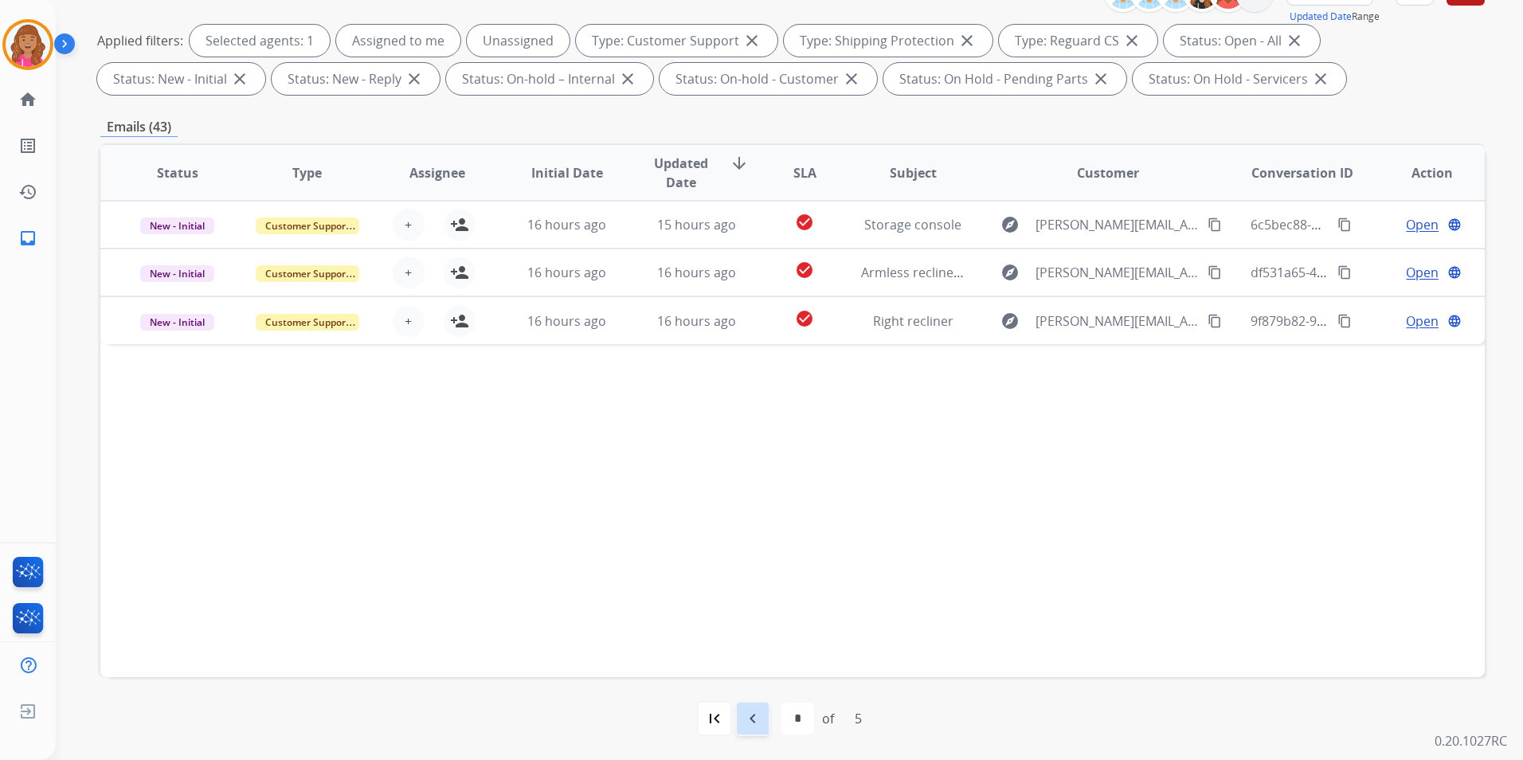
click at [759, 713] on mat-icon "navigate_before" at bounding box center [752, 718] width 19 height 19
select select "*"
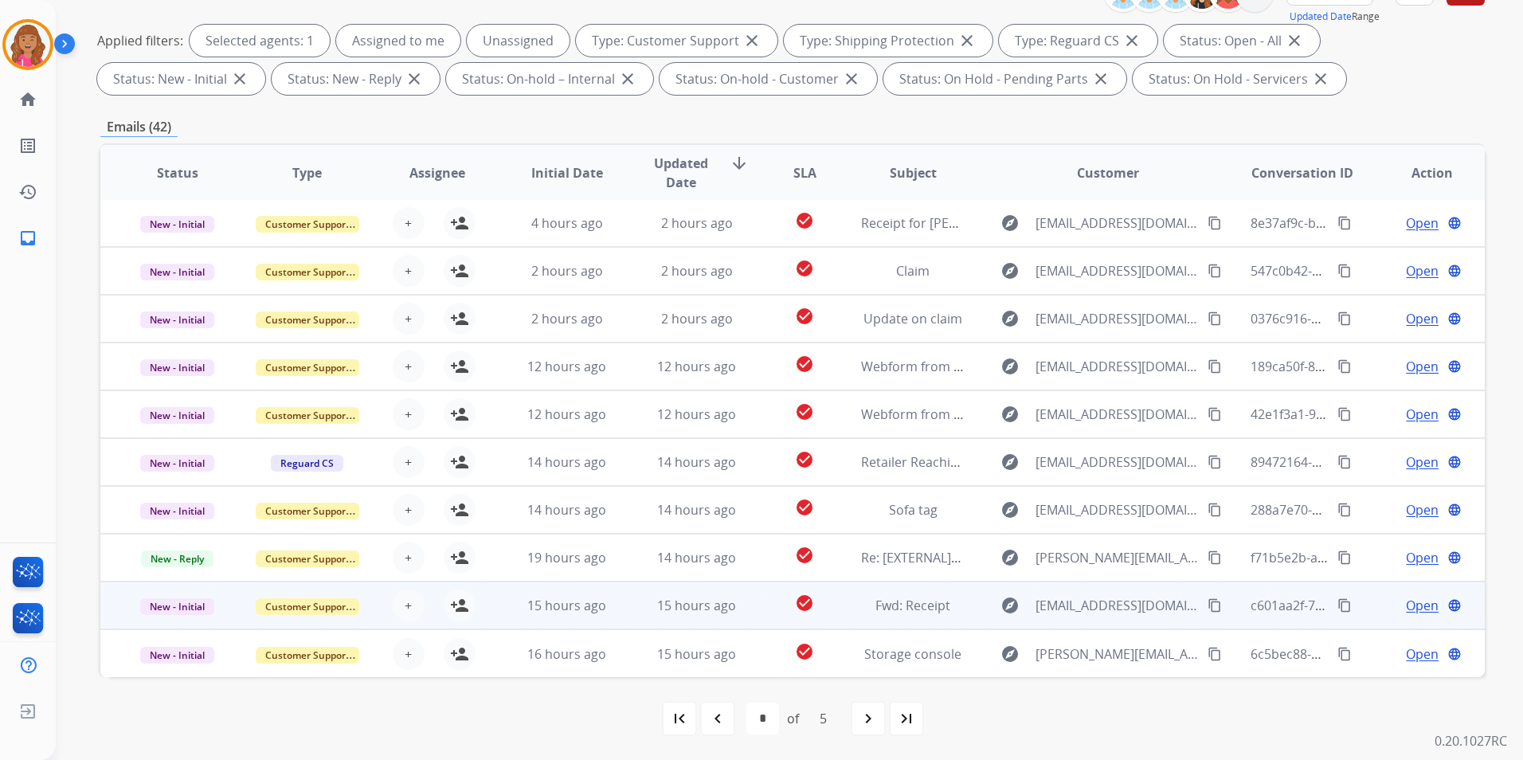
click at [1412, 603] on span "Open" at bounding box center [1422, 605] width 33 height 19
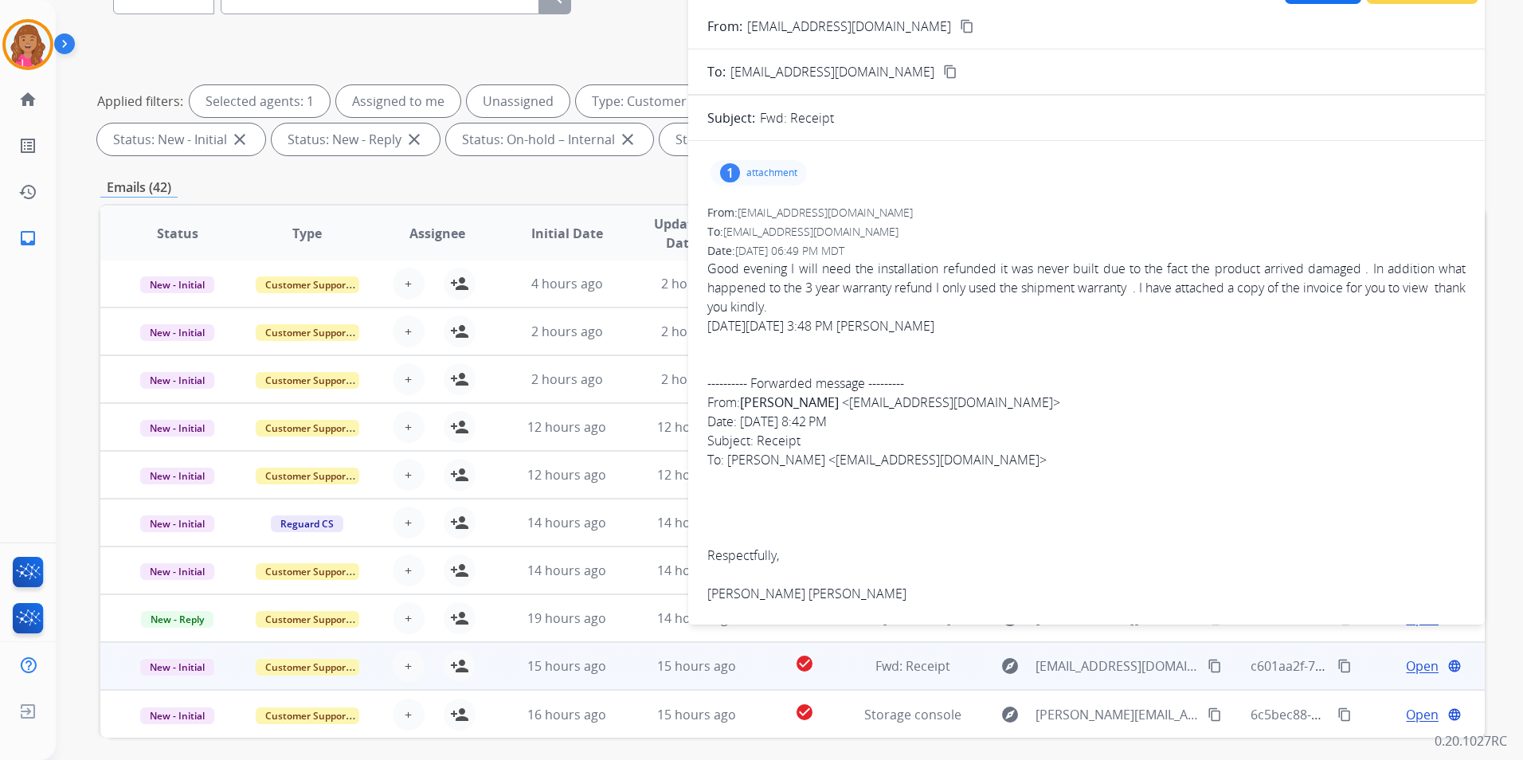
scroll to position [0, 0]
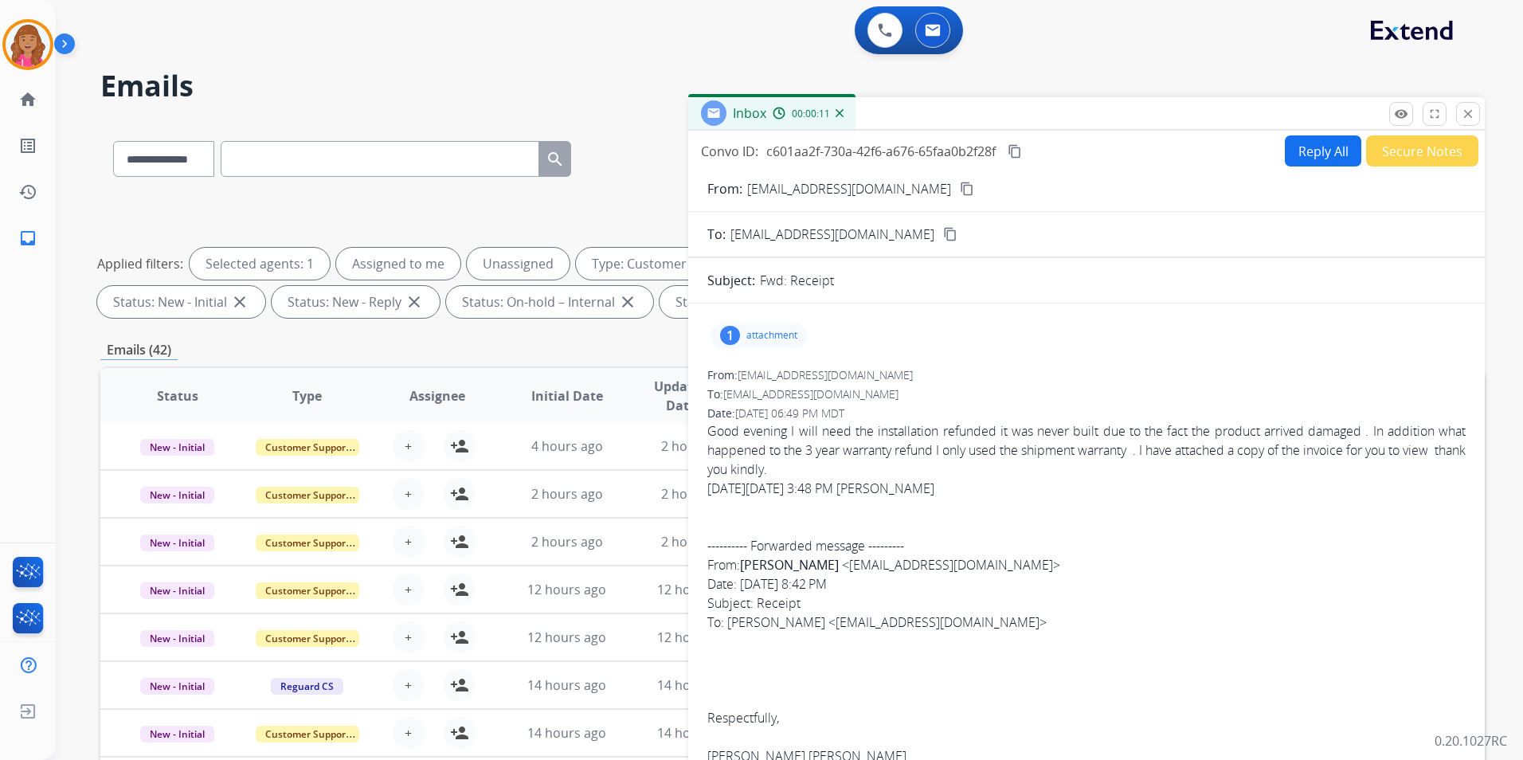
click at [960, 182] on mat-icon "content_copy" at bounding box center [967, 189] width 14 height 14
click at [1301, 131] on div "Convo ID: c601aa2f-730a-42f6-a676-65faa0b2f28f content_copy Reply All Secure No…" at bounding box center [1086, 456] width 796 height 650
click at [1305, 145] on button "Reply All" at bounding box center [1323, 150] width 76 height 31
select select "**********"
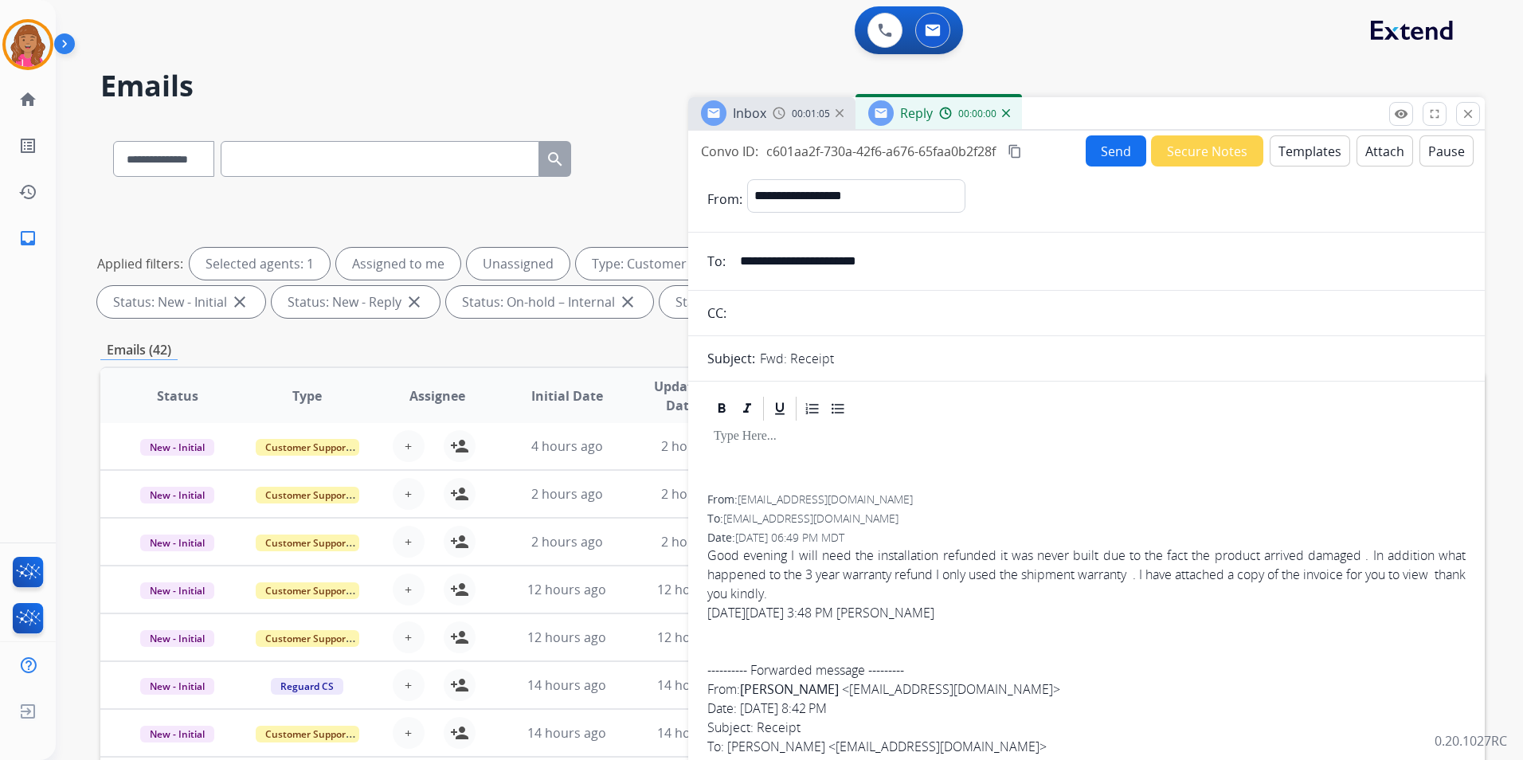
click at [1306, 146] on button "Templates" at bounding box center [1310, 150] width 80 height 31
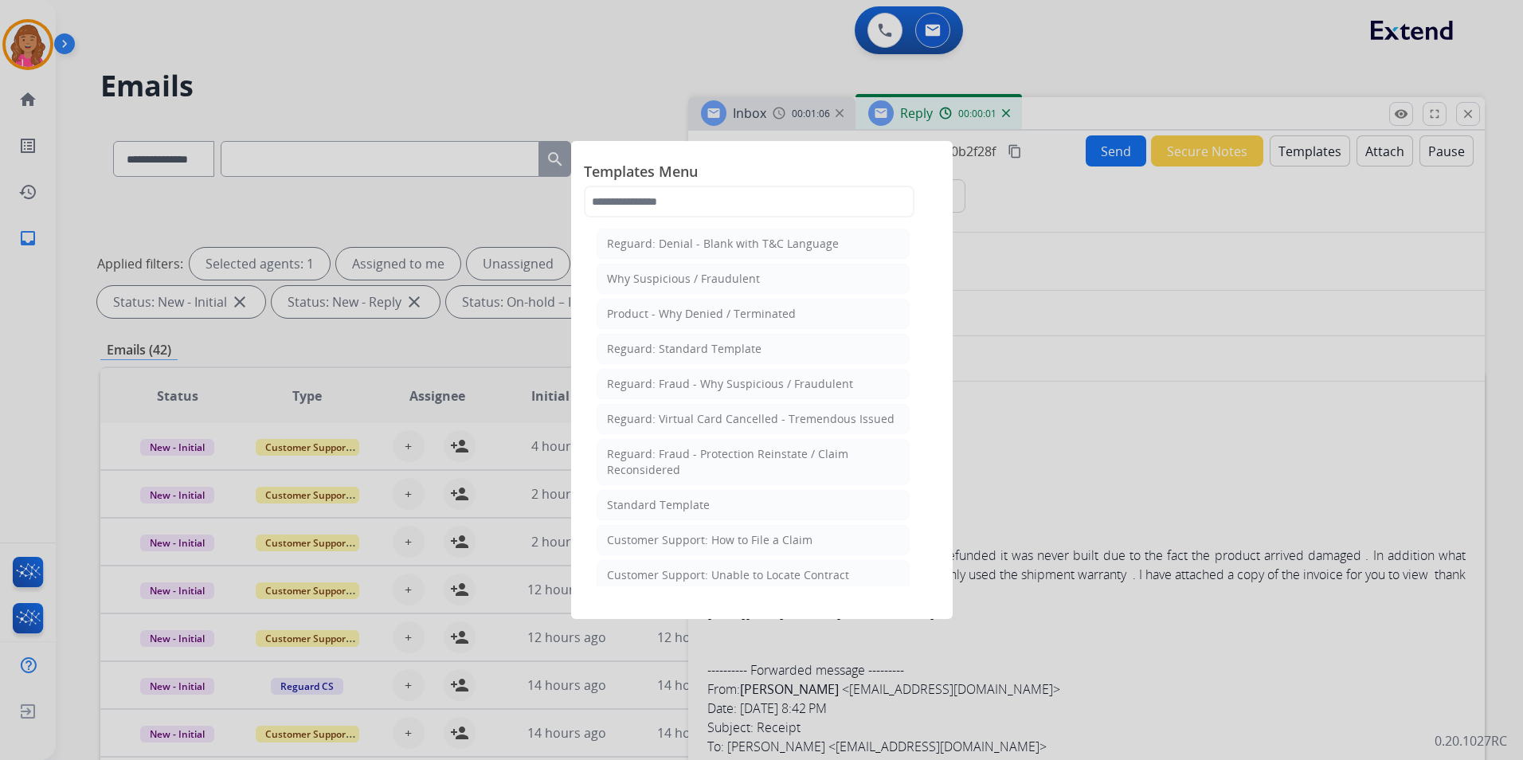
click at [752, 503] on li "Standard Template" at bounding box center [753, 505] width 313 height 30
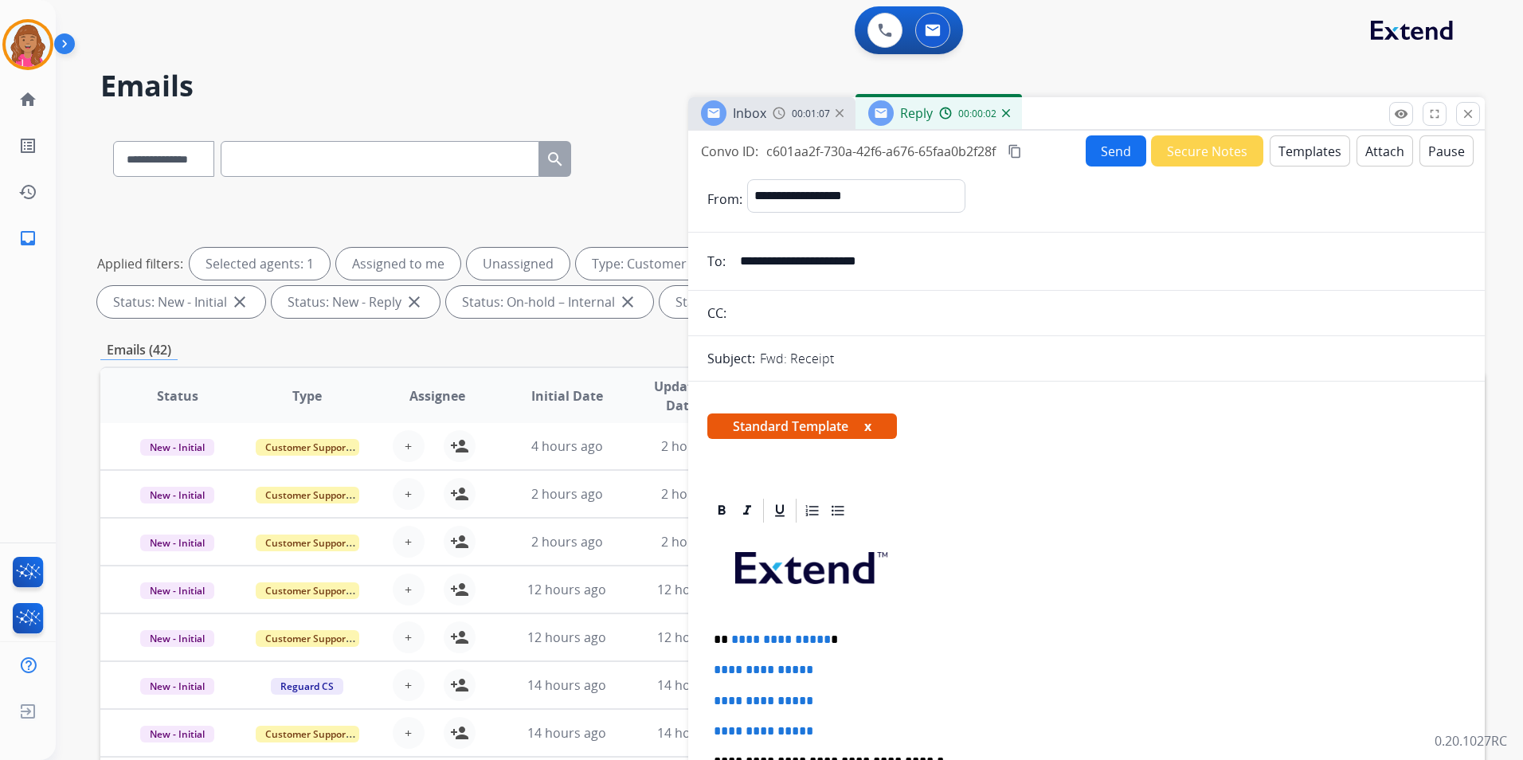
click at [823, 639] on p "**********" at bounding box center [1080, 639] width 733 height 14
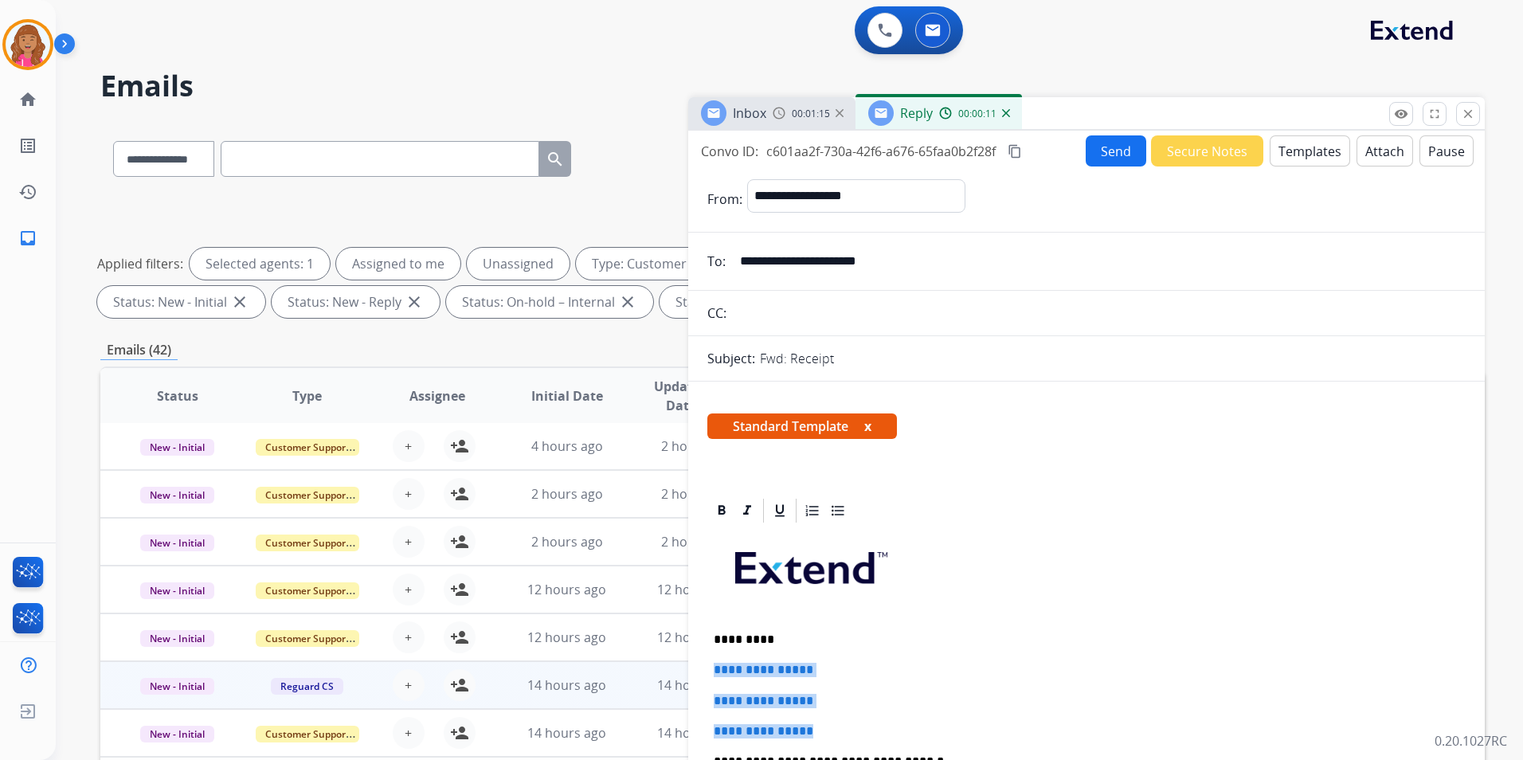
drag, startPoint x: 873, startPoint y: 717, endPoint x: 687, endPoint y: 663, distance: 193.3
click at [687, 663] on div "**********" at bounding box center [792, 552] width 1384 height 862
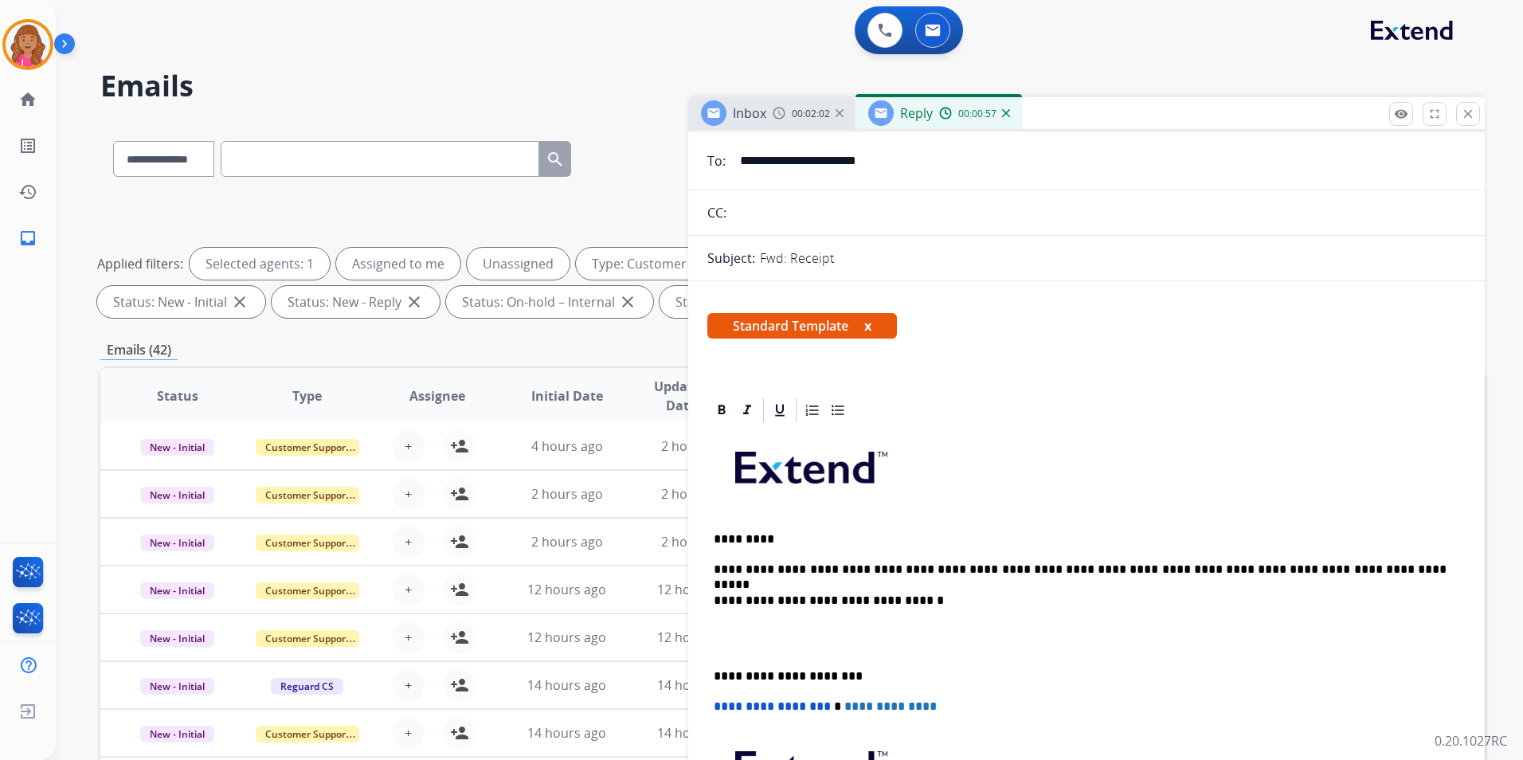
scroll to position [239, 0]
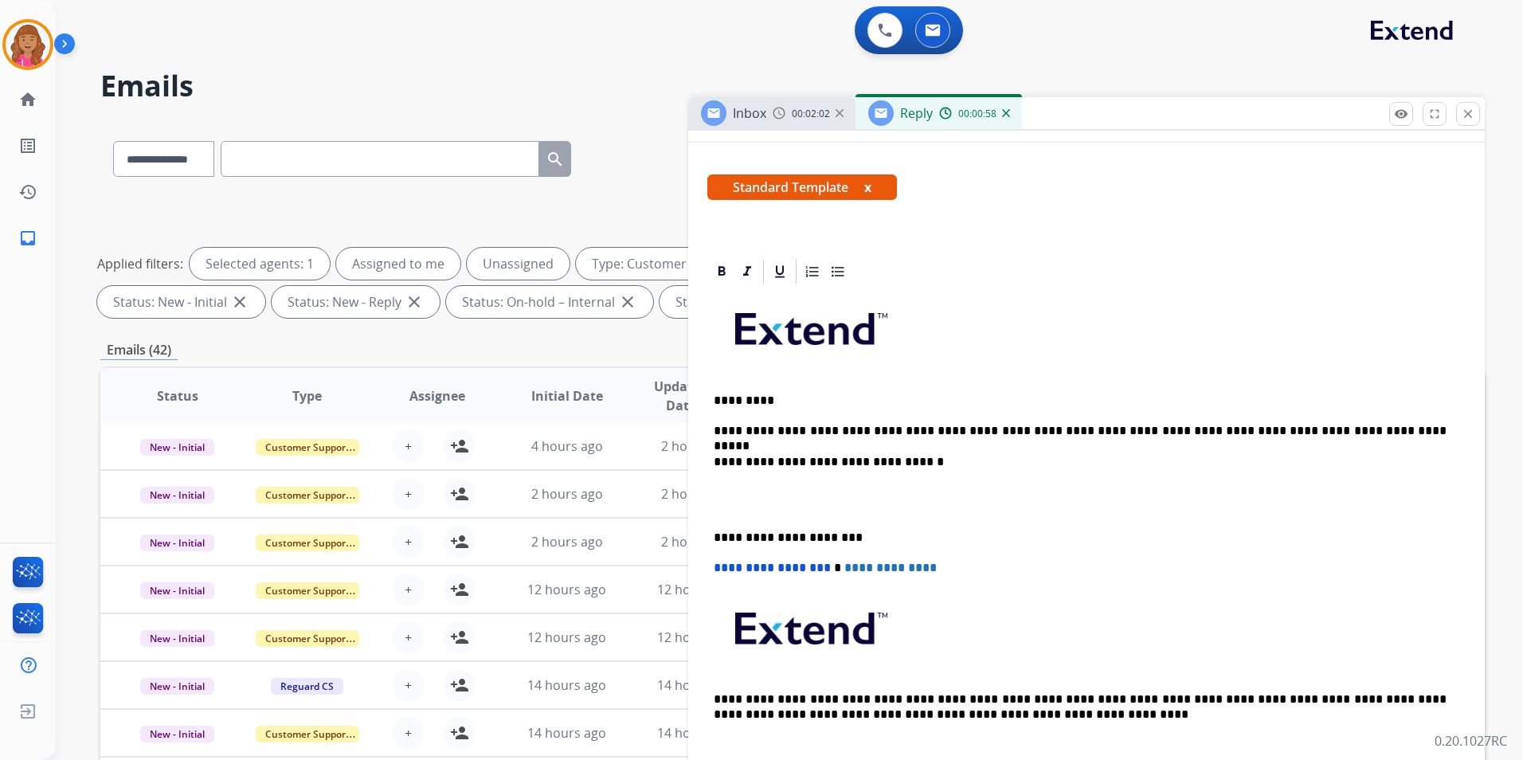
click at [767, 501] on p at bounding box center [1087, 499] width 746 height 29
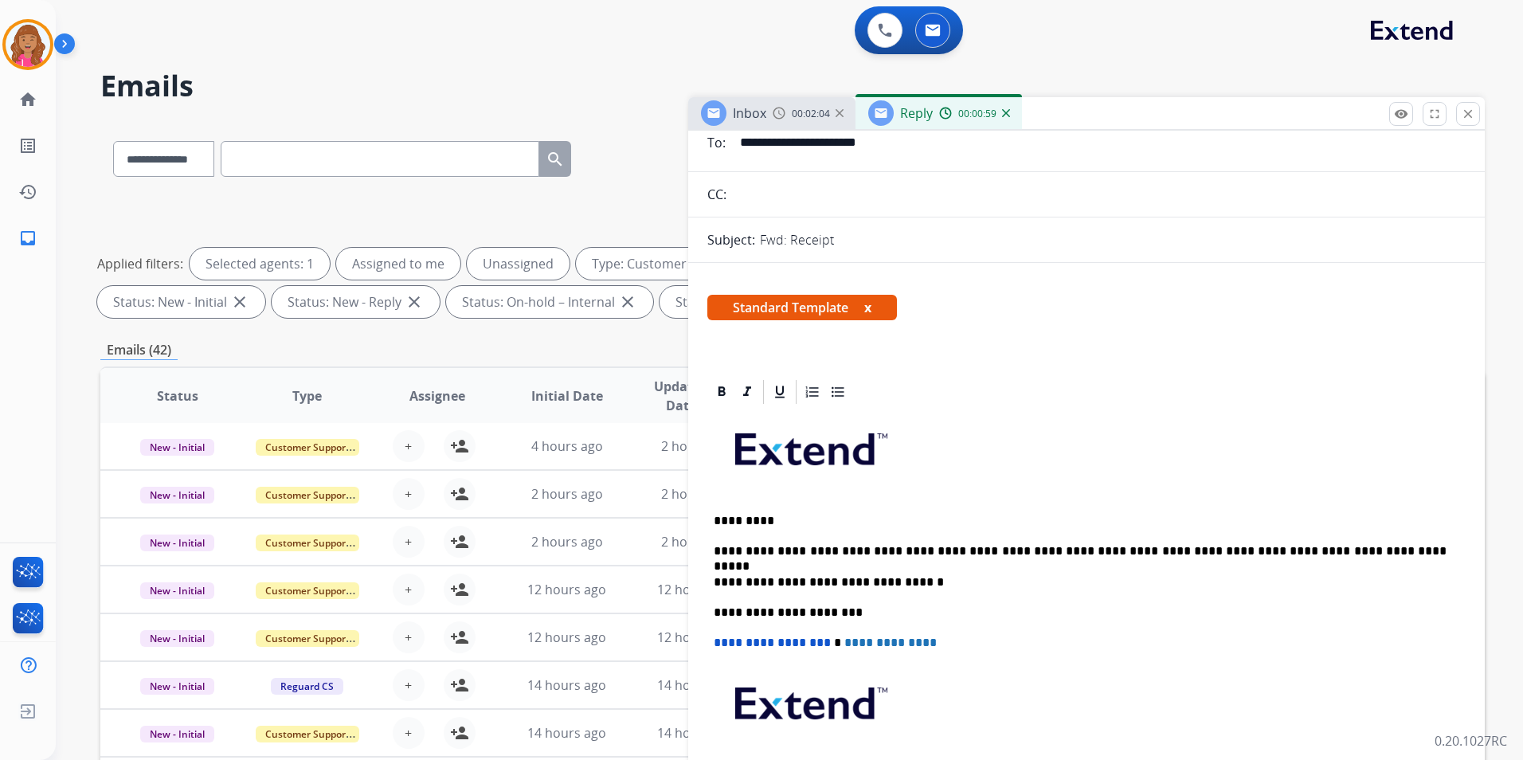
scroll to position [0, 0]
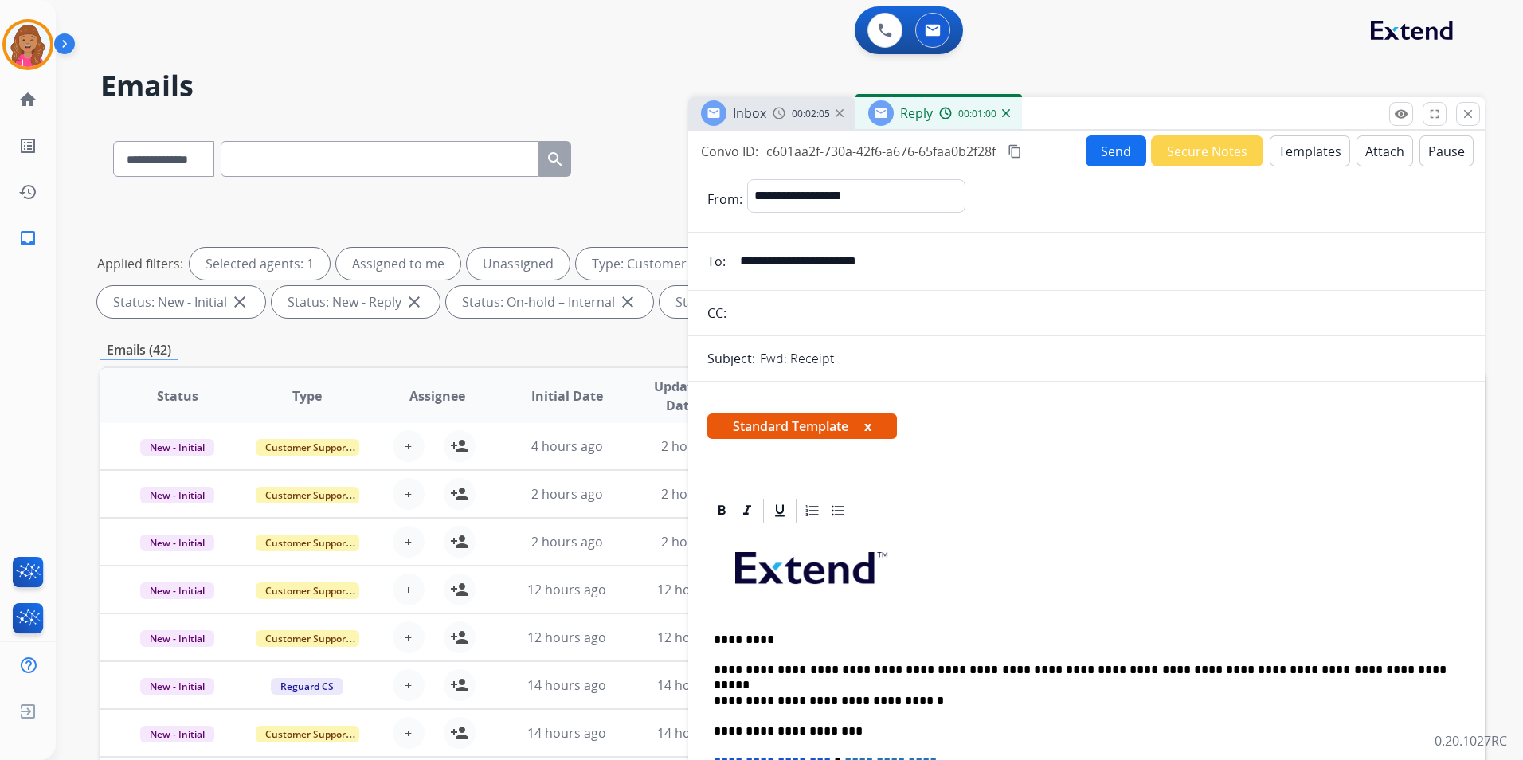
click at [1019, 149] on mat-icon "content_copy" at bounding box center [1015, 151] width 14 height 14
click at [1118, 141] on button "Send" at bounding box center [1116, 150] width 61 height 31
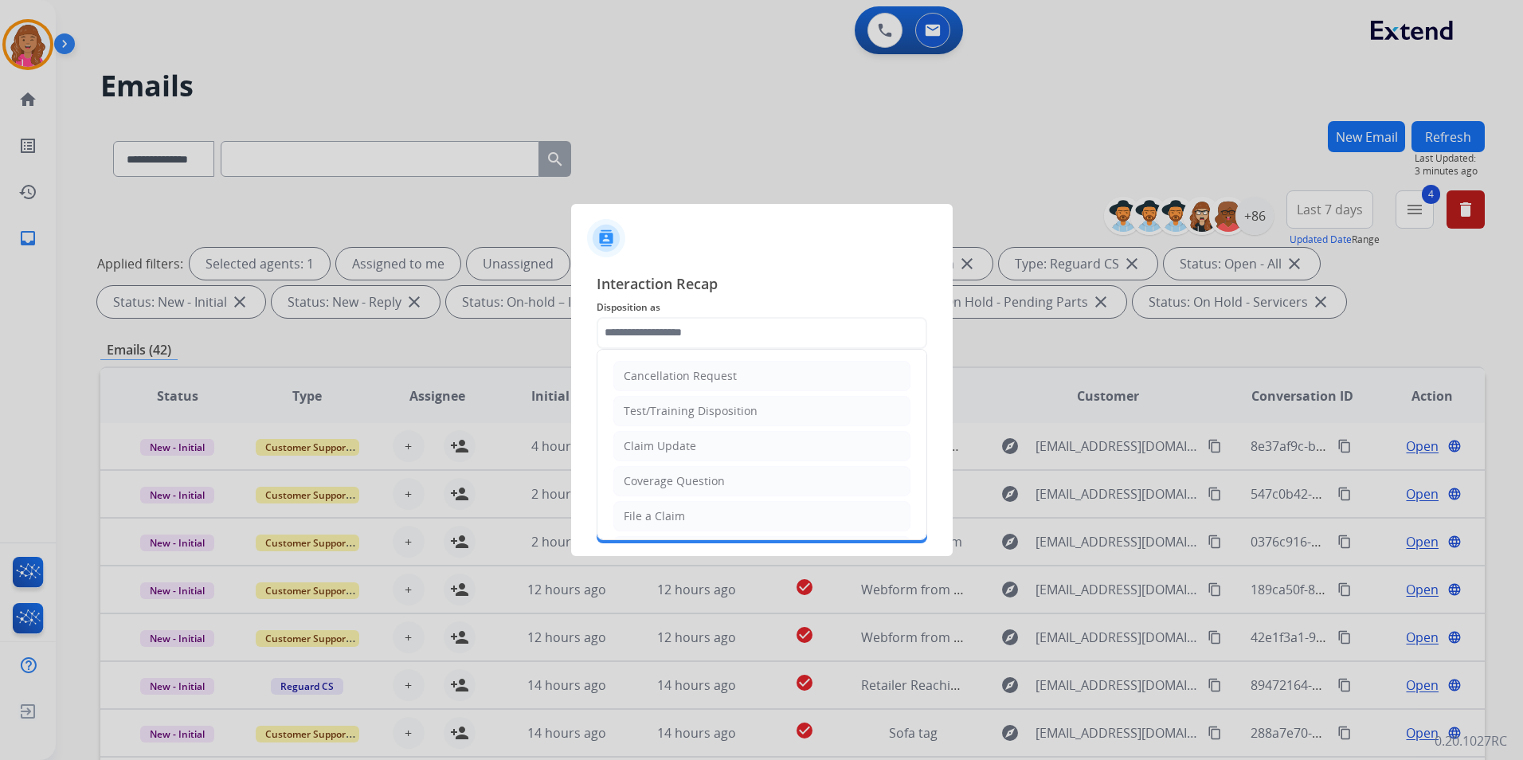
click at [734, 331] on input "text" at bounding box center [762, 333] width 331 height 32
click at [678, 444] on div "Claim Update" at bounding box center [660, 446] width 72 height 16
type input "**********"
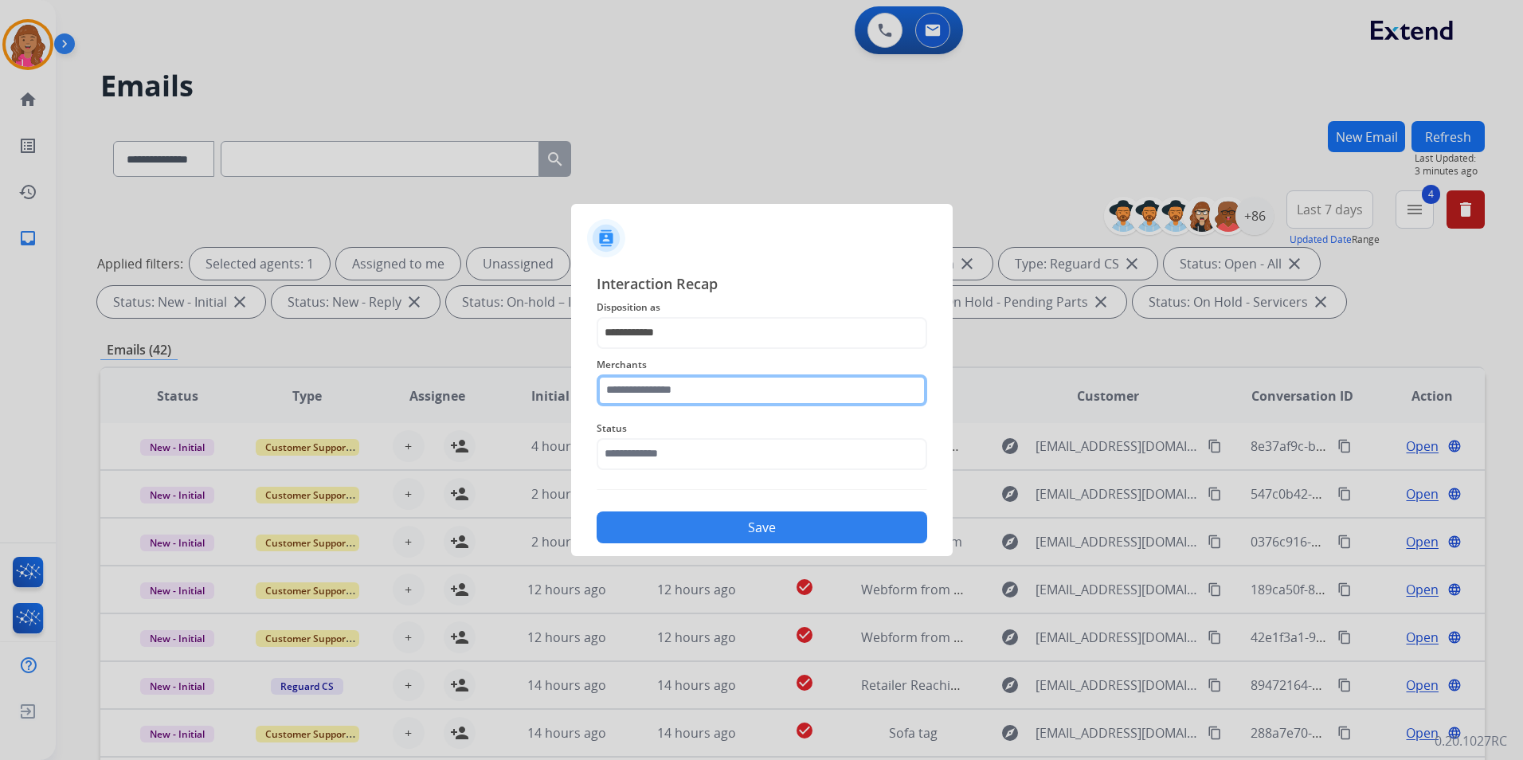
click at [674, 378] on input "text" at bounding box center [762, 390] width 331 height 32
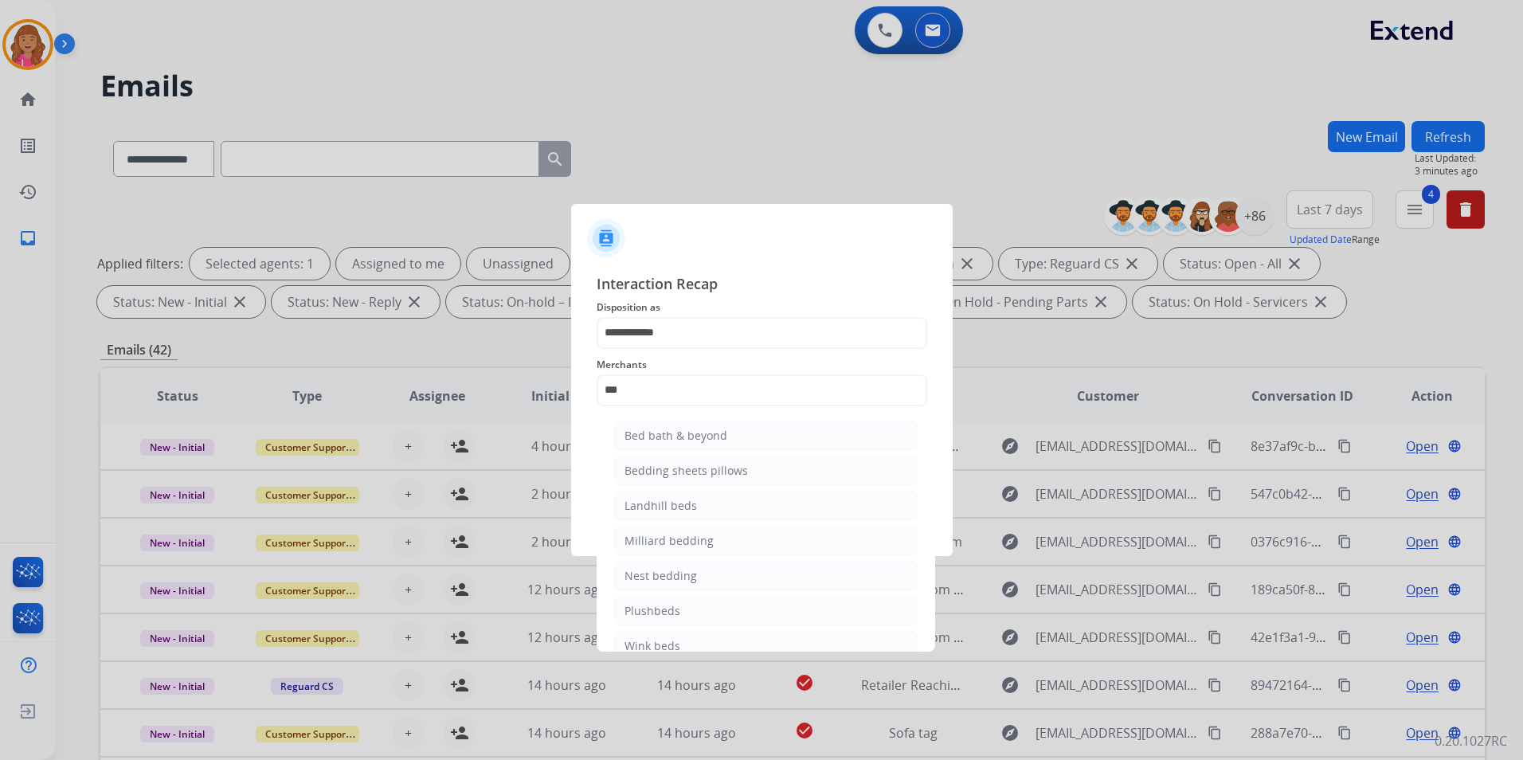
click at [710, 438] on div "Bed bath & beyond" at bounding box center [675, 436] width 103 height 16
type input "**********"
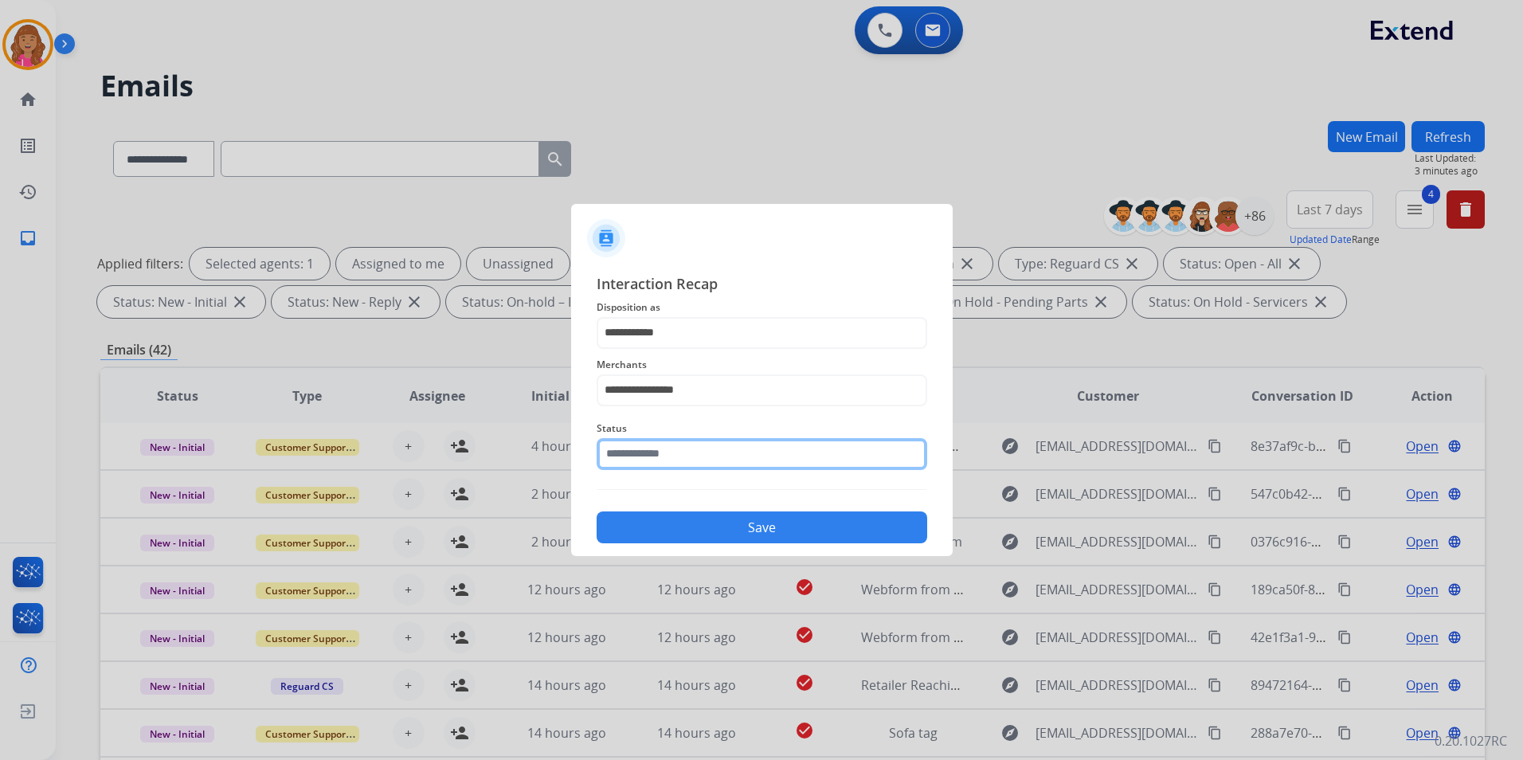
click at [684, 459] on input "text" at bounding box center [762, 454] width 331 height 32
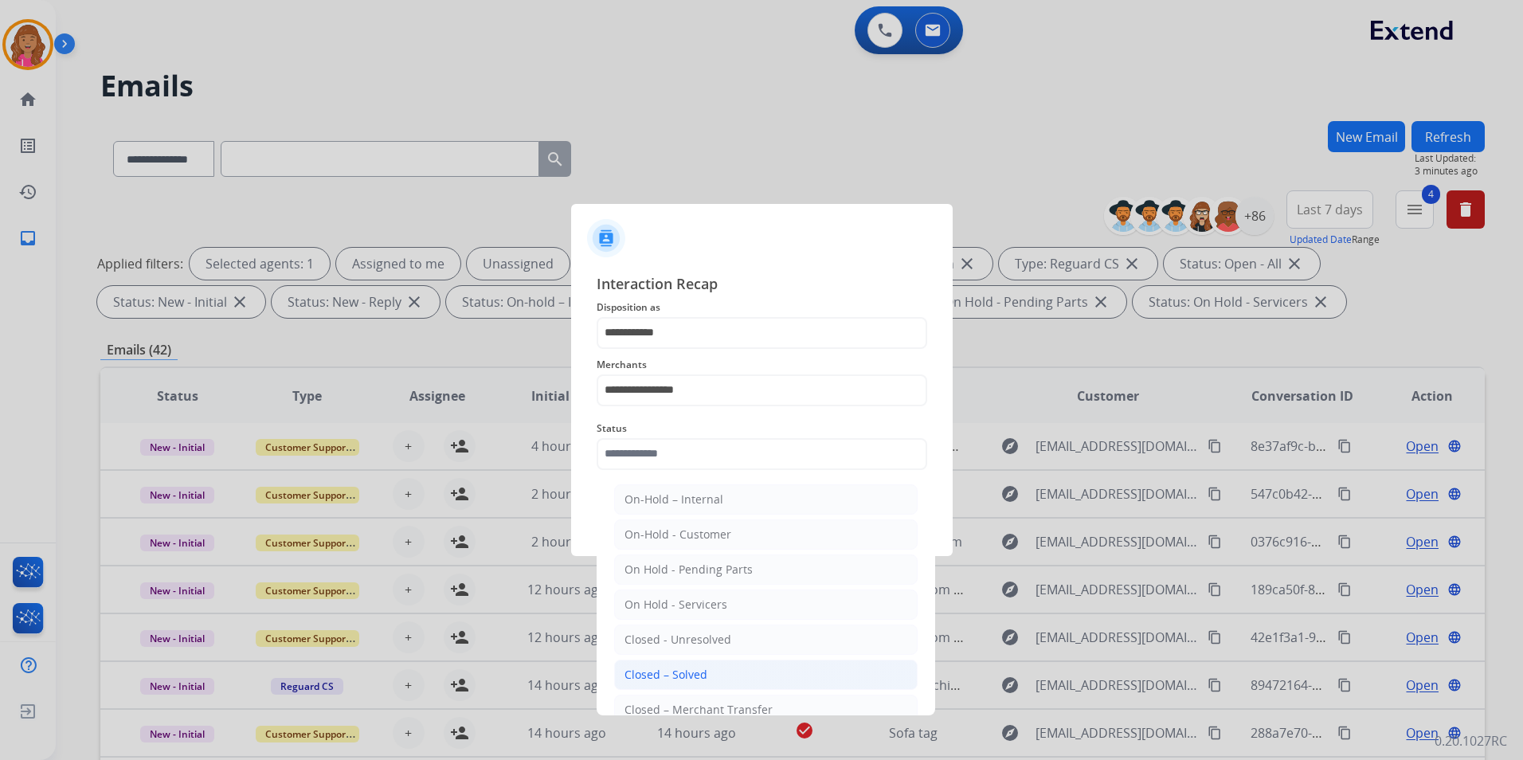
click at [691, 676] on div "Closed – Solved" at bounding box center [665, 675] width 83 height 16
type input "**********"
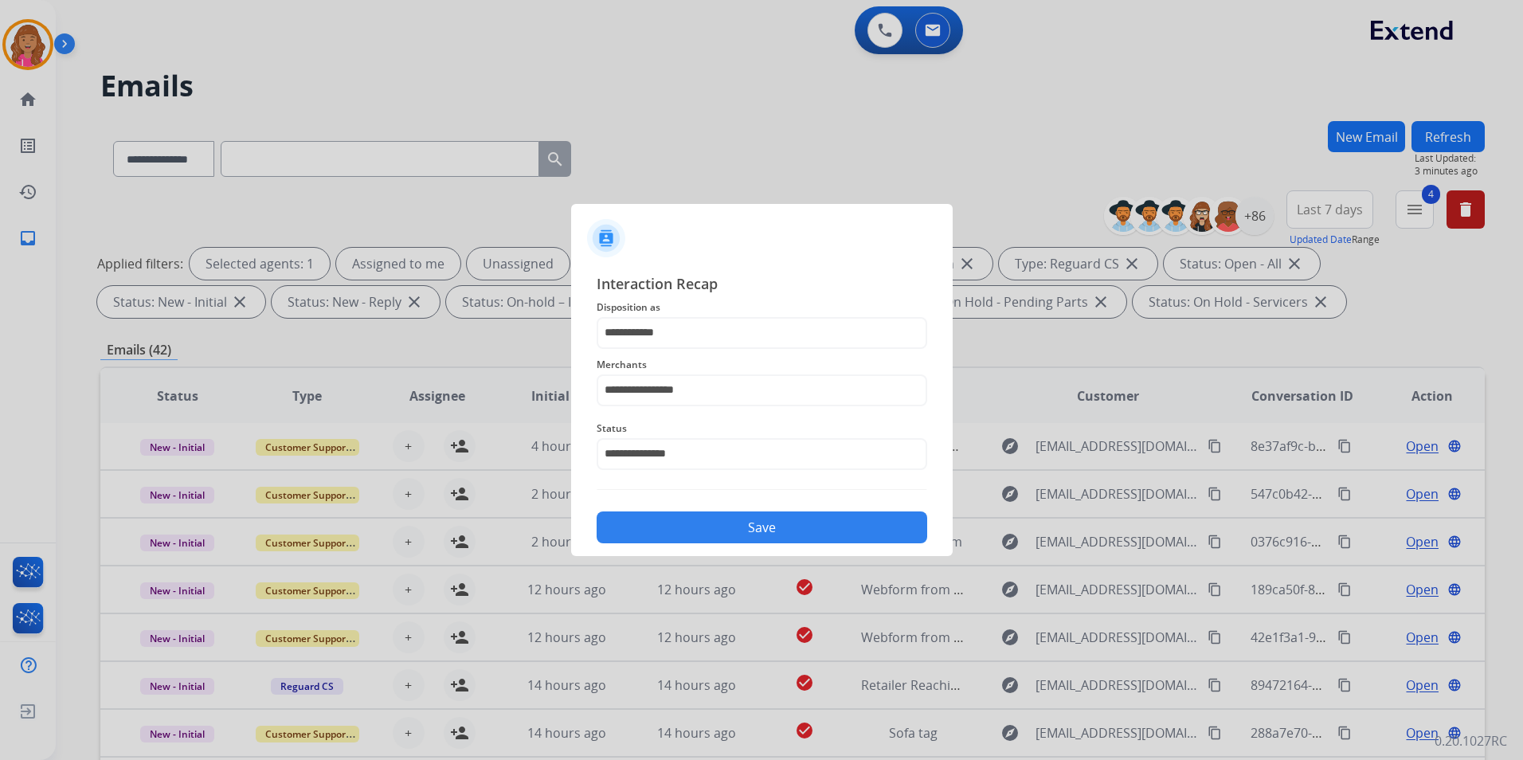
click at [695, 530] on button "Save" at bounding box center [762, 527] width 331 height 32
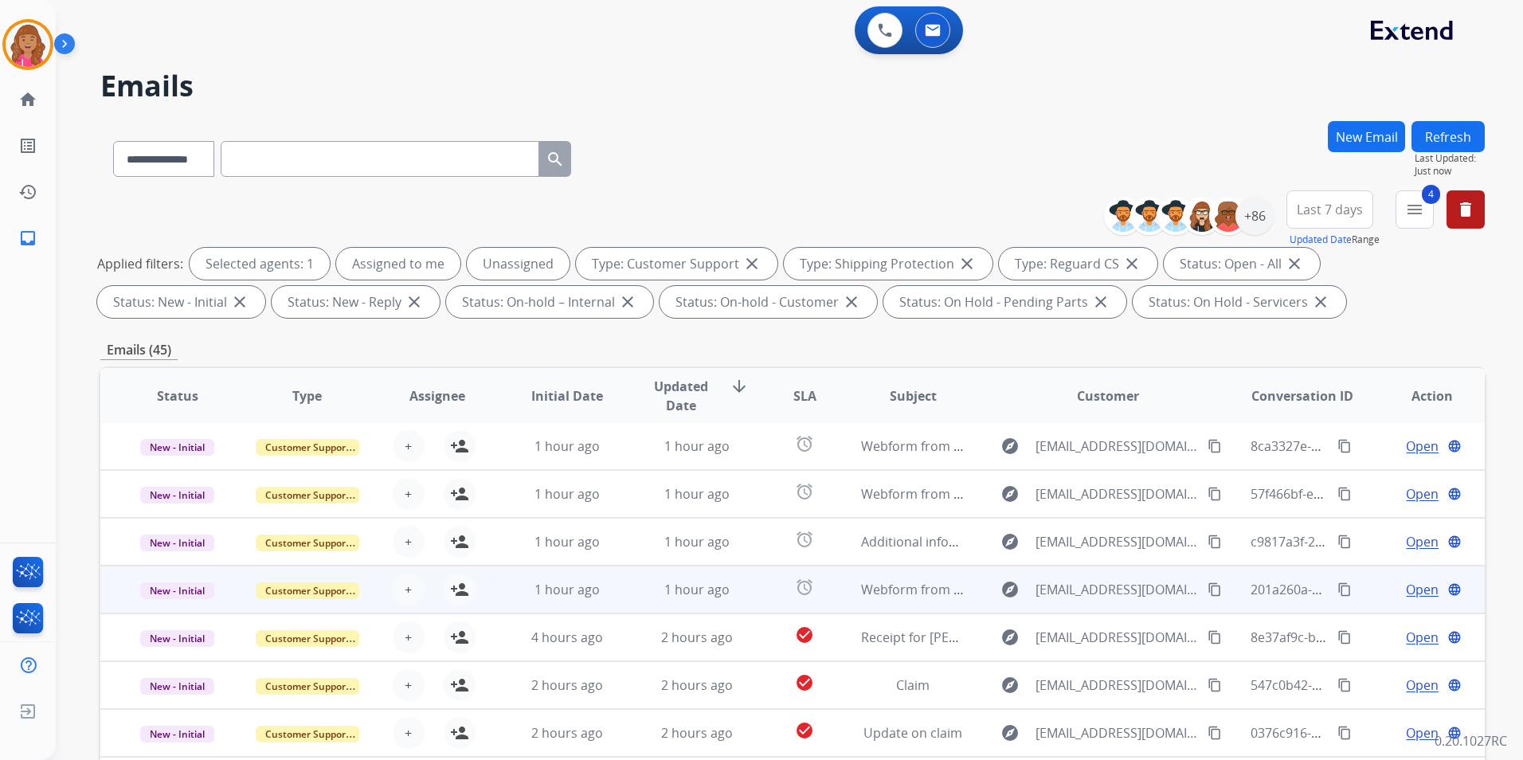
scroll to position [223, 0]
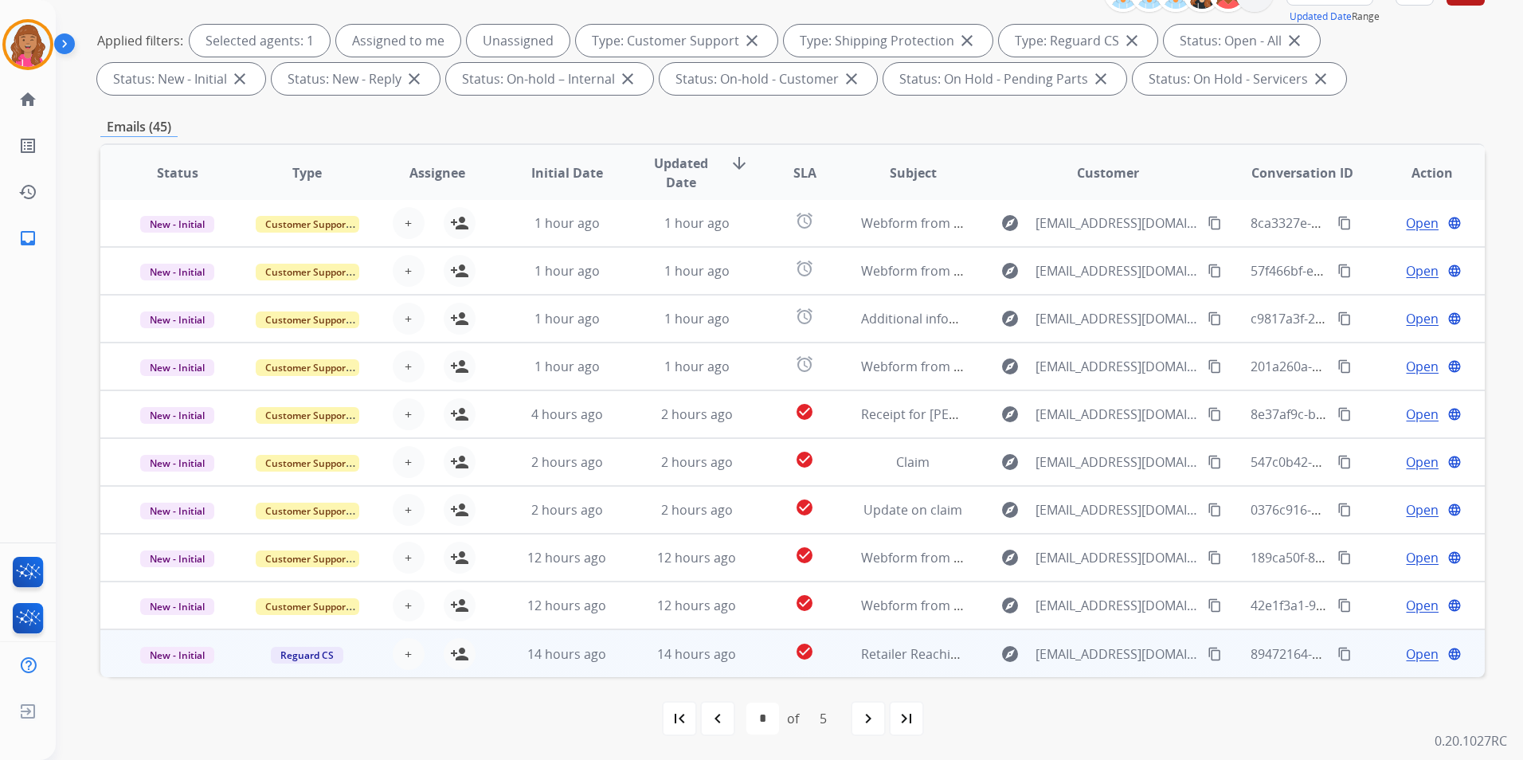
click at [1408, 655] on span "Open" at bounding box center [1422, 653] width 33 height 19
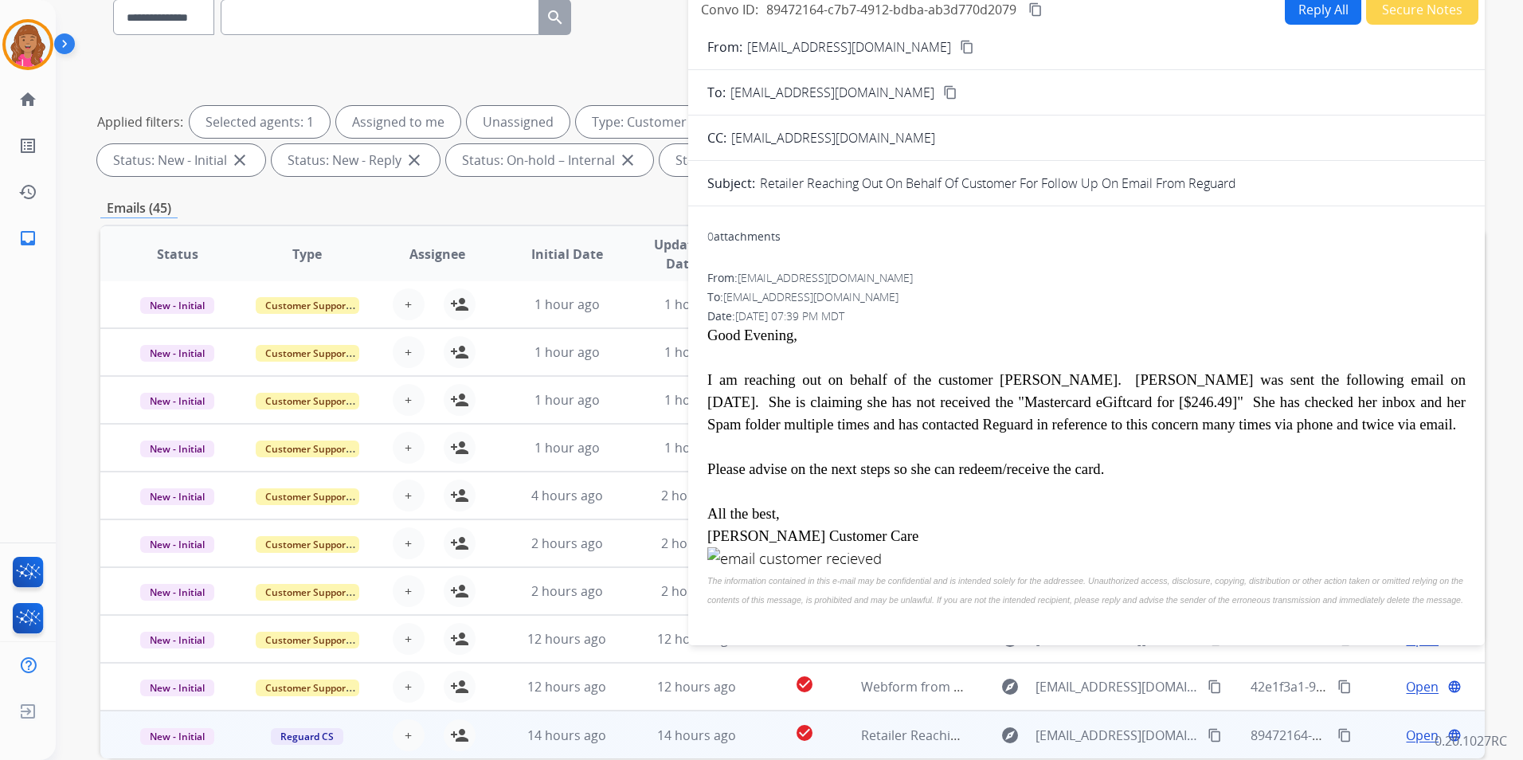
scroll to position [64, 0]
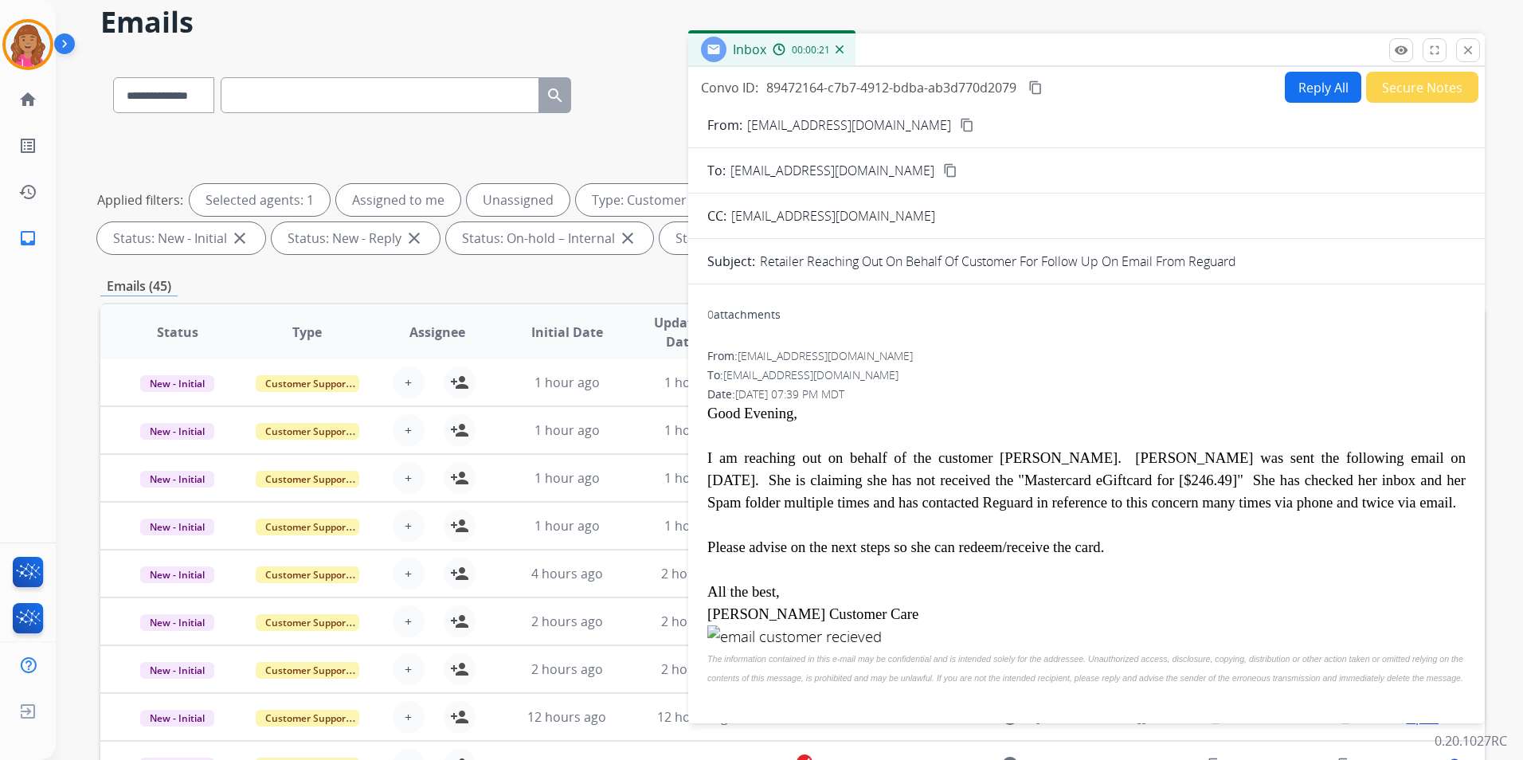
click at [1299, 88] on button "Reply All" at bounding box center [1323, 87] width 76 height 31
select select "**********"
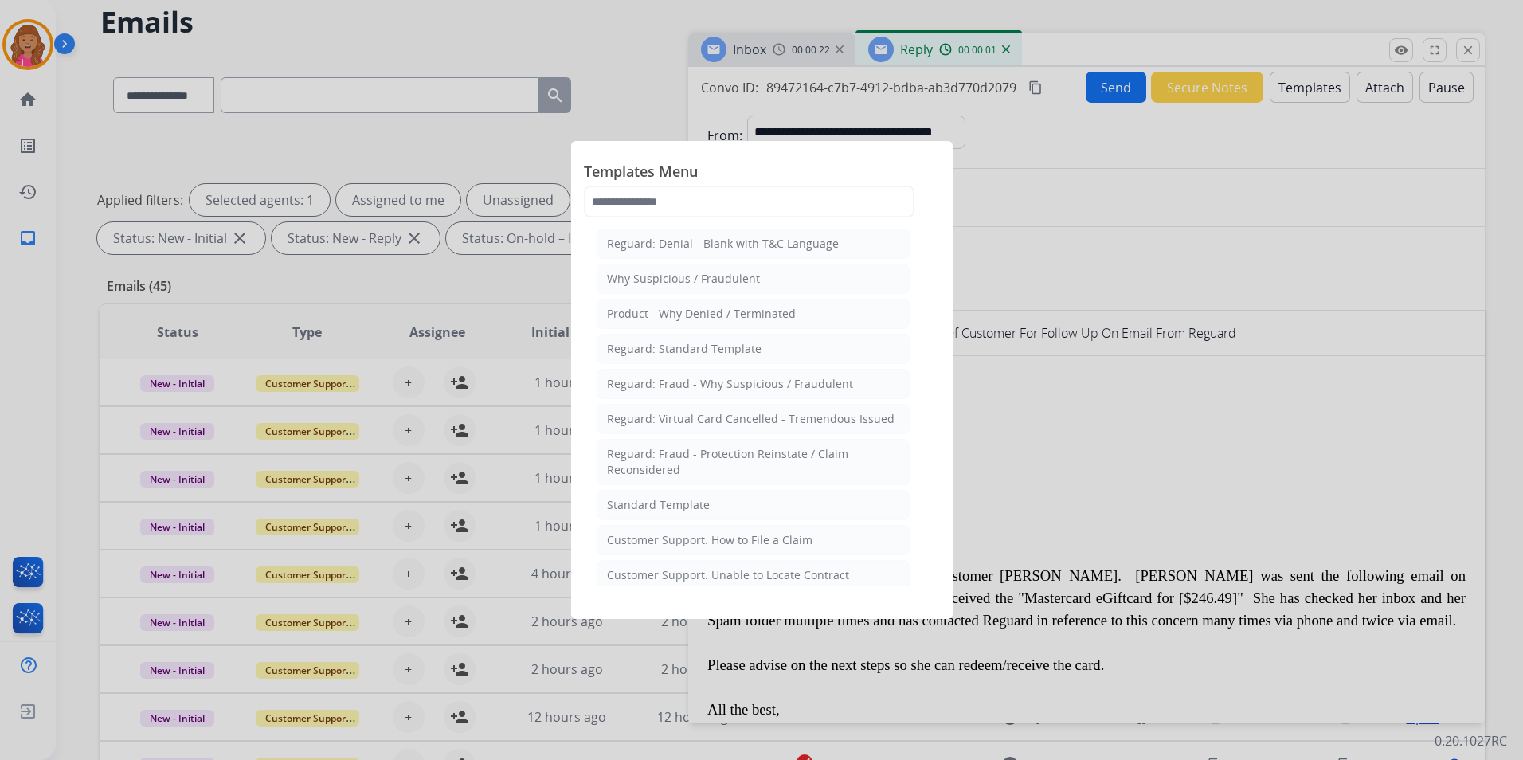
click at [701, 344] on div "Reguard: Standard Template" at bounding box center [684, 349] width 155 height 16
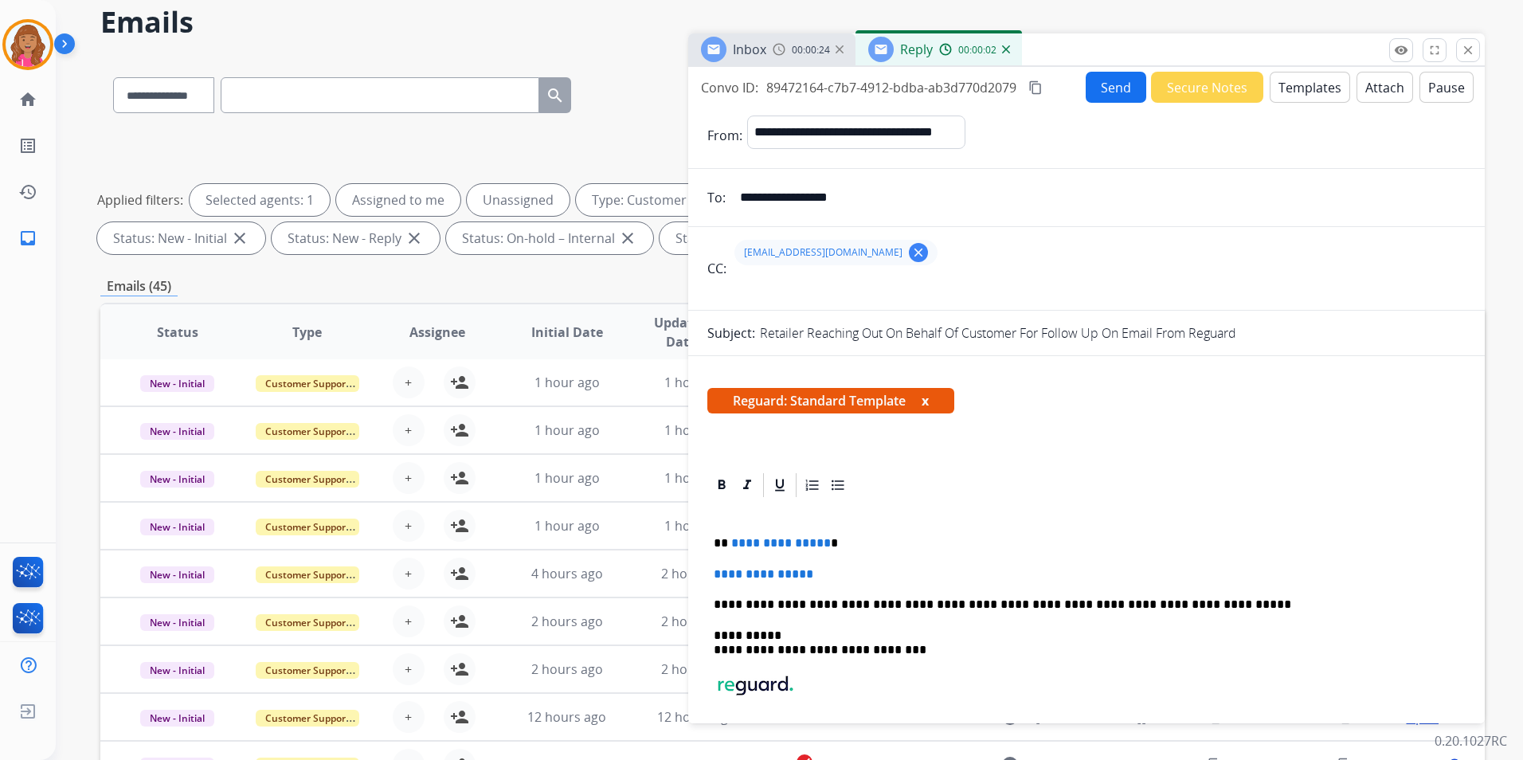
click at [820, 541] on span "**********" at bounding box center [781, 543] width 100 height 12
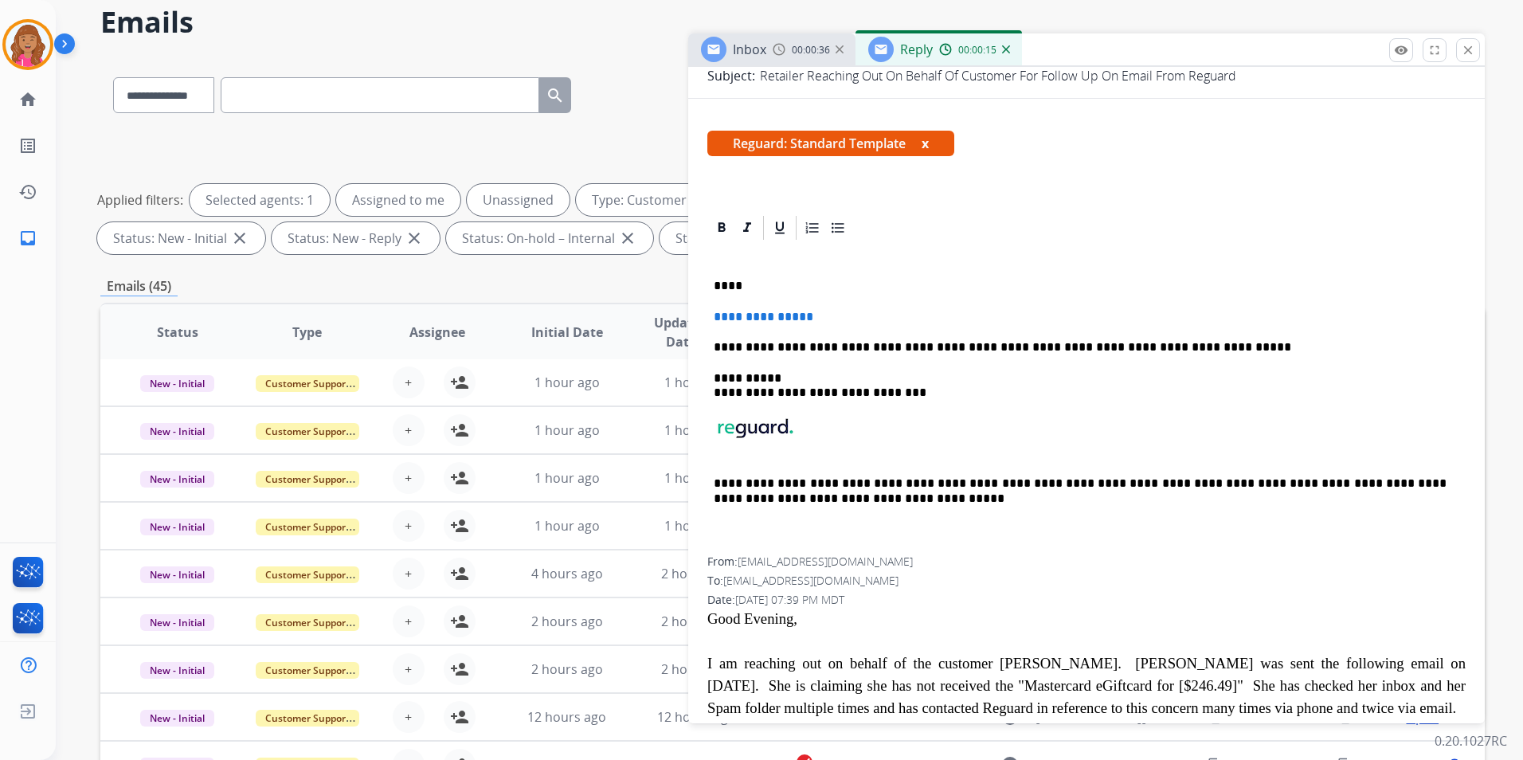
scroll to position [249, 0]
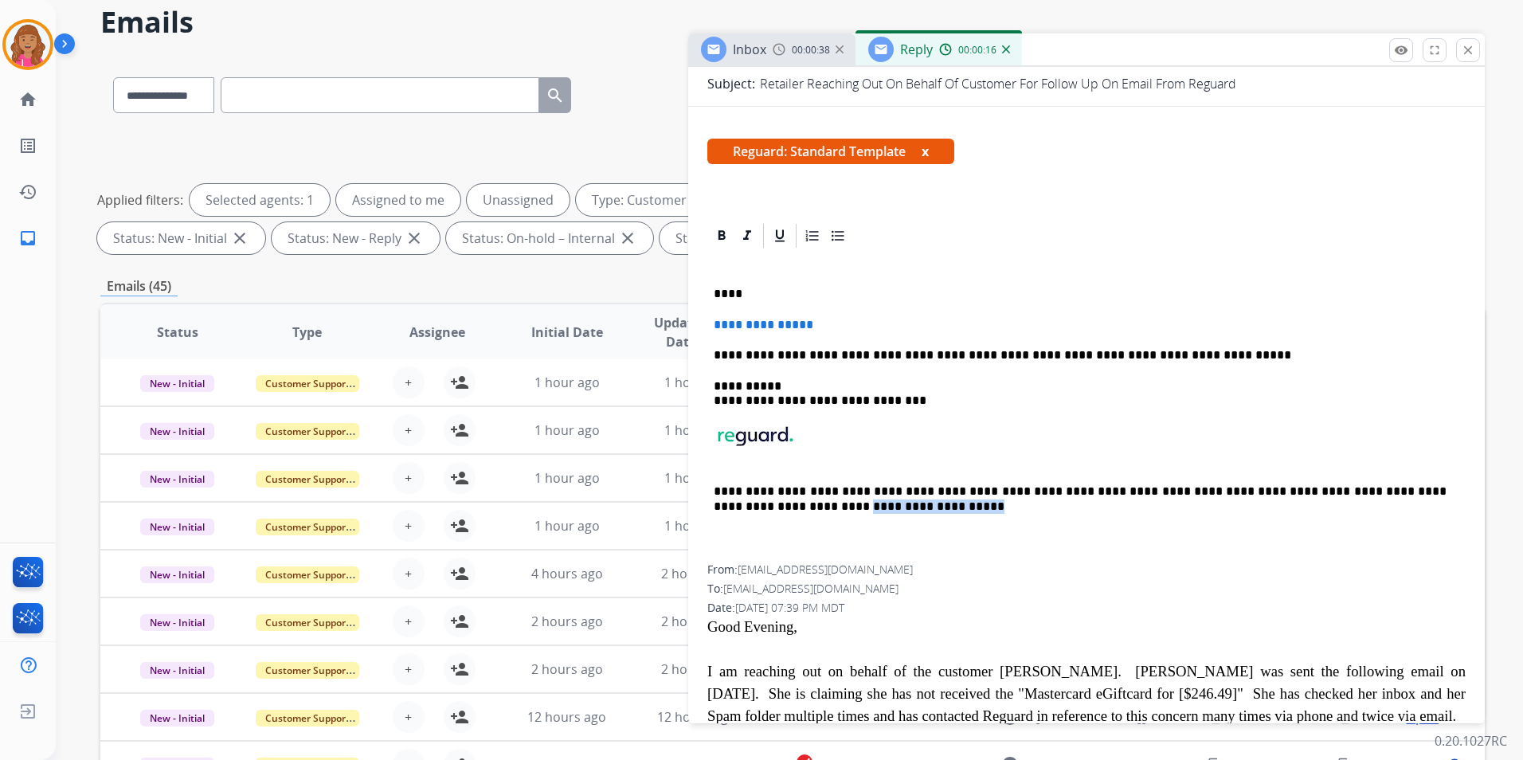
drag, startPoint x: 851, startPoint y: 564, endPoint x: 740, endPoint y: 576, distance: 111.4
click at [740, 576] on div "**********" at bounding box center [1086, 576] width 796 height 710
click at [836, 567] on span "TListak@ashley.com" at bounding box center [825, 569] width 175 height 15
drag, startPoint x: 841, startPoint y: 568, endPoint x: 741, endPoint y: 567, distance: 100.4
click at [741, 567] on div "From: TListak@ashley.com" at bounding box center [1086, 570] width 758 height 16
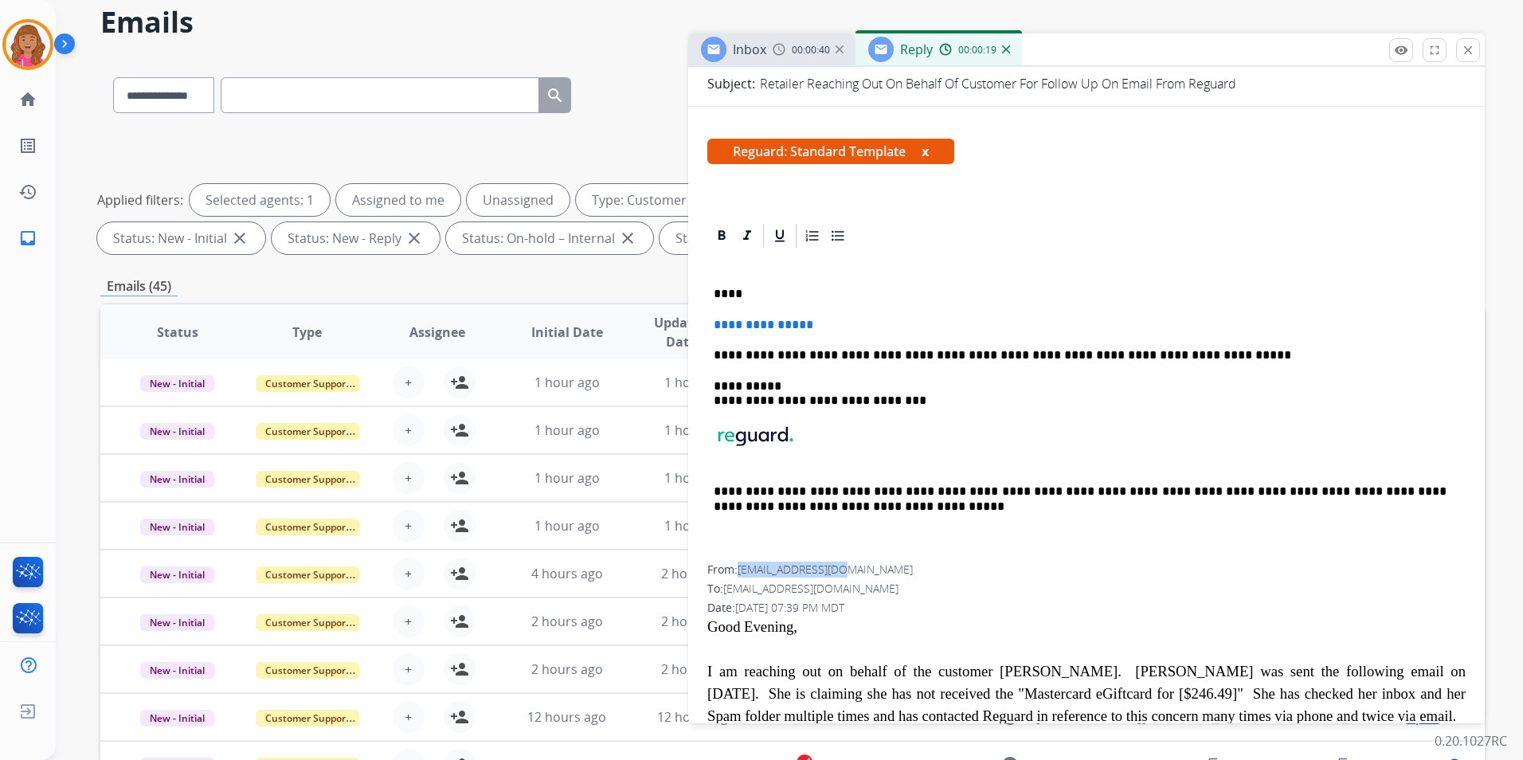
copy span "TListak@ashley.com"
click at [727, 293] on p "****" at bounding box center [1080, 294] width 733 height 14
click at [727, 295] on p "****" at bounding box center [1080, 294] width 733 height 14
drag, startPoint x: 865, startPoint y: 328, endPoint x: 634, endPoint y: 307, distance: 231.9
click at [634, 307] on div "**********" at bounding box center [792, 488] width 1384 height 862
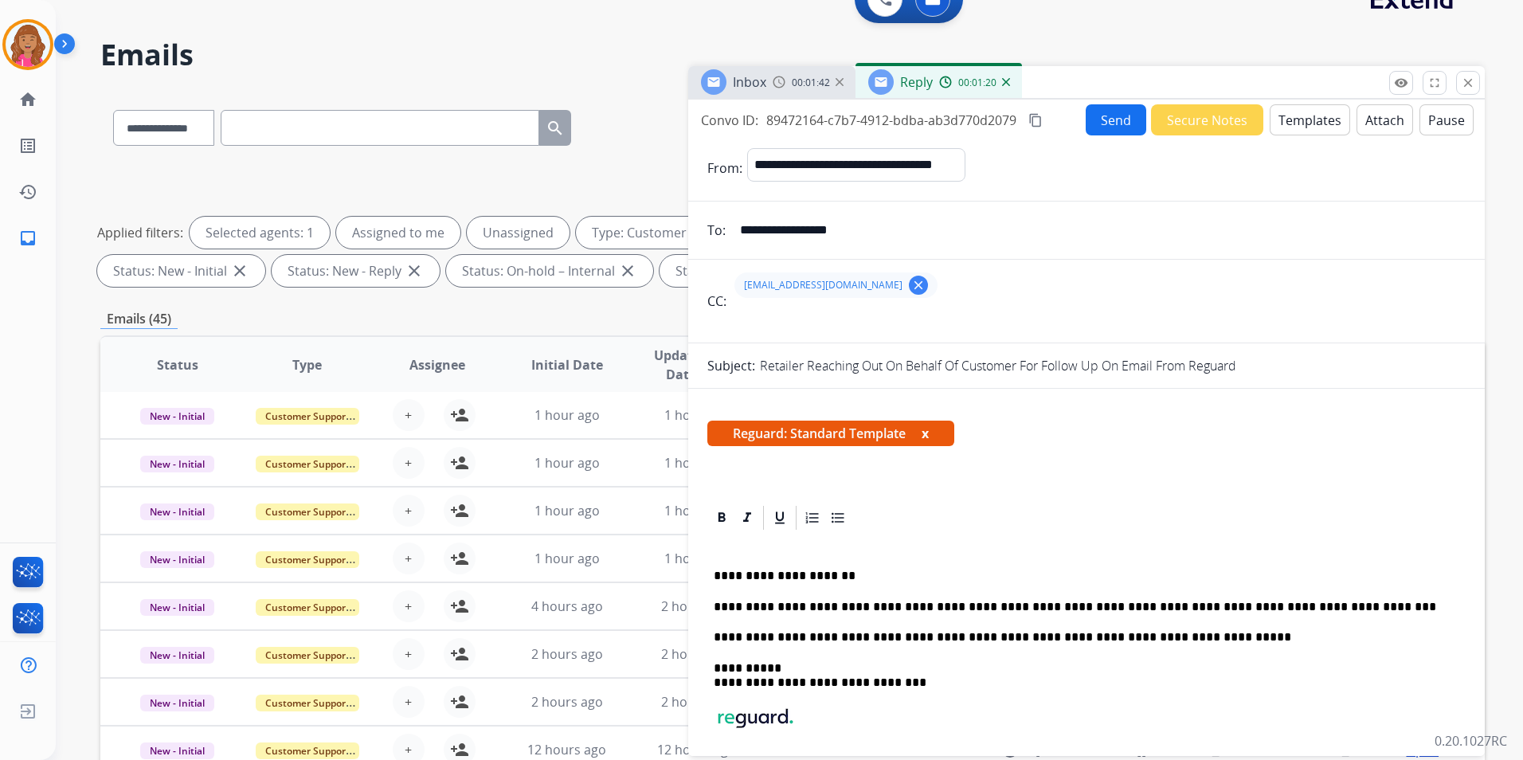
scroll to position [0, 0]
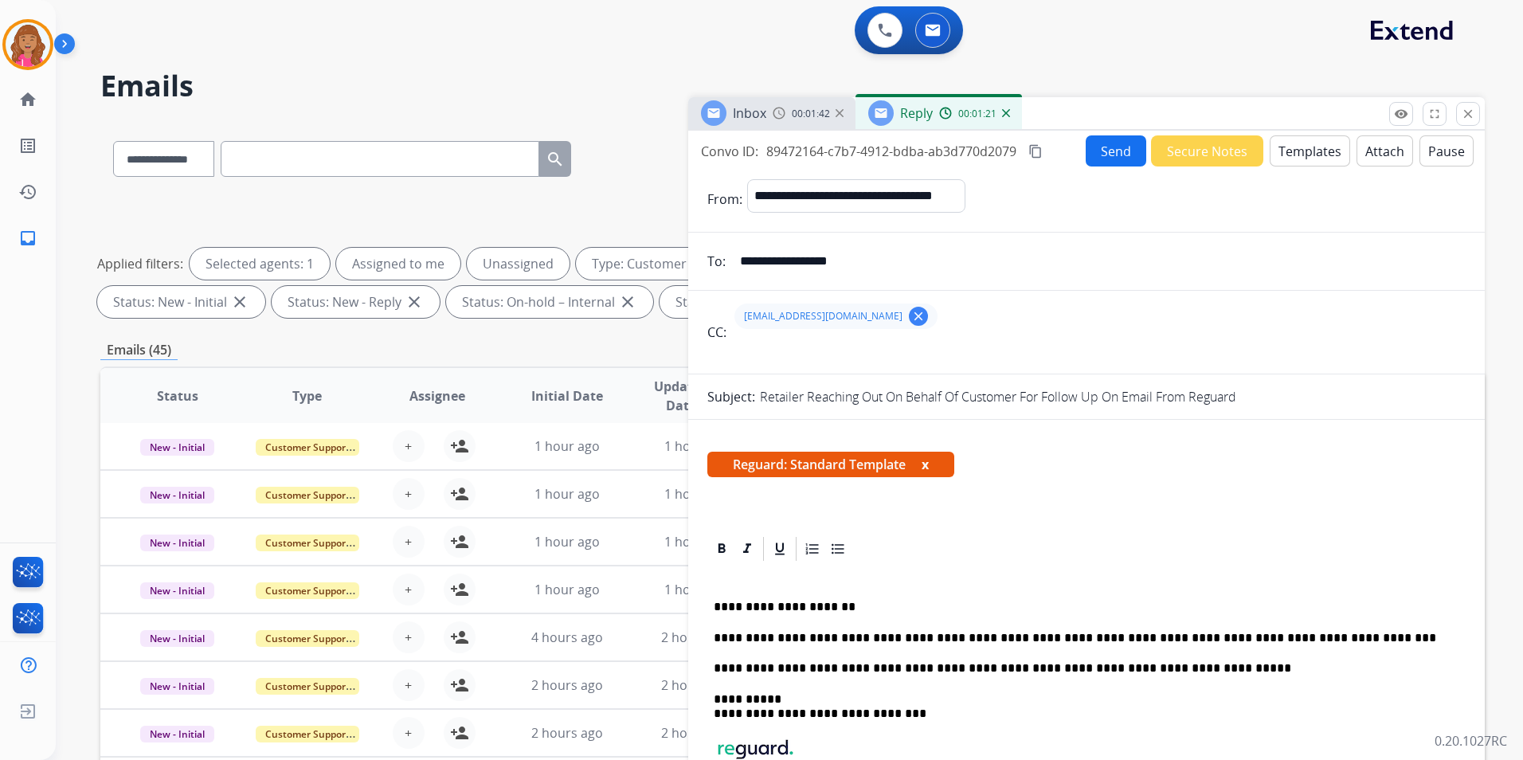
click at [1102, 154] on button "Send" at bounding box center [1116, 150] width 61 height 31
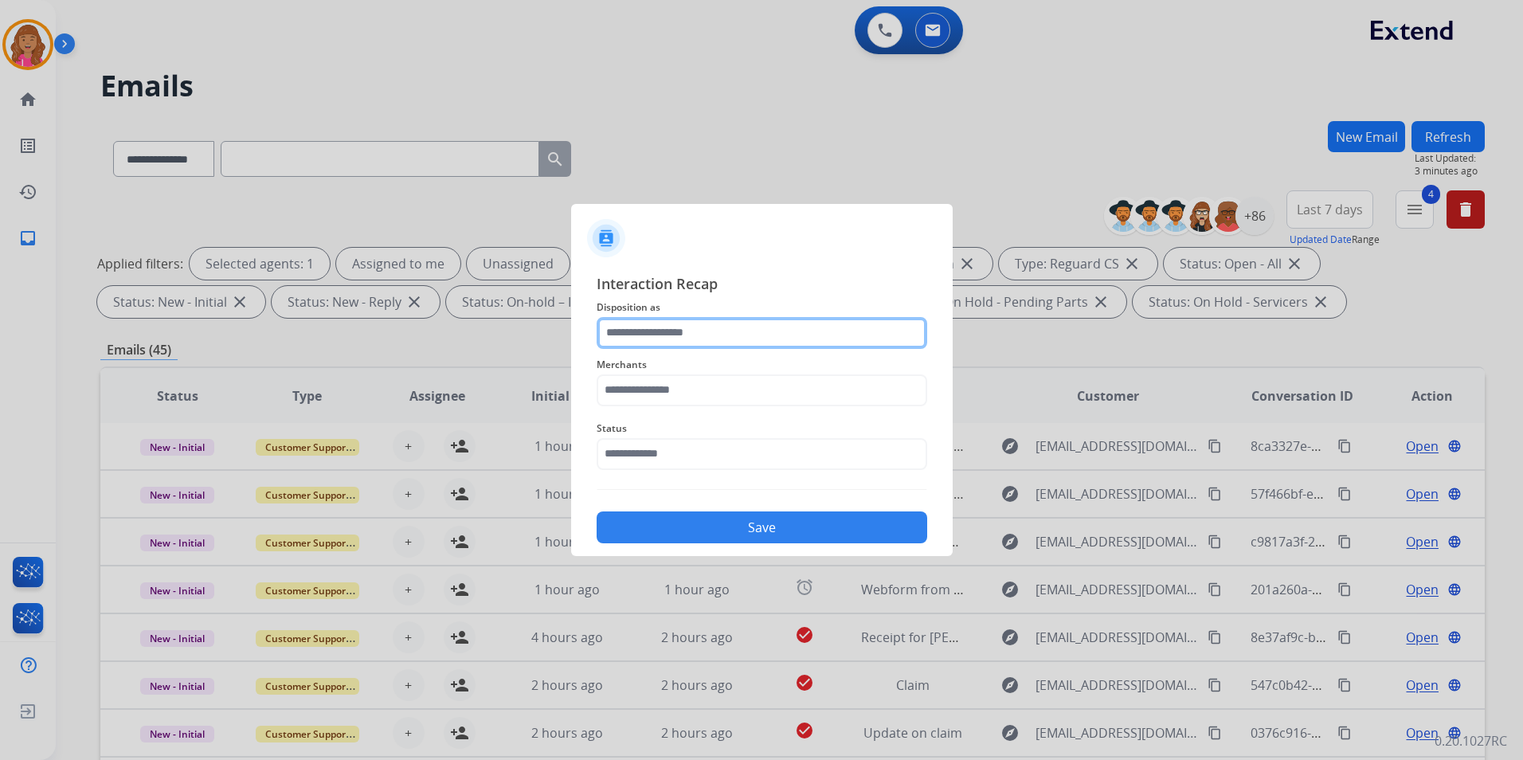
click at [801, 335] on input "text" at bounding box center [762, 333] width 331 height 32
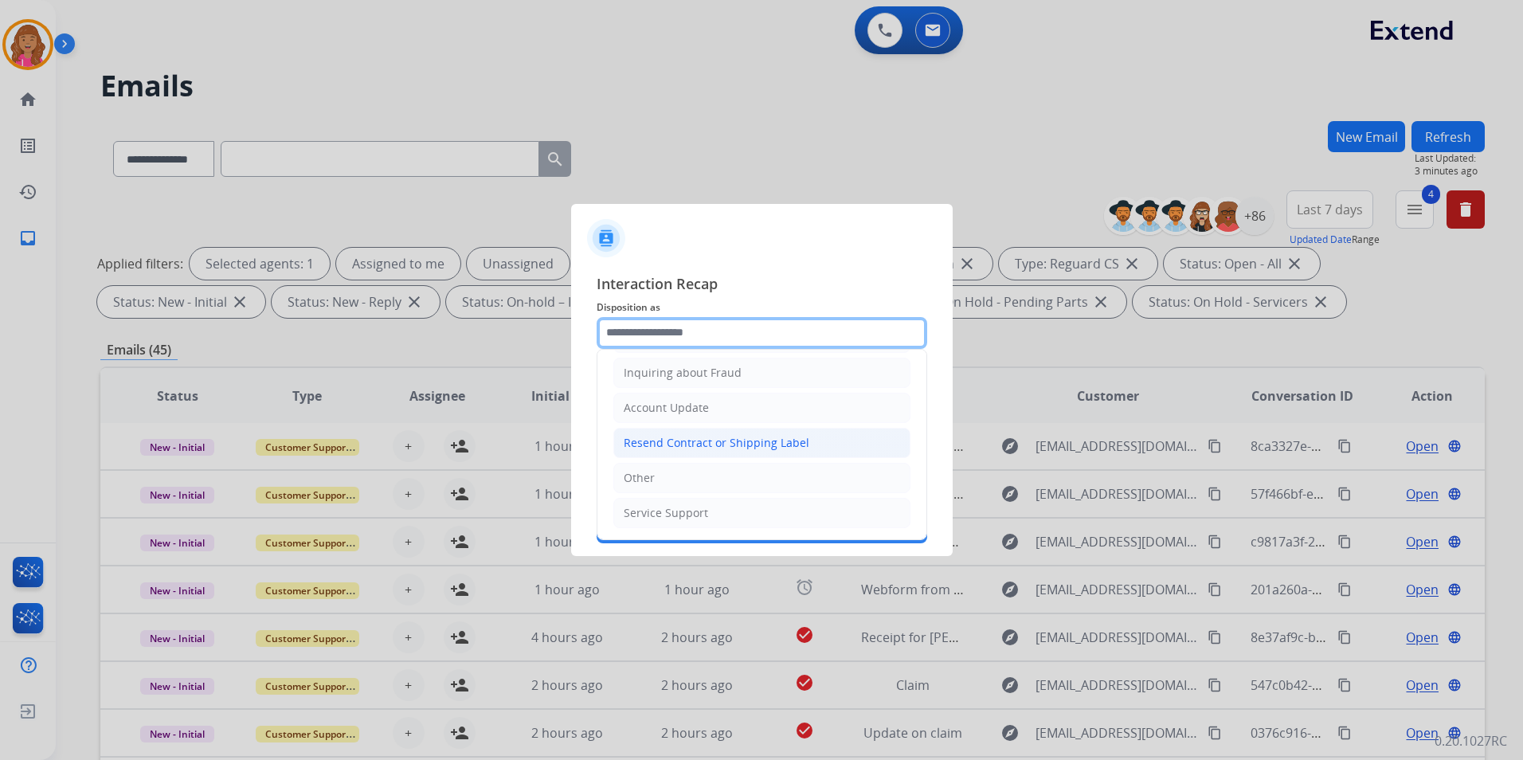
scroll to position [89, 0]
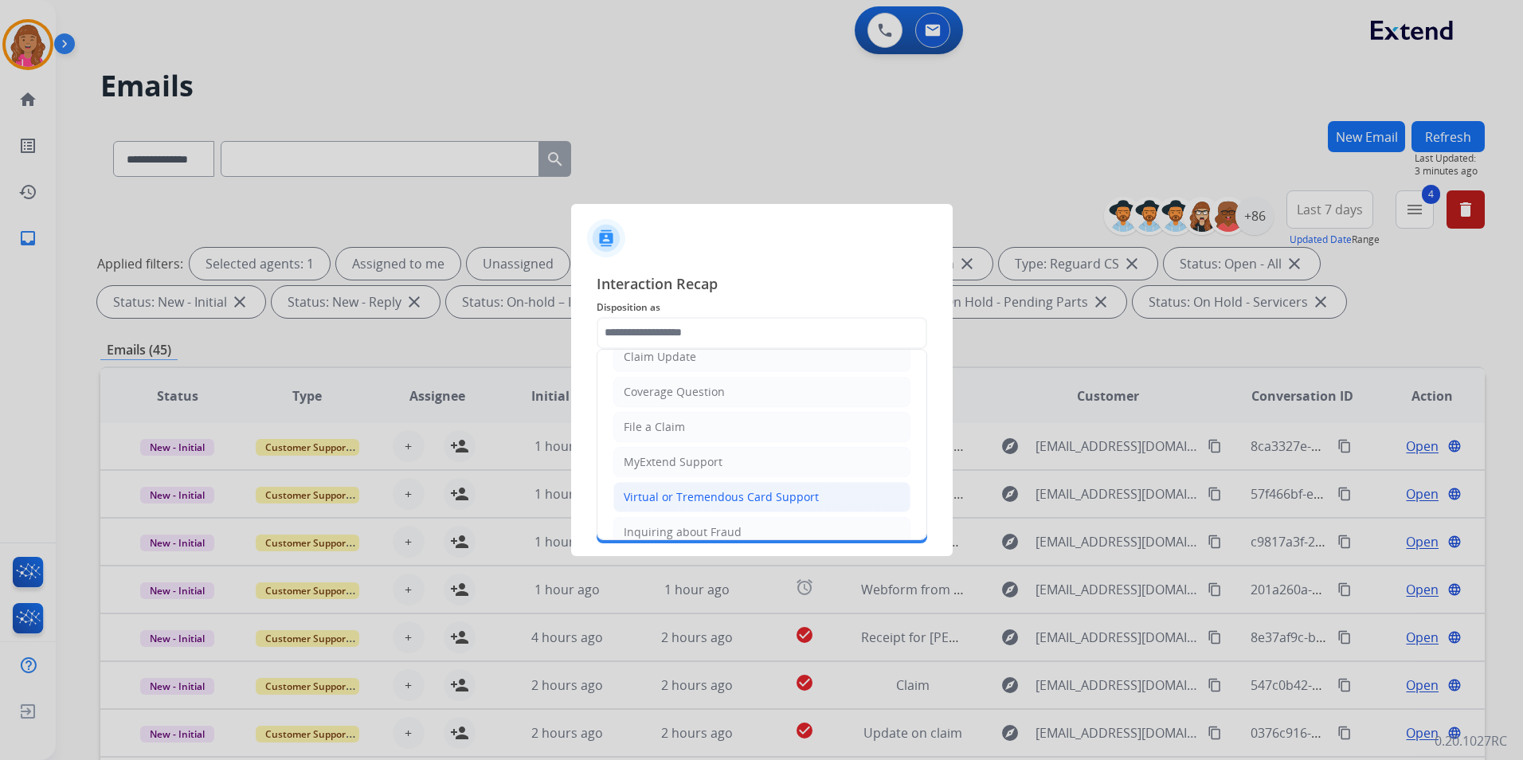
click at [779, 494] on div "Virtual or Tremendous Card Support" at bounding box center [721, 497] width 195 height 16
type input "**********"
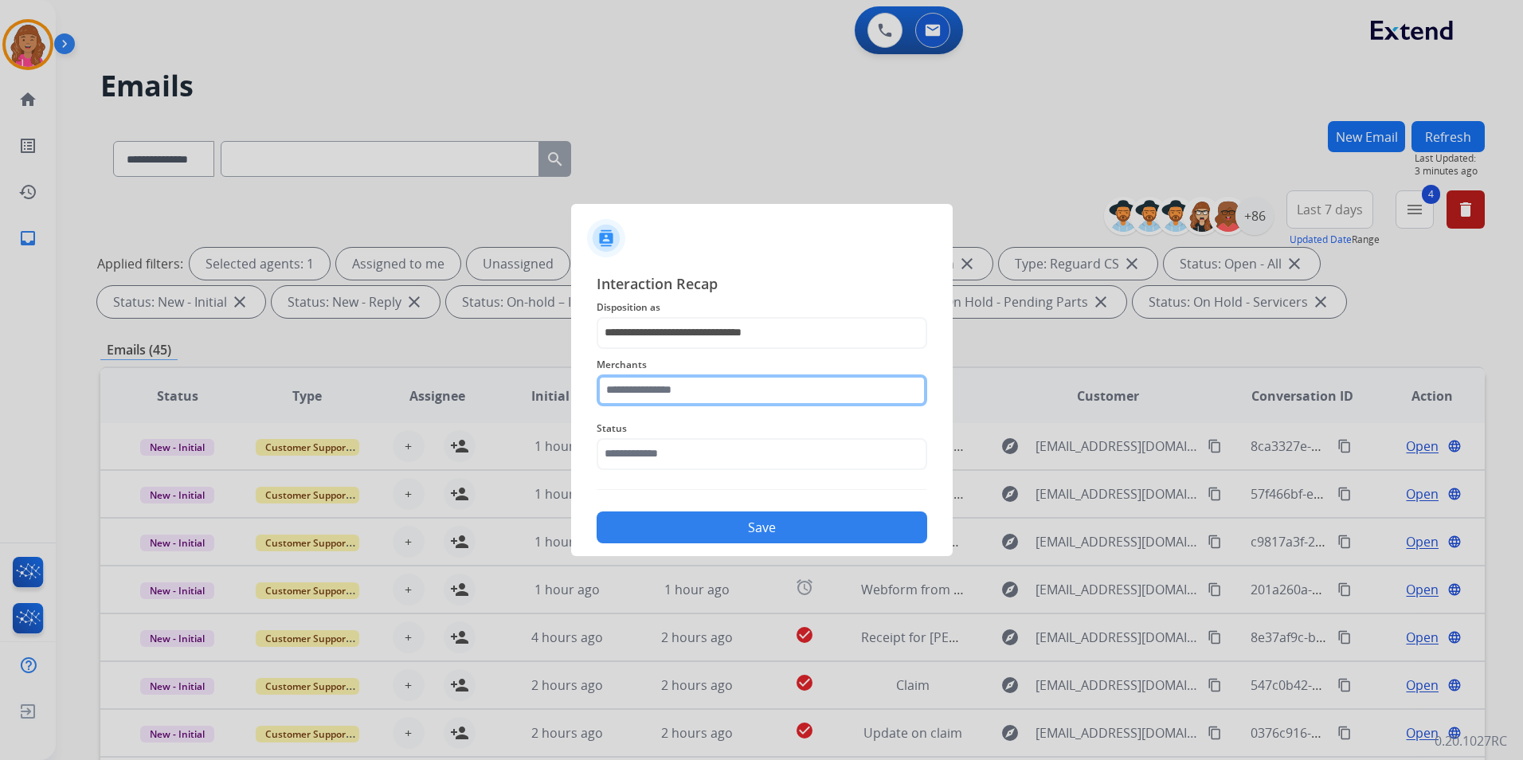
click at [744, 384] on input "text" at bounding box center [762, 390] width 331 height 32
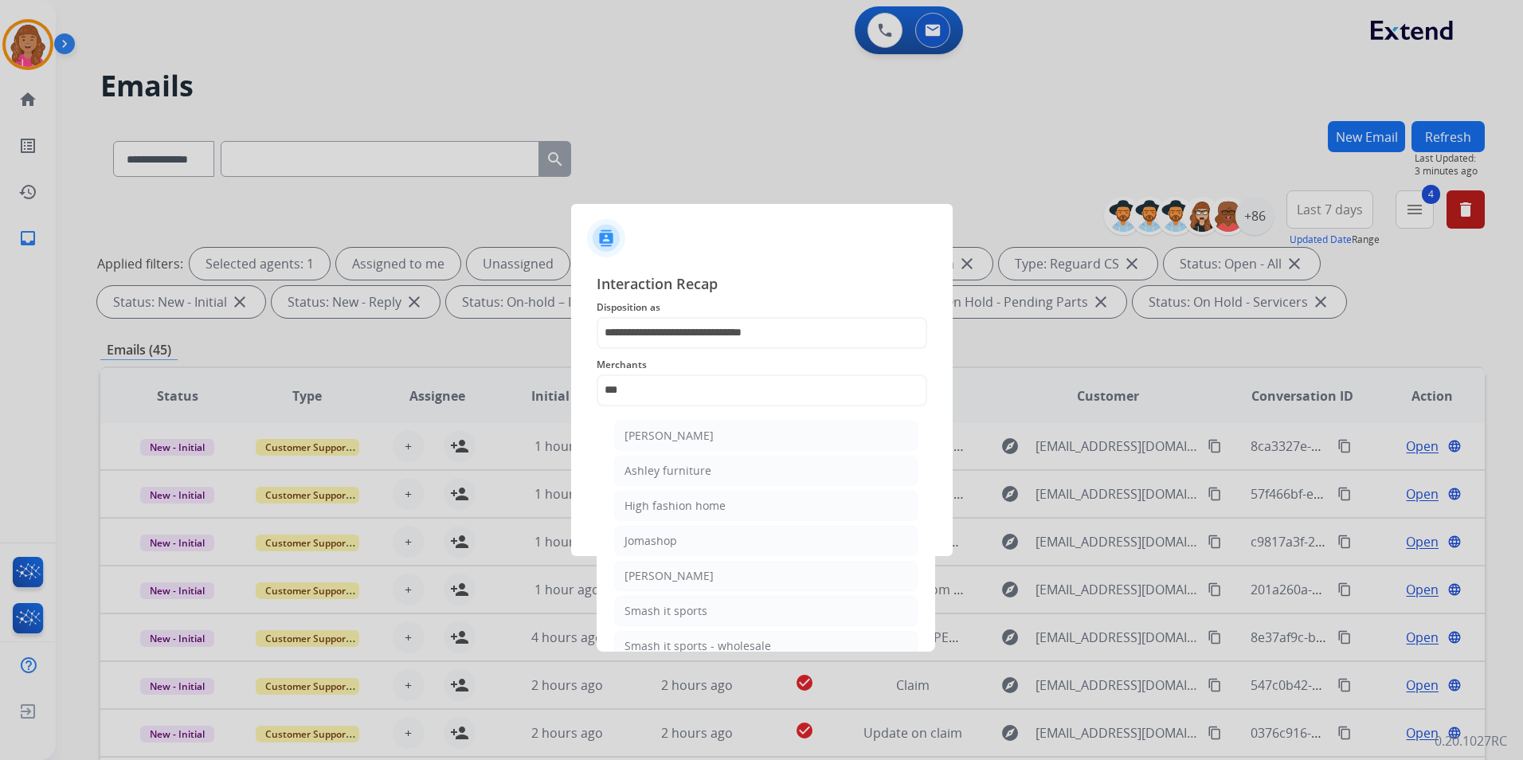
drag, startPoint x: 740, startPoint y: 436, endPoint x: 731, endPoint y: 435, distance: 8.9
click at [739, 436] on li "[PERSON_NAME]" at bounding box center [765, 436] width 303 height 30
type input "**********"
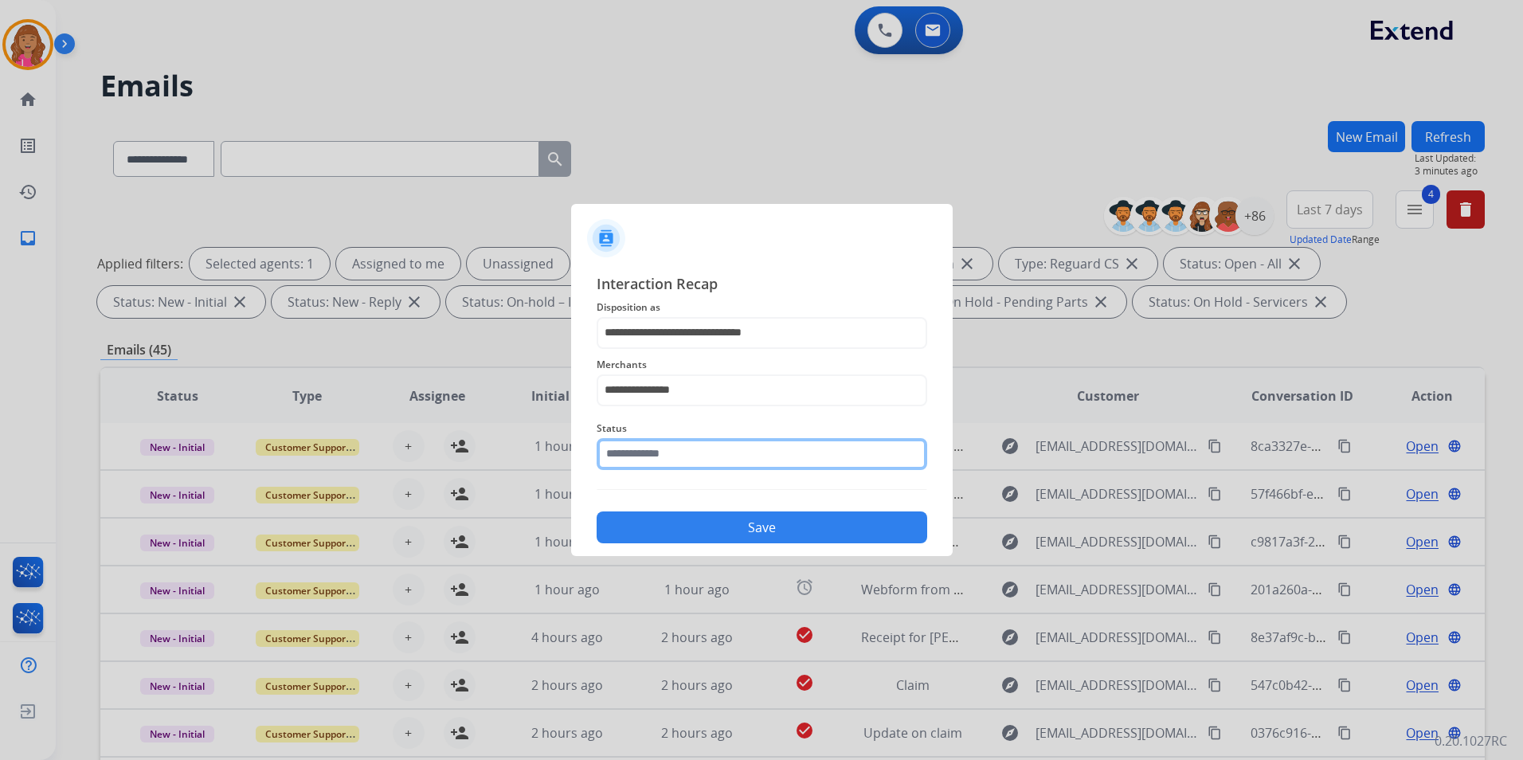
click at [688, 439] on input "text" at bounding box center [762, 454] width 331 height 32
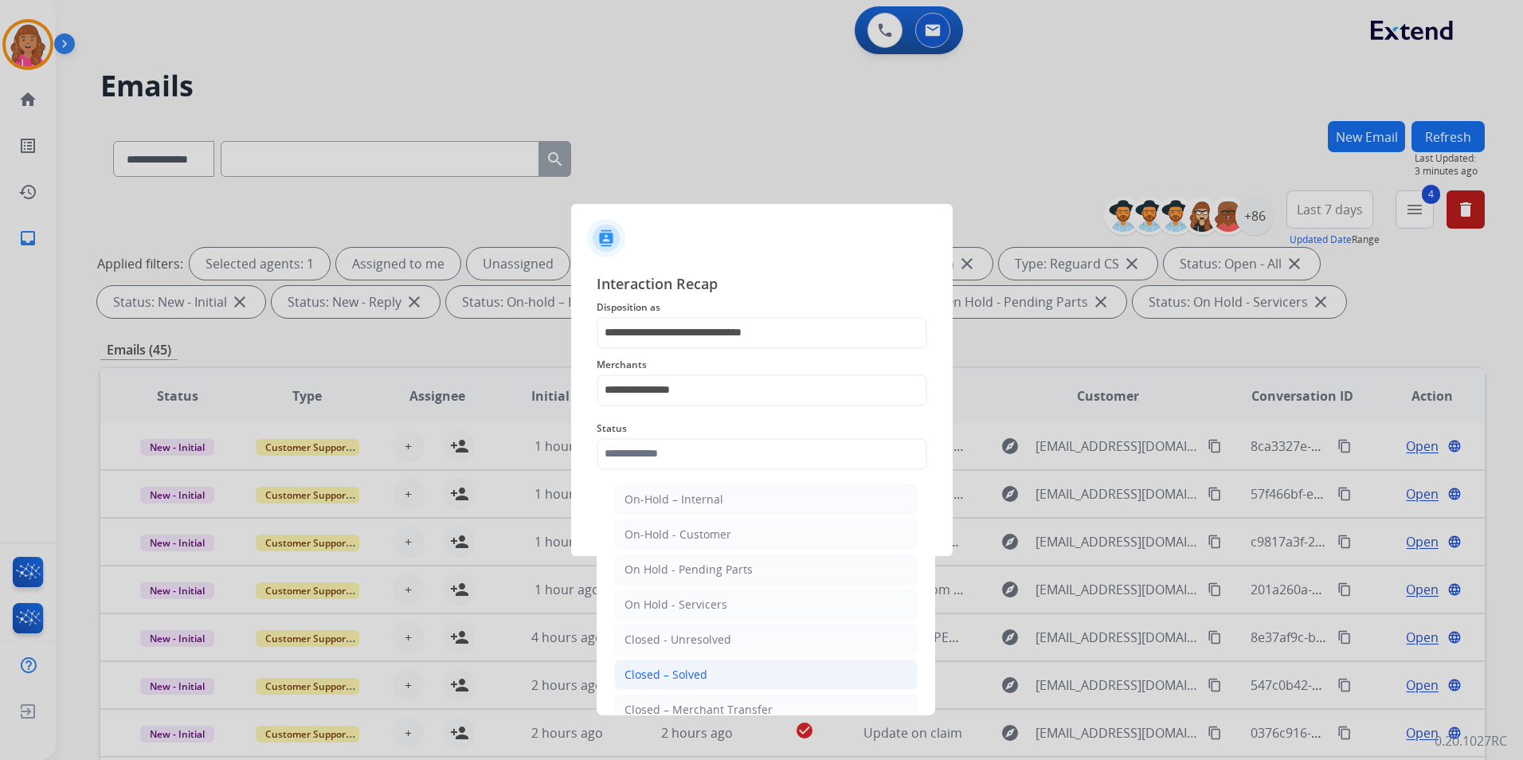
click at [732, 675] on li "Closed – Solved" at bounding box center [765, 674] width 303 height 30
type input "**********"
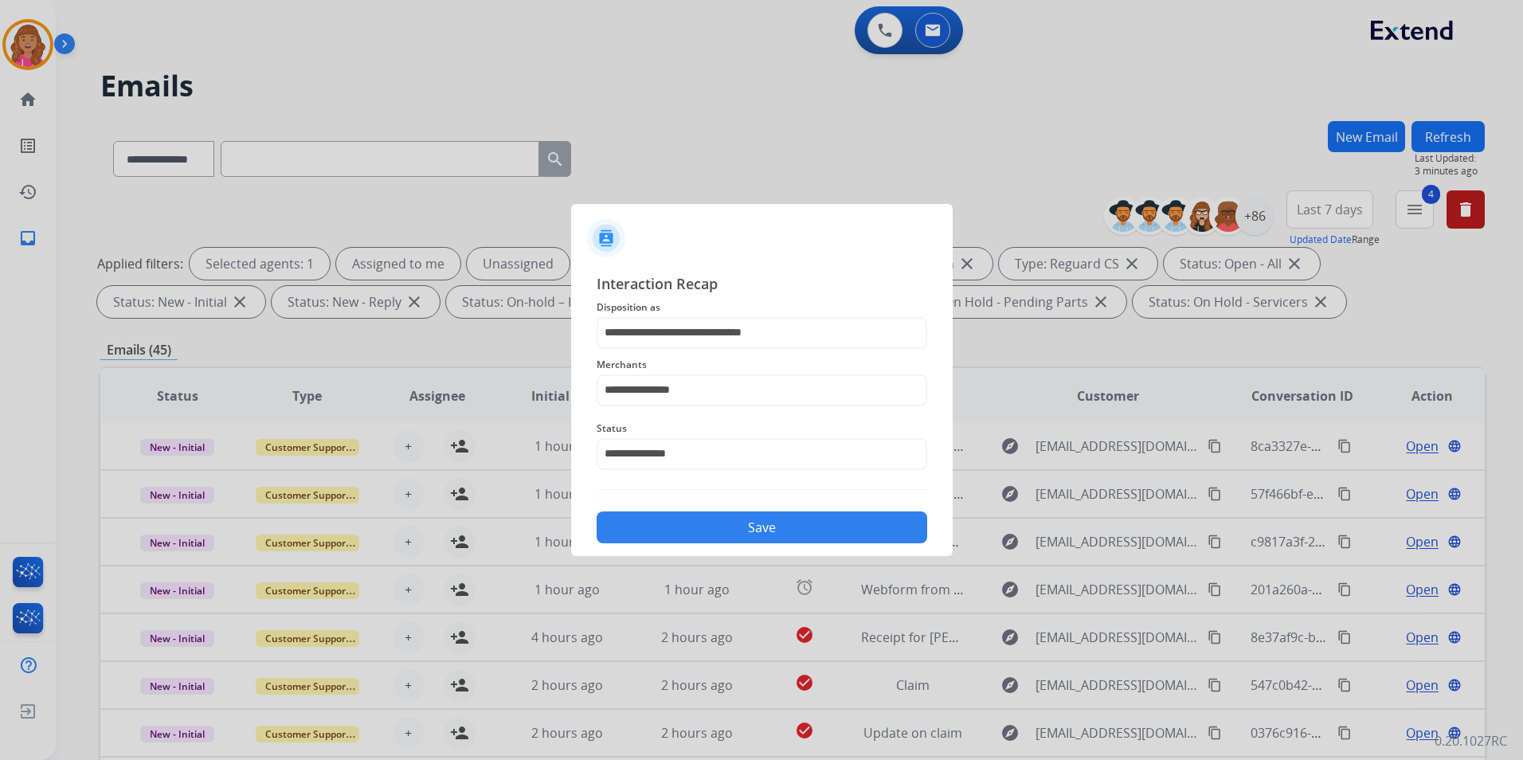
click at [740, 546] on div "**********" at bounding box center [762, 408] width 382 height 297
click at [729, 534] on button "Save" at bounding box center [762, 527] width 331 height 32
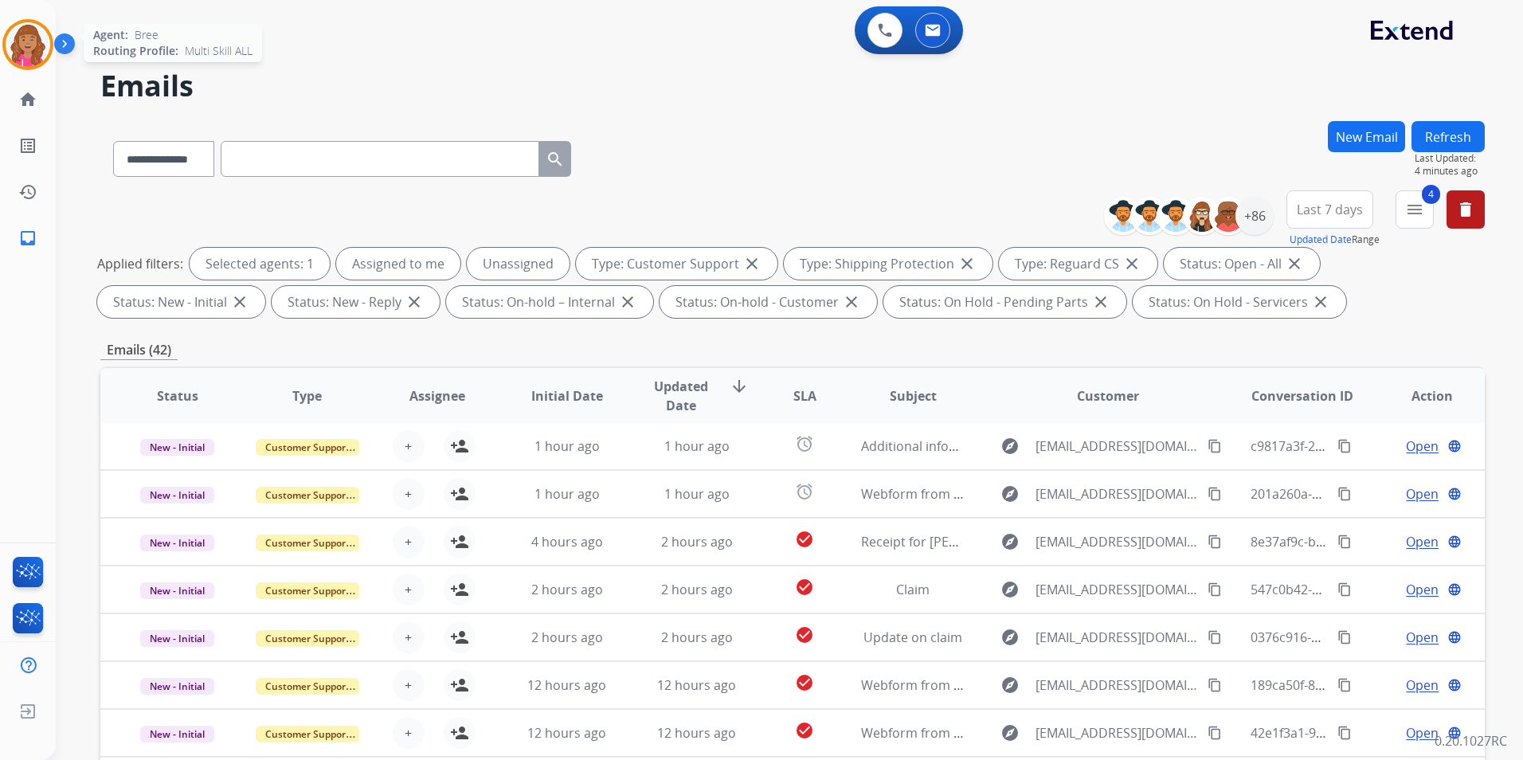
click at [45, 43] on img at bounding box center [28, 44] width 45 height 45
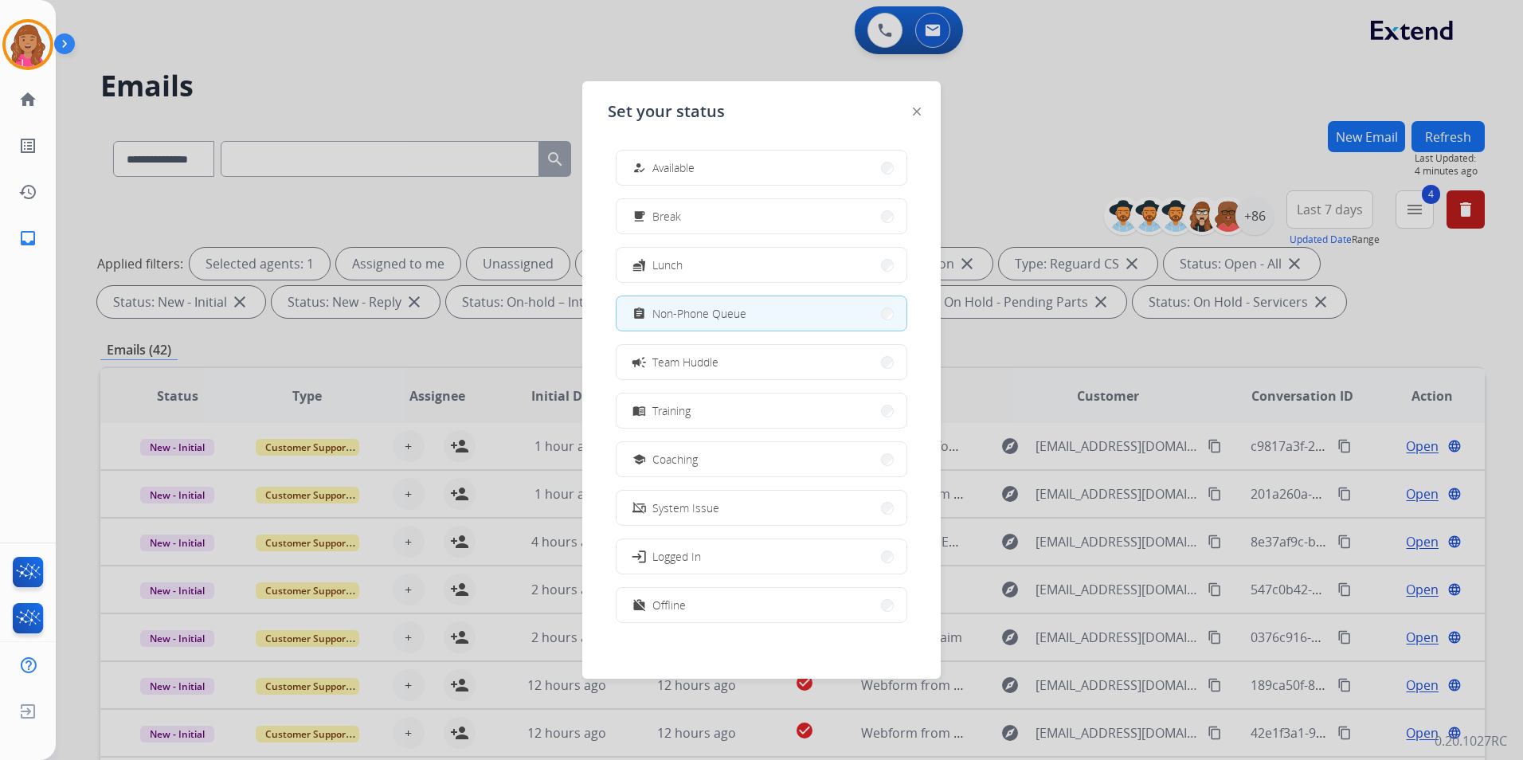
click at [669, 166] on span "Available" at bounding box center [673, 167] width 42 height 17
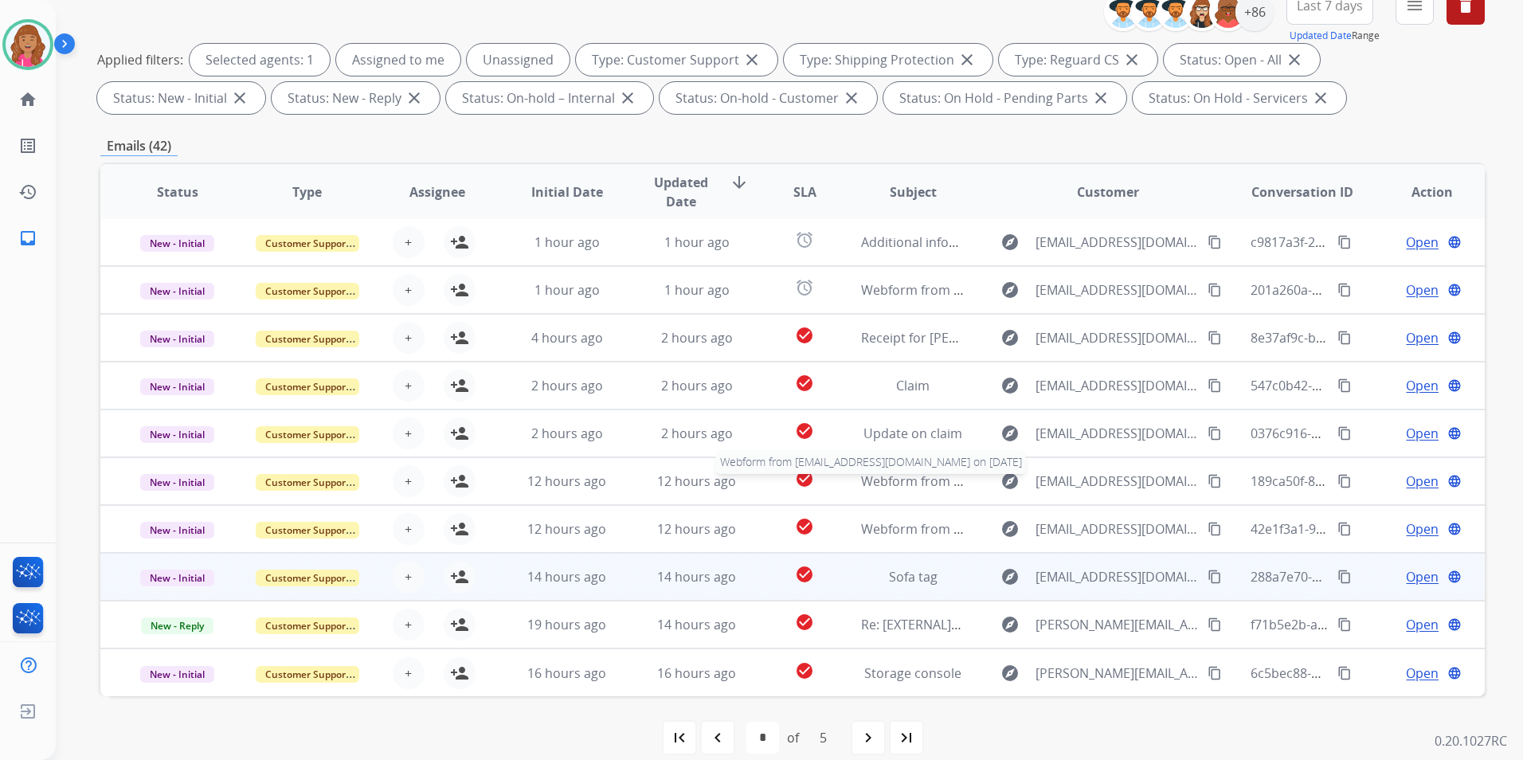
scroll to position [223, 0]
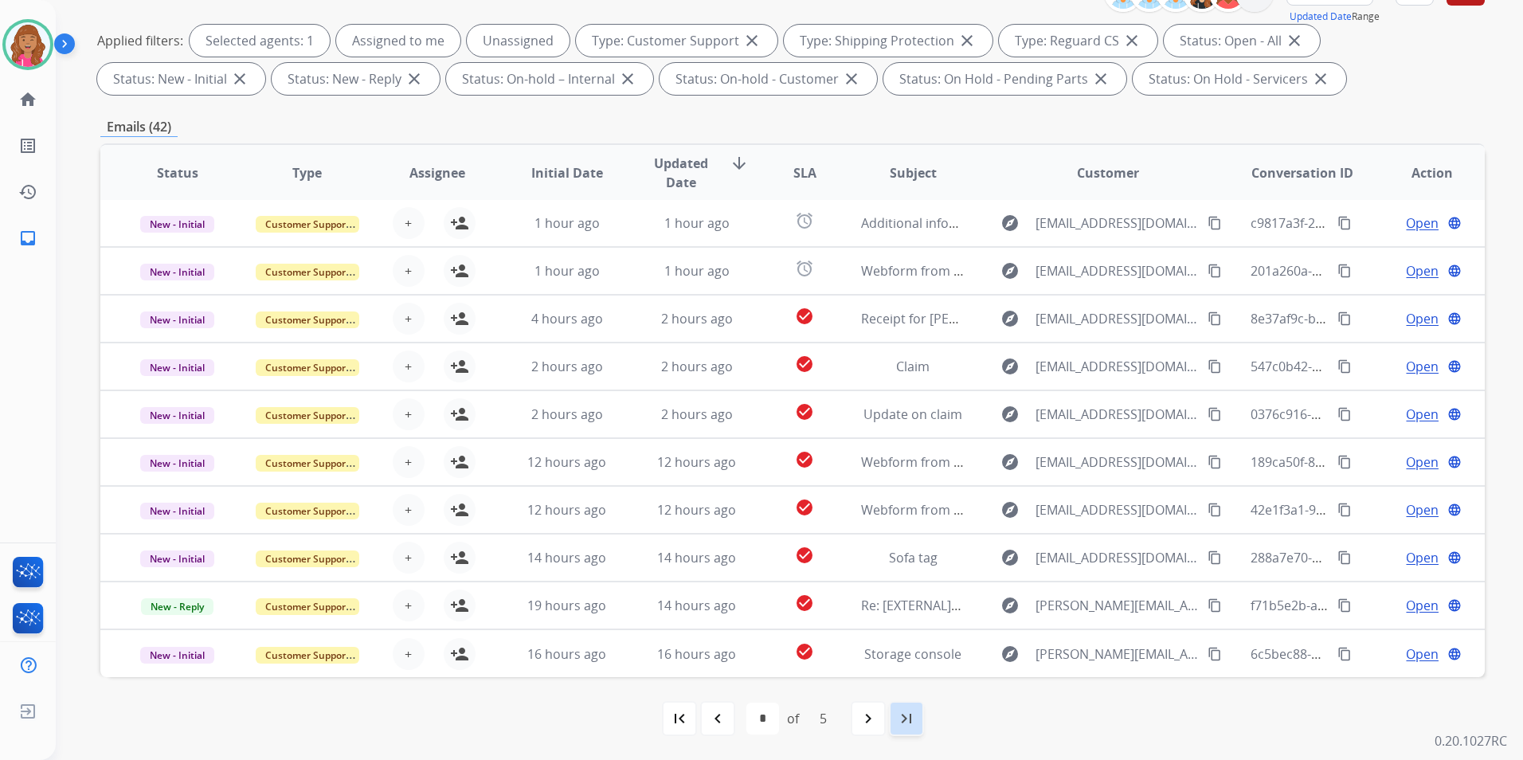
click at [910, 719] on mat-icon "last_page" at bounding box center [906, 718] width 19 height 19
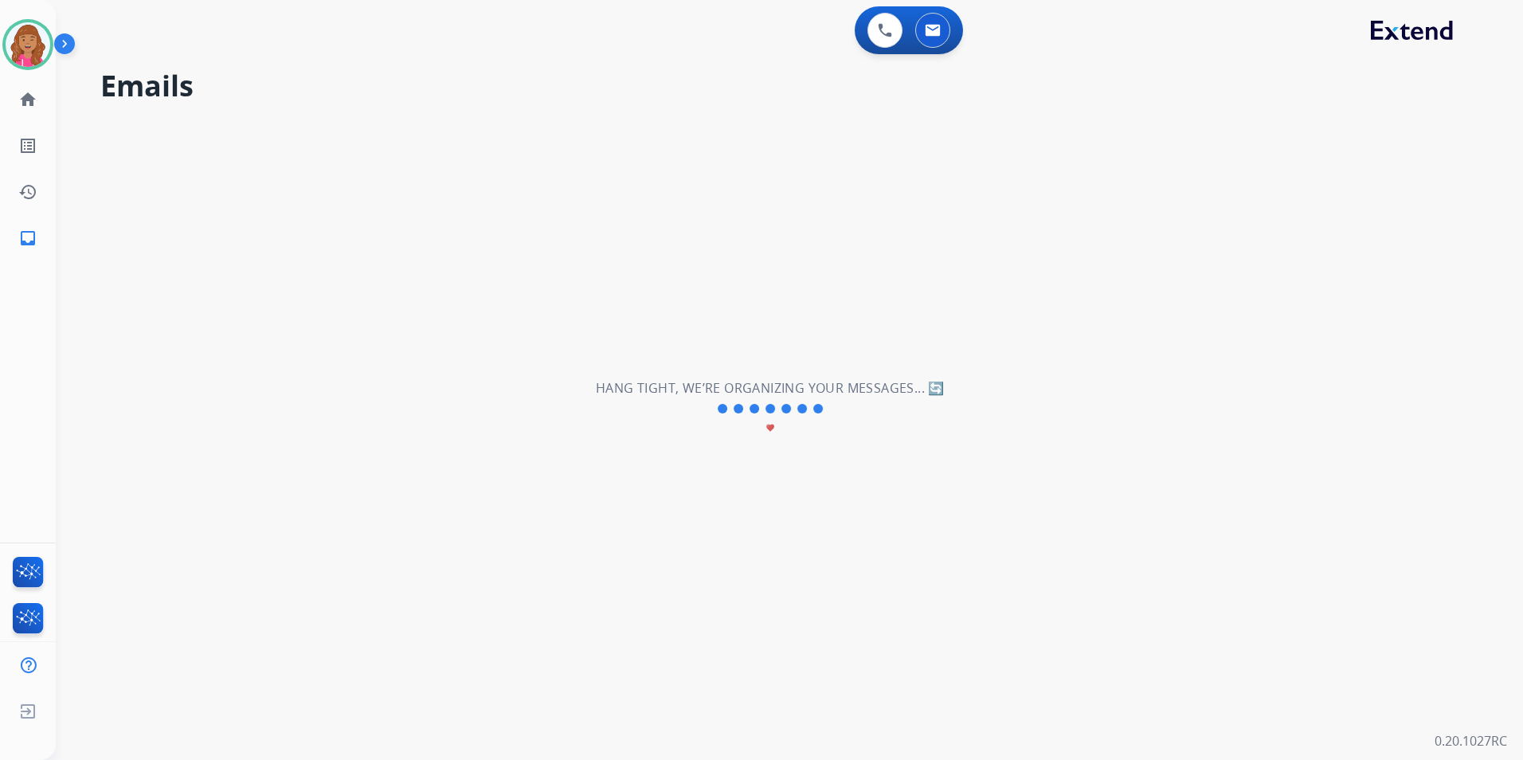
scroll to position [0, 0]
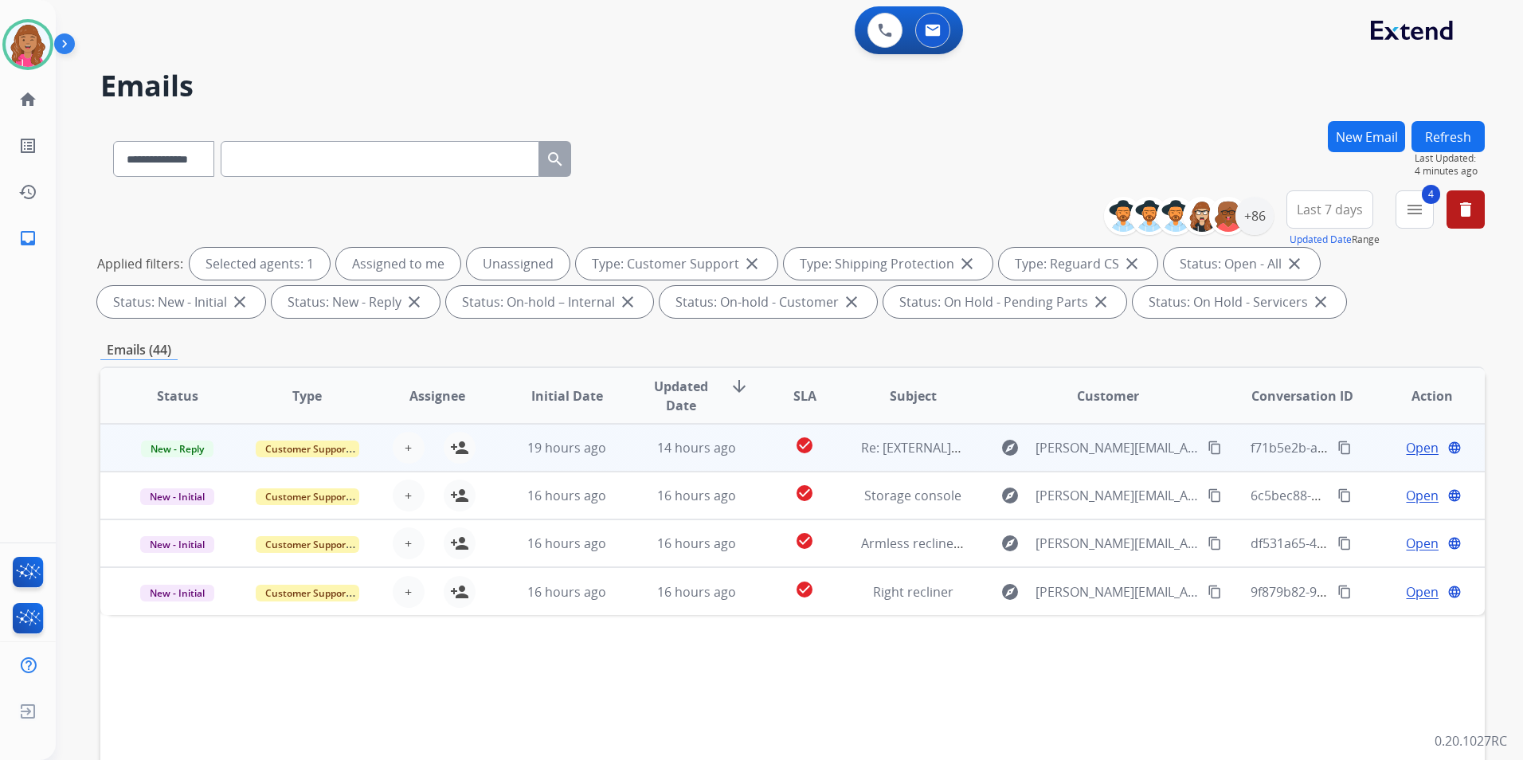
click at [1418, 440] on span "Open" at bounding box center [1422, 447] width 33 height 19
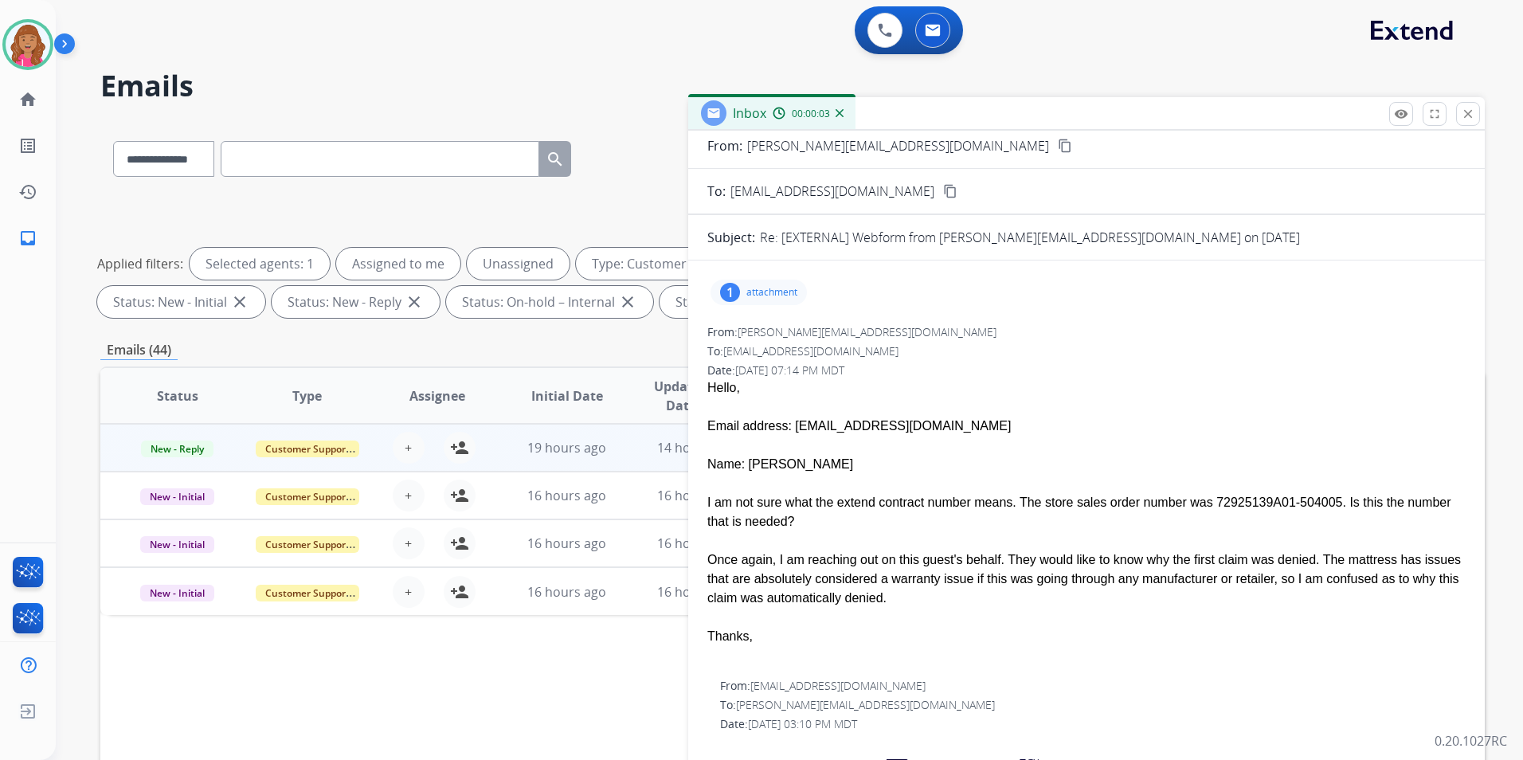
scroll to position [80, 0]
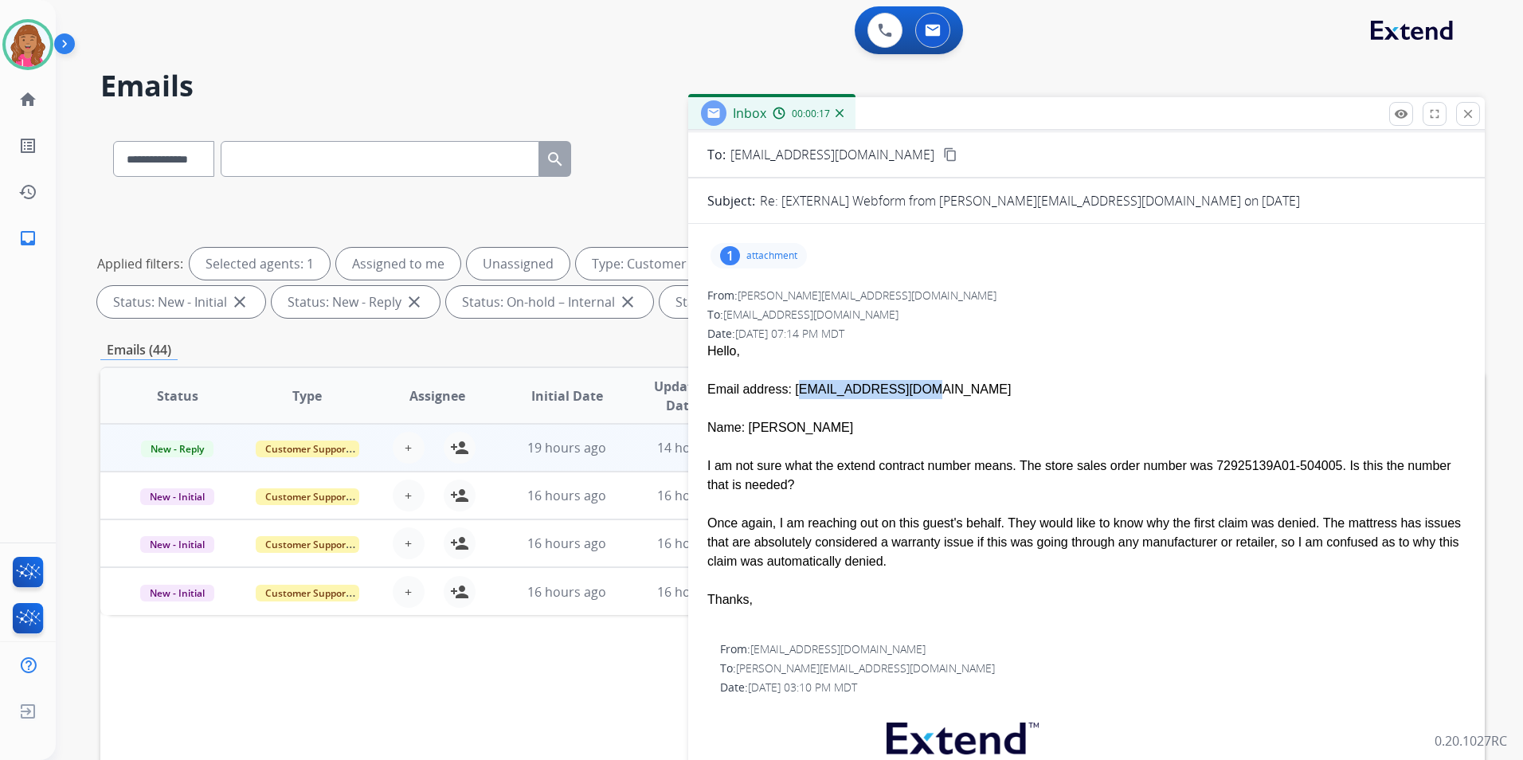
drag, startPoint x: 898, startPoint y: 393, endPoint x: 785, endPoint y: 389, distance: 114.0
click at [785, 389] on div "Email address: fresnocv@yahoo.com" at bounding box center [1086, 389] width 758 height 19
copy div "fresnocv@yahoo.com"
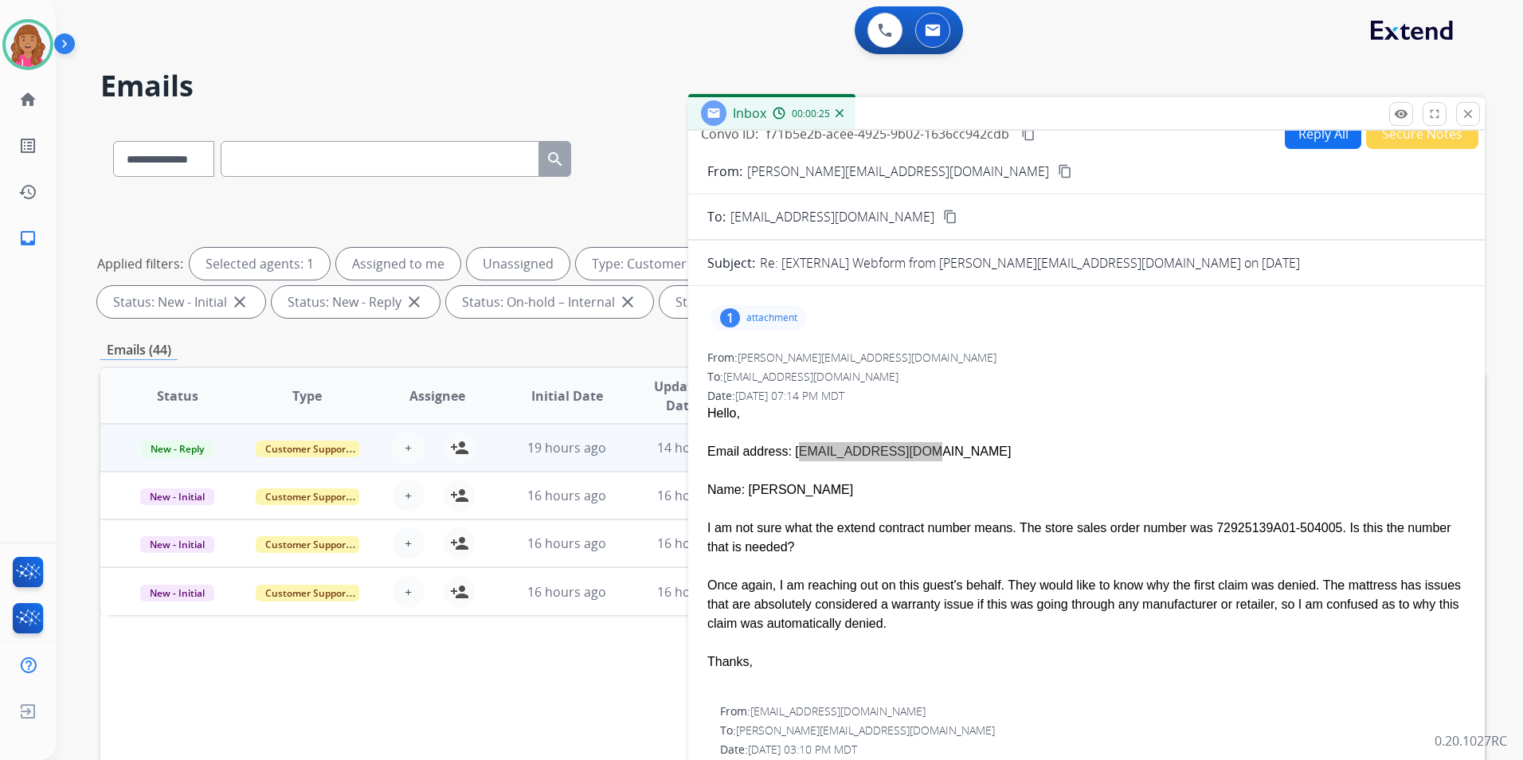
scroll to position [0, 0]
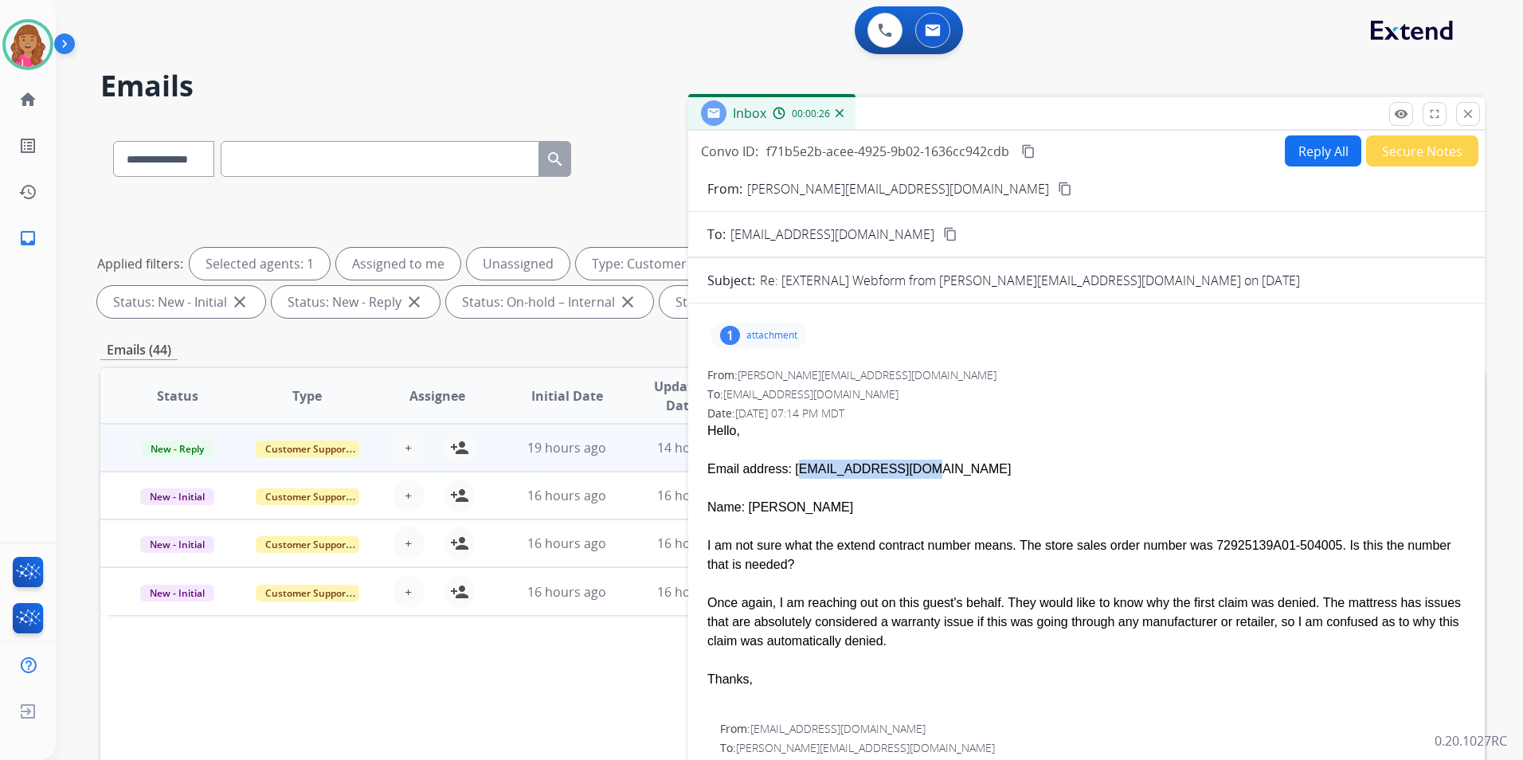
click at [1285, 160] on button "Reply All" at bounding box center [1323, 150] width 76 height 31
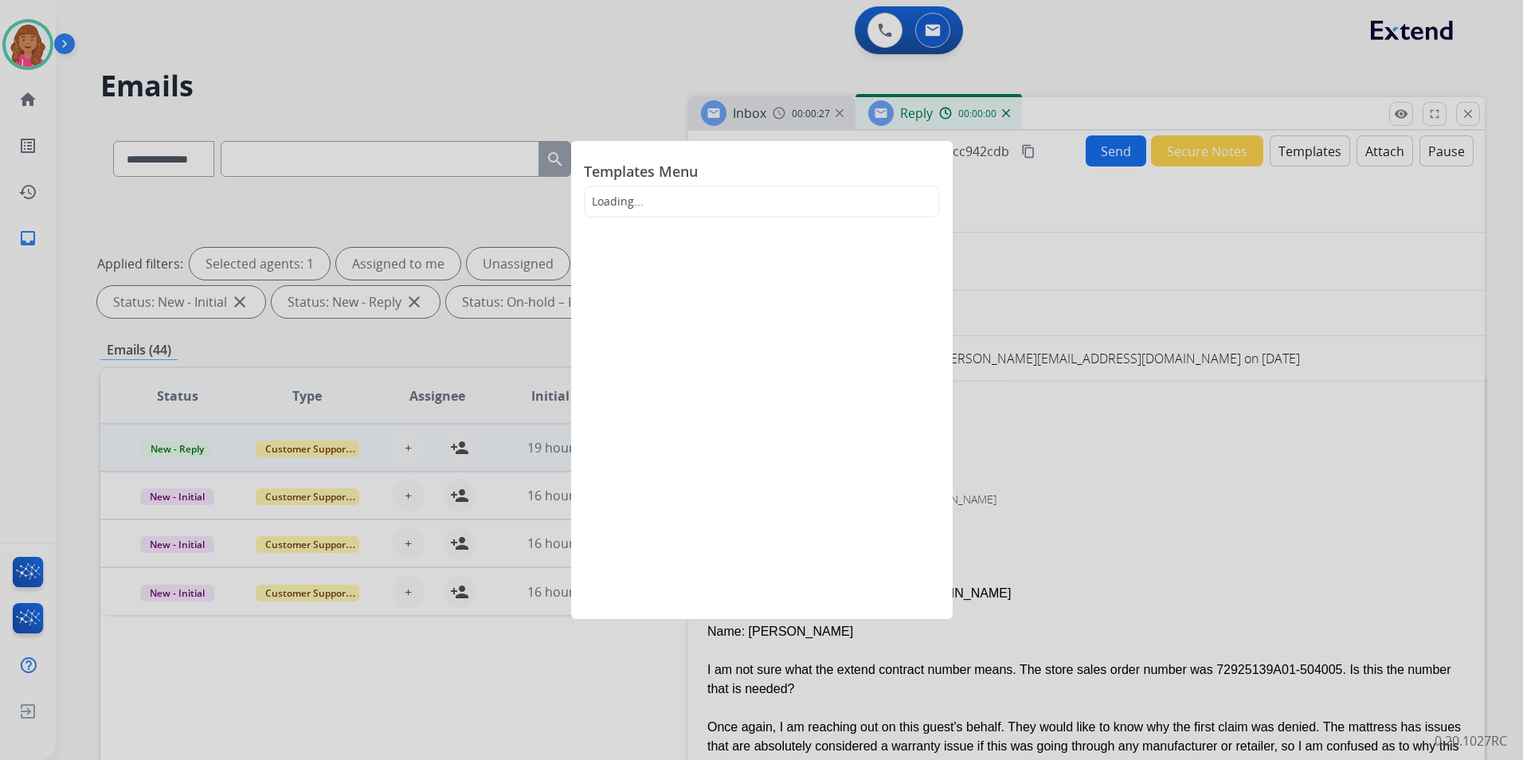
select select "**********"
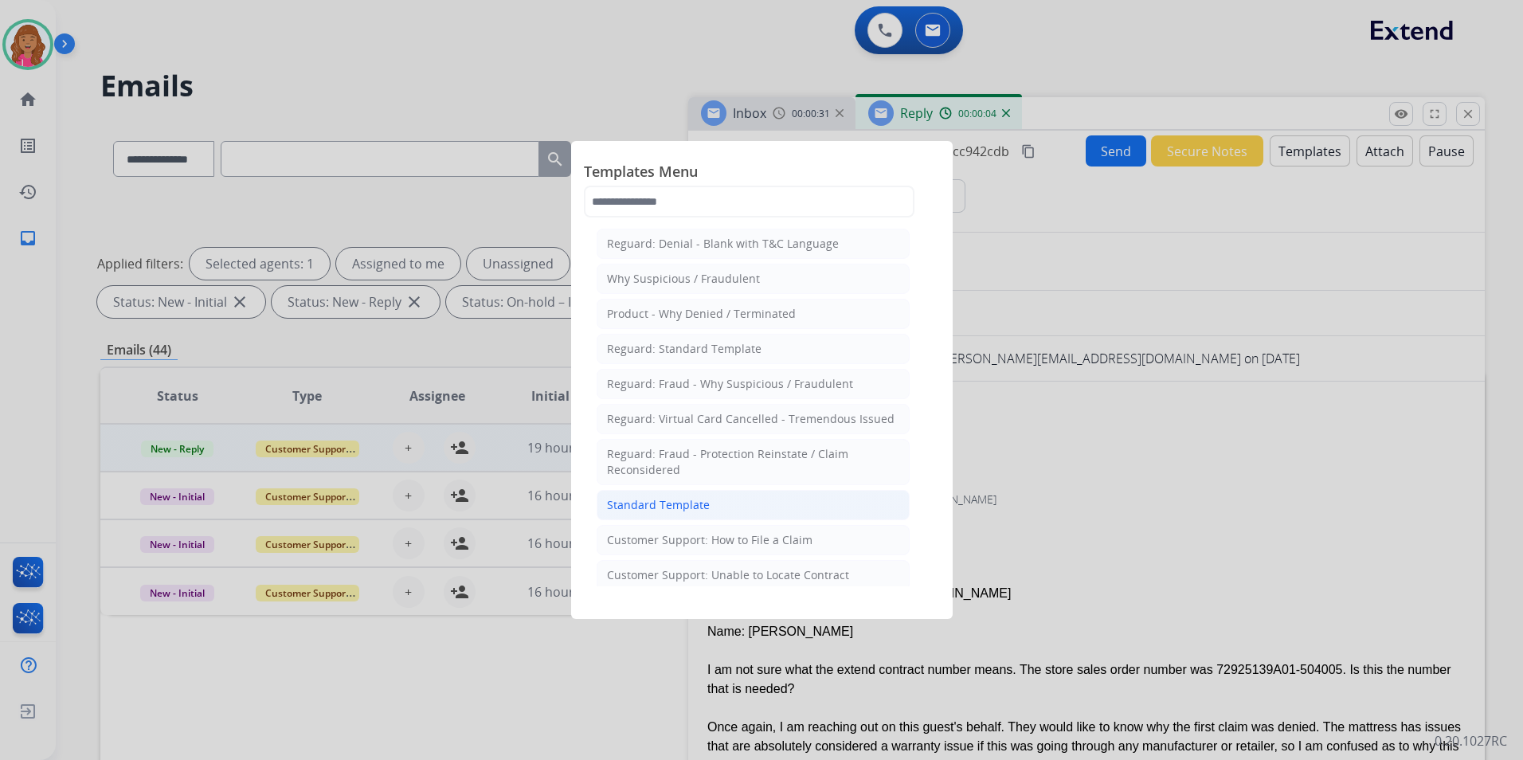
click at [692, 496] on li "Standard Template" at bounding box center [753, 505] width 313 height 30
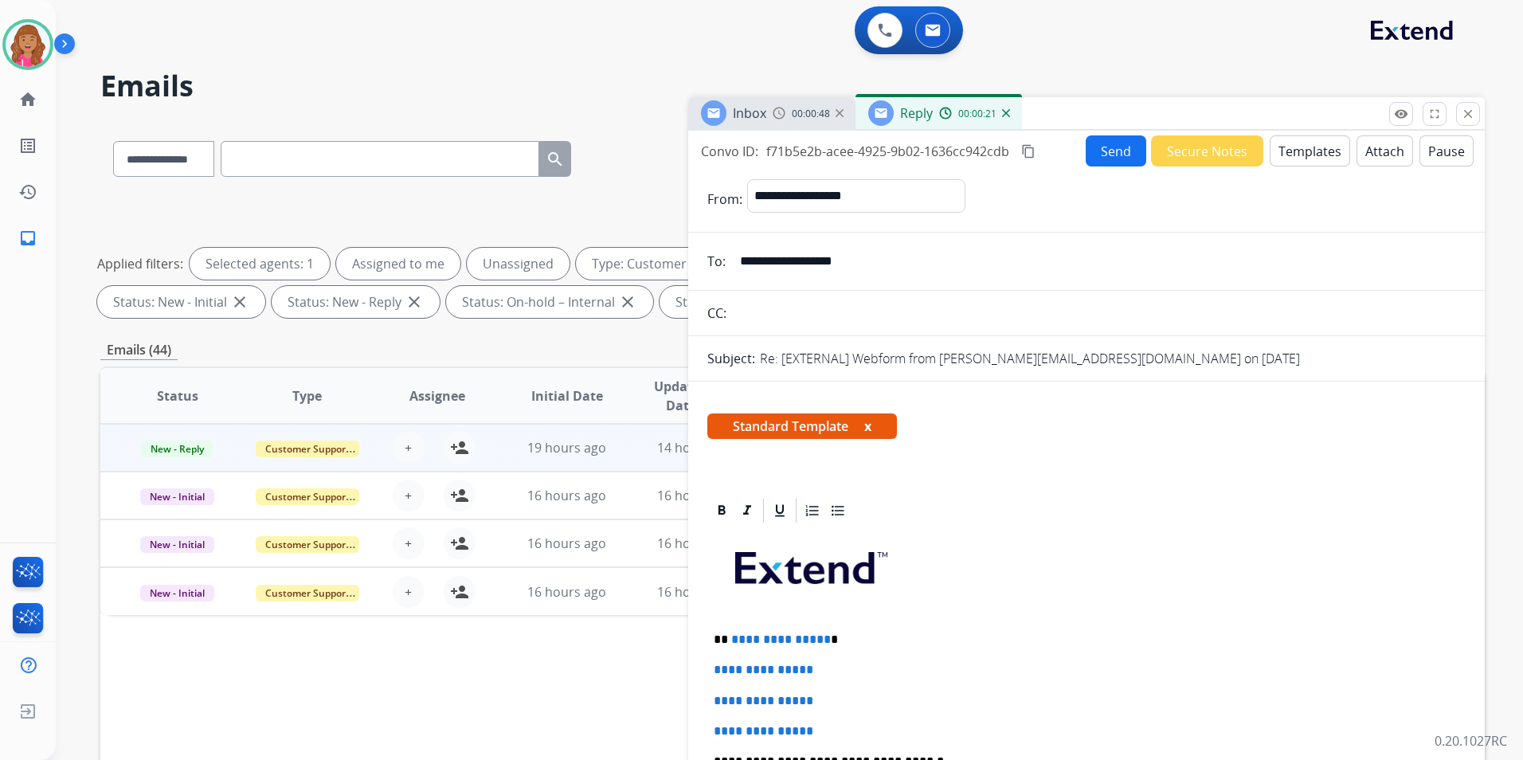
drag, startPoint x: 821, startPoint y: 637, endPoint x: 851, endPoint y: 679, distance: 51.9
click at [821, 637] on p "**********" at bounding box center [1080, 639] width 733 height 14
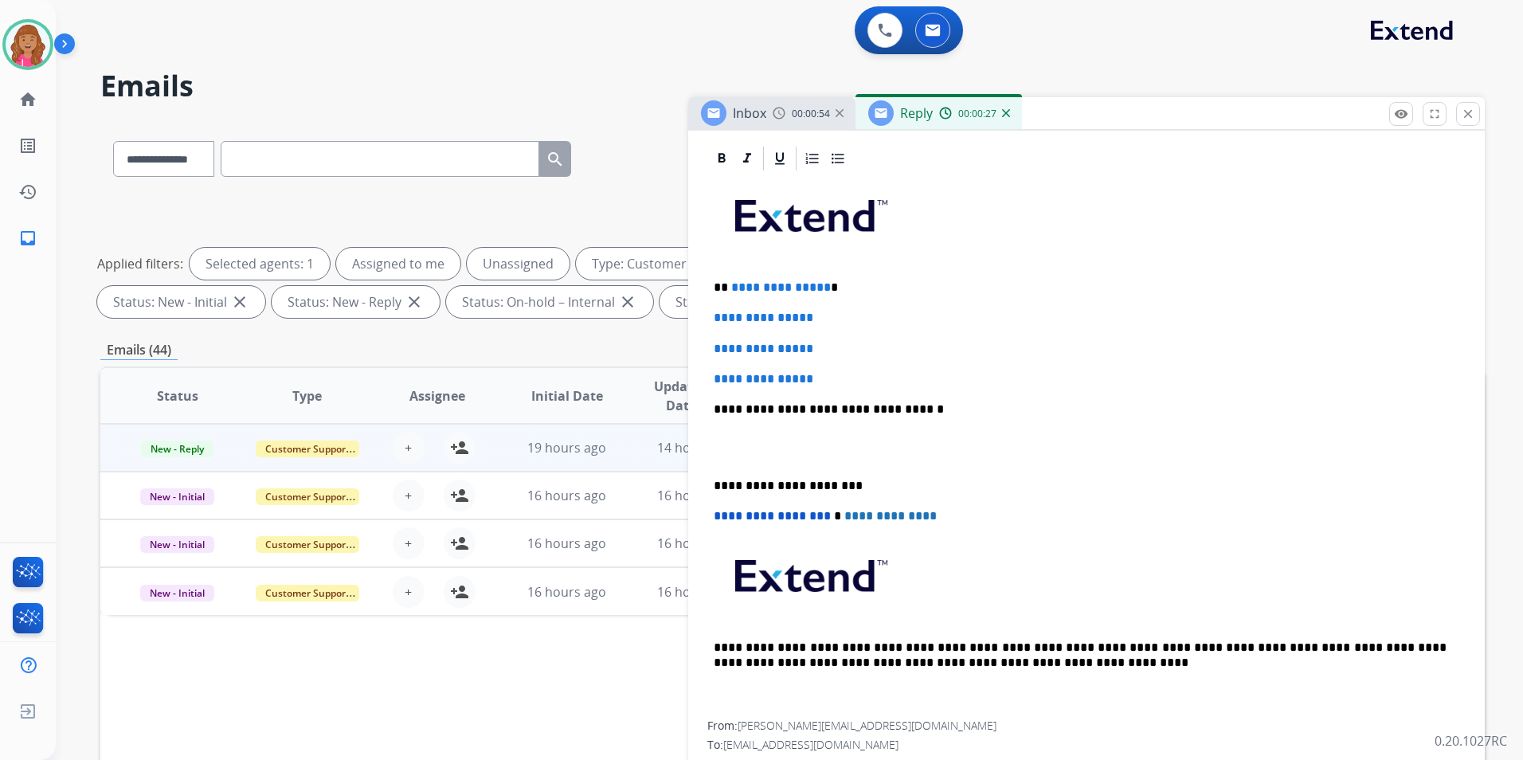
scroll to position [239, 0]
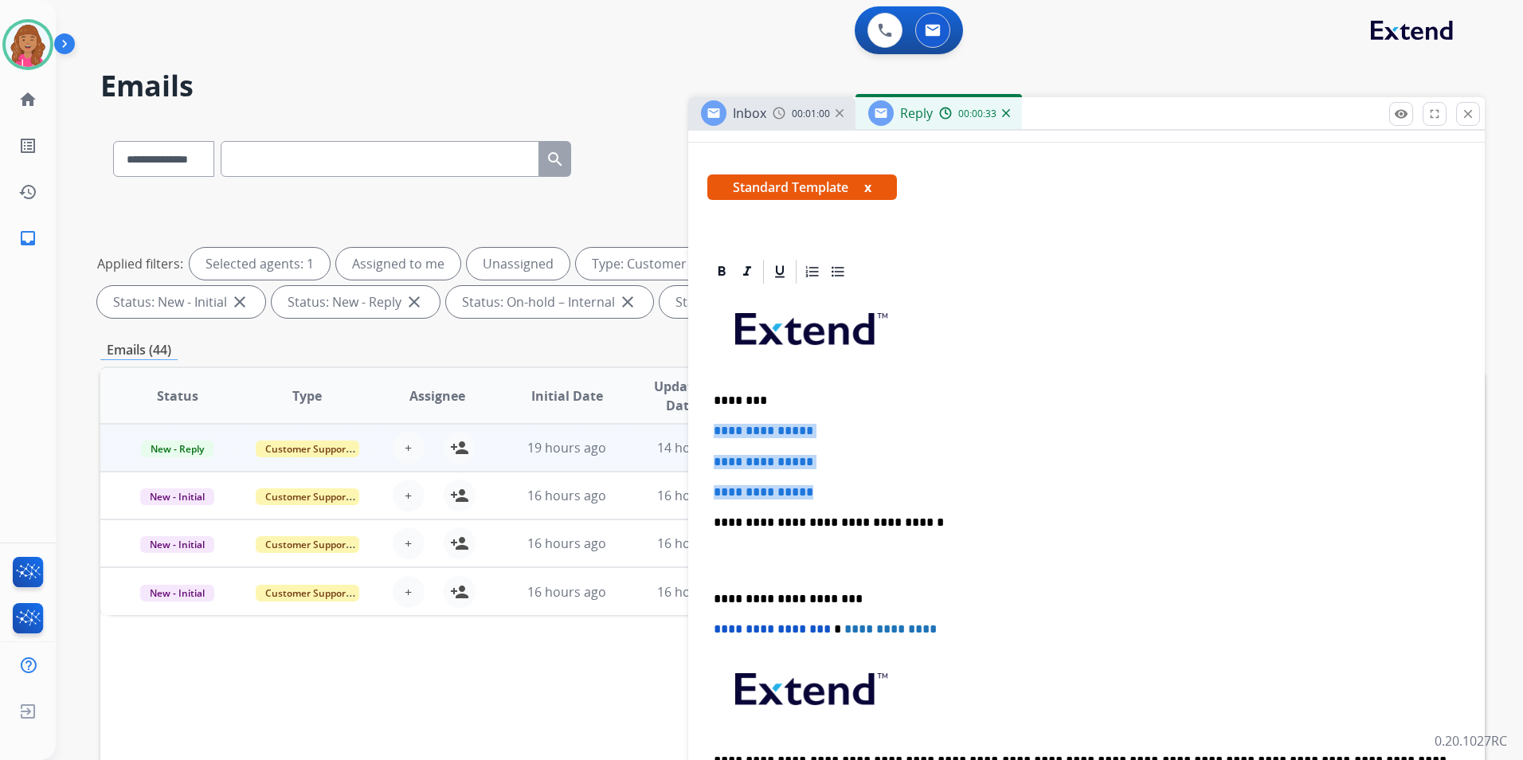
drag, startPoint x: 866, startPoint y: 490, endPoint x: 695, endPoint y: 424, distance: 182.8
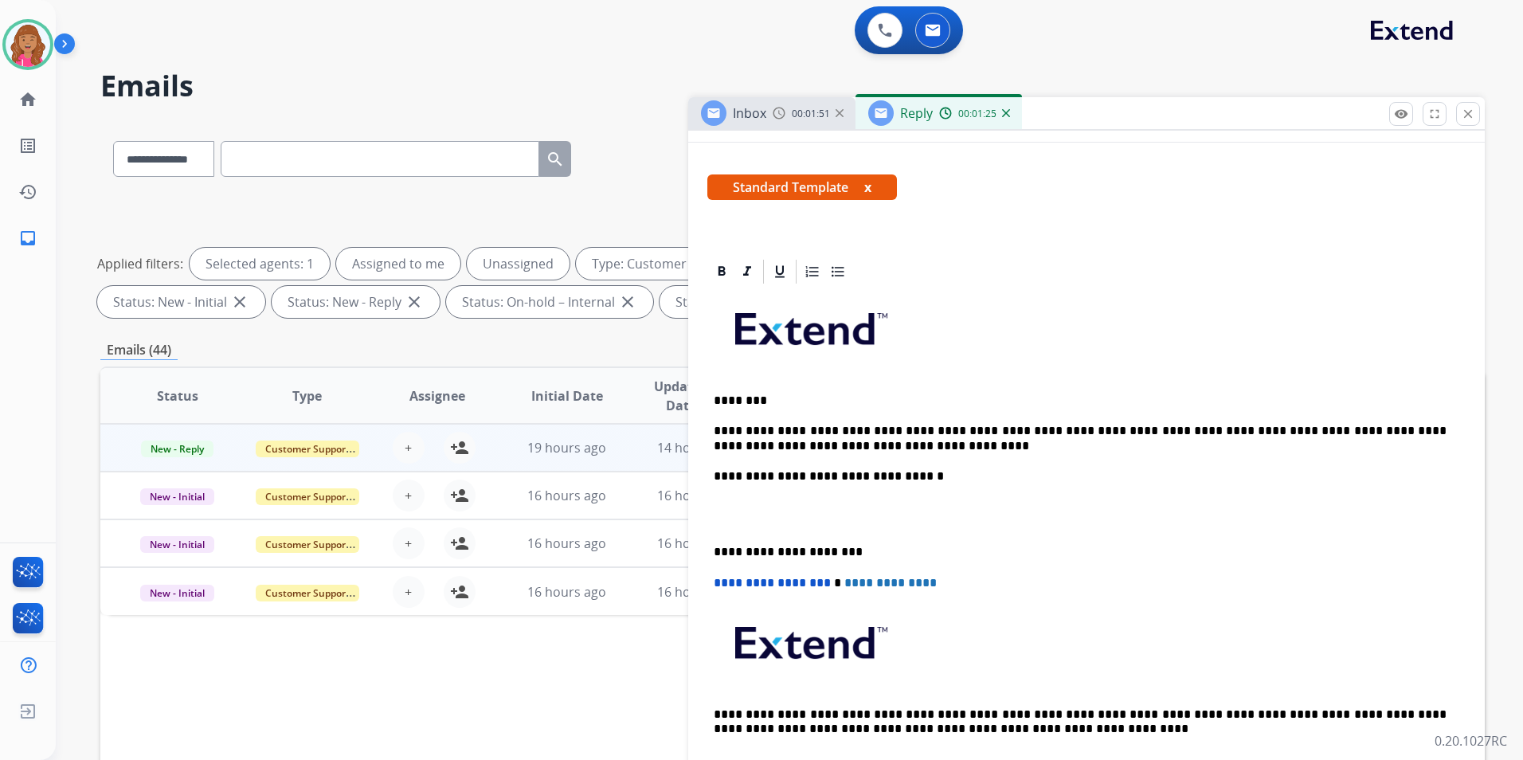
click at [947, 472] on p "**********" at bounding box center [1080, 476] width 733 height 14
click at [861, 448] on p "**********" at bounding box center [1080, 438] width 733 height 29
click at [773, 525] on p at bounding box center [1087, 513] width 746 height 29
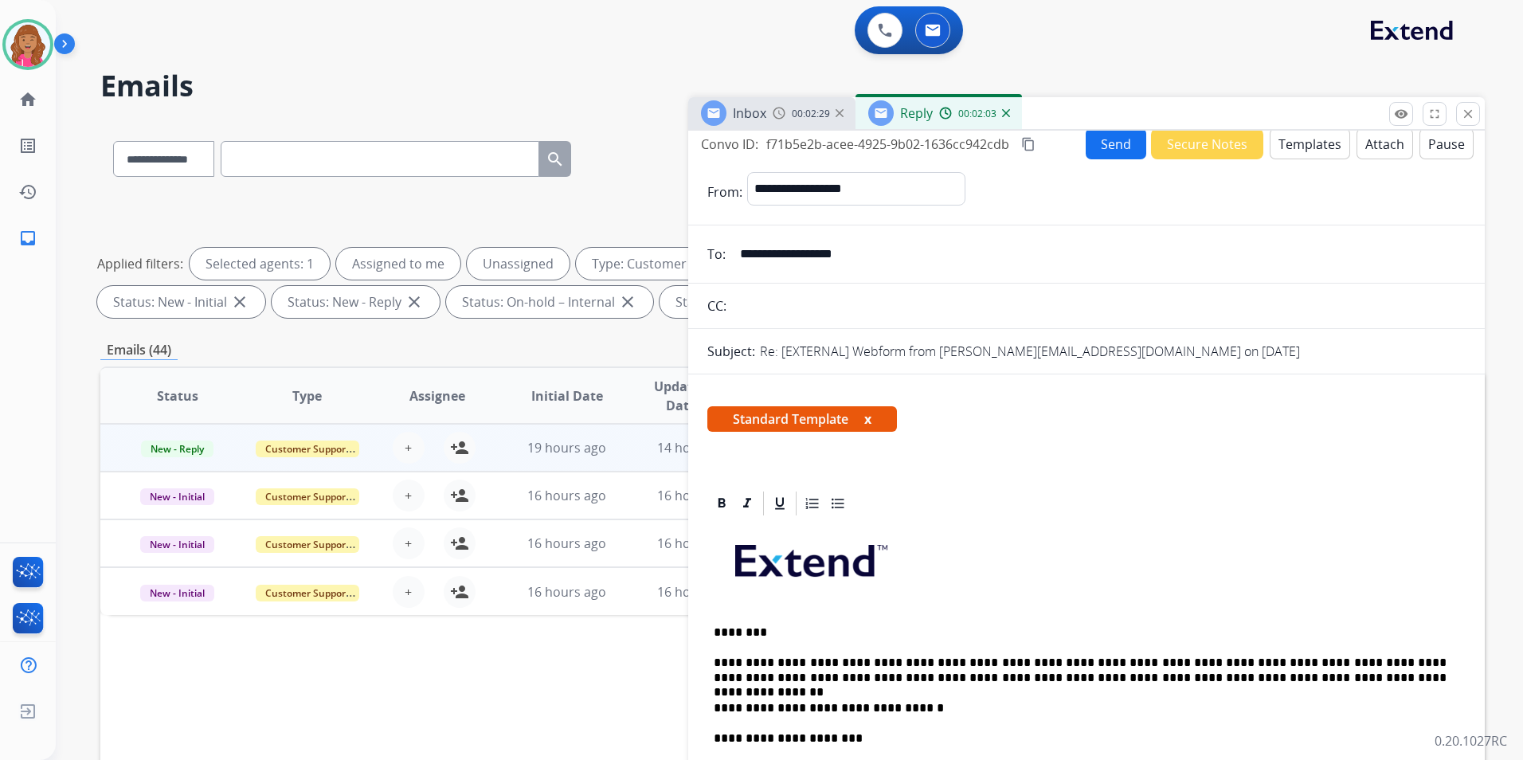
scroll to position [0, 0]
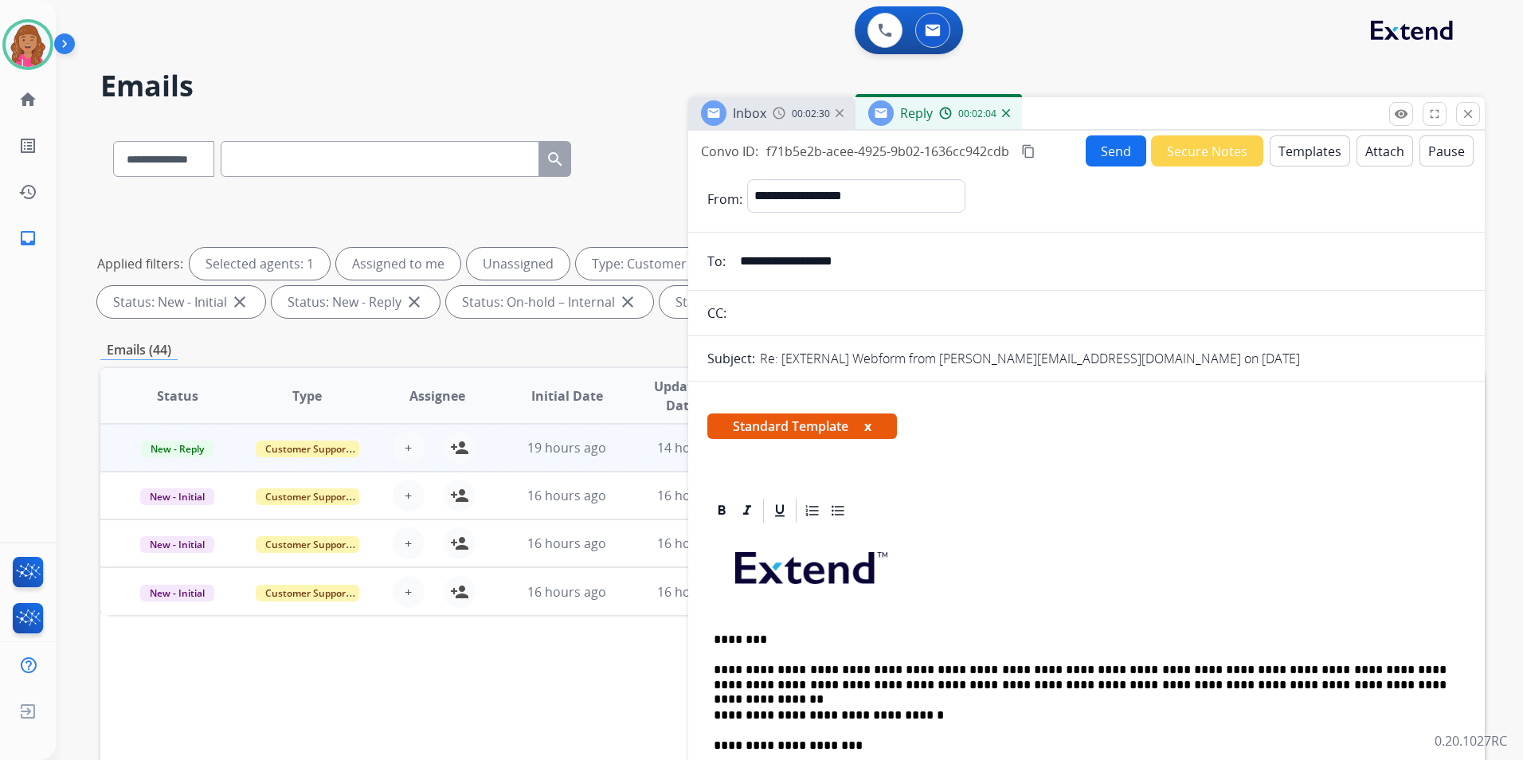
click at [1030, 154] on mat-icon "content_copy" at bounding box center [1028, 151] width 14 height 14
click at [1109, 154] on button "Send" at bounding box center [1116, 150] width 61 height 31
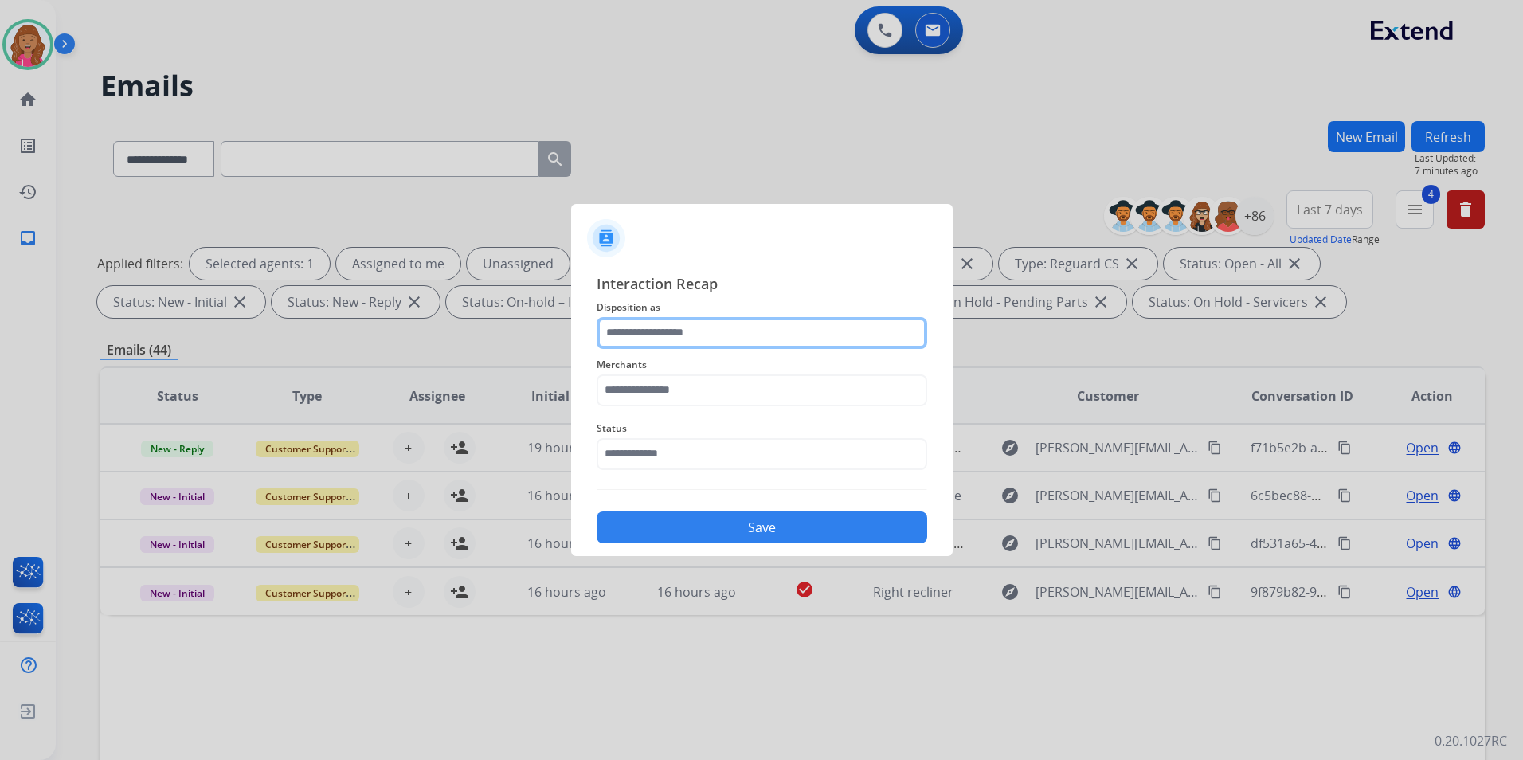
click at [746, 332] on input "text" at bounding box center [762, 333] width 331 height 32
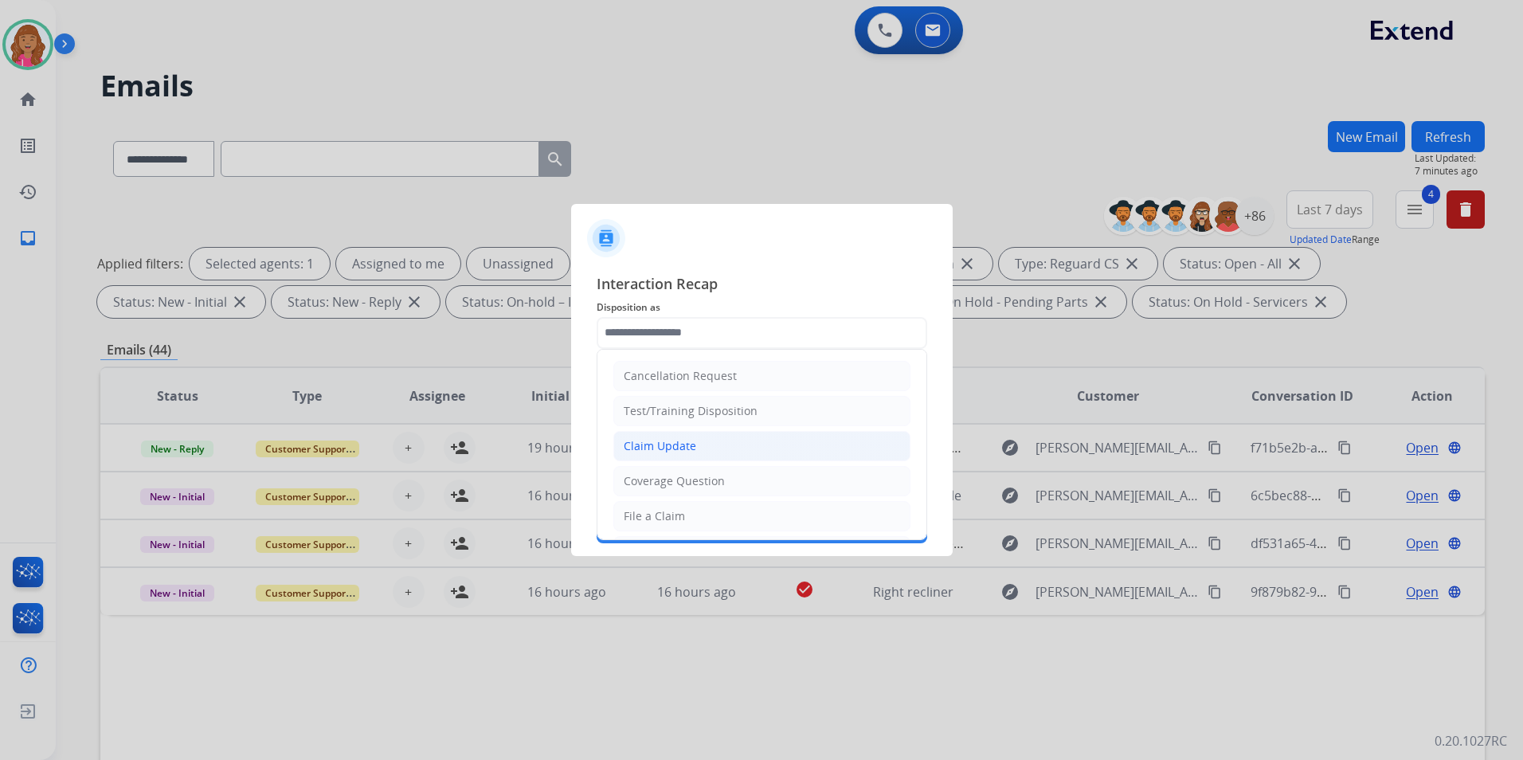
click at [718, 448] on li "Claim Update" at bounding box center [761, 446] width 297 height 30
type input "**********"
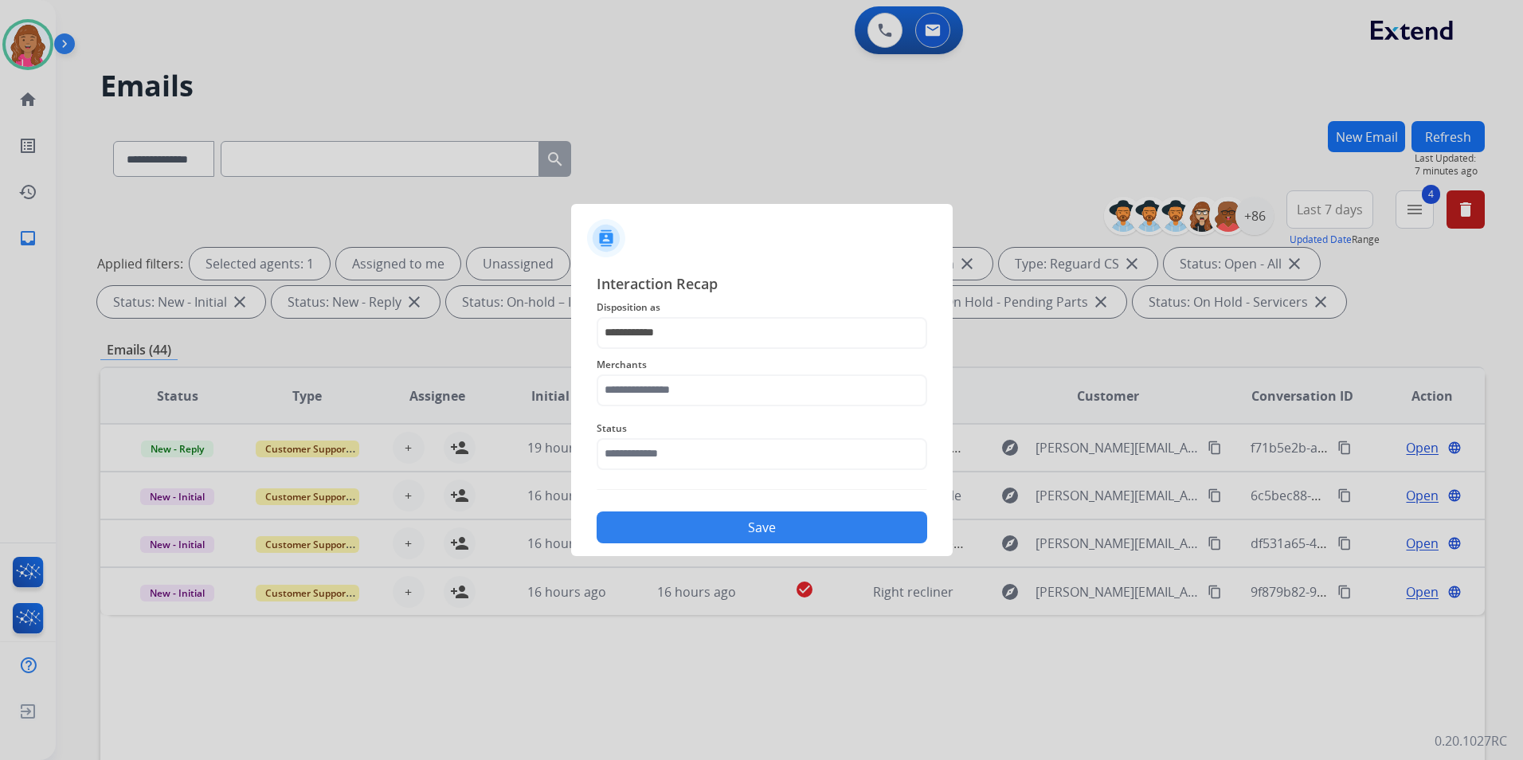
click at [718, 421] on span "Status" at bounding box center [762, 428] width 331 height 19
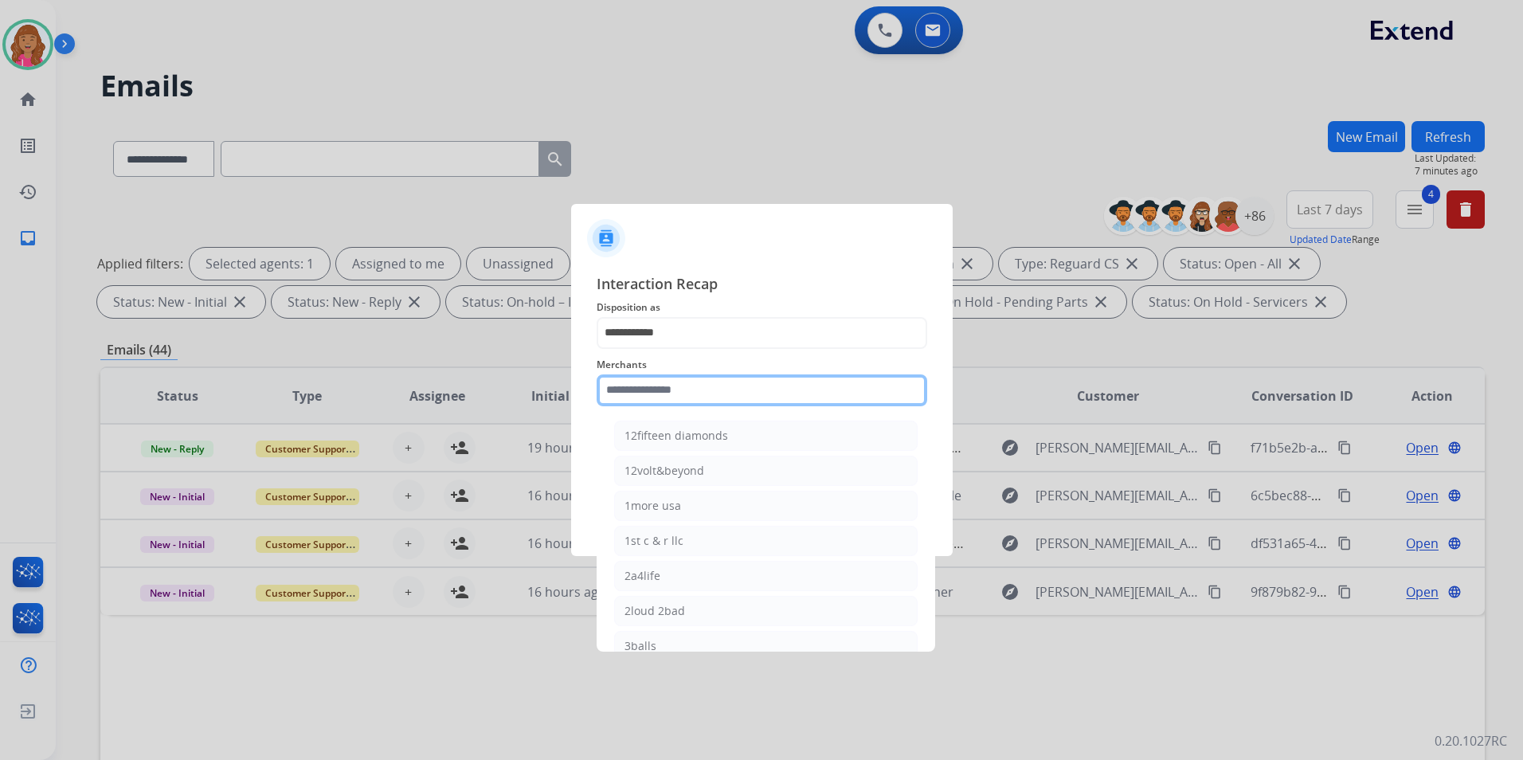
click at [714, 398] on input "text" at bounding box center [762, 390] width 331 height 32
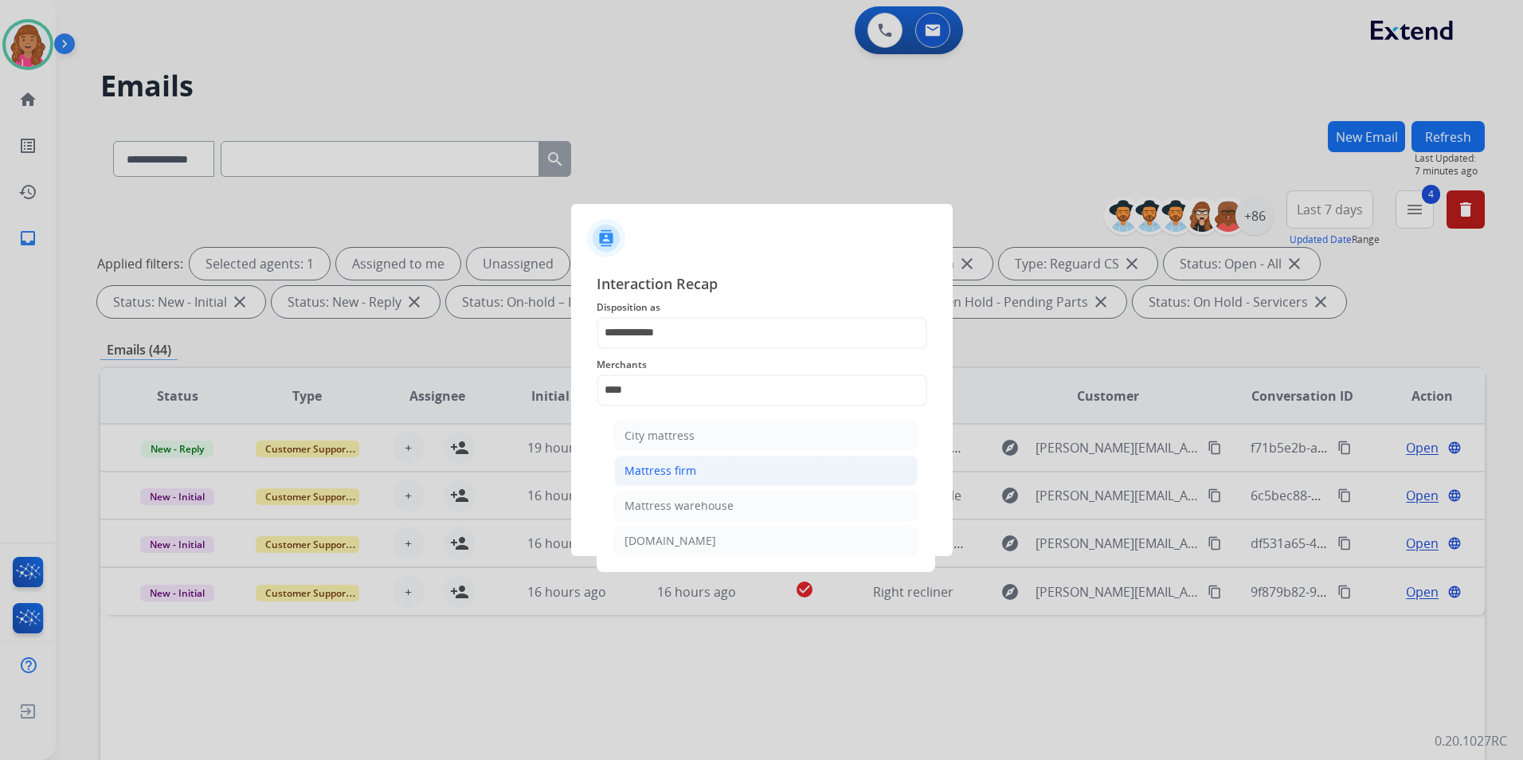
click at [669, 467] on div "Mattress firm" at bounding box center [660, 471] width 72 height 16
type input "**********"
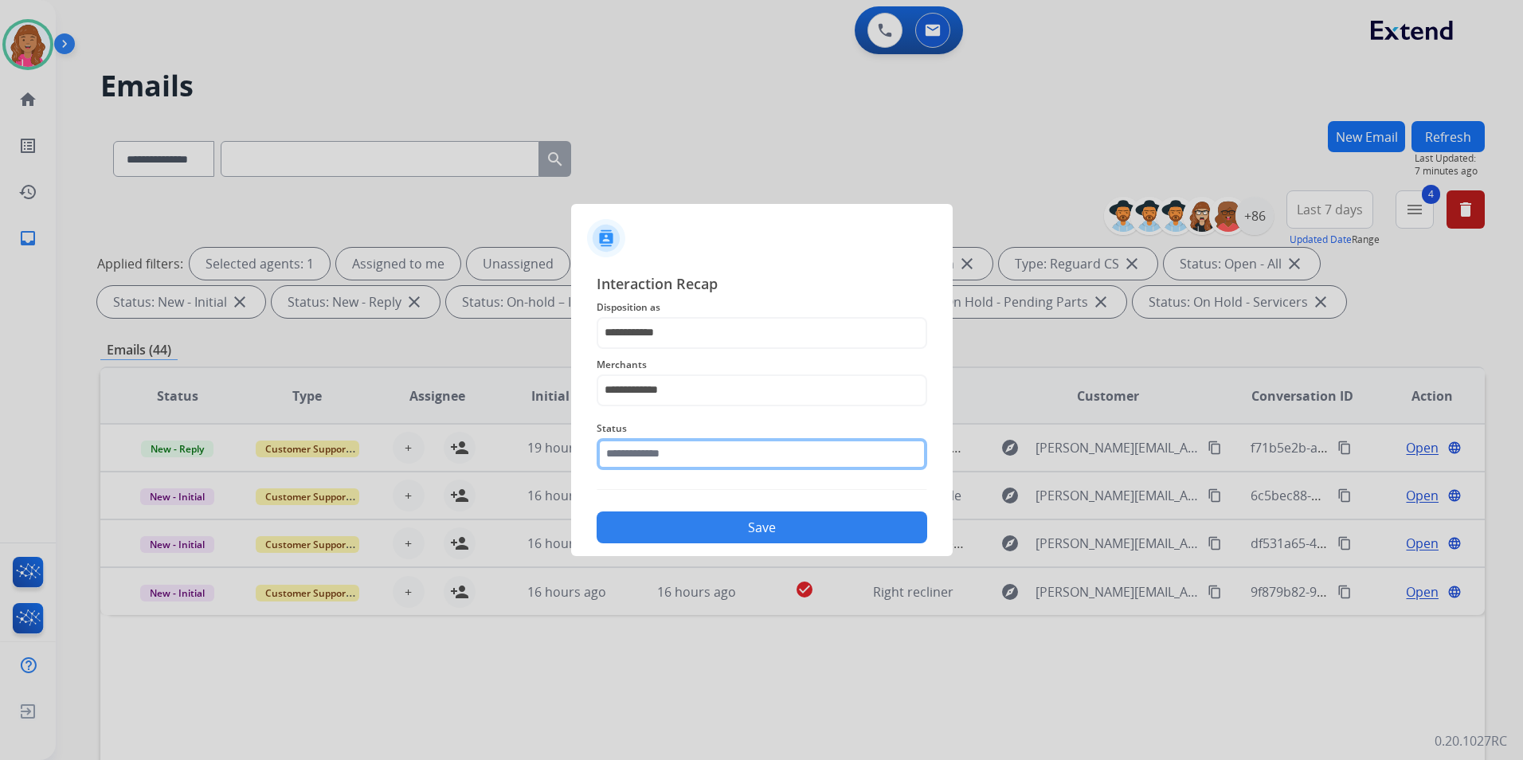
click at [675, 457] on input "text" at bounding box center [762, 454] width 331 height 32
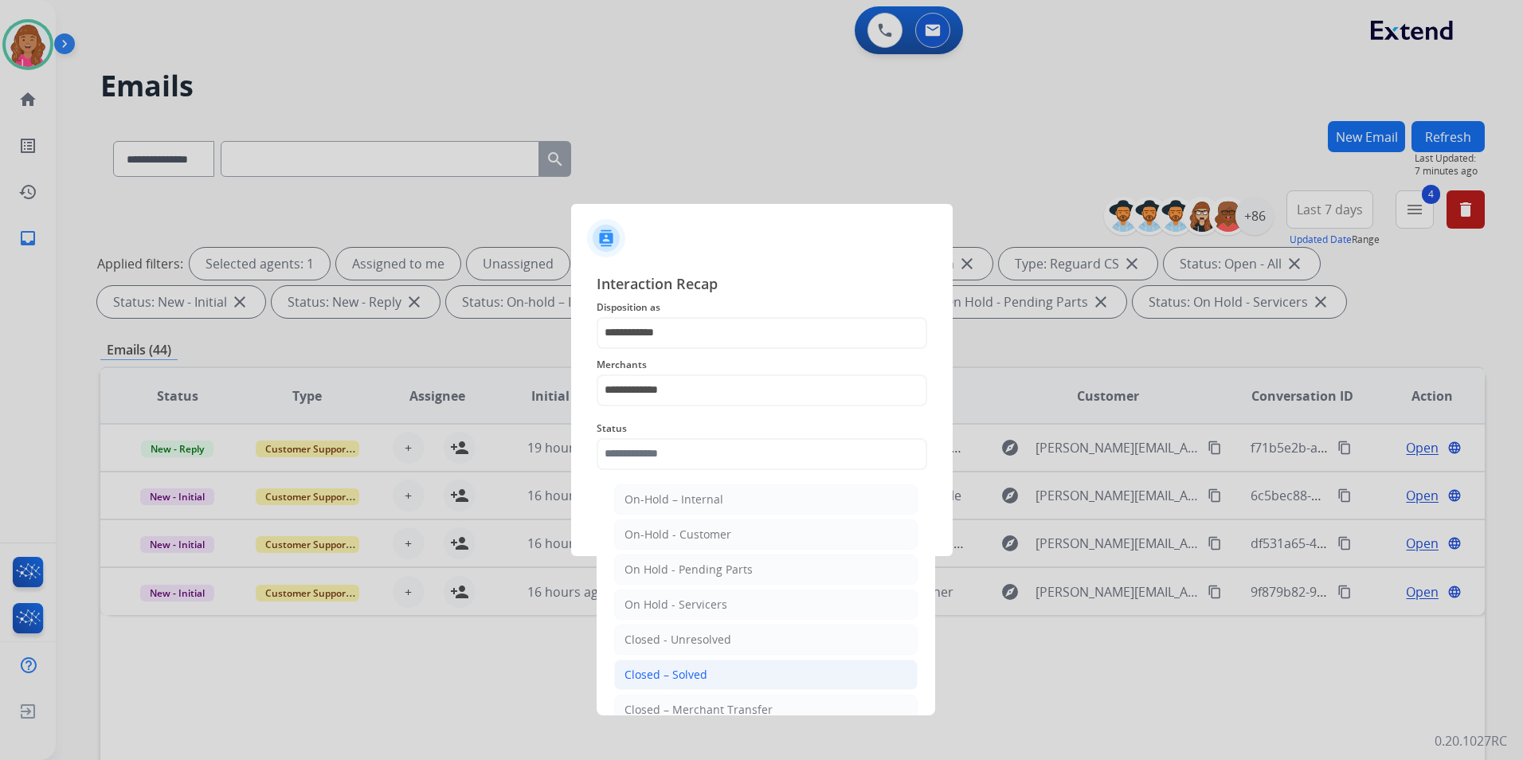
click at [701, 671] on div "Closed – Solved" at bounding box center [665, 675] width 83 height 16
type input "**********"
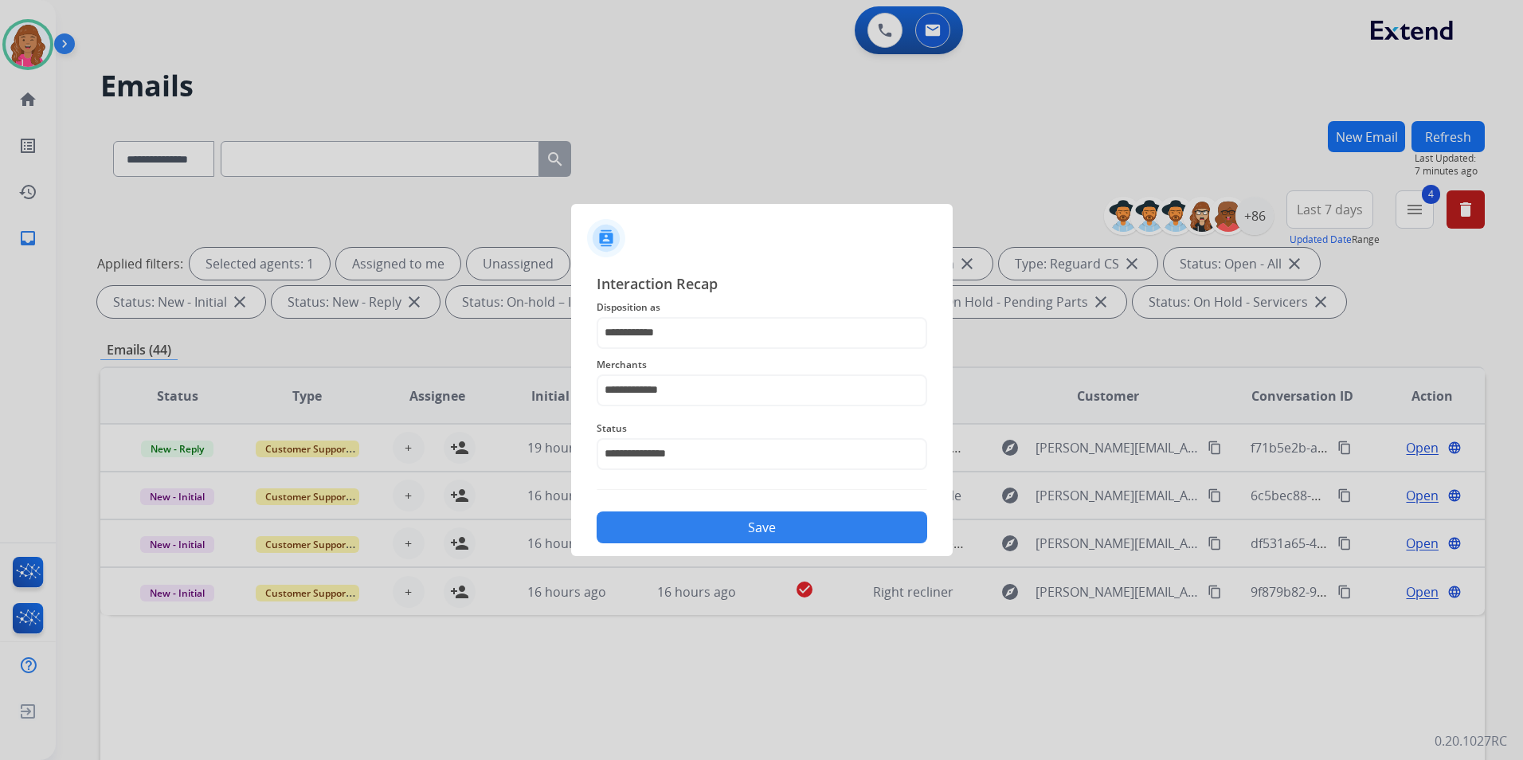
click at [718, 530] on button "Save" at bounding box center [762, 527] width 331 height 32
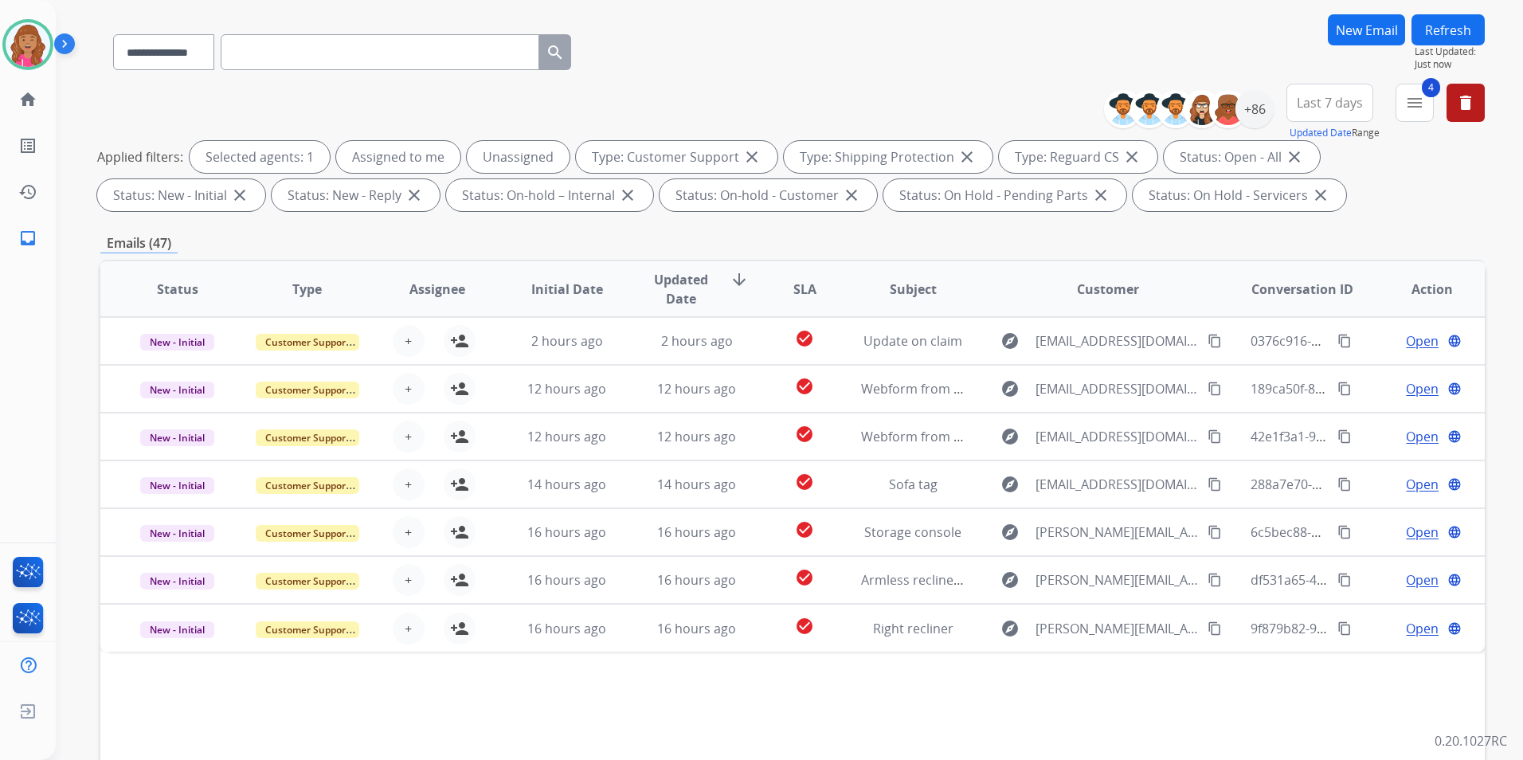
scroll to position [223, 0]
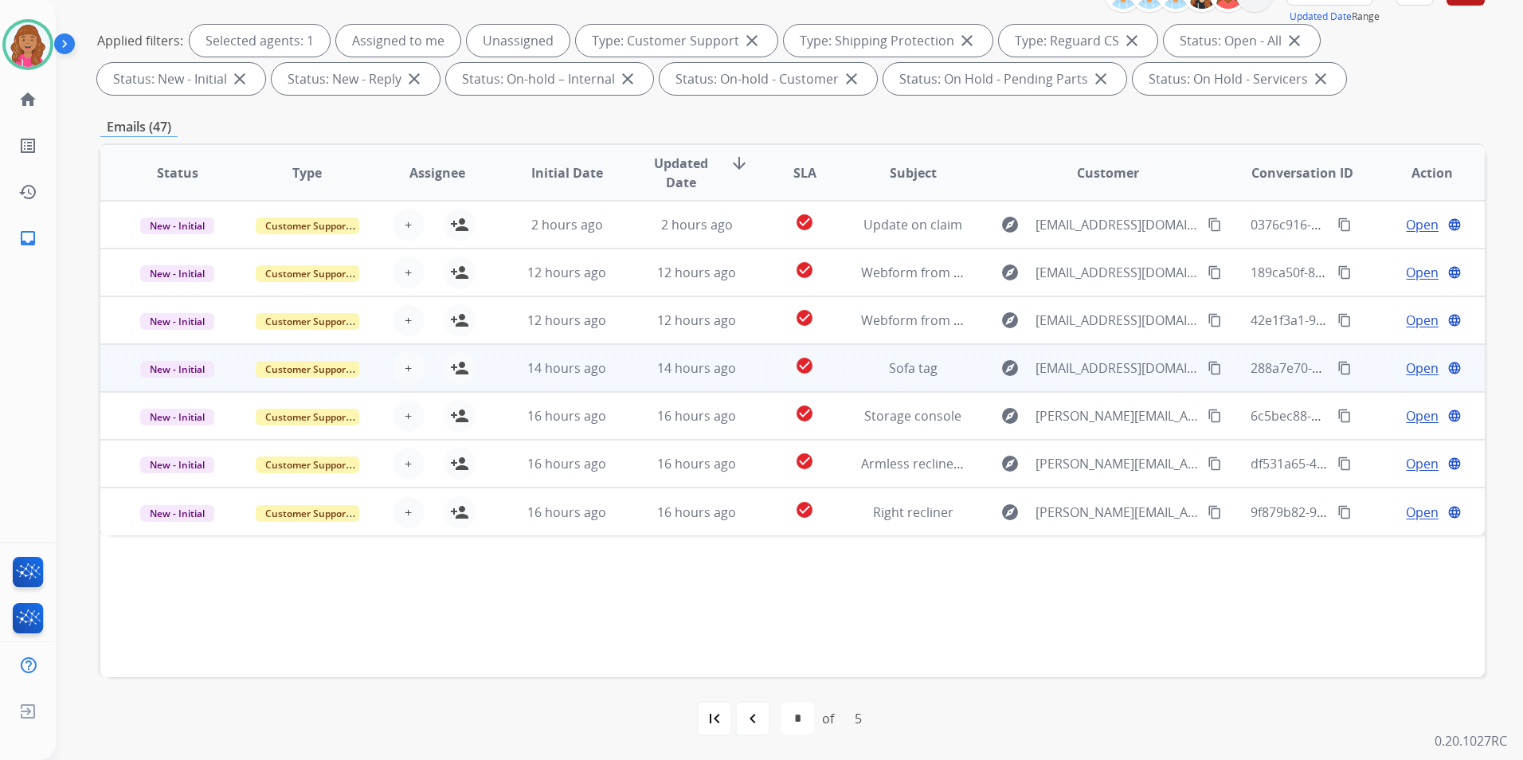
click at [1414, 365] on span "Open" at bounding box center [1422, 367] width 33 height 19
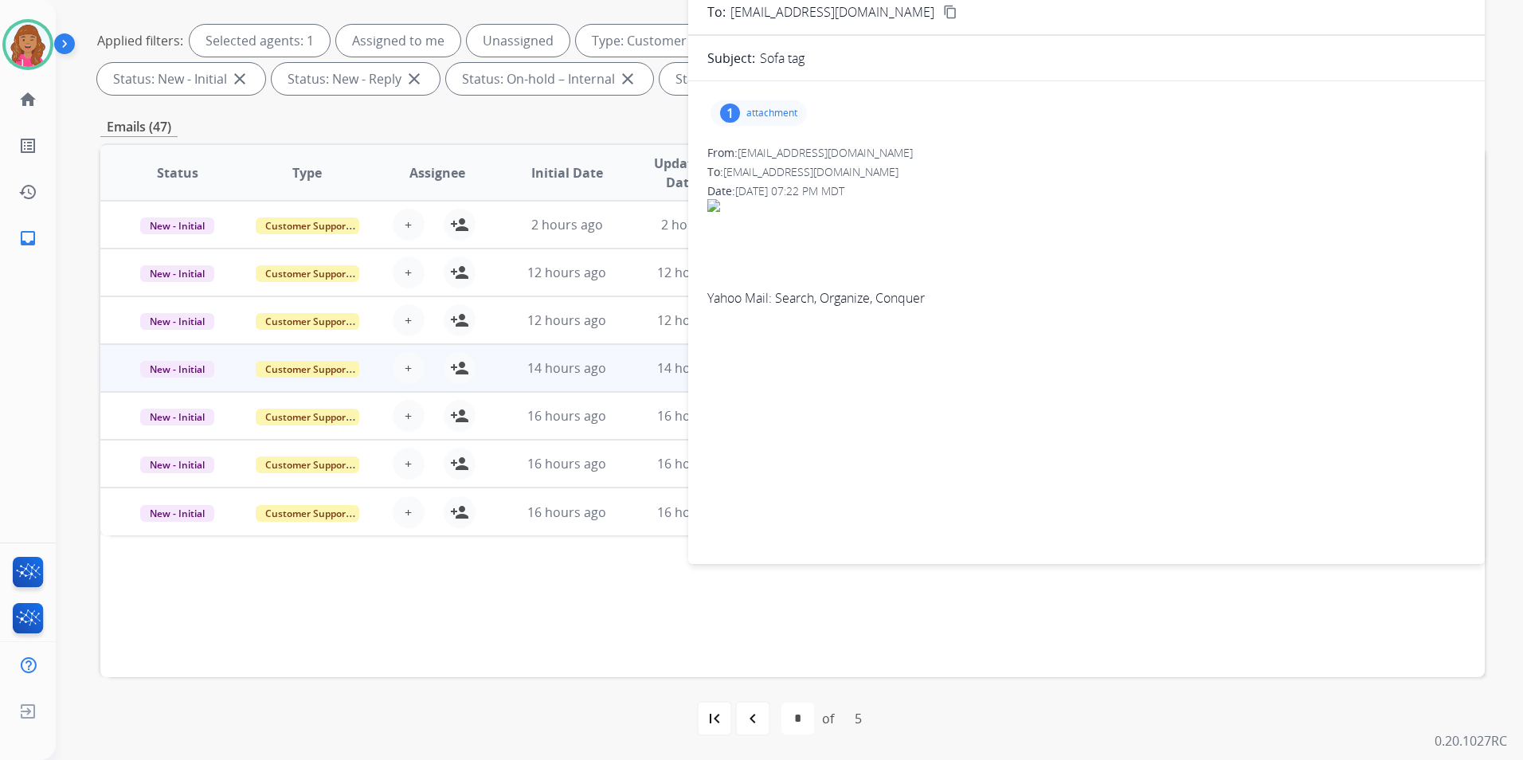
scroll to position [143, 0]
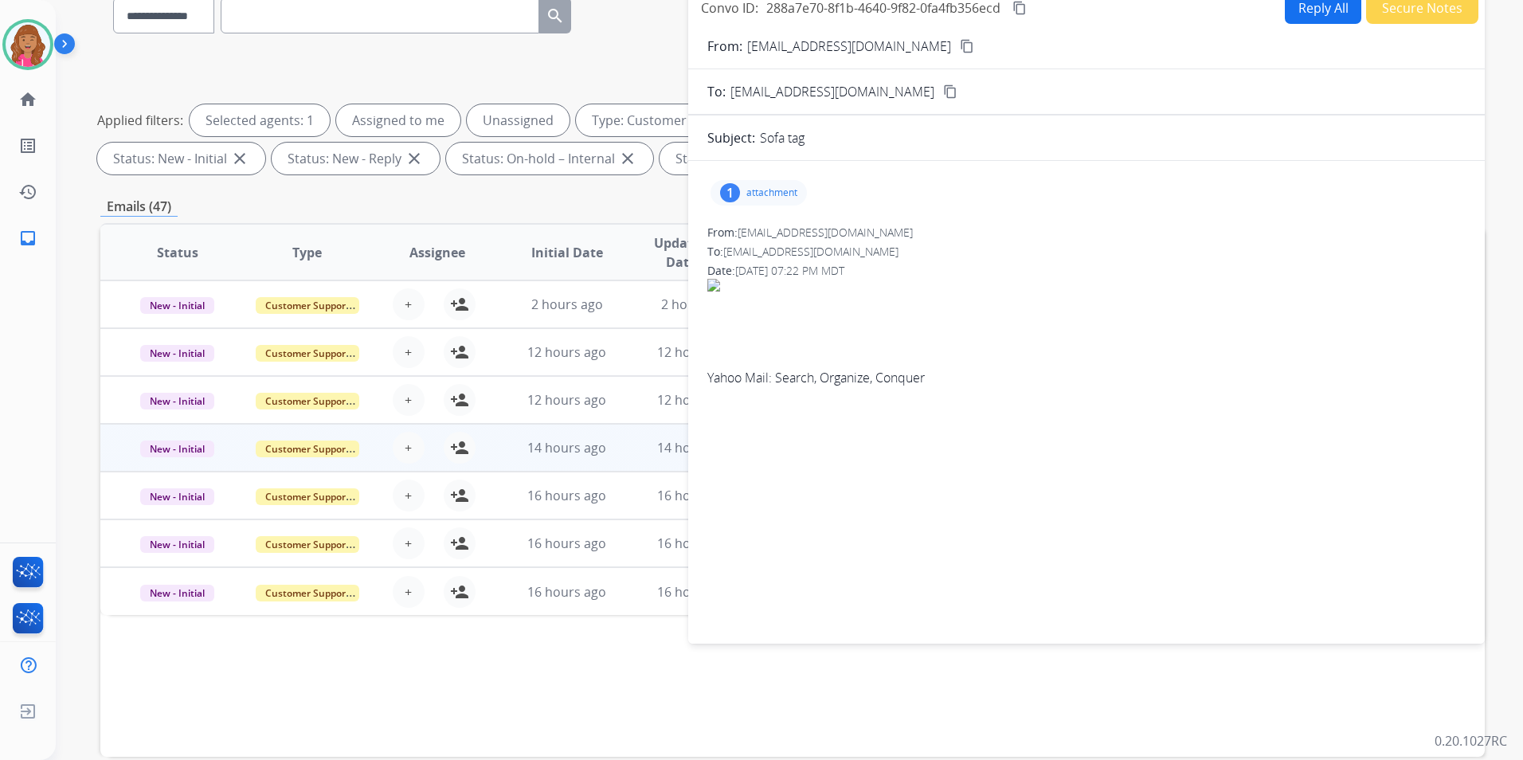
click at [957, 46] on button "content_copy" at bounding box center [966, 46] width 19 height 19
click at [719, 193] on div "1 attachment" at bounding box center [758, 192] width 96 height 25
click at [799, 233] on div at bounding box center [763, 233] width 80 height 56
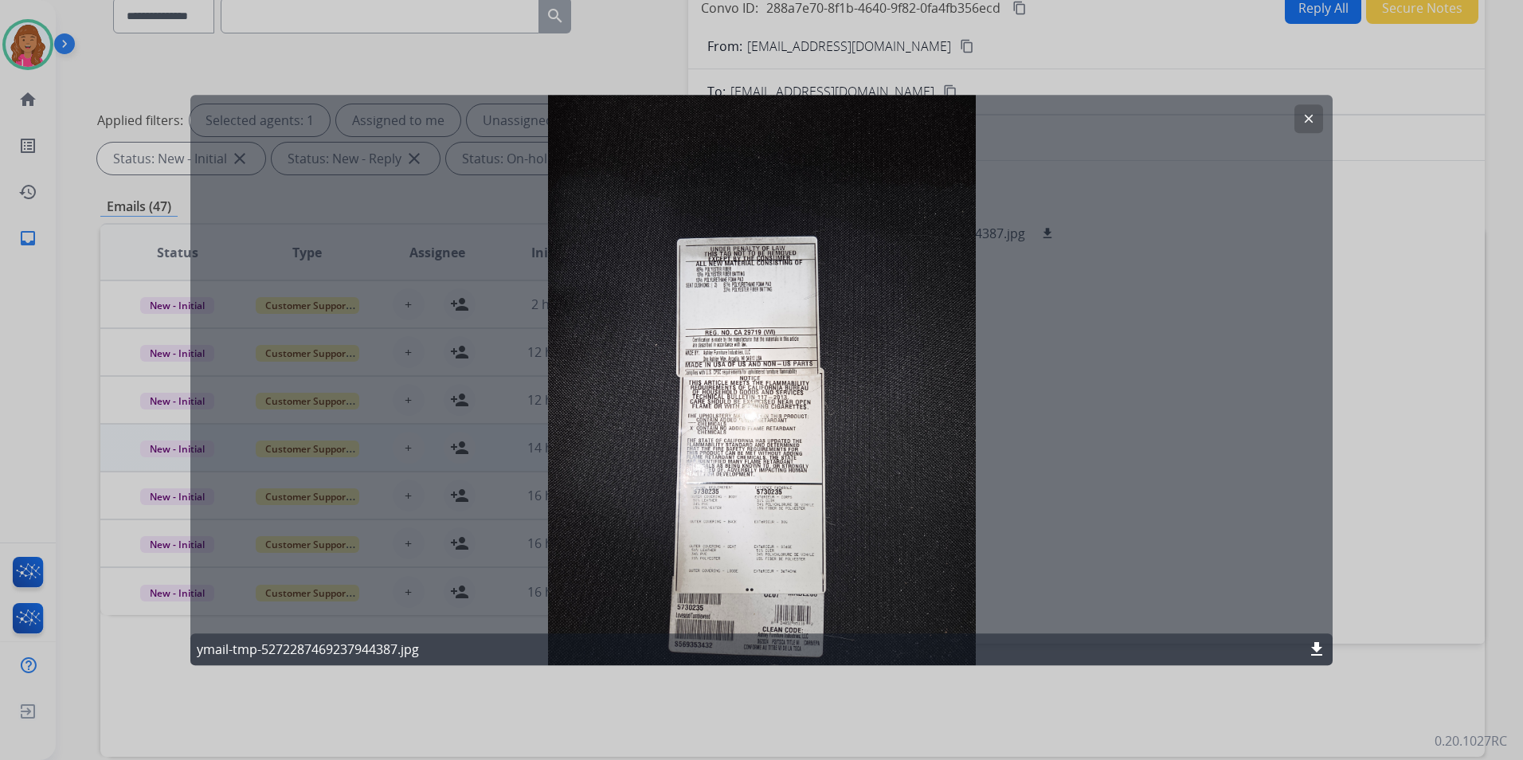
click at [1323, 647] on mat-icon "download" at bounding box center [1316, 649] width 19 height 19
click at [1311, 113] on mat-icon "clear" at bounding box center [1308, 119] width 14 height 14
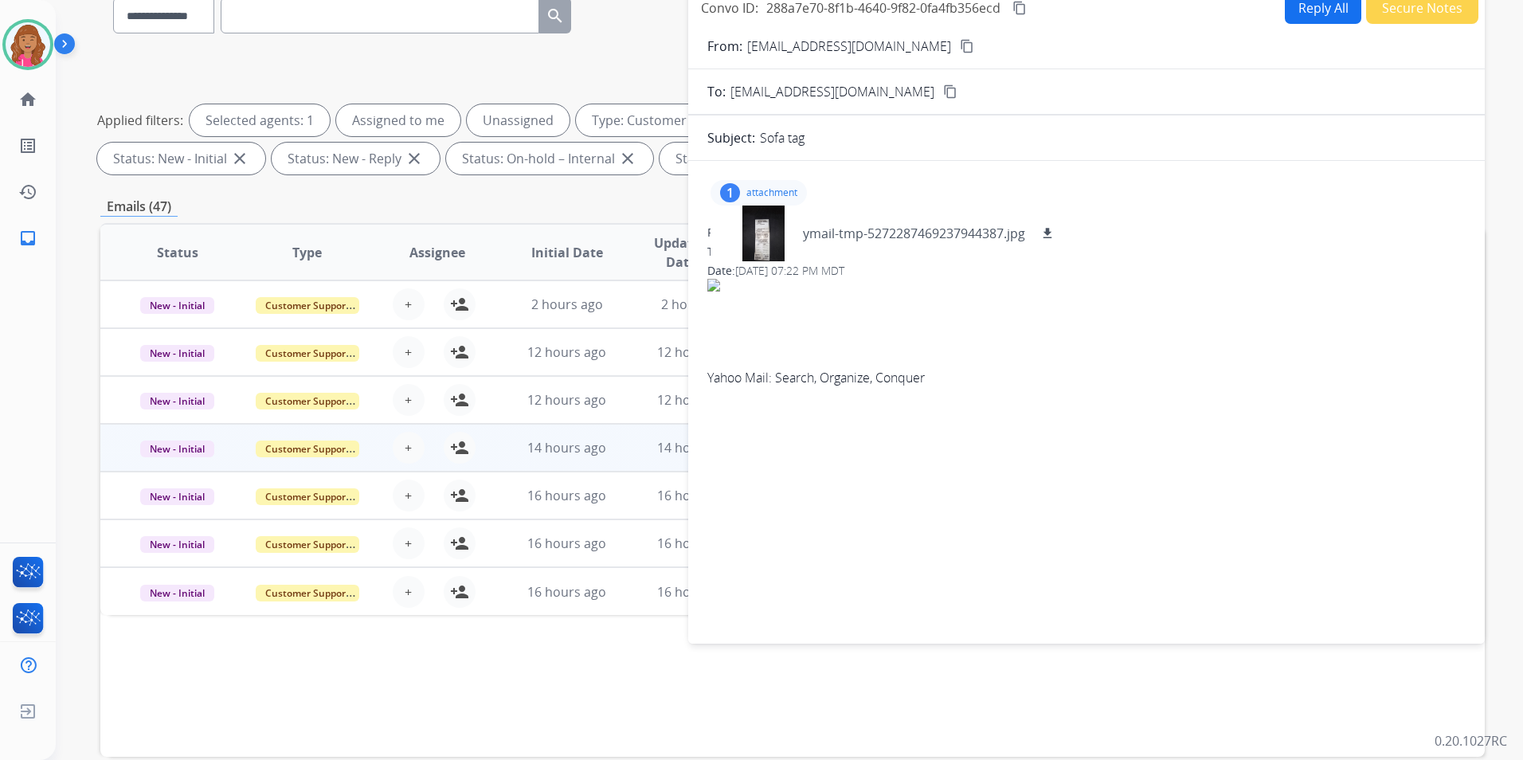
click at [1047, 385] on div "Yahoo Mail: Search, Organize, Conquer" at bounding box center [1086, 377] width 758 height 19
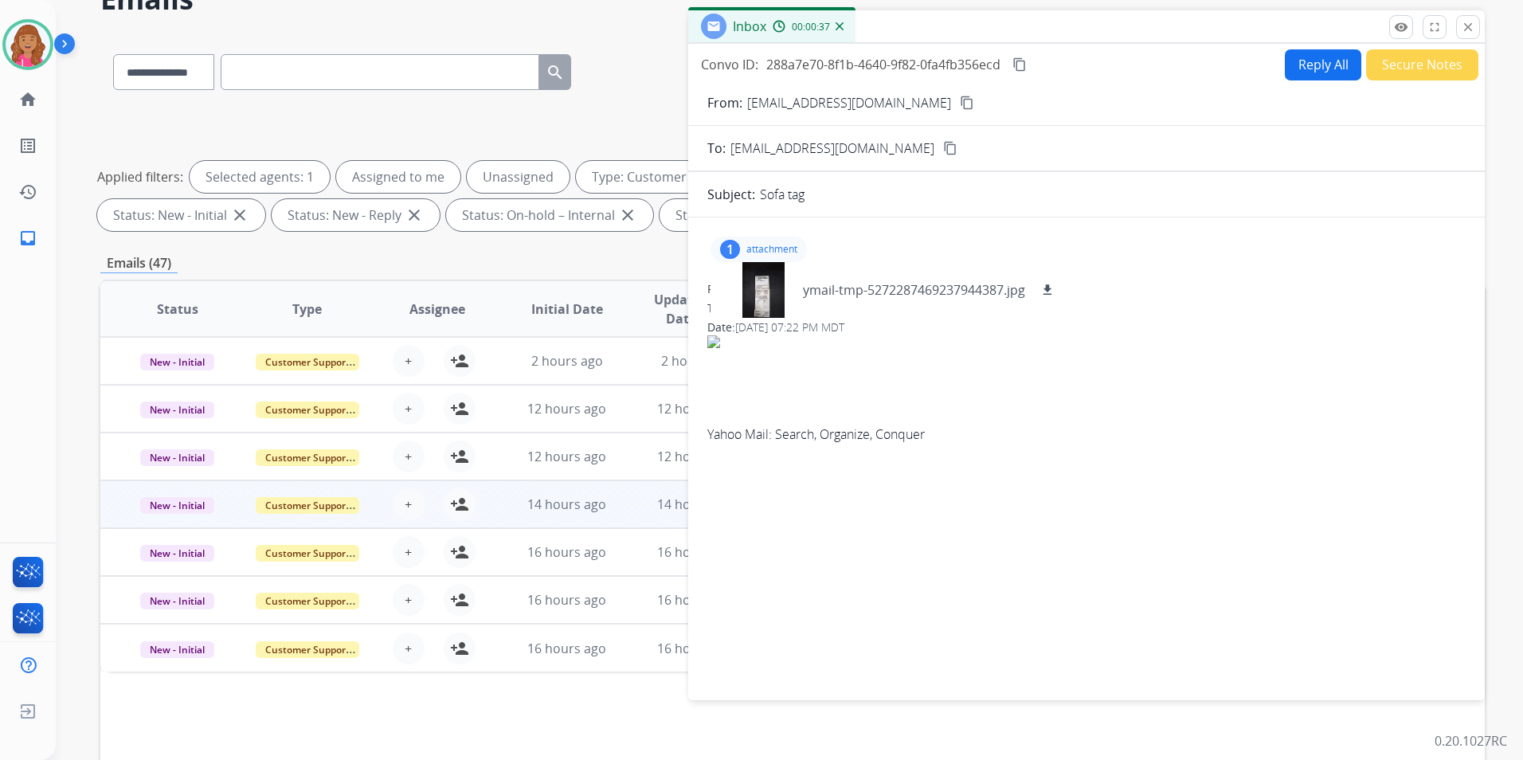
scroll to position [0, 0]
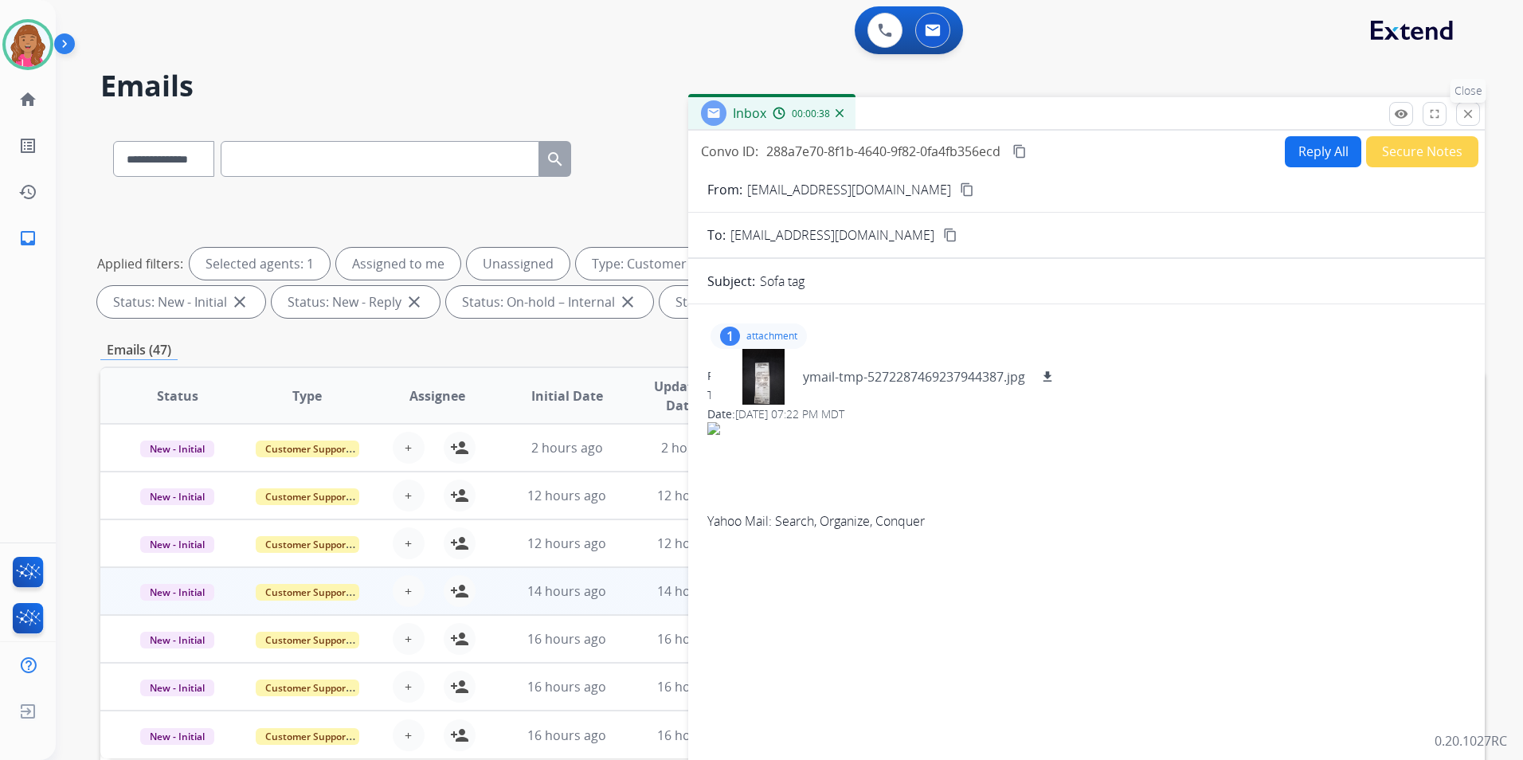
click at [1462, 110] on mat-icon "close" at bounding box center [1468, 114] width 14 height 14
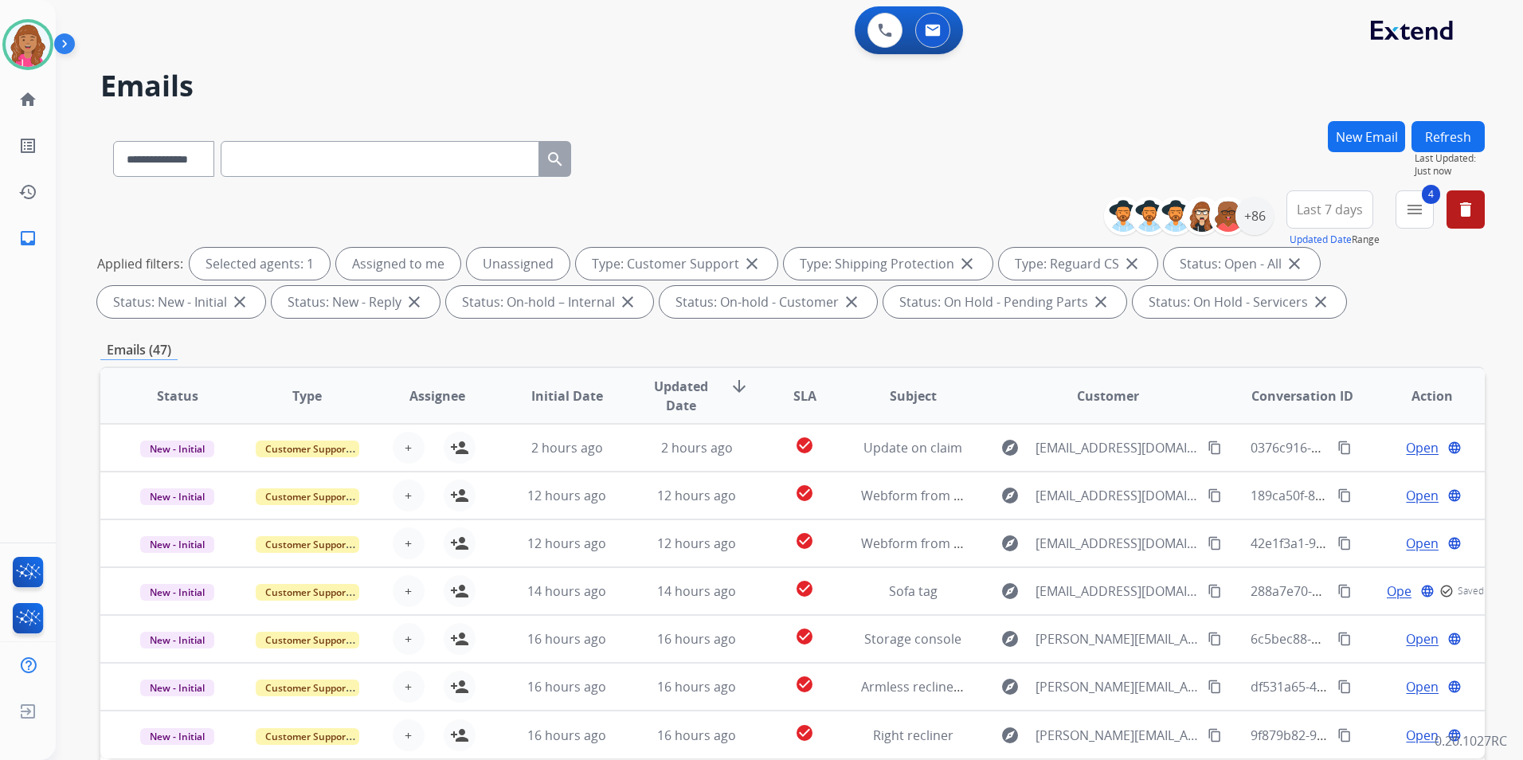
click at [1461, 126] on button "Refresh" at bounding box center [1447, 136] width 73 height 31
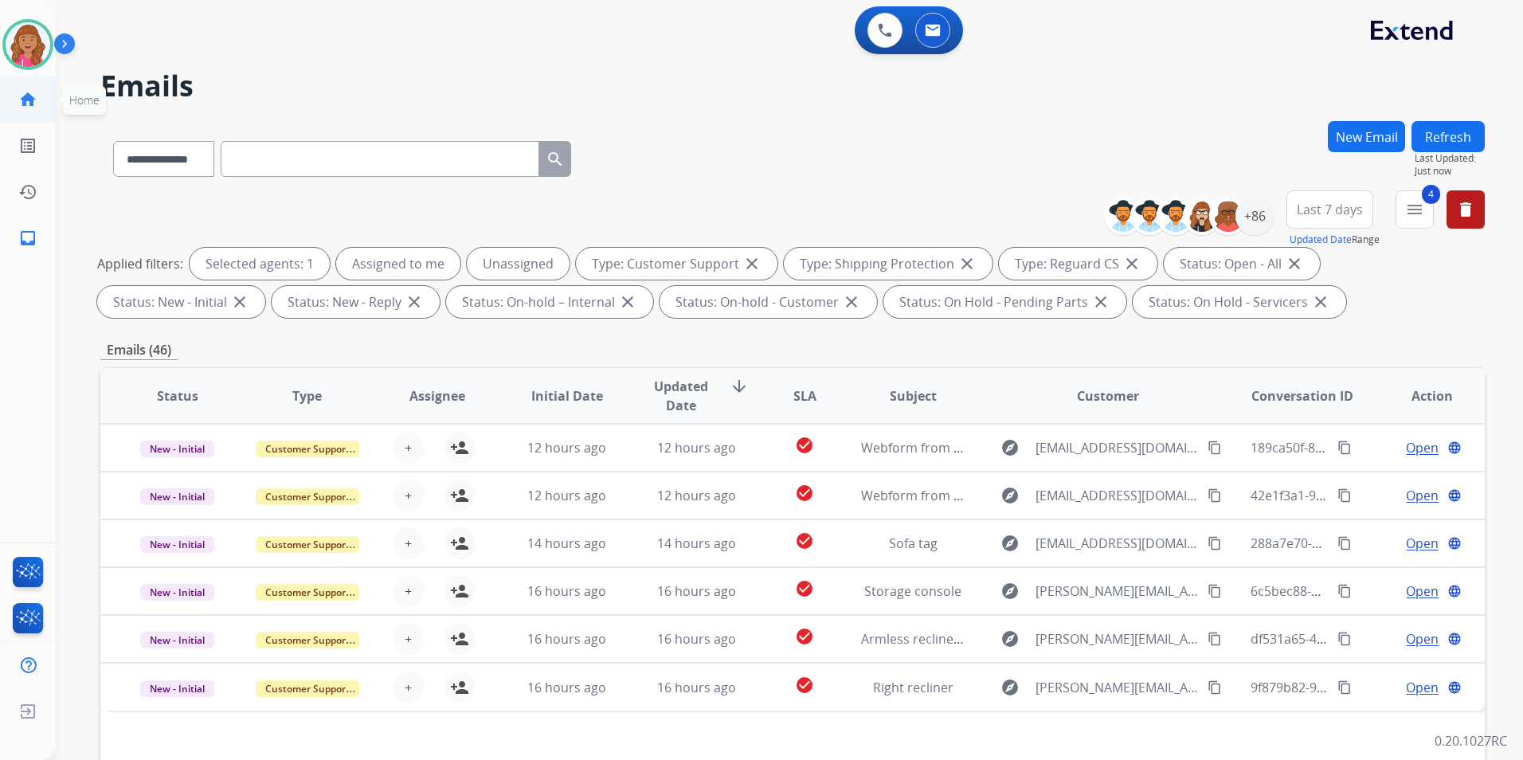
click at [27, 102] on mat-icon "home" at bounding box center [27, 99] width 19 height 19
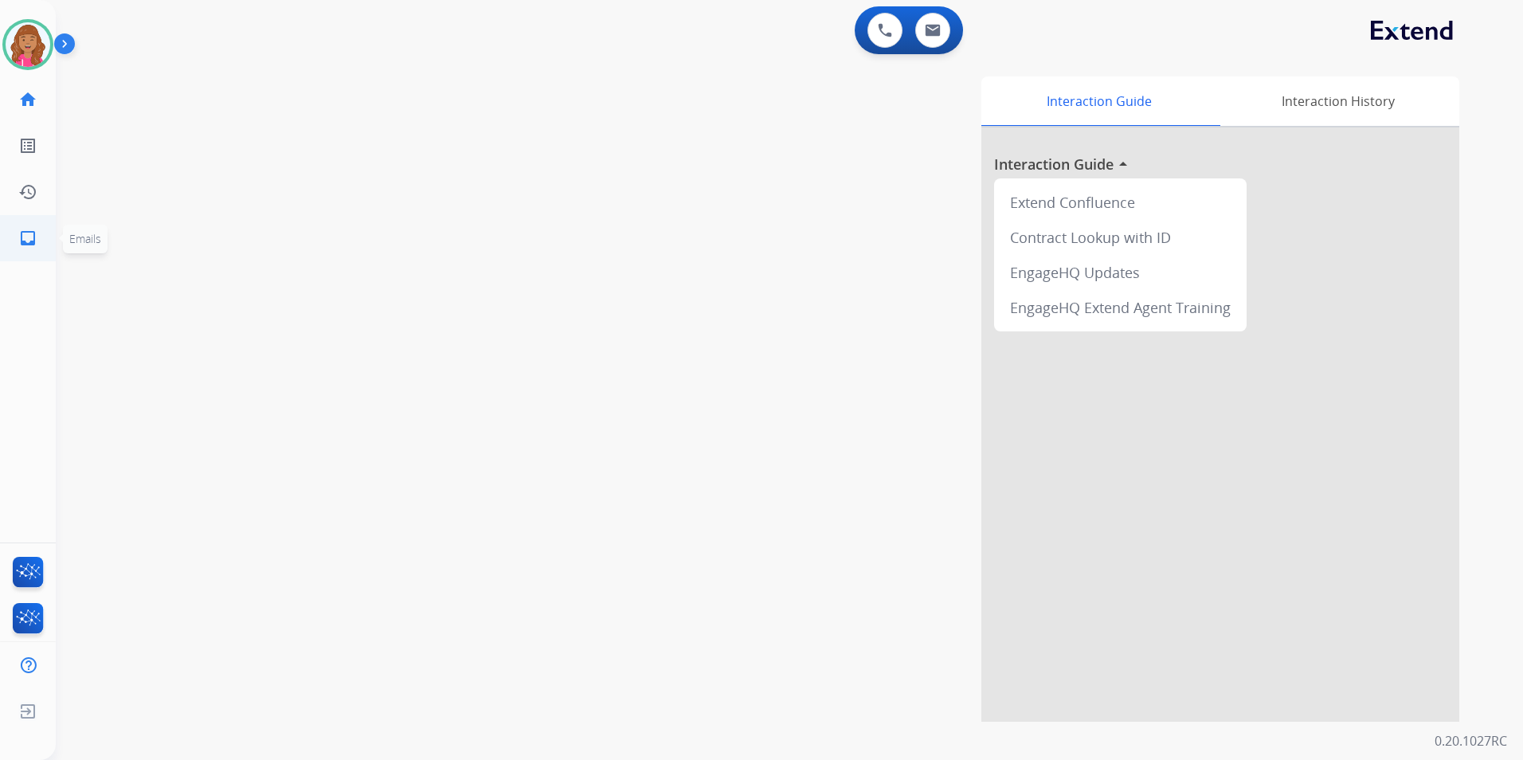
click at [32, 249] on link "inbox Emails" at bounding box center [28, 238] width 45 height 45
select select "**********"
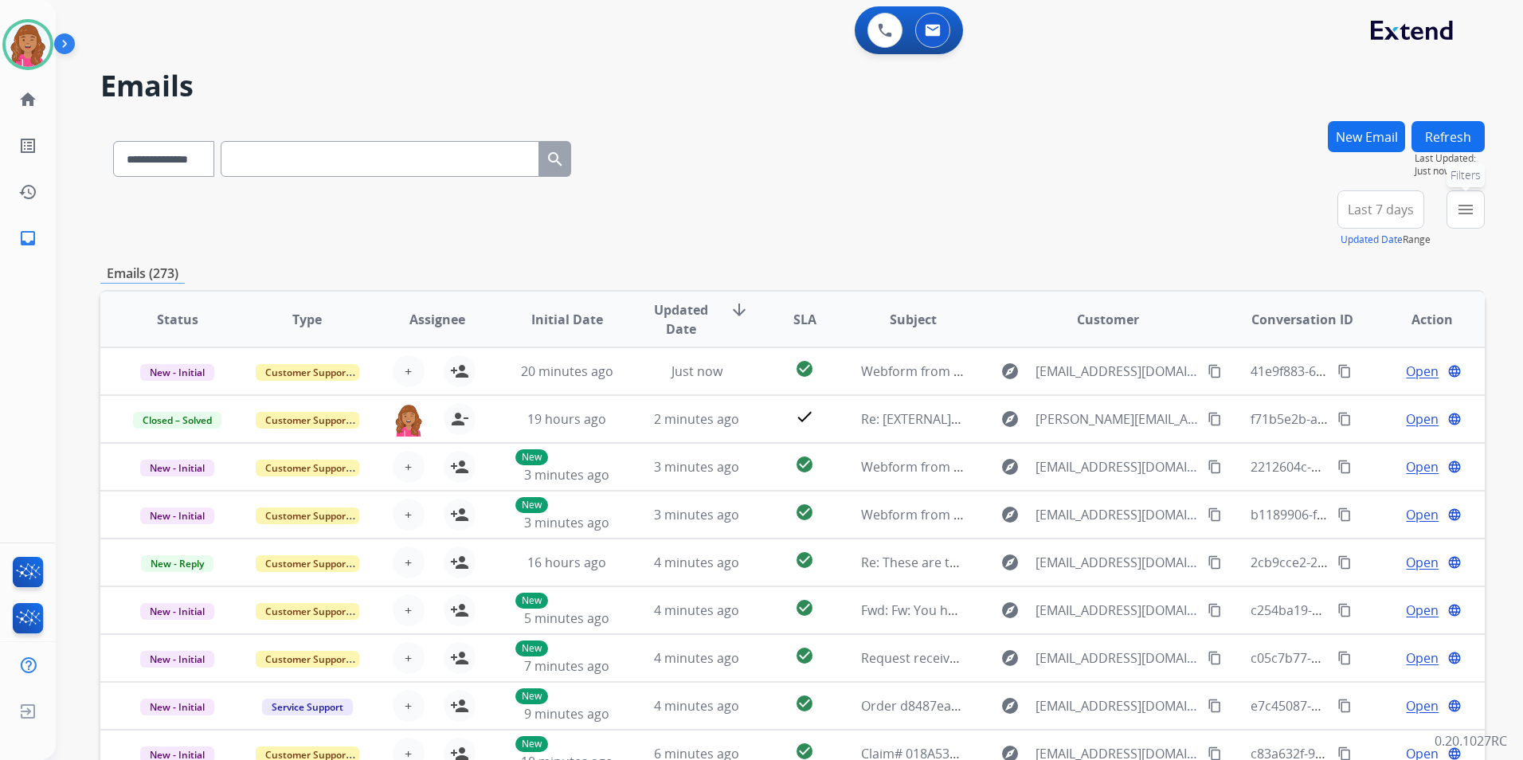
click at [1465, 204] on mat-icon "menu" at bounding box center [1465, 209] width 19 height 19
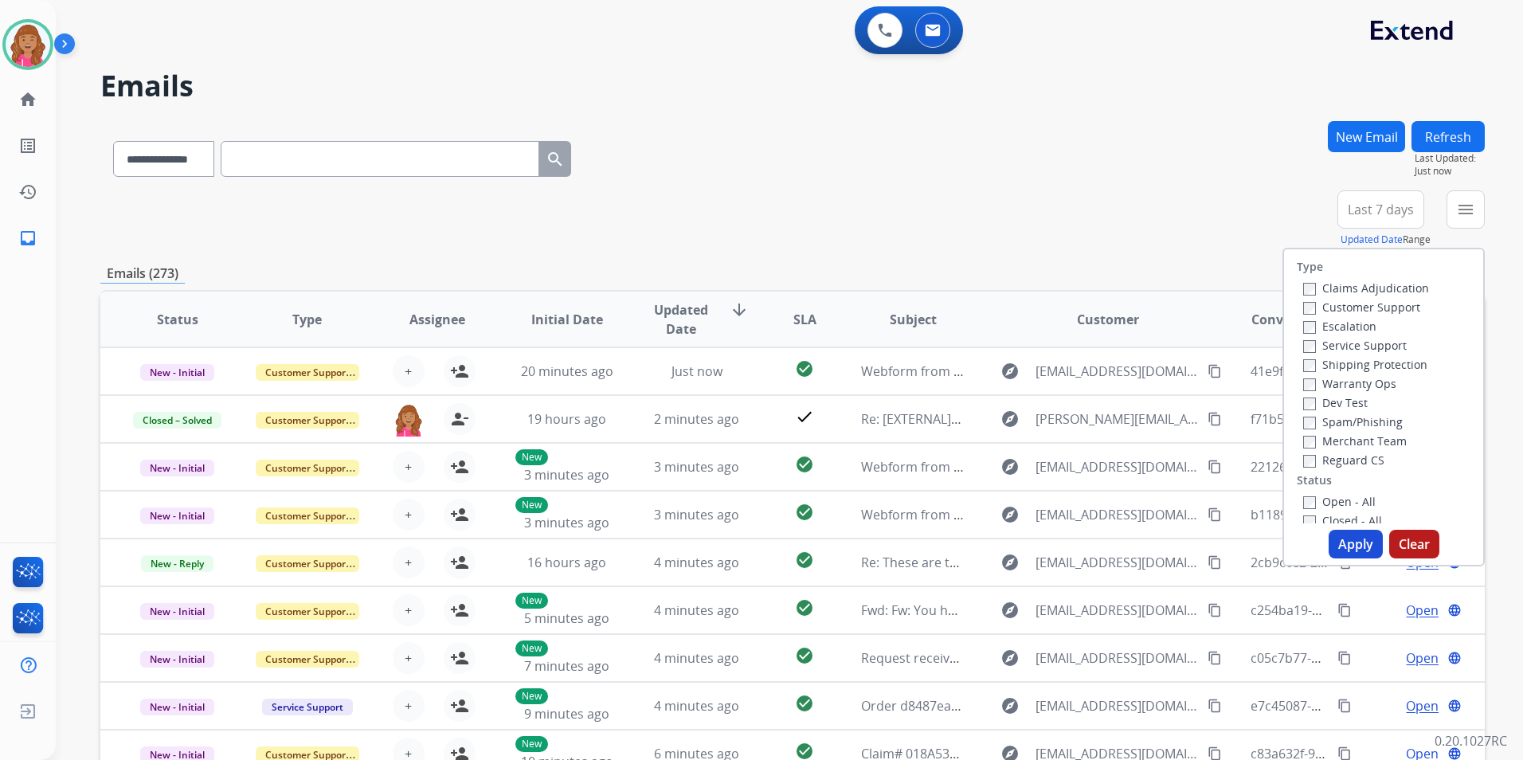
click at [1336, 495] on label "Open - All" at bounding box center [1339, 501] width 72 height 15
click at [1358, 459] on label "Reguard CS" at bounding box center [1343, 459] width 81 height 15
click at [1393, 359] on label "Shipping Protection" at bounding box center [1365, 364] width 124 height 15
click at [1376, 308] on label "Customer Support" at bounding box center [1361, 306] width 117 height 15
click at [1356, 550] on button "Apply" at bounding box center [1356, 544] width 54 height 29
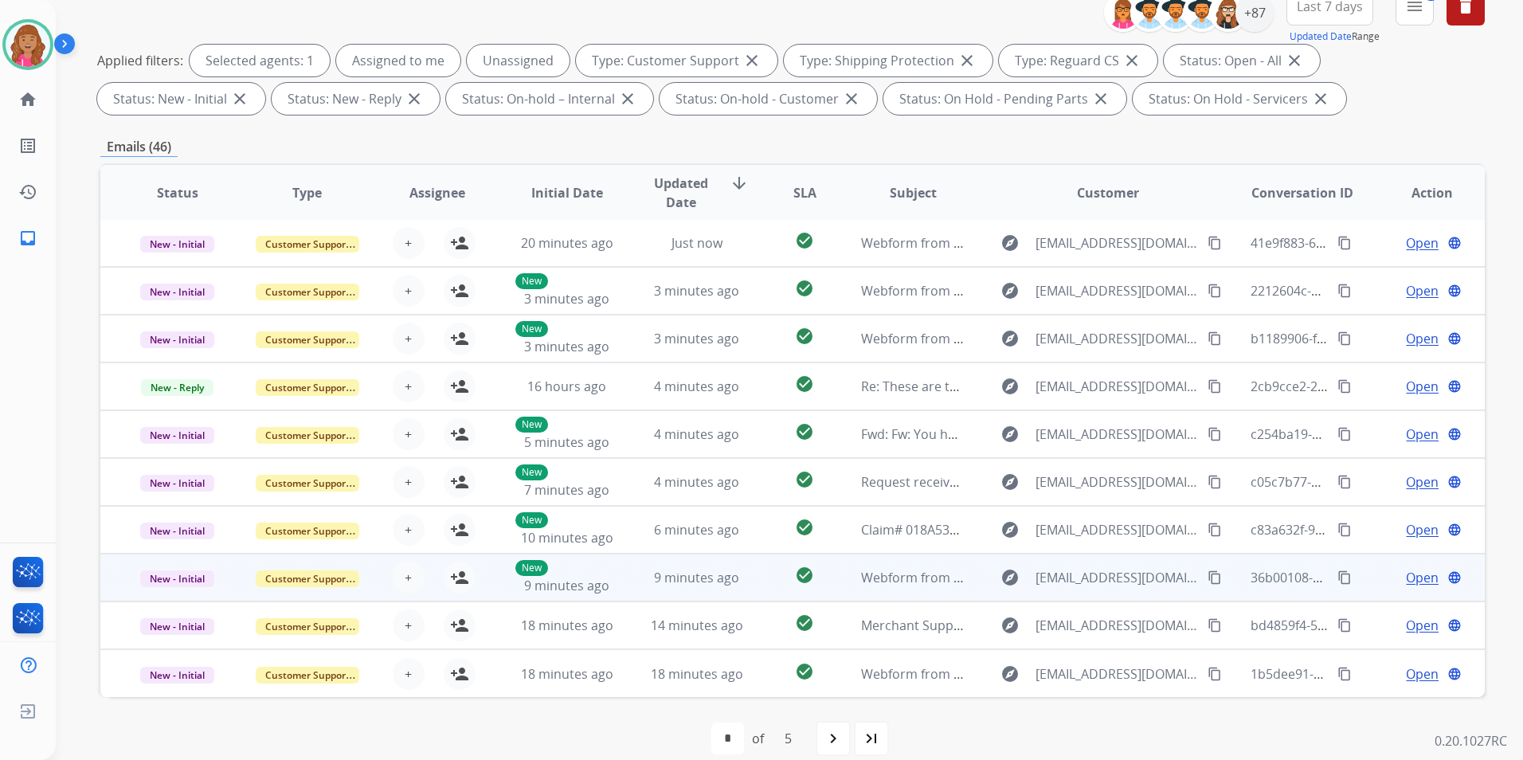
scroll to position [223, 0]
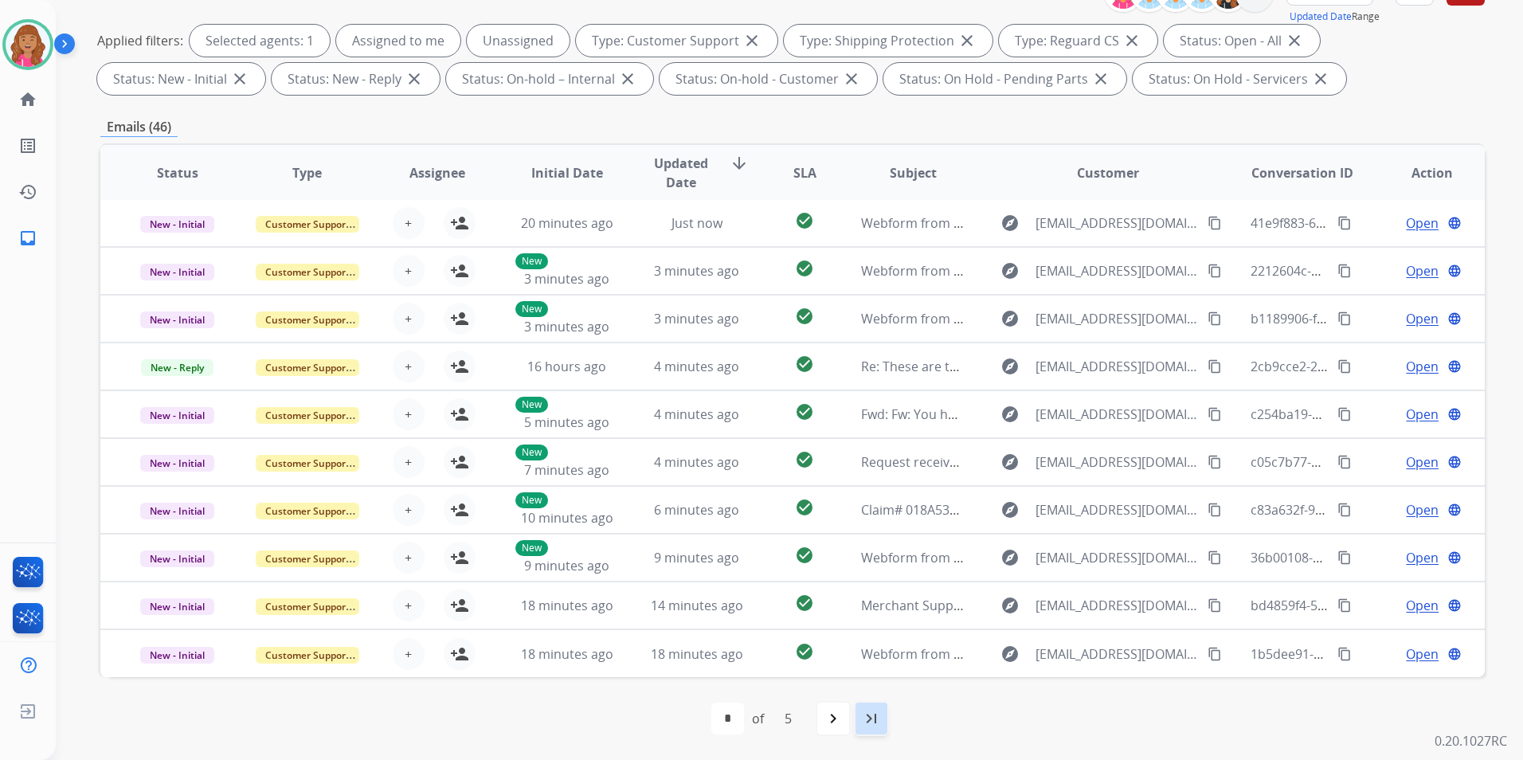
click at [874, 713] on mat-icon "last_page" at bounding box center [871, 718] width 19 height 19
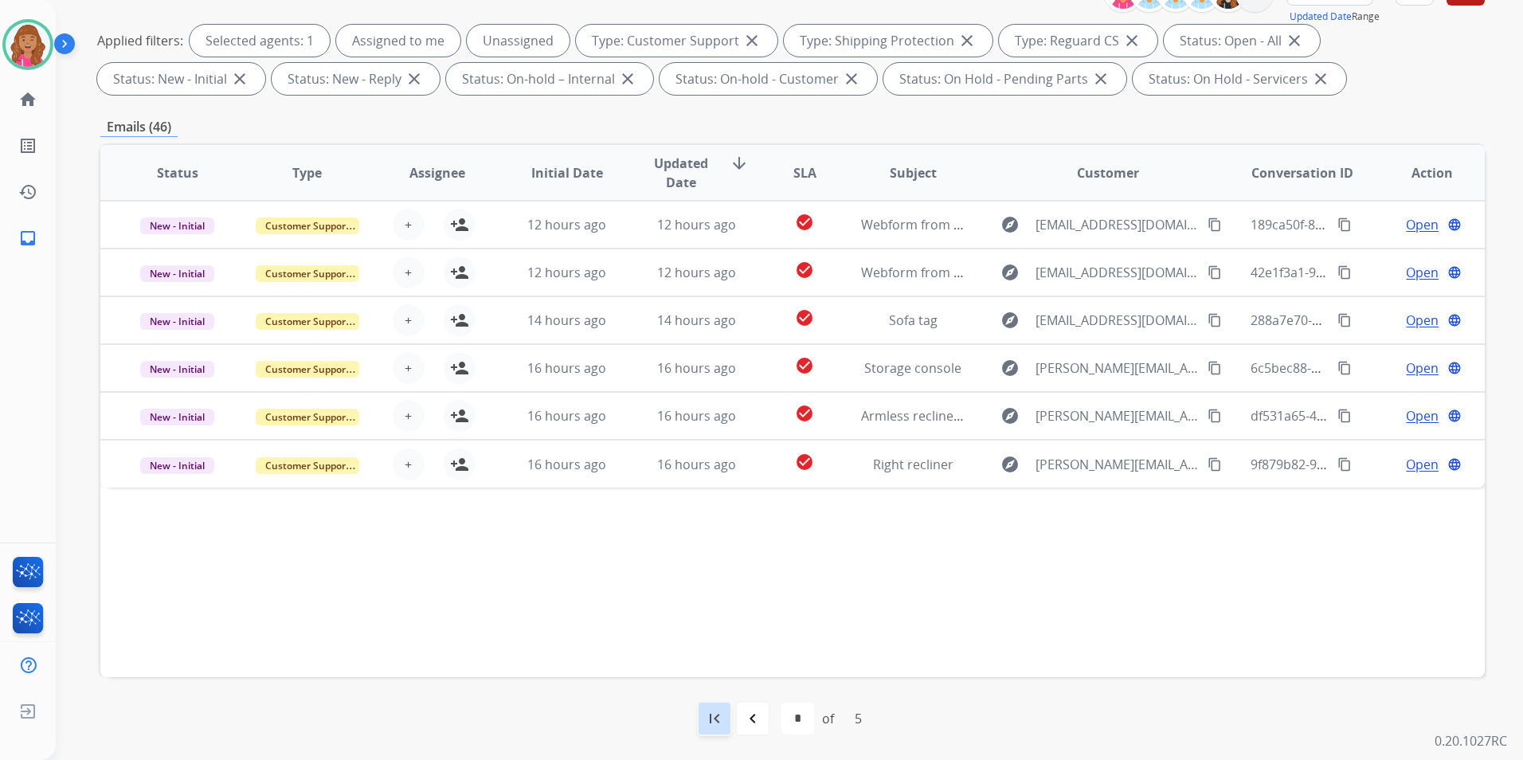
click at [717, 714] on mat-icon "first_page" at bounding box center [714, 718] width 19 height 19
select select "*"
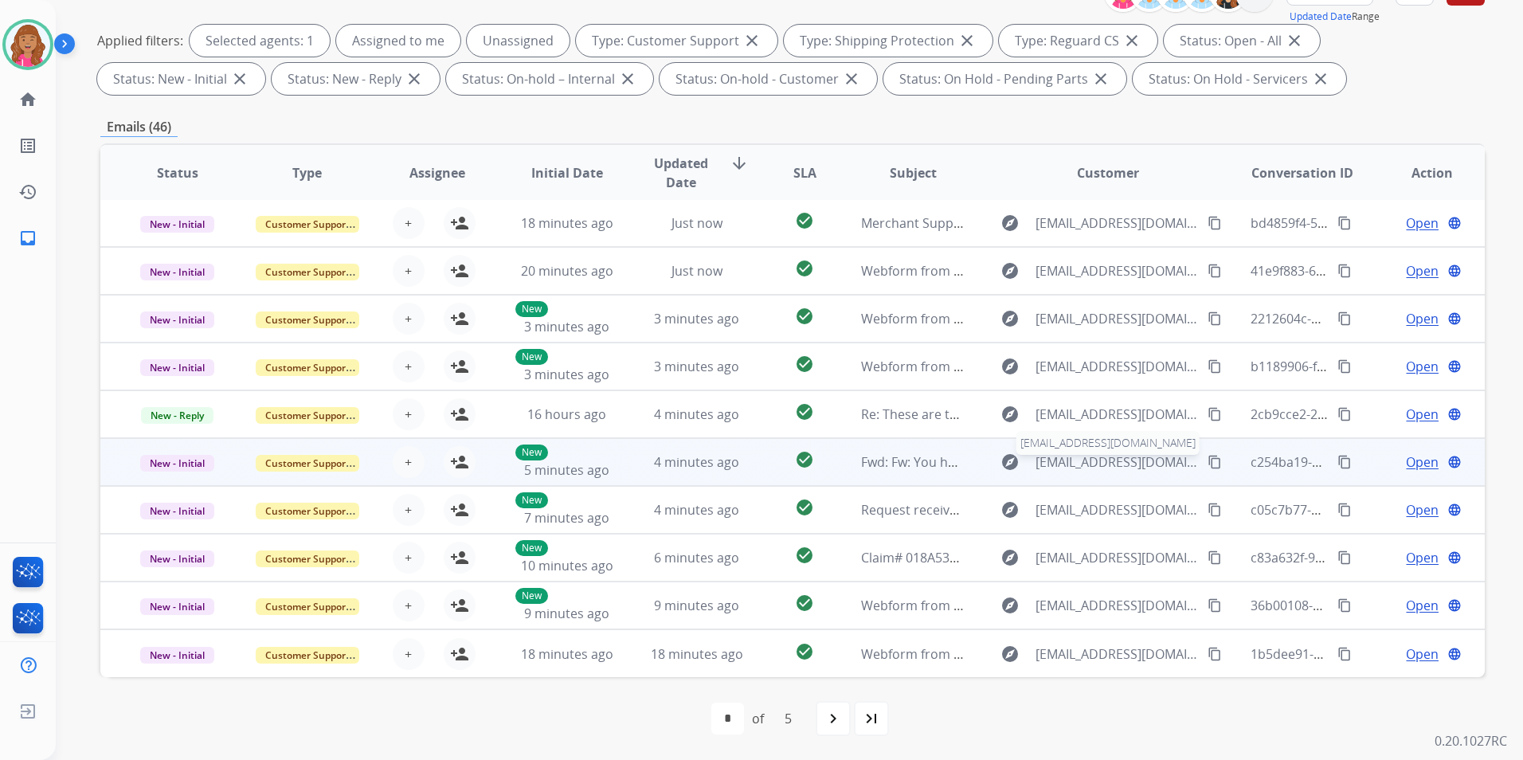
scroll to position [0, 0]
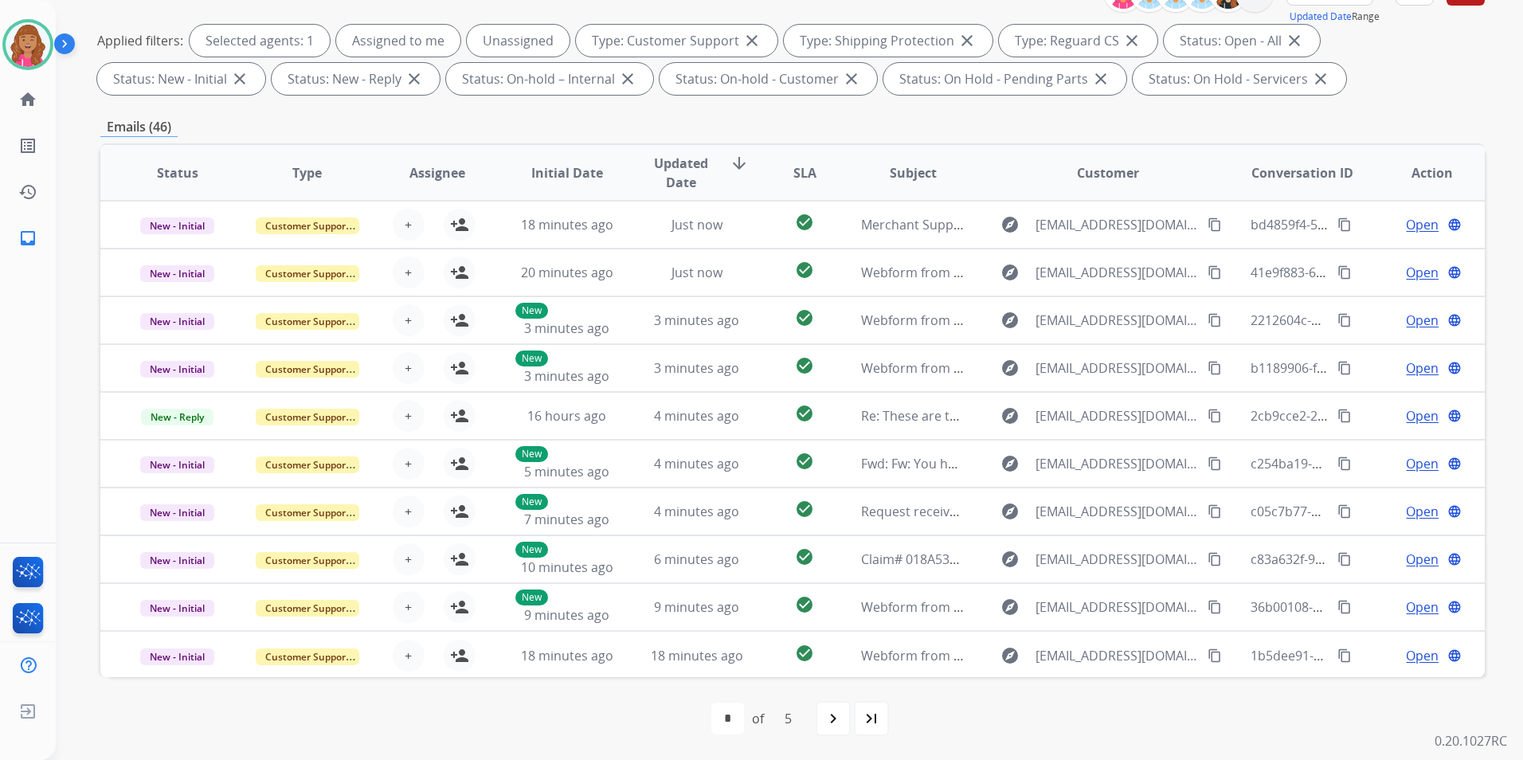
click at [873, 721] on mat-icon "last_page" at bounding box center [871, 718] width 19 height 19
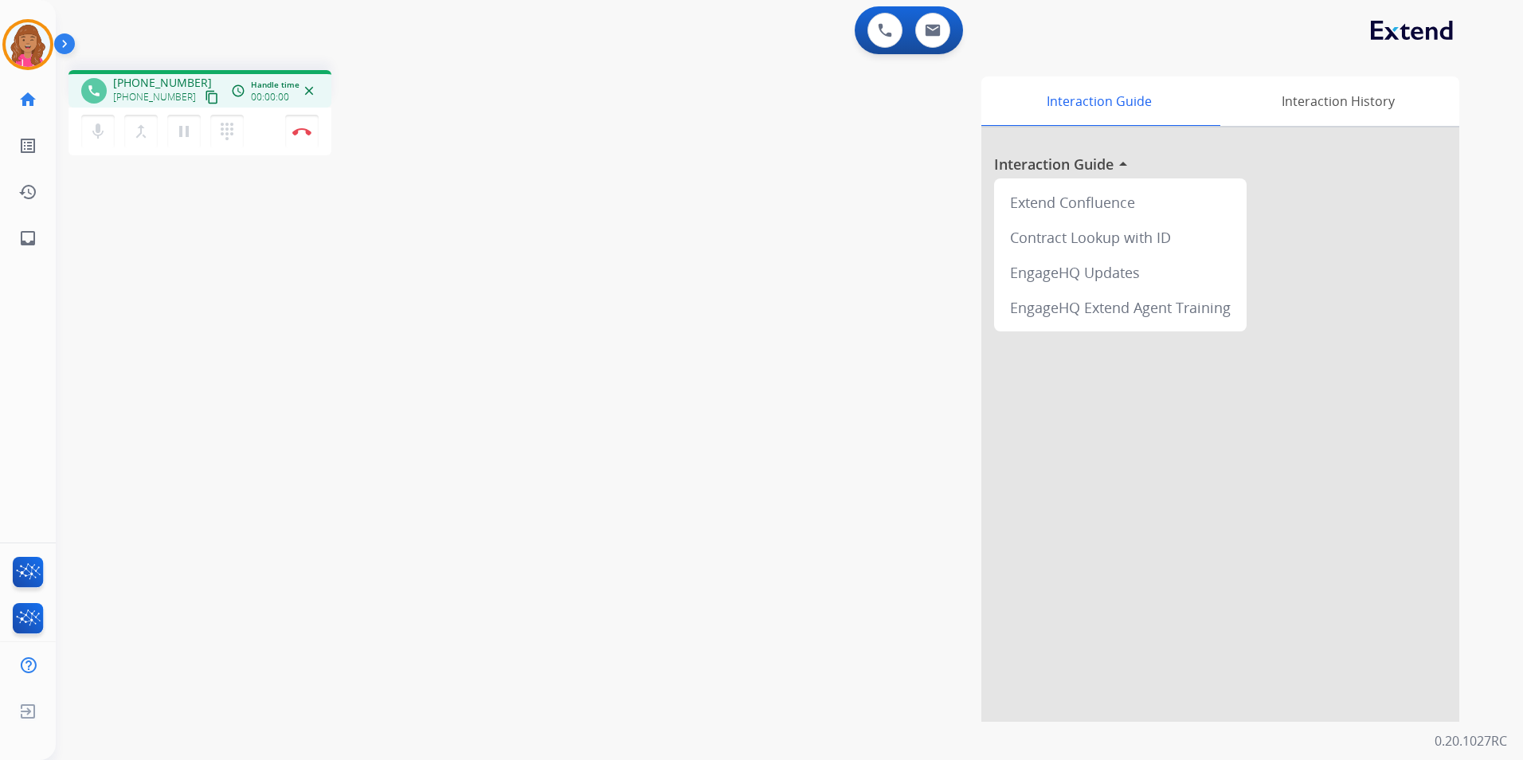
click at [205, 96] on mat-icon "content_copy" at bounding box center [212, 97] width 14 height 14
click at [300, 139] on button "Disconnect" at bounding box center [301, 131] width 33 height 33
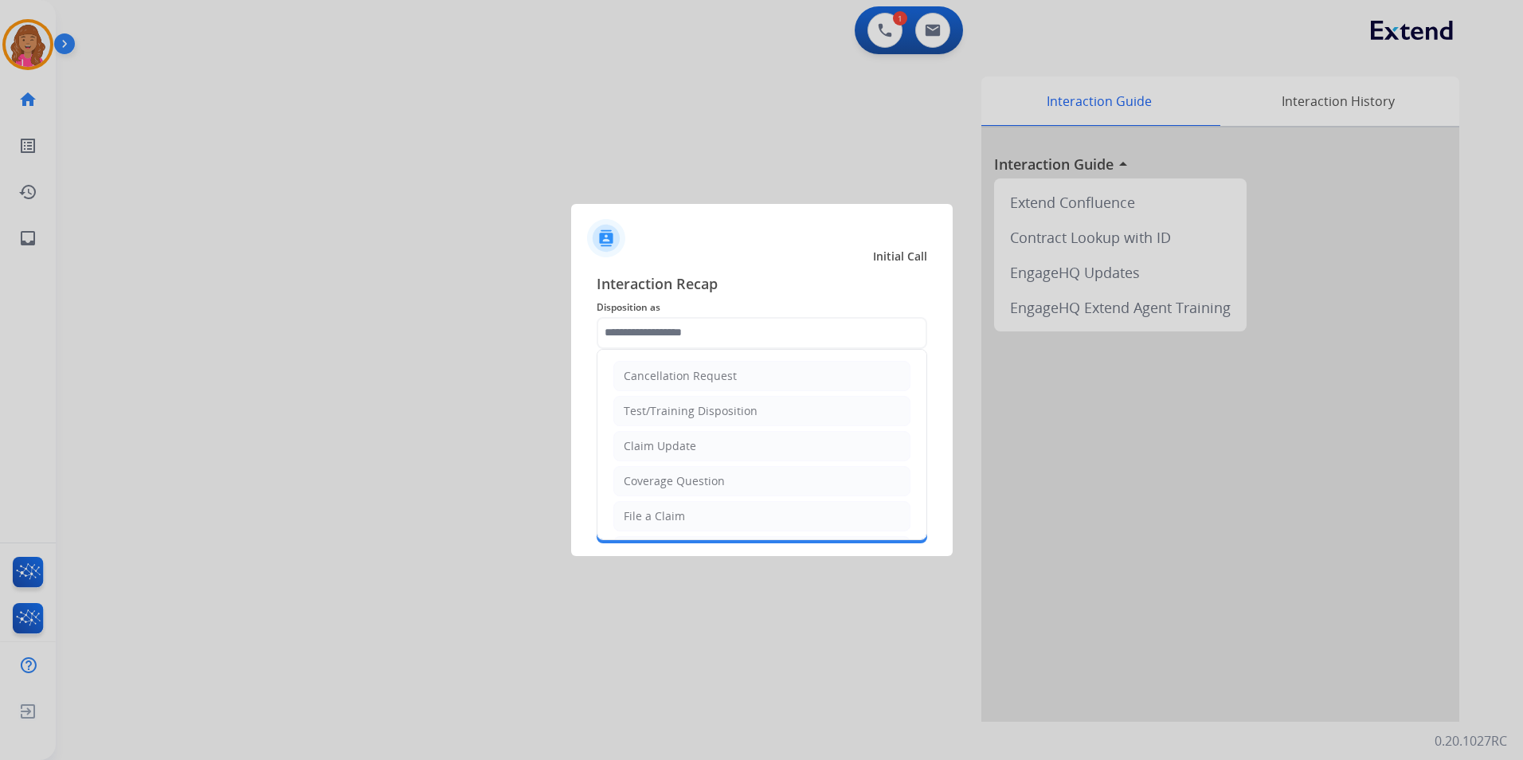
drag, startPoint x: 693, startPoint y: 503, endPoint x: 676, endPoint y: 468, distance: 38.8
click at [692, 503] on li "File a Claim" at bounding box center [761, 516] width 297 height 30
type input "**********"
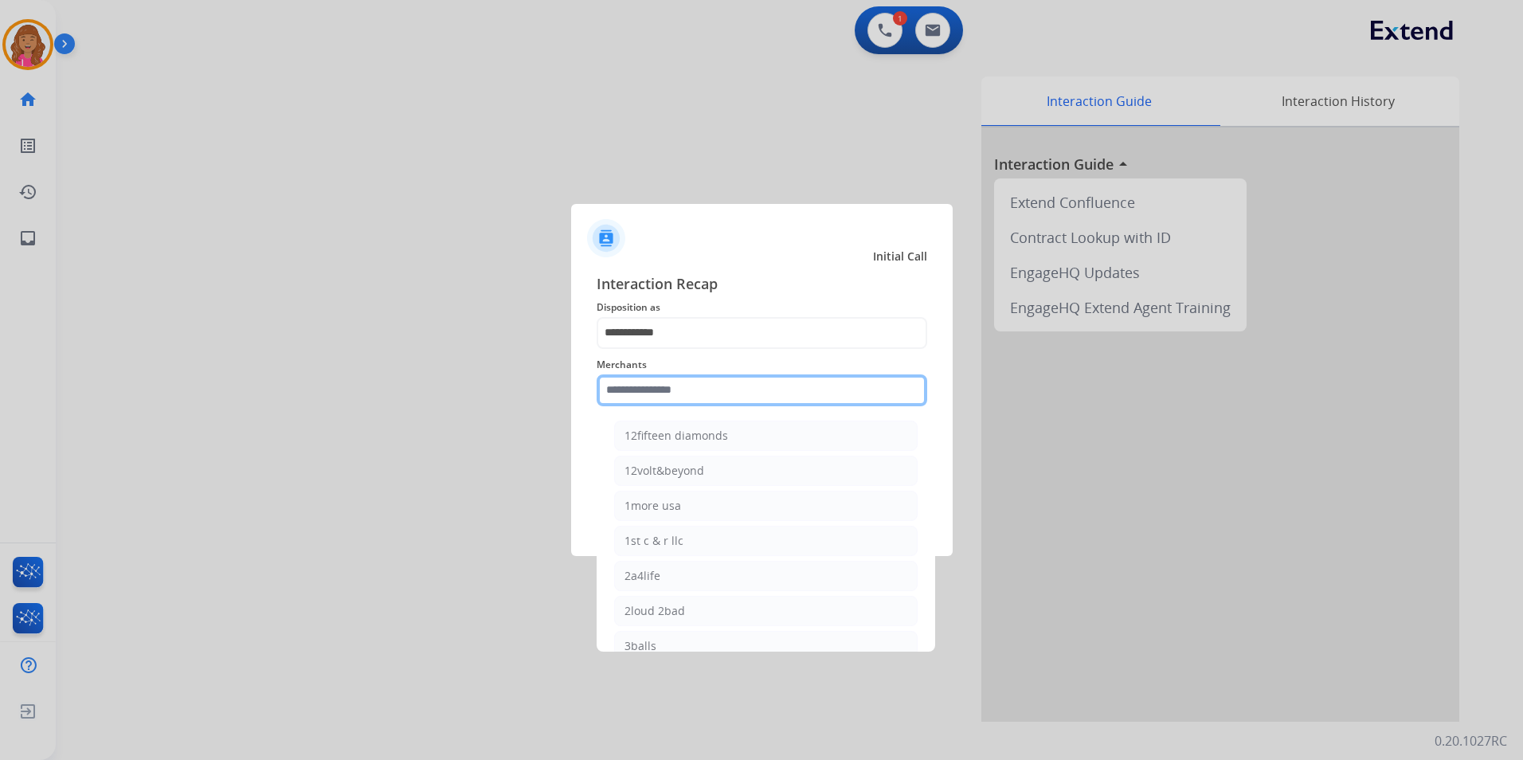
click at [671, 395] on input "text" at bounding box center [762, 390] width 331 height 32
click at [674, 474] on div "Ashley furniture" at bounding box center [667, 471] width 87 height 16
type input "**********"
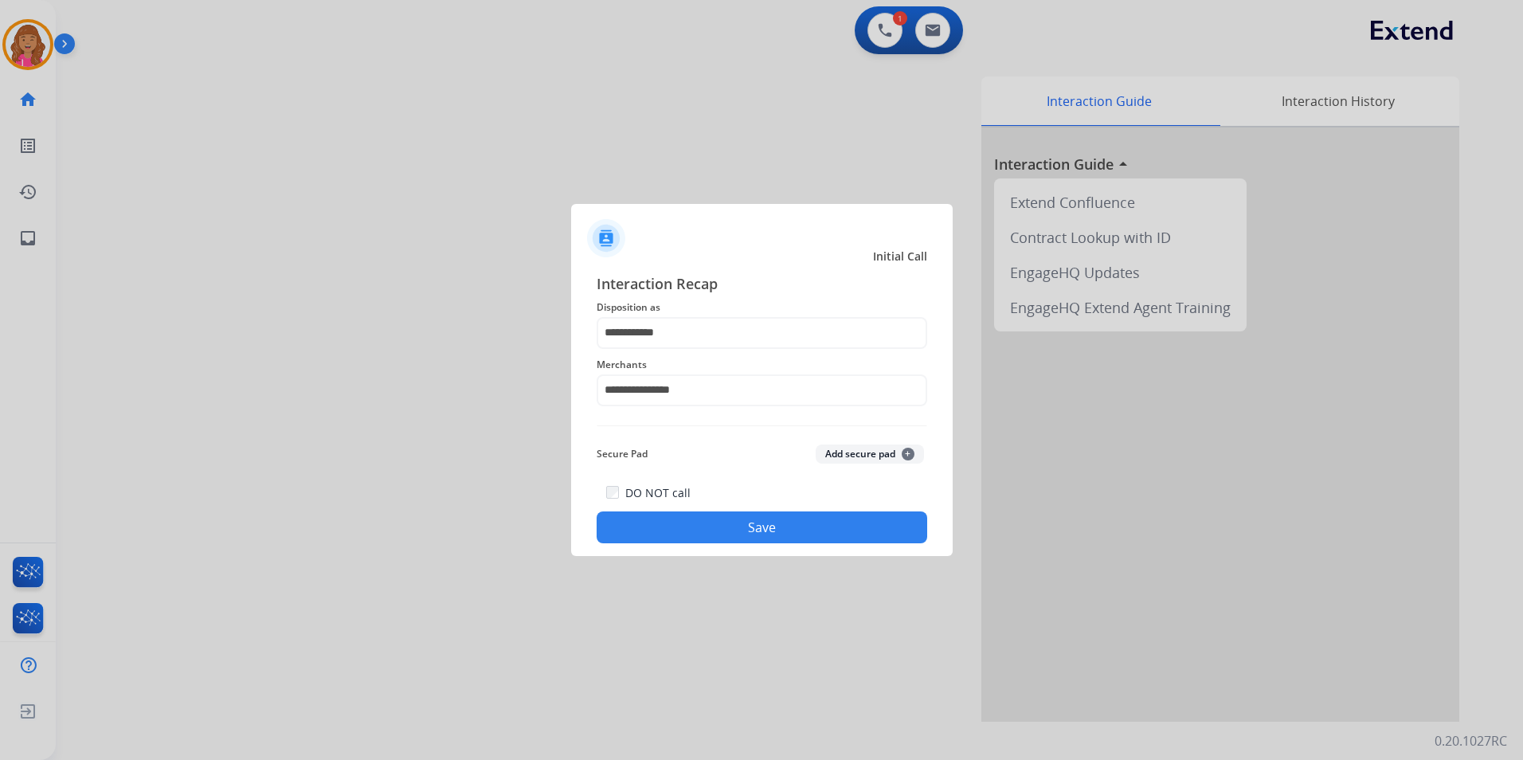
click at [676, 525] on button "Save" at bounding box center [762, 527] width 331 height 32
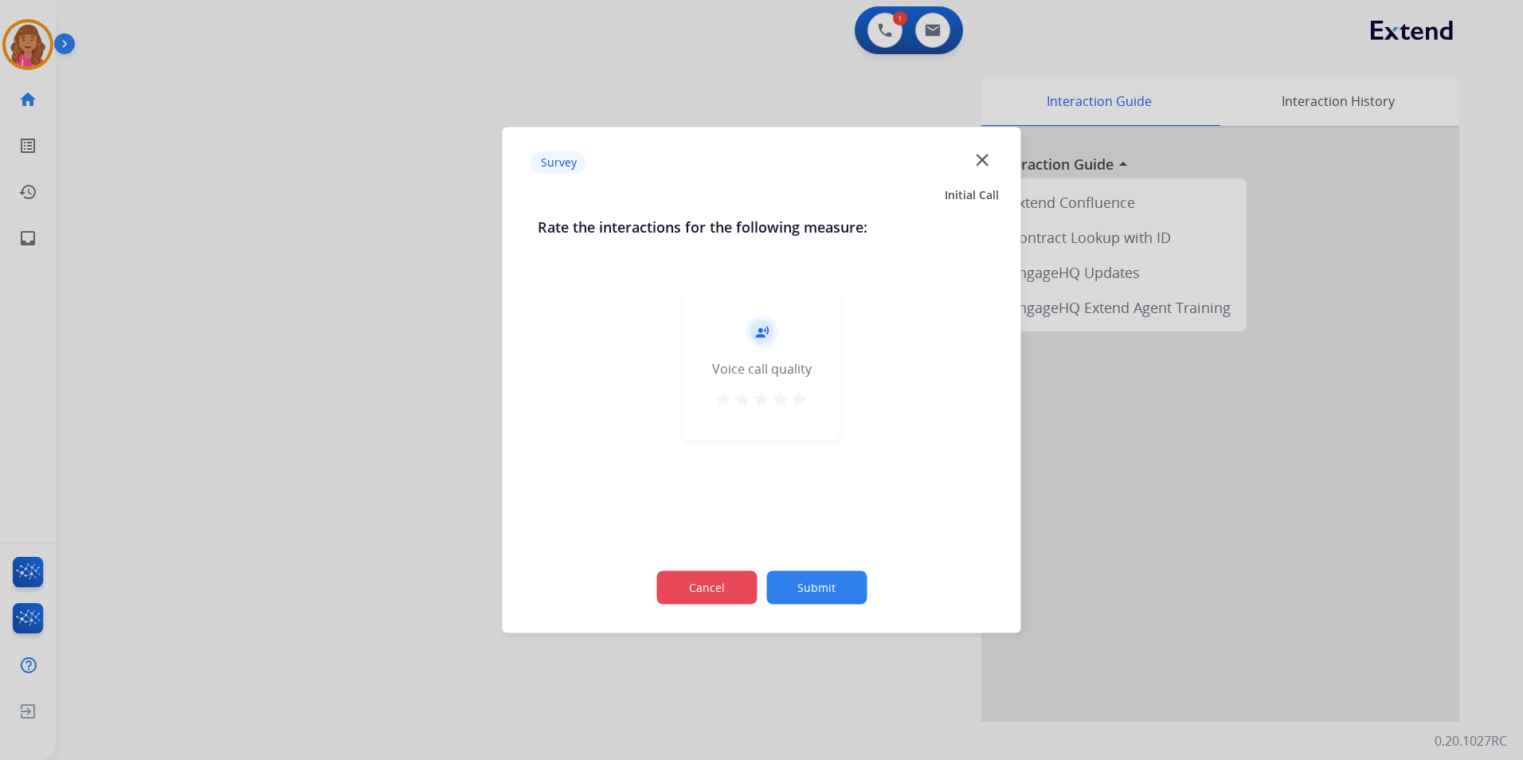
click at [718, 597] on button "Cancel" at bounding box center [706, 587] width 100 height 33
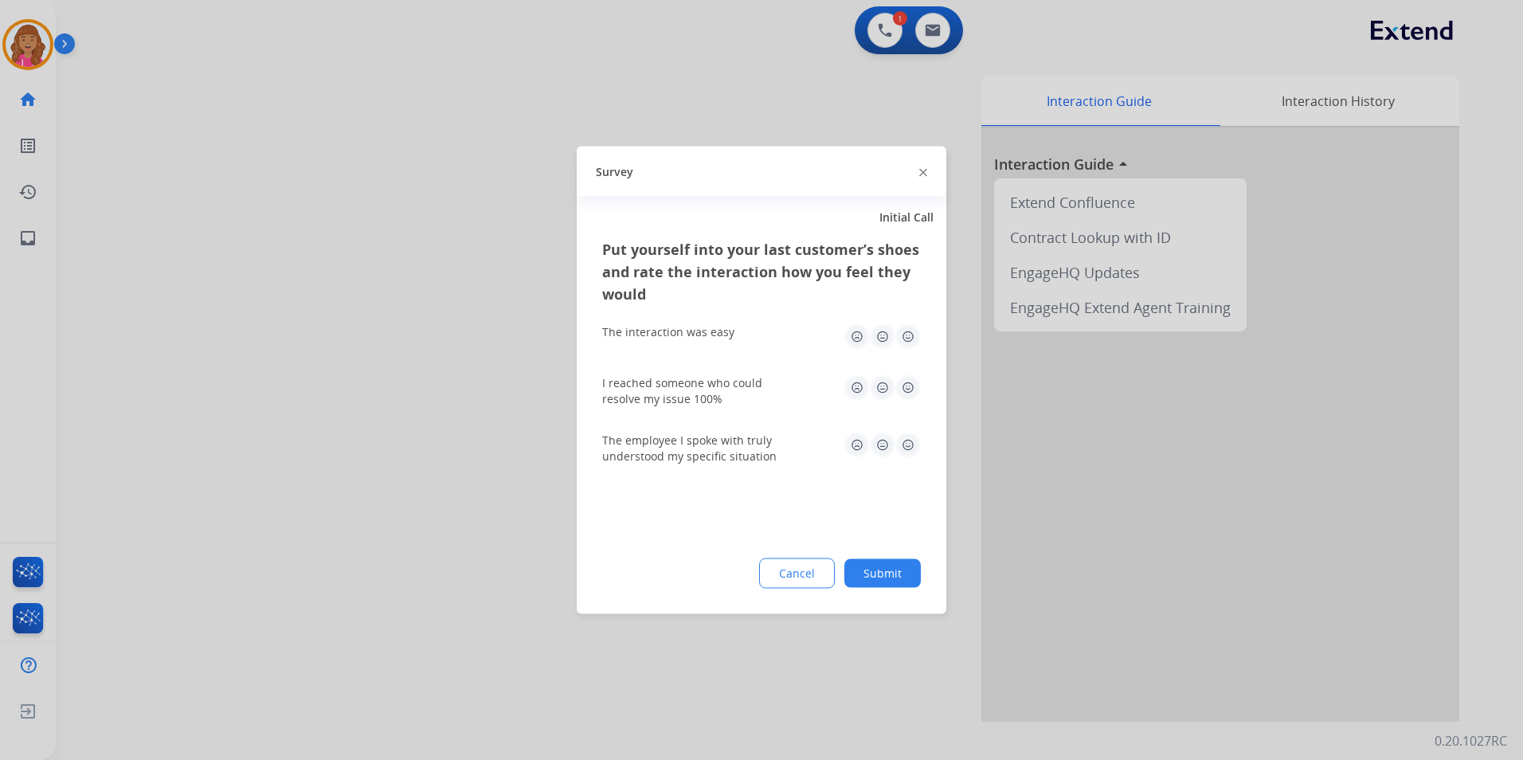
click at [785, 590] on div "Put yourself into your last customer’s shoes and rate the interaction how you f…" at bounding box center [762, 426] width 370 height 376
click at [804, 578] on button "Cancel" at bounding box center [798, 574] width 74 height 29
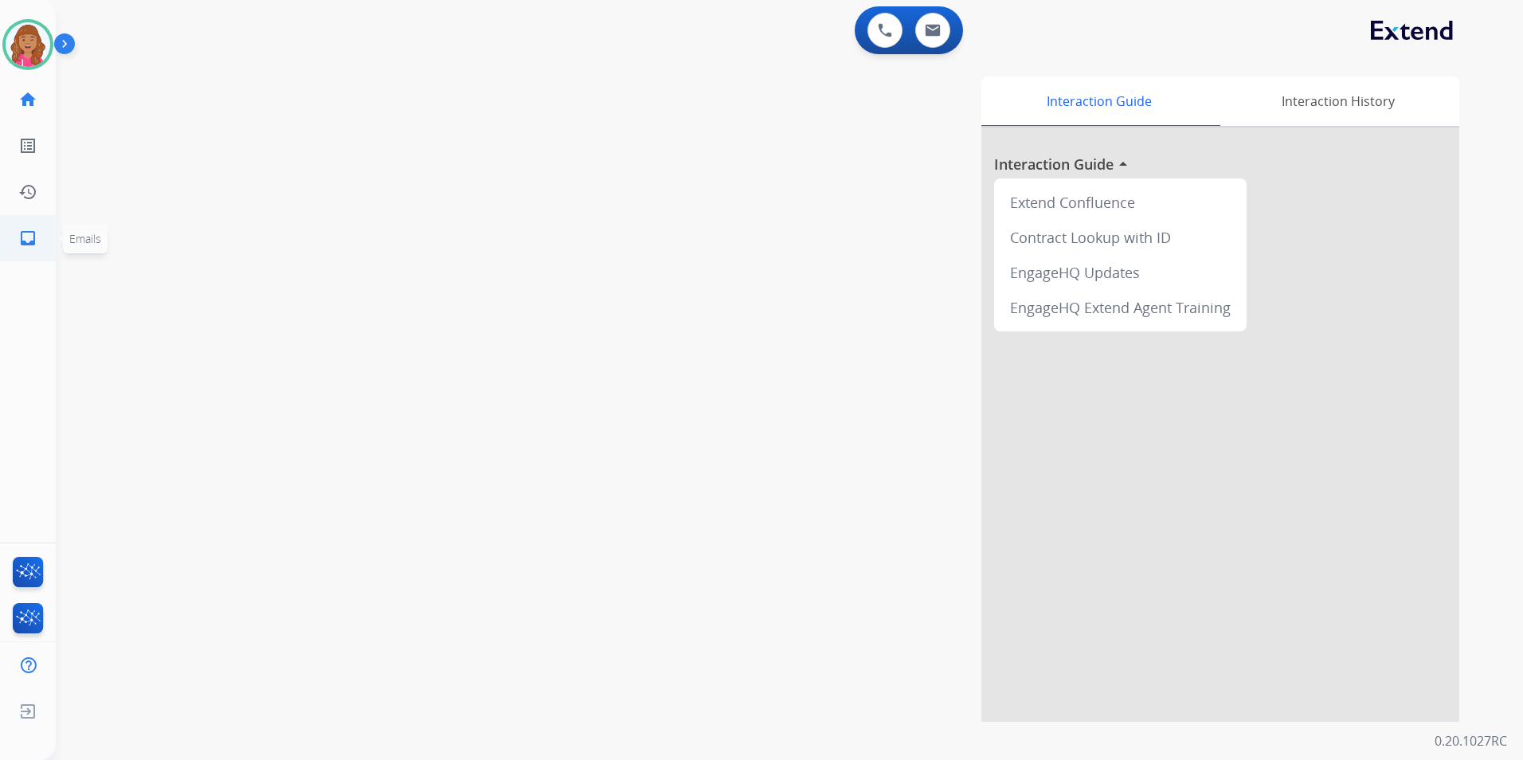
click at [31, 233] on mat-icon "inbox" at bounding box center [27, 238] width 19 height 19
select select "**********"
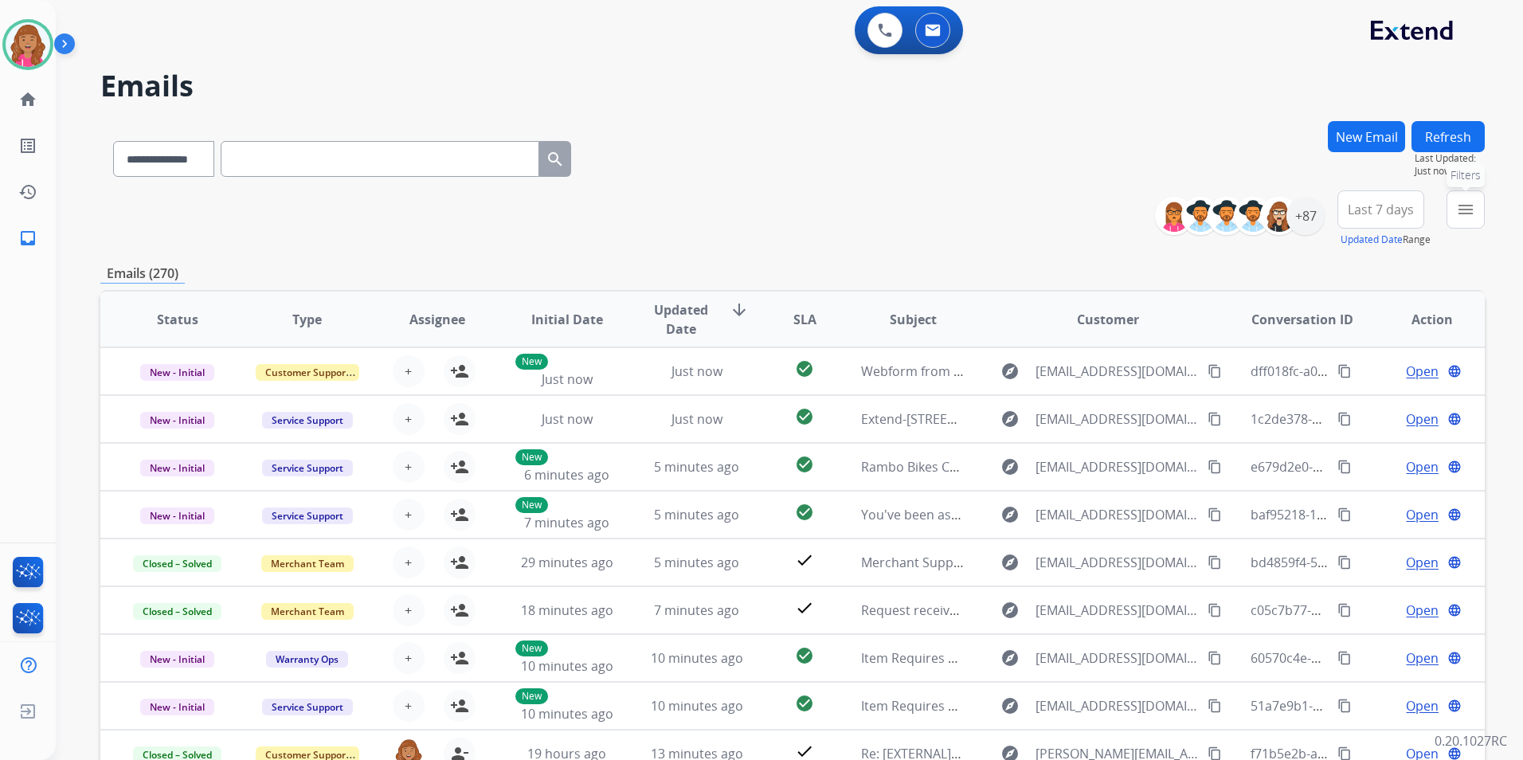
click at [1469, 221] on button "menu Filters" at bounding box center [1465, 209] width 38 height 38
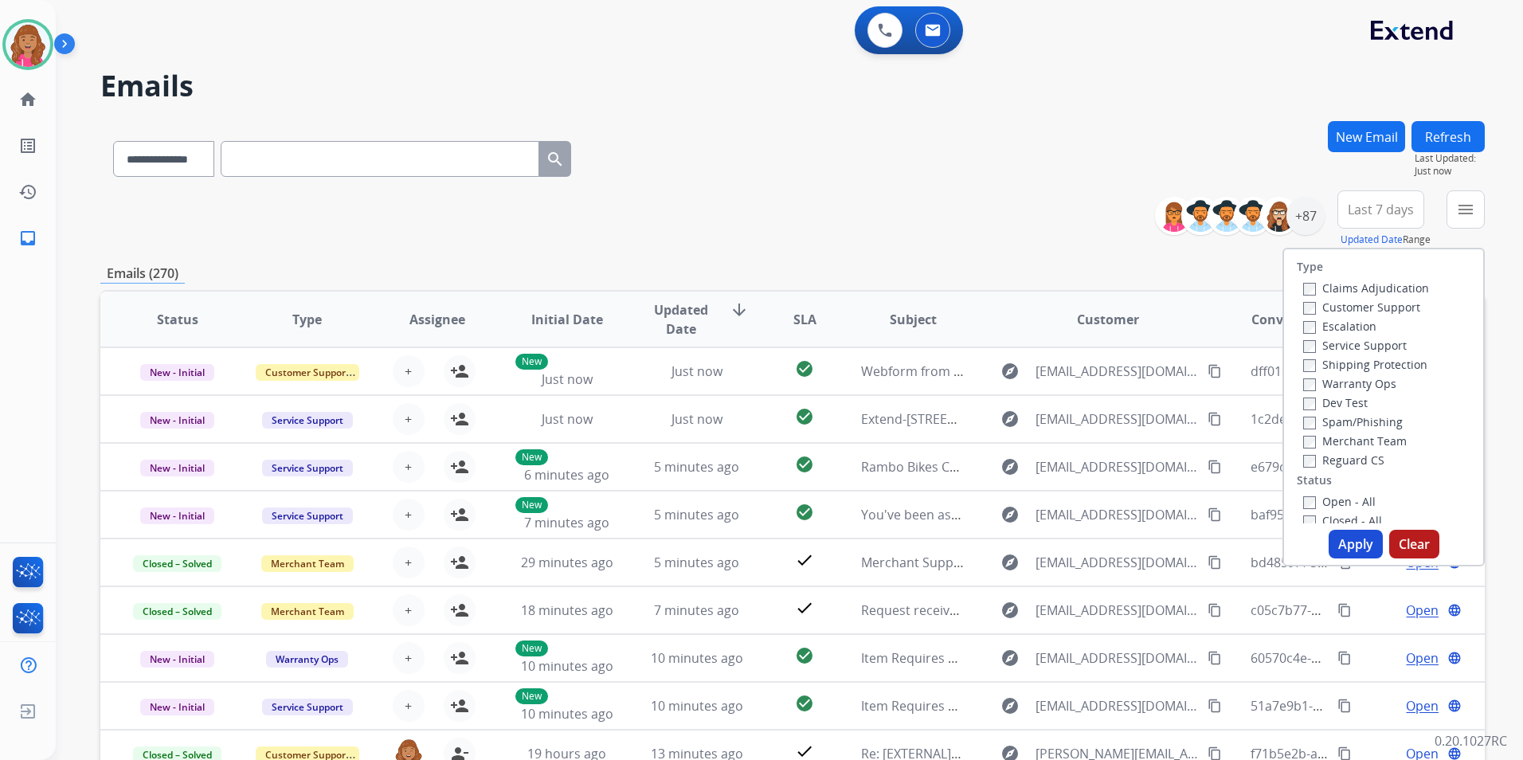
click at [1340, 500] on label "Open - All" at bounding box center [1339, 501] width 72 height 15
click at [1344, 454] on label "Reguard CS" at bounding box center [1343, 459] width 81 height 15
click at [1388, 369] on label "Shipping Protection" at bounding box center [1365, 364] width 124 height 15
click at [1380, 317] on div "Escalation" at bounding box center [1366, 325] width 126 height 19
click at [1380, 311] on label "Customer Support" at bounding box center [1361, 306] width 117 height 15
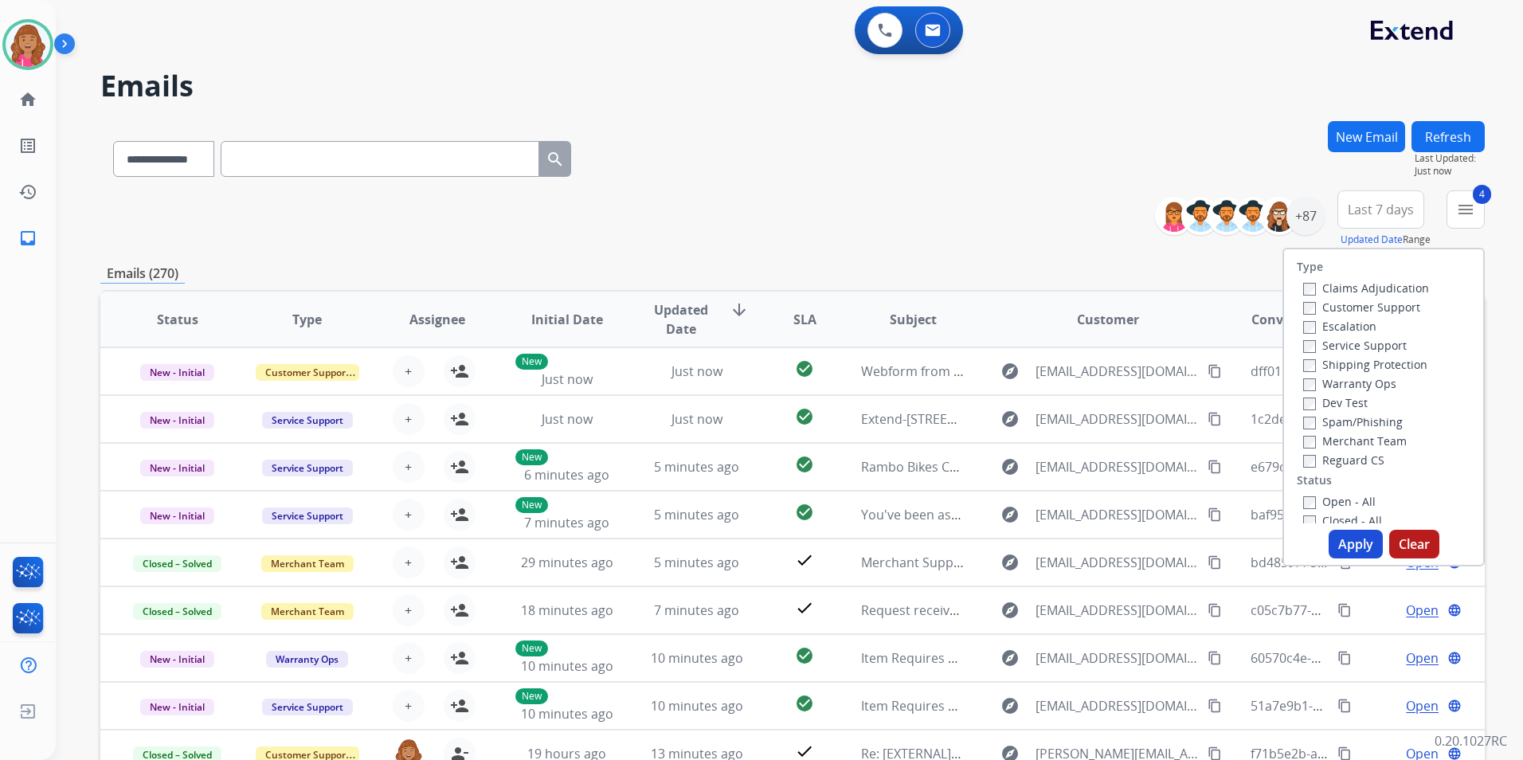
click at [1341, 548] on button "Apply" at bounding box center [1356, 544] width 54 height 29
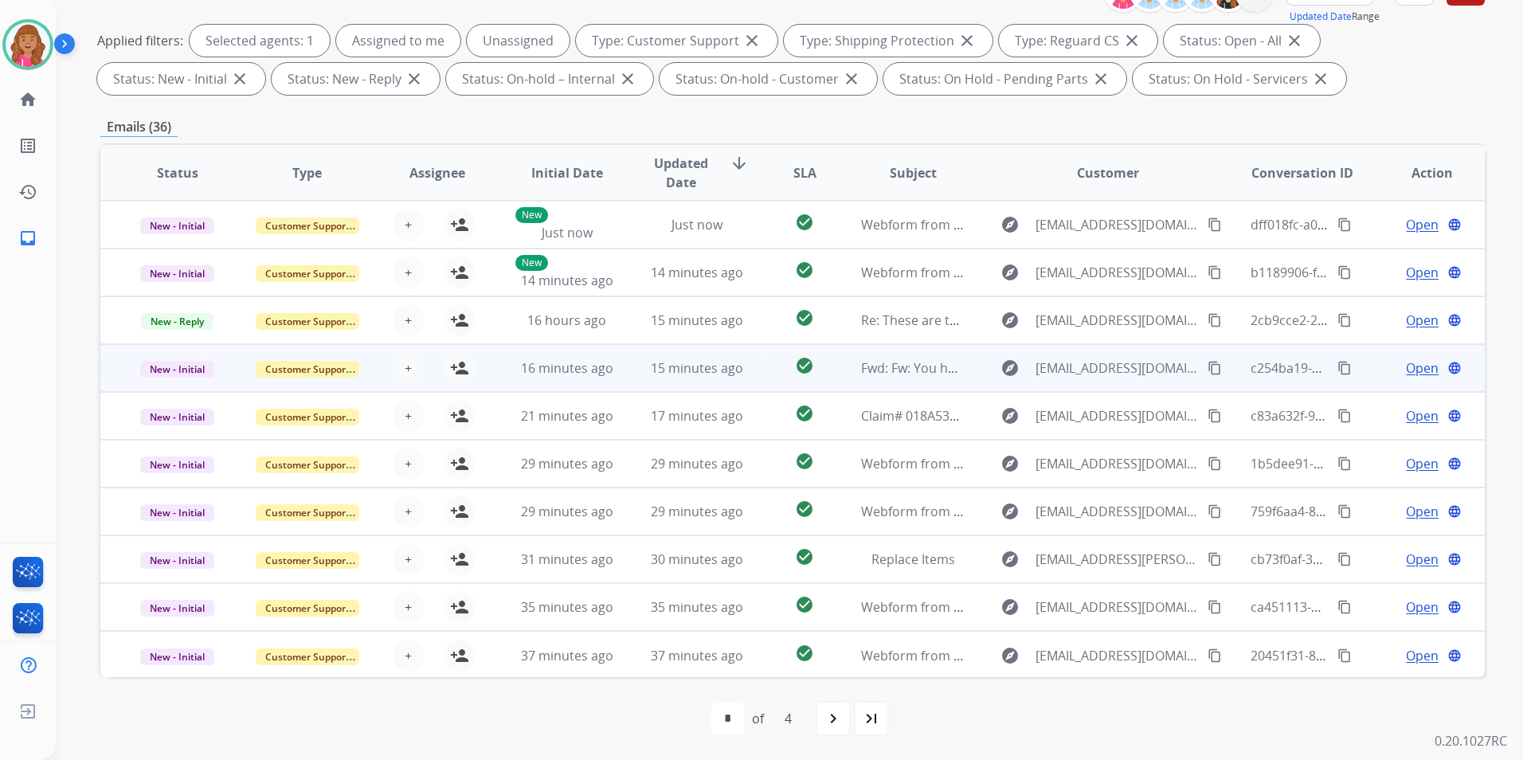
scroll to position [2, 0]
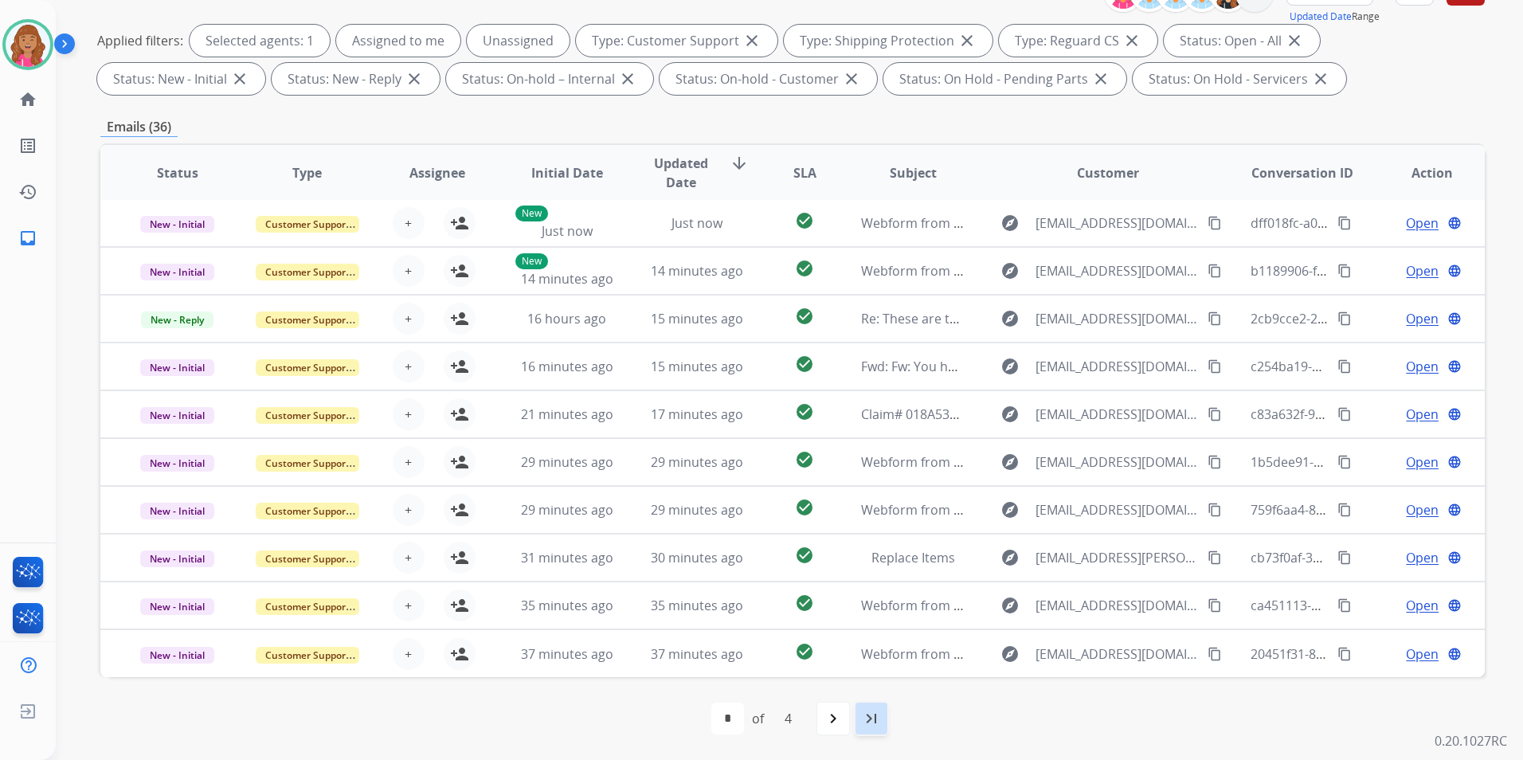
click at [879, 710] on mat-icon "last_page" at bounding box center [871, 718] width 19 height 19
select select "*"
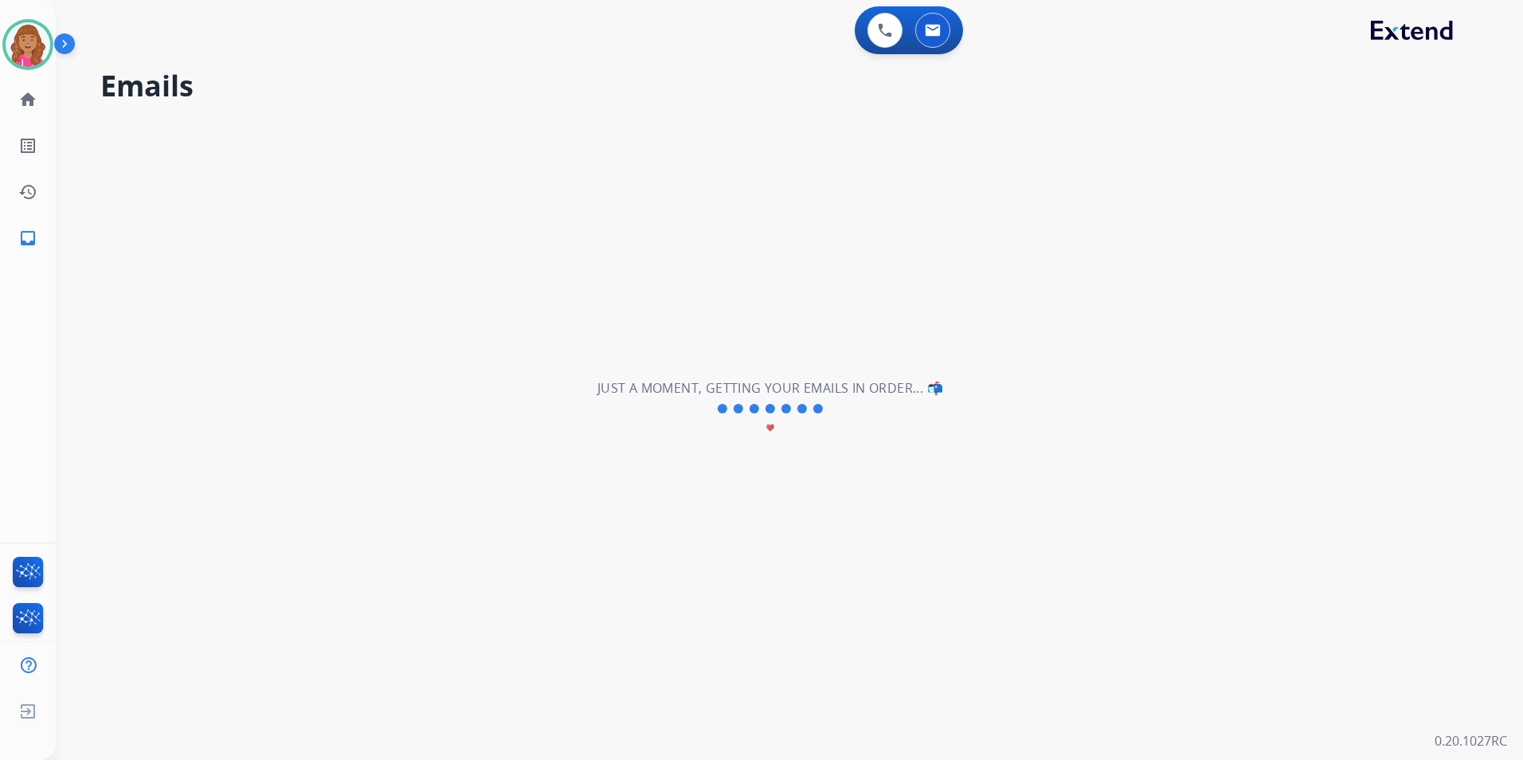
scroll to position [0, 0]
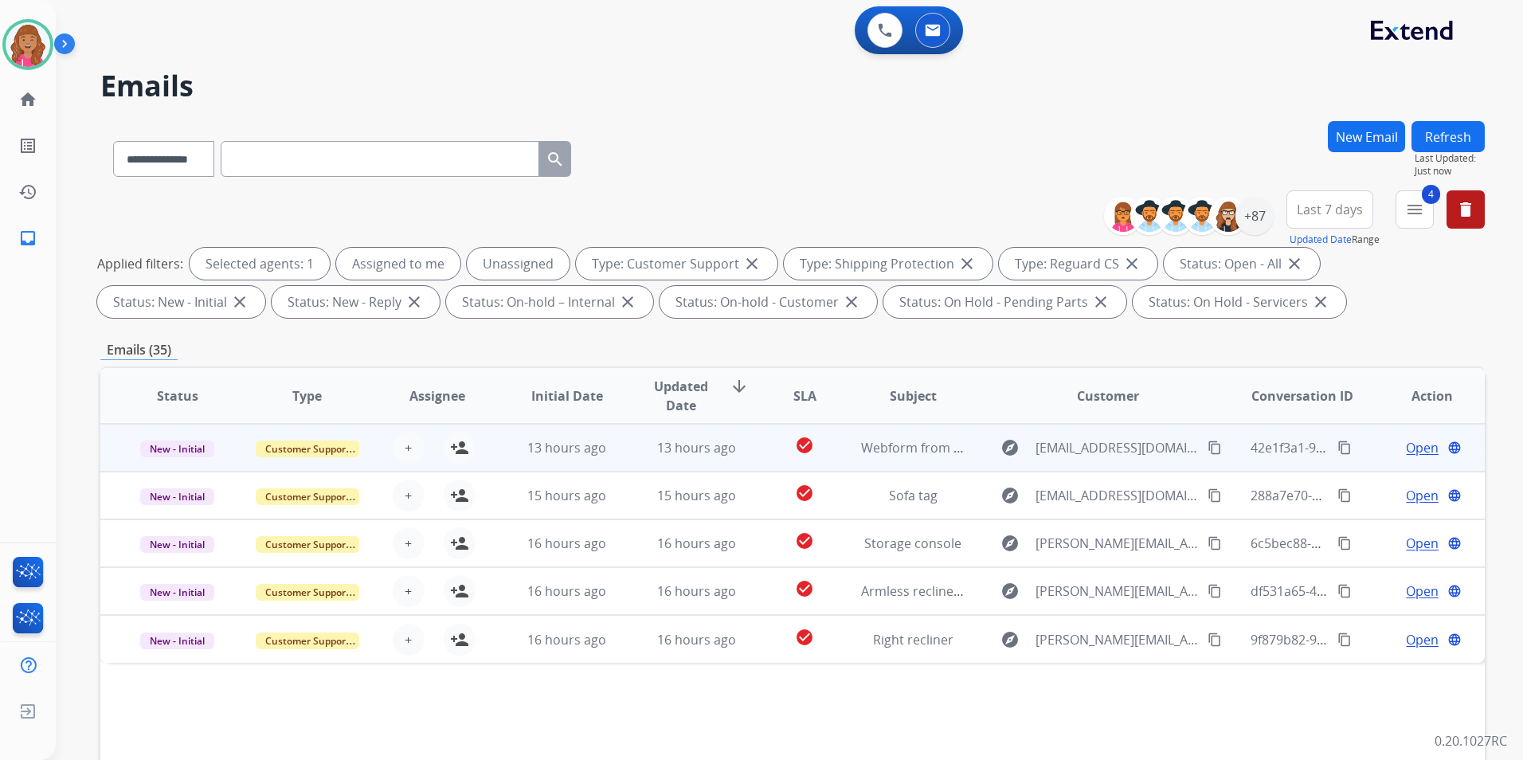
click at [1415, 445] on span "Open" at bounding box center [1422, 447] width 33 height 19
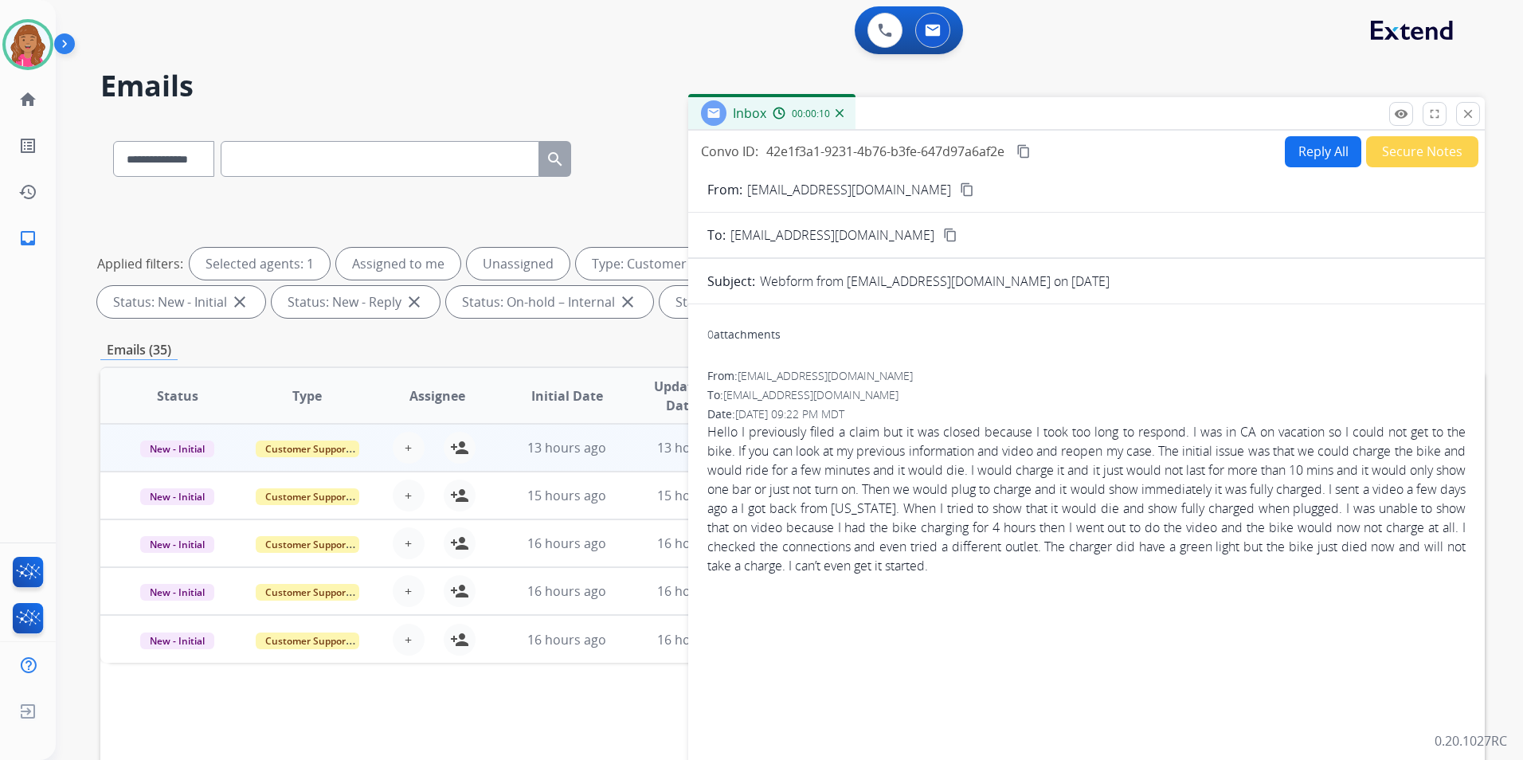
click at [1301, 162] on button "Reply All" at bounding box center [1323, 151] width 76 height 31
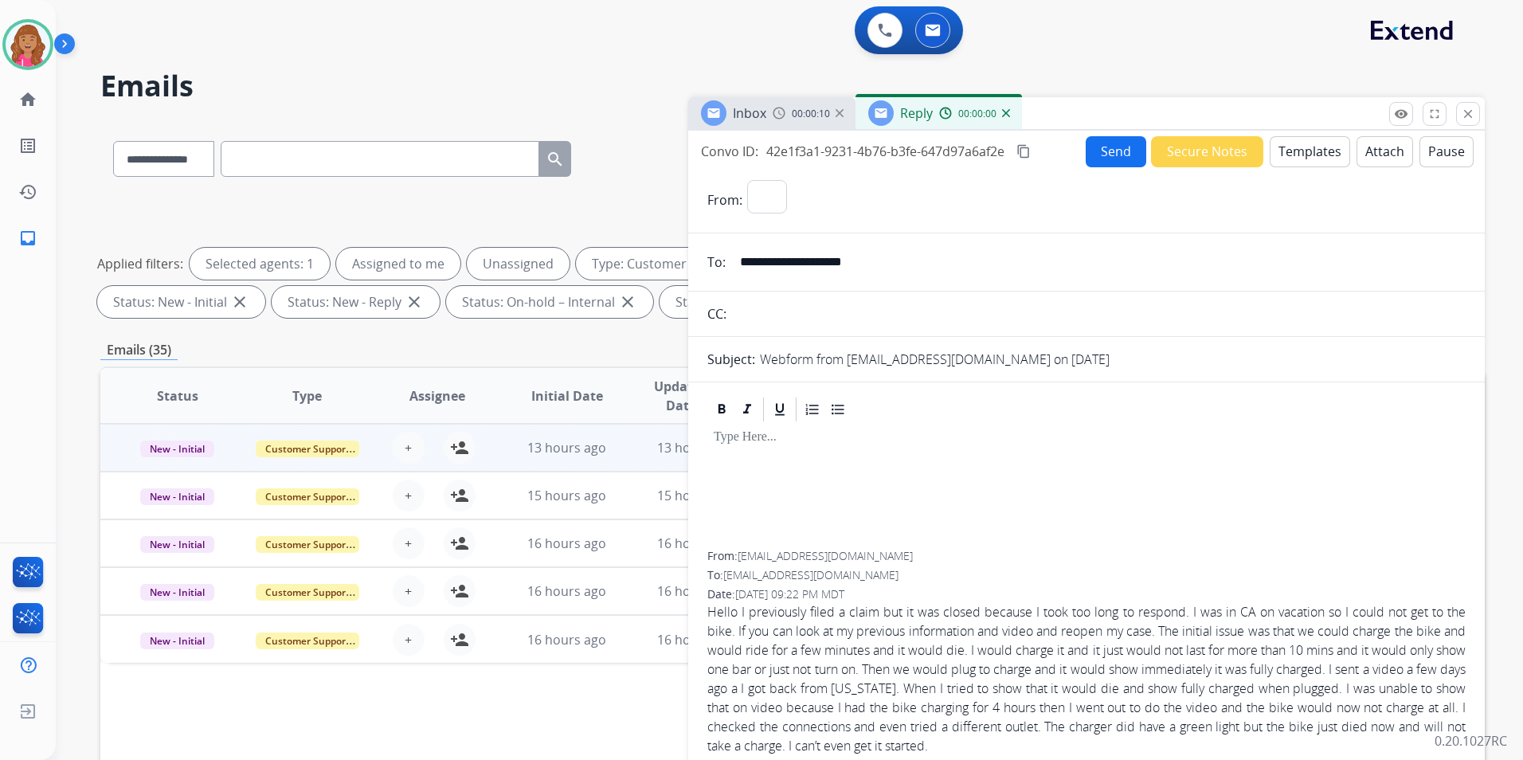
click at [1301, 162] on button "Templates" at bounding box center [1310, 151] width 80 height 31
select select "**********"
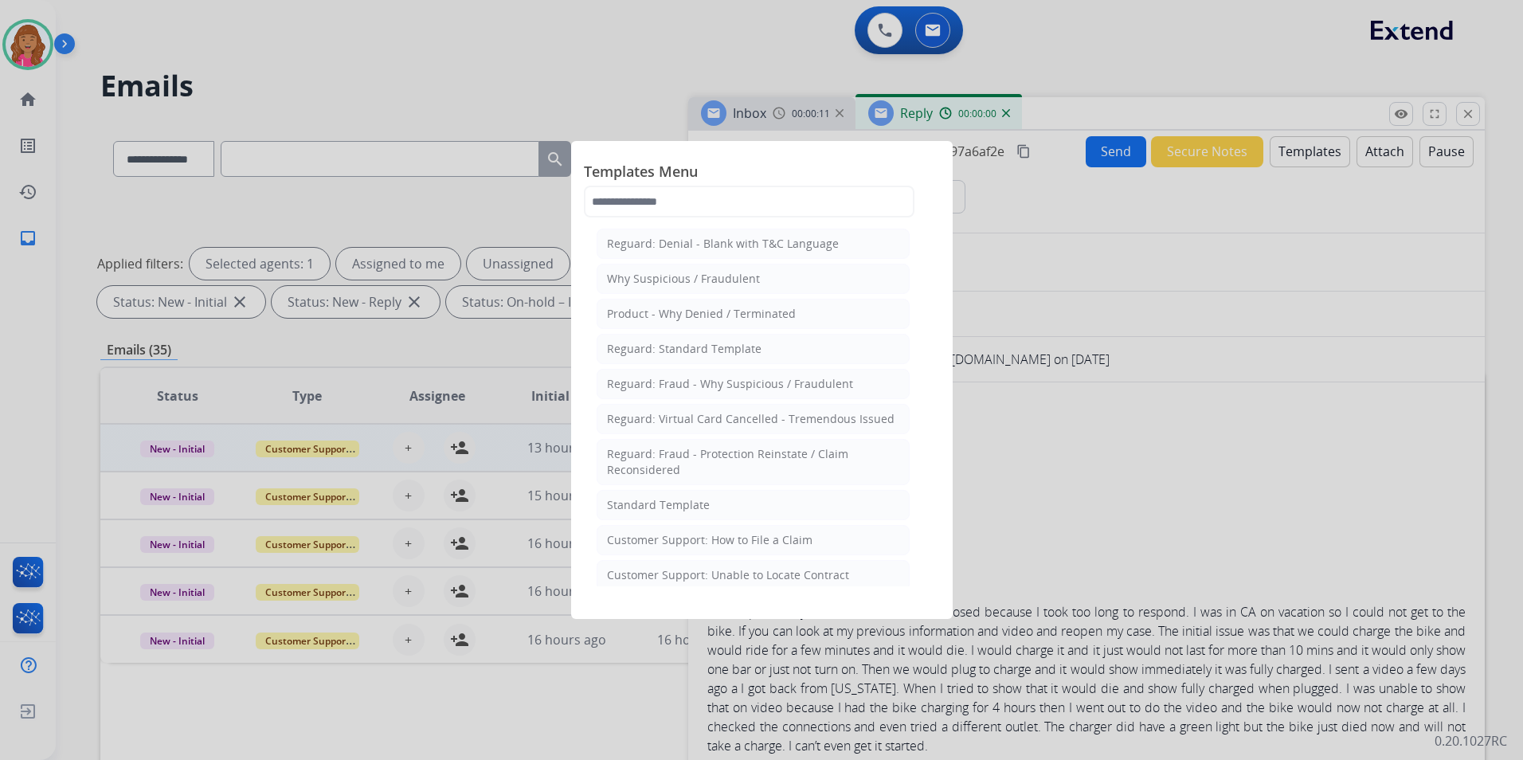
click at [716, 501] on li "Standard Template" at bounding box center [753, 505] width 313 height 30
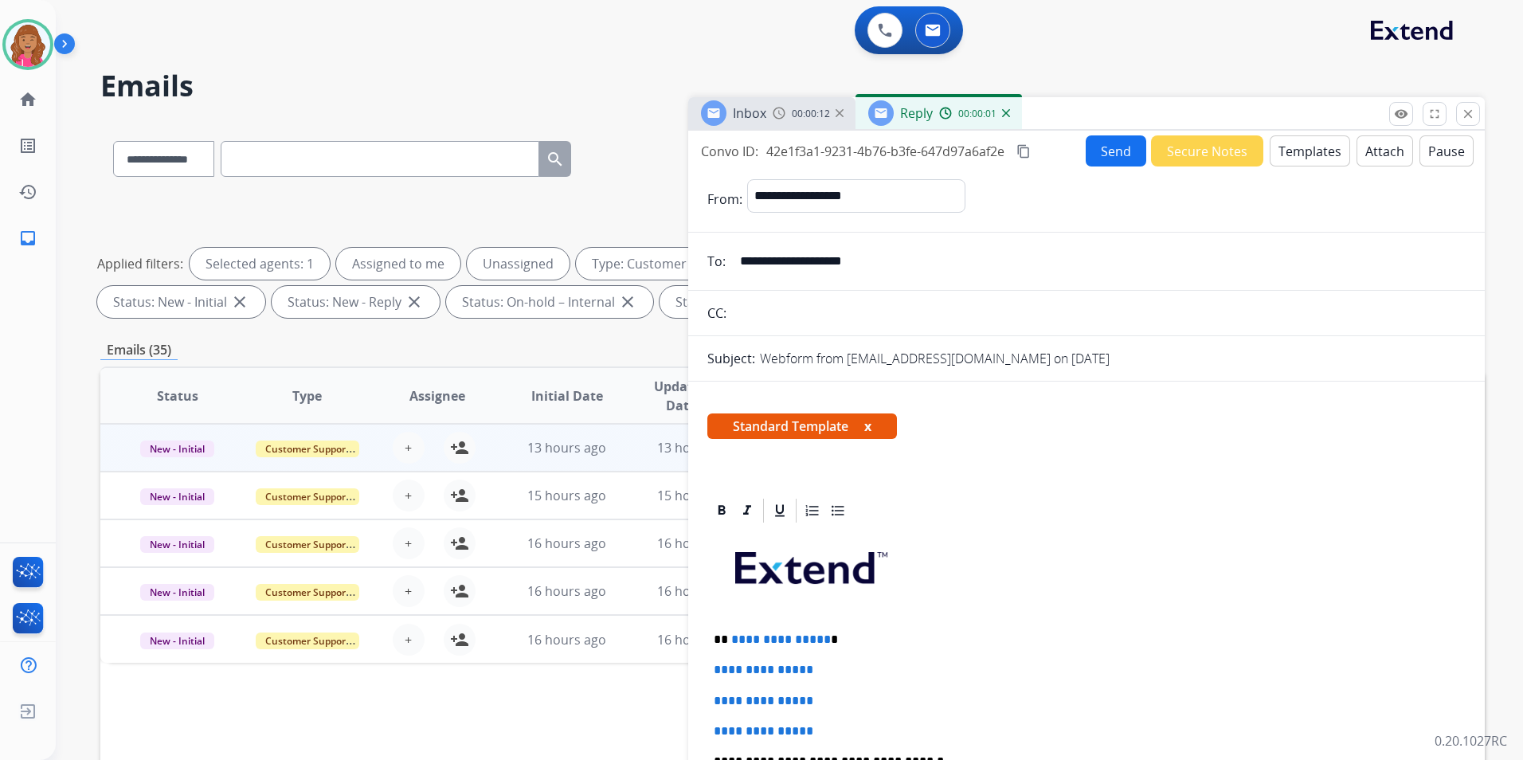
click at [823, 635] on p "**********" at bounding box center [1080, 639] width 733 height 14
drag, startPoint x: 894, startPoint y: 269, endPoint x: 707, endPoint y: 270, distance: 186.4
click at [707, 270] on div "**********" at bounding box center [1086, 261] width 796 height 32
click at [819, 636] on span "**********" at bounding box center [781, 639] width 100 height 12
drag, startPoint x: 822, startPoint y: 641, endPoint x: 834, endPoint y: 660, distance: 22.5
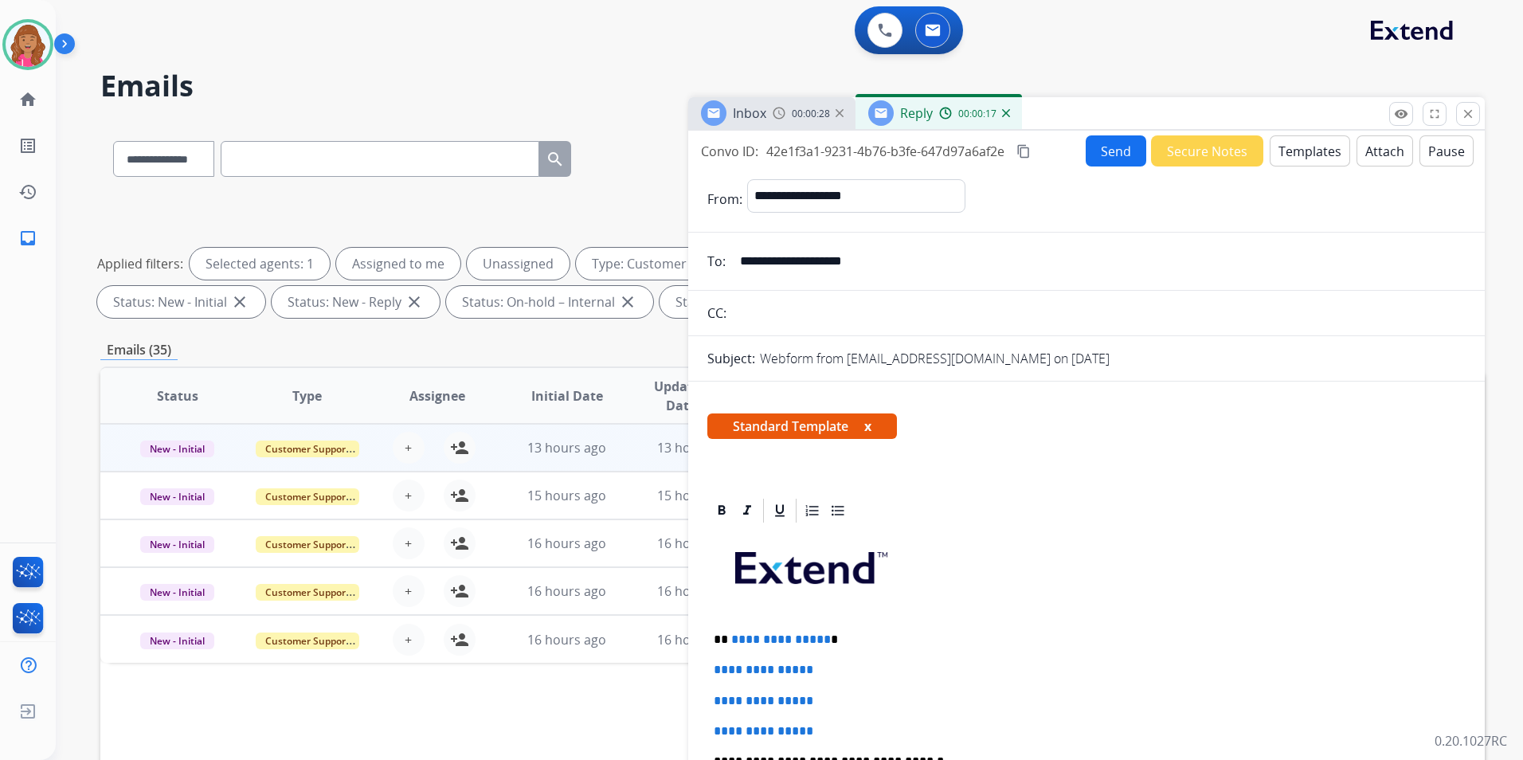
click at [822, 640] on p "**********" at bounding box center [1080, 639] width 733 height 14
drag, startPoint x: 868, startPoint y: 722, endPoint x: 633, endPoint y: 675, distance: 239.8
click at [633, 675] on div "**********" at bounding box center [792, 552] width 1384 height 862
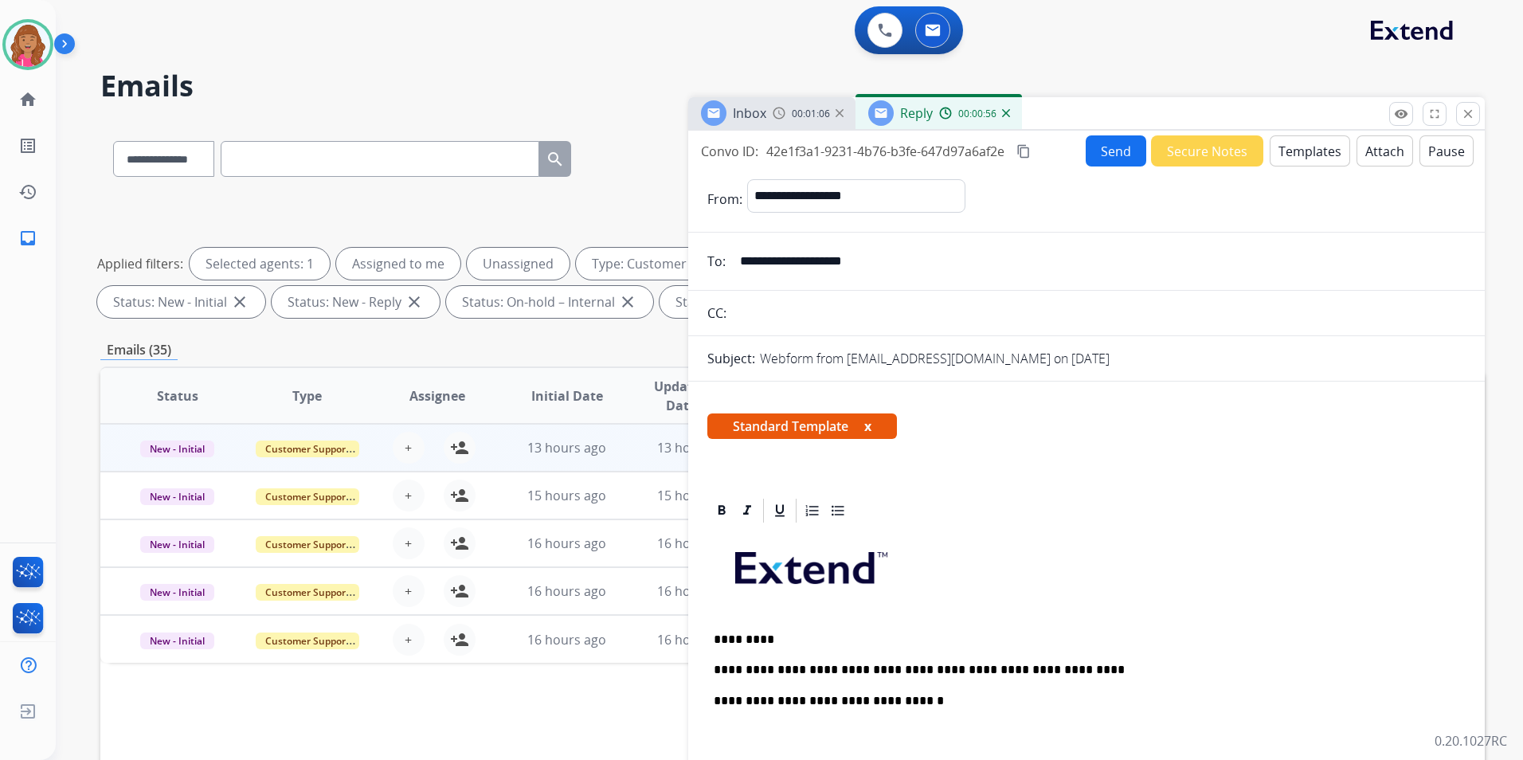
click at [1086, 663] on p "**********" at bounding box center [1080, 670] width 733 height 14
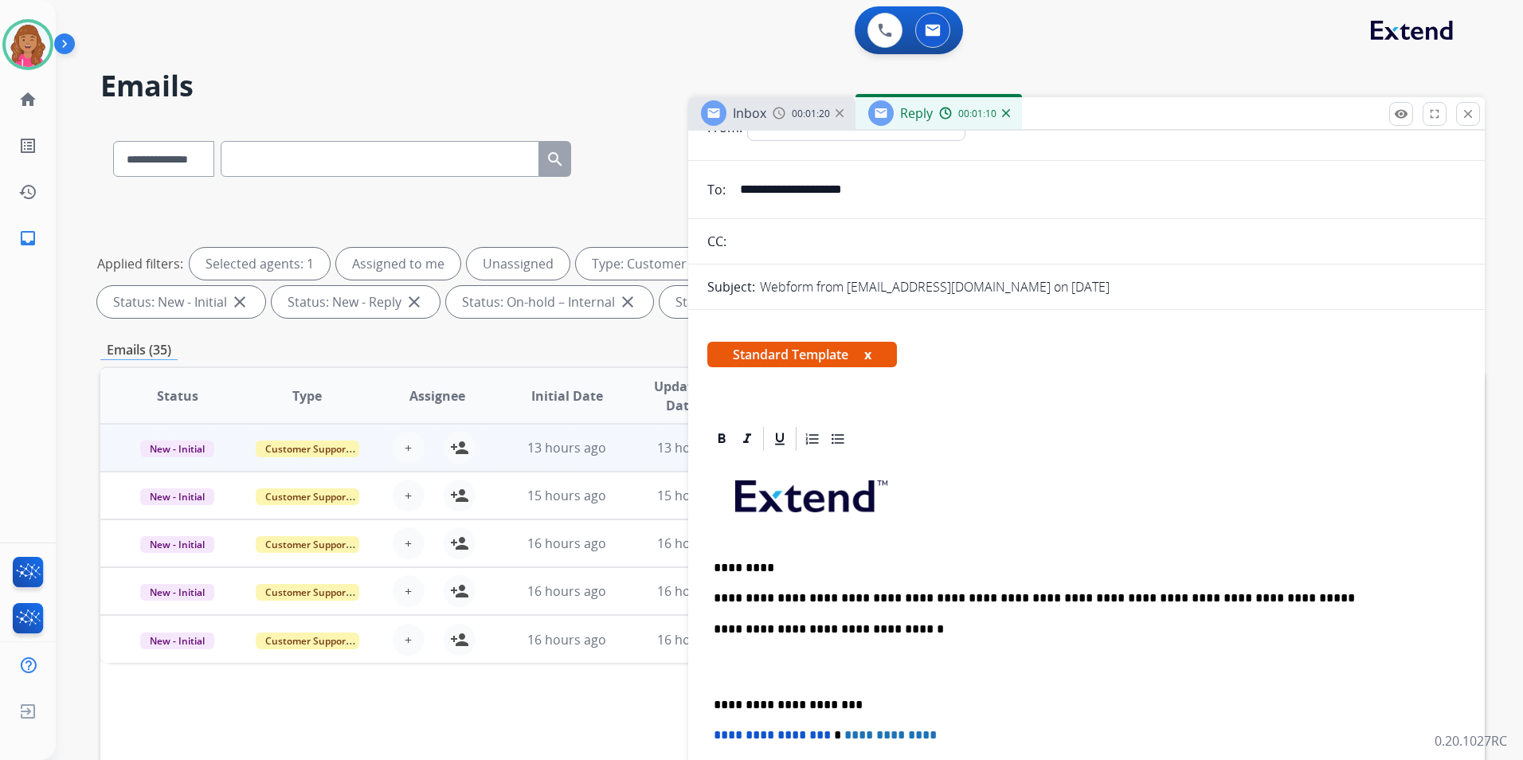
scroll to position [80, 0]
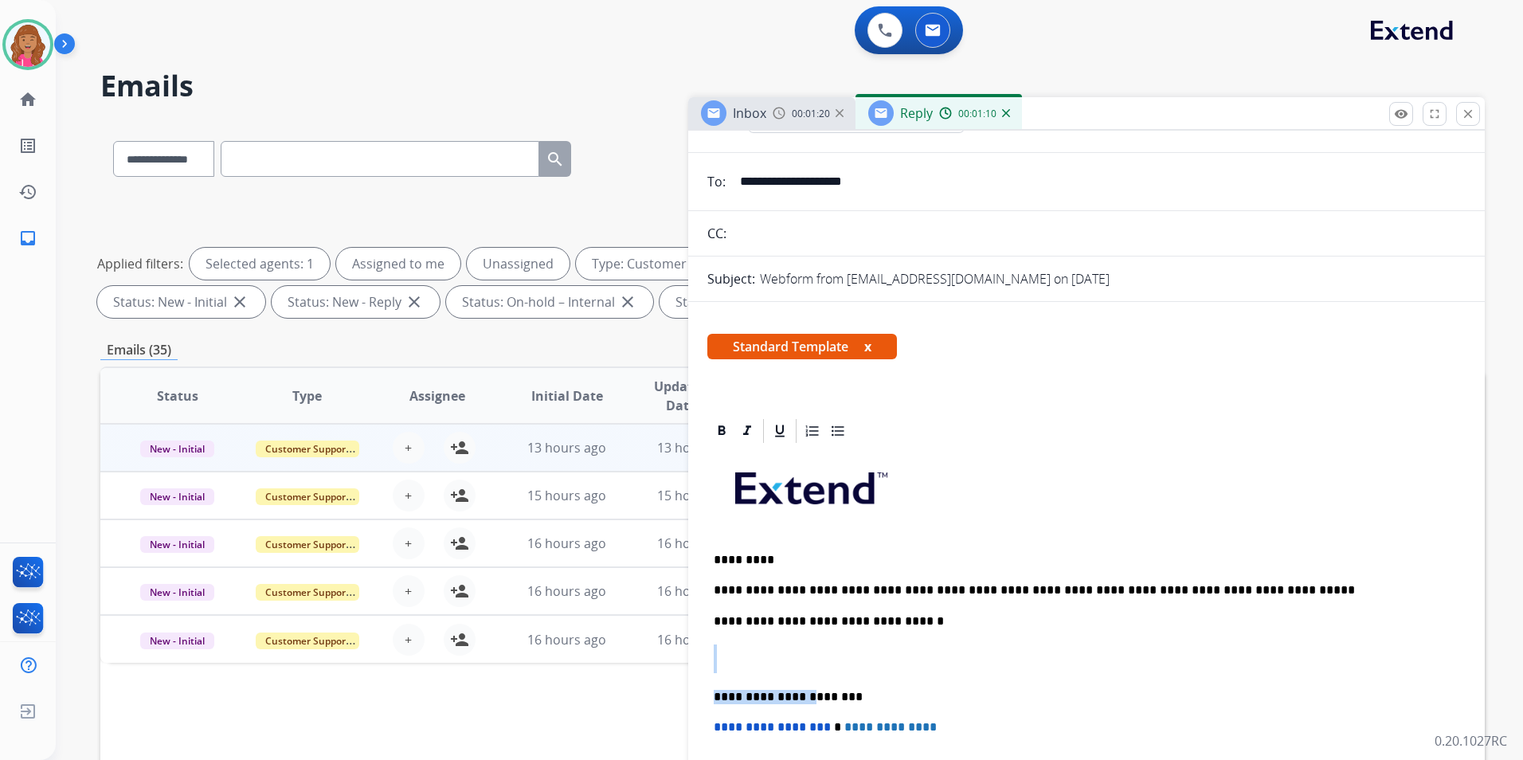
click at [804, 672] on div "**********" at bounding box center [1086, 688] width 758 height 487
drag, startPoint x: 769, startPoint y: 646, endPoint x: 759, endPoint y: 649, distance: 10.8
click at [768, 646] on p at bounding box center [1087, 658] width 746 height 29
click at [749, 654] on p at bounding box center [1087, 658] width 746 height 29
click at [732, 663] on p at bounding box center [1087, 658] width 746 height 29
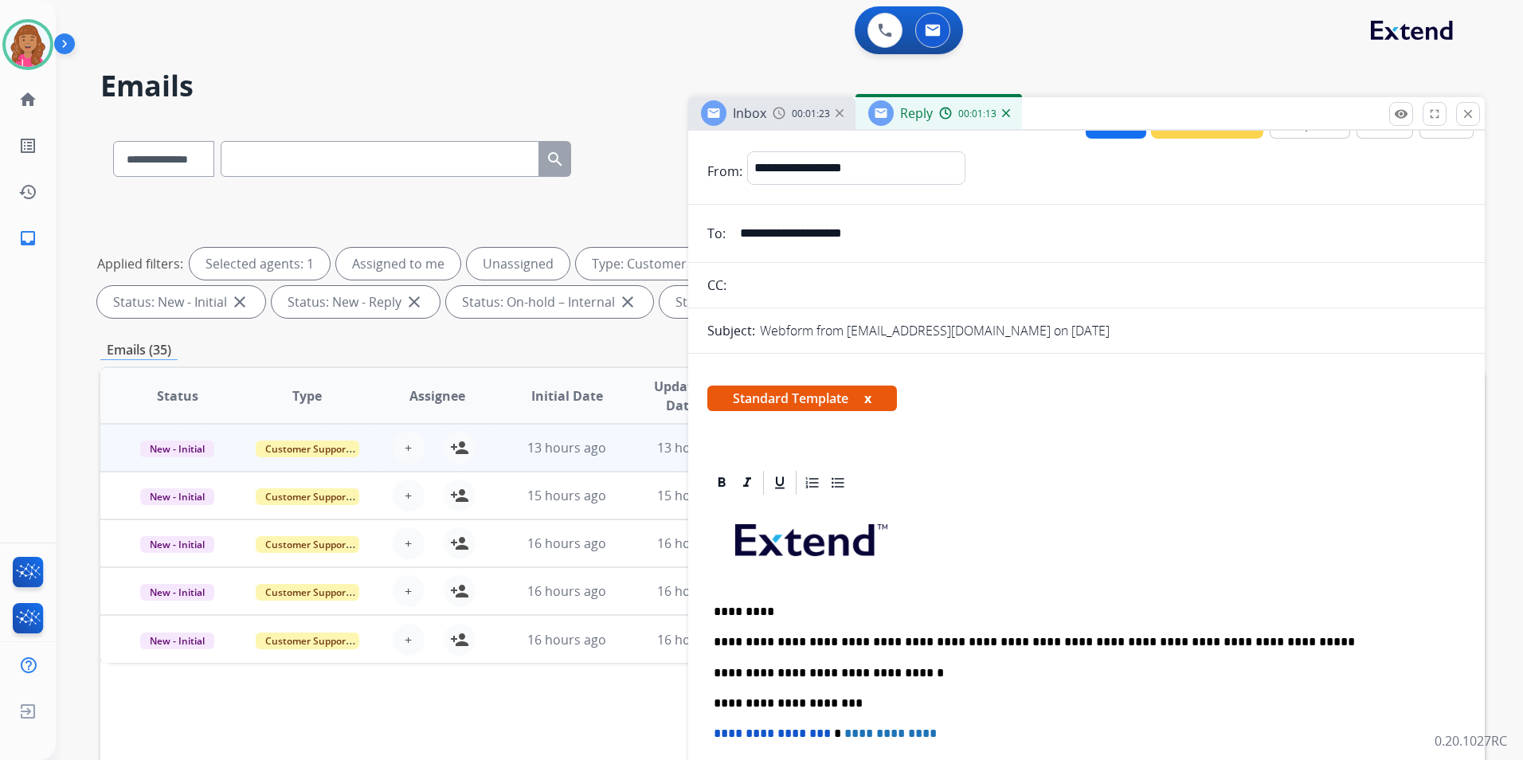
scroll to position [0, 0]
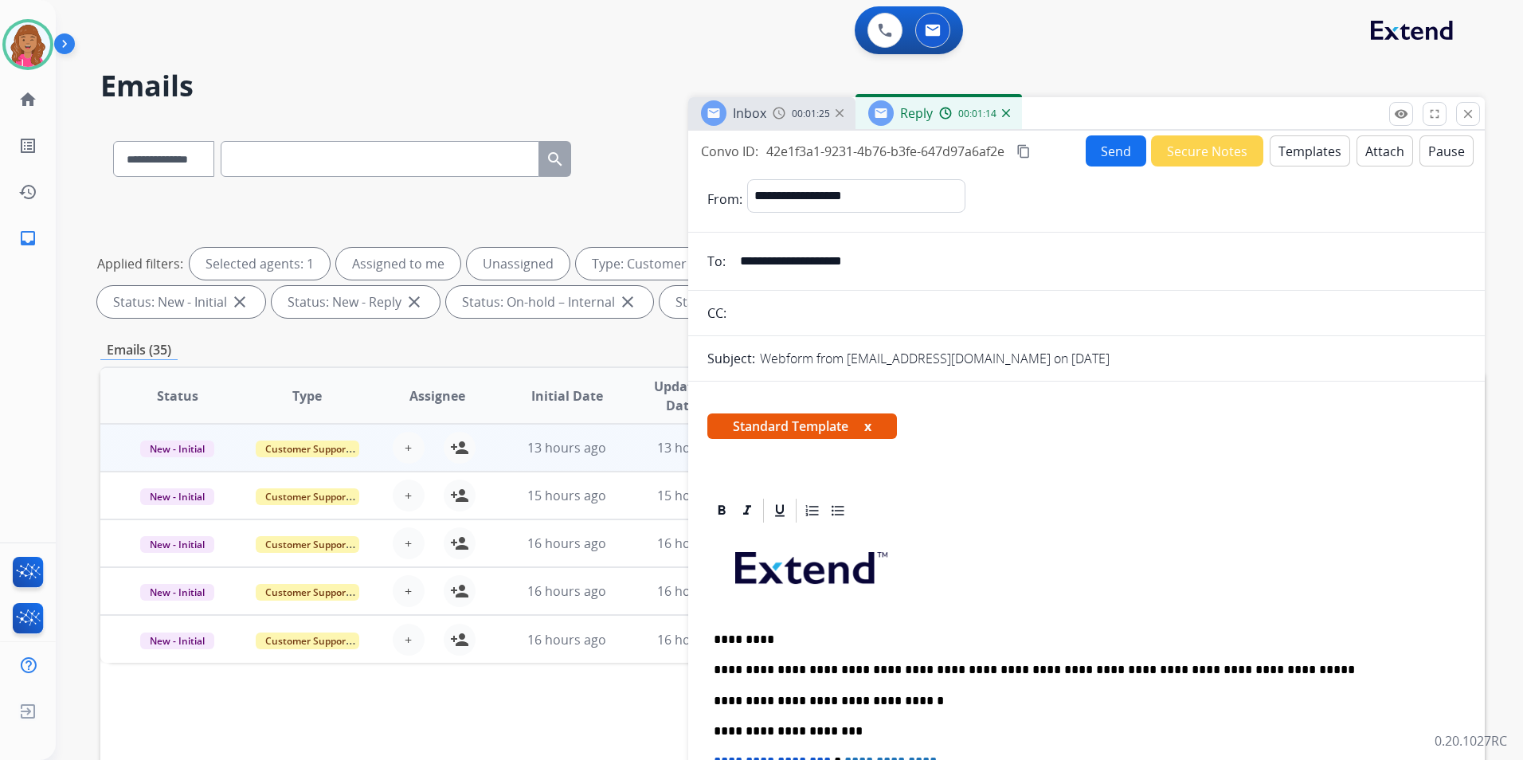
click at [1030, 147] on mat-icon "content_copy" at bounding box center [1023, 151] width 14 height 14
click at [1106, 135] on div "Send Secure Notes Templates Attach Pause" at bounding box center [1280, 150] width 388 height 31
click at [1109, 148] on button "Send" at bounding box center [1116, 150] width 61 height 31
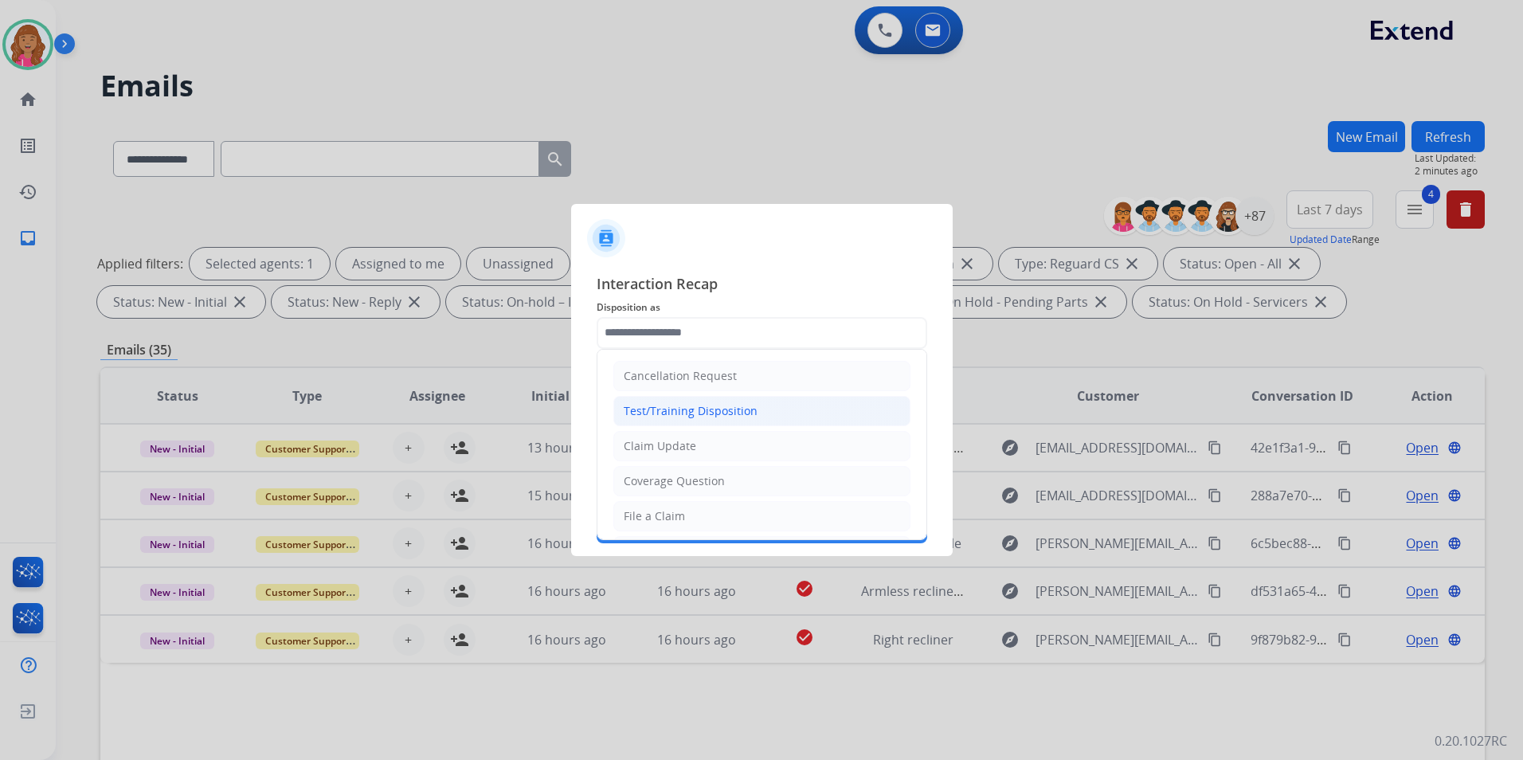
click at [690, 417] on div "Test/Training Disposition" at bounding box center [691, 411] width 134 height 16
type input "**********"
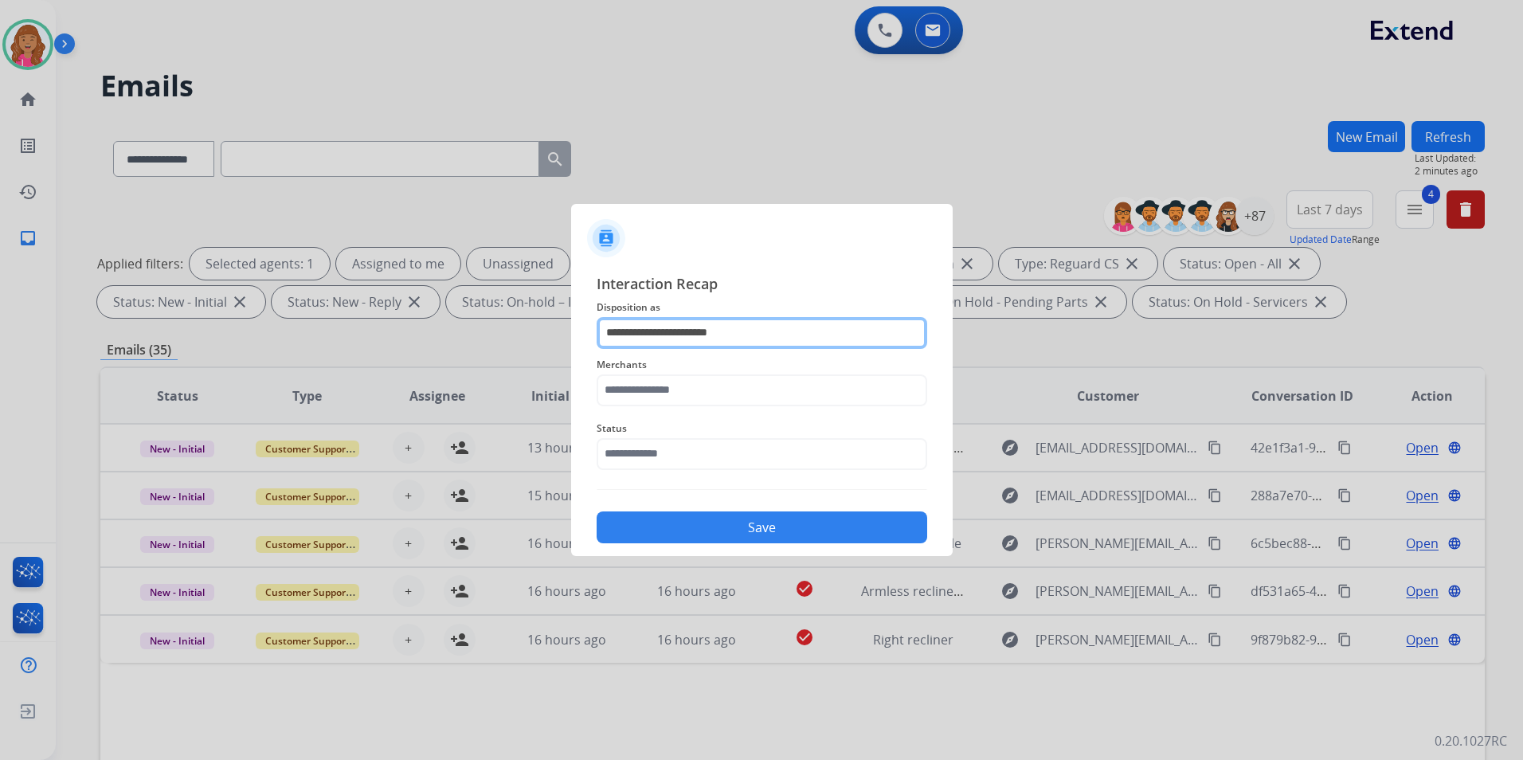
click at [753, 340] on input "**********" at bounding box center [762, 333] width 331 height 32
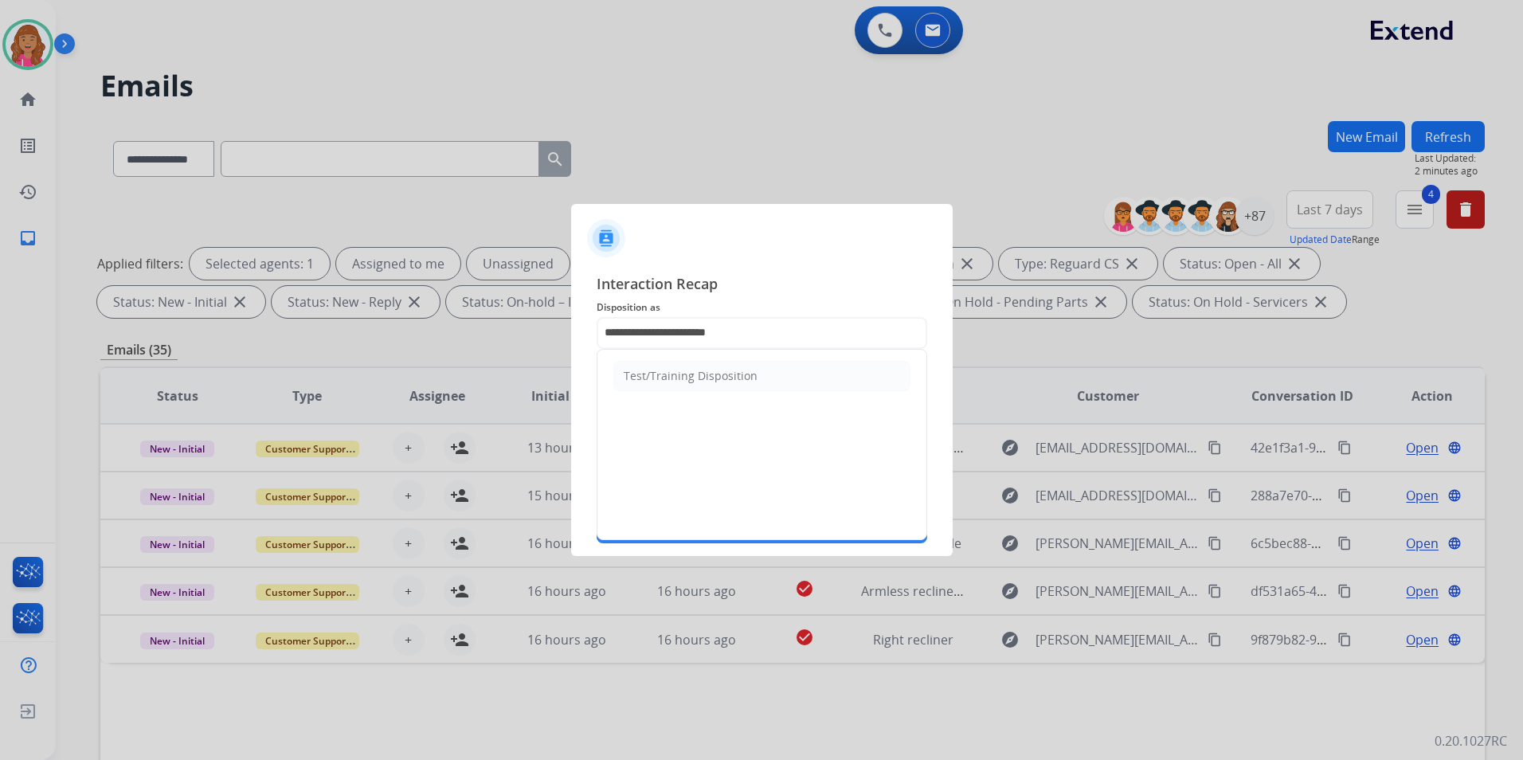
drag, startPoint x: 799, startPoint y: 370, endPoint x: 596, endPoint y: 372, distance: 203.1
click at [597, 372] on div "Test/Training Disposition" at bounding box center [762, 444] width 331 height 191
drag, startPoint x: 596, startPoint y: 372, endPoint x: 452, endPoint y: 336, distance: 147.8
click at [0, 336] on app-contact-recap-modal "**********" at bounding box center [0, 380] width 0 height 760
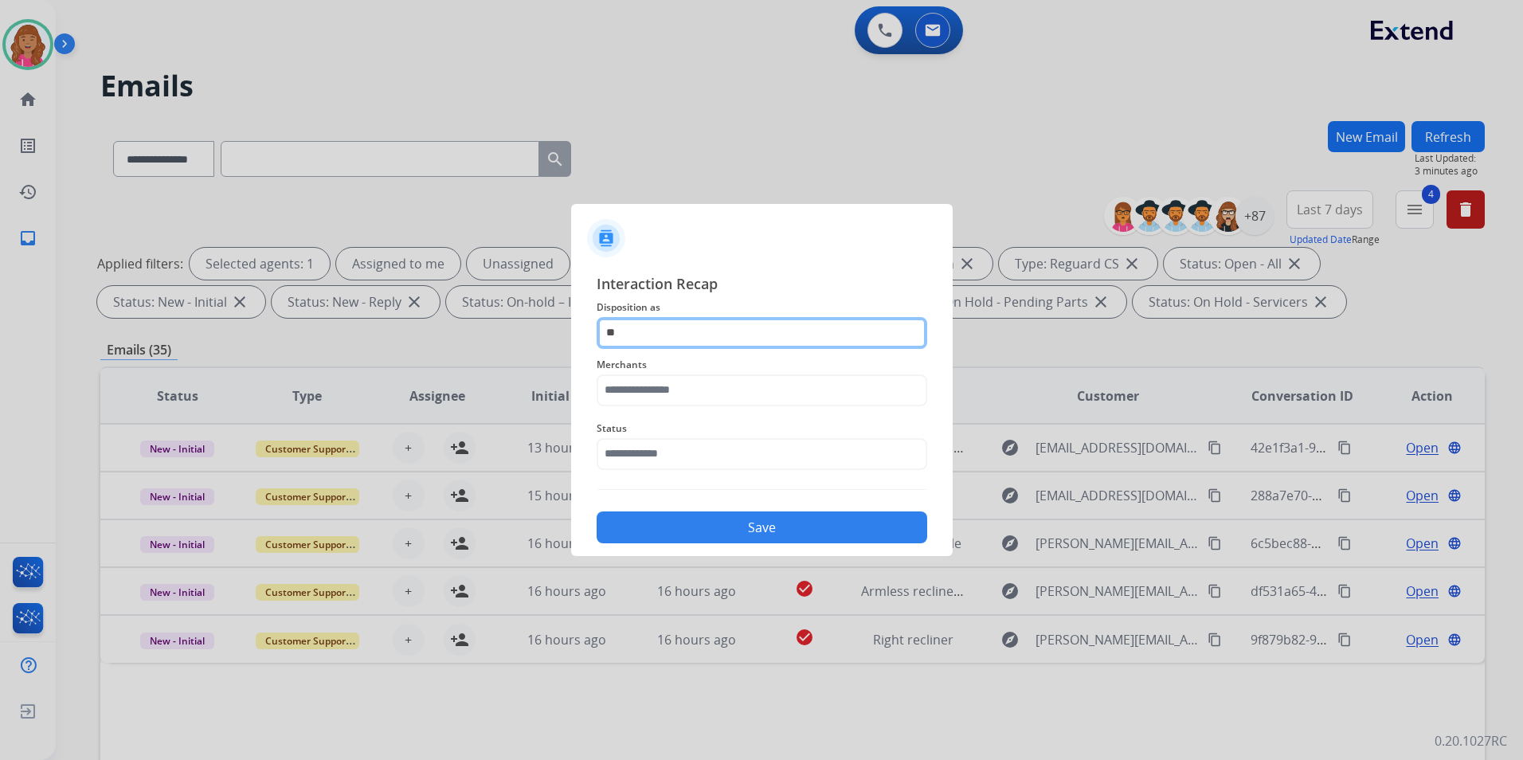
type input "*"
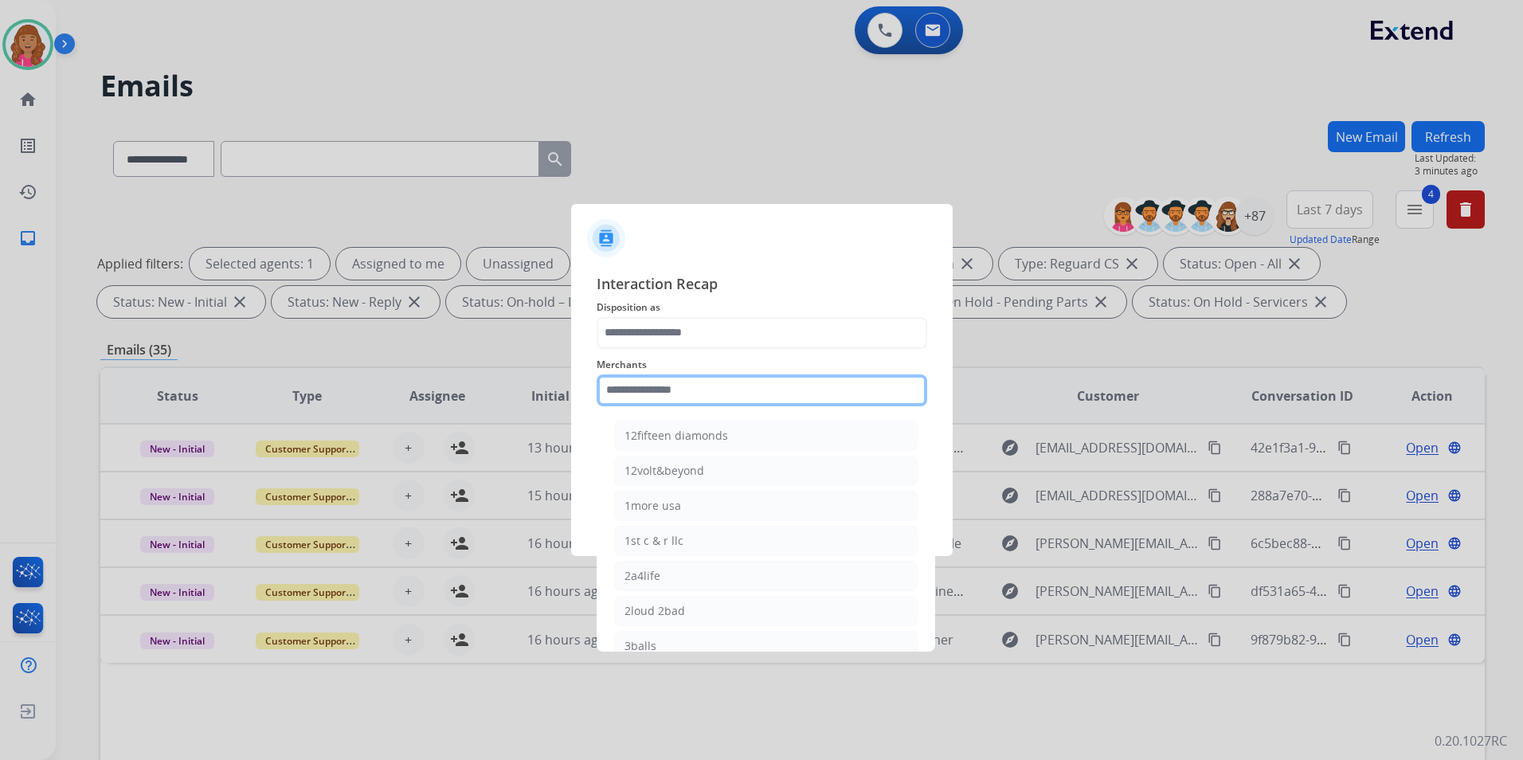
click at [706, 397] on input "text" at bounding box center [762, 390] width 331 height 32
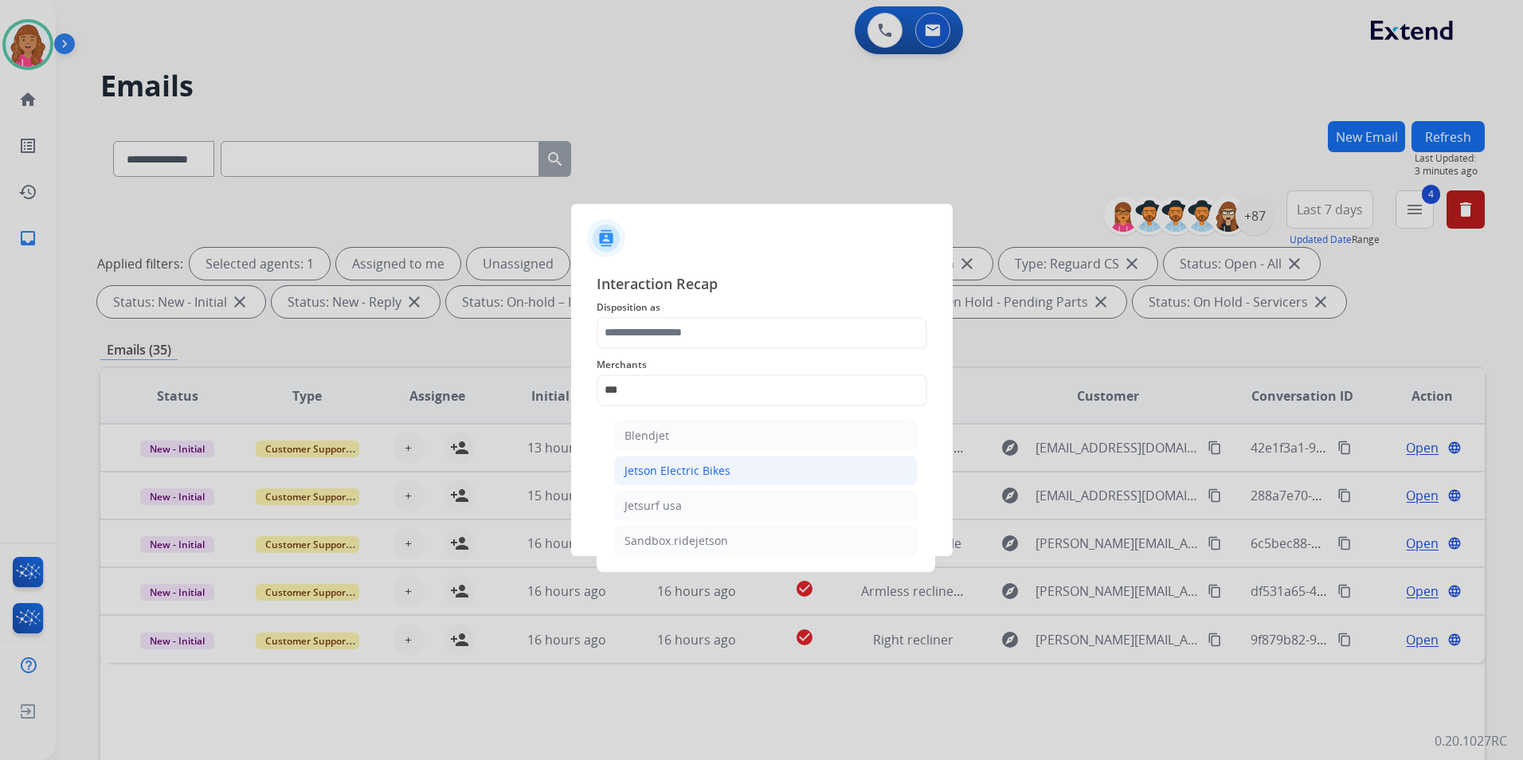
click at [718, 481] on li "Jetson Electric Bikes" at bounding box center [765, 471] width 303 height 30
type input "**********"
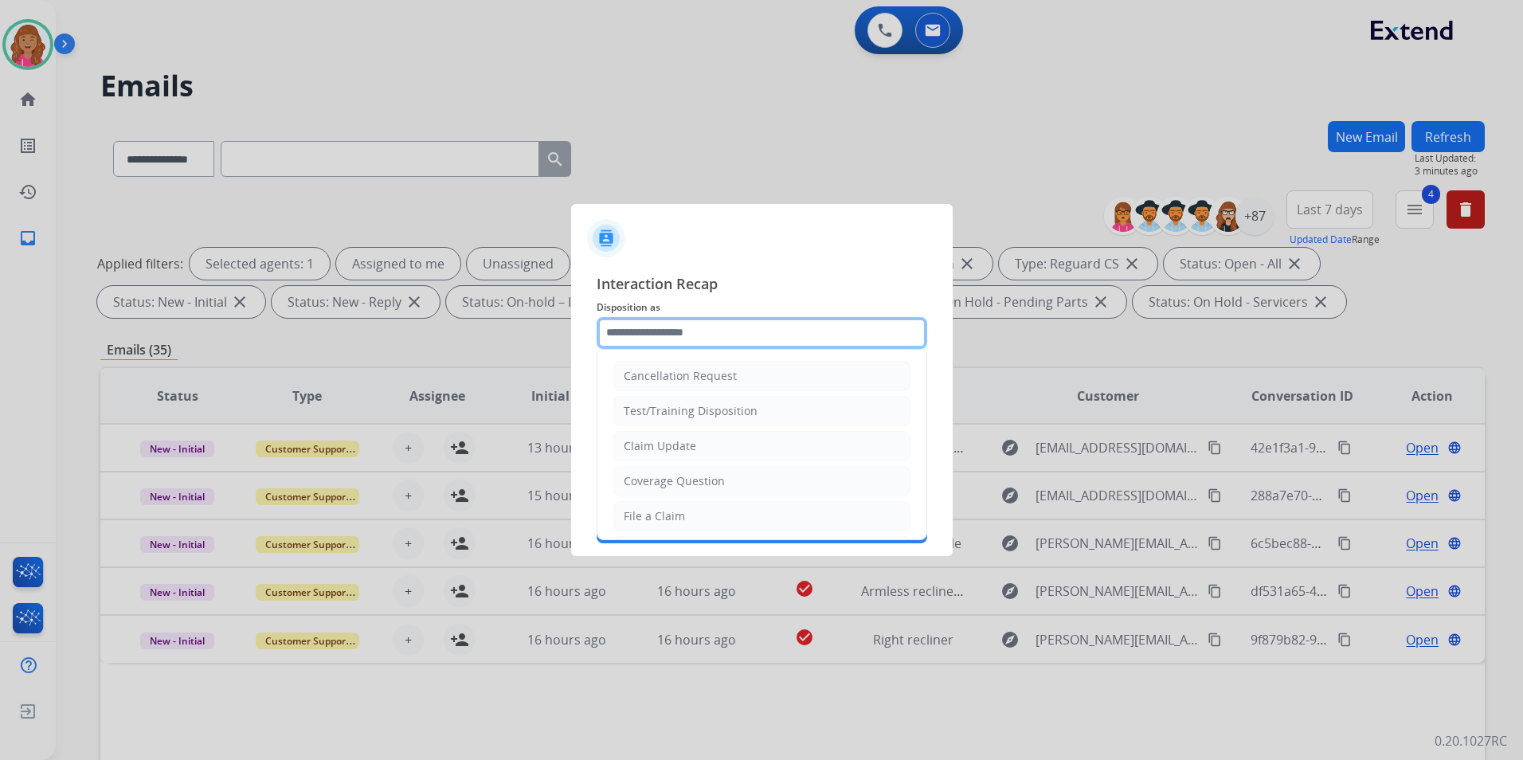
click at [707, 337] on input "text" at bounding box center [762, 333] width 331 height 32
drag, startPoint x: 692, startPoint y: 442, endPoint x: 695, endPoint y: 425, distance: 17.8
click at [692, 441] on div "Claim Update" at bounding box center [660, 446] width 72 height 16
type input "**********"
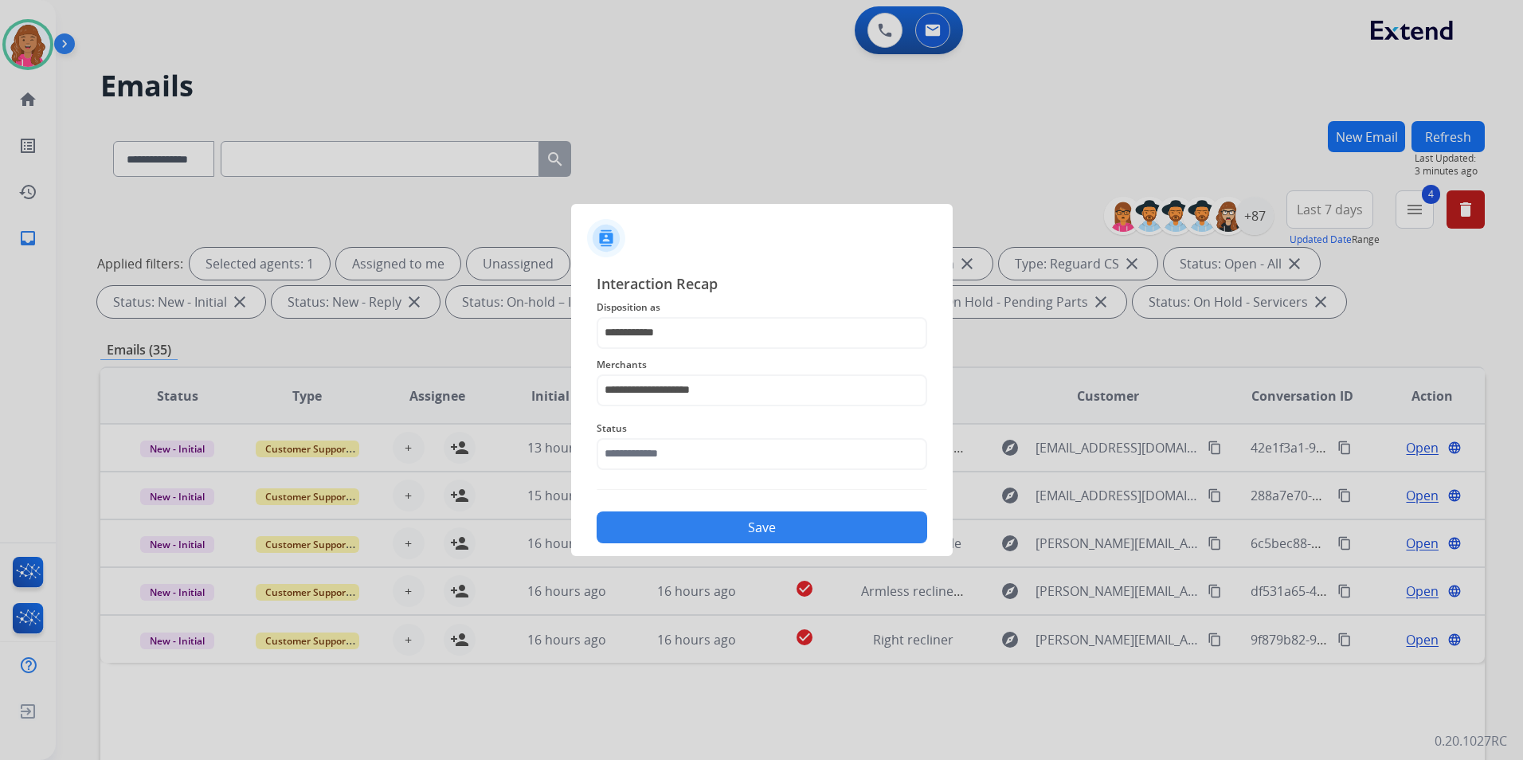
click at [673, 473] on div "Status" at bounding box center [762, 445] width 331 height 64
click at [673, 460] on input "text" at bounding box center [762, 454] width 331 height 32
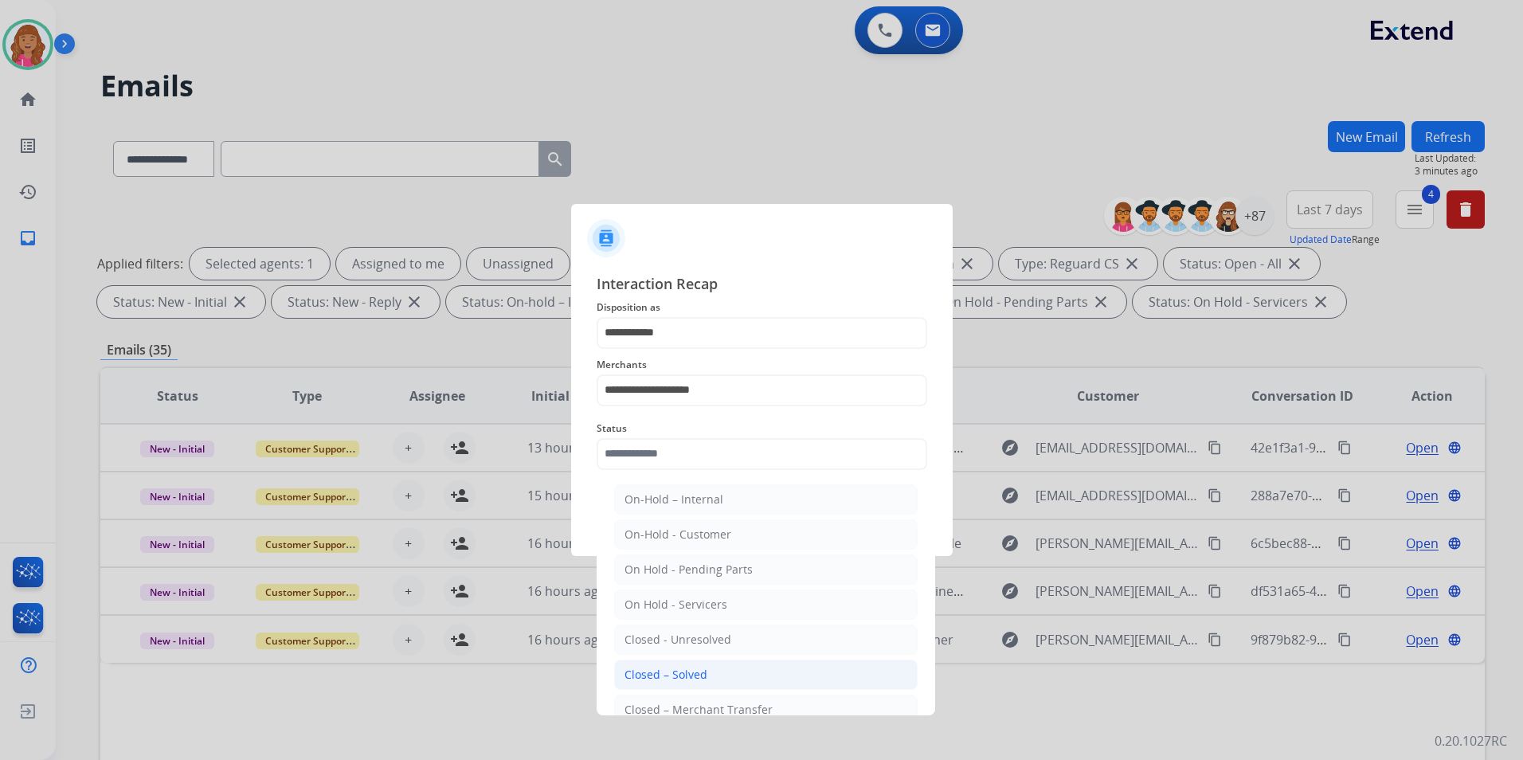
click at [690, 674] on div "Closed – Solved" at bounding box center [665, 675] width 83 height 16
type input "**********"
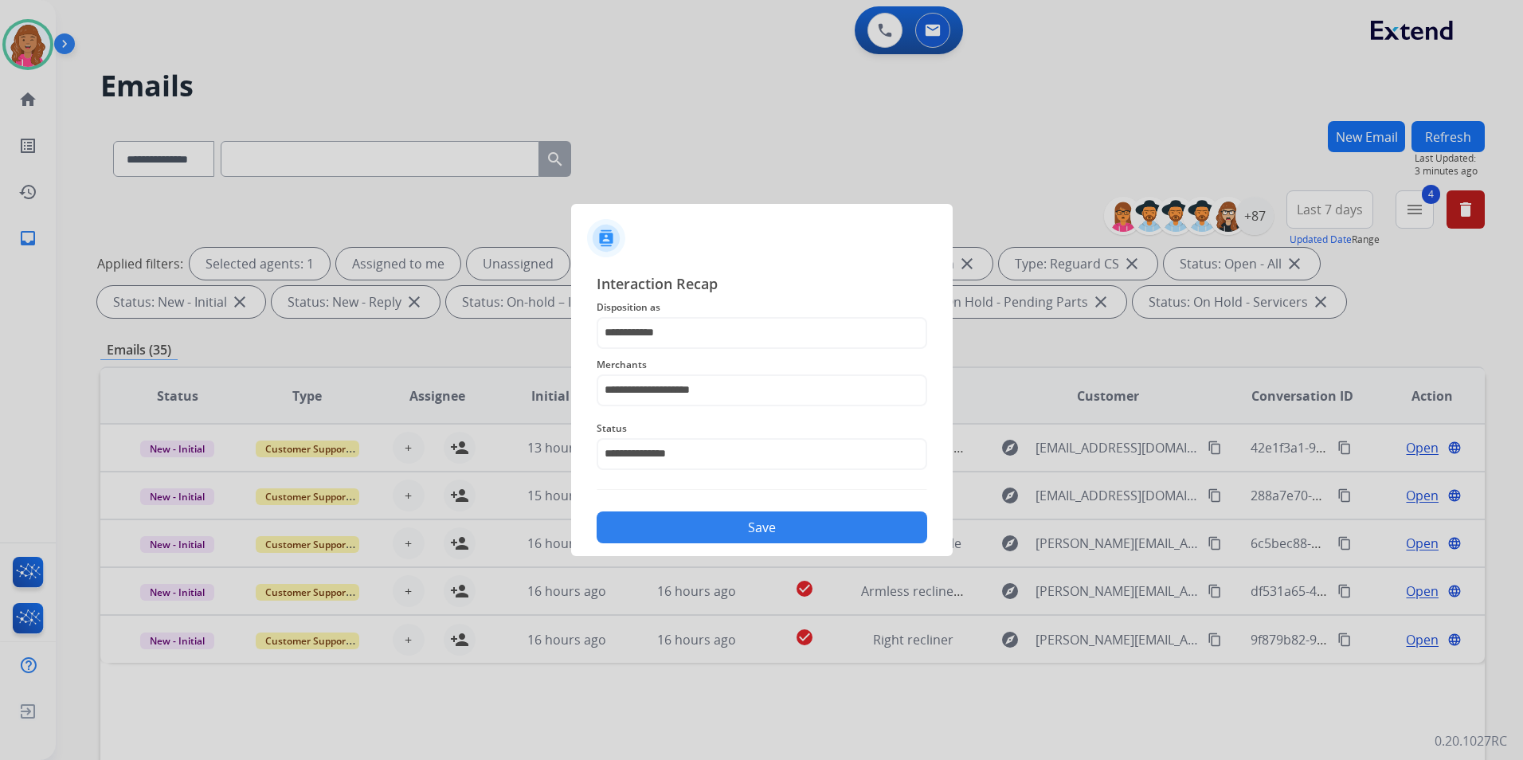
click at [697, 542] on div "Save" at bounding box center [762, 522] width 331 height 41
click at [702, 530] on button "Save" at bounding box center [762, 527] width 331 height 32
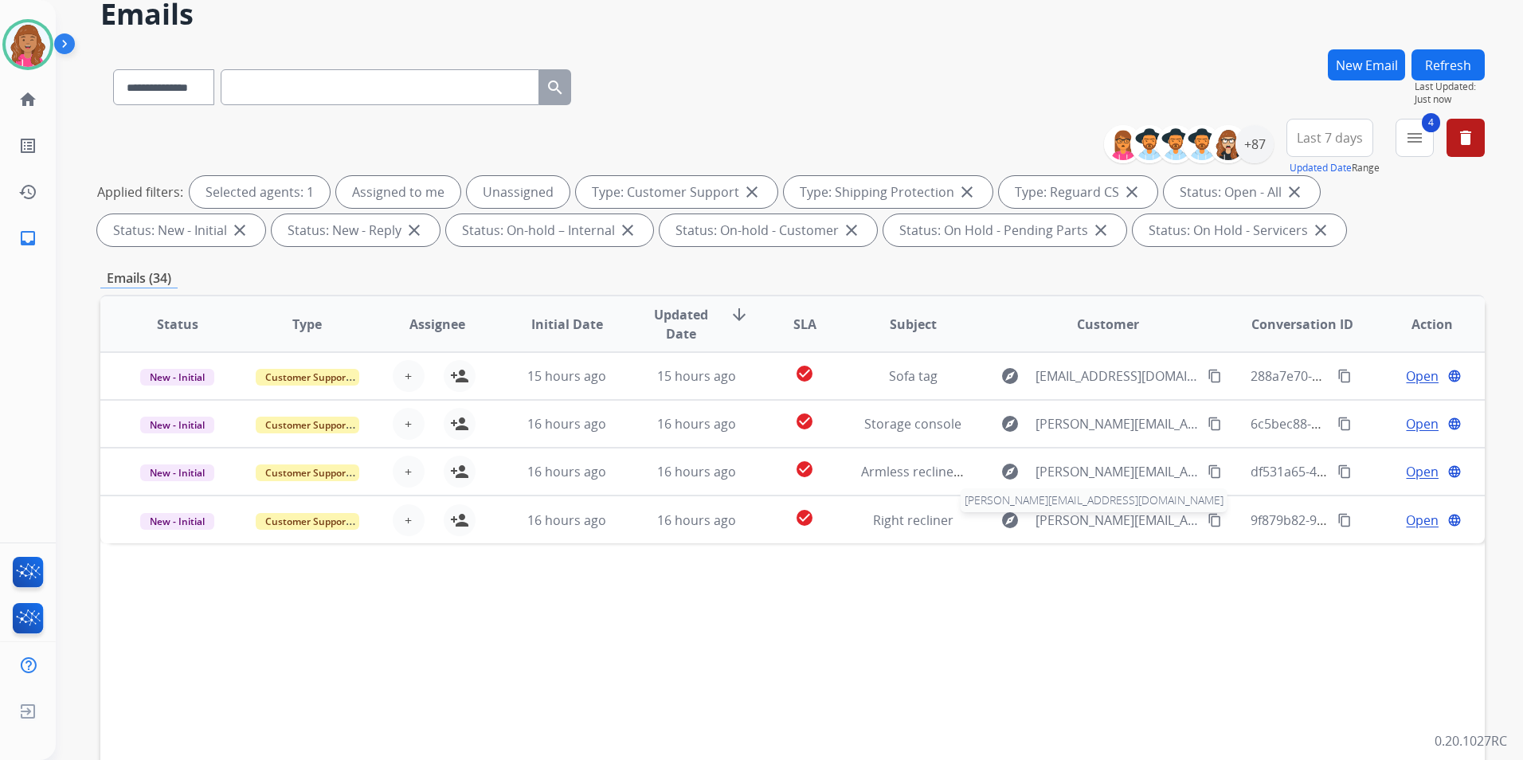
scroll to position [223, 0]
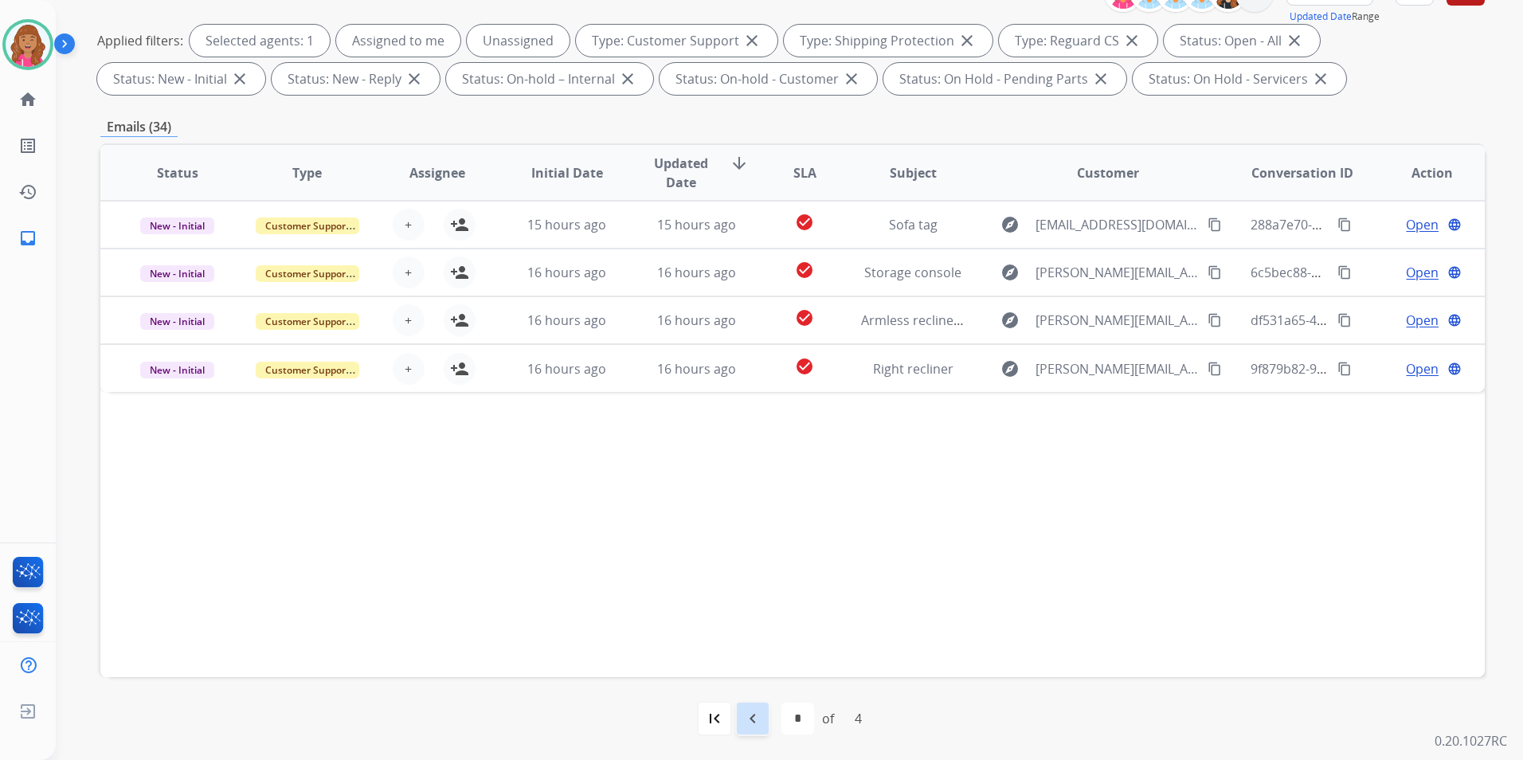
click at [758, 717] on mat-icon "navigate_before" at bounding box center [752, 718] width 19 height 19
select select "*"
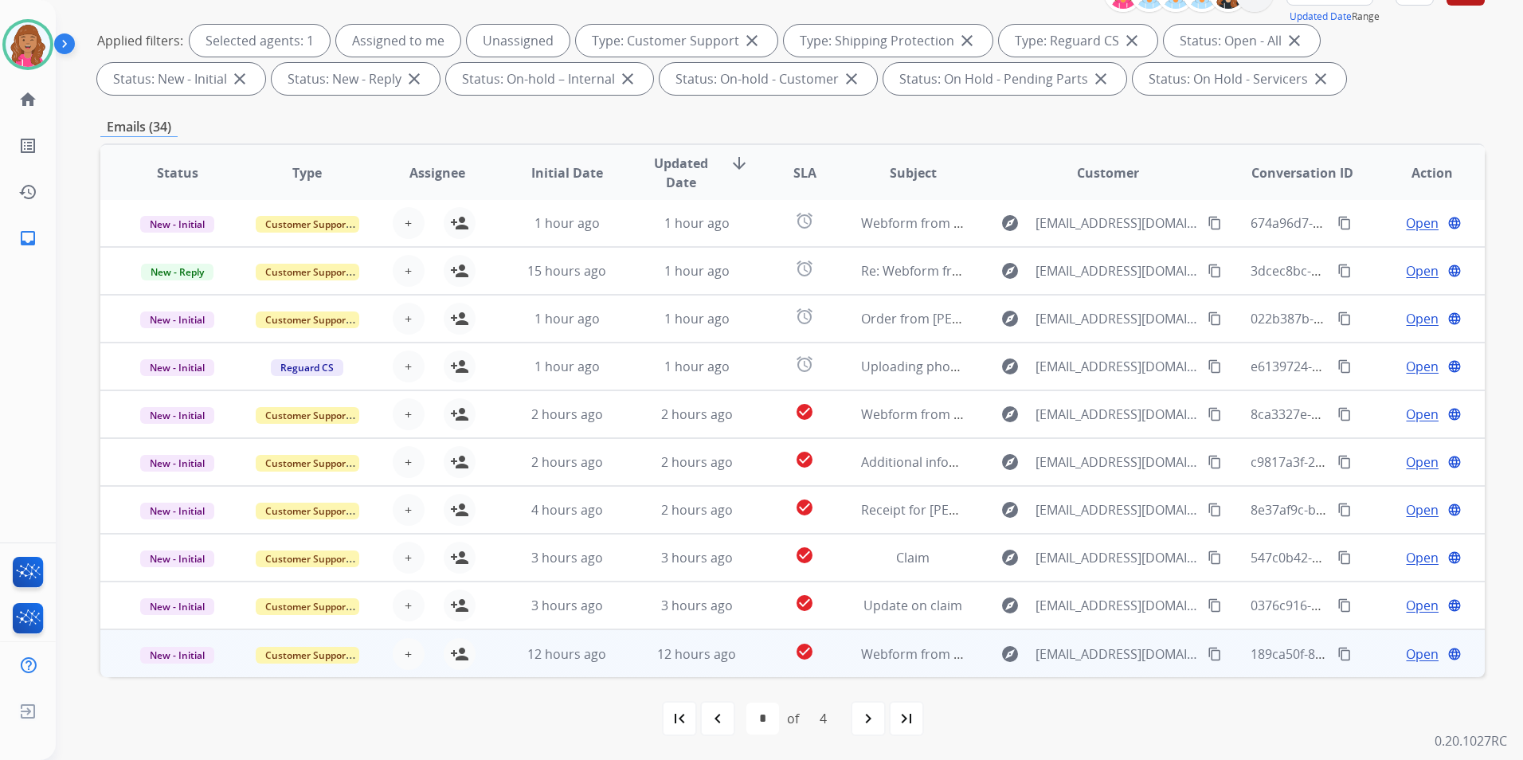
click at [1422, 652] on span "Open" at bounding box center [1422, 653] width 33 height 19
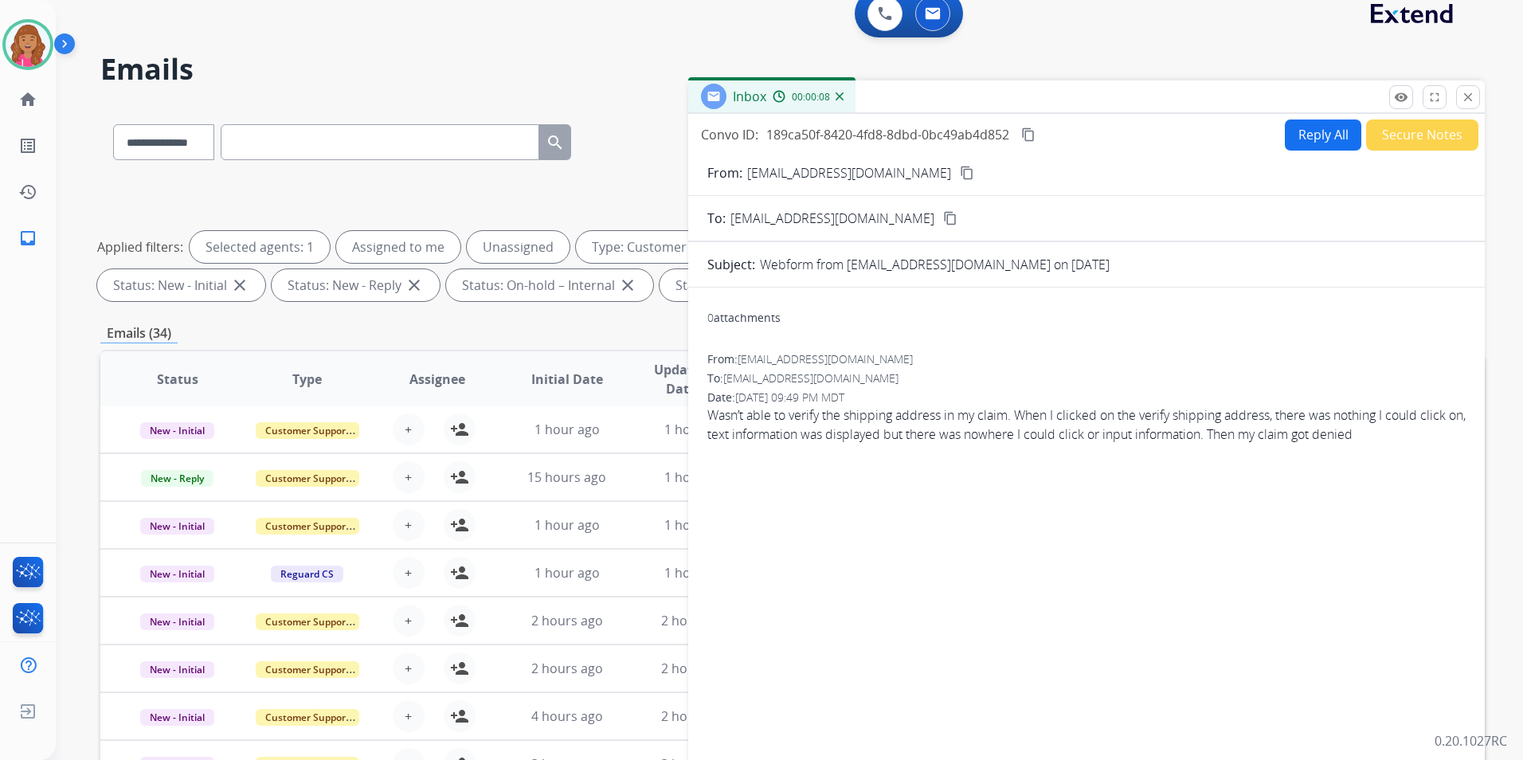
scroll to position [0, 0]
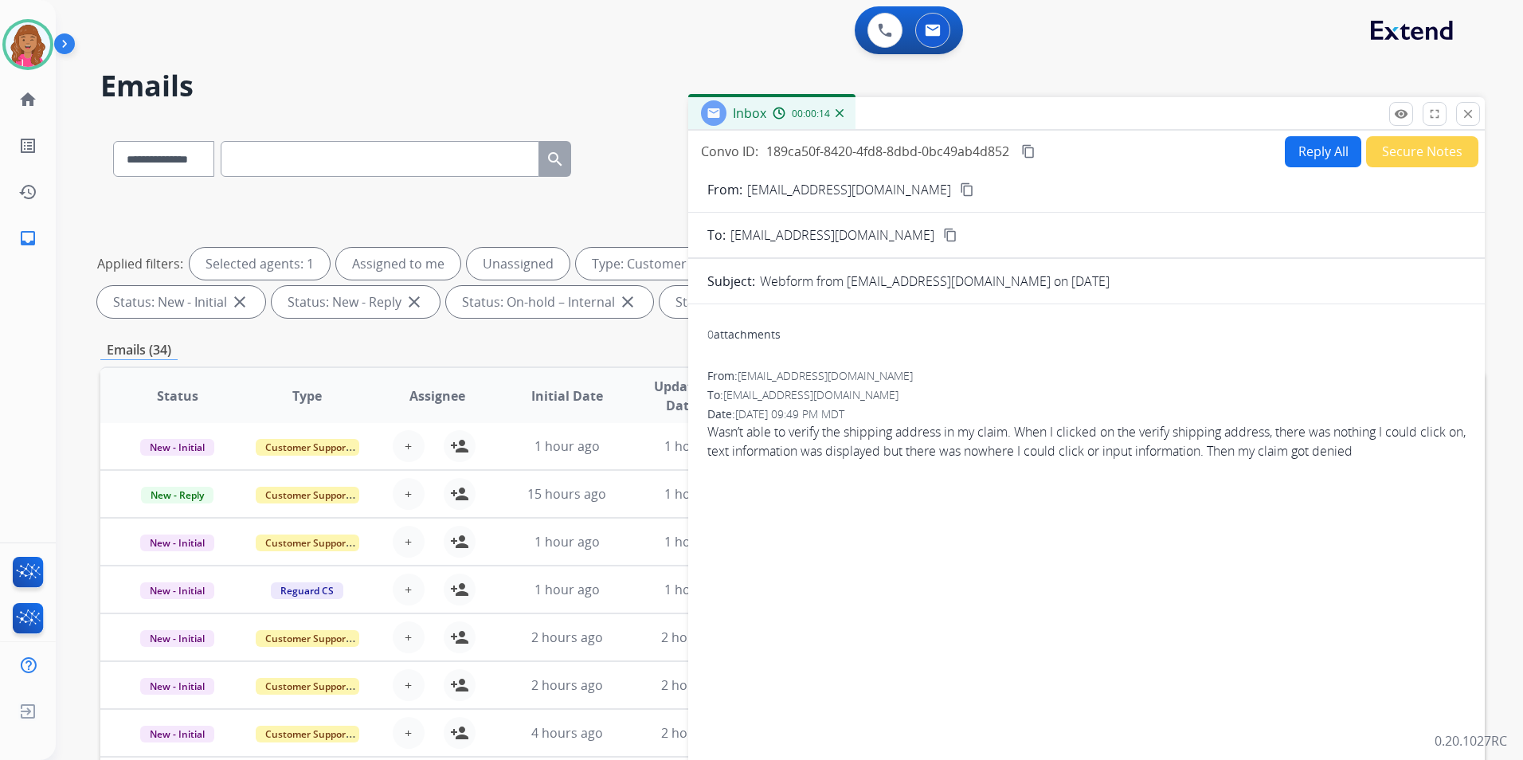
click at [960, 186] on mat-icon "content_copy" at bounding box center [967, 189] width 14 height 14
click at [1291, 150] on button "Reply All" at bounding box center [1323, 151] width 76 height 31
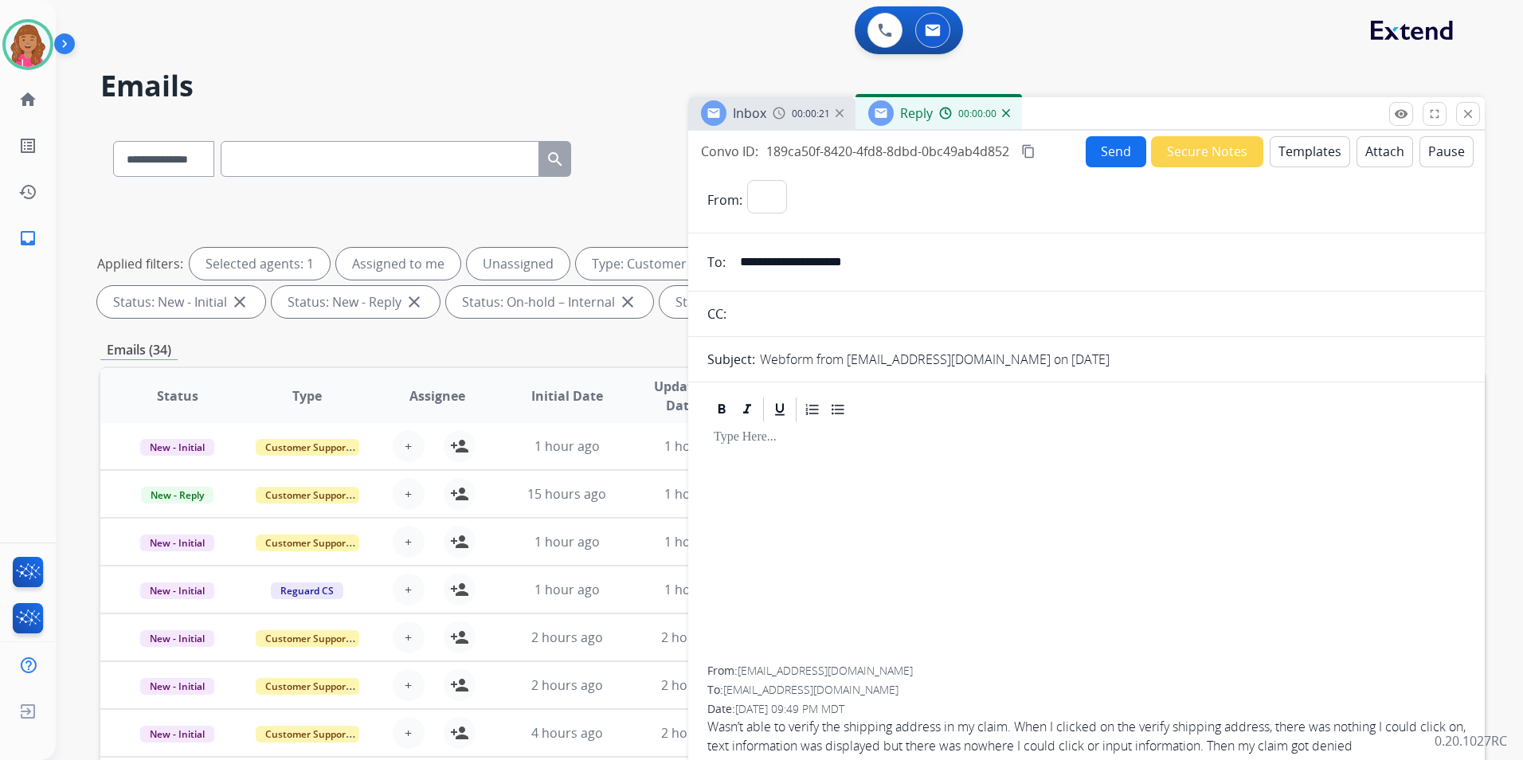
click at [1291, 150] on button "Templates" at bounding box center [1310, 151] width 80 height 31
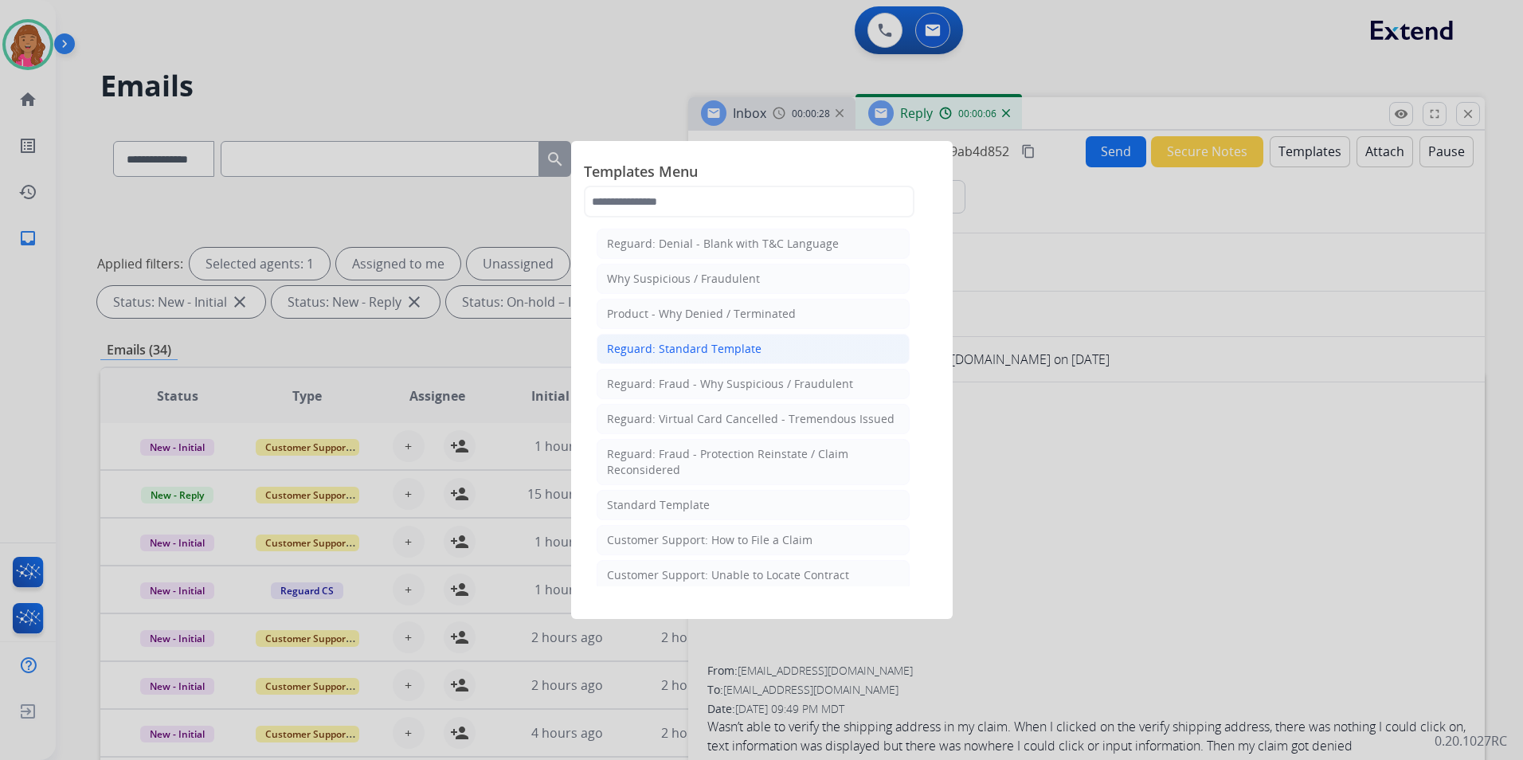
click at [785, 340] on li "Reguard: Standard Template" at bounding box center [753, 349] width 313 height 30
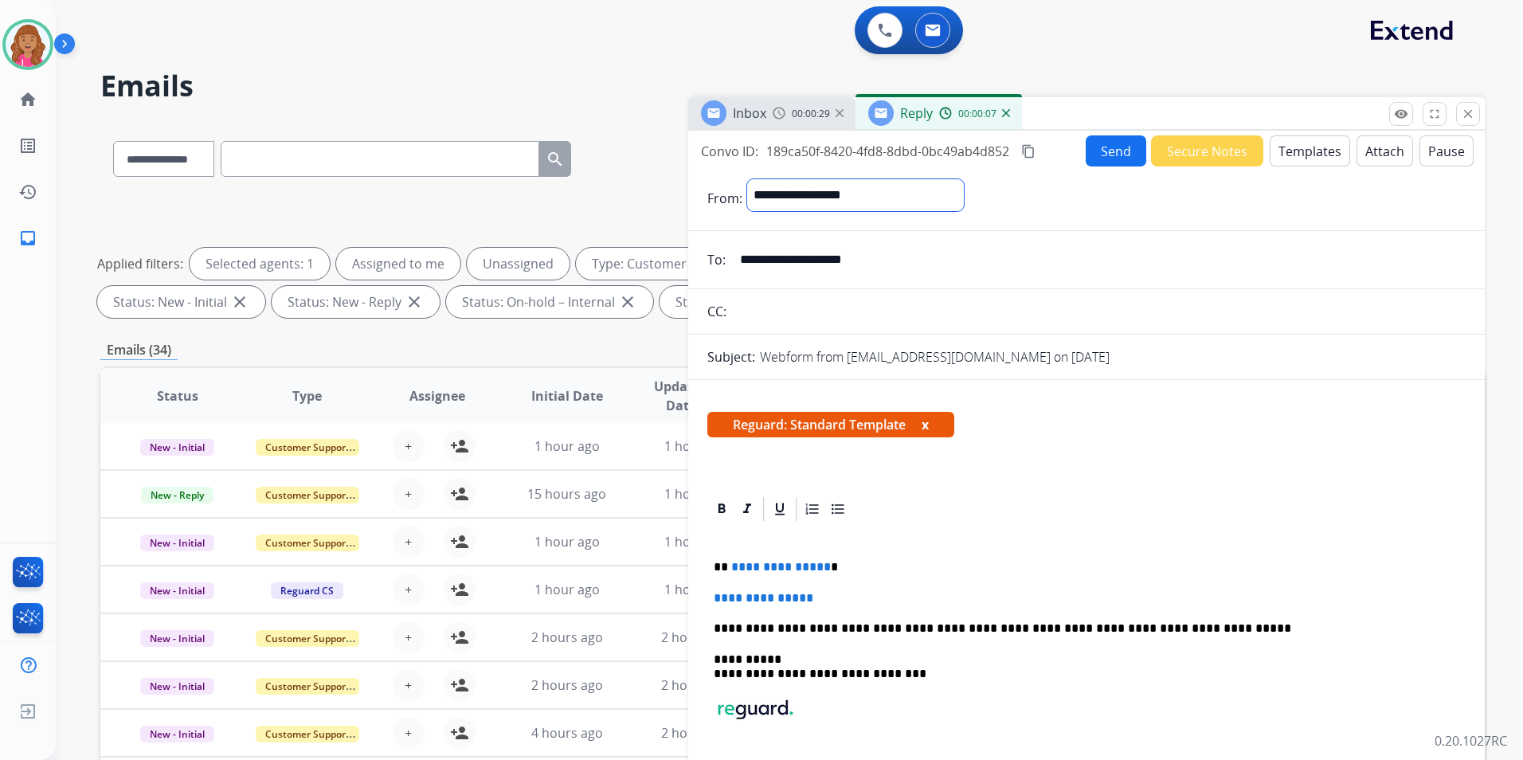
click at [939, 198] on select "**********" at bounding box center [855, 195] width 217 height 32
select select "**********"
click at [747, 179] on select "**********" at bounding box center [855, 195] width 217 height 32
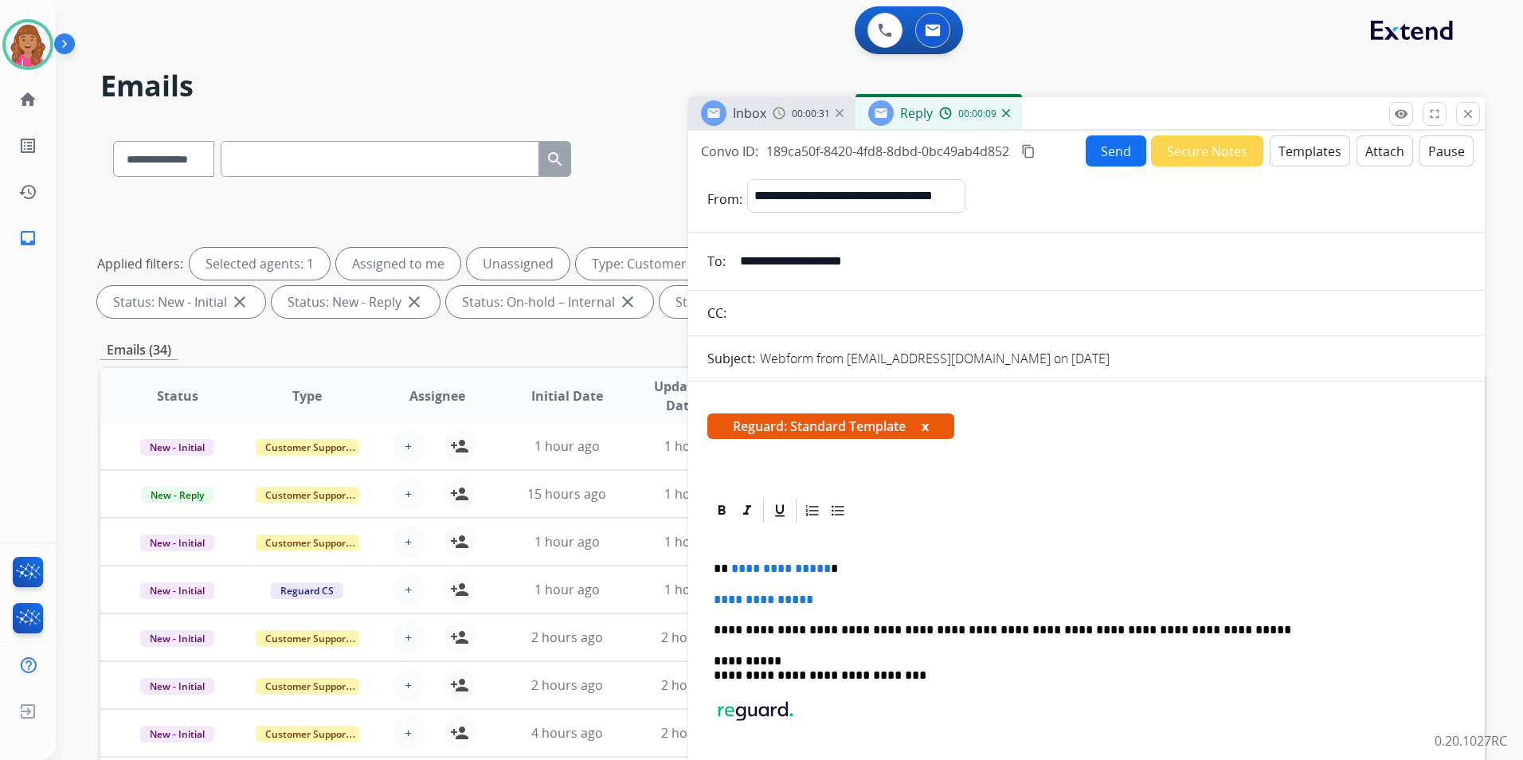
click at [820, 566] on p "**********" at bounding box center [1080, 569] width 733 height 14
drag, startPoint x: 821, startPoint y: 567, endPoint x: 841, endPoint y: 596, distance: 34.9
click at [821, 568] on p "**********" at bounding box center [1080, 569] width 733 height 14
drag, startPoint x: 847, startPoint y: 596, endPoint x: 697, endPoint y: 594, distance: 150.5
click at [698, 594] on div "**********" at bounding box center [1086, 718] width 796 height 445
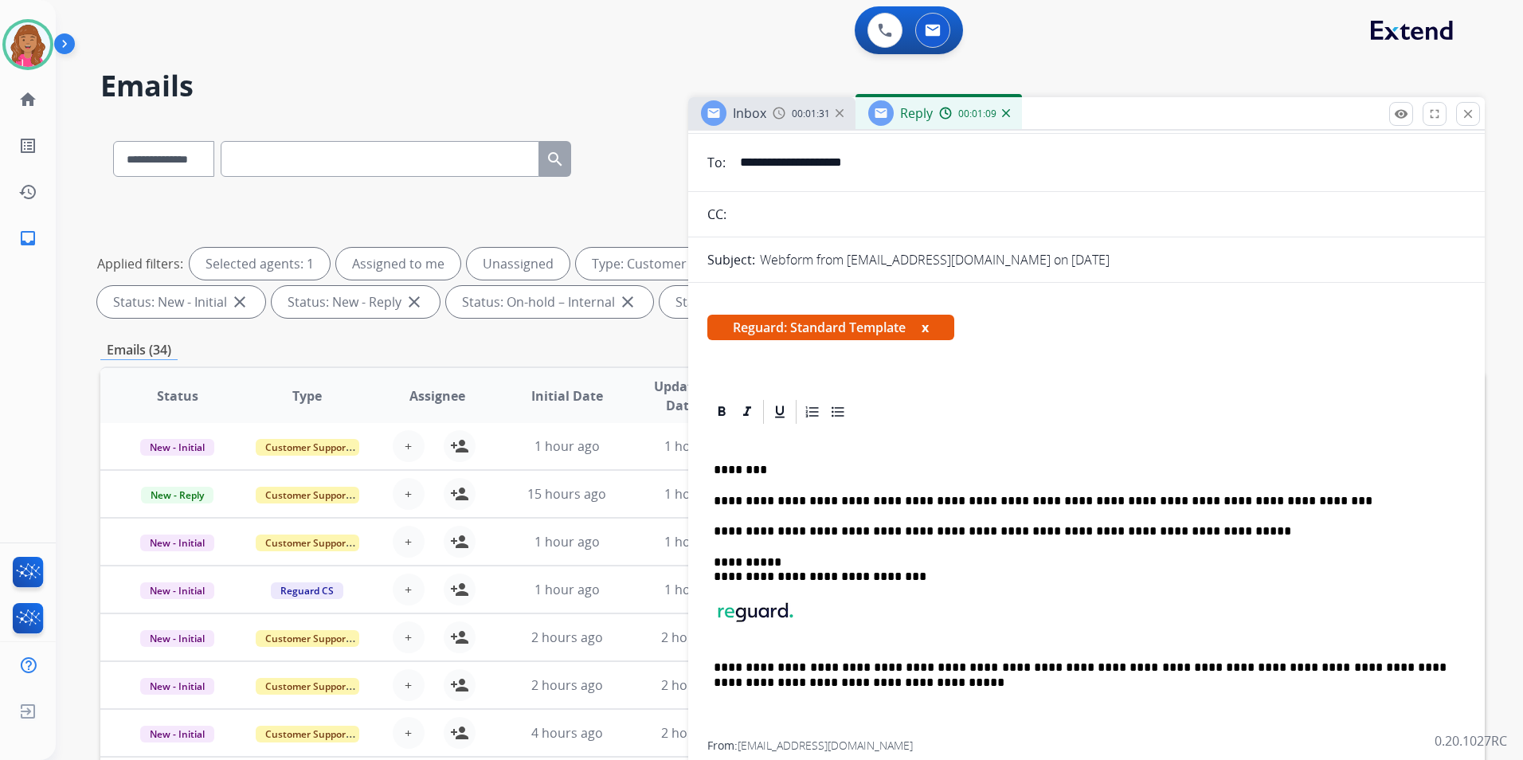
scroll to position [7, 0]
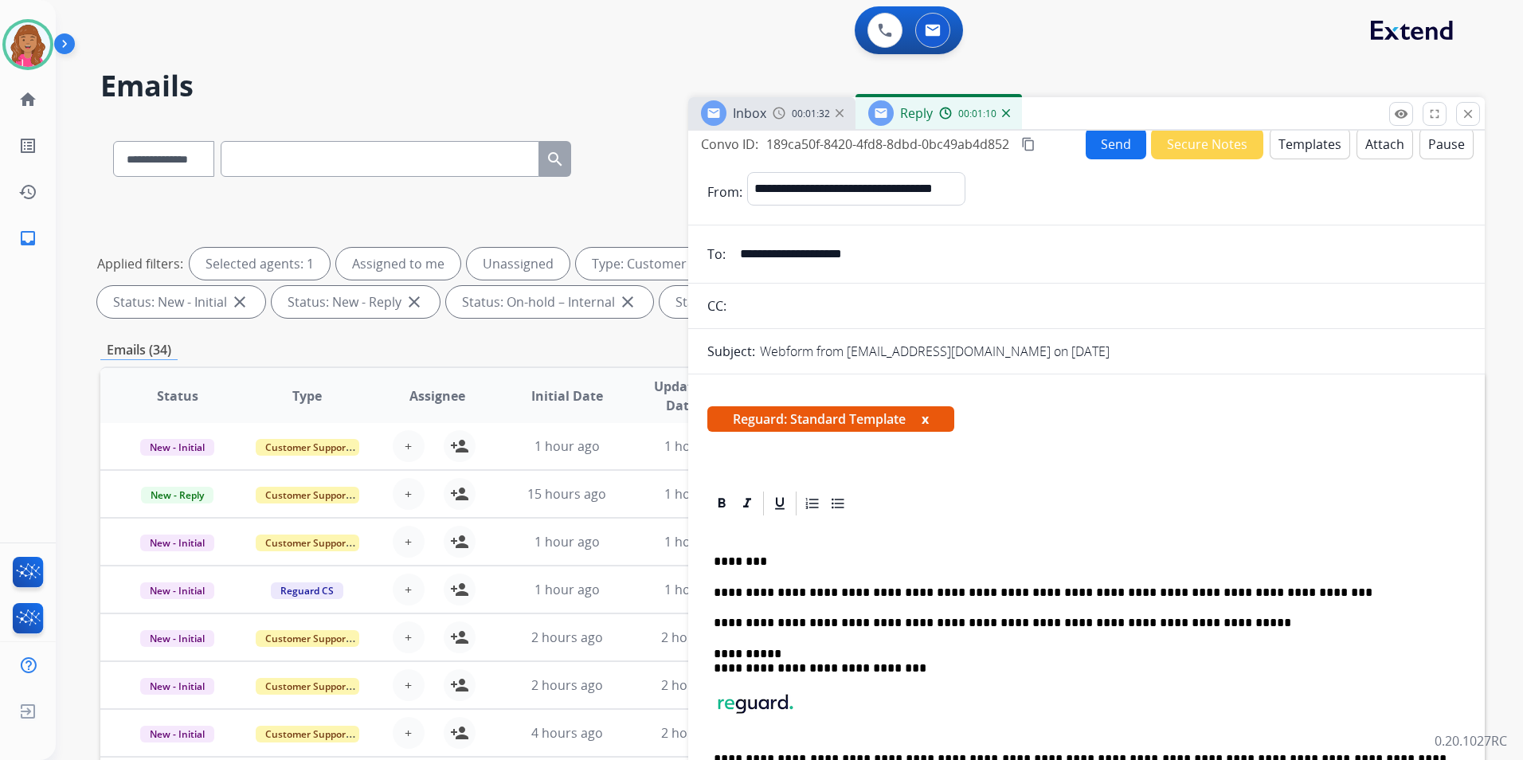
click at [1033, 140] on mat-icon "content_copy" at bounding box center [1028, 144] width 14 height 14
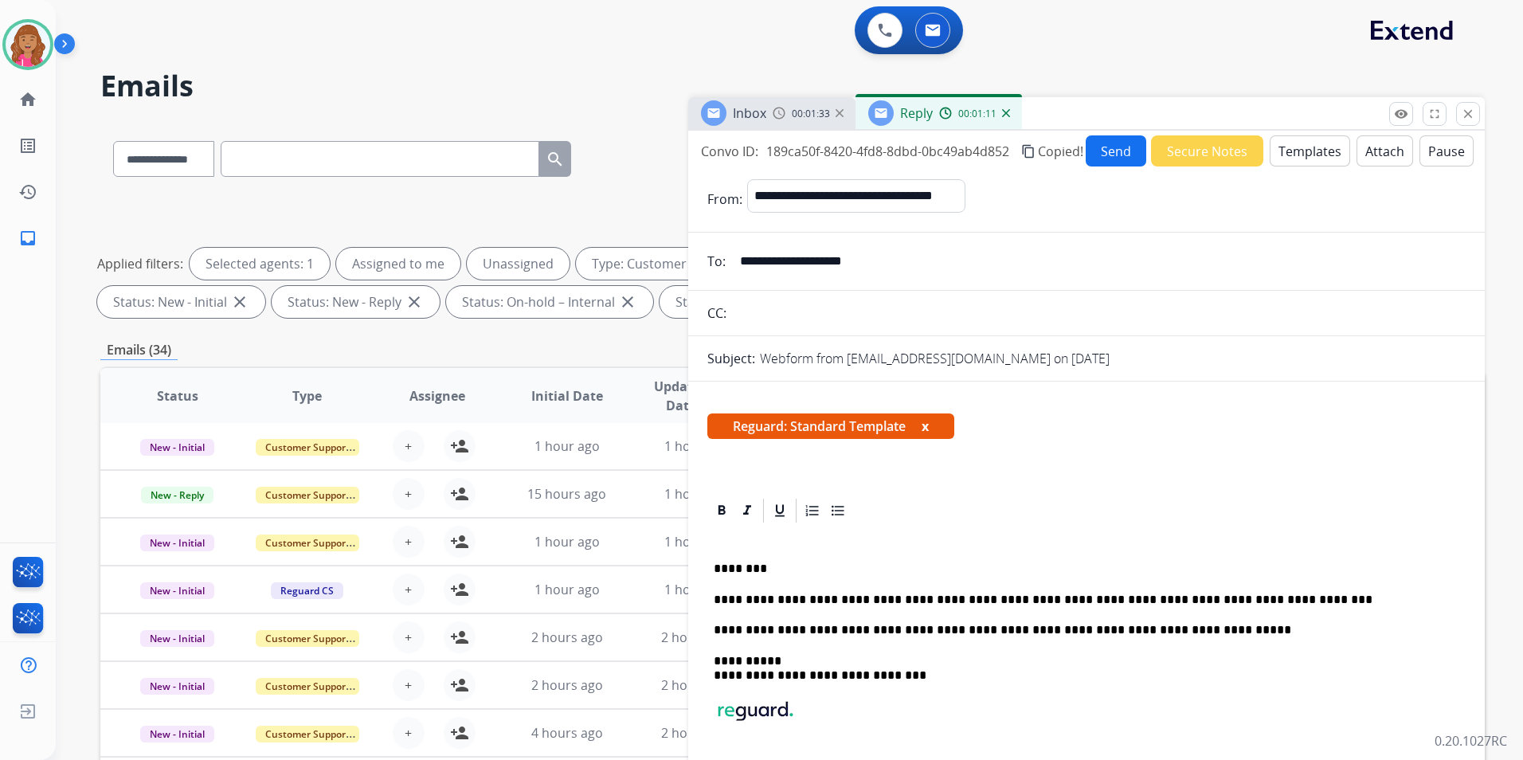
click at [1115, 155] on button "Send" at bounding box center [1116, 150] width 61 height 31
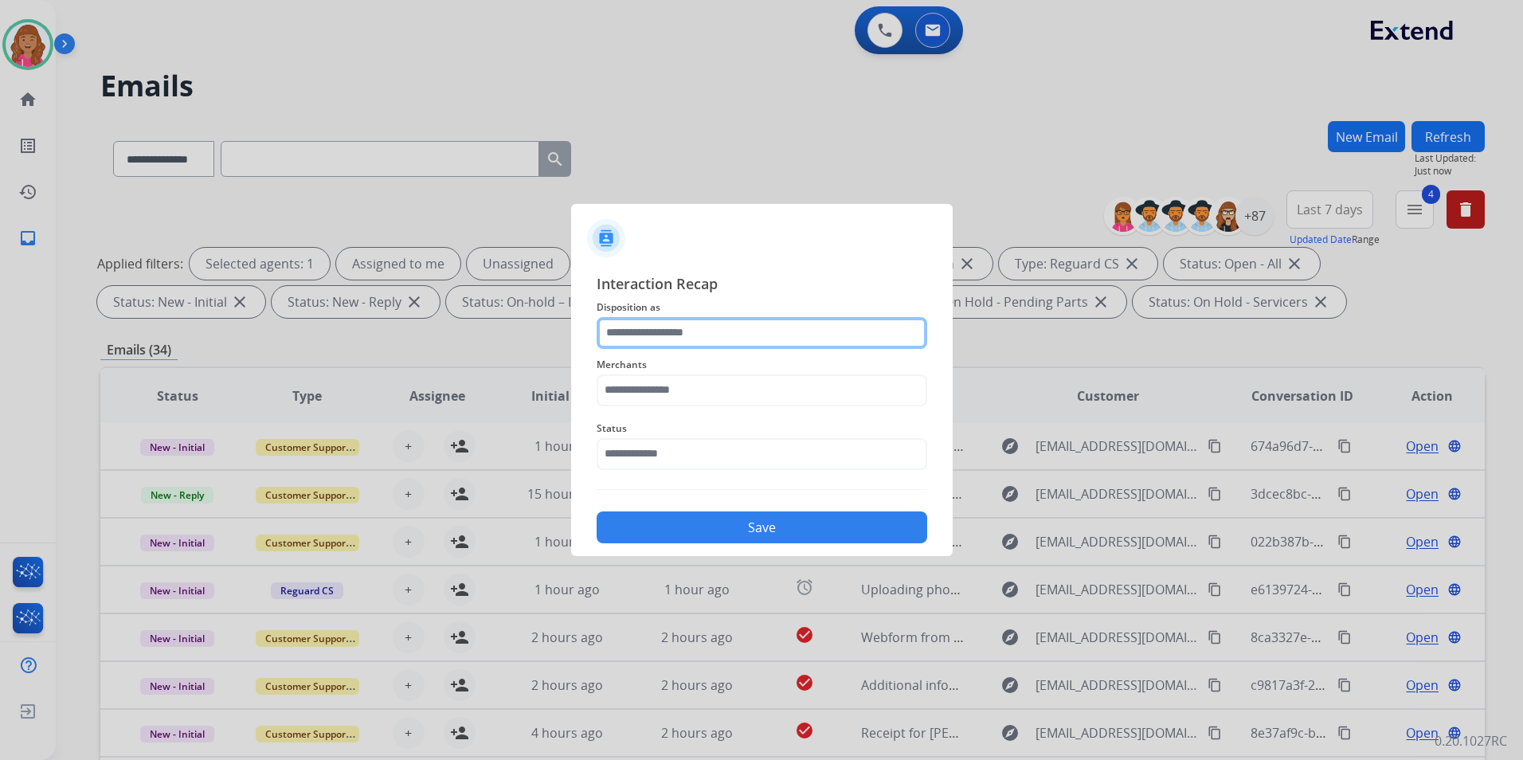
click at [639, 331] on input "text" at bounding box center [762, 333] width 331 height 32
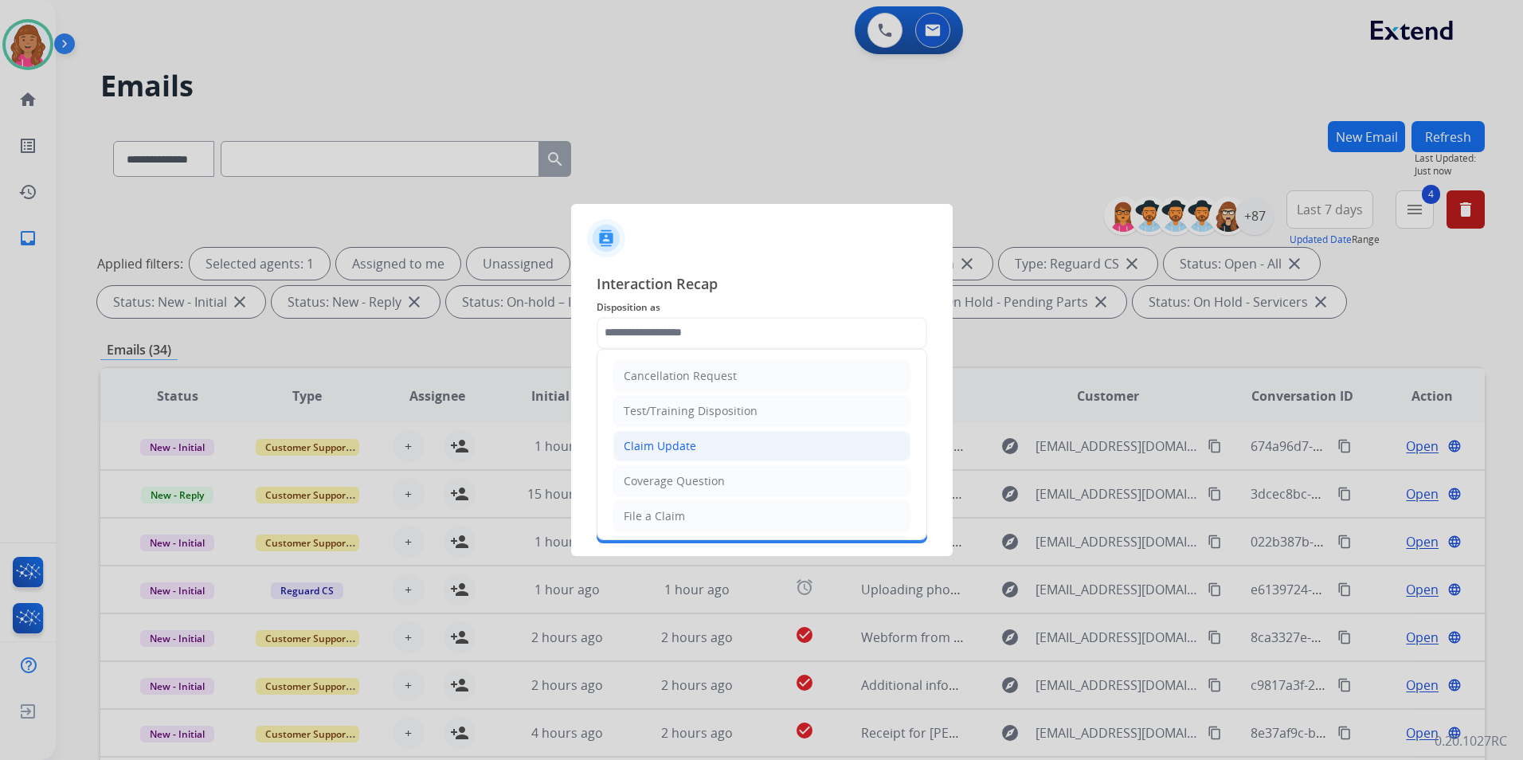
click at [667, 444] on div "Claim Update" at bounding box center [660, 446] width 72 height 16
type input "**********"
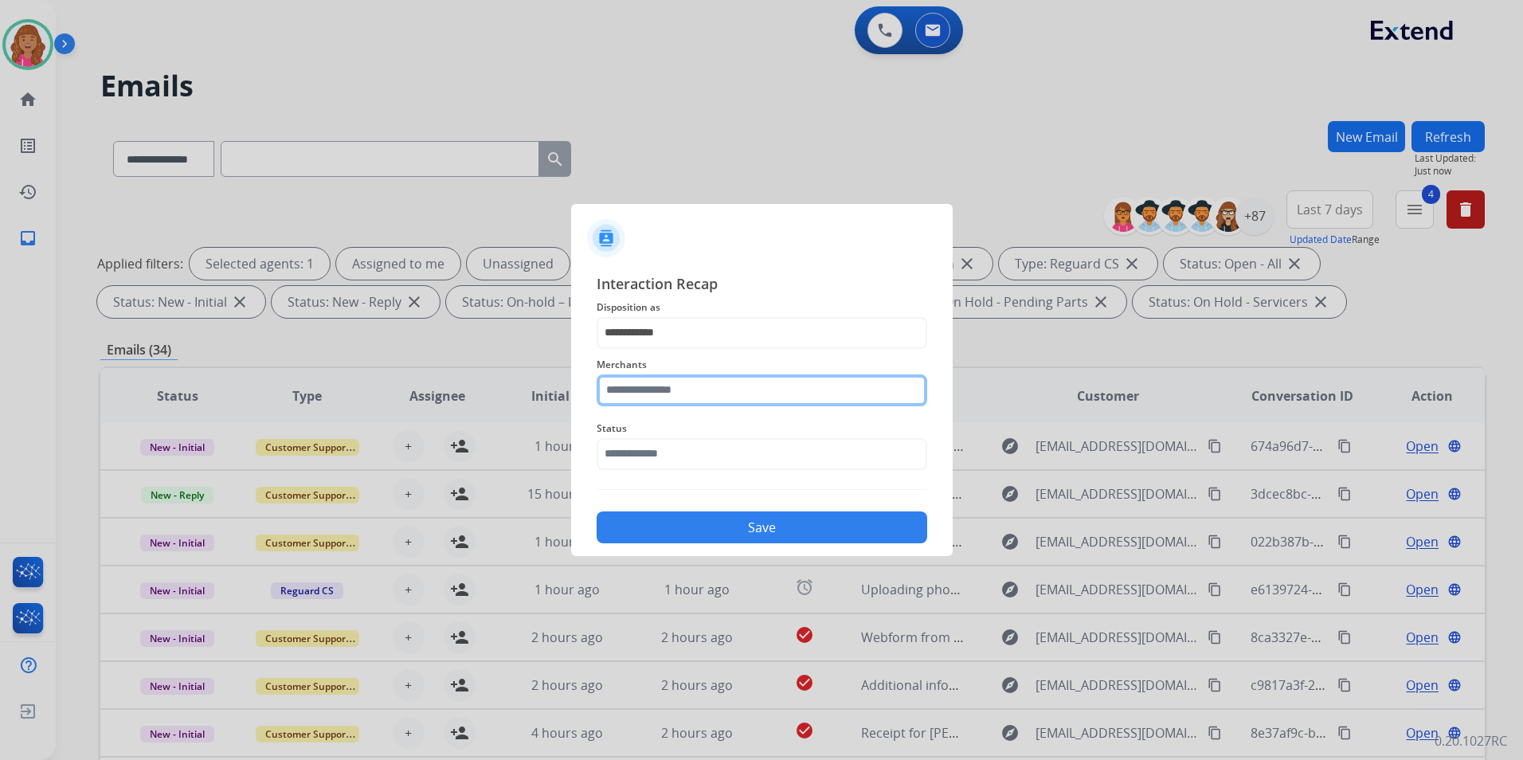
click at [675, 378] on input "text" at bounding box center [762, 390] width 331 height 32
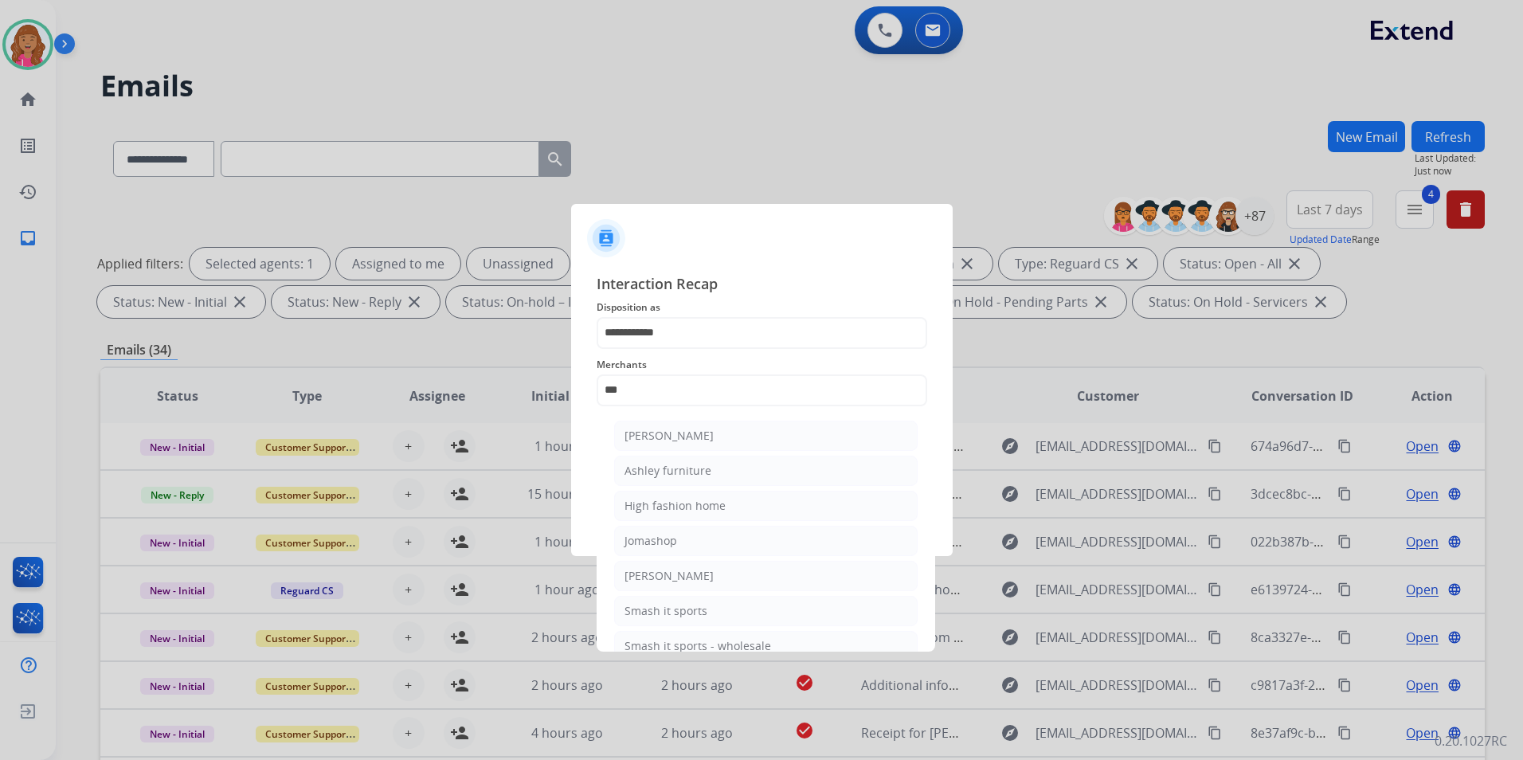
click at [656, 443] on li "Ashley - Reguard" at bounding box center [765, 436] width 303 height 30
type input "**********"
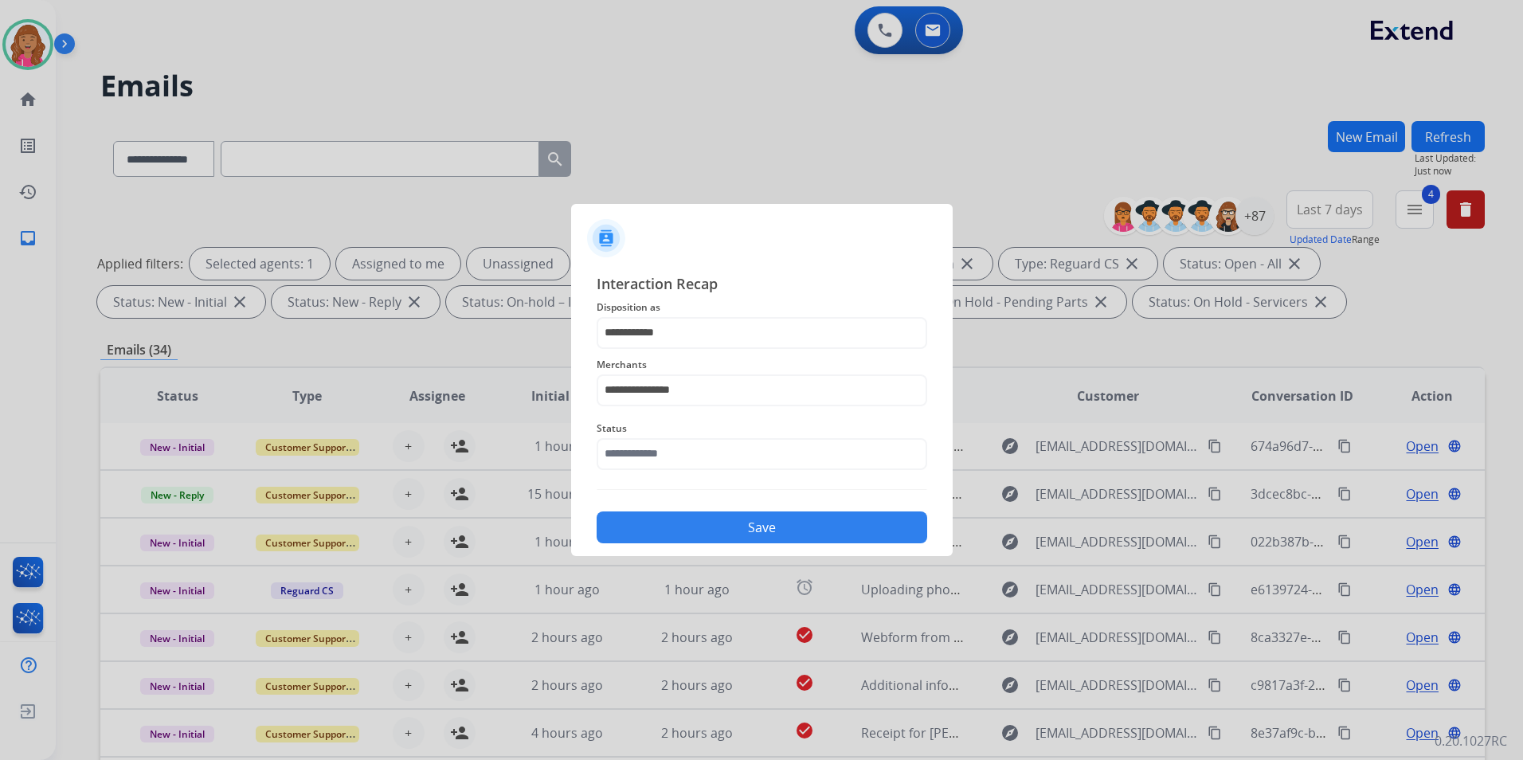
click at [644, 474] on div "Status" at bounding box center [762, 445] width 331 height 64
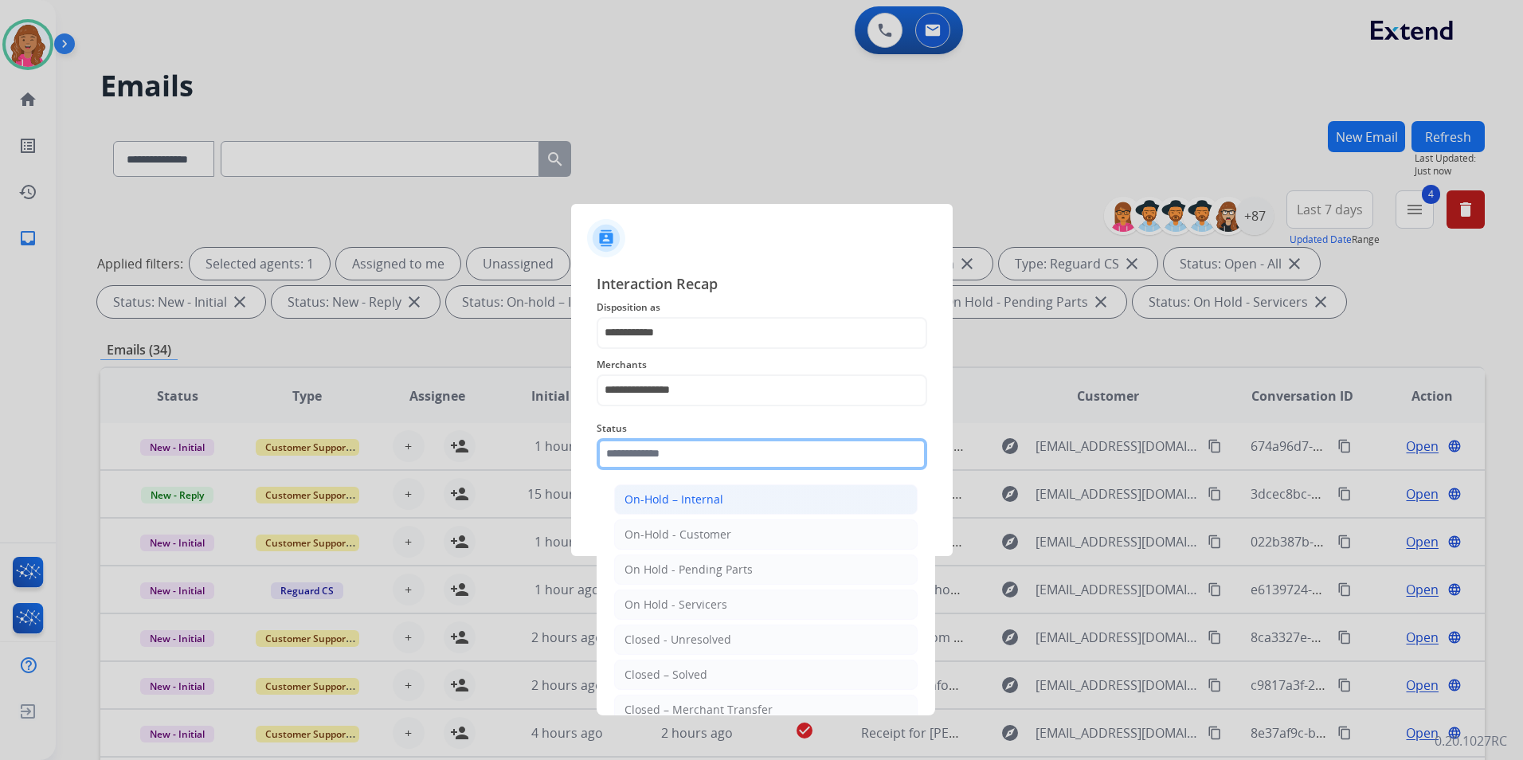
drag, startPoint x: 648, startPoint y: 464, endPoint x: 664, endPoint y: 511, distance: 49.9
click at [648, 464] on input "text" at bounding box center [762, 454] width 331 height 32
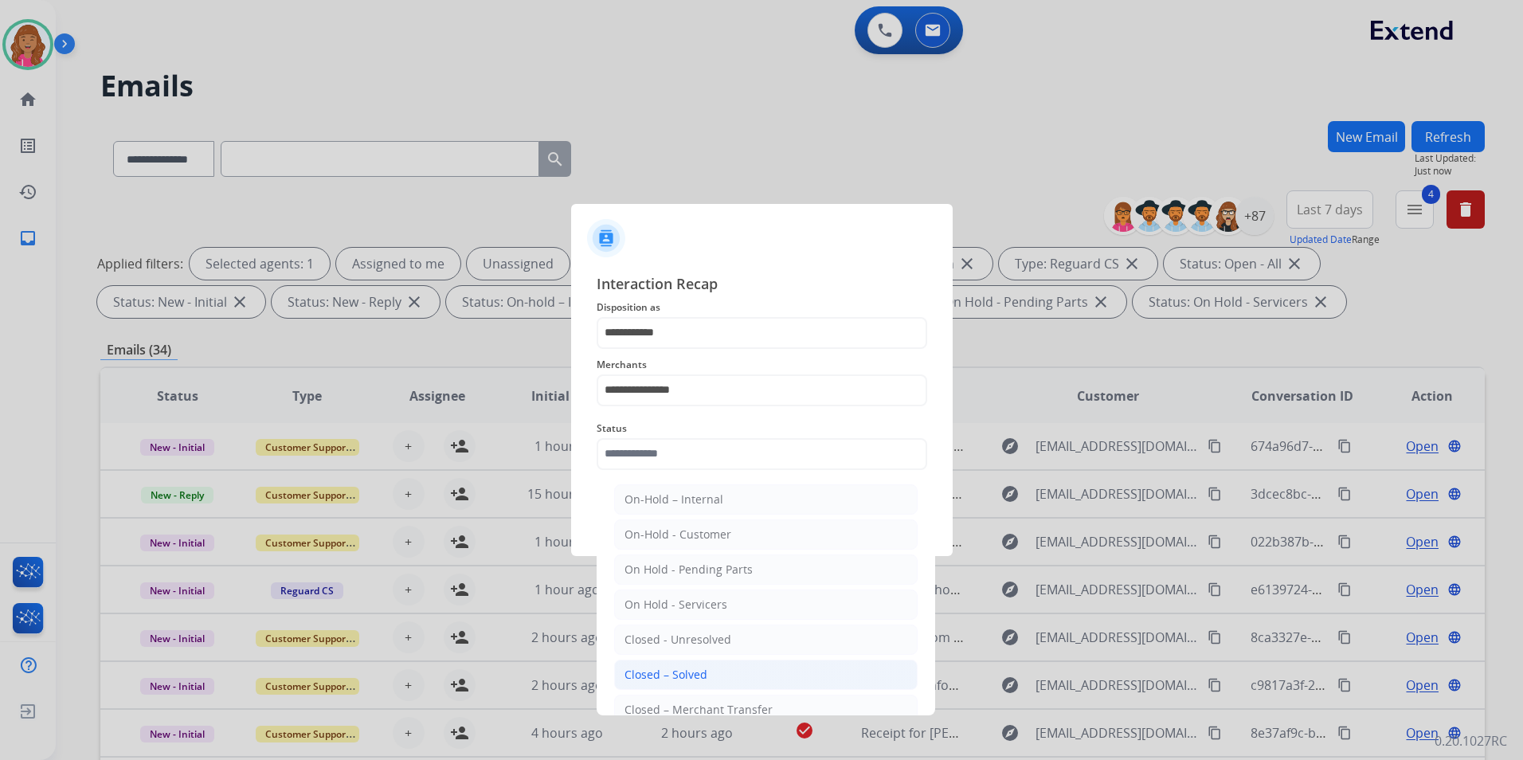
click at [688, 671] on div "Closed – Solved" at bounding box center [665, 675] width 83 height 16
type input "**********"
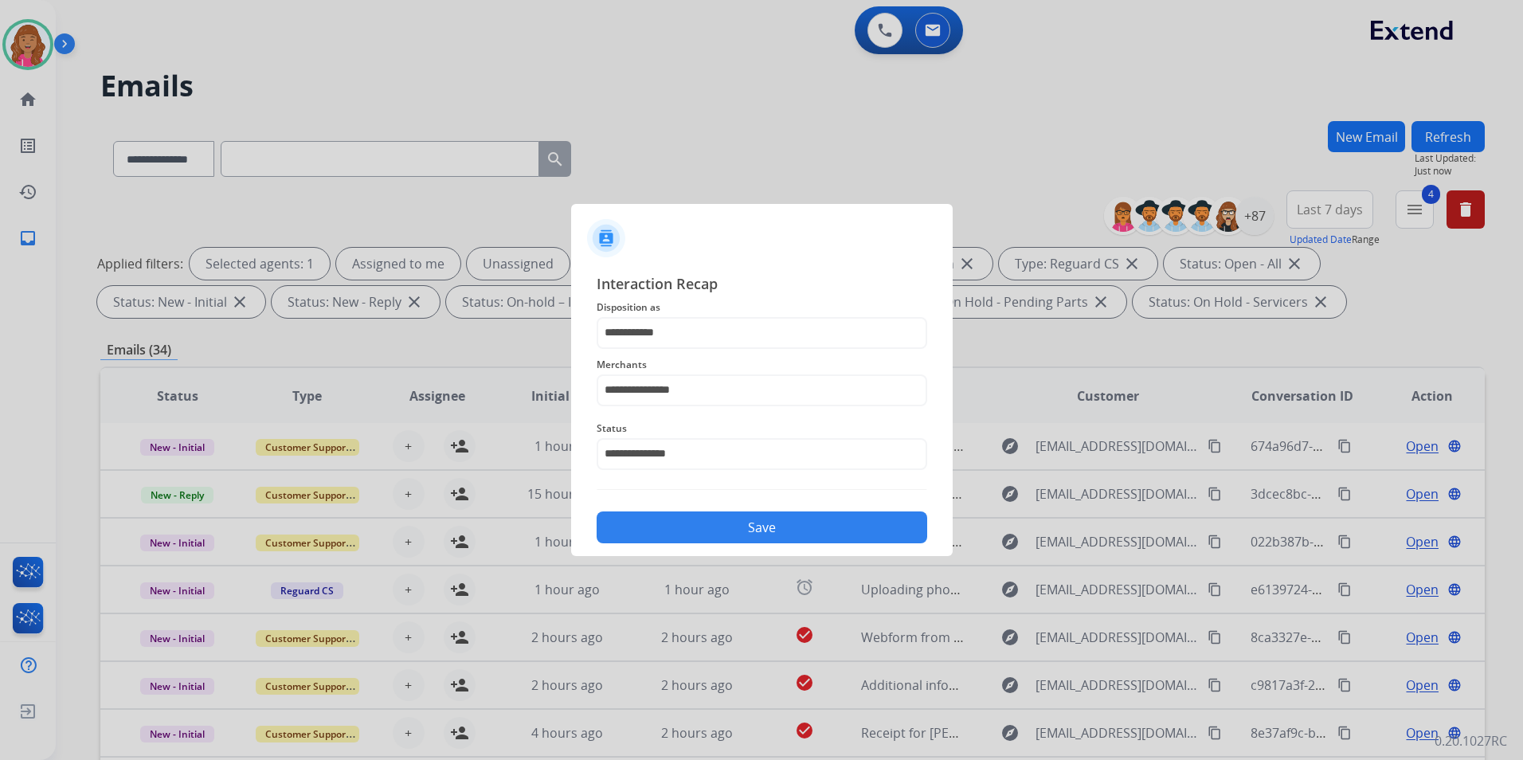
click at [698, 531] on button "Save" at bounding box center [762, 527] width 331 height 32
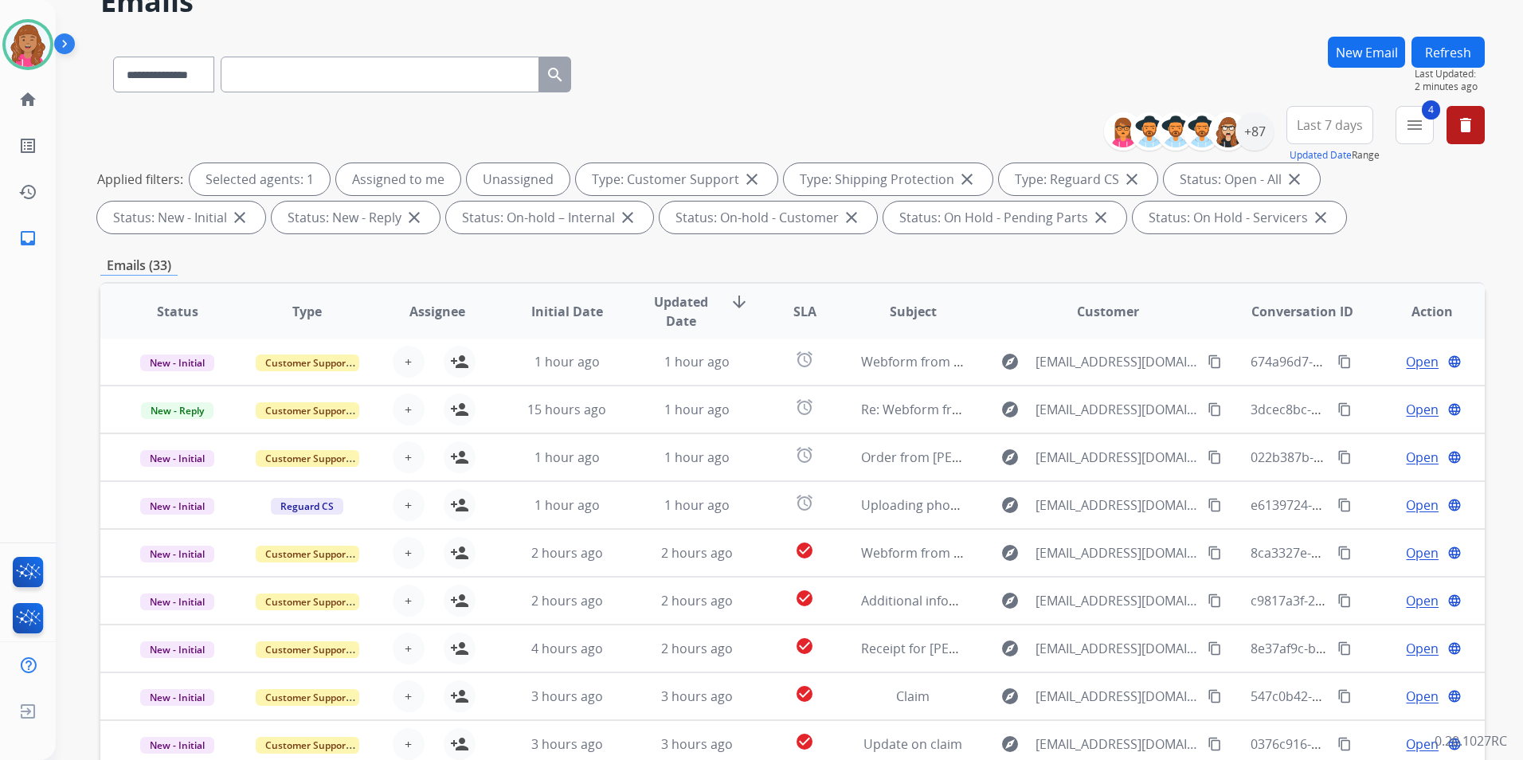
scroll to position [223, 0]
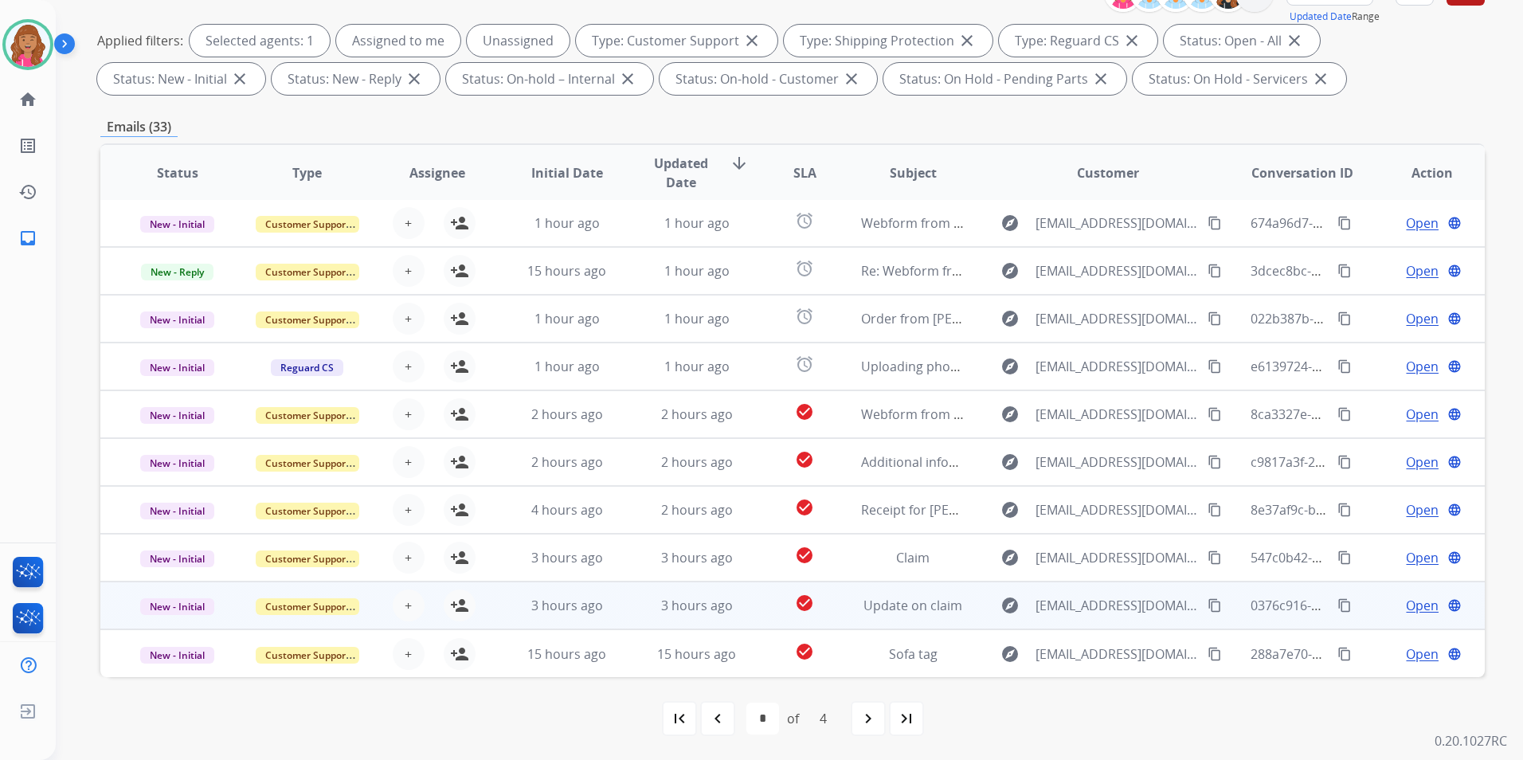
click at [1406, 601] on span "Open" at bounding box center [1422, 605] width 33 height 19
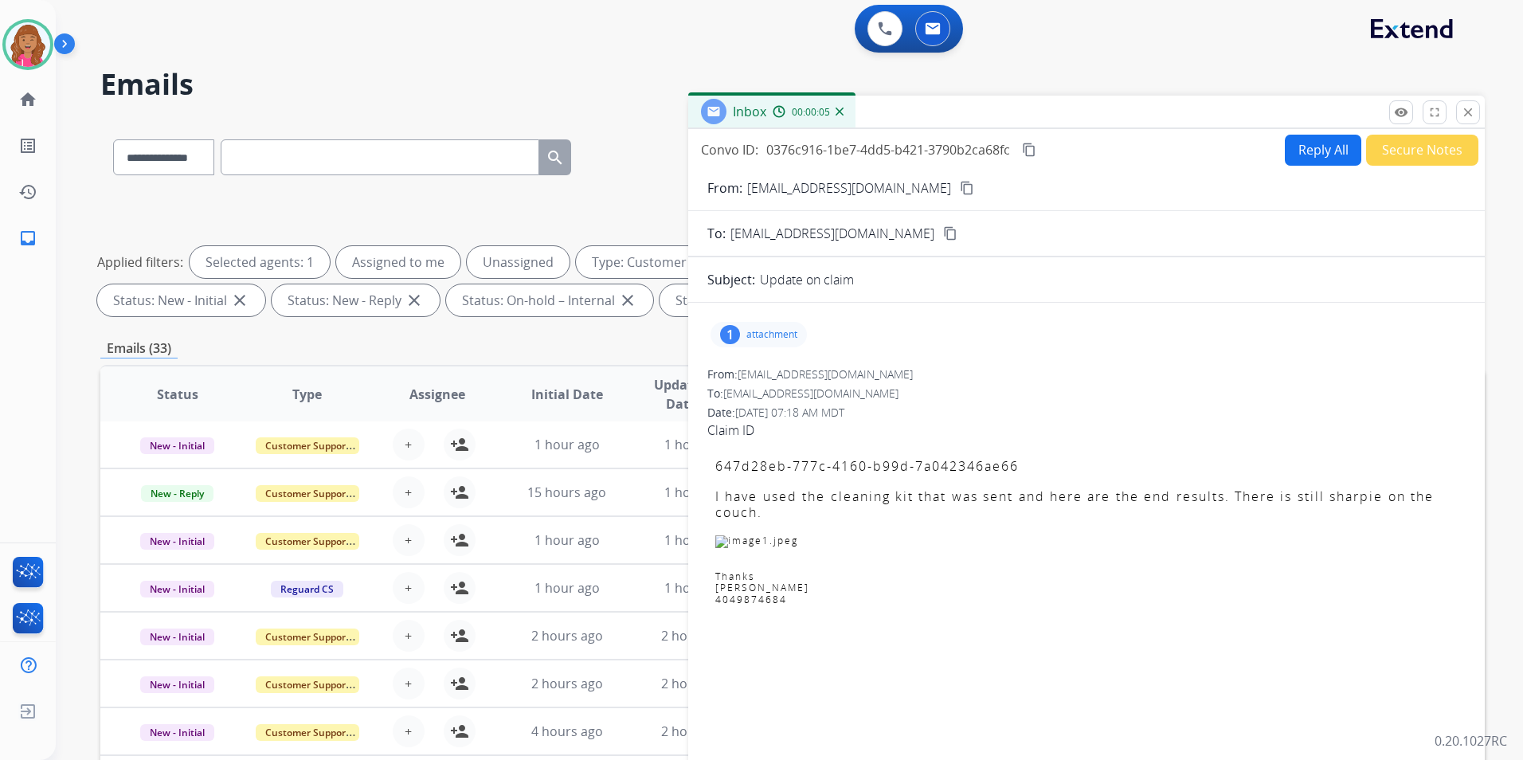
scroll to position [0, 0]
click at [754, 335] on p "attachment" at bounding box center [771, 336] width 51 height 13
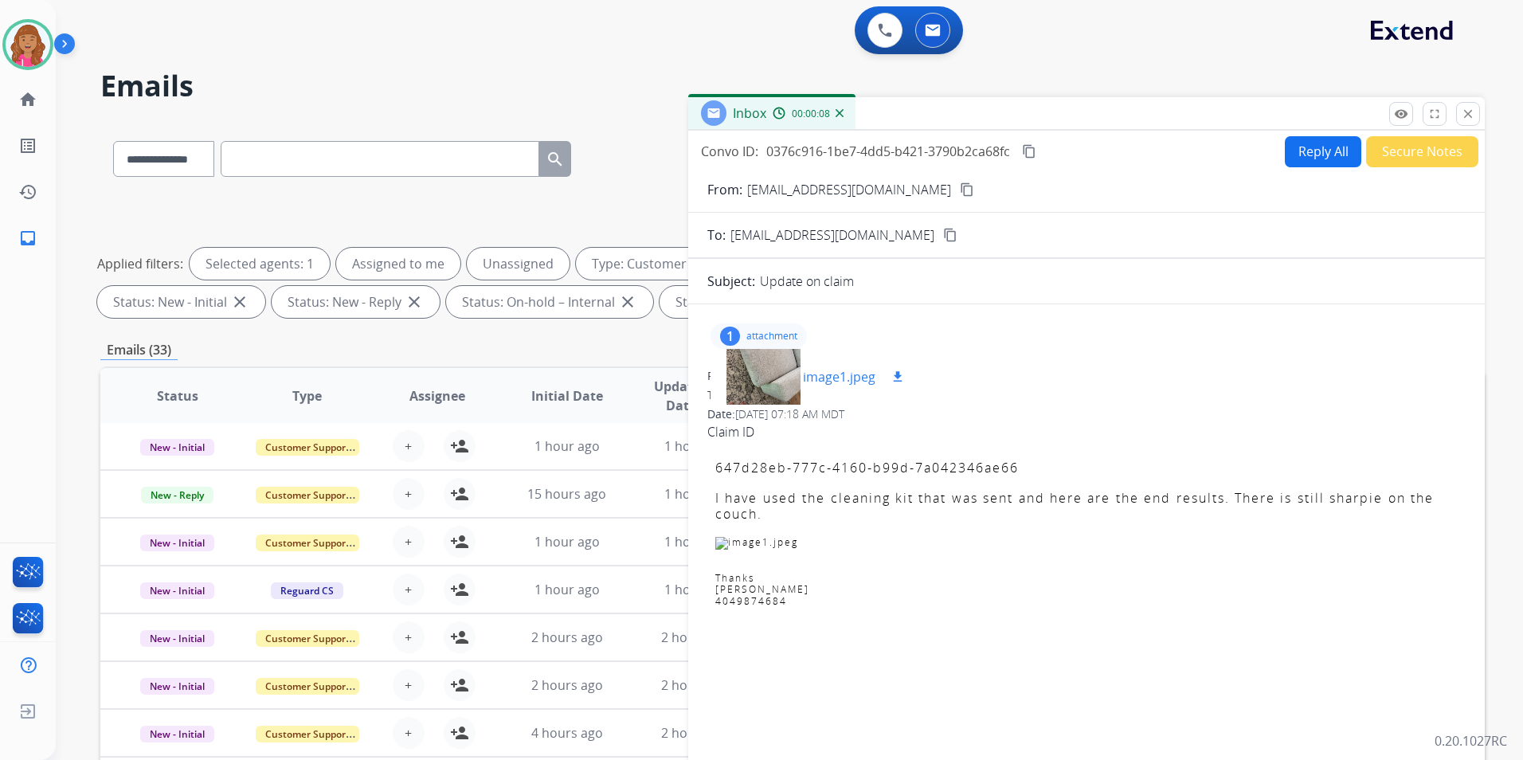
click at [770, 380] on div at bounding box center [763, 377] width 80 height 56
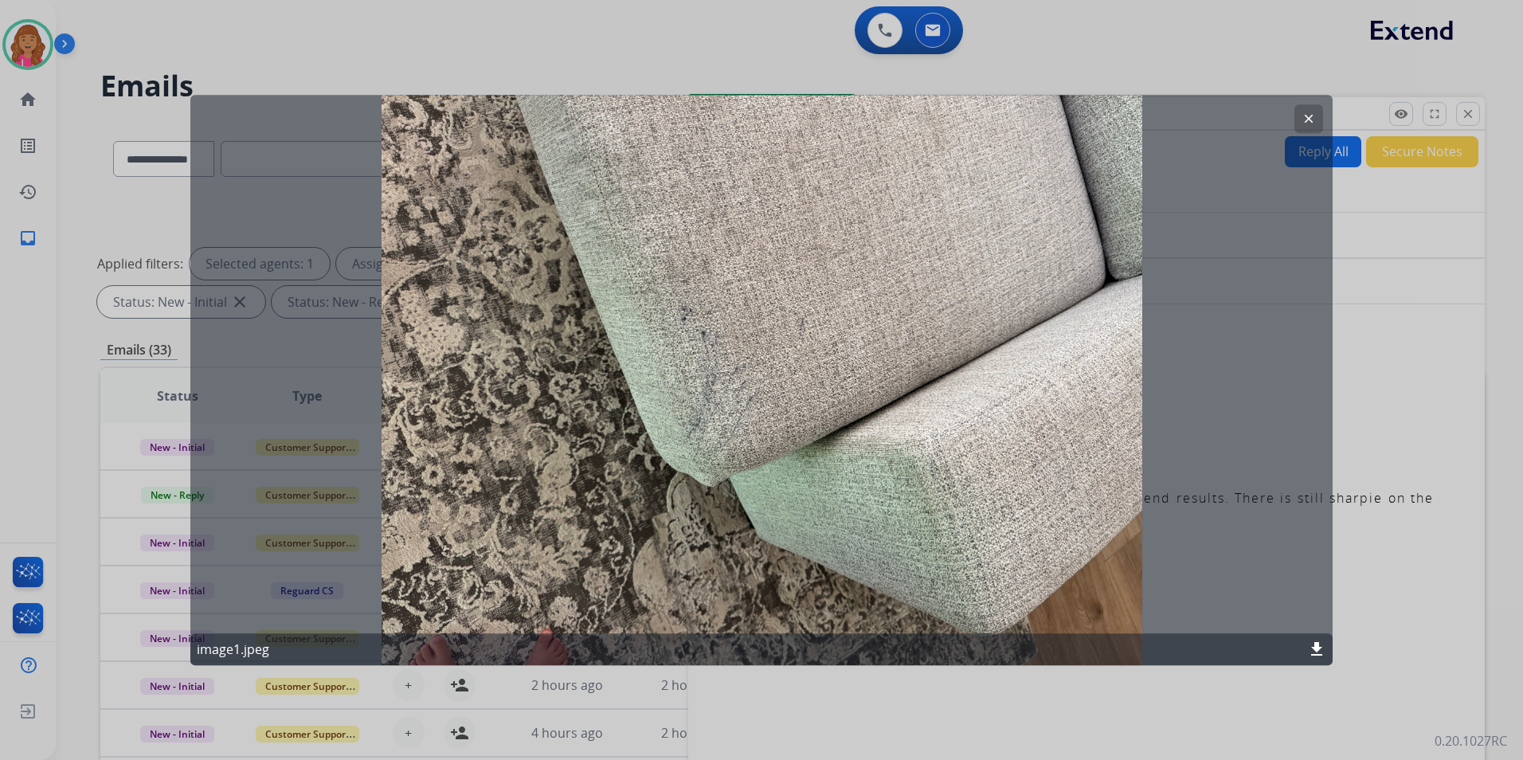
drag, startPoint x: 1307, startPoint y: 120, endPoint x: 1311, endPoint y: 127, distance: 8.2
click at [1307, 119] on mat-icon "clear" at bounding box center [1308, 119] width 14 height 14
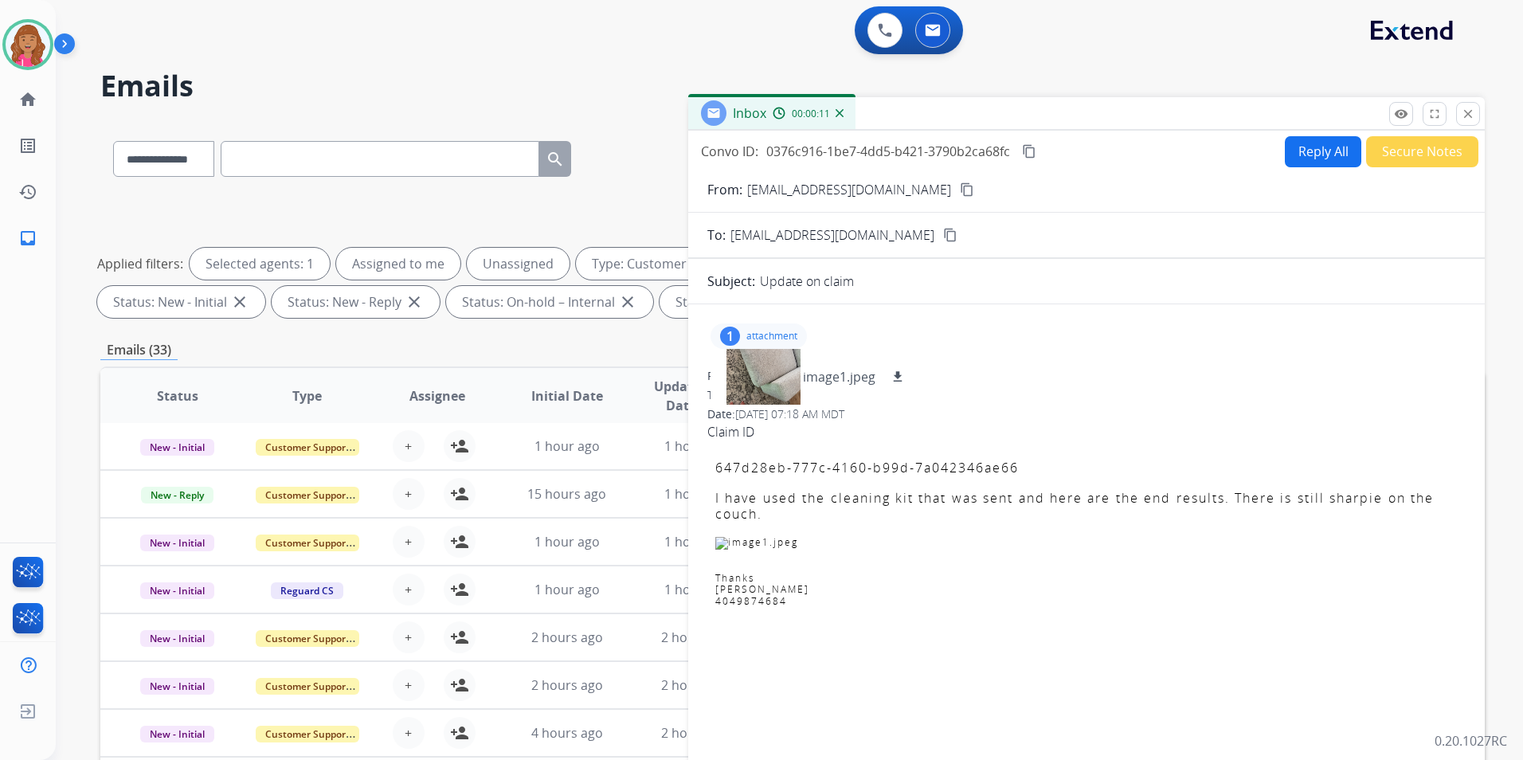
click at [960, 189] on mat-icon "content_copy" at bounding box center [967, 189] width 14 height 14
click at [1313, 148] on button "Reply All" at bounding box center [1323, 151] width 76 height 31
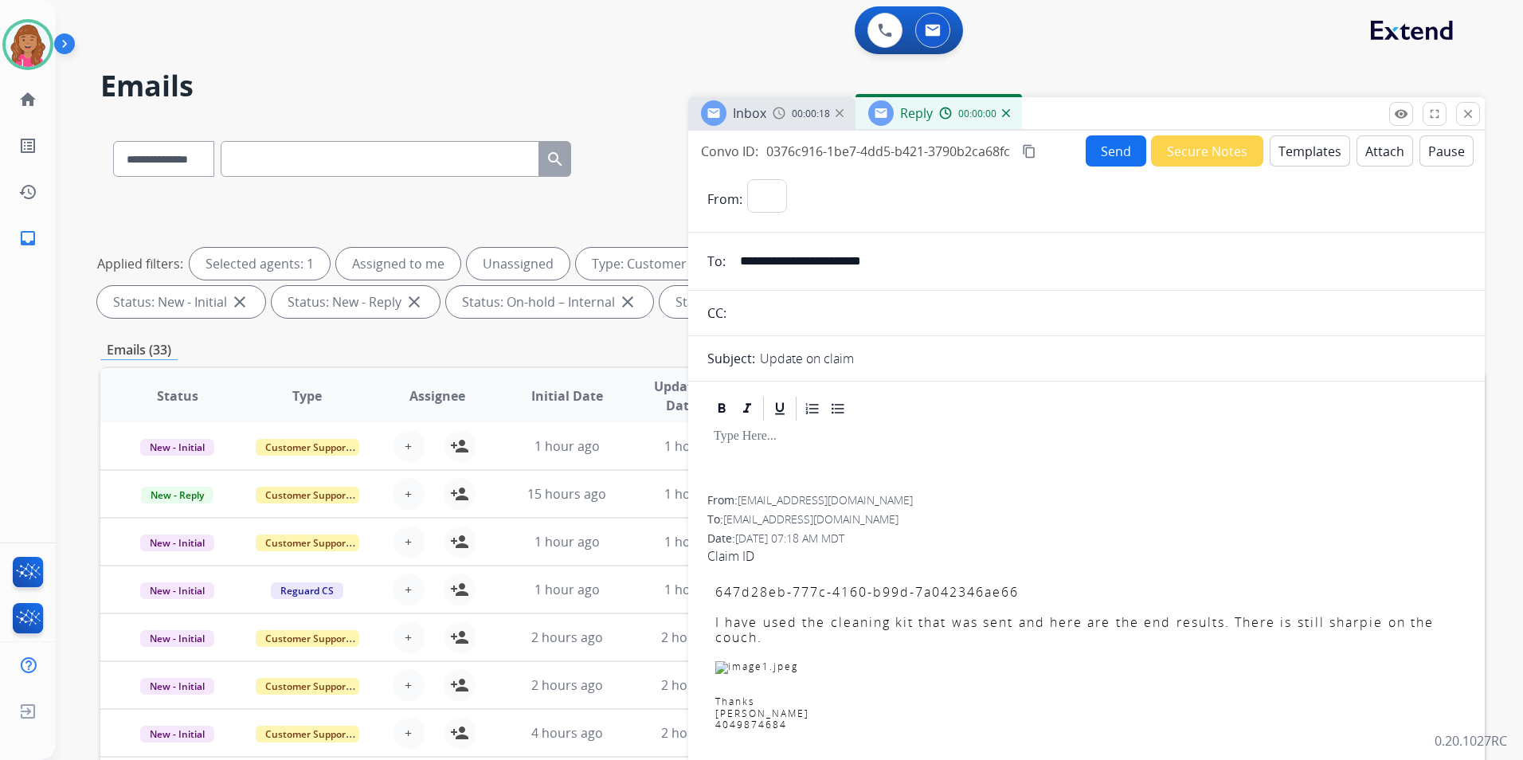
click at [1313, 148] on button "Templates" at bounding box center [1310, 150] width 80 height 31
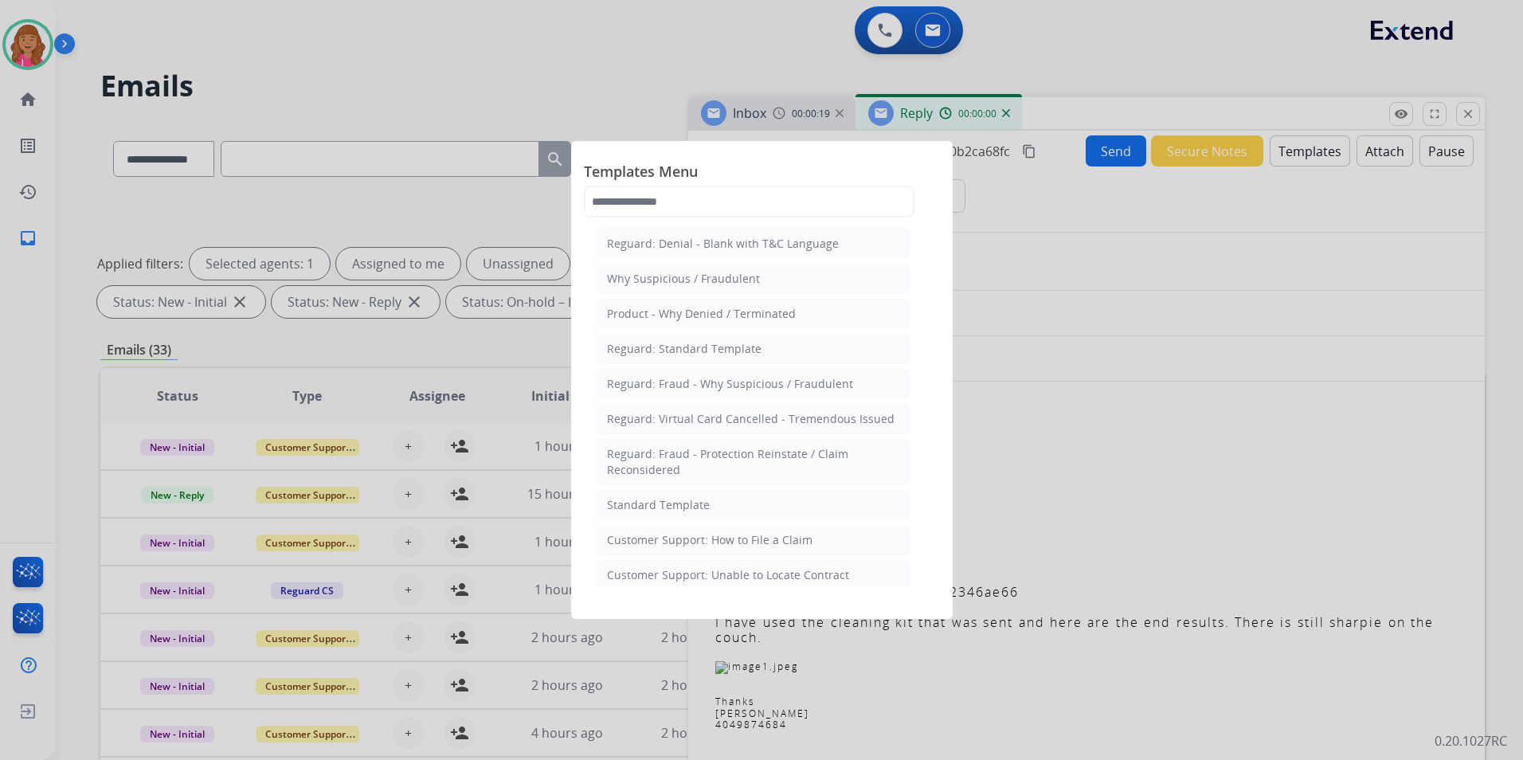
click at [1162, 405] on div at bounding box center [761, 380] width 1523 height 760
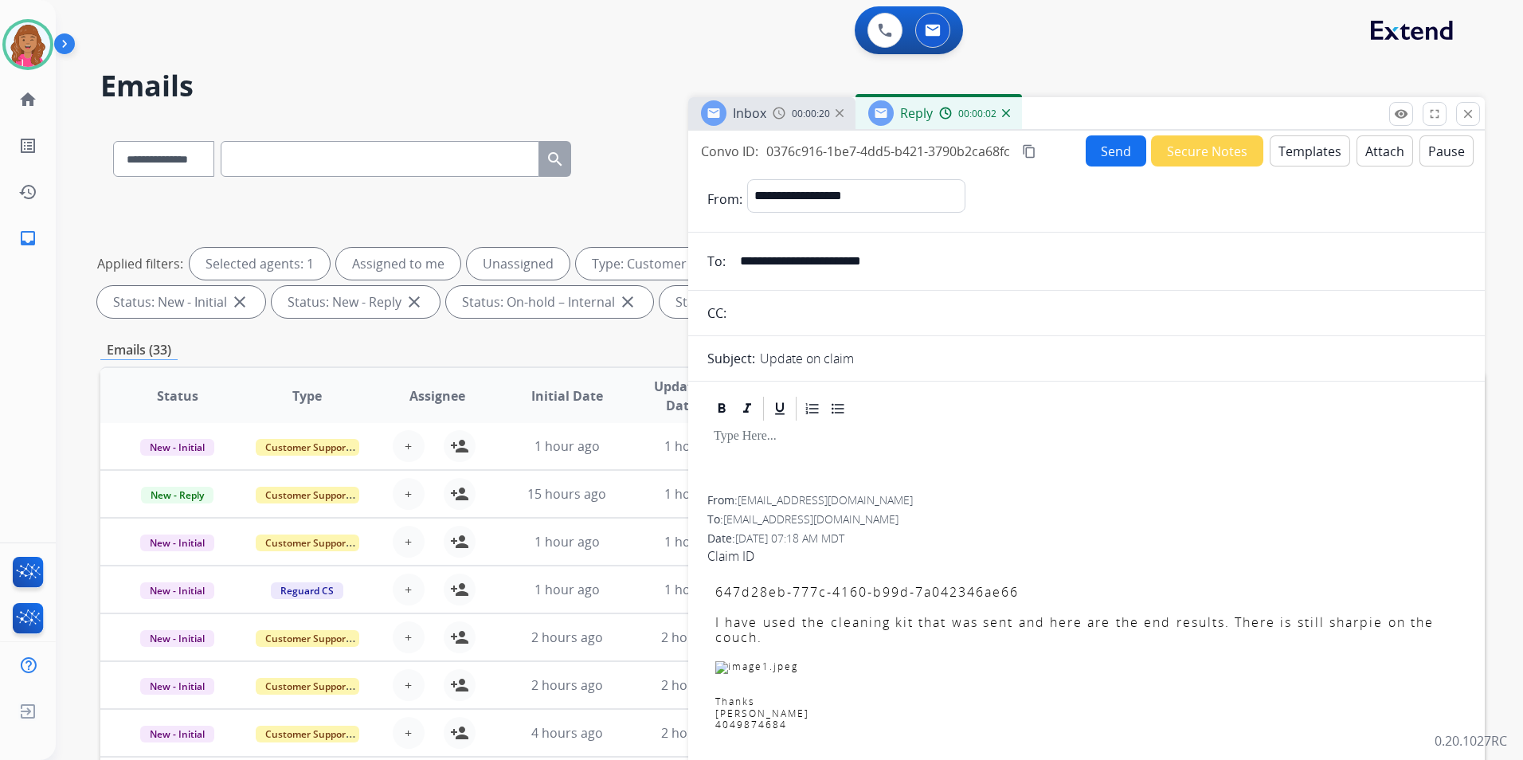
click at [810, 124] on div "Inbox 00:00:20" at bounding box center [771, 113] width 167 height 32
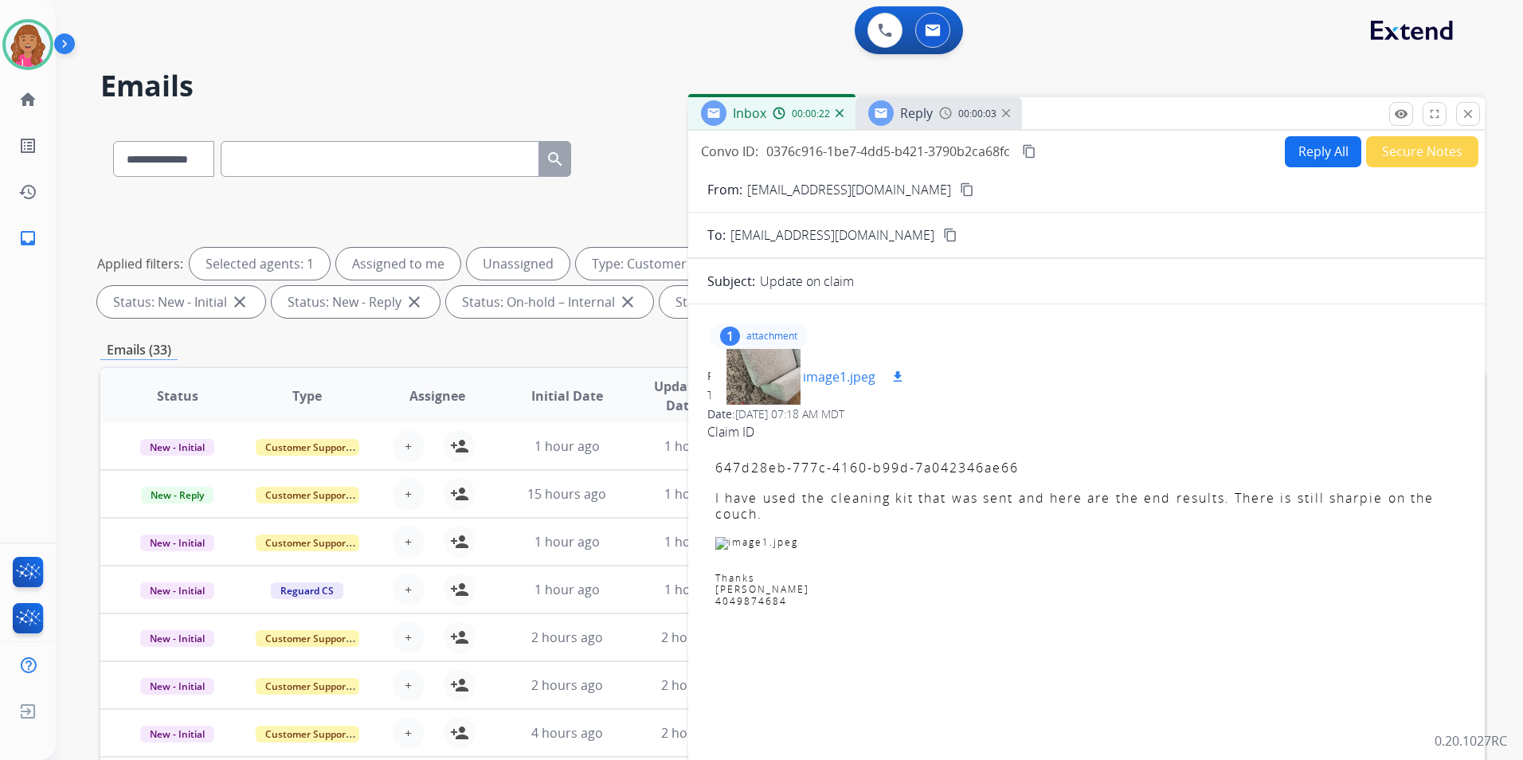
click at [894, 373] on mat-icon "download" at bounding box center [897, 377] width 14 height 14
click at [1054, 350] on div "1 attachment image1.jpeg download" at bounding box center [1086, 336] width 758 height 38
click at [1030, 151] on mat-icon "content_copy" at bounding box center [1029, 151] width 14 height 14
click at [1325, 158] on button "Reply All" at bounding box center [1323, 151] width 76 height 31
click at [0, 0] on button "Templates" at bounding box center [0, 0] width 0 height 0
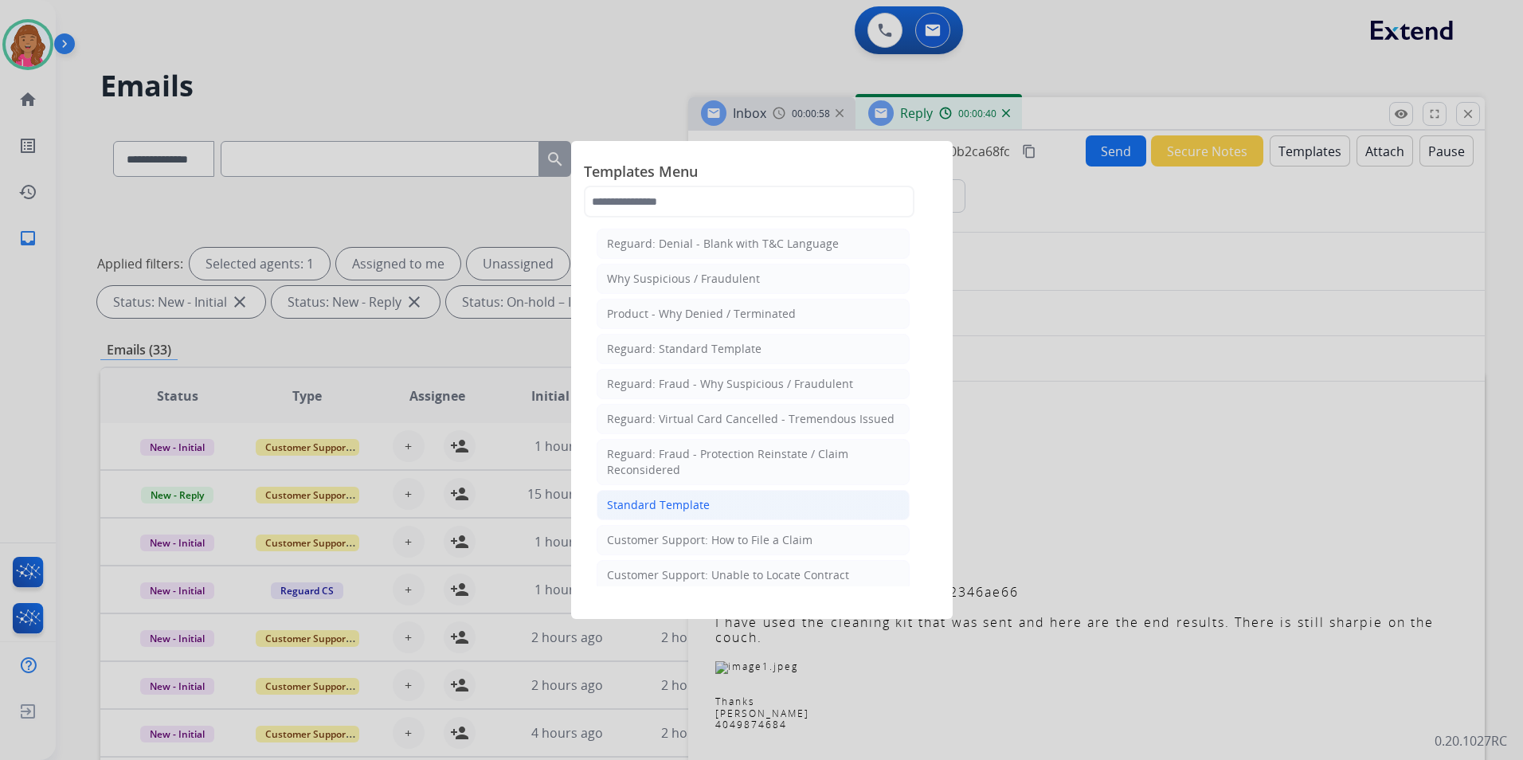
click at [699, 506] on div "Standard Template" at bounding box center [658, 505] width 103 height 16
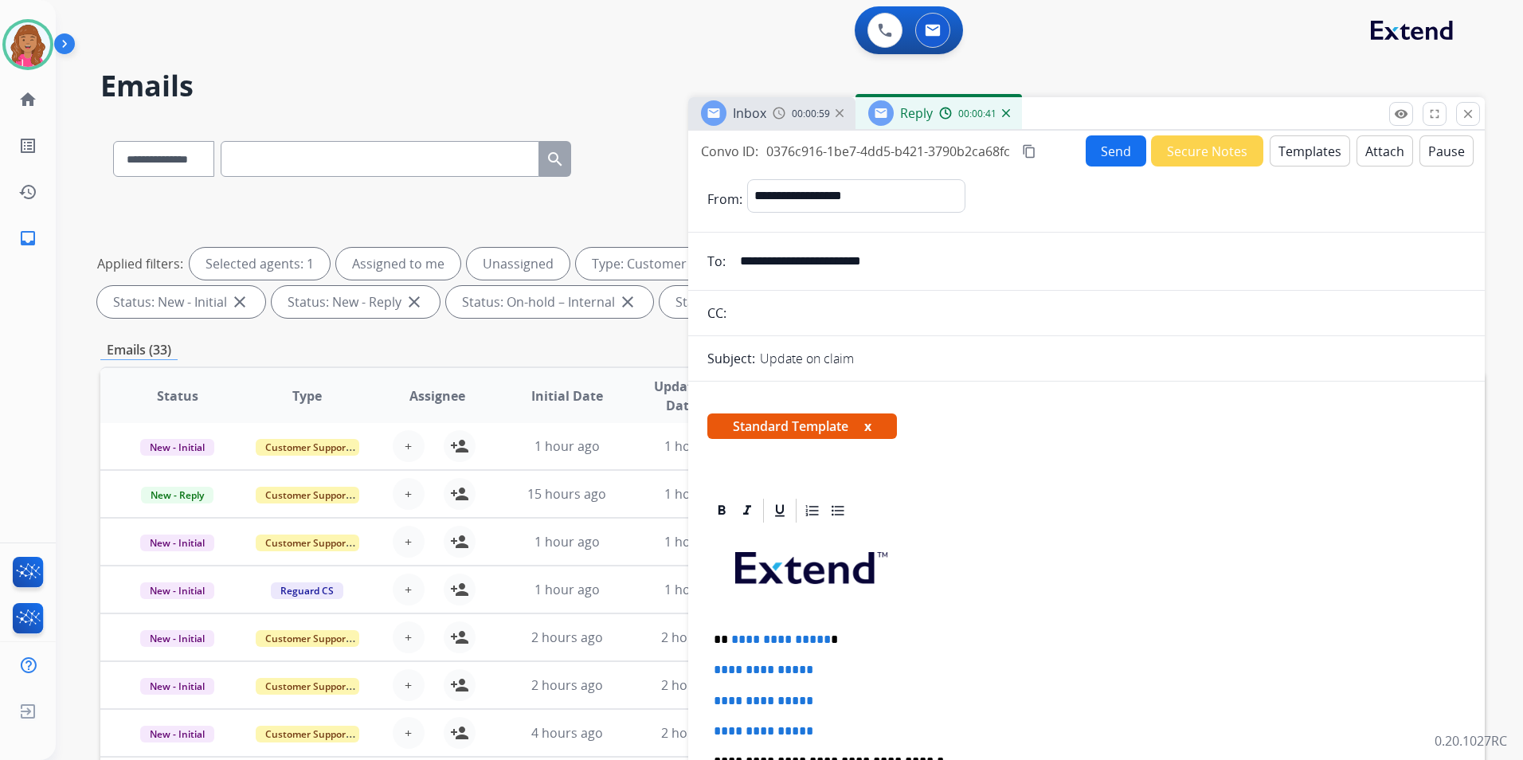
click at [821, 636] on p "**********" at bounding box center [1080, 639] width 733 height 14
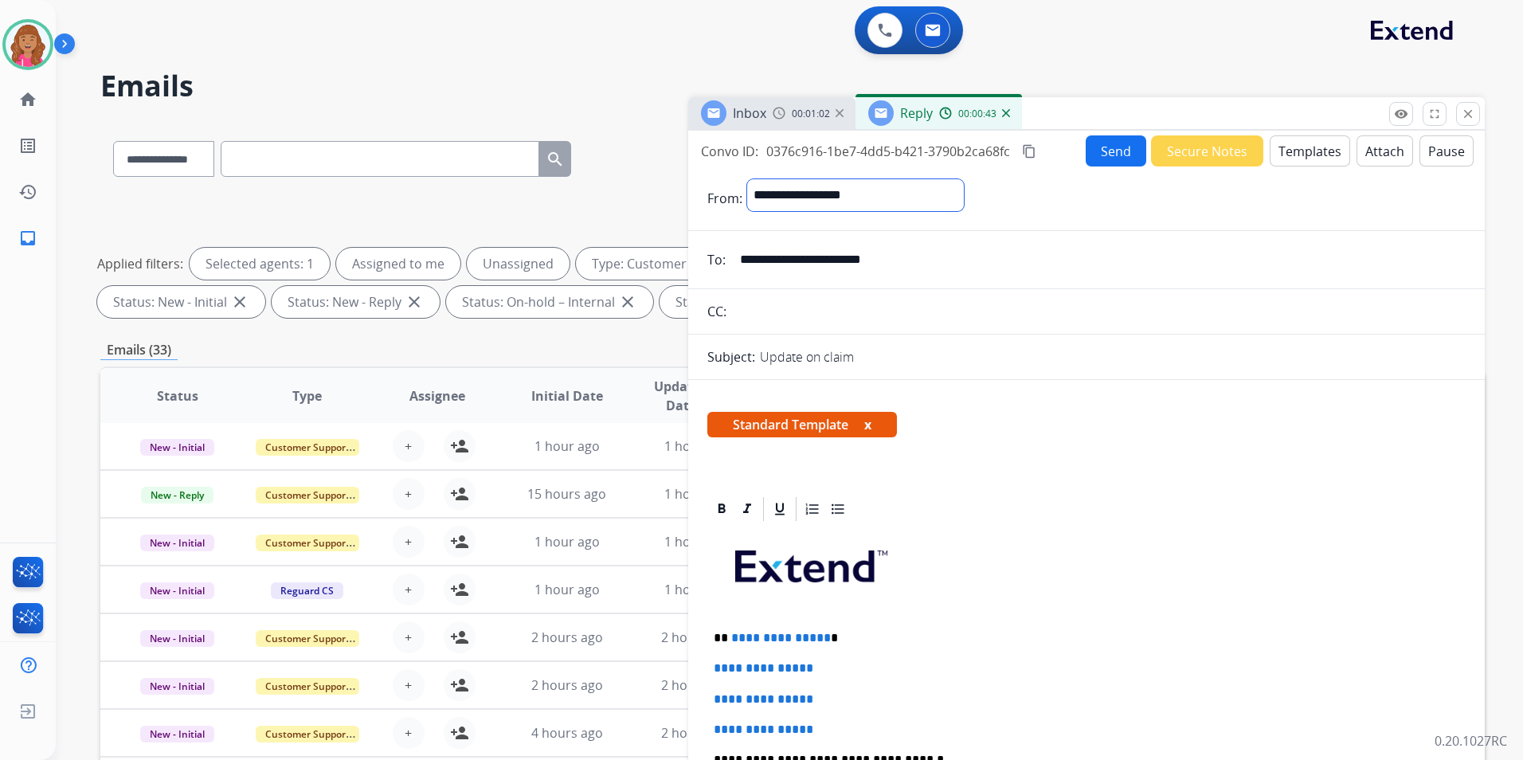
click at [909, 199] on select "**********" at bounding box center [855, 195] width 217 height 32
select select "**********"
click at [747, 179] on select "**********" at bounding box center [855, 195] width 217 height 32
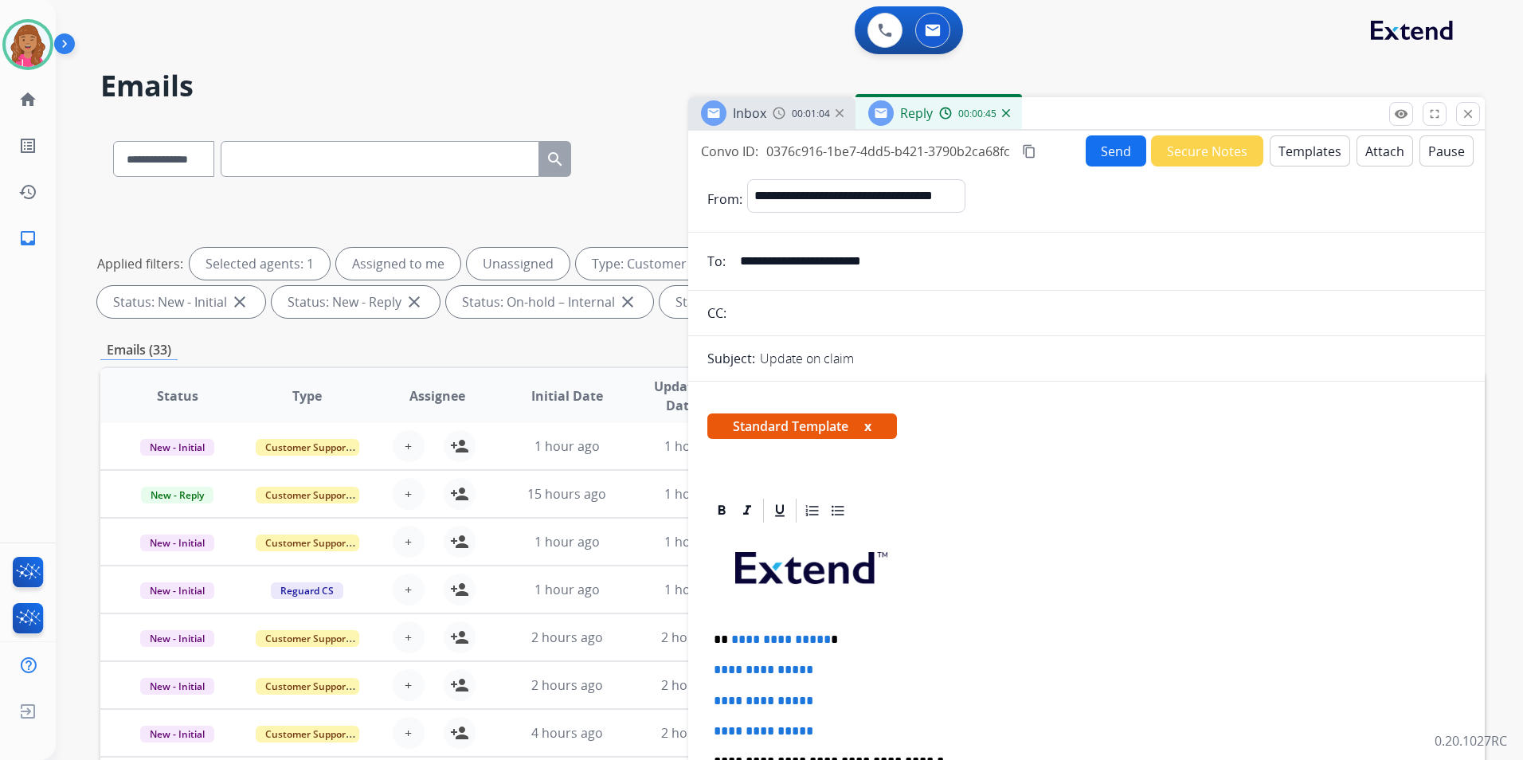
click at [1301, 149] on button "Templates" at bounding box center [1310, 150] width 80 height 31
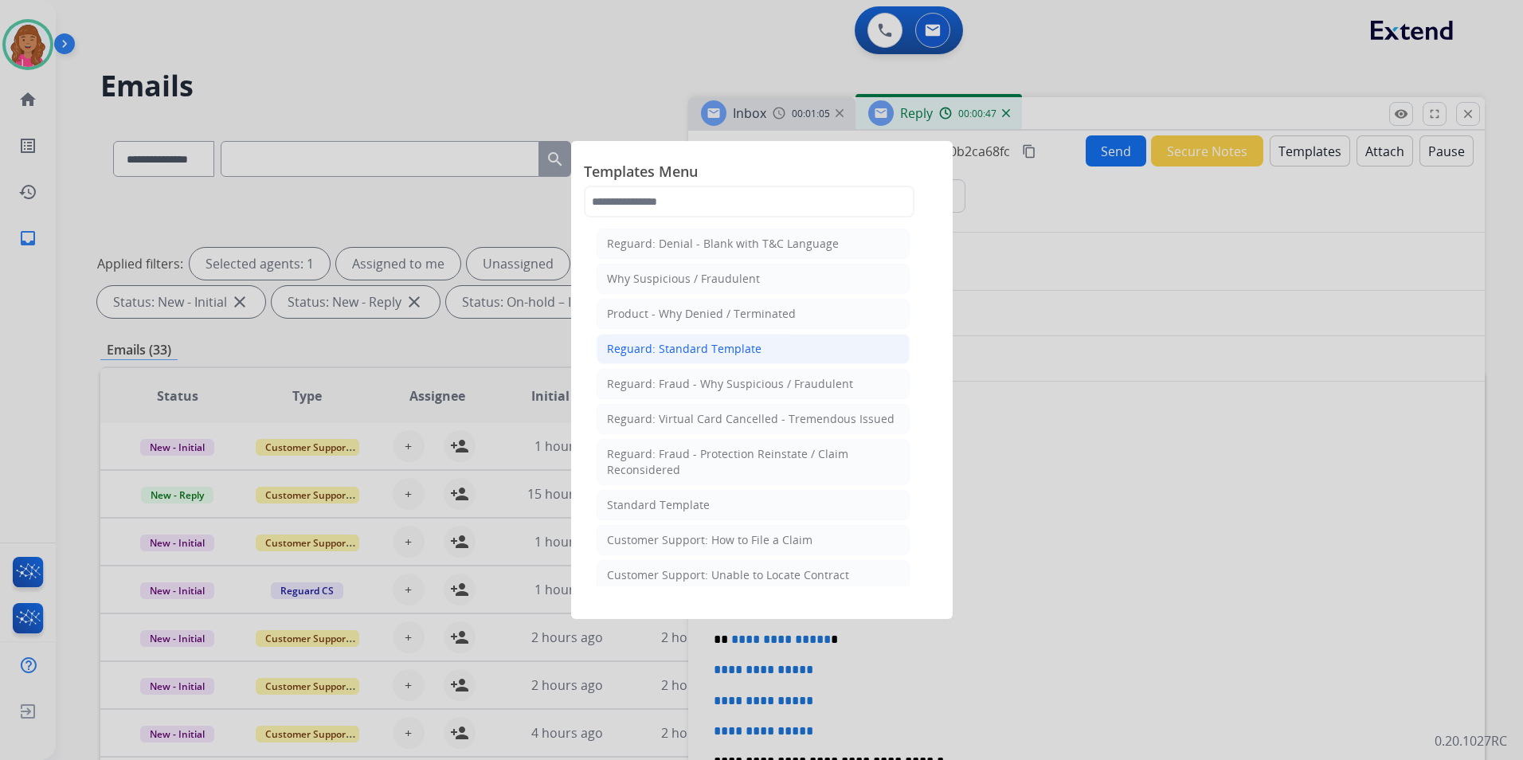
click at [746, 339] on li "Reguard: Standard Template" at bounding box center [753, 349] width 313 height 30
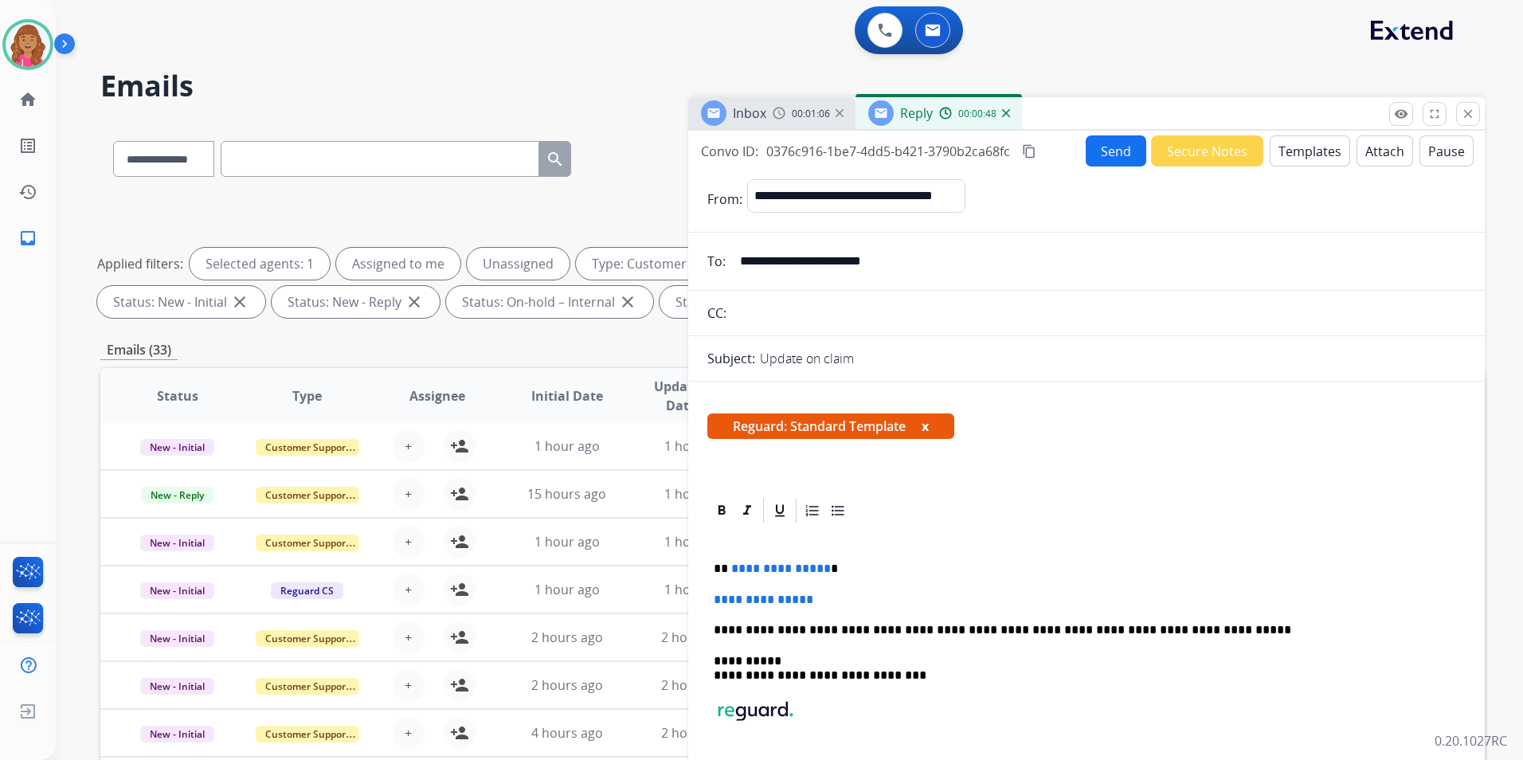
click at [824, 566] on p "**********" at bounding box center [1080, 569] width 733 height 14
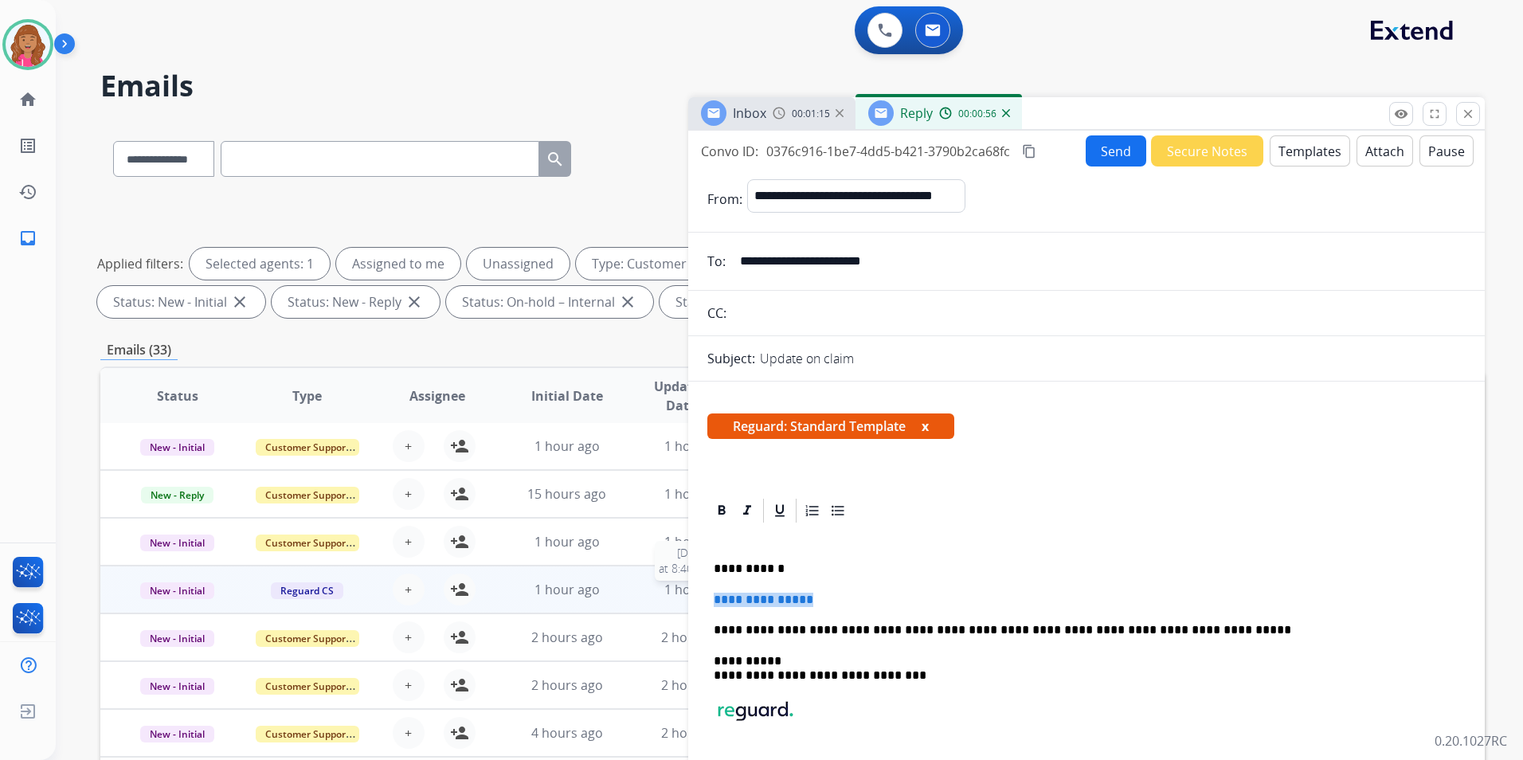
drag, startPoint x: 842, startPoint y: 593, endPoint x: 646, endPoint y: 593, distance: 195.9
click at [646, 593] on div "**********" at bounding box center [792, 552] width 1384 height 862
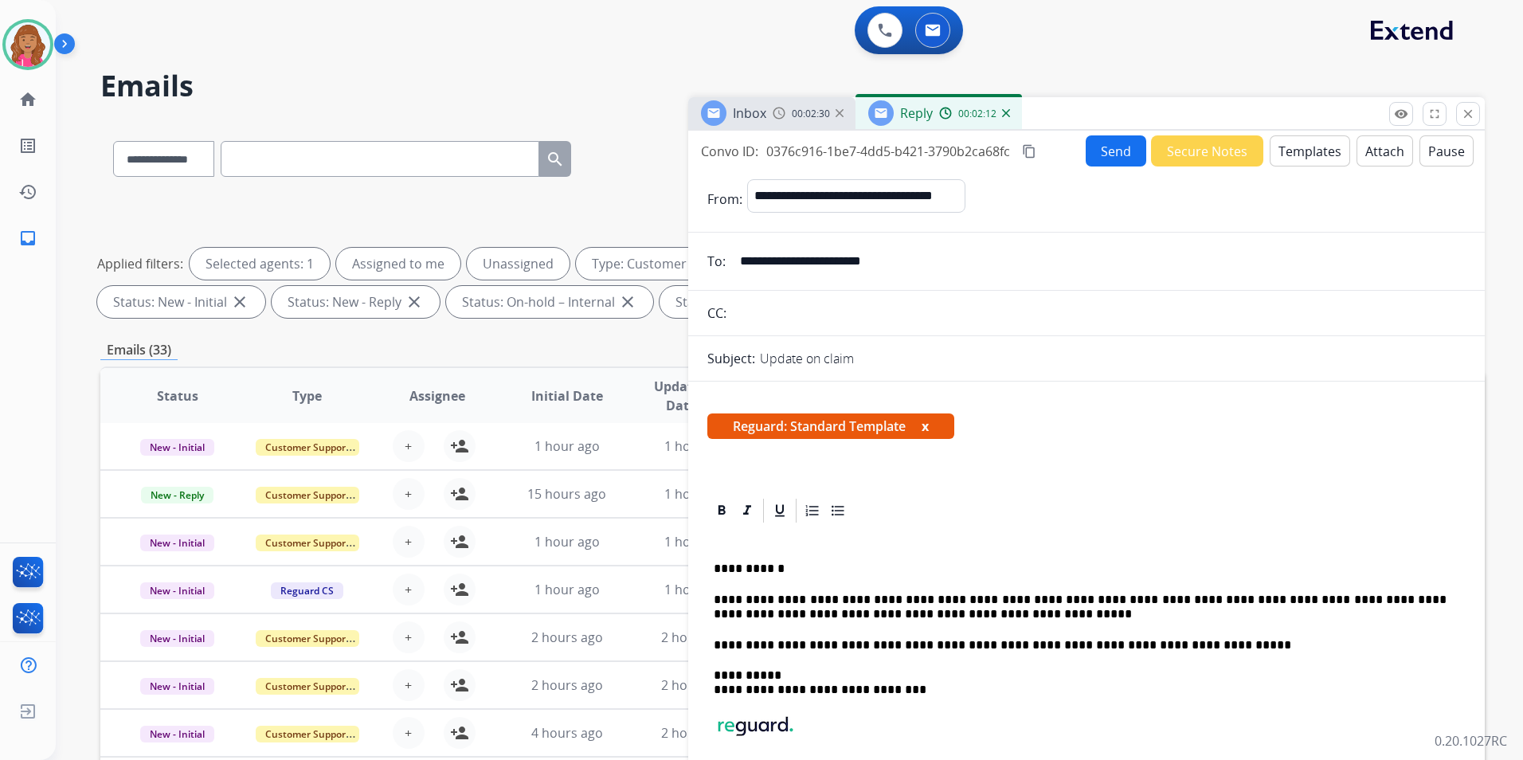
click at [1033, 155] on mat-icon "content_copy" at bounding box center [1029, 151] width 14 height 14
click at [1086, 158] on button "Send" at bounding box center [1116, 150] width 61 height 31
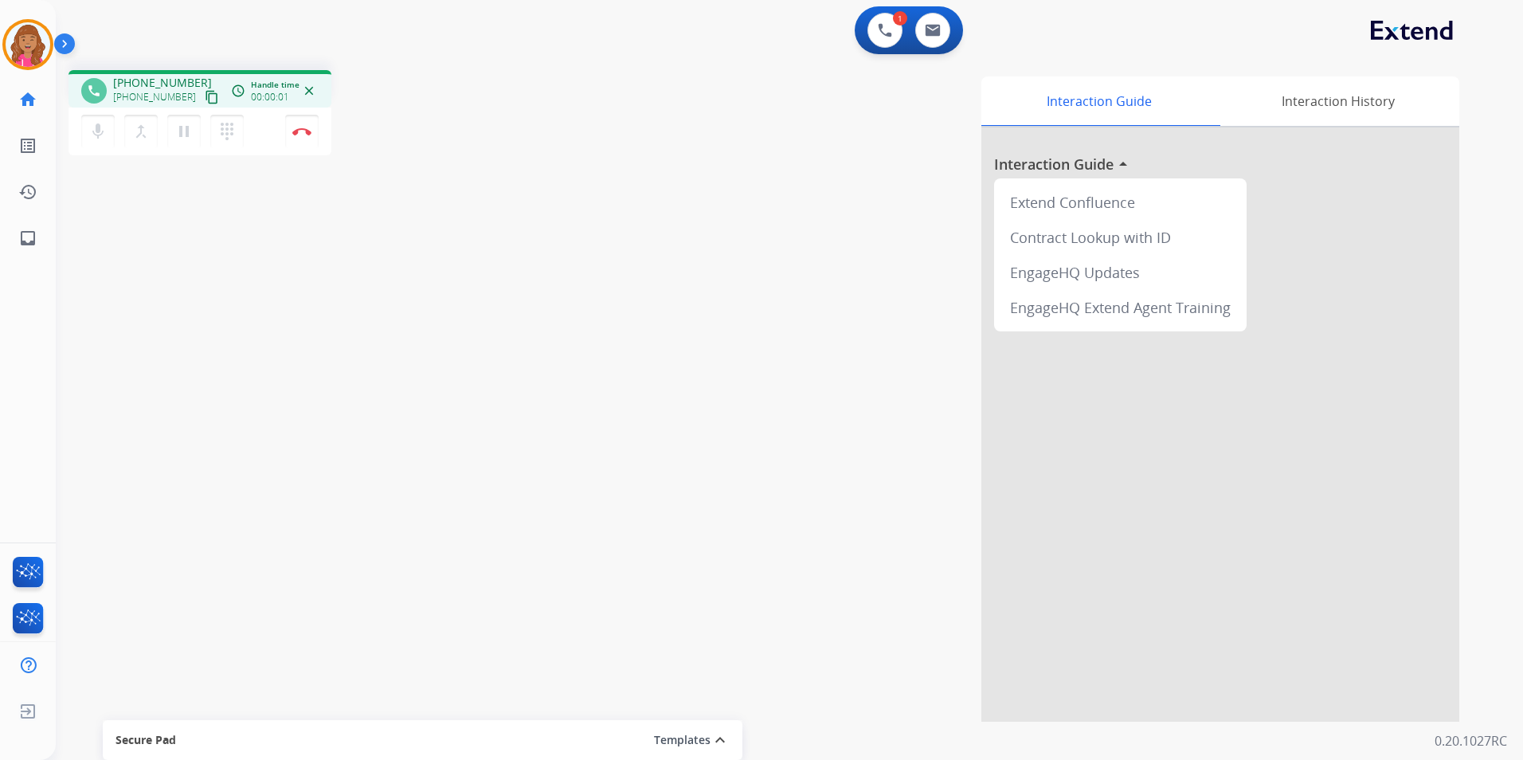
click at [205, 99] on mat-icon "content_copy" at bounding box center [212, 97] width 14 height 14
click at [938, 28] on img at bounding box center [933, 30] width 16 height 13
select select "**********"
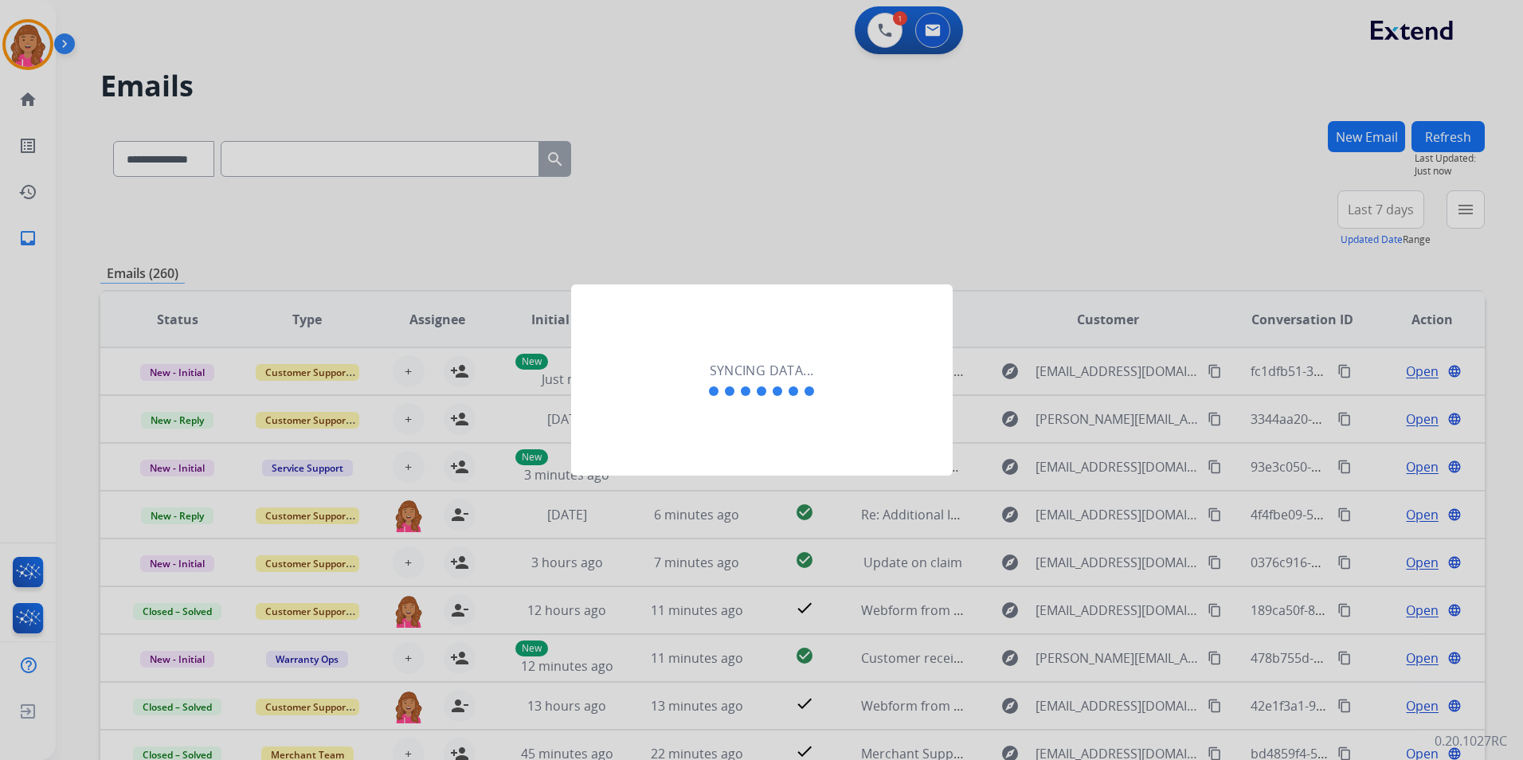
click at [492, 234] on div at bounding box center [761, 380] width 1523 height 760
click at [800, 119] on div at bounding box center [761, 380] width 1523 height 760
click at [875, 53] on div at bounding box center [761, 380] width 1523 height 760
click at [881, 44] on div at bounding box center [761, 380] width 1523 height 760
click at [881, 39] on div at bounding box center [761, 380] width 1523 height 760
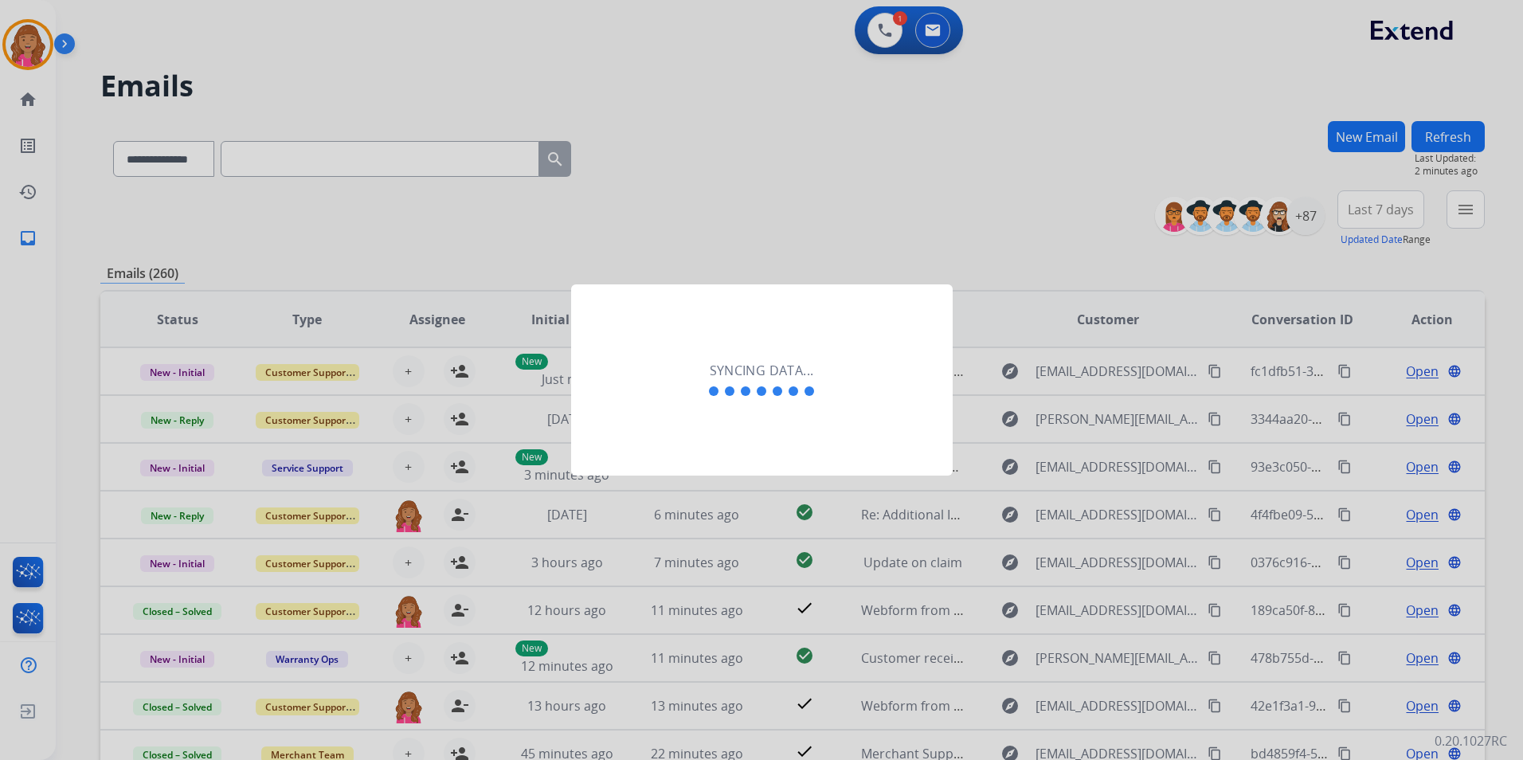
drag, startPoint x: 702, startPoint y: 309, endPoint x: 534, endPoint y: 258, distance: 175.6
click at [702, 308] on div "Syncing data..." at bounding box center [762, 379] width 382 height 191
drag, startPoint x: 791, startPoint y: 141, endPoint x: 803, endPoint y: 146, distance: 12.9
click at [791, 142] on div at bounding box center [761, 380] width 1523 height 760
drag, startPoint x: 889, startPoint y: 61, endPoint x: 886, endPoint y: 37, distance: 24.0
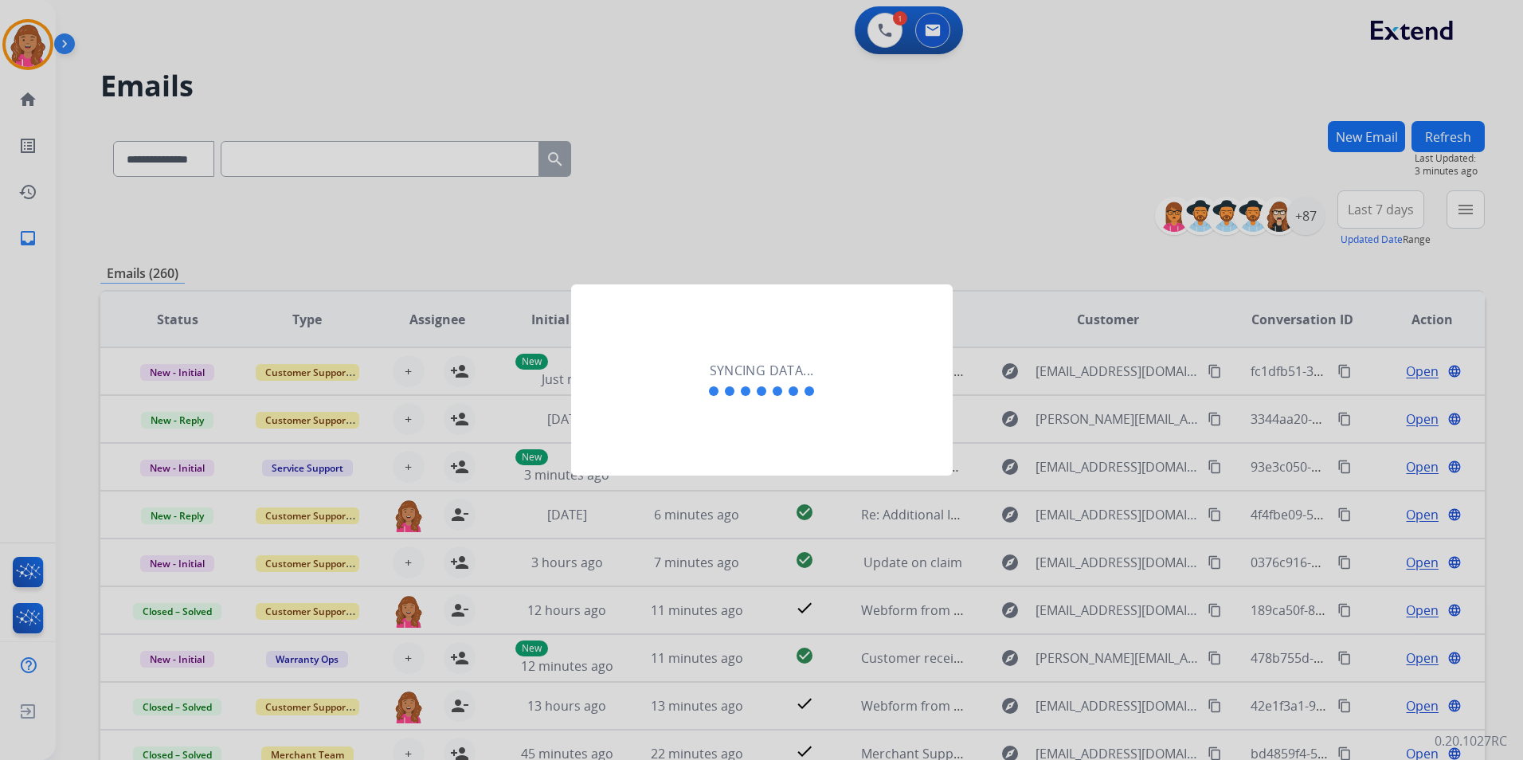
click at [886, 56] on div at bounding box center [761, 380] width 1523 height 760
click at [886, 35] on div at bounding box center [761, 380] width 1523 height 760
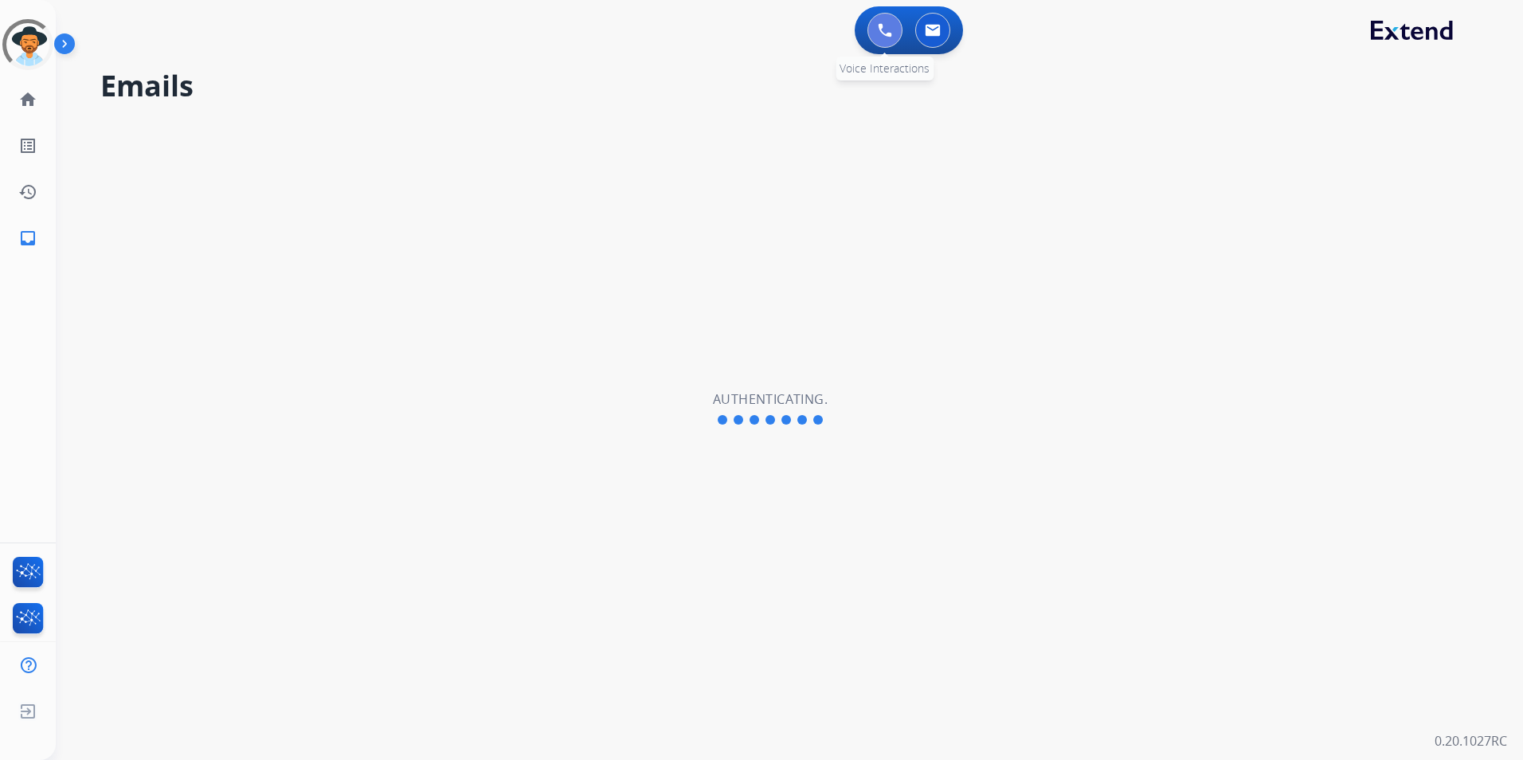
click at [875, 33] on button at bounding box center [884, 30] width 35 height 35
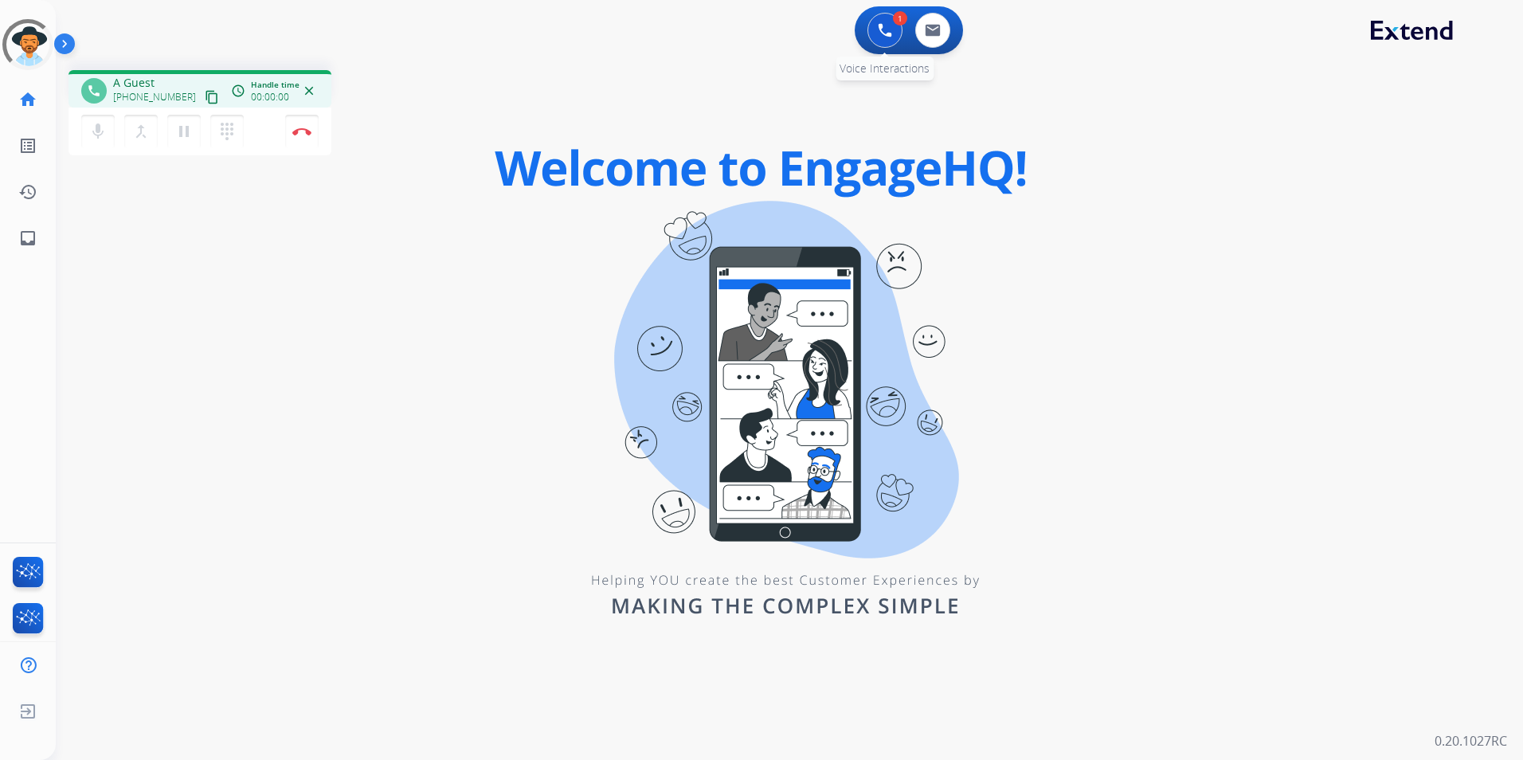
click at [879, 33] on div "Outbound call Agent: Unknown Routing Profile: Unknown Quit Outbound call Agent:…" at bounding box center [761, 380] width 1523 height 760
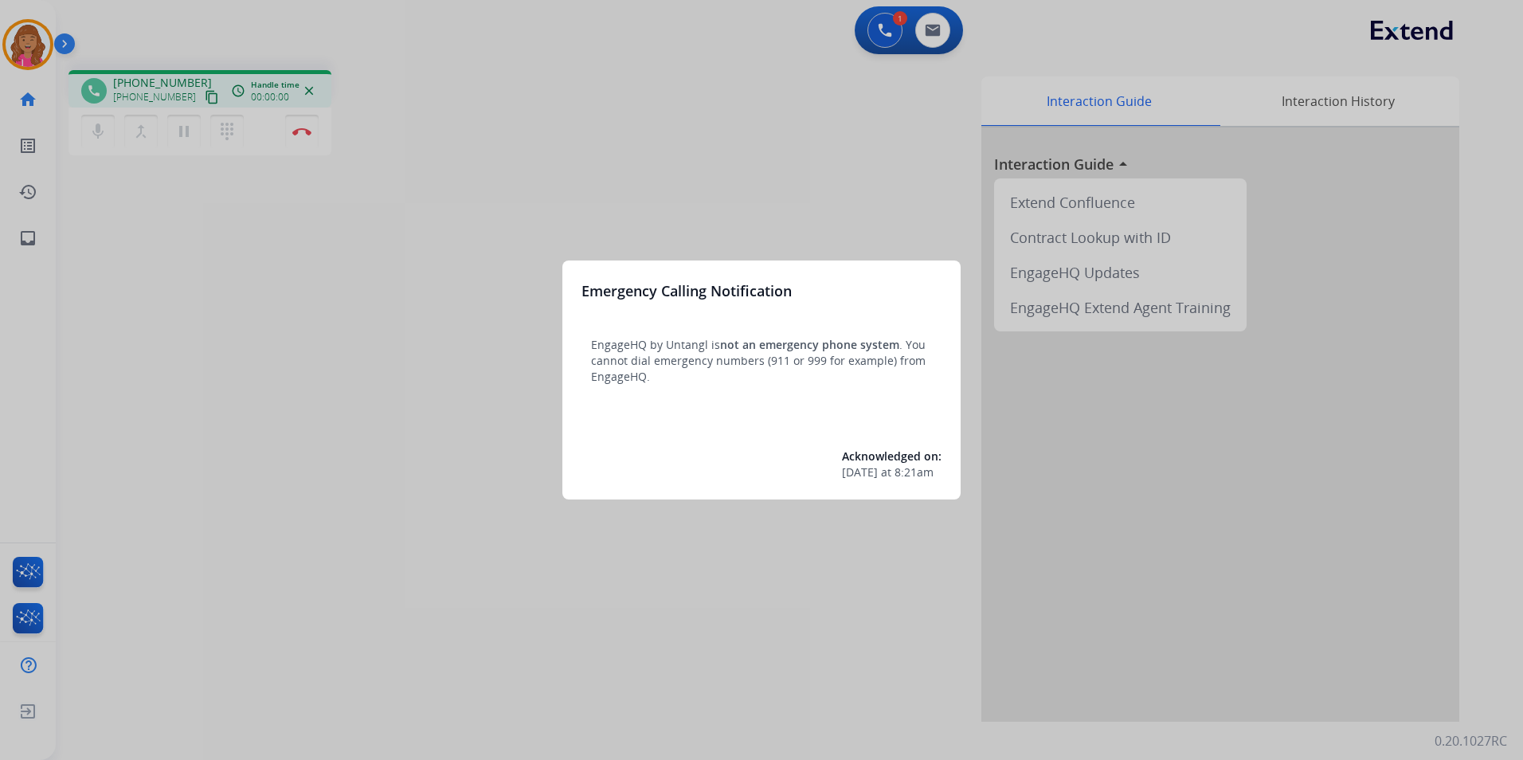
click at [319, 168] on div at bounding box center [761, 380] width 1523 height 760
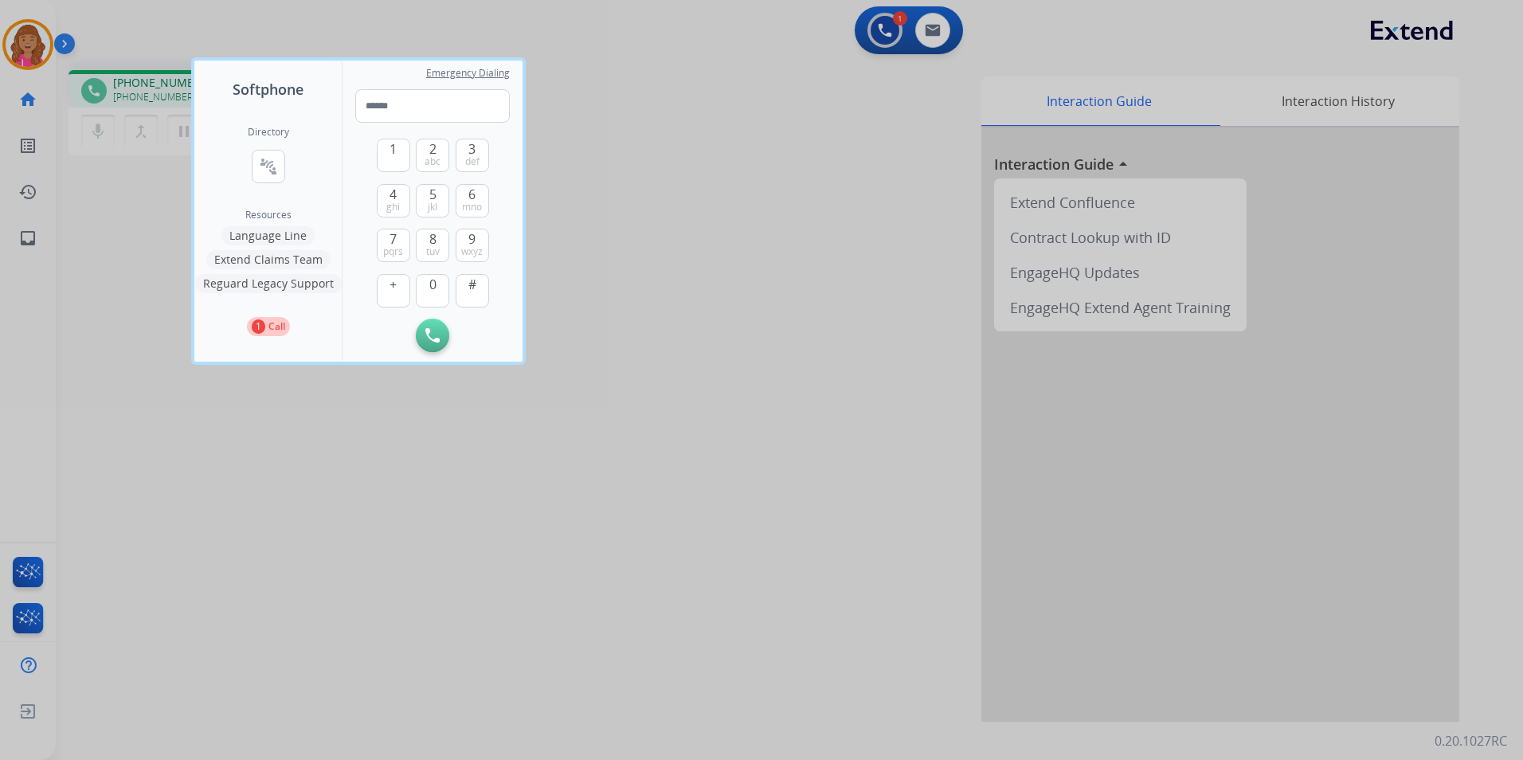
click at [600, 323] on div at bounding box center [761, 380] width 1523 height 760
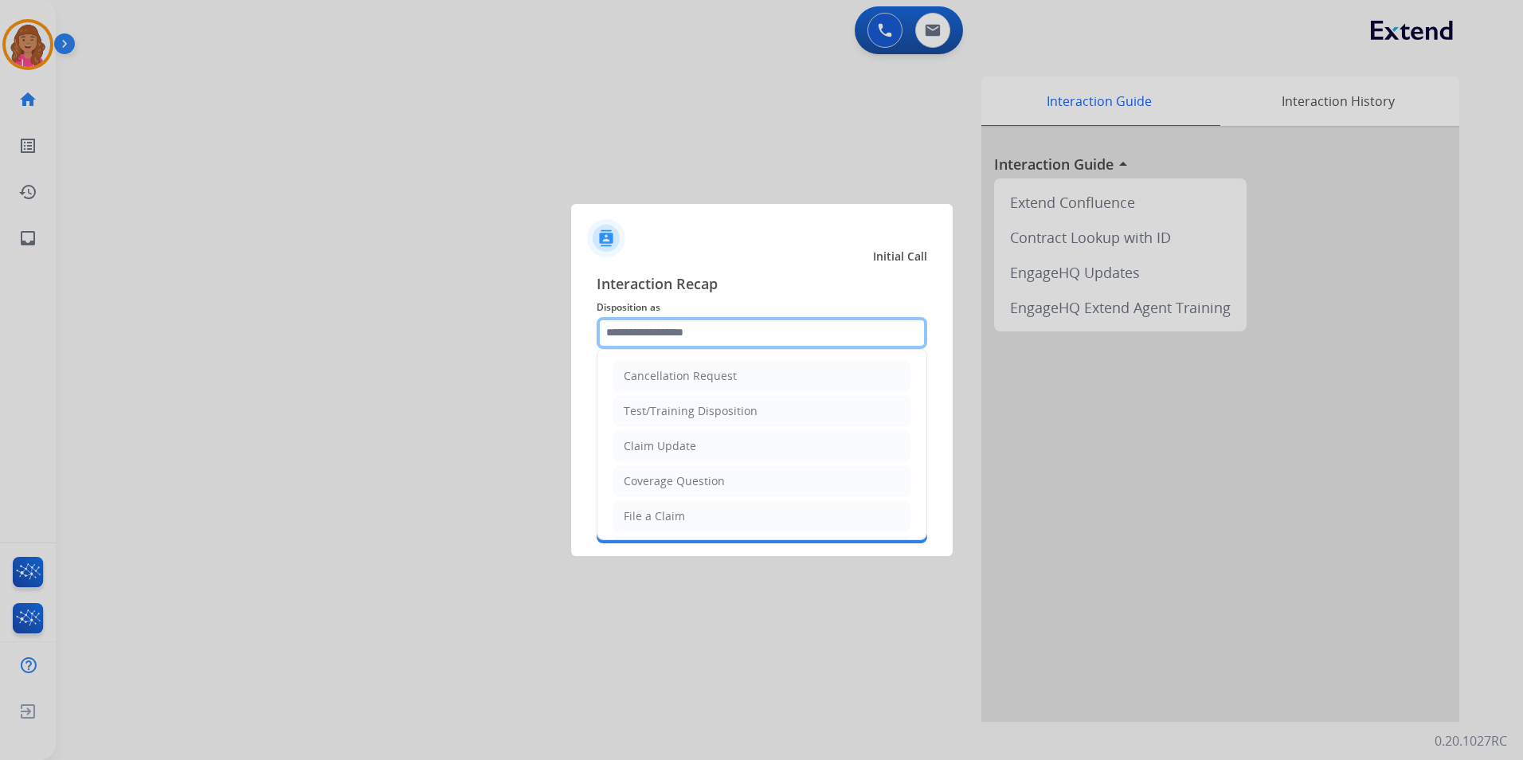
click at [644, 342] on input "text" at bounding box center [762, 333] width 331 height 32
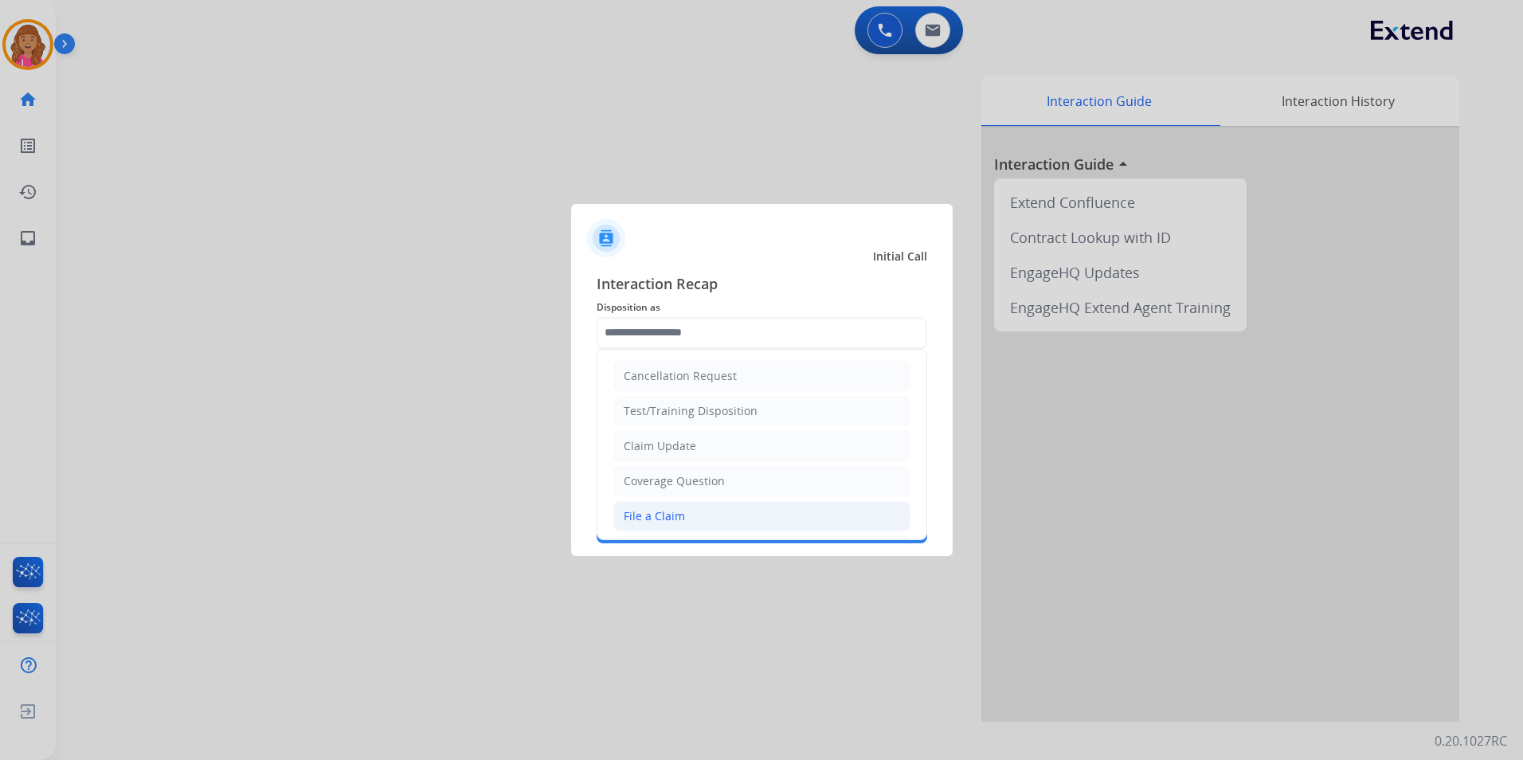
click at [649, 522] on div "File a Claim" at bounding box center [654, 516] width 61 height 16
type input "**********"
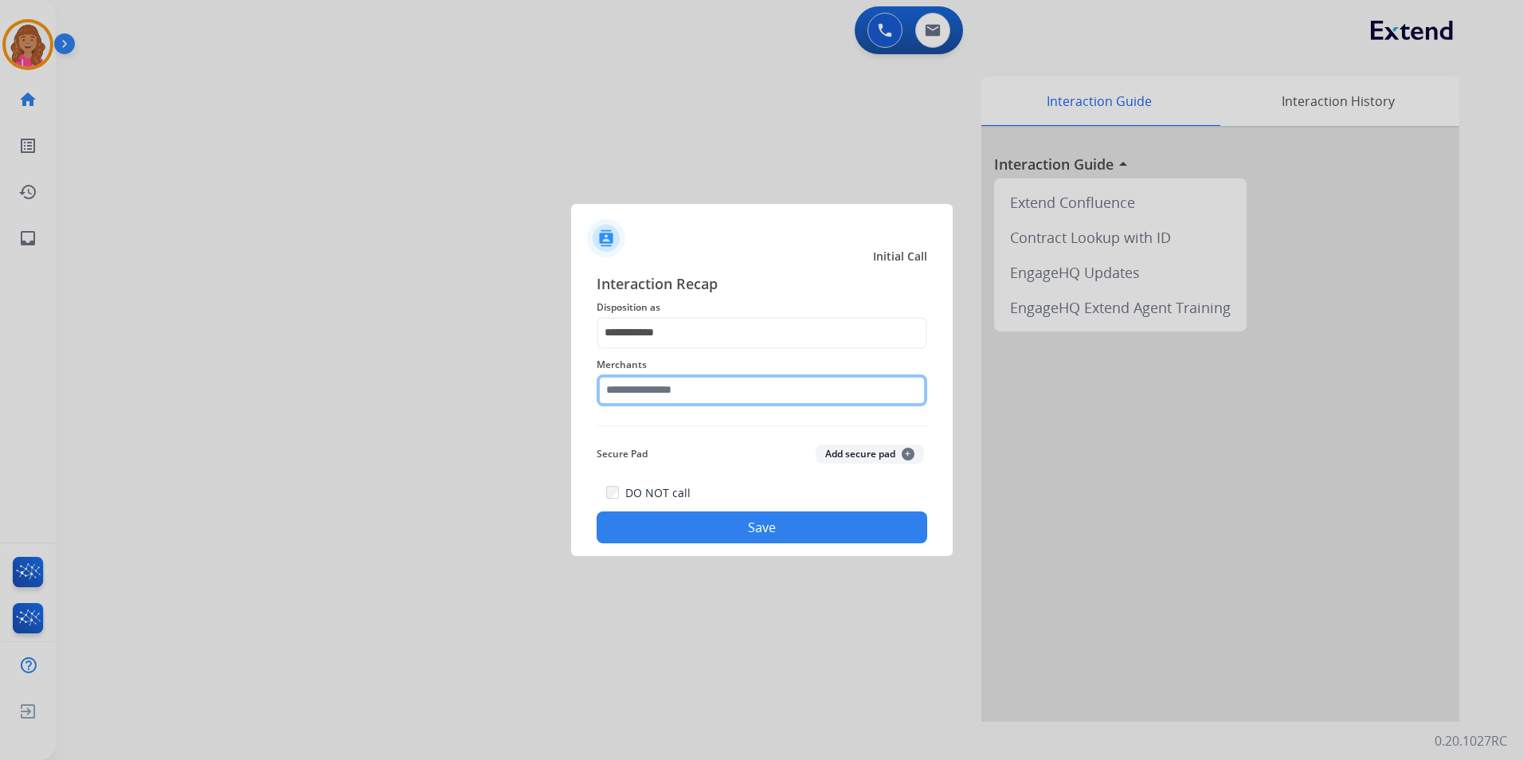
click at [683, 396] on input "text" at bounding box center [762, 390] width 331 height 32
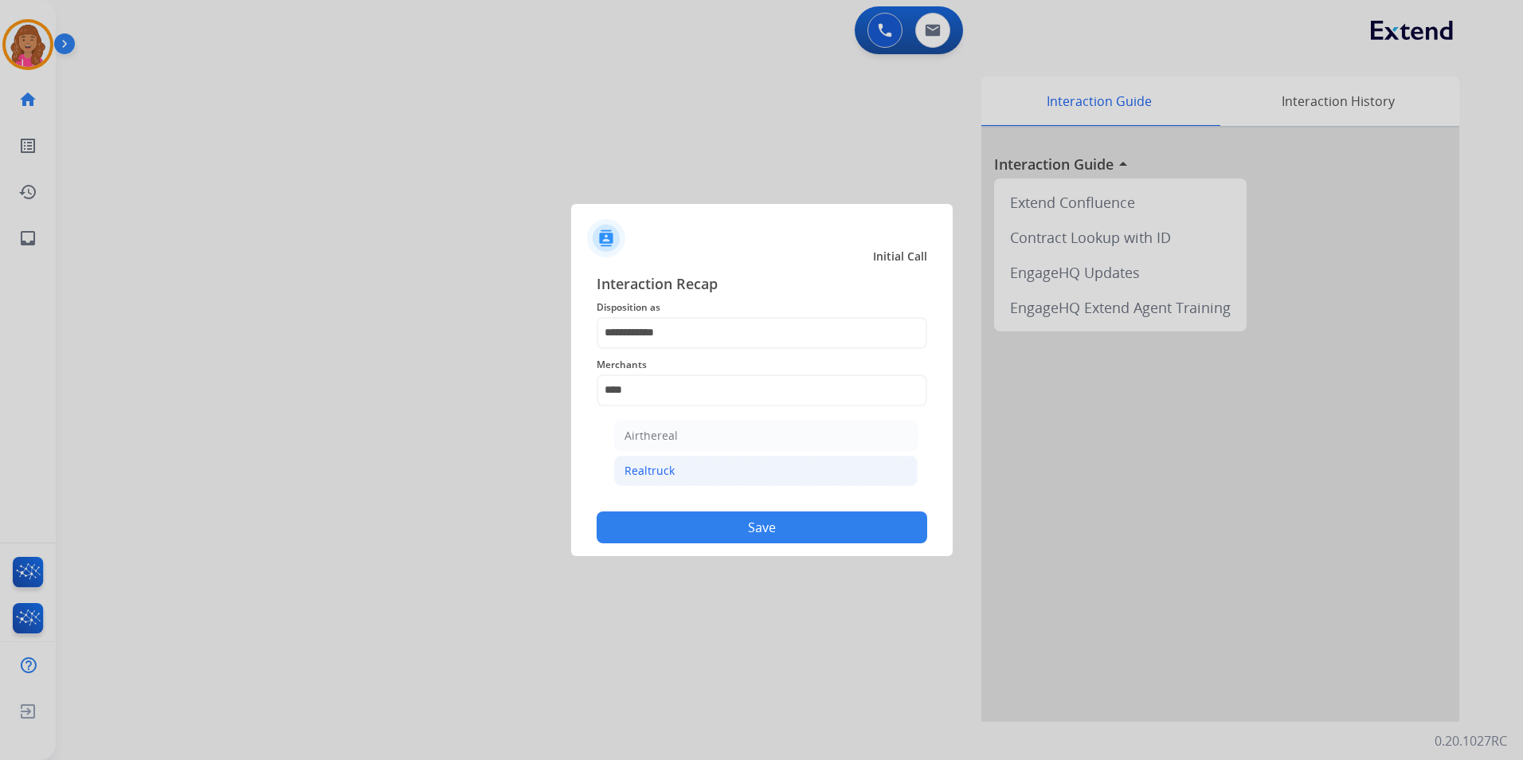
click at [706, 464] on li "Realtruck" at bounding box center [765, 471] width 303 height 30
type input "*********"
click at [698, 500] on div "DO NOT call Save" at bounding box center [762, 513] width 331 height 61
click at [713, 519] on button "Save" at bounding box center [762, 527] width 331 height 32
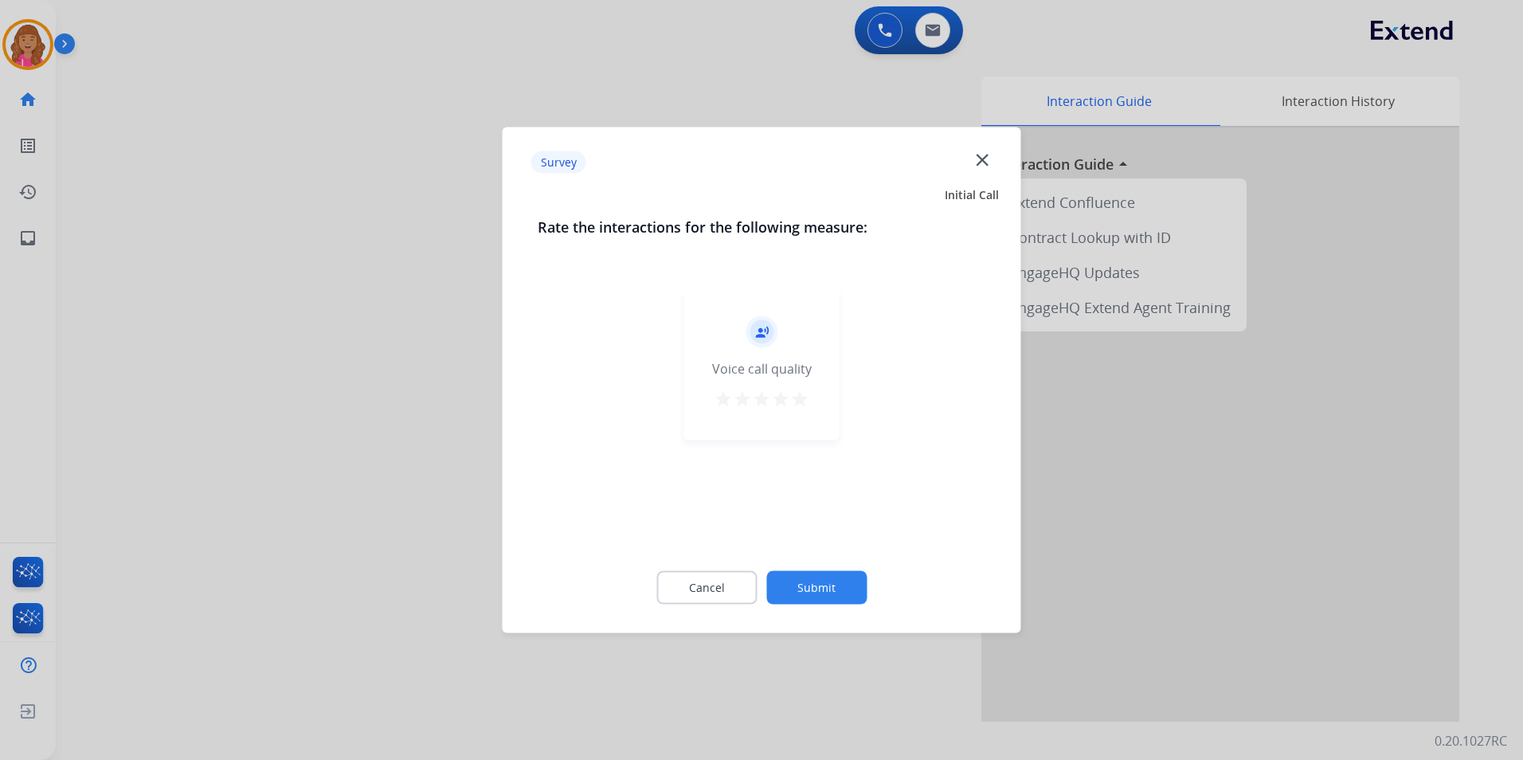
click at [730, 569] on div "Cancel Submit" at bounding box center [762, 588] width 448 height 72
click at [711, 585] on button "Cancel" at bounding box center [706, 587] width 100 height 33
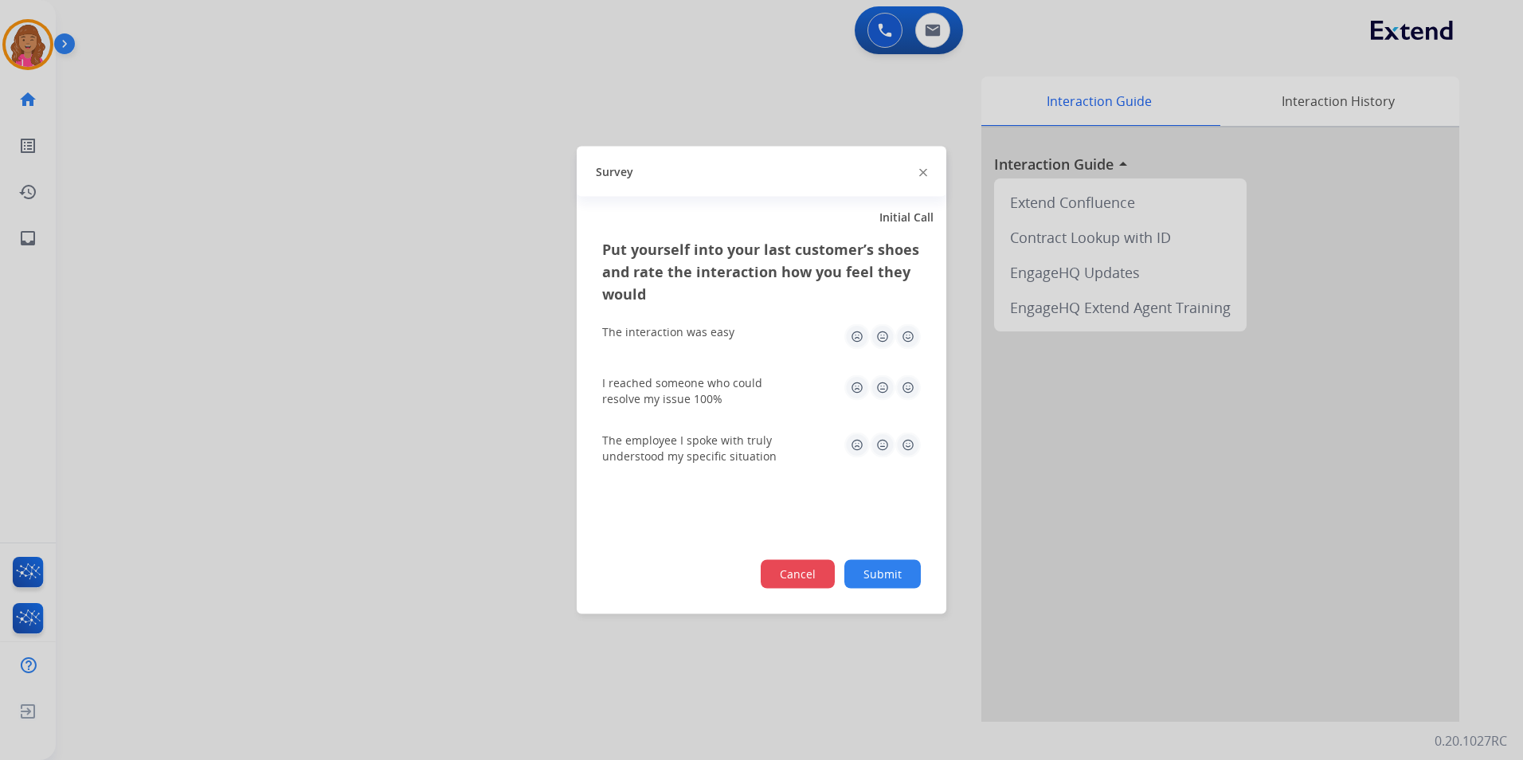
click at [796, 575] on button "Cancel" at bounding box center [798, 574] width 74 height 29
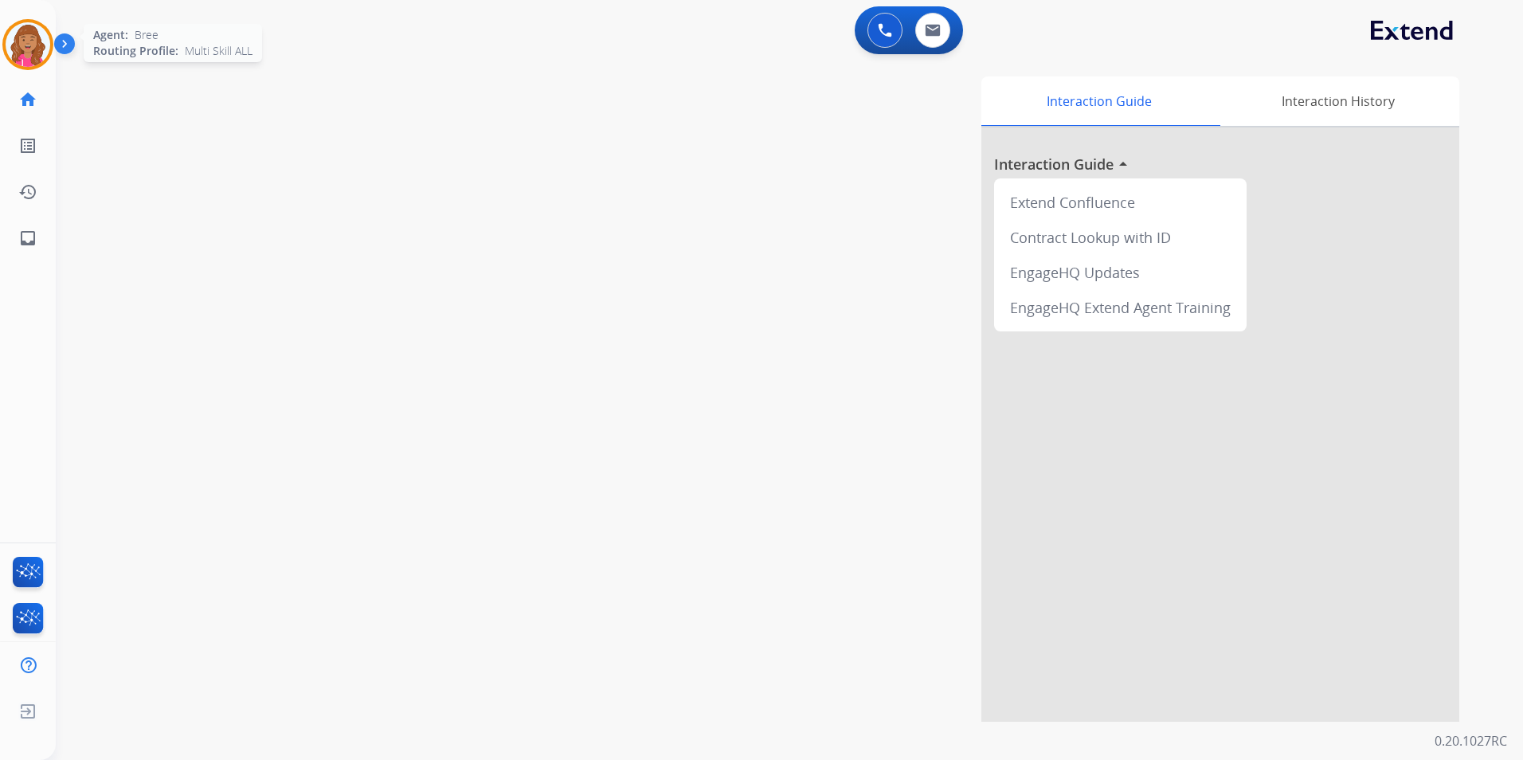
click at [25, 42] on img at bounding box center [28, 44] width 45 height 45
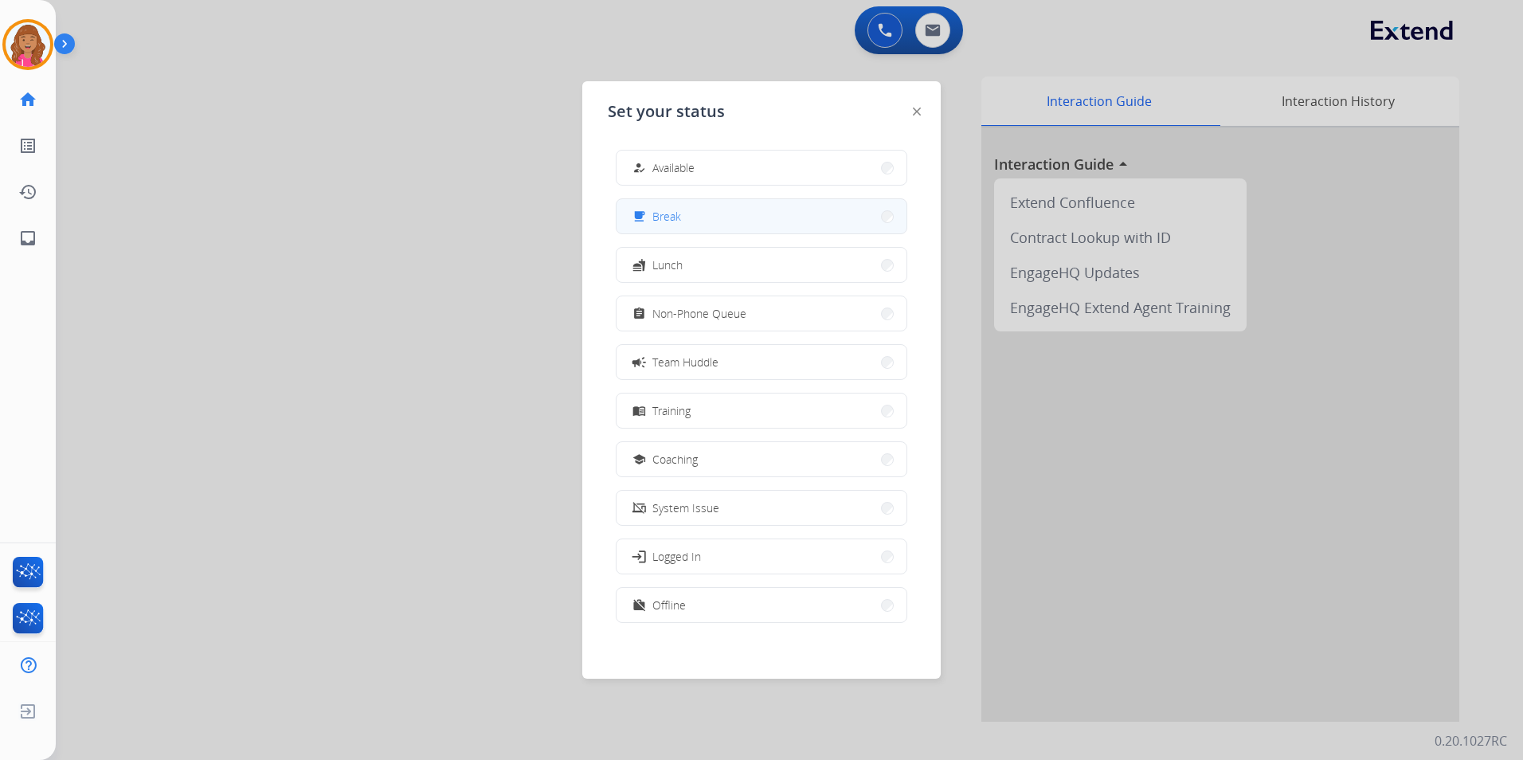
click at [676, 212] on span "Break" at bounding box center [666, 216] width 29 height 17
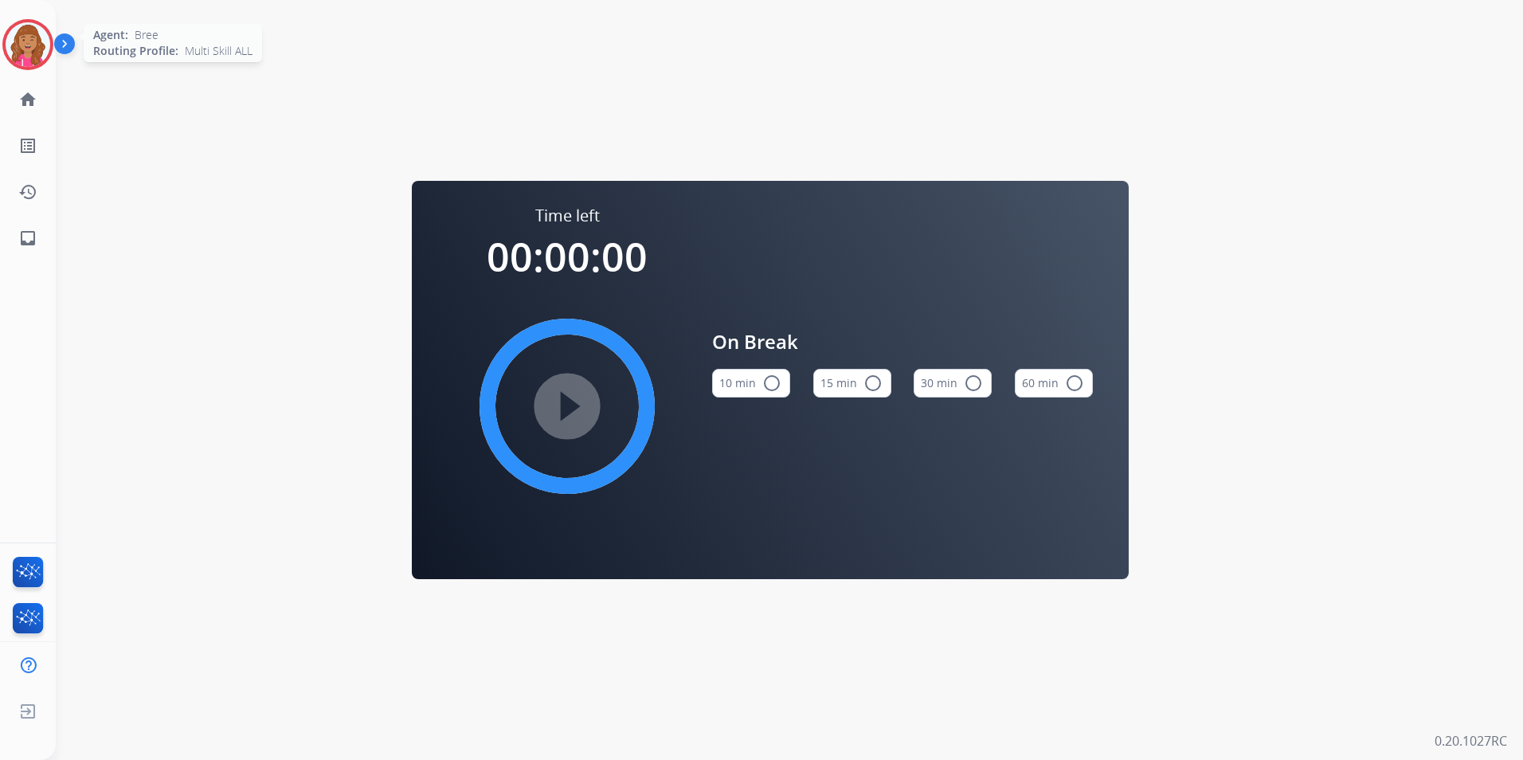
click at [6, 43] on img at bounding box center [28, 44] width 45 height 45
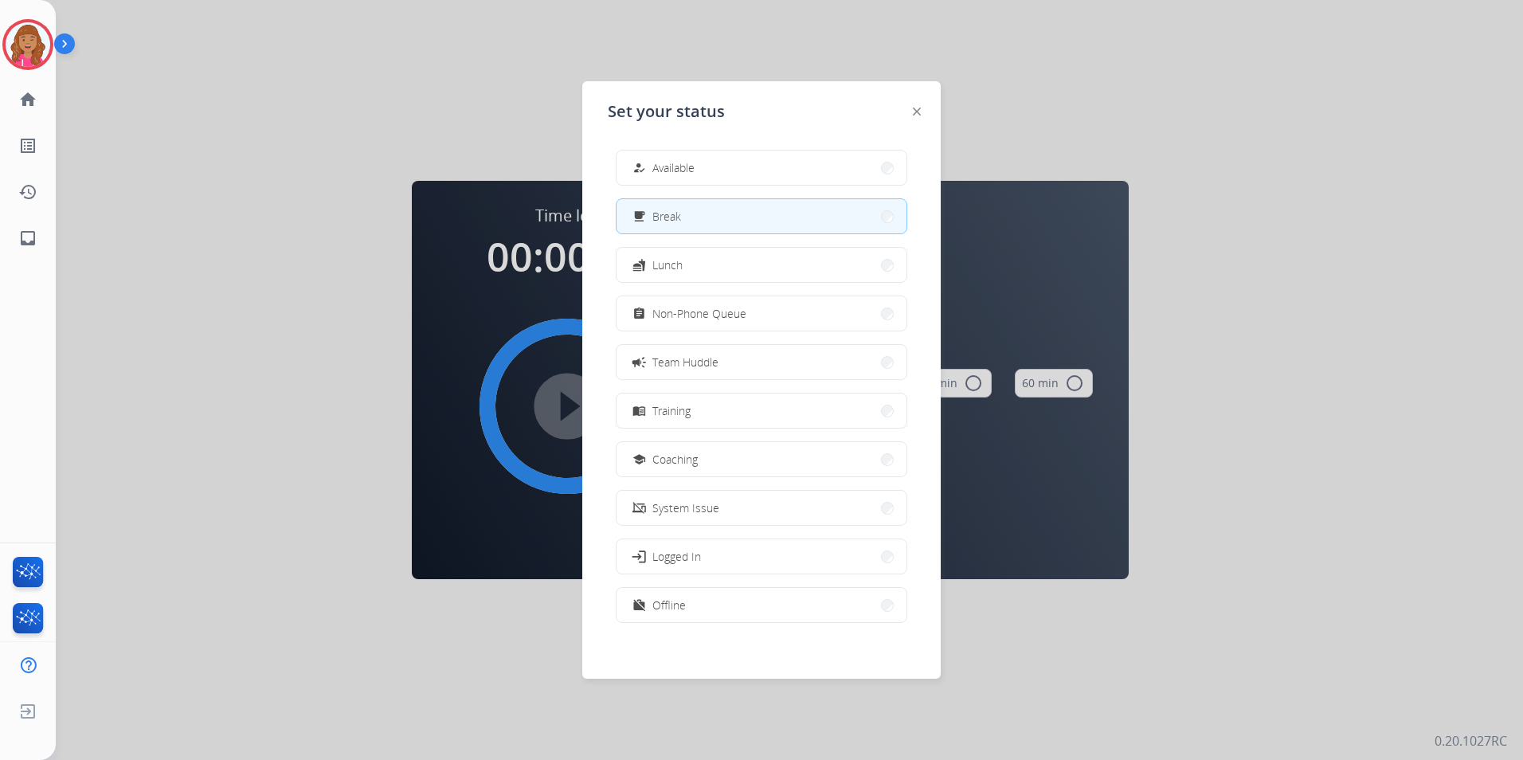
click at [668, 145] on div "how_to_reg Available free_breakfast Break fastfood Lunch assignment Non-Phone Q…" at bounding box center [761, 388] width 307 height 502
click at [665, 166] on span "Available" at bounding box center [673, 167] width 42 height 17
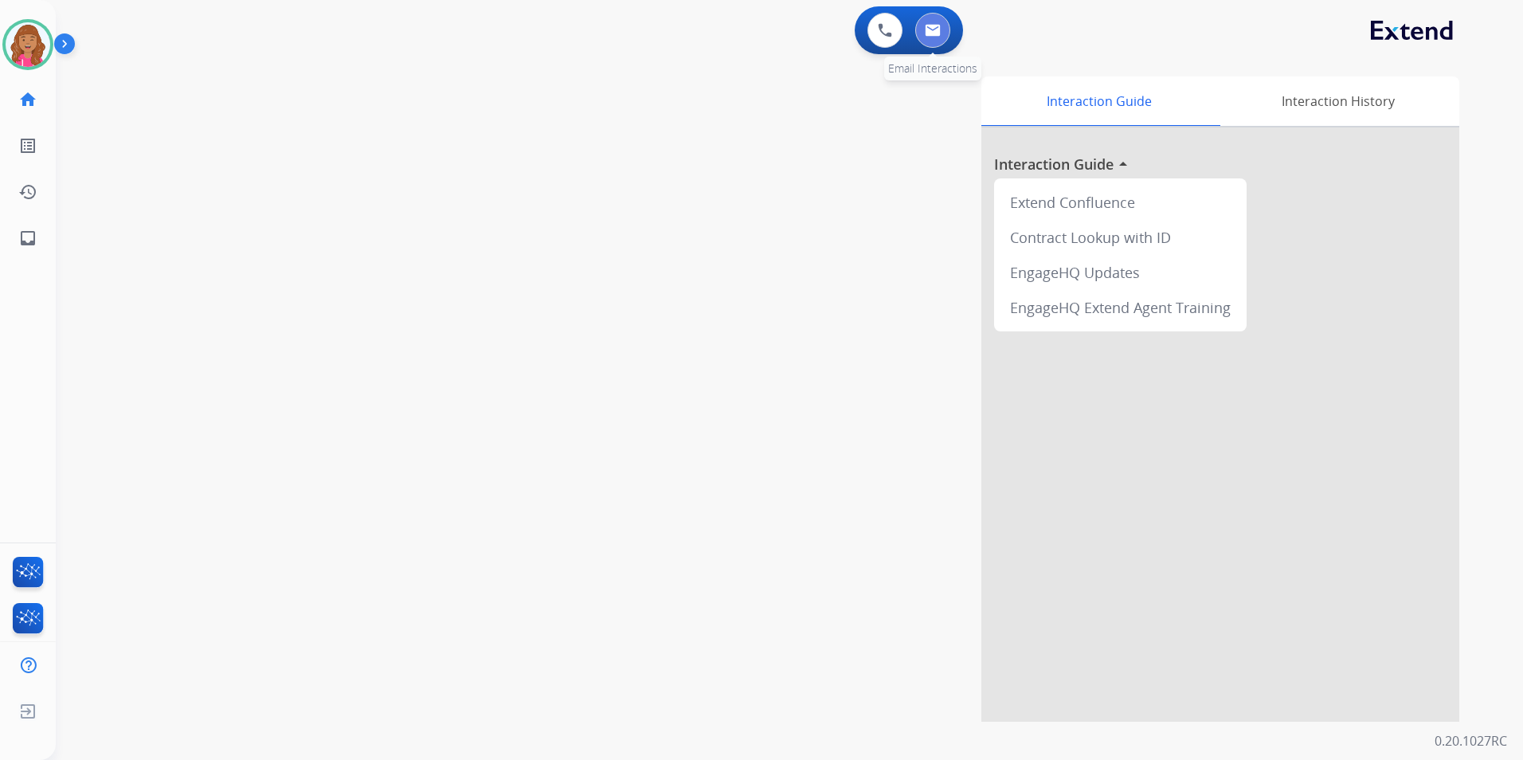
click at [932, 37] on button at bounding box center [932, 30] width 35 height 35
select select "**********"
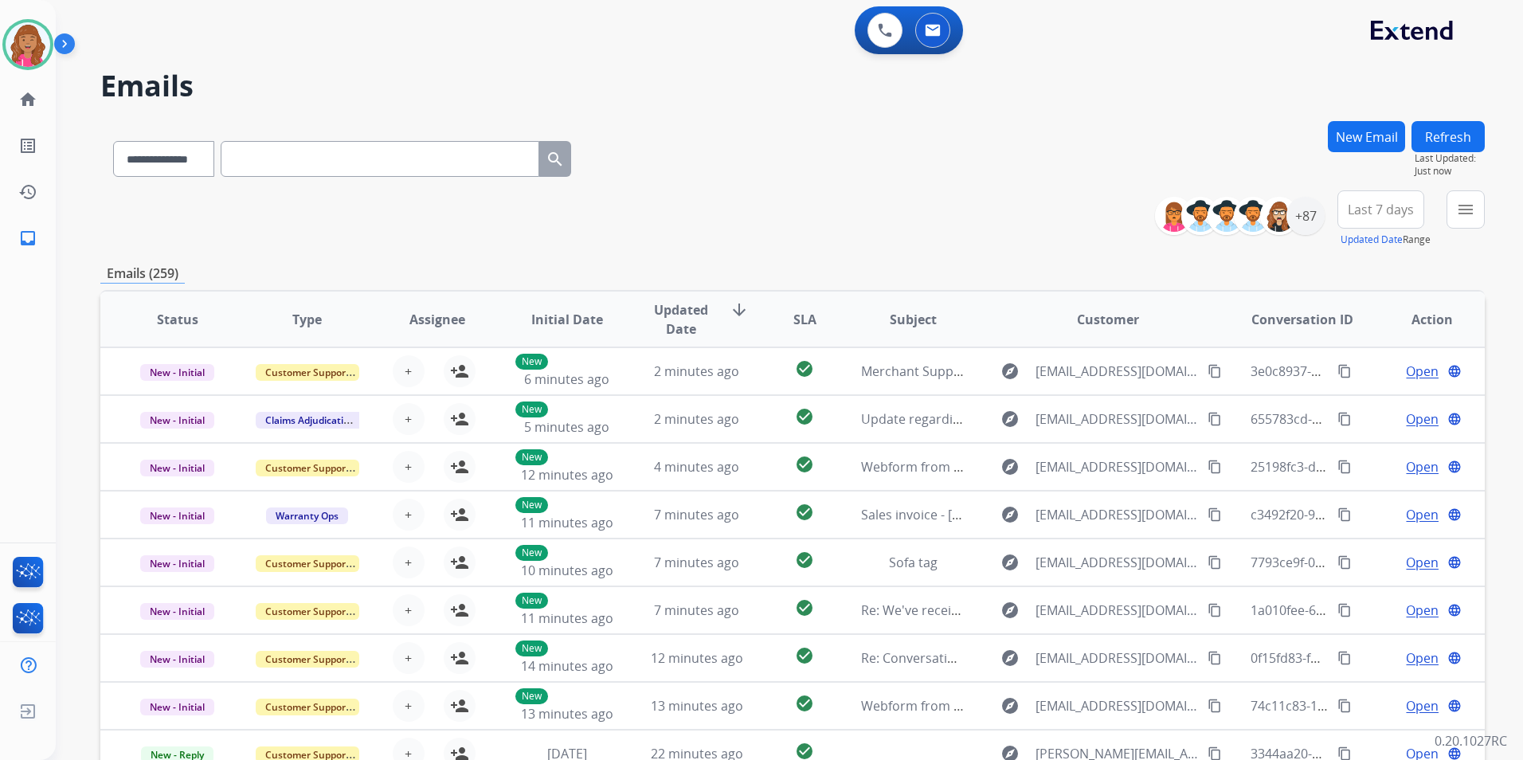
click at [1373, 159] on div "New Email" at bounding box center [1366, 155] width 77 height 69
click at [1369, 142] on button "New Email" at bounding box center [1366, 136] width 77 height 31
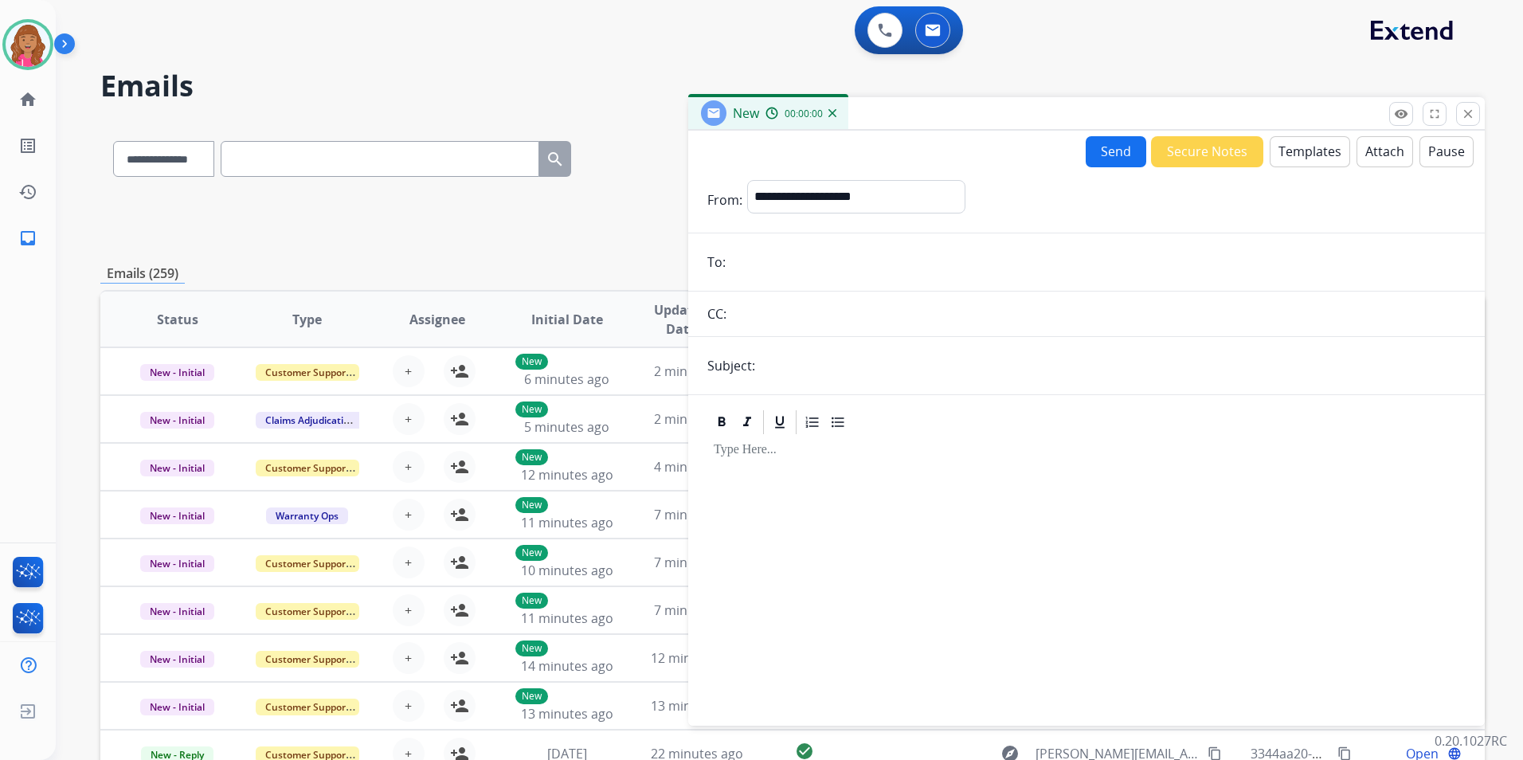
click at [929, 178] on form "**********" at bounding box center [1086, 443] width 796 height 552
click at [917, 194] on select "**********" at bounding box center [855, 196] width 217 height 32
select select "**********"
click at [747, 180] on select "**********" at bounding box center [855, 196] width 217 height 32
click at [777, 272] on input "email" at bounding box center [1097, 262] width 735 height 32
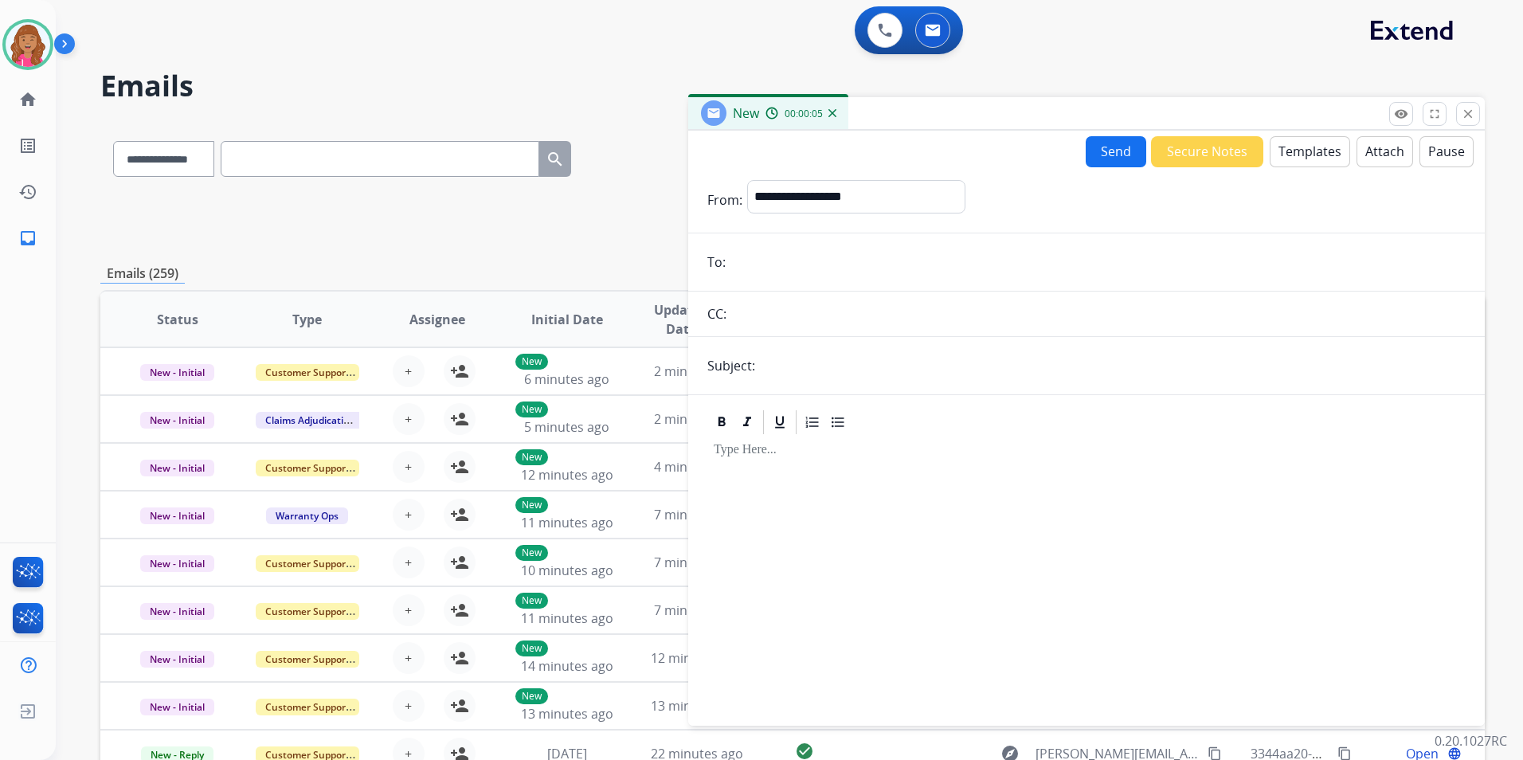
paste input "**********"
type input "**********"
click at [886, 381] on input "text" at bounding box center [1113, 366] width 706 height 32
type input "**********"
click at [1311, 160] on button "Templates" at bounding box center [1310, 151] width 80 height 31
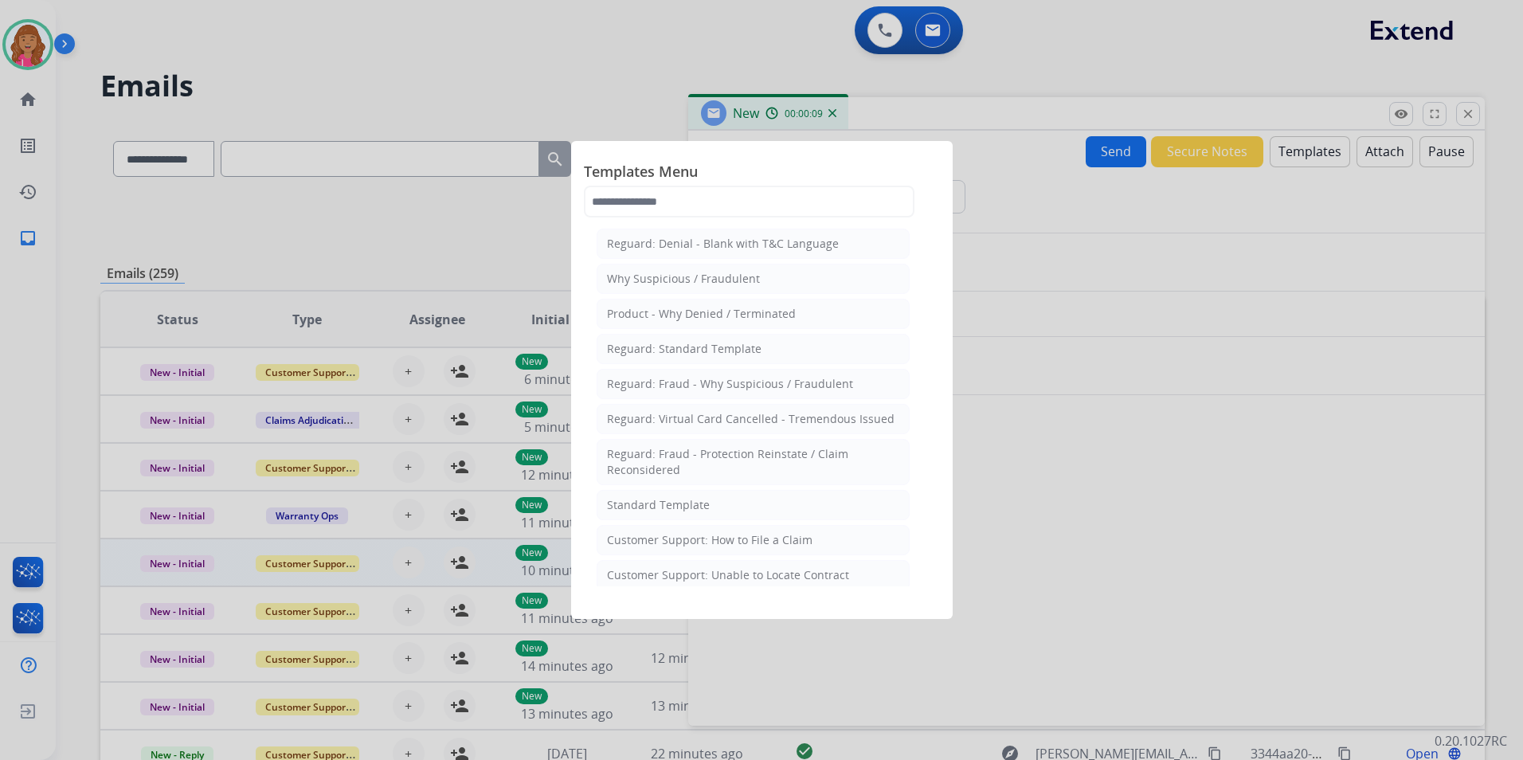
click at [683, 541] on div "Customer Support: How to File a Claim" at bounding box center [709, 540] width 205 height 16
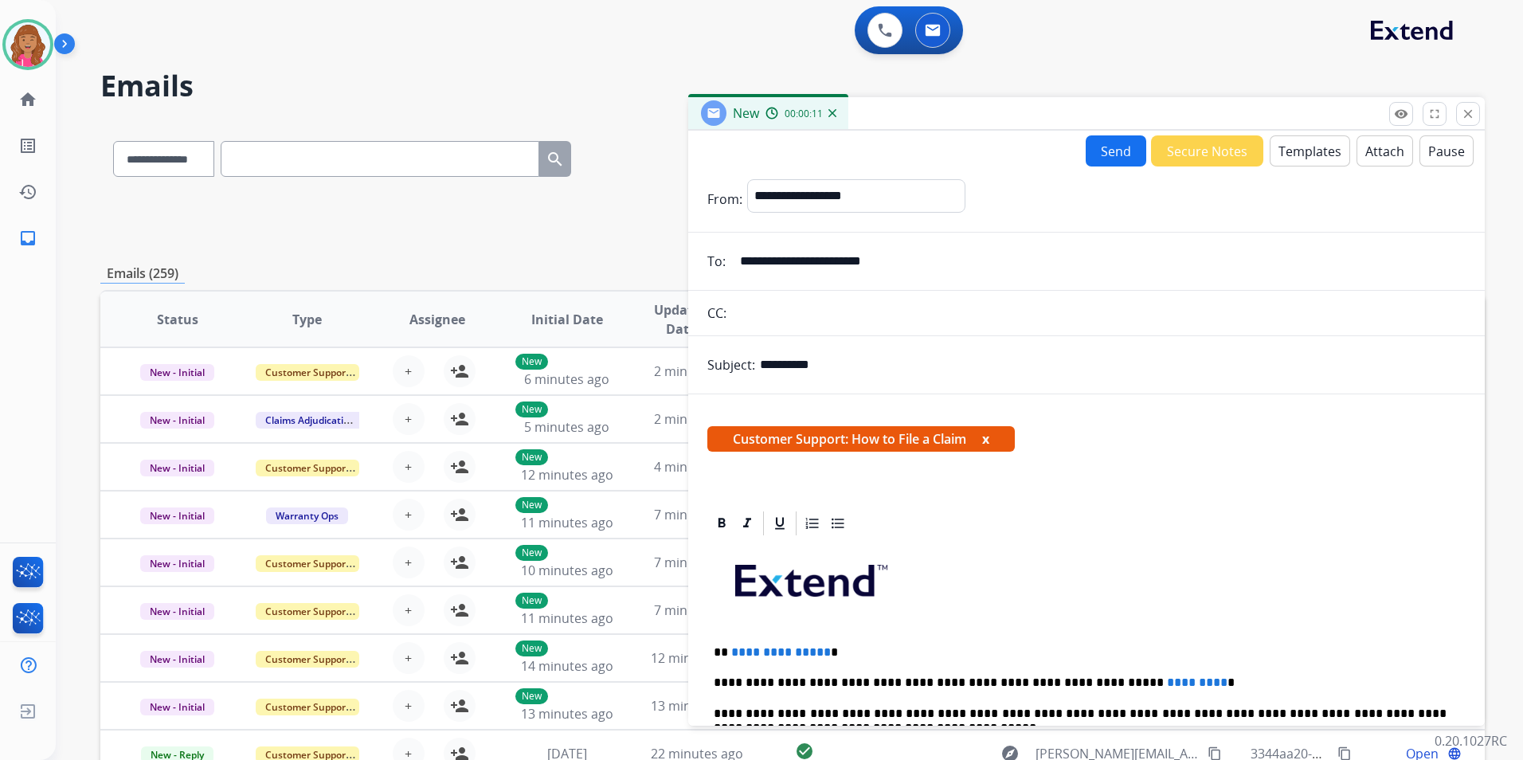
click at [821, 652] on p "**********" at bounding box center [1080, 652] width 733 height 14
drag, startPoint x: 1149, startPoint y: 681, endPoint x: 1080, endPoint y: 685, distance: 69.4
click at [1080, 685] on p "**********" at bounding box center [1080, 682] width 733 height 14
click at [1098, 158] on button "Send" at bounding box center [1116, 150] width 61 height 31
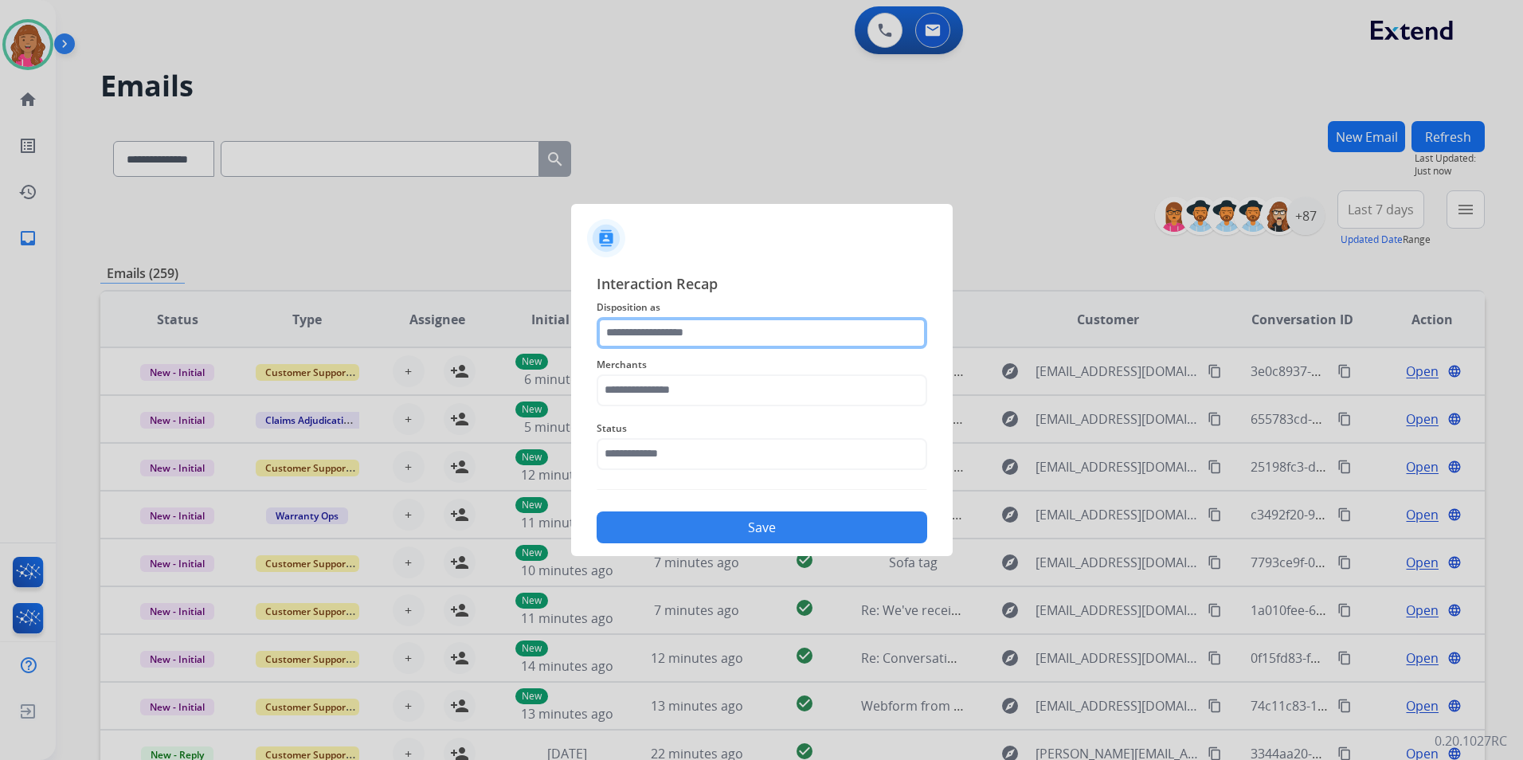
click at [812, 344] on input "text" at bounding box center [762, 333] width 331 height 32
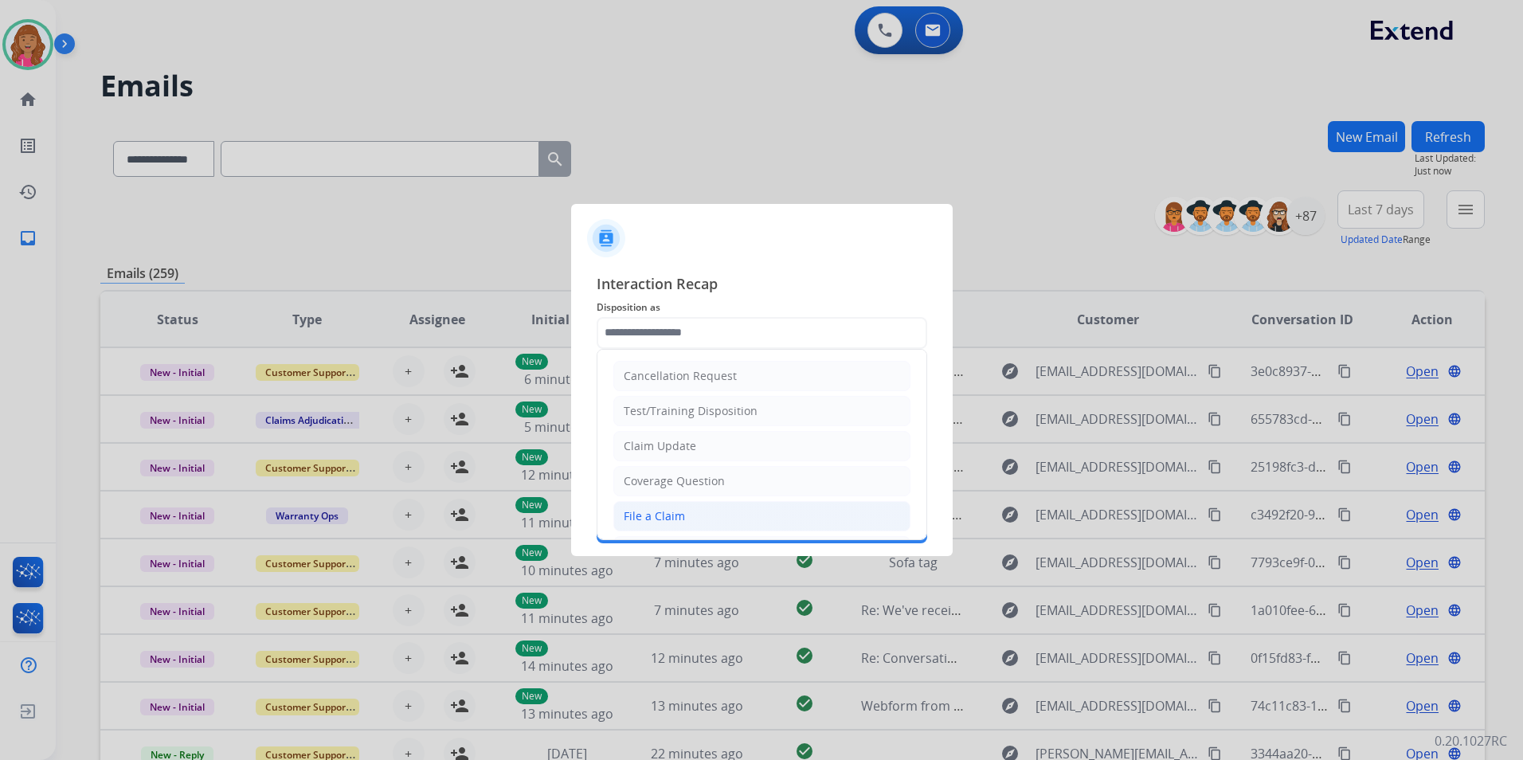
click at [662, 525] on li "File a Claim" at bounding box center [761, 516] width 297 height 30
type input "**********"
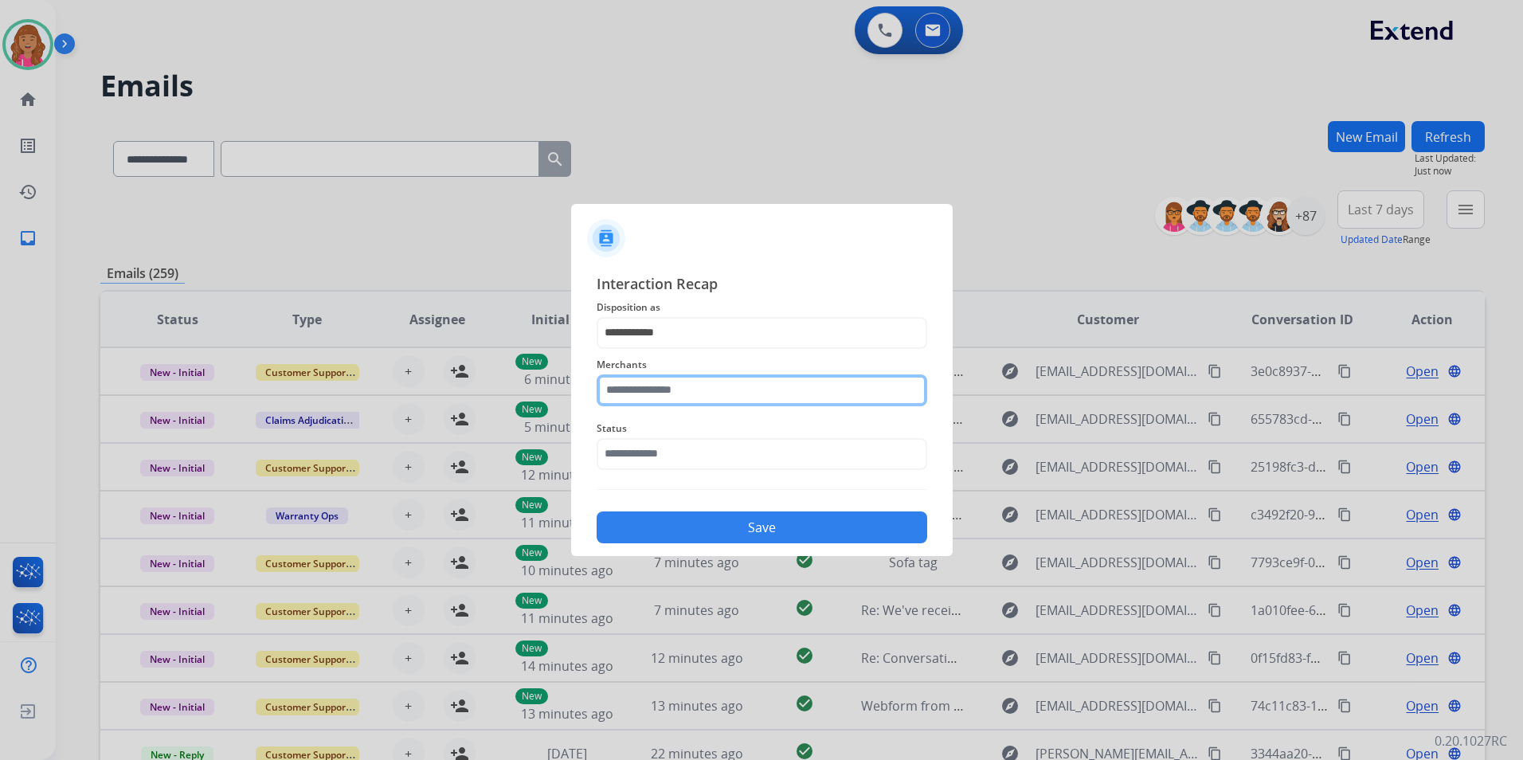
click at [680, 388] on input "text" at bounding box center [762, 390] width 331 height 32
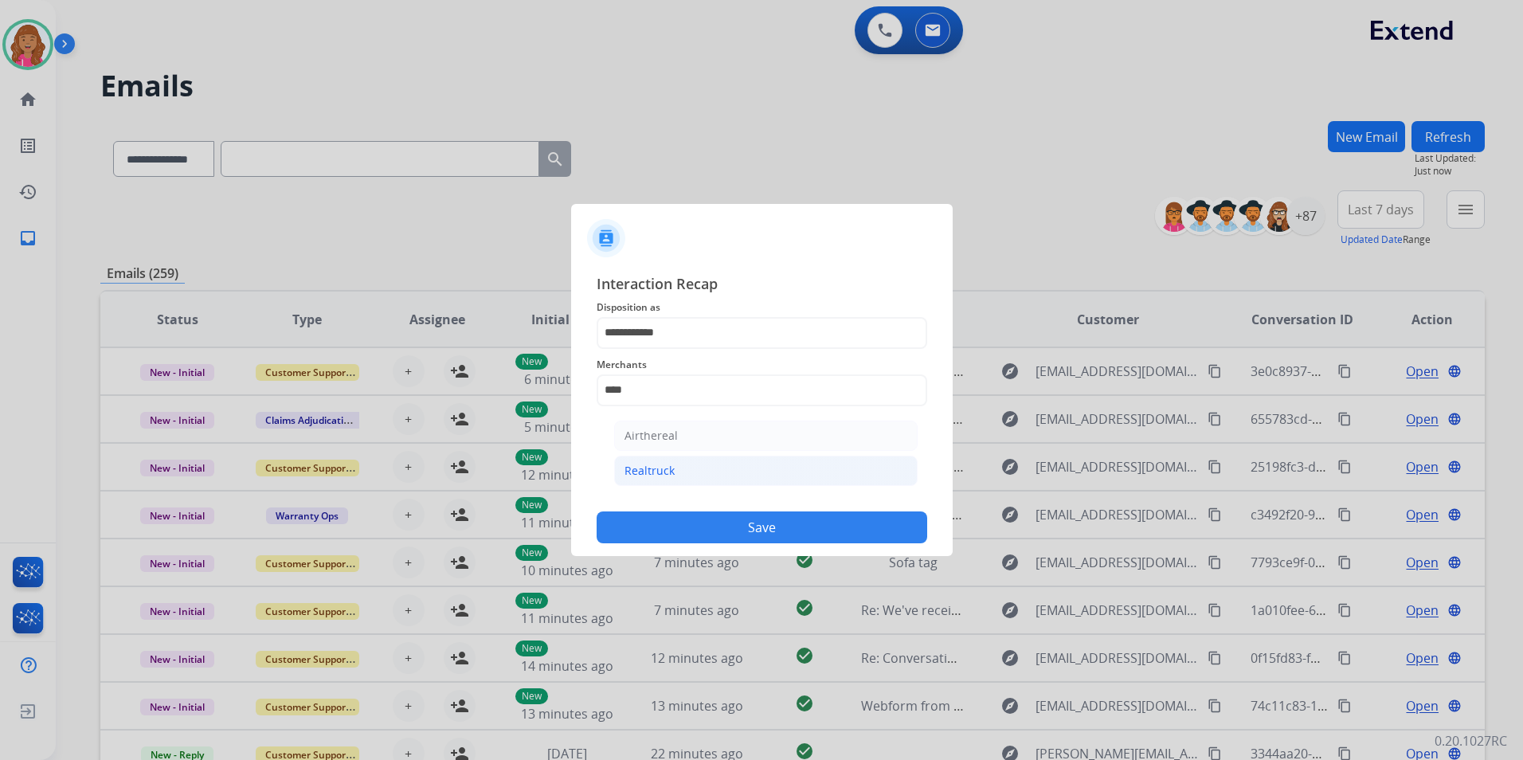
click at [702, 475] on li "Realtruck" at bounding box center [765, 471] width 303 height 30
type input "*********"
click at [702, 457] on input "text" at bounding box center [762, 454] width 331 height 32
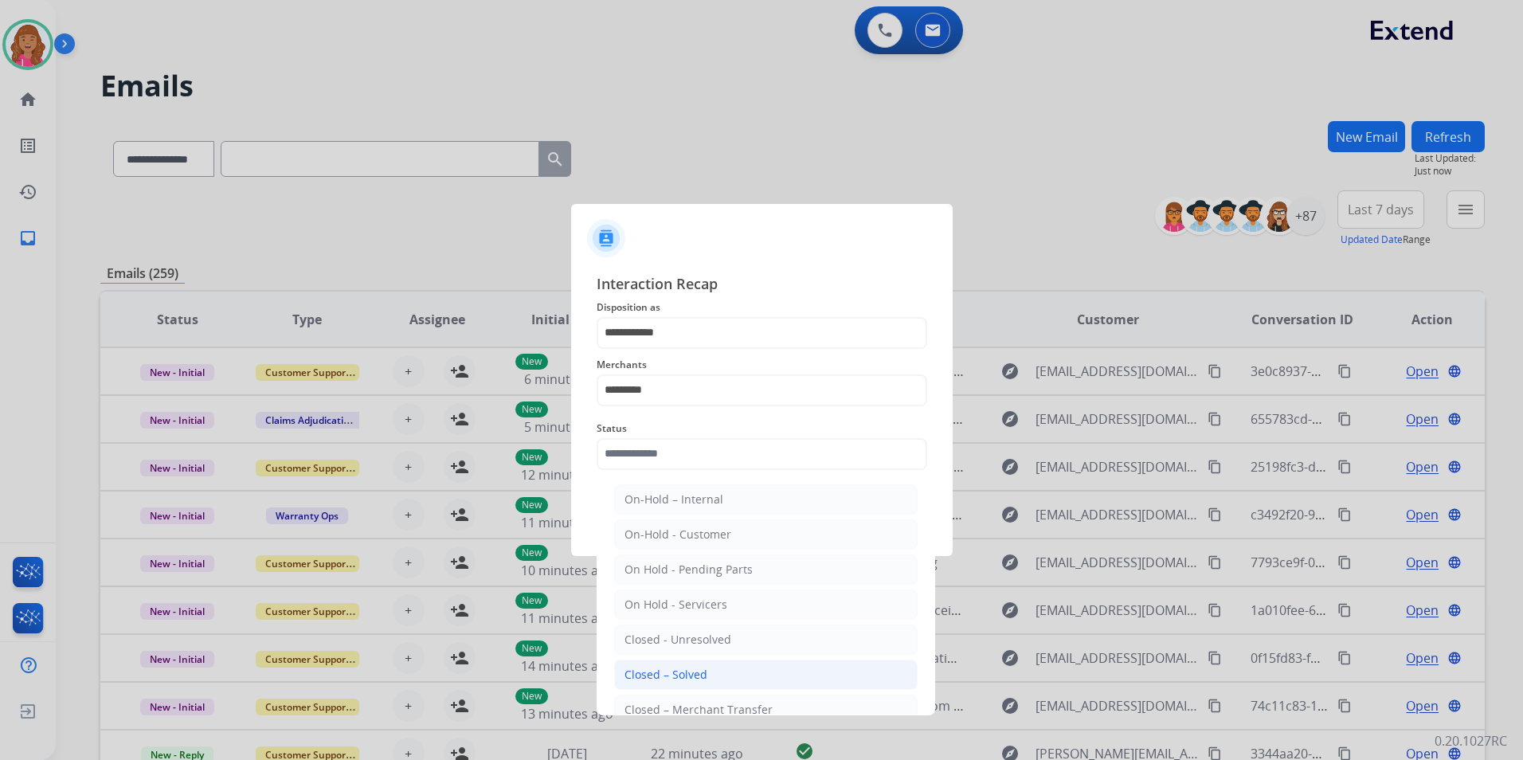
click at [693, 674] on div "Closed – Solved" at bounding box center [665, 675] width 83 height 16
type input "**********"
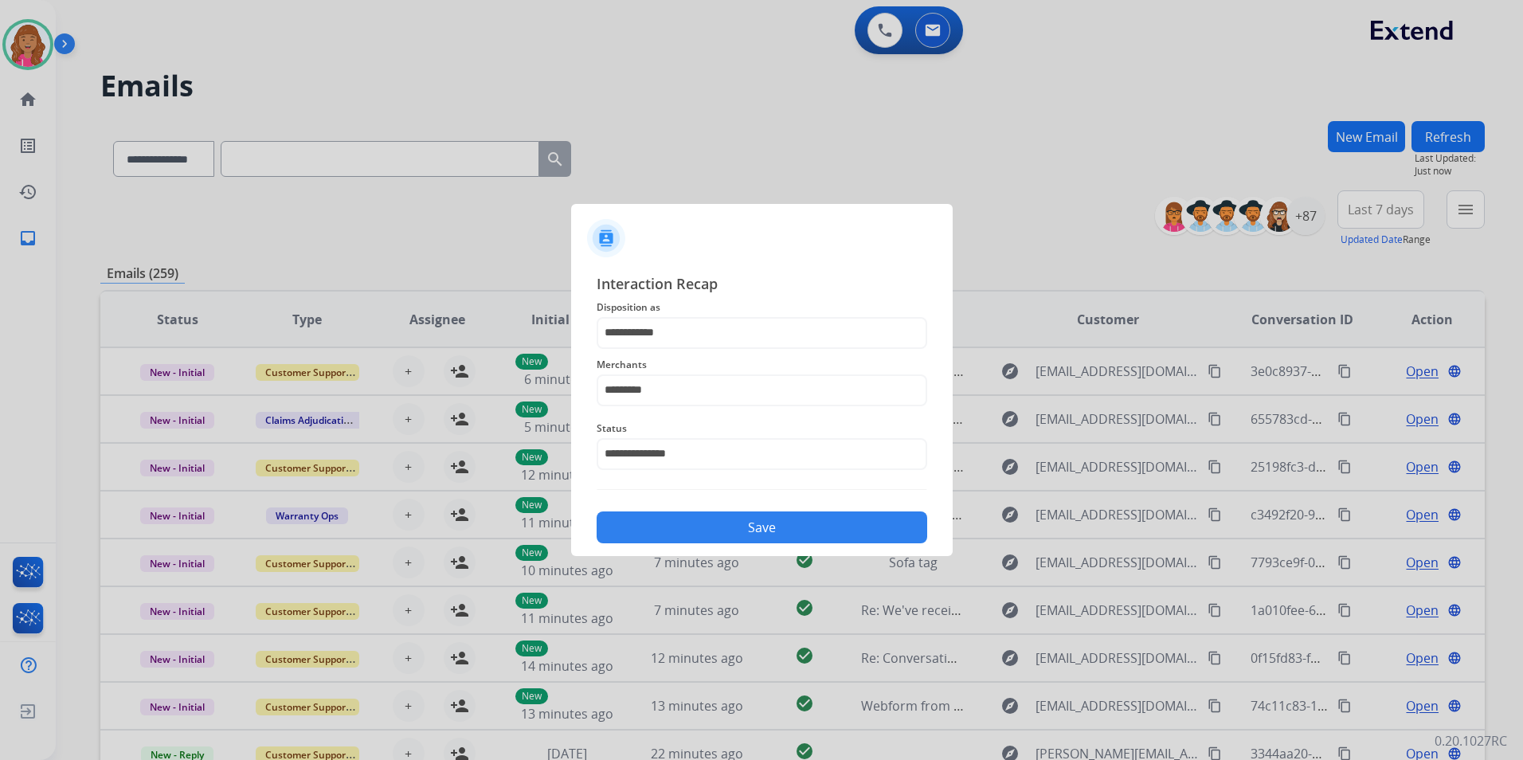
click at [689, 529] on button "Save" at bounding box center [762, 527] width 331 height 32
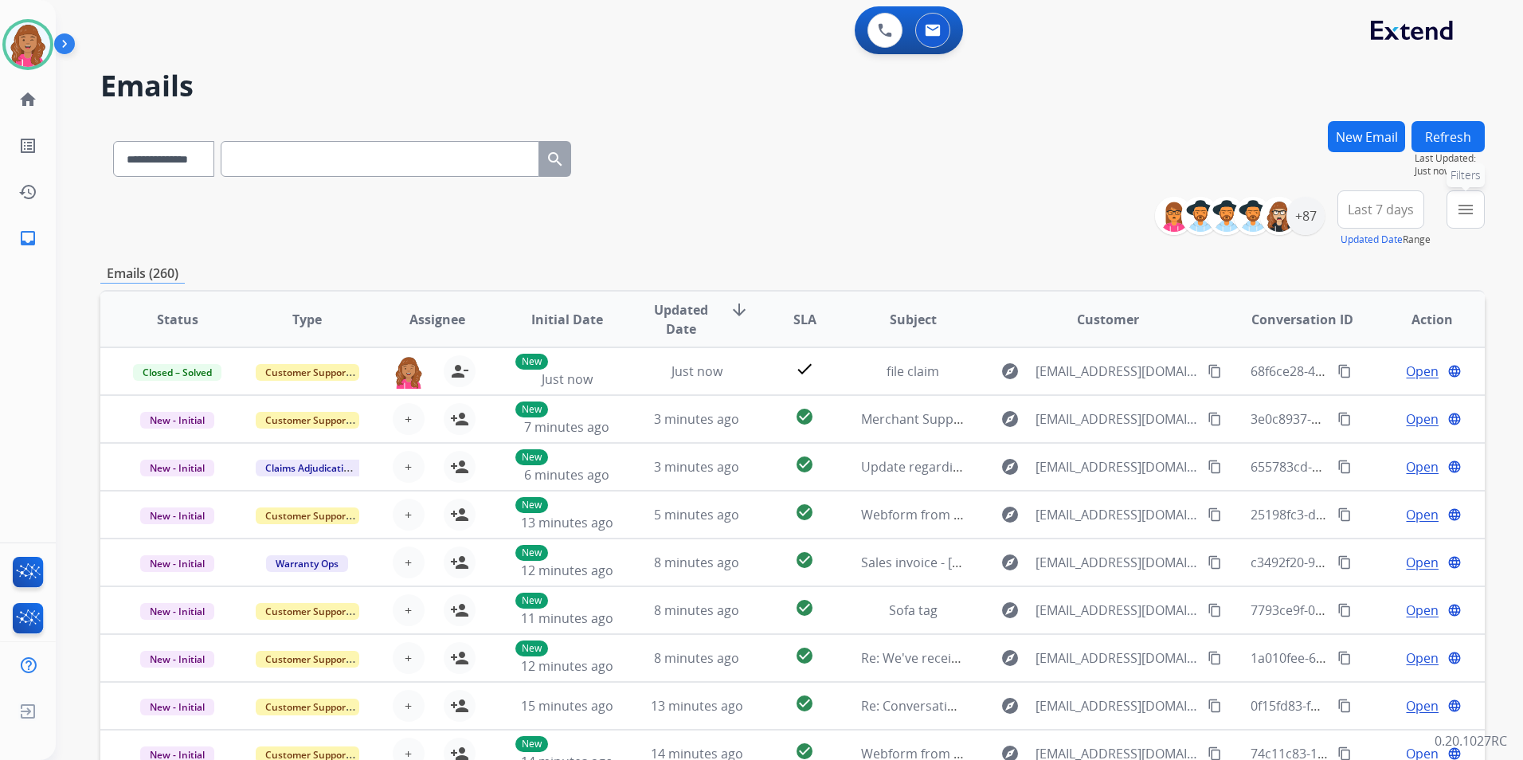
click at [1472, 211] on mat-icon "menu" at bounding box center [1465, 209] width 19 height 19
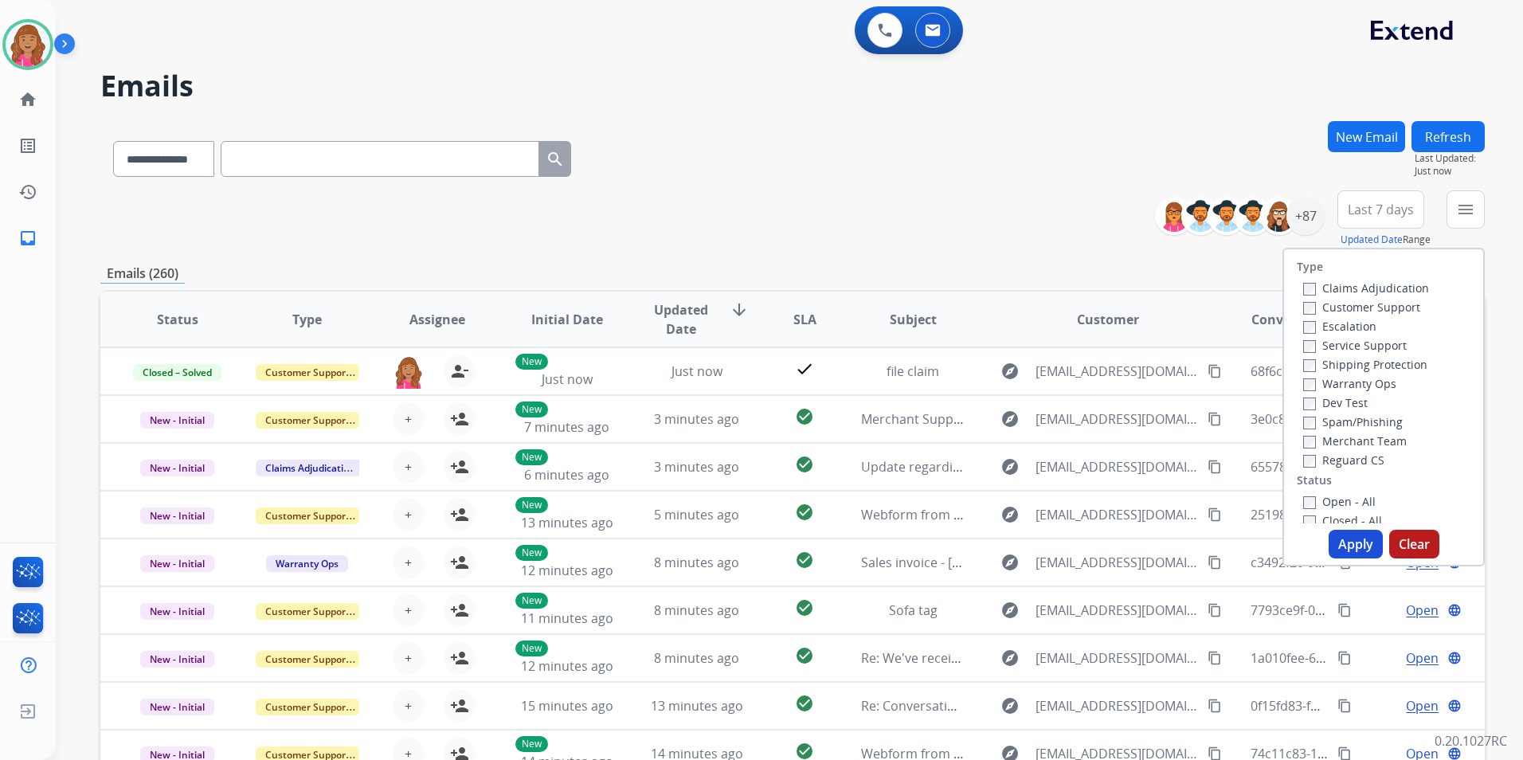
click at [1347, 499] on label "Open - All" at bounding box center [1339, 501] width 72 height 15
click at [1344, 460] on label "Reguard CS" at bounding box center [1343, 459] width 81 height 15
click at [1375, 366] on label "Shipping Protection" at bounding box center [1365, 364] width 124 height 15
click at [1376, 311] on label "Customer Support" at bounding box center [1361, 306] width 117 height 15
click at [1349, 537] on button "Apply" at bounding box center [1356, 544] width 54 height 29
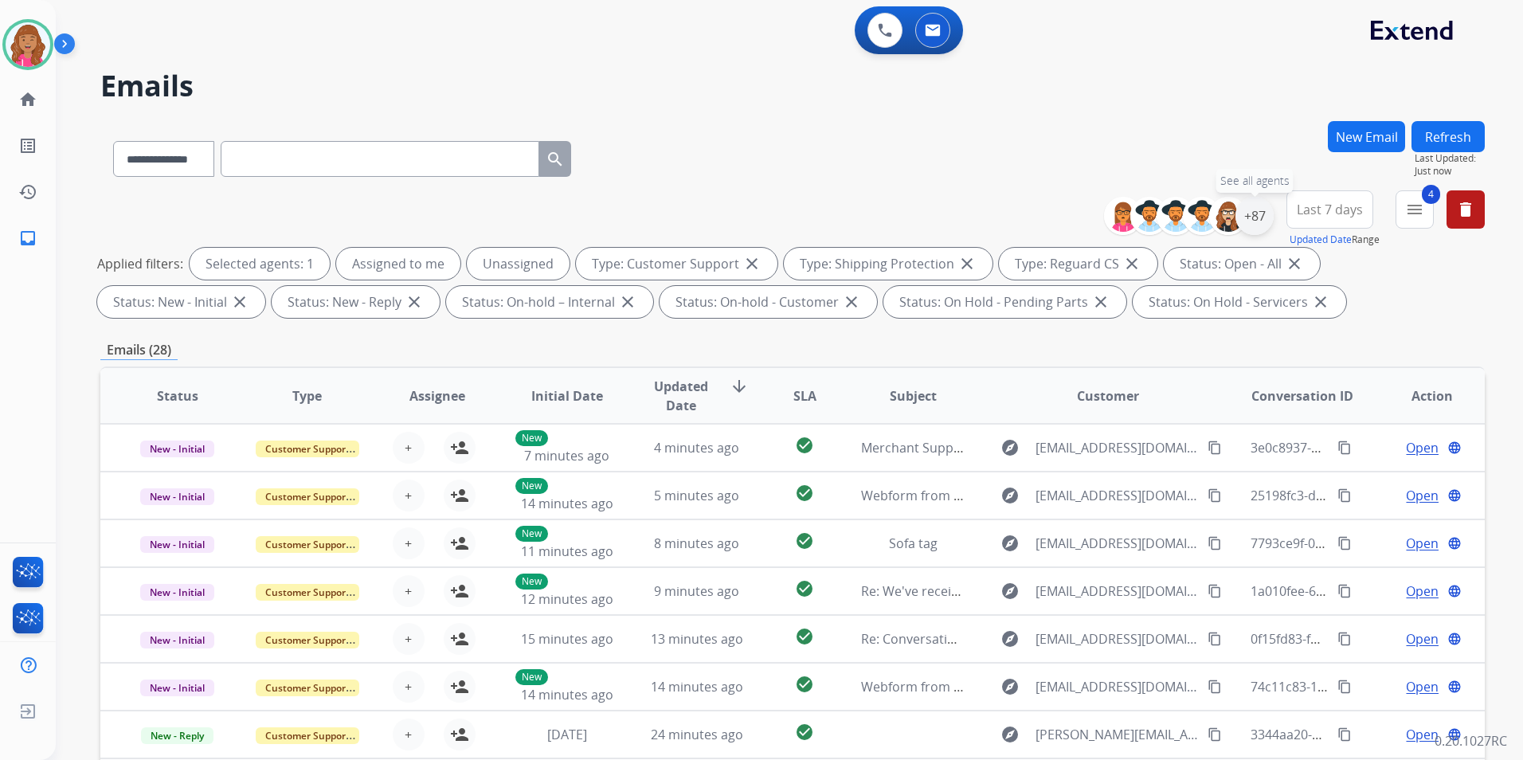
click at [1261, 215] on div "+87" at bounding box center [1254, 216] width 38 height 38
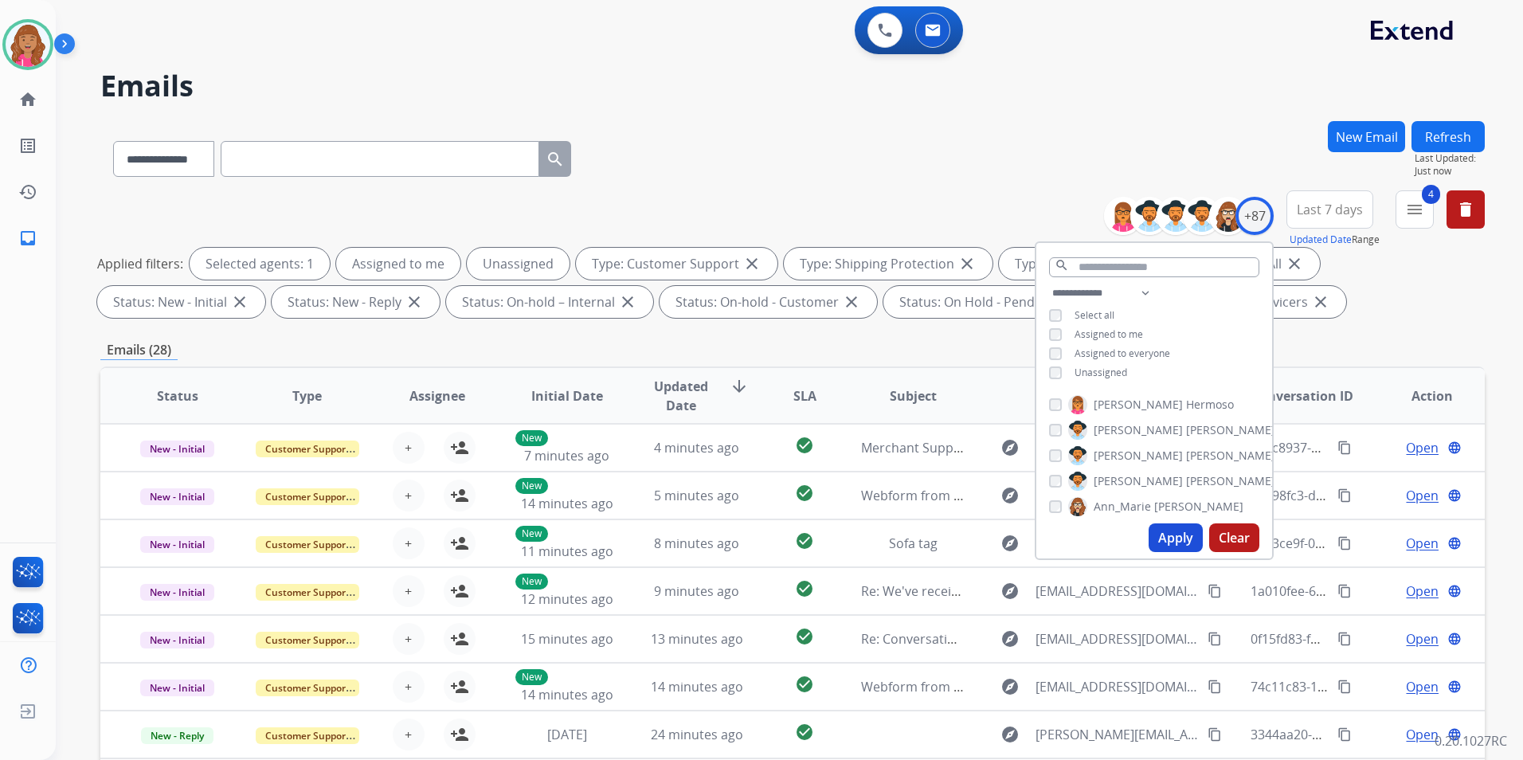
click at [1119, 373] on span "Unassigned" at bounding box center [1100, 373] width 53 height 14
click at [1180, 538] on button "Apply" at bounding box center [1176, 537] width 54 height 29
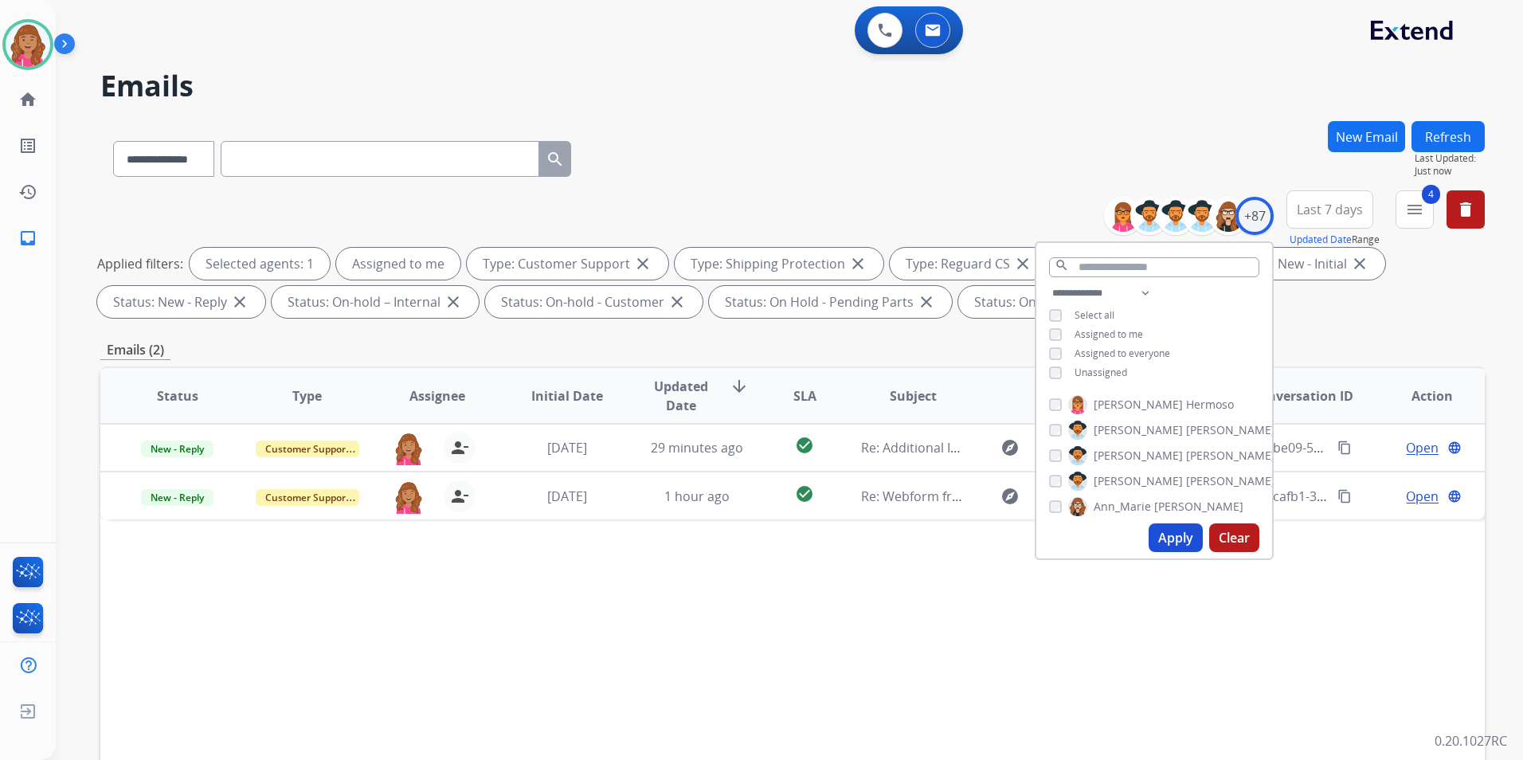
click at [806, 690] on div "Status Type Assignee Initial Date Updated Date arrow_downward SLA Subject Custo…" at bounding box center [792, 633] width 1384 height 534
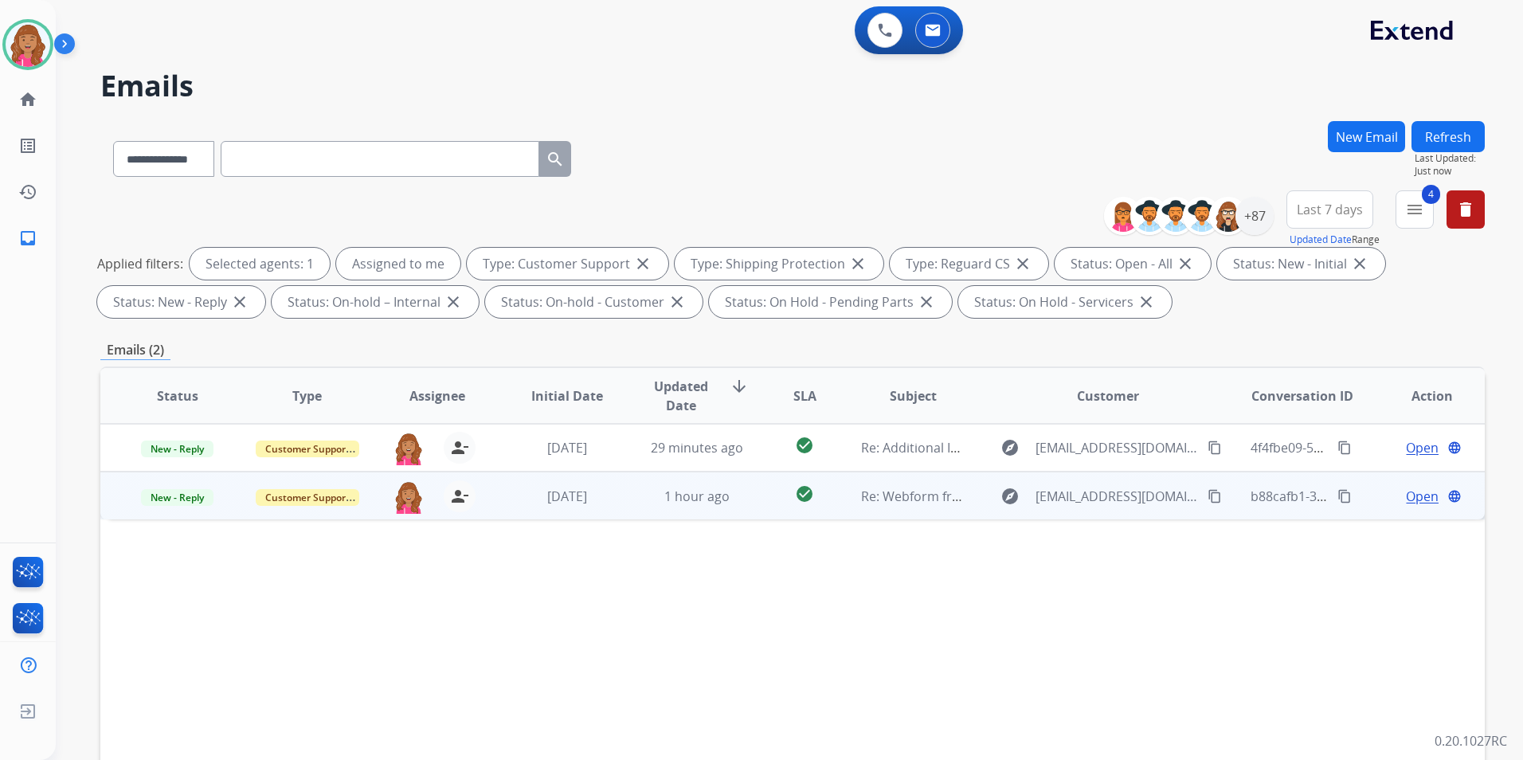
click at [1381, 493] on div "Open language" at bounding box center [1432, 496] width 104 height 19
click at [1416, 495] on span "Open" at bounding box center [1422, 495] width 33 height 19
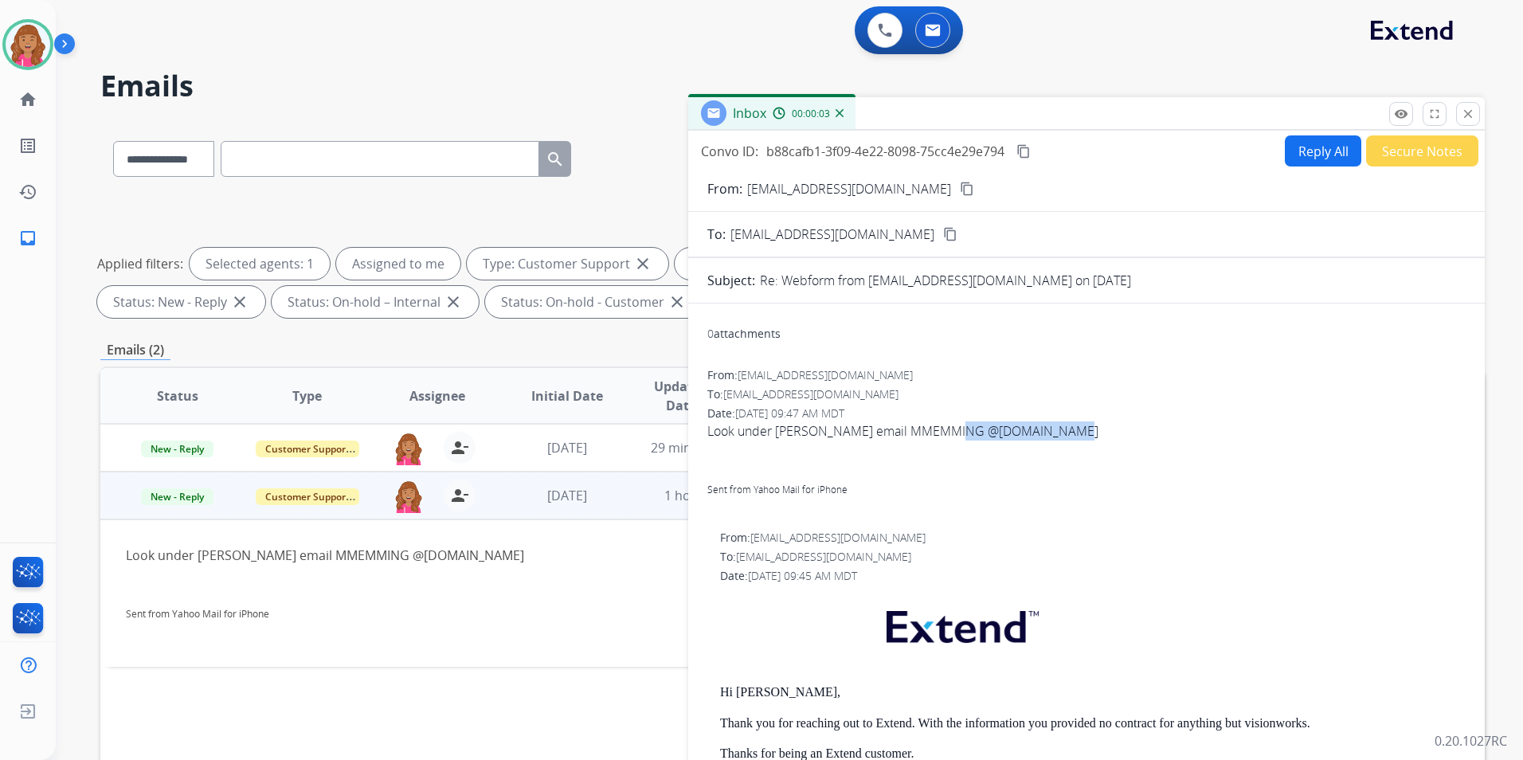
drag, startPoint x: 1102, startPoint y: 422, endPoint x: 966, endPoint y: 437, distance: 136.2
click at [966, 437] on span "Look under MATTHEW MEMMING email MMEMMING @YAHOO.COM Sent from Yahoo Mail for i…" at bounding box center [1086, 469] width 758 height 96
drag, startPoint x: 966, startPoint y: 437, endPoint x: 956, endPoint y: 442, distance: 11.4
click at [956, 442] on span "Look under MATTHEW MEMMING email MMEMMING @YAHOO.COM Sent from Yahoo Mail for i…" at bounding box center [1086, 469] width 758 height 96
drag, startPoint x: 940, startPoint y: 429, endPoint x: 1046, endPoint y: 426, distance: 106.0
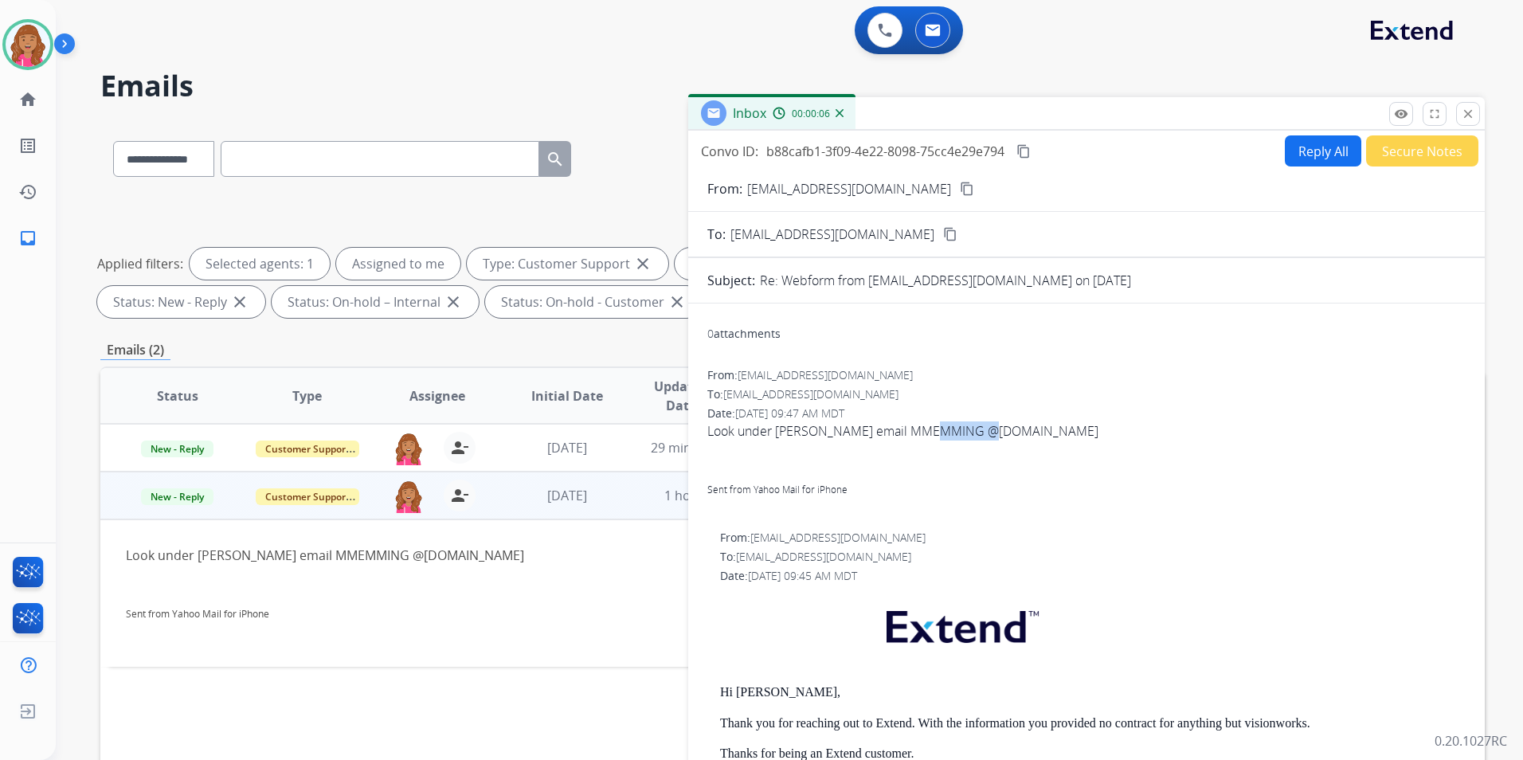
click at [1046, 426] on span "Look under MATTHEW MEMMING email MMEMMING @YAHOO.COM Sent from Yahoo Mail for i…" at bounding box center [1086, 469] width 758 height 96
drag, startPoint x: 1046, startPoint y: 426, endPoint x: 1132, endPoint y: 433, distance: 86.3
click at [1134, 435] on span "Look under MATTHEW MEMMING email MMEMMING @YAHOO.COM Sent from Yahoo Mail for i…" at bounding box center [1086, 469] width 758 height 96
drag, startPoint x: 1116, startPoint y: 431, endPoint x: 941, endPoint y: 433, distance: 174.4
click at [941, 433] on span "Look under MATTHEW MEMMING email MMEMMING @YAHOO.COM Sent from Yahoo Mail for i…" at bounding box center [1086, 469] width 758 height 96
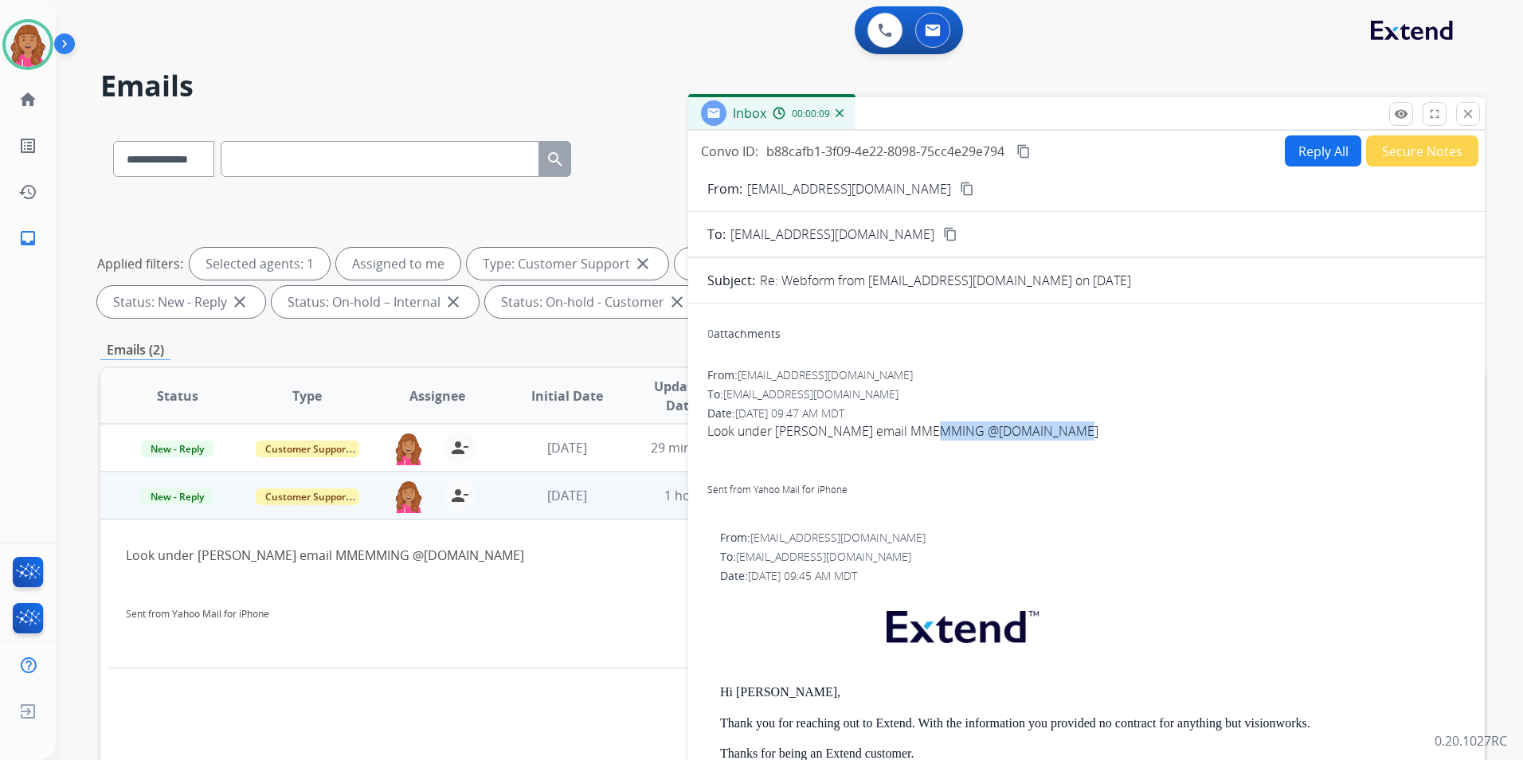
copy span "MMEMMING @YAHOO.COM"
click at [1320, 160] on button "Reply All" at bounding box center [1323, 150] width 76 height 31
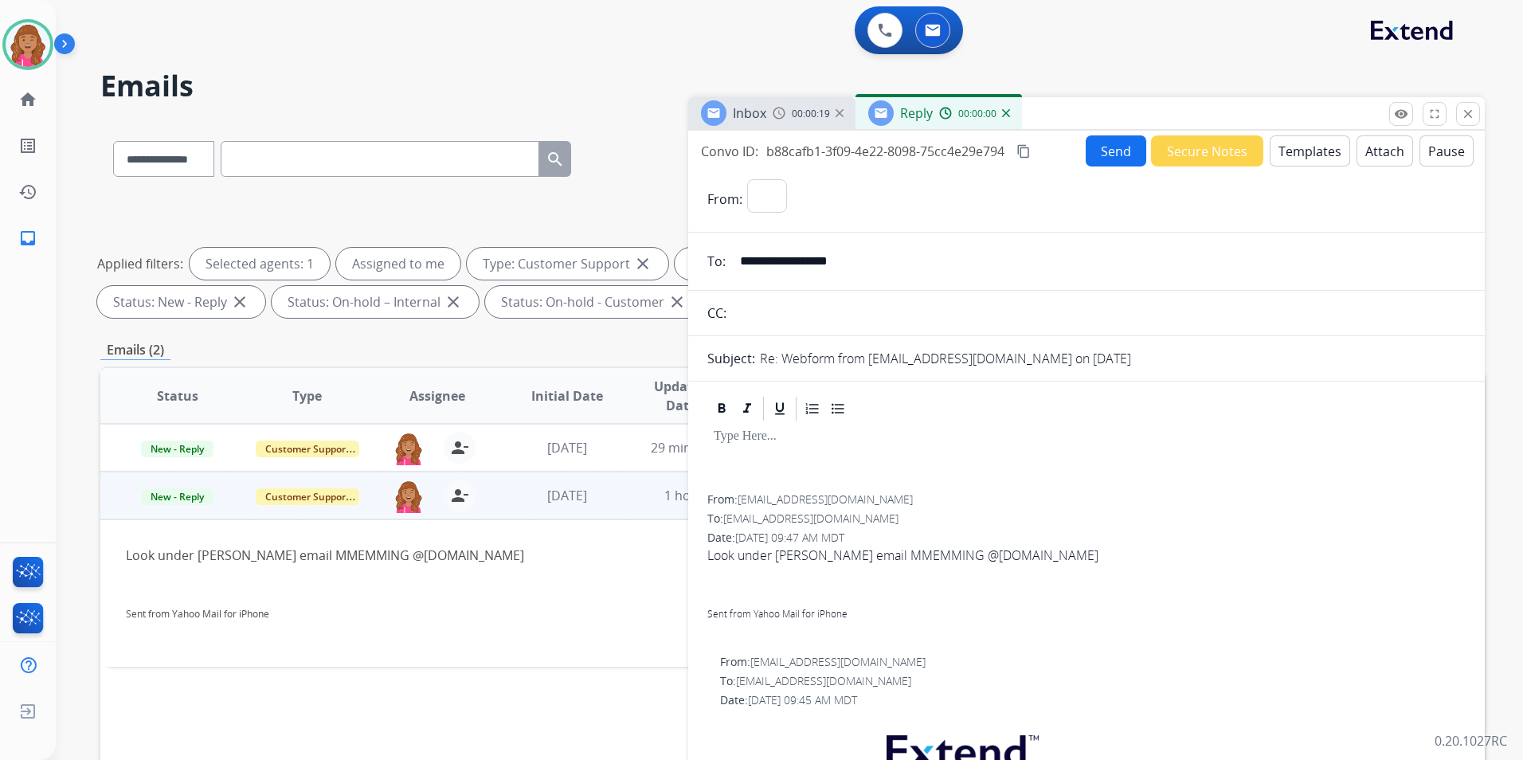
click at [1320, 160] on button "Templates" at bounding box center [1310, 150] width 80 height 31
select select "**********"
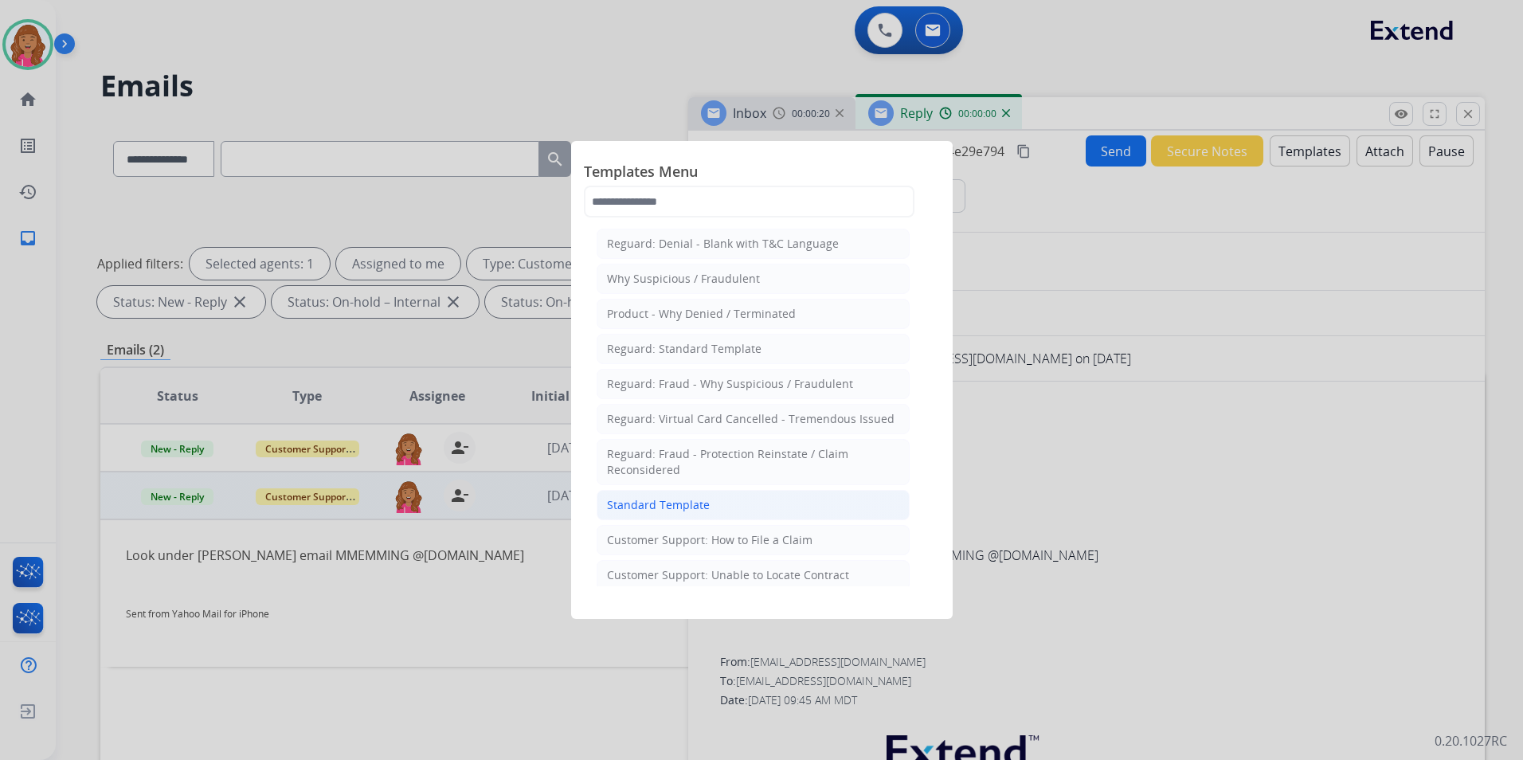
click at [786, 507] on li "Standard Template" at bounding box center [753, 505] width 313 height 30
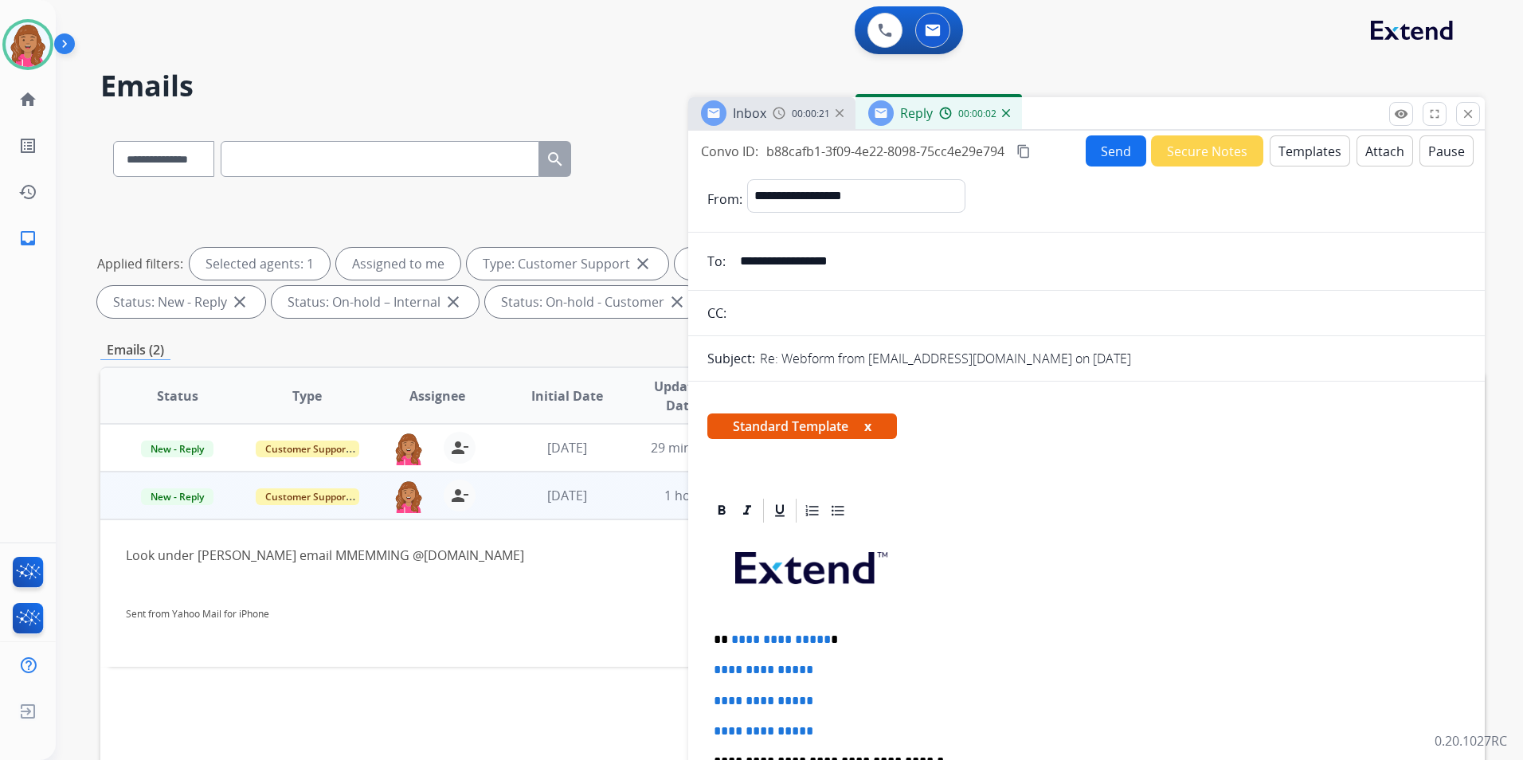
click at [818, 640] on span "**********" at bounding box center [781, 639] width 100 height 12
click at [819, 640] on span "**********" at bounding box center [781, 639] width 100 height 12
drag, startPoint x: 843, startPoint y: 726, endPoint x: 680, endPoint y: 639, distance: 184.2
click at [680, 638] on div "**********" at bounding box center [792, 552] width 1384 height 862
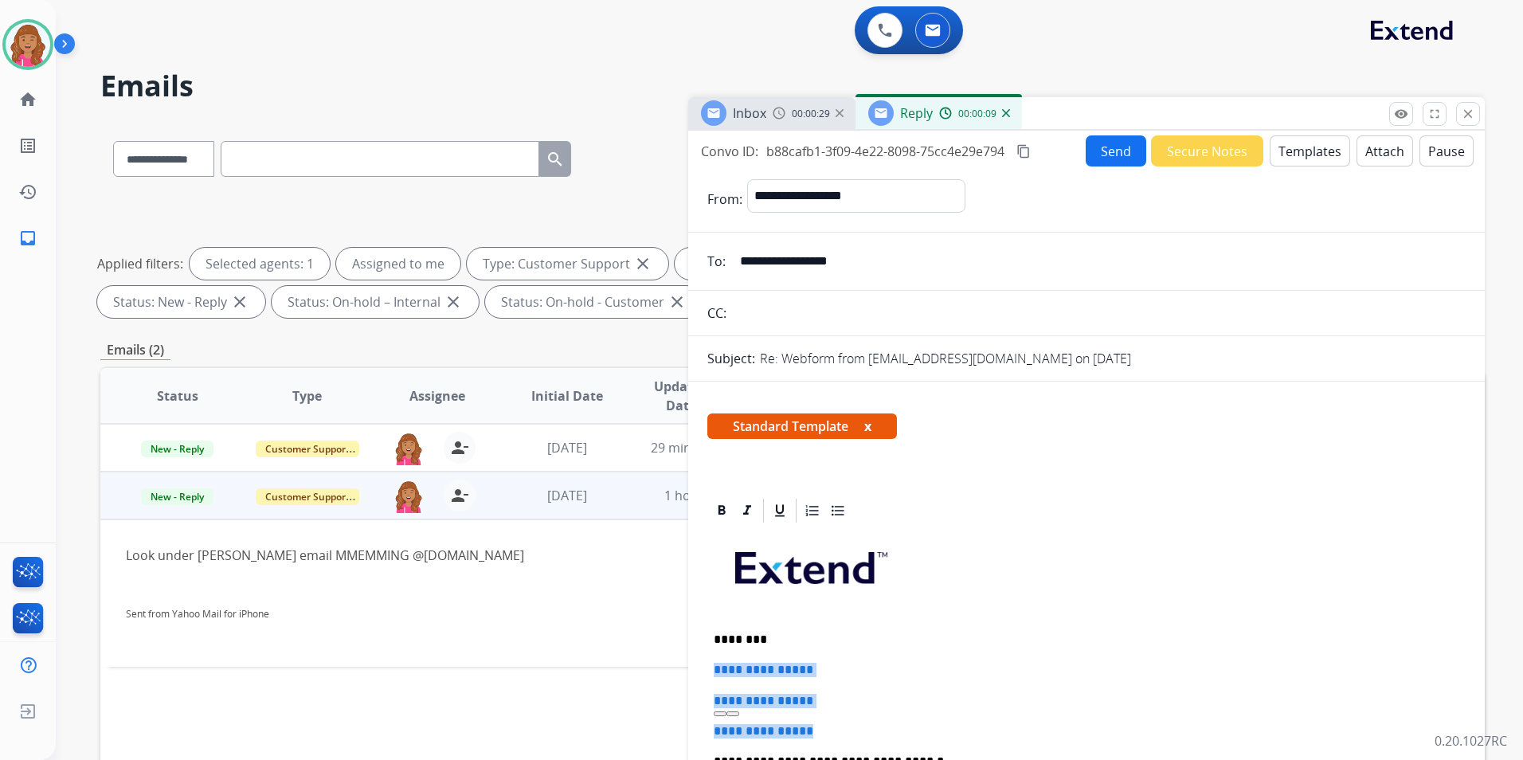
drag, startPoint x: 843, startPoint y: 718, endPoint x: 687, endPoint y: 665, distance: 164.0
click at [687, 665] on div "**********" at bounding box center [792, 552] width 1384 height 862
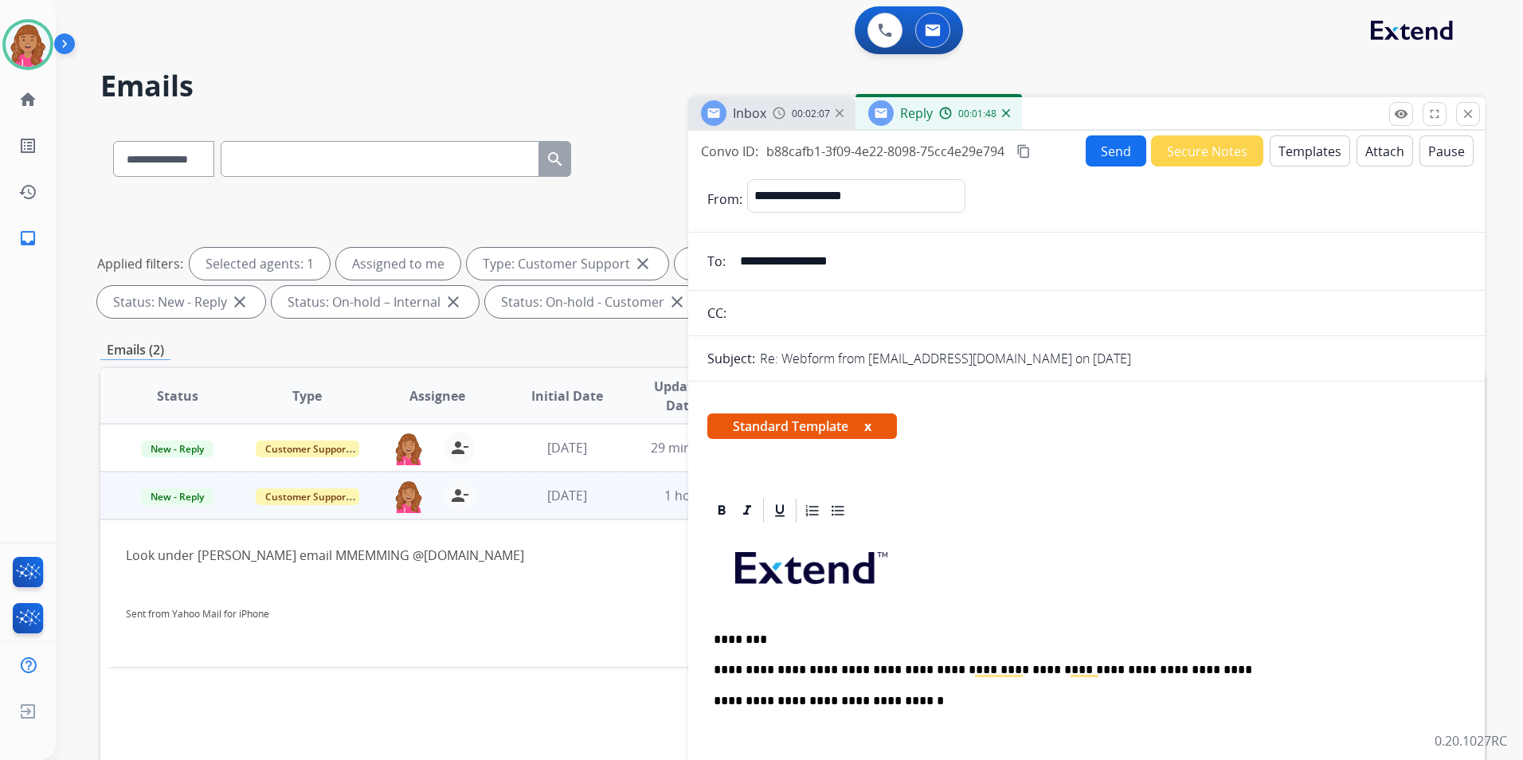
click at [779, 733] on p "To enrich screen reader interactions, please activate Accessibility in Grammarl…" at bounding box center [1087, 738] width 746 height 29
click at [785, 725] on div "**********" at bounding box center [1086, 753] width 758 height 456
click at [1115, 147] on button "Send" at bounding box center [1116, 150] width 61 height 31
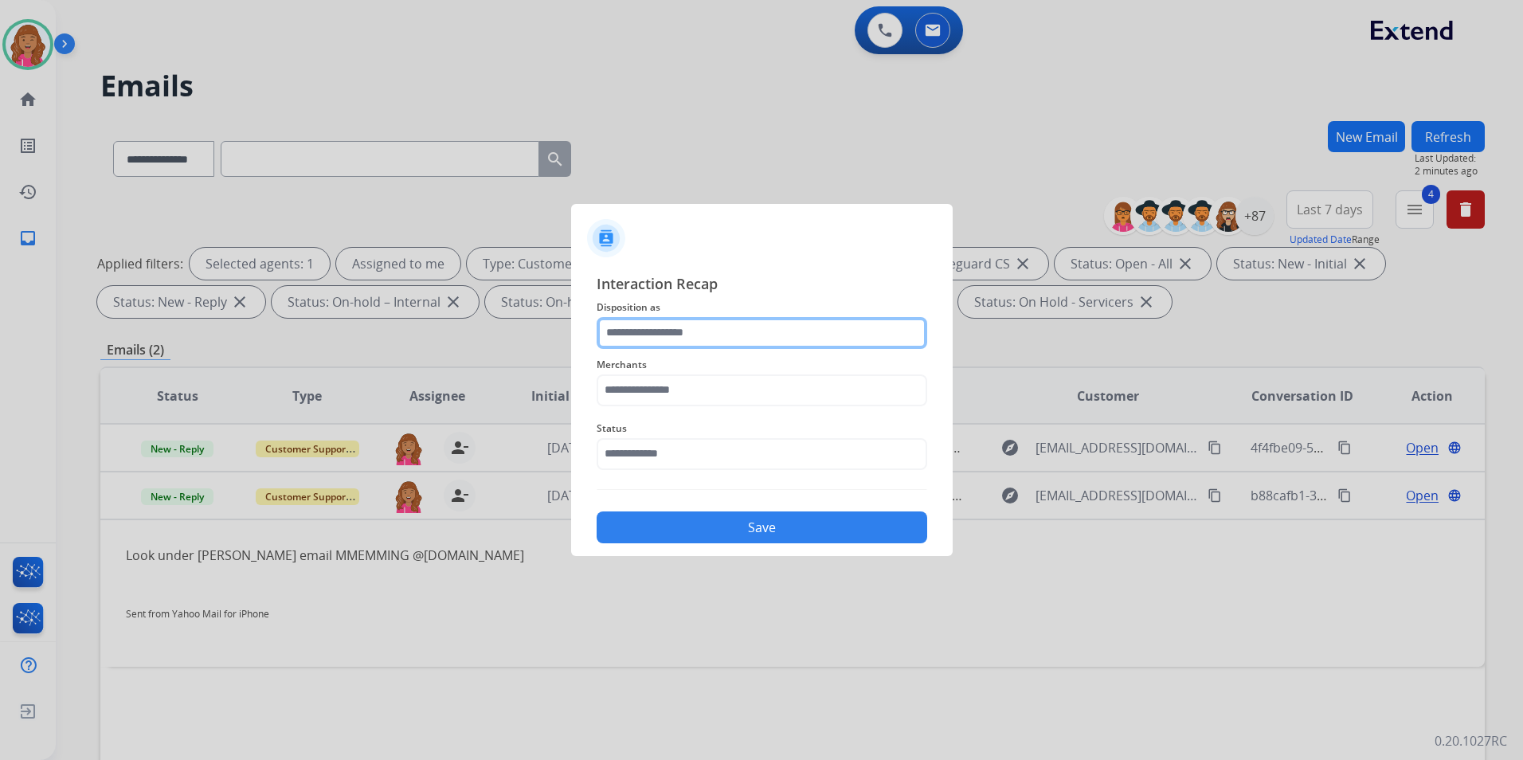
drag, startPoint x: 683, startPoint y: 324, endPoint x: 685, endPoint y: 336, distance: 12.2
click at [683, 323] on input "text" at bounding box center [762, 333] width 331 height 32
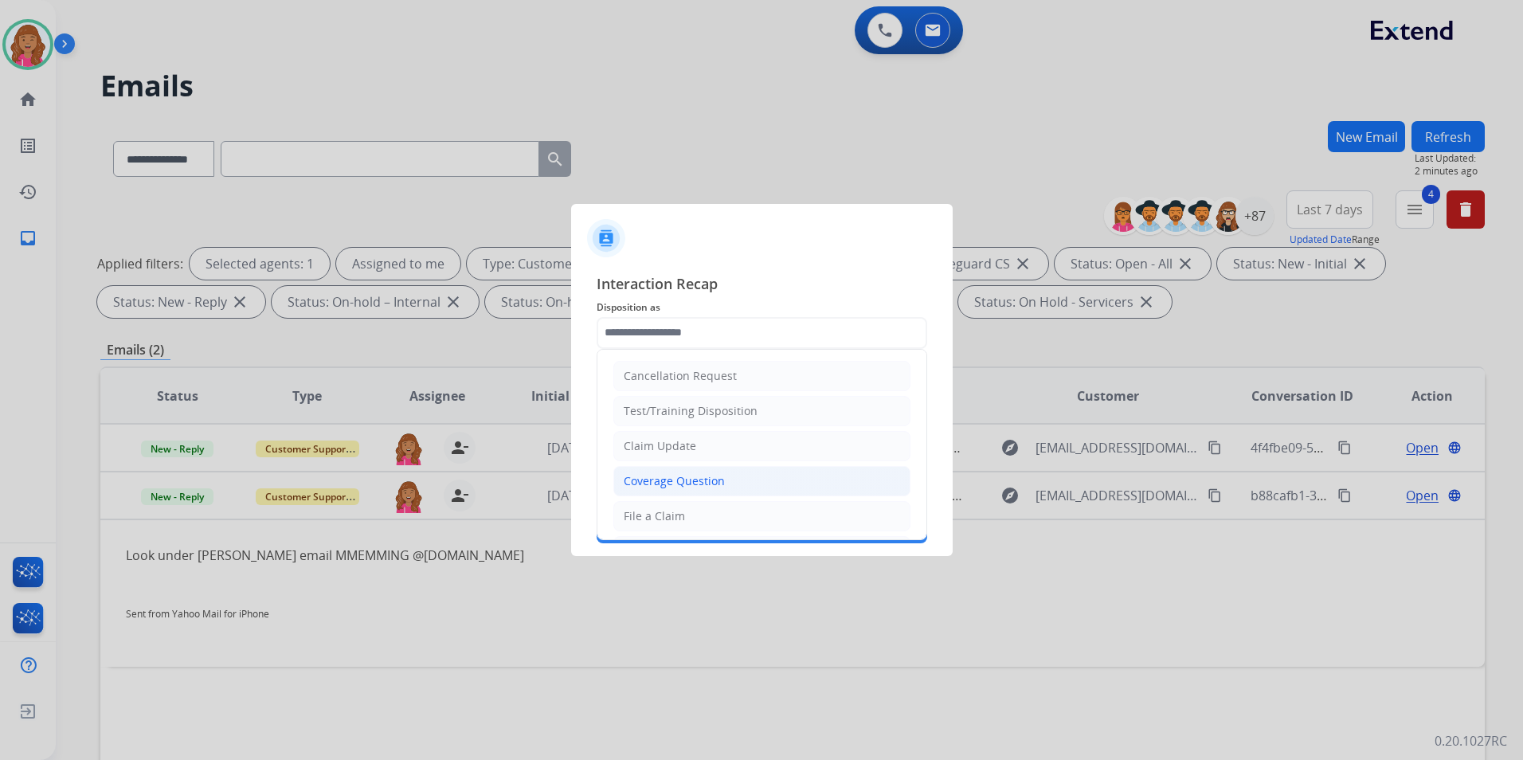
click at [712, 479] on div "Coverage Question" at bounding box center [674, 481] width 101 height 16
type input "**********"
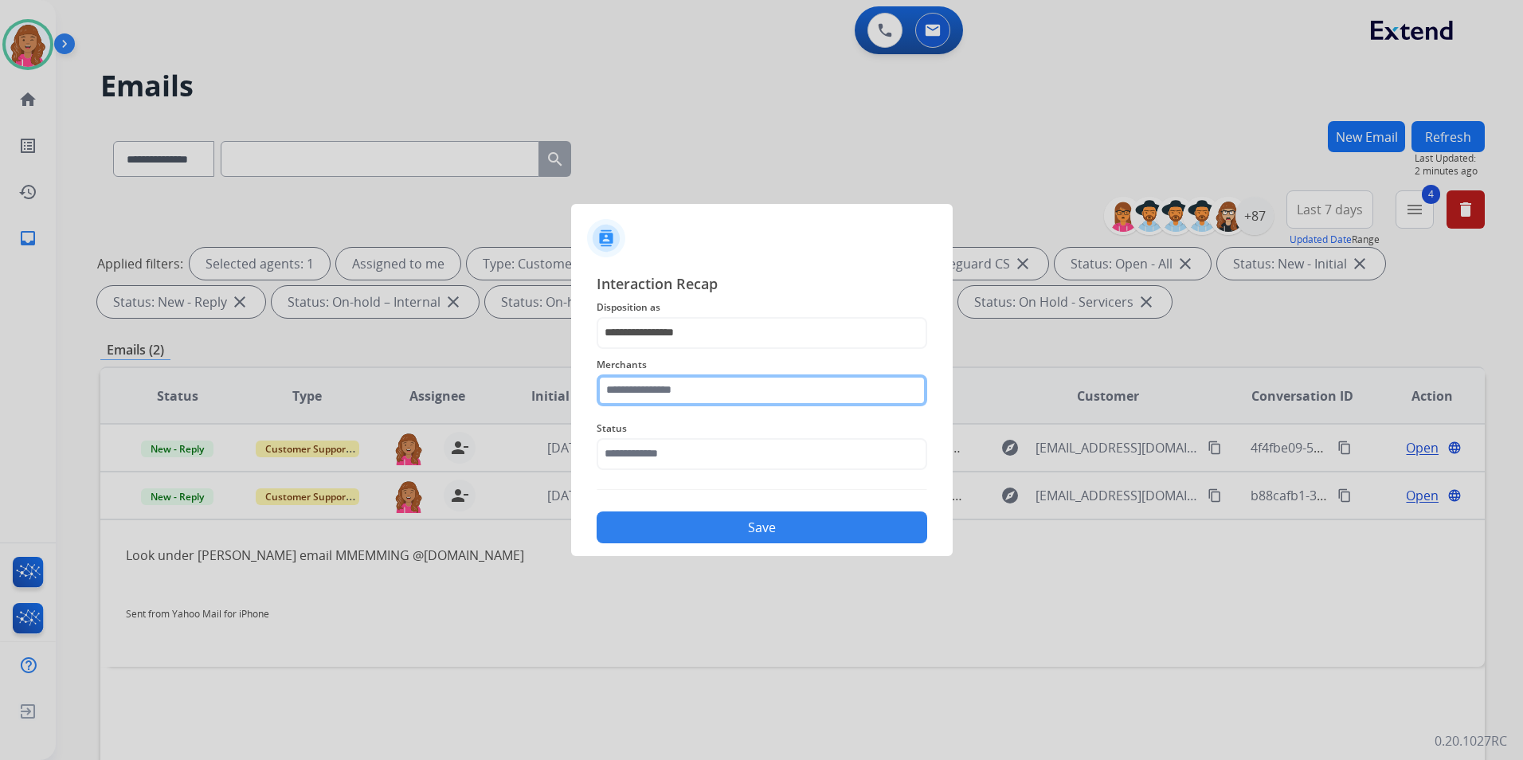
click at [690, 382] on input "text" at bounding box center [762, 390] width 331 height 32
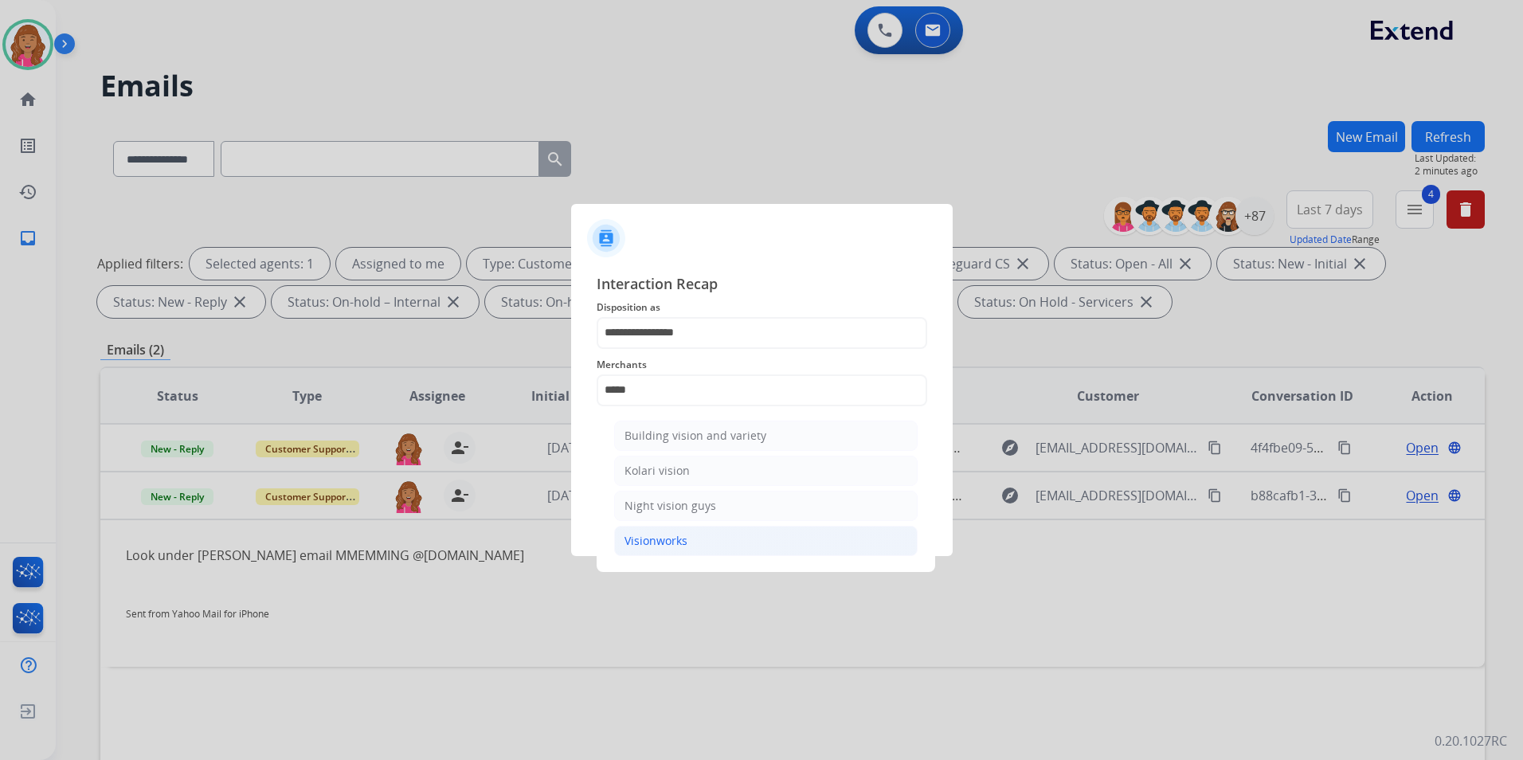
click at [688, 545] on li "Visionworks" at bounding box center [765, 541] width 303 height 30
type input "**********"
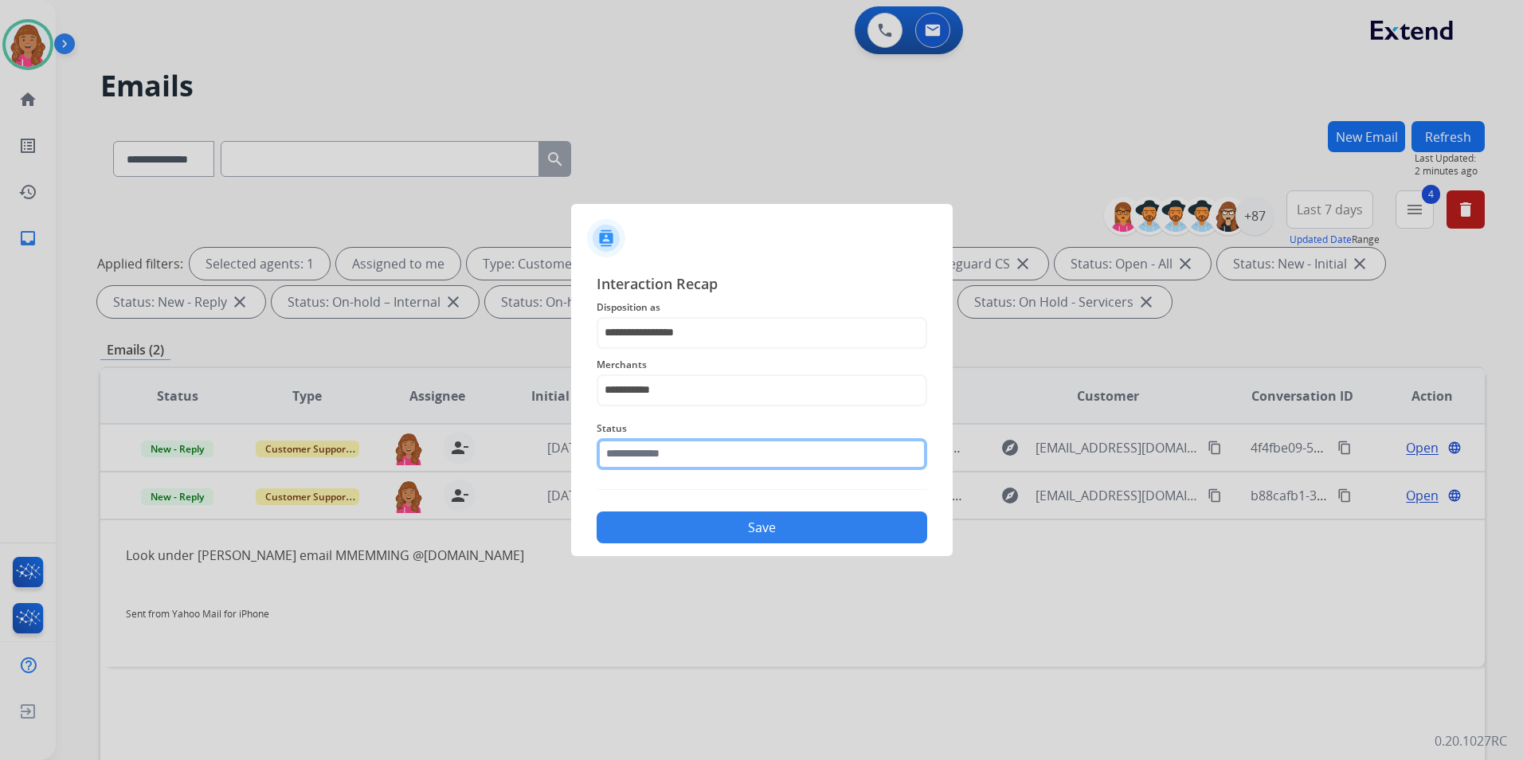
click at [691, 455] on input "text" at bounding box center [762, 454] width 331 height 32
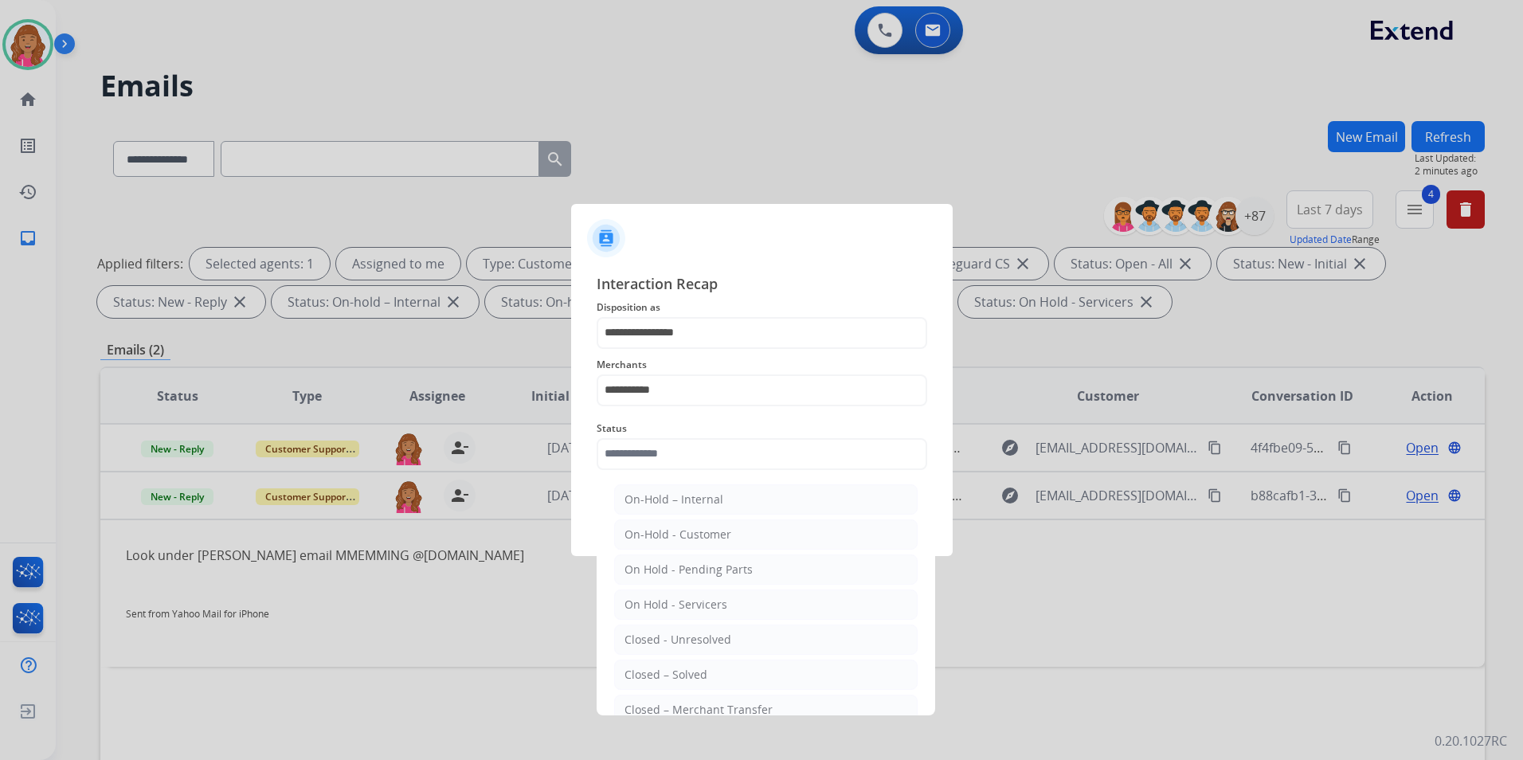
click at [707, 673] on li "Closed – Solved" at bounding box center [765, 674] width 303 height 30
type input "**********"
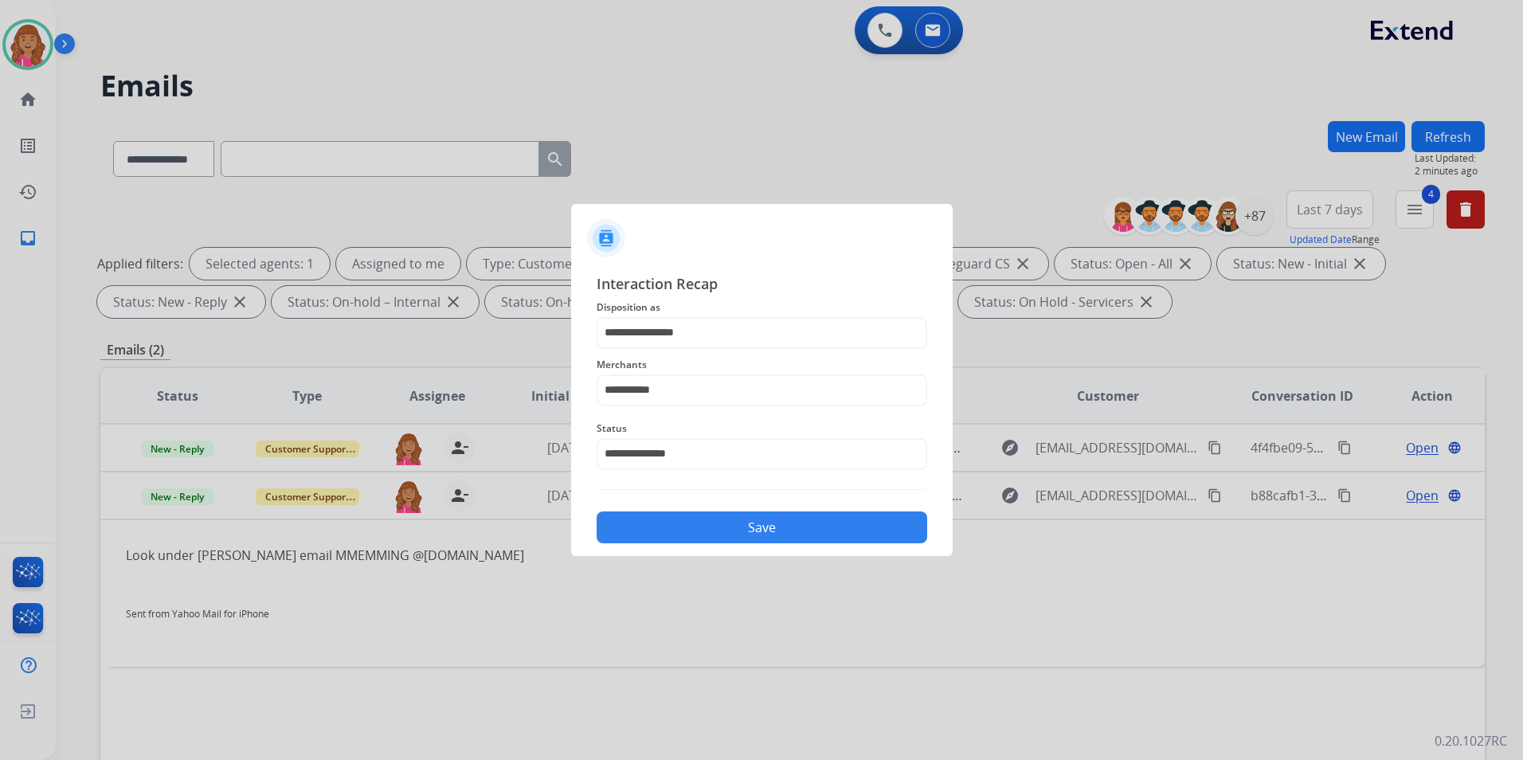
click at [679, 538] on button "Save" at bounding box center [762, 527] width 331 height 32
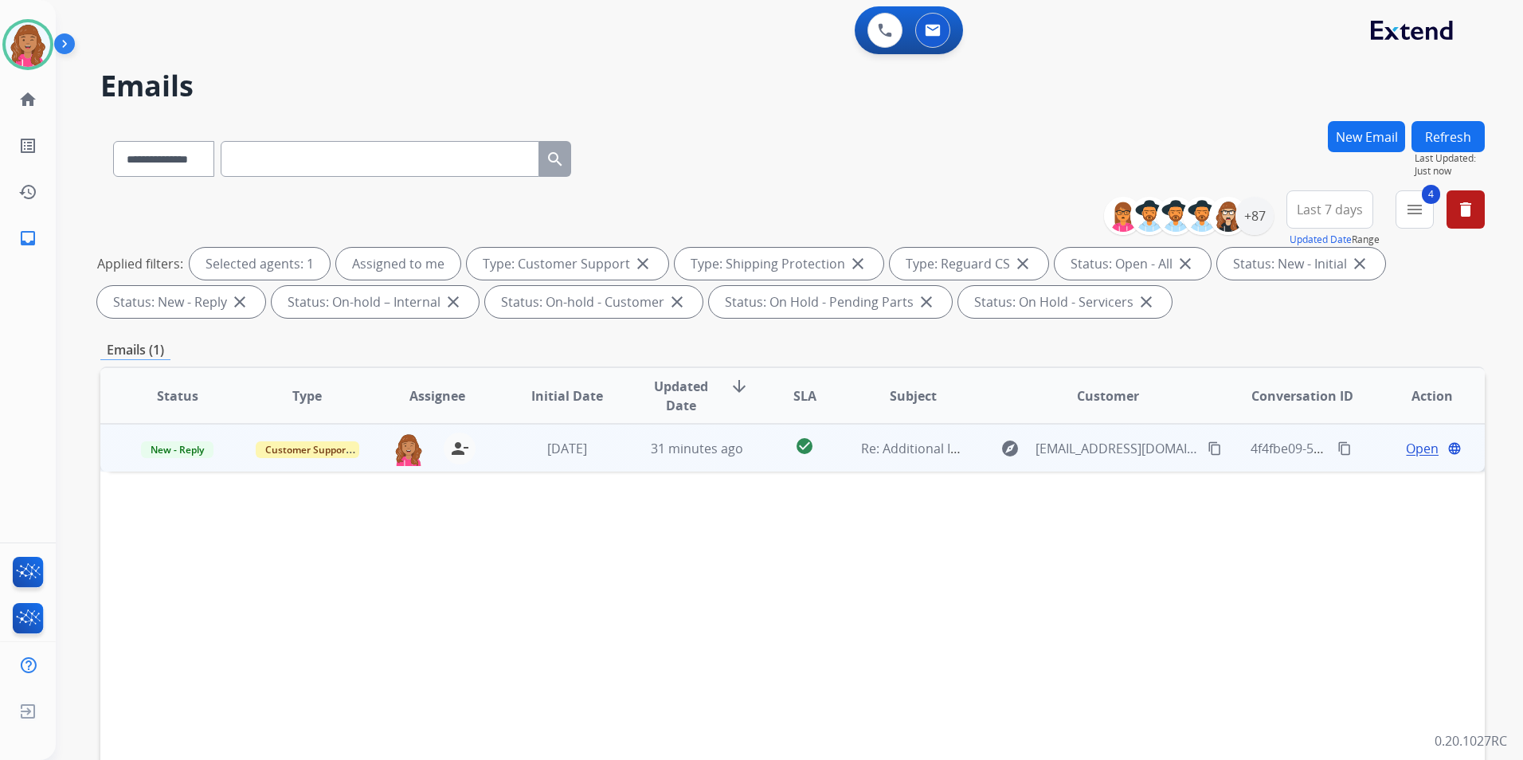
click at [1407, 447] on span "Open" at bounding box center [1422, 448] width 33 height 19
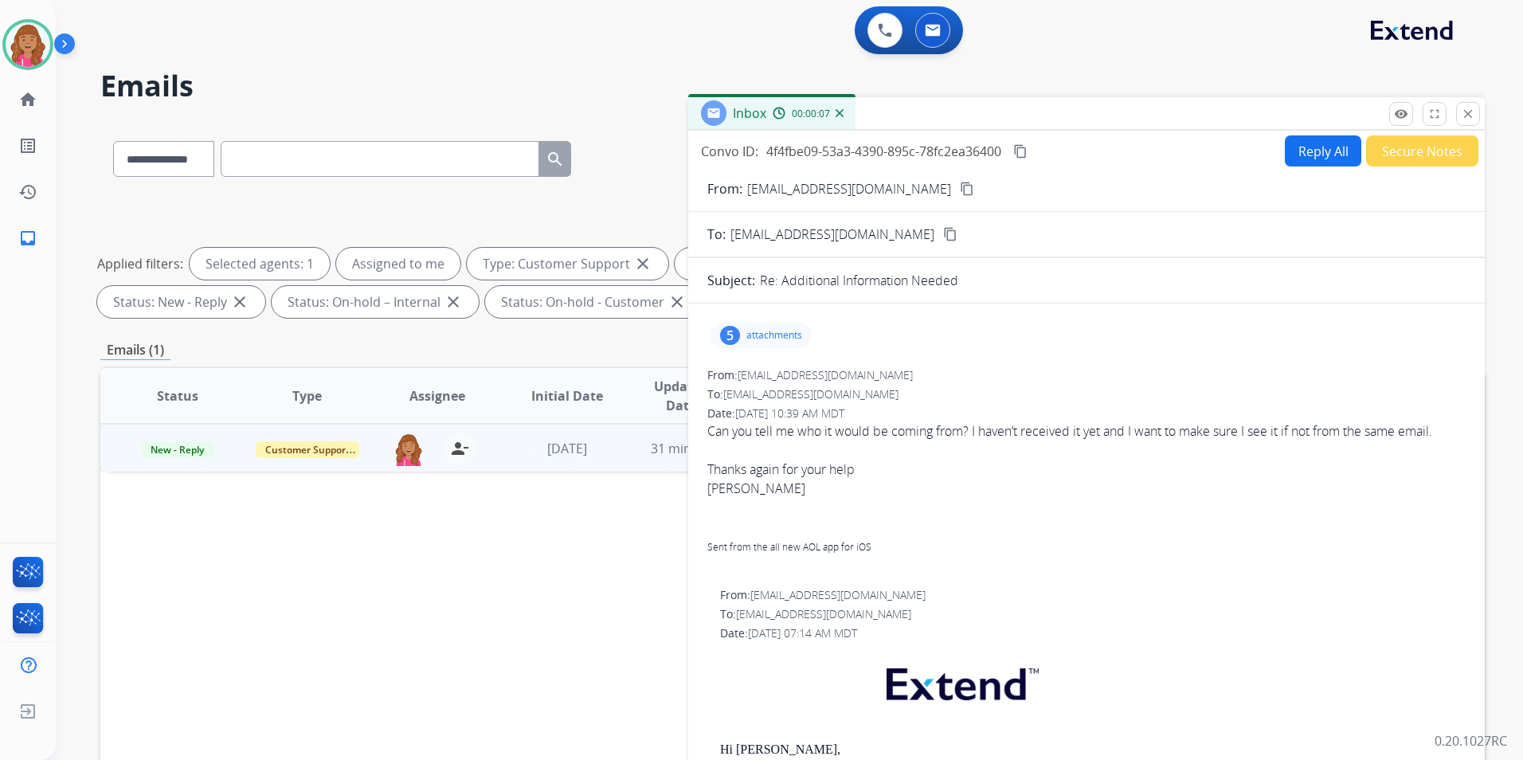
click at [1311, 149] on button "Reply All" at bounding box center [1323, 150] width 76 height 31
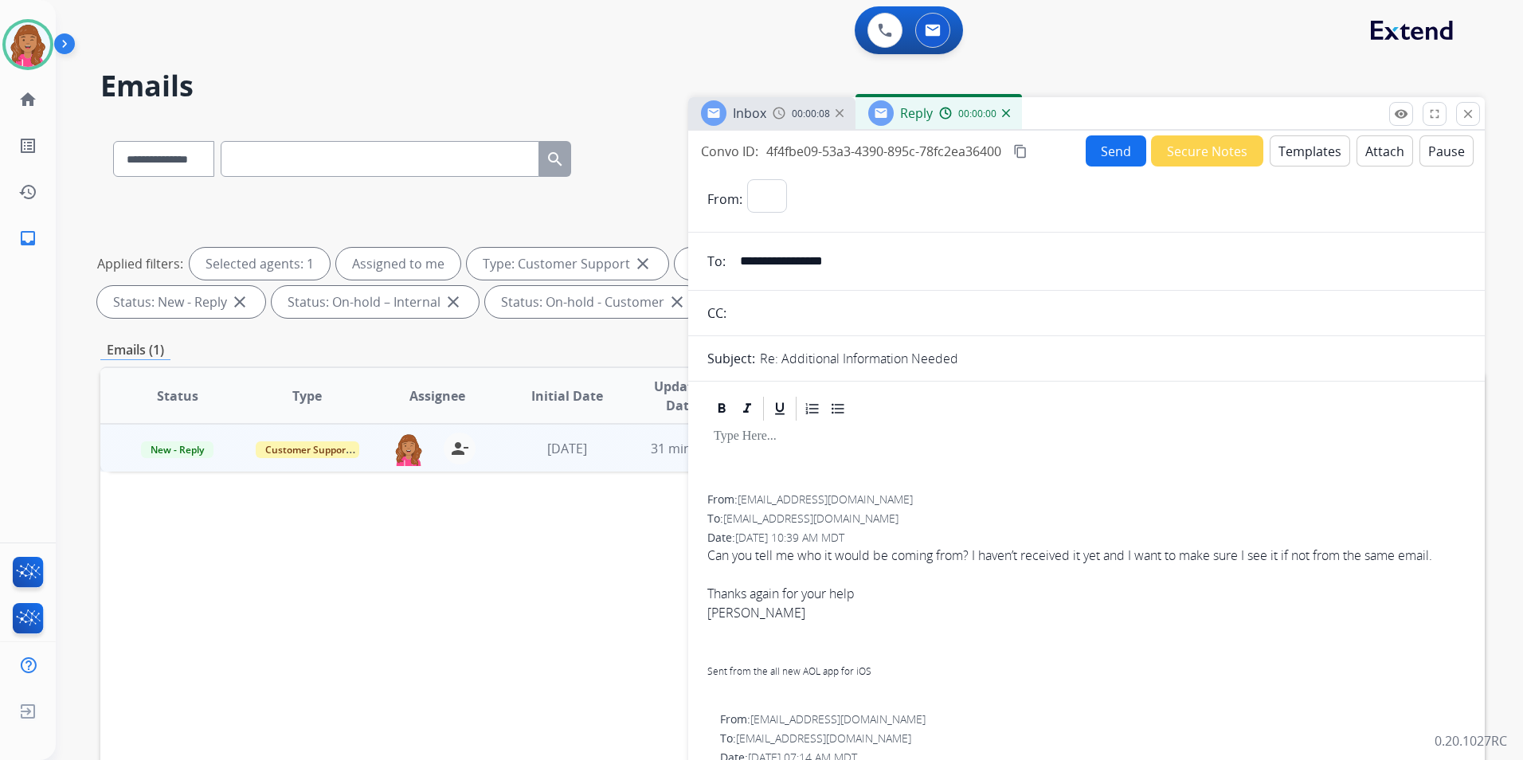
click at [1311, 149] on button "Templates" at bounding box center [1310, 150] width 80 height 31
select select "**********"
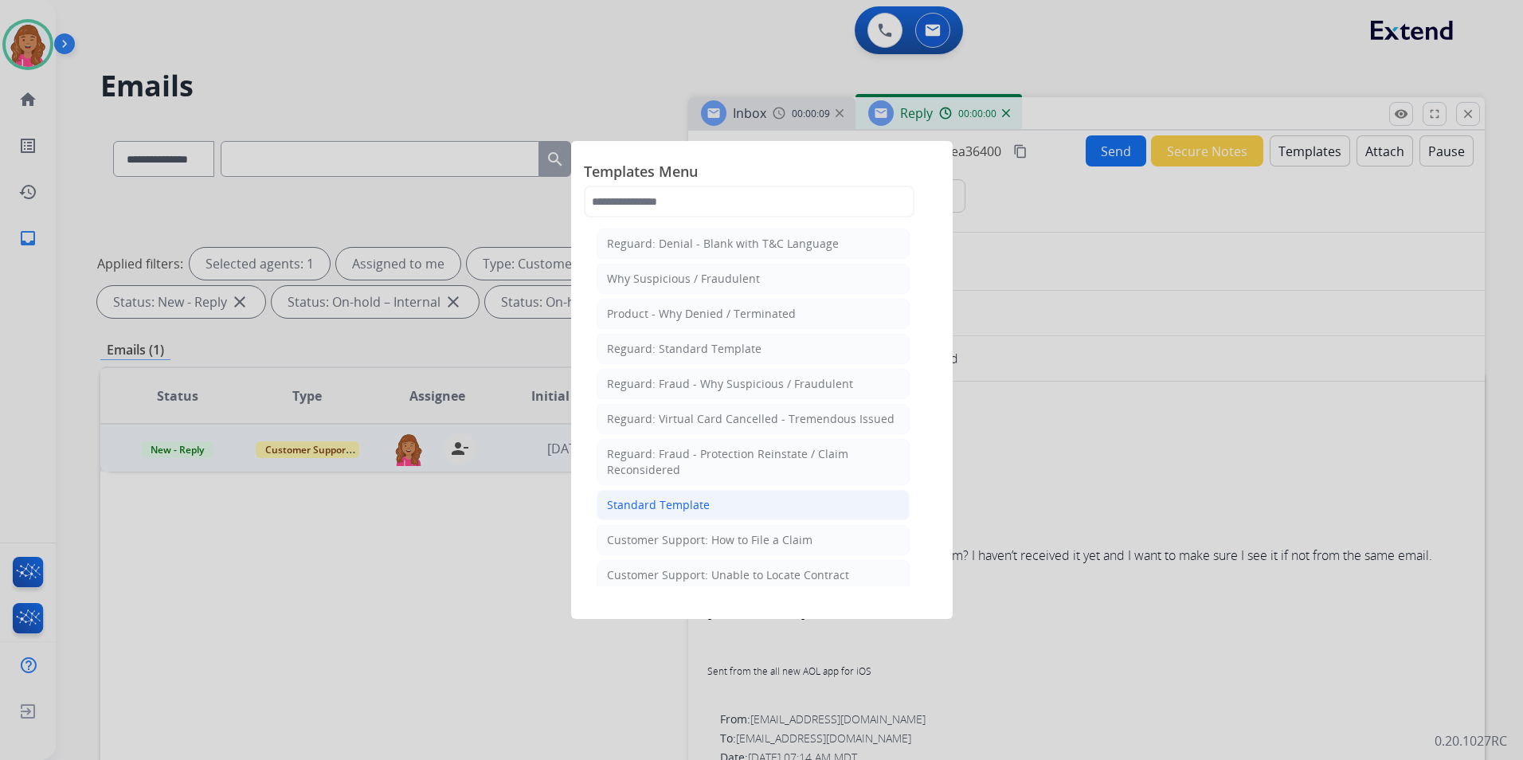
click at [815, 495] on li "Standard Template" at bounding box center [753, 505] width 313 height 30
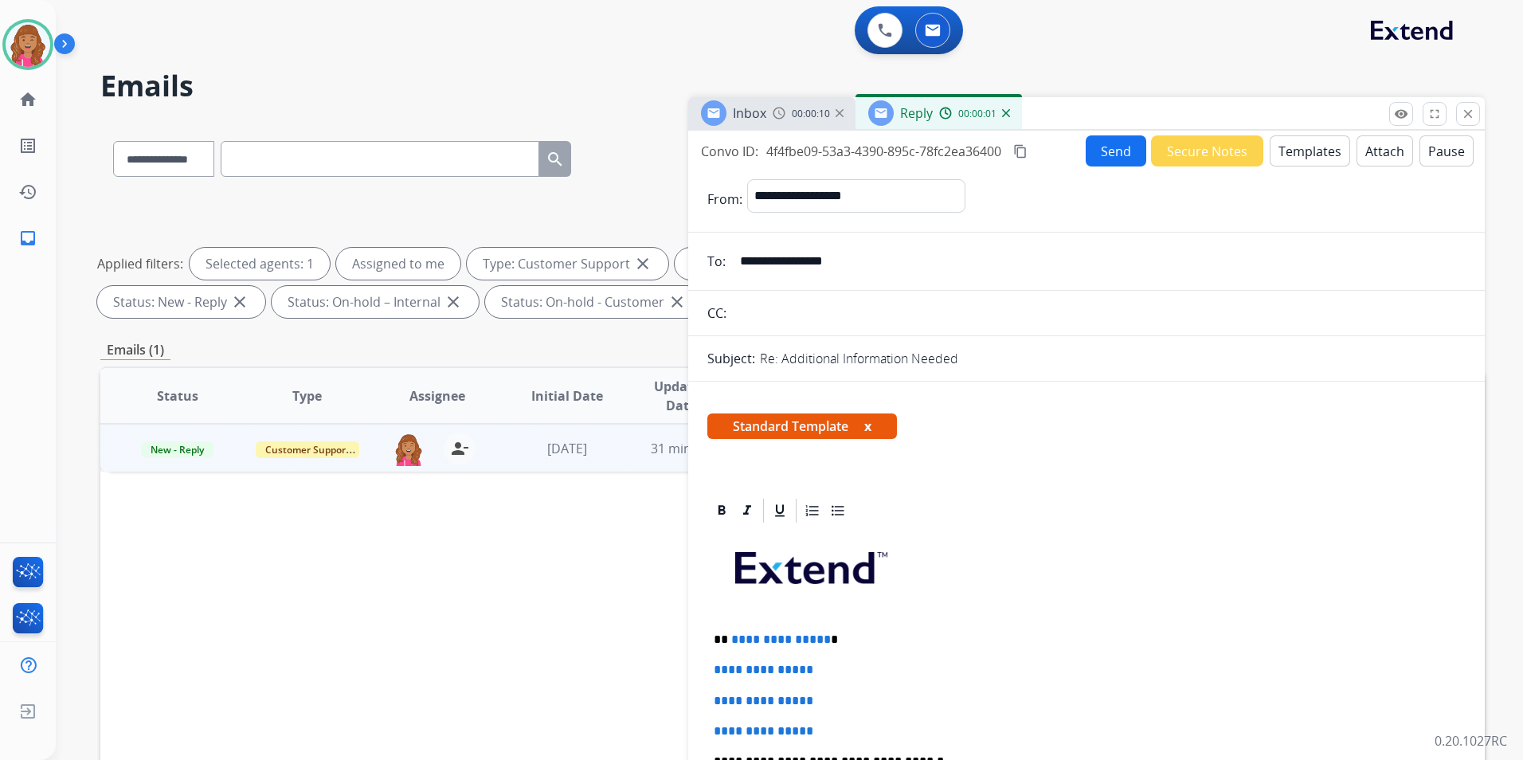
click at [820, 636] on span "**********" at bounding box center [781, 639] width 100 height 12
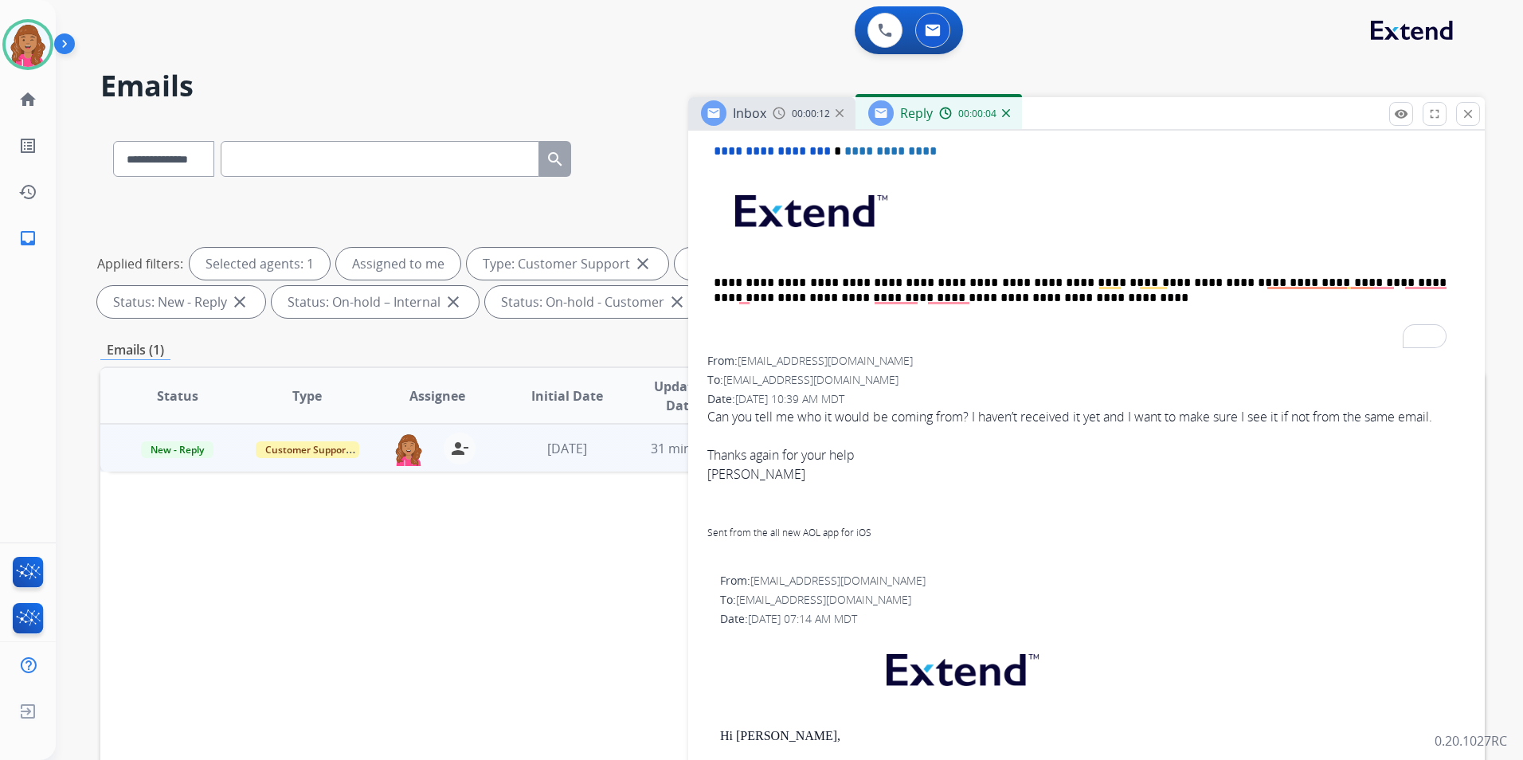
scroll to position [319, 0]
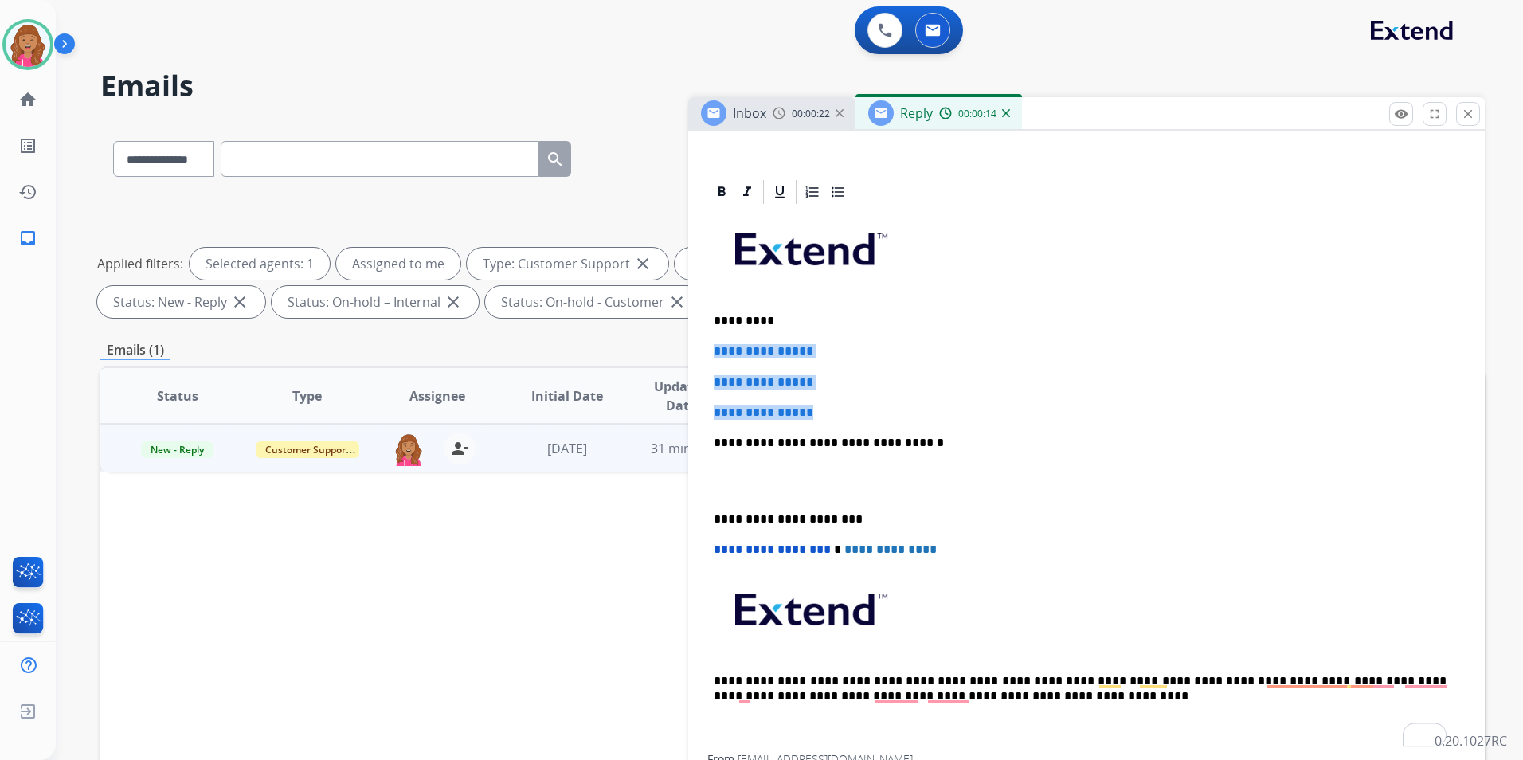
drag, startPoint x: 730, startPoint y: 374, endPoint x: 687, endPoint y: 348, distance: 50.7
click at [687, 348] on div "**********" at bounding box center [792, 552] width 1384 height 862
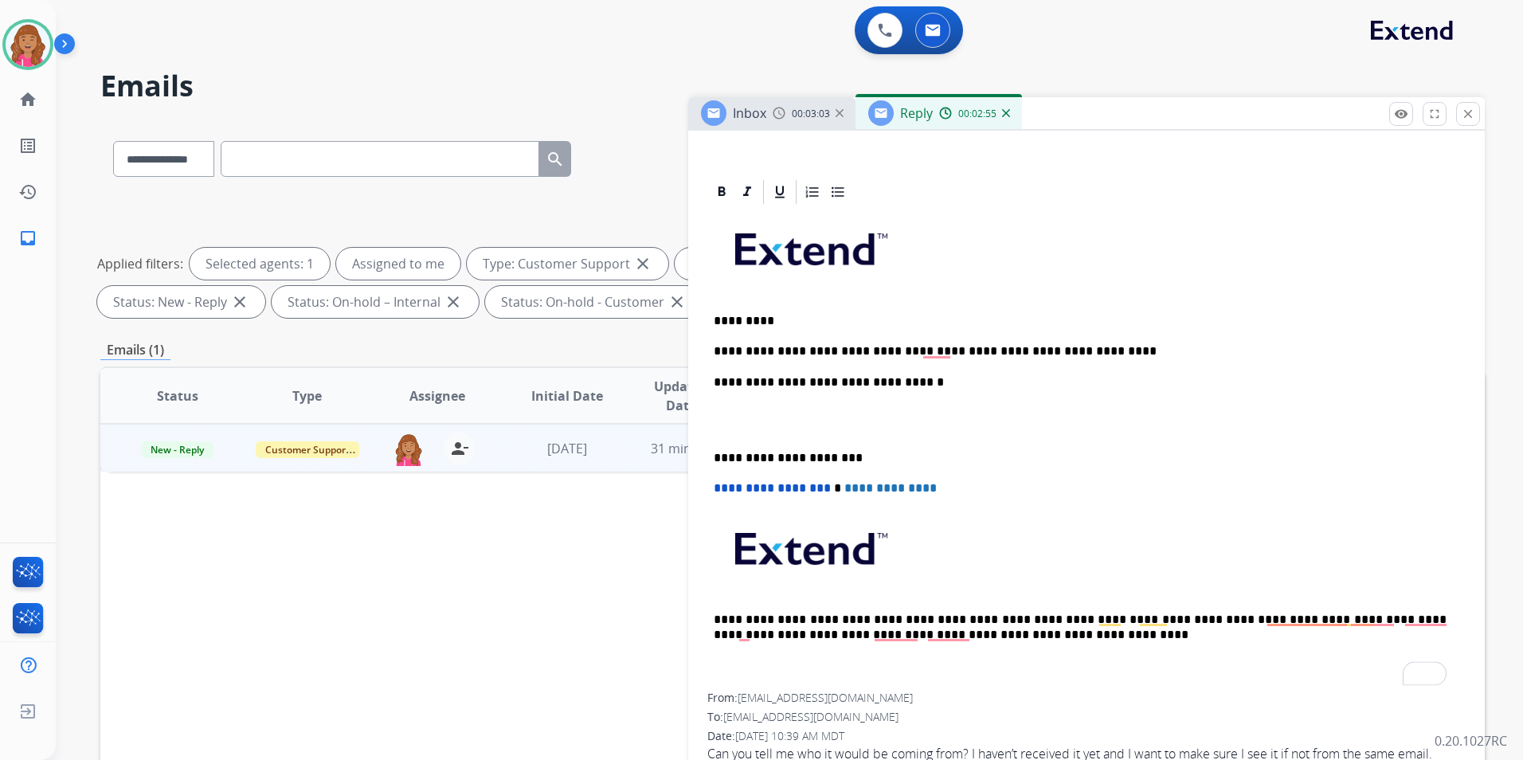
click at [1010, 350] on p "**********" at bounding box center [1080, 351] width 733 height 14
click at [839, 412] on p "To enrich screen reader interactions, please activate Accessibility in Grammarl…" at bounding box center [1087, 419] width 746 height 29
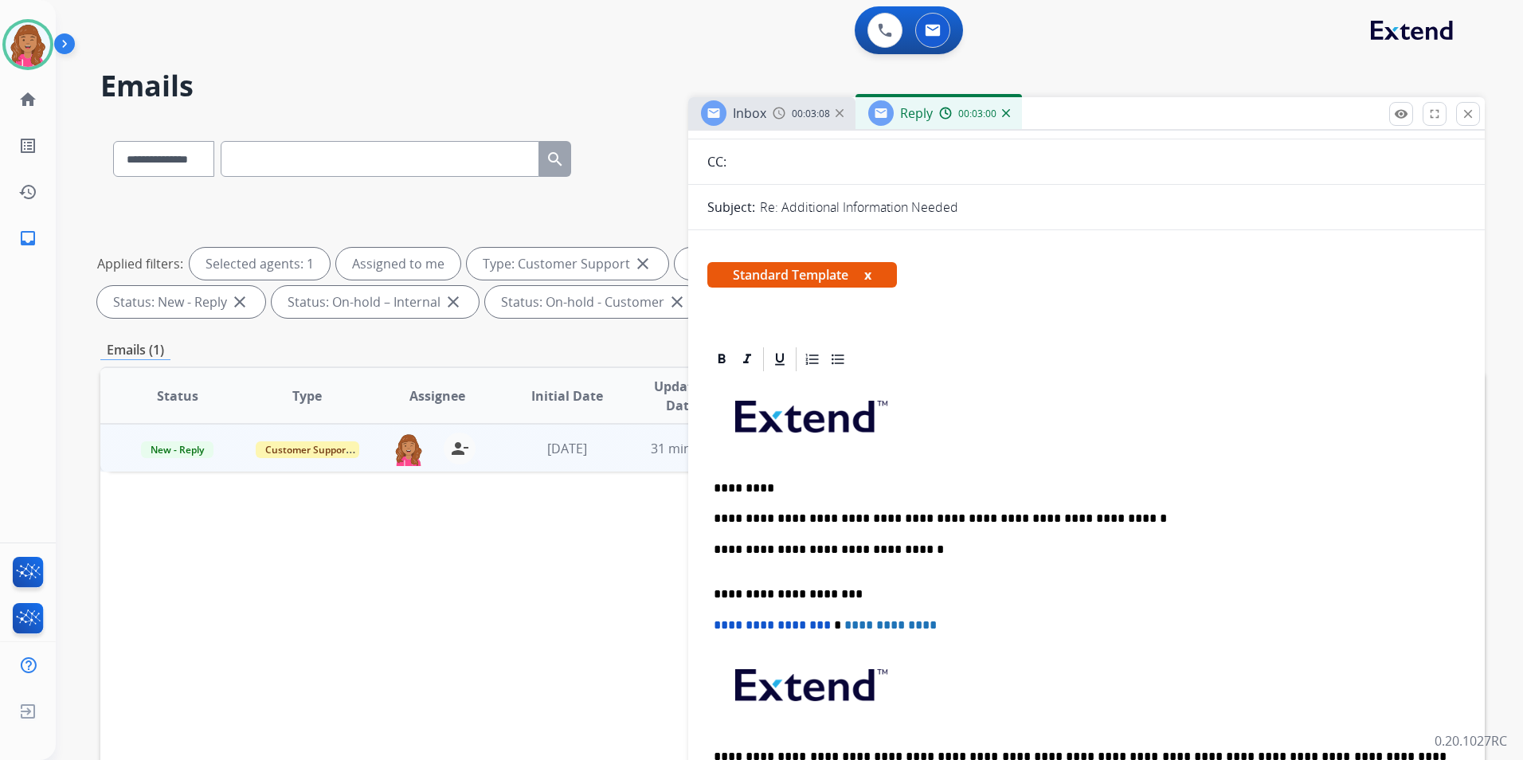
scroll to position [0, 0]
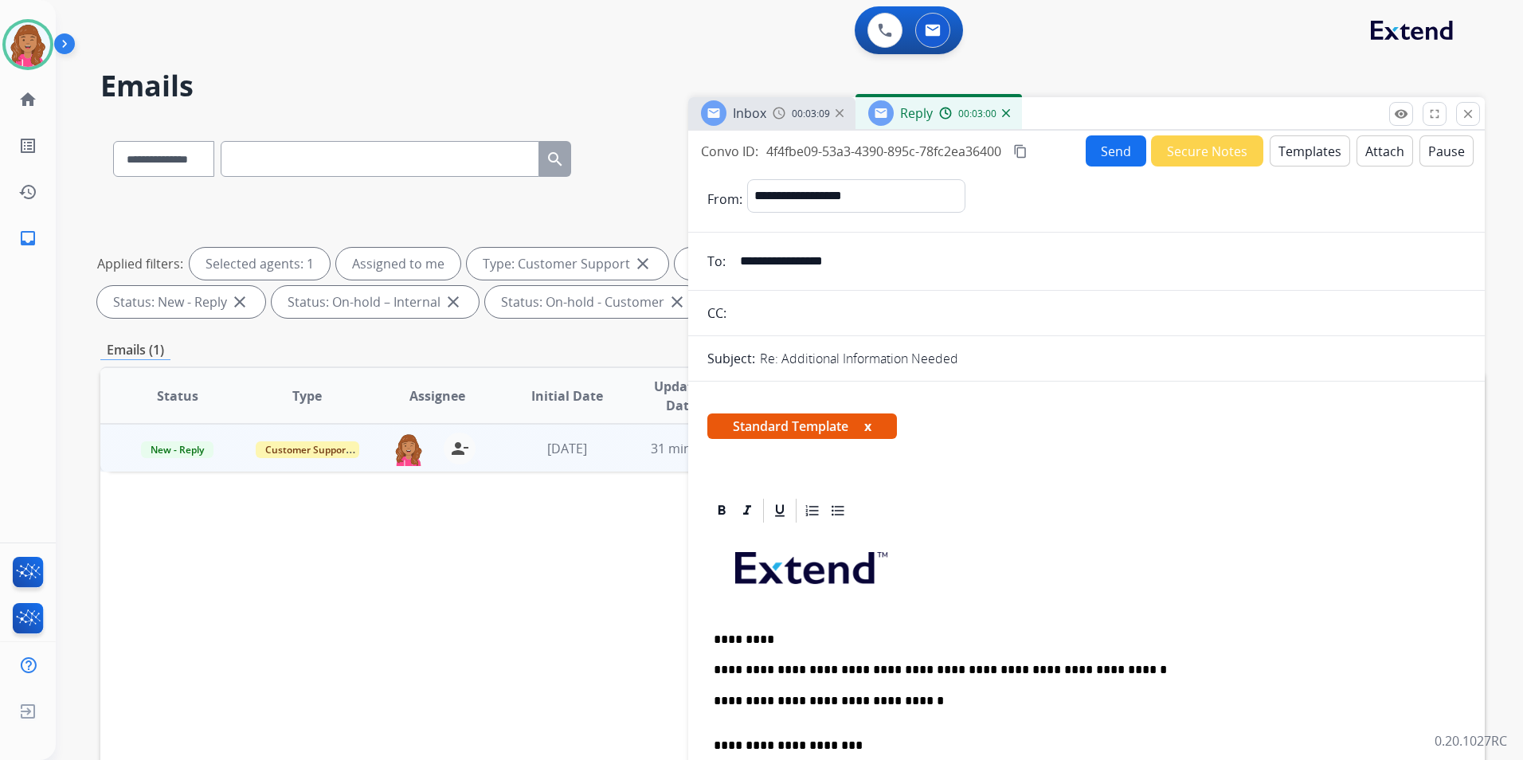
click at [1119, 151] on button "Send" at bounding box center [1116, 150] width 61 height 31
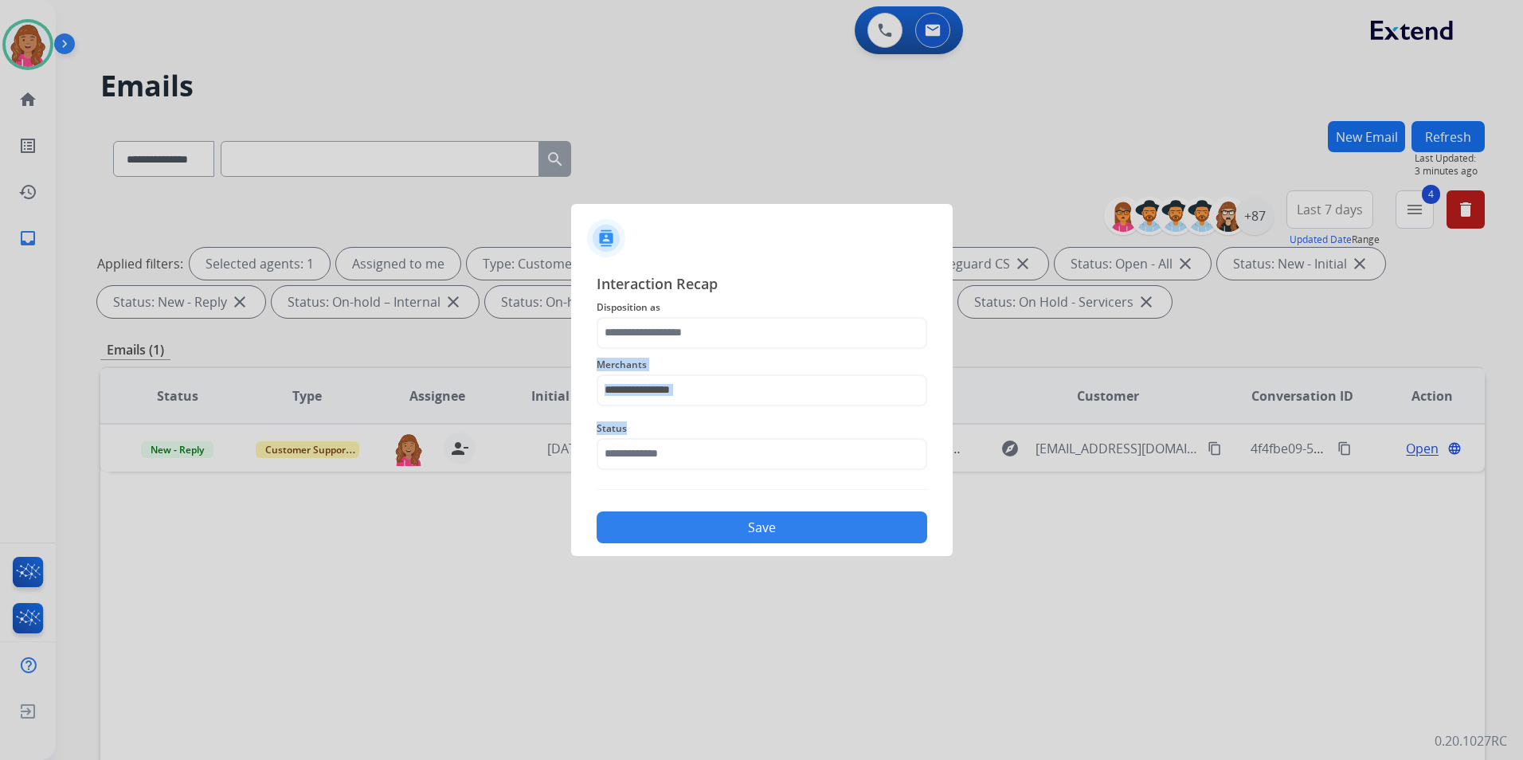
click at [720, 411] on div "Interaction Recap Disposition as Merchants Status Save" at bounding box center [762, 408] width 331 height 272
drag, startPoint x: 720, startPoint y: 411, endPoint x: 952, endPoint y: 378, distance: 234.2
click at [956, 378] on div at bounding box center [761, 380] width 1523 height 760
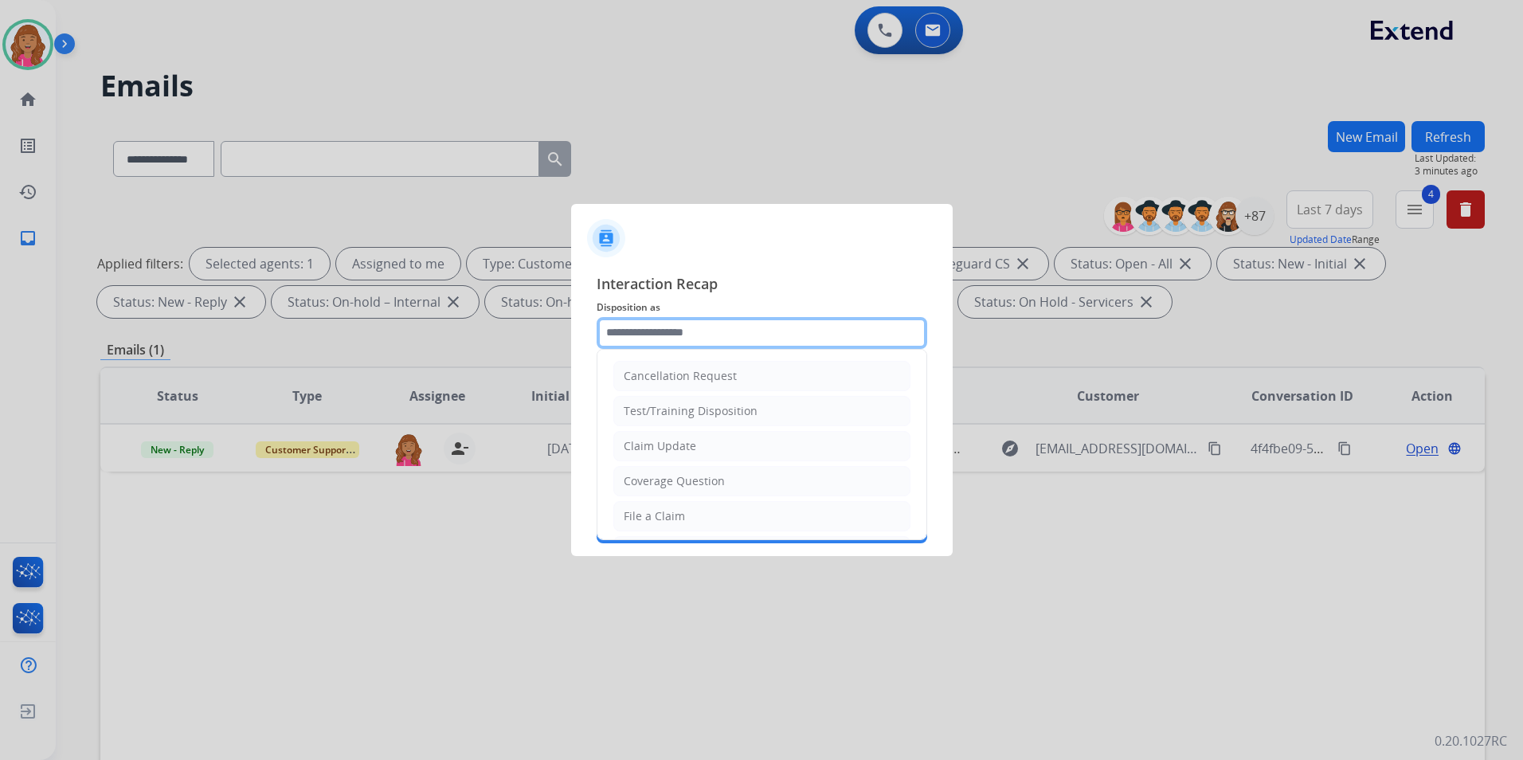
click at [837, 331] on input "text" at bounding box center [762, 333] width 331 height 32
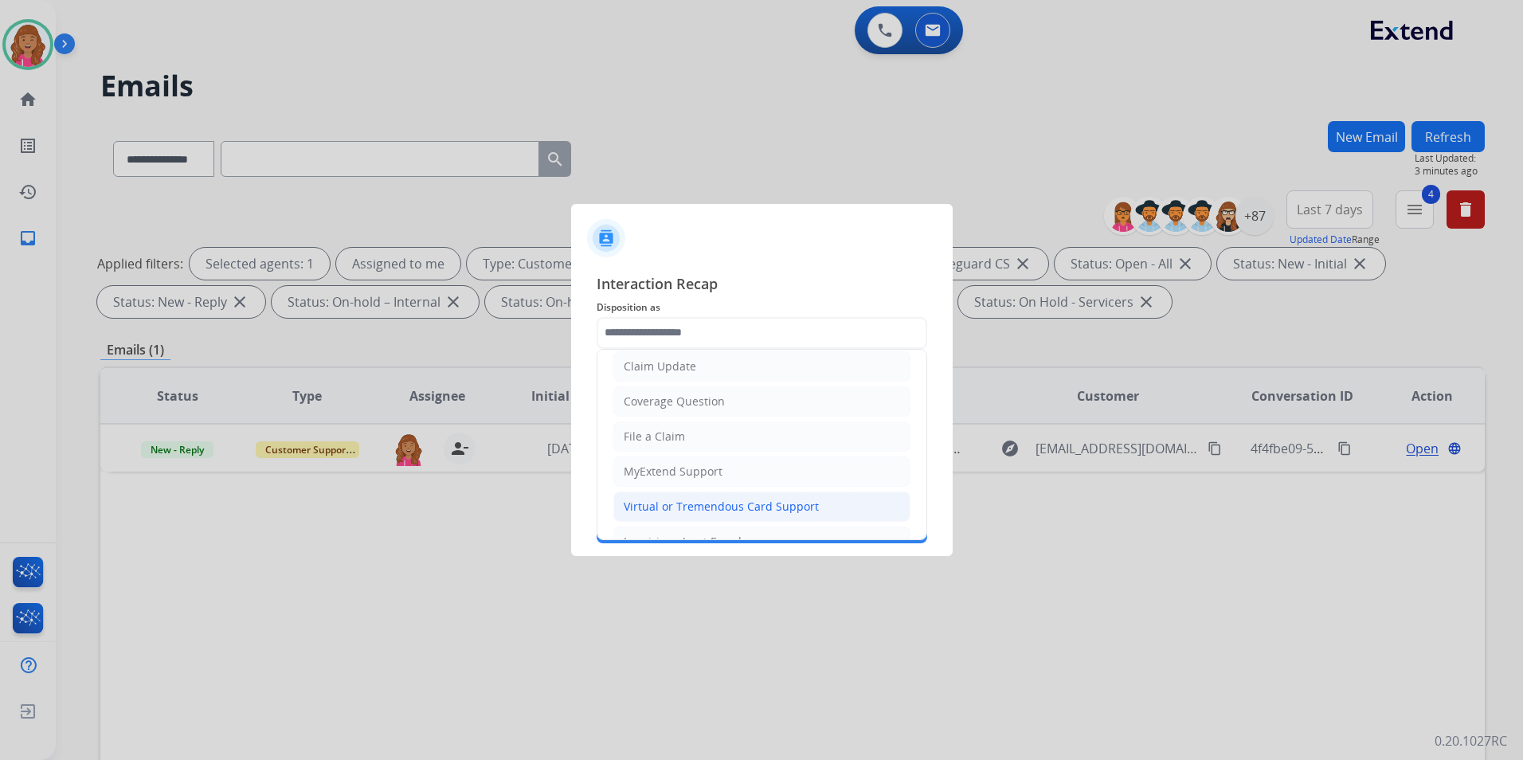
click at [783, 507] on div "Virtual or Tremendous Card Support" at bounding box center [721, 507] width 195 height 16
type input "**********"
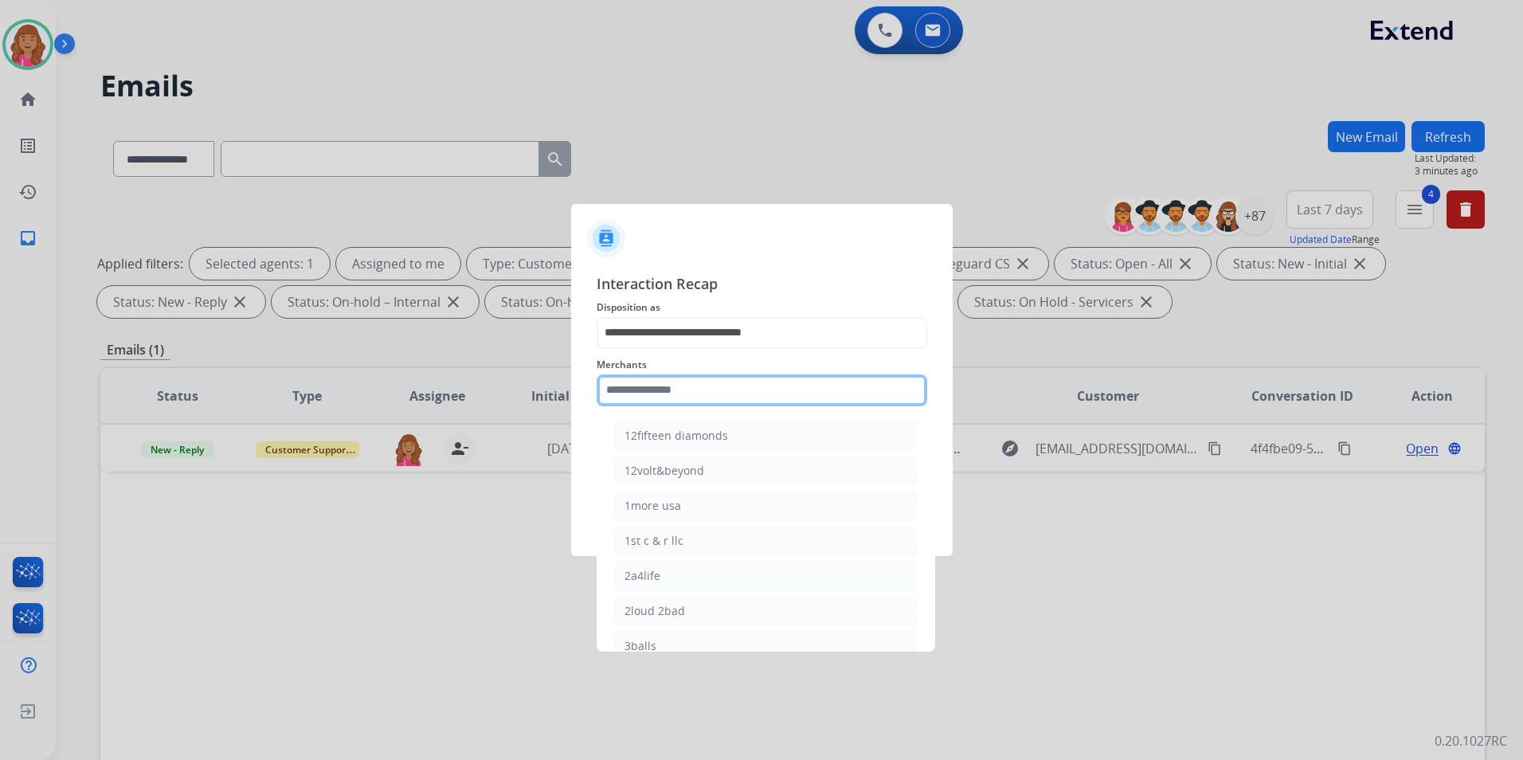
click at [734, 385] on input "text" at bounding box center [762, 390] width 331 height 32
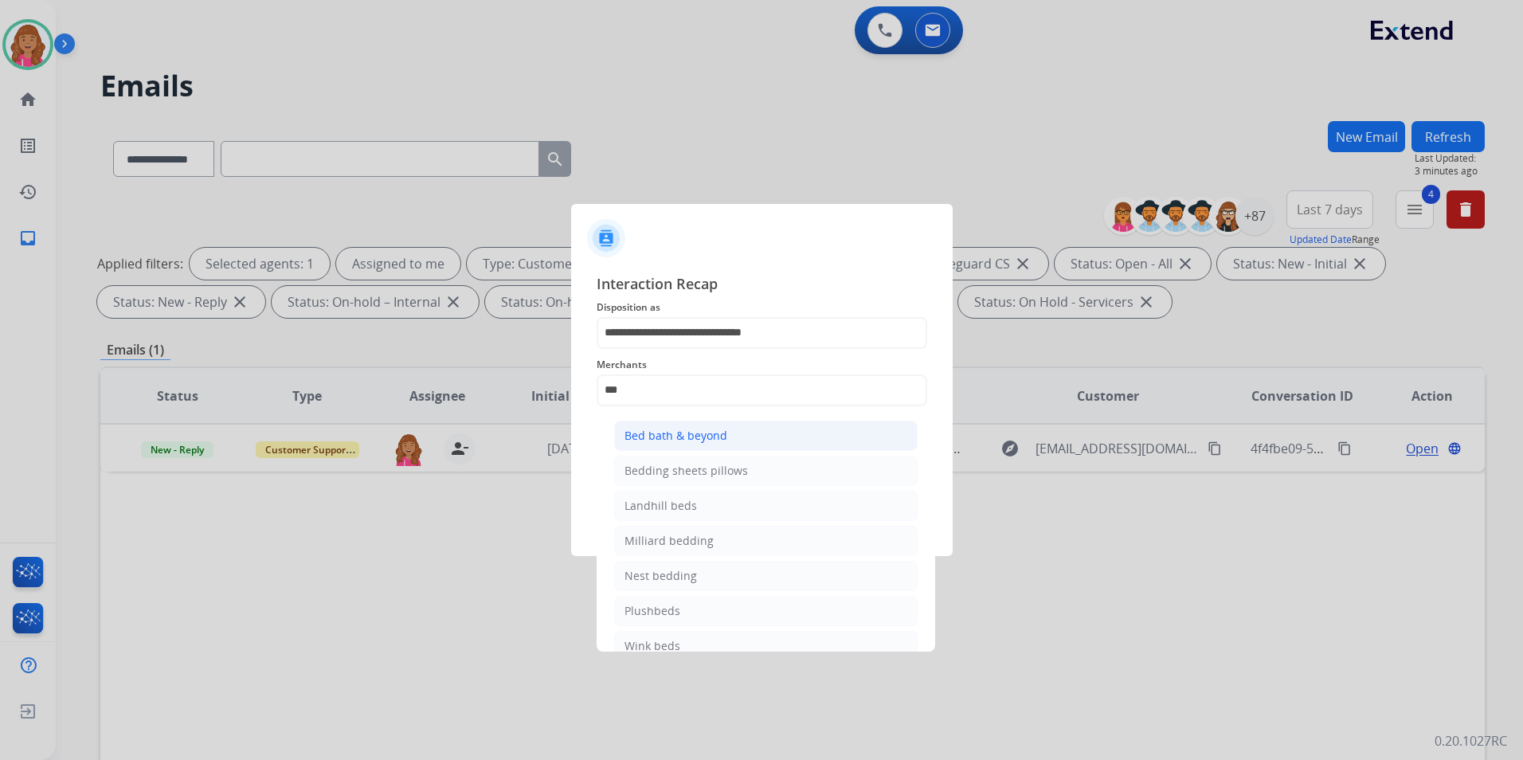
click at [724, 429] on div "Bed bath & beyond" at bounding box center [675, 436] width 103 height 16
type input "**********"
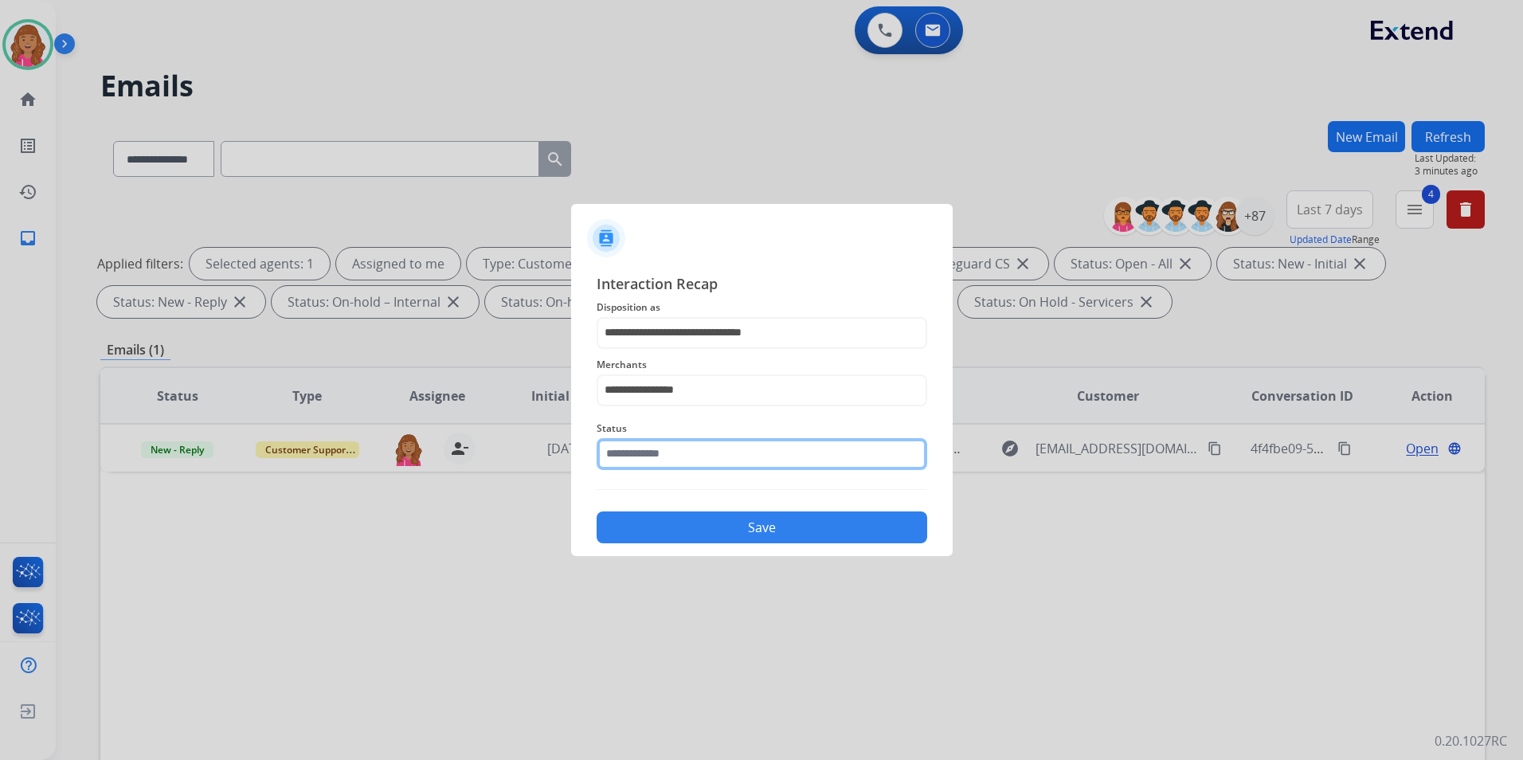
click at [694, 449] on input "text" at bounding box center [762, 454] width 331 height 32
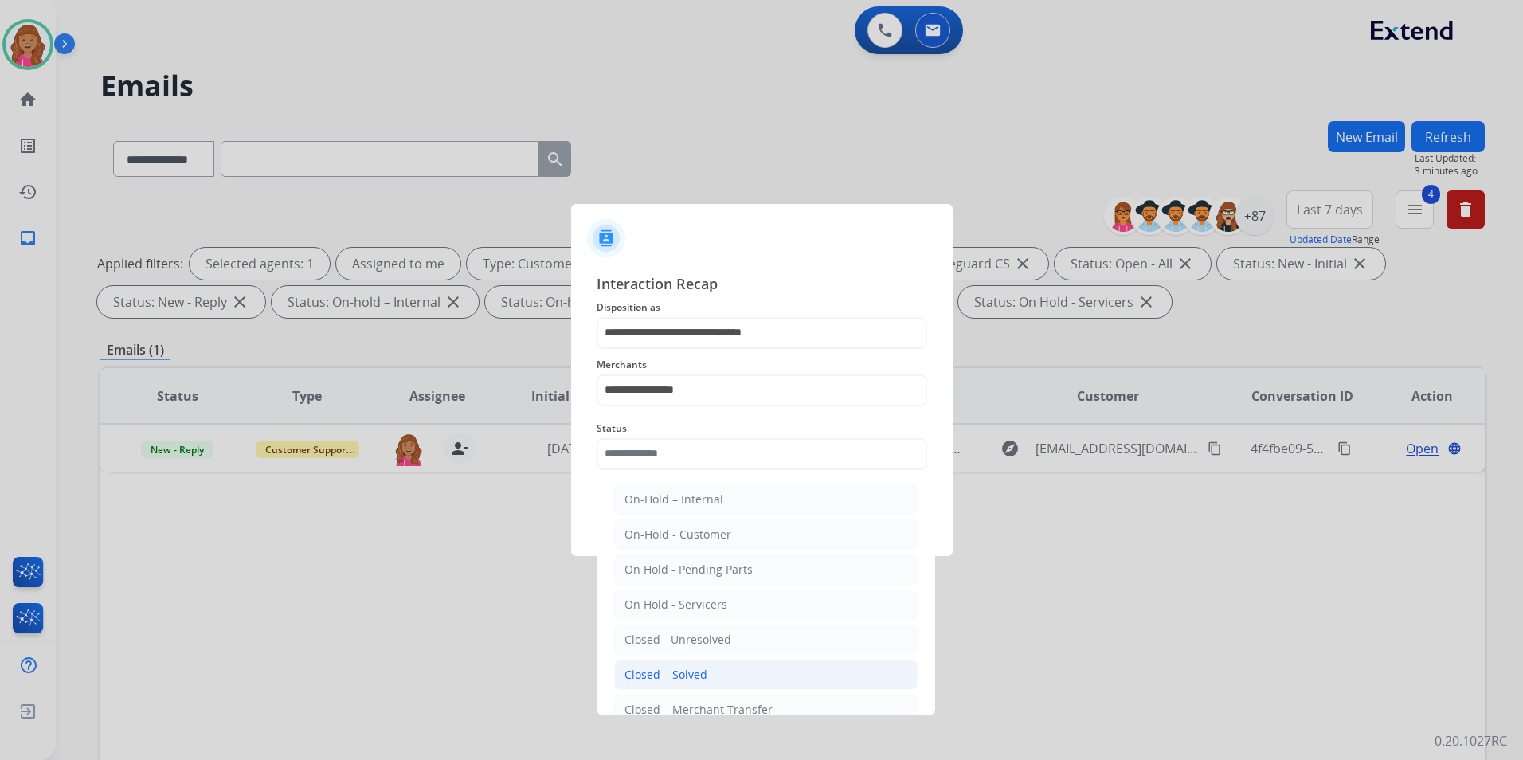
click at [699, 661] on li "Closed – Solved" at bounding box center [765, 674] width 303 height 30
type input "**********"
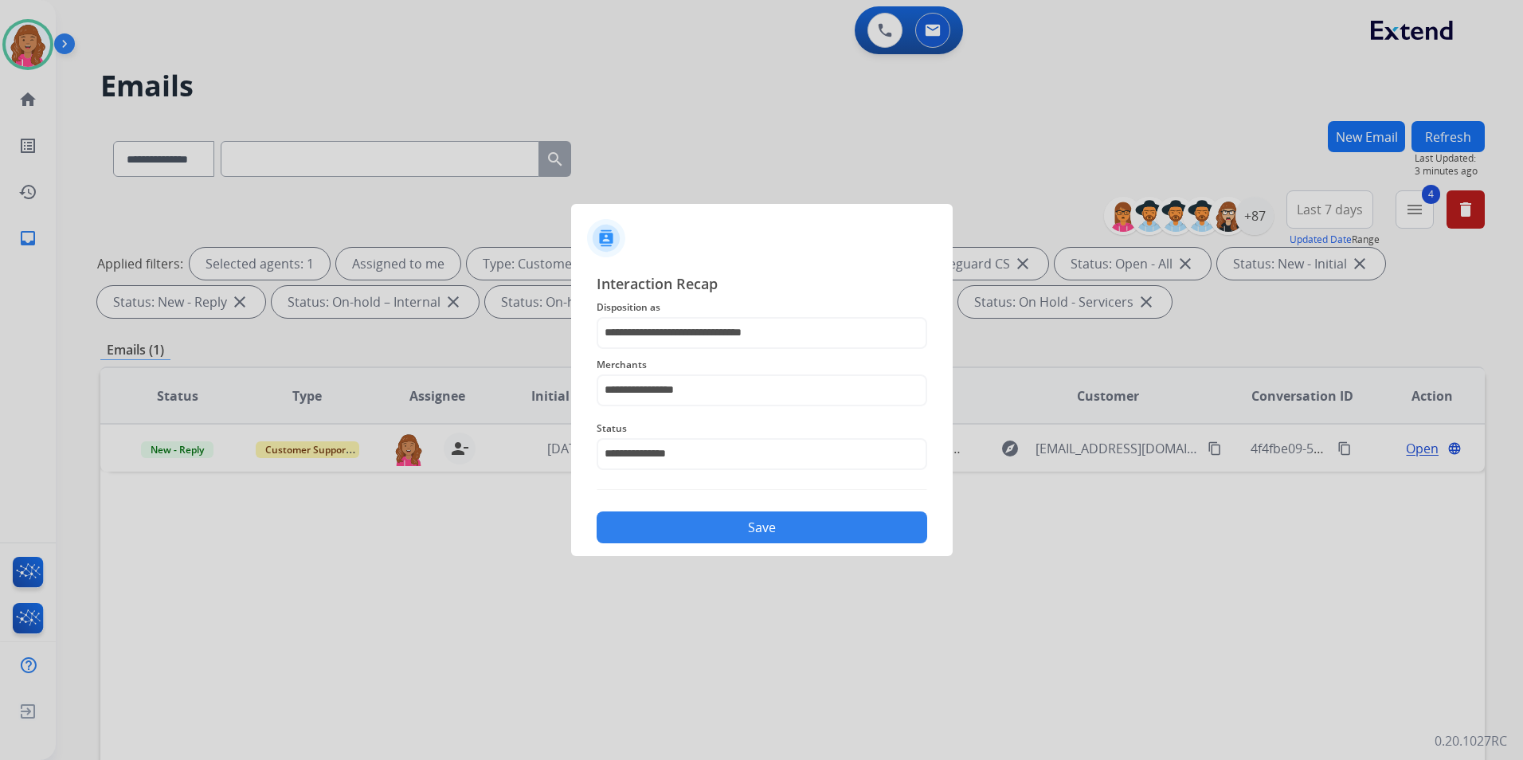
click at [686, 517] on button "Save" at bounding box center [762, 527] width 331 height 32
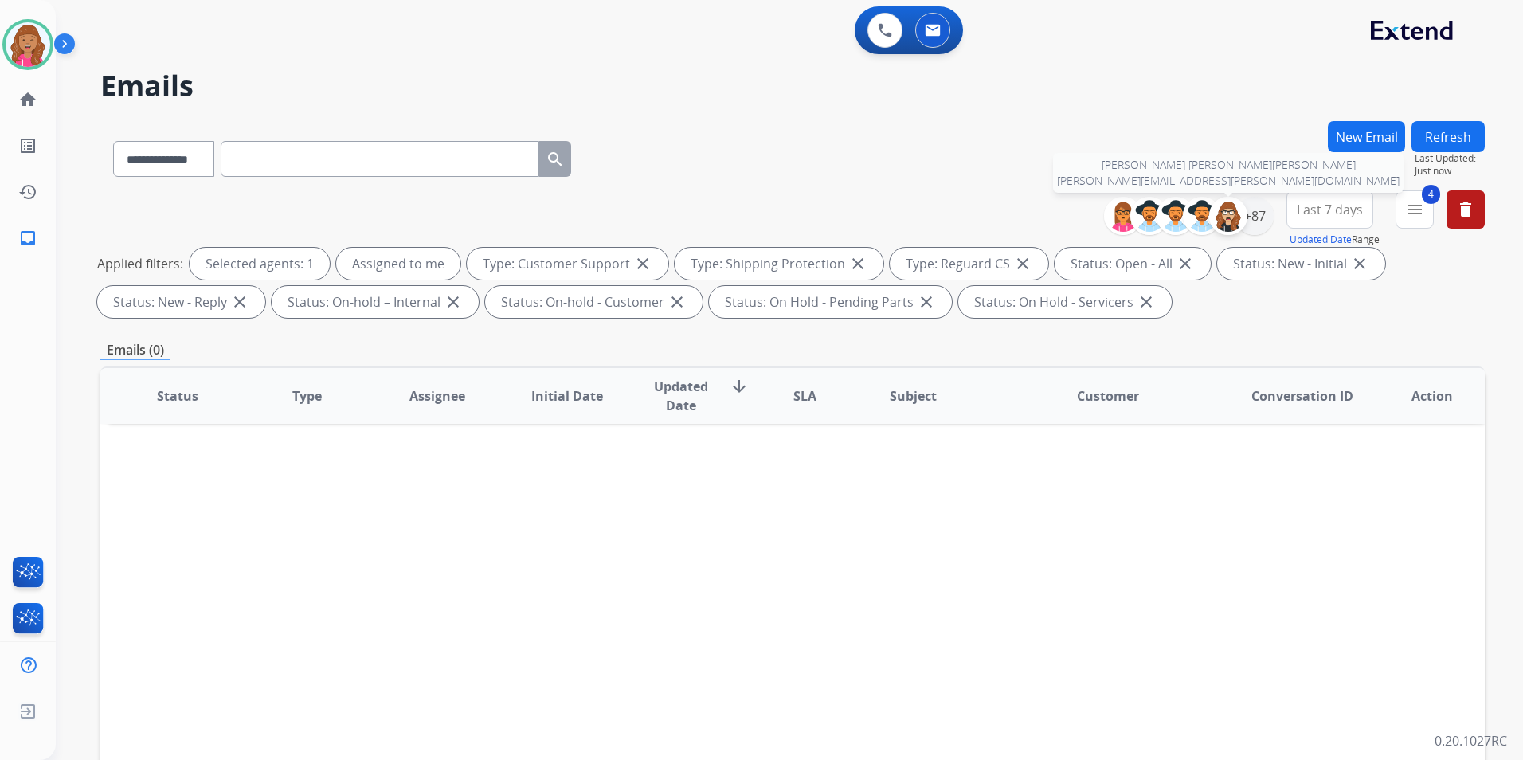
click at [1237, 229] on div at bounding box center [1228, 216] width 38 height 38
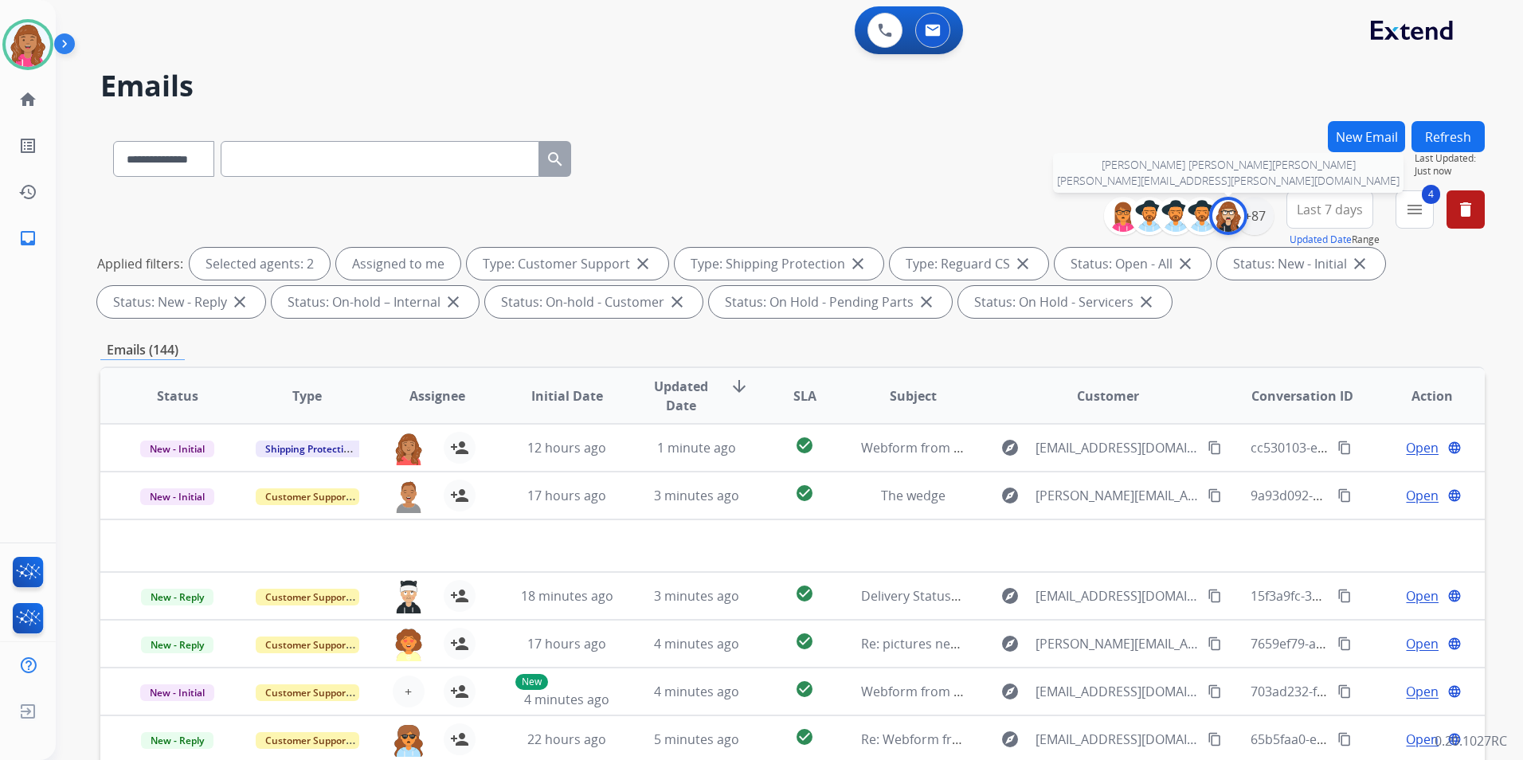
click at [1230, 226] on img at bounding box center [1228, 216] width 32 height 32
click at [1253, 218] on div "+87" at bounding box center [1254, 216] width 38 height 38
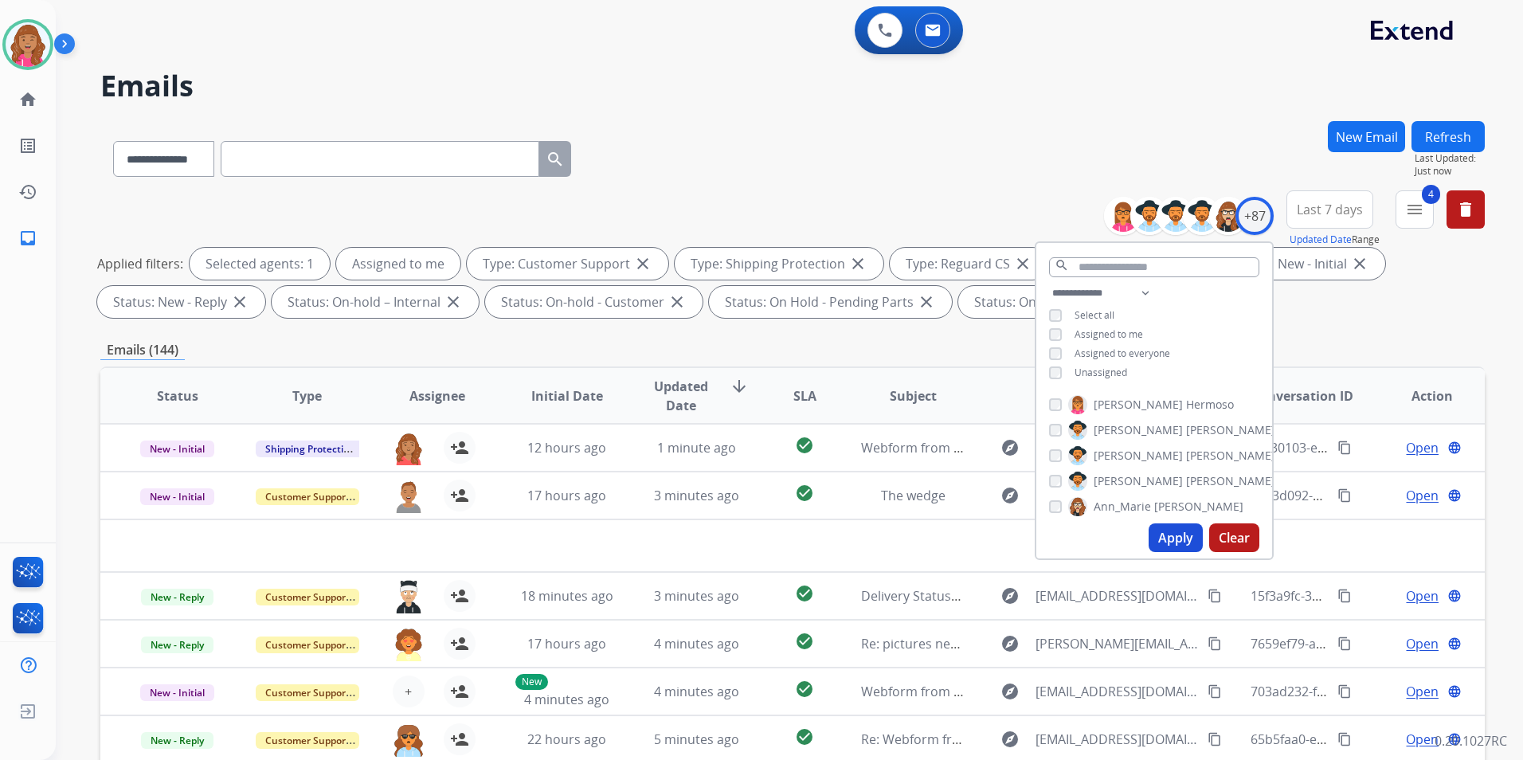
click at [1090, 370] on span "Unassigned" at bounding box center [1100, 373] width 53 height 14
click at [1169, 534] on button "Apply" at bounding box center [1176, 537] width 54 height 29
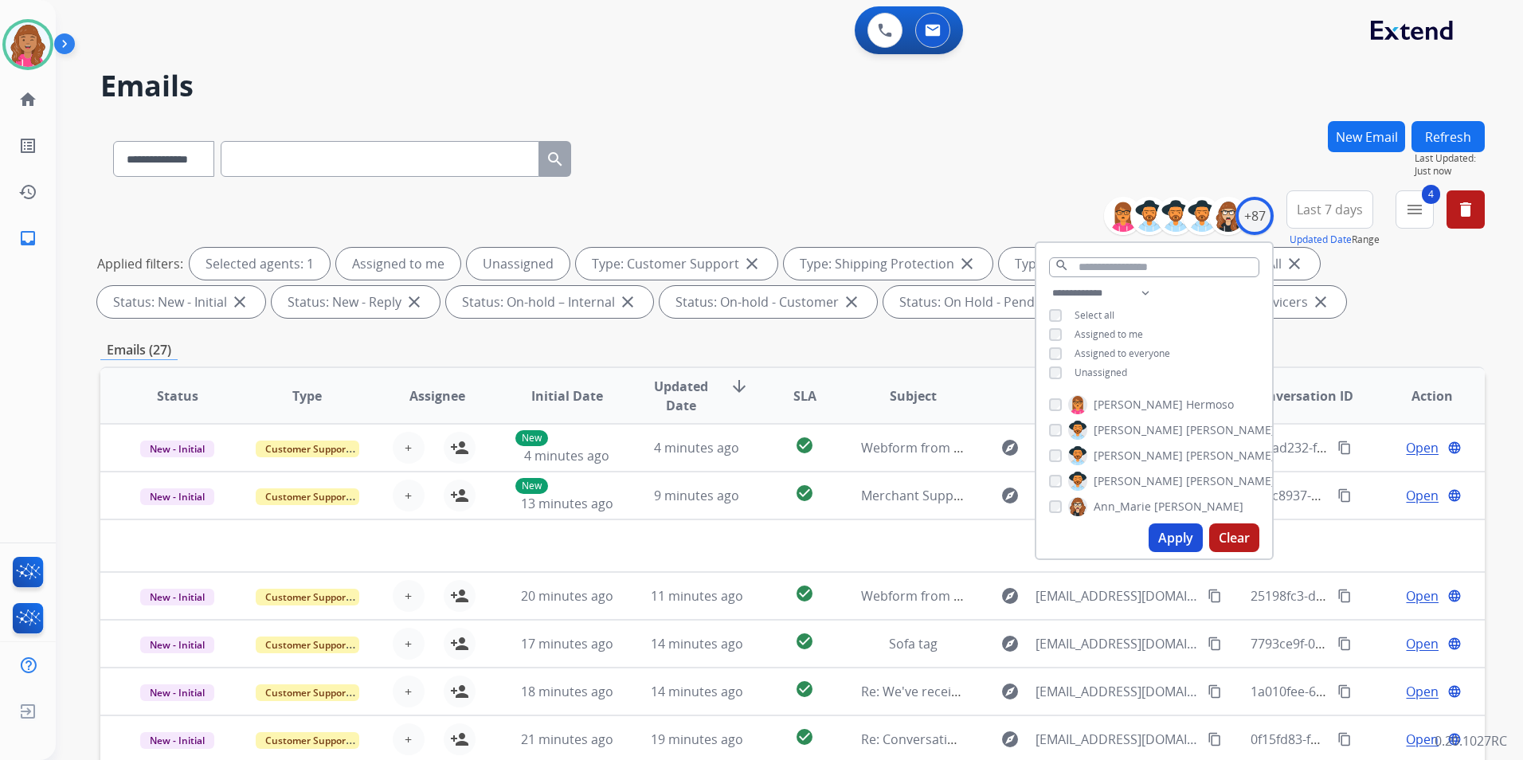
click at [959, 118] on div "**********" at bounding box center [770, 437] width 1429 height 760
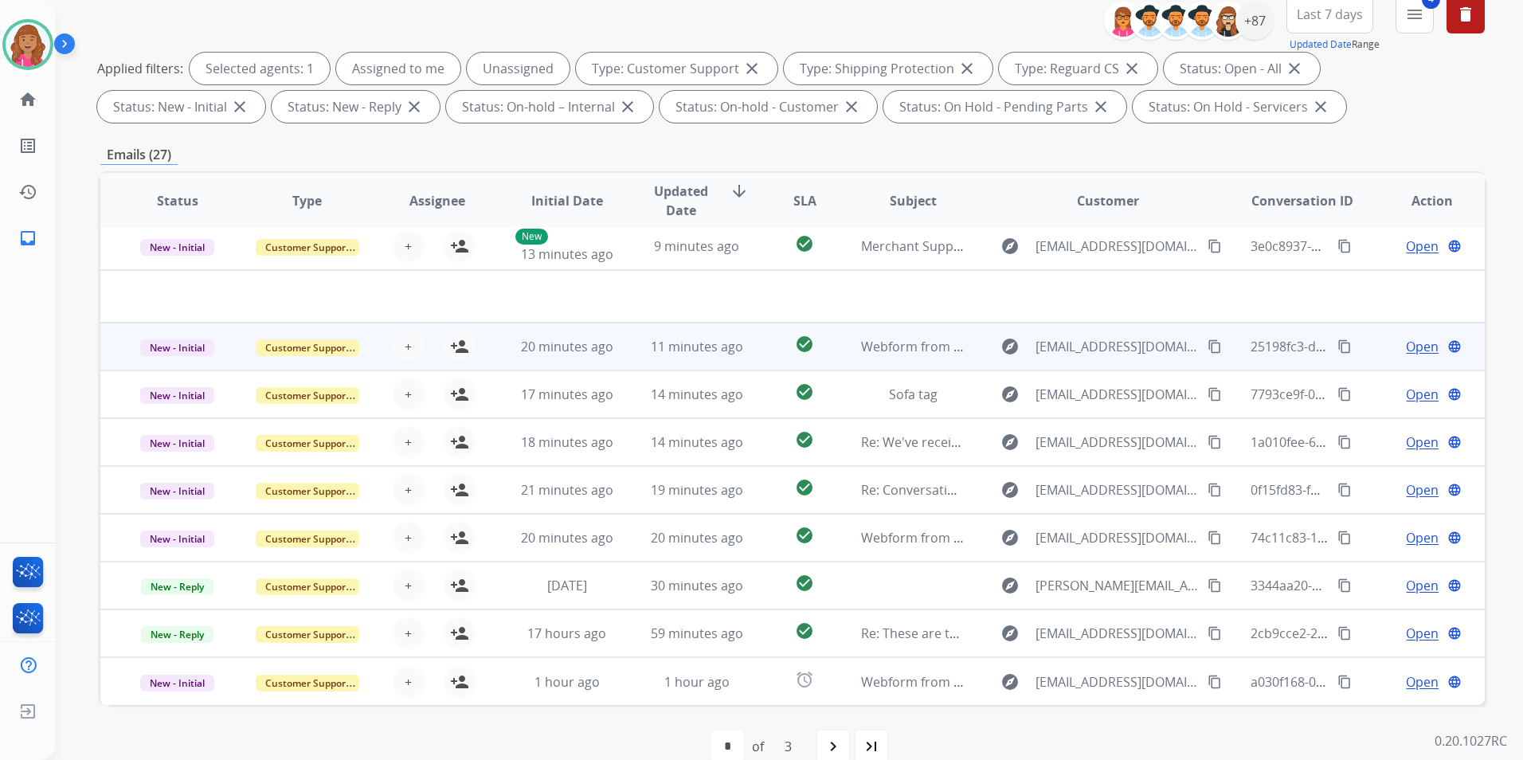
scroll to position [223, 0]
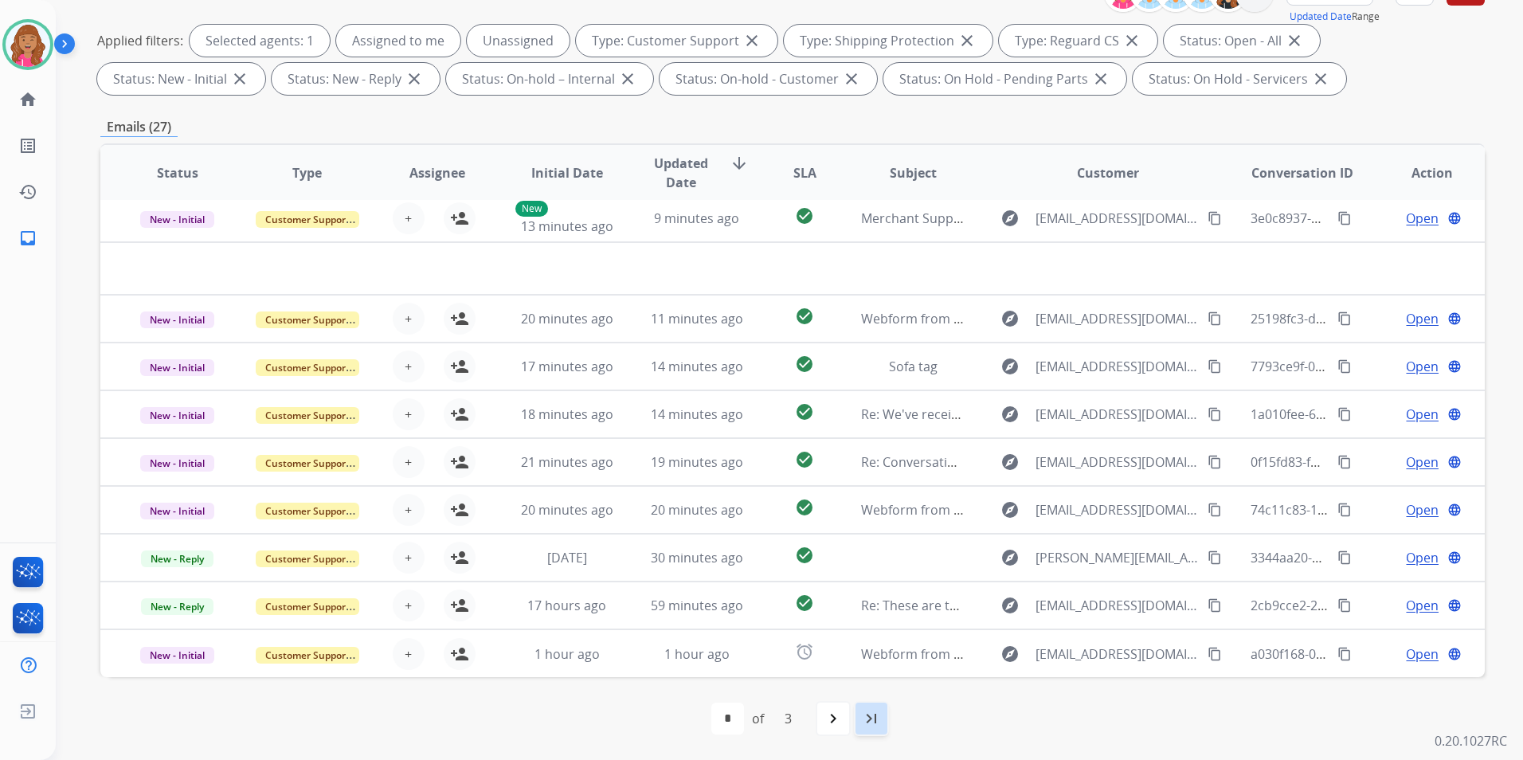
click at [864, 705] on div "last_page" at bounding box center [871, 718] width 35 height 35
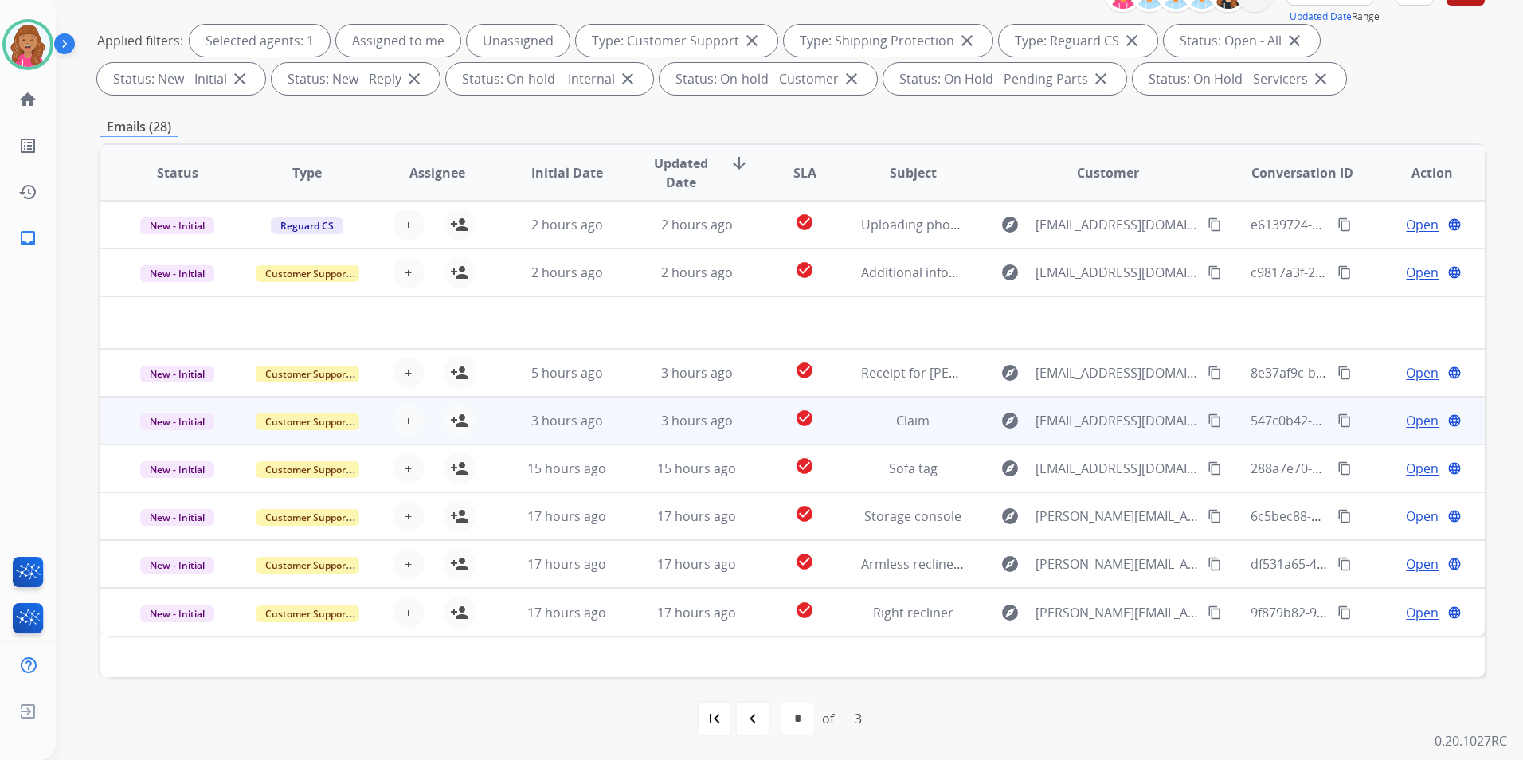
click at [1406, 413] on span "Open" at bounding box center [1422, 420] width 33 height 19
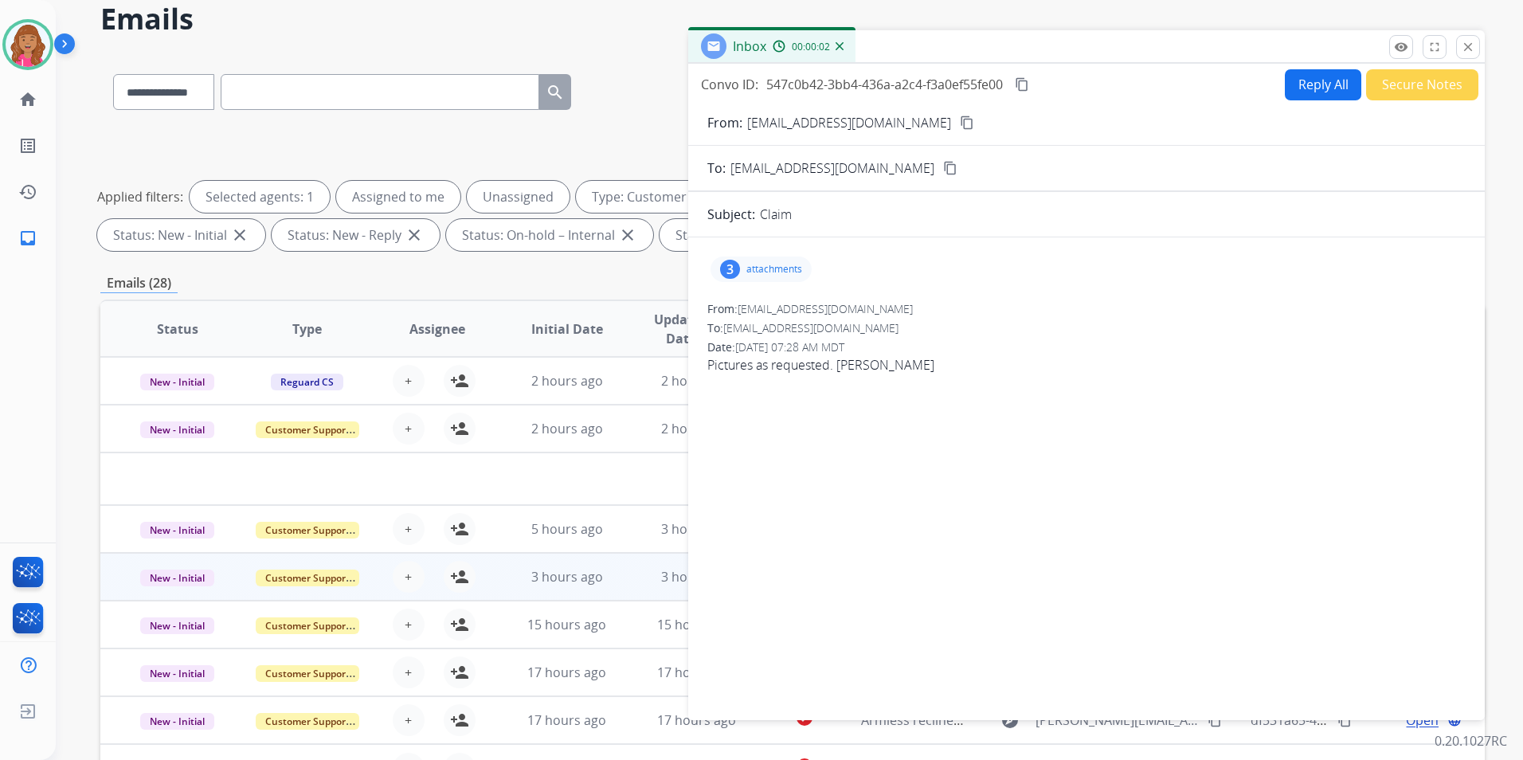
scroll to position [0, 0]
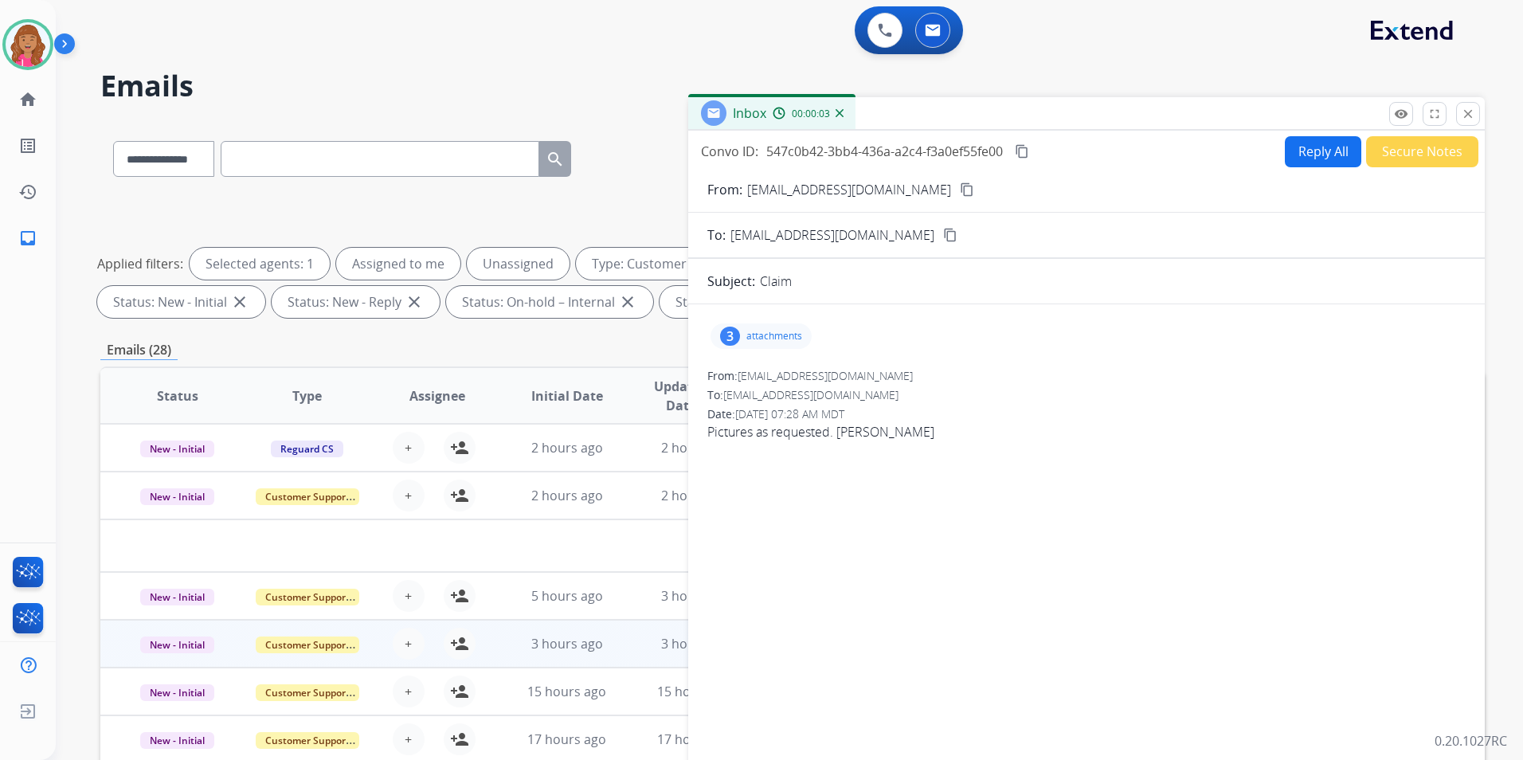
click at [1473, 104] on button "close Close" at bounding box center [1468, 114] width 24 height 24
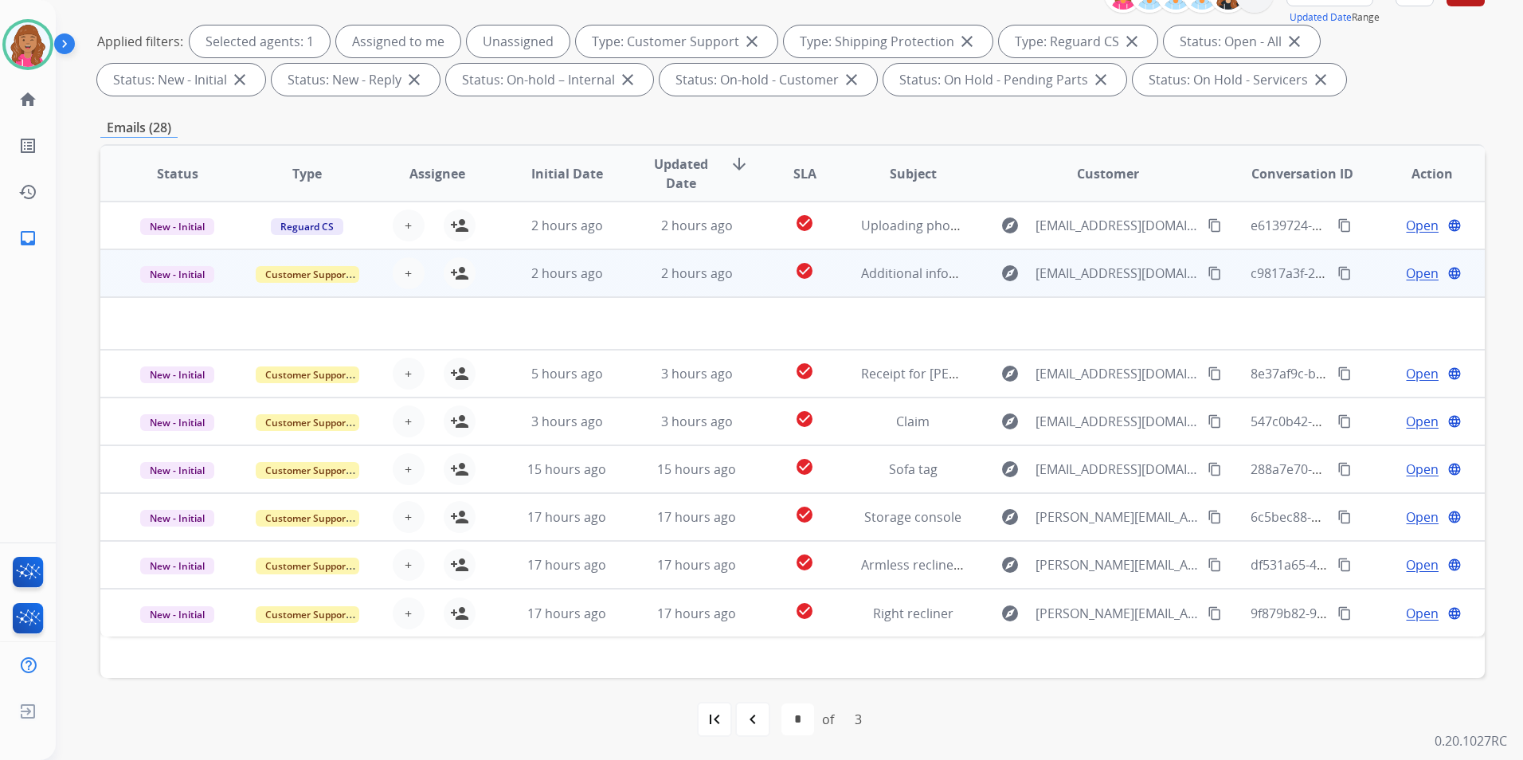
scroll to position [223, 0]
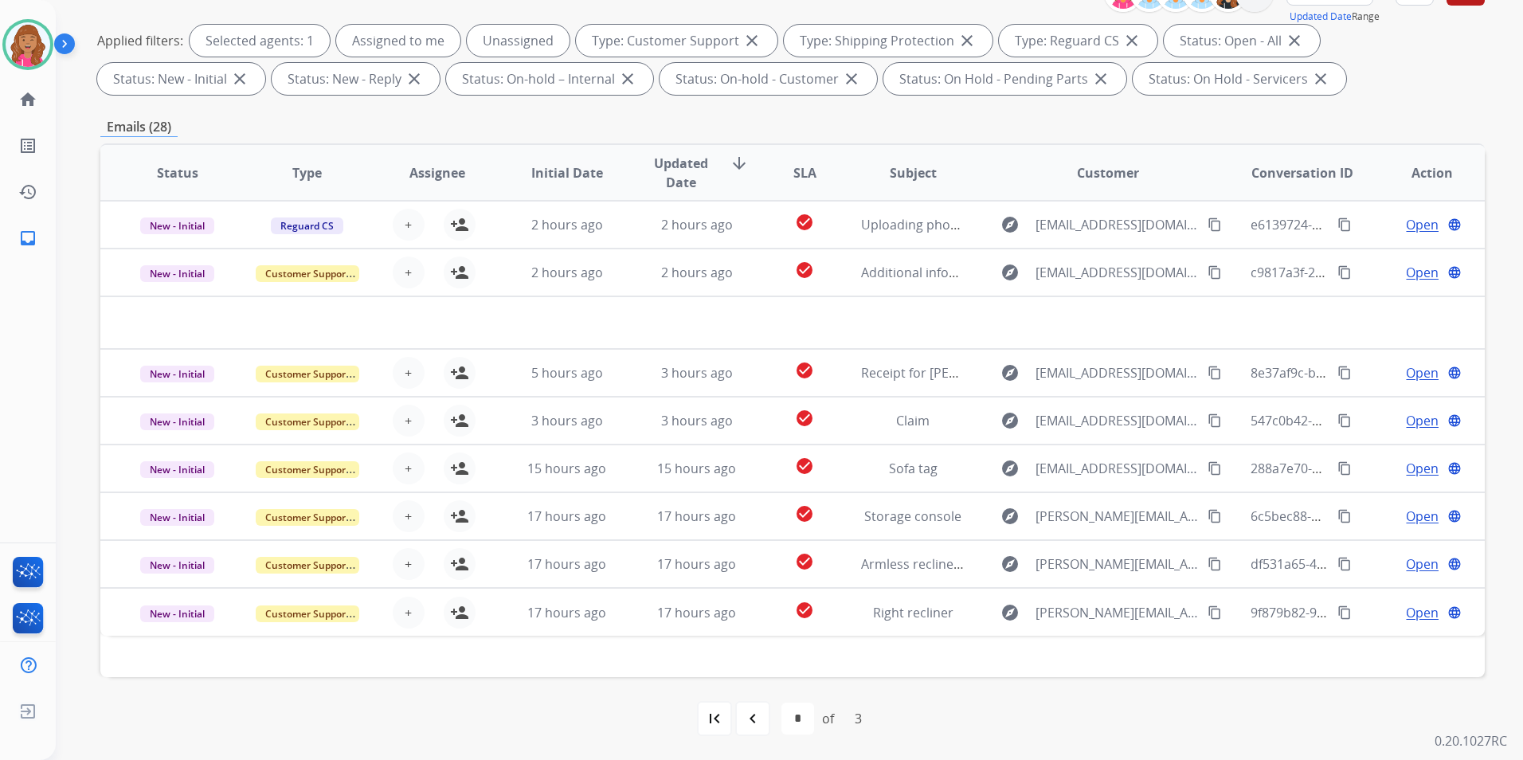
click at [724, 714] on div "first_page" at bounding box center [714, 718] width 35 height 35
select select "*"
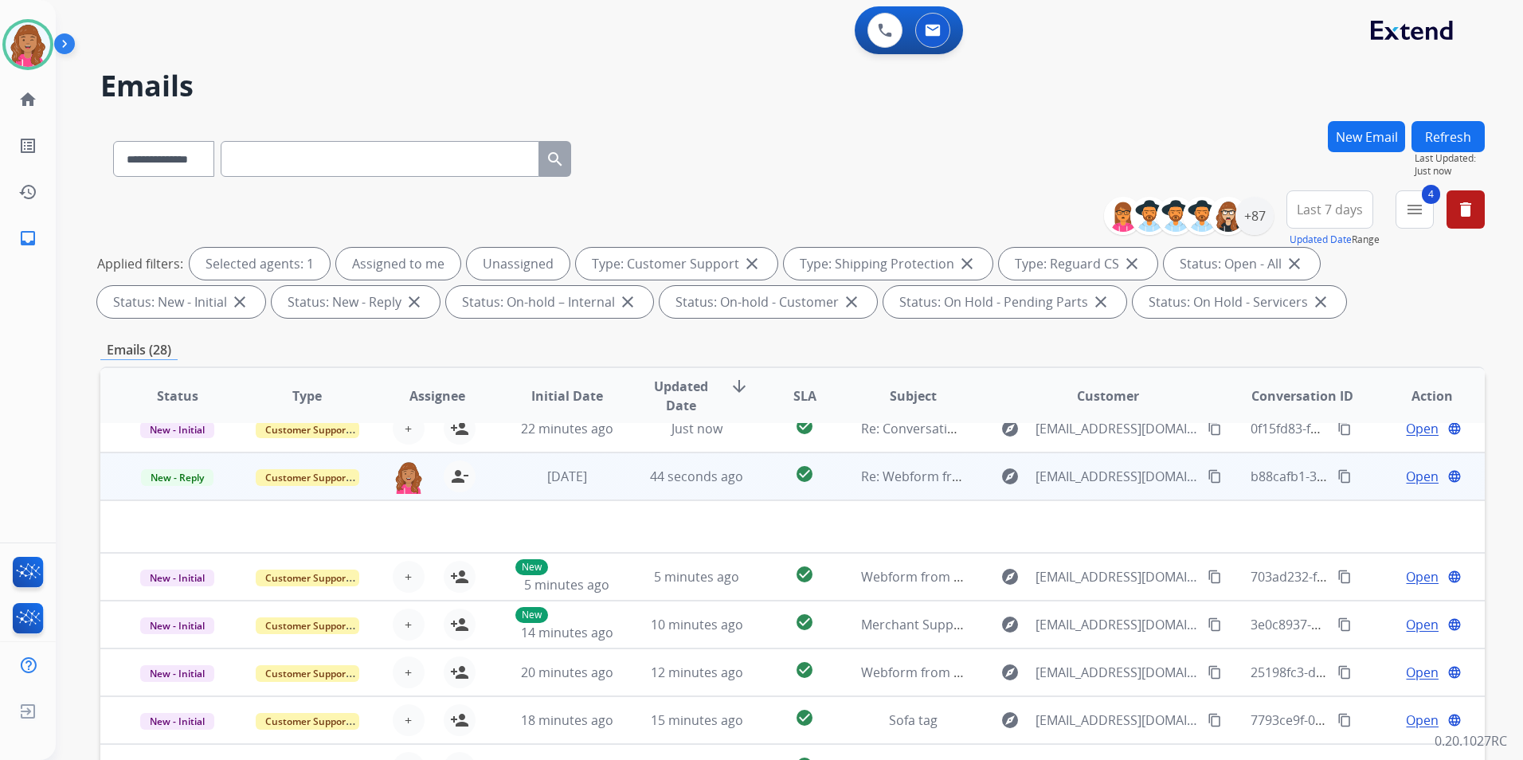
scroll to position [0, 0]
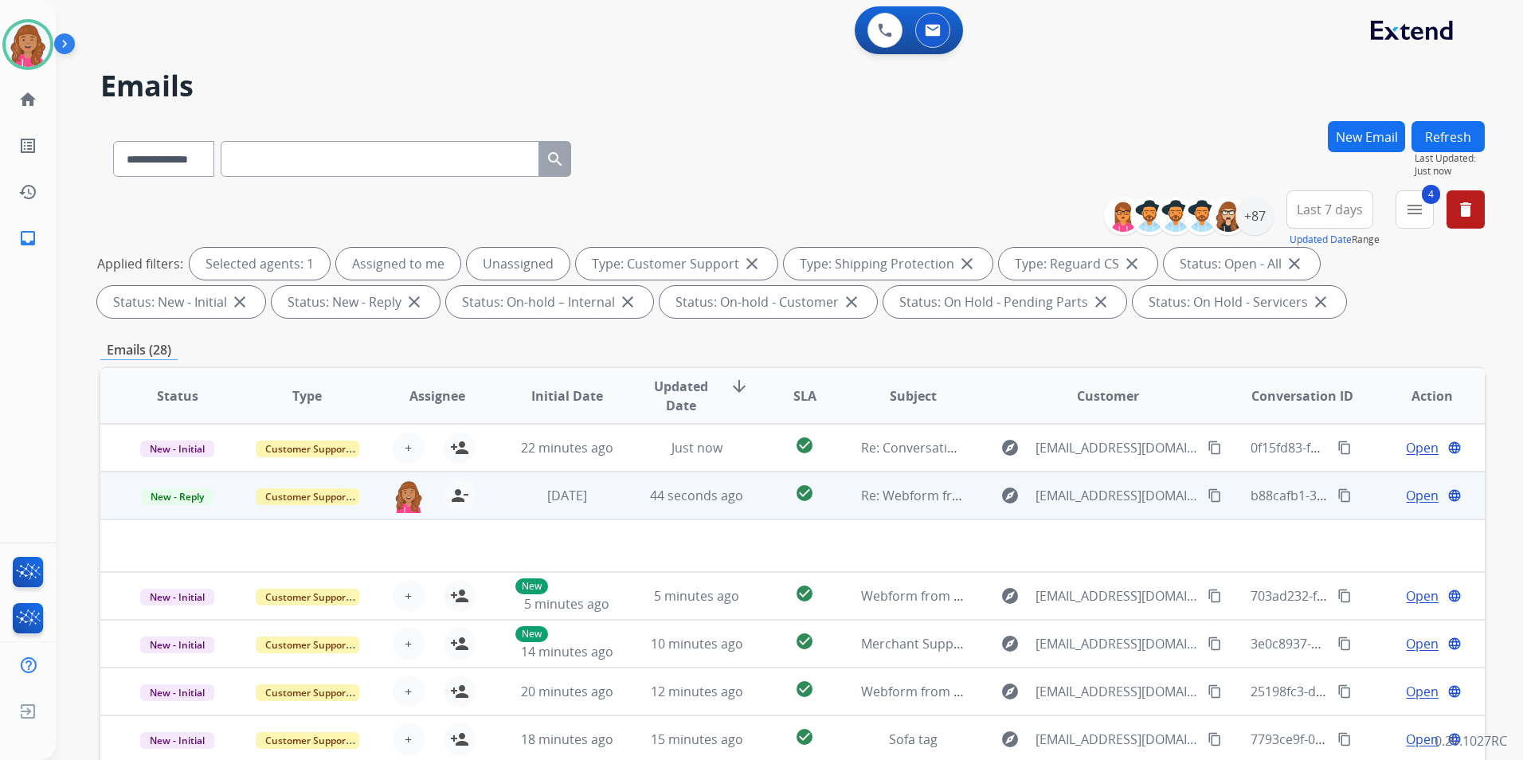
click at [1411, 495] on span "Open" at bounding box center [1422, 495] width 33 height 19
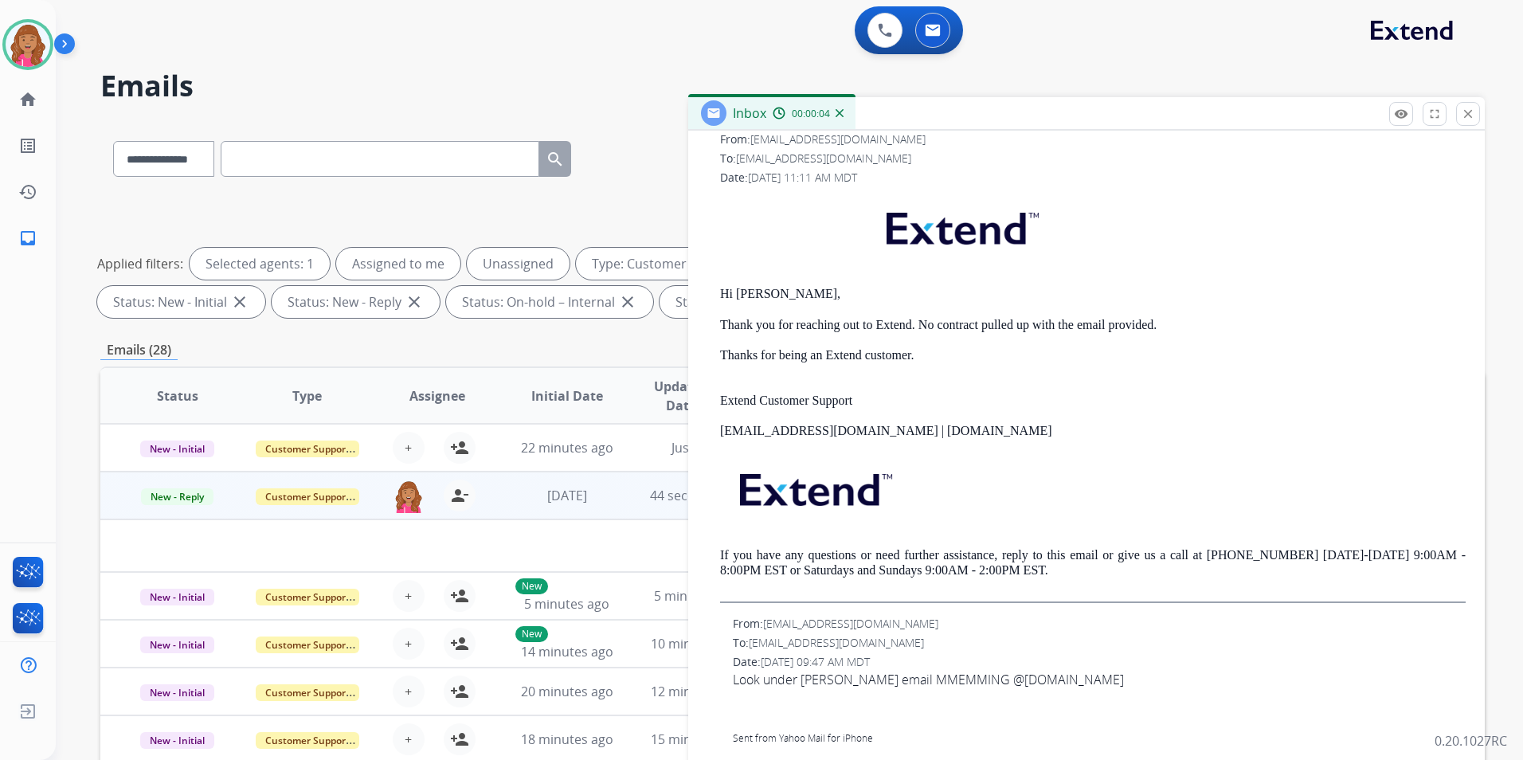
scroll to position [717, 0]
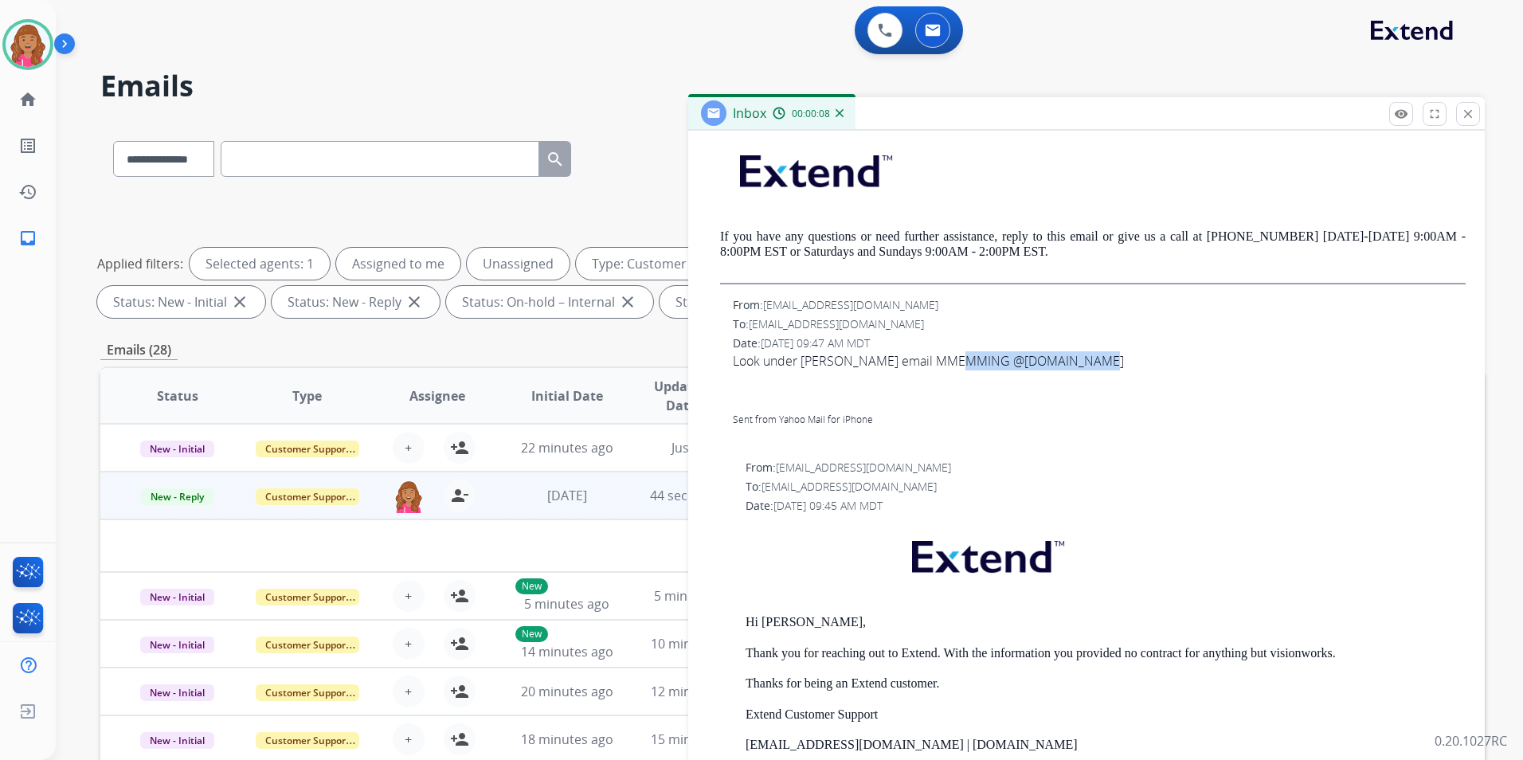
drag, startPoint x: 1138, startPoint y: 359, endPoint x: 965, endPoint y: 364, distance: 173.7
click at [965, 364] on span "Look under MATTHEW MEMMING email MMEMMING @YAHOO.COM Sent from Yahoo Mail for i…" at bounding box center [1099, 399] width 733 height 96
copy span "MMEMMING @YAHOO.COM"
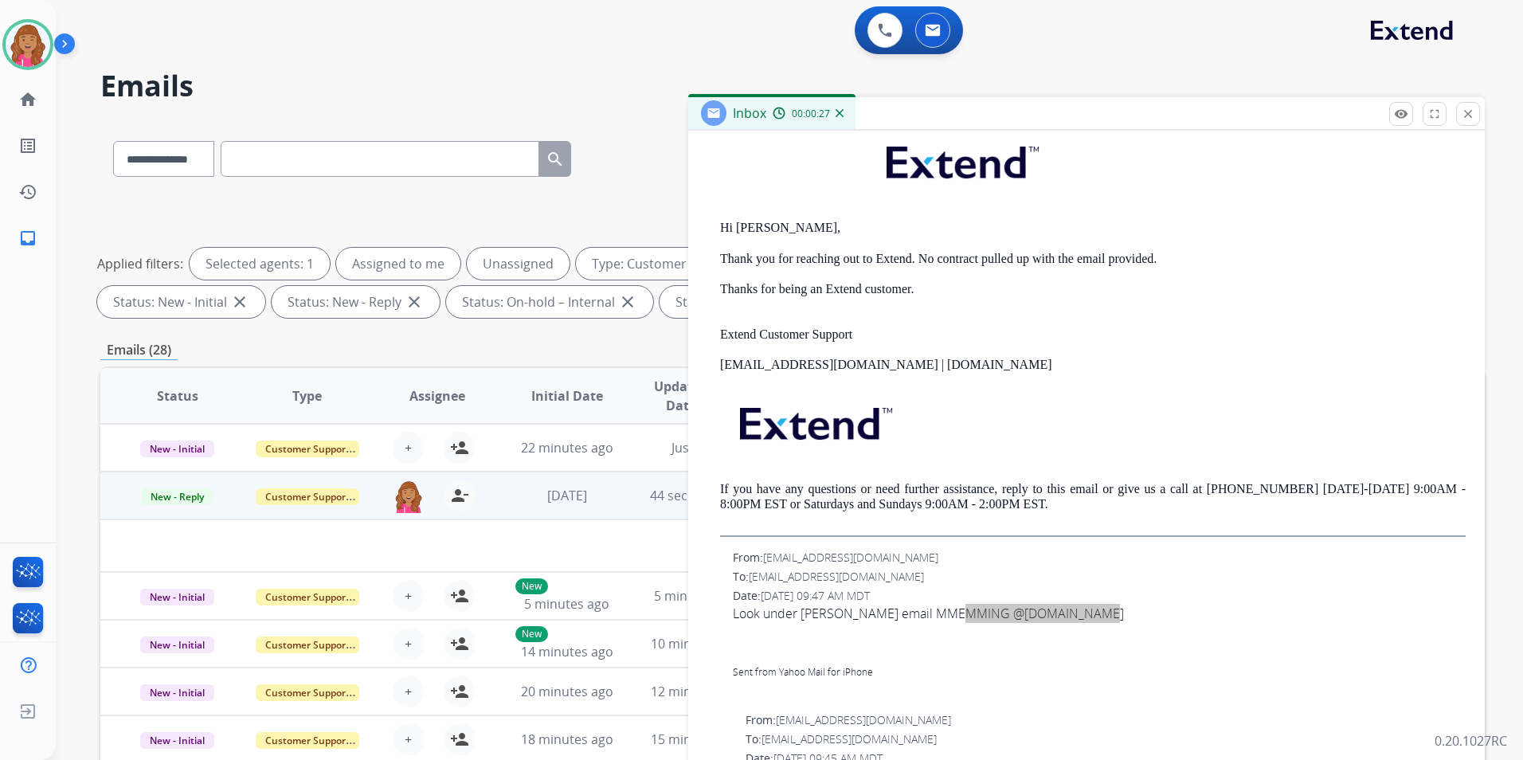
scroll to position [0, 0]
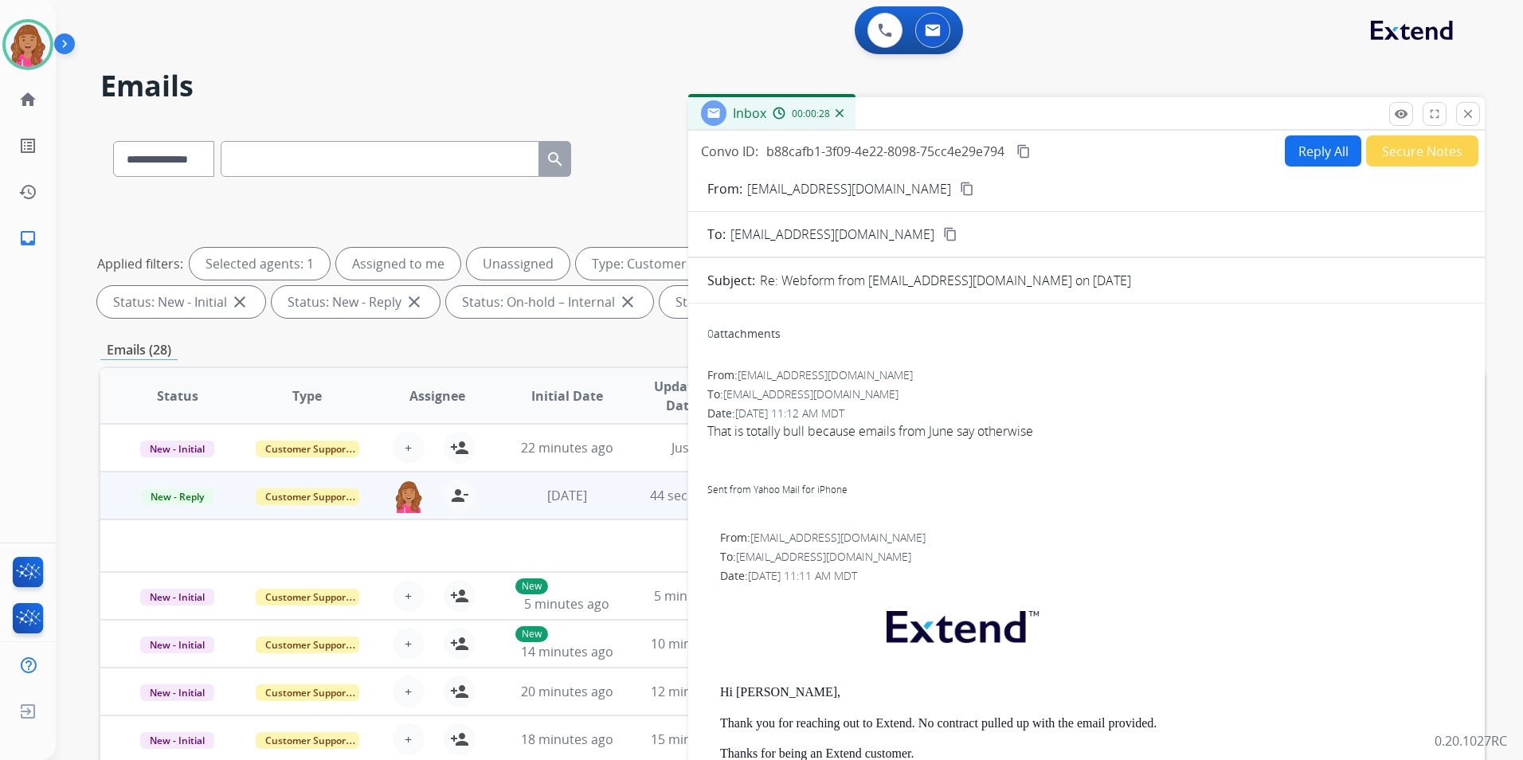
click at [1297, 145] on button "Reply All" at bounding box center [1323, 150] width 76 height 31
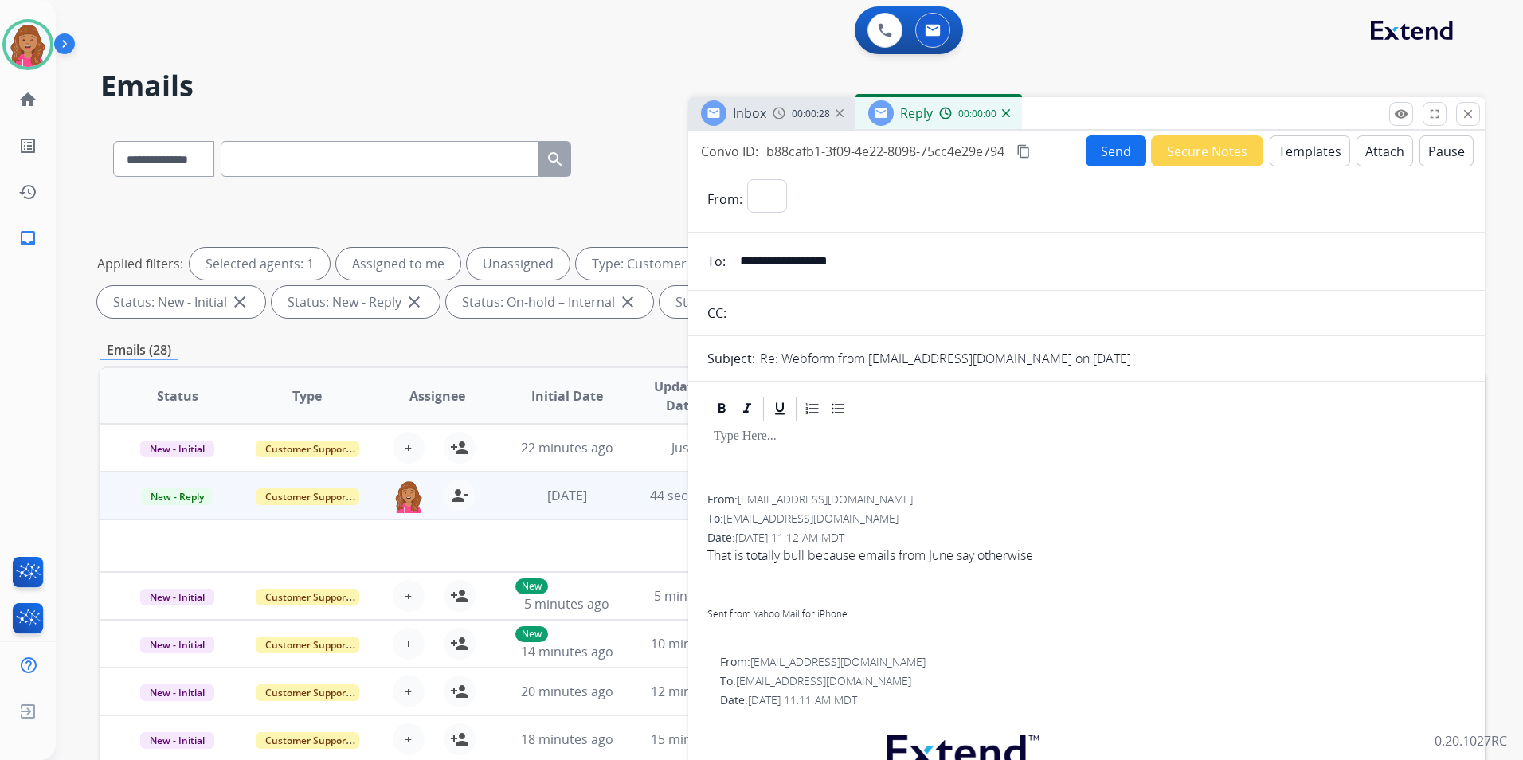
click at [1297, 145] on button "Templates" at bounding box center [1310, 150] width 80 height 31
select select "**********"
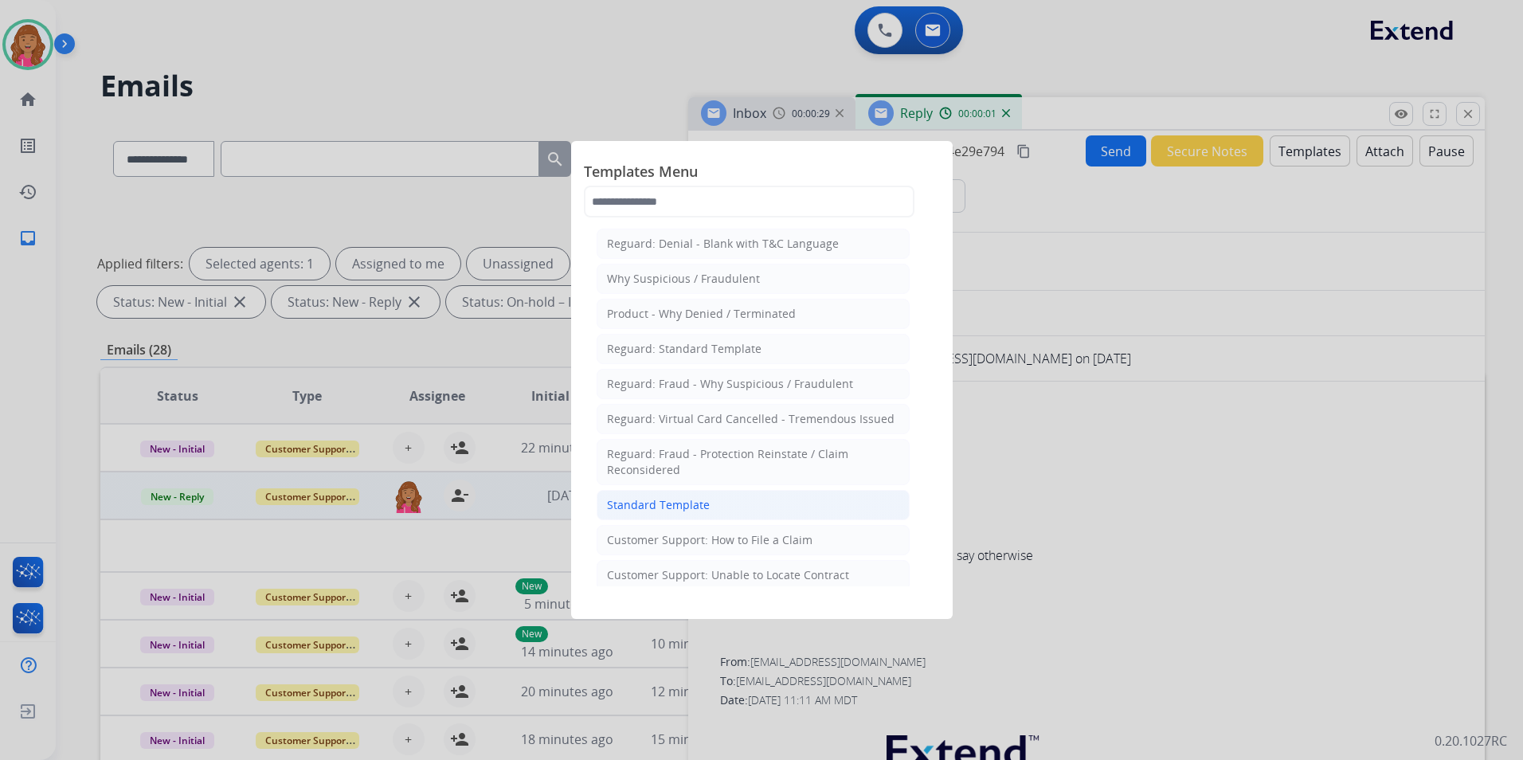
click at [705, 491] on li "Standard Template" at bounding box center [753, 505] width 313 height 30
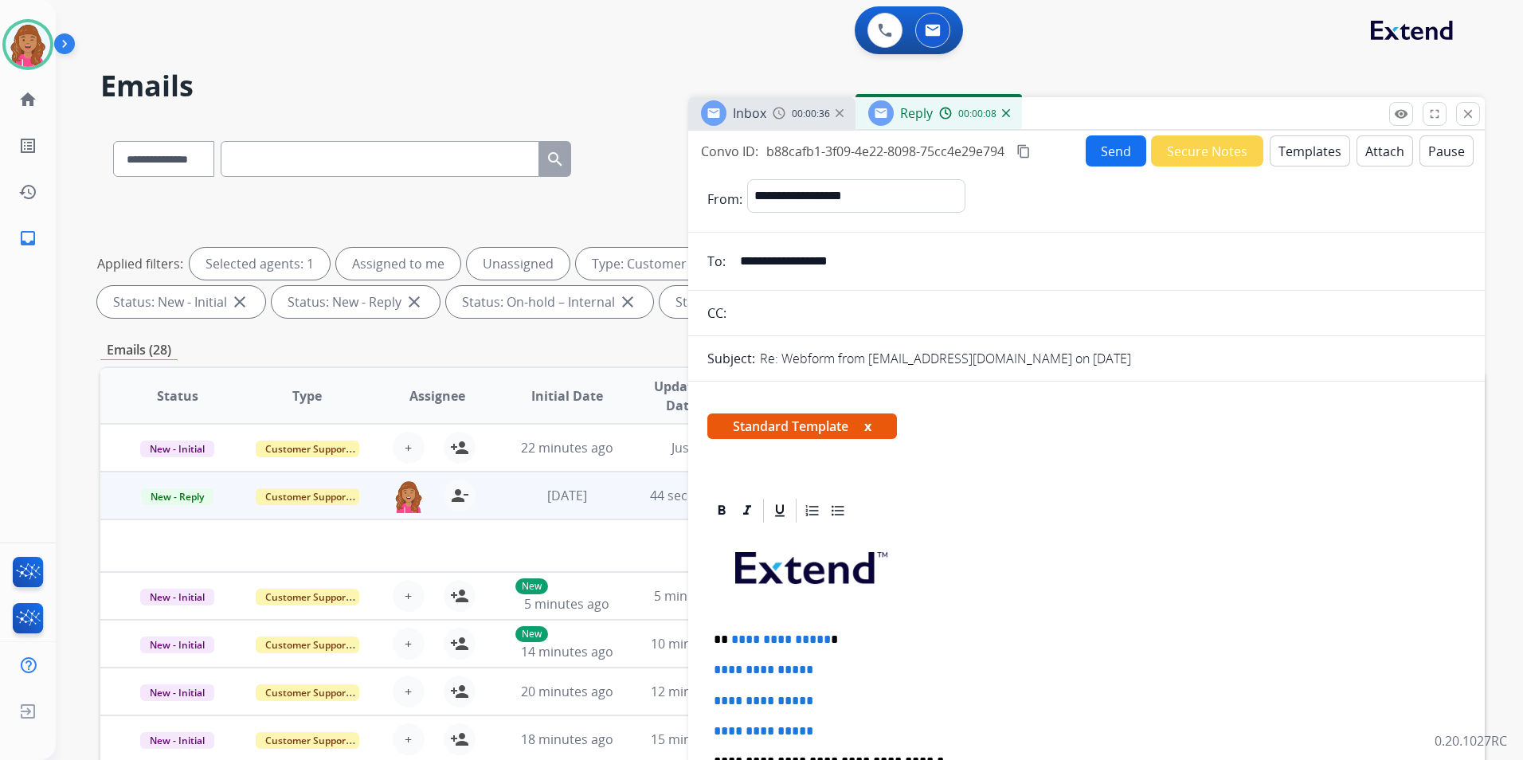
click at [820, 638] on span "**********" at bounding box center [781, 639] width 100 height 12
click at [821, 635] on p "**********" at bounding box center [1080, 639] width 733 height 14
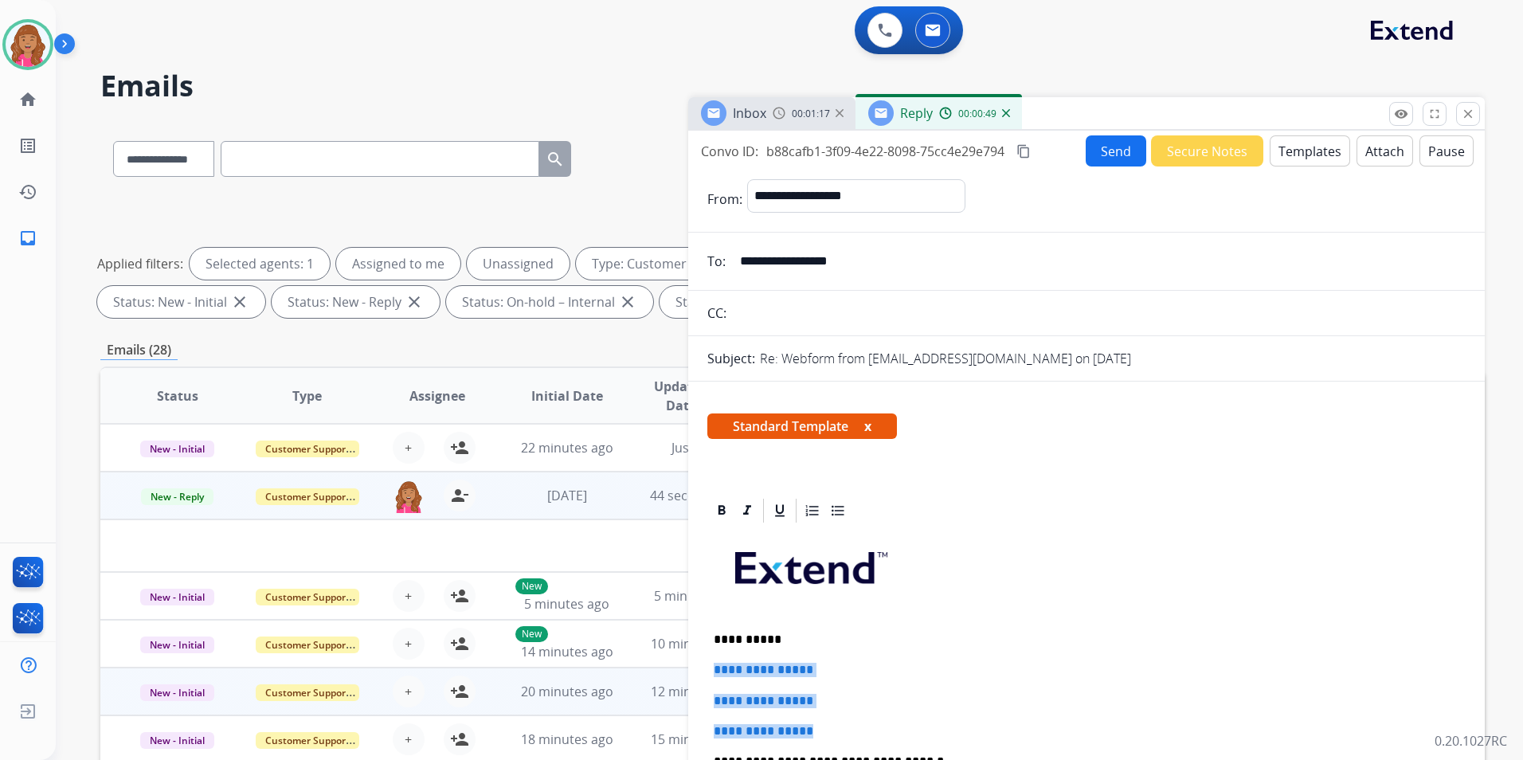
drag, startPoint x: 690, startPoint y: 683, endPoint x: 681, endPoint y: 676, distance: 10.8
click at [681, 676] on div "**********" at bounding box center [792, 552] width 1384 height 862
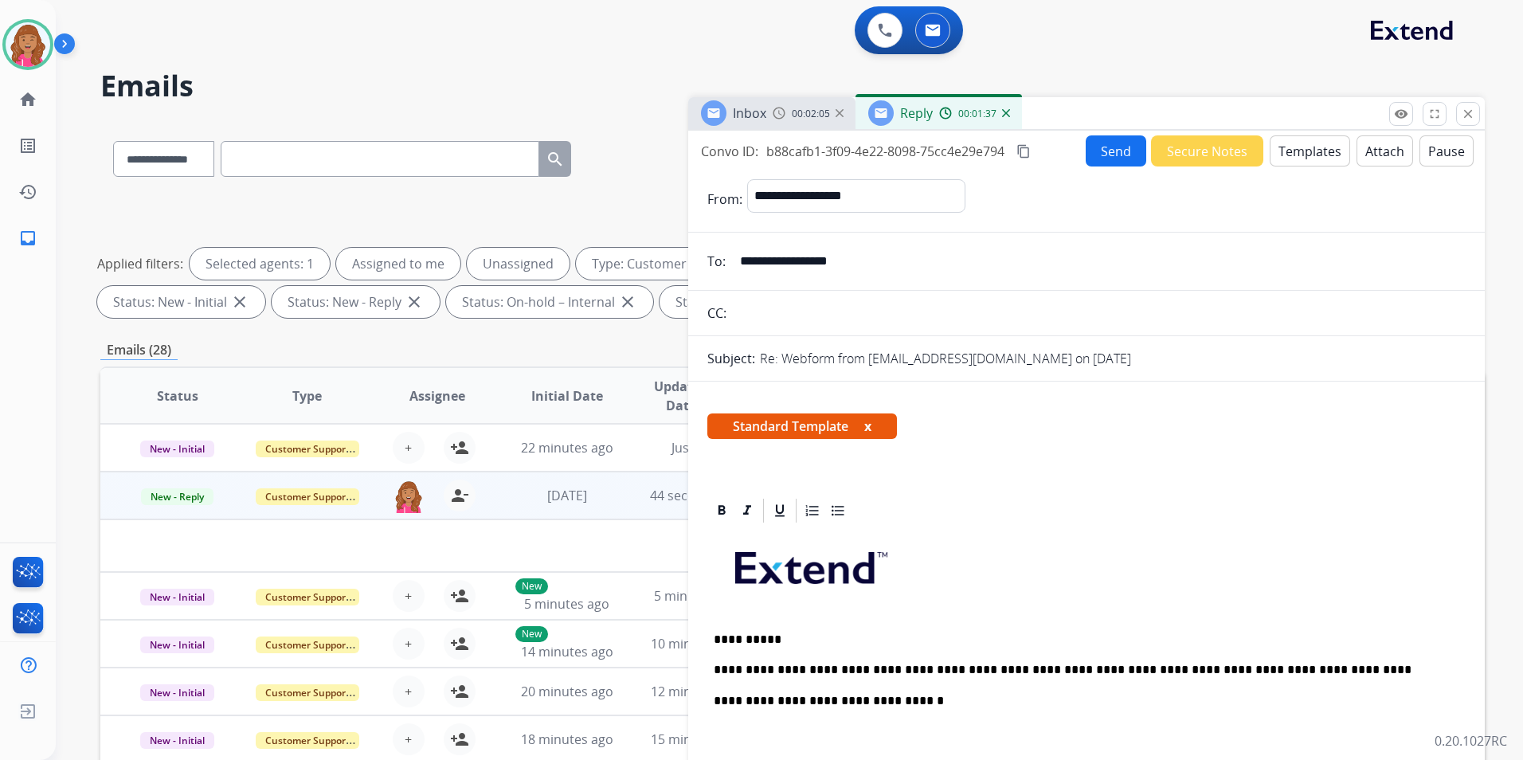
click at [1211, 667] on p "**********" at bounding box center [1080, 670] width 733 height 14
click at [1236, 671] on p "**********" at bounding box center [1080, 670] width 733 height 14
click at [1239, 667] on p "**********" at bounding box center [1080, 670] width 733 height 14
click at [1238, 665] on p "**********" at bounding box center [1080, 670] width 733 height 14
click at [1267, 673] on p "**********" at bounding box center [1080, 670] width 733 height 14
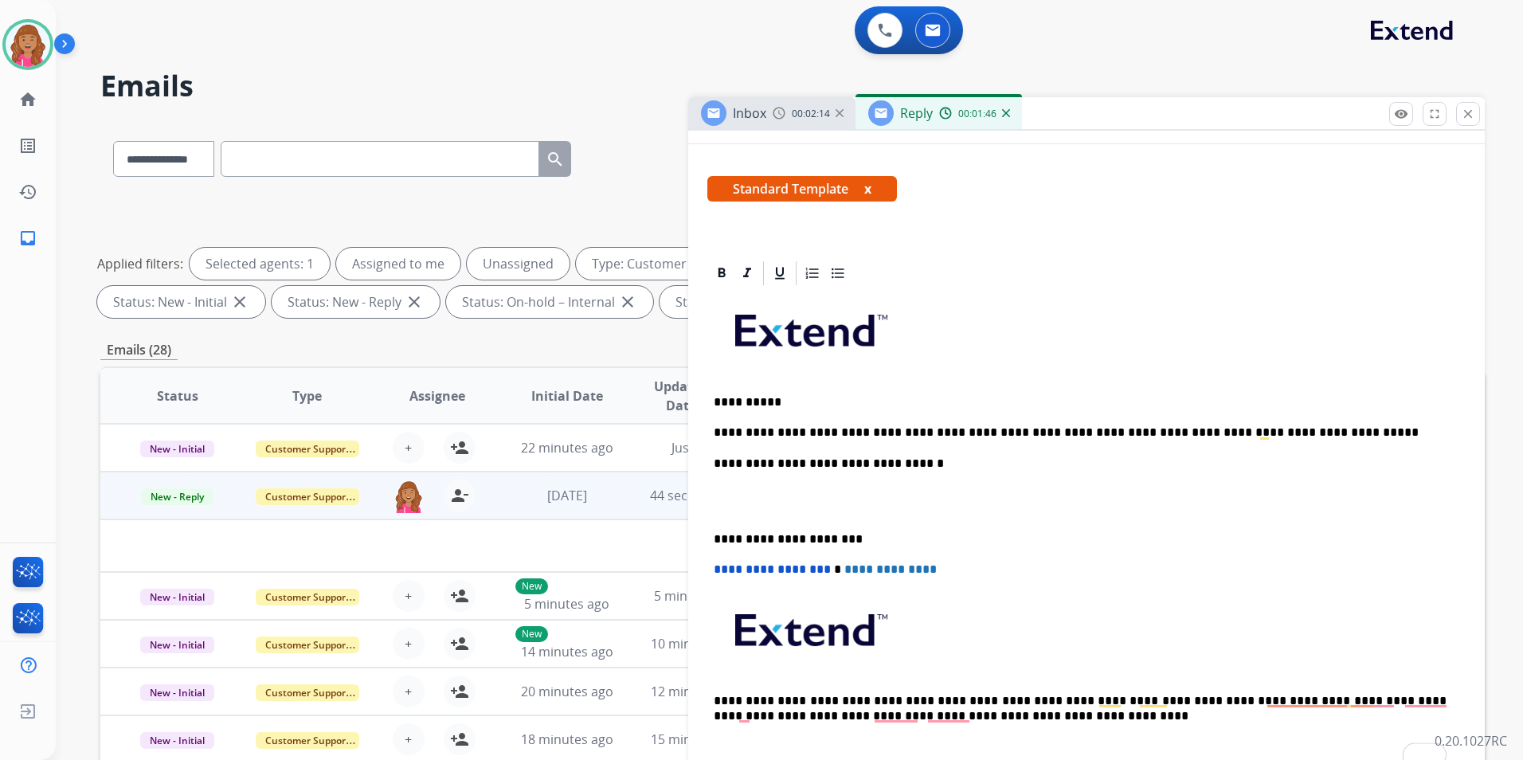
scroll to position [239, 0]
click at [802, 509] on p "To enrich screen reader interactions, please activate Accessibility in Grammarl…" at bounding box center [1087, 499] width 746 height 29
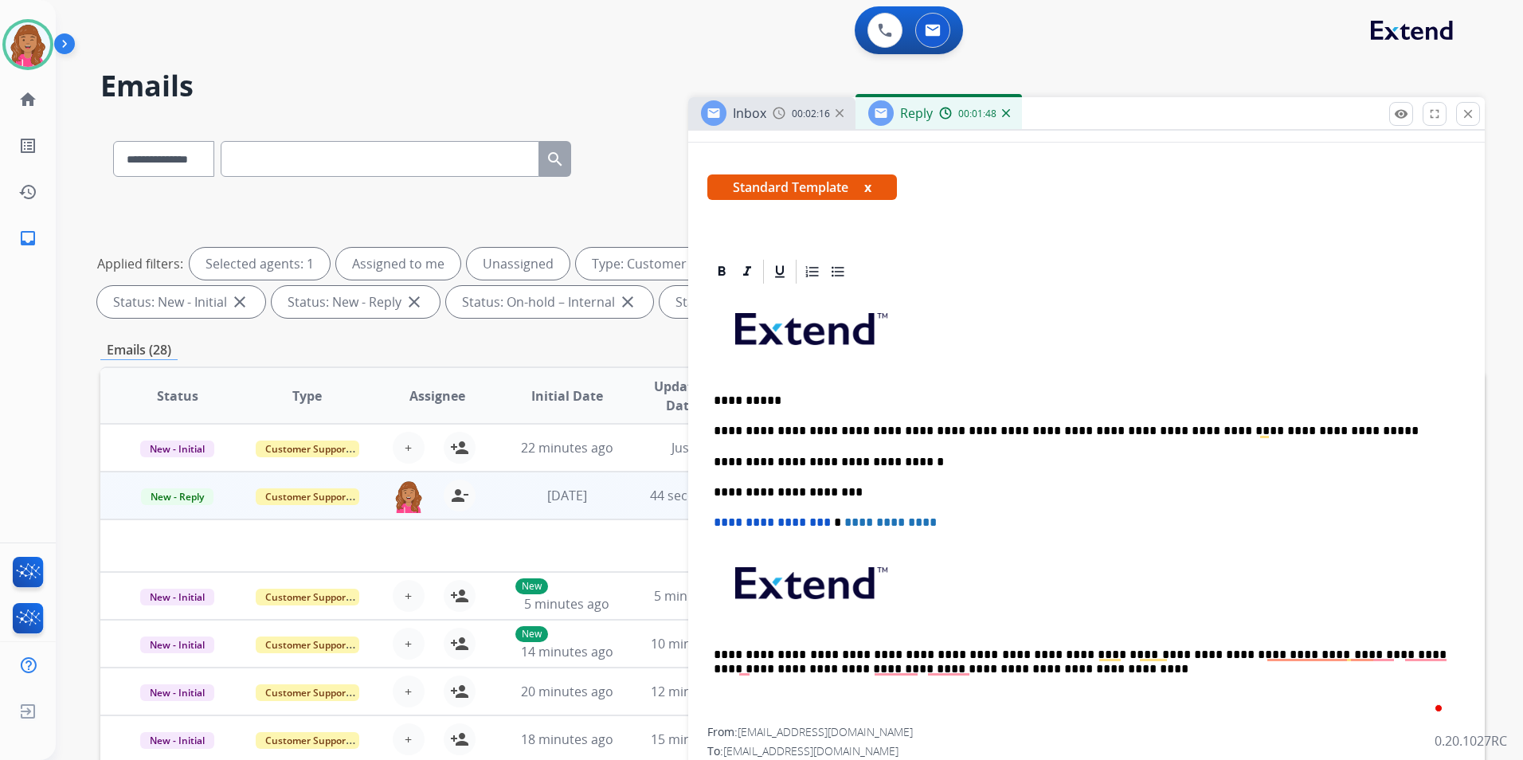
scroll to position [0, 0]
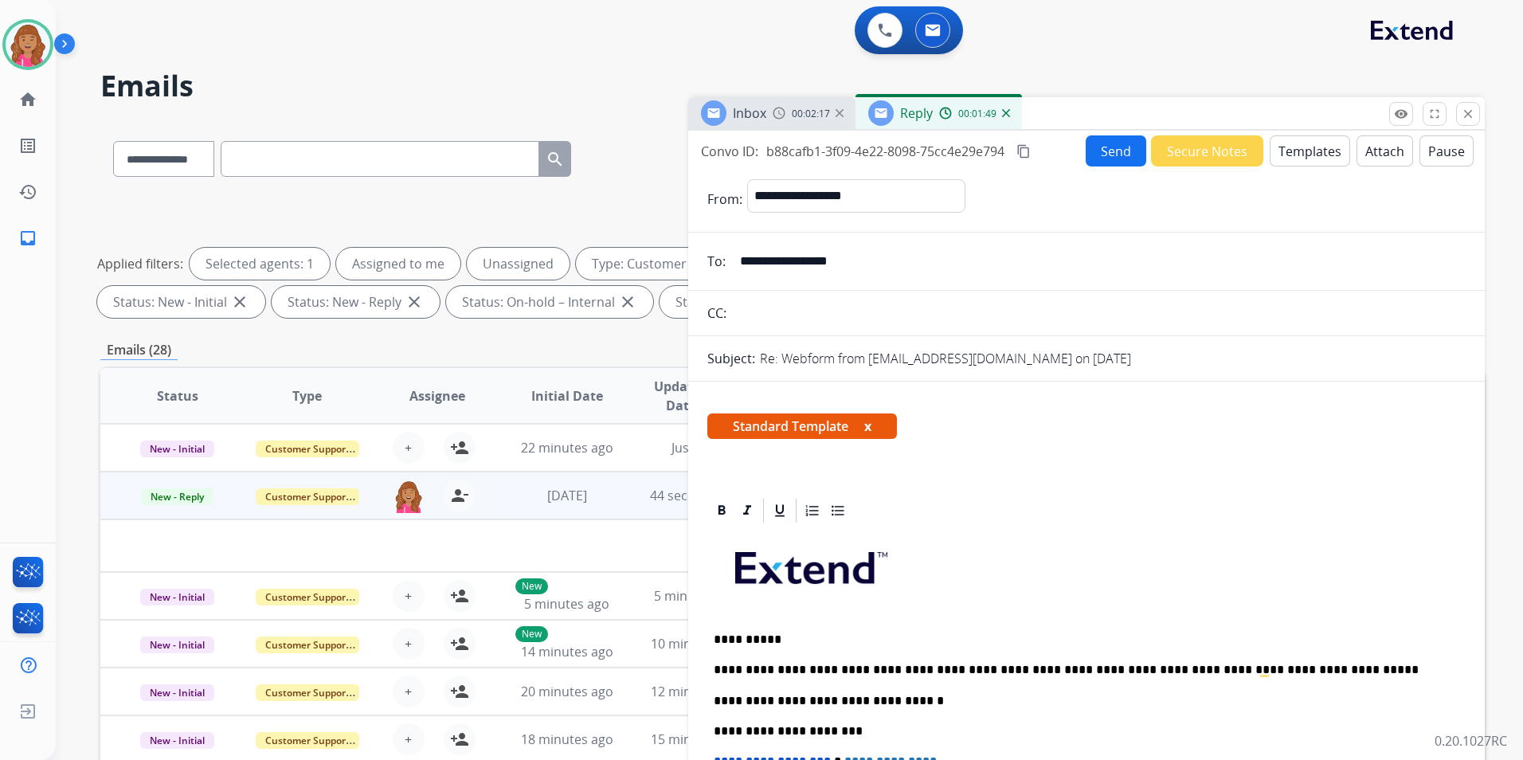
click at [1100, 160] on button "Send" at bounding box center [1116, 150] width 61 height 31
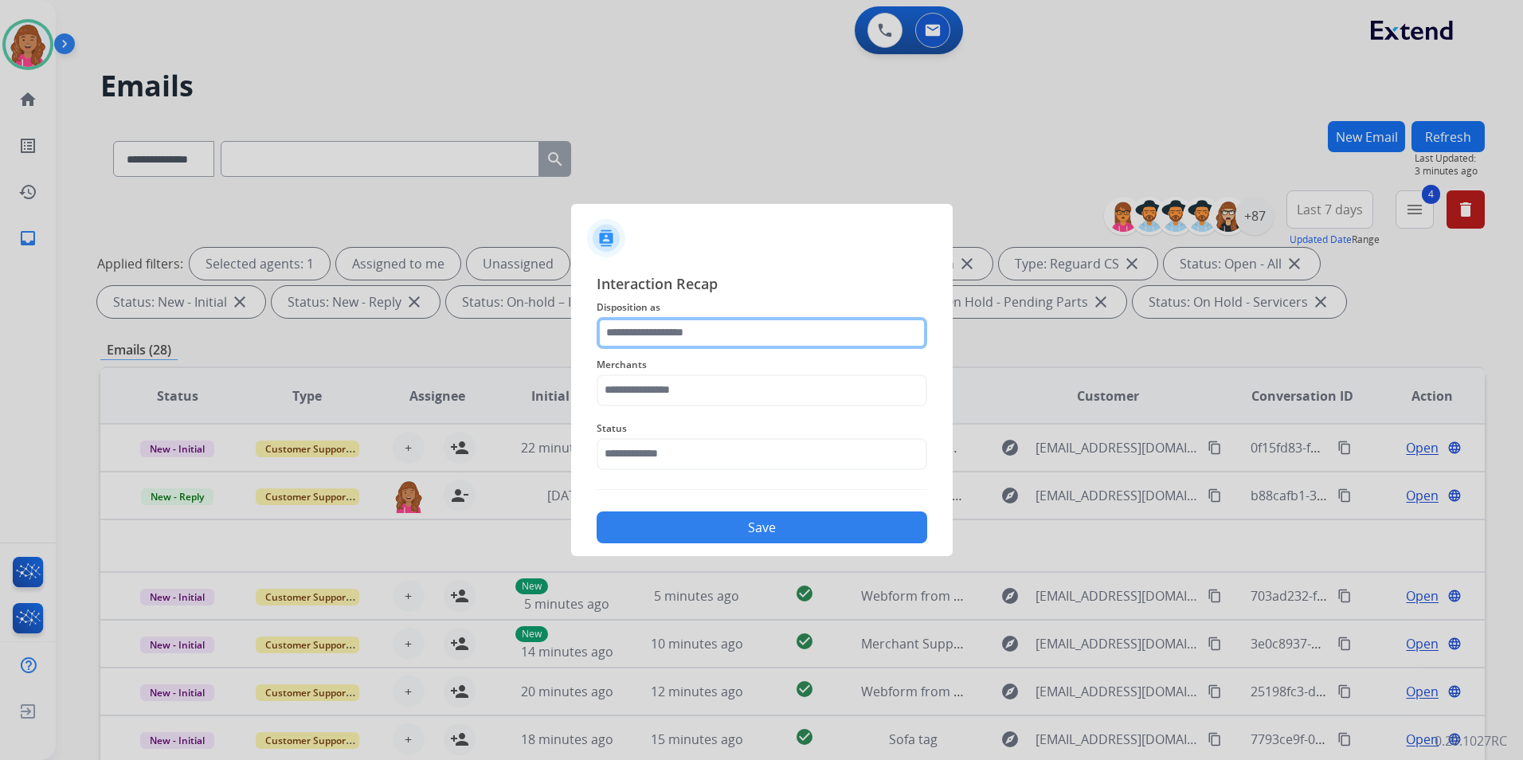
click at [687, 335] on input "text" at bounding box center [762, 333] width 331 height 32
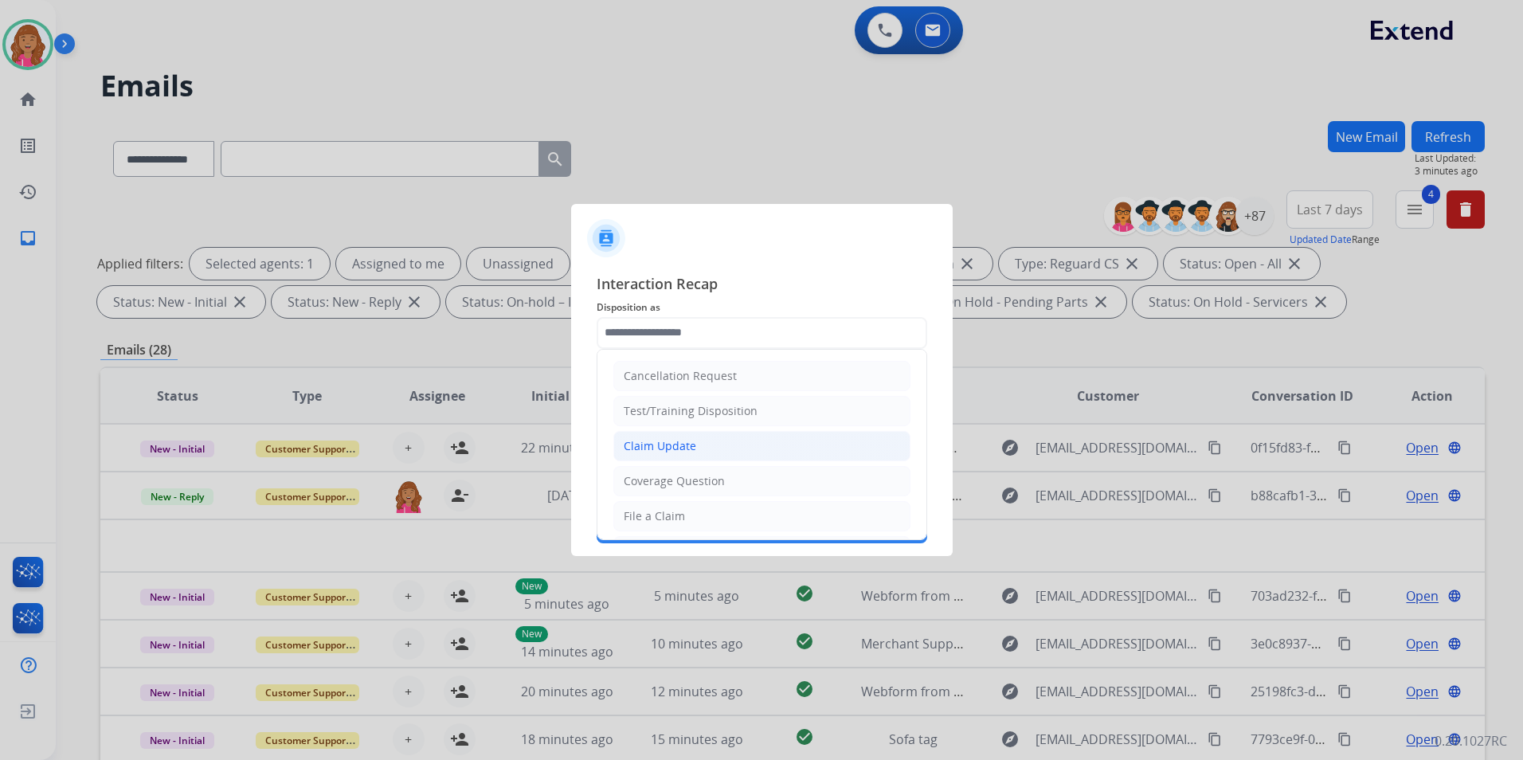
click at [685, 438] on div "Claim Update" at bounding box center [660, 446] width 72 height 16
type input "**********"
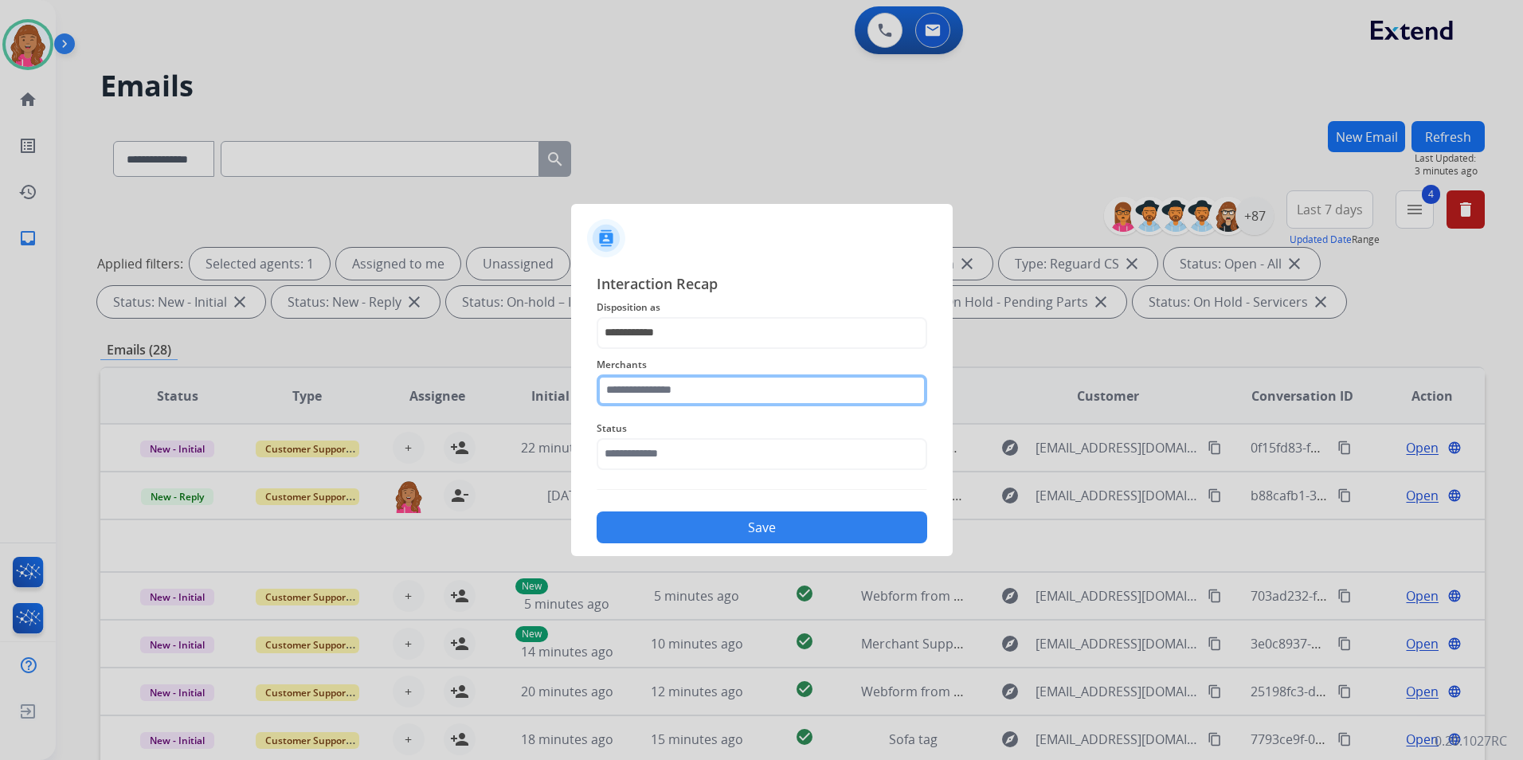
click at [683, 389] on input "text" at bounding box center [762, 390] width 331 height 32
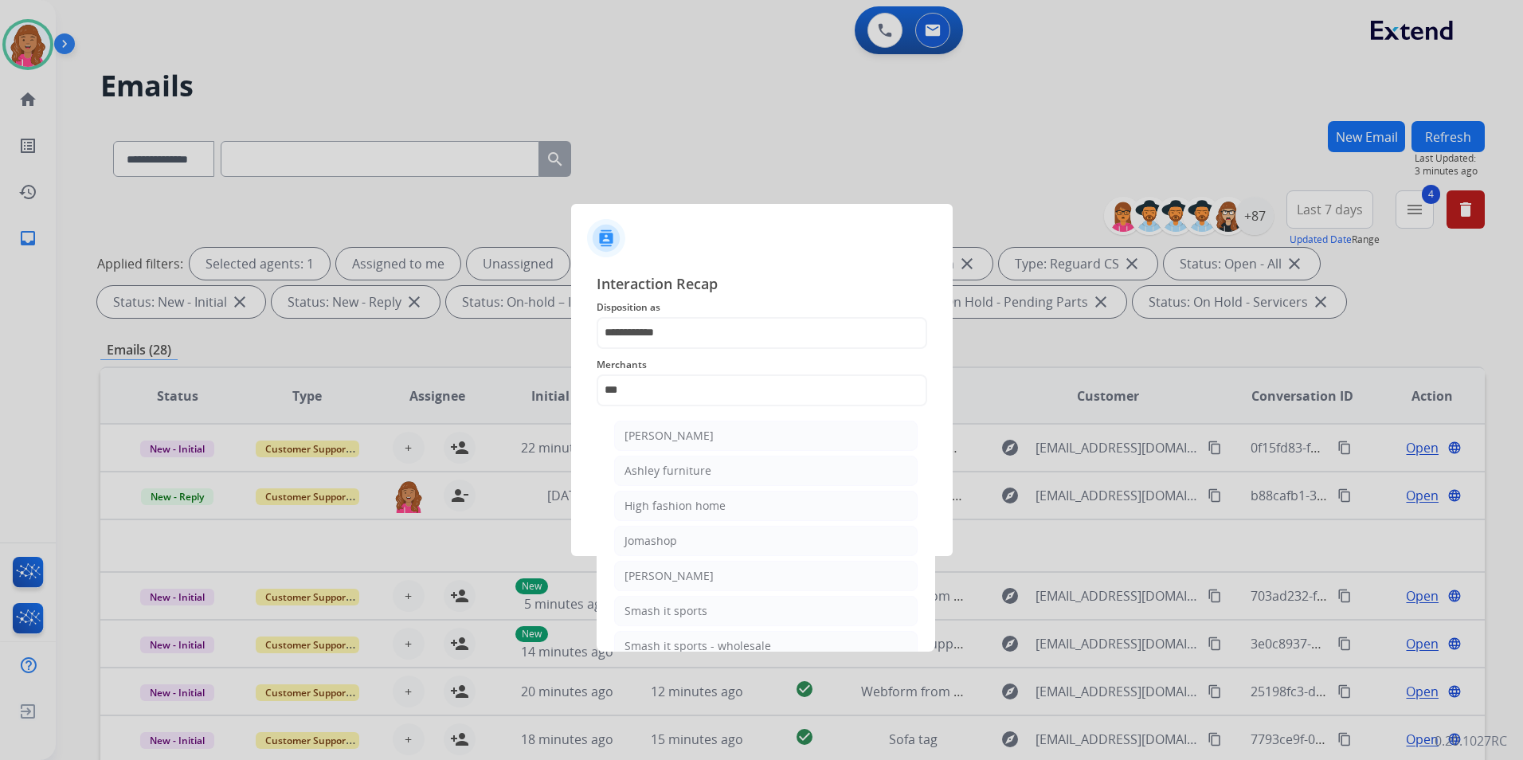
click at [712, 475] on li "Ashley furniture" at bounding box center [765, 471] width 303 height 30
type input "**********"
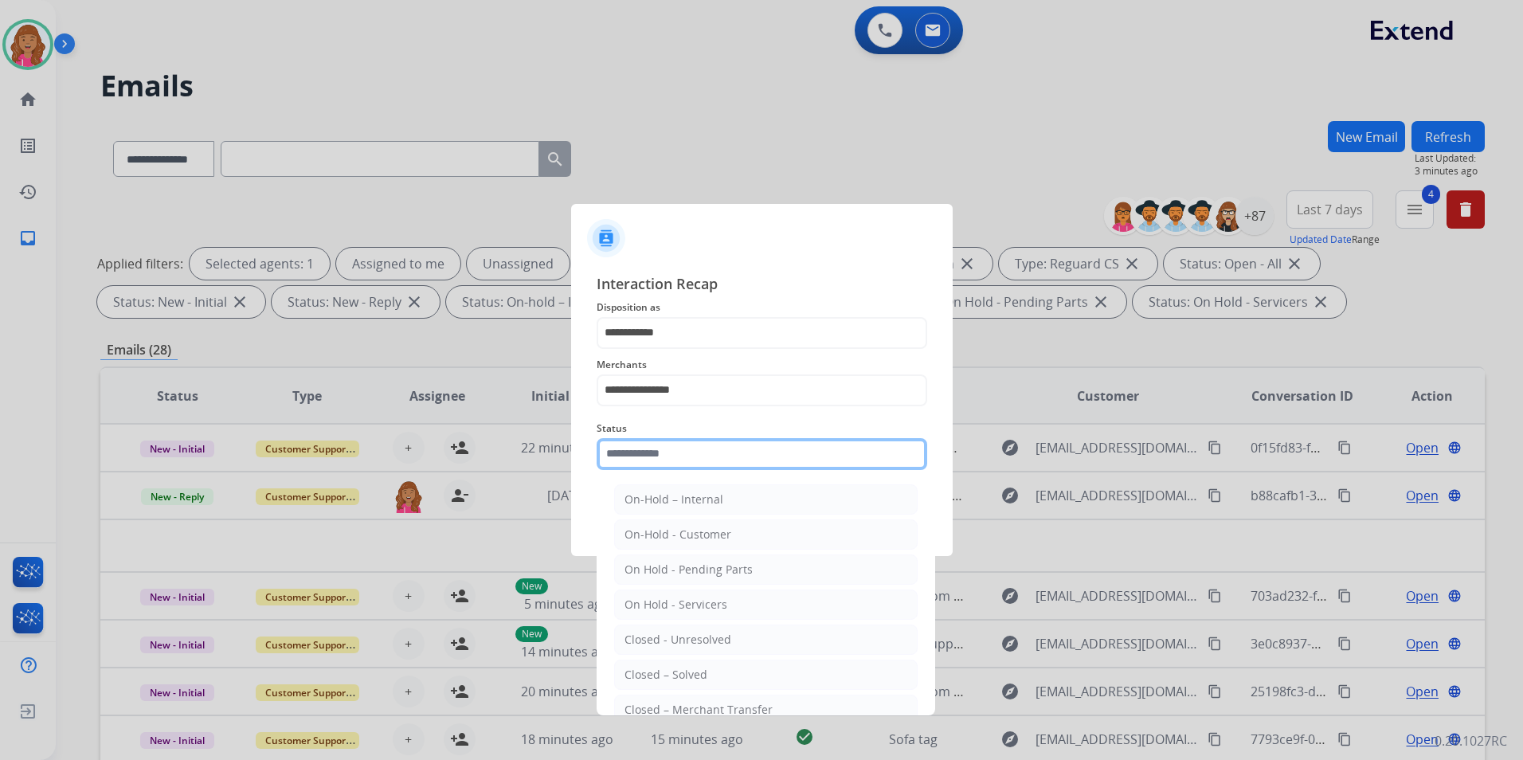
click at [713, 456] on input "text" at bounding box center [762, 454] width 331 height 32
click at [706, 671] on li "Closed – Solved" at bounding box center [765, 674] width 303 height 30
type input "**********"
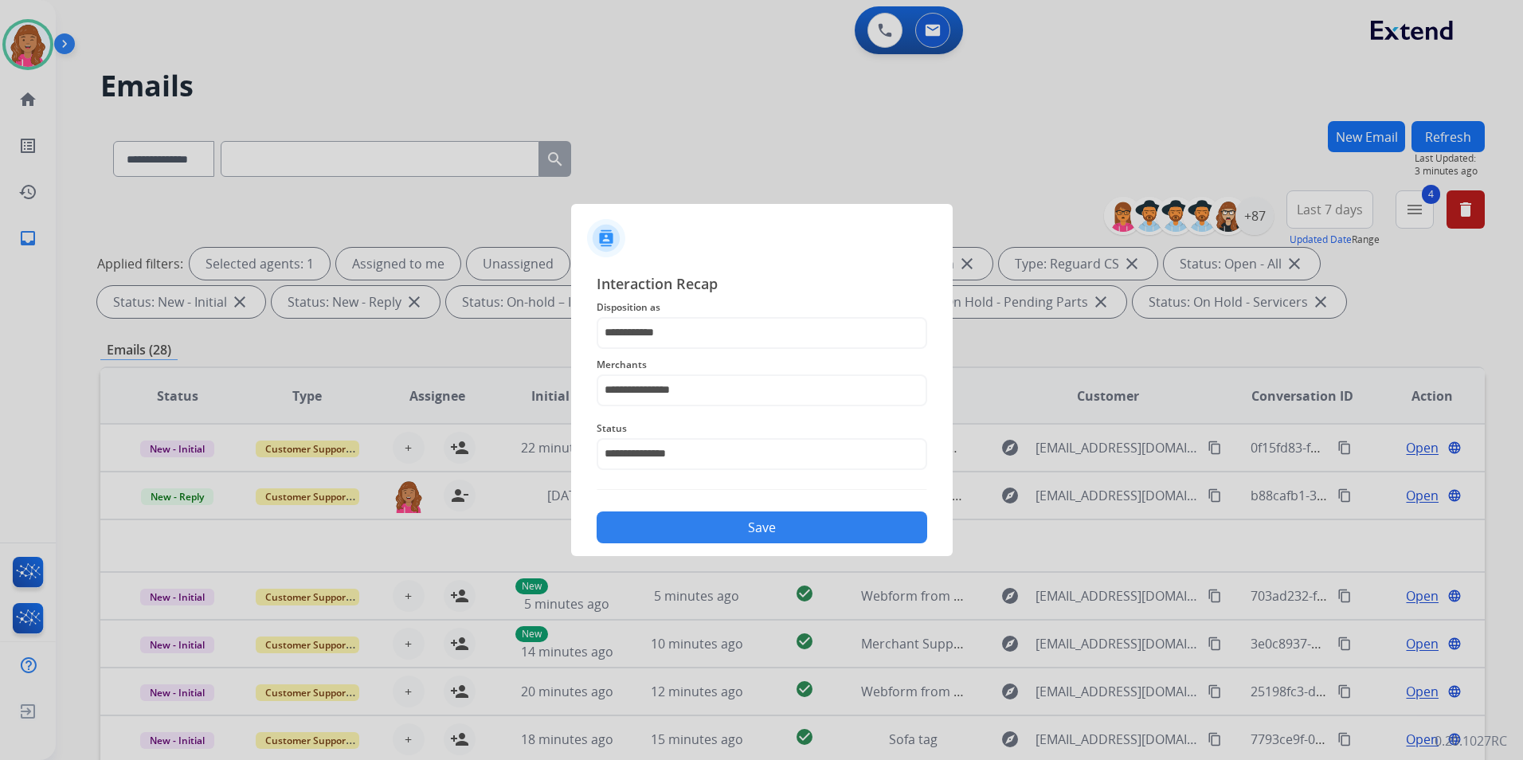
click at [699, 522] on button "Save" at bounding box center [762, 527] width 331 height 32
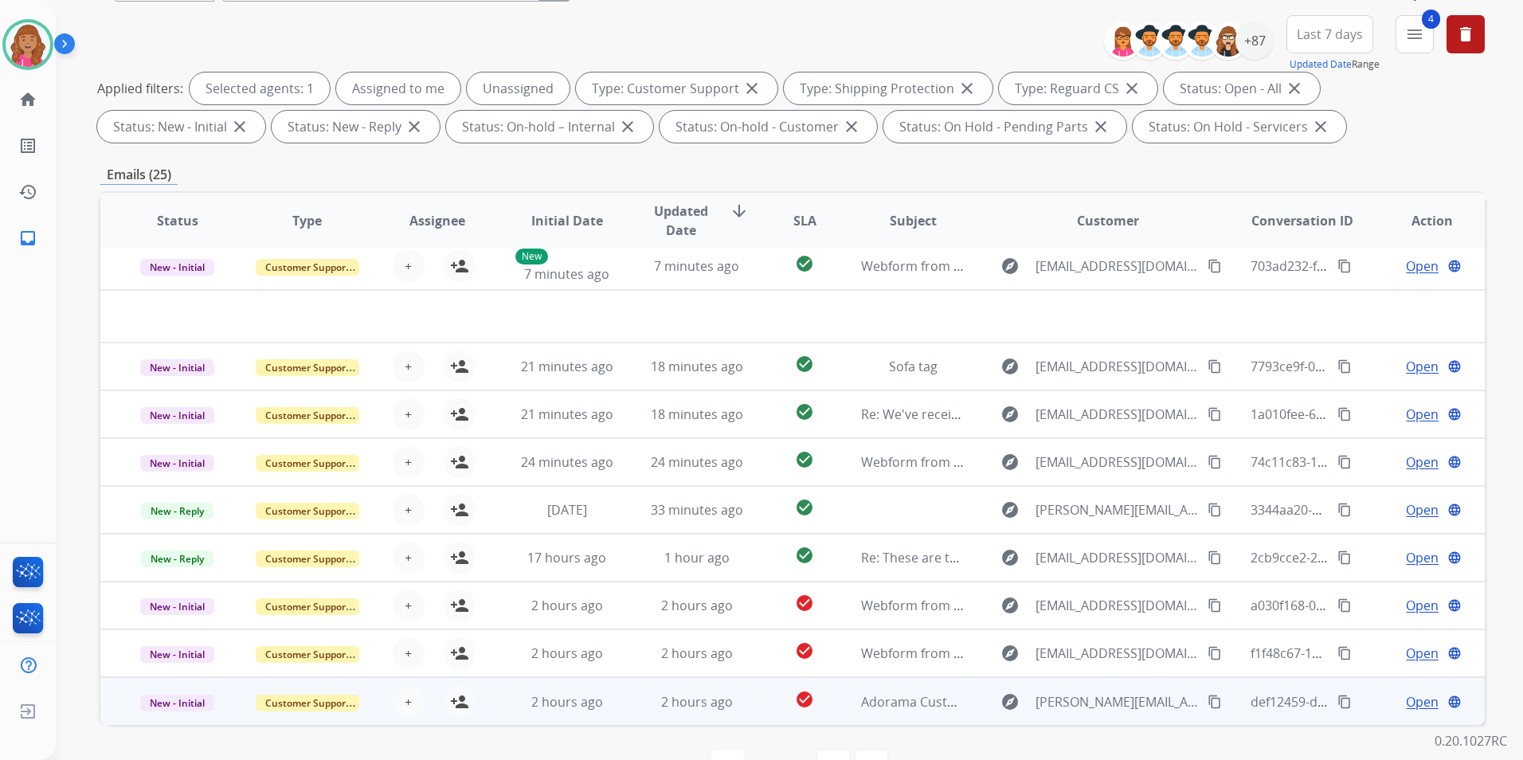
scroll to position [223, 0]
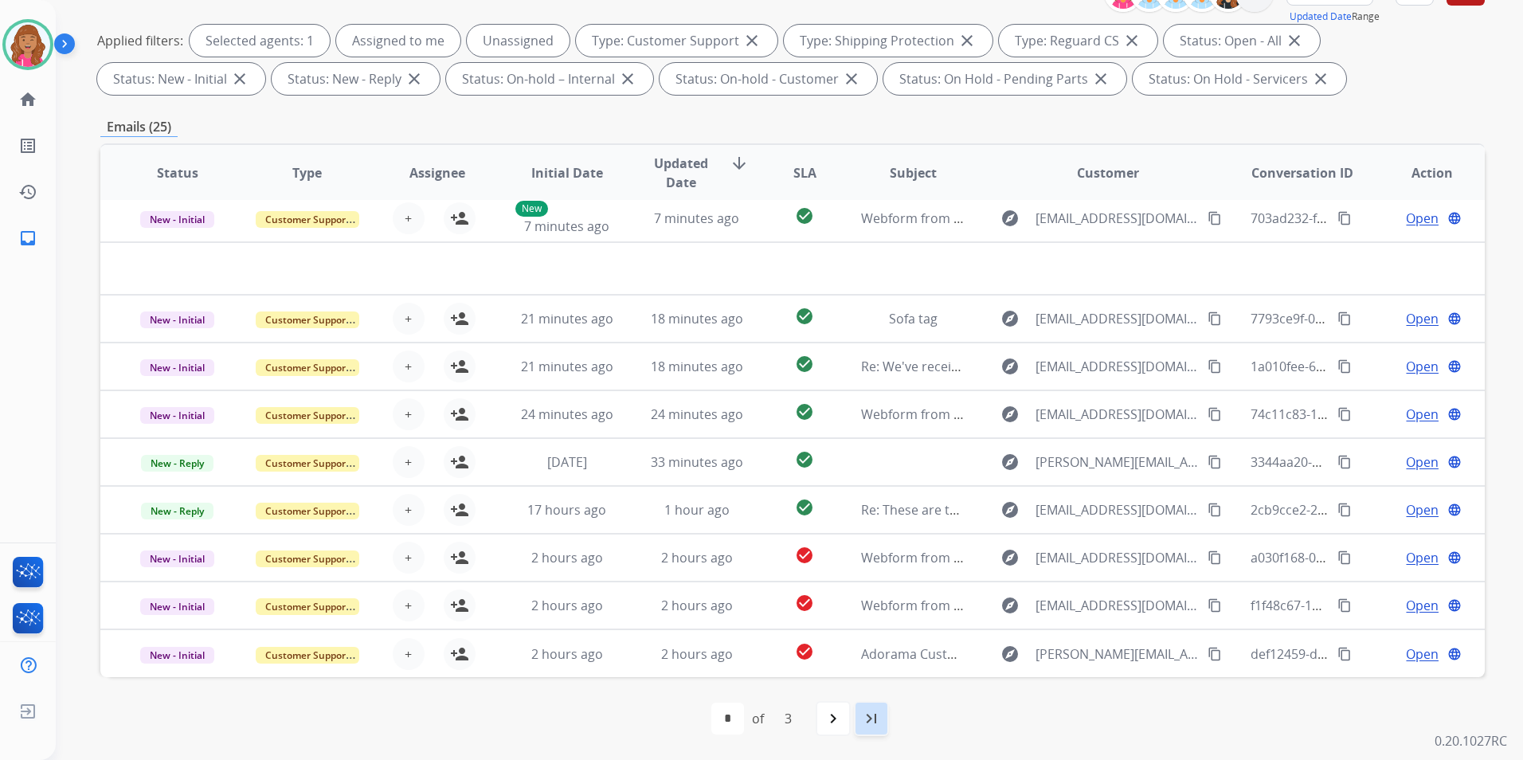
click at [879, 726] on mat-icon "last_page" at bounding box center [871, 718] width 19 height 19
select select "*"
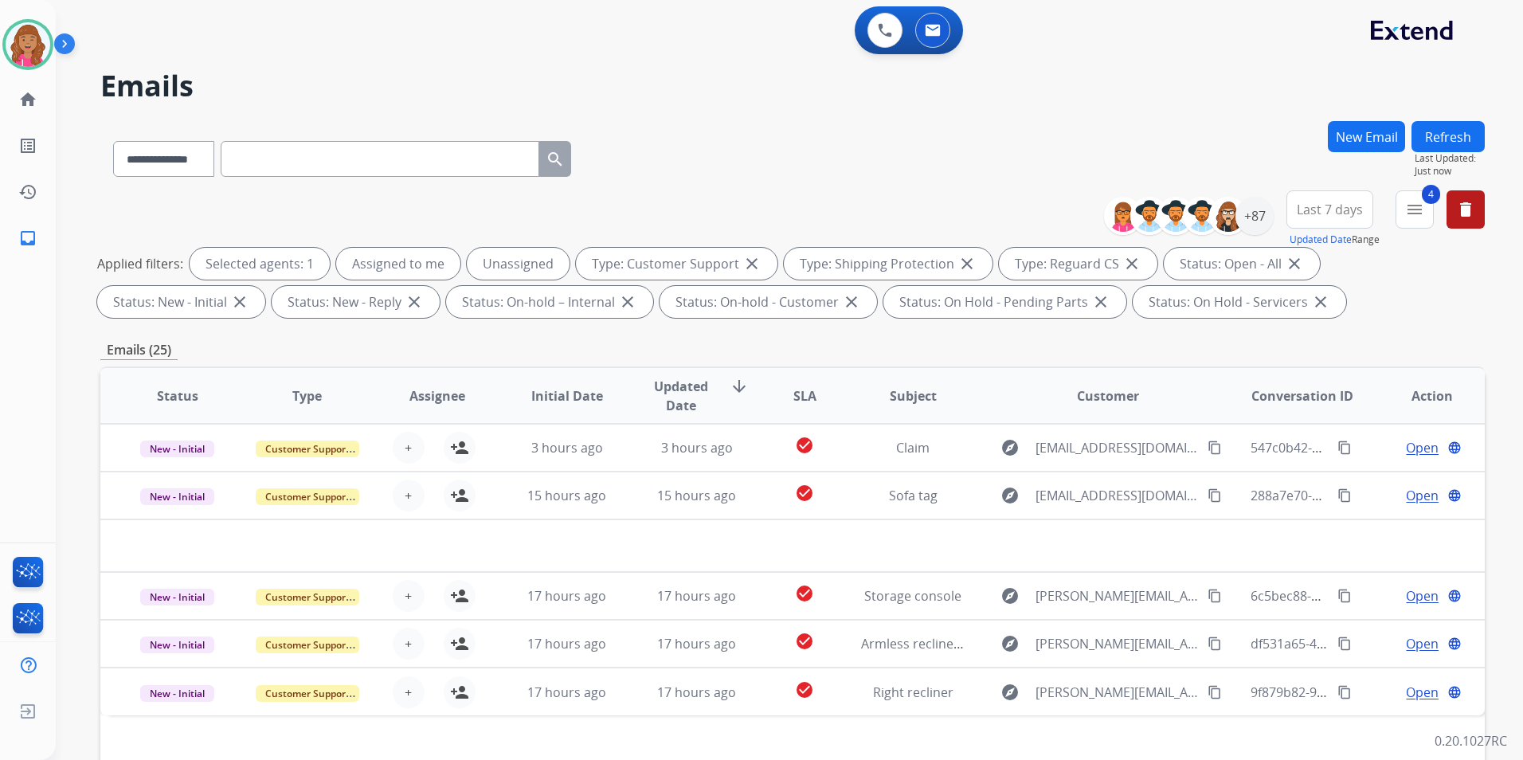
scroll to position [0, 0]
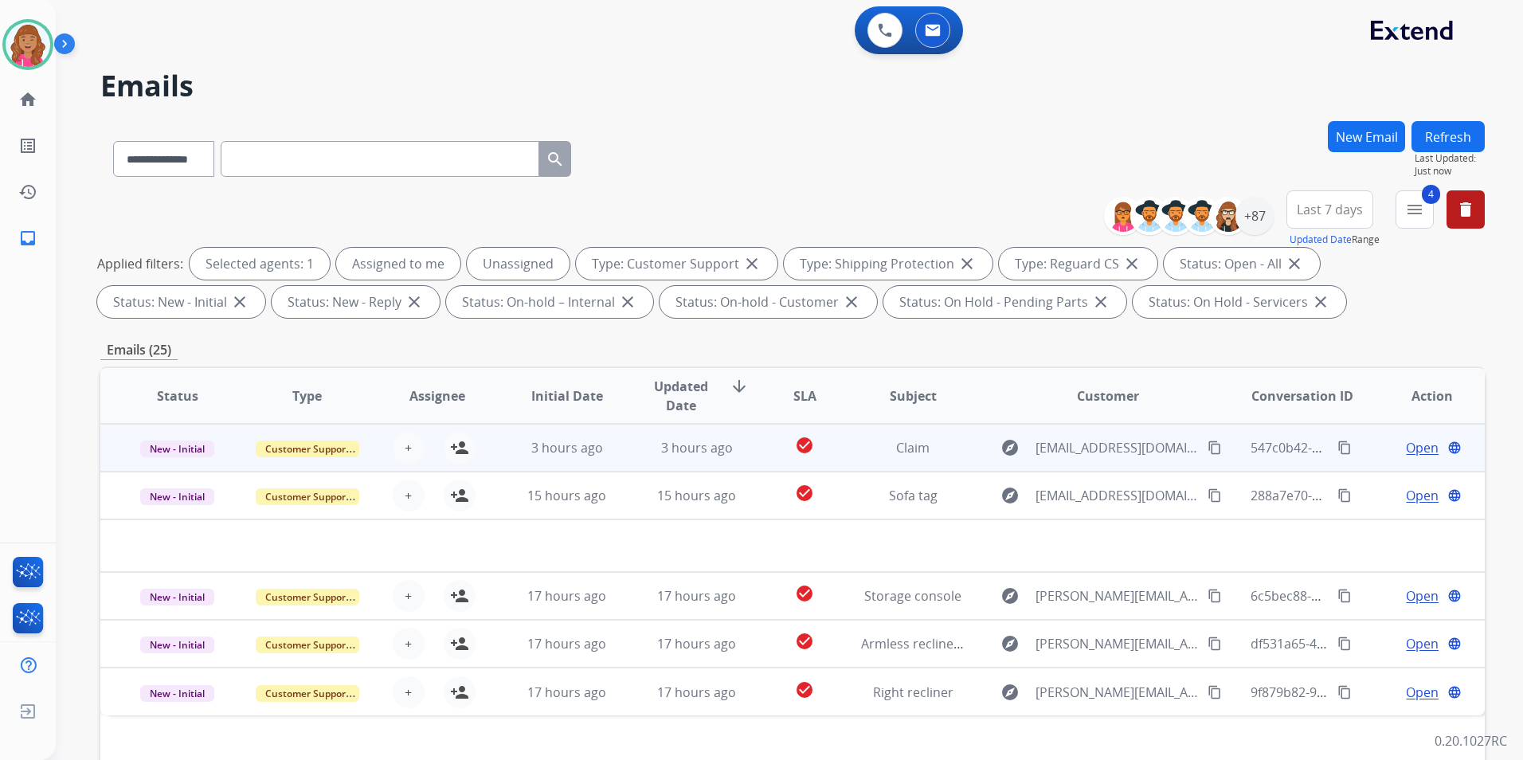
click at [1411, 445] on span "Open" at bounding box center [1422, 447] width 33 height 19
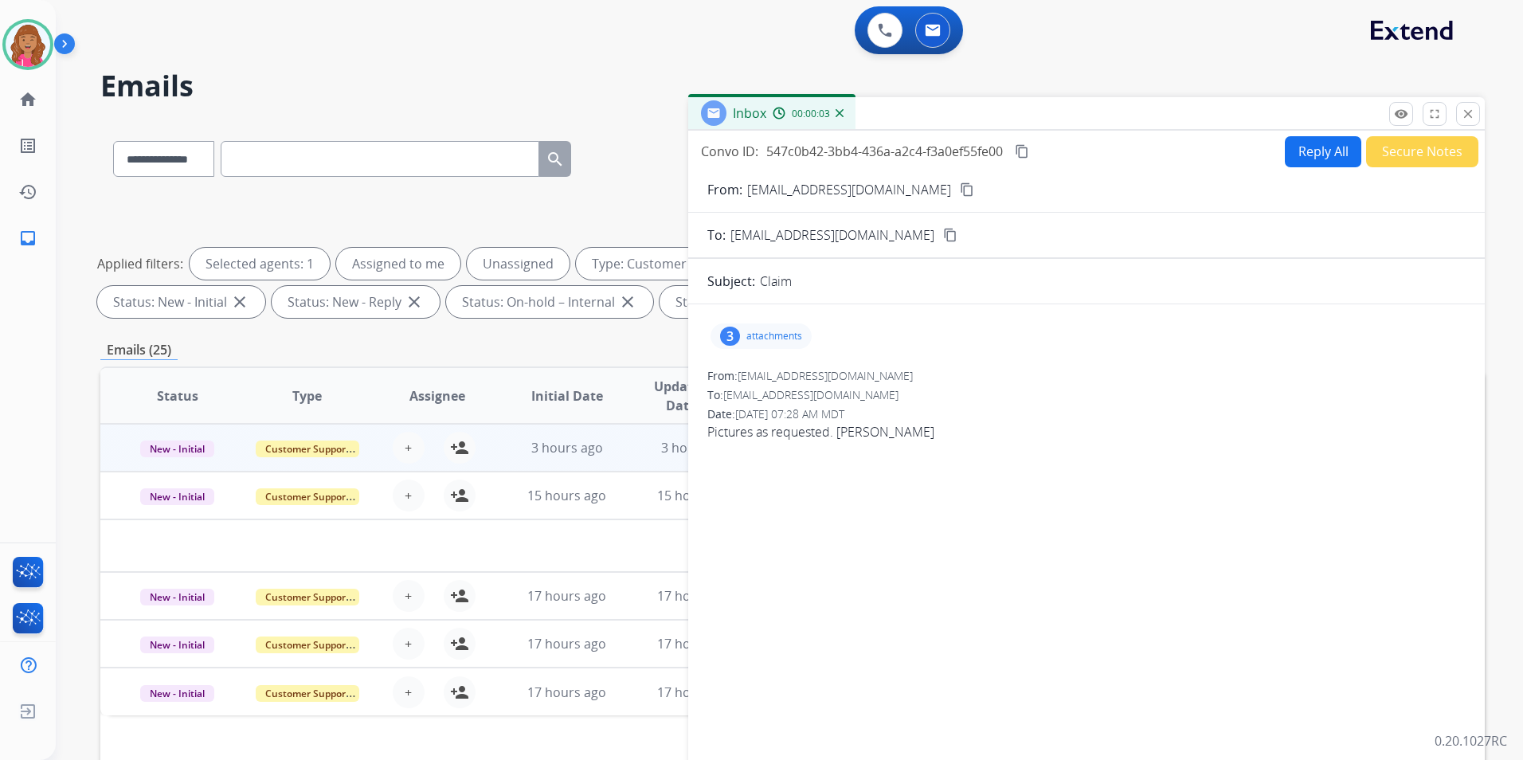
click at [1482, 115] on div "Inbox 00:00:03" at bounding box center [1086, 113] width 796 height 33
click at [1476, 119] on button "close Close" at bounding box center [1468, 114] width 24 height 24
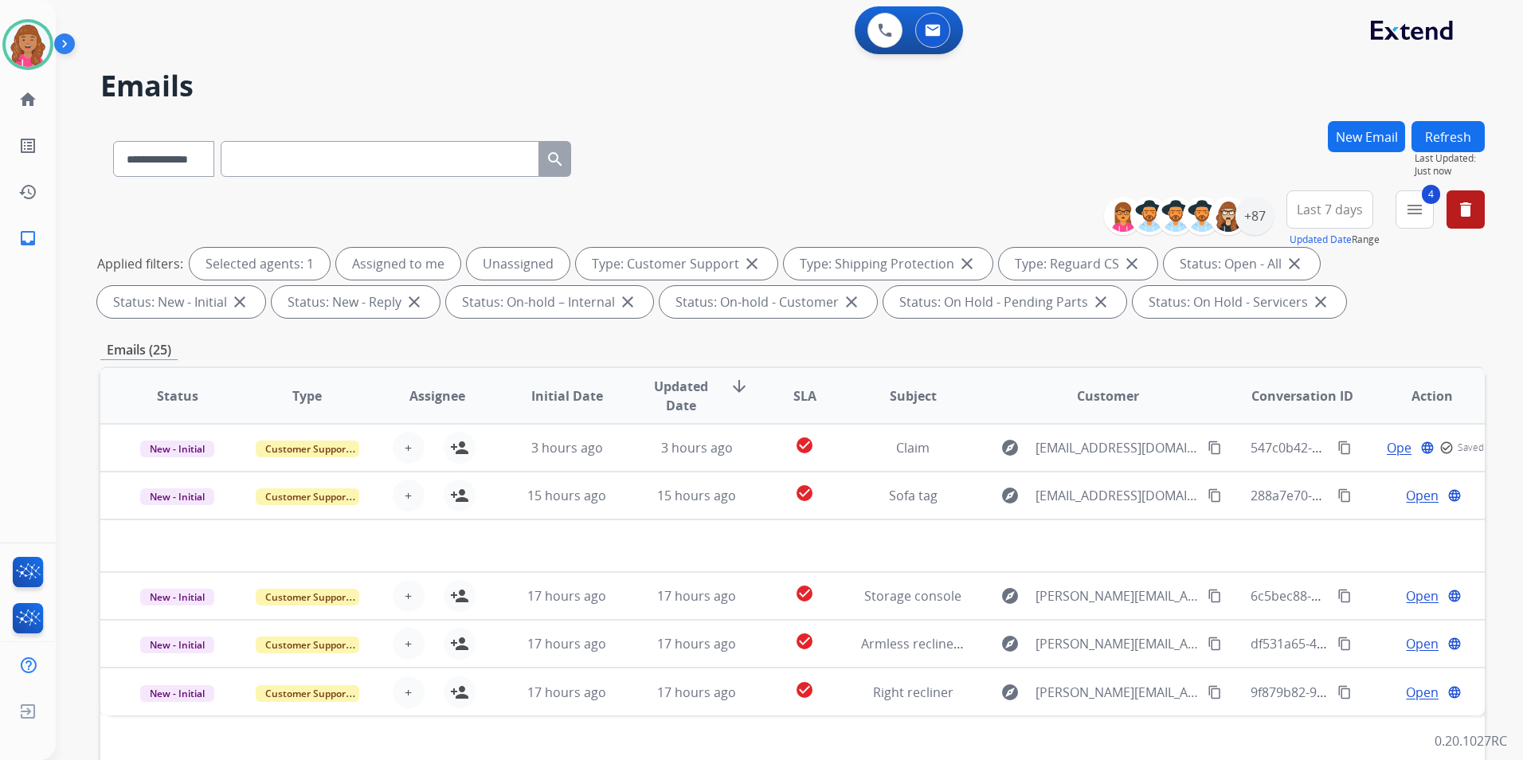
click at [1445, 125] on button "Refresh" at bounding box center [1447, 136] width 73 height 31
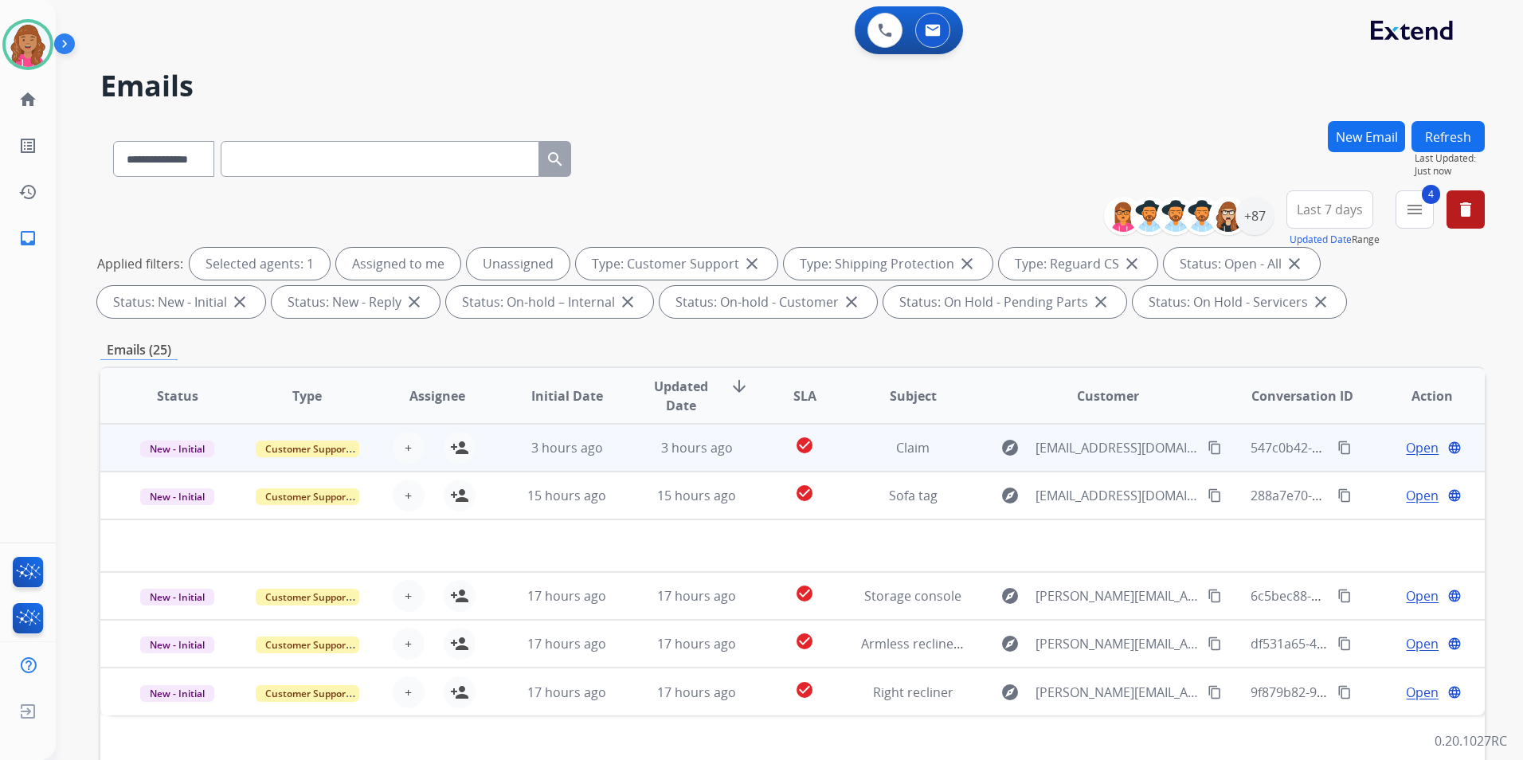
click at [1418, 444] on span "Open" at bounding box center [1422, 447] width 33 height 19
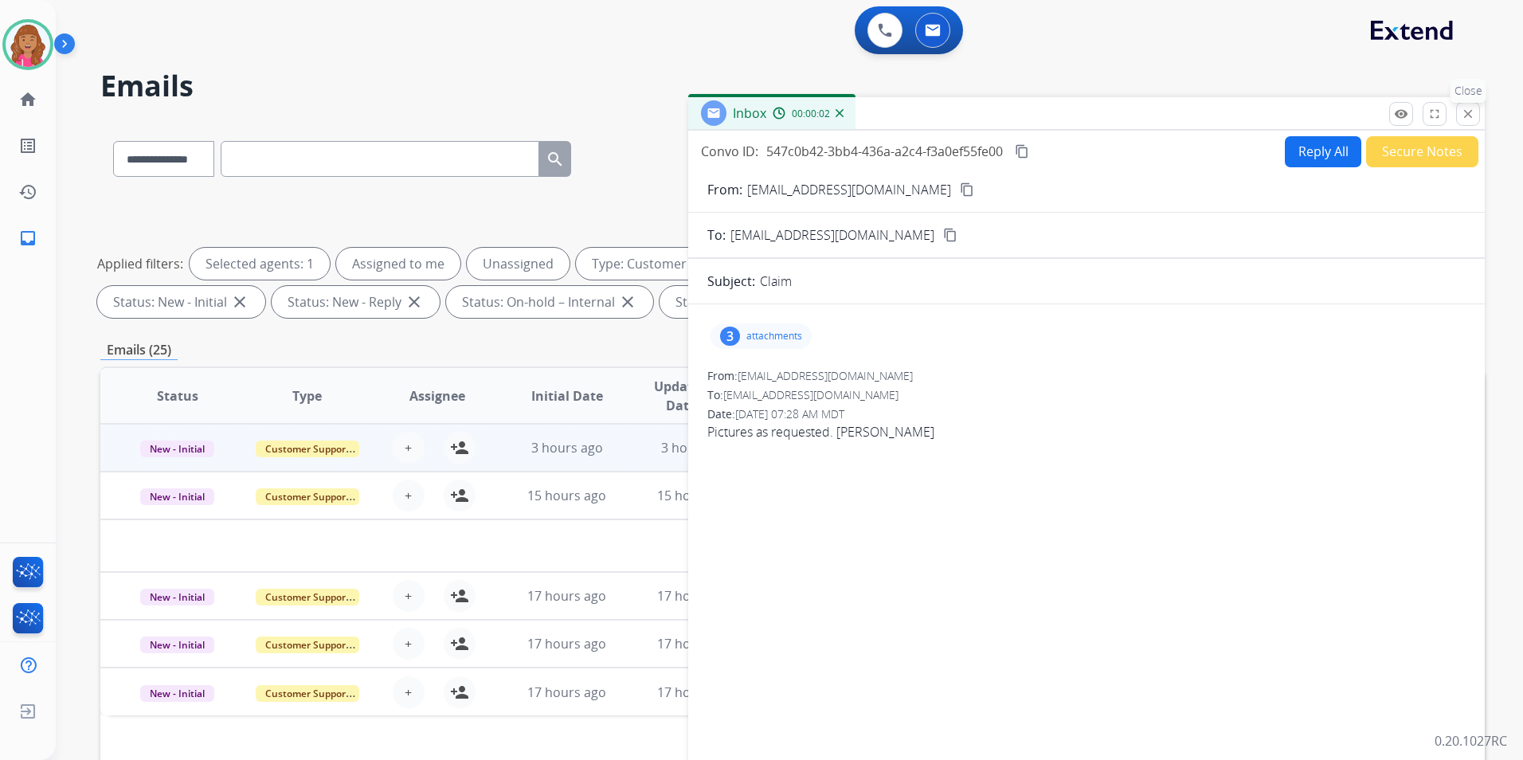
click at [1463, 113] on mat-icon "close" at bounding box center [1468, 114] width 14 height 14
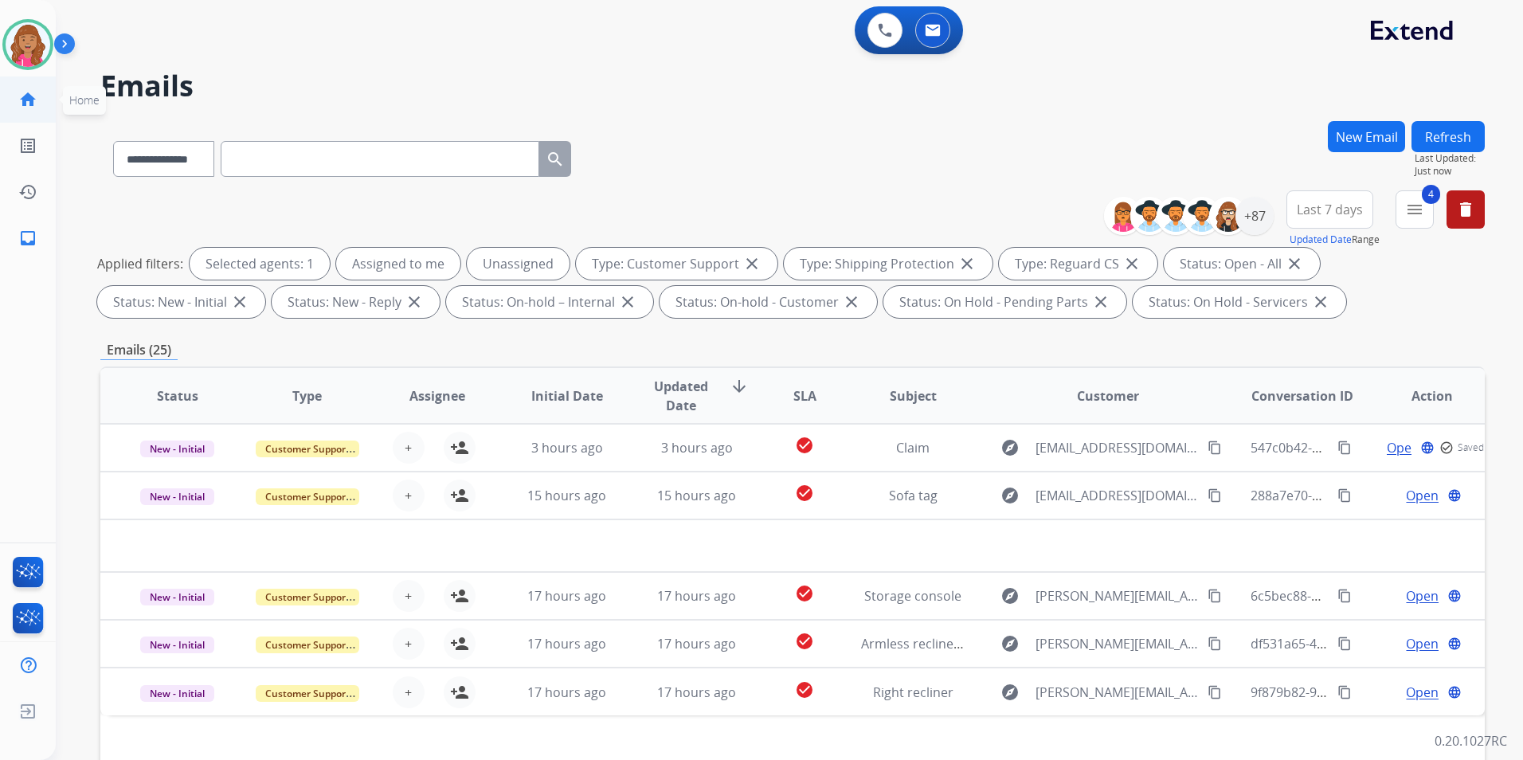
click at [45, 104] on link "home Home" at bounding box center [28, 99] width 45 height 45
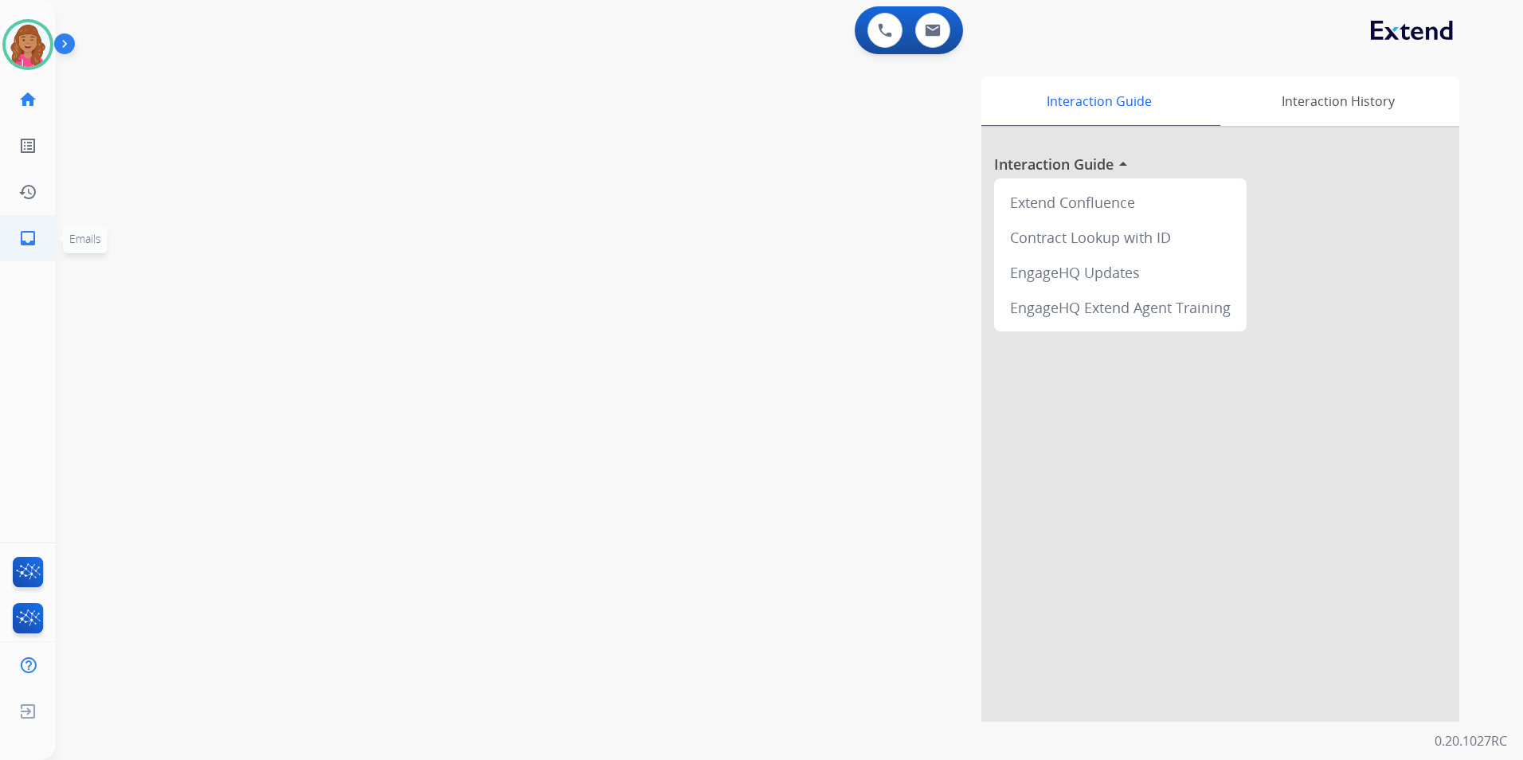
click at [28, 230] on mat-icon "inbox" at bounding box center [27, 238] width 19 height 19
select select "**********"
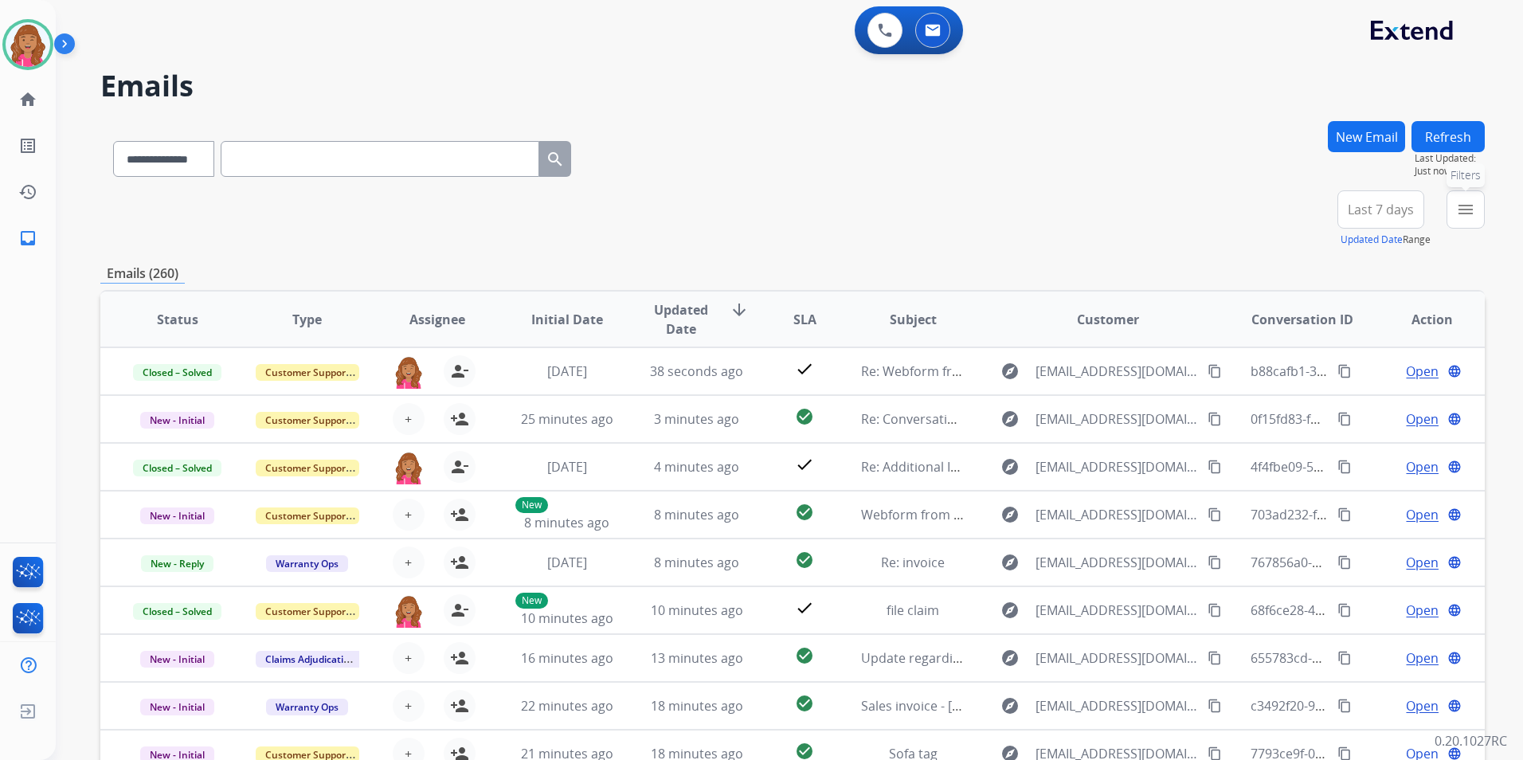
click at [1464, 213] on mat-icon "menu" at bounding box center [1465, 209] width 19 height 19
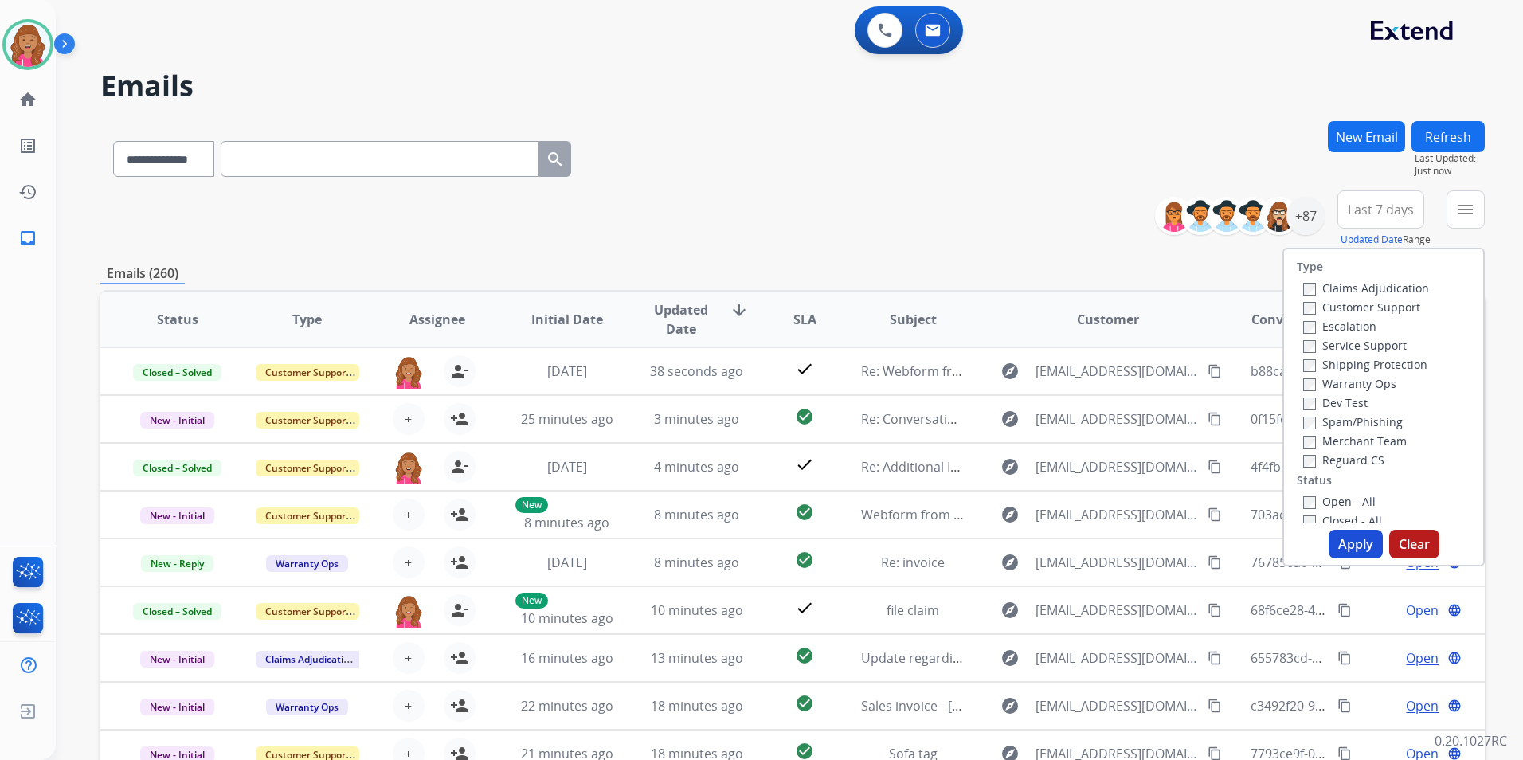
click at [1367, 495] on div "Open - All" at bounding box center [1386, 500] width 167 height 19
click at [1346, 501] on label "Open - All" at bounding box center [1339, 501] width 72 height 15
click at [1342, 450] on div "Reguard CS" at bounding box center [1366, 459] width 126 height 19
click at [1340, 458] on label "Reguard CS" at bounding box center [1343, 459] width 81 height 15
click at [1361, 364] on label "Shipping Protection" at bounding box center [1365, 364] width 124 height 15
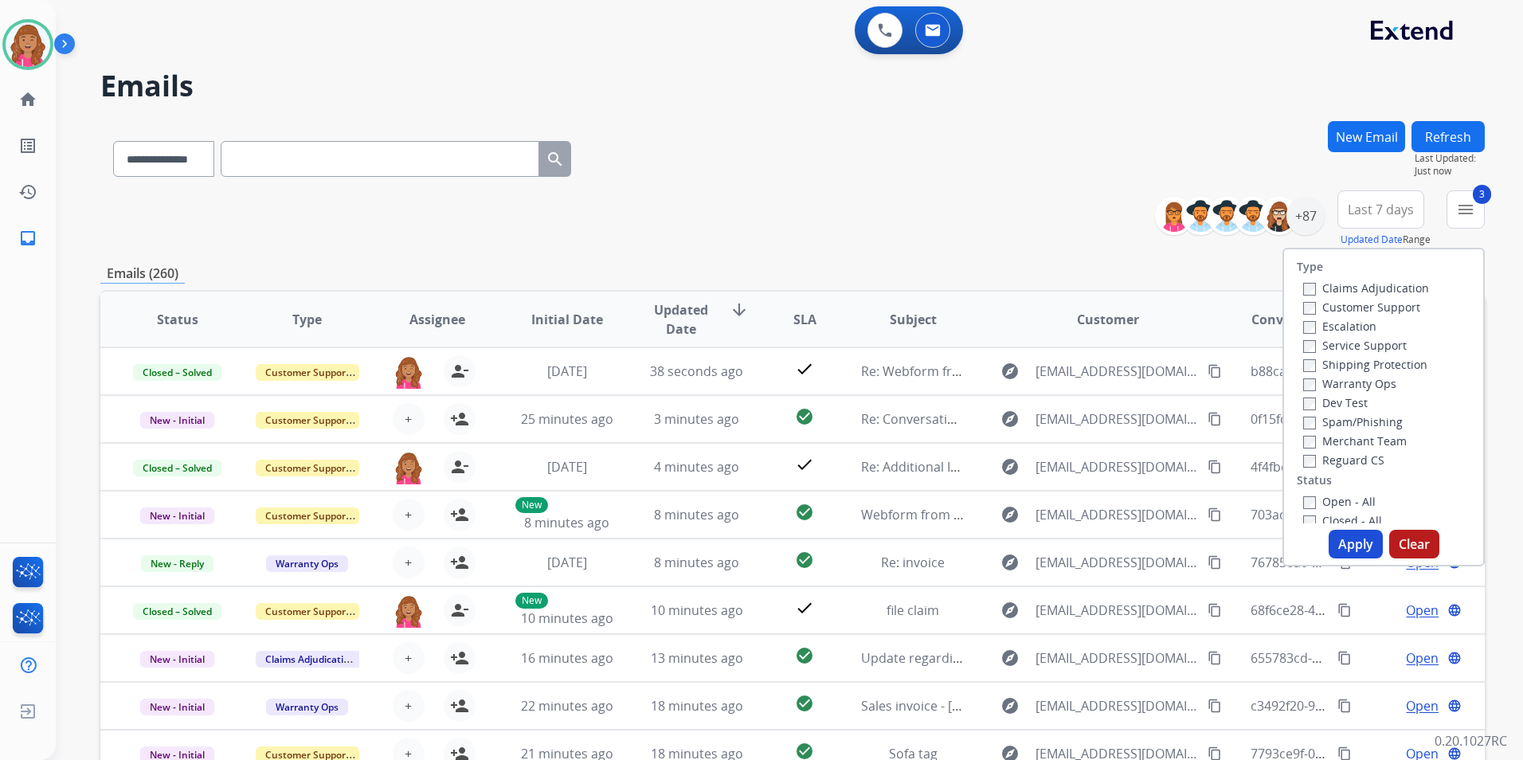
click at [1361, 301] on label "Customer Support" at bounding box center [1361, 306] width 117 height 15
click at [1364, 537] on button "Apply" at bounding box center [1356, 544] width 54 height 29
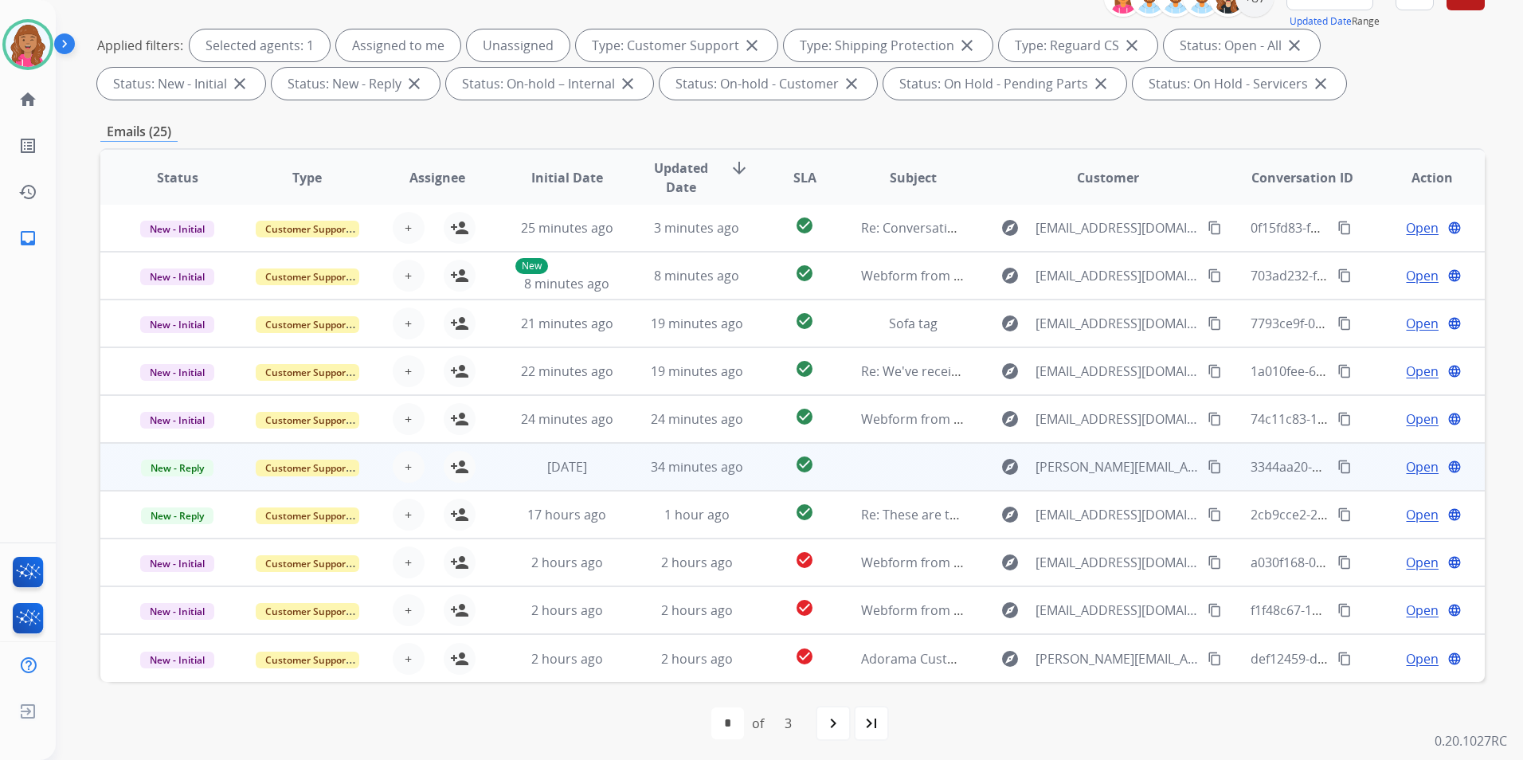
scroll to position [223, 0]
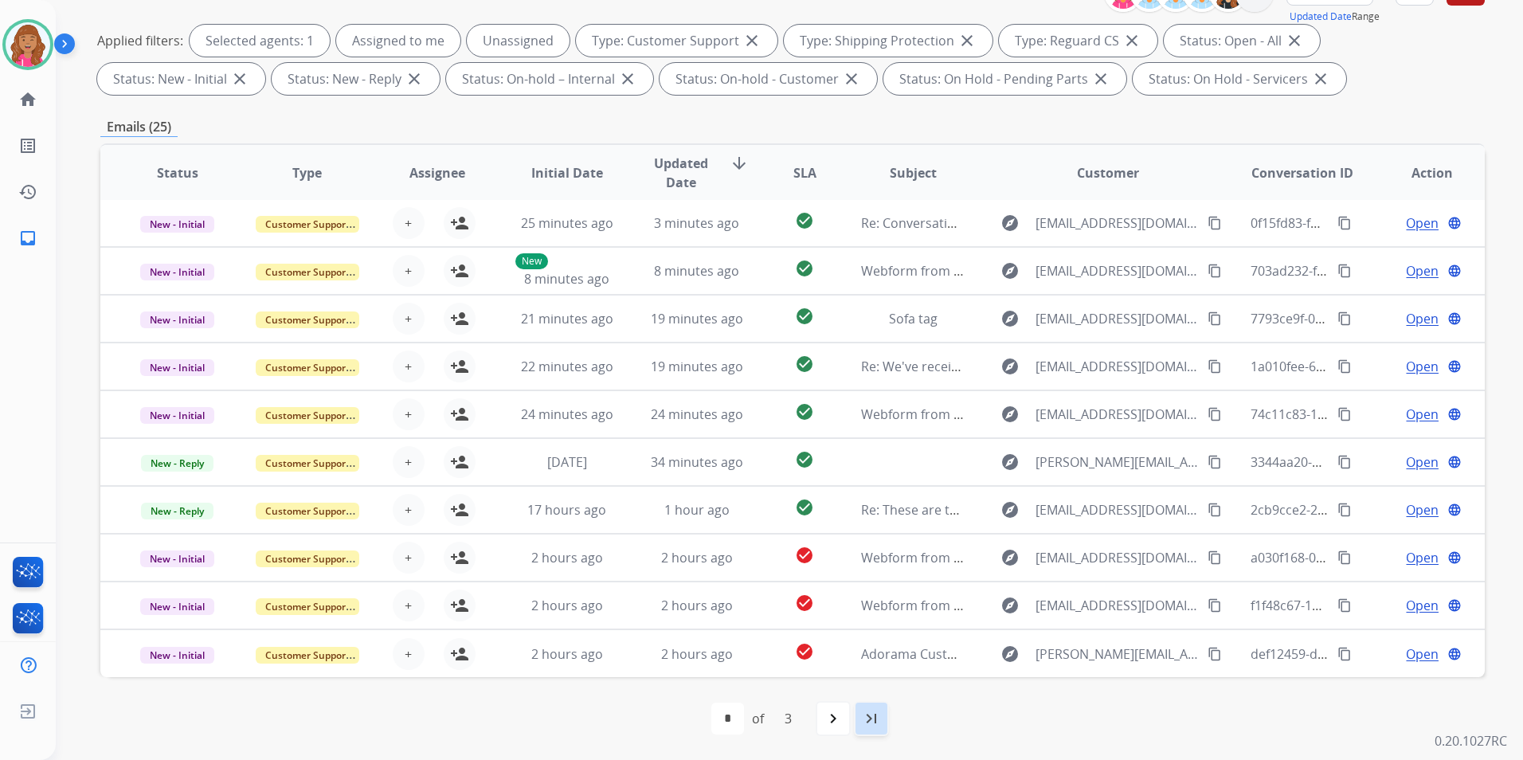
click at [872, 730] on div "last_page" at bounding box center [871, 718] width 35 height 35
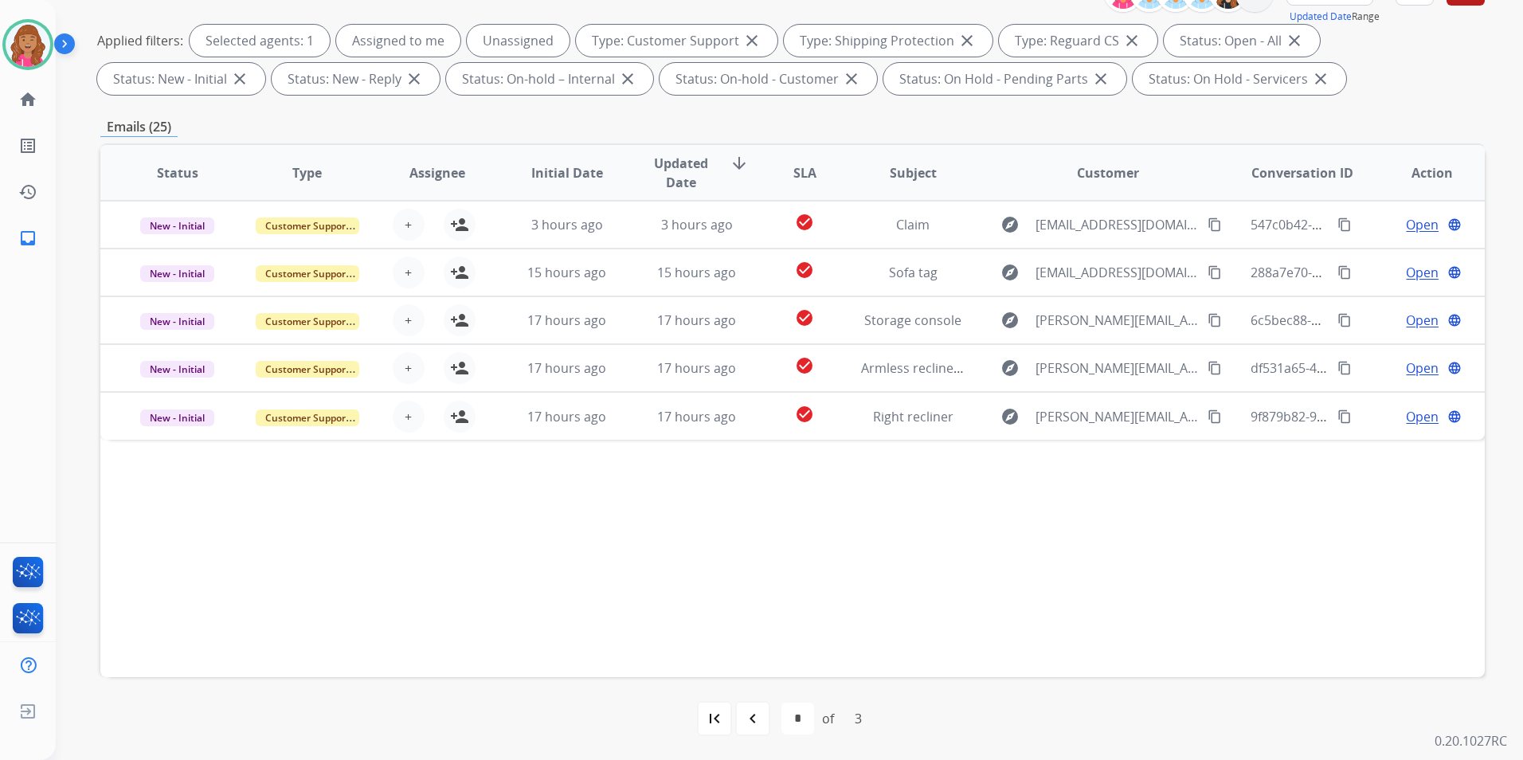
click at [725, 724] on div "first_page" at bounding box center [714, 718] width 35 height 35
select select "*"
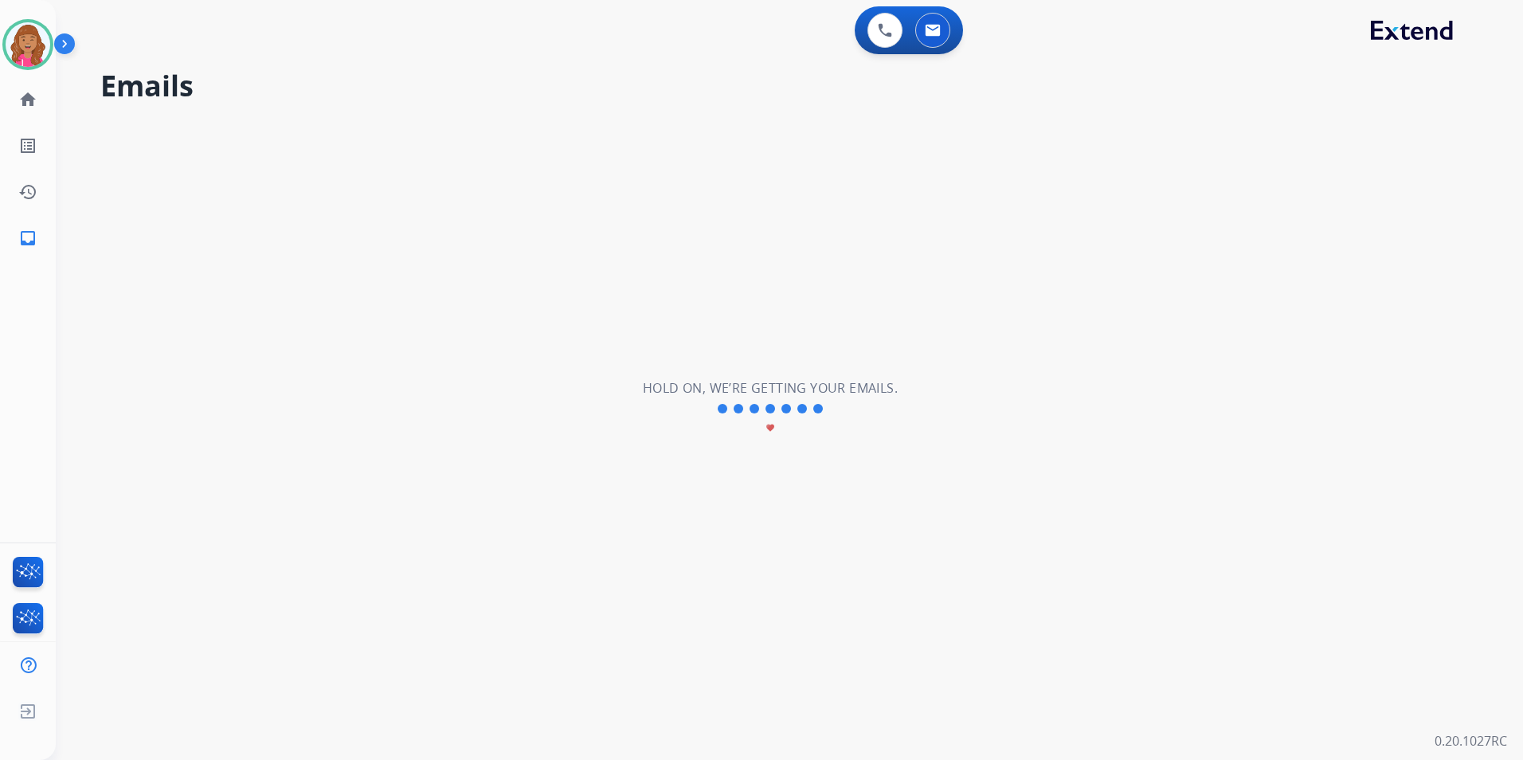
scroll to position [0, 0]
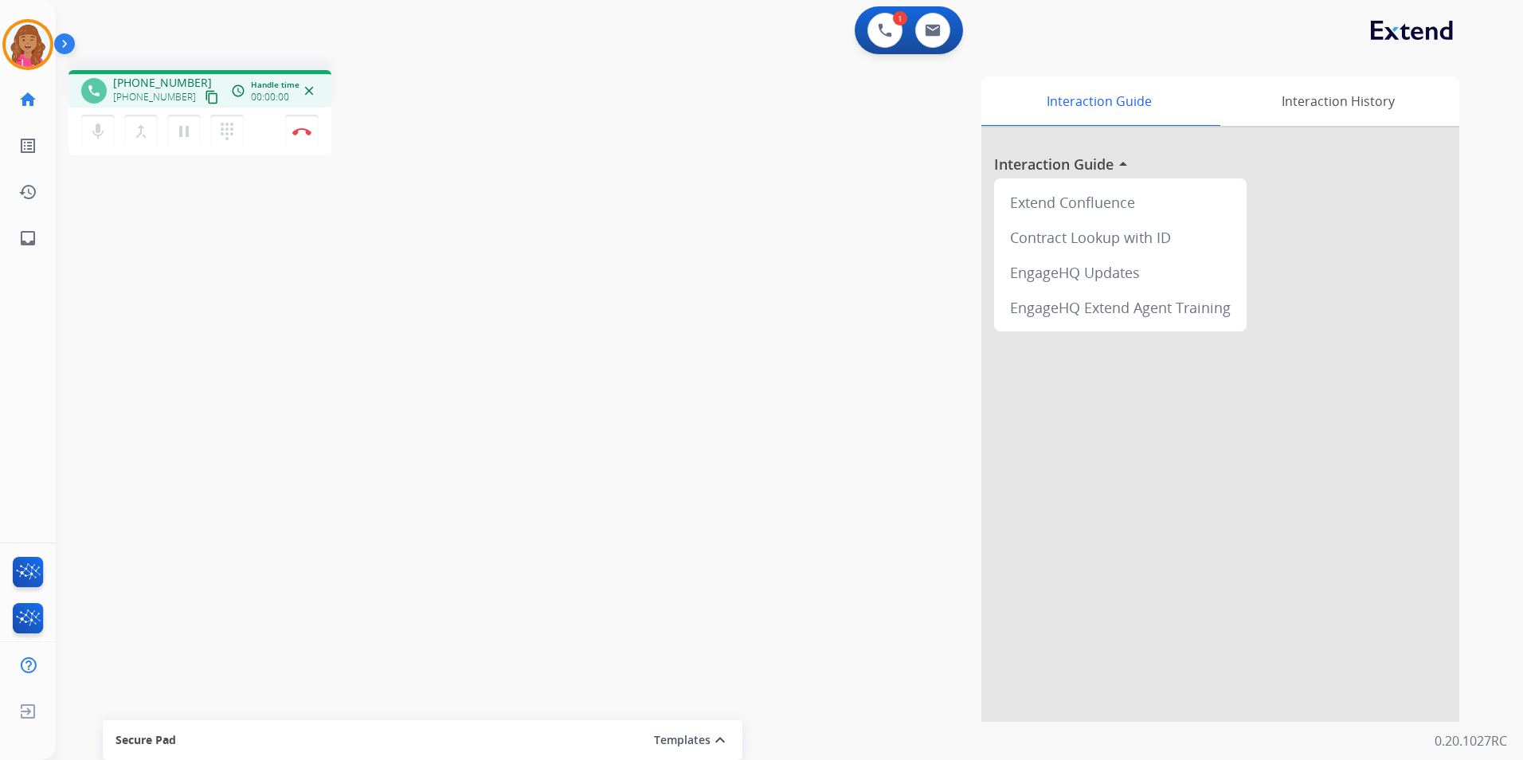
click at [205, 94] on mat-icon "content_copy" at bounding box center [212, 97] width 14 height 14
click at [892, 31] on button at bounding box center [884, 30] width 35 height 35
click at [868, 26] on button at bounding box center [884, 30] width 35 height 35
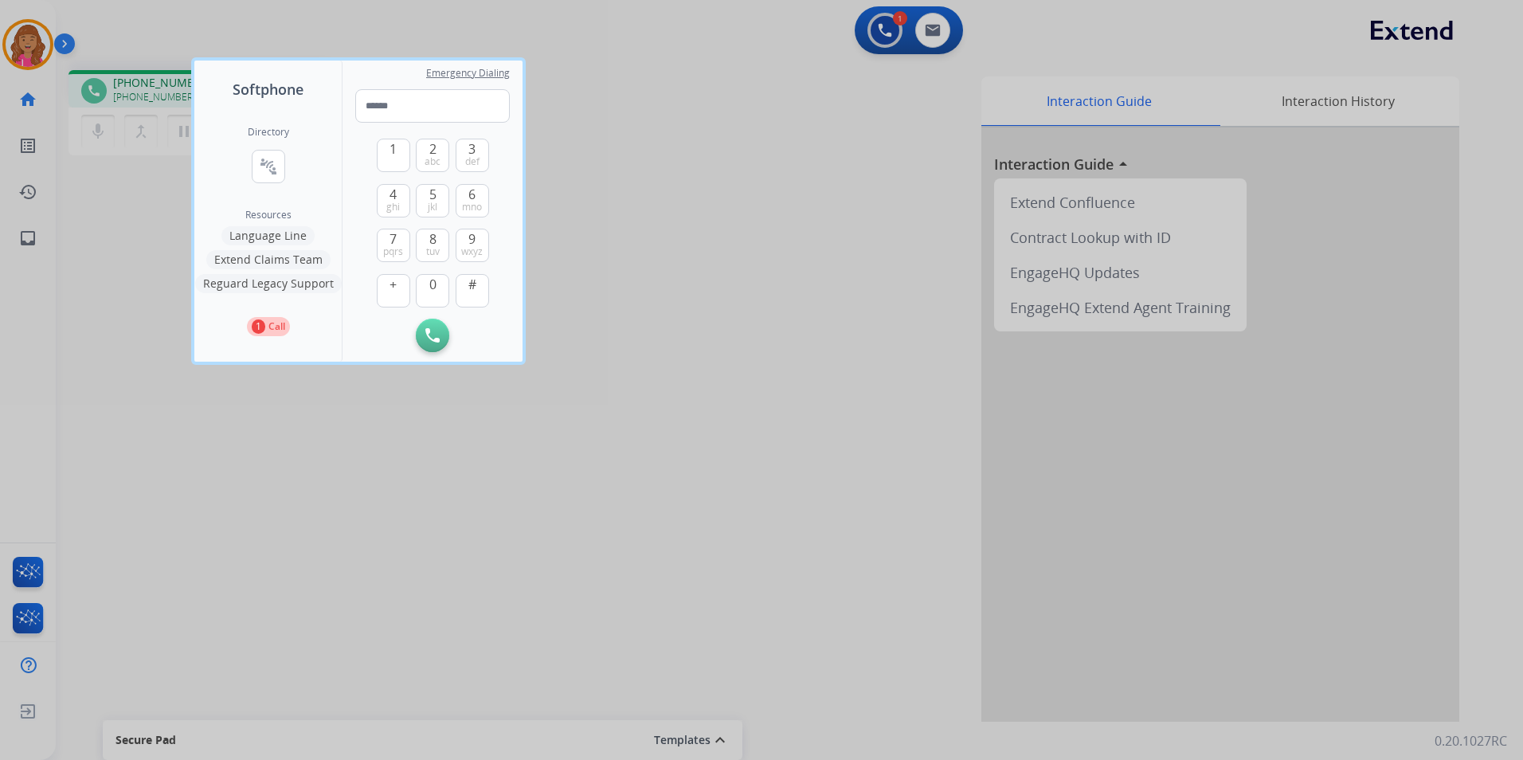
click at [784, 205] on div at bounding box center [761, 380] width 1523 height 760
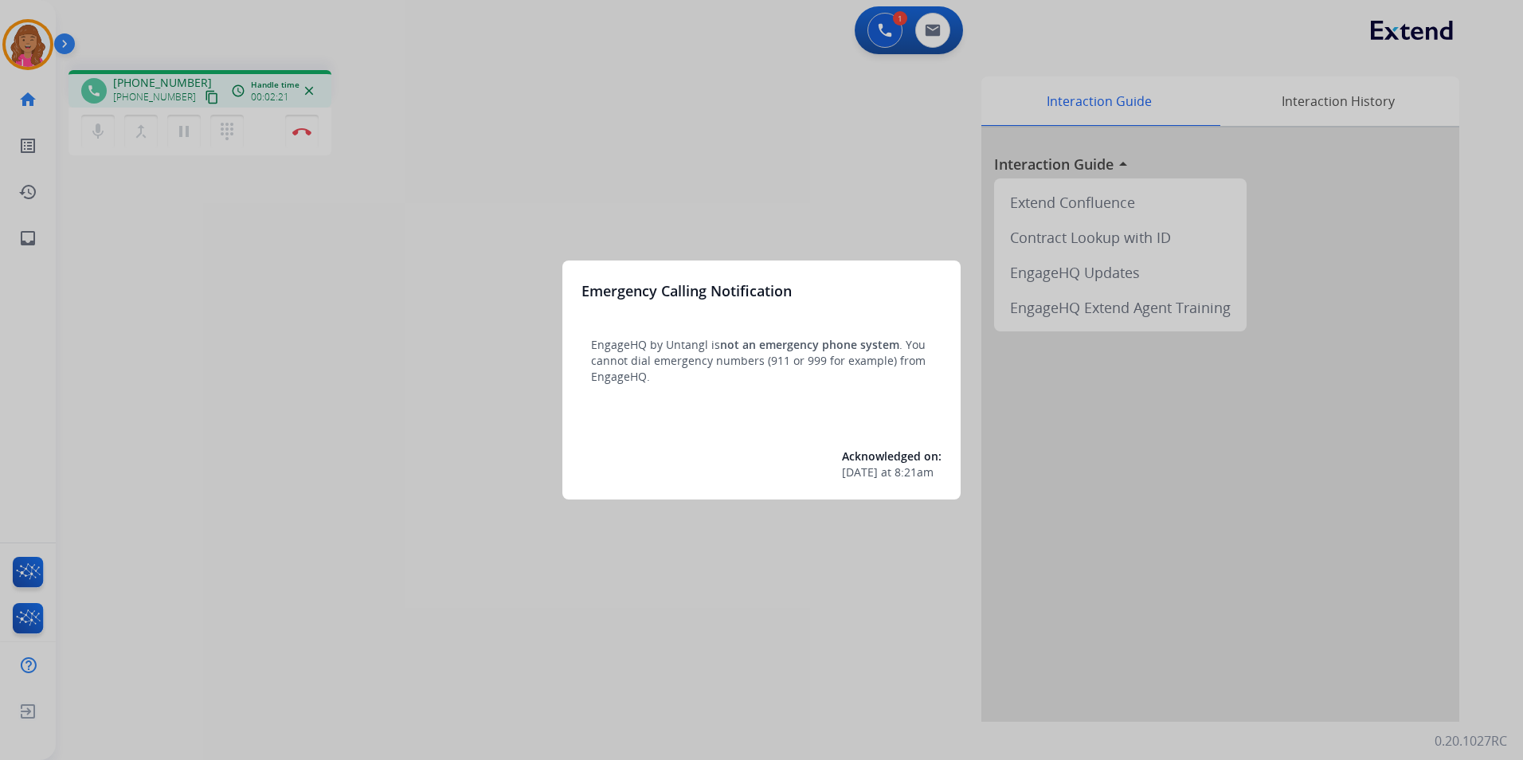
drag, startPoint x: 901, startPoint y: 401, endPoint x: 874, endPoint y: 393, distance: 28.0
click at [901, 401] on div "Emergency Calling Notification EngageHQ by Untangl is not an emergency phone sy…" at bounding box center [761, 379] width 398 height 239
click at [466, 380] on div at bounding box center [761, 380] width 1523 height 760
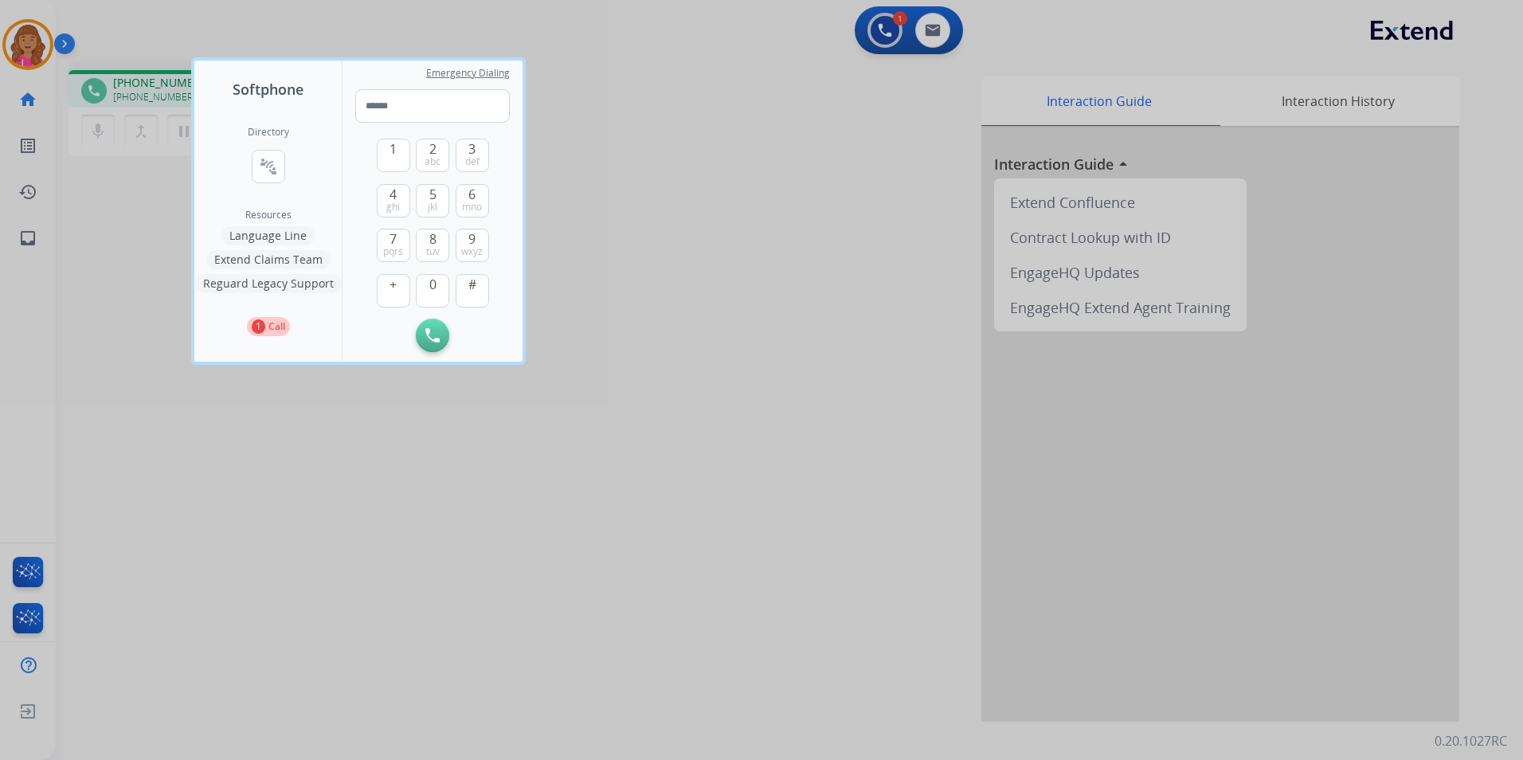
click at [355, 437] on div at bounding box center [761, 380] width 1523 height 760
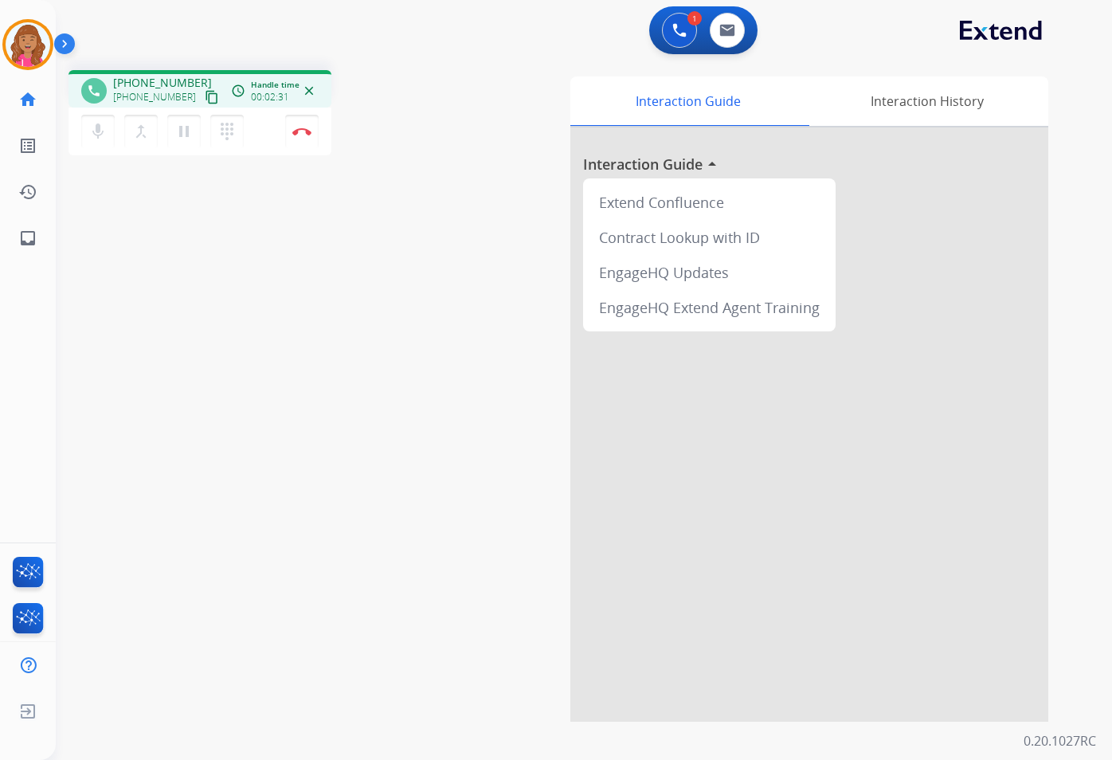
drag, startPoint x: 563, startPoint y: 323, endPoint x: 390, endPoint y: 323, distance: 172.8
click at [103, 135] on mat-icon "mic" at bounding box center [97, 131] width 19 height 19
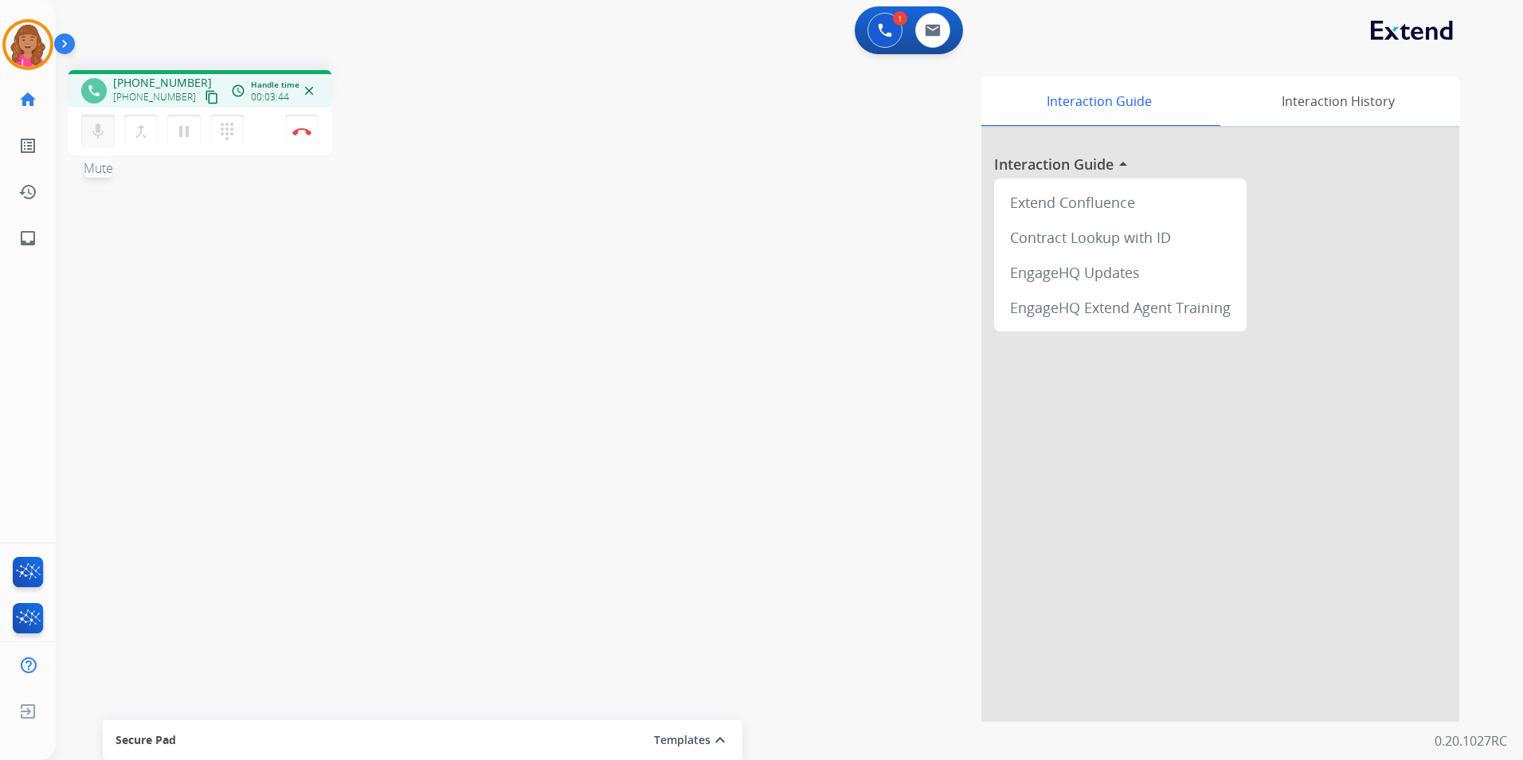
click at [91, 138] on mat-icon "mic" at bounding box center [97, 131] width 19 height 19
click at [95, 135] on mat-icon "mic" at bounding box center [97, 131] width 19 height 19
click at [174, 125] on button "pause Hold" at bounding box center [183, 131] width 33 height 33
click at [48, 230] on link "inbox Emails" at bounding box center [28, 238] width 45 height 45
select select "**********"
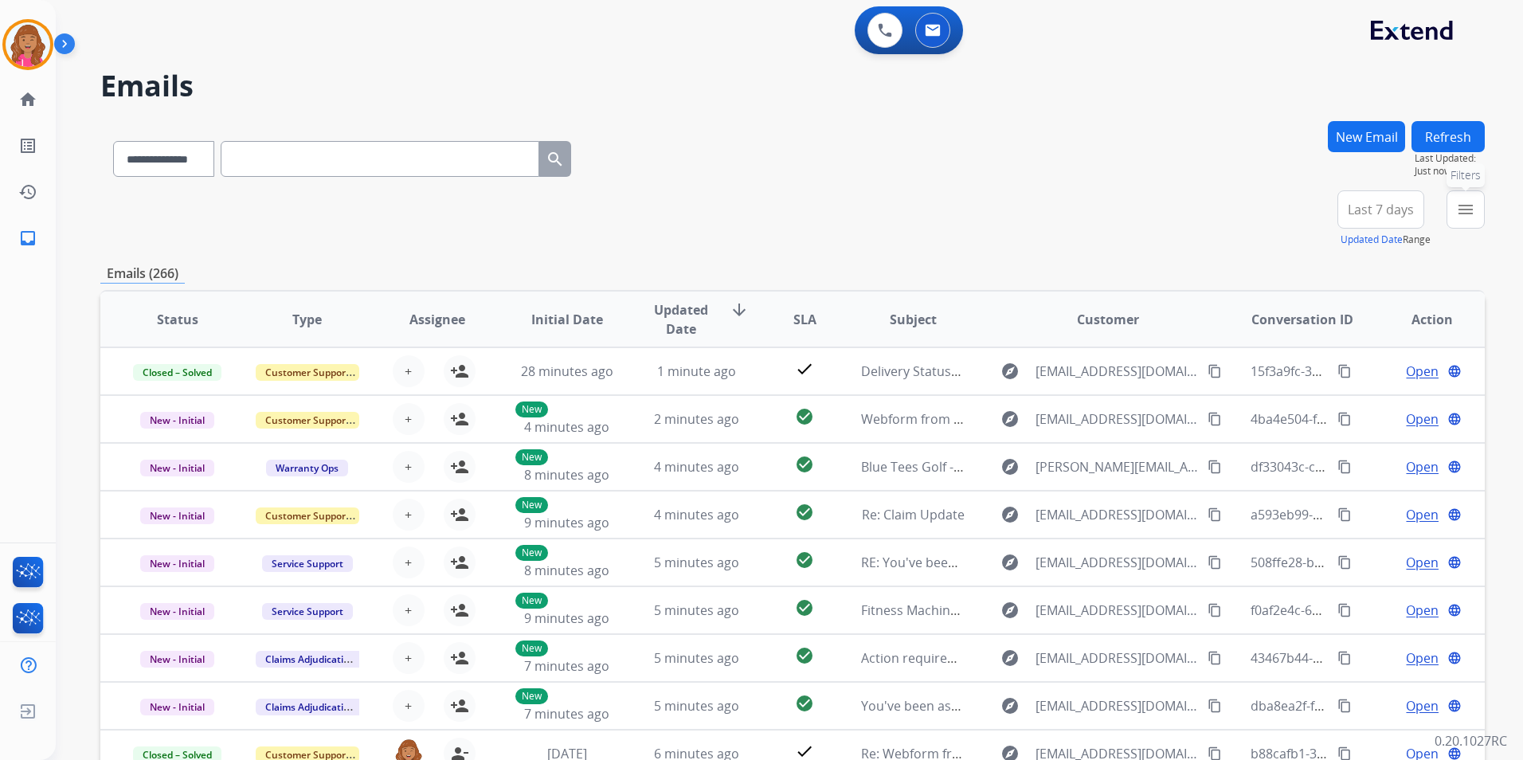
drag, startPoint x: 1462, startPoint y: 206, endPoint x: 1458, endPoint y: 213, distance: 8.2
click at [1462, 205] on mat-icon "menu" at bounding box center [1465, 209] width 19 height 19
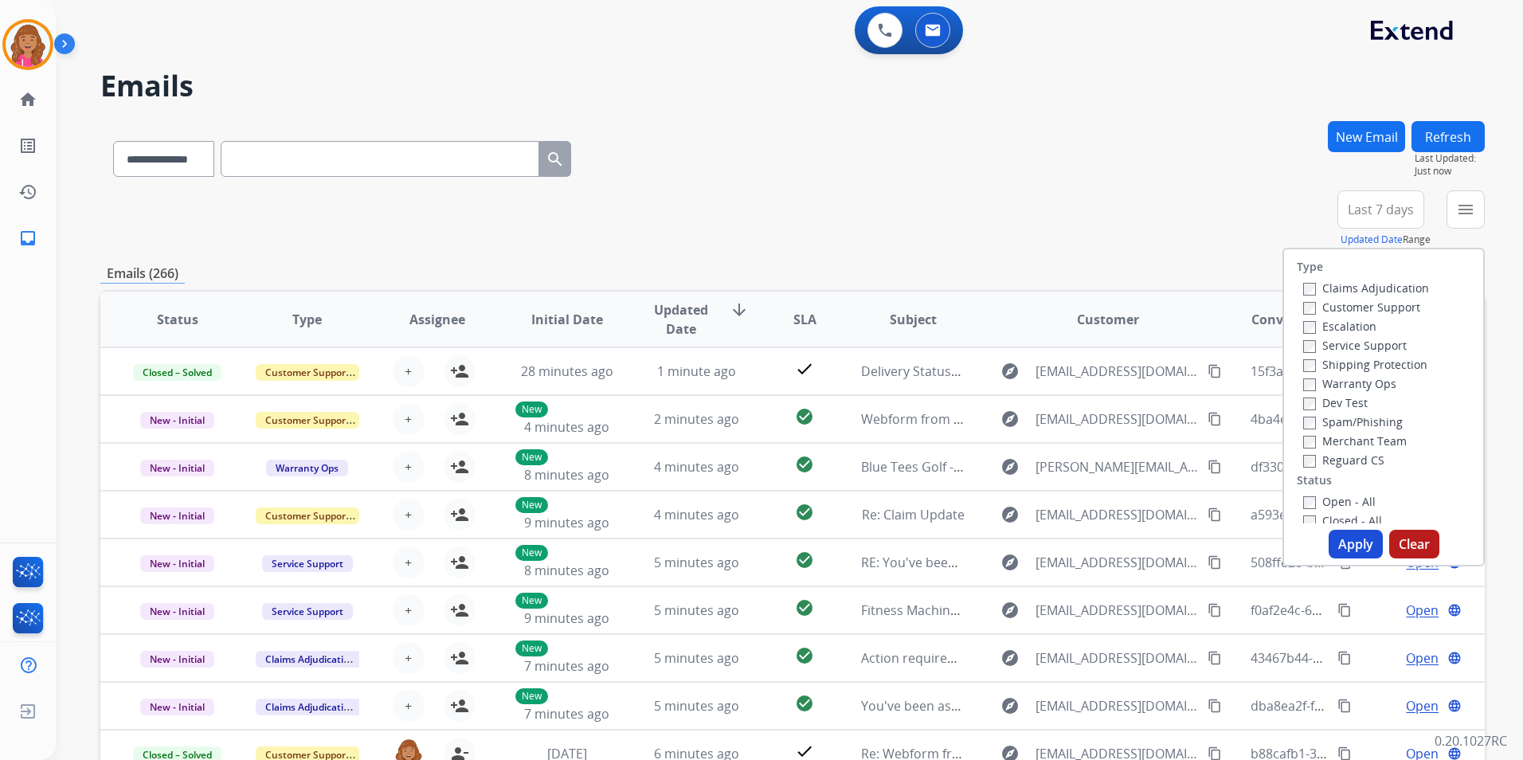
click at [1333, 491] on div "Type Claims Adjudication Customer Support Escalation Service Support Shipping P…" at bounding box center [1383, 386] width 199 height 274
click at [1333, 501] on label "Open - All" at bounding box center [1339, 501] width 72 height 15
click at [1348, 453] on label "Reguard CS" at bounding box center [1343, 459] width 81 height 15
click at [1352, 360] on label "Shipping Protection" at bounding box center [1365, 364] width 124 height 15
click at [1352, 301] on label "Customer Support" at bounding box center [1361, 306] width 117 height 15
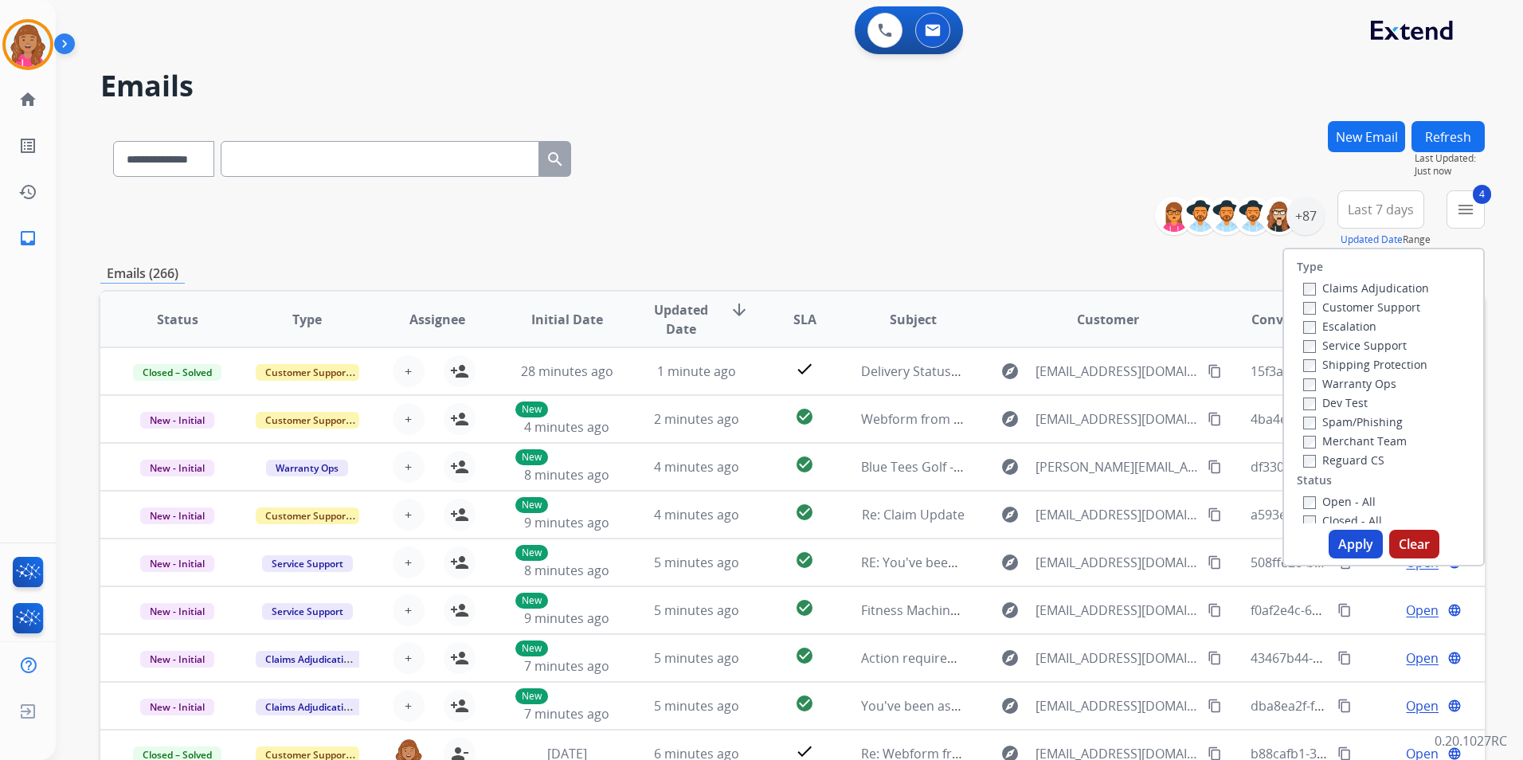
click at [1344, 534] on button "Apply" at bounding box center [1356, 544] width 54 height 29
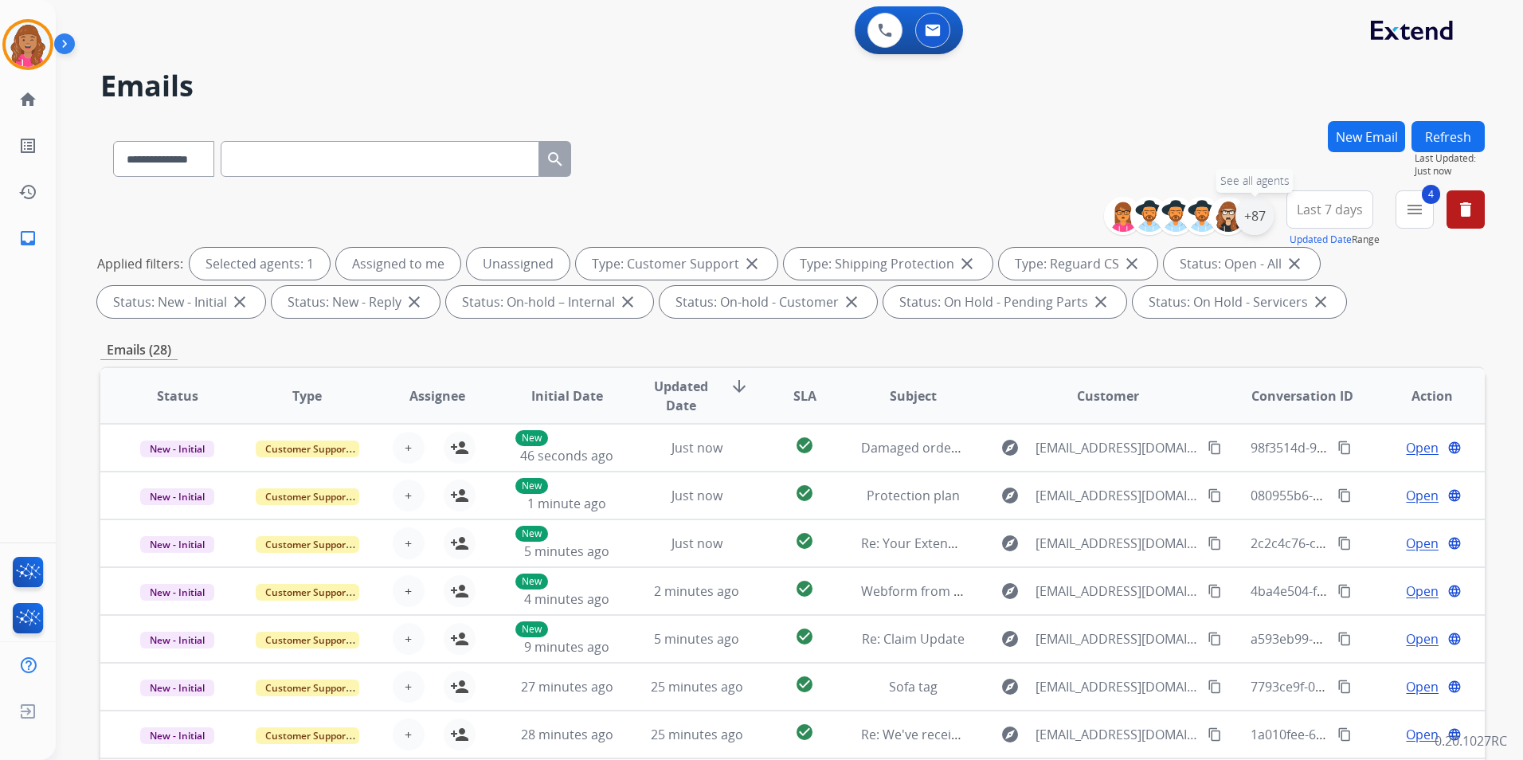
click at [1261, 217] on div "+87" at bounding box center [1254, 216] width 38 height 38
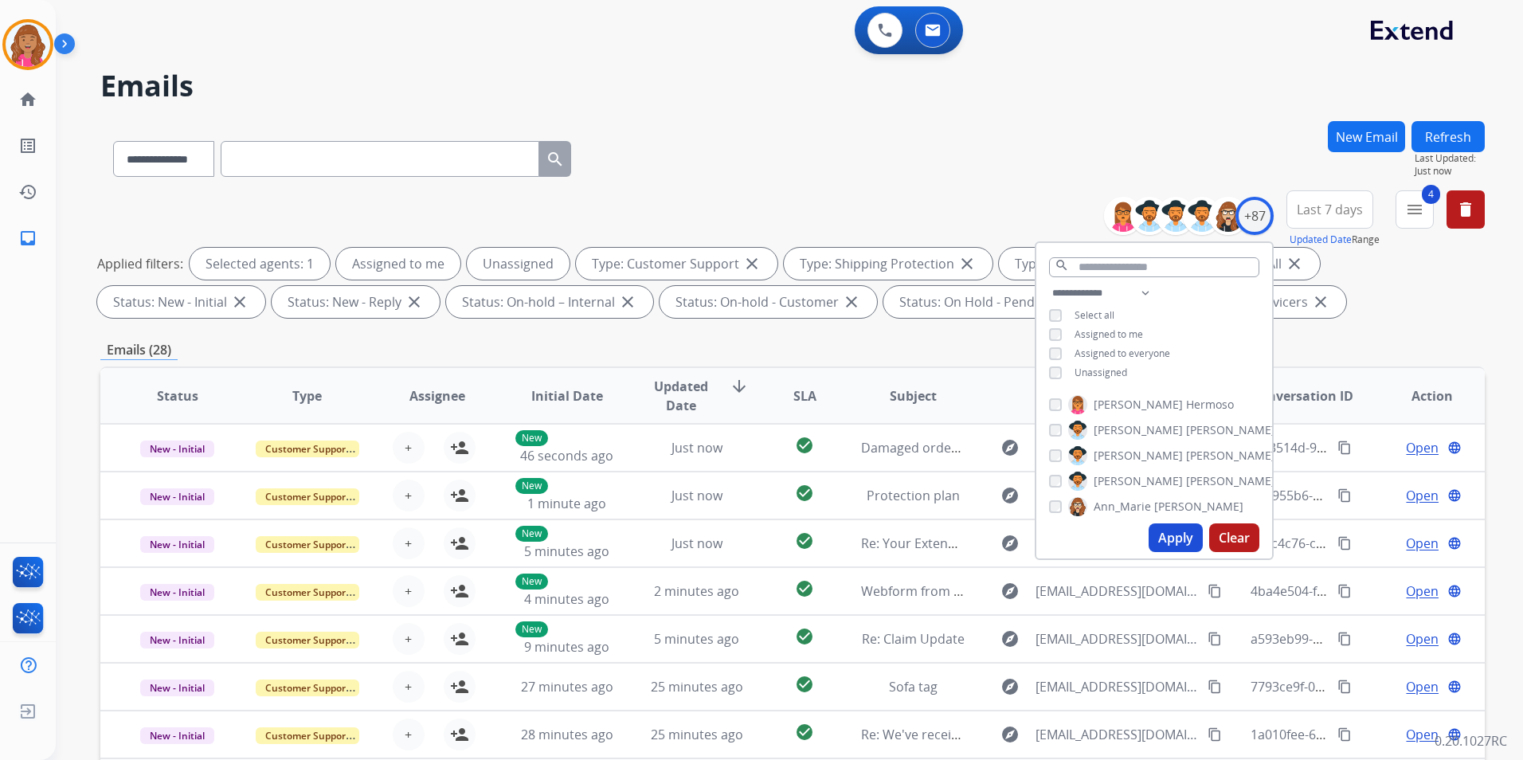
click at [1078, 373] on span "Unassigned" at bounding box center [1100, 373] width 53 height 14
click at [1180, 533] on button "Apply" at bounding box center [1176, 537] width 54 height 29
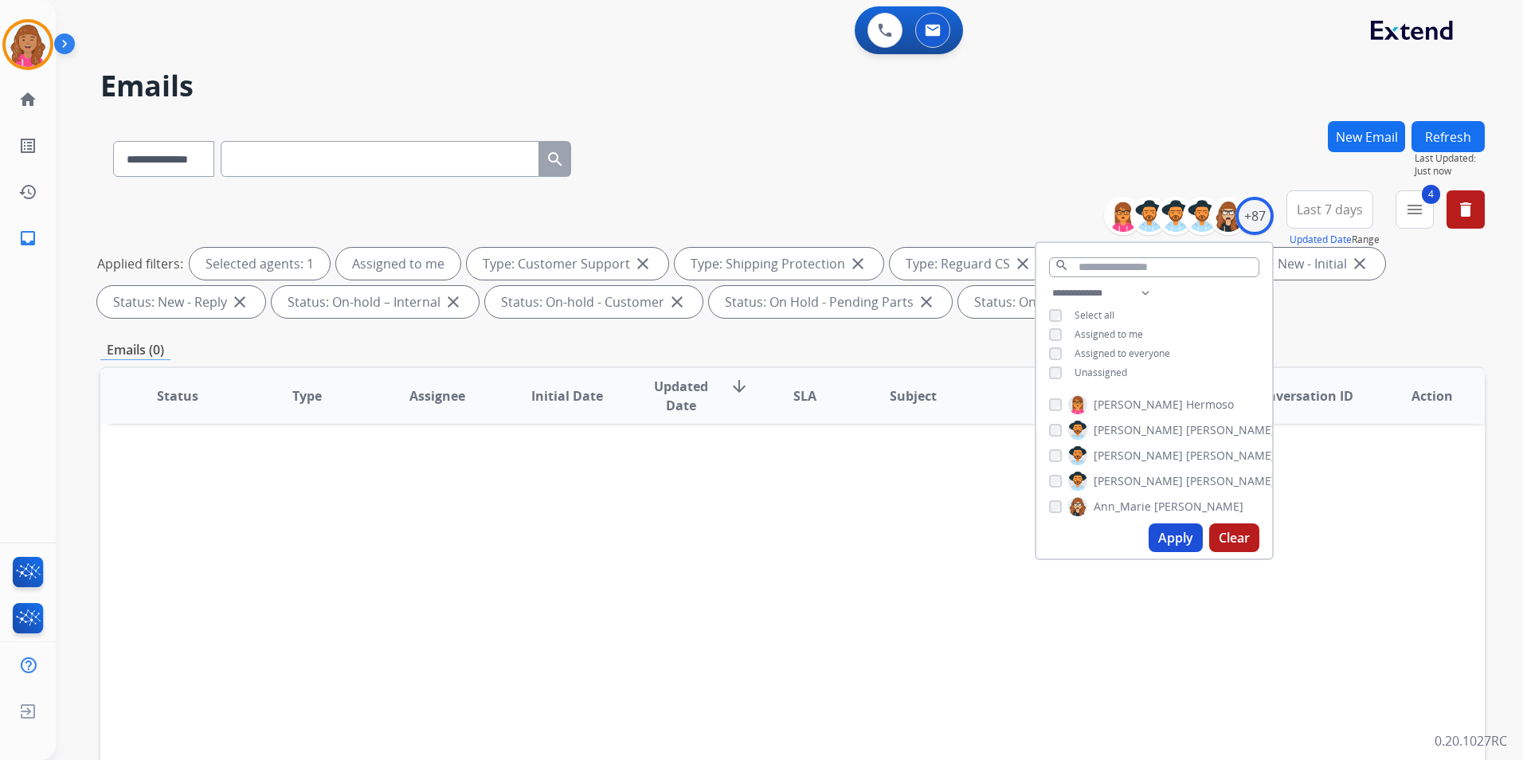
click at [932, 624] on div "Status Type Assignee Initial Date Updated Date arrow_downward SLA Subject Custo…" at bounding box center [792, 633] width 1384 height 534
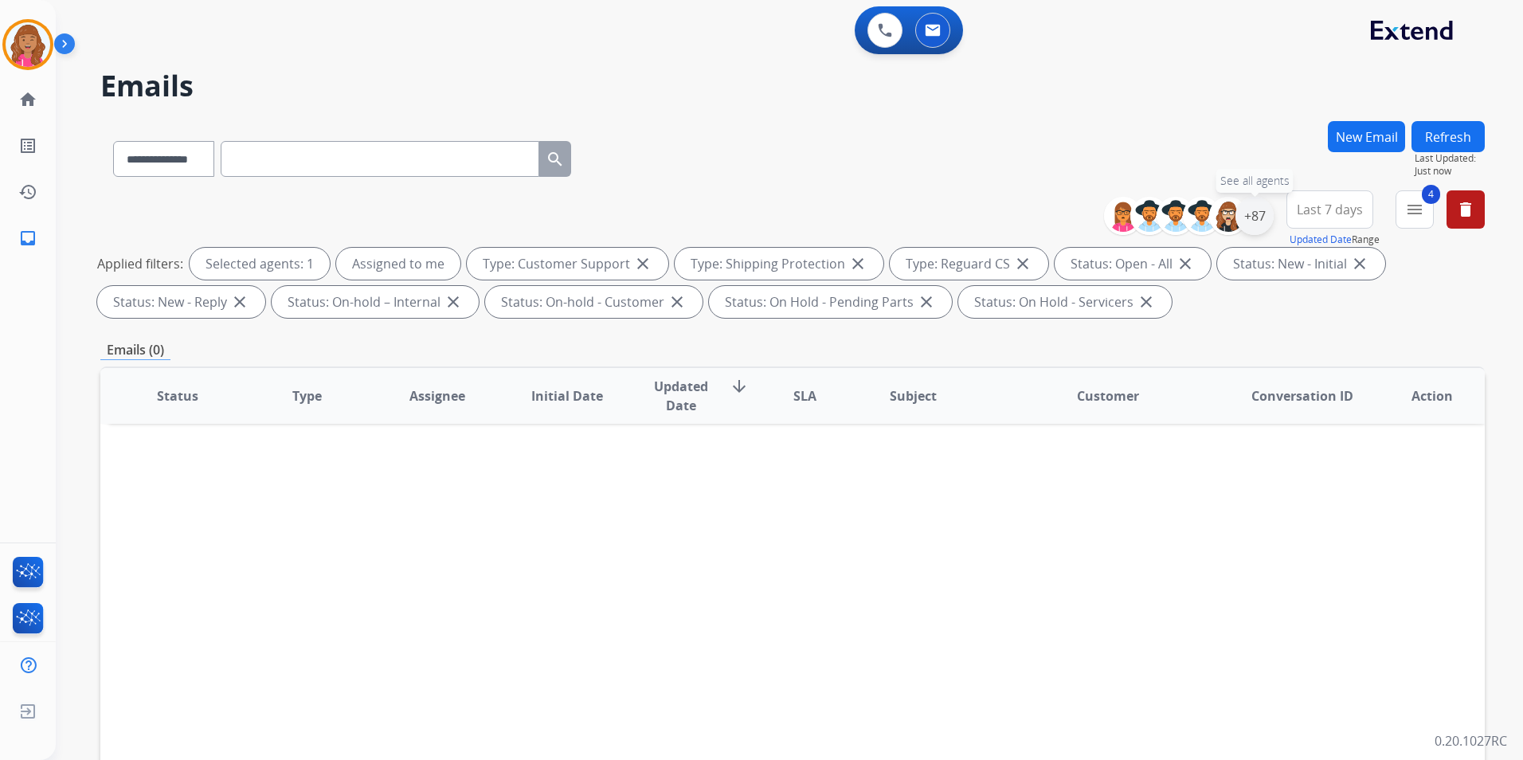
drag, startPoint x: 1252, startPoint y: 219, endPoint x: 1251, endPoint y: 232, distance: 12.8
click at [1252, 218] on div "+87" at bounding box center [1254, 216] width 38 height 38
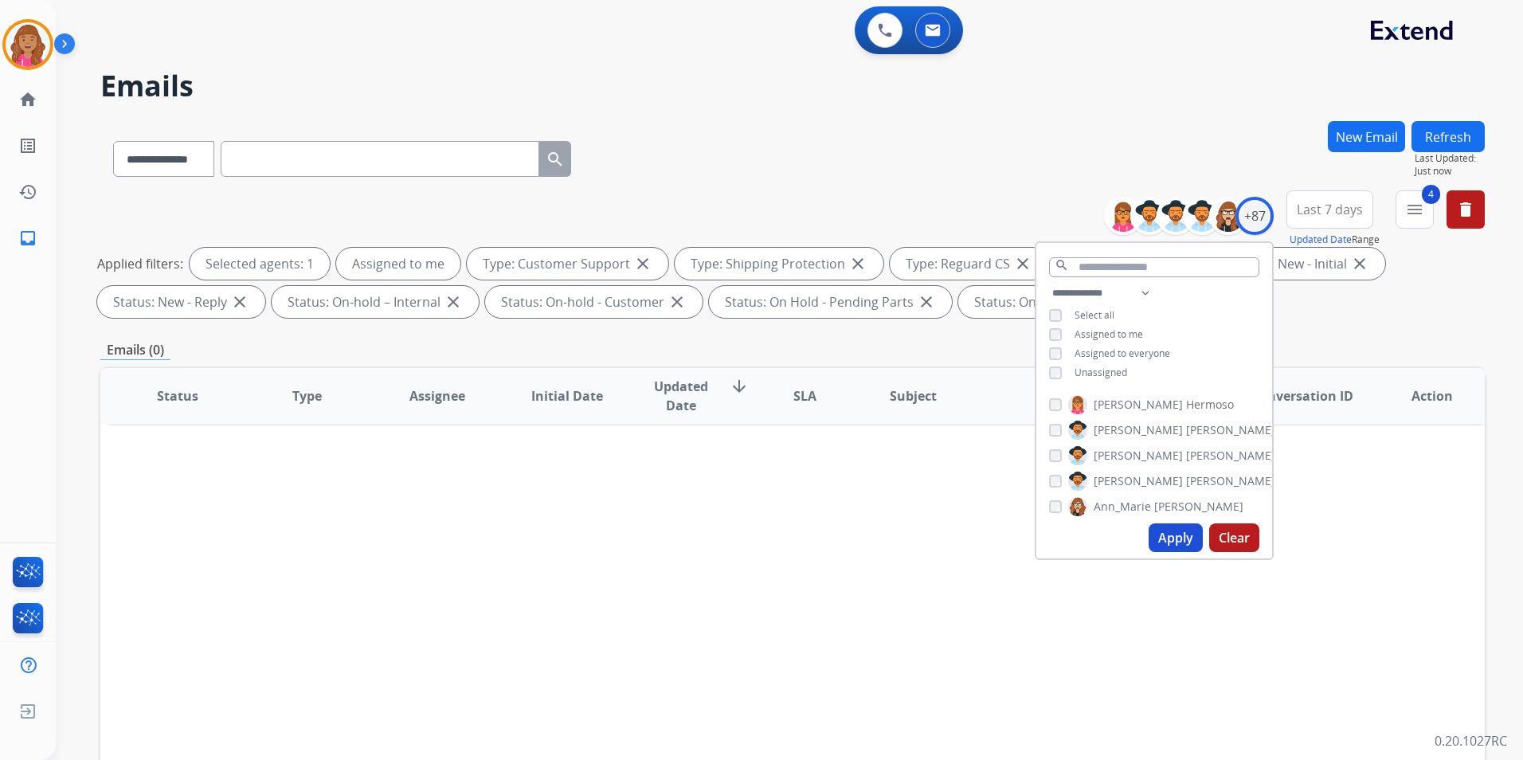
click at [1120, 367] on span "Unassigned" at bounding box center [1100, 373] width 53 height 14
click at [1165, 539] on button "Apply" at bounding box center [1176, 537] width 54 height 29
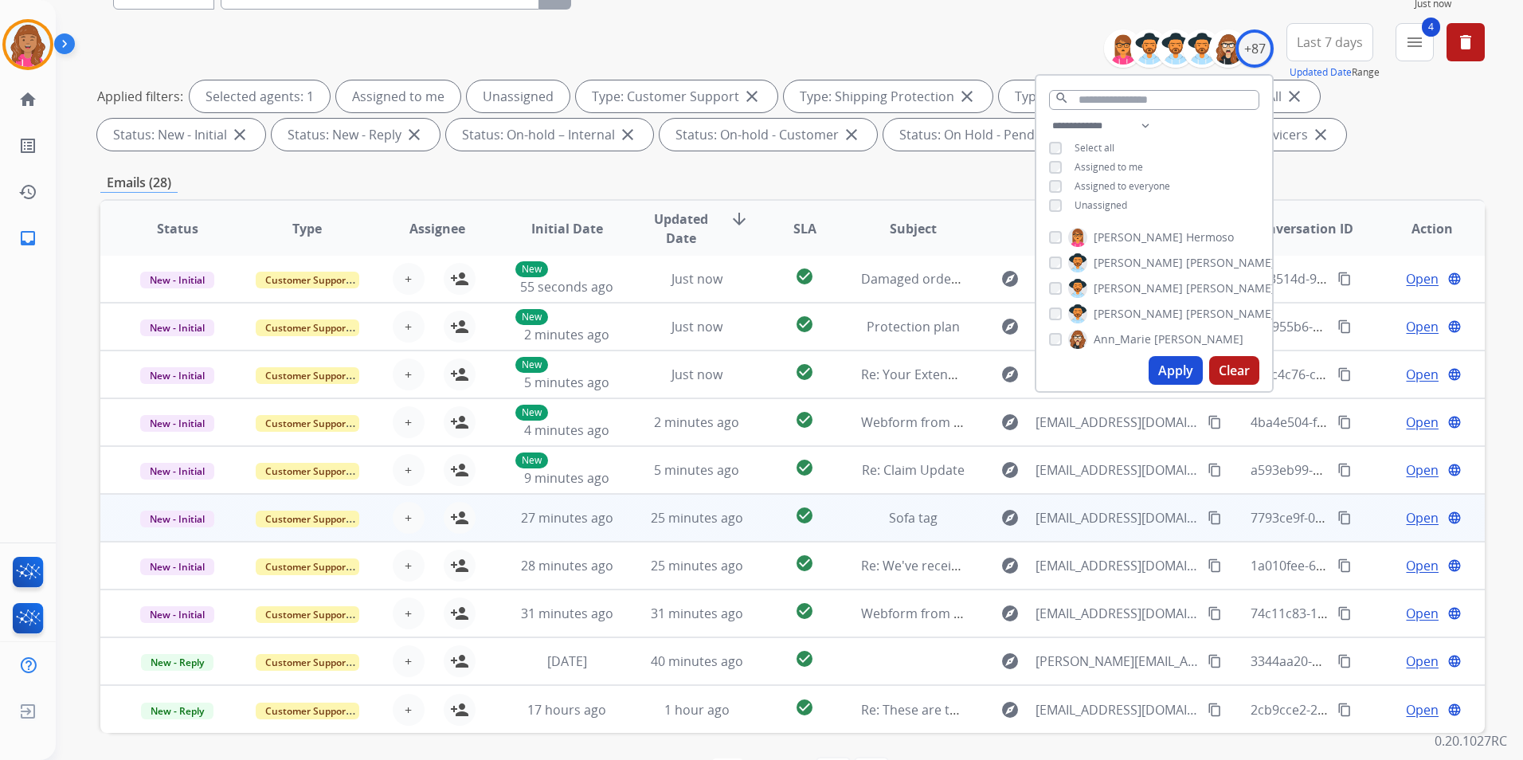
scroll to position [223, 0]
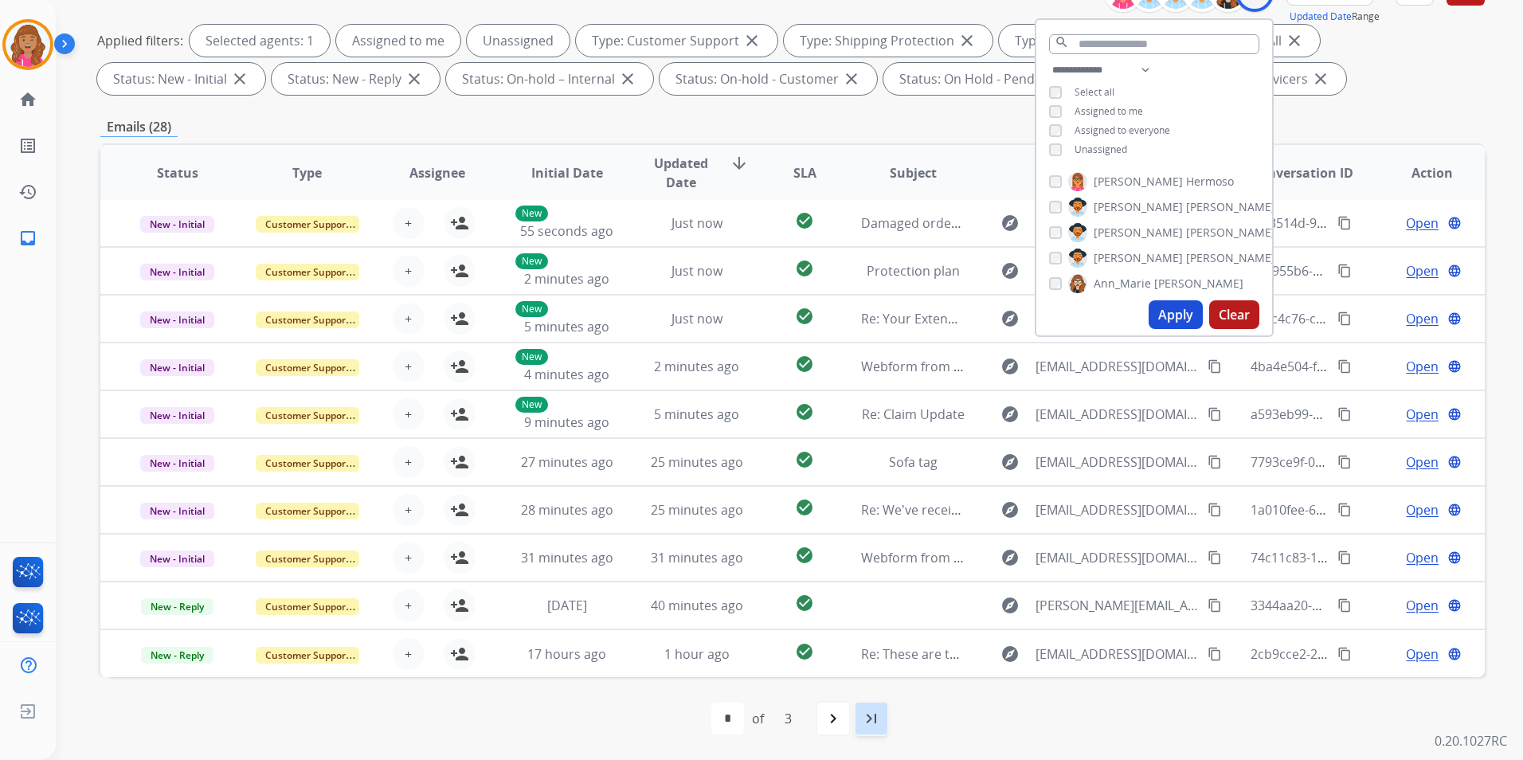
click at [871, 720] on mat-icon "last_page" at bounding box center [871, 718] width 19 height 19
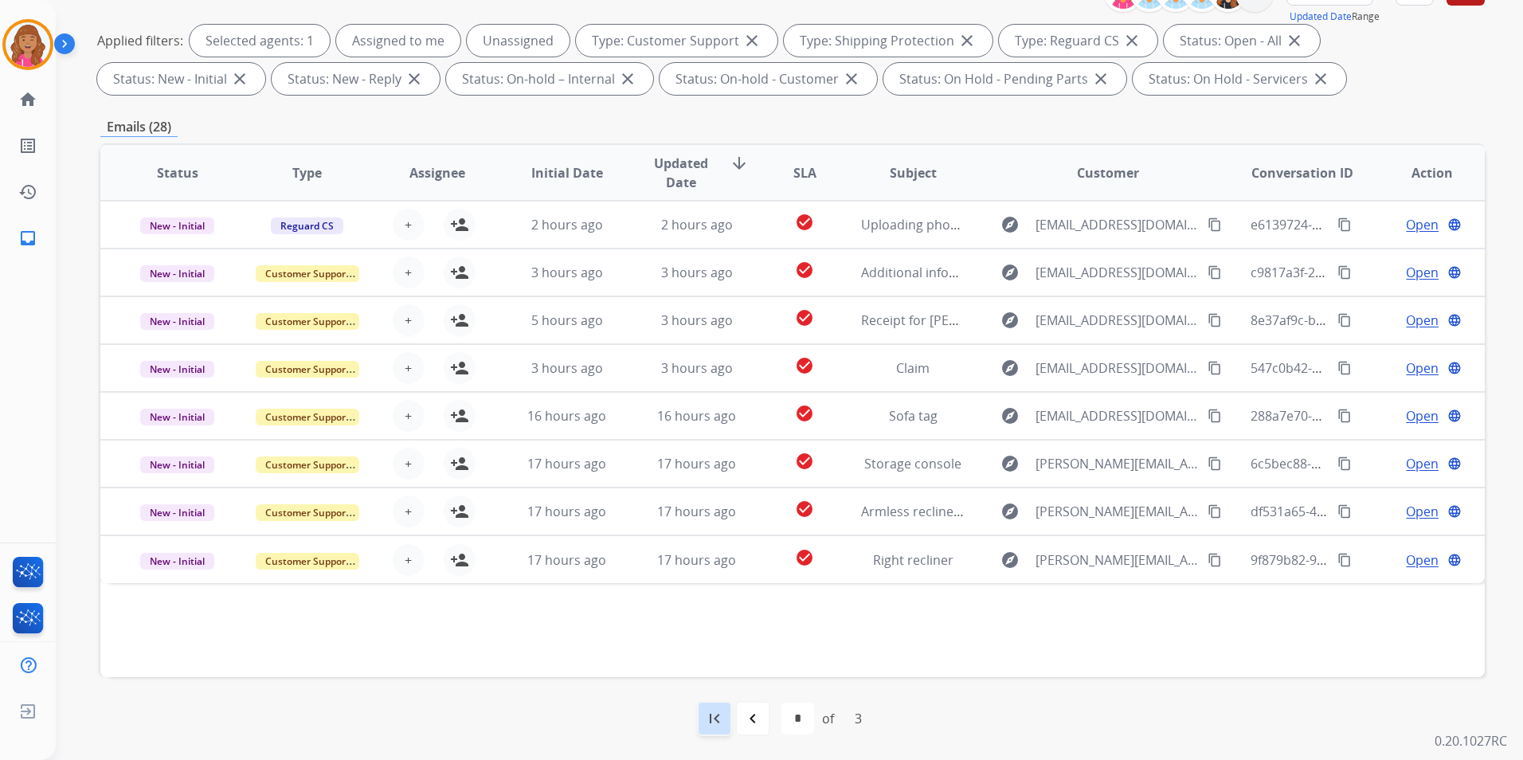
click at [716, 712] on mat-icon "first_page" at bounding box center [714, 718] width 19 height 19
select select "*"
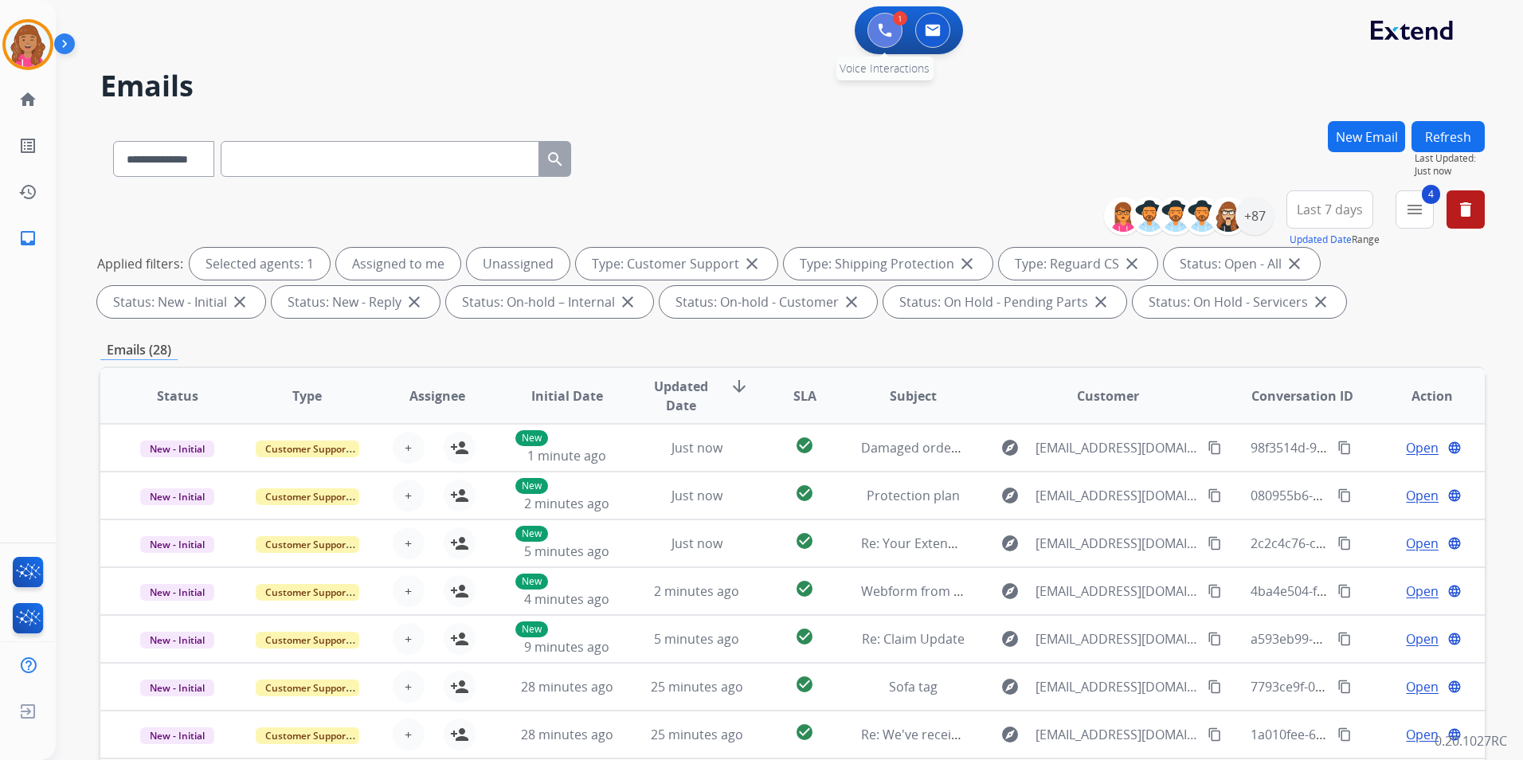
click at [897, 29] on button at bounding box center [884, 30] width 35 height 35
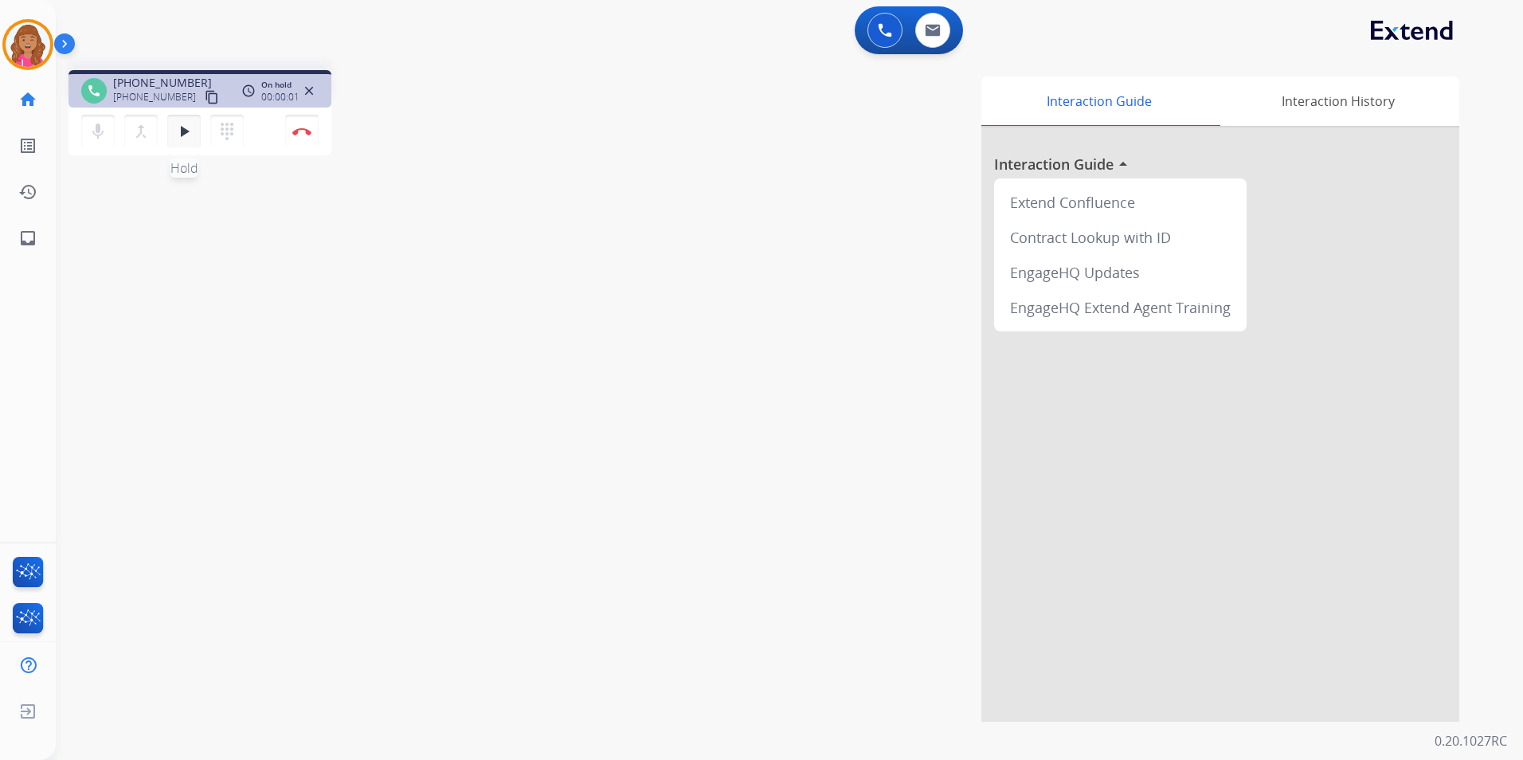
click at [194, 138] on button "play_arrow Hold" at bounding box center [183, 131] width 33 height 33
click at [108, 137] on button "mic Mute" at bounding box center [97, 131] width 33 height 33
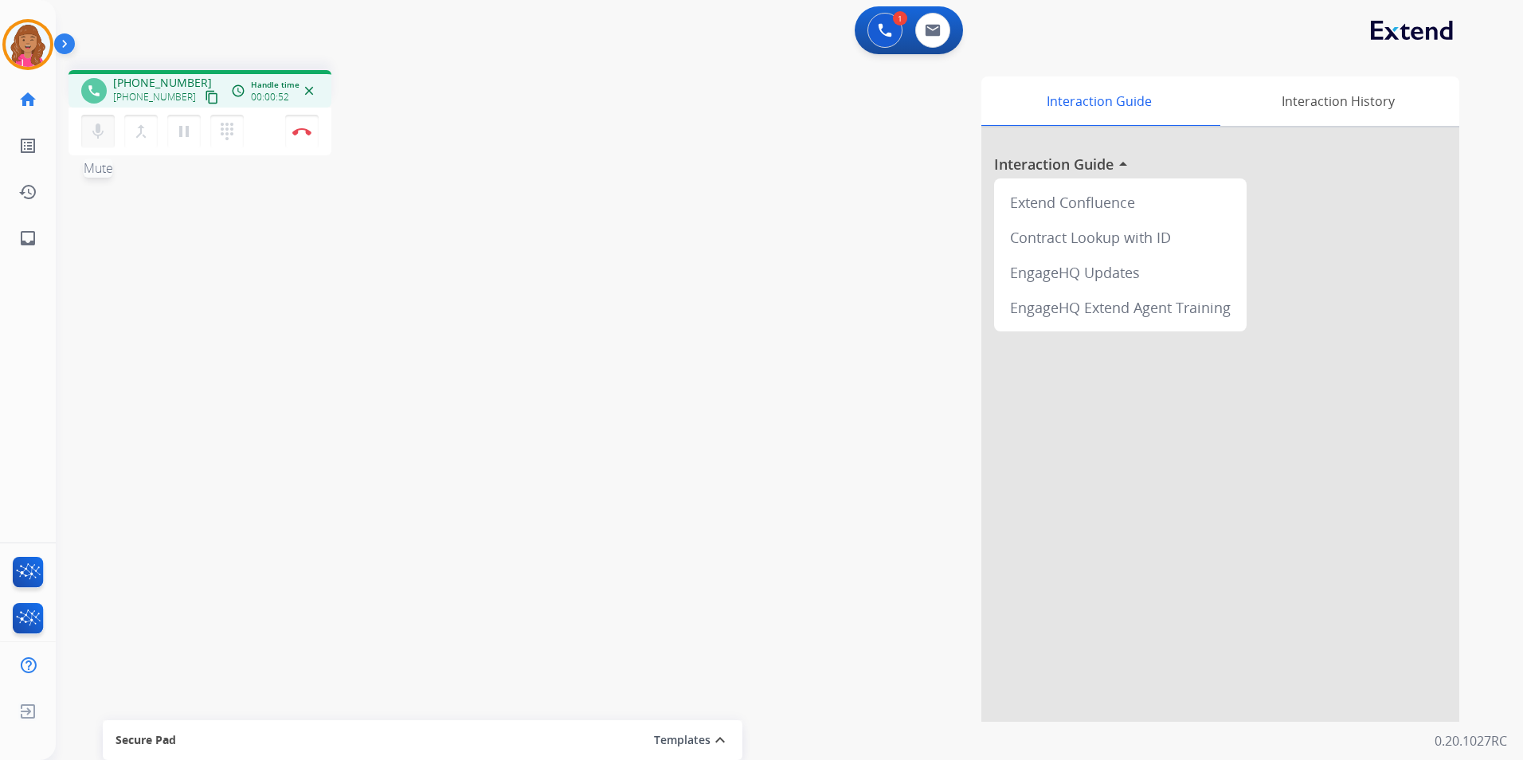
click at [108, 137] on button "mic Mute" at bounding box center [97, 131] width 33 height 33
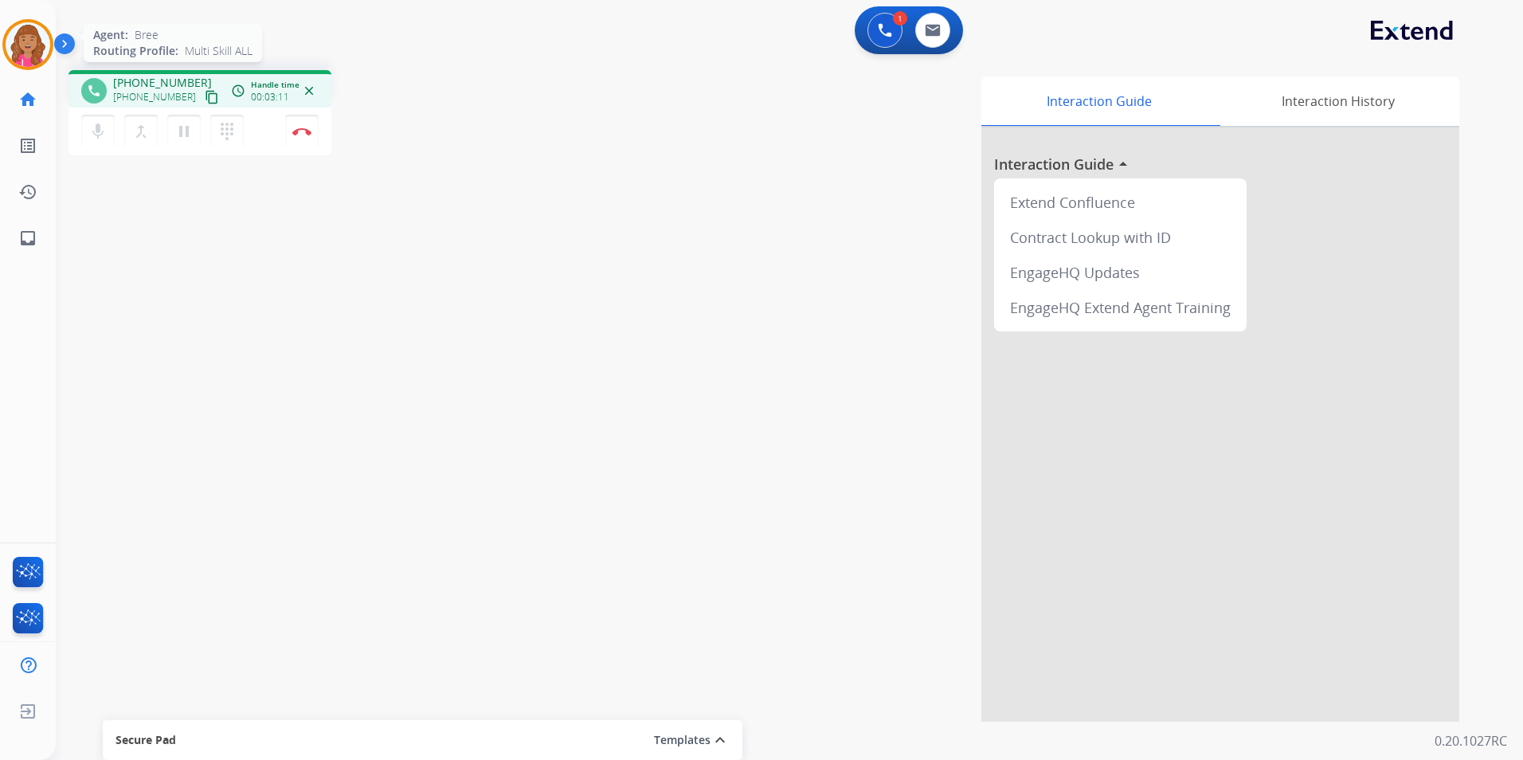
click at [40, 62] on img at bounding box center [28, 44] width 45 height 45
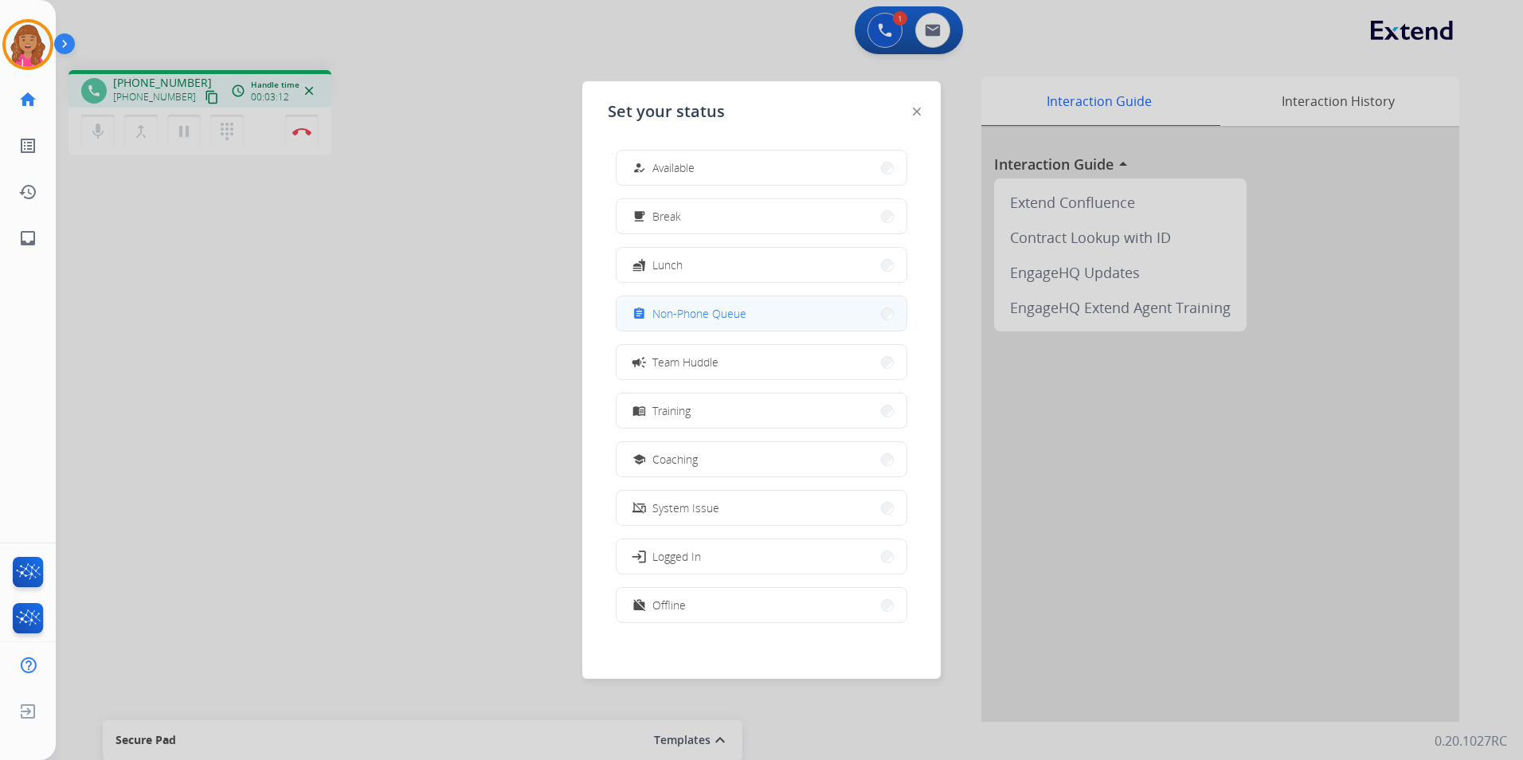
click at [654, 303] on button "assignment Non-Phone Queue" at bounding box center [761, 313] width 290 height 34
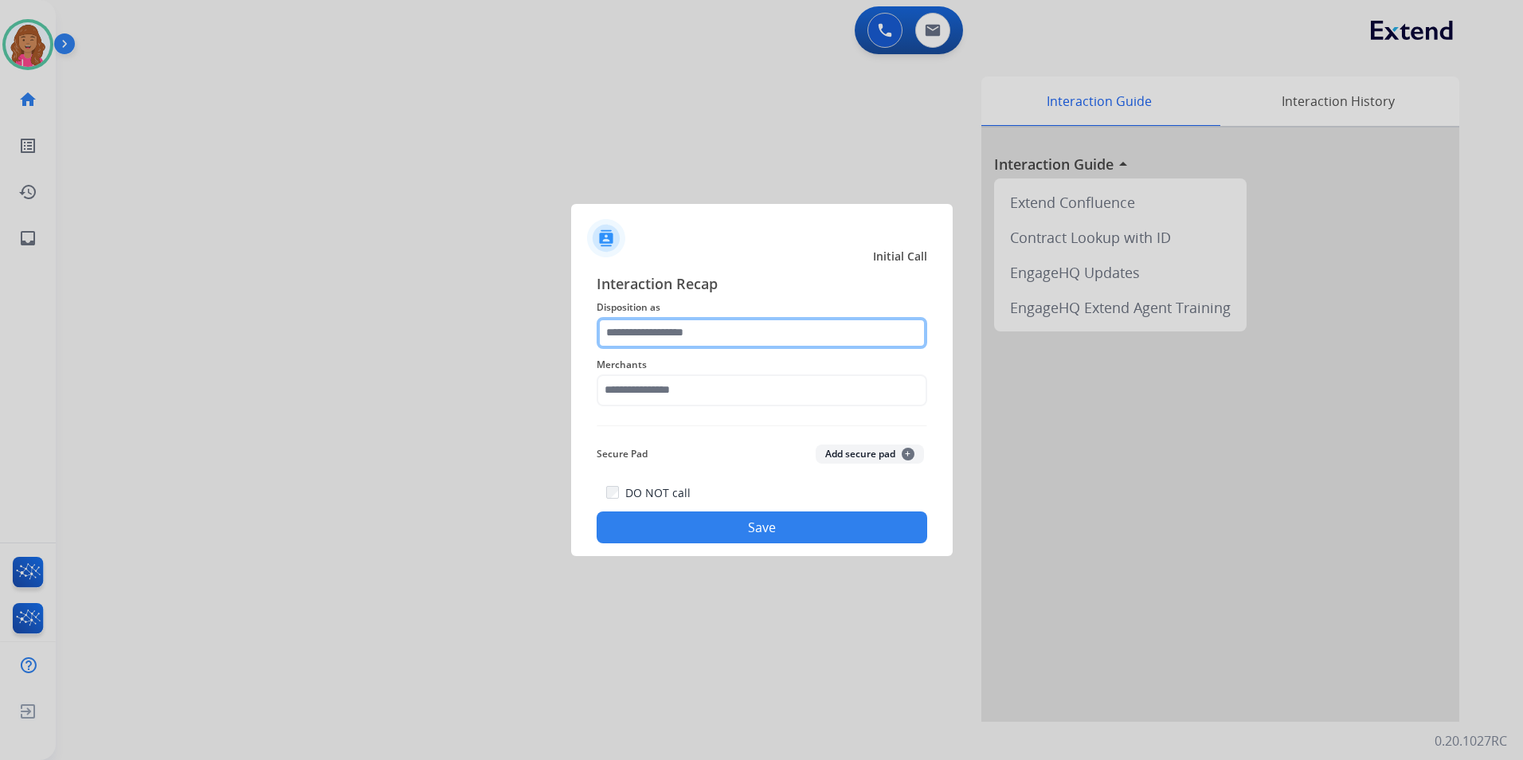
click at [785, 342] on input "text" at bounding box center [762, 333] width 331 height 32
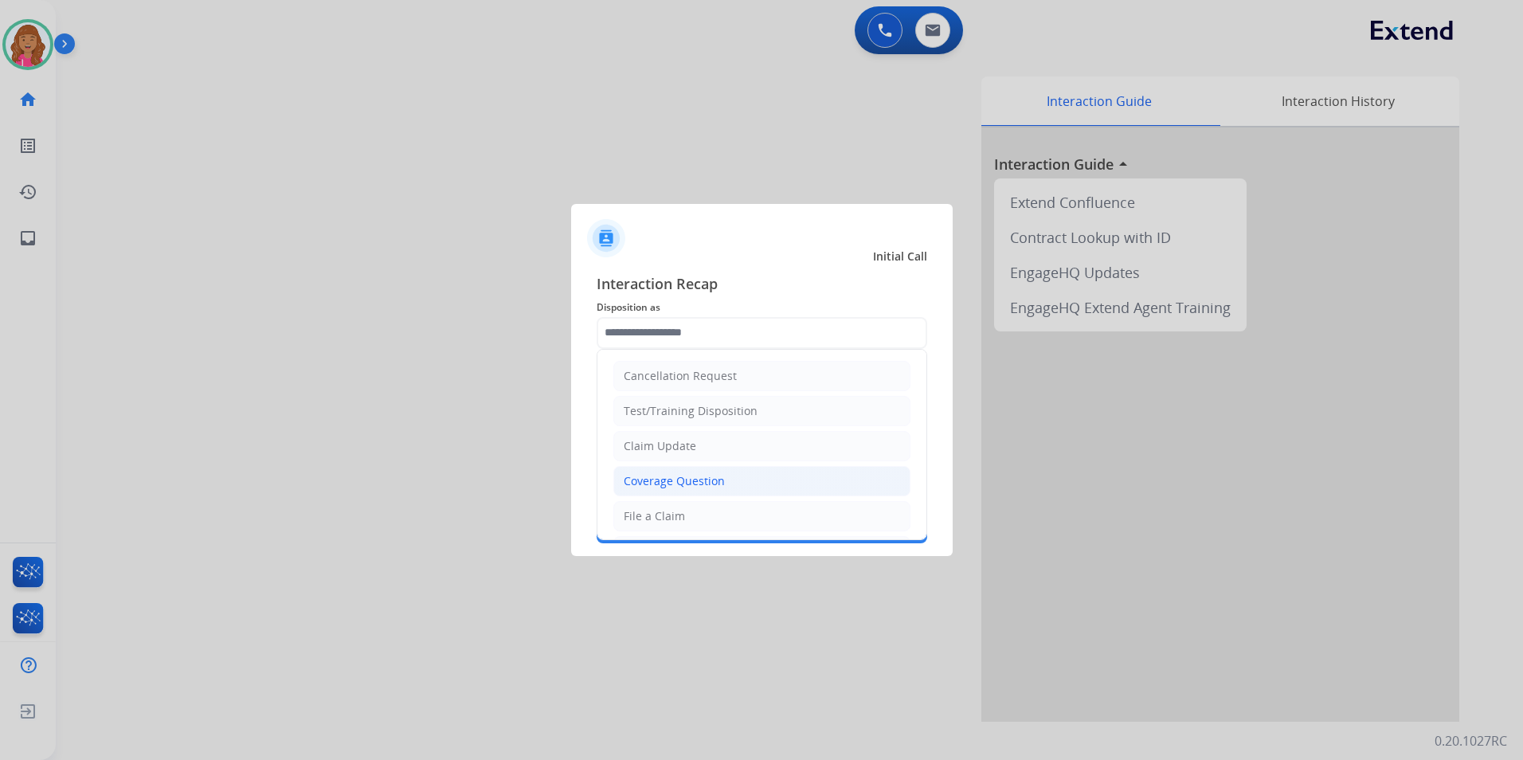
click at [704, 481] on div "Coverage Question" at bounding box center [674, 481] width 101 height 16
type input "**********"
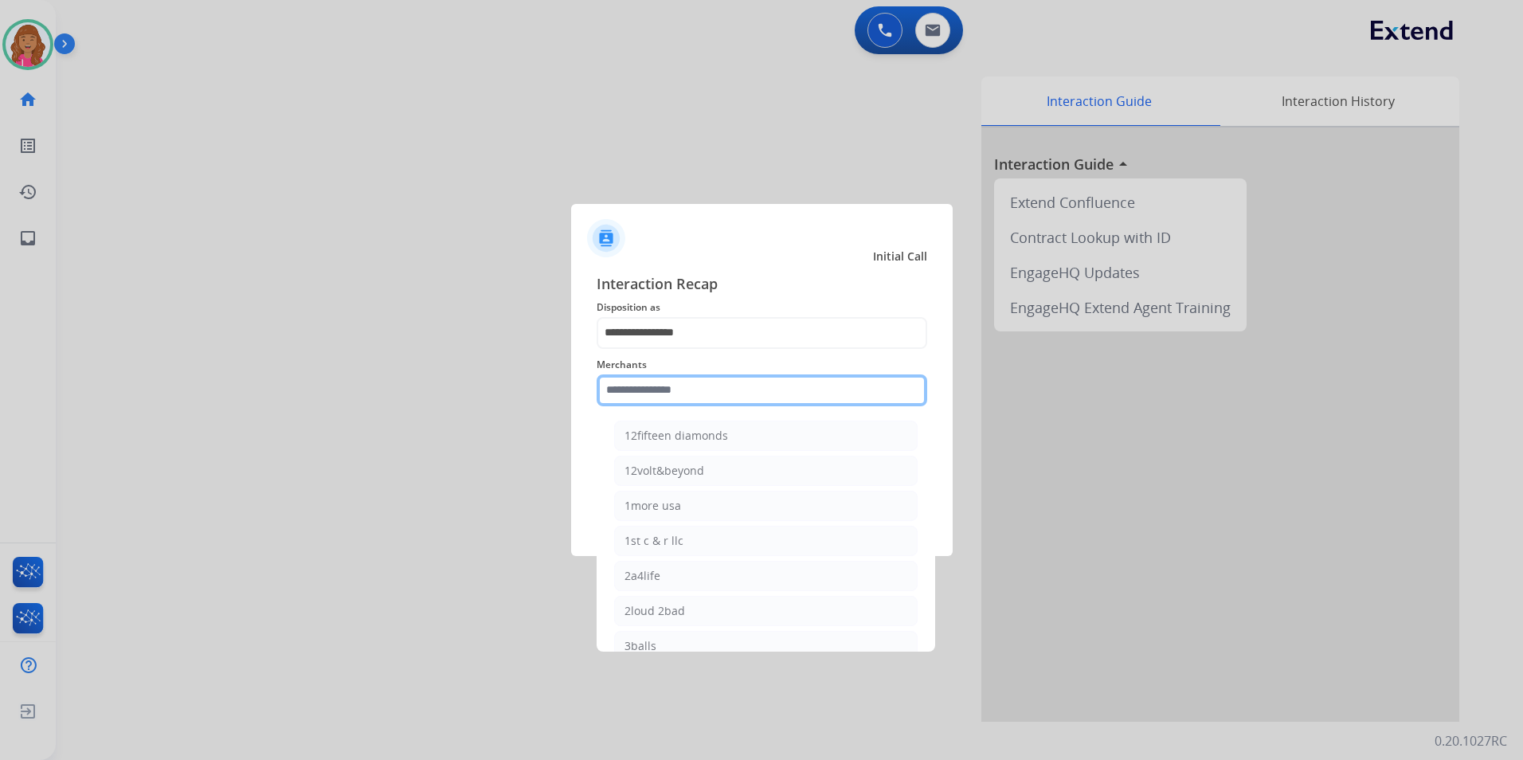
click at [664, 374] on input "text" at bounding box center [762, 390] width 331 height 32
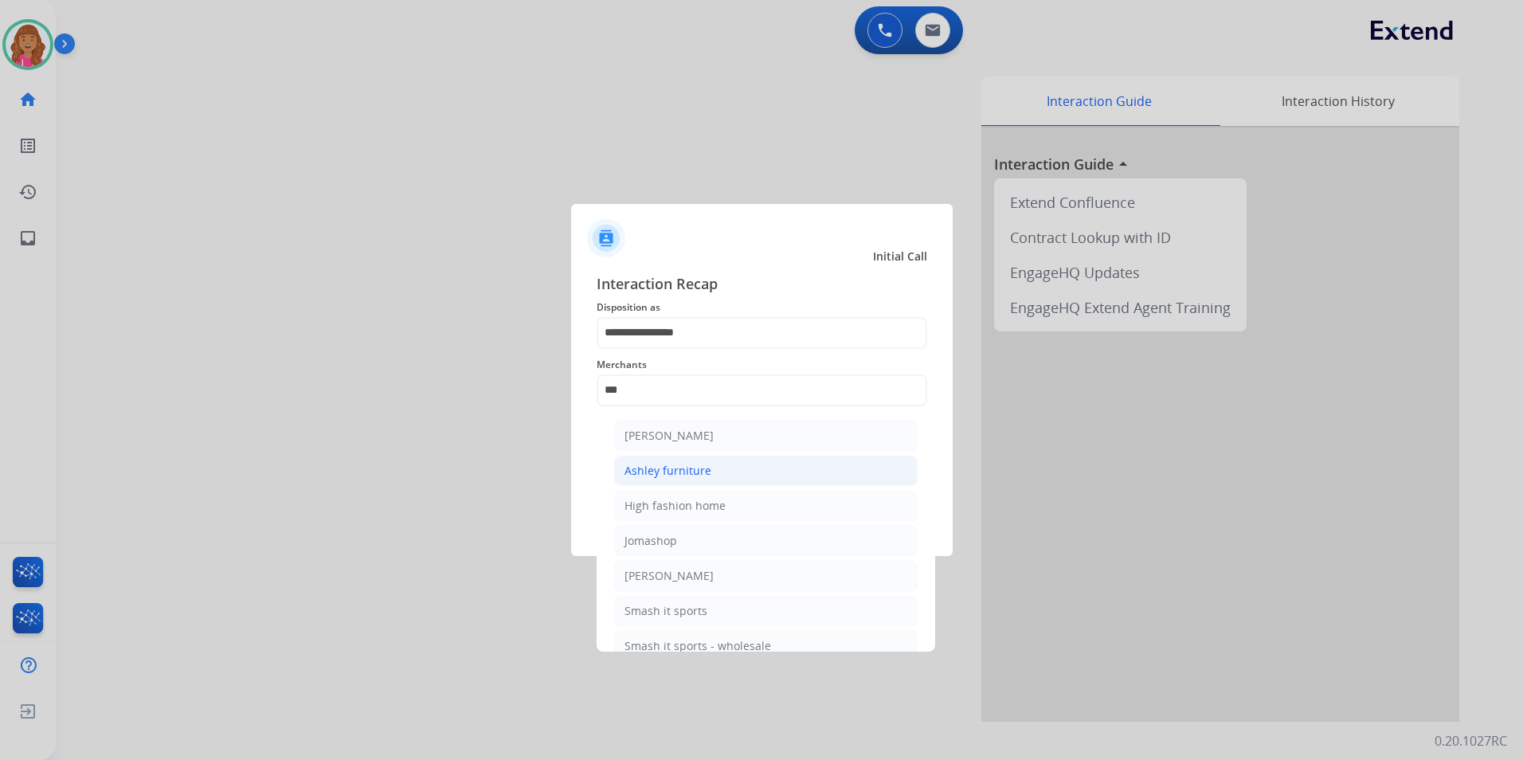
click at [688, 469] on div "Ashley furniture" at bounding box center [667, 471] width 87 height 16
type input "**********"
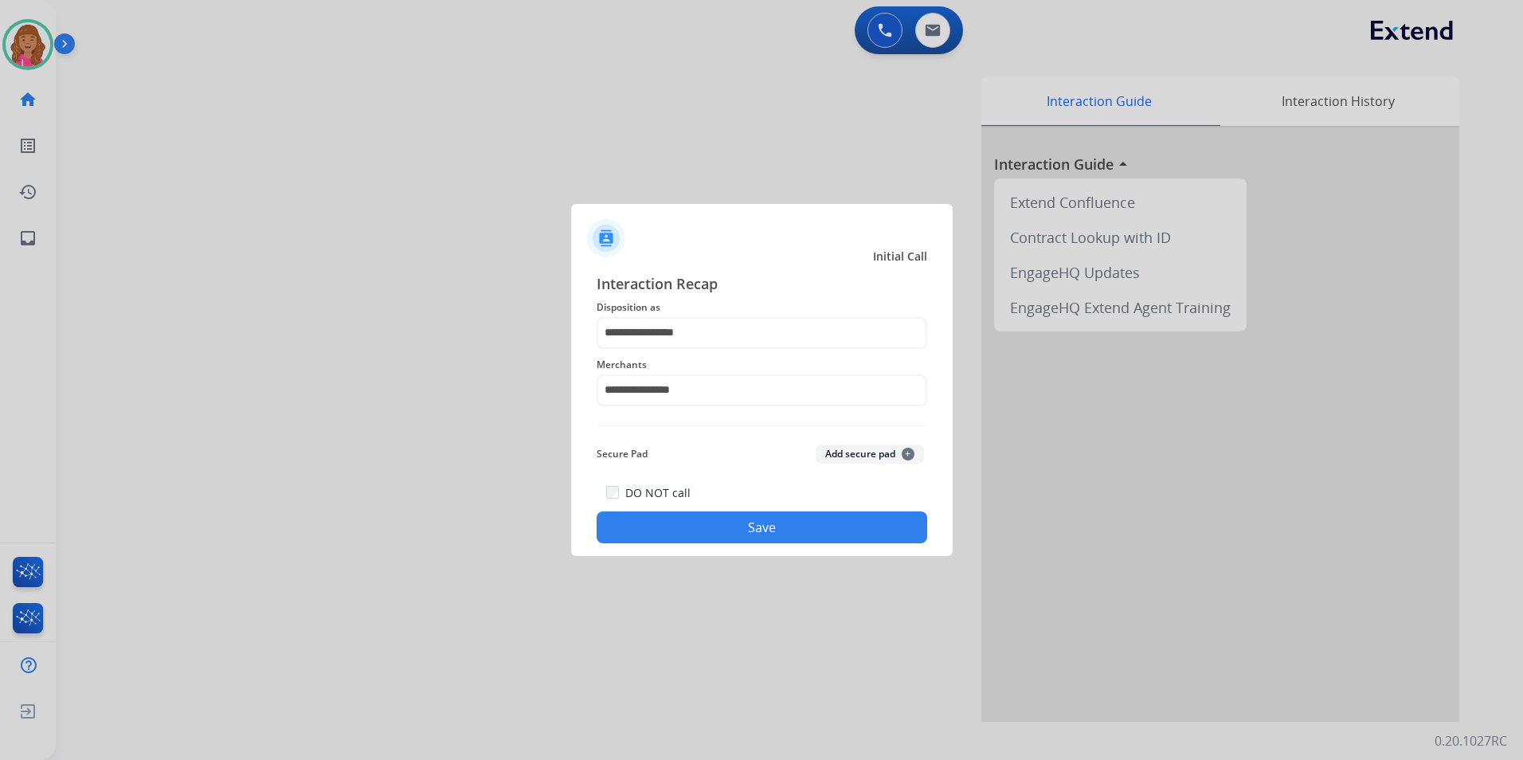
click at [679, 440] on div "Secure Pad Add secure pad +" at bounding box center [762, 454] width 331 height 32
click at [669, 543] on div "DO NOT call Save" at bounding box center [762, 513] width 331 height 61
click at [679, 535] on button "Save" at bounding box center [762, 527] width 331 height 32
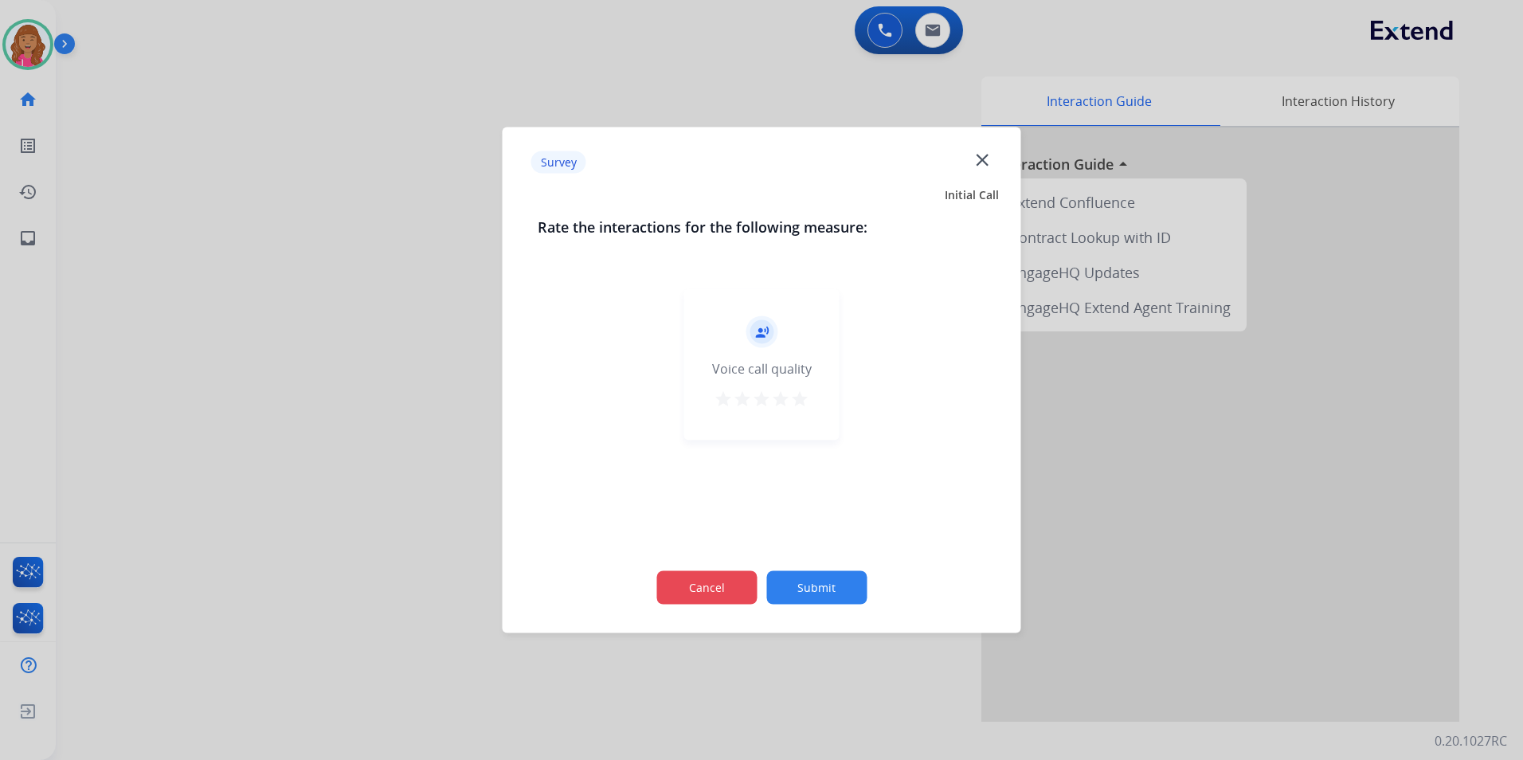
click at [702, 582] on button "Cancel" at bounding box center [706, 587] width 100 height 33
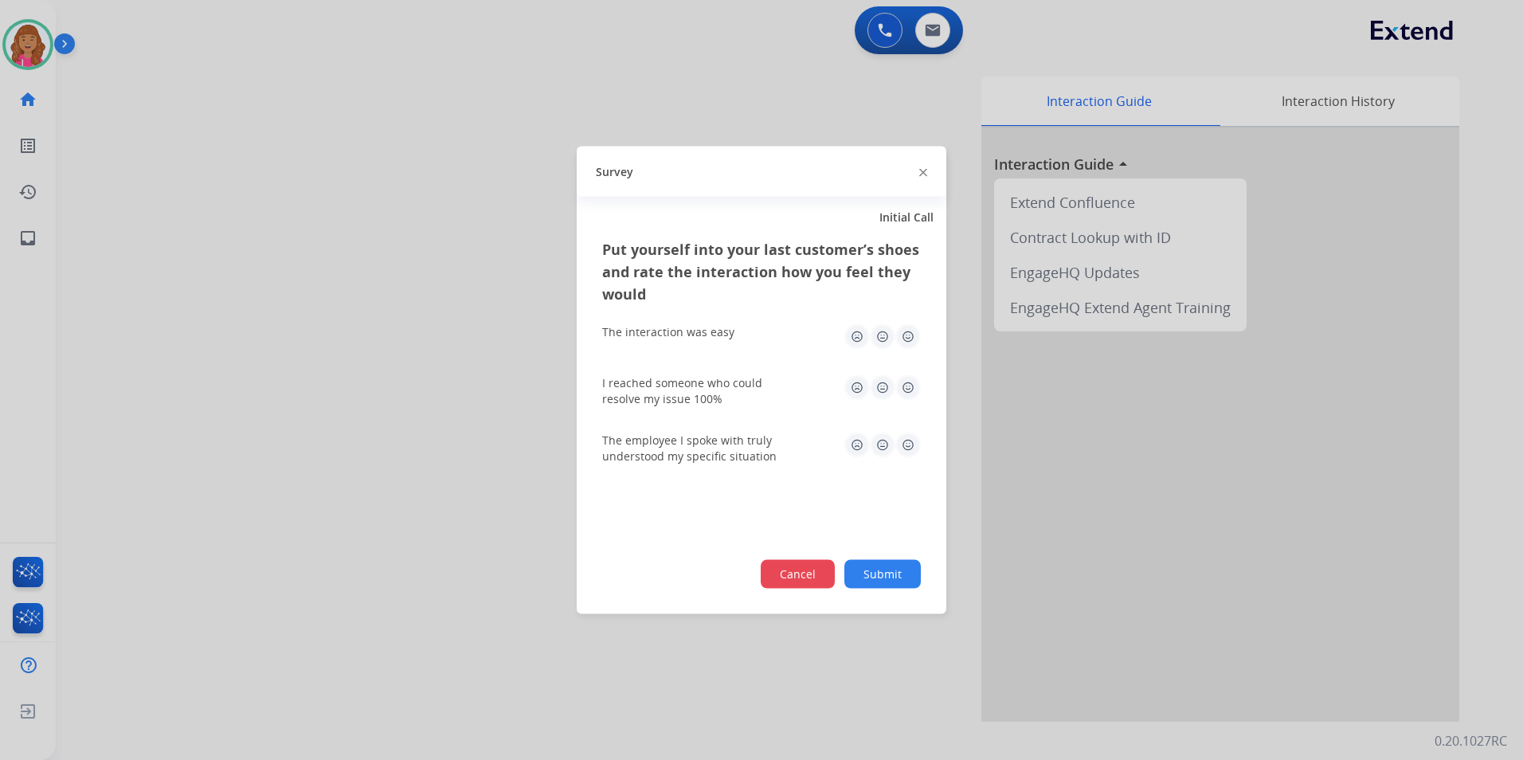
click at [772, 572] on button "Cancel" at bounding box center [798, 574] width 74 height 29
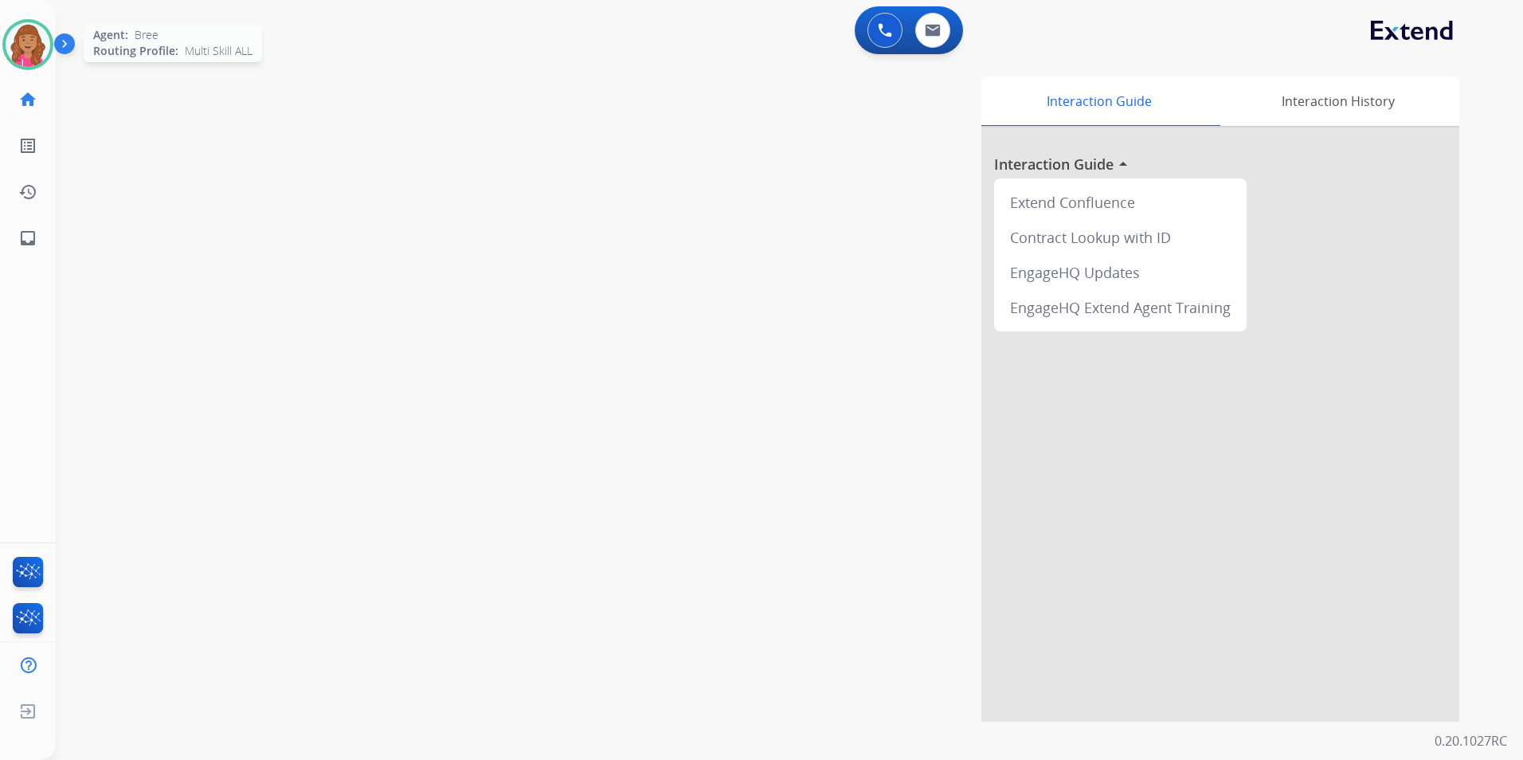
click at [17, 29] on img at bounding box center [28, 44] width 45 height 45
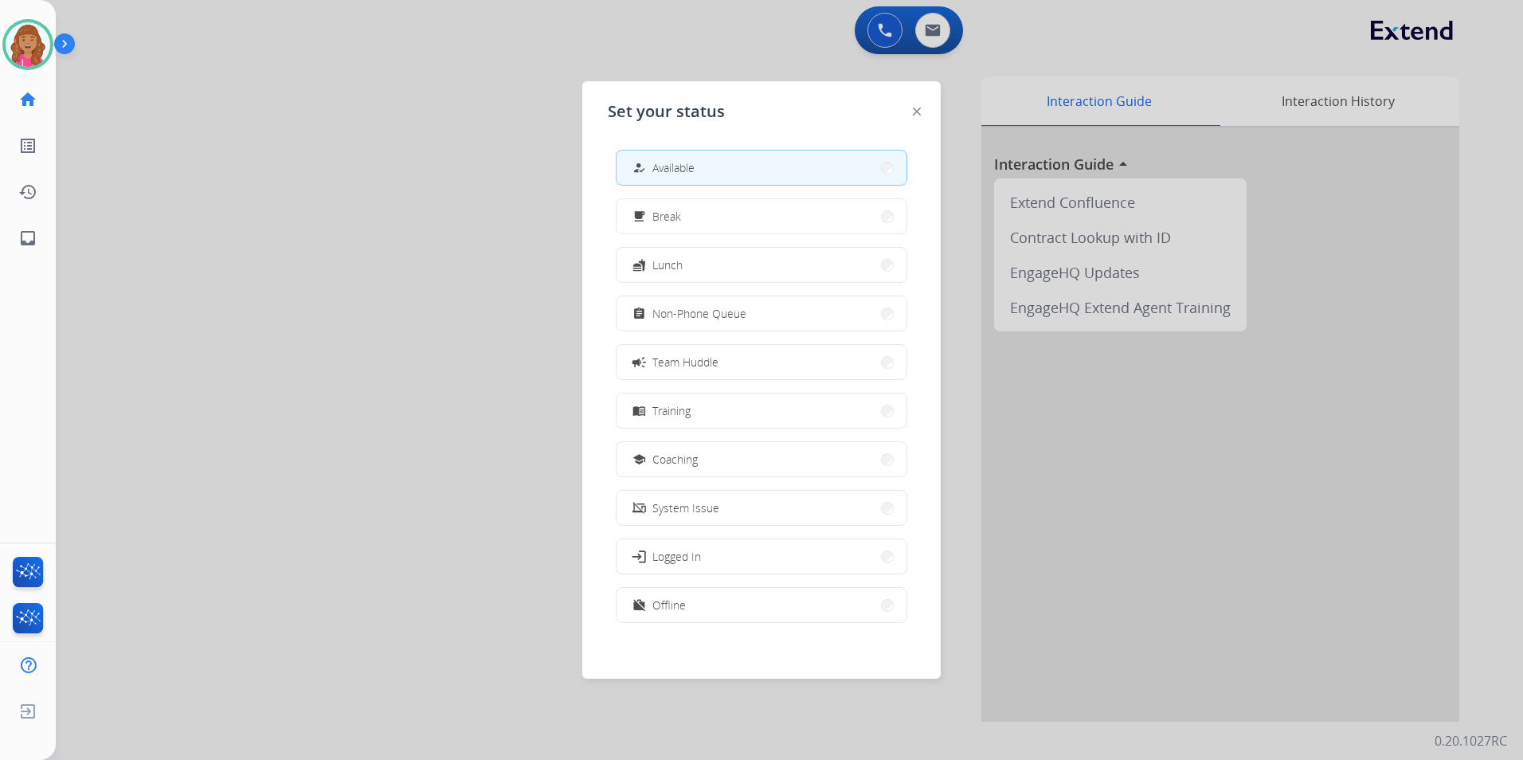
drag, startPoint x: 469, startPoint y: 174, endPoint x: 473, endPoint y: 182, distance: 8.9
click at [469, 173] on div at bounding box center [761, 380] width 1523 height 760
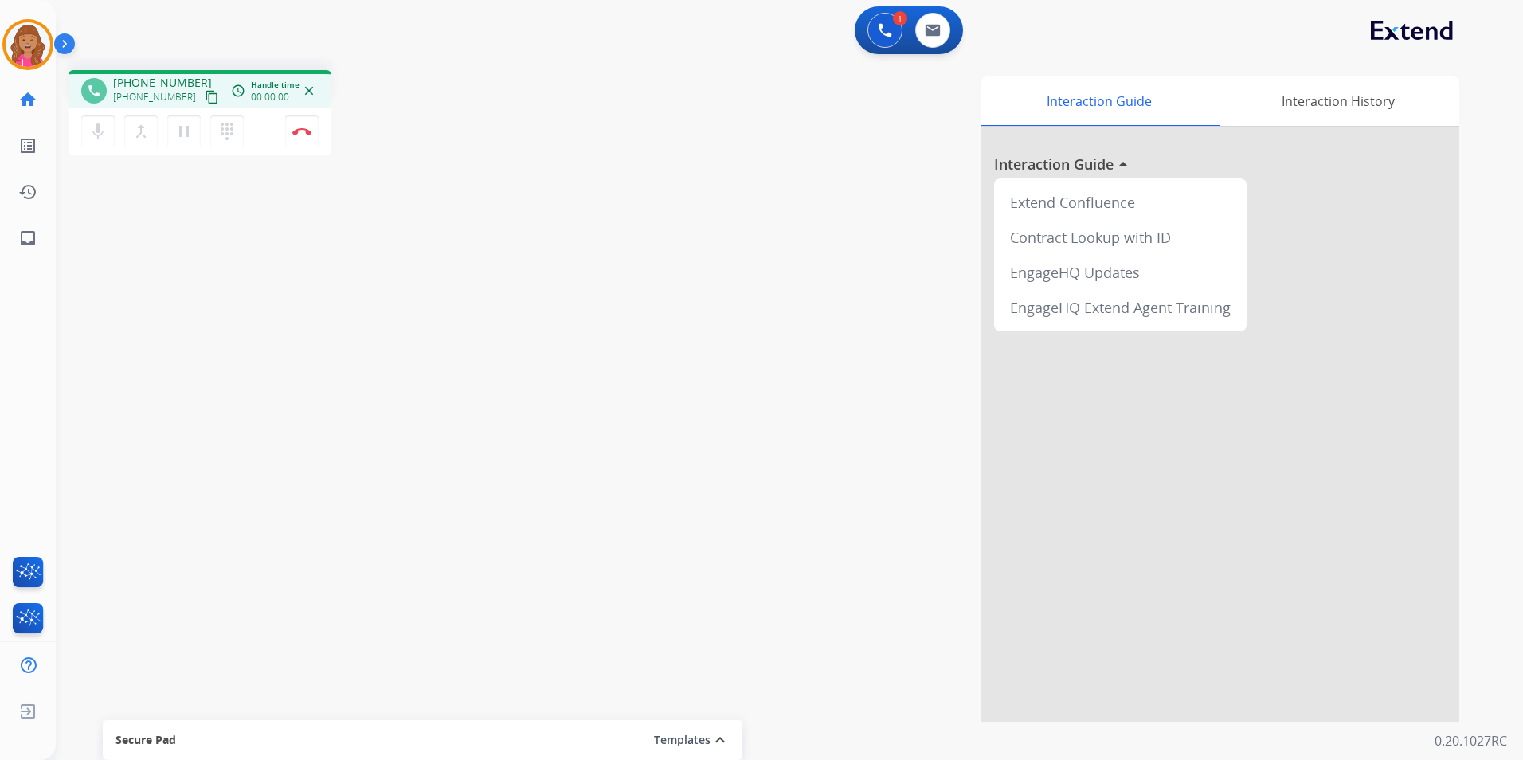
click at [205, 99] on mat-icon "content_copy" at bounding box center [212, 97] width 14 height 14
click at [311, 121] on button "Disconnect" at bounding box center [301, 131] width 33 height 33
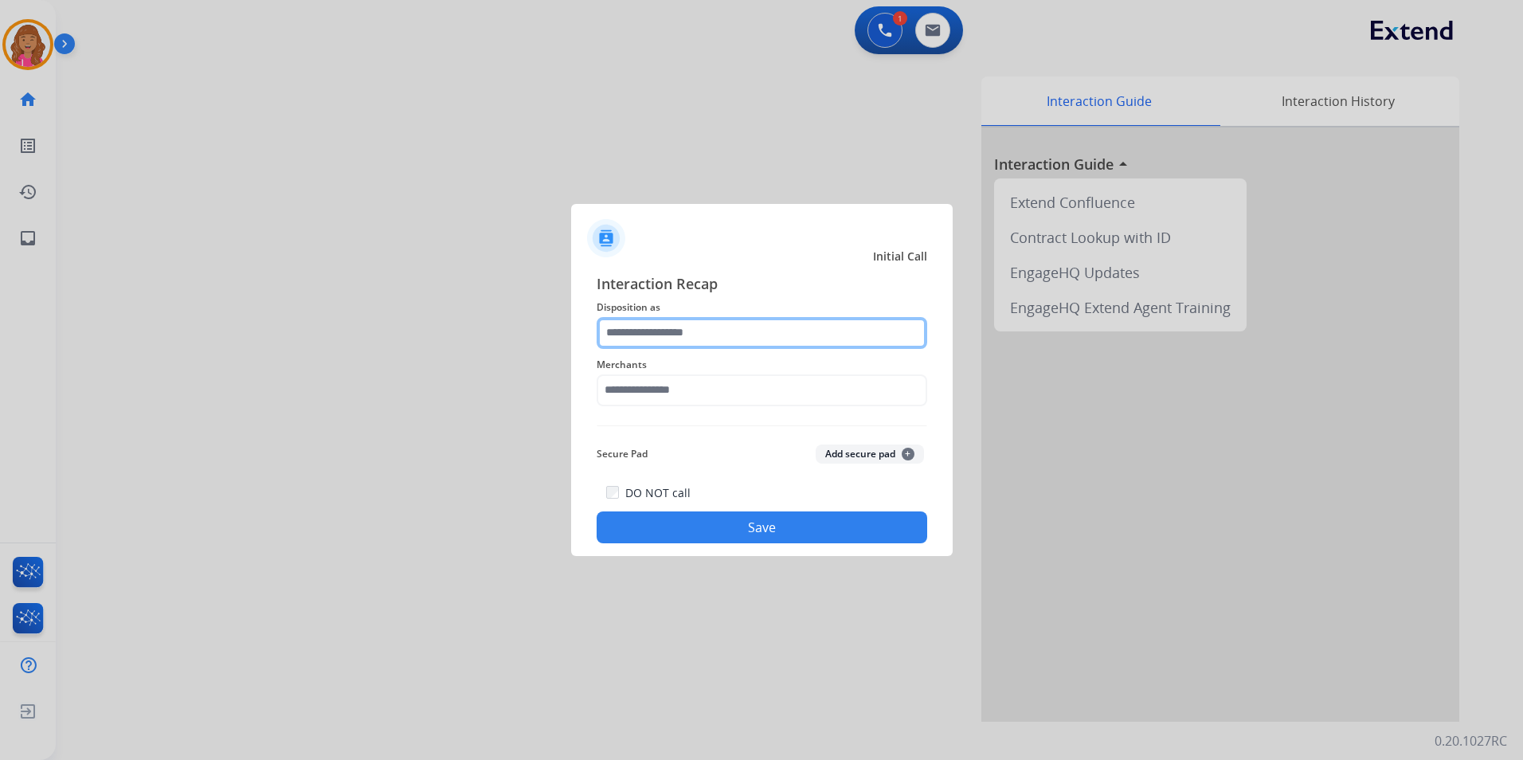
click at [718, 339] on input "text" at bounding box center [762, 333] width 331 height 32
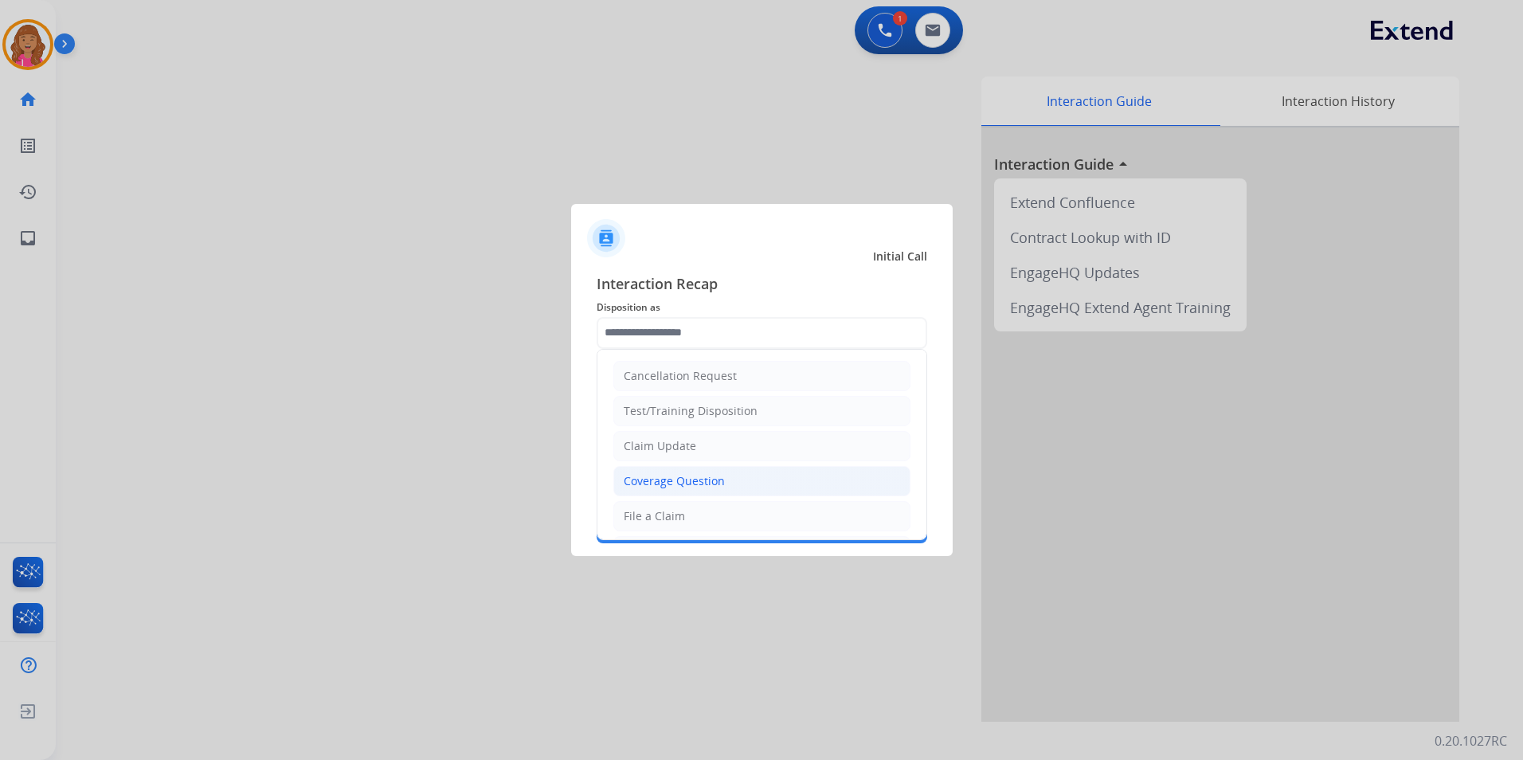
drag, startPoint x: 689, startPoint y: 489, endPoint x: 686, endPoint y: 468, distance: 21.7
click at [691, 489] on li "Coverage Question" at bounding box center [761, 481] width 297 height 30
type input "**********"
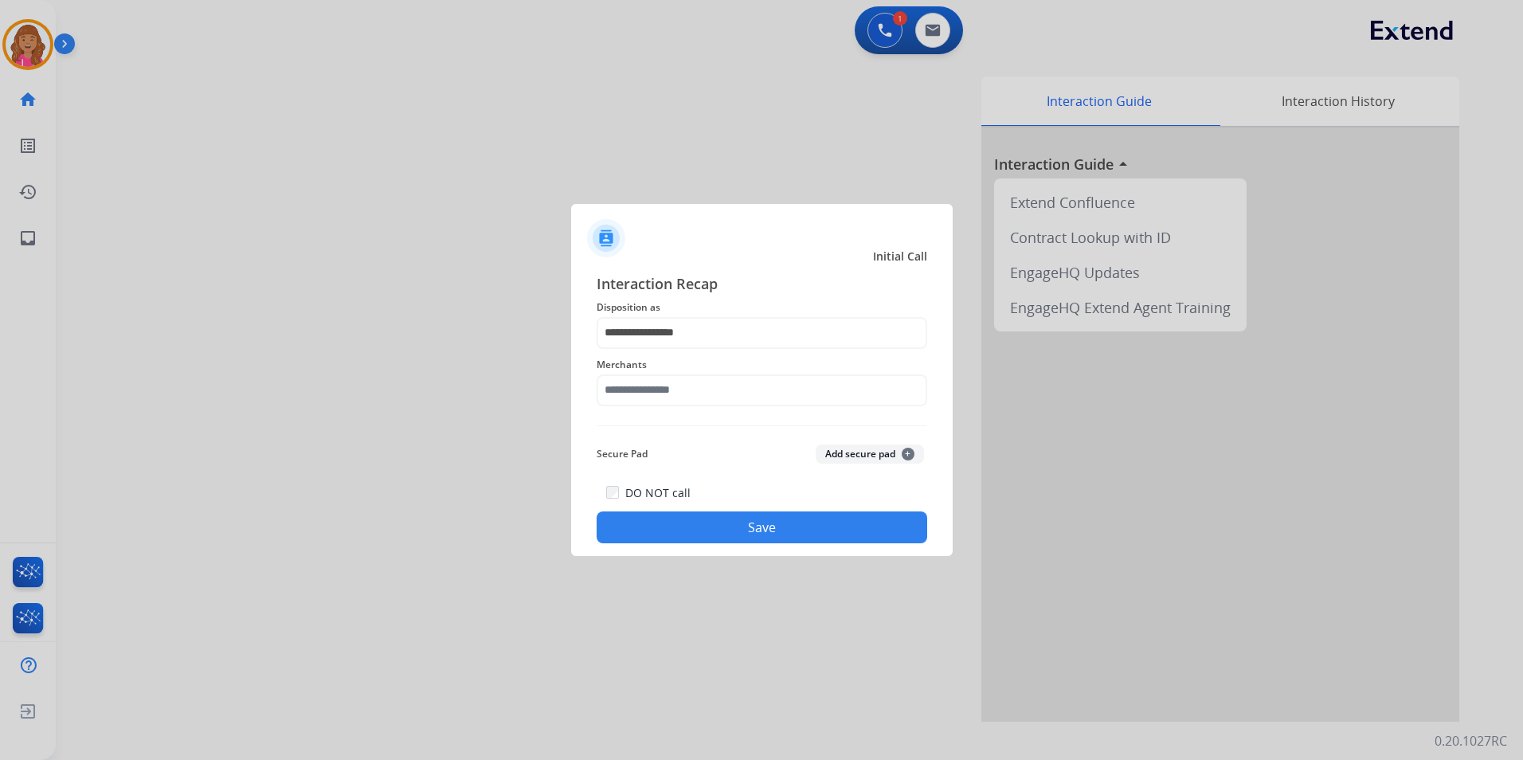
click at [682, 417] on div "**********" at bounding box center [762, 408] width 331 height 272
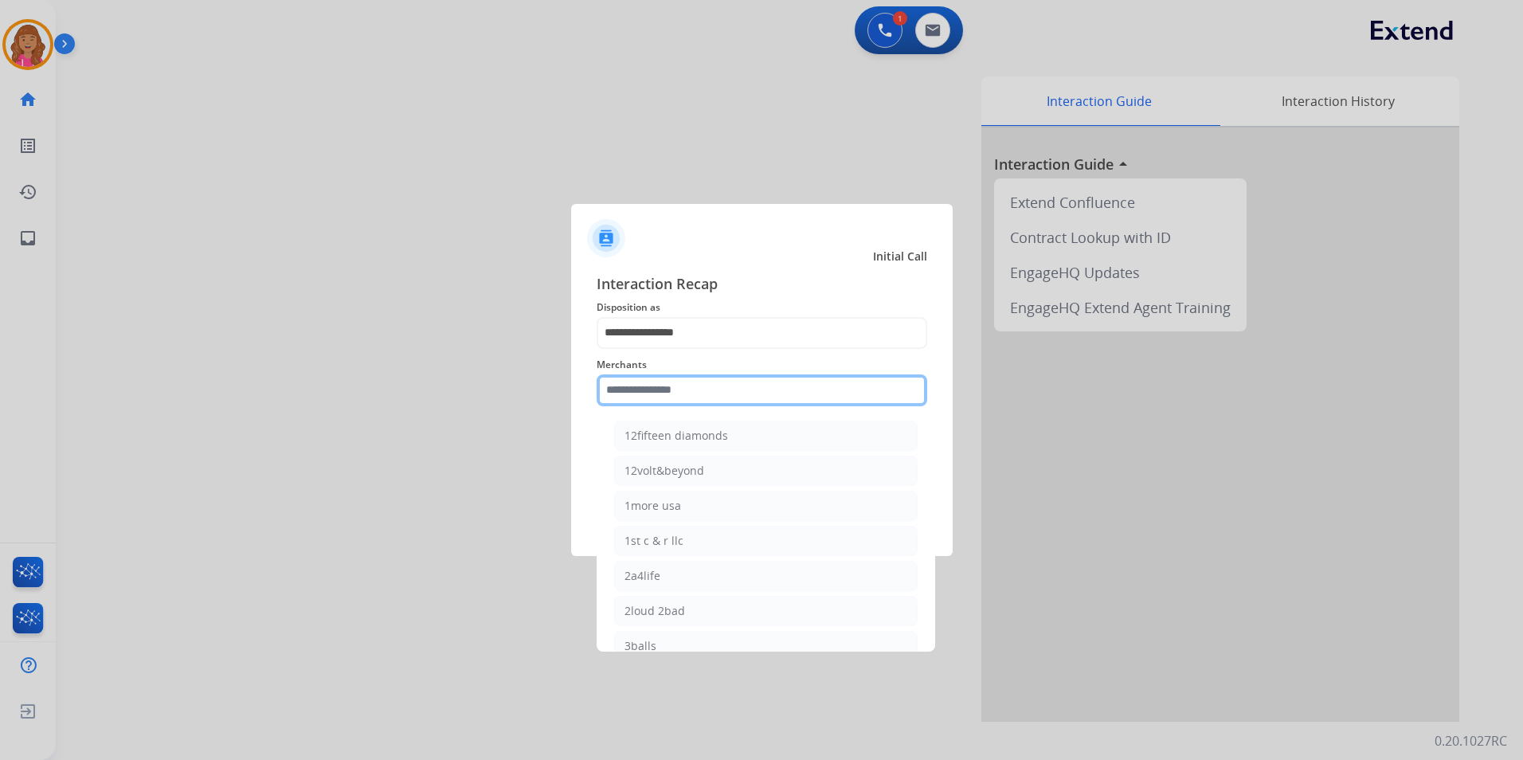
click at [684, 397] on input "text" at bounding box center [762, 390] width 331 height 32
click at [693, 468] on div "Ashley furniture" at bounding box center [667, 471] width 87 height 16
type input "**********"
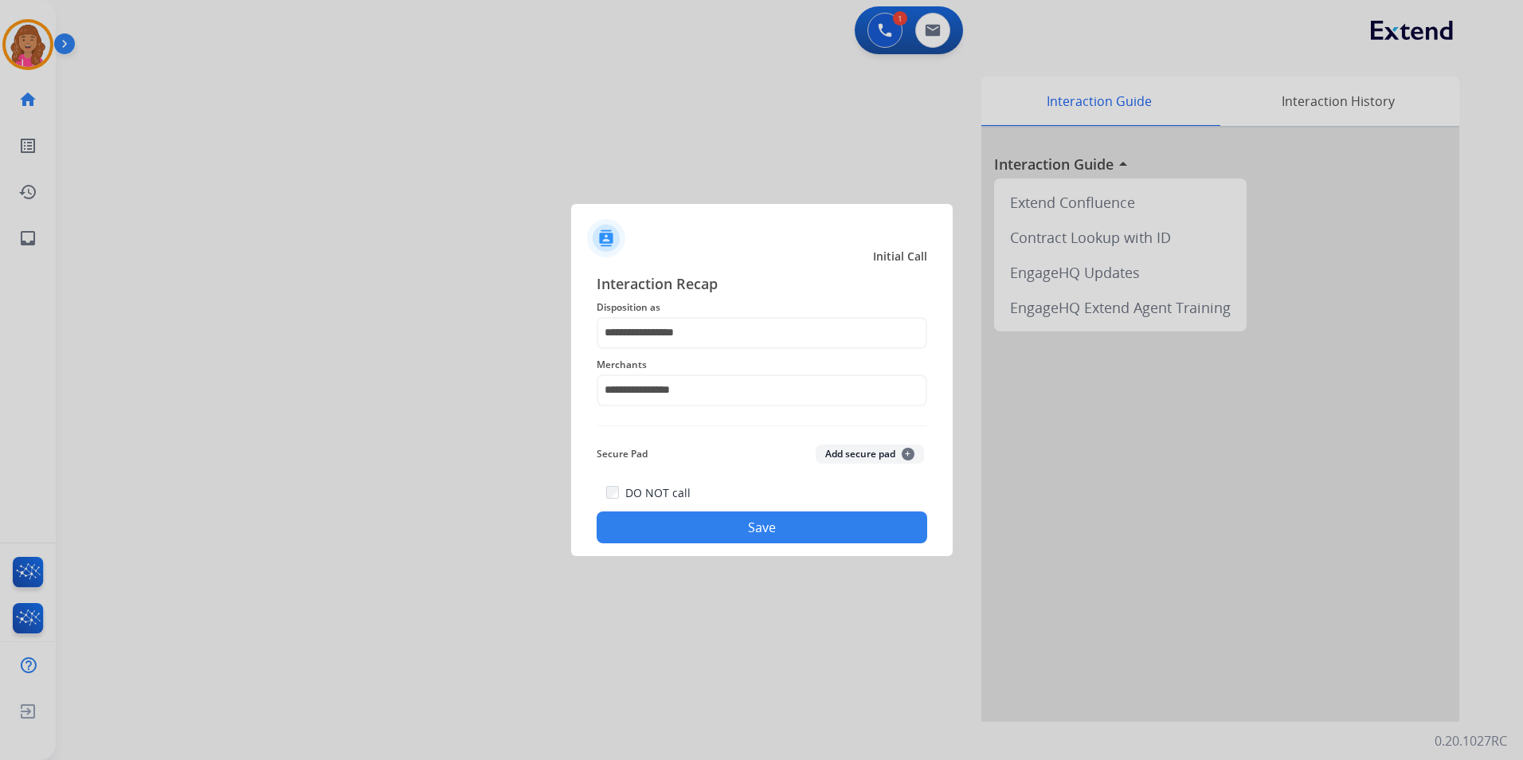
drag, startPoint x: 668, startPoint y: 417, endPoint x: 668, endPoint y: 427, distance: 9.6
click at [668, 417] on div "**********" at bounding box center [762, 408] width 331 height 272
click at [699, 519] on button "Save" at bounding box center [762, 527] width 331 height 32
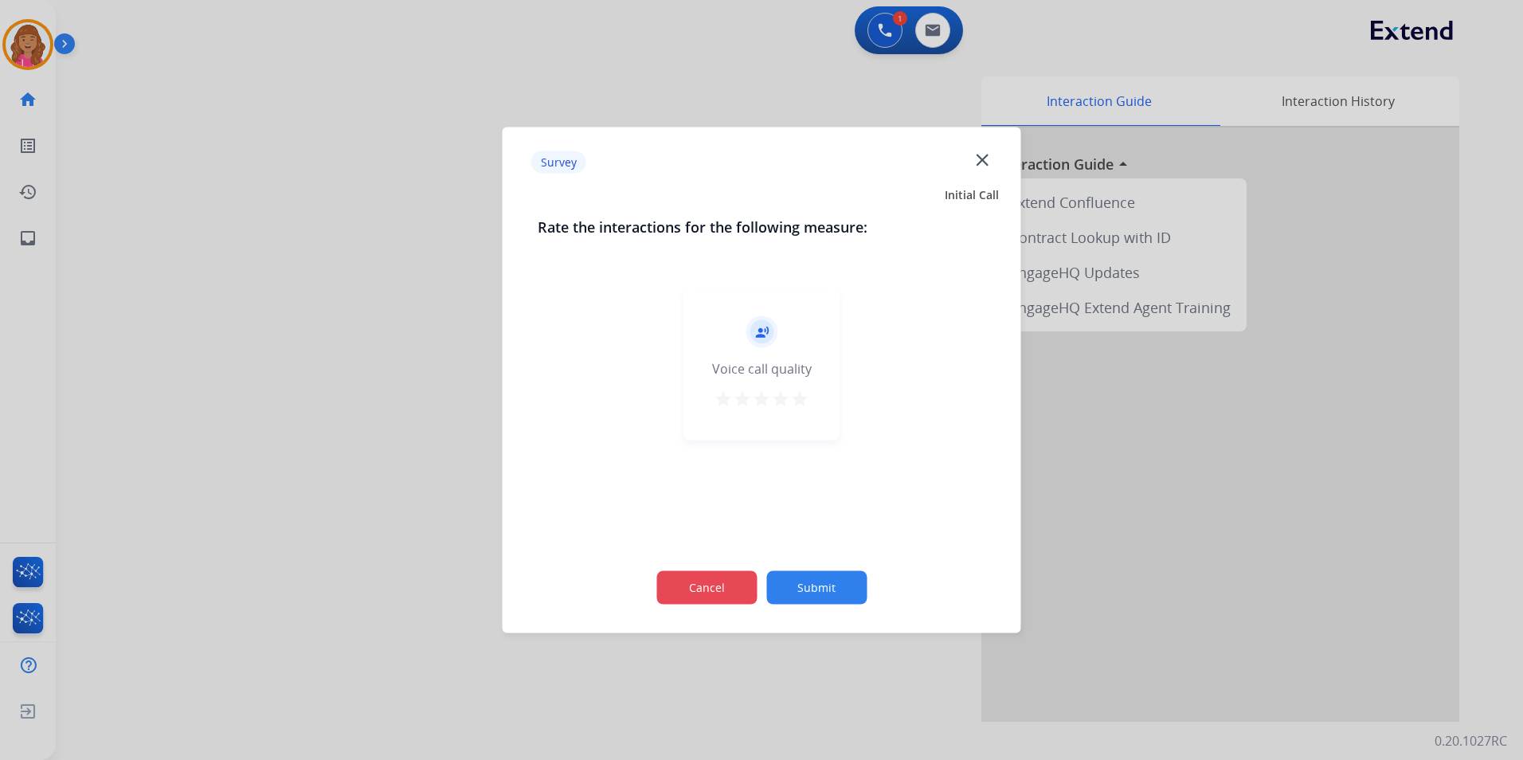
click at [722, 602] on button "Cancel" at bounding box center [706, 587] width 100 height 33
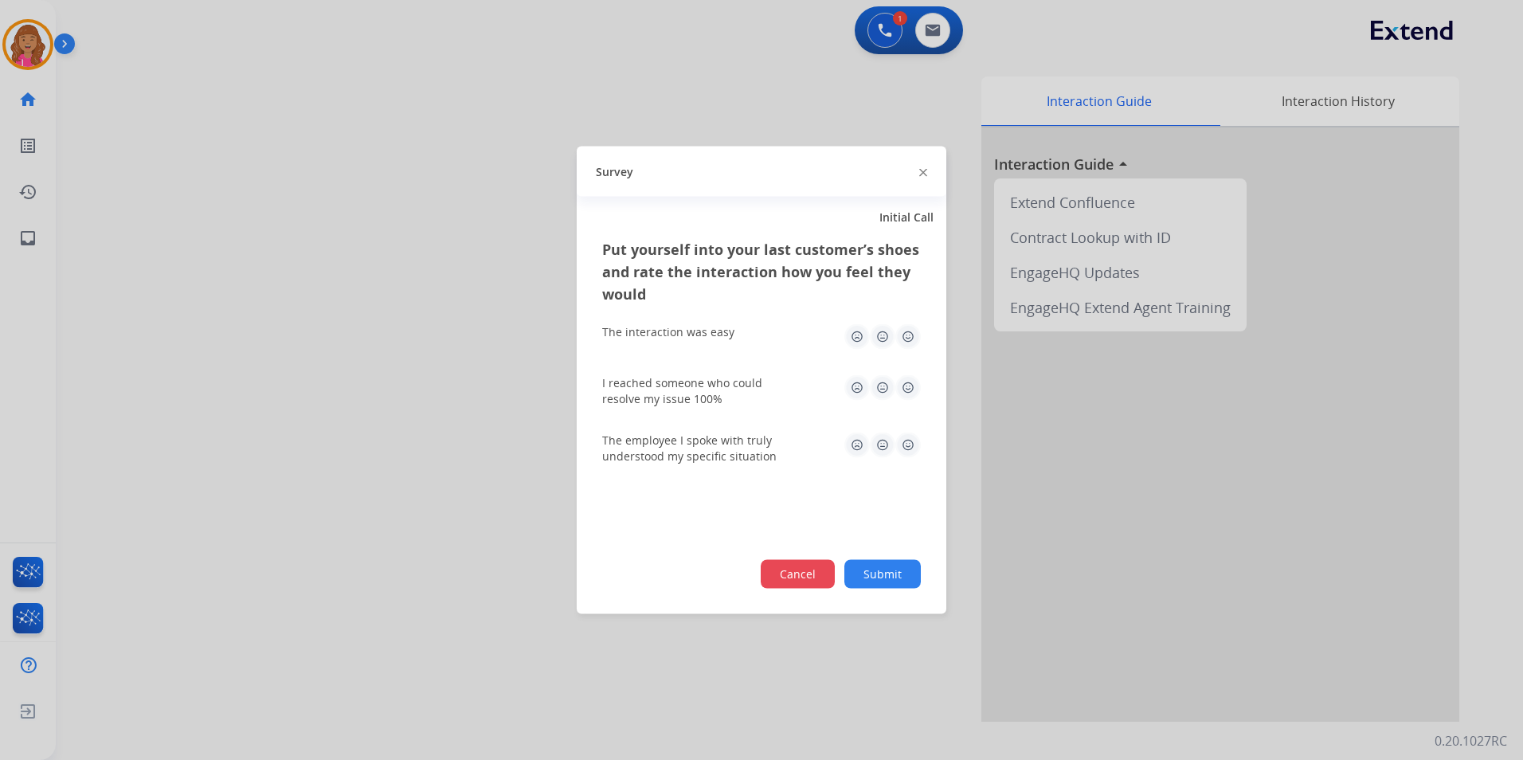
click at [784, 576] on button "Cancel" at bounding box center [798, 574] width 74 height 29
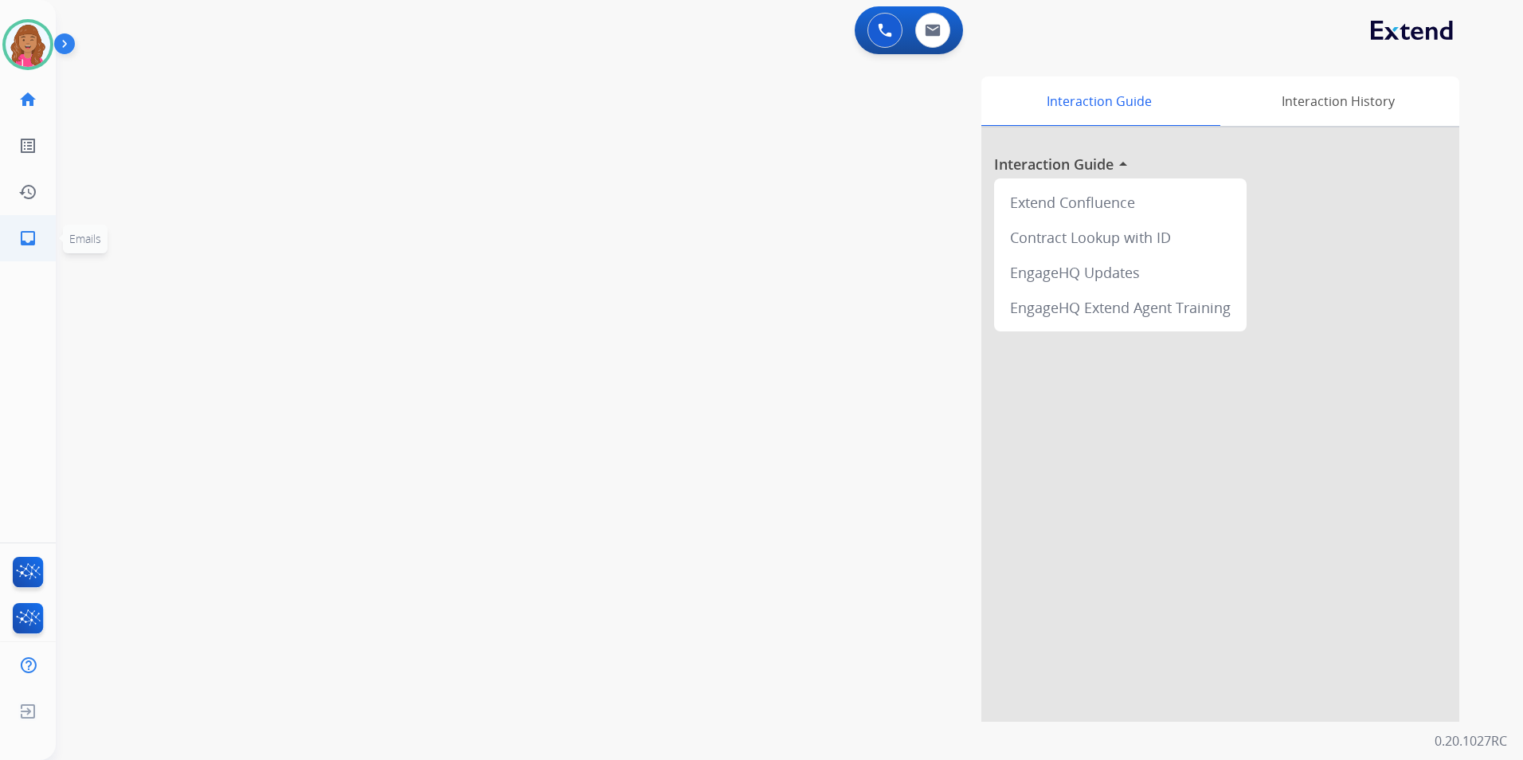
click at [39, 222] on link "inbox Emails" at bounding box center [28, 238] width 45 height 45
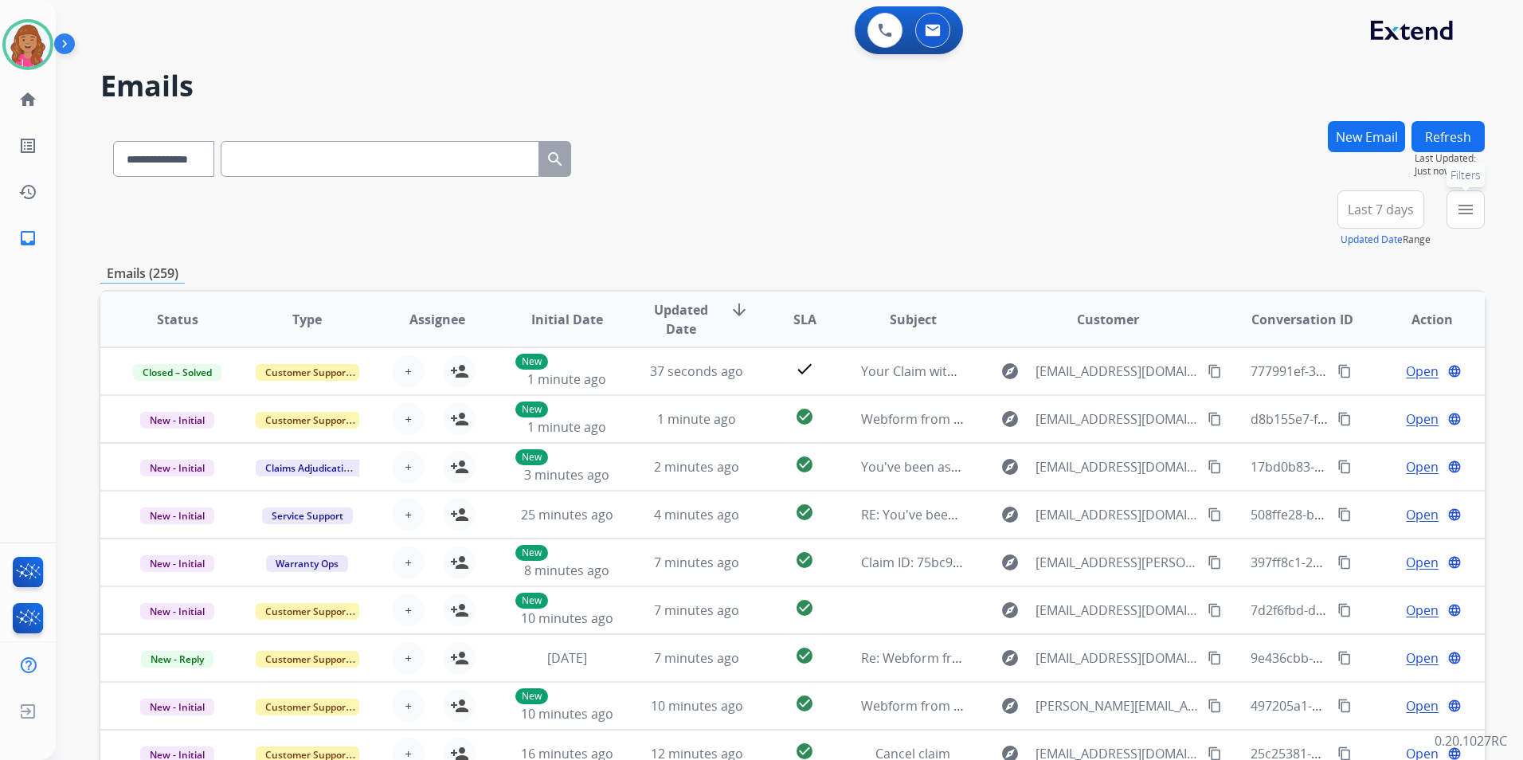
click at [1459, 218] on mat-icon "menu" at bounding box center [1465, 209] width 19 height 19
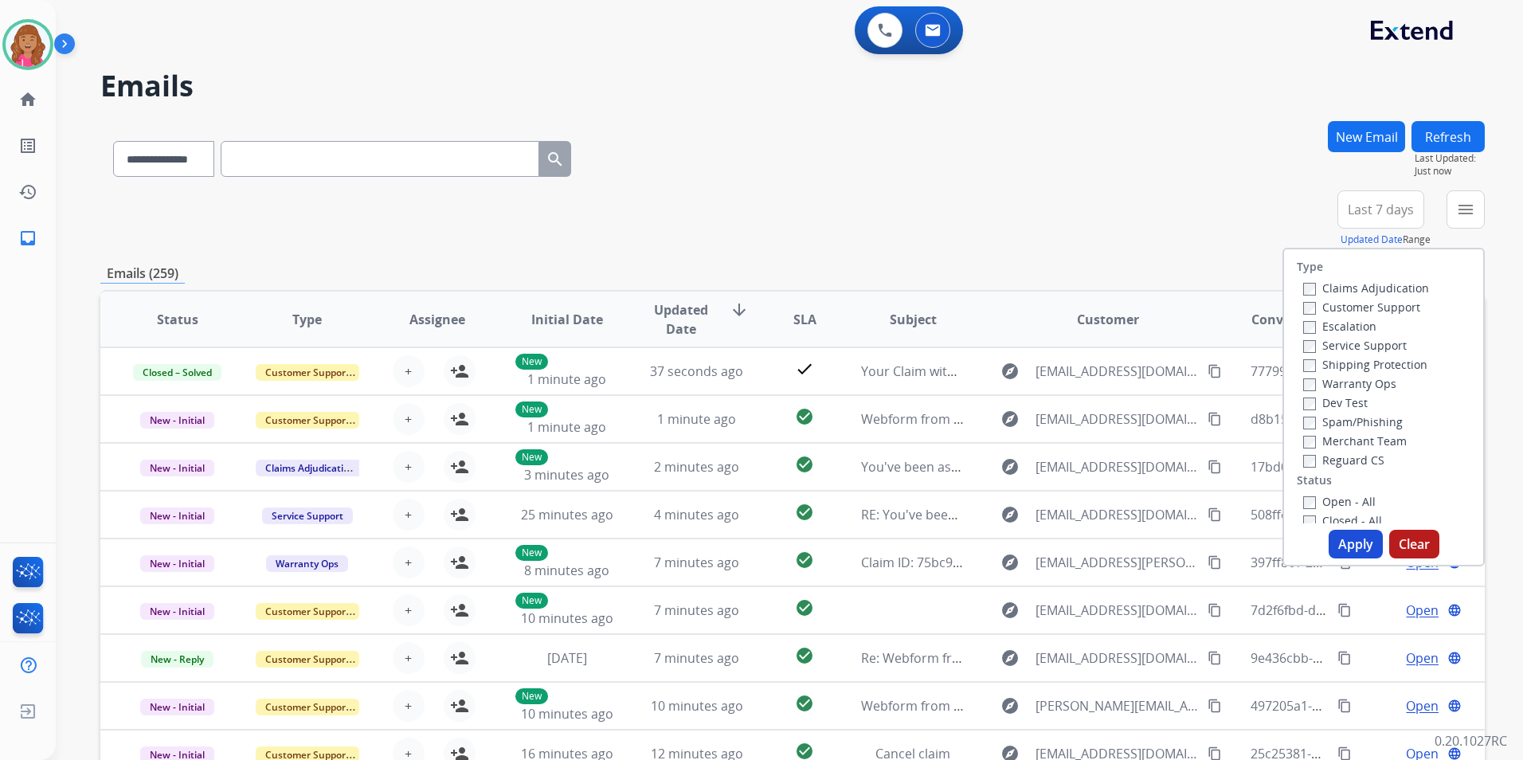
click at [1361, 496] on label "Open - All" at bounding box center [1339, 501] width 72 height 15
click at [1371, 456] on label "Reguard CS" at bounding box center [1343, 459] width 81 height 15
click at [1387, 358] on label "Shipping Protection" at bounding box center [1365, 364] width 124 height 15
click at [1391, 311] on label "Customer Support" at bounding box center [1361, 306] width 117 height 15
click at [1338, 533] on button "Apply" at bounding box center [1356, 544] width 54 height 29
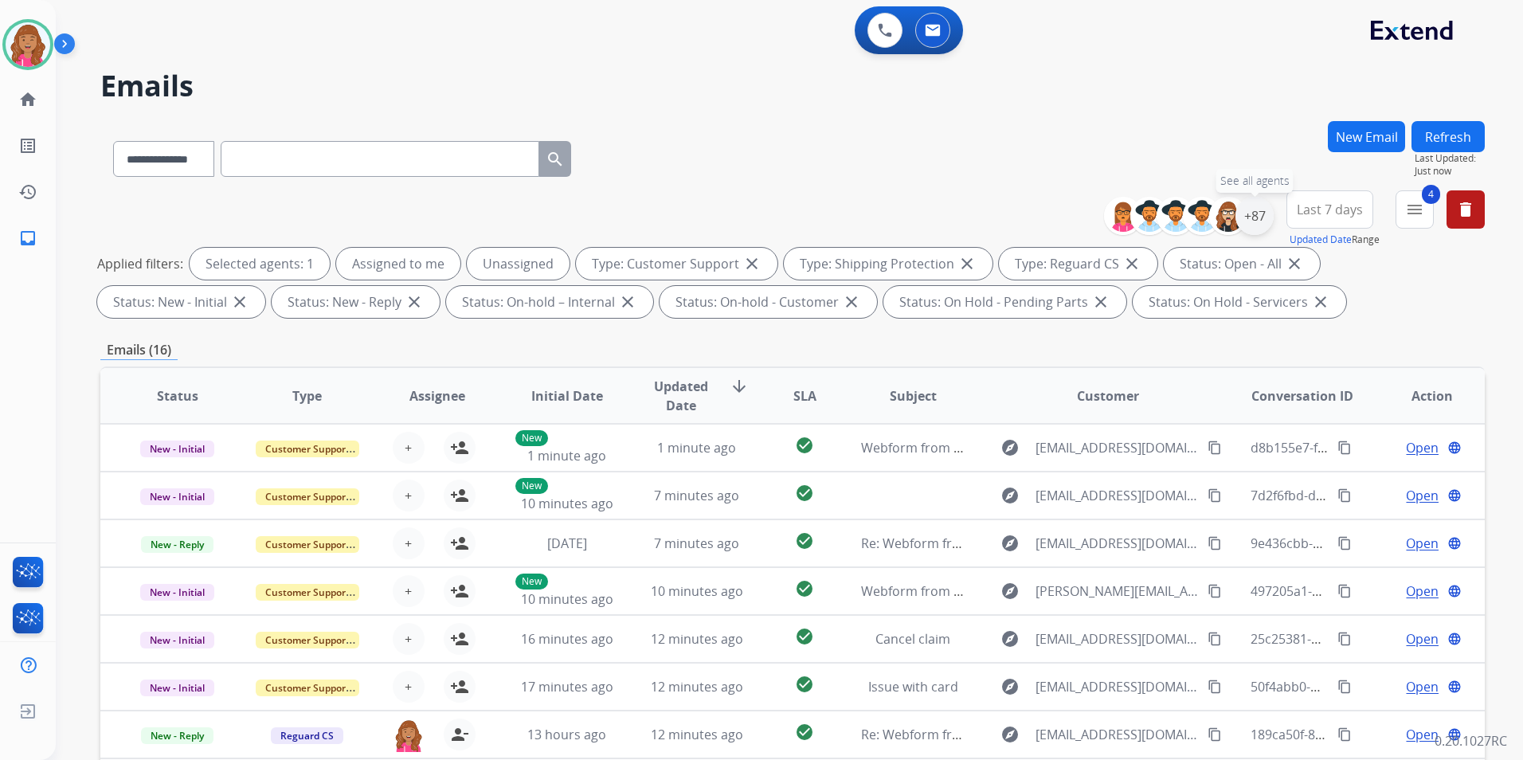
click at [1250, 218] on div "+87" at bounding box center [1254, 216] width 38 height 38
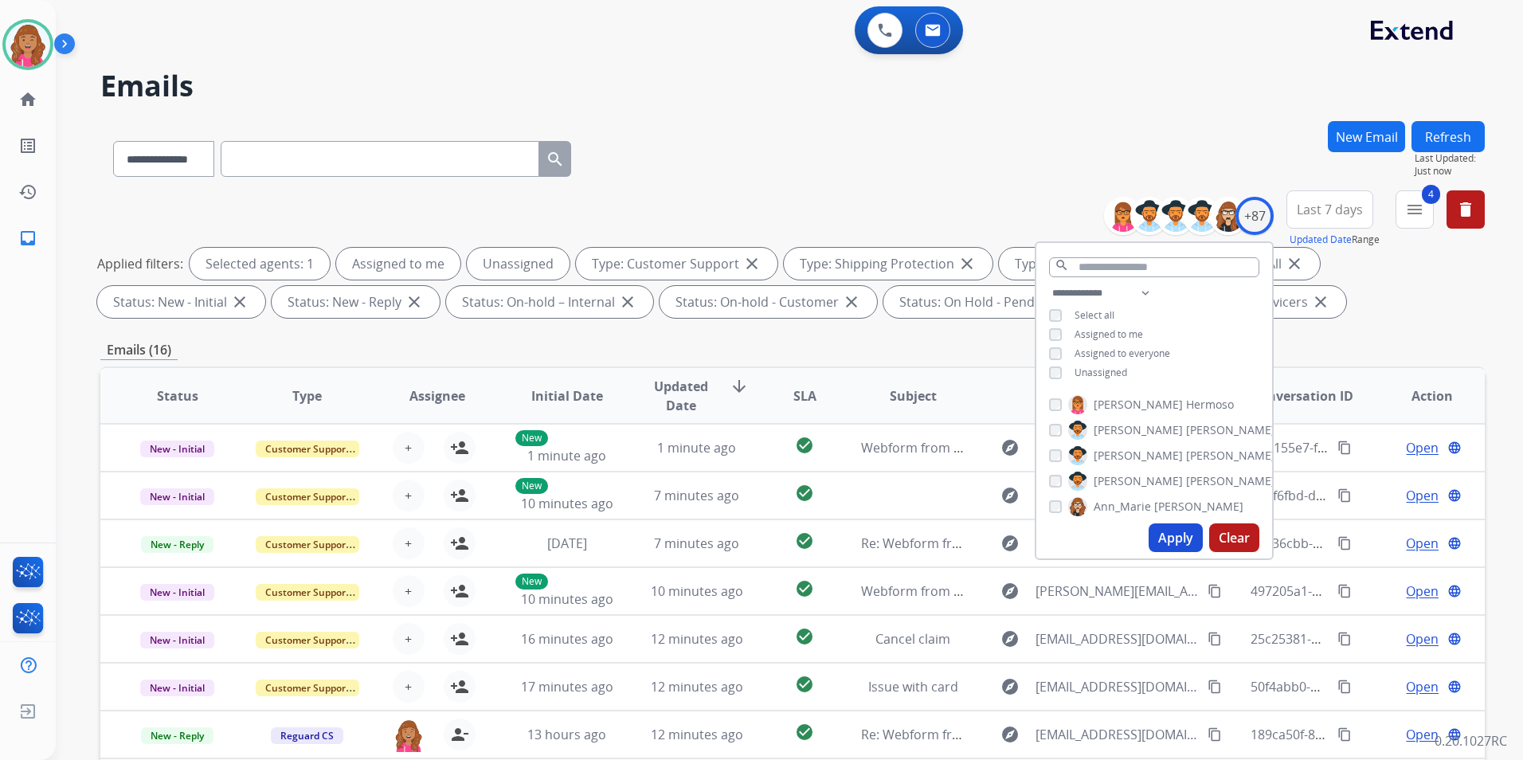
click at [1088, 366] on span "Unassigned" at bounding box center [1100, 373] width 53 height 14
click at [1156, 530] on button "Apply" at bounding box center [1176, 537] width 54 height 29
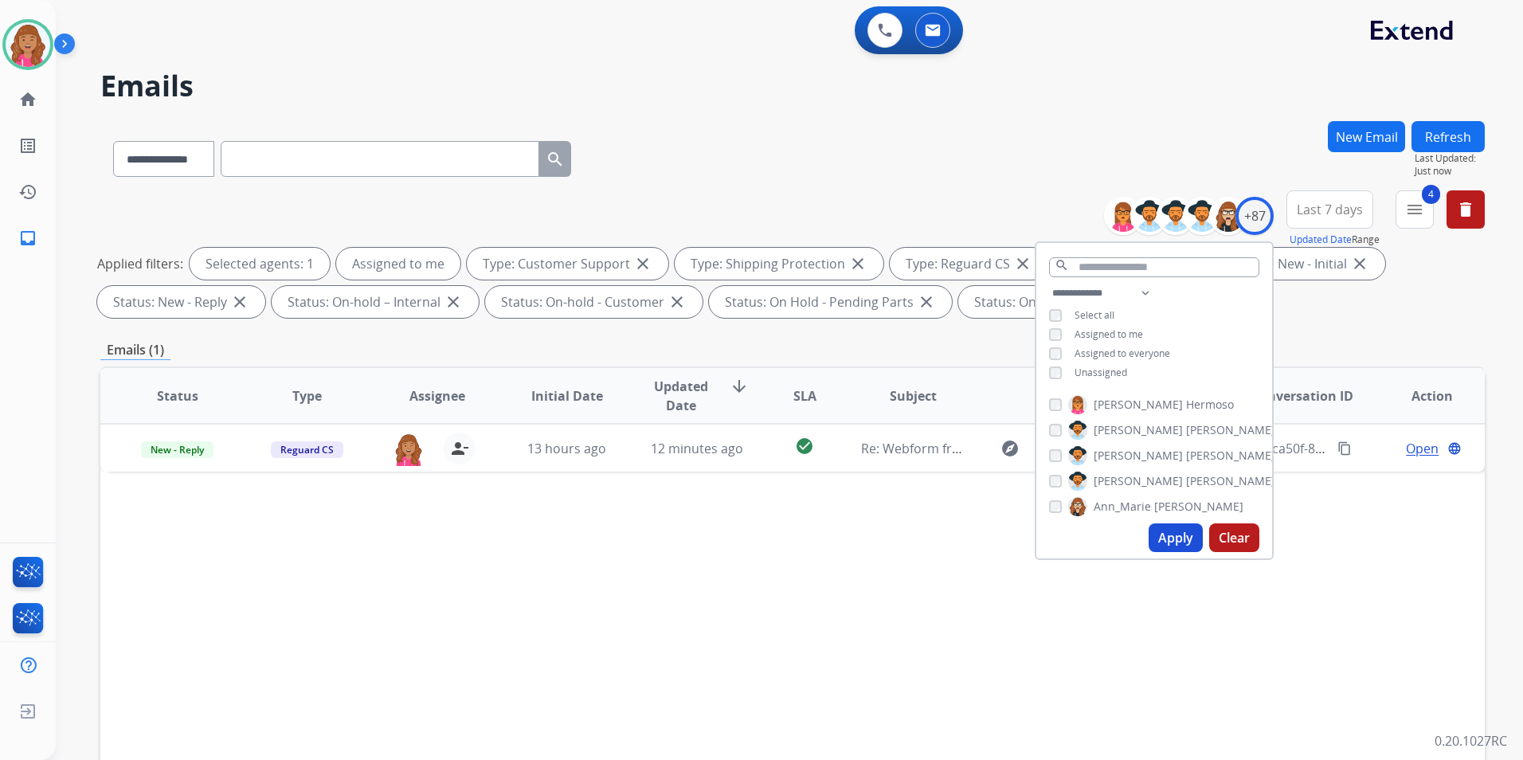
drag, startPoint x: 709, startPoint y: 677, endPoint x: 728, endPoint y: 667, distance: 21.7
click at [710, 677] on div "Status Type Assignee Initial Date Updated Date arrow_downward SLA Subject Custo…" at bounding box center [792, 633] width 1384 height 534
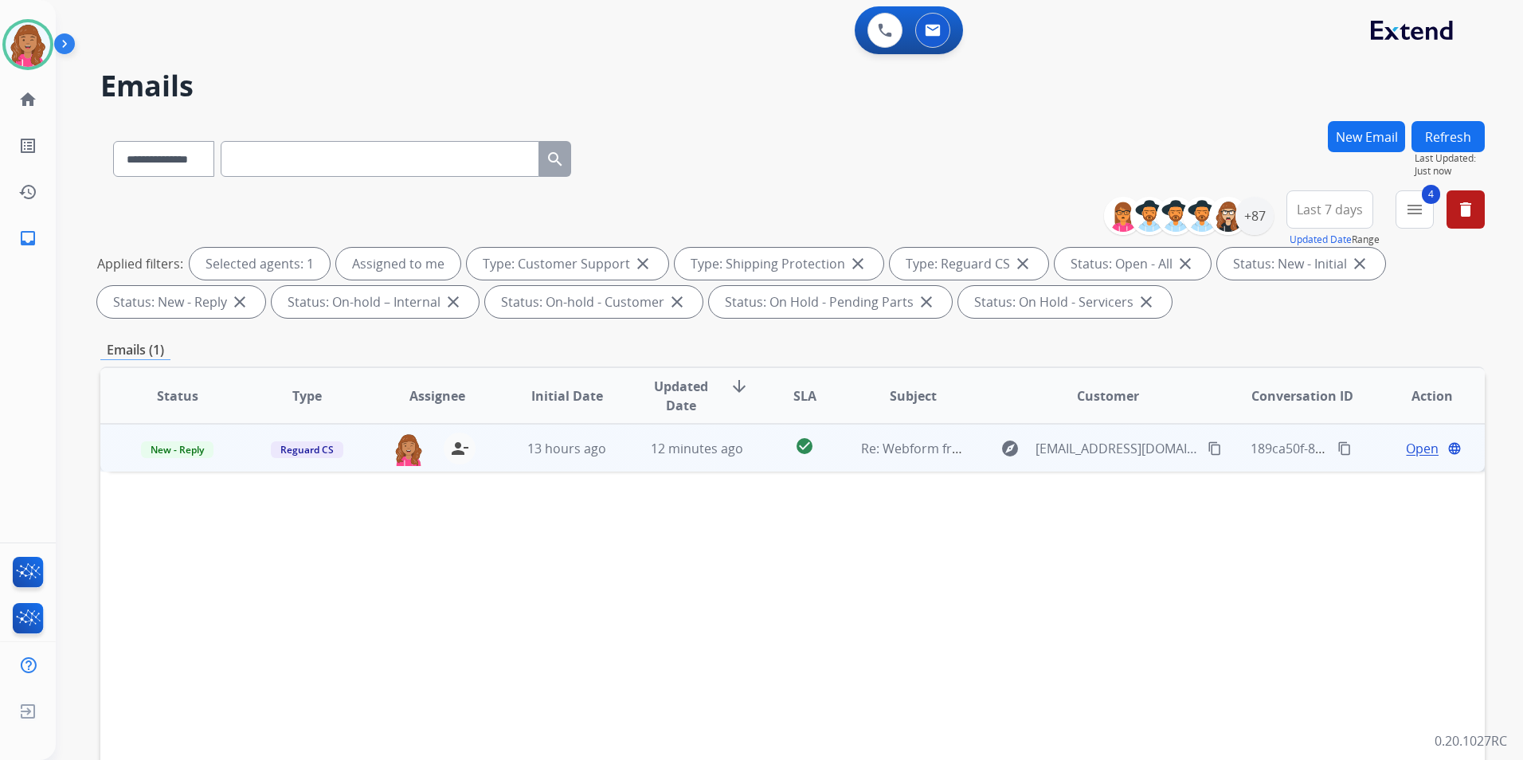
click at [1423, 445] on span "Open" at bounding box center [1422, 448] width 33 height 19
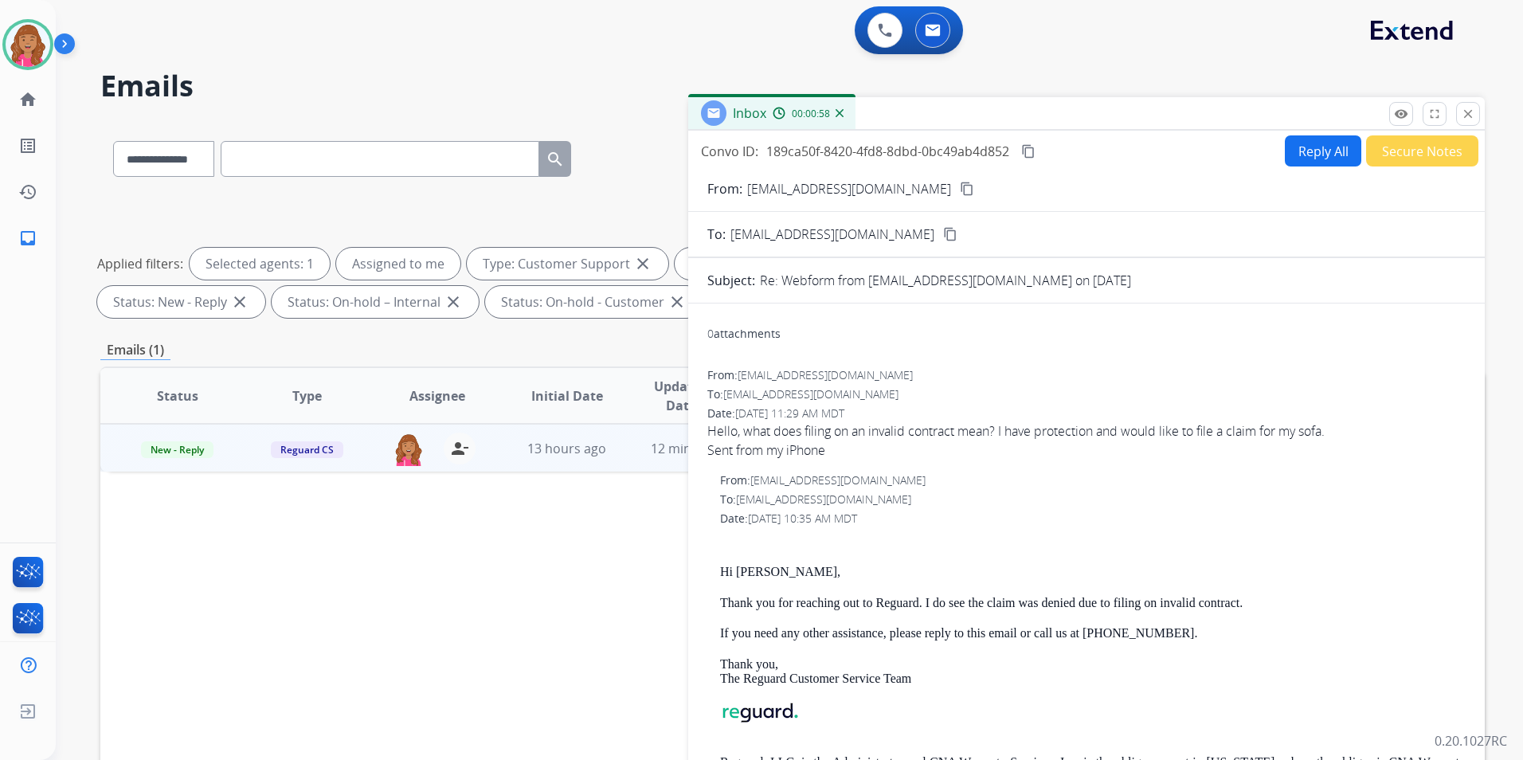
click at [1322, 141] on button "Reply All" at bounding box center [1323, 150] width 76 height 31
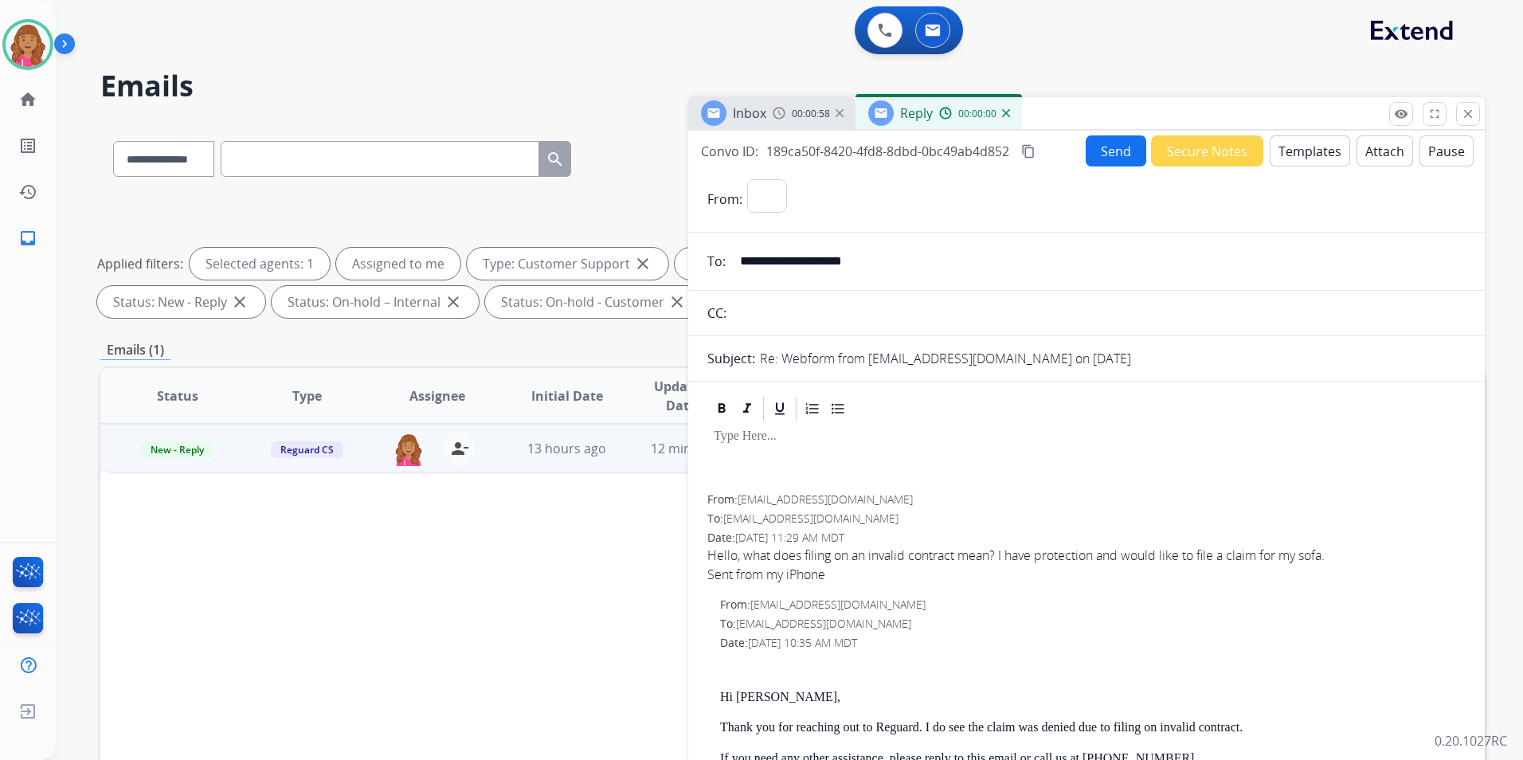
click at [1322, 141] on button "Templates" at bounding box center [1310, 150] width 80 height 31
select select "**********"
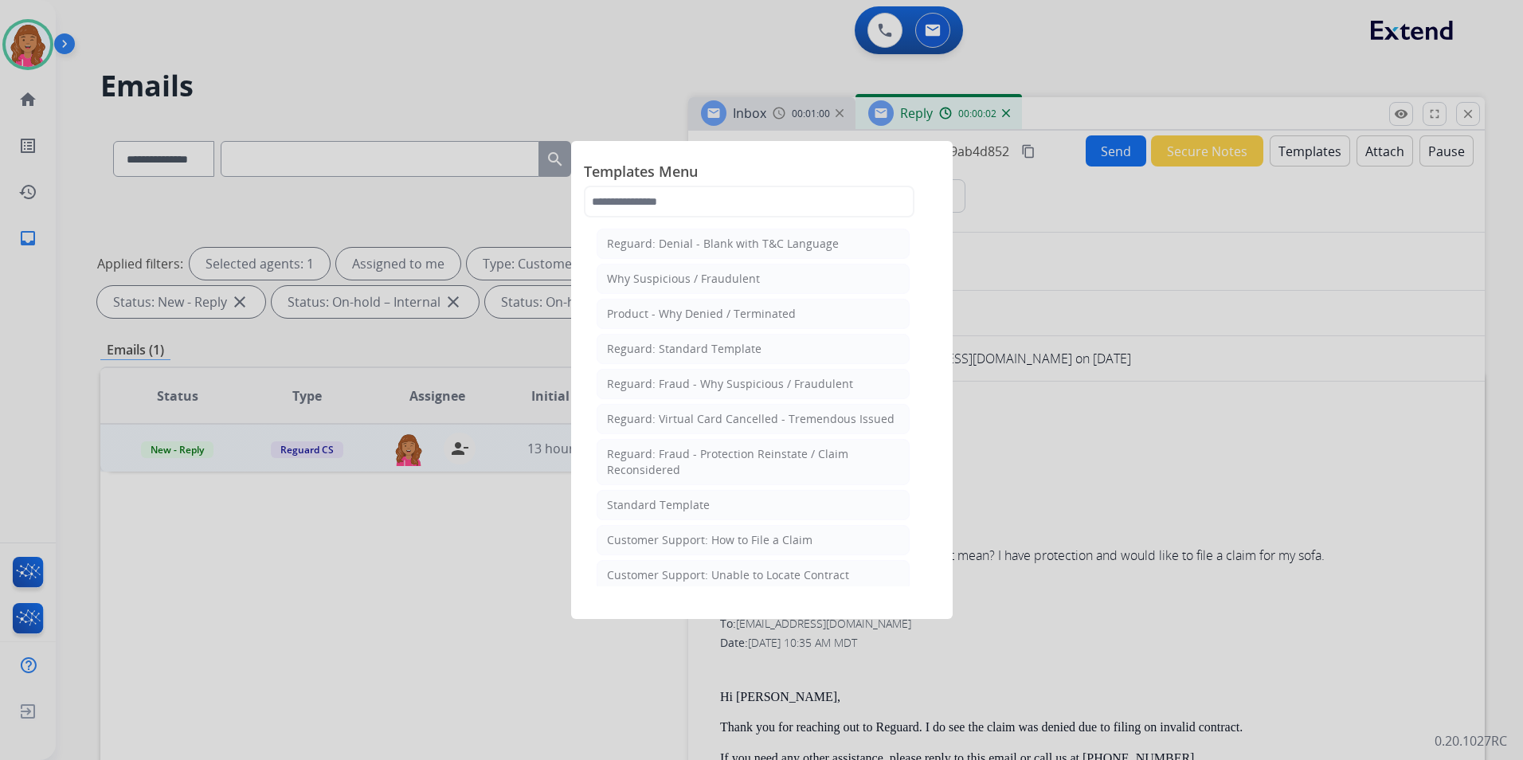
click at [697, 494] on li "Standard Template" at bounding box center [753, 505] width 313 height 30
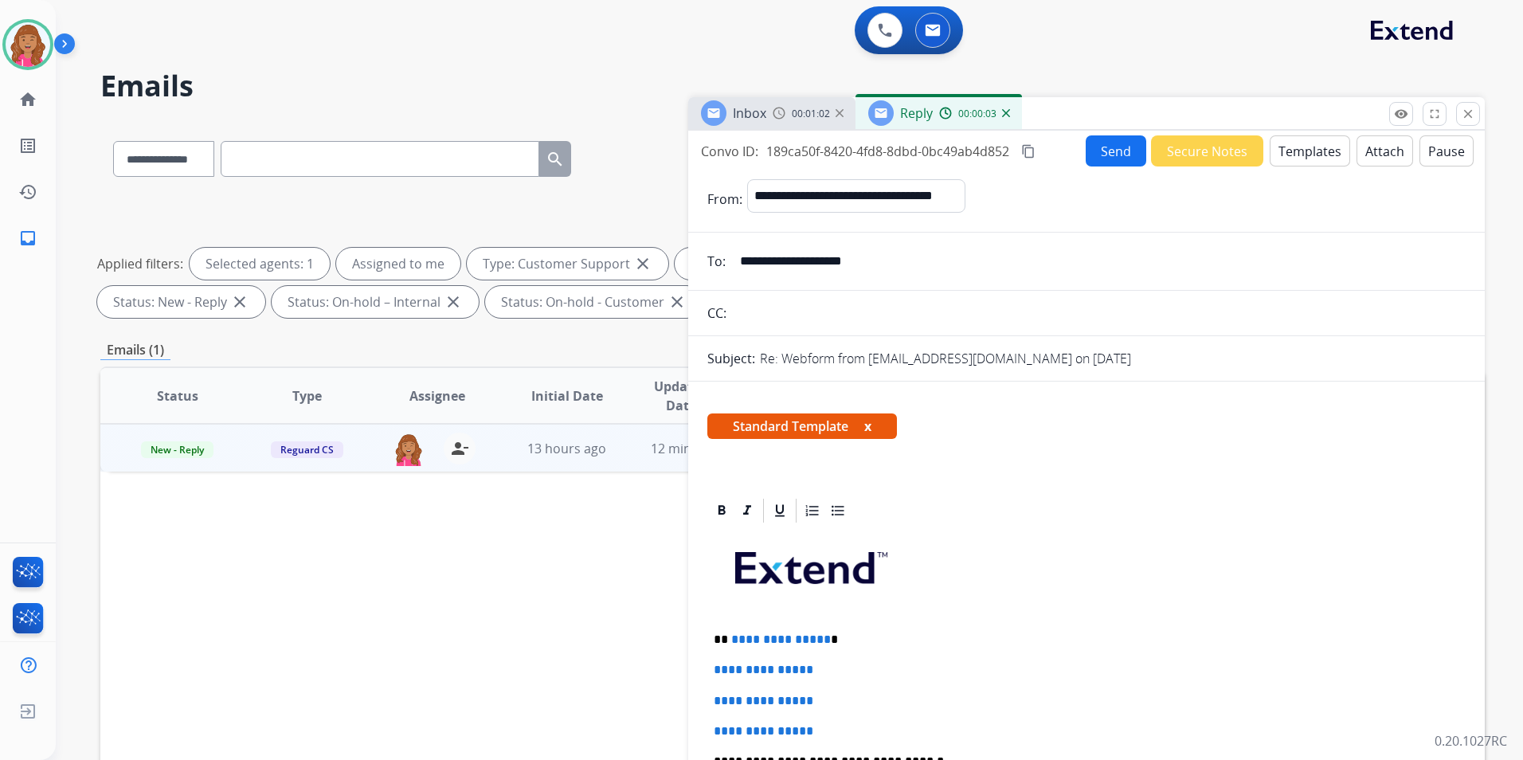
click at [825, 635] on p "**********" at bounding box center [1080, 639] width 733 height 14
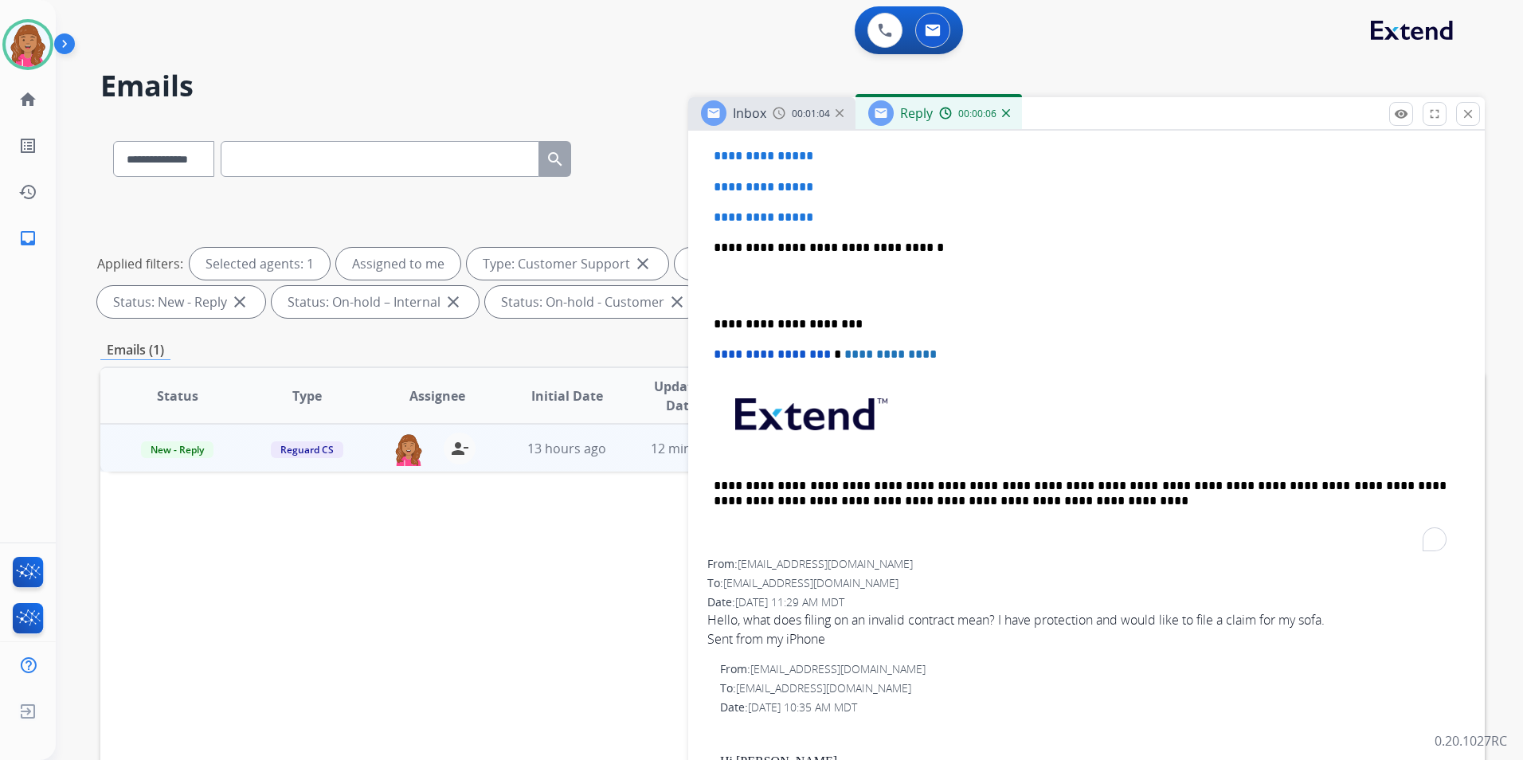
scroll to position [319, 0]
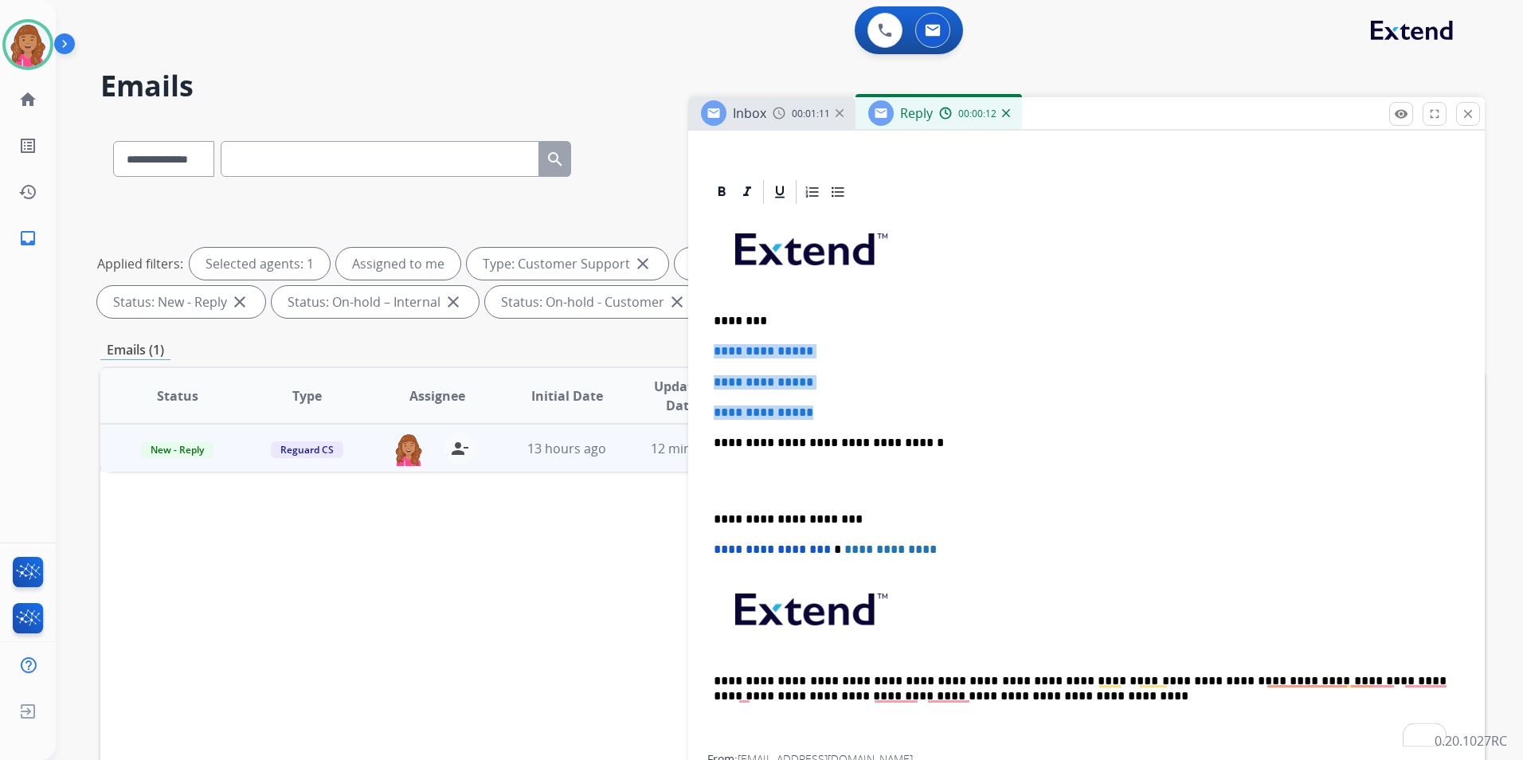
drag, startPoint x: 868, startPoint y: 405, endPoint x: 689, endPoint y: 331, distance: 193.6
click at [689, 331] on div "**********" at bounding box center [1086, 745] width 796 height 1134
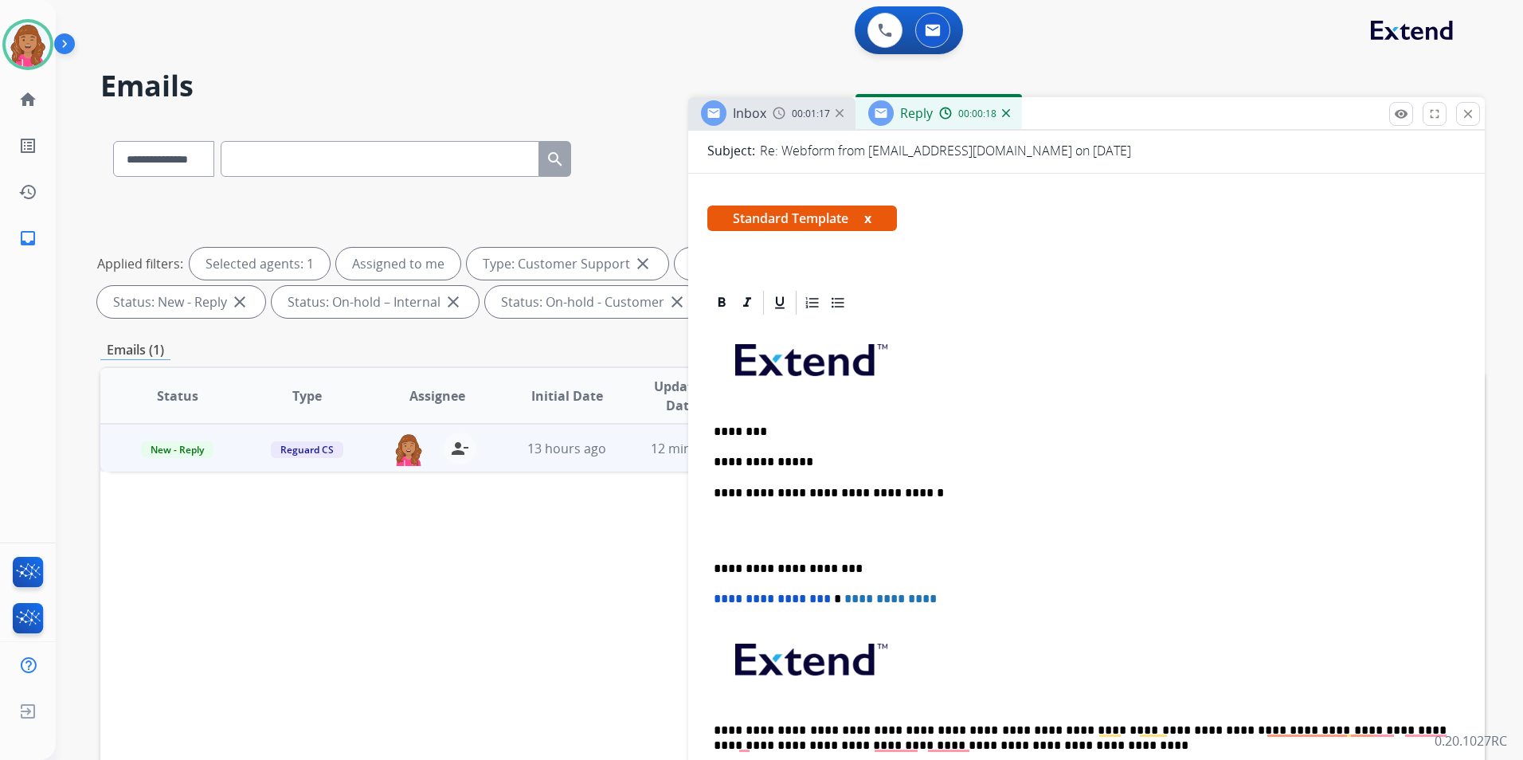
scroll to position [0, 0]
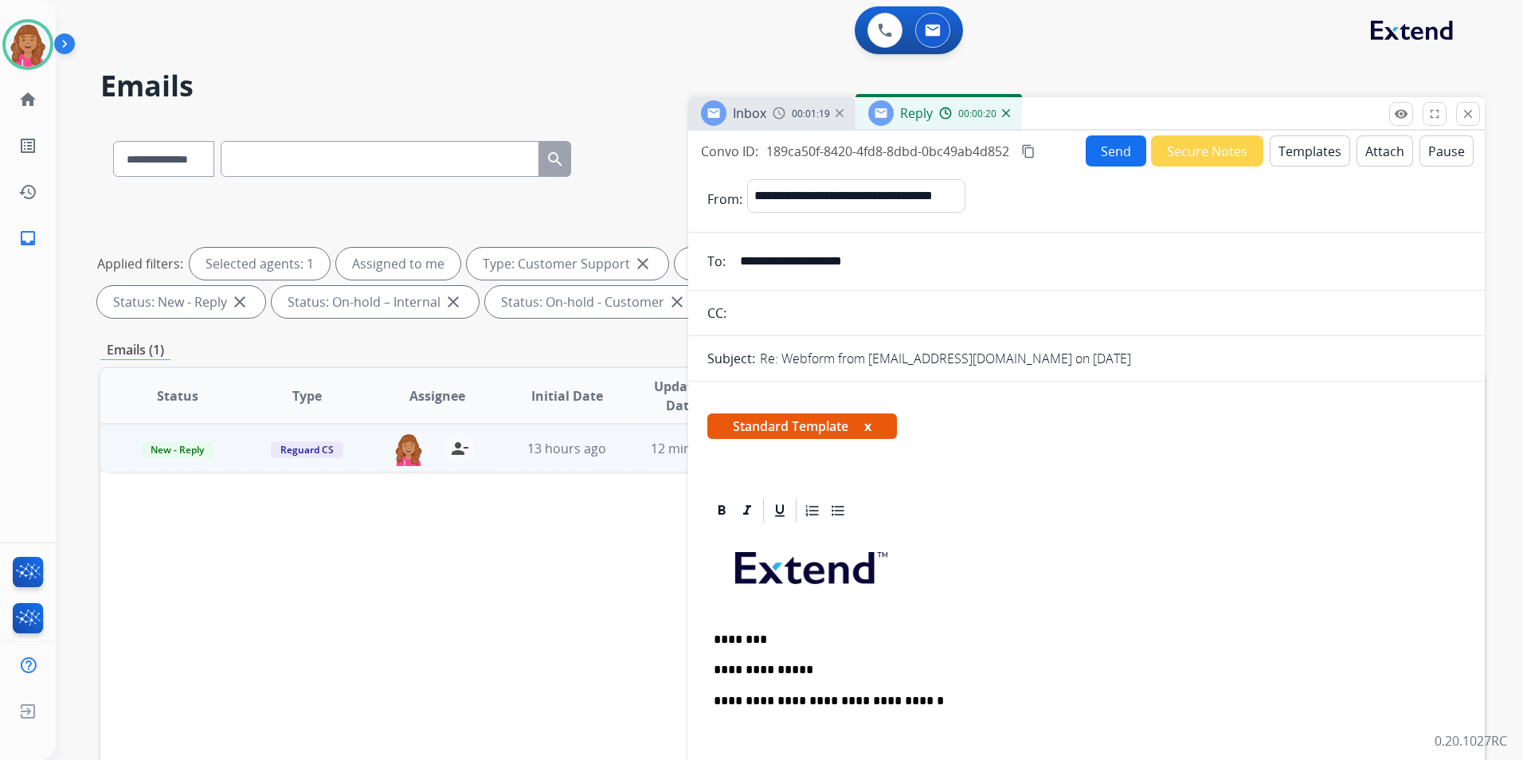
click at [1293, 161] on button "Templates" at bounding box center [1310, 150] width 80 height 31
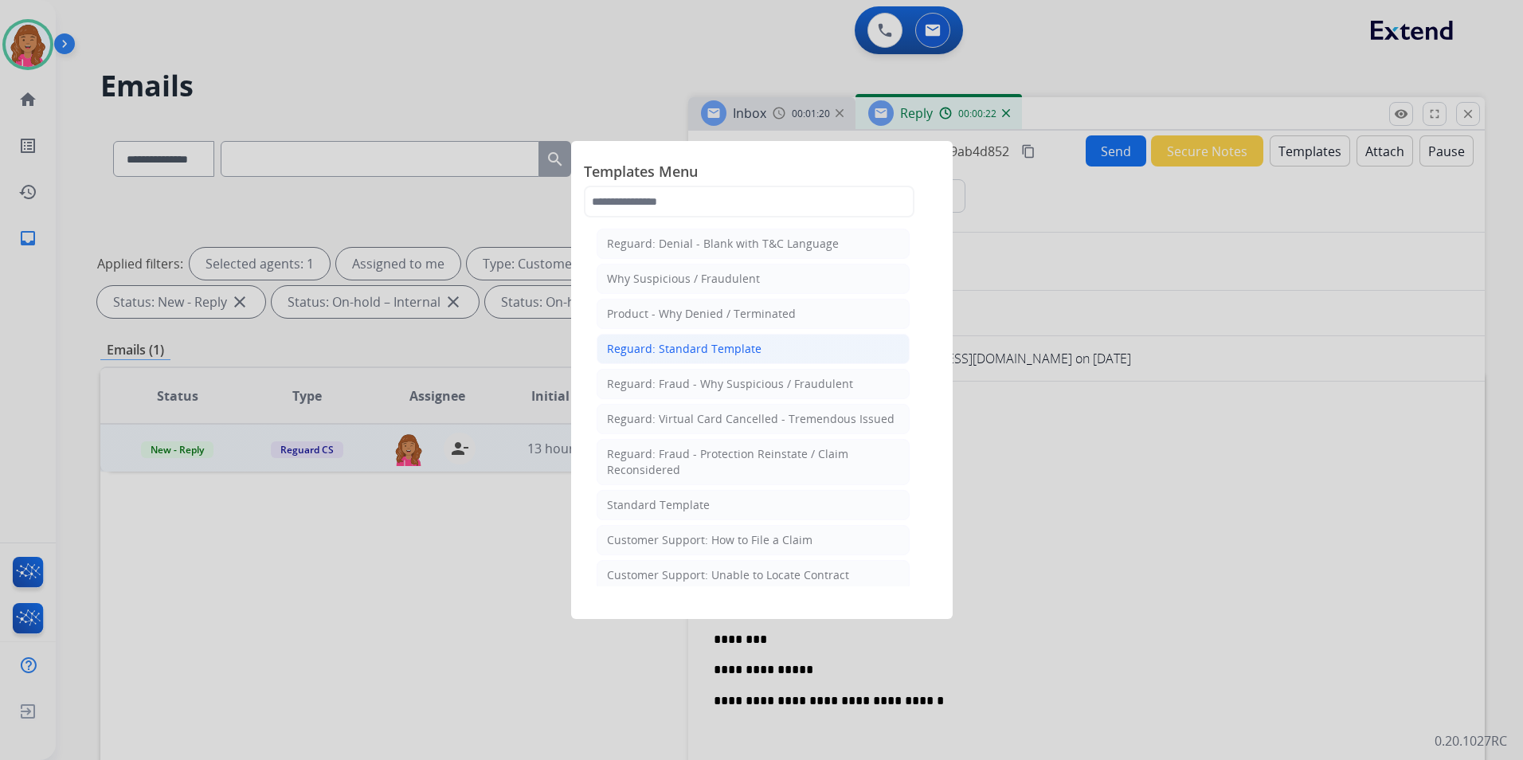
click at [714, 357] on li "Reguard: Standard Template" at bounding box center [753, 349] width 313 height 30
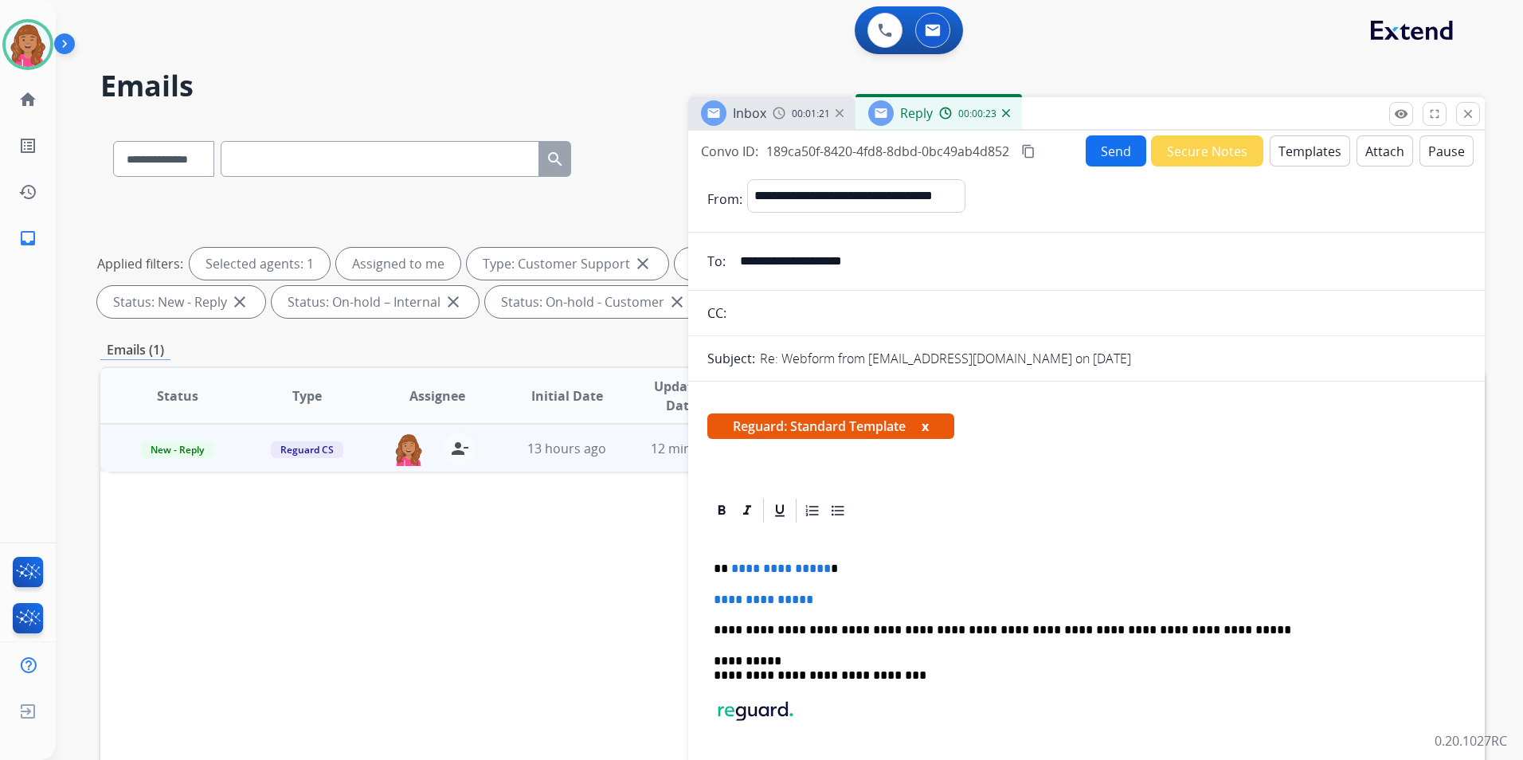
click at [820, 566] on span "**********" at bounding box center [781, 568] width 100 height 12
drag, startPoint x: 714, startPoint y: 603, endPoint x: 671, endPoint y: 603, distance: 43.0
click at [671, 603] on div "**********" at bounding box center [792, 552] width 1384 height 862
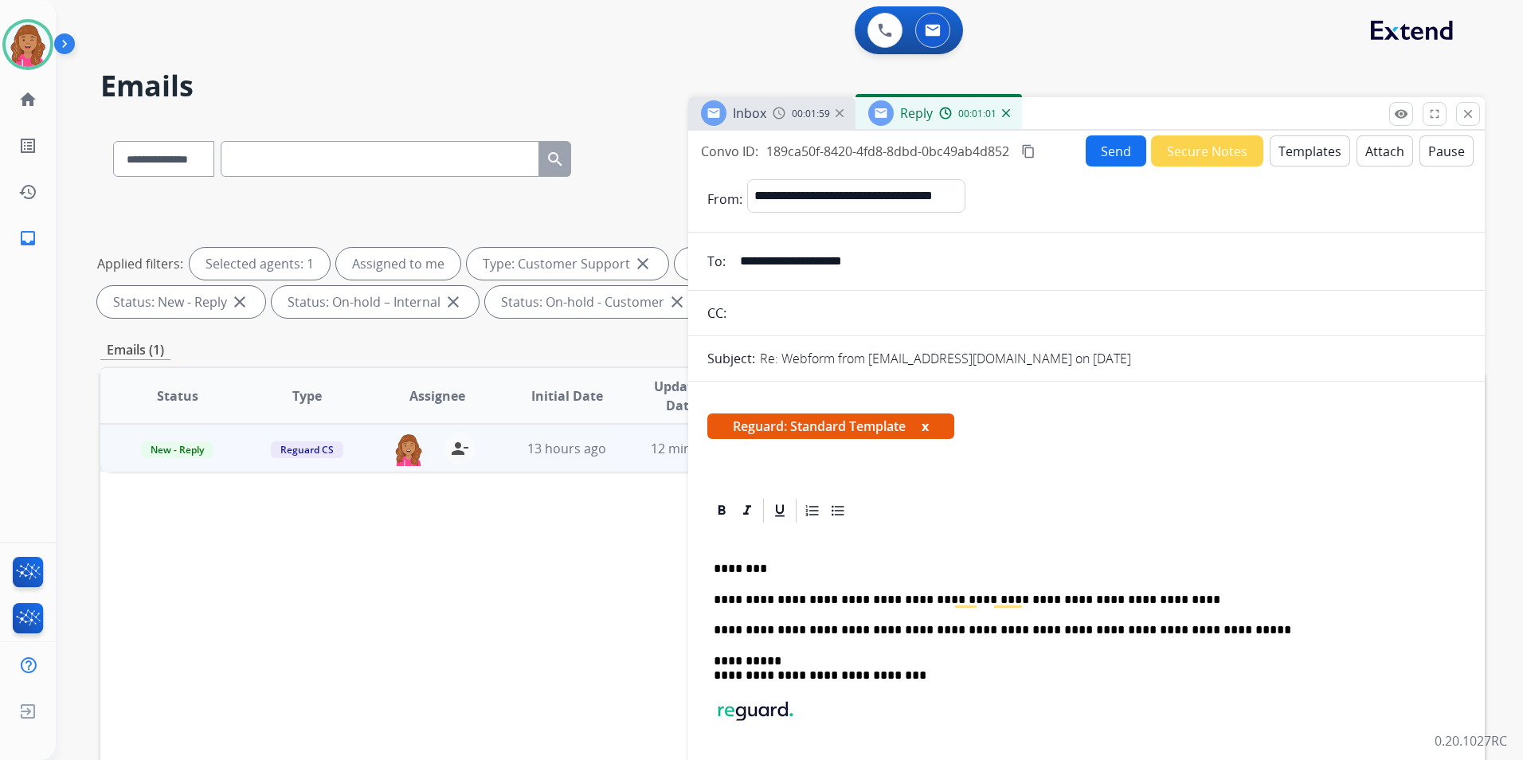
click at [1106, 153] on button "Send" at bounding box center [1116, 150] width 61 height 31
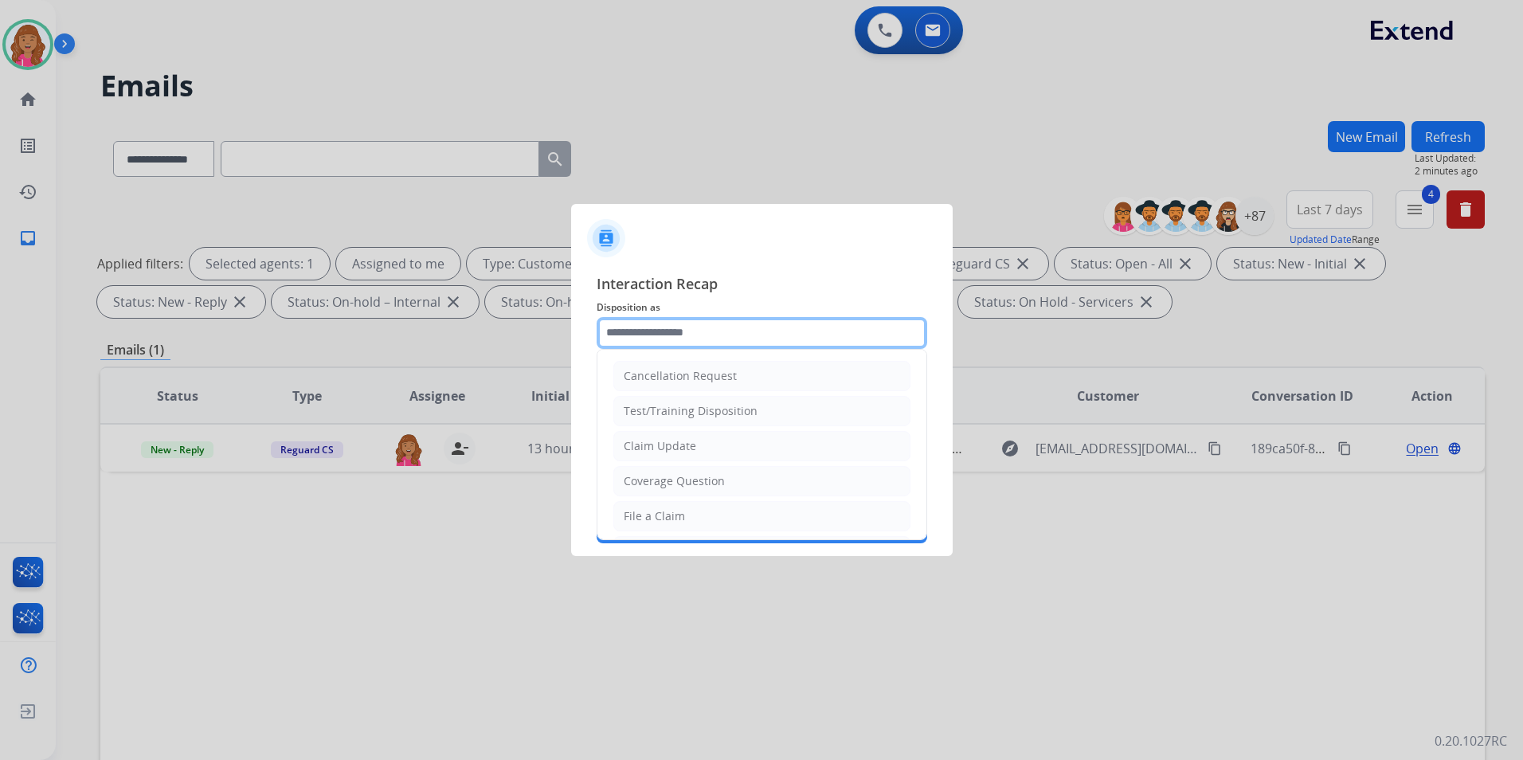
click at [702, 339] on input "text" at bounding box center [762, 333] width 331 height 32
click at [698, 440] on li "Claim Update" at bounding box center [761, 446] width 297 height 30
type input "**********"
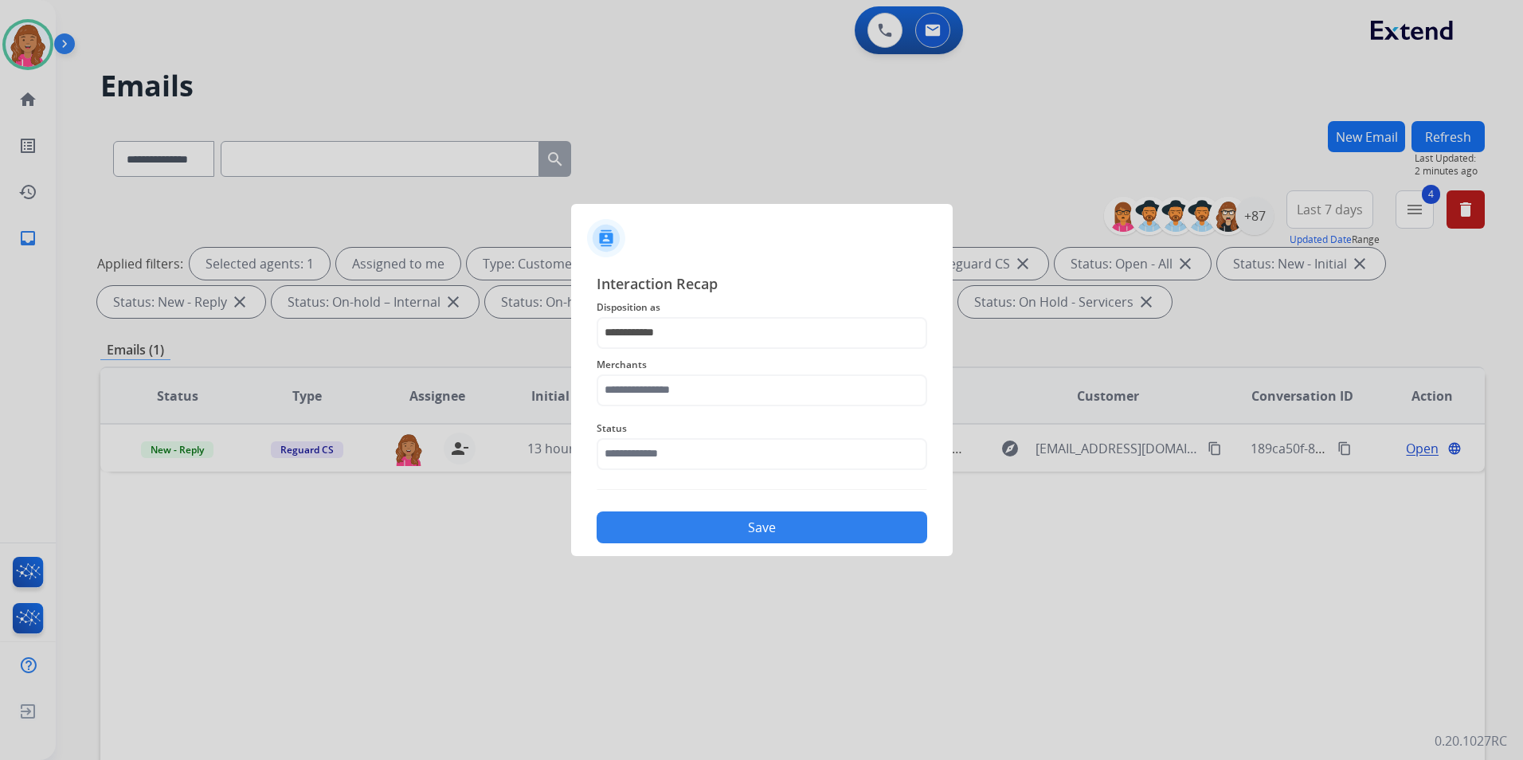
click at [688, 370] on span "Merchants" at bounding box center [762, 364] width 331 height 19
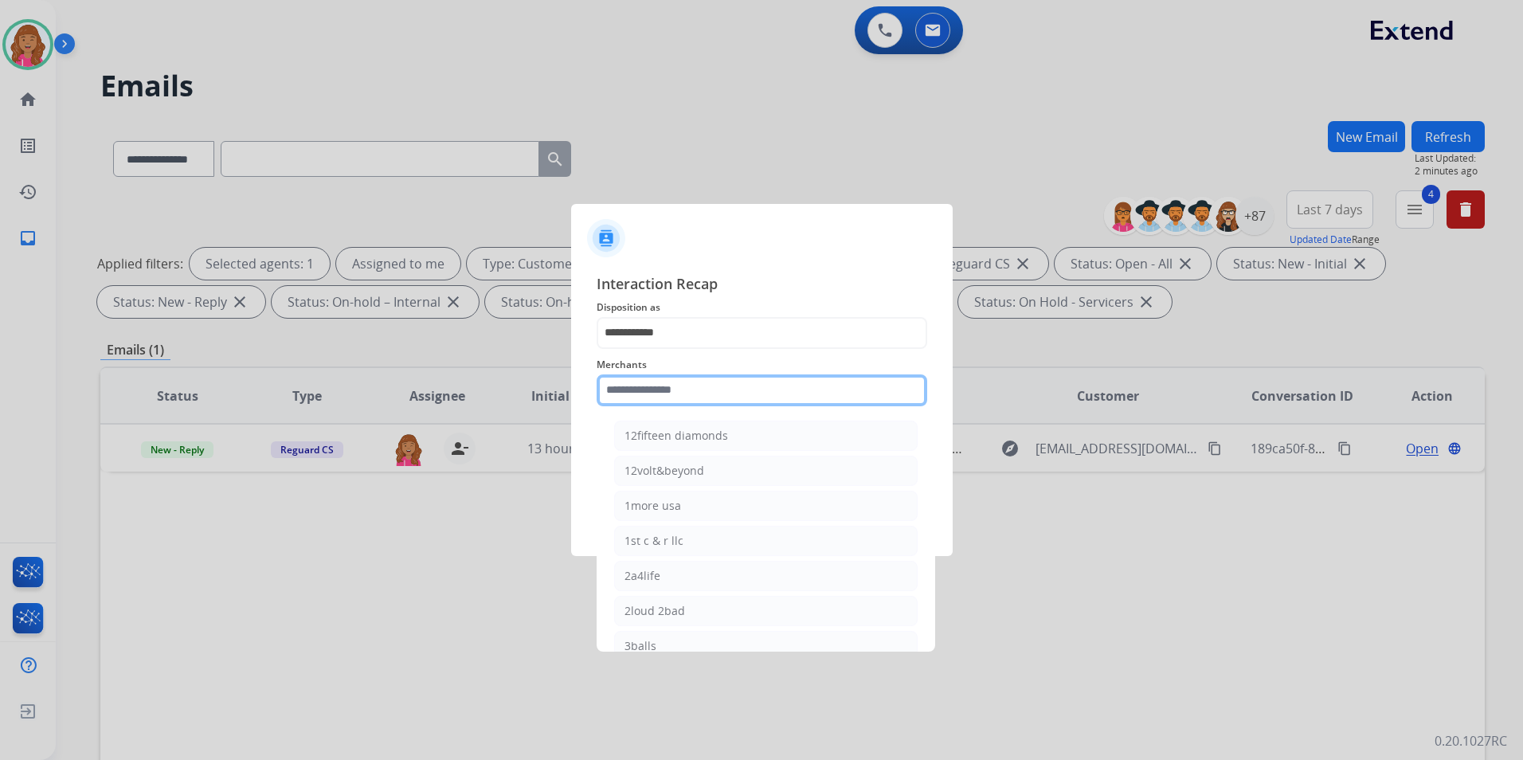
click at [687, 383] on input "text" at bounding box center [762, 390] width 331 height 32
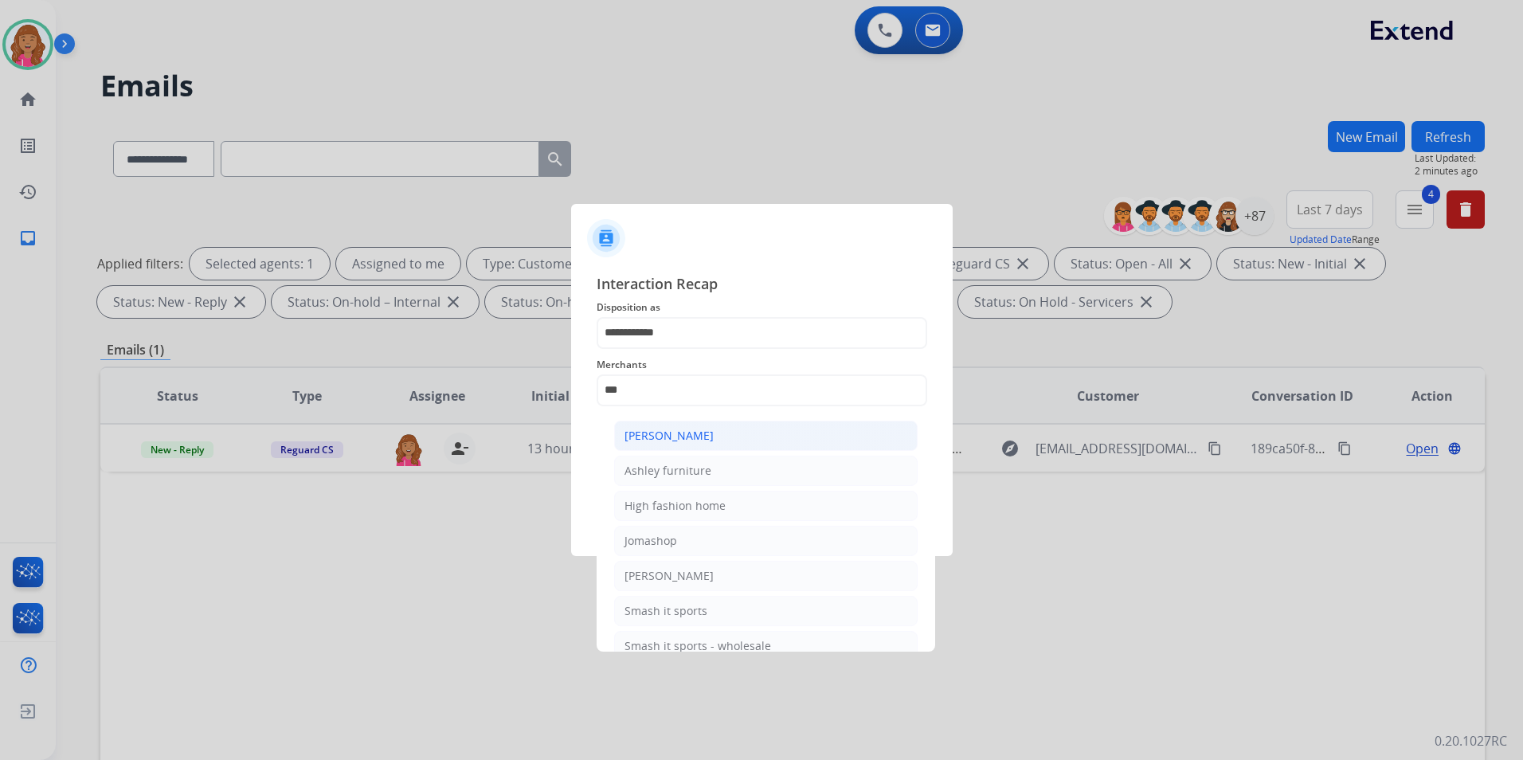
click at [713, 431] on li "Ashley - Reguard" at bounding box center [765, 436] width 303 height 30
type input "**********"
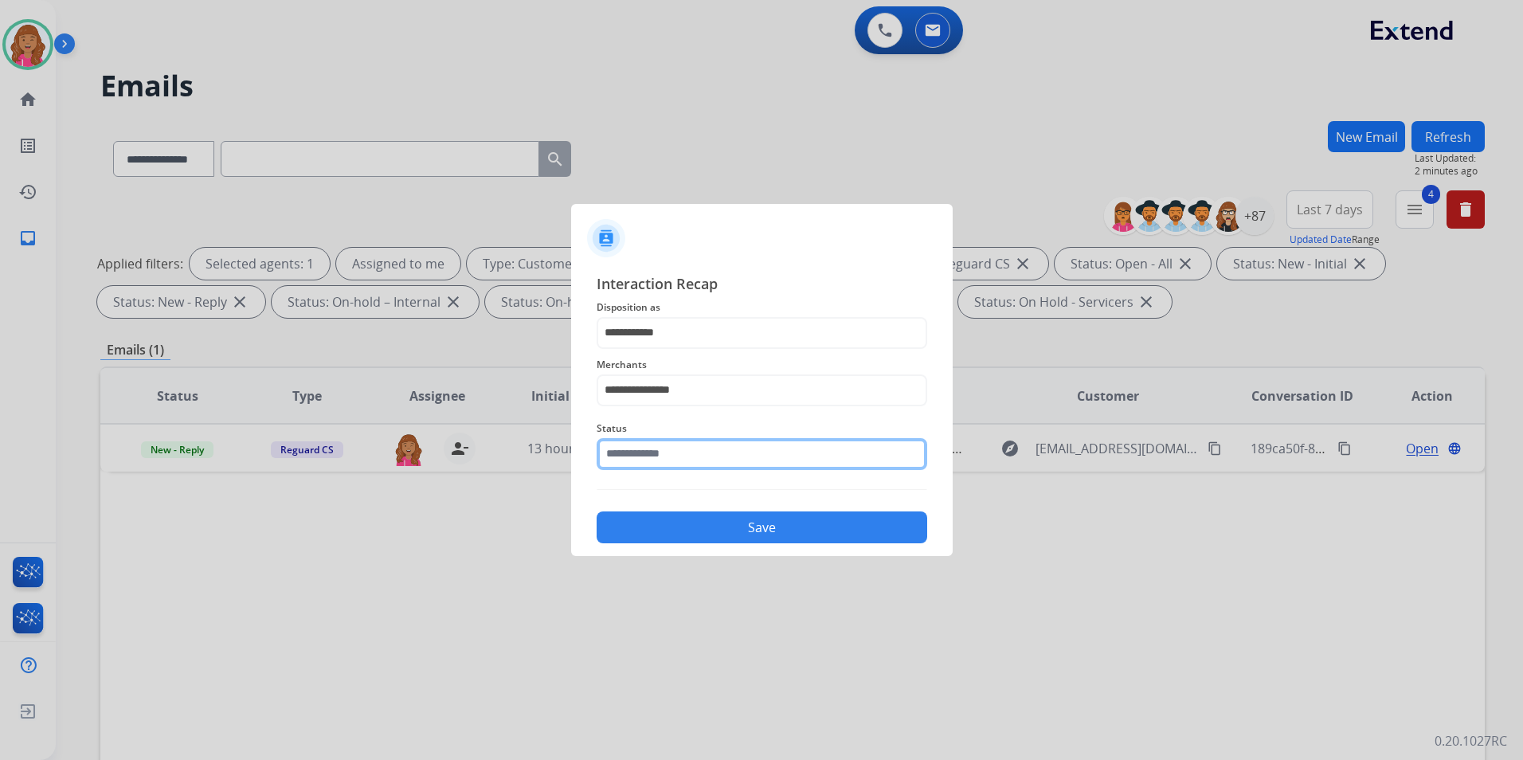
click at [700, 461] on input "text" at bounding box center [762, 454] width 331 height 32
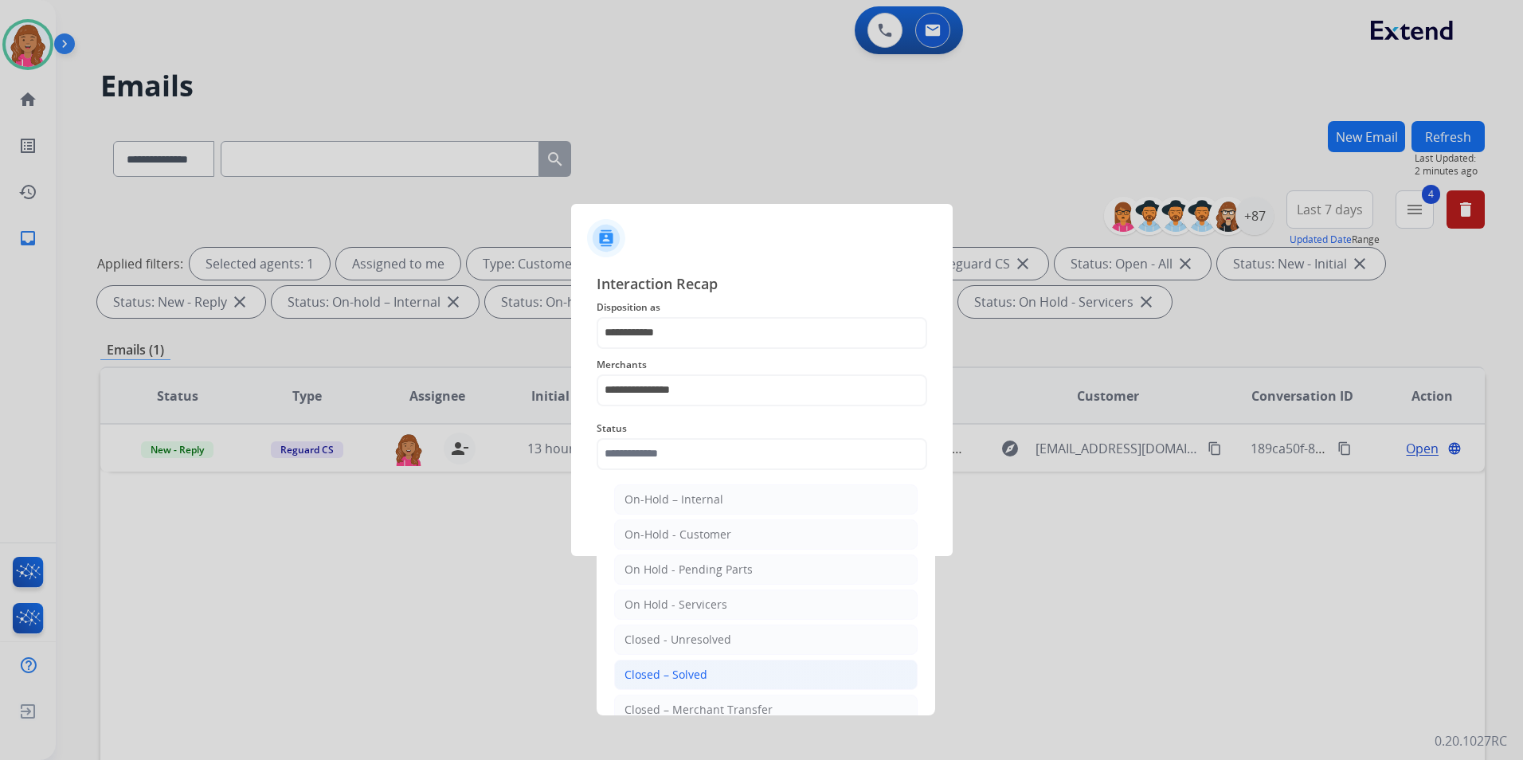
click at [706, 670] on li "Closed – Solved" at bounding box center [765, 674] width 303 height 30
type input "**********"
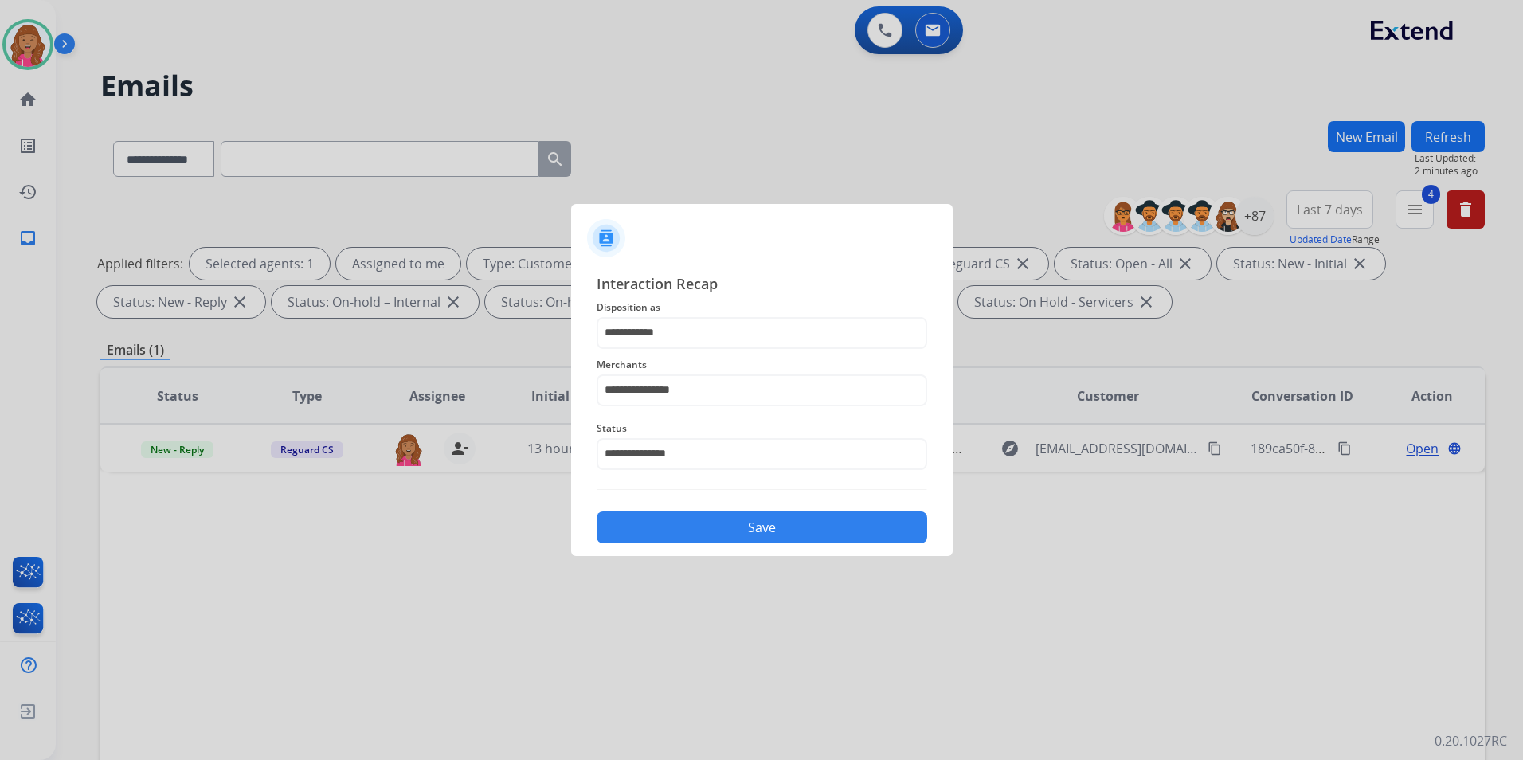
click at [710, 543] on div "**********" at bounding box center [762, 408] width 382 height 297
click at [714, 529] on button "Save" at bounding box center [762, 527] width 331 height 32
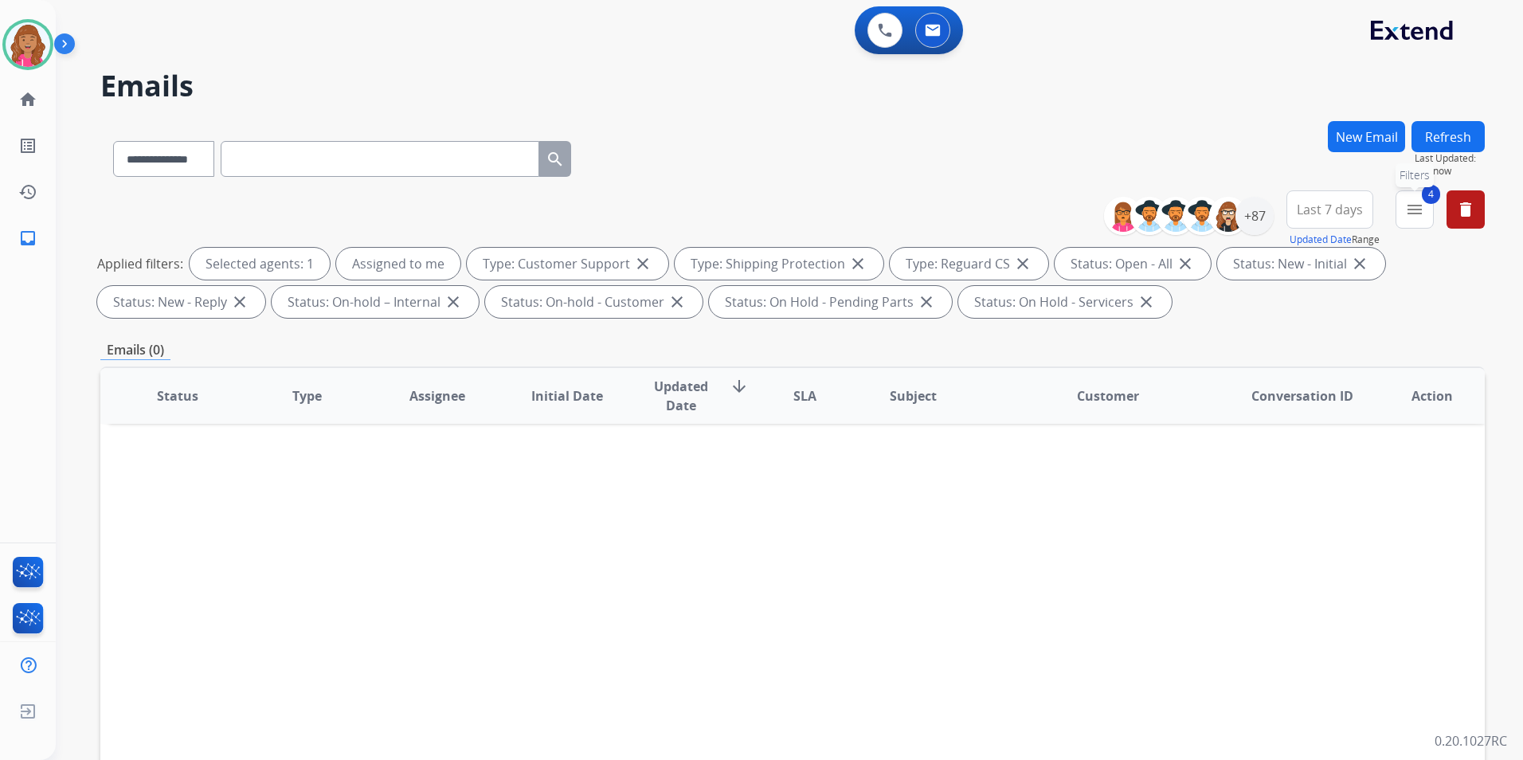
click at [1422, 205] on mat-icon "menu" at bounding box center [1414, 209] width 19 height 19
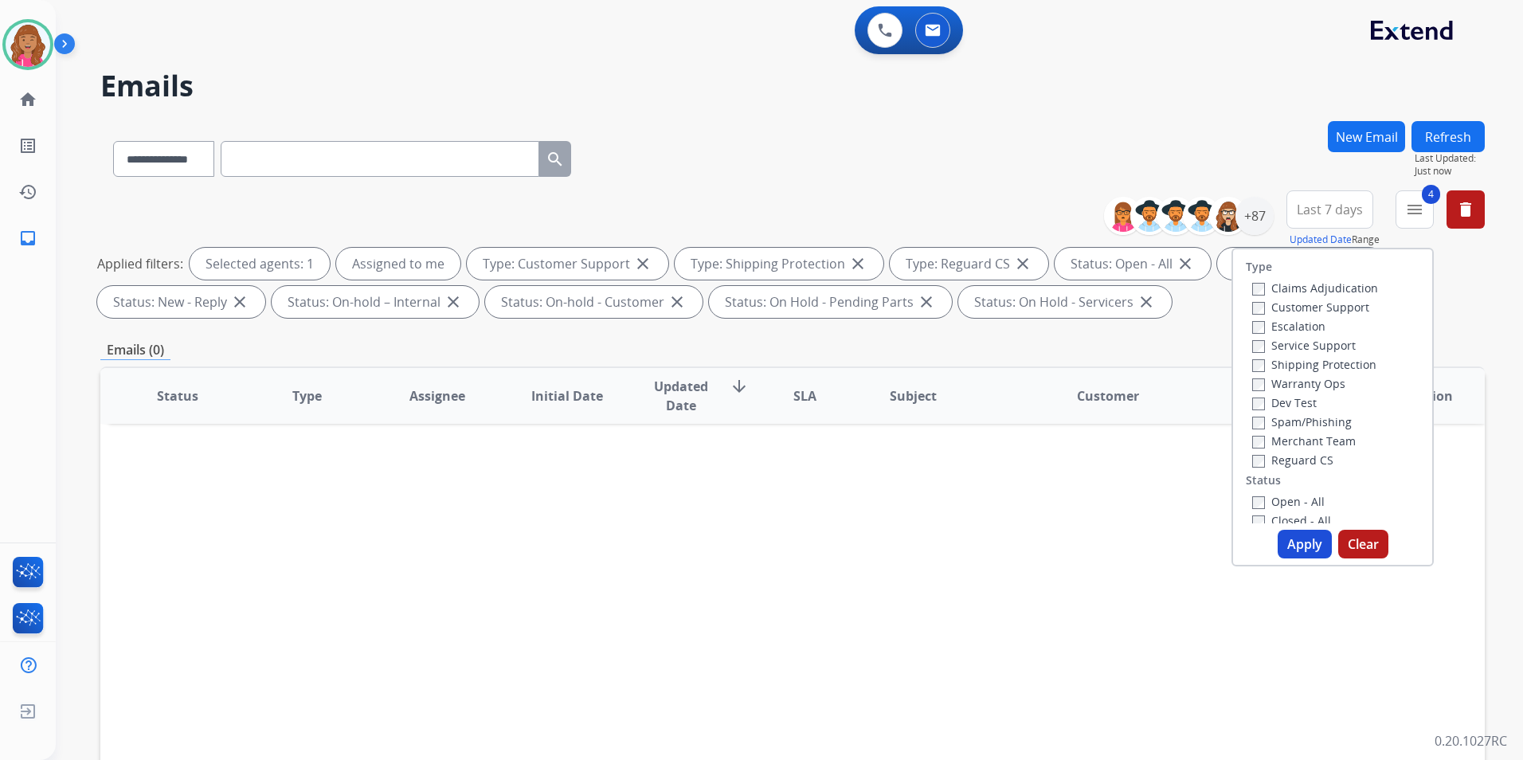
drag, startPoint x: 1135, startPoint y: 496, endPoint x: 1132, endPoint y: 486, distance: 10.8
click at [1134, 495] on div "Status Type Assignee Initial Date Updated Date arrow_downward SLA Subject Custo…" at bounding box center [792, 633] width 1384 height 534
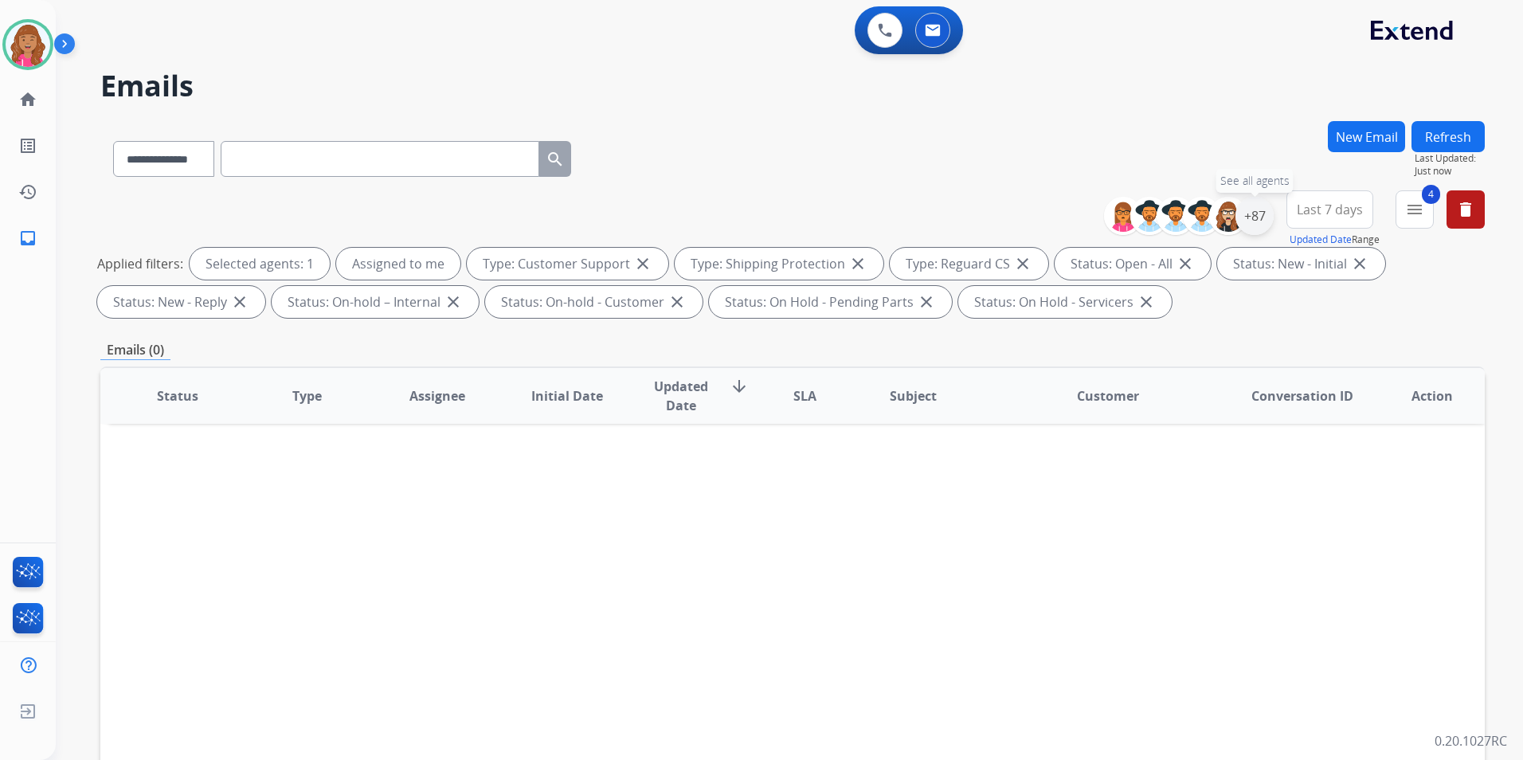
click at [1244, 215] on div "+87" at bounding box center [1254, 216] width 38 height 38
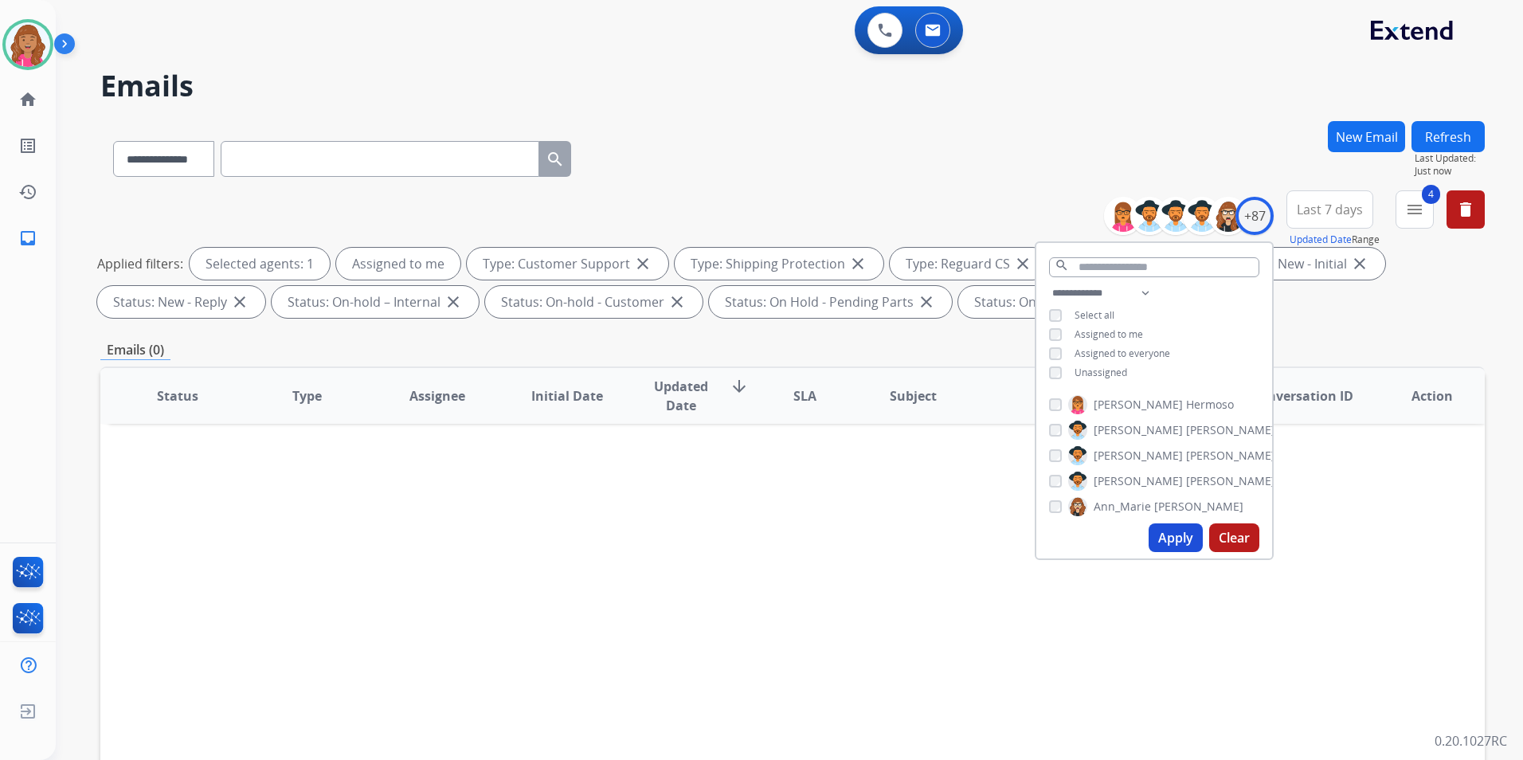
click at [1102, 366] on span "Unassigned" at bounding box center [1100, 373] width 53 height 14
click at [1171, 532] on button "Apply" at bounding box center [1176, 537] width 54 height 29
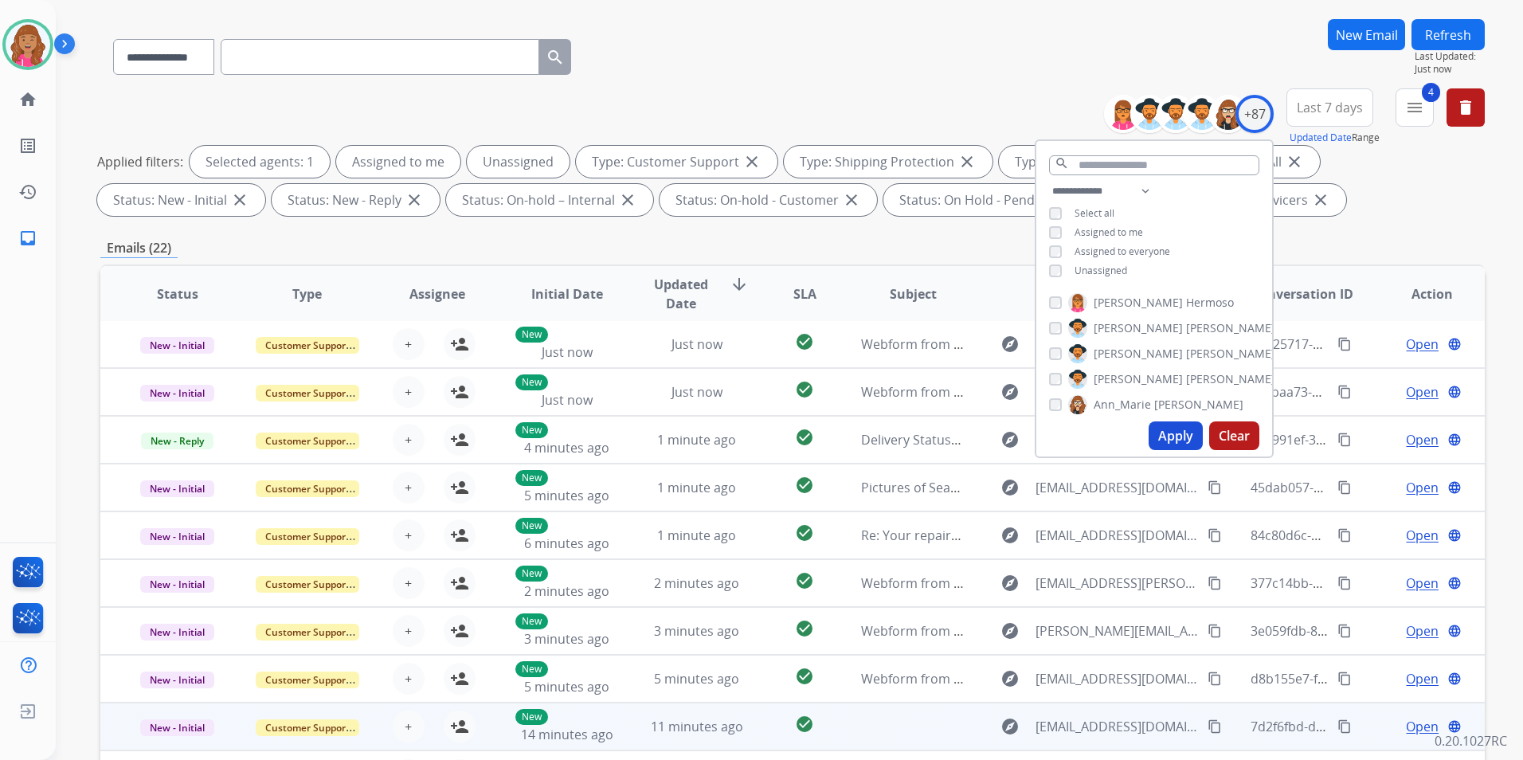
scroll to position [223, 0]
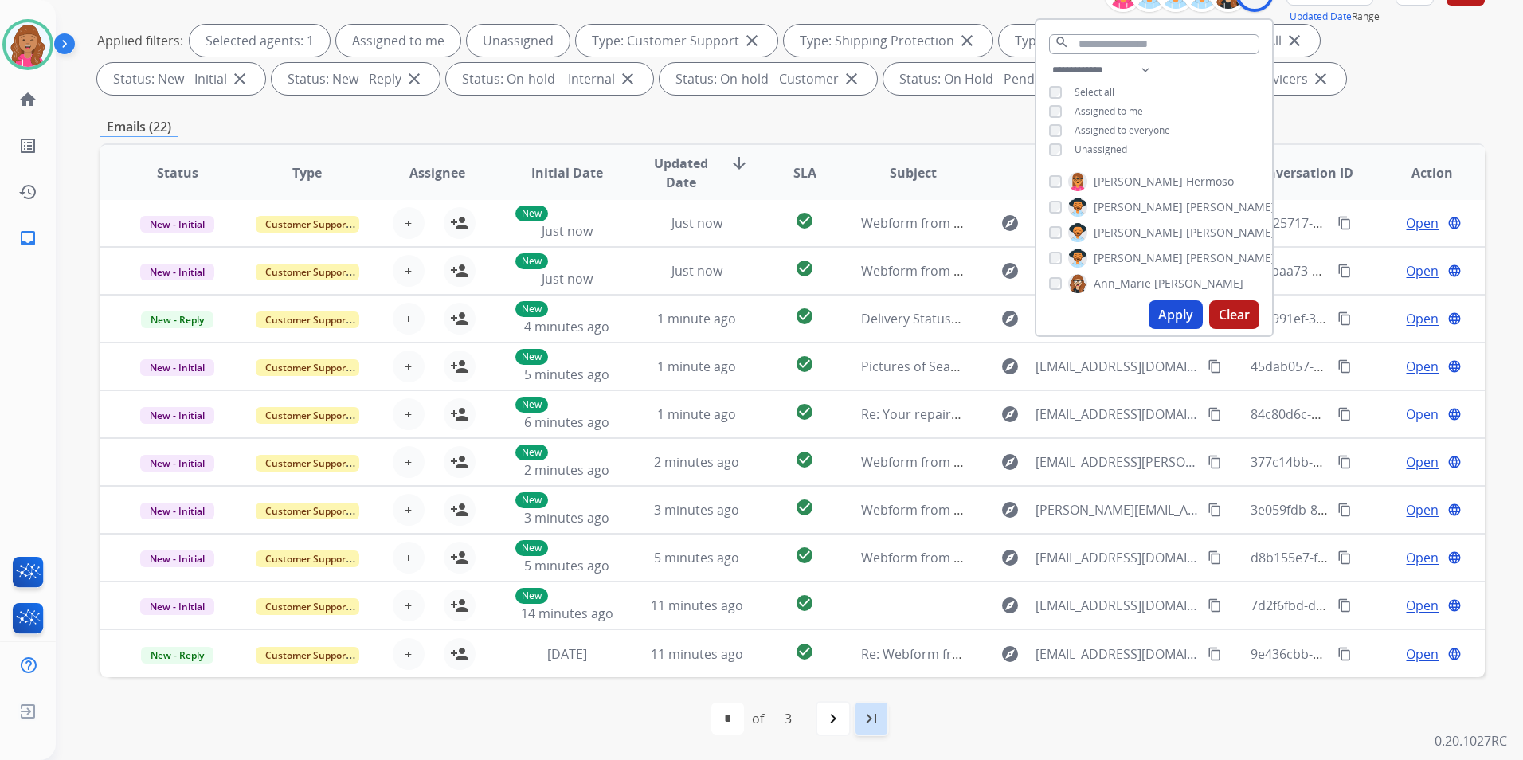
drag, startPoint x: 883, startPoint y: 714, endPoint x: 902, endPoint y: 743, distance: 34.5
click at [882, 715] on div "last_page" at bounding box center [871, 718] width 35 height 35
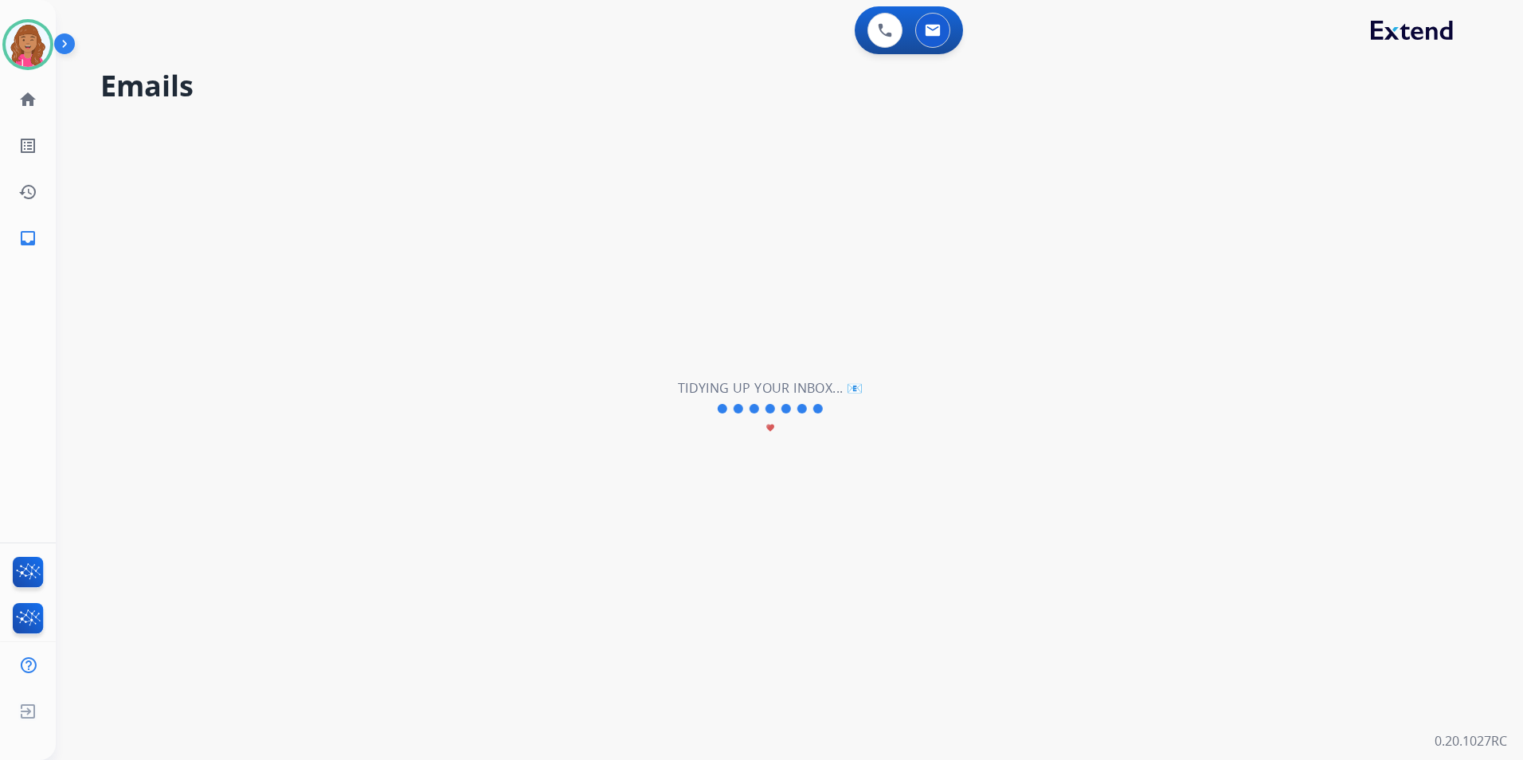
scroll to position [0, 0]
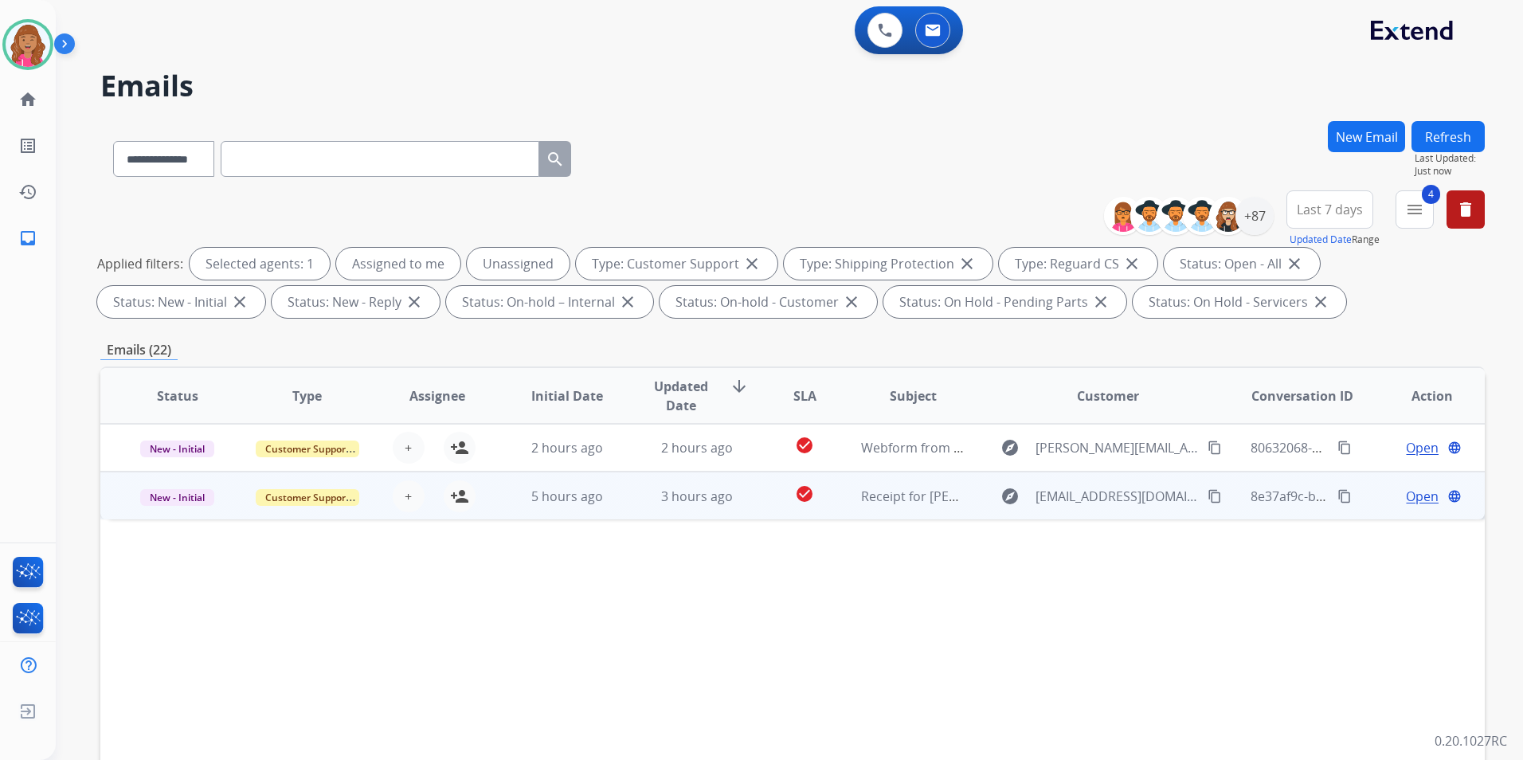
click at [1414, 497] on span "Open" at bounding box center [1422, 496] width 33 height 19
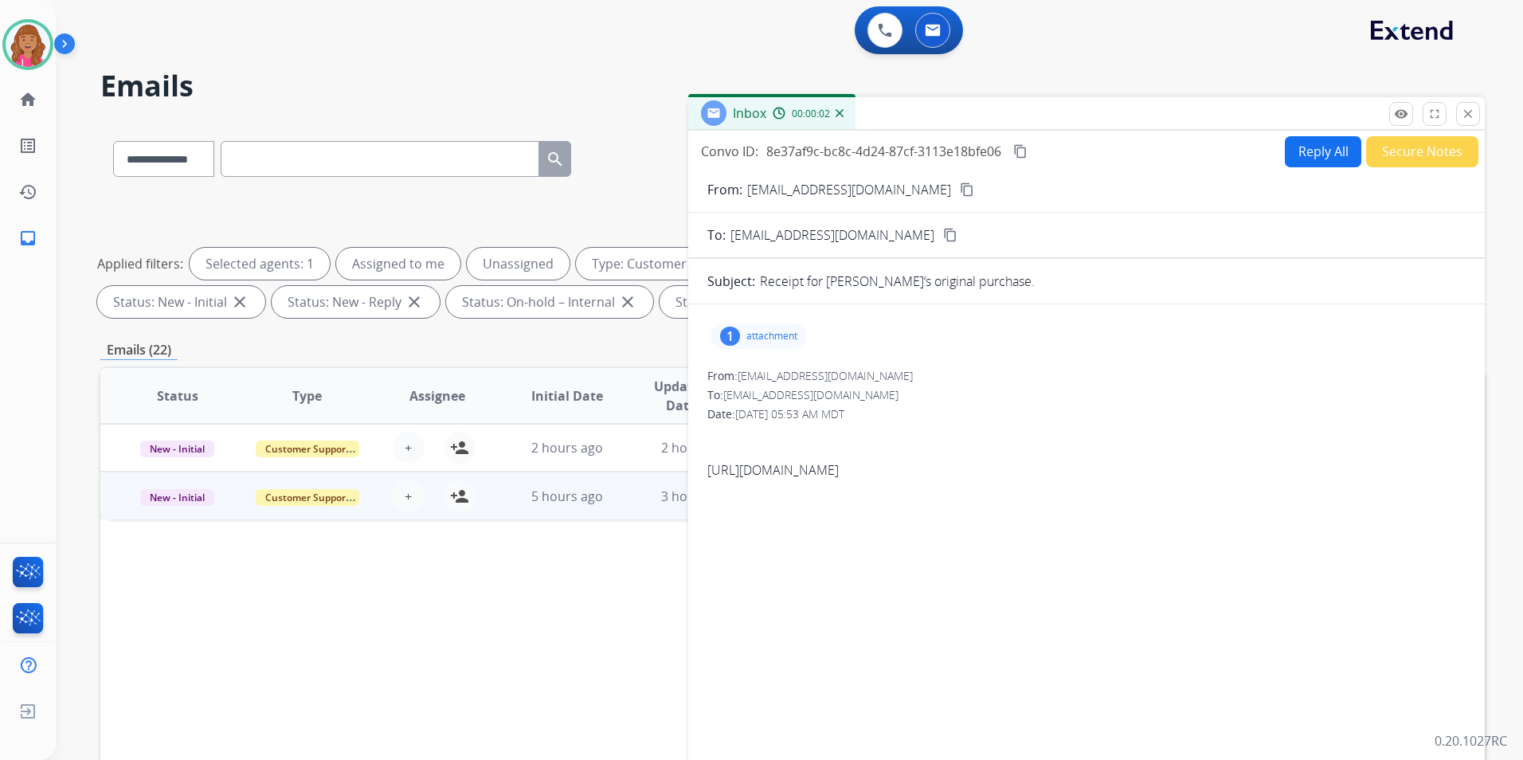
click at [750, 336] on p "attachment" at bounding box center [771, 336] width 51 height 13
click at [769, 381] on p "order-2025-08-18-20-33-22.pdf" at bounding box center [814, 376] width 182 height 19
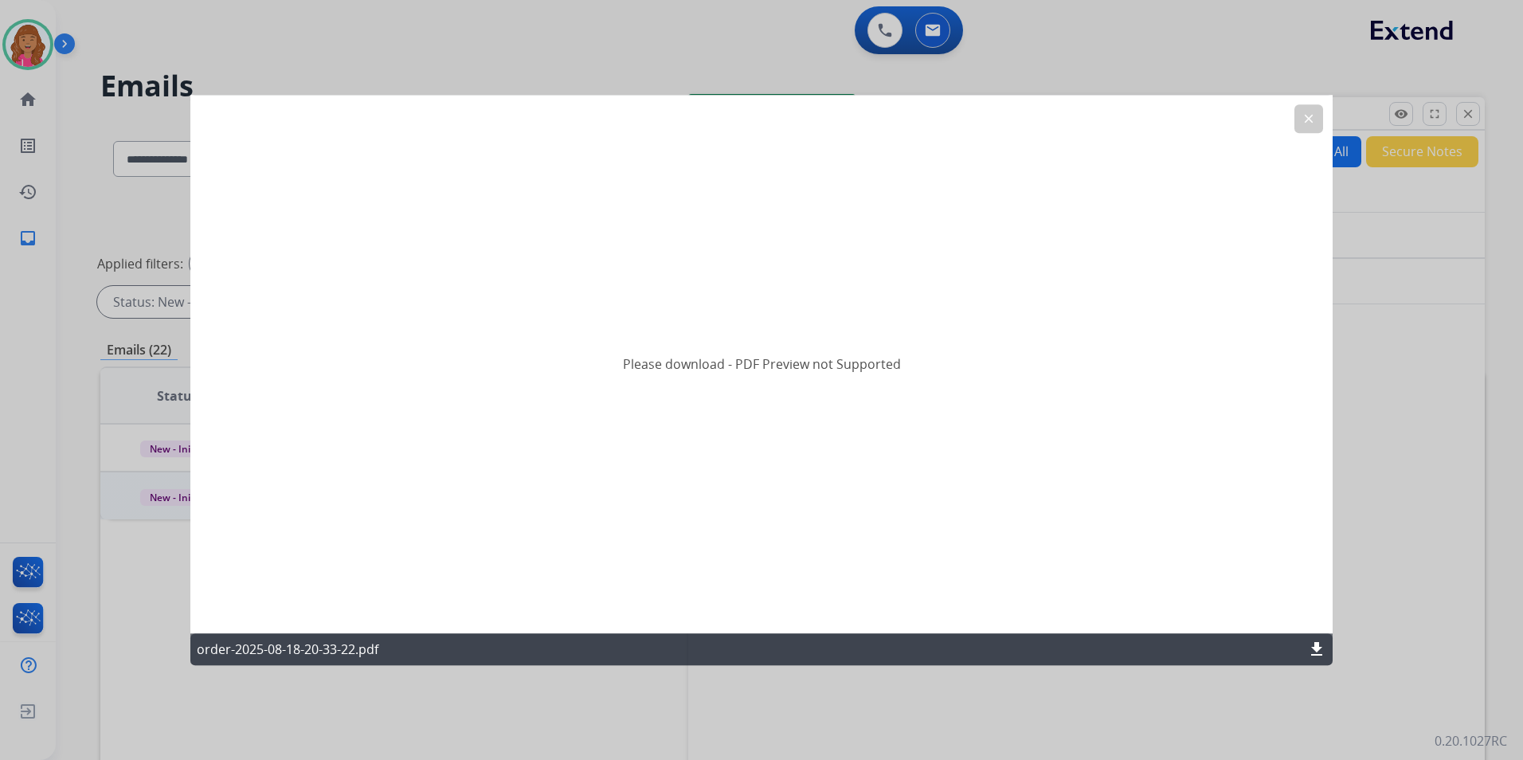
click at [1313, 645] on mat-icon "download" at bounding box center [1316, 649] width 19 height 19
click at [1328, 108] on div "Please download - PDF Preview not Supported" at bounding box center [761, 364] width 1142 height 538
click at [1310, 115] on mat-icon "clear" at bounding box center [1308, 119] width 14 height 14
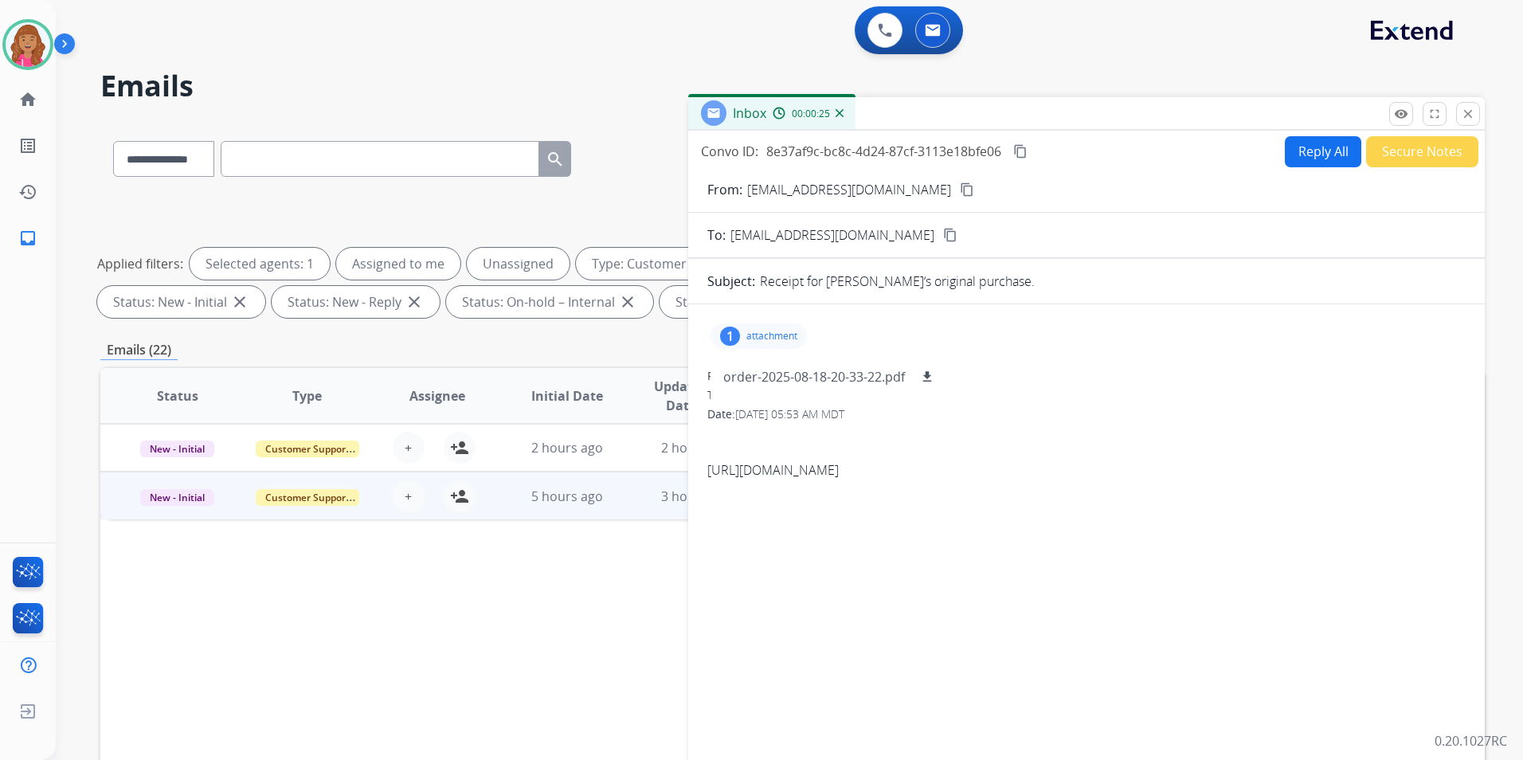
click at [960, 194] on mat-icon "content_copy" at bounding box center [967, 189] width 14 height 14
click at [800, 336] on div "1 attachment order-2025-08-18-20-33-22.pdf download" at bounding box center [758, 335] width 96 height 25
click at [1464, 113] on mat-icon "close" at bounding box center [1468, 114] width 14 height 14
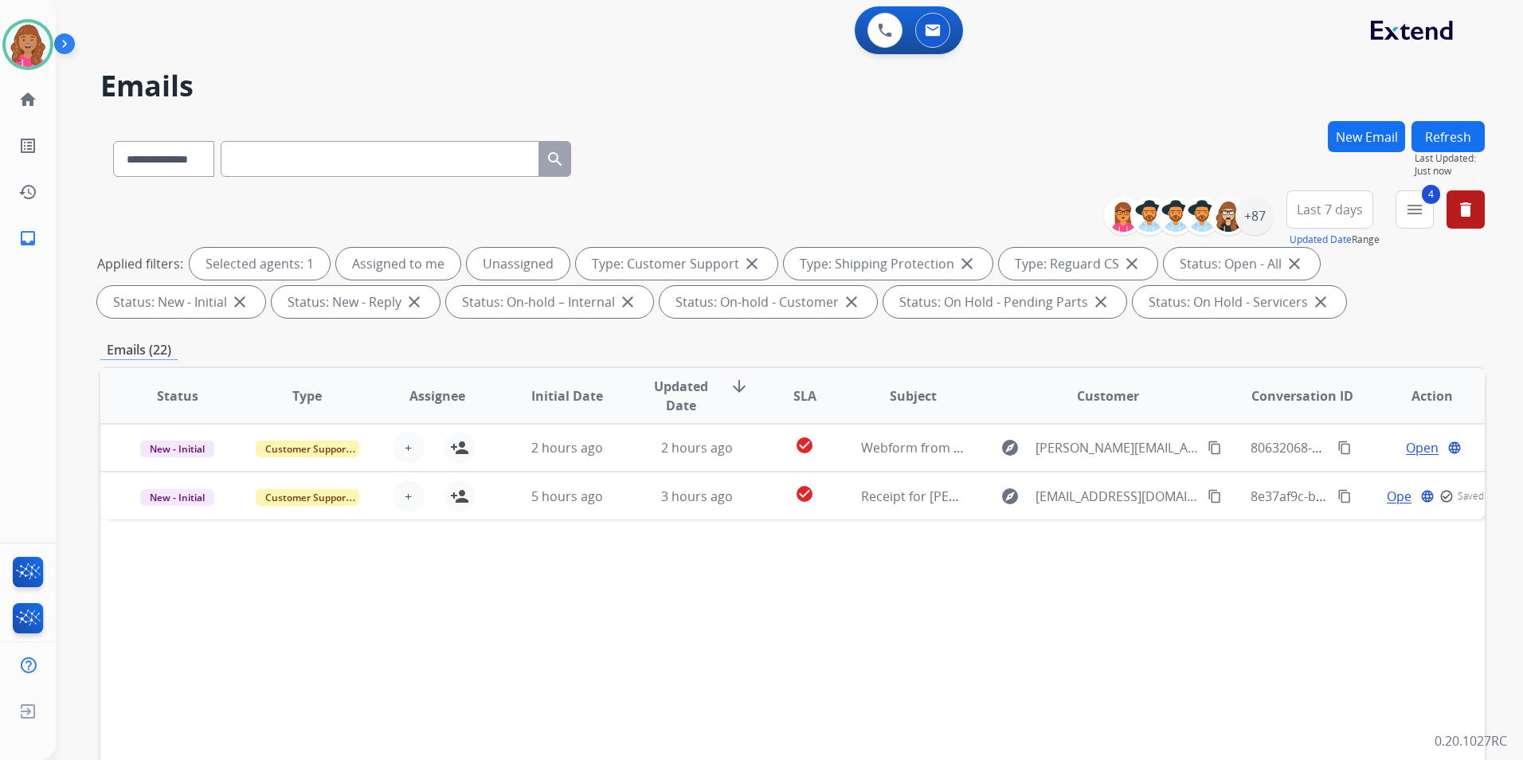
click at [1465, 118] on div "**********" at bounding box center [770, 437] width 1429 height 760
click at [1460, 127] on button "Refresh" at bounding box center [1447, 136] width 73 height 31
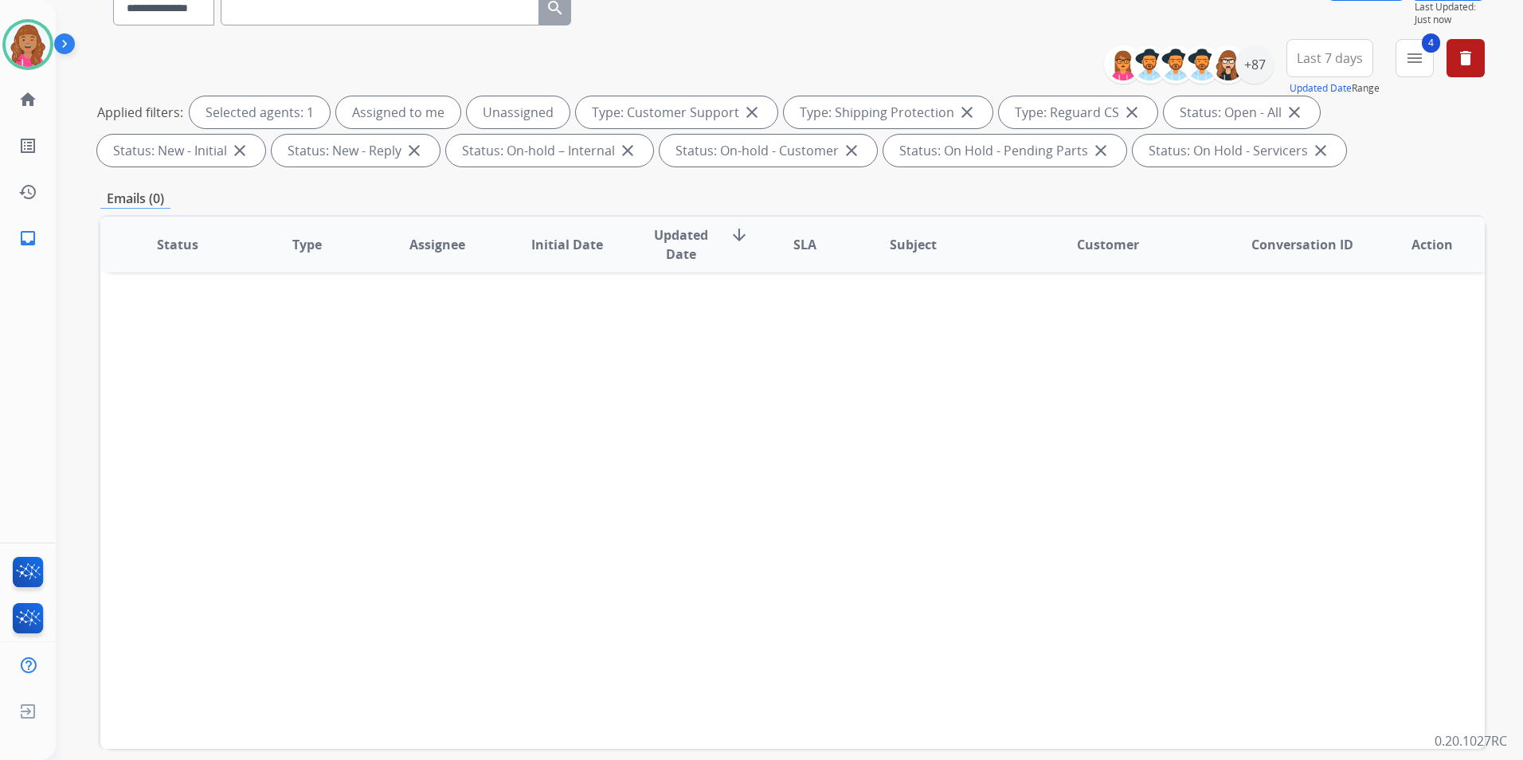
scroll to position [223, 0]
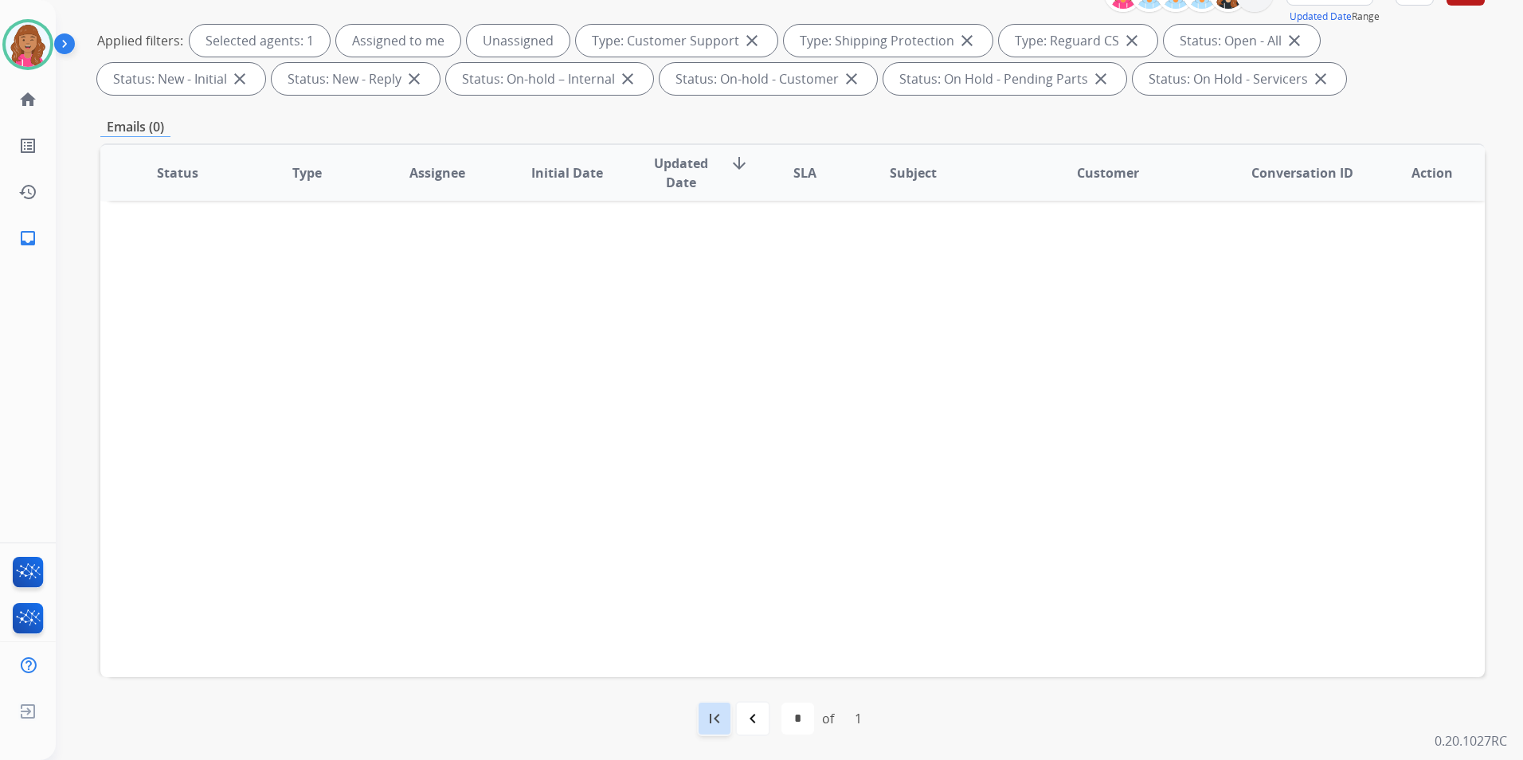
click at [716, 721] on mat-icon "first_page" at bounding box center [714, 718] width 19 height 19
select select "*"
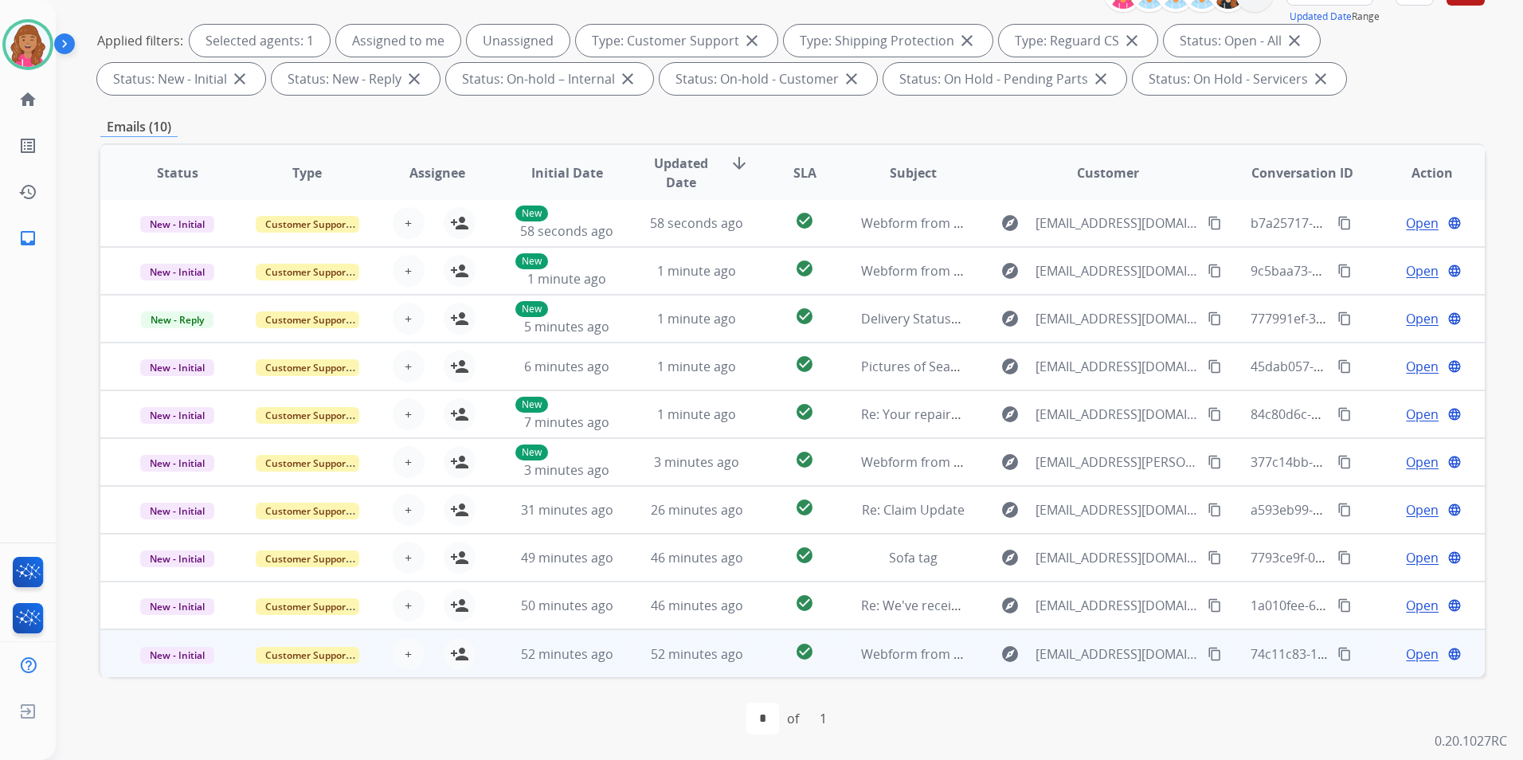
click at [1406, 656] on span "Open" at bounding box center [1422, 653] width 33 height 19
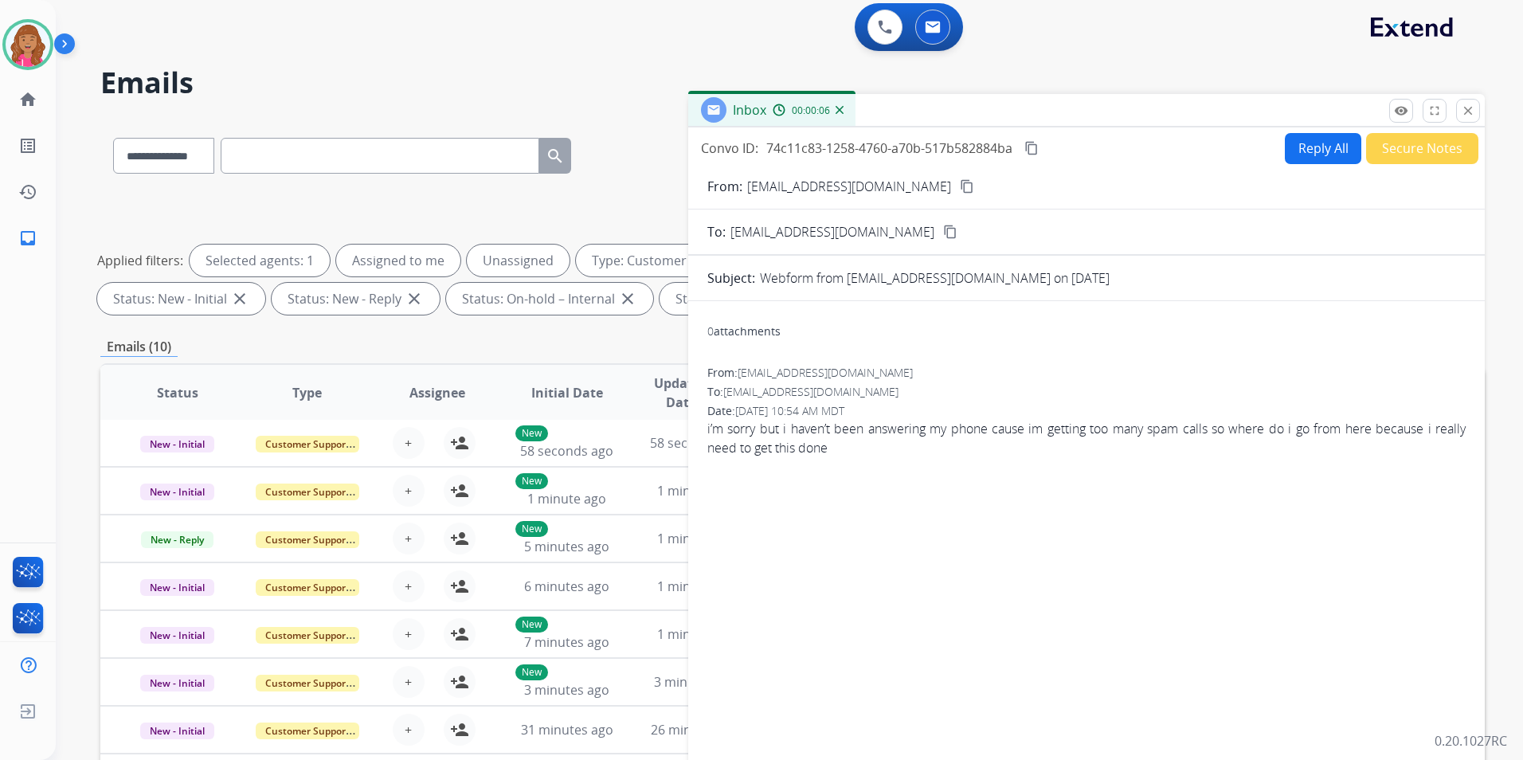
scroll to position [0, 0]
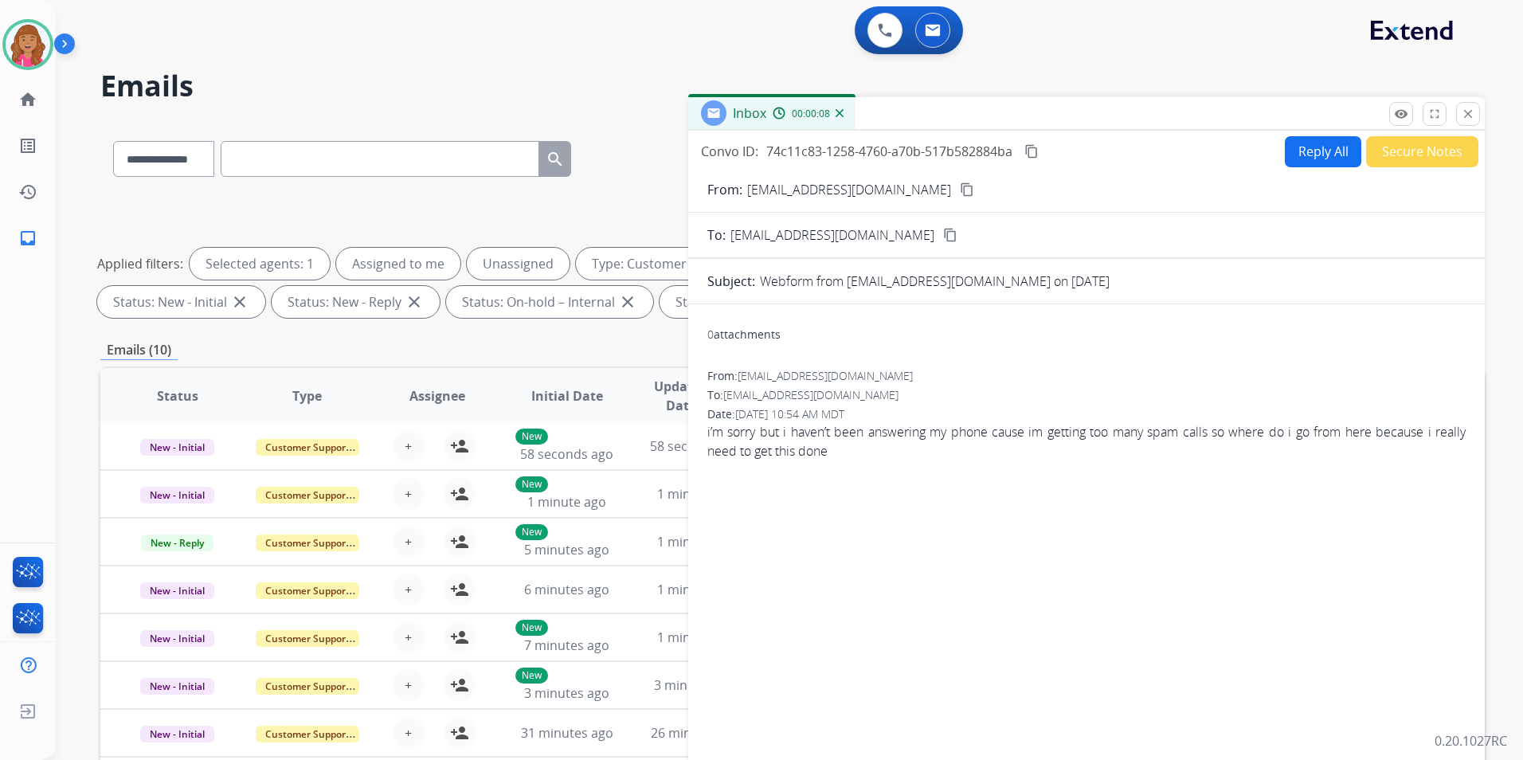
click at [960, 185] on mat-icon "content_copy" at bounding box center [967, 189] width 14 height 14
click at [1318, 147] on button "Reply All" at bounding box center [1323, 151] width 76 height 31
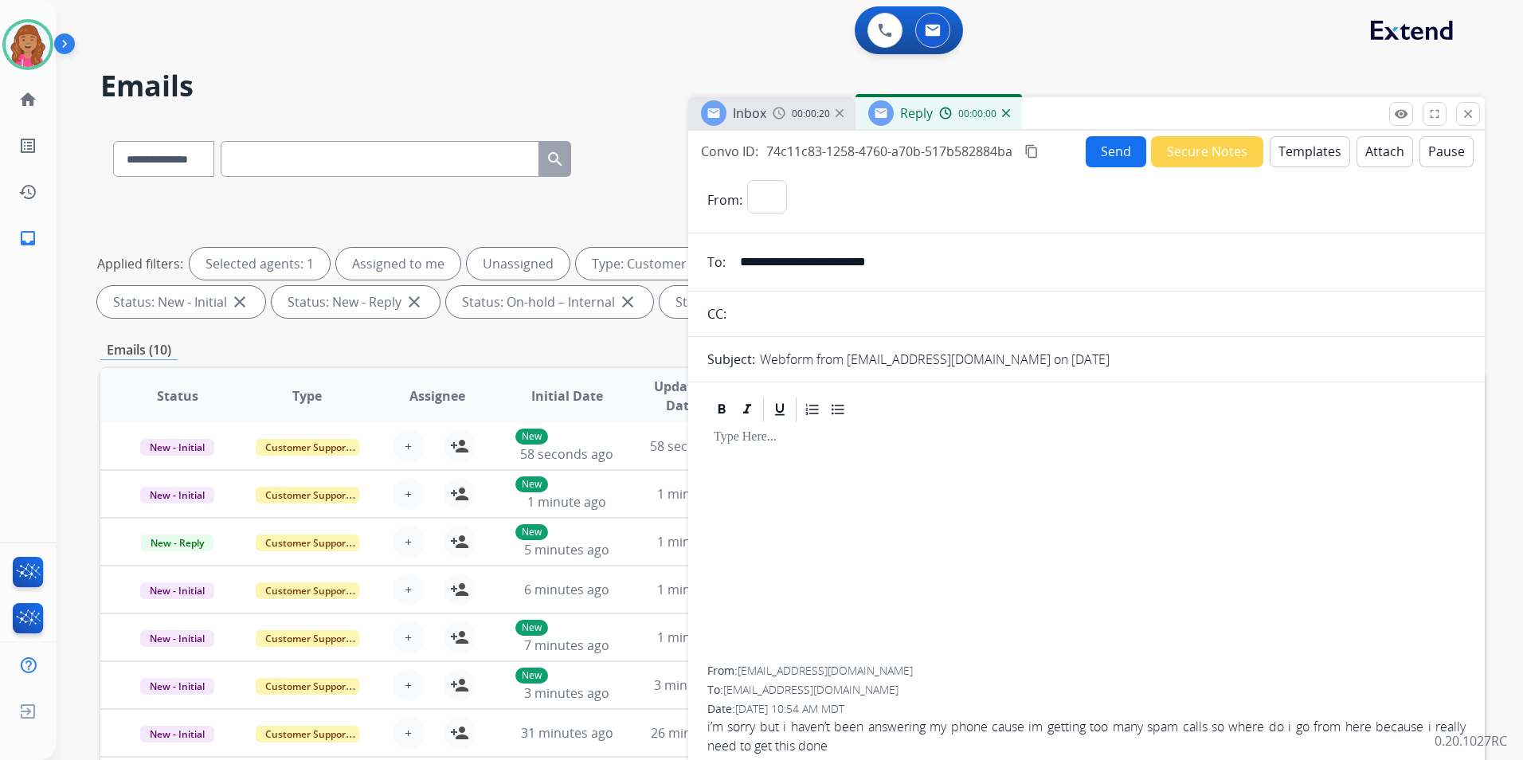
click at [1318, 147] on button "Templates" at bounding box center [1310, 151] width 80 height 31
select select "**********"
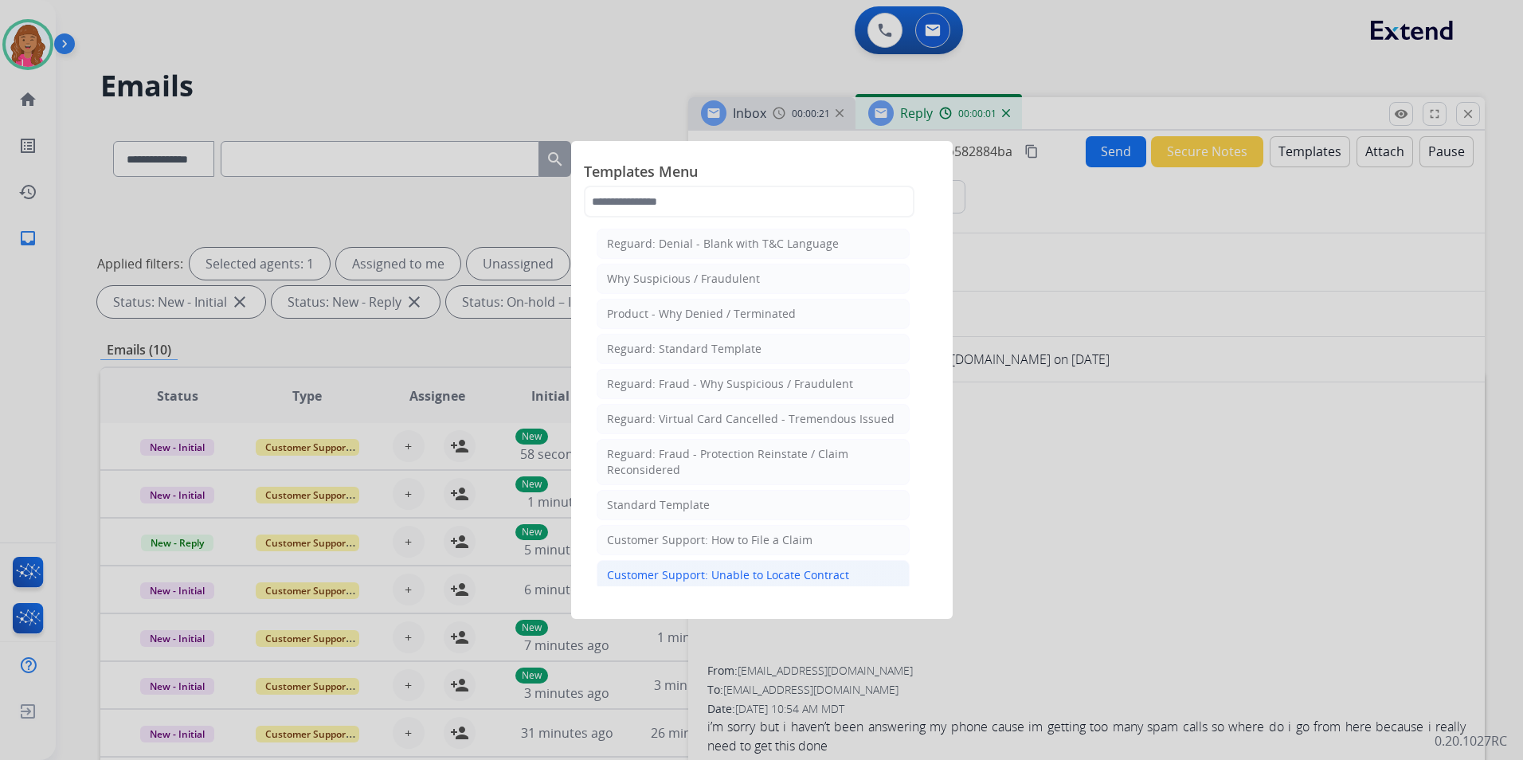
click at [796, 566] on li "Customer Support: Unable to Locate Contract" at bounding box center [753, 575] width 313 height 30
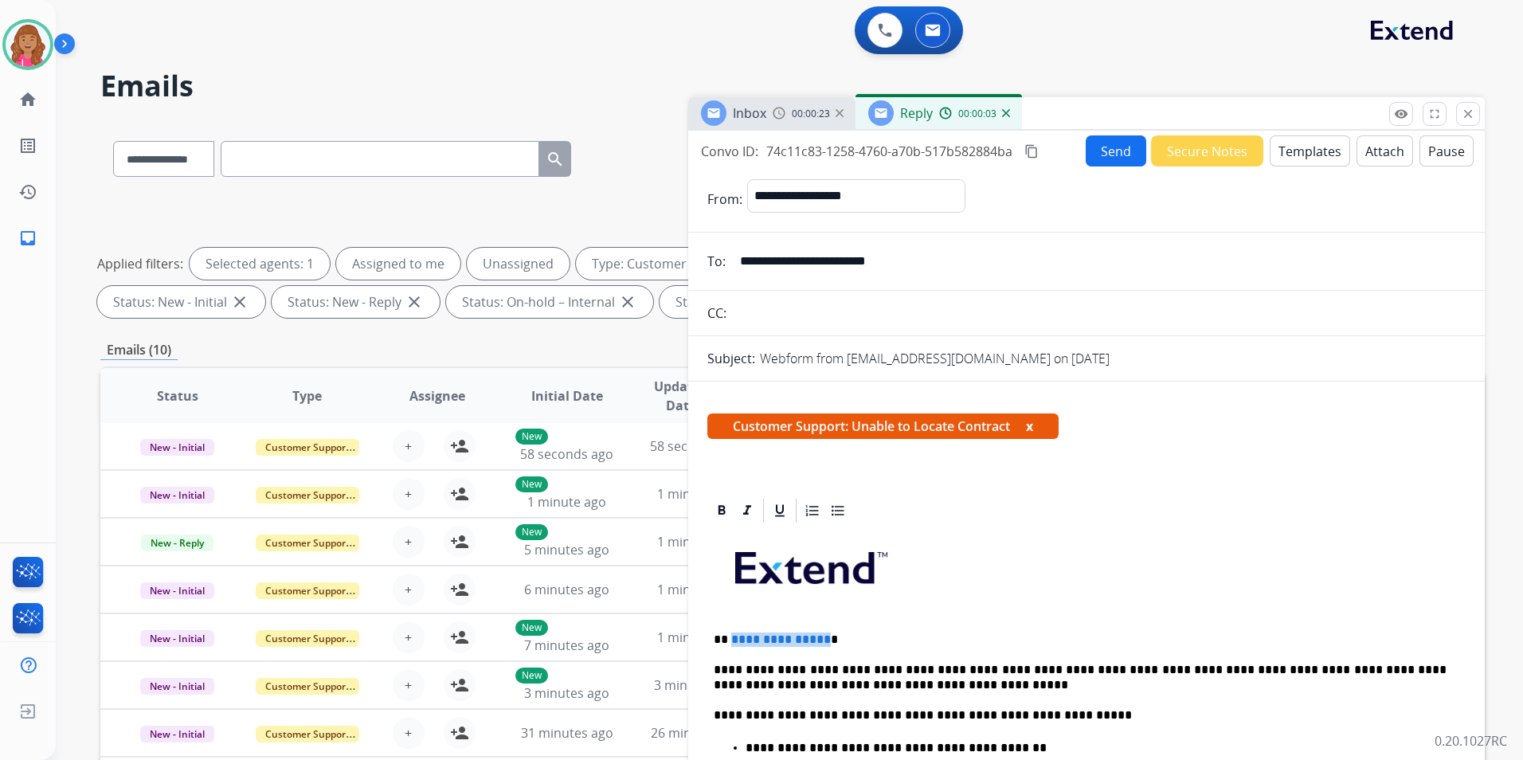
drag, startPoint x: 822, startPoint y: 637, endPoint x: 729, endPoint y: 632, distance: 93.4
click at [729, 632] on p "**********" at bounding box center [1080, 639] width 733 height 14
click at [1117, 150] on button "Send" at bounding box center [1116, 150] width 61 height 31
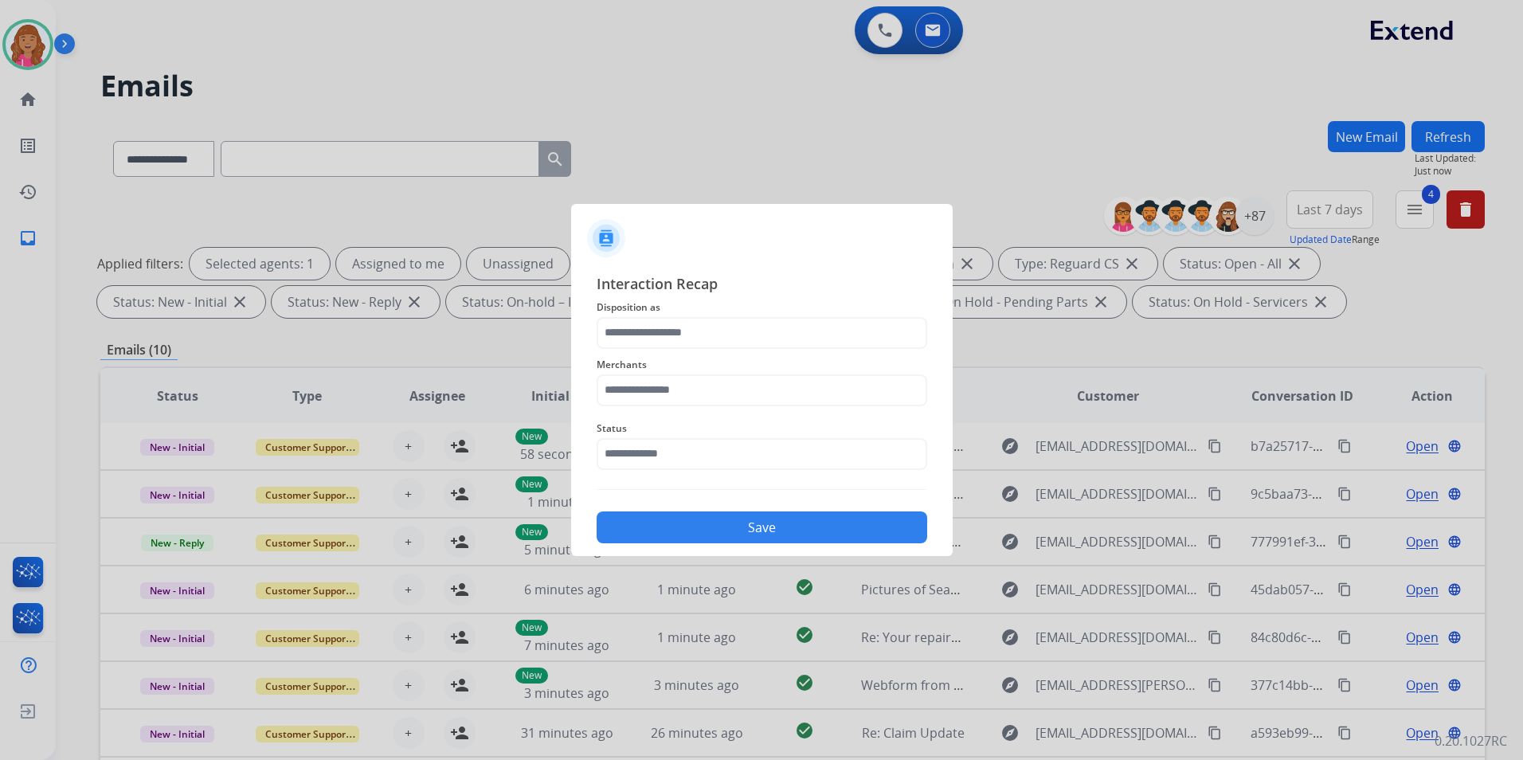
click at [804, 309] on span "Disposition as" at bounding box center [762, 307] width 331 height 19
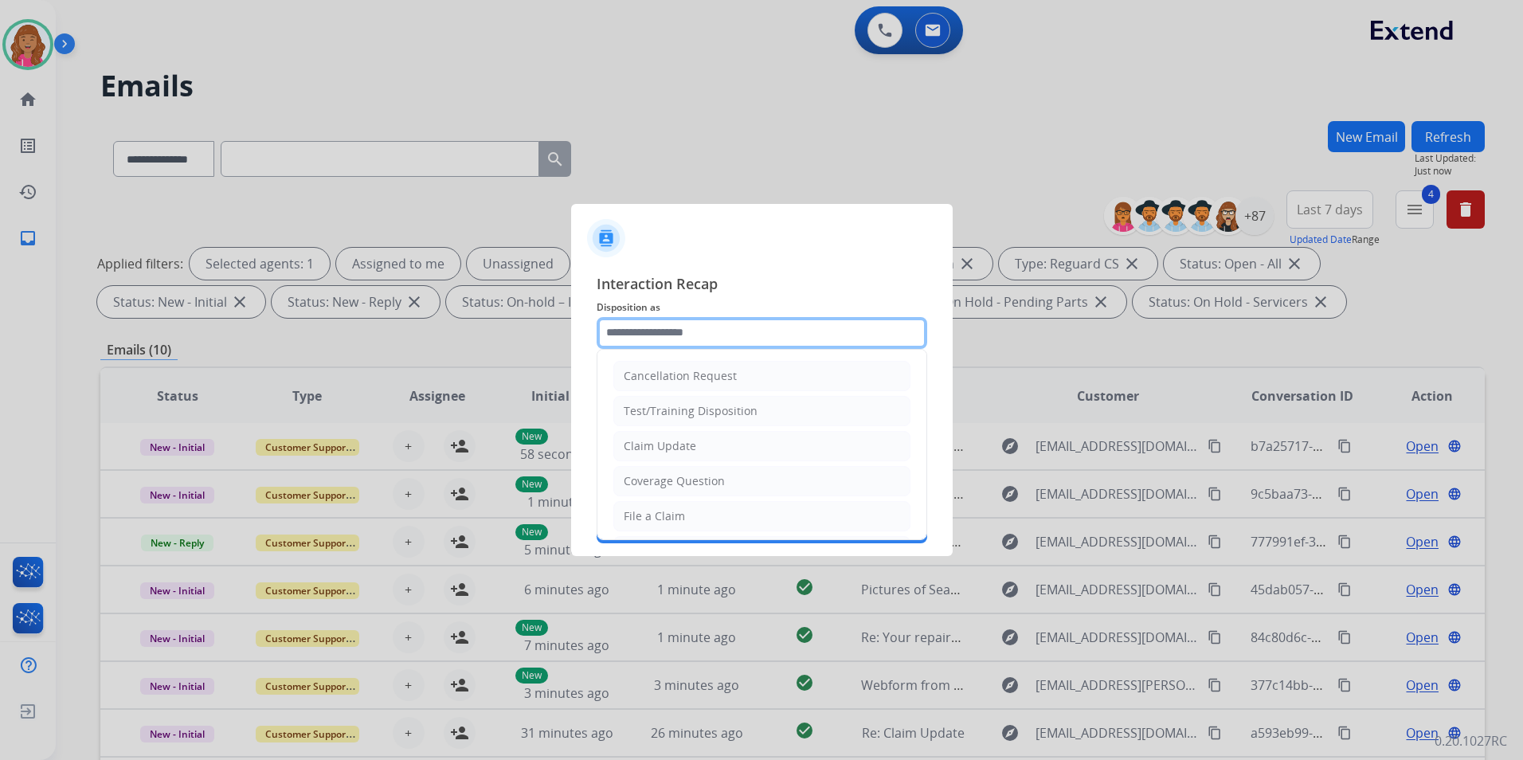
click at [792, 337] on input "text" at bounding box center [762, 333] width 331 height 32
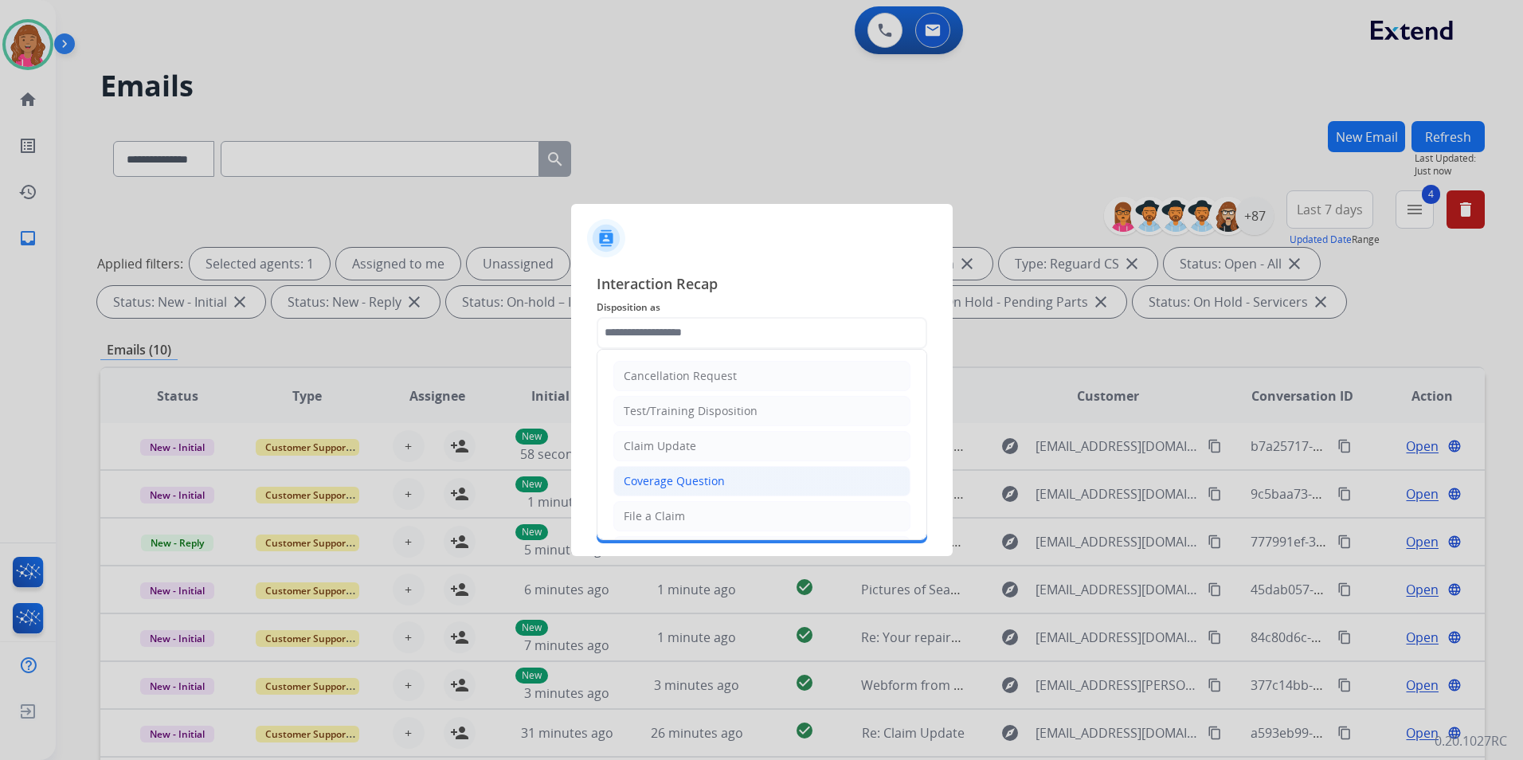
click at [719, 485] on div "Coverage Question" at bounding box center [674, 481] width 101 height 16
type input "**********"
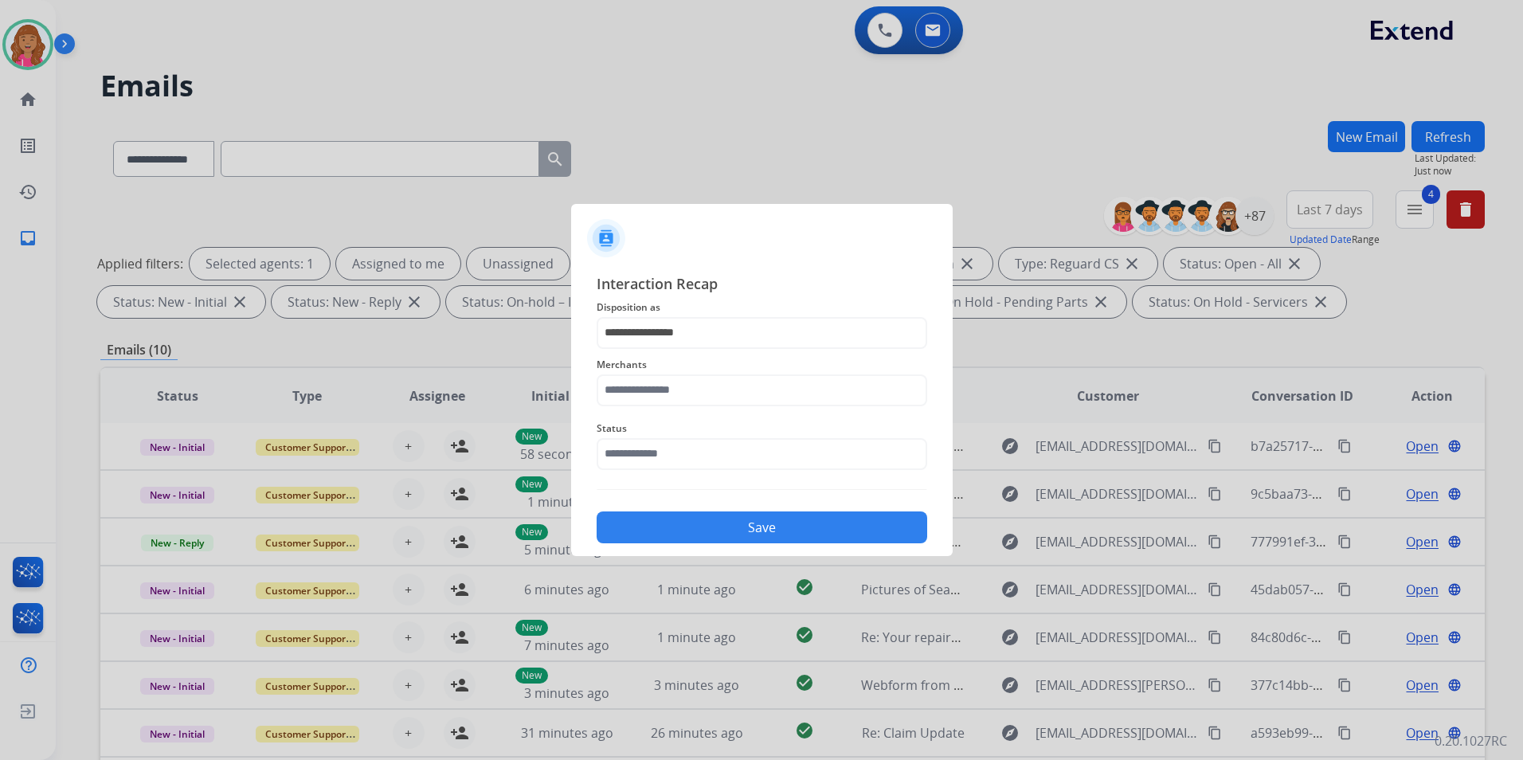
click at [707, 422] on span "Status" at bounding box center [762, 428] width 331 height 19
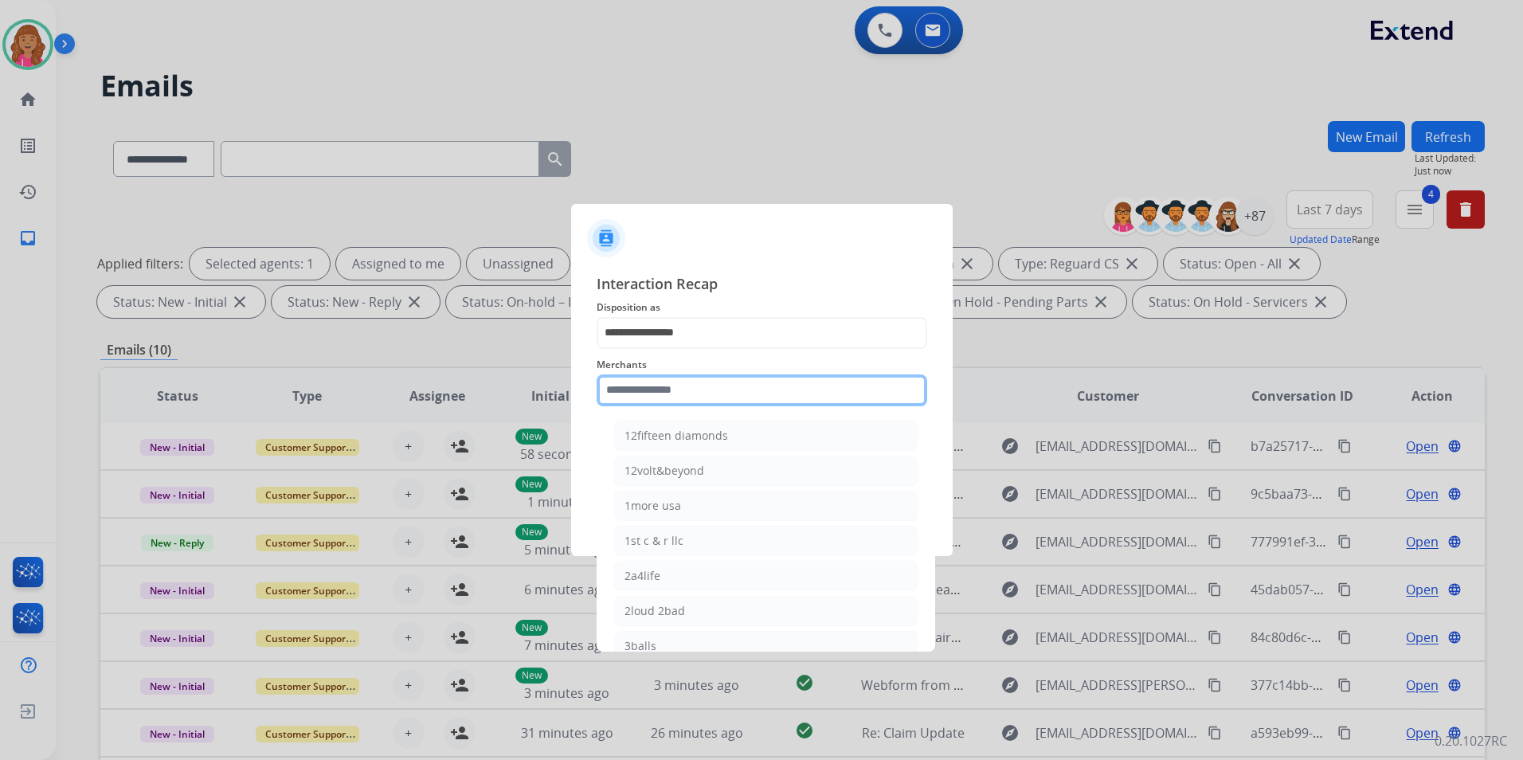
click at [708, 390] on input "text" at bounding box center [762, 390] width 331 height 32
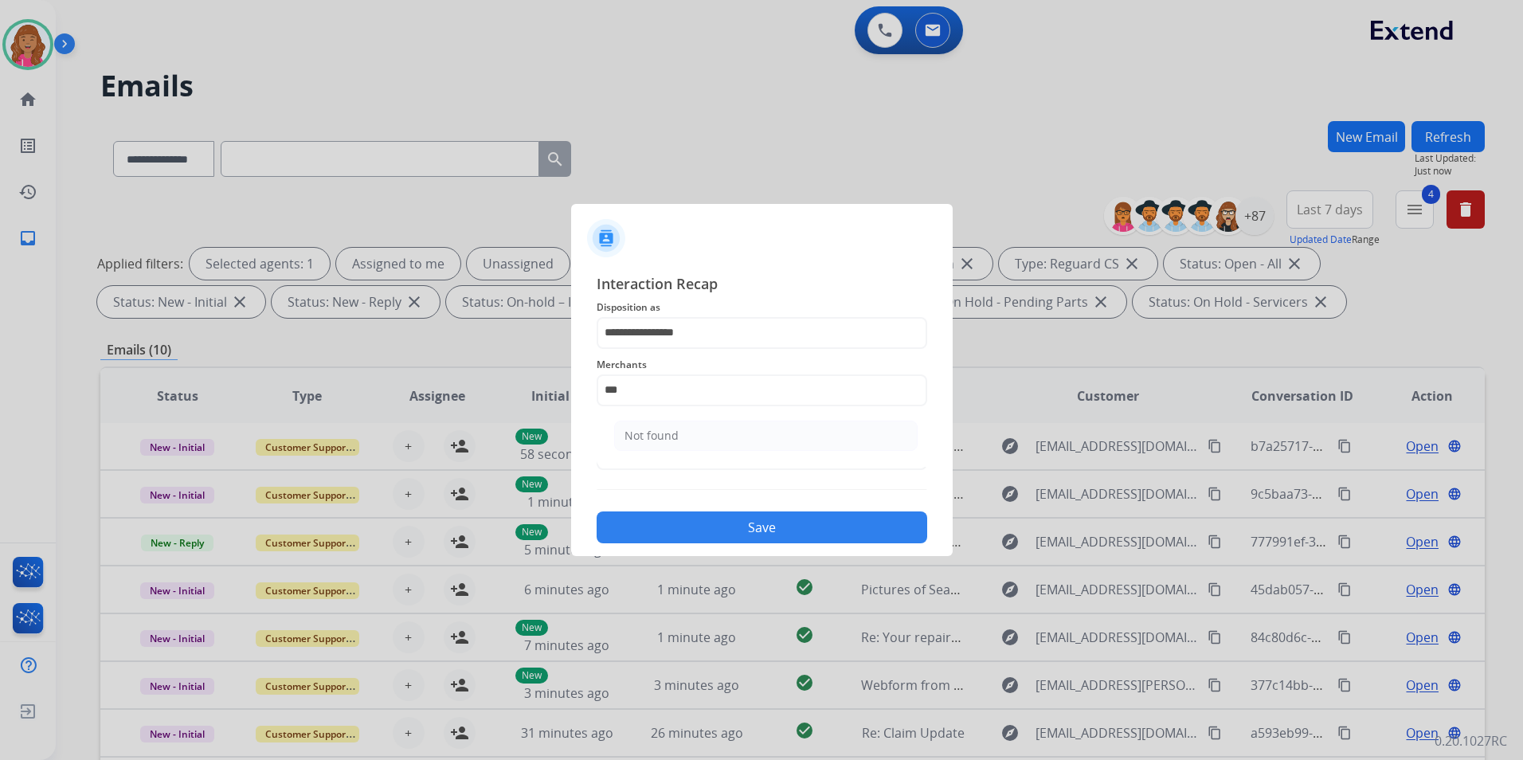
click at [675, 444] on li "Not found" at bounding box center [765, 436] width 303 height 30
type input "*********"
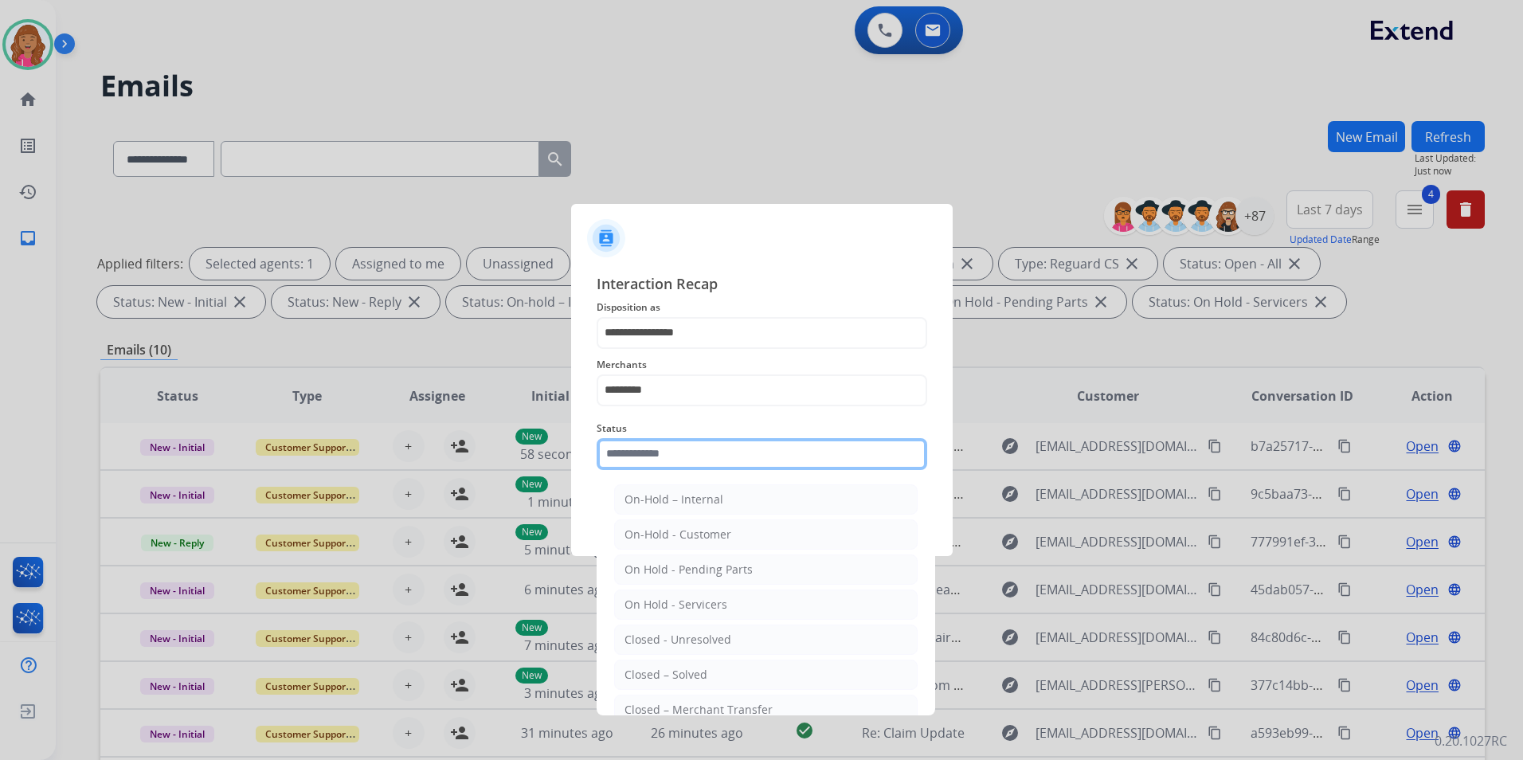
click at [667, 461] on input "text" at bounding box center [762, 454] width 331 height 32
click at [675, 668] on div "Closed – Solved" at bounding box center [665, 675] width 83 height 16
type input "**********"
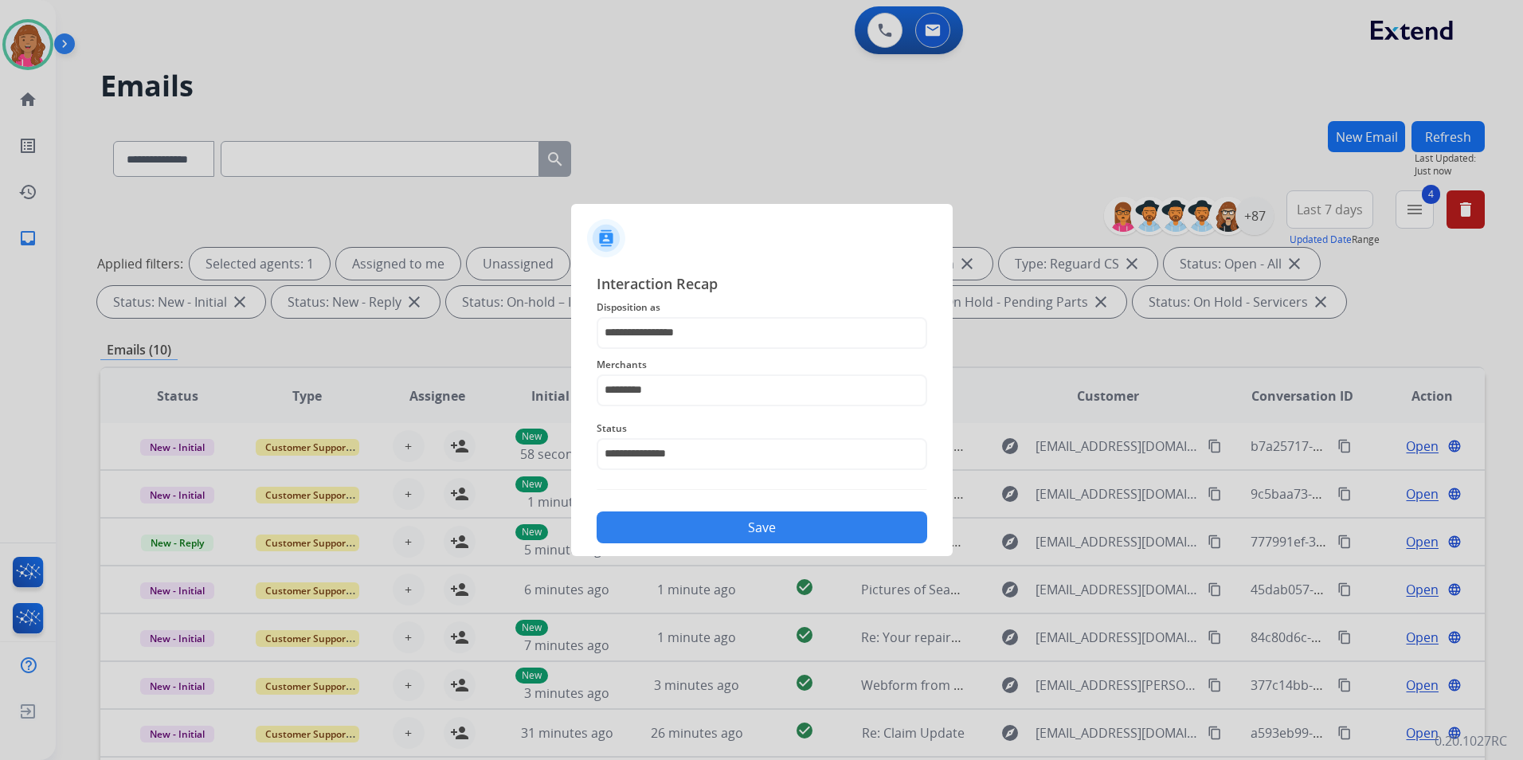
click at [679, 537] on button "Save" at bounding box center [762, 527] width 331 height 32
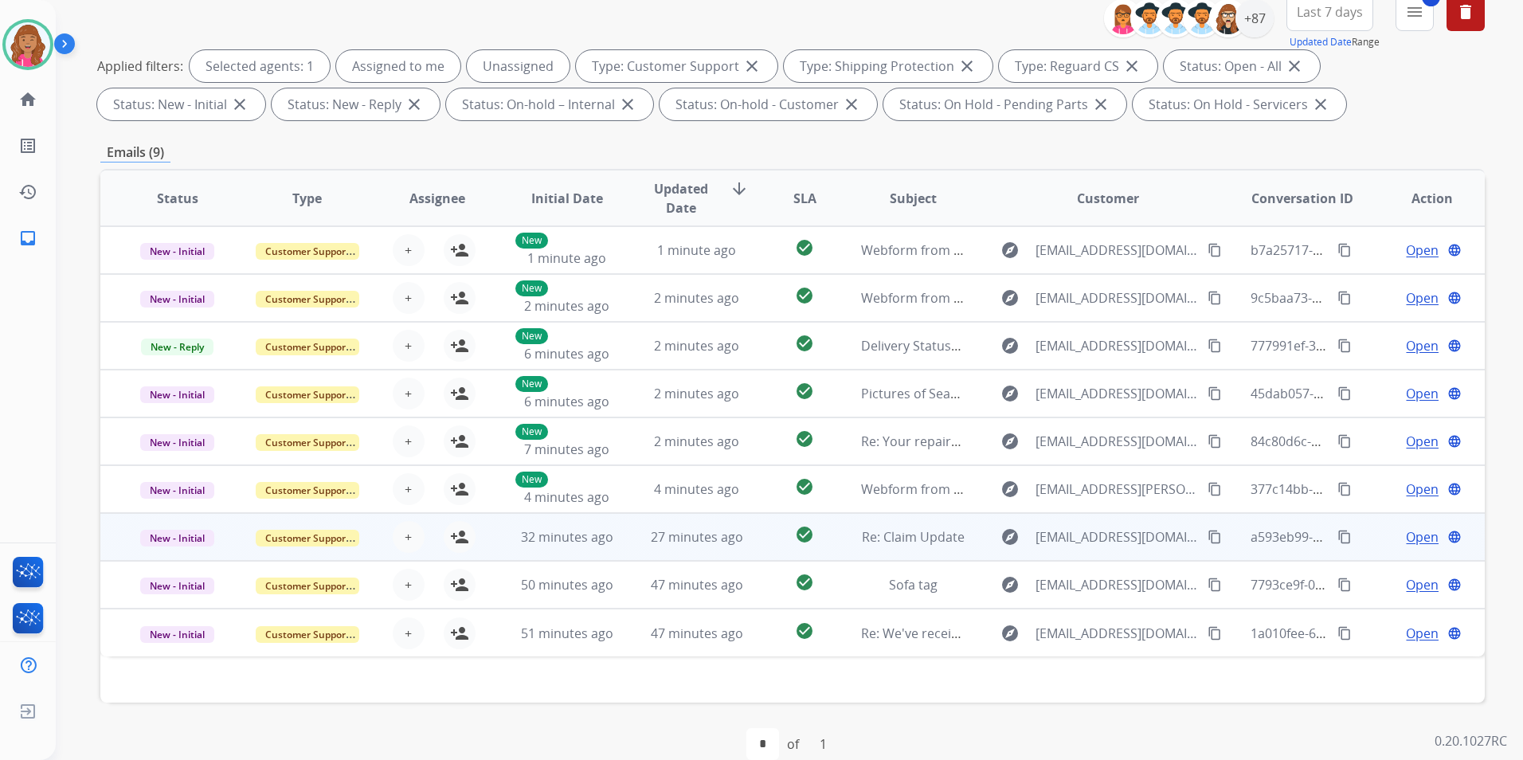
scroll to position [223, 0]
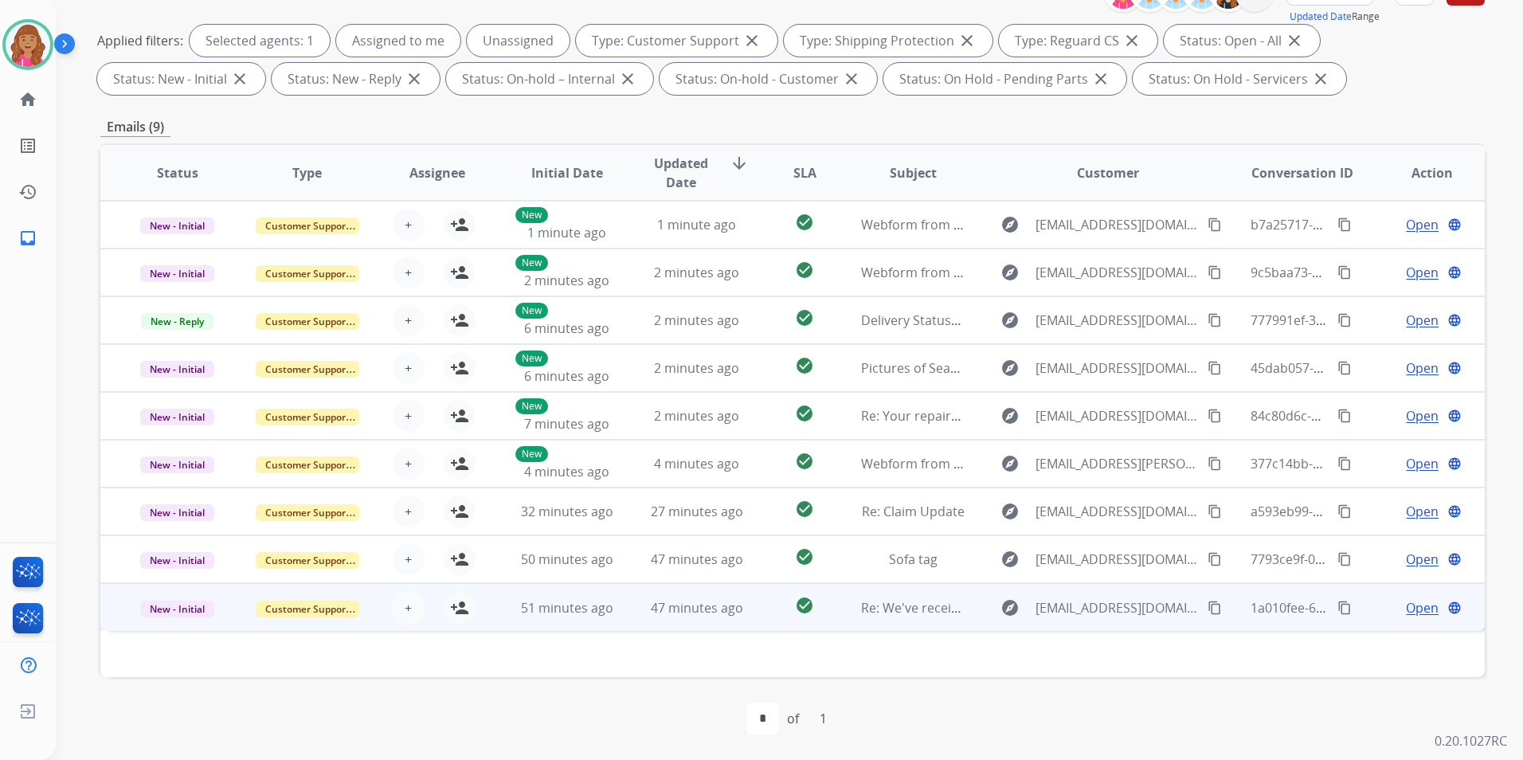
click at [1413, 598] on span "Open" at bounding box center [1422, 607] width 33 height 19
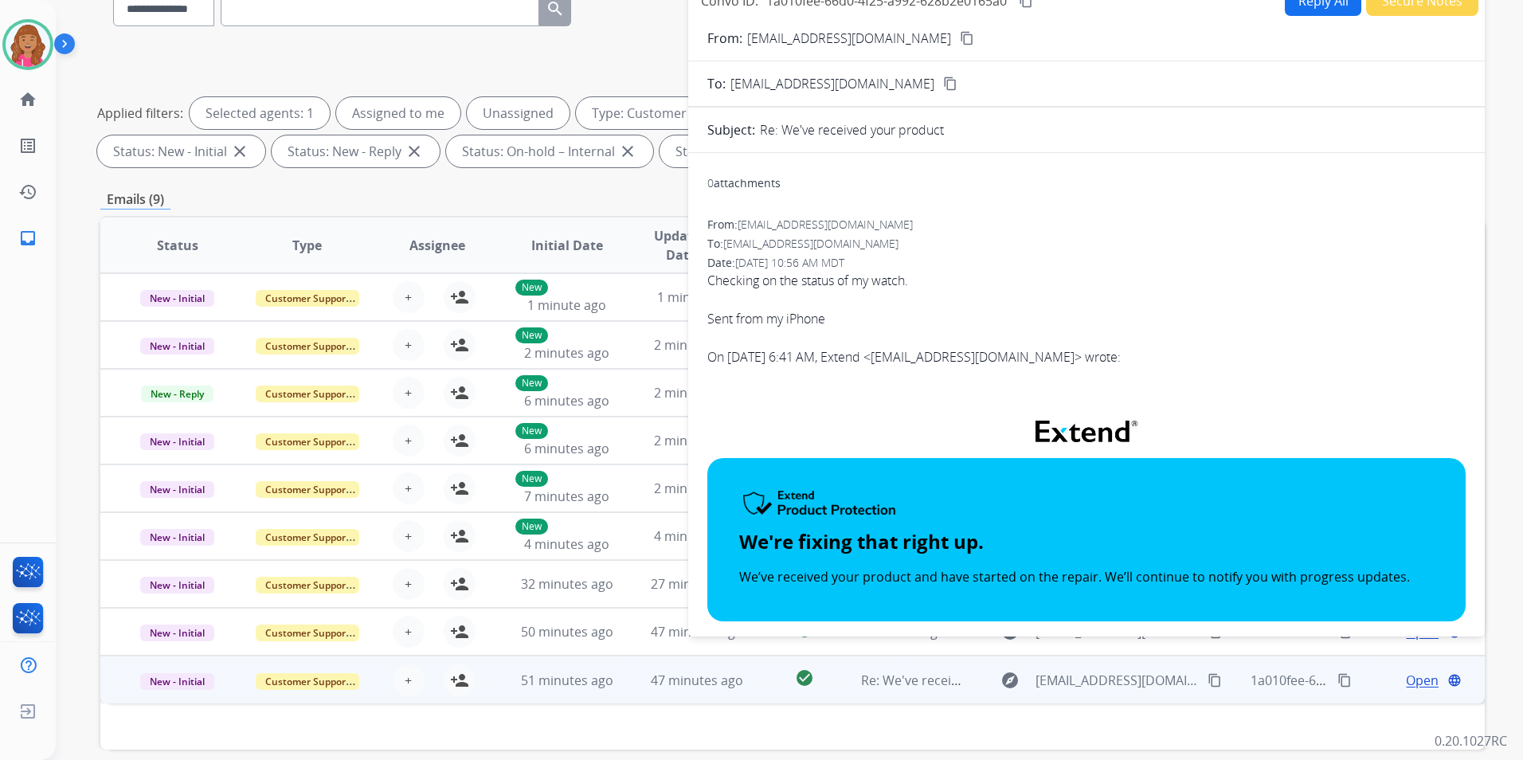
scroll to position [0, 0]
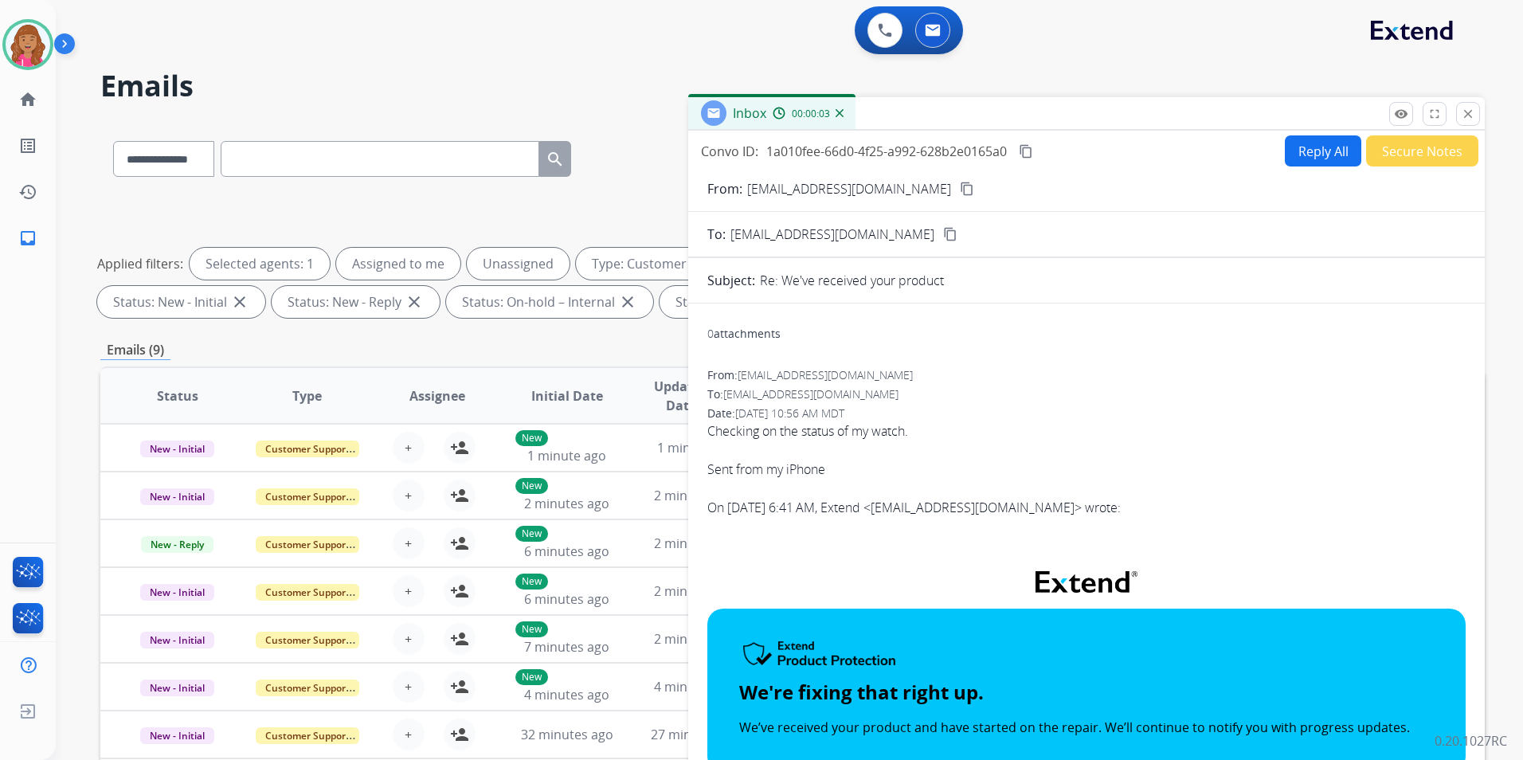
click at [960, 184] on mat-icon "content_copy" at bounding box center [967, 189] width 14 height 14
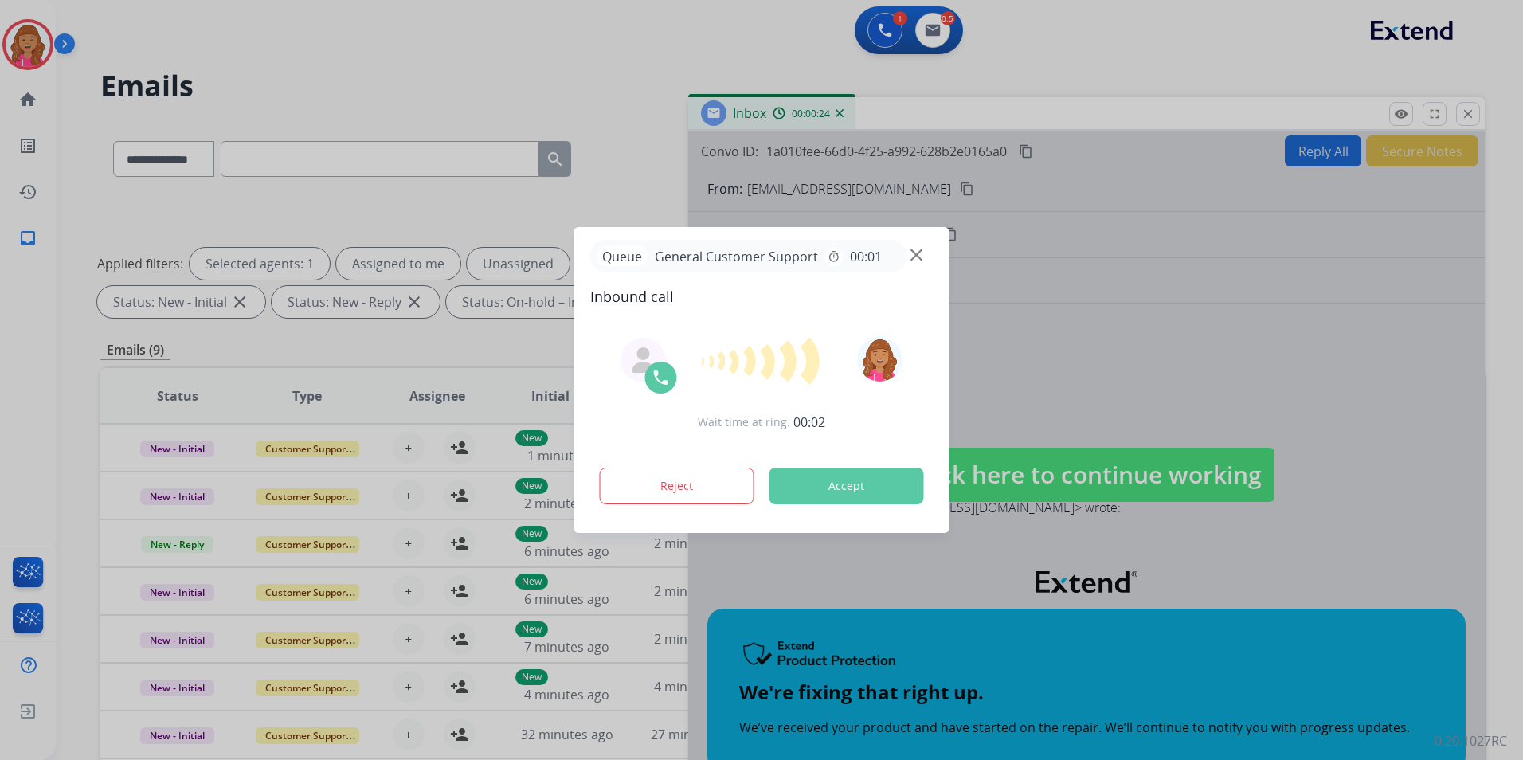
click at [1106, 295] on div at bounding box center [761, 380] width 1523 height 760
click at [923, 252] on div "Queue General Customer Support timer 00:01" at bounding box center [761, 256] width 343 height 33
click at [922, 256] on div "Queue General Customer Support timer 00:01" at bounding box center [761, 256] width 343 height 33
drag, startPoint x: 921, startPoint y: 254, endPoint x: 934, endPoint y: 252, distance: 13.6
click at [922, 254] on img at bounding box center [916, 255] width 12 height 12
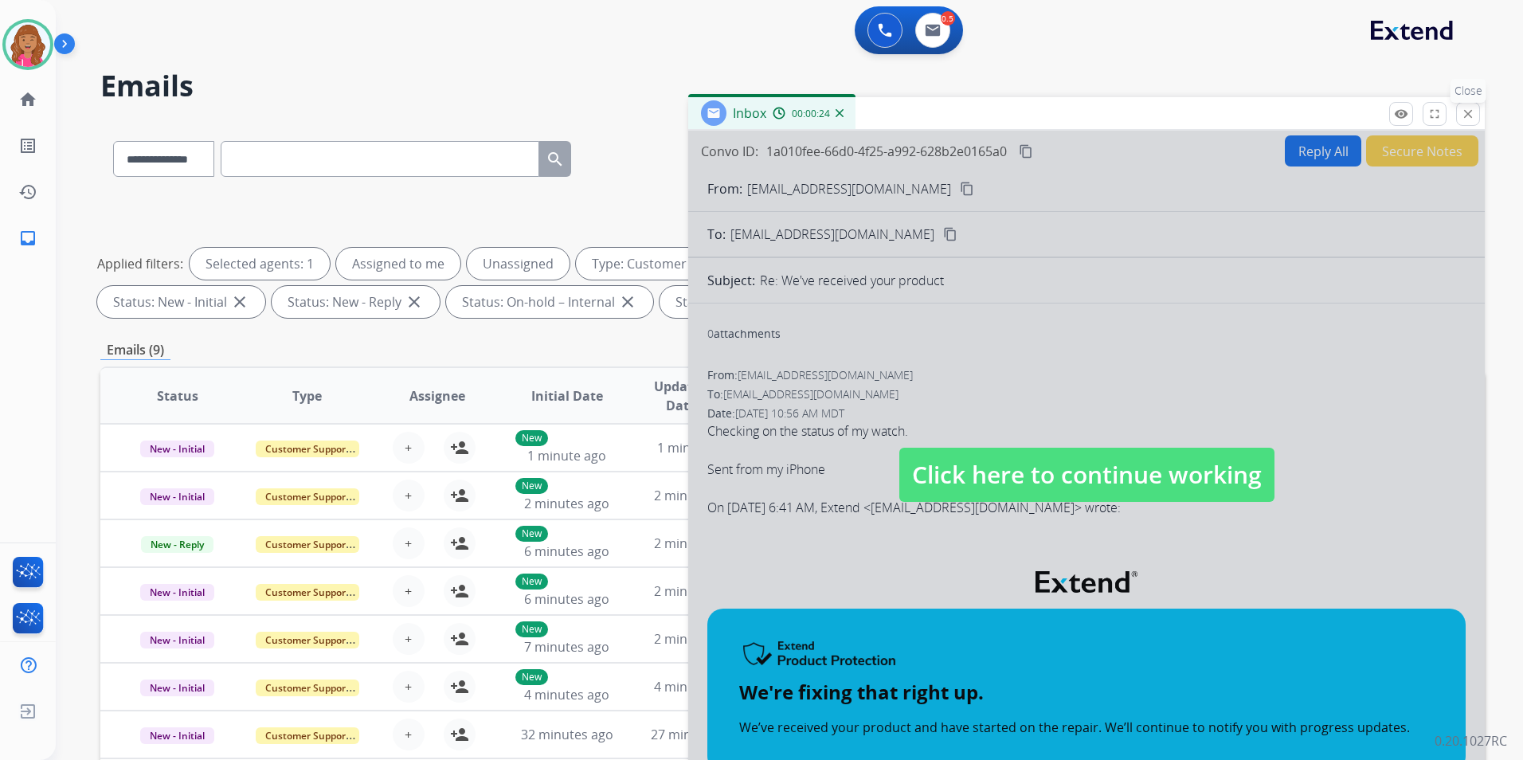
click at [1457, 120] on button "close Close" at bounding box center [1468, 114] width 24 height 24
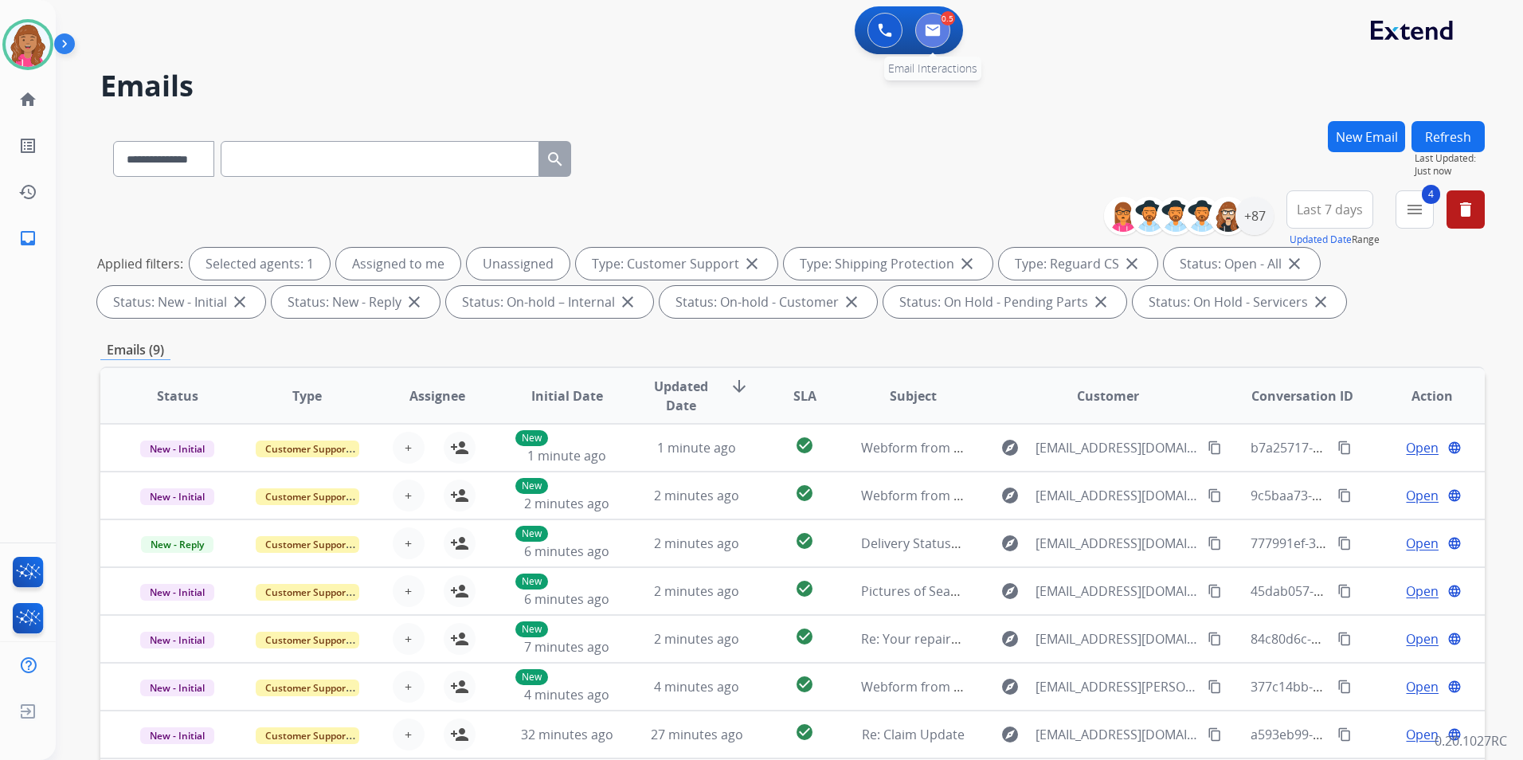
click at [935, 38] on button at bounding box center [932, 30] width 35 height 35
click at [933, 28] on img at bounding box center [933, 30] width 16 height 13
click at [933, 25] on img at bounding box center [933, 30] width 16 height 13
click at [872, 36] on button at bounding box center [884, 30] width 35 height 35
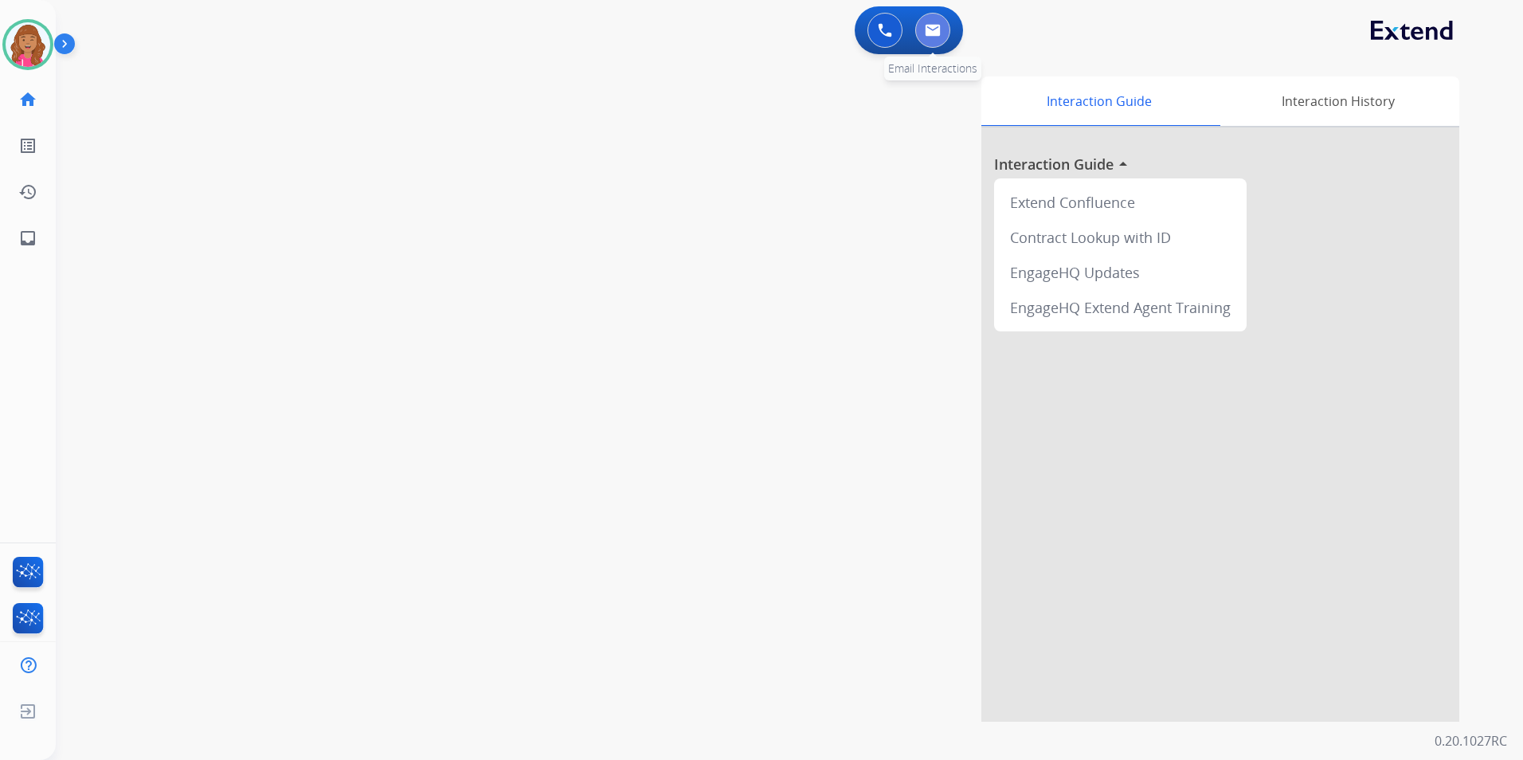
click at [921, 33] on button at bounding box center [932, 30] width 35 height 35
select select "**********"
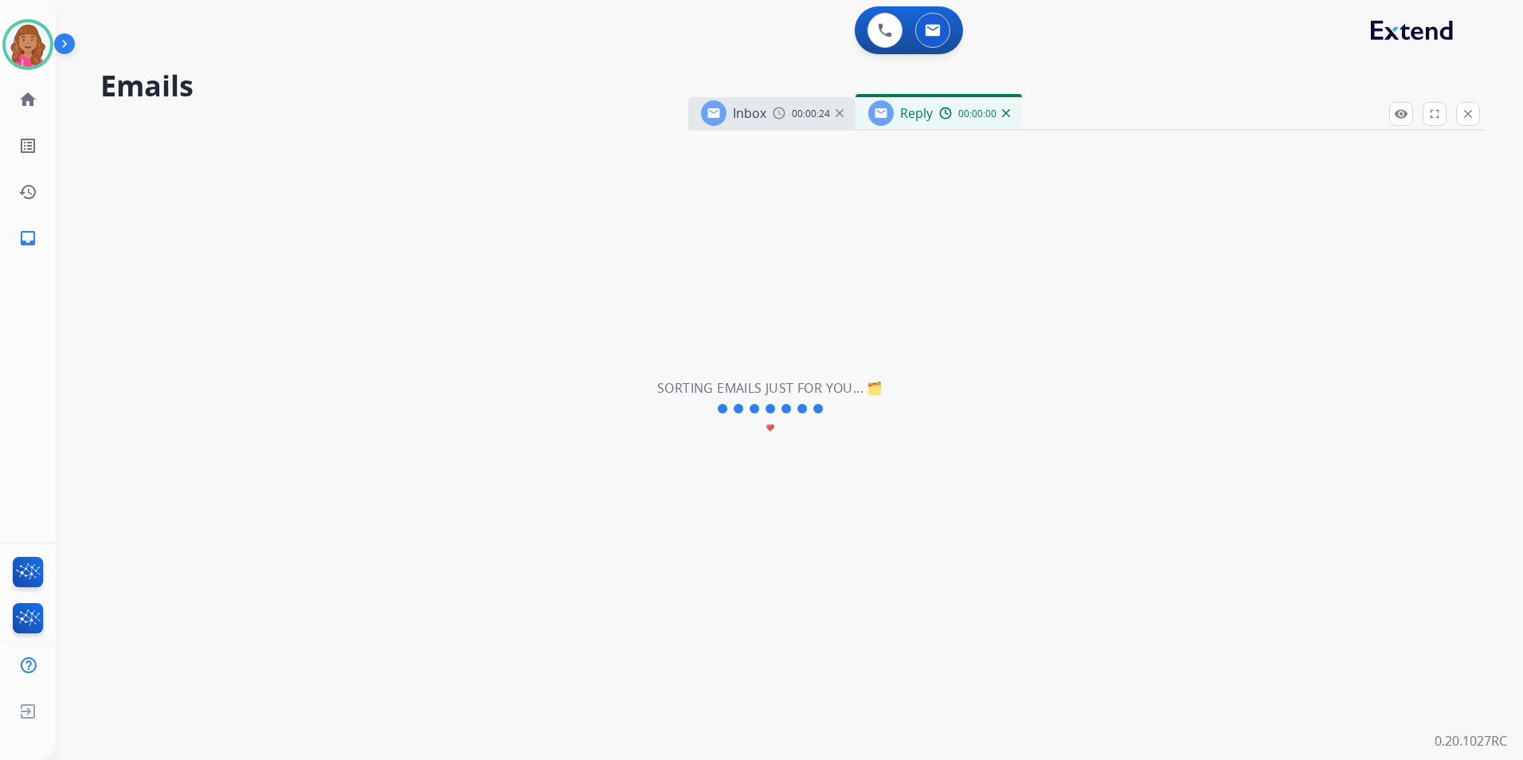
select select "**********"
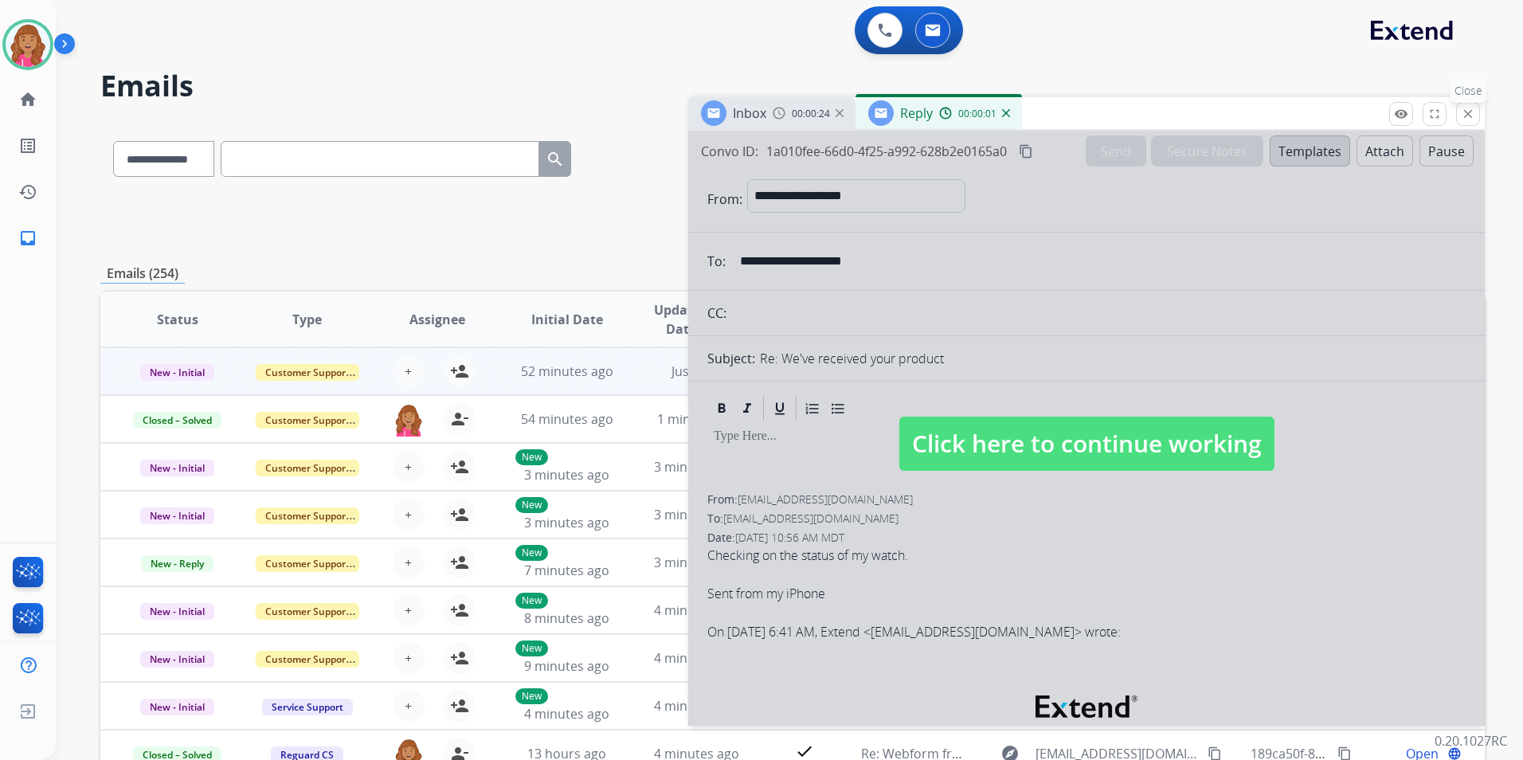
click at [1467, 121] on button "close Close" at bounding box center [1468, 114] width 24 height 24
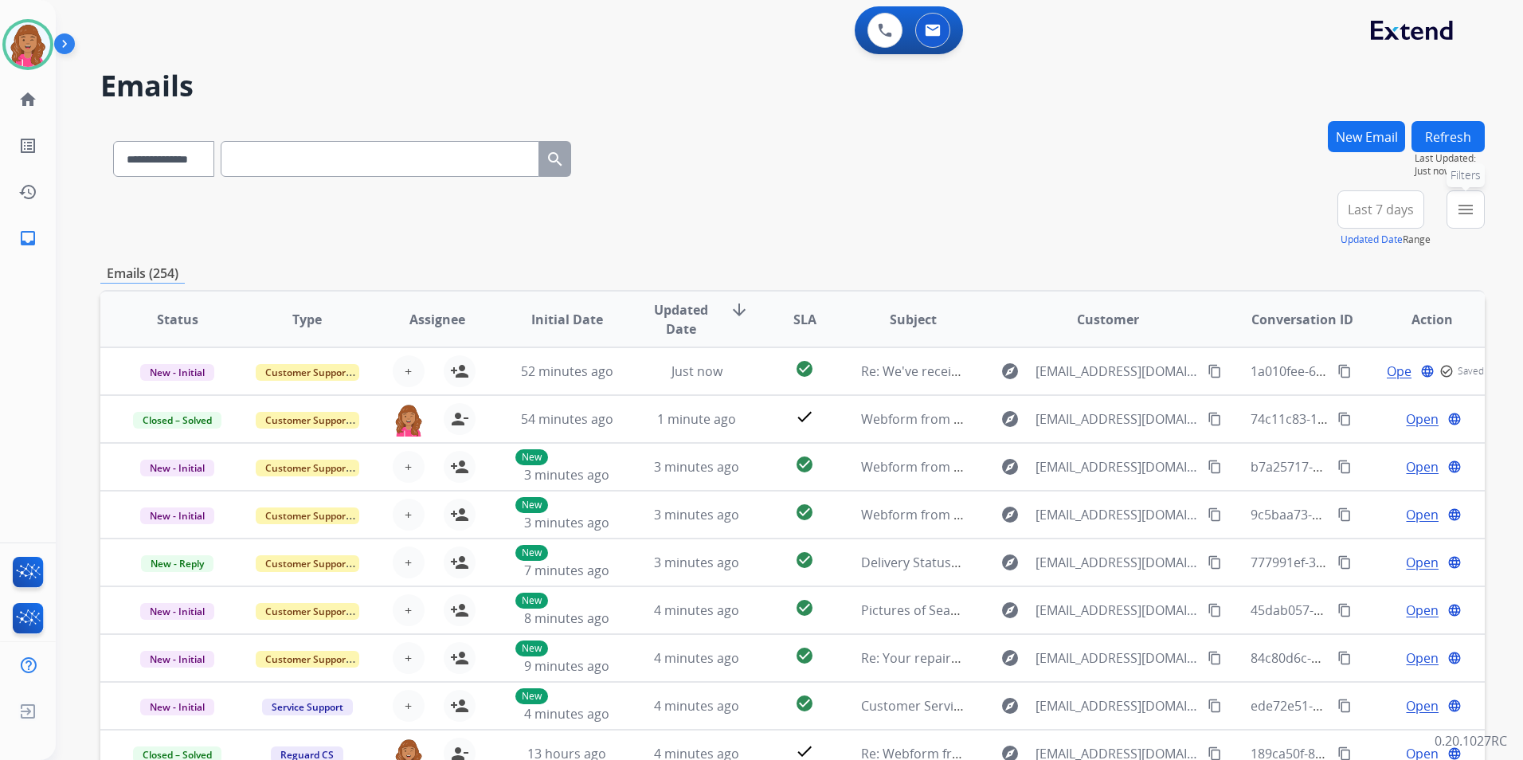
click at [1477, 205] on button "menu Filters" at bounding box center [1465, 209] width 38 height 38
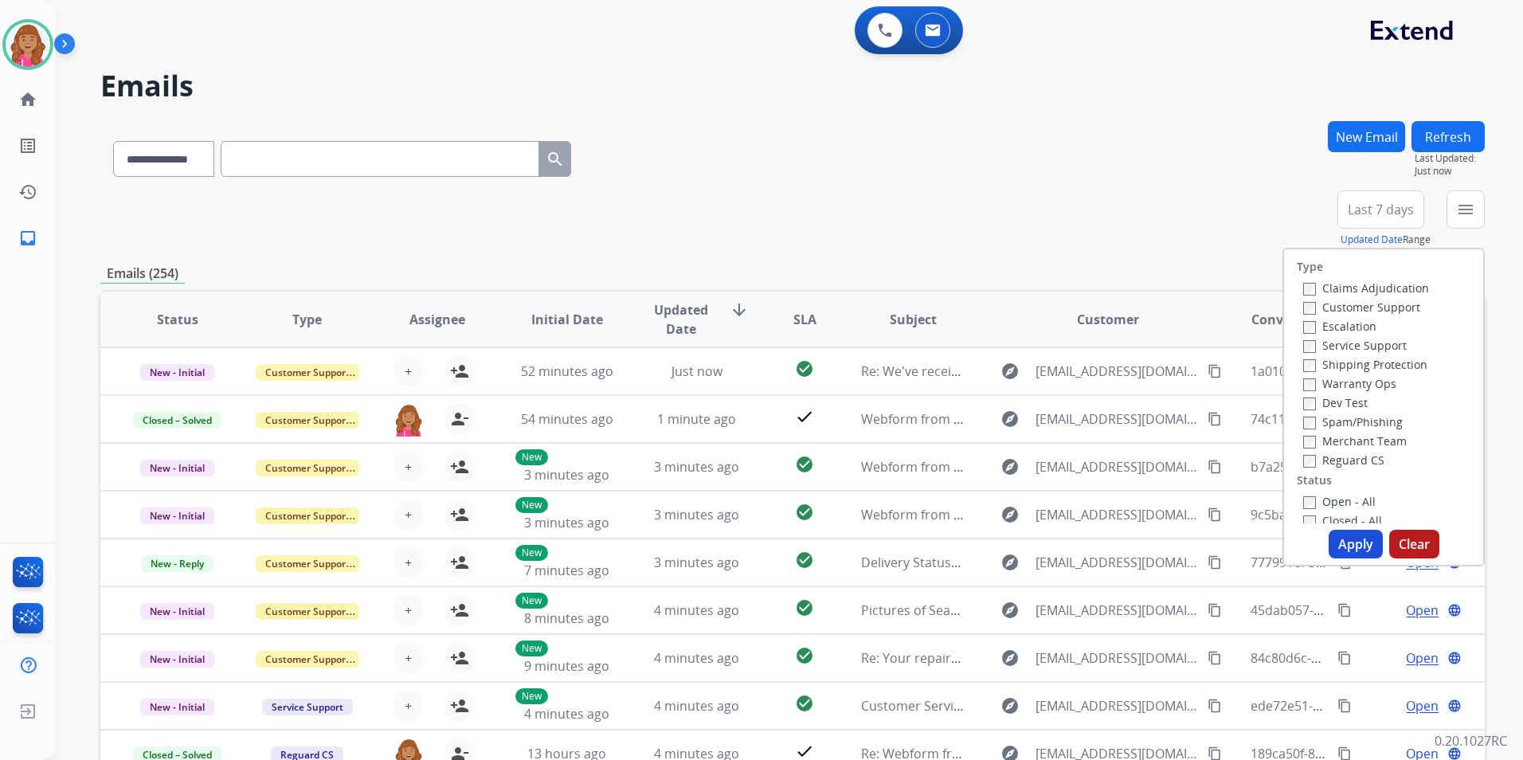
click at [1364, 504] on label "Open - All" at bounding box center [1339, 501] width 72 height 15
click at [1306, 364] on label "Shipping Protection" at bounding box center [1365, 364] width 124 height 15
click at [1309, 309] on label "Customer Support" at bounding box center [1361, 306] width 117 height 15
click at [1344, 540] on button "Apply" at bounding box center [1356, 544] width 54 height 29
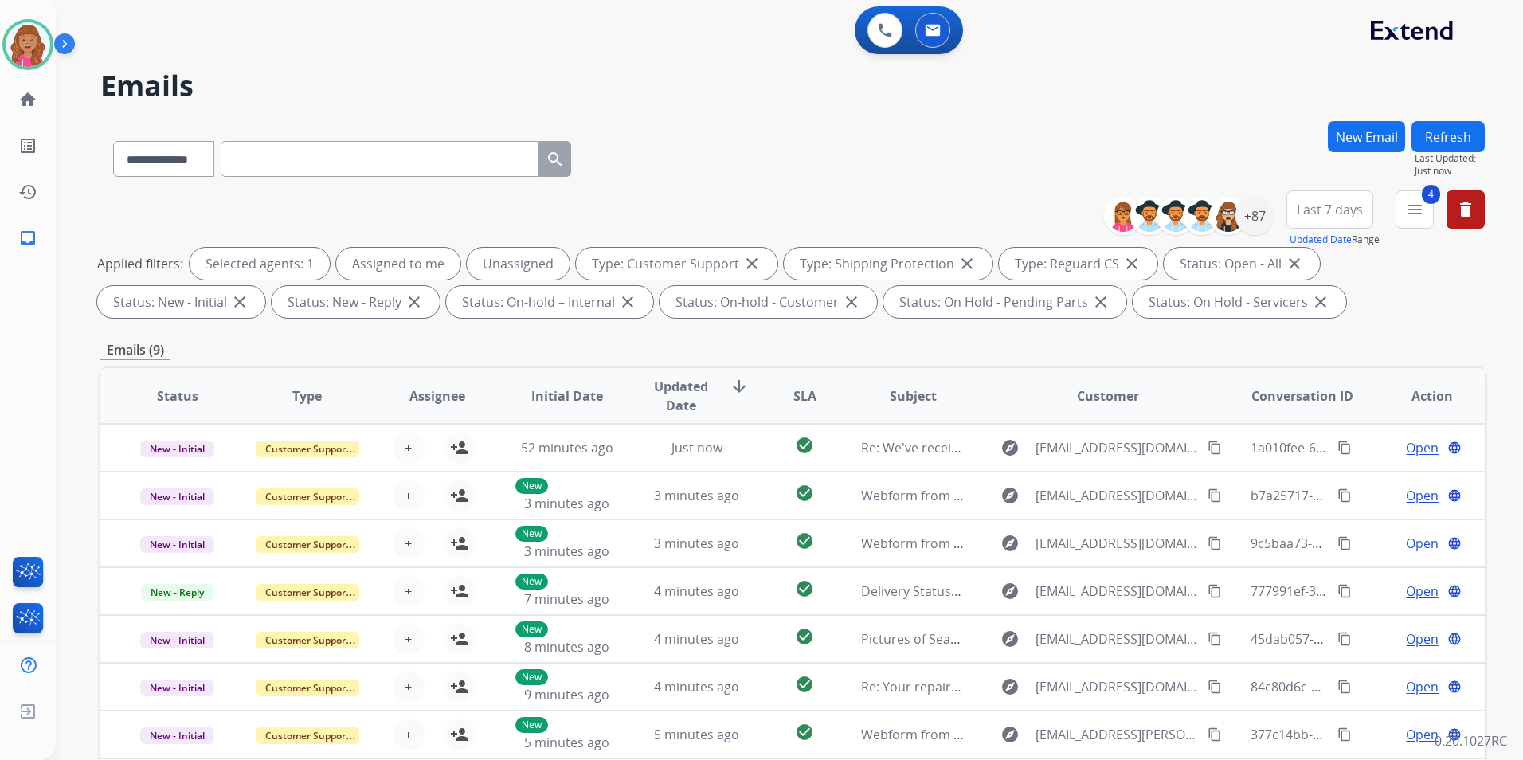
scroll to position [223, 0]
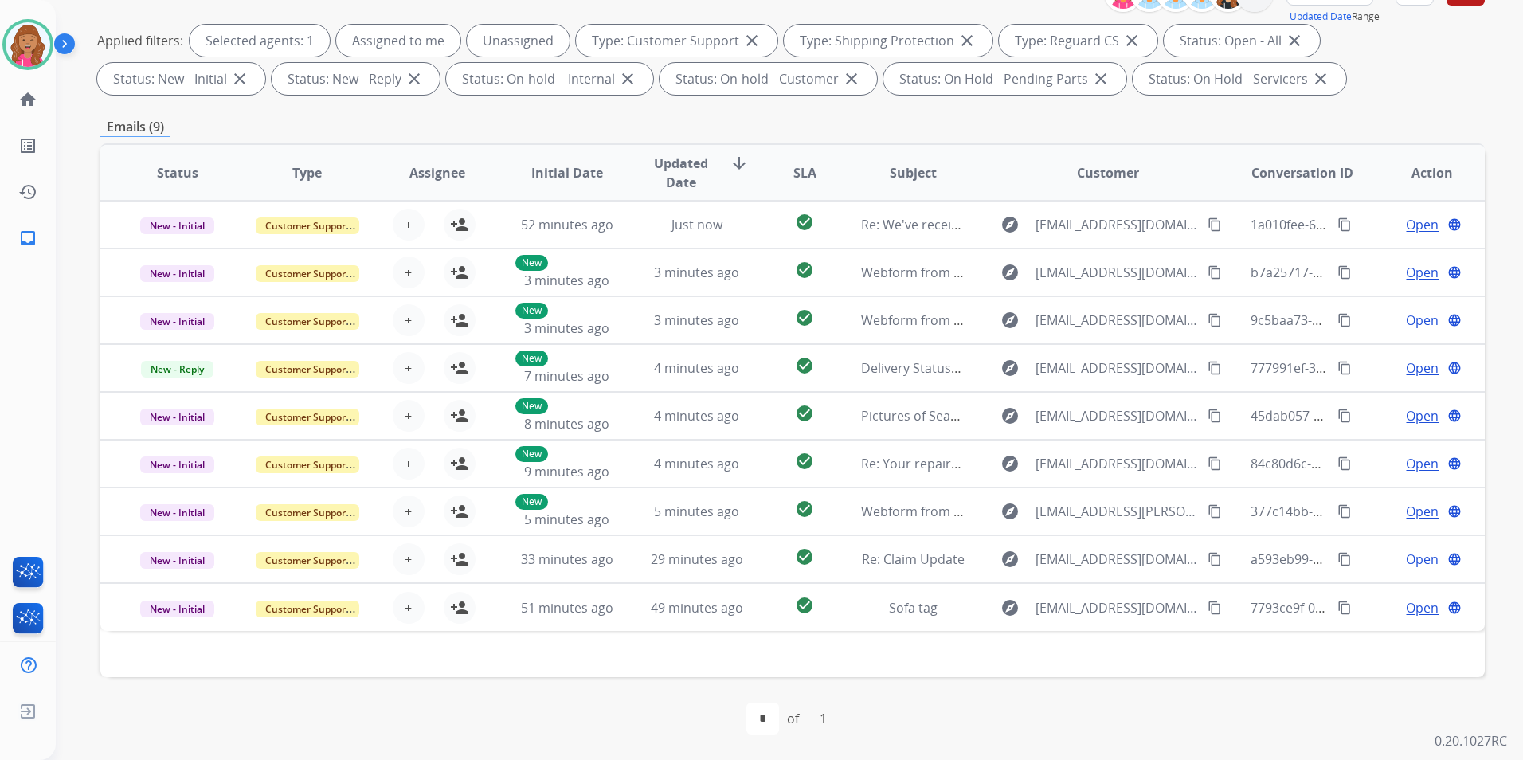
click at [29, 14] on div "Bree Available Edit Avatar Agent: Bree Routing Profile: Multi Skill ALL home Ho…" at bounding box center [28, 130] width 56 height 261
click at [26, 35] on img at bounding box center [28, 44] width 45 height 45
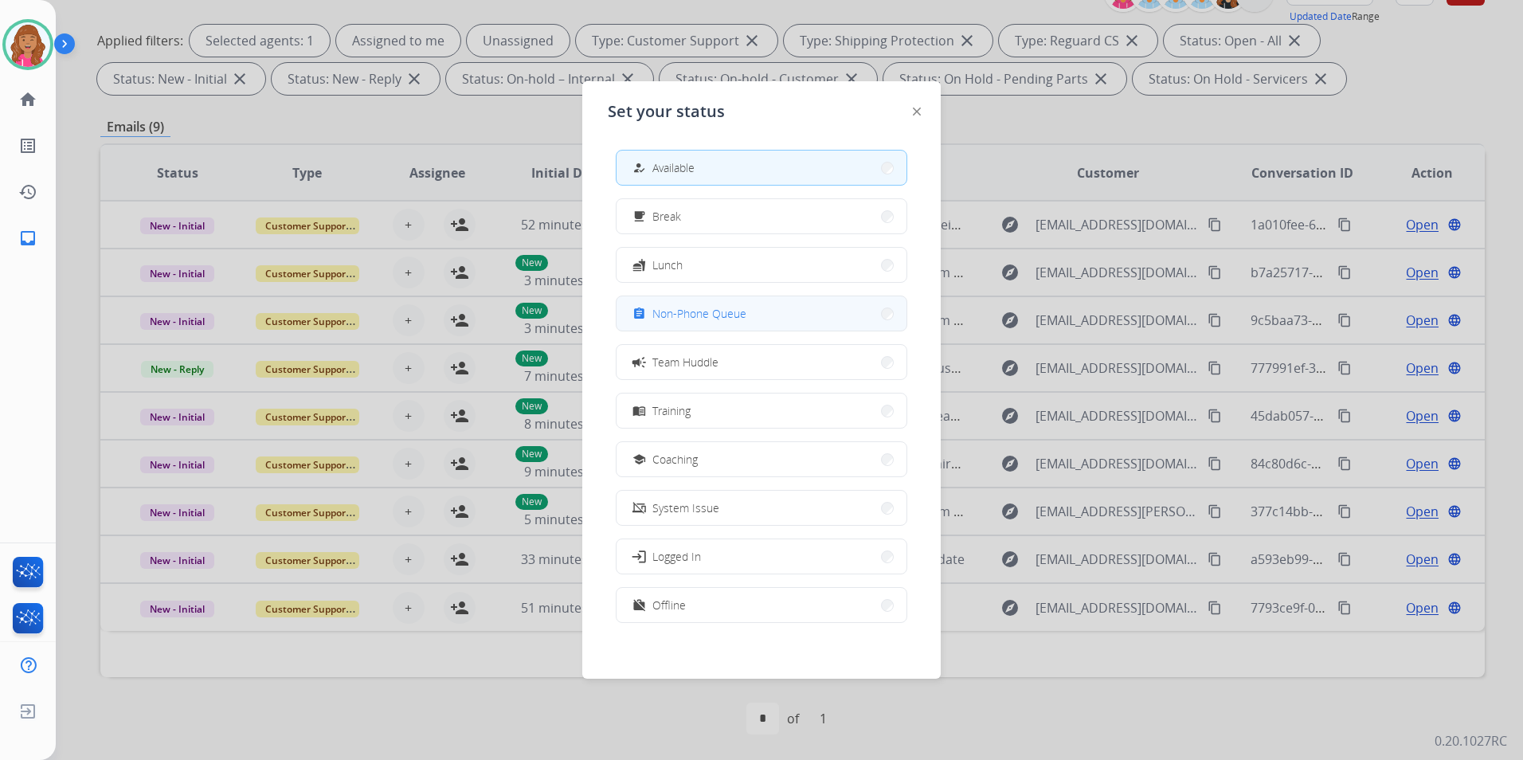
click at [728, 331] on div "assignment Non-Phone Queue" at bounding box center [762, 313] width 292 height 36
click at [725, 321] on span "Non-Phone Queue" at bounding box center [699, 313] width 94 height 17
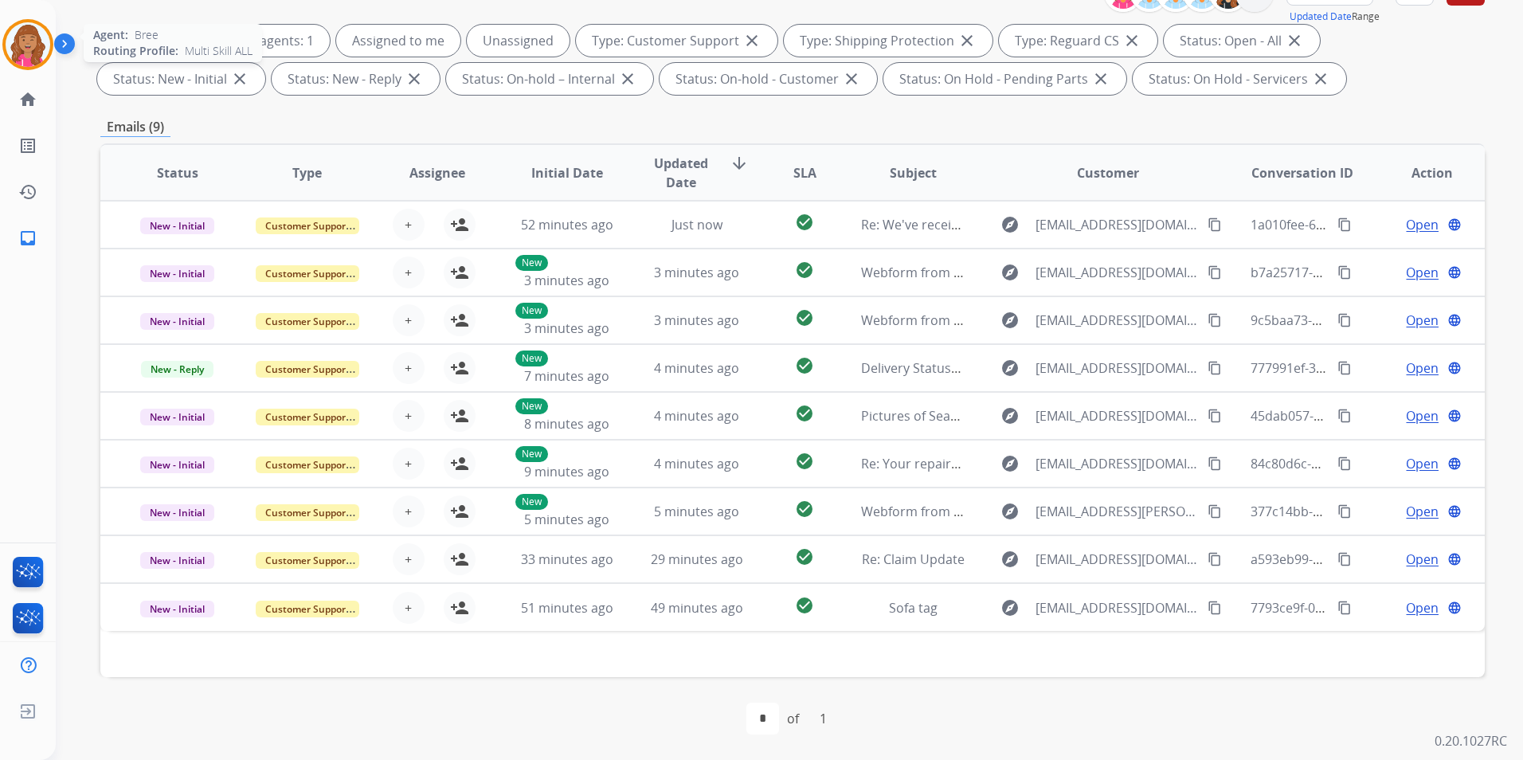
click at [37, 37] on img at bounding box center [28, 44] width 45 height 45
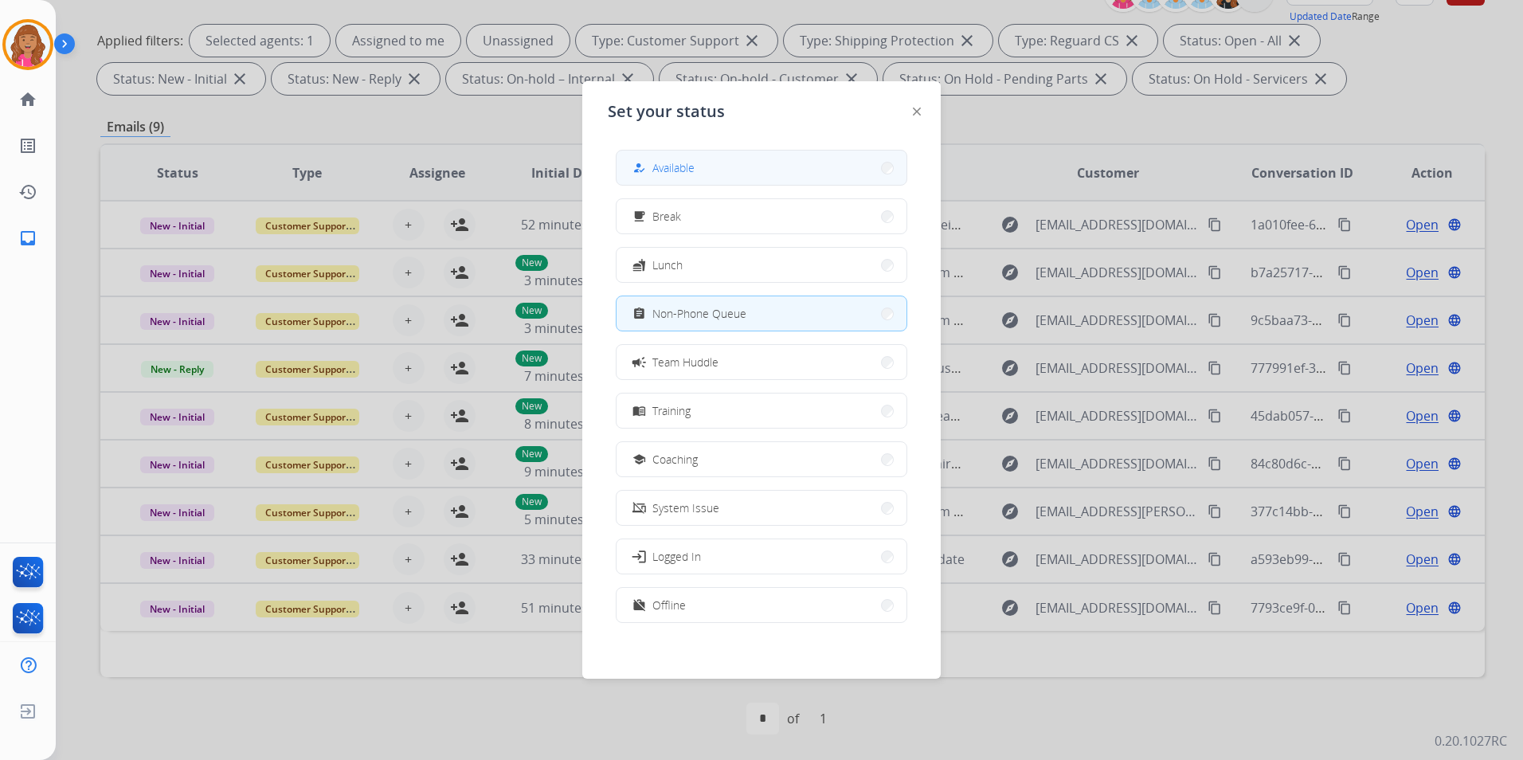
click at [683, 155] on button "how_to_reg Available" at bounding box center [761, 168] width 290 height 34
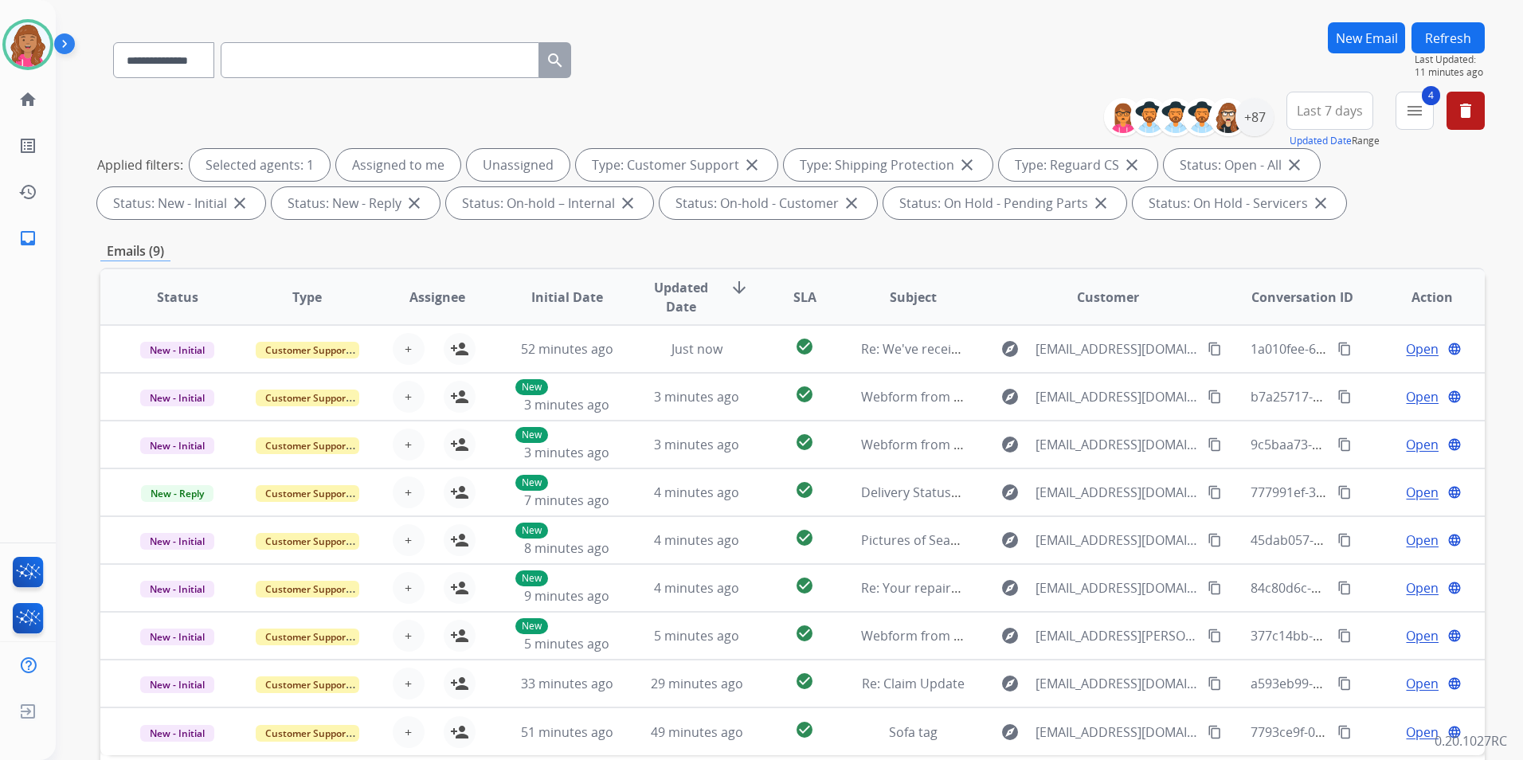
scroll to position [0, 0]
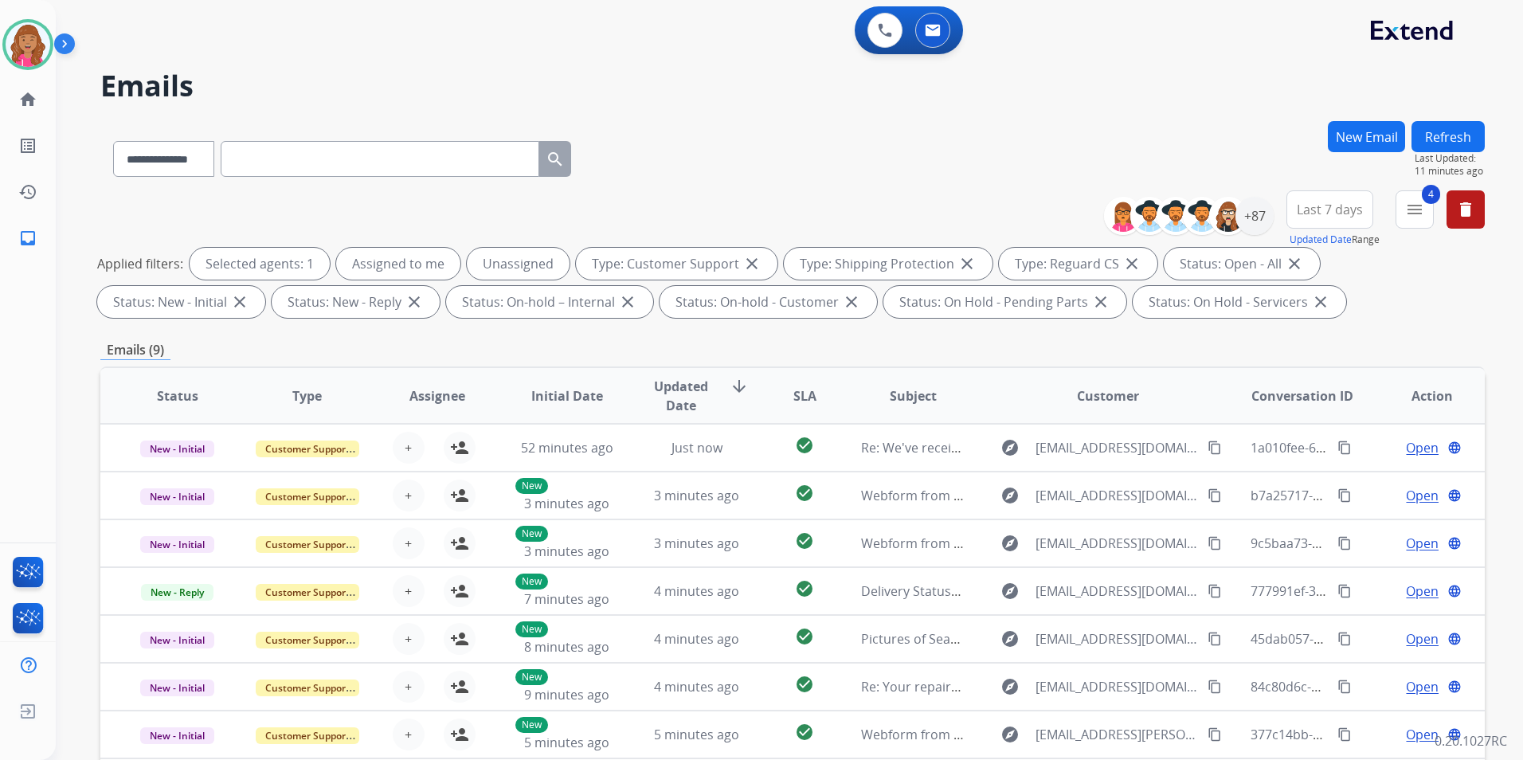
click at [1453, 142] on button "Refresh" at bounding box center [1447, 136] width 73 height 31
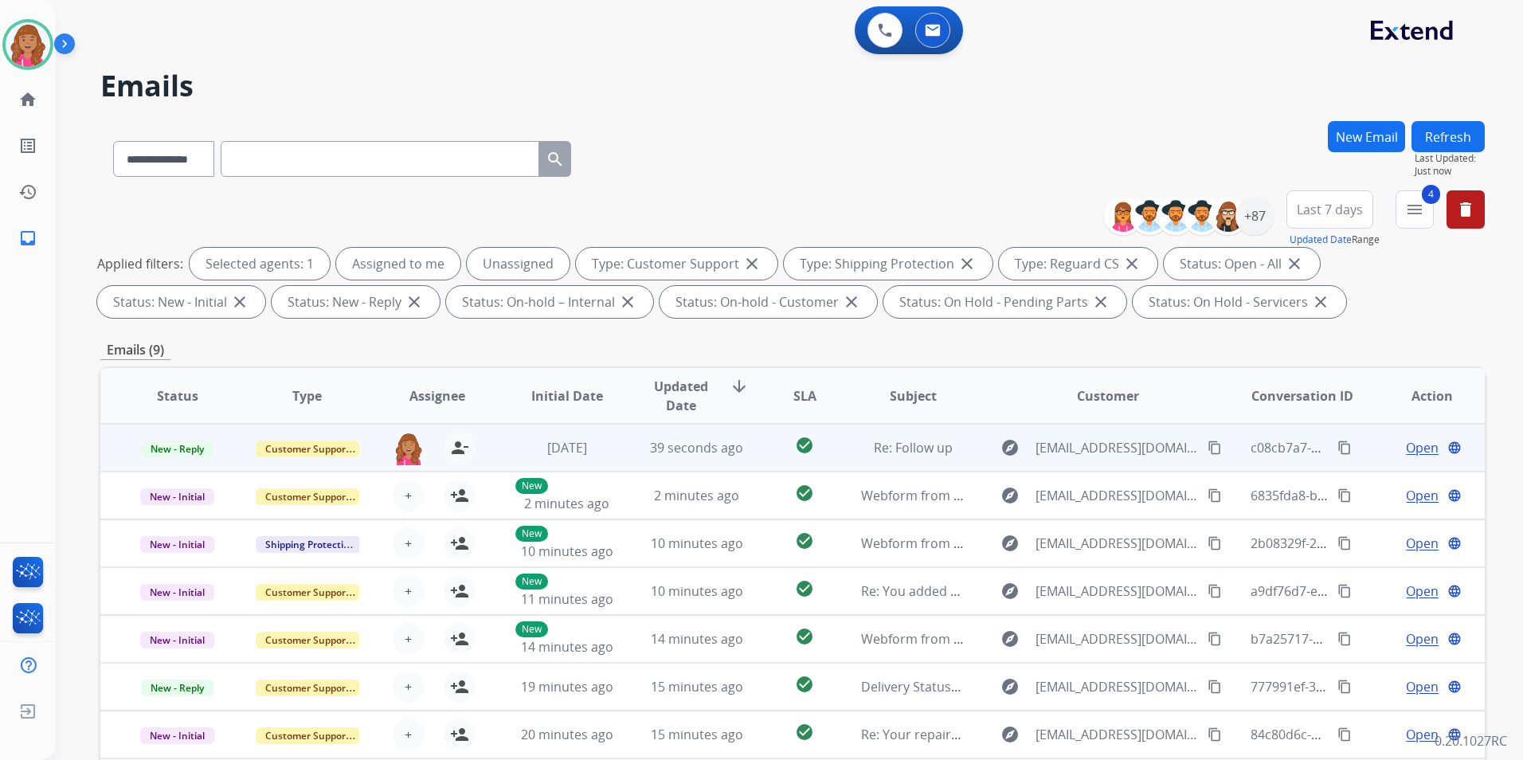
click at [1421, 438] on span "Open" at bounding box center [1422, 447] width 33 height 19
select select "**********"
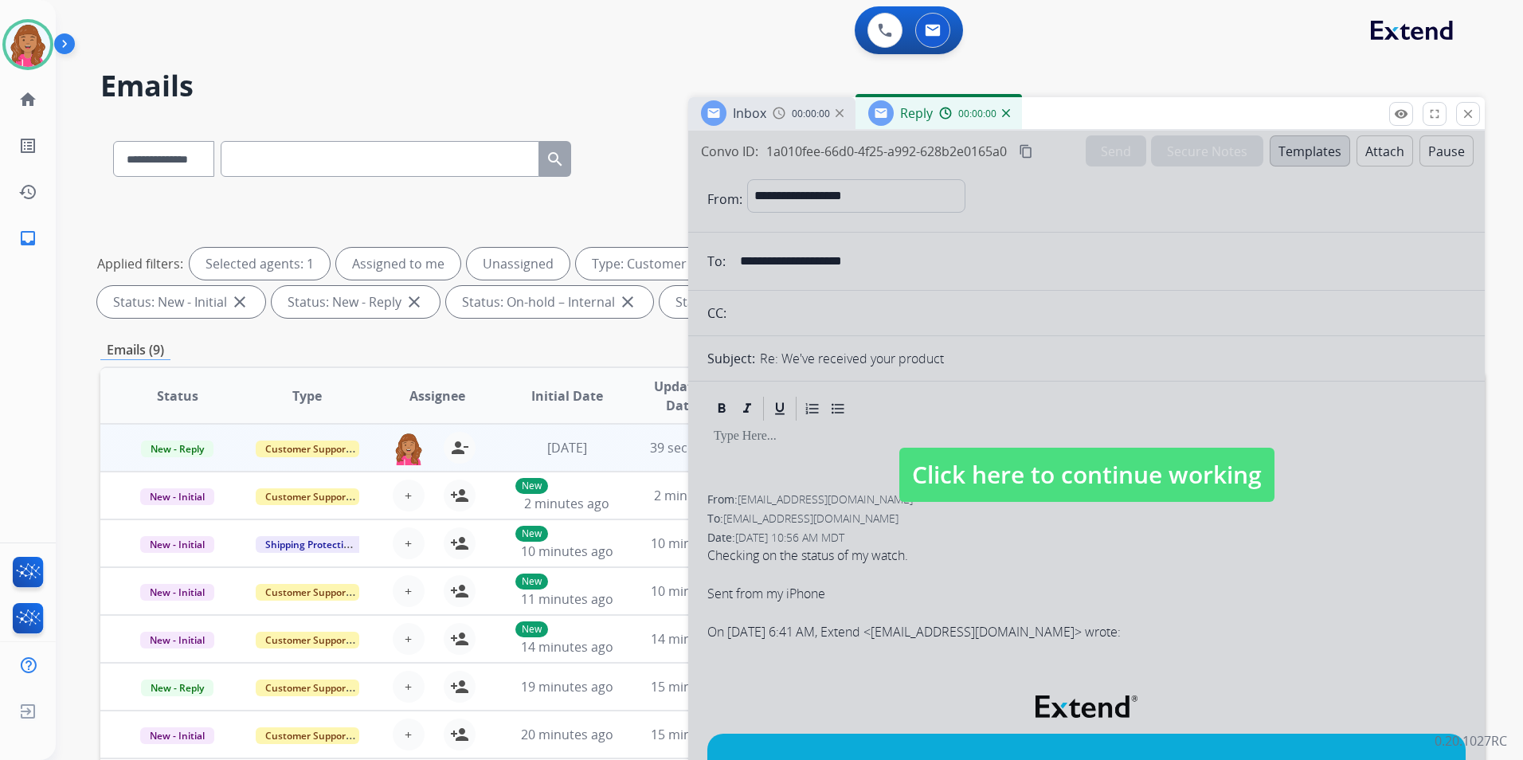
click at [1117, 482] on span "Click here to continue working" at bounding box center [1086, 475] width 375 height 54
select select
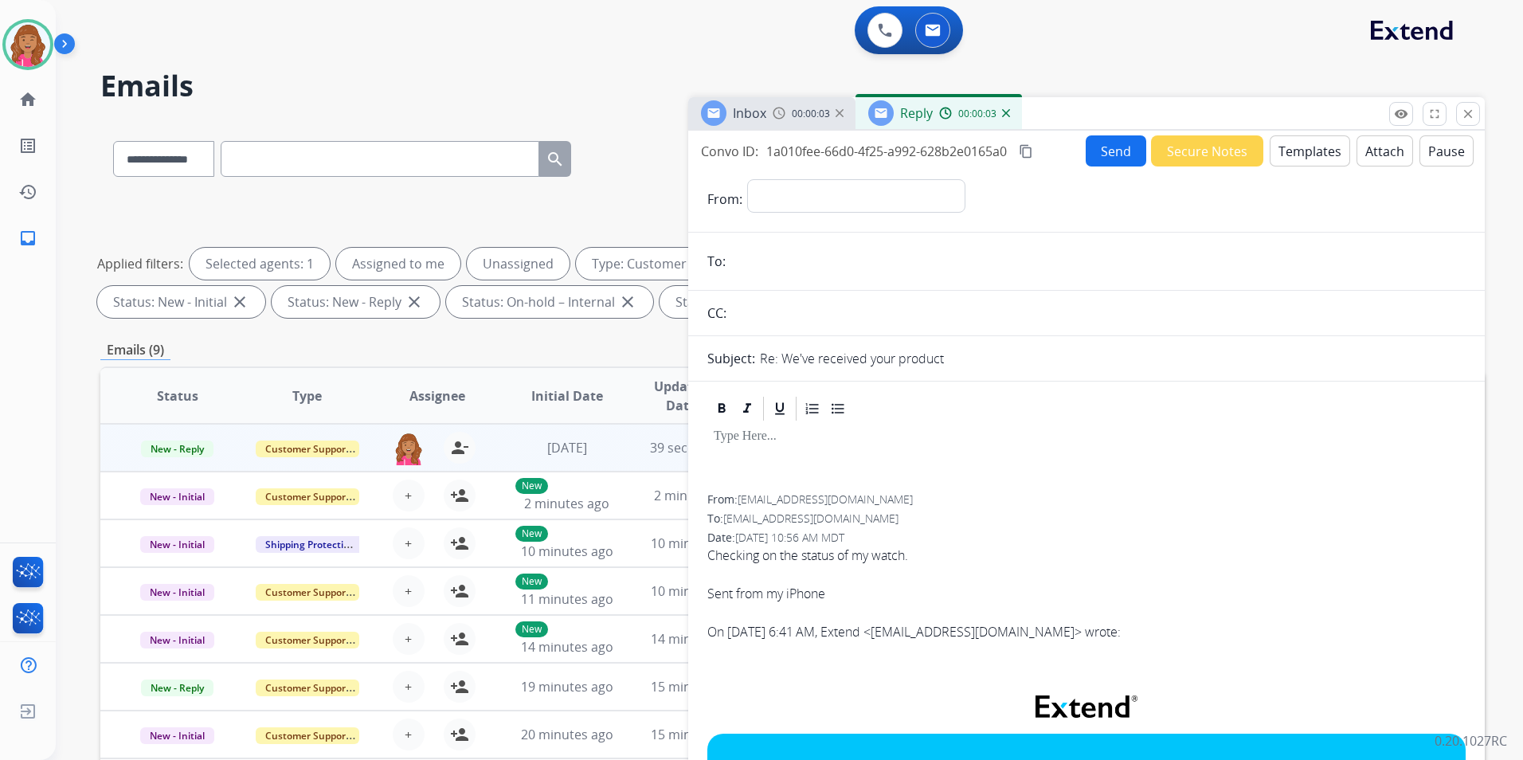
scroll to position [80, 0]
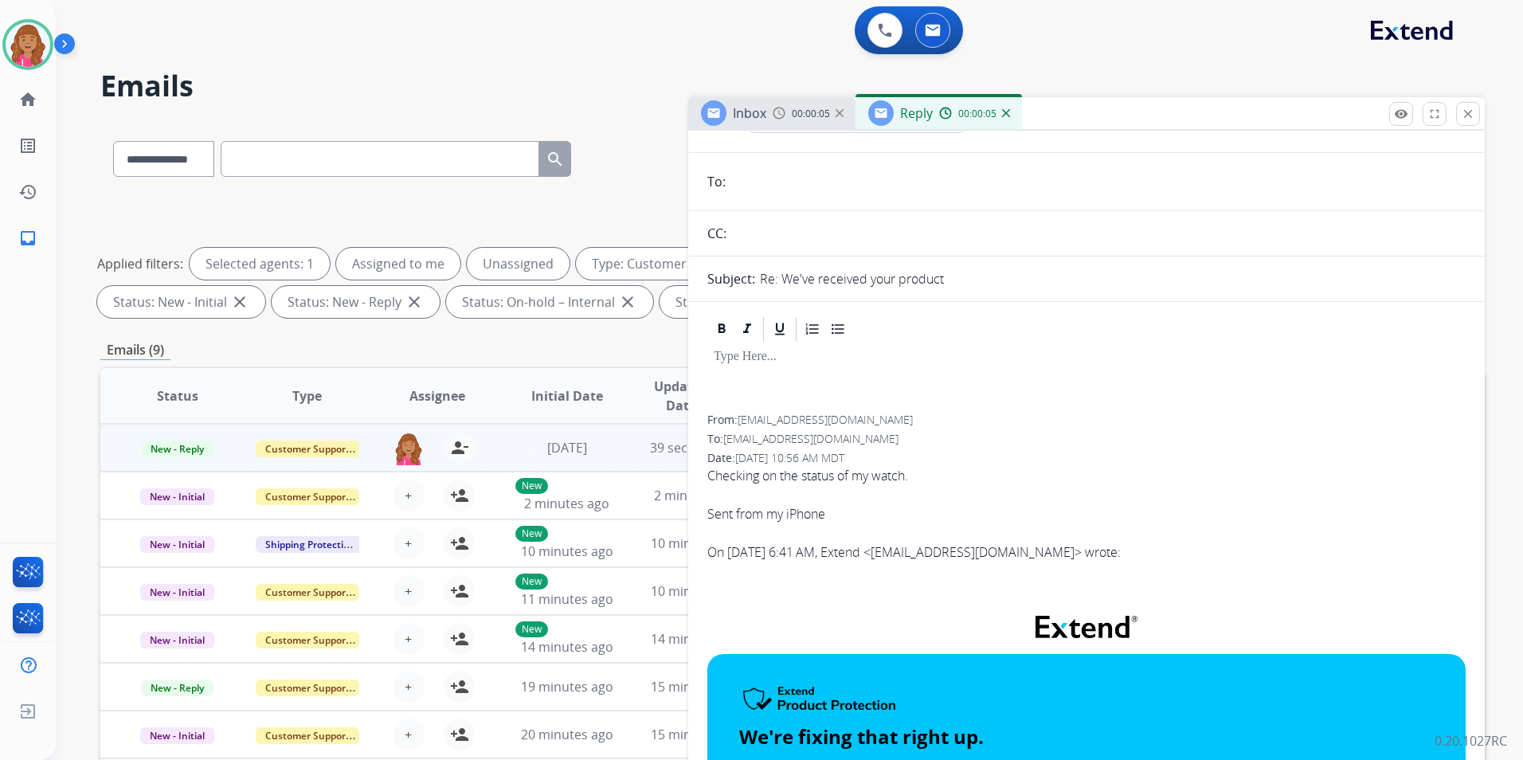
click at [1004, 123] on div "Reply 00:00:05" at bounding box center [938, 113] width 166 height 32
click at [1006, 115] on img at bounding box center [1006, 113] width 8 height 8
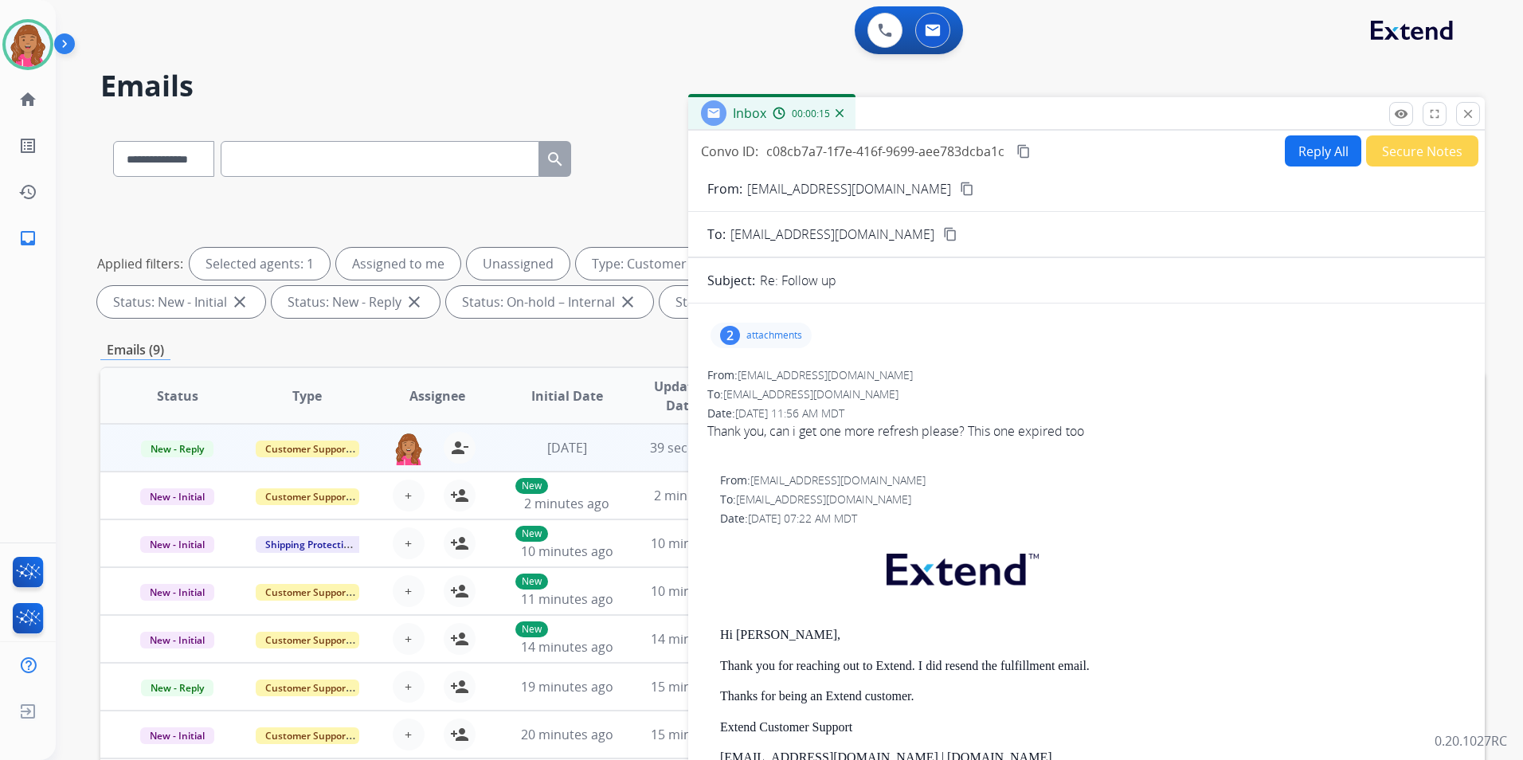
click at [801, 337] on p "attachments" at bounding box center [774, 335] width 56 height 13
click at [777, 386] on div at bounding box center [763, 376] width 80 height 56
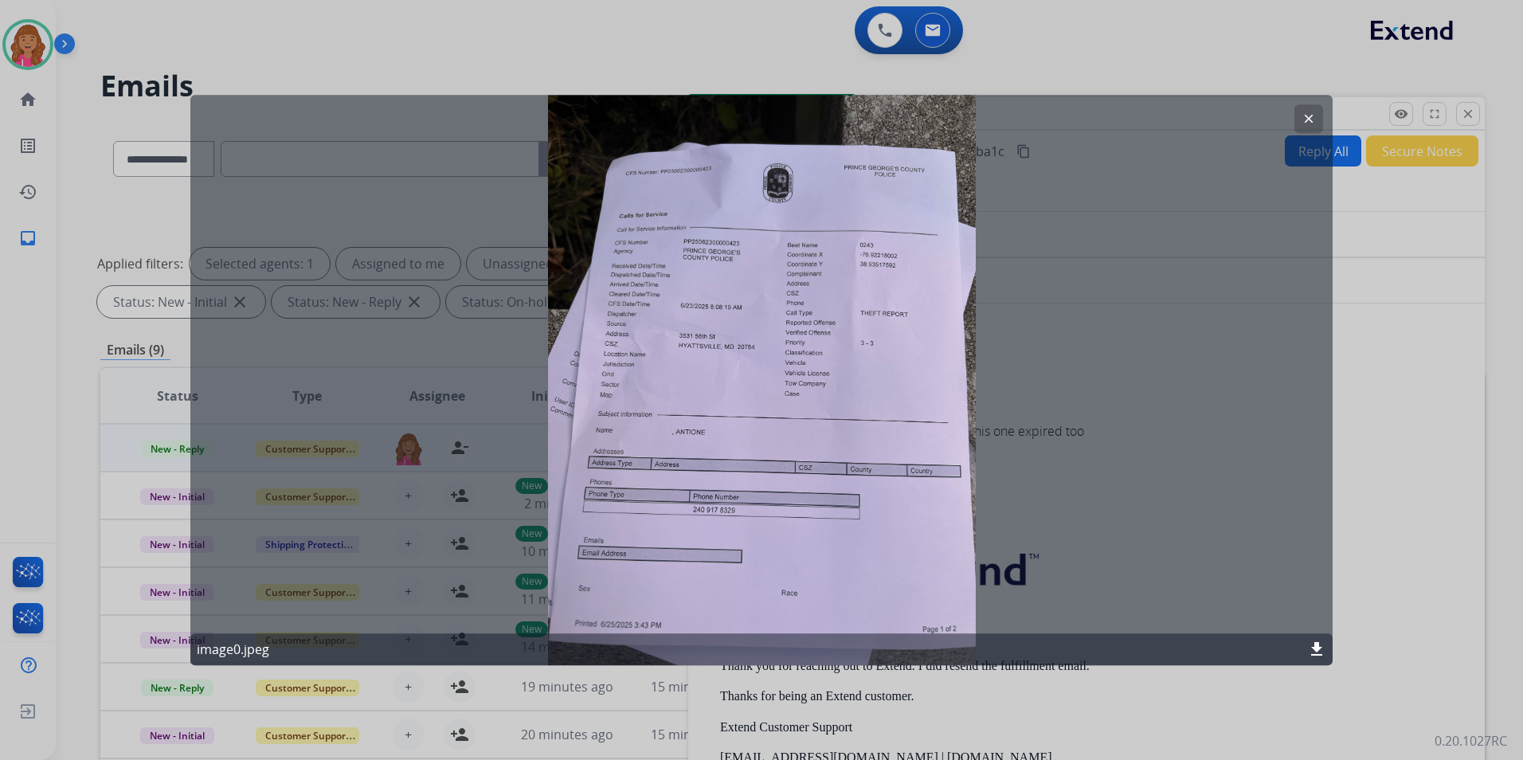
click at [1305, 126] on button "clear" at bounding box center [1308, 118] width 29 height 29
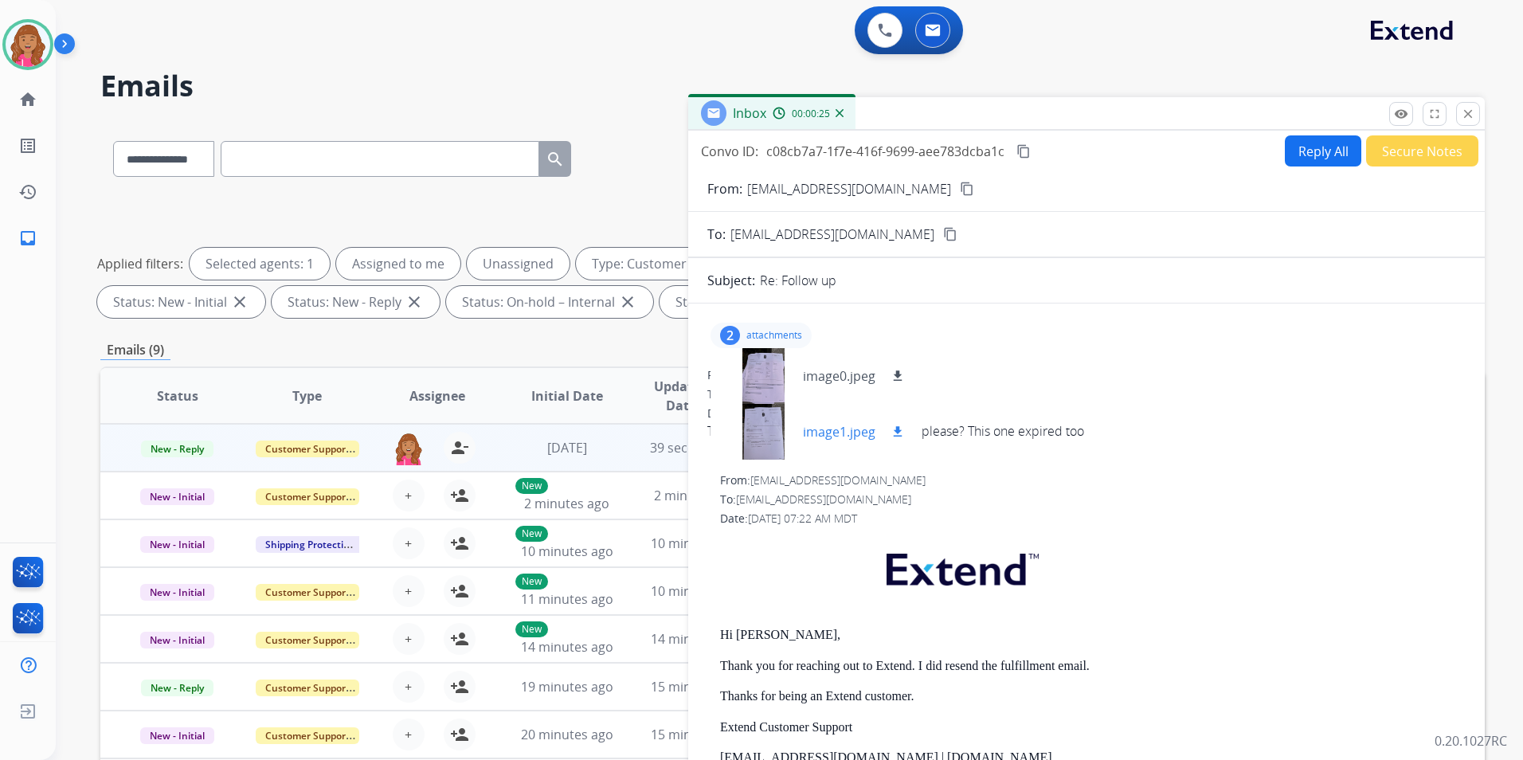
click at [760, 430] on div at bounding box center [763, 432] width 80 height 56
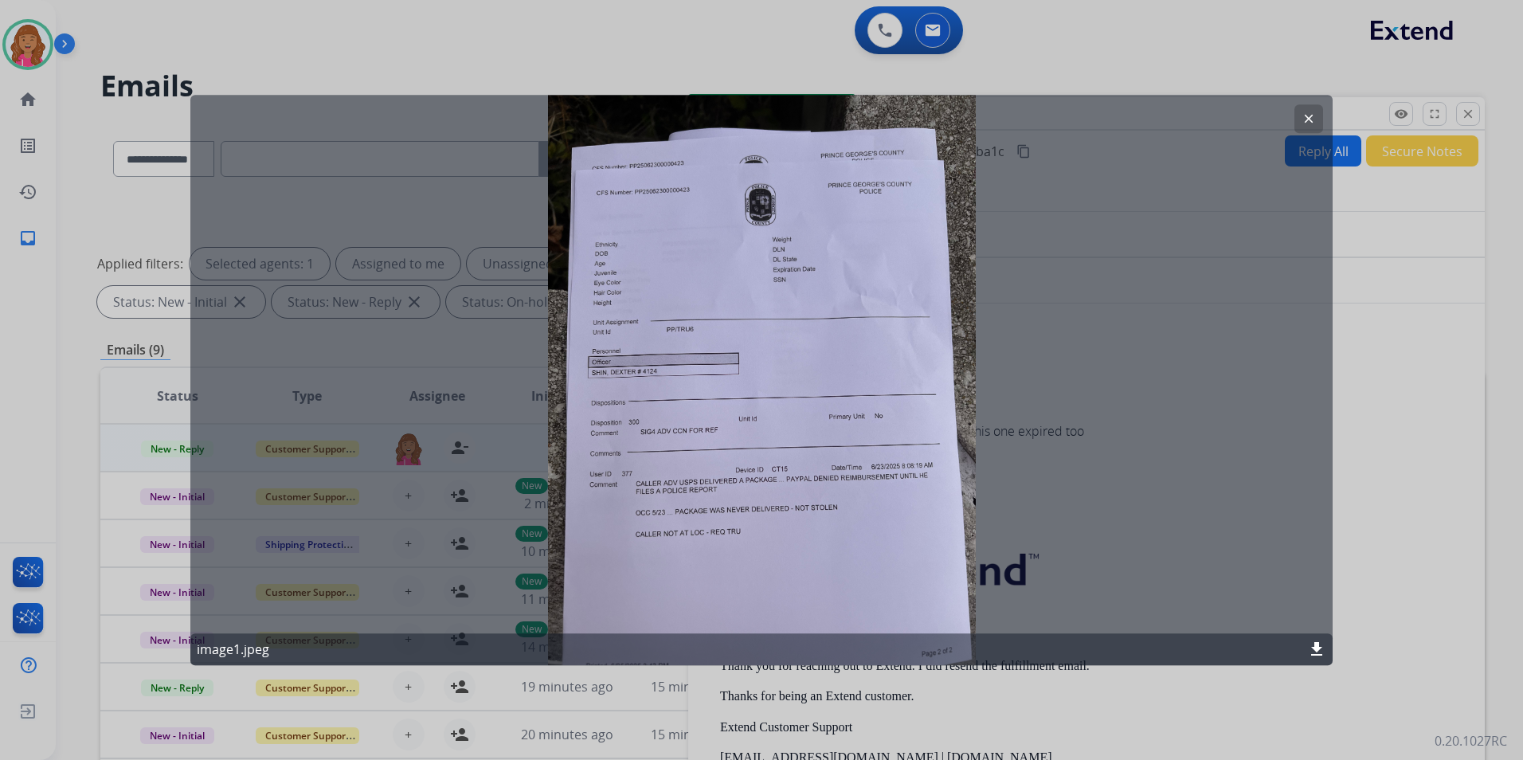
drag, startPoint x: 1313, startPoint y: 119, endPoint x: 1307, endPoint y: 156, distance: 37.2
click at [1307, 156] on div "clear image1.jpeg download" at bounding box center [761, 380] width 1142 height 570
click at [1318, 115] on button "clear" at bounding box center [1308, 118] width 29 height 29
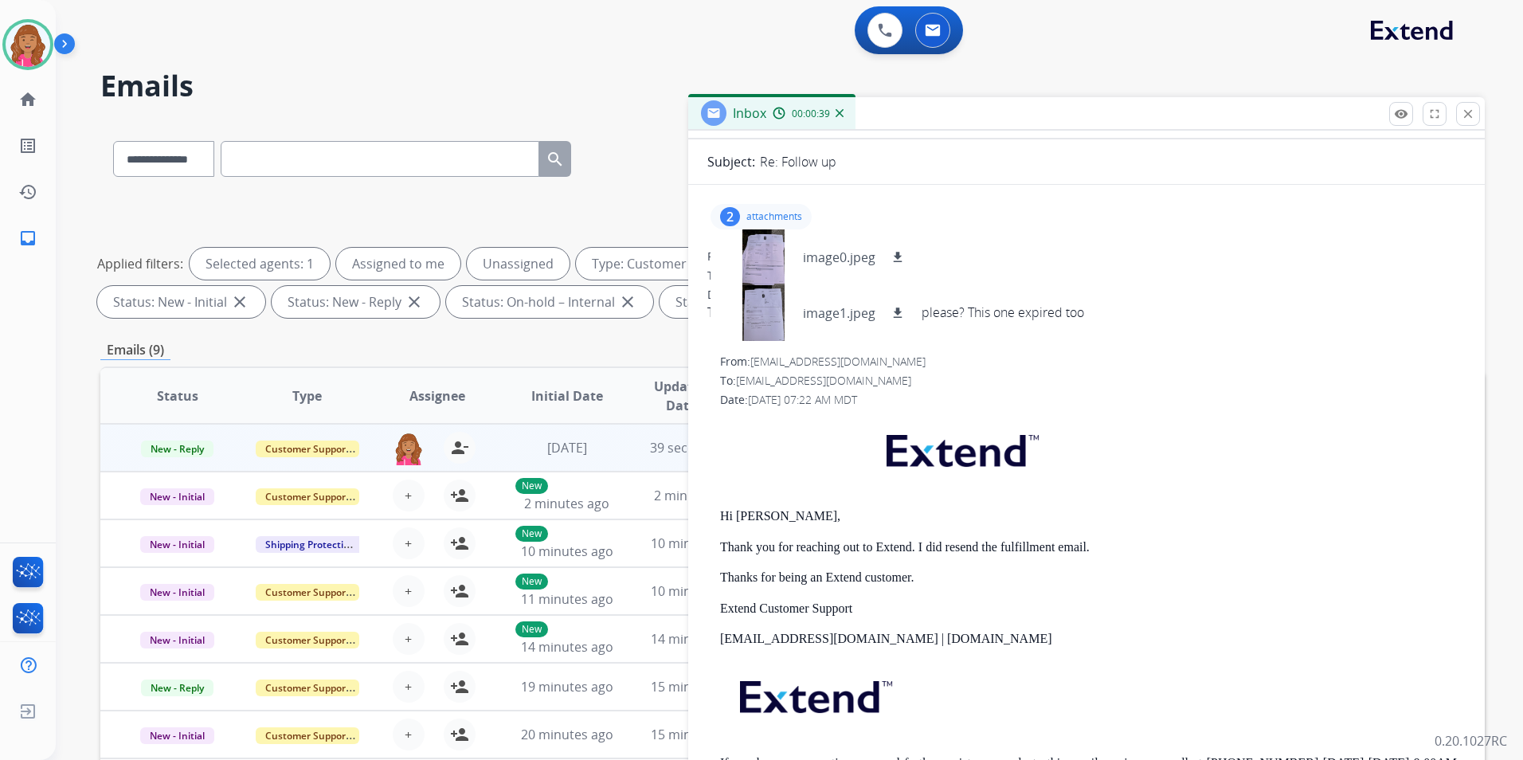
scroll to position [0, 0]
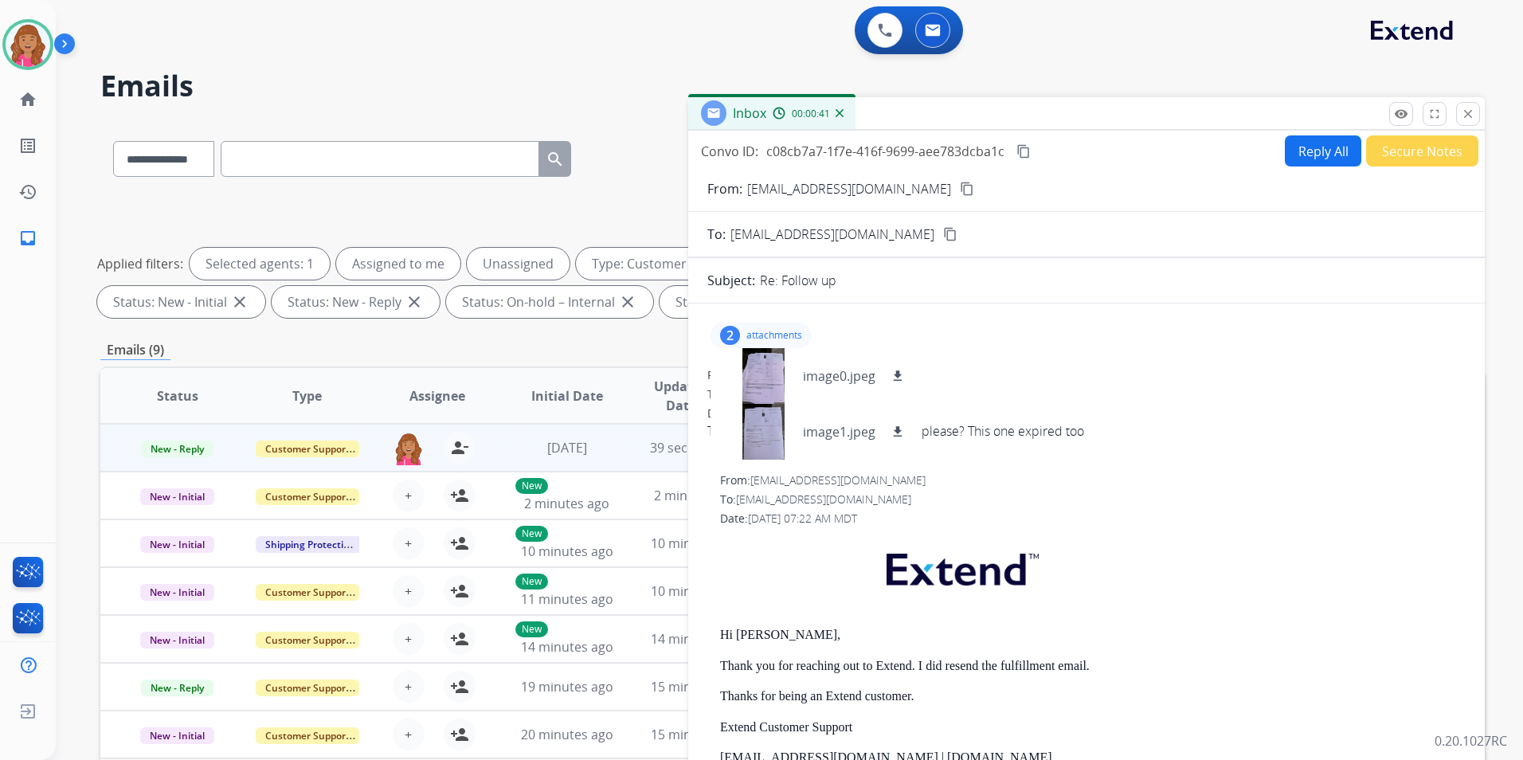
click at [789, 330] on p "attachments" at bounding box center [774, 335] width 56 height 13
click at [466, 443] on button "person_remove Unassign to Me" at bounding box center [460, 448] width 32 height 32
click at [1463, 118] on mat-icon "close" at bounding box center [1468, 114] width 14 height 14
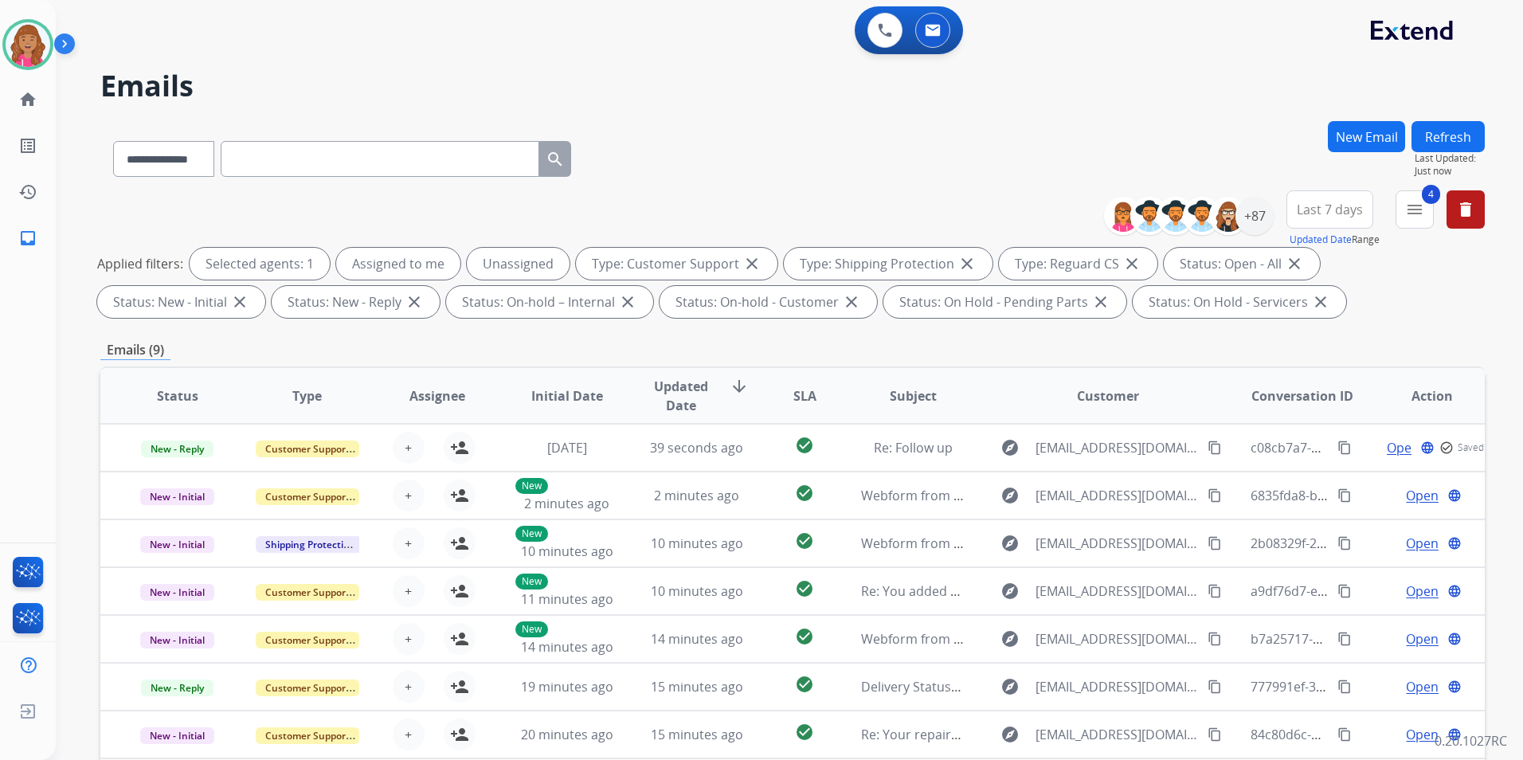
click at [1451, 132] on button "Refresh" at bounding box center [1447, 136] width 73 height 31
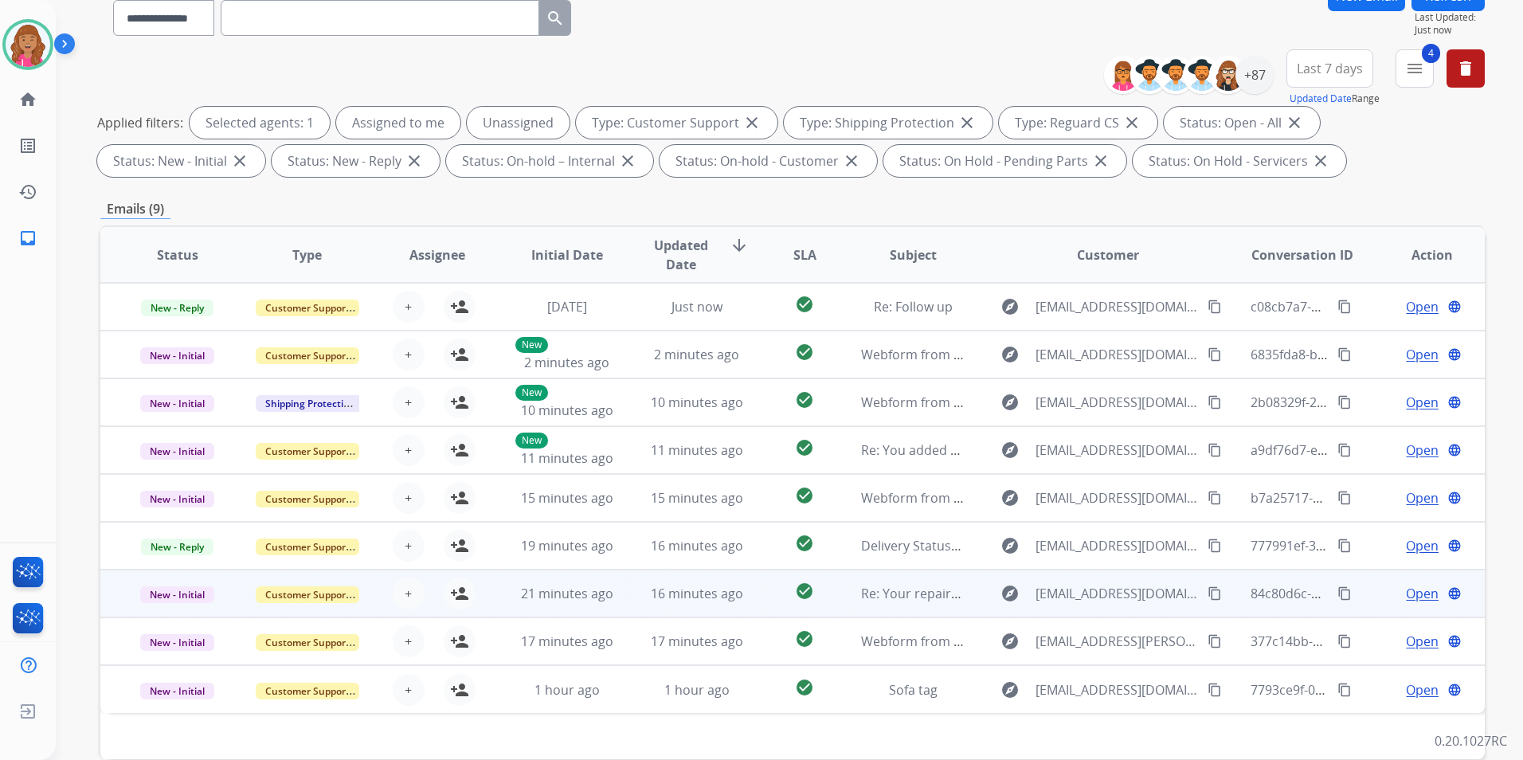
scroll to position [223, 0]
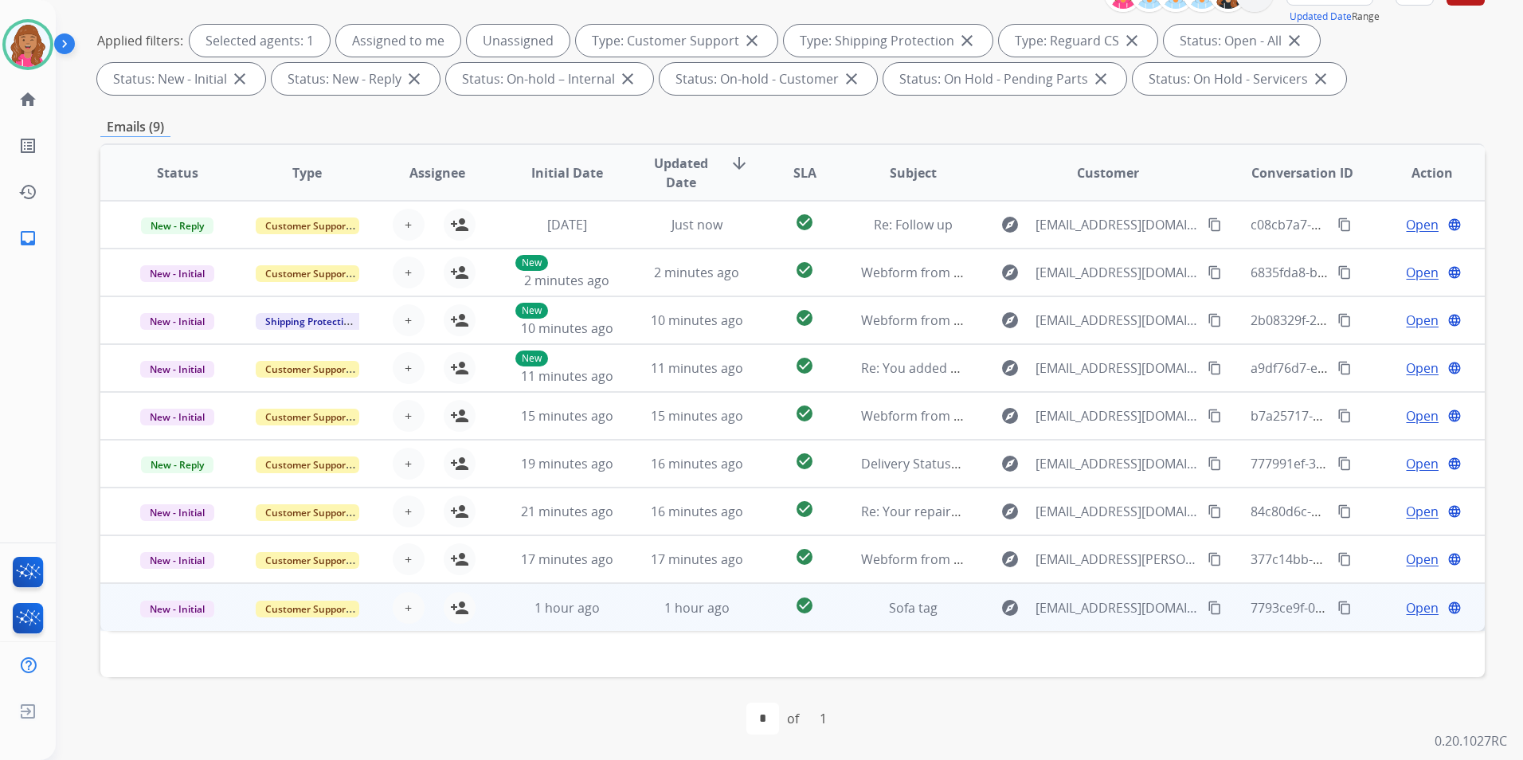
click at [1411, 609] on span "Open" at bounding box center [1422, 607] width 33 height 19
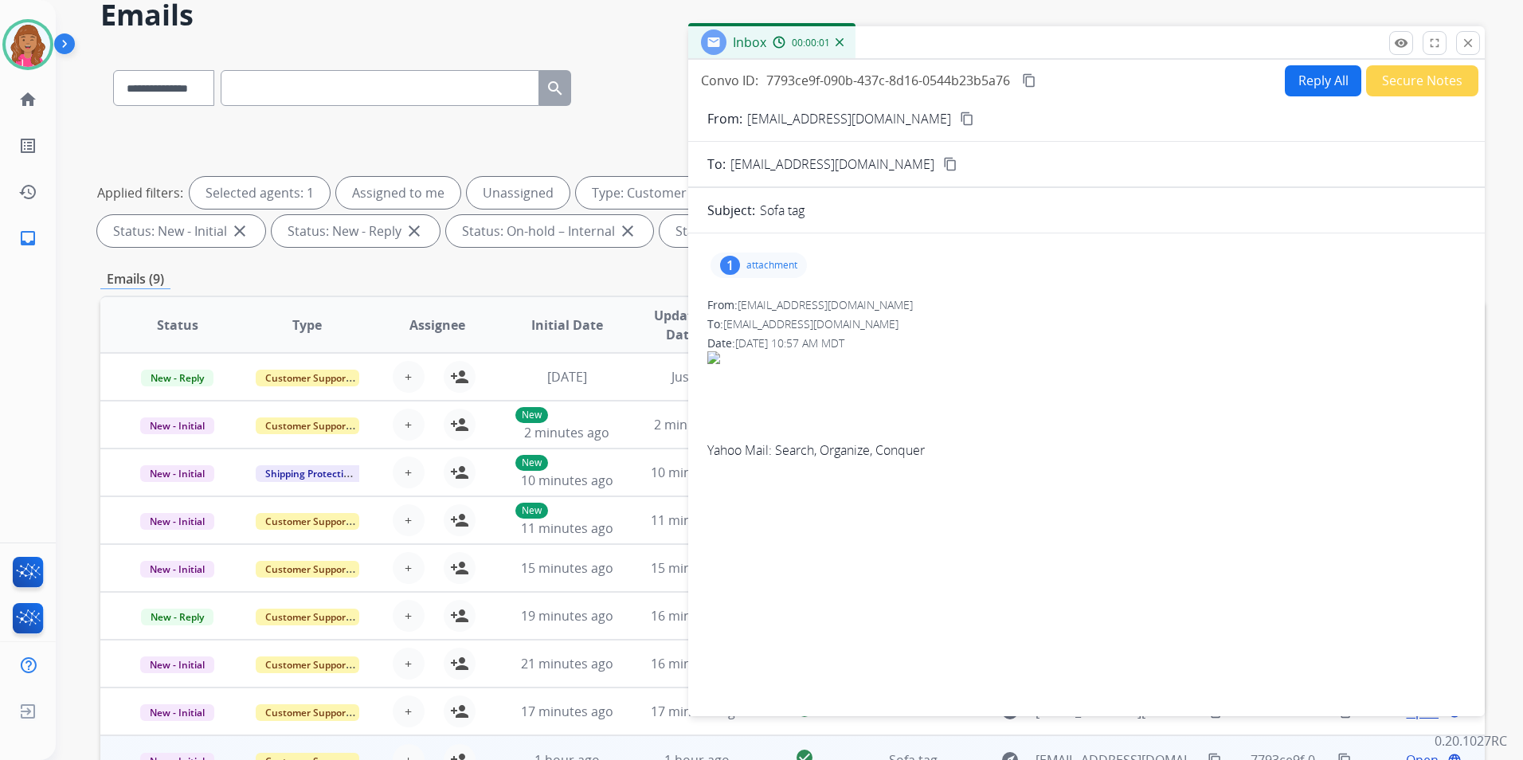
scroll to position [0, 0]
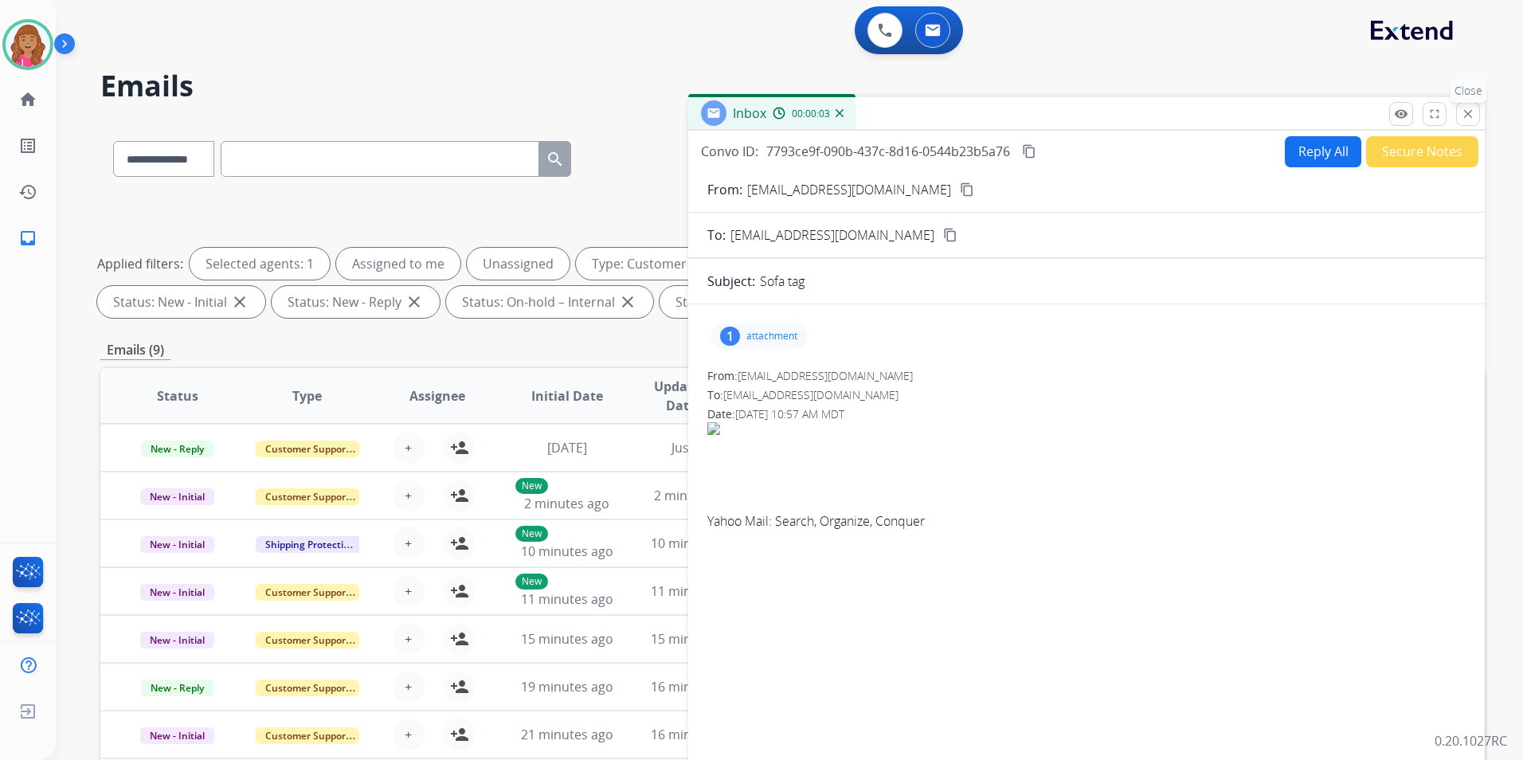
click at [1470, 111] on mat-icon "close" at bounding box center [1468, 114] width 14 height 14
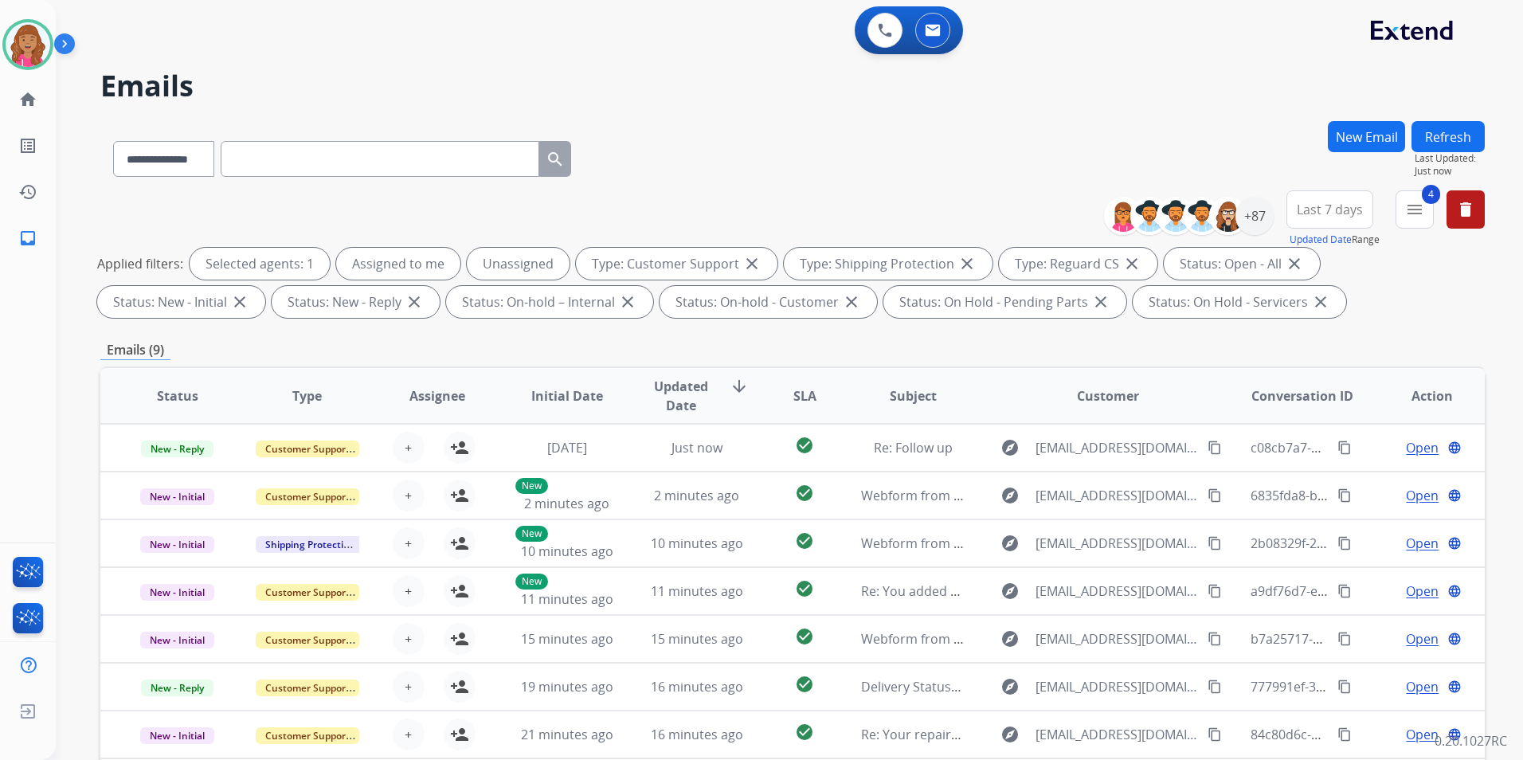
click at [1452, 131] on button "Refresh" at bounding box center [1447, 136] width 73 height 31
click at [1468, 140] on button "Refresh" at bounding box center [1447, 136] width 73 height 31
click at [1460, 151] on button "Refresh" at bounding box center [1447, 136] width 73 height 31
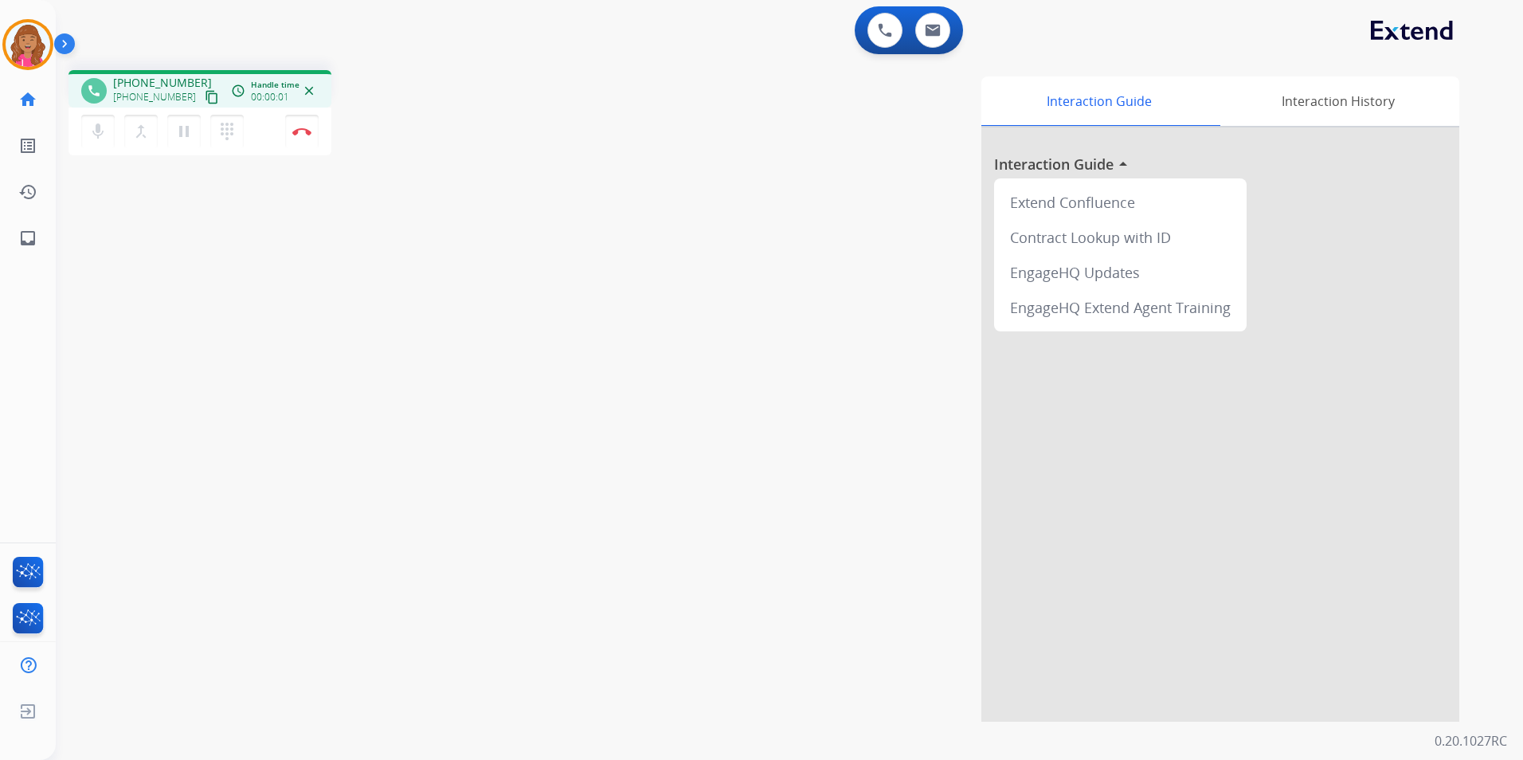
click at [205, 94] on mat-icon "content_copy" at bounding box center [212, 97] width 14 height 14
click at [317, 128] on button "Disconnect" at bounding box center [301, 131] width 33 height 33
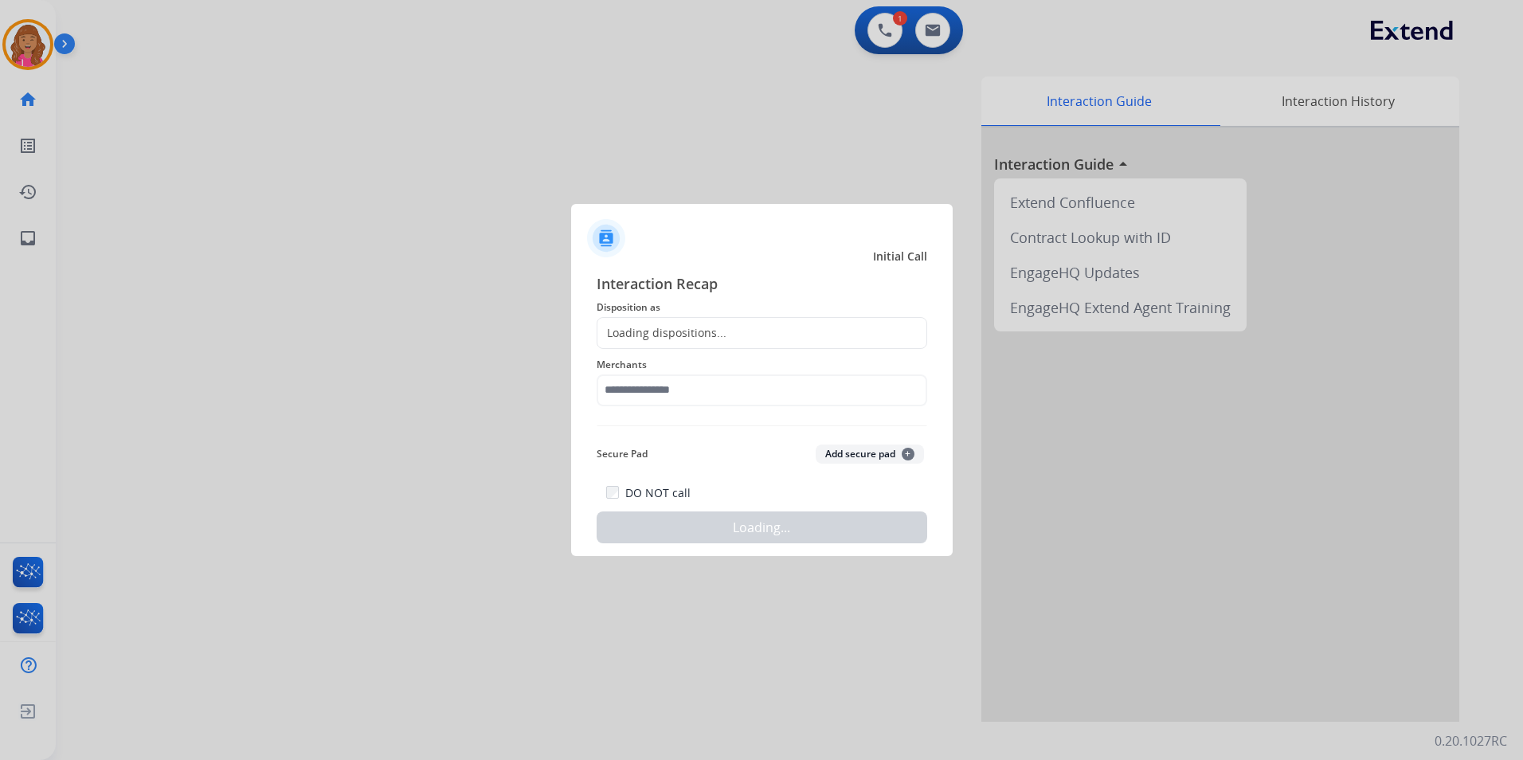
click at [713, 351] on div "Merchants" at bounding box center [762, 381] width 331 height 64
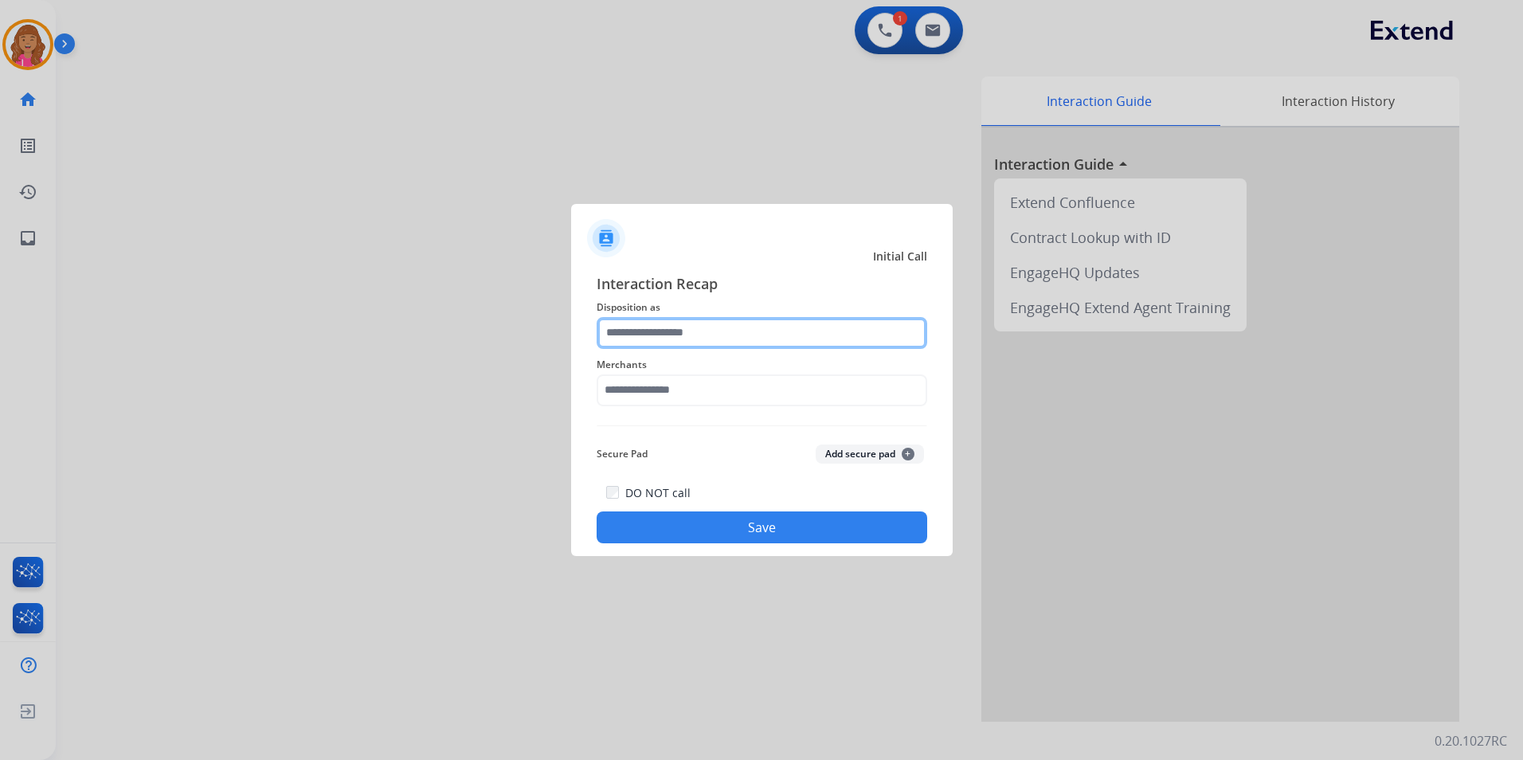
click at [714, 346] on input "text" at bounding box center [762, 333] width 331 height 32
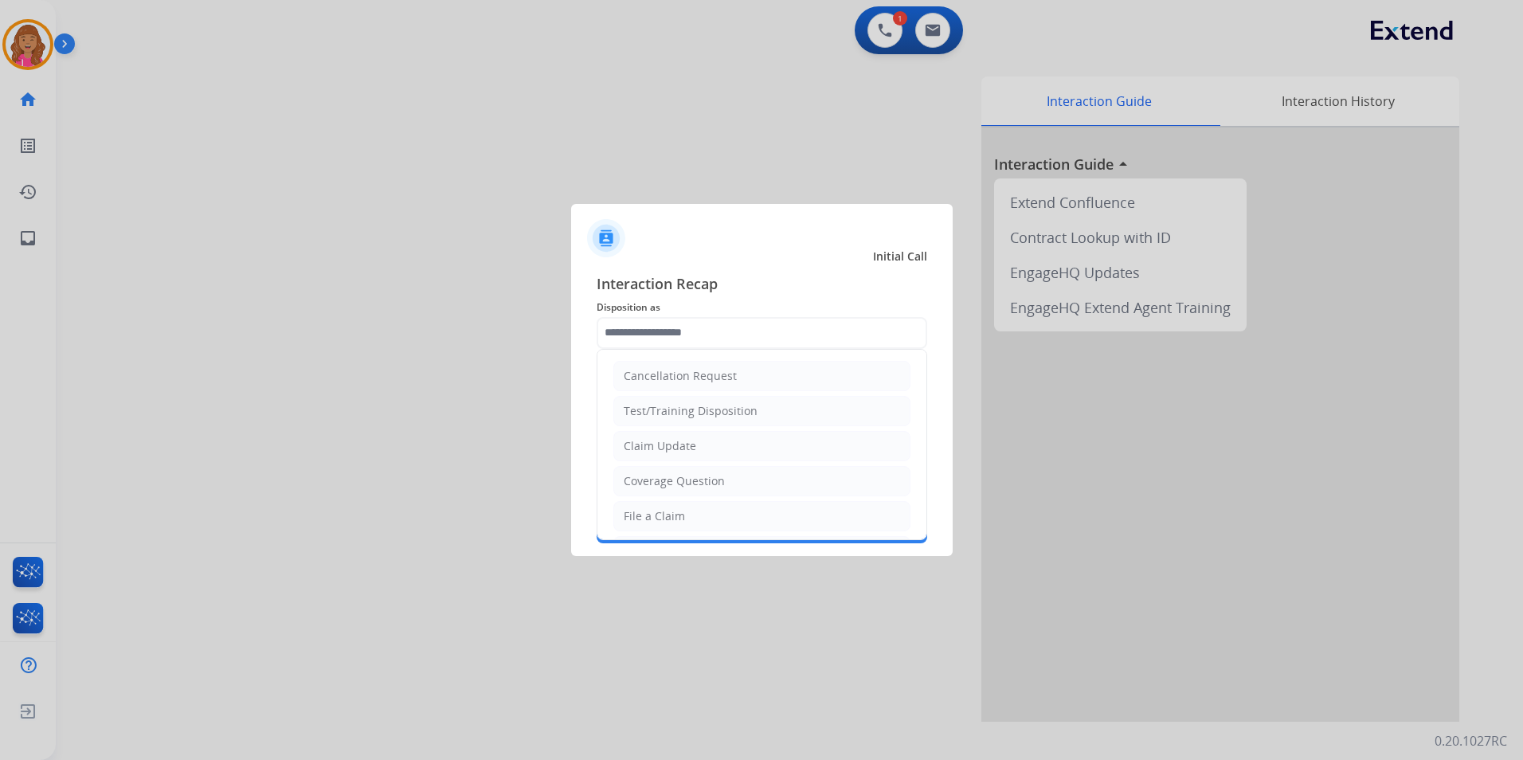
click at [684, 442] on div "Claim Update" at bounding box center [660, 446] width 72 height 16
type input "**********"
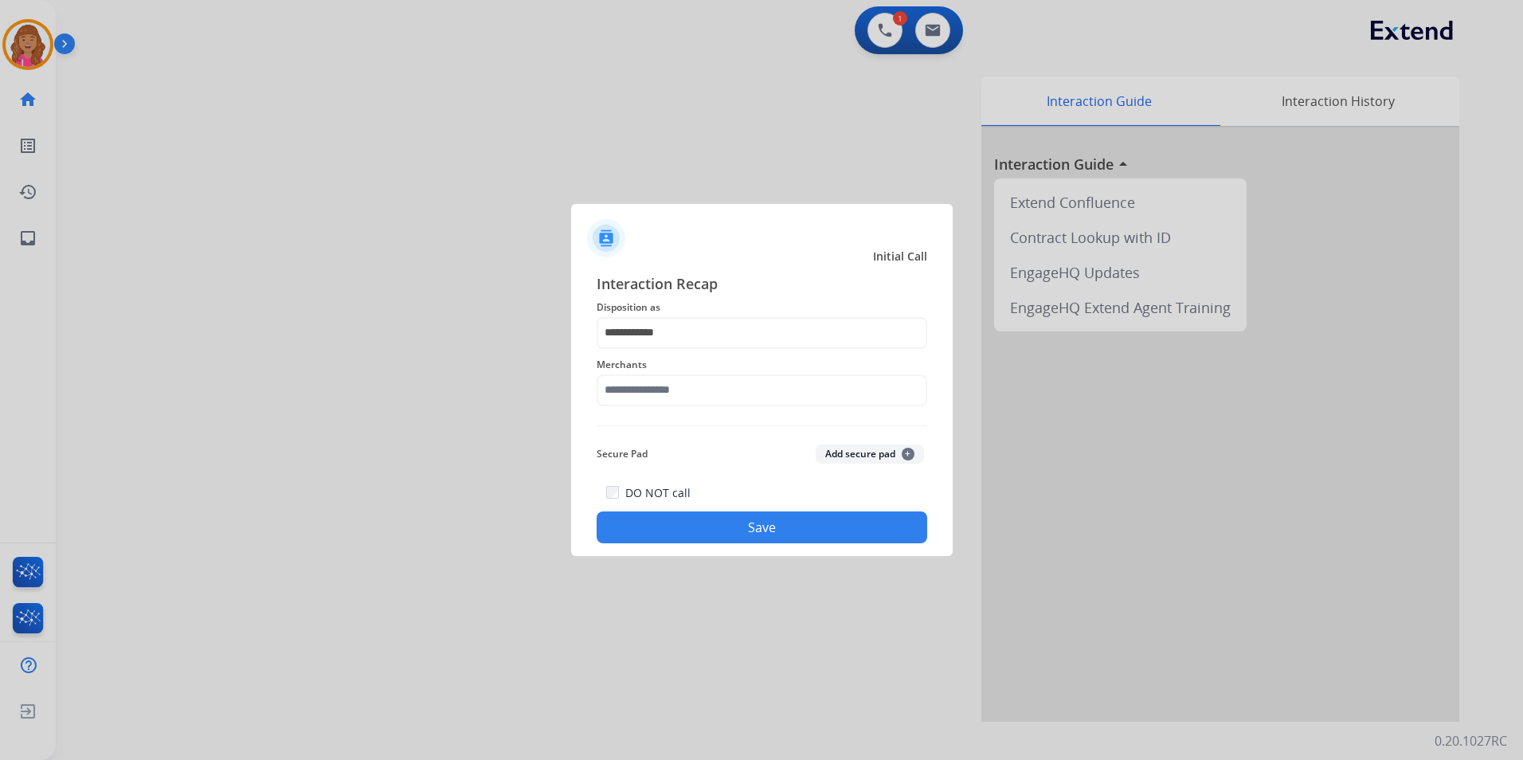
click at [679, 408] on div "Merchants" at bounding box center [762, 381] width 331 height 64
click at [683, 389] on input "text" at bounding box center [762, 390] width 331 height 32
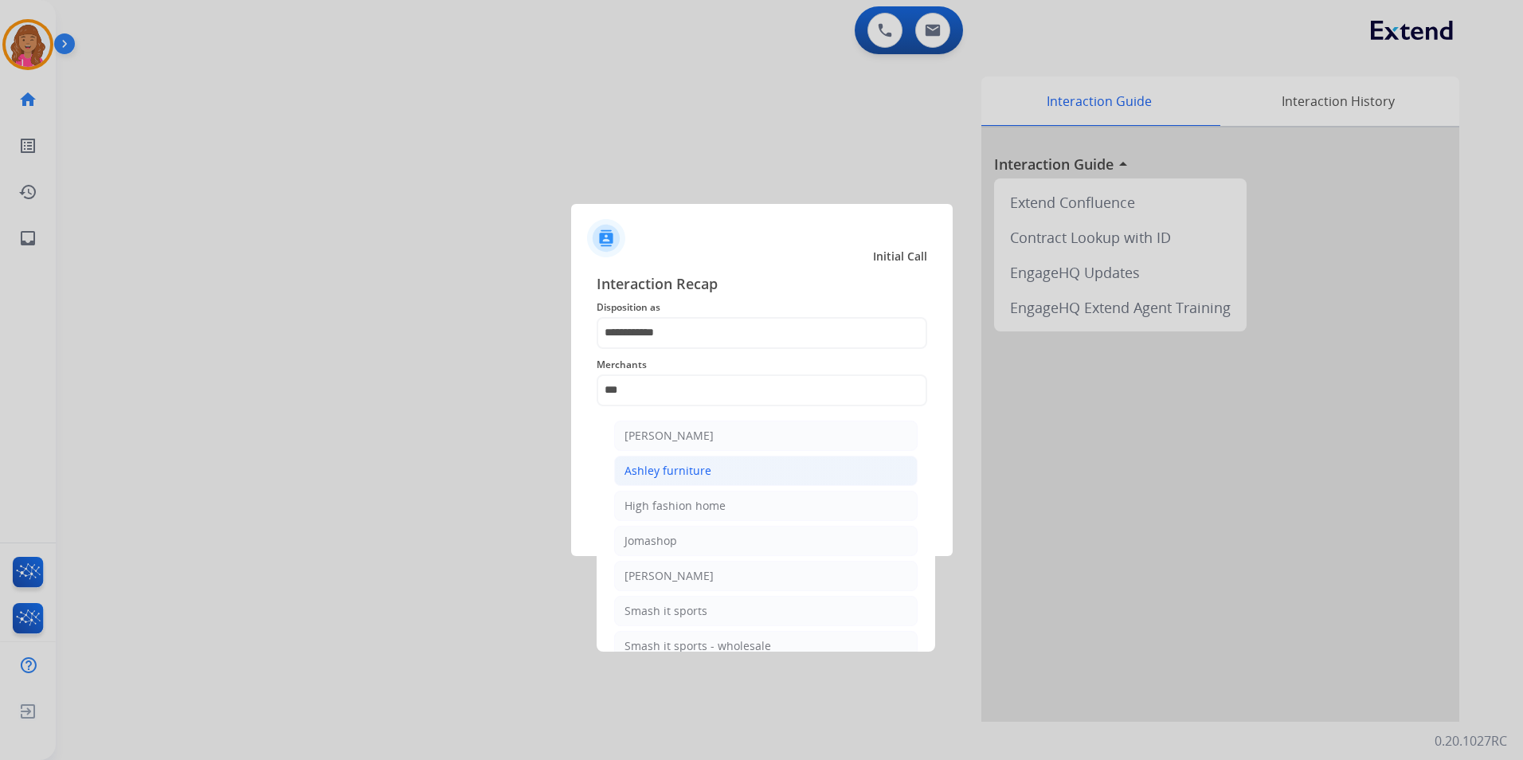
click at [796, 468] on li "Ashley furniture" at bounding box center [765, 471] width 303 height 30
type input "**********"
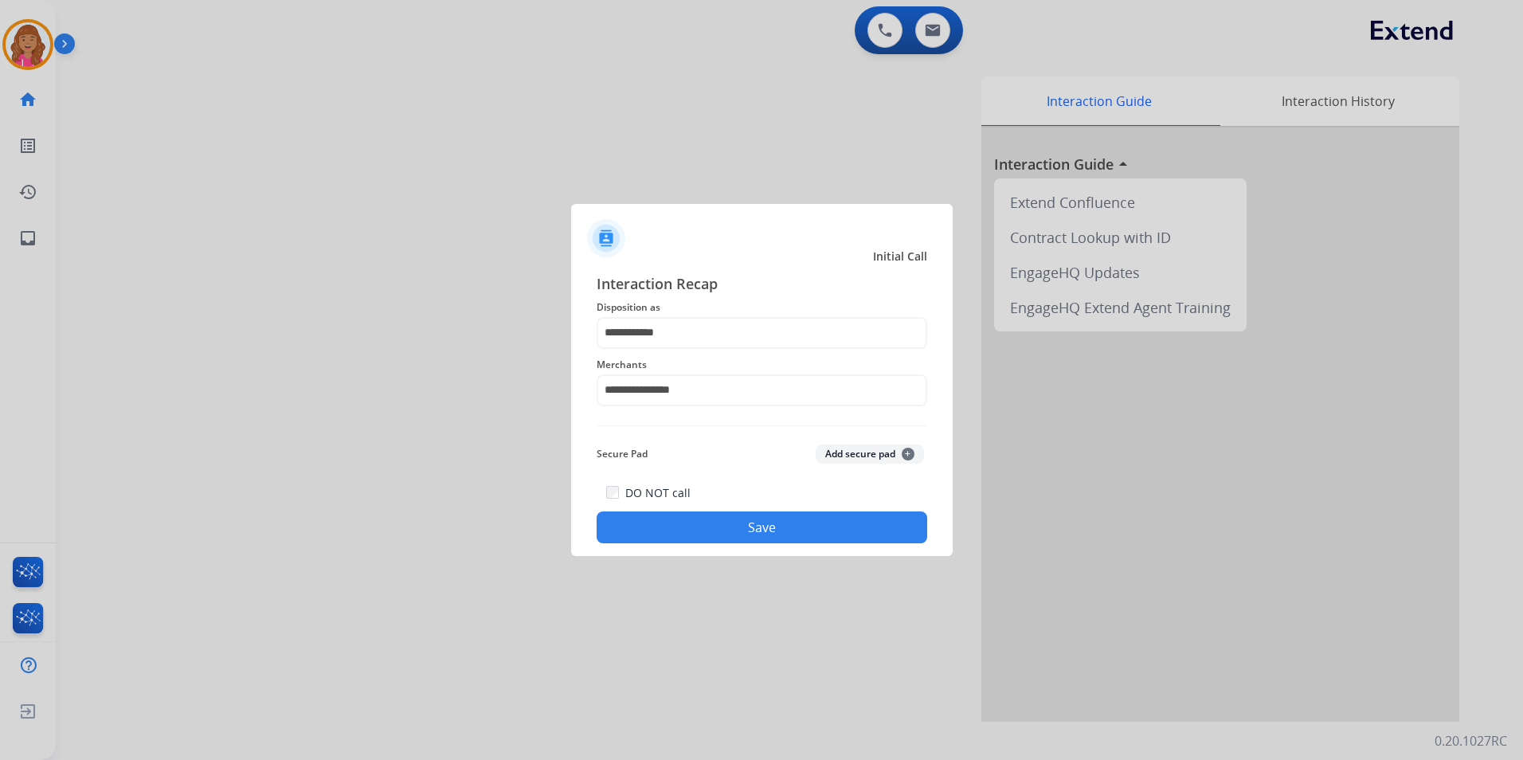
click at [738, 535] on button "Save" at bounding box center [762, 527] width 331 height 32
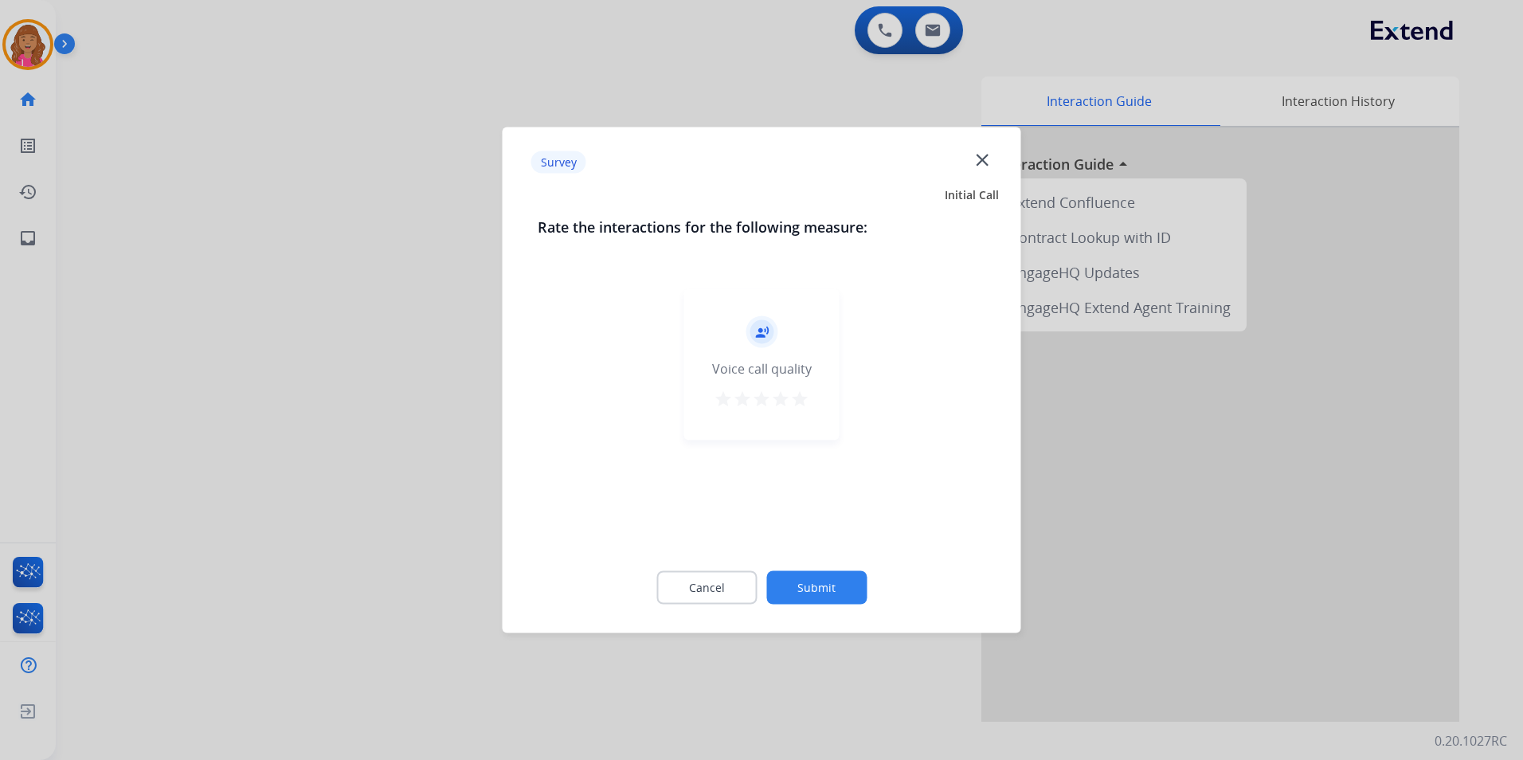
click at [736, 564] on div "Cancel Submit" at bounding box center [762, 588] width 448 height 72
click at [734, 566] on div "Cancel Submit" at bounding box center [762, 588] width 448 height 72
click at [720, 581] on button "Cancel" at bounding box center [706, 587] width 100 height 33
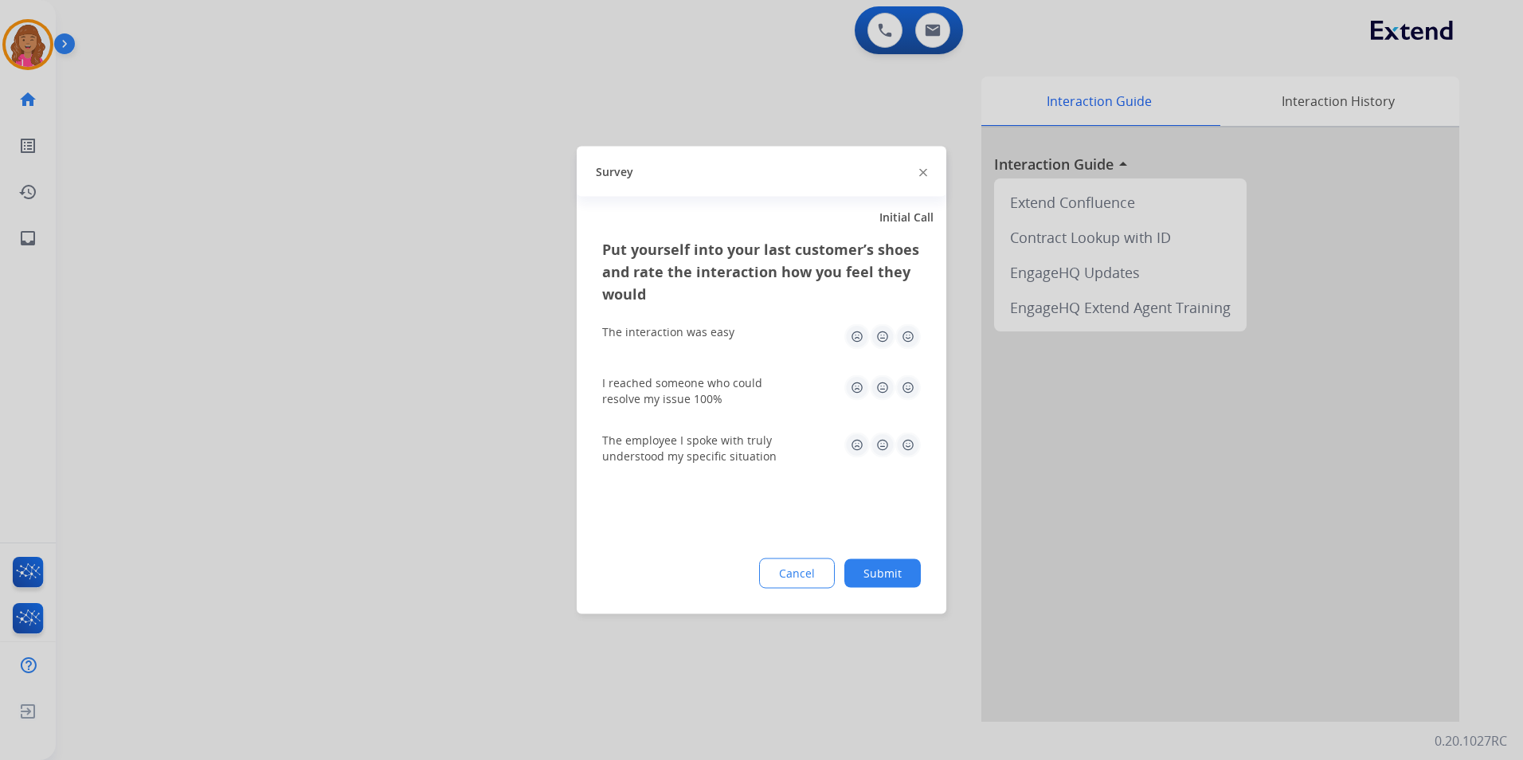
click at [765, 573] on button "Cancel" at bounding box center [797, 573] width 76 height 30
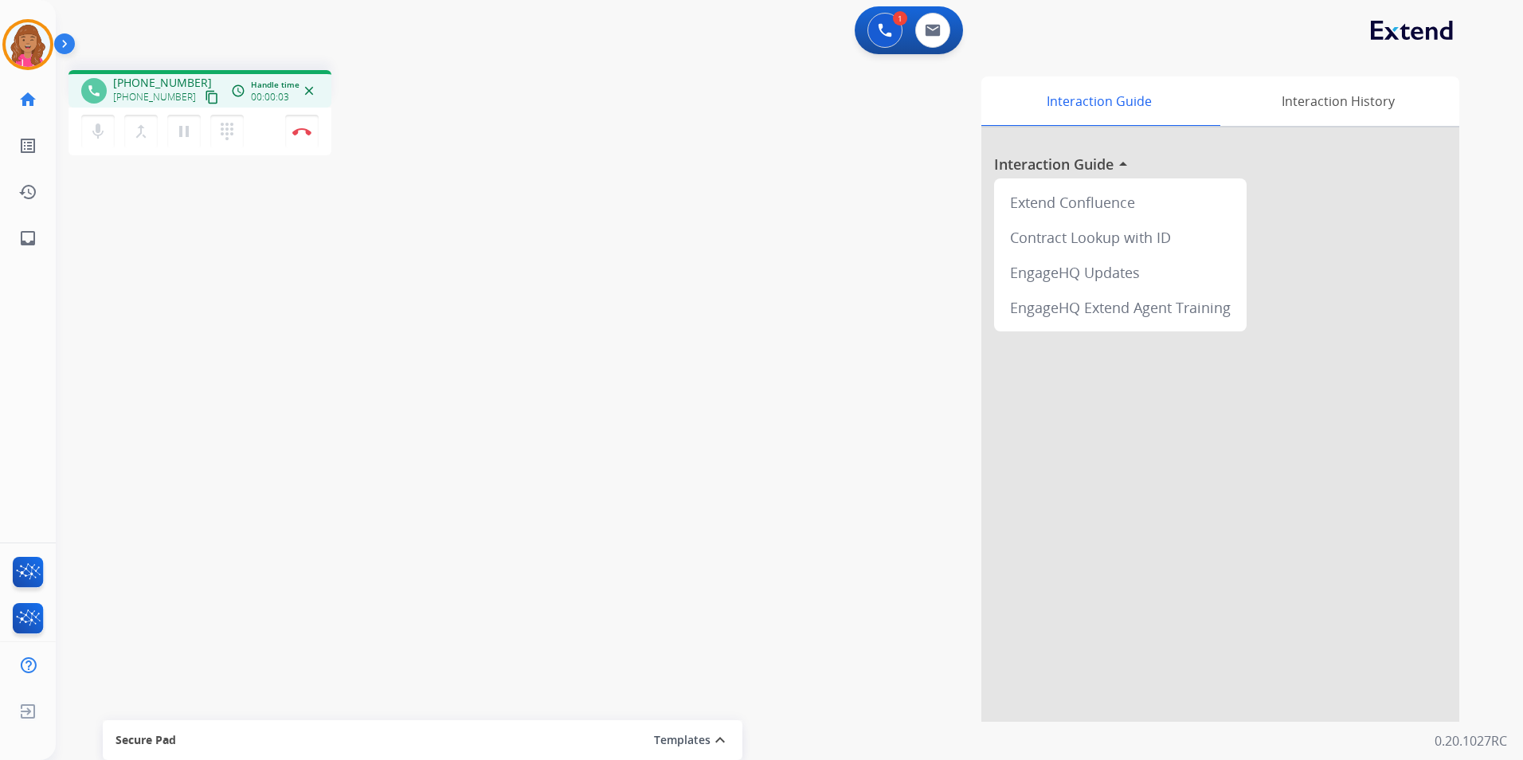
click at [205, 94] on mat-icon "content_copy" at bounding box center [212, 97] width 14 height 14
drag, startPoint x: 308, startPoint y: 138, endPoint x: 306, endPoint y: 98, distance: 39.9
click at [308, 138] on button "Disconnect" at bounding box center [301, 131] width 33 height 33
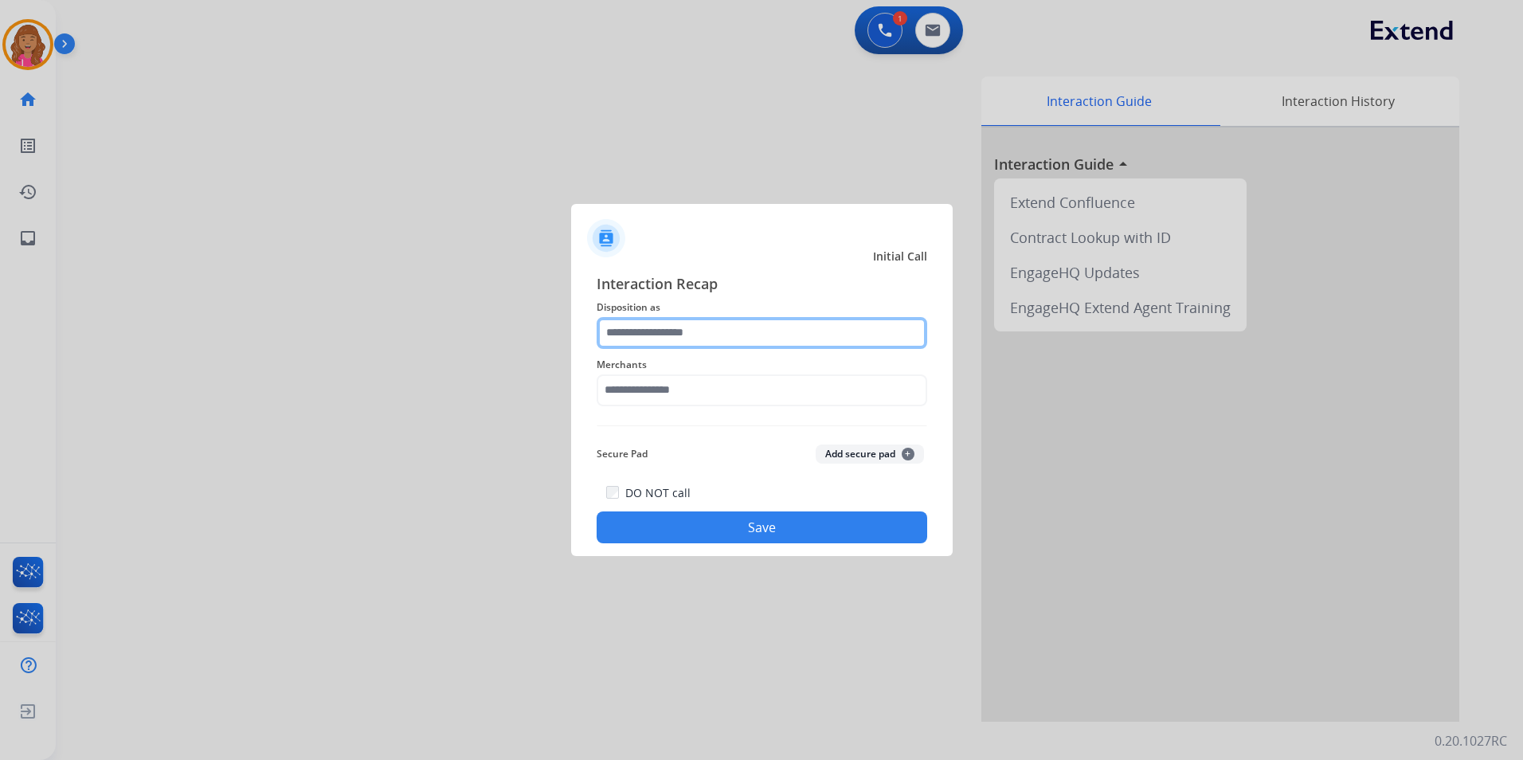
click at [658, 334] on input "text" at bounding box center [762, 333] width 331 height 32
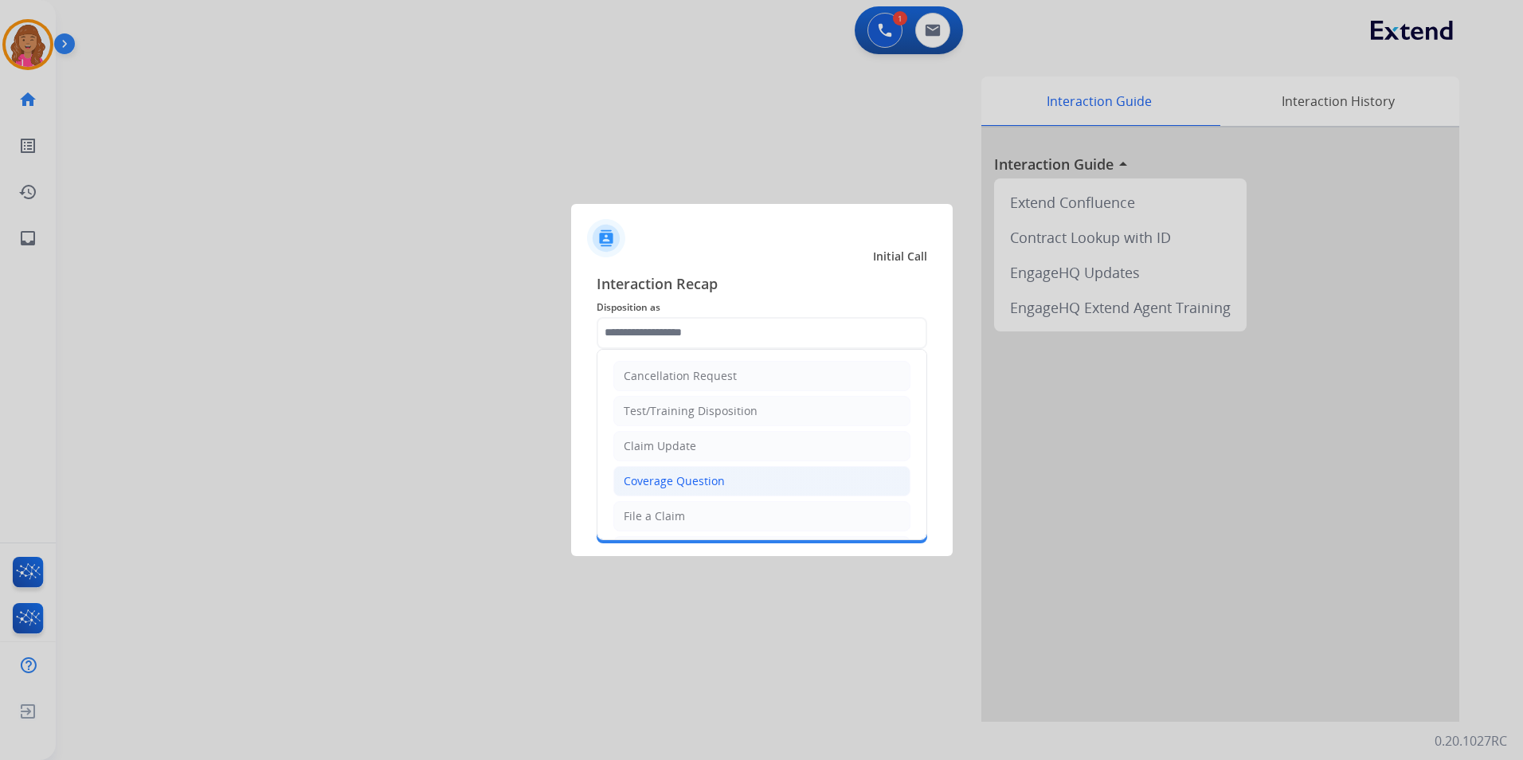
click at [675, 477] on div "Coverage Question" at bounding box center [674, 481] width 101 height 16
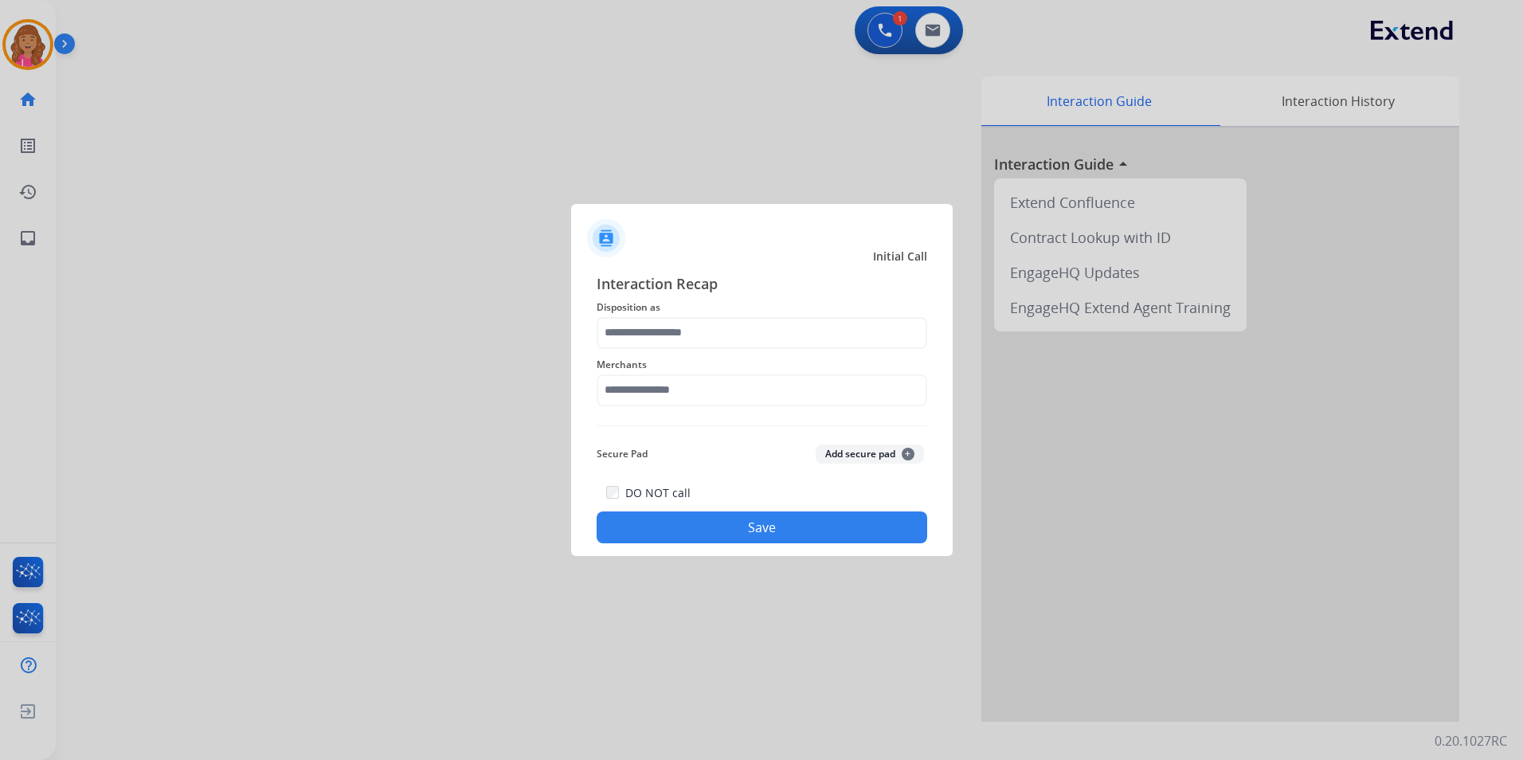
type input "**********"
click at [649, 395] on input "text" at bounding box center [762, 390] width 331 height 32
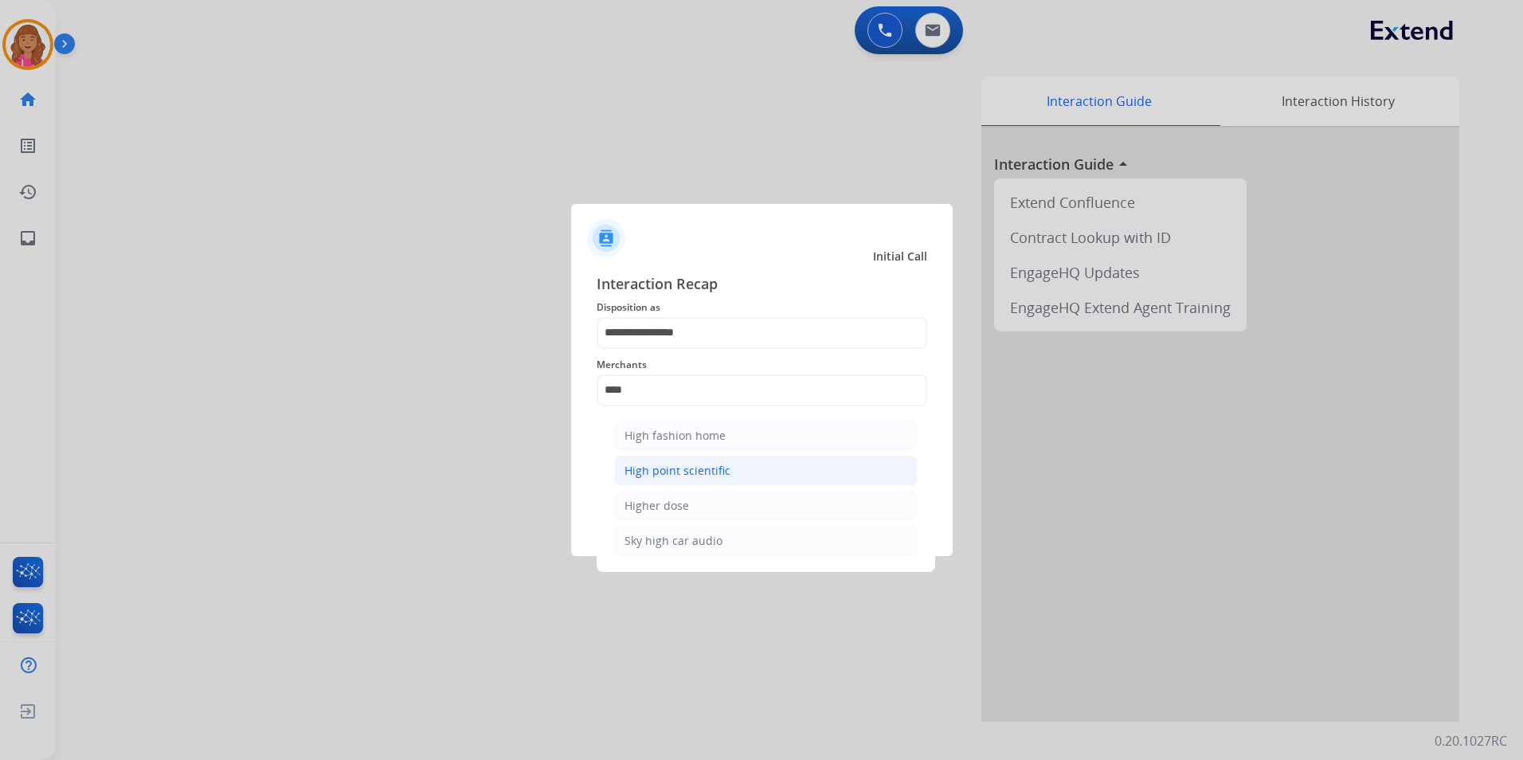
click at [731, 477] on li "High point scientific" at bounding box center [765, 471] width 303 height 30
type input "**********"
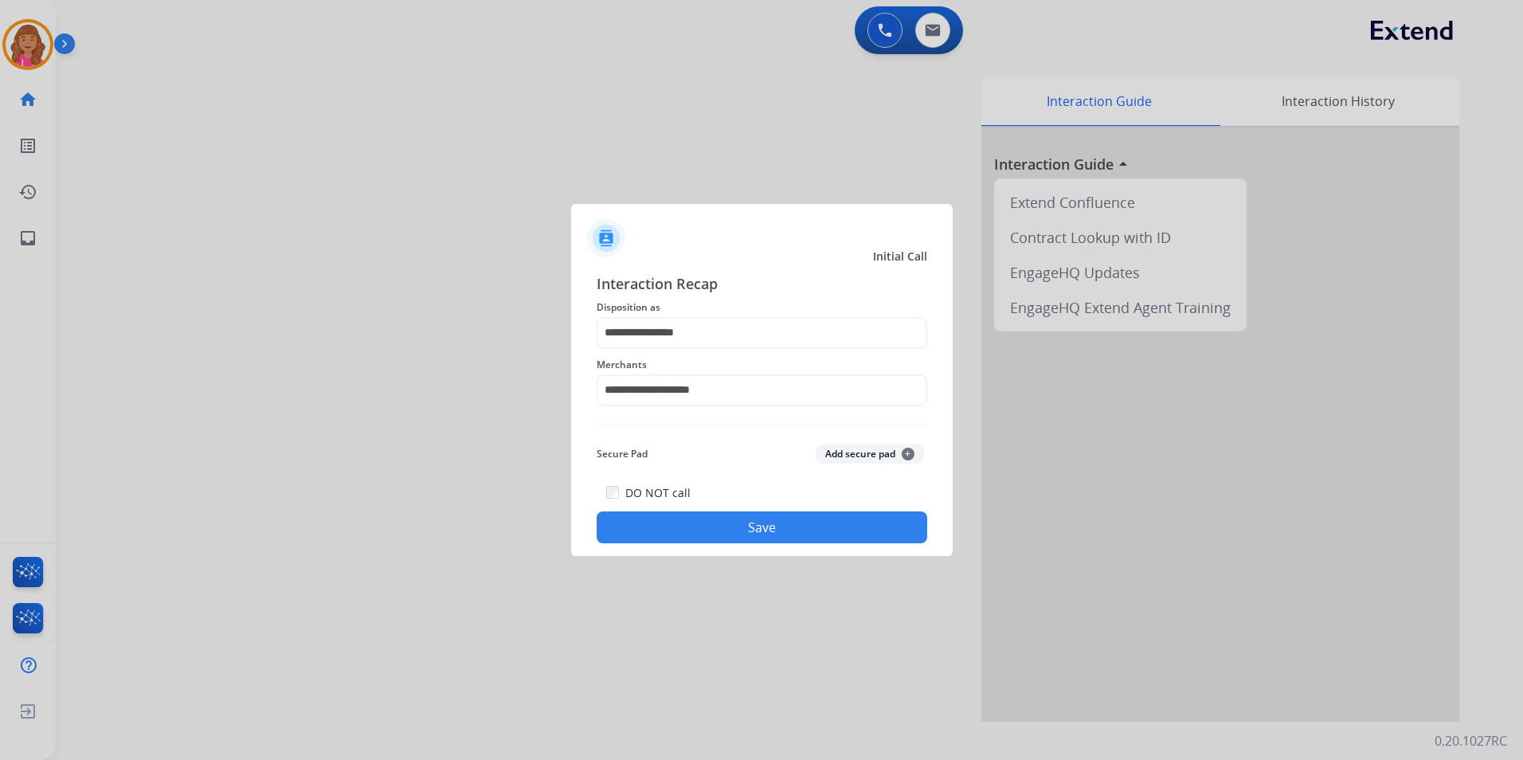
click at [697, 509] on div "DO NOT call Save" at bounding box center [762, 513] width 331 height 61
click at [730, 535] on button "Save" at bounding box center [762, 527] width 331 height 32
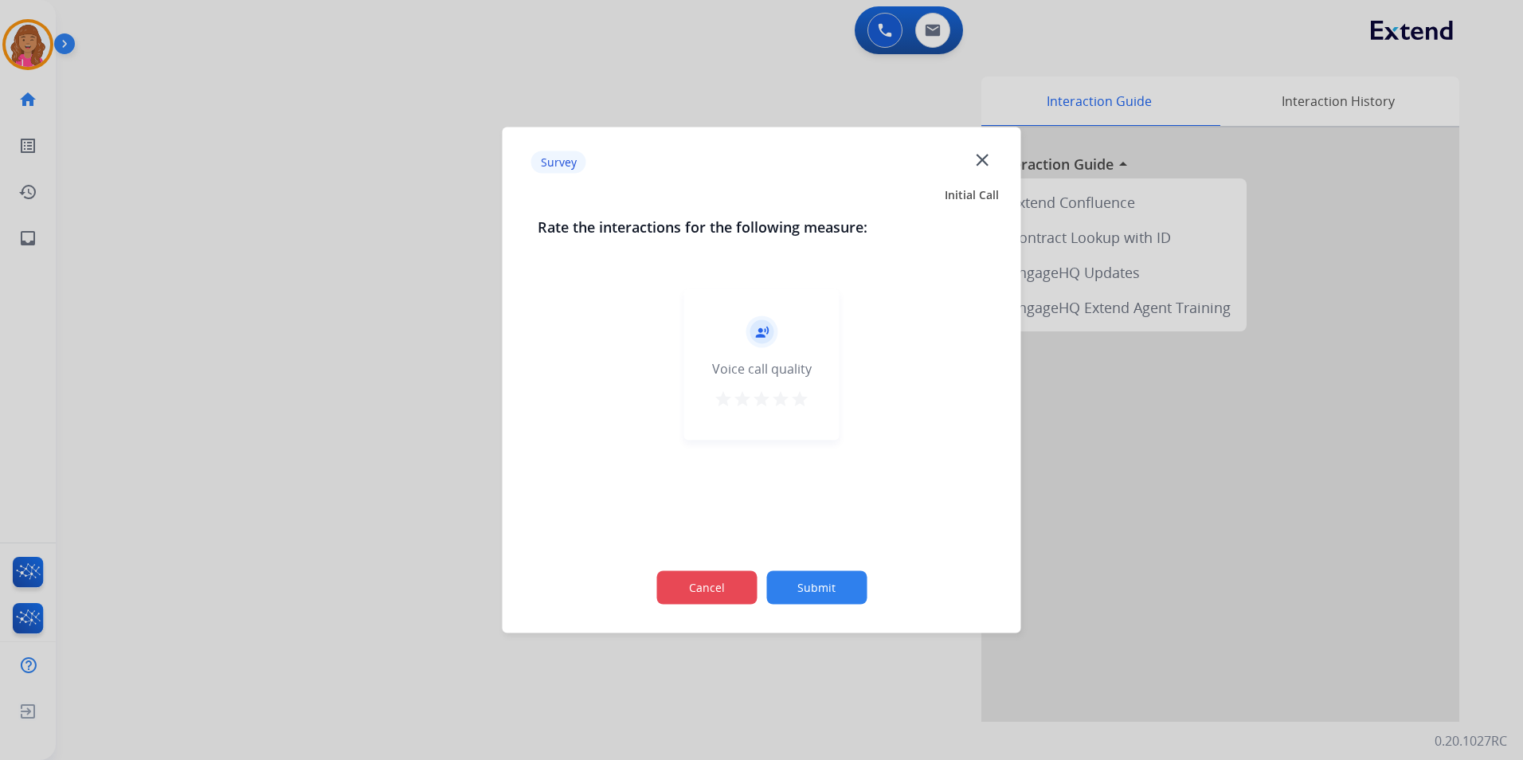
click at [736, 597] on button "Cancel" at bounding box center [706, 587] width 100 height 33
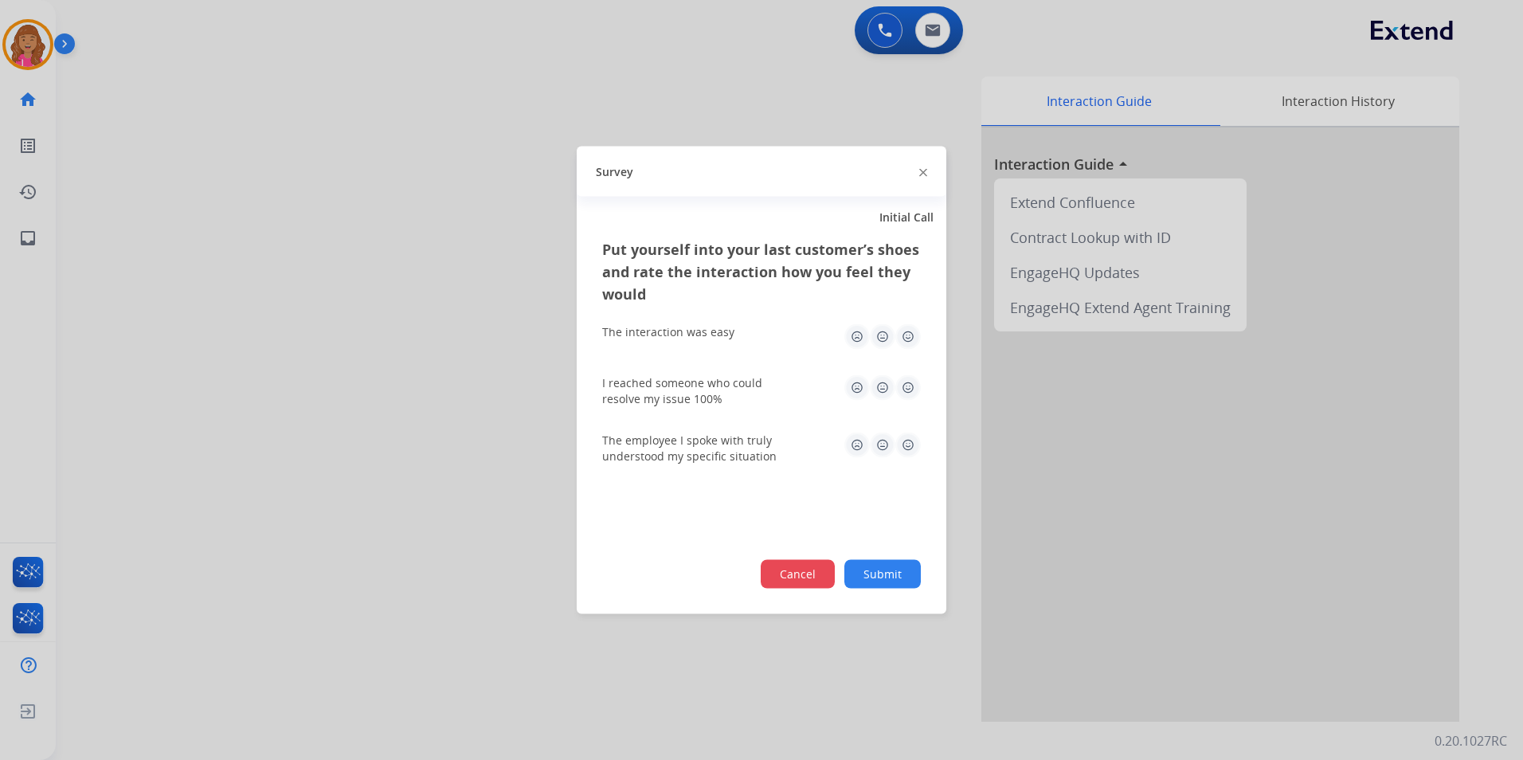
click at [816, 573] on button "Cancel" at bounding box center [798, 574] width 74 height 29
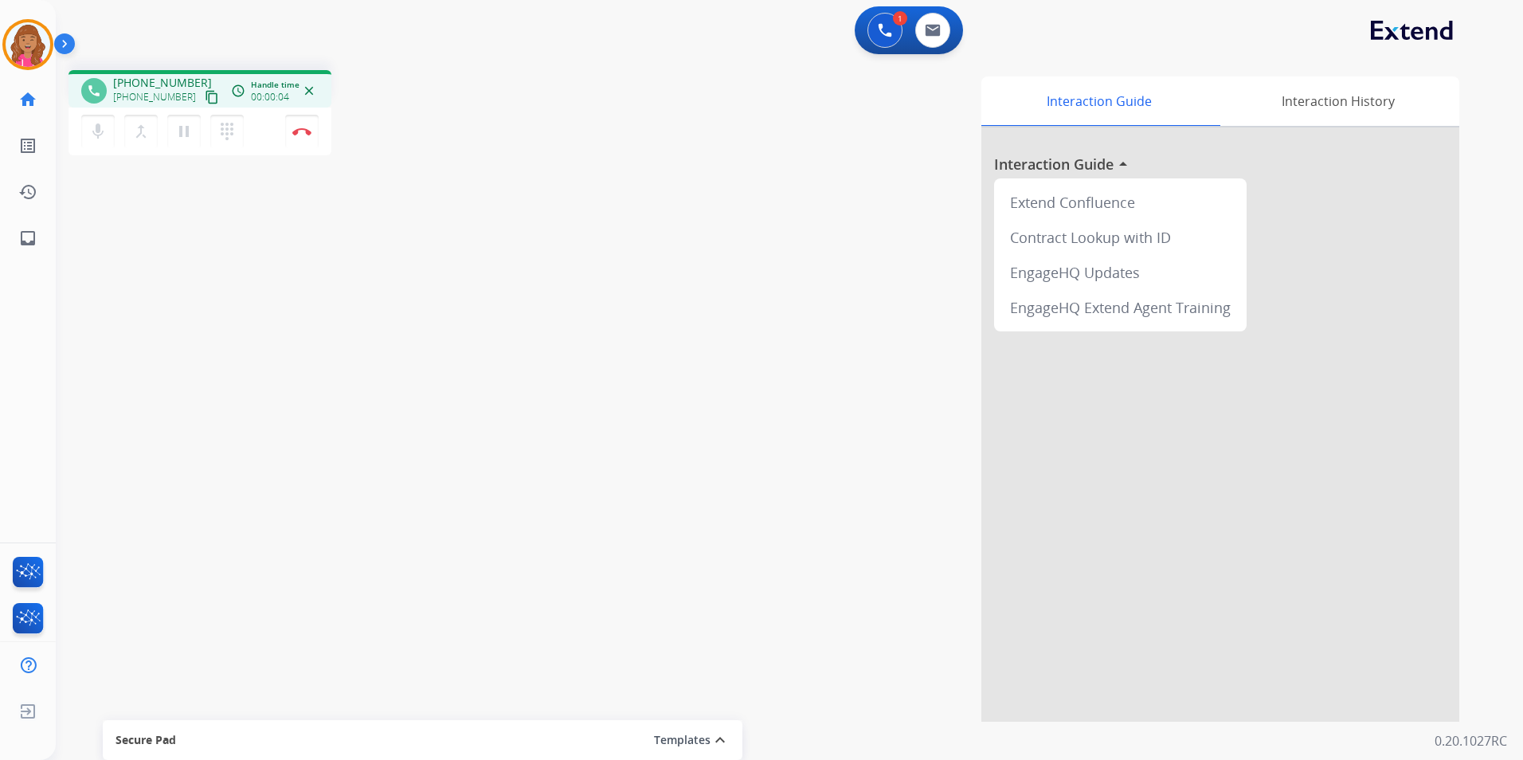
click at [205, 92] on mat-icon "content_copy" at bounding box center [212, 97] width 14 height 14
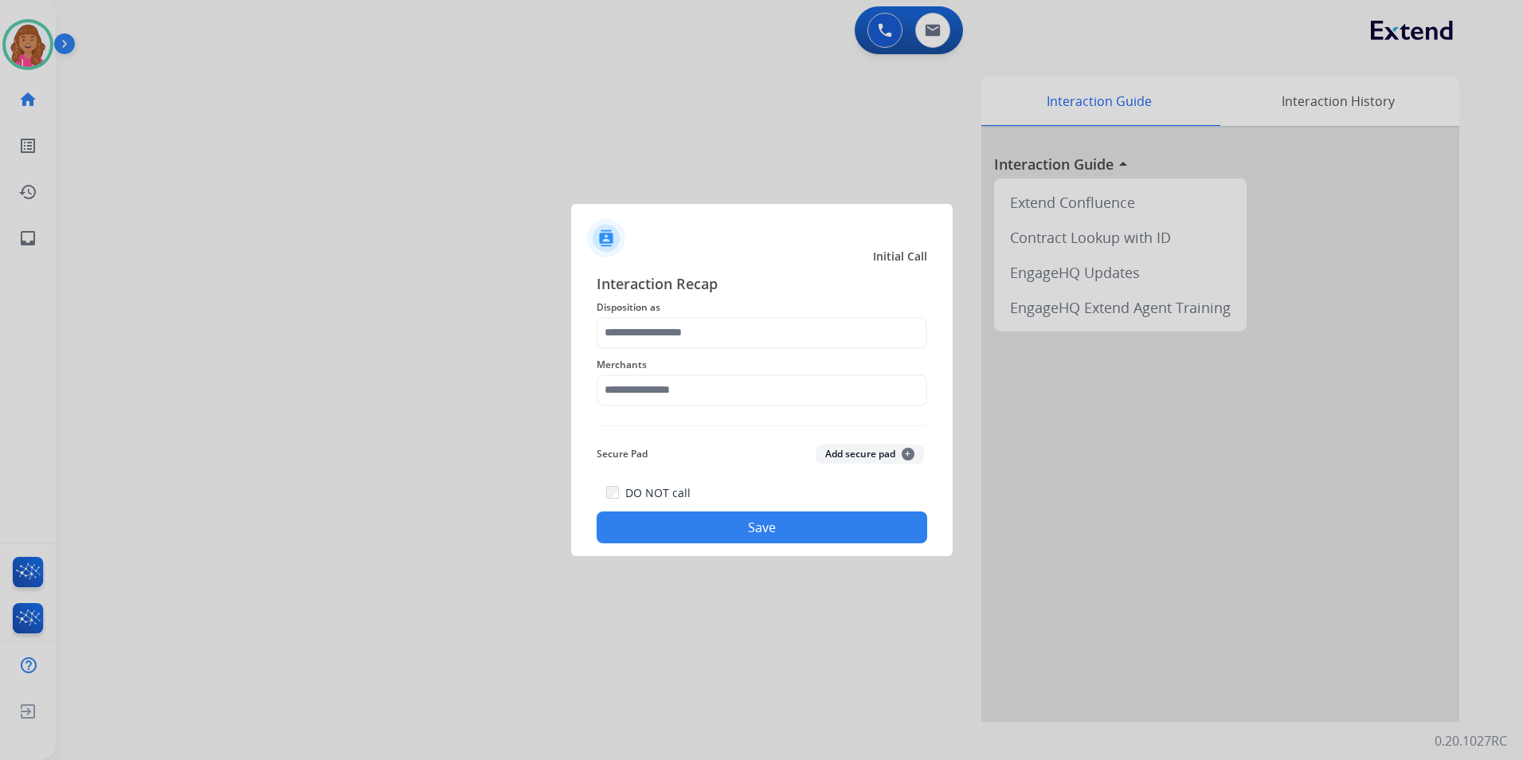
drag, startPoint x: 829, startPoint y: 358, endPoint x: 821, endPoint y: 338, distance: 22.2
click at [829, 358] on span "Merchants" at bounding box center [762, 364] width 331 height 19
click at [820, 333] on input "text" at bounding box center [762, 333] width 331 height 32
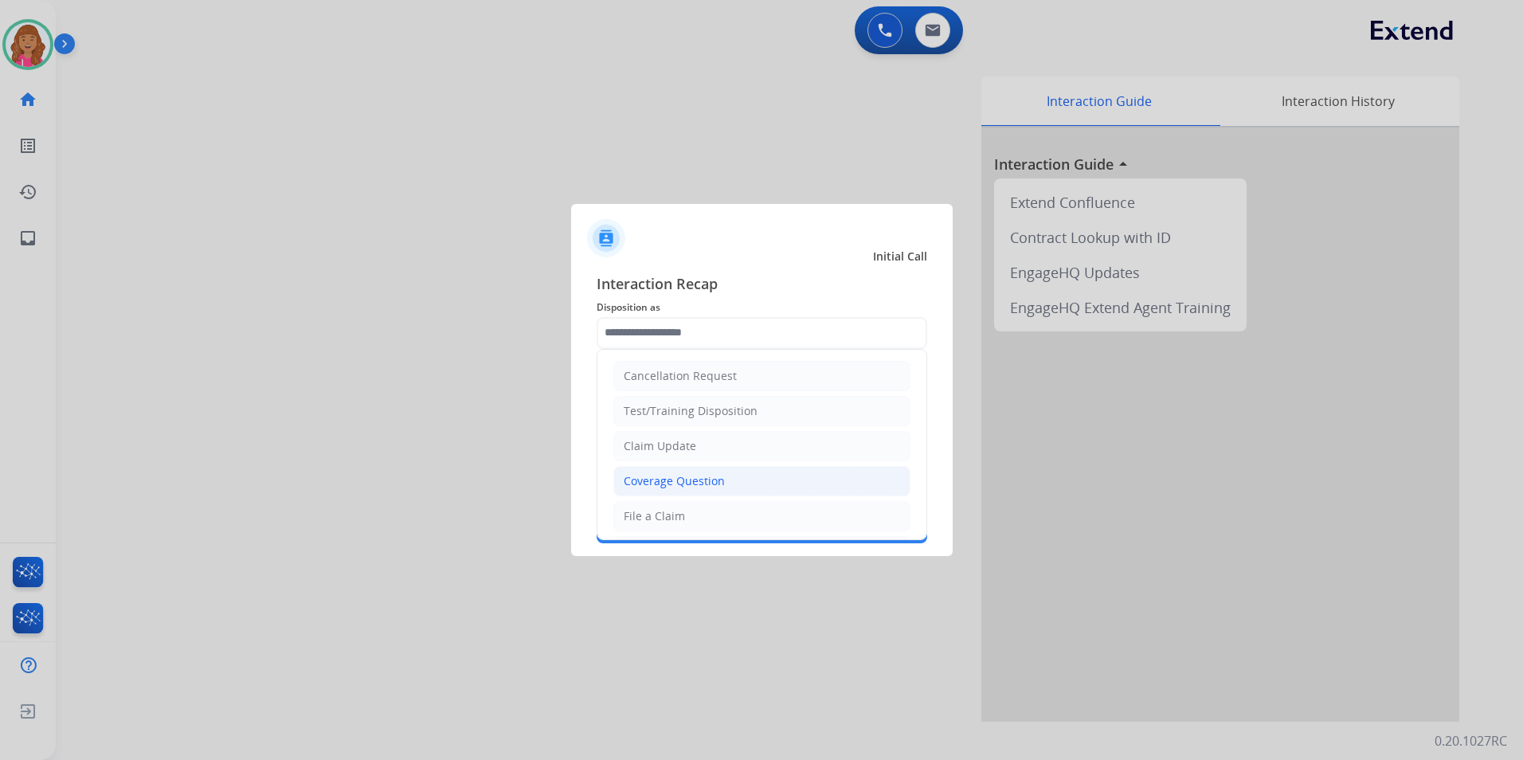
click at [702, 484] on div "Coverage Question" at bounding box center [674, 481] width 101 height 16
type input "**********"
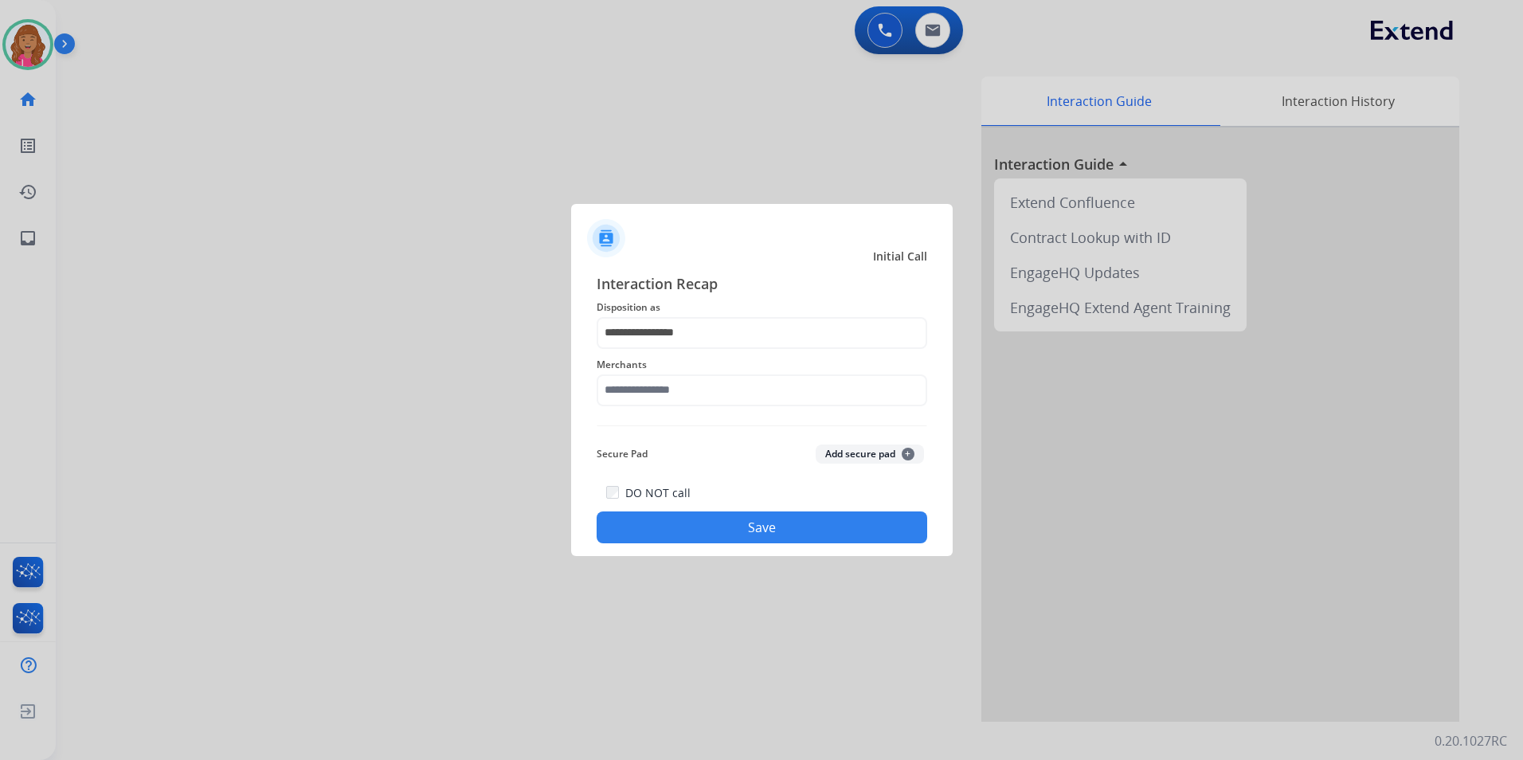
click at [665, 409] on div "Merchants" at bounding box center [762, 381] width 331 height 64
click at [663, 403] on input "text" at bounding box center [762, 390] width 331 height 32
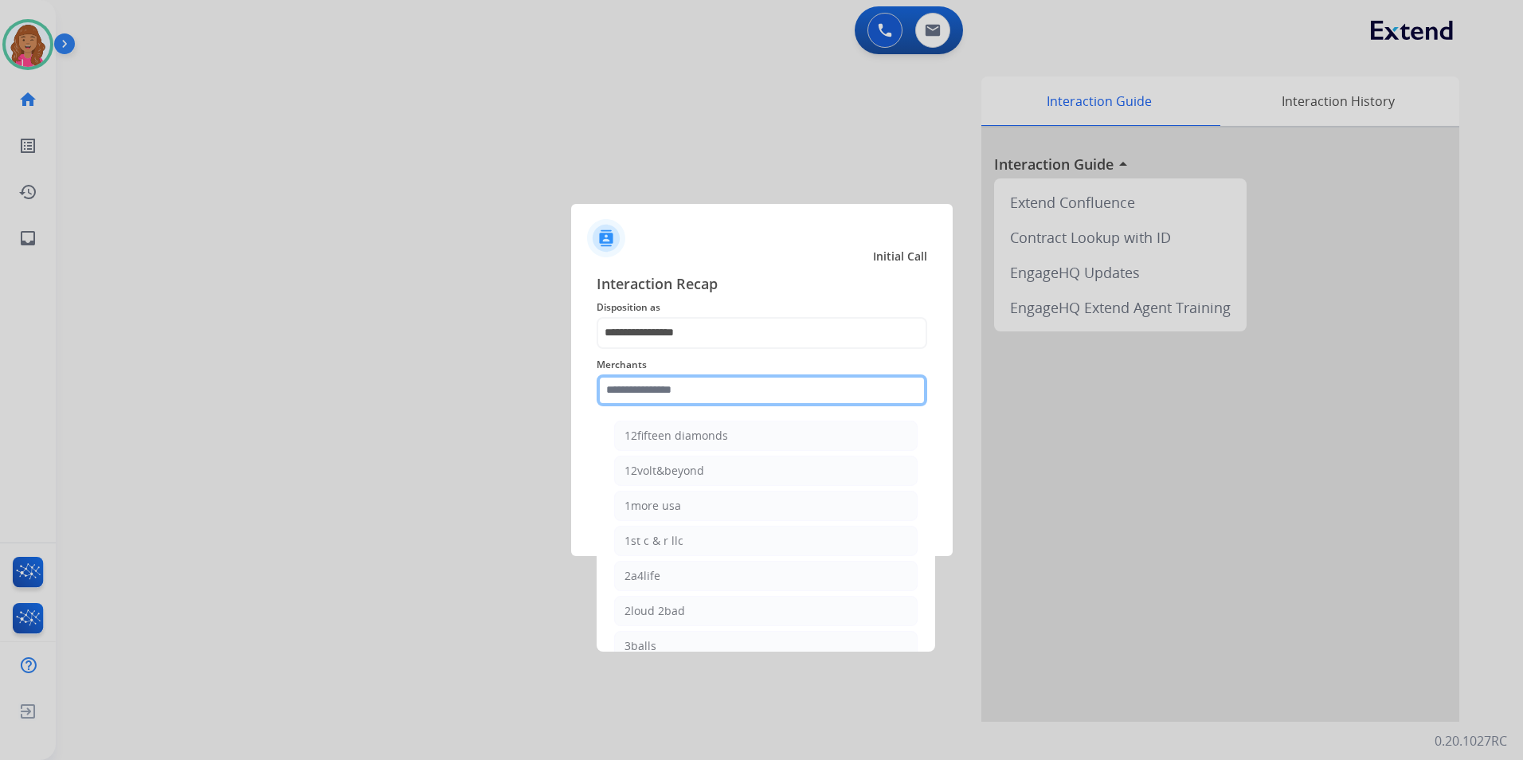
click at [828, 387] on input "text" at bounding box center [762, 390] width 331 height 32
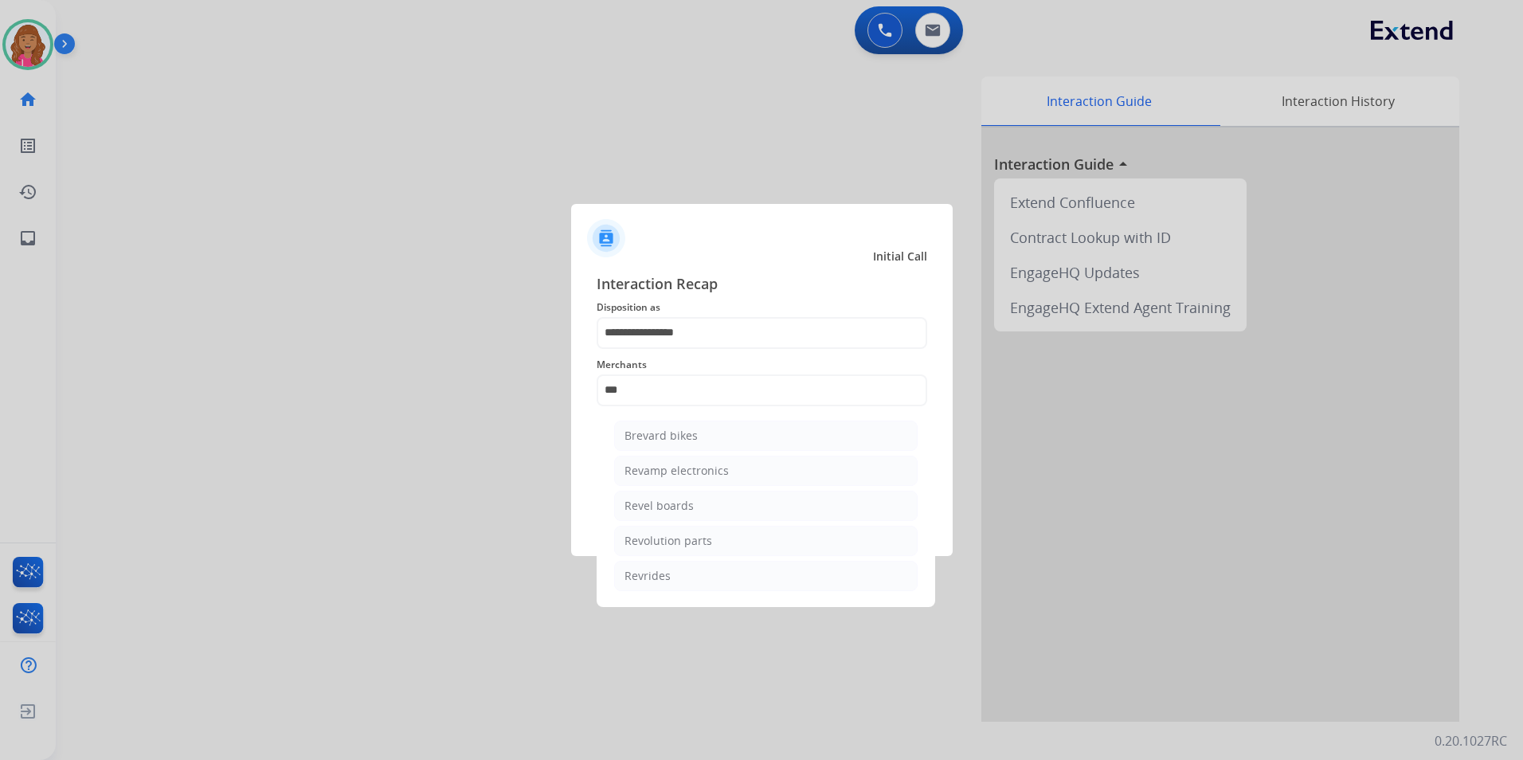
click at [738, 530] on li "Revolution parts" at bounding box center [765, 541] width 303 height 30
type input "**********"
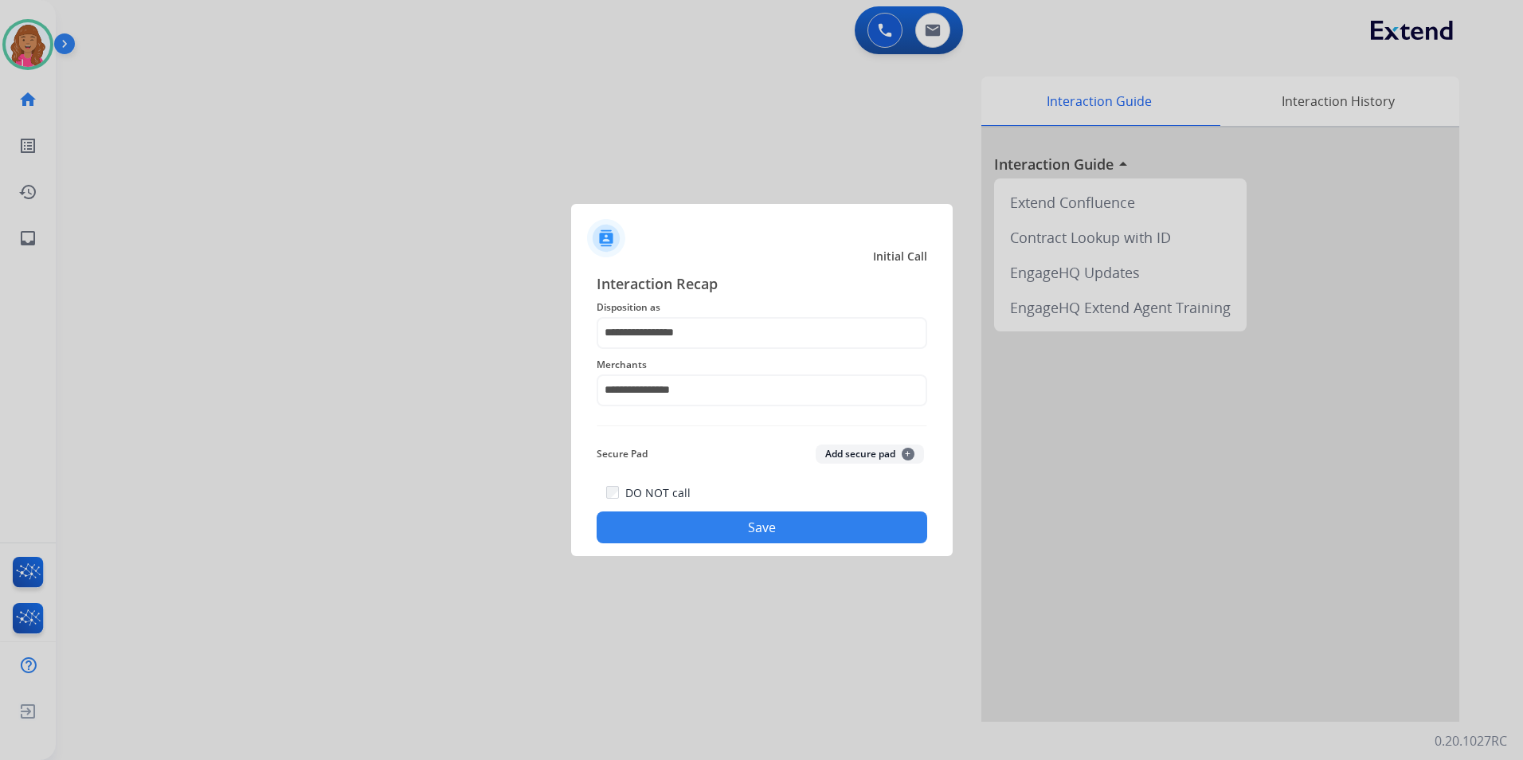
click at [734, 515] on button "Save" at bounding box center [762, 527] width 331 height 32
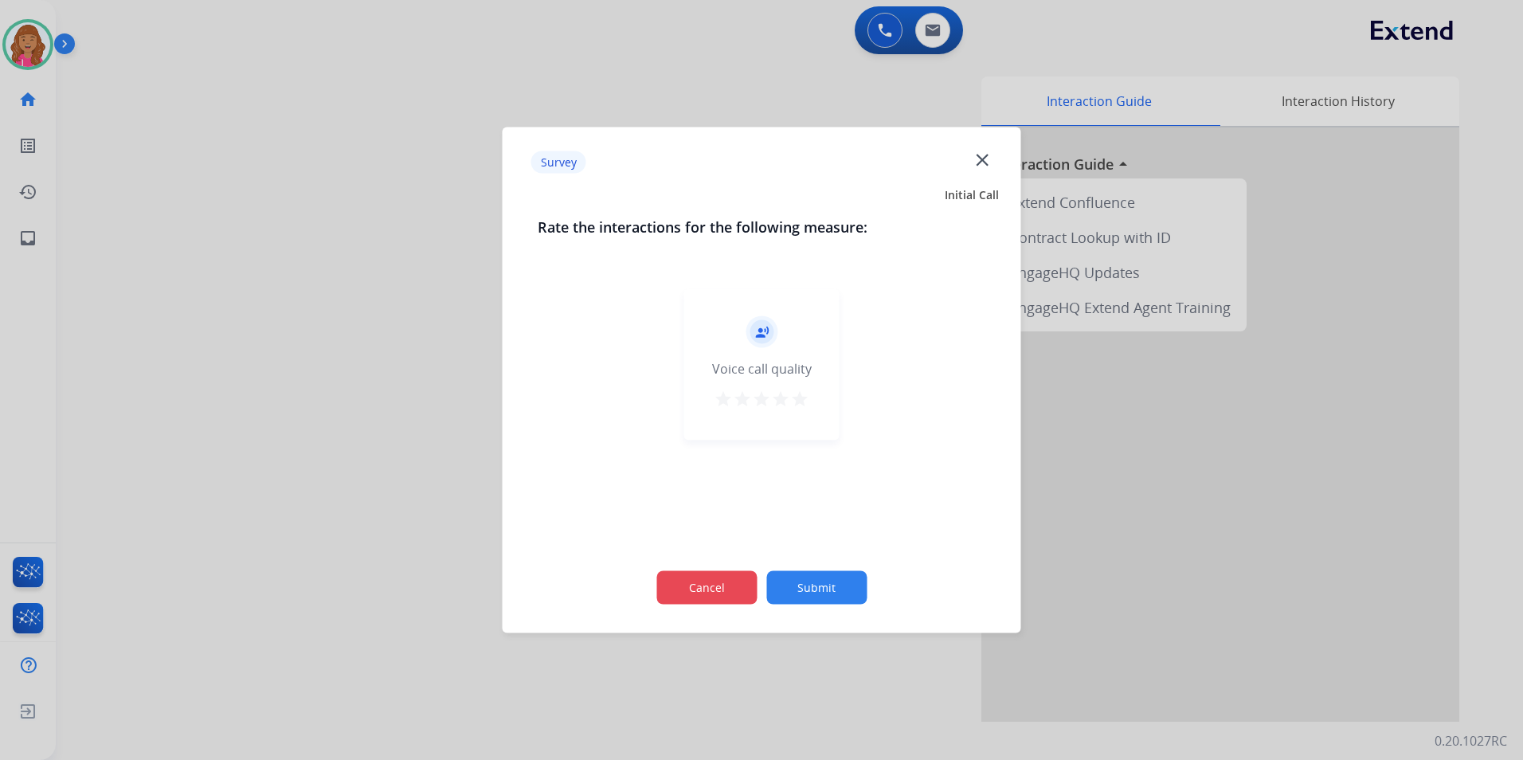
click at [726, 583] on button "Cancel" at bounding box center [706, 587] width 100 height 33
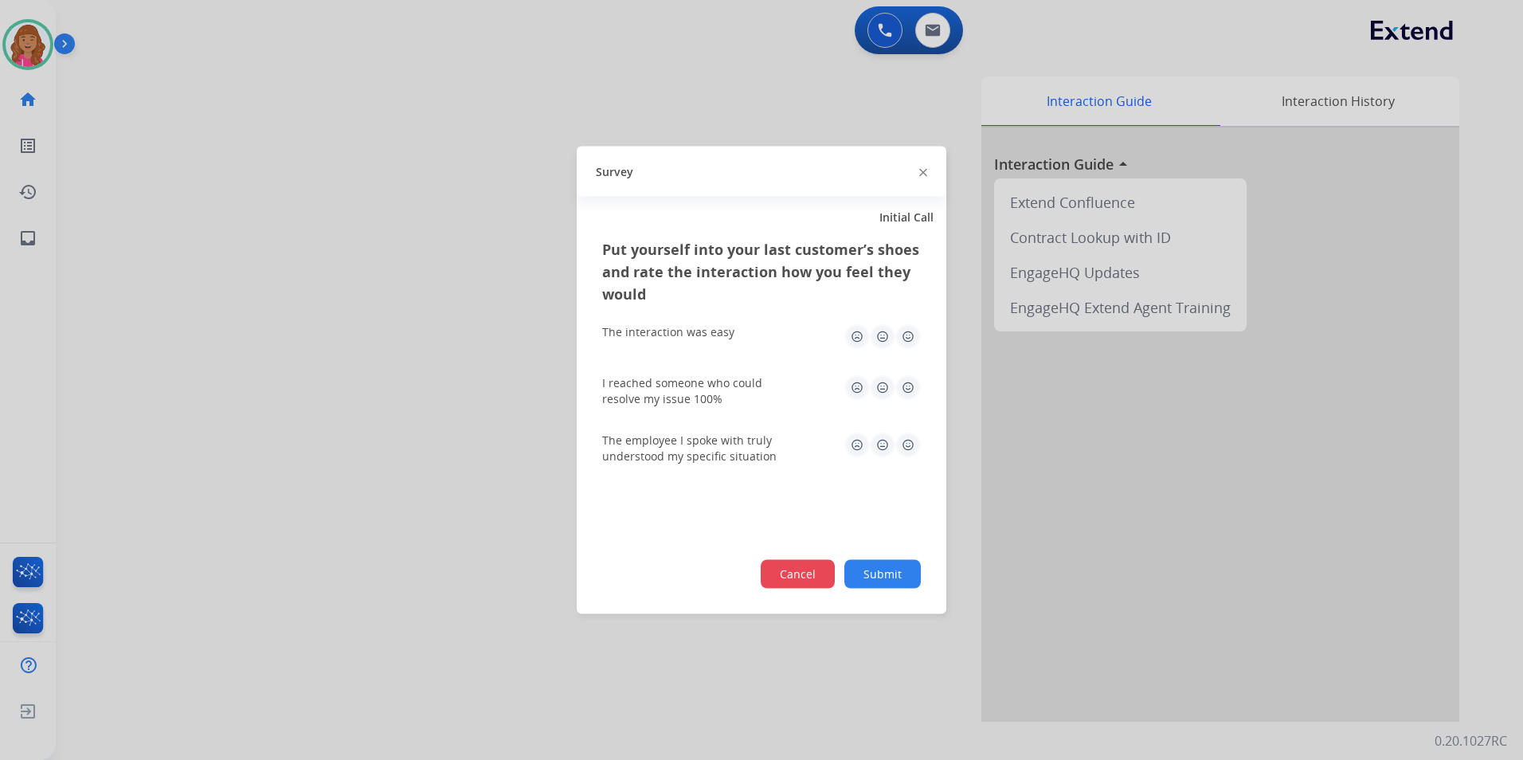
click at [823, 570] on button "Cancel" at bounding box center [798, 574] width 74 height 29
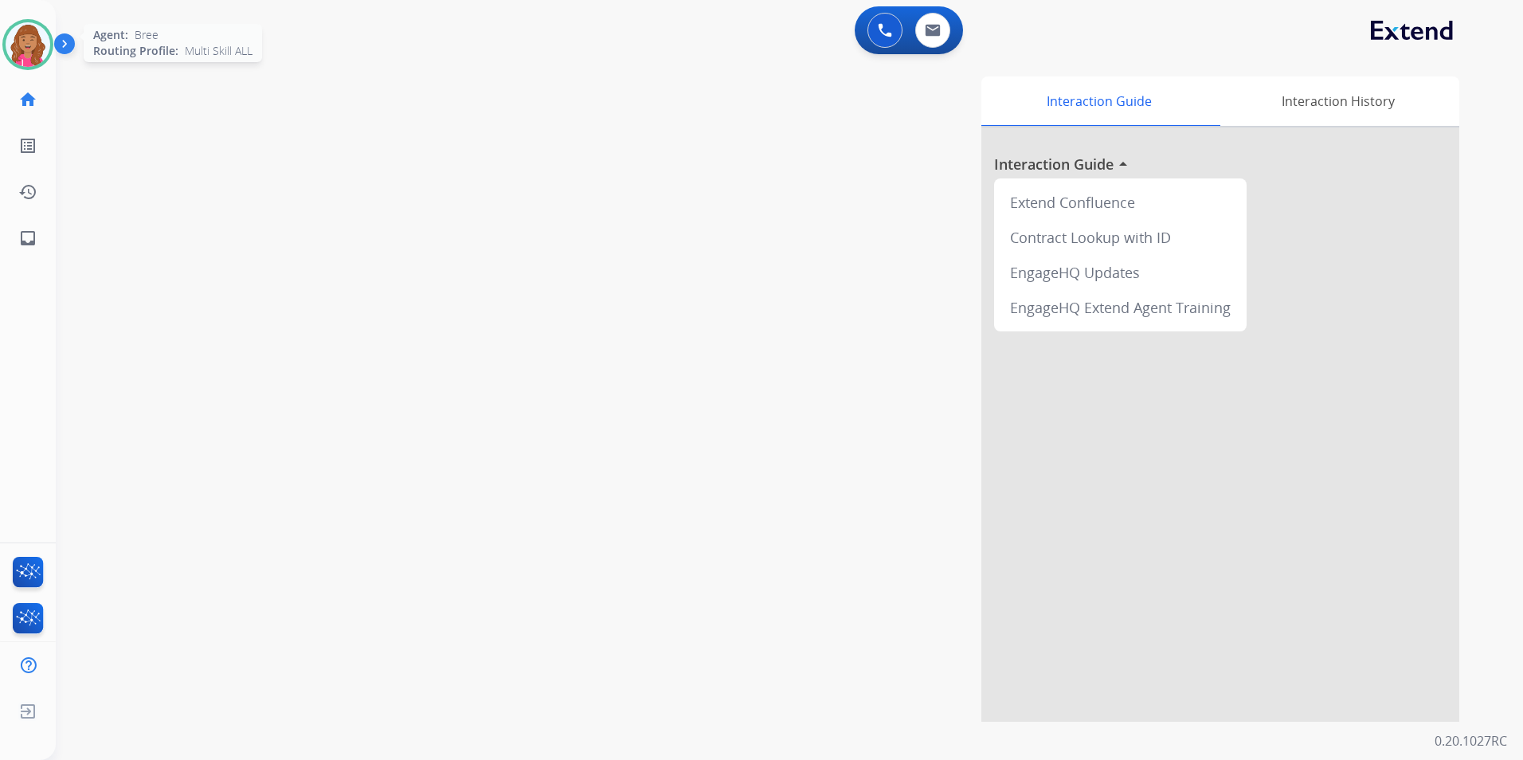
click at [42, 37] on img at bounding box center [28, 44] width 45 height 45
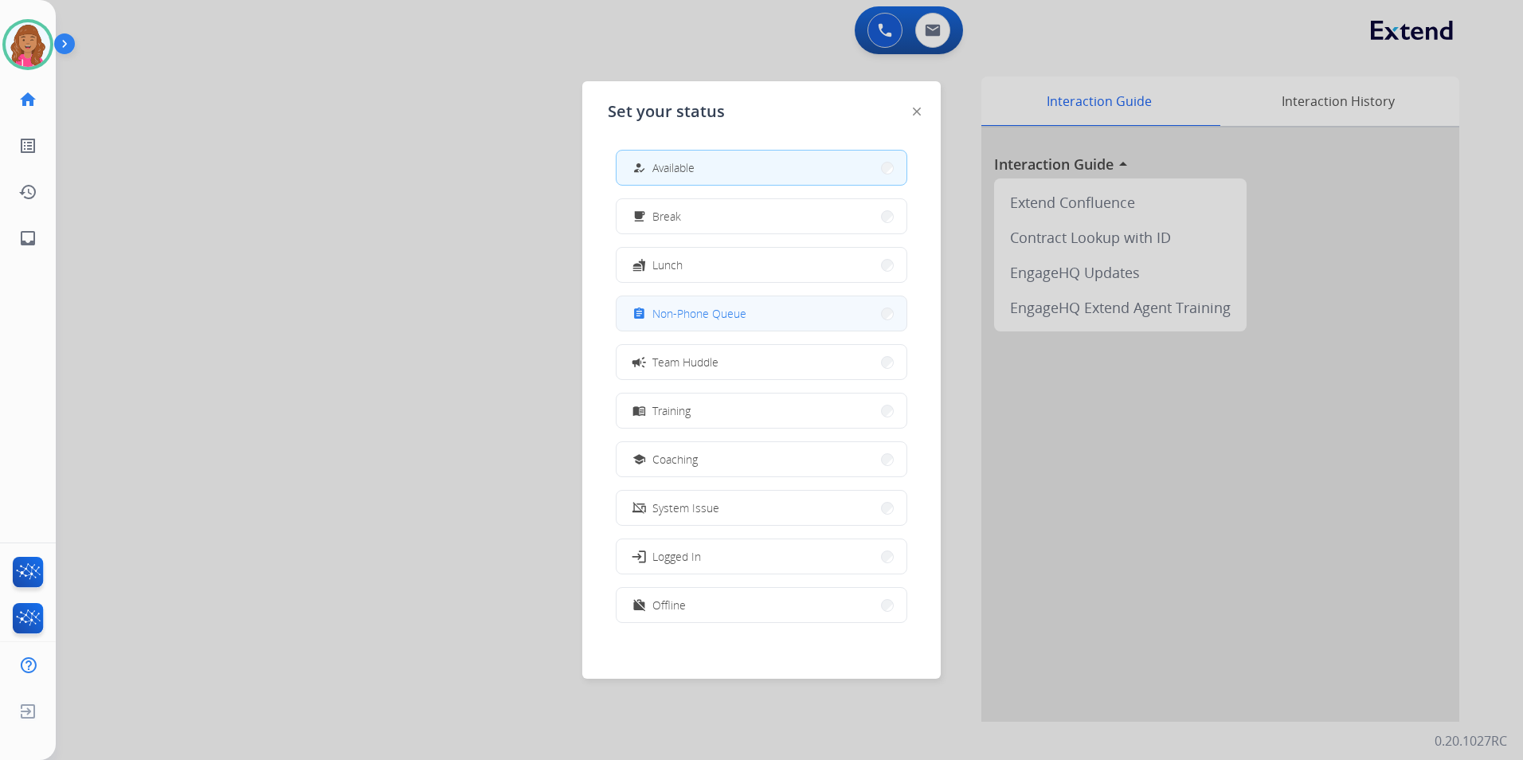
click at [778, 320] on button "assignment Non-Phone Queue" at bounding box center [761, 313] width 290 height 34
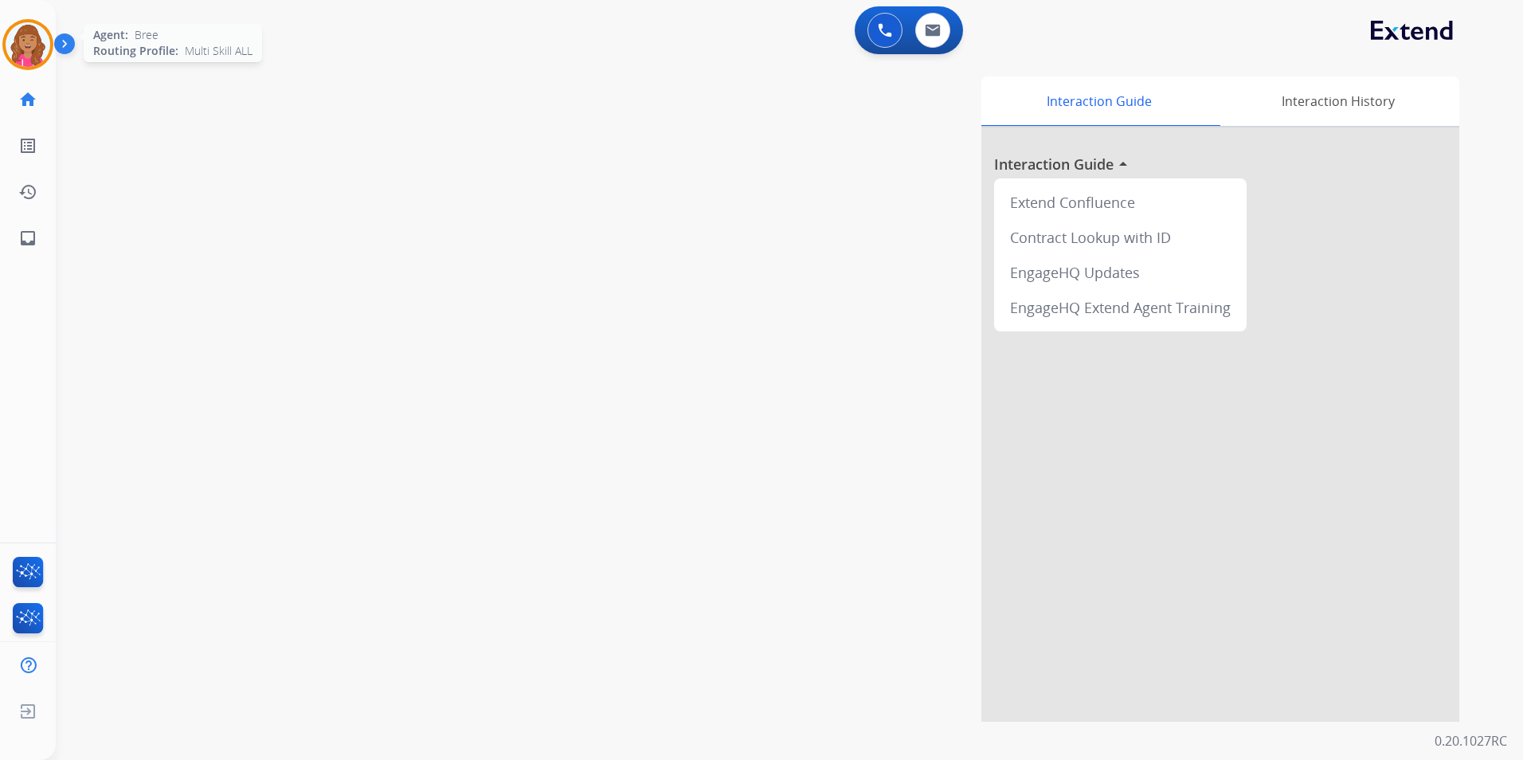
click at [40, 55] on img at bounding box center [28, 44] width 45 height 45
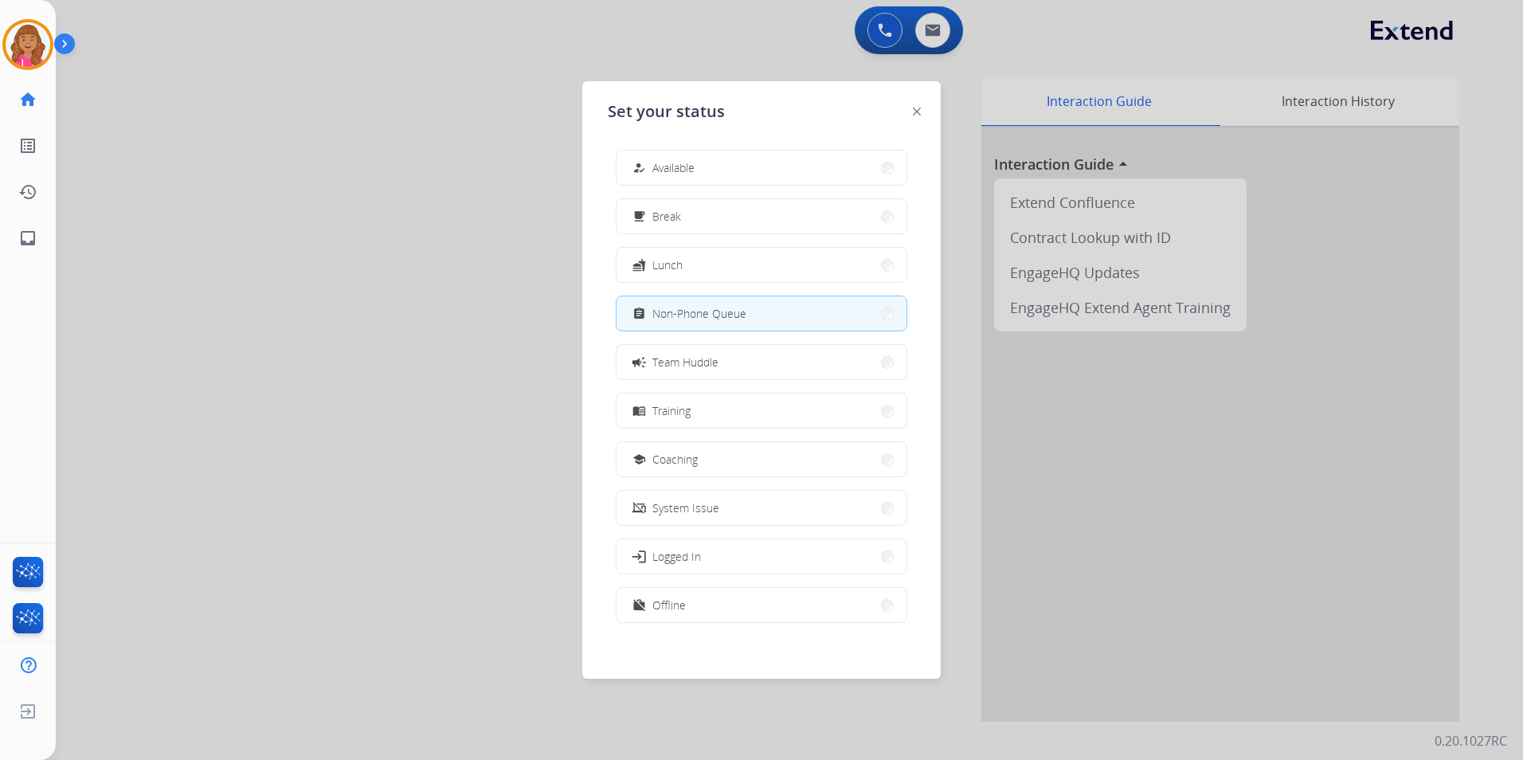
click at [461, 222] on div at bounding box center [761, 380] width 1523 height 760
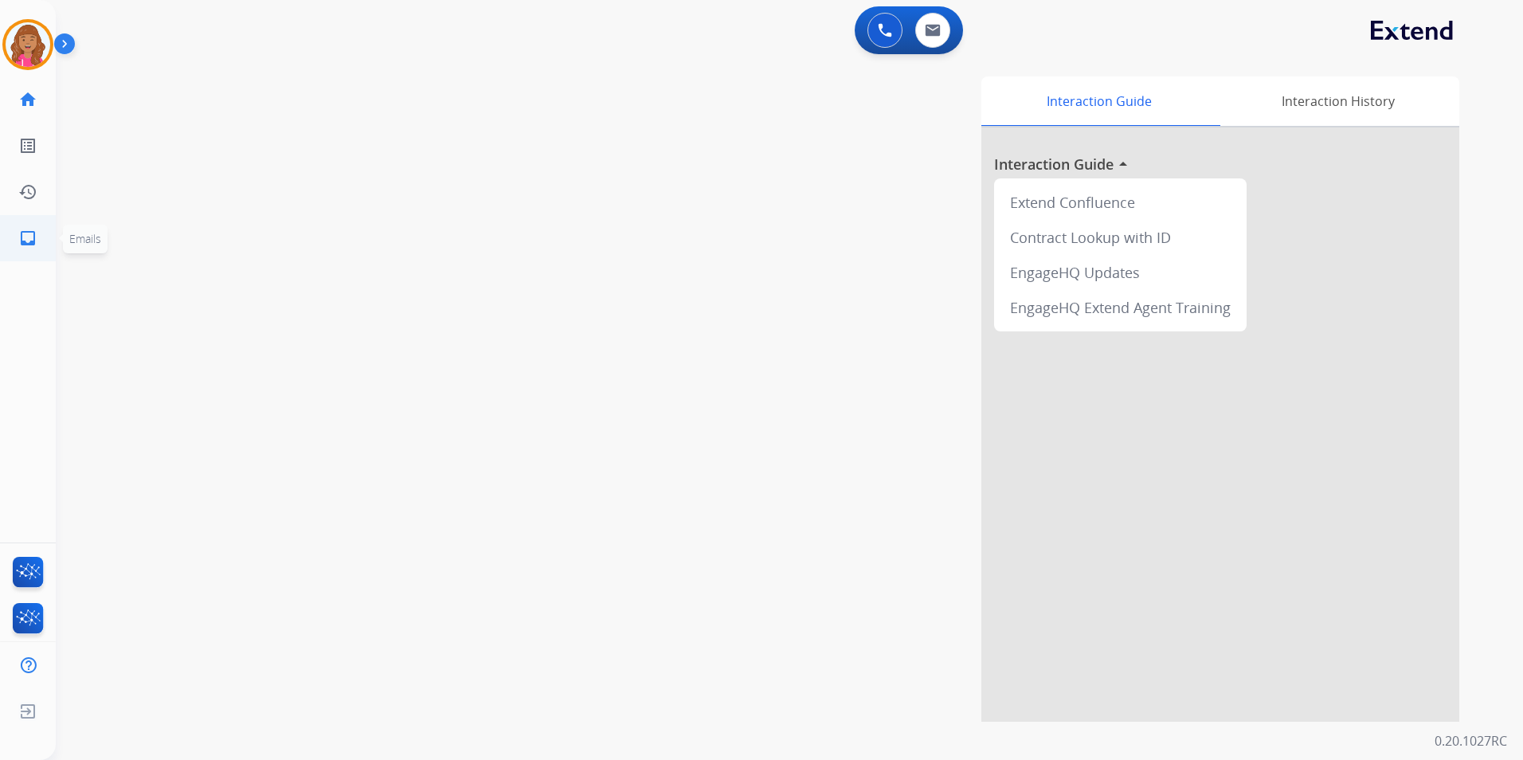
click at [27, 237] on mat-icon "inbox" at bounding box center [27, 238] width 19 height 19
select select "**********"
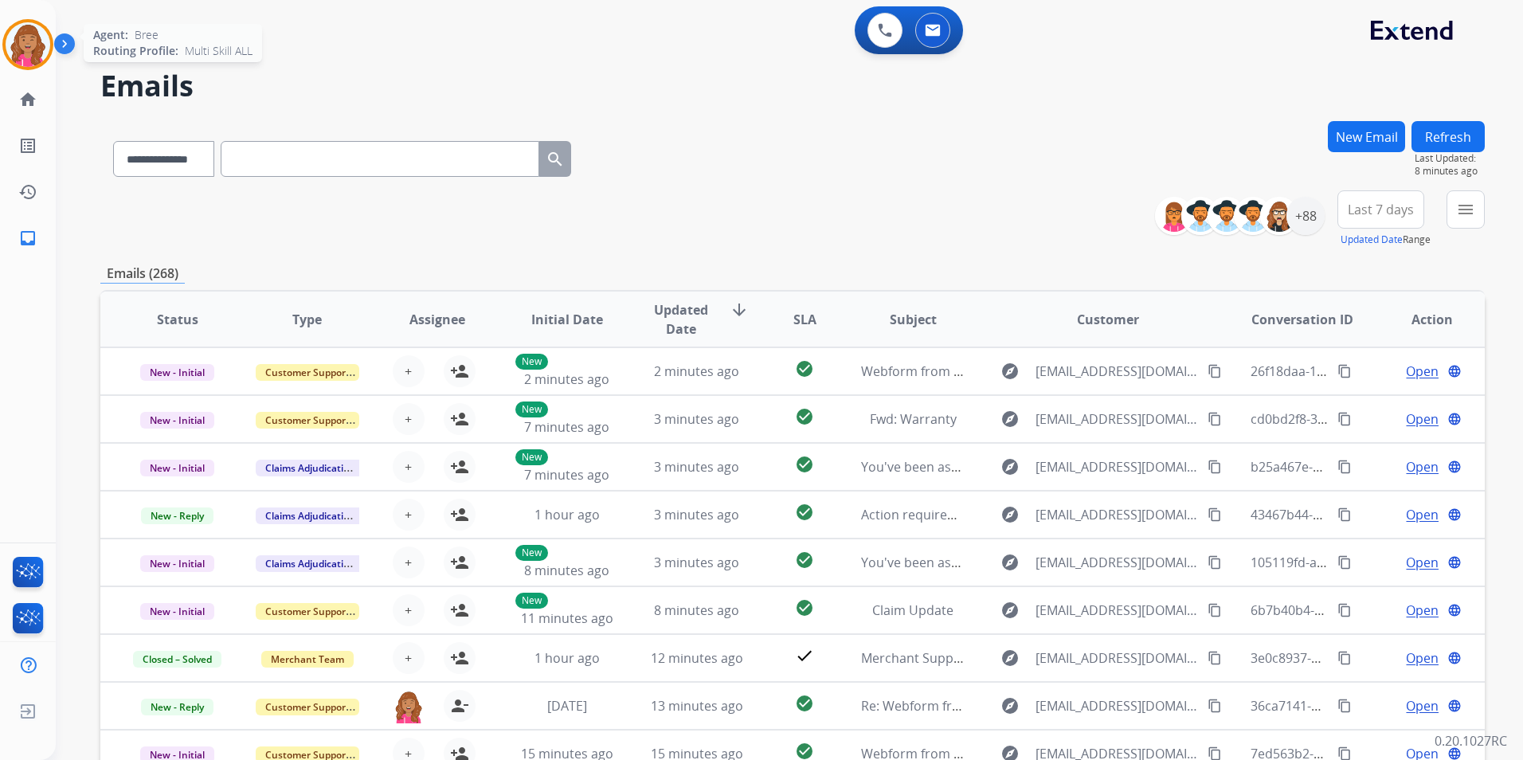
click at [8, 25] on div "Agent: Bree Routing Profile: Multi Skill ALL" at bounding box center [27, 44] width 51 height 51
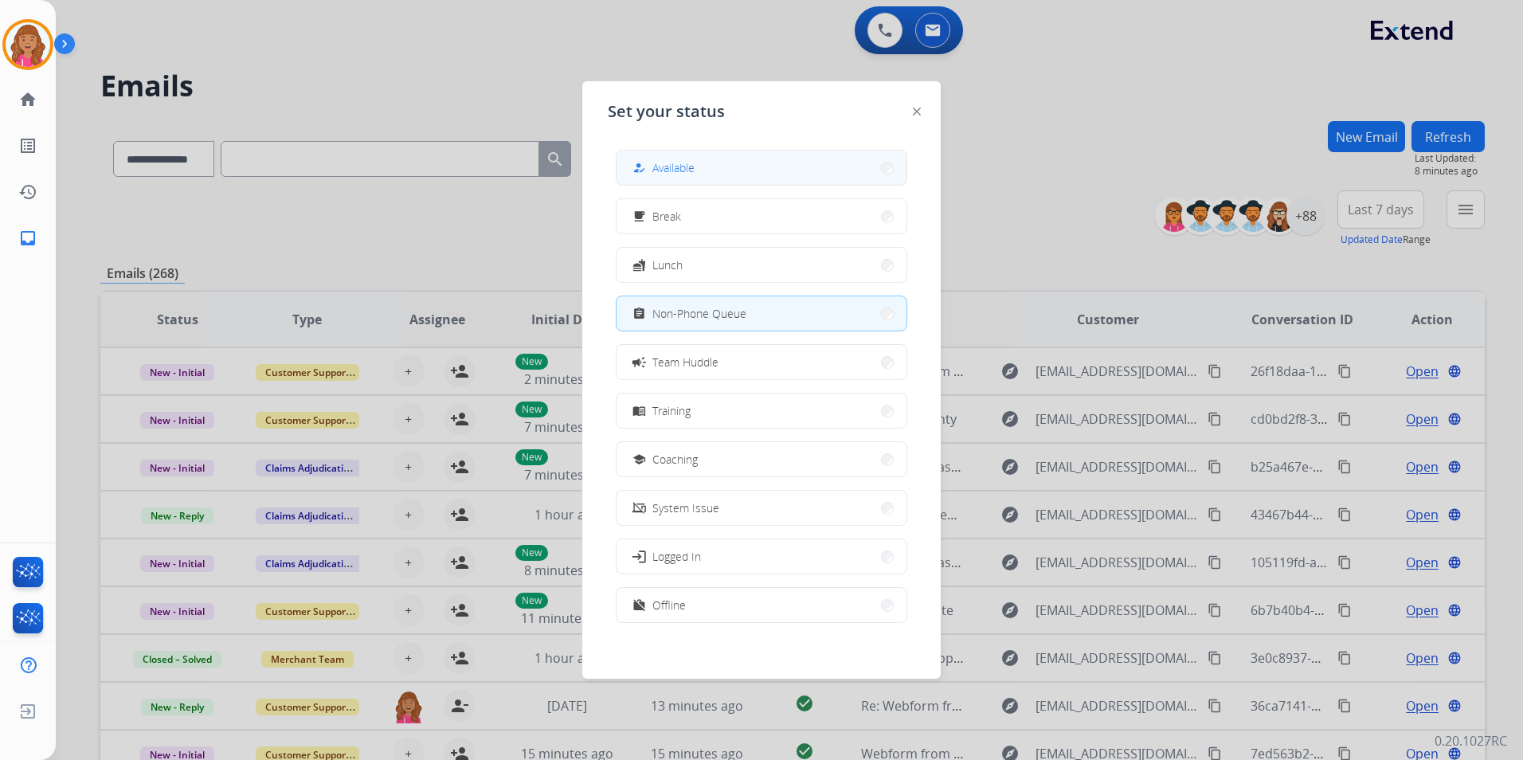
click at [706, 182] on button "how_to_reg Available" at bounding box center [761, 168] width 290 height 34
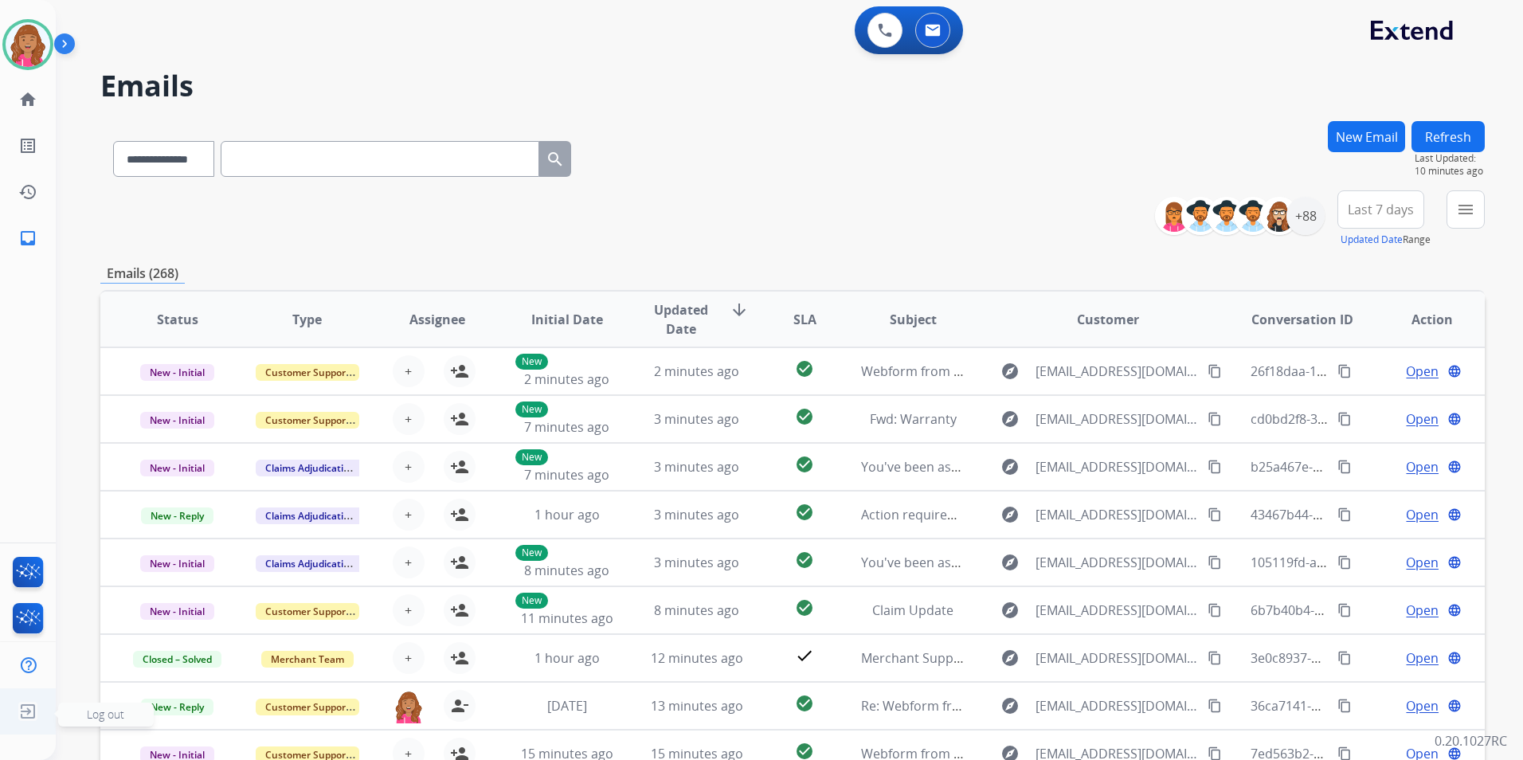
click at [32, 703] on img at bounding box center [28, 711] width 29 height 30
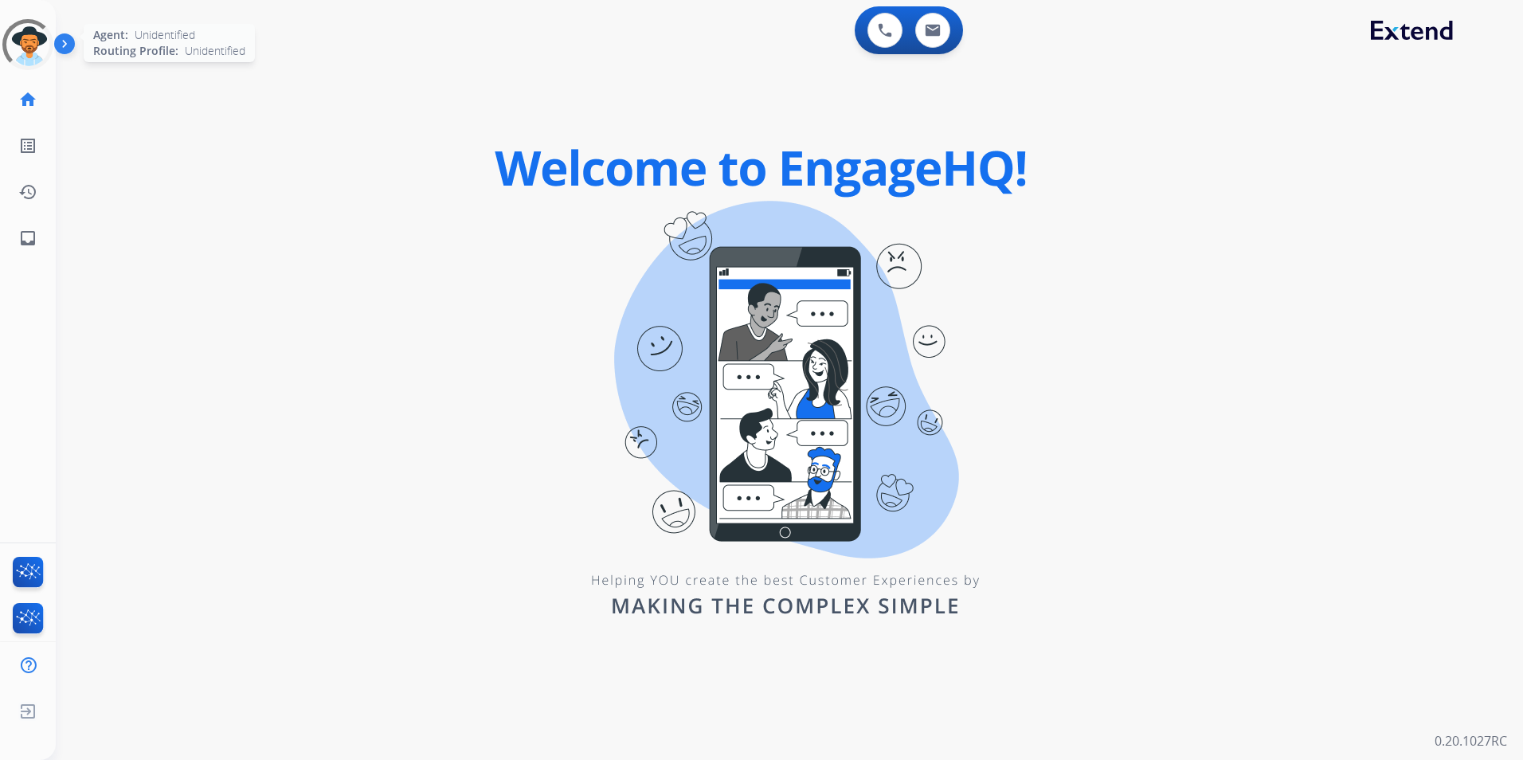
click at [41, 46] on div at bounding box center [27, 44] width 57 height 57
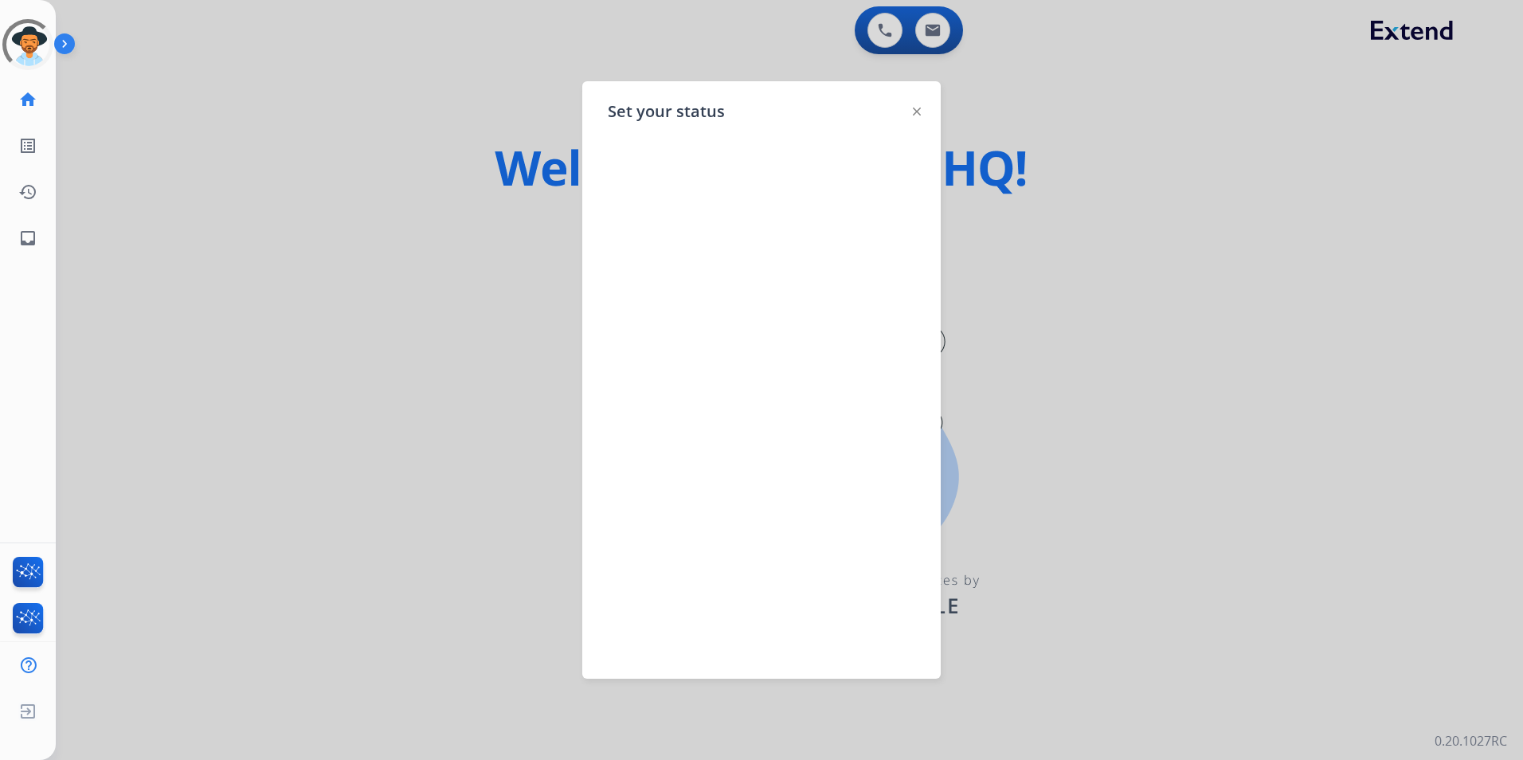
click at [338, 214] on div at bounding box center [761, 380] width 1523 height 760
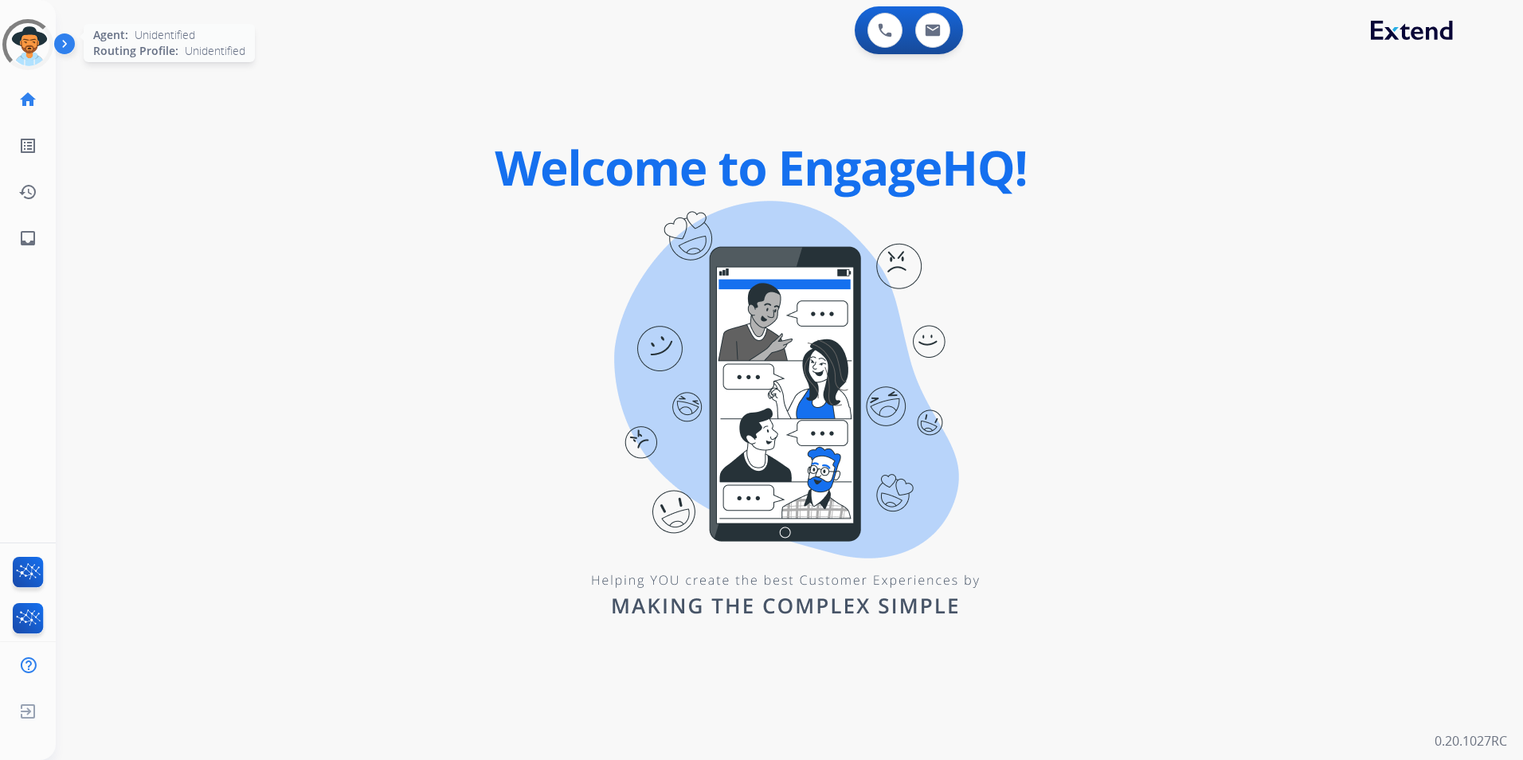
click at [25, 45] on div at bounding box center [27, 44] width 67 height 67
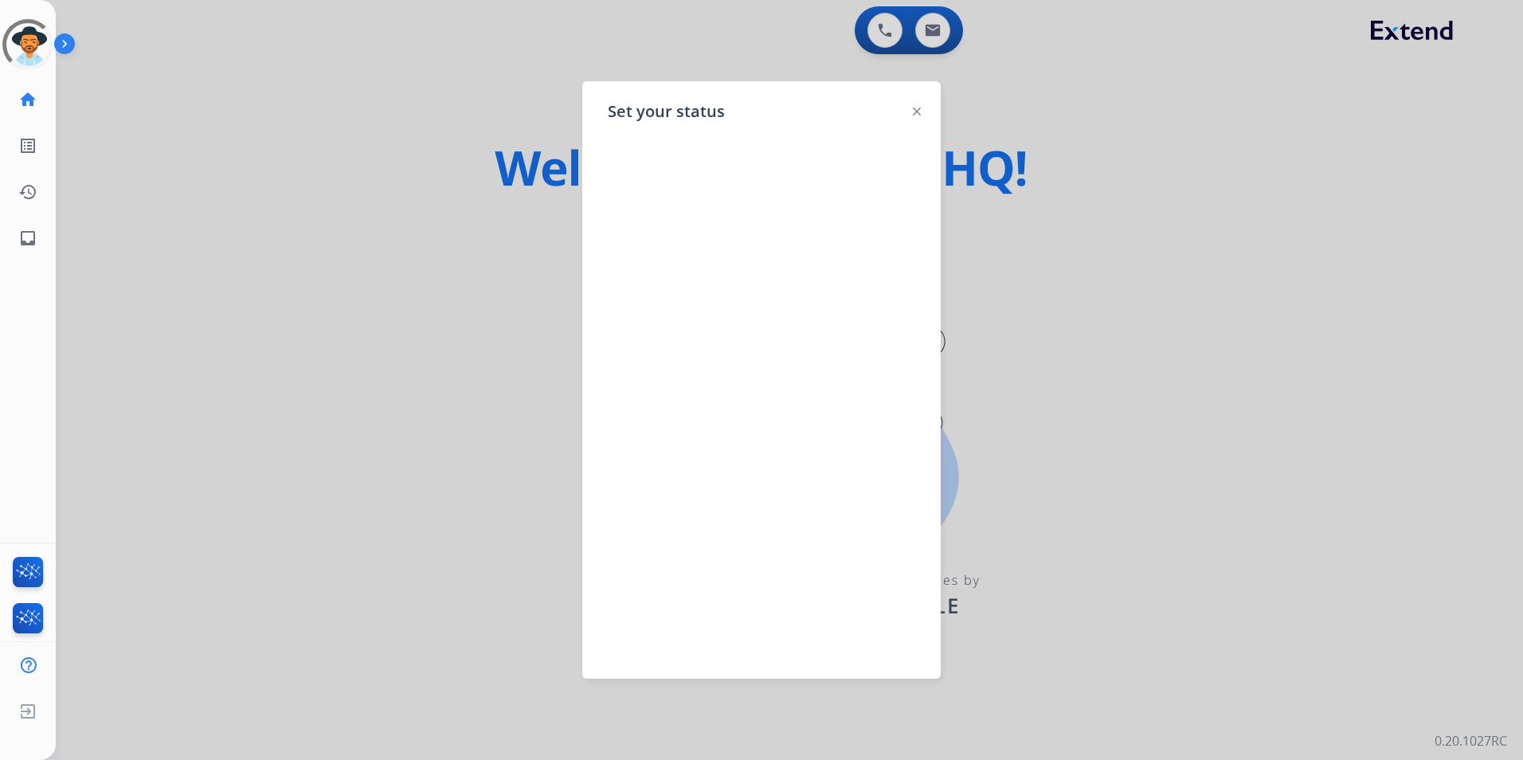
click at [227, 90] on div at bounding box center [761, 380] width 1523 height 760
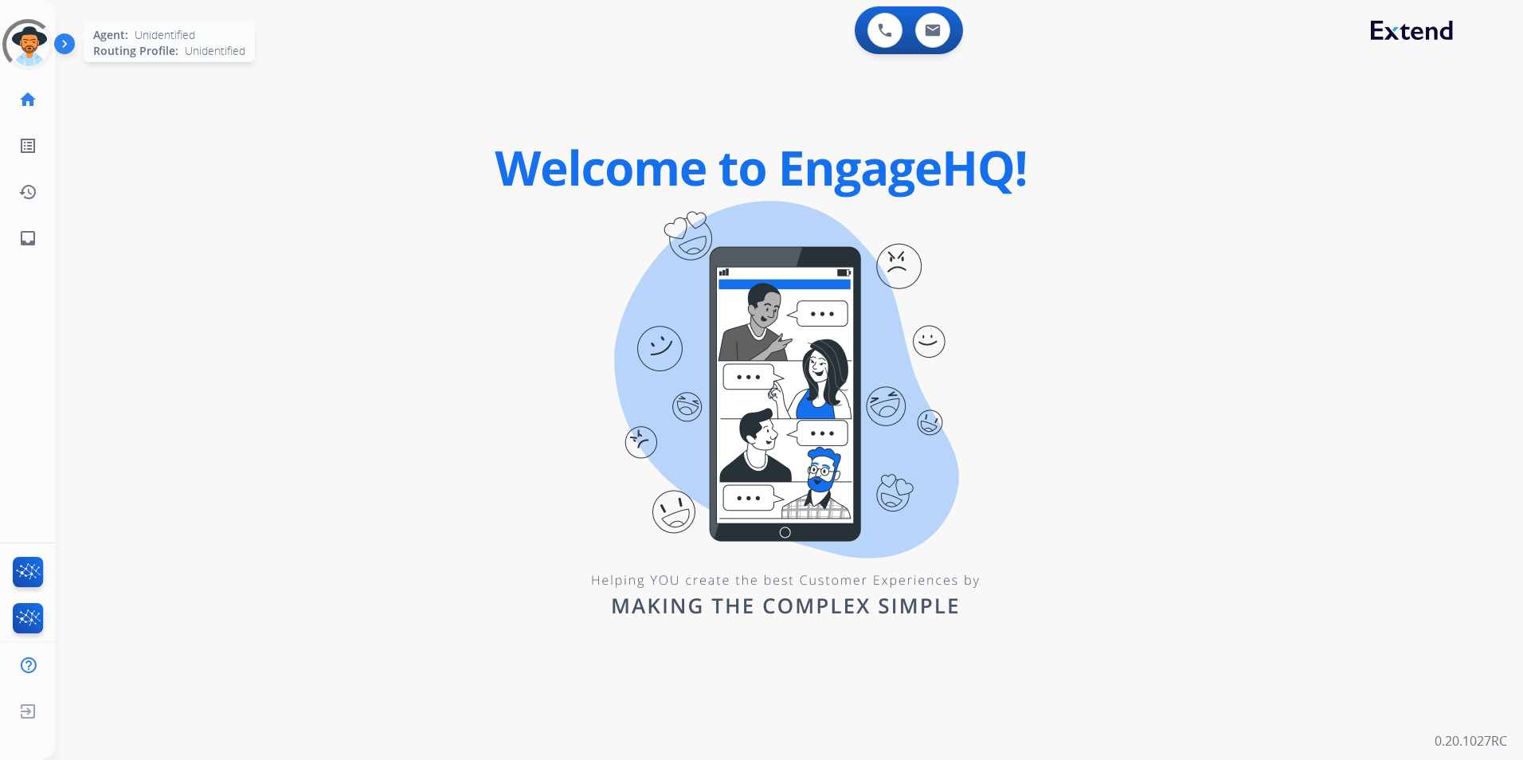
click at [26, 37] on div at bounding box center [28, 45] width 72 height 72
